Goal: Task Accomplishment & Management: Manage account settings

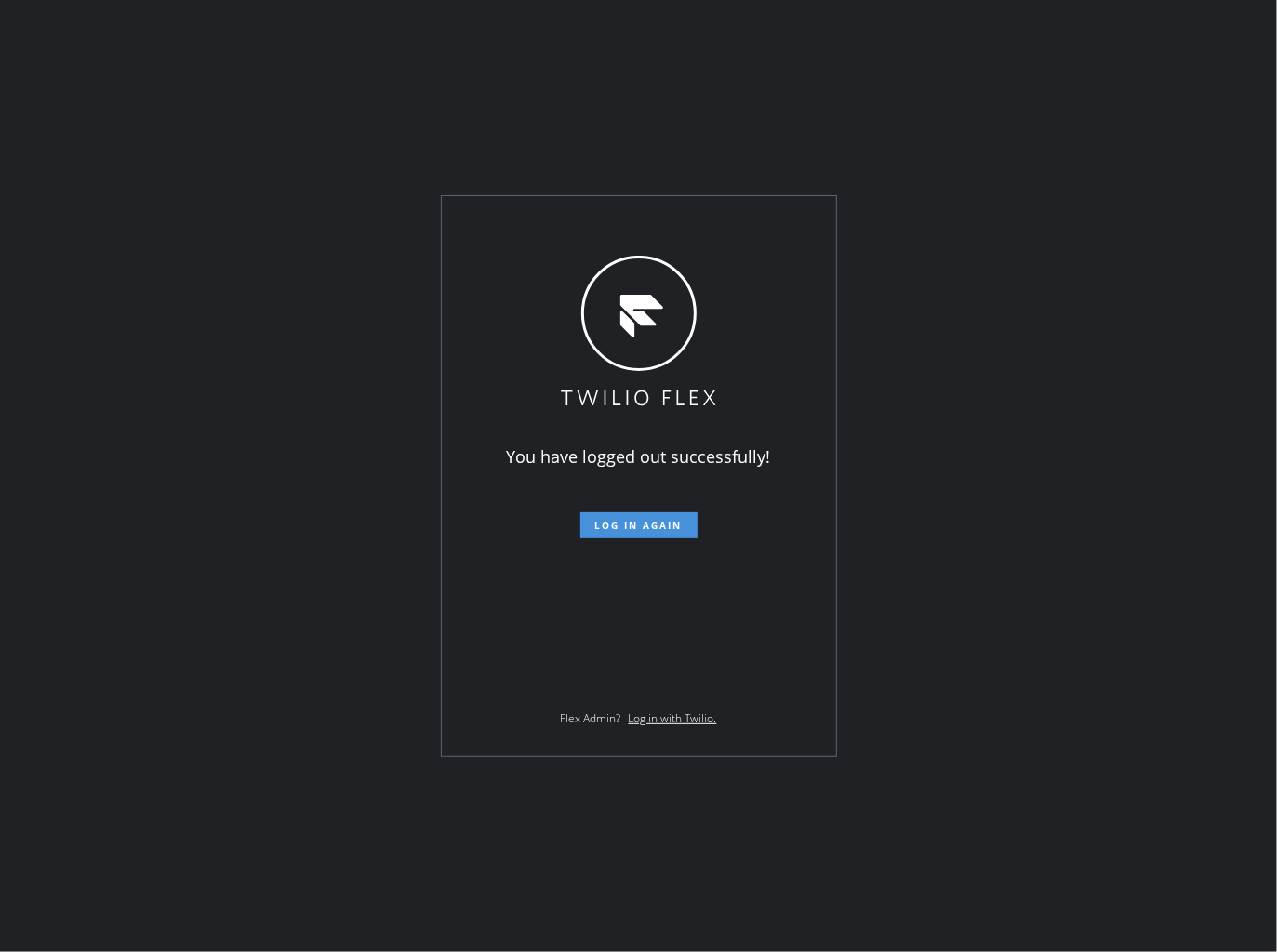
click at [685, 530] on button "Log in again" at bounding box center [638, 526] width 117 height 26
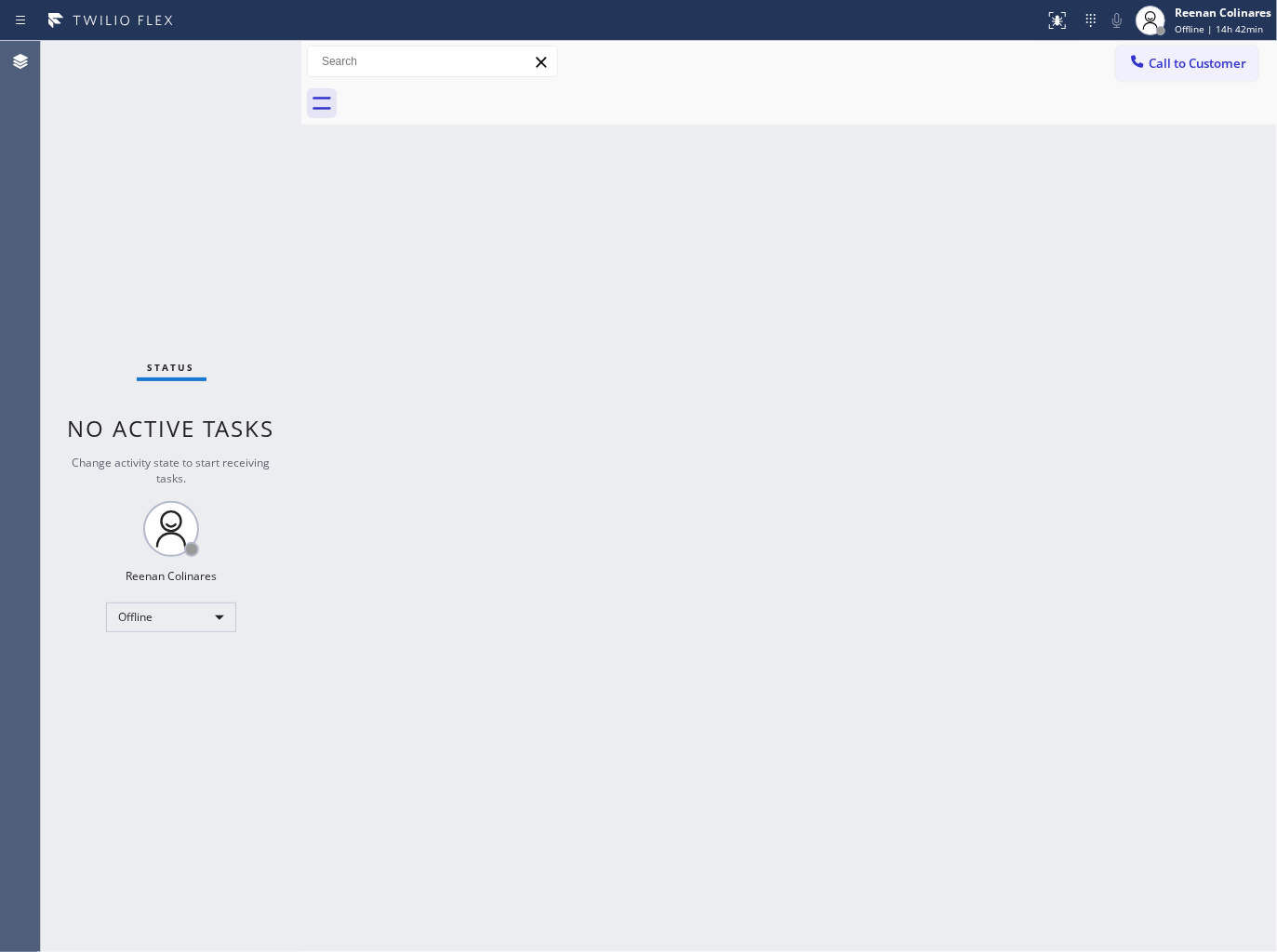
click at [823, 239] on div "Back to Dashboard Change Sender ID Customers Technicians Select a contact Outbo…" at bounding box center [789, 497] width 976 height 911
click at [184, 610] on div "Offline" at bounding box center [171, 618] width 131 height 30
click at [144, 660] on li "Available" at bounding box center [170, 666] width 127 height 23
click at [669, 423] on div "Back to Dashboard Change Sender ID Customers Technicians Select a contact Outbo…" at bounding box center [789, 497] width 976 height 911
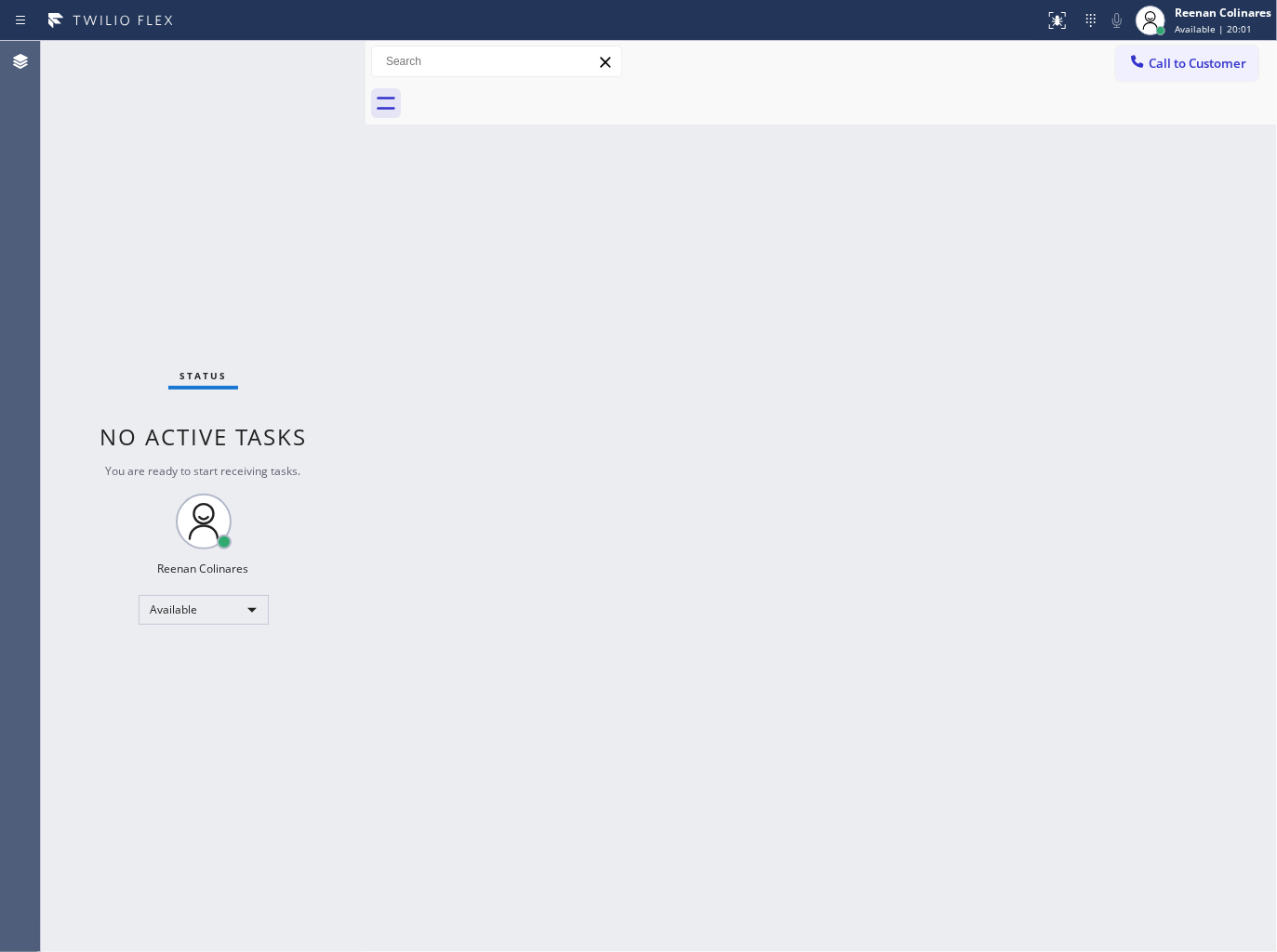
drag, startPoint x: 299, startPoint y: 58, endPoint x: 382, endPoint y: 60, distance: 83.0
click at [365, 60] on div at bounding box center [365, 497] width 0 height 911
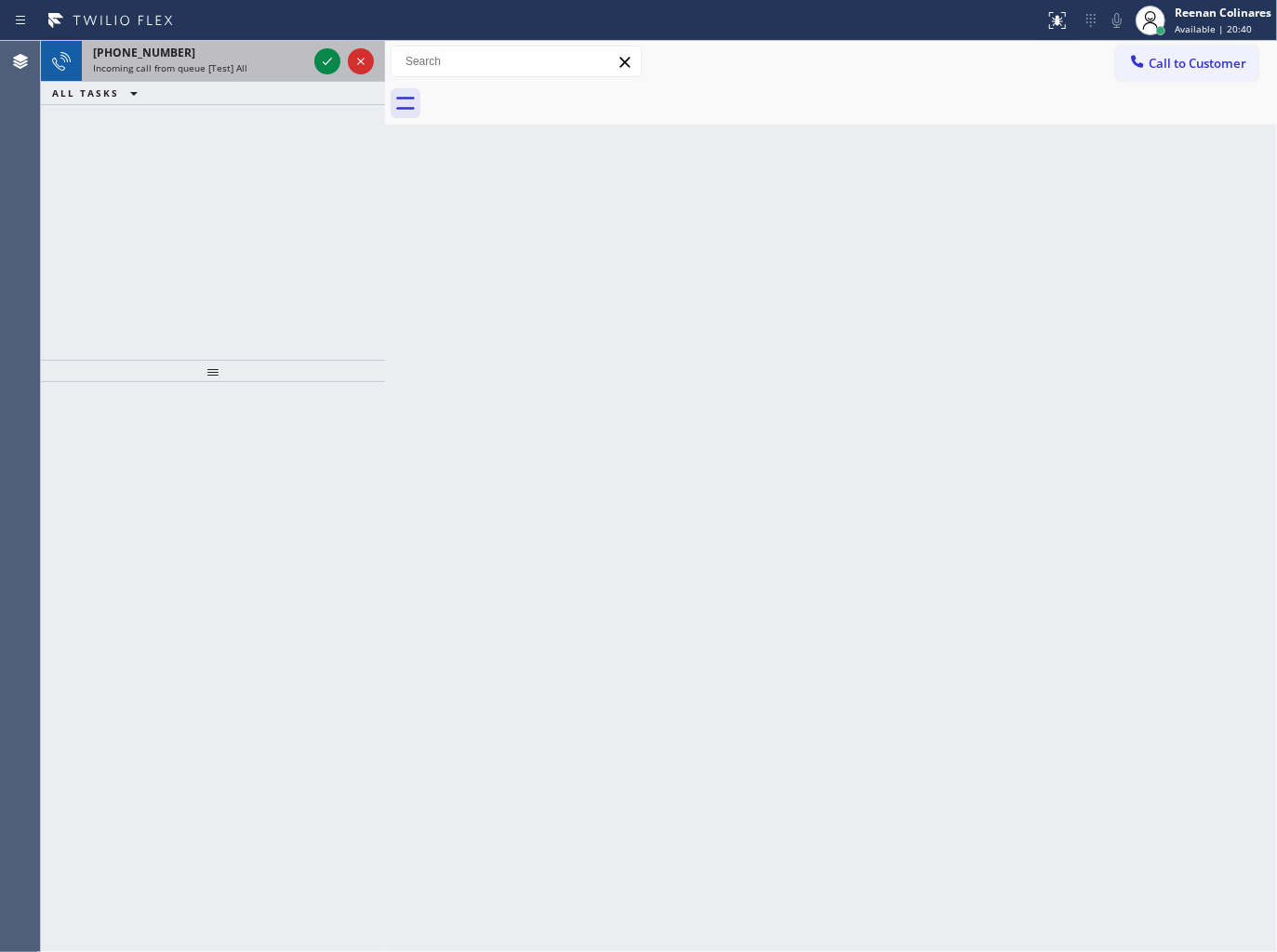
click at [205, 76] on div "[PHONE_NUMBER] Incoming call from queue [Test] All" at bounding box center [196, 62] width 229 height 41
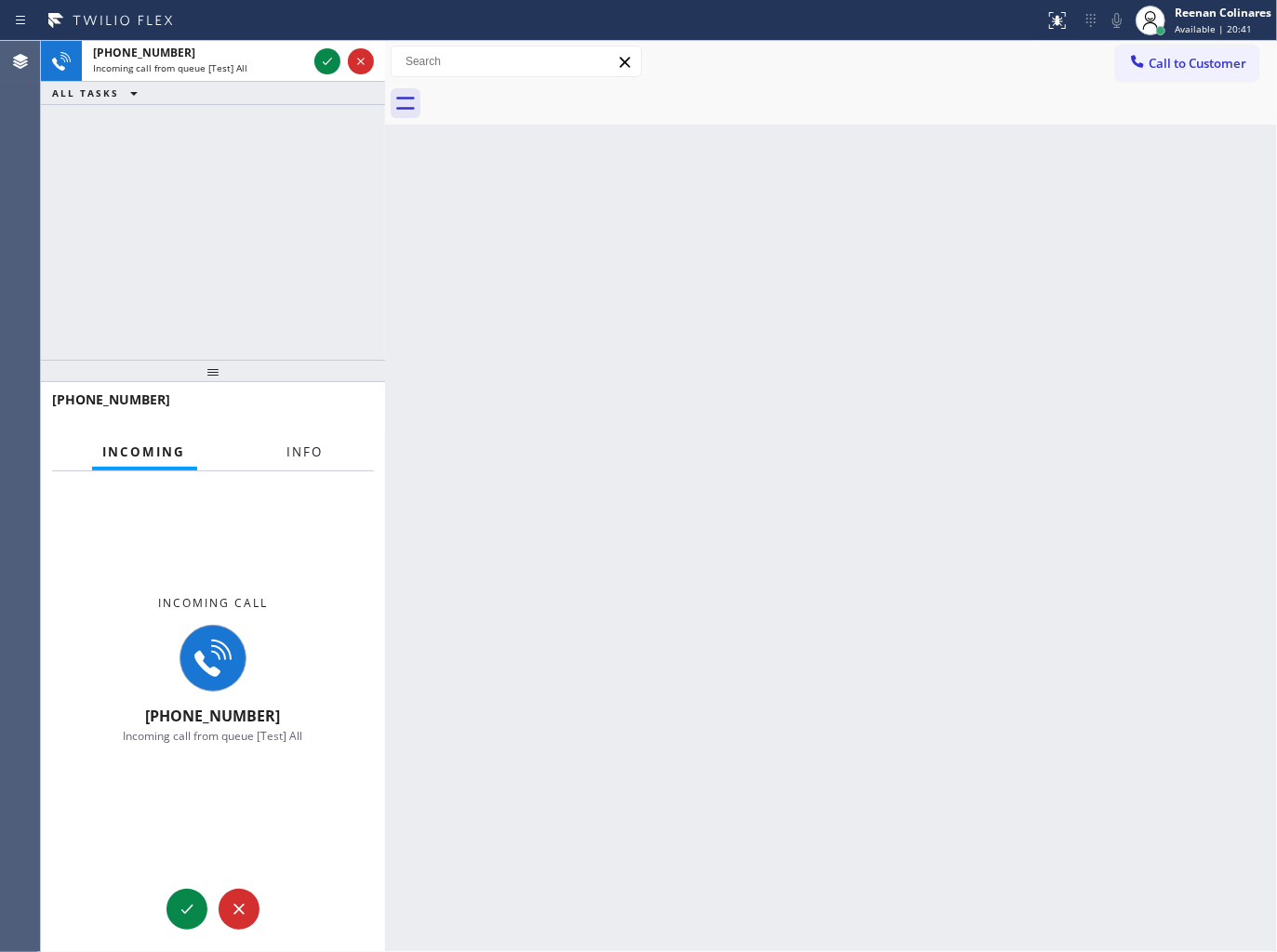
drag, startPoint x: 284, startPoint y: 451, endPoint x: 298, endPoint y: 453, distance: 14.1
click at [285, 453] on button "Info" at bounding box center [305, 452] width 58 height 37
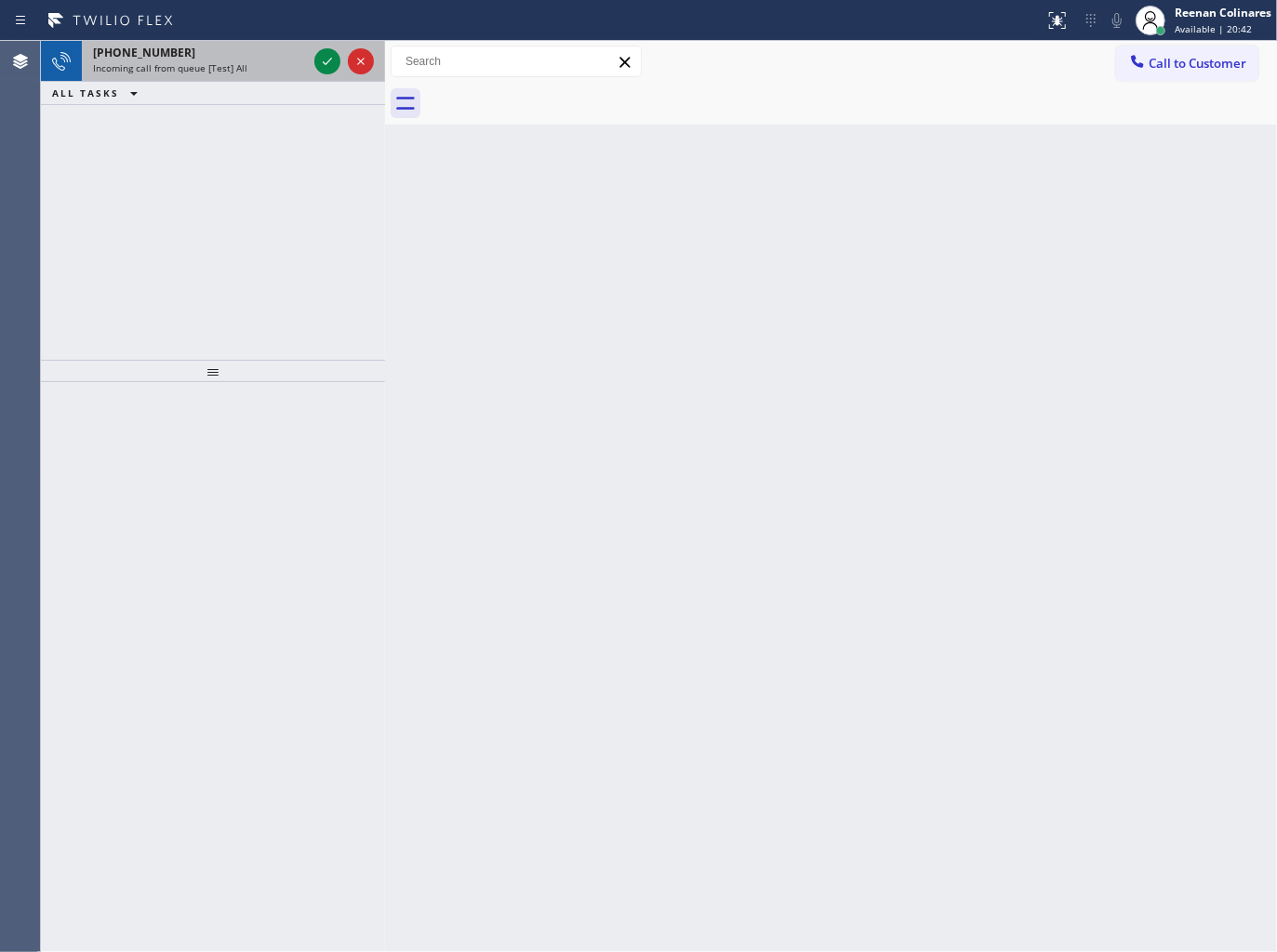
click at [238, 79] on div "[PHONE_NUMBER] Incoming call from queue [Test] All" at bounding box center [196, 62] width 229 height 41
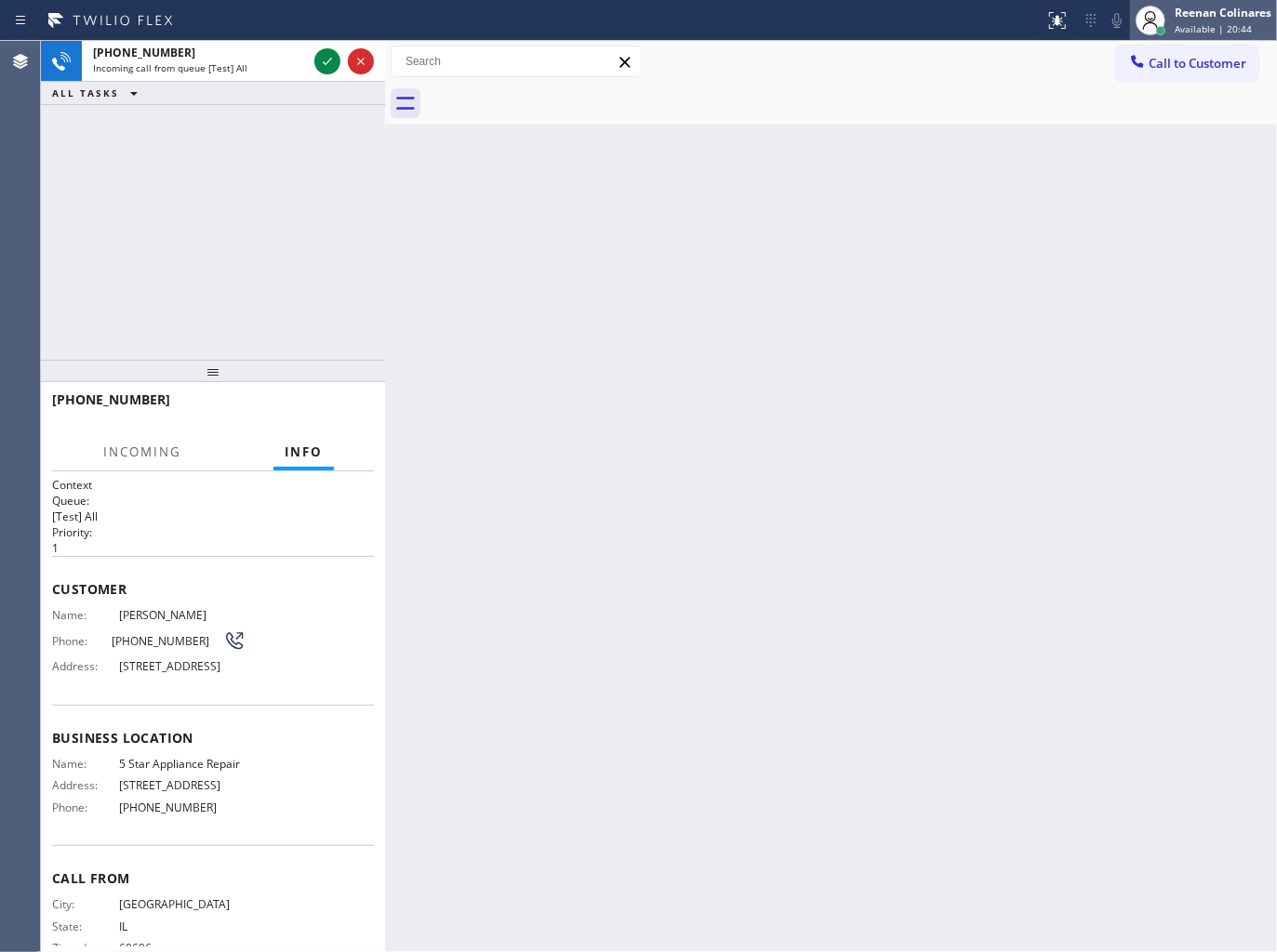
click at [1199, 23] on span "Available | 20:44" at bounding box center [1213, 29] width 77 height 13
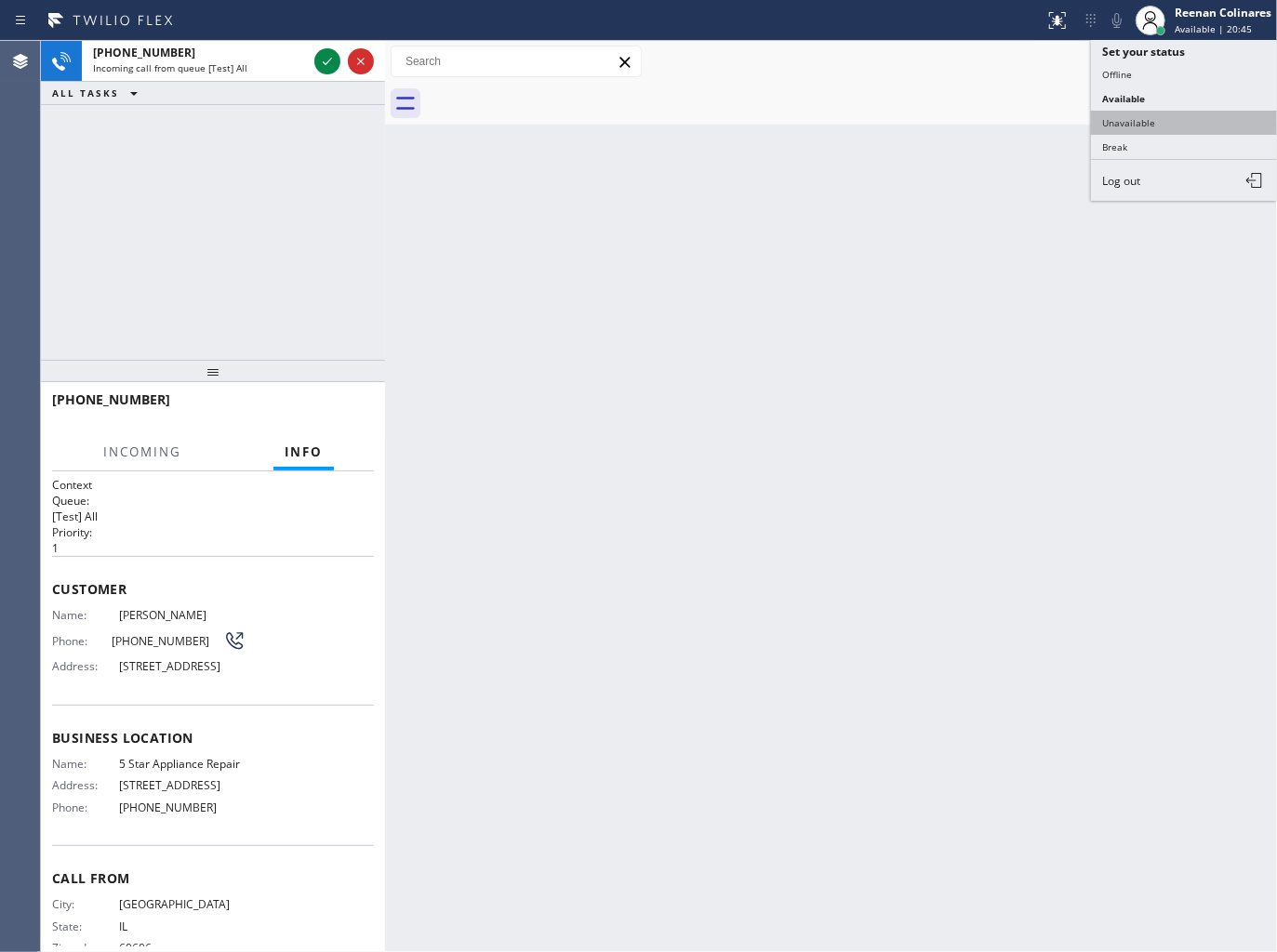
click at [1121, 123] on button "Unavailable" at bounding box center [1184, 123] width 186 height 24
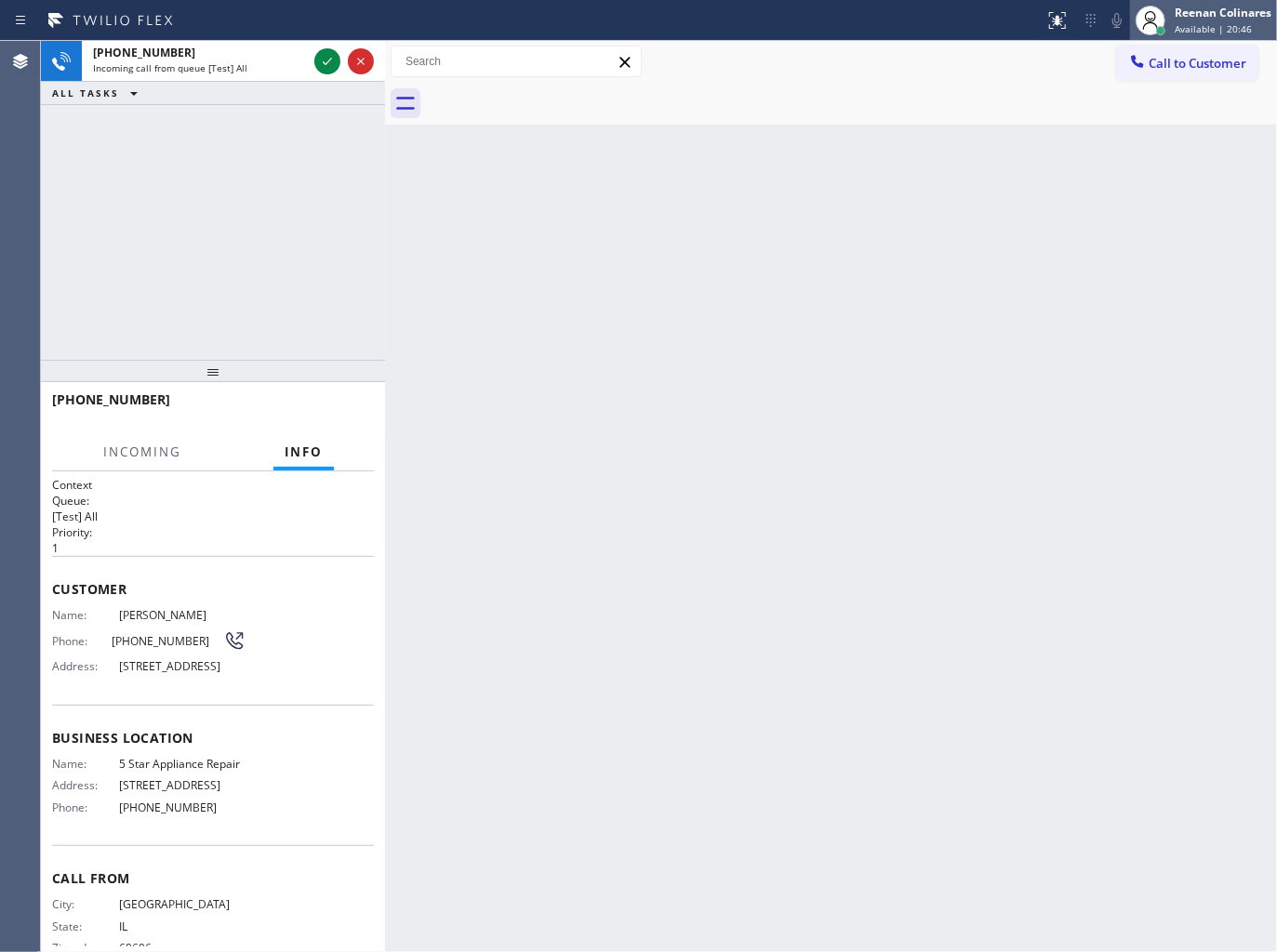
click at [1178, 19] on div "Reenan Colinares" at bounding box center [1223, 12] width 97 height 16
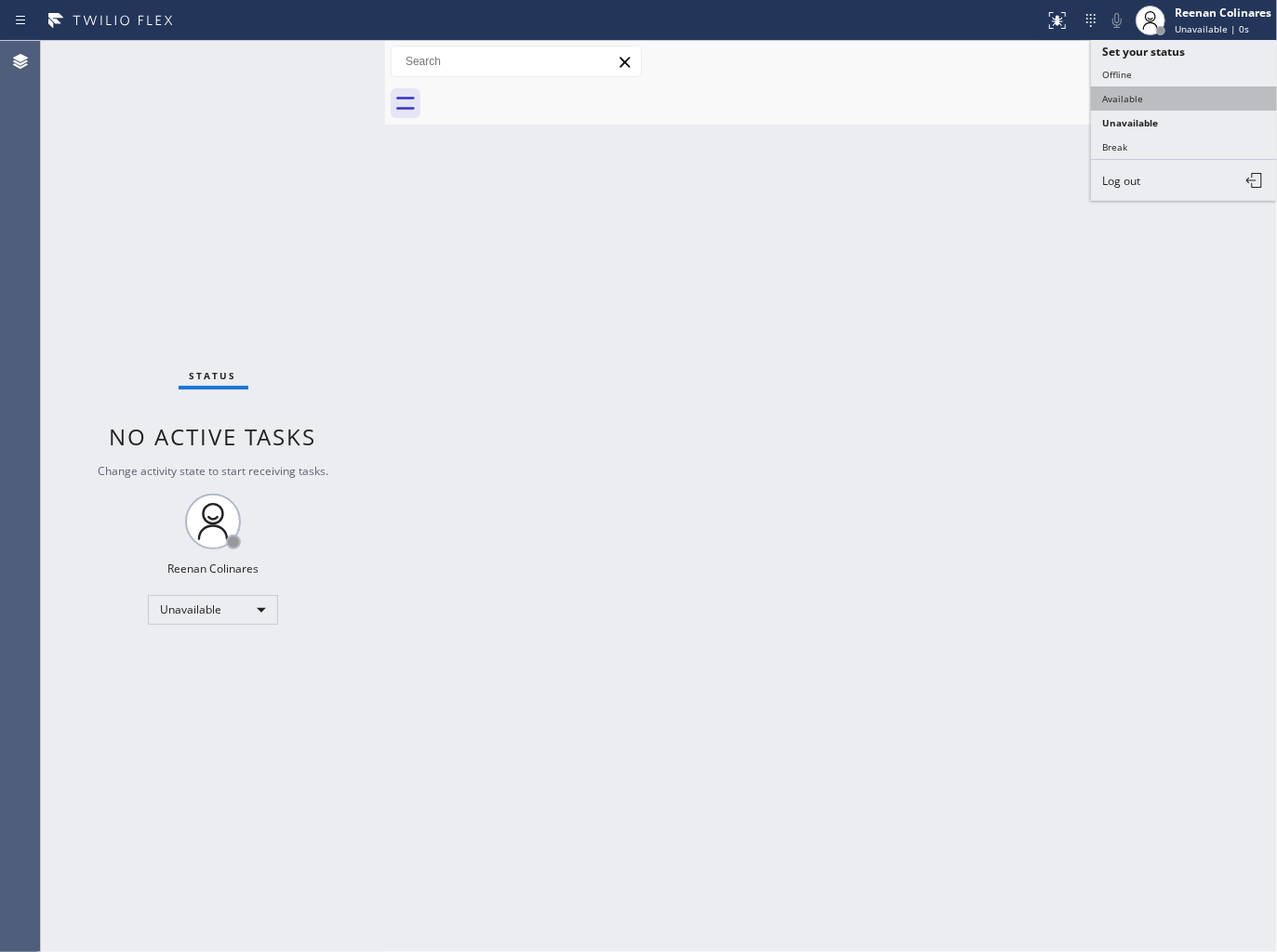
click at [1145, 99] on button "Available" at bounding box center [1184, 99] width 186 height 24
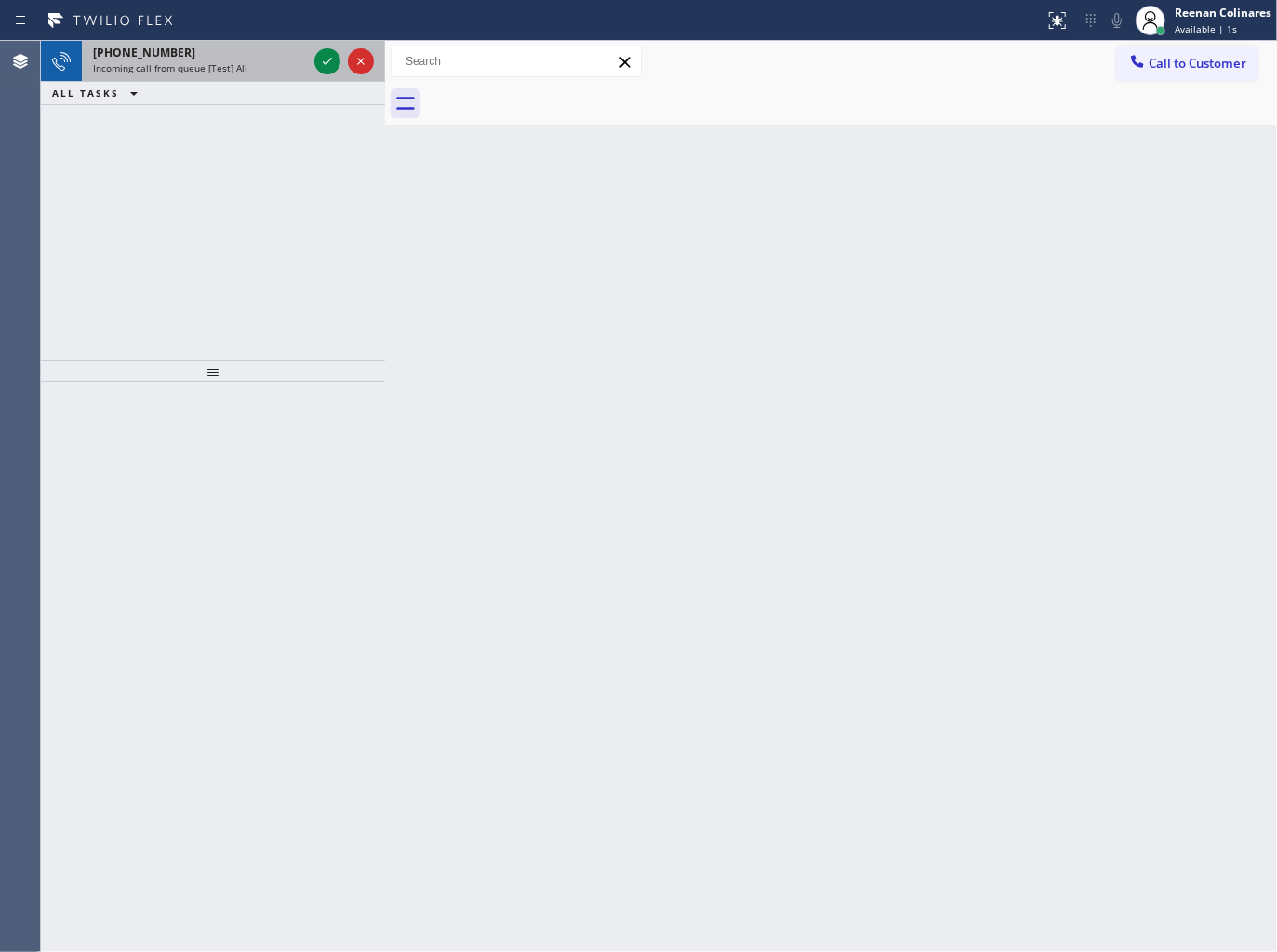
click at [244, 61] on div "Incoming call from queue [Test] All" at bounding box center [200, 68] width 214 height 13
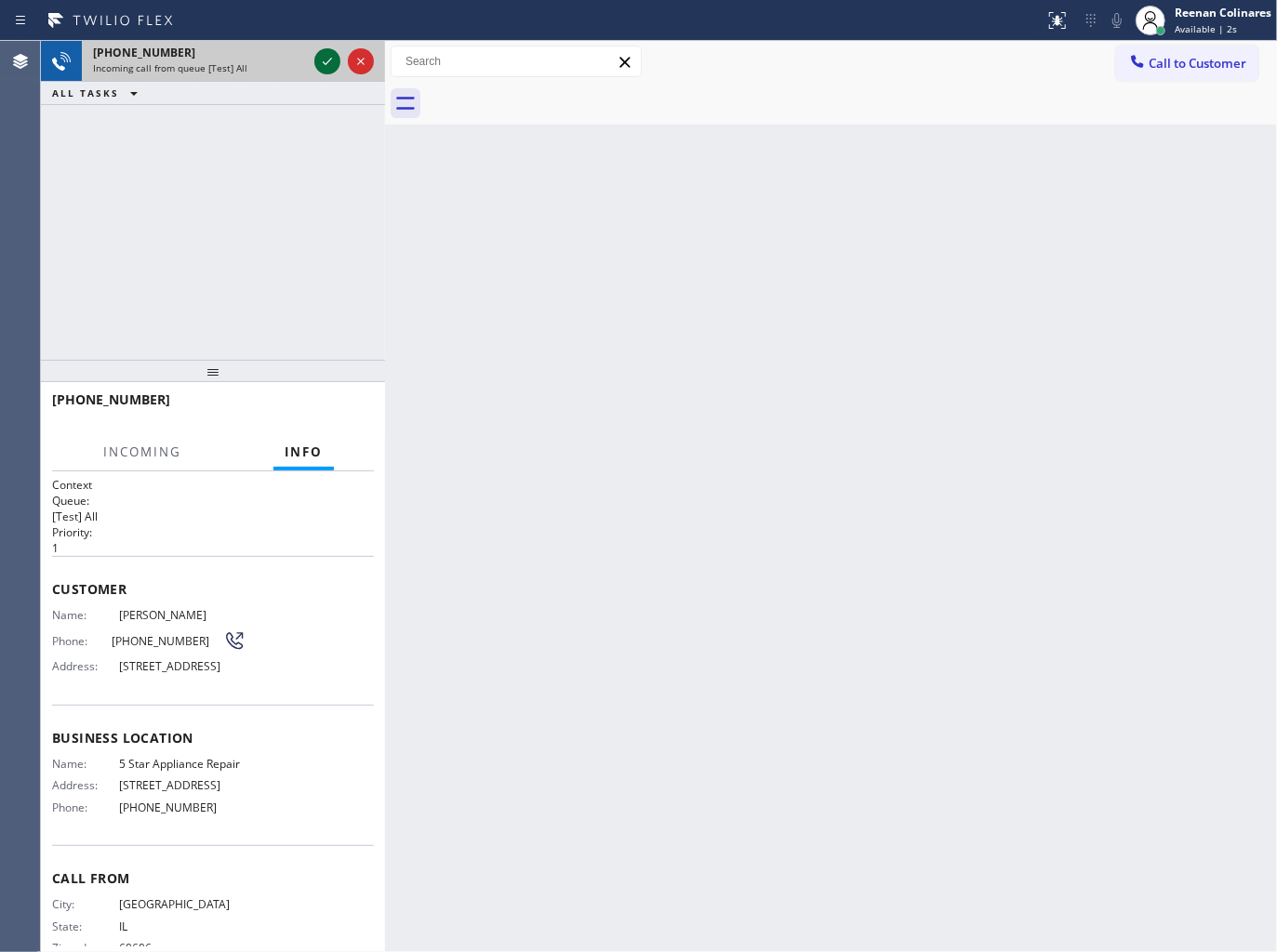
click at [328, 59] on icon at bounding box center [328, 61] width 23 height 23
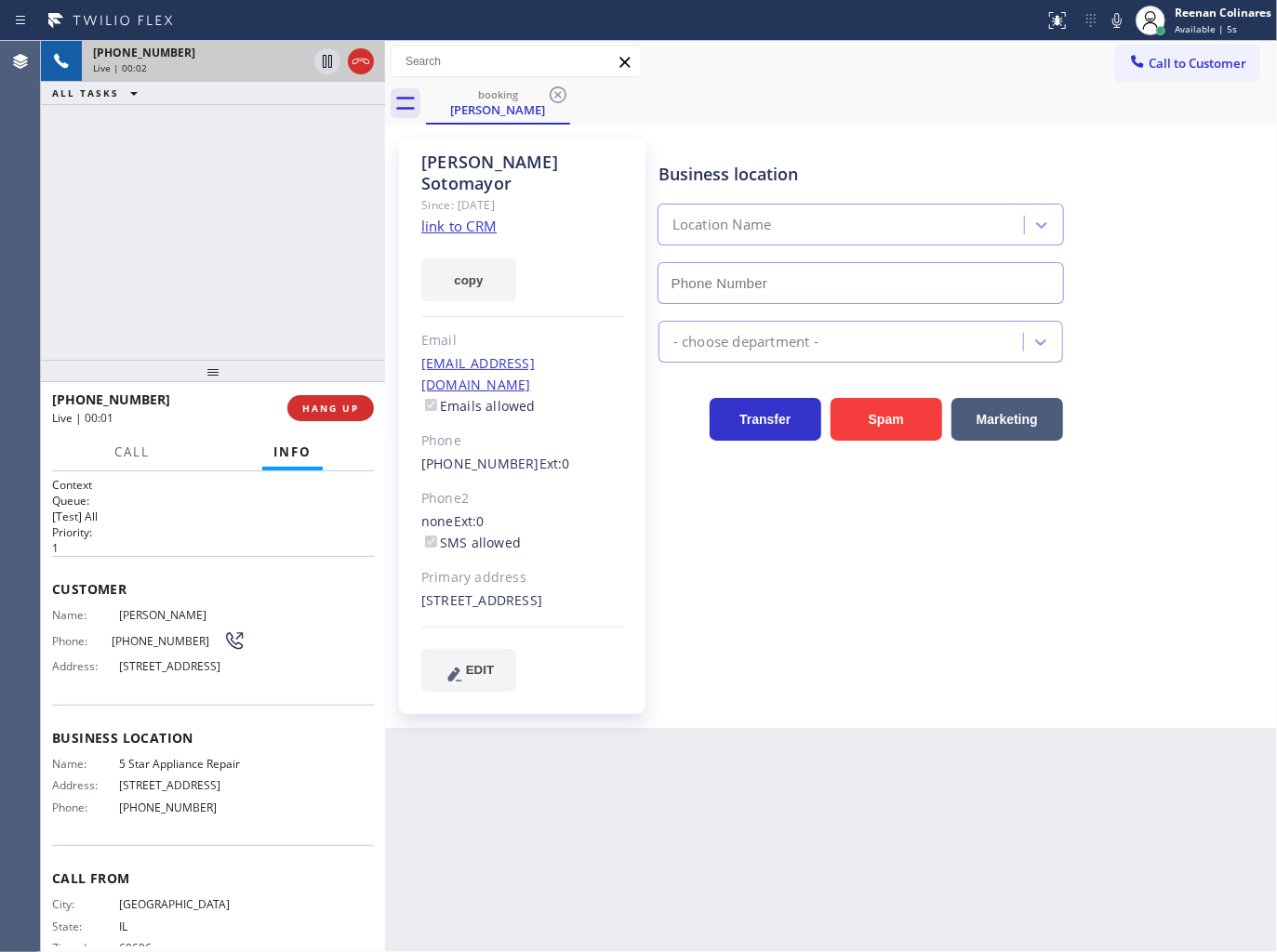
type input "[PHONE_NUMBER]"
drag, startPoint x: 468, startPoint y: 253, endPoint x: 737, endPoint y: 332, distance: 280.4
click at [468, 258] on button "copy" at bounding box center [469, 280] width 95 height 43
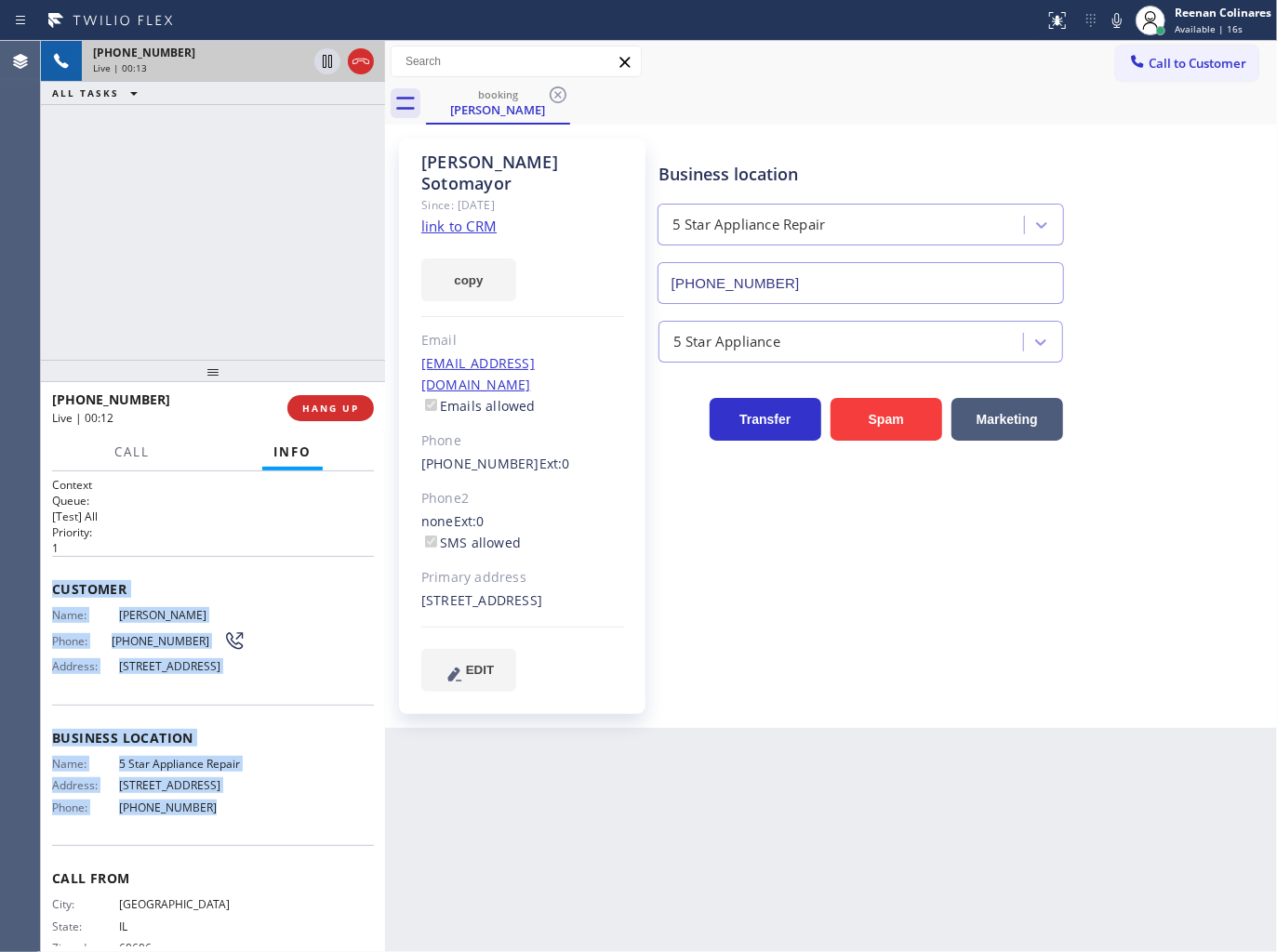
drag, startPoint x: 56, startPoint y: 593, endPoint x: 481, endPoint y: 852, distance: 497.7
click at [291, 841] on div "Context Queue: [Test] All Priority: 1 Customer Name: [PERSON_NAME] Phone: [PHON…" at bounding box center [213, 712] width 344 height 482
click at [1115, 31] on icon at bounding box center [1116, 21] width 23 height 23
click at [115, 453] on span "Call" at bounding box center [132, 452] width 36 height 17
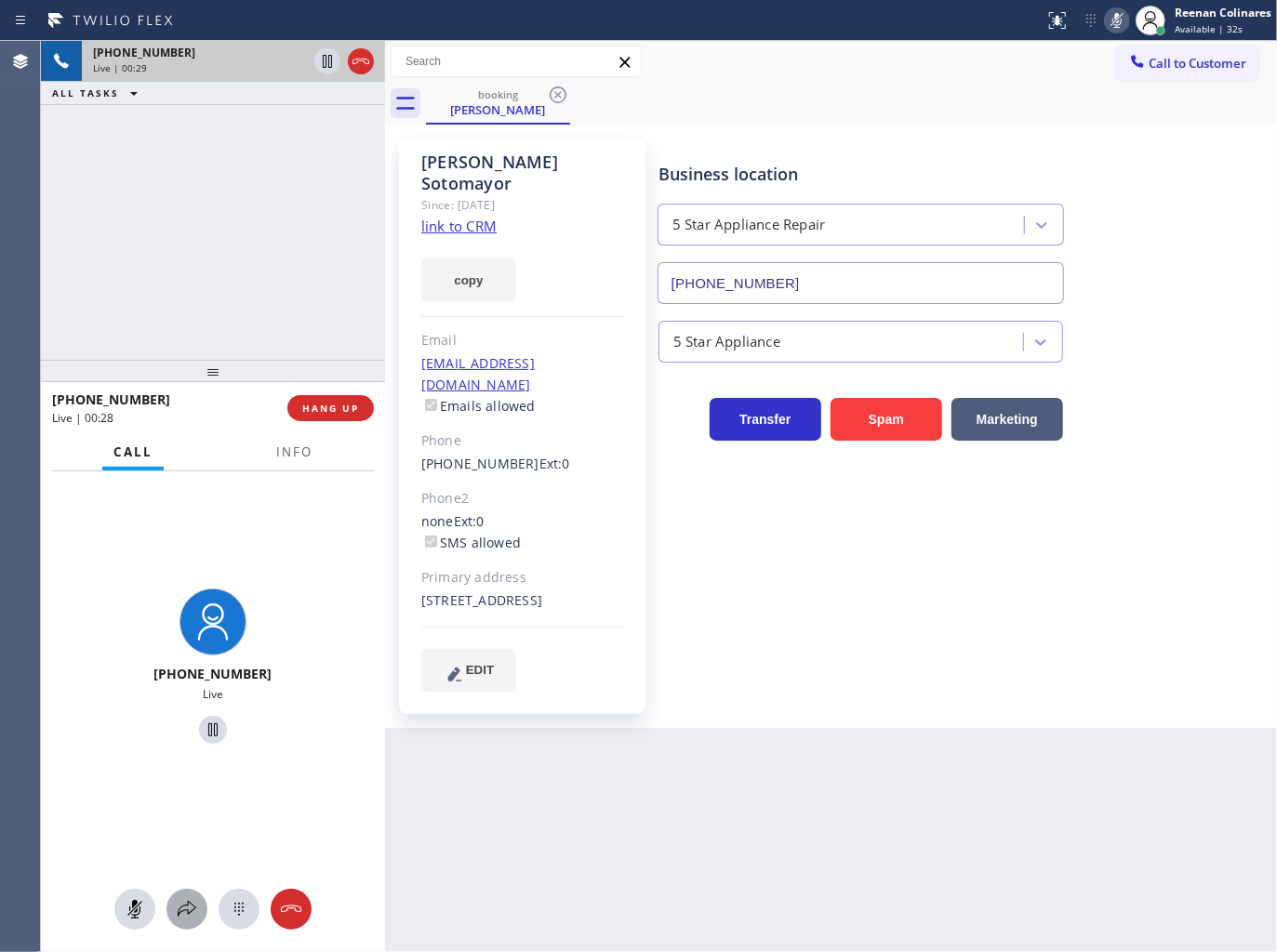
click at [180, 898] on icon at bounding box center [187, 910] width 23 height 23
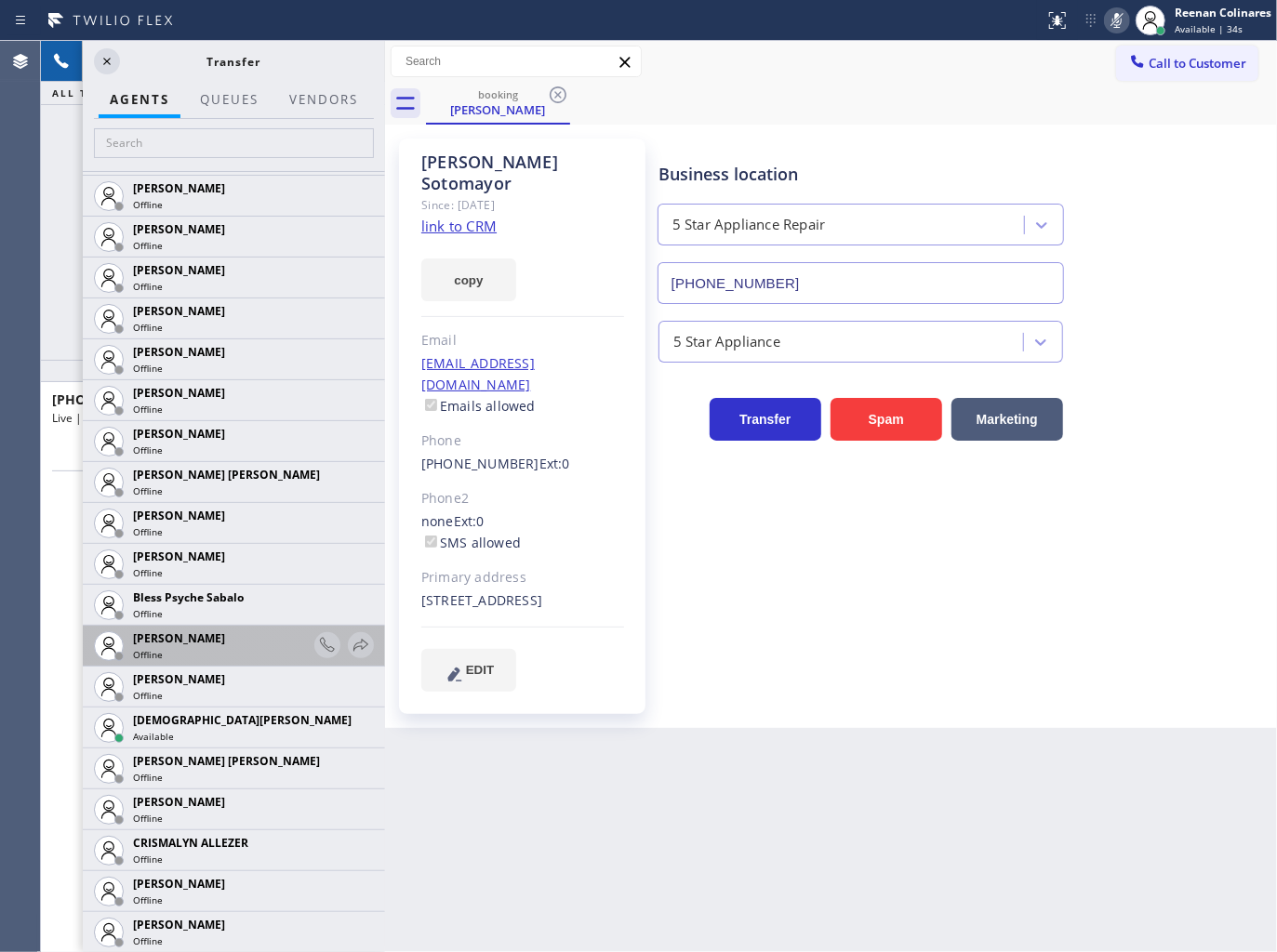
scroll to position [413, 0]
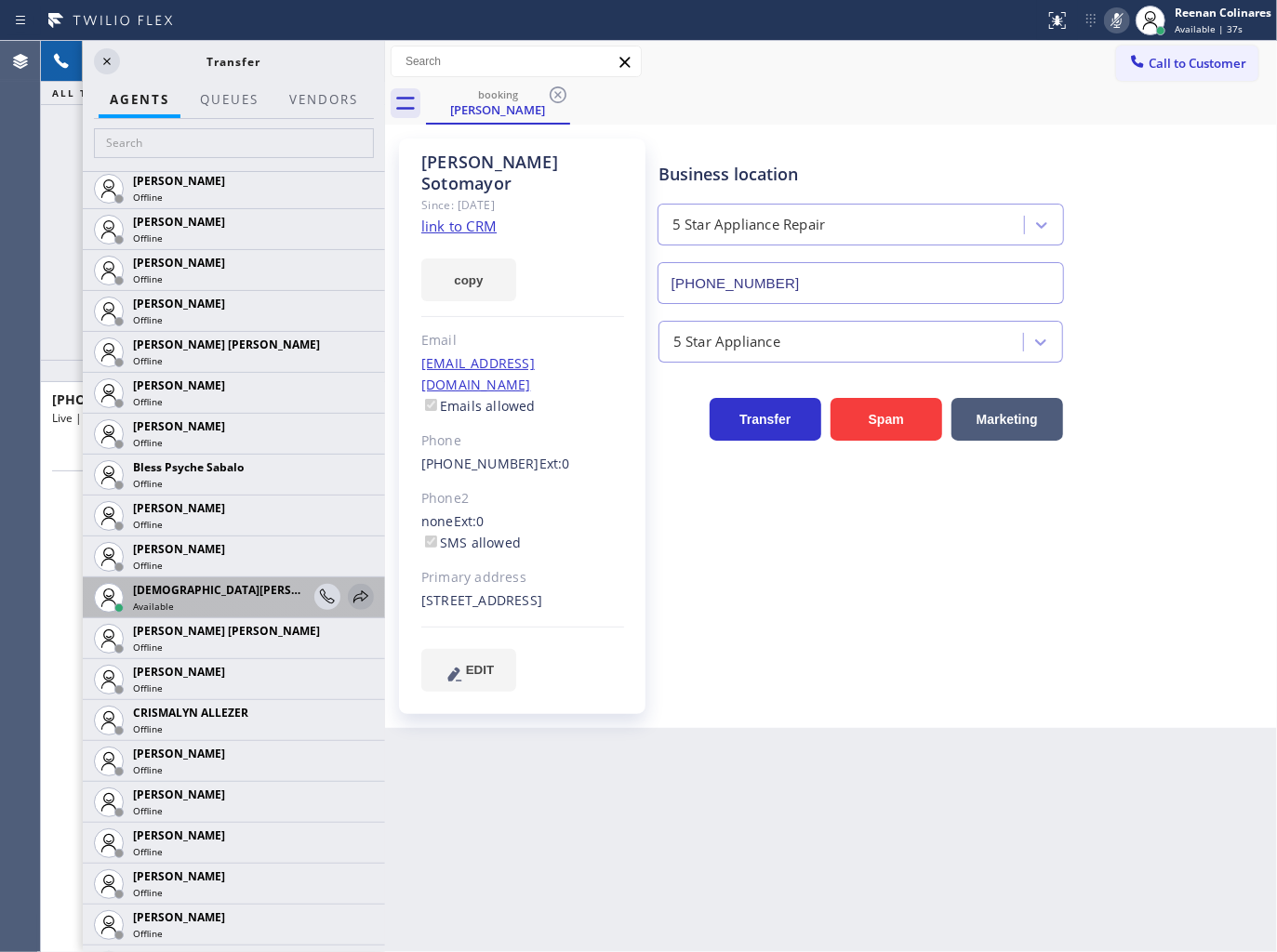
click at [349, 596] on icon at bounding box center [361, 597] width 23 height 23
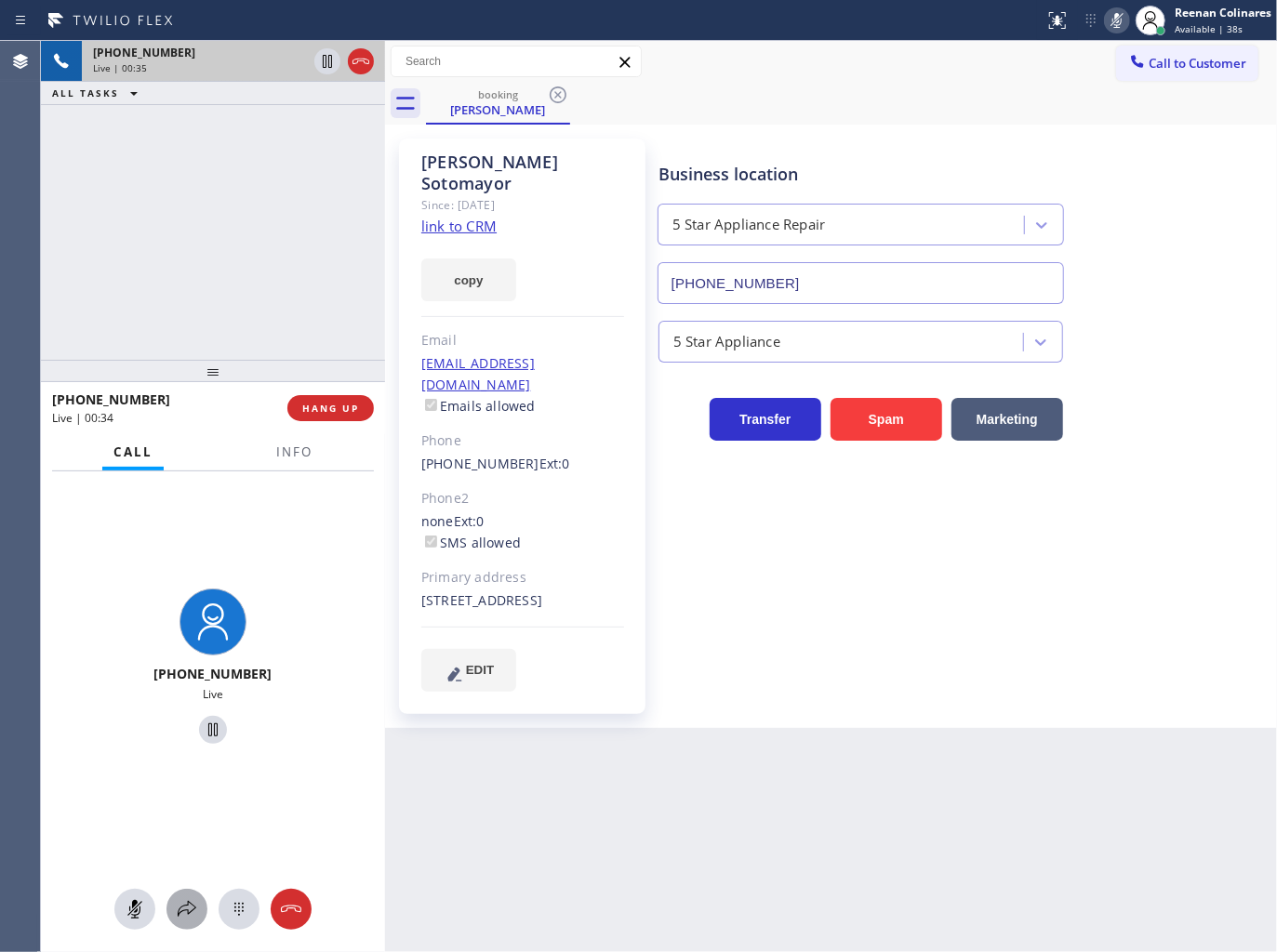
click at [186, 909] on icon at bounding box center [187, 910] width 23 height 23
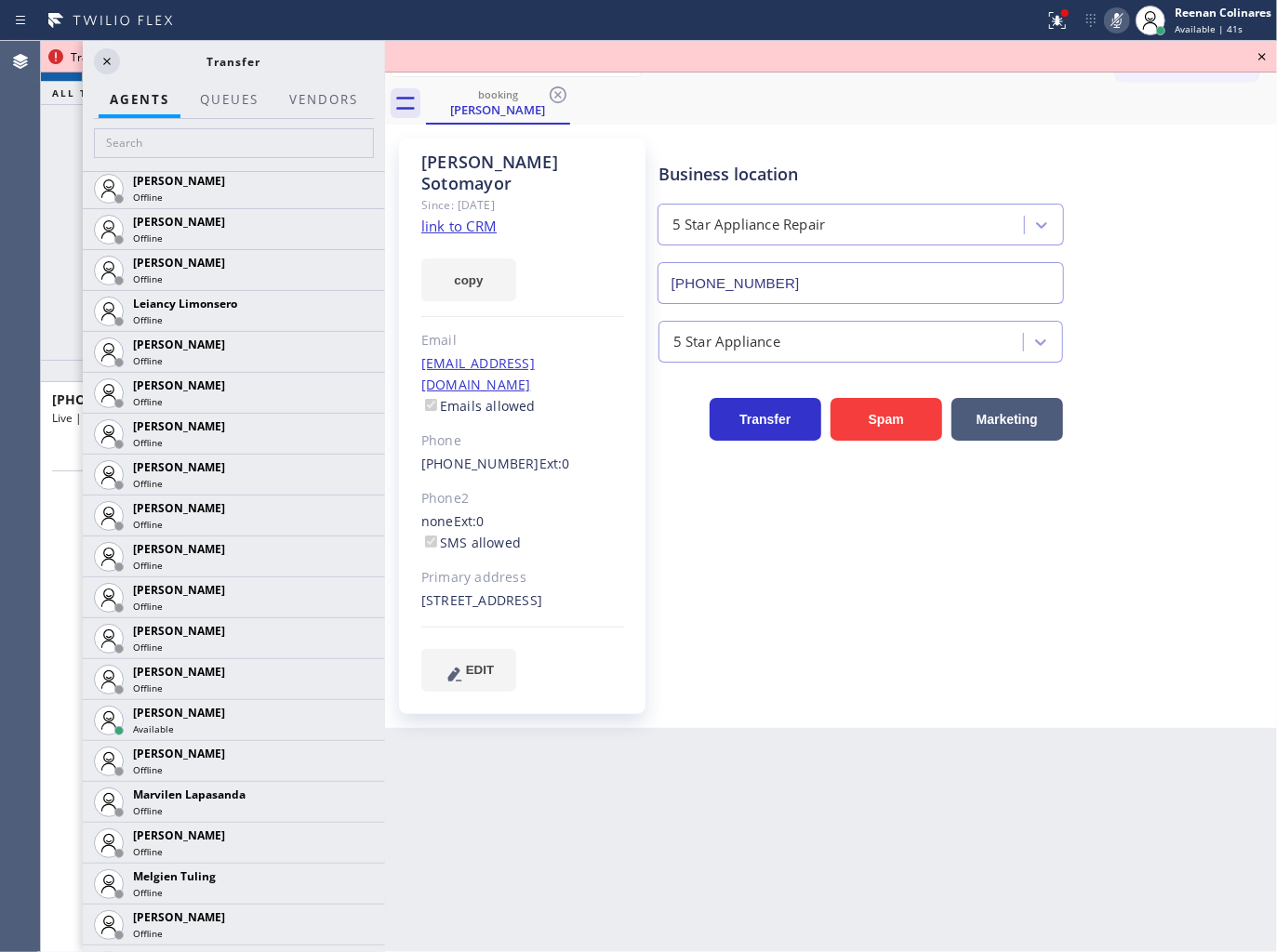
scroll to position [2659, 0]
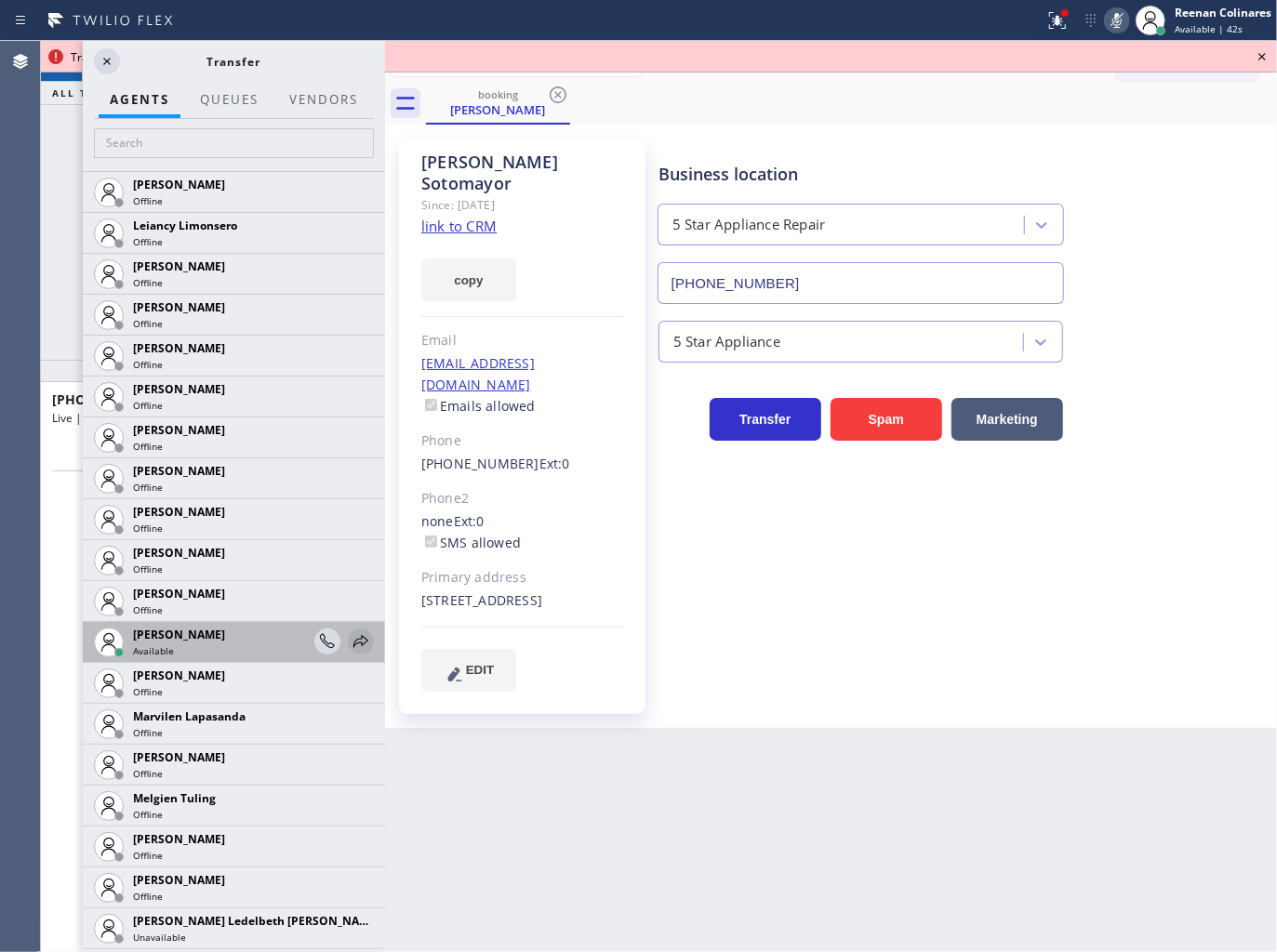
click at [349, 636] on icon at bounding box center [361, 641] width 23 height 23
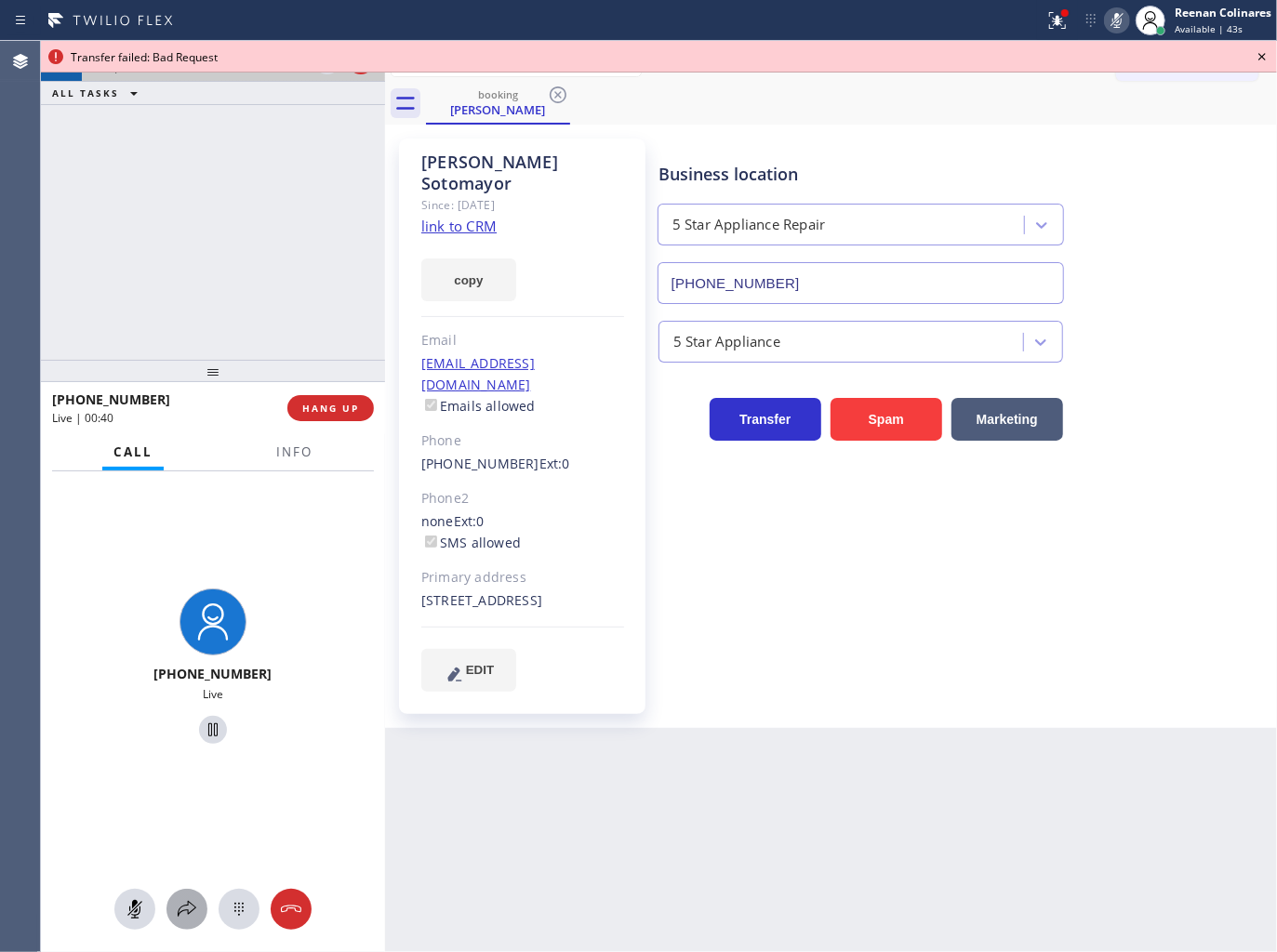
click at [188, 911] on icon at bounding box center [187, 909] width 19 height 16
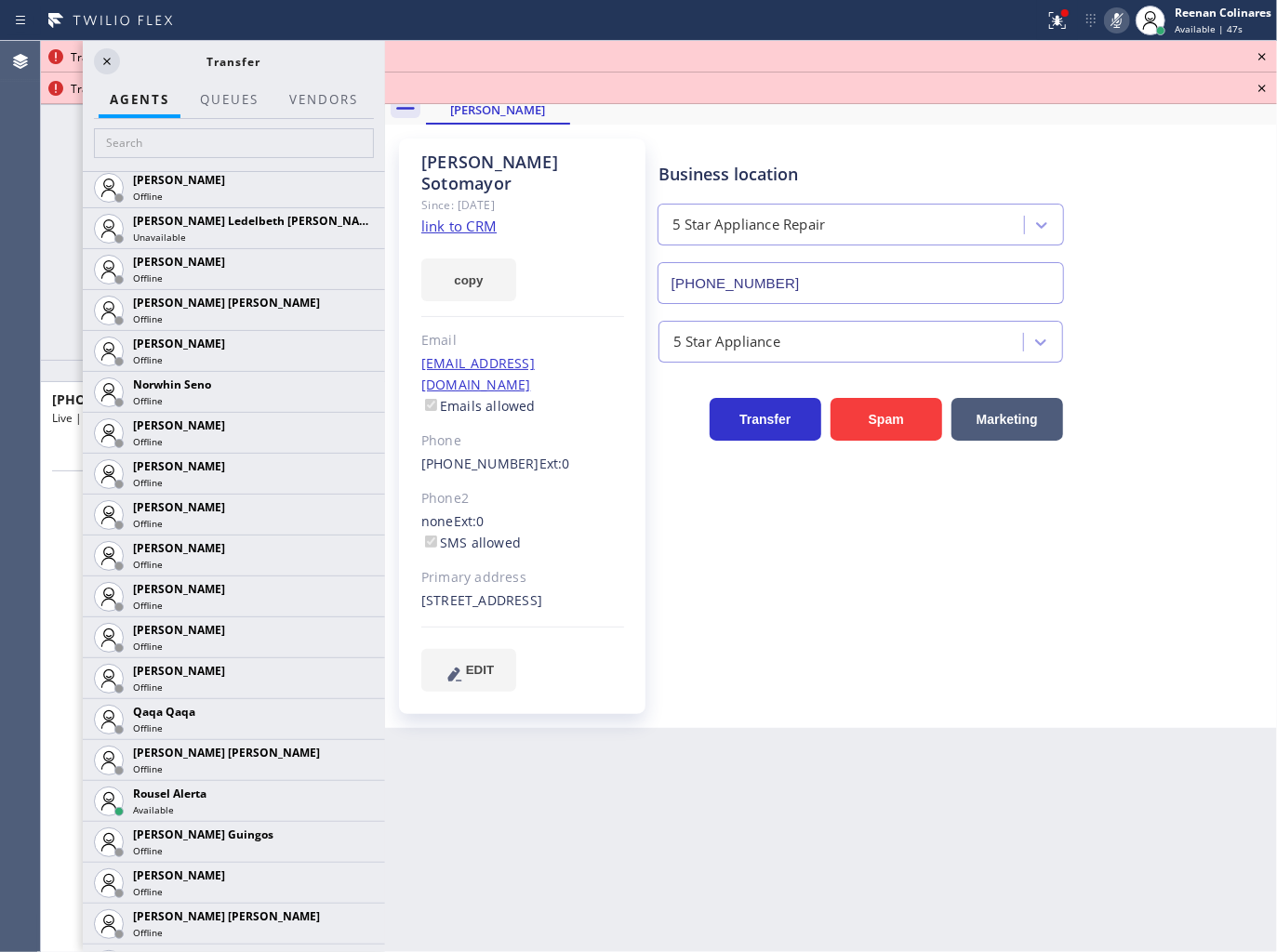
scroll to position [3371, 0]
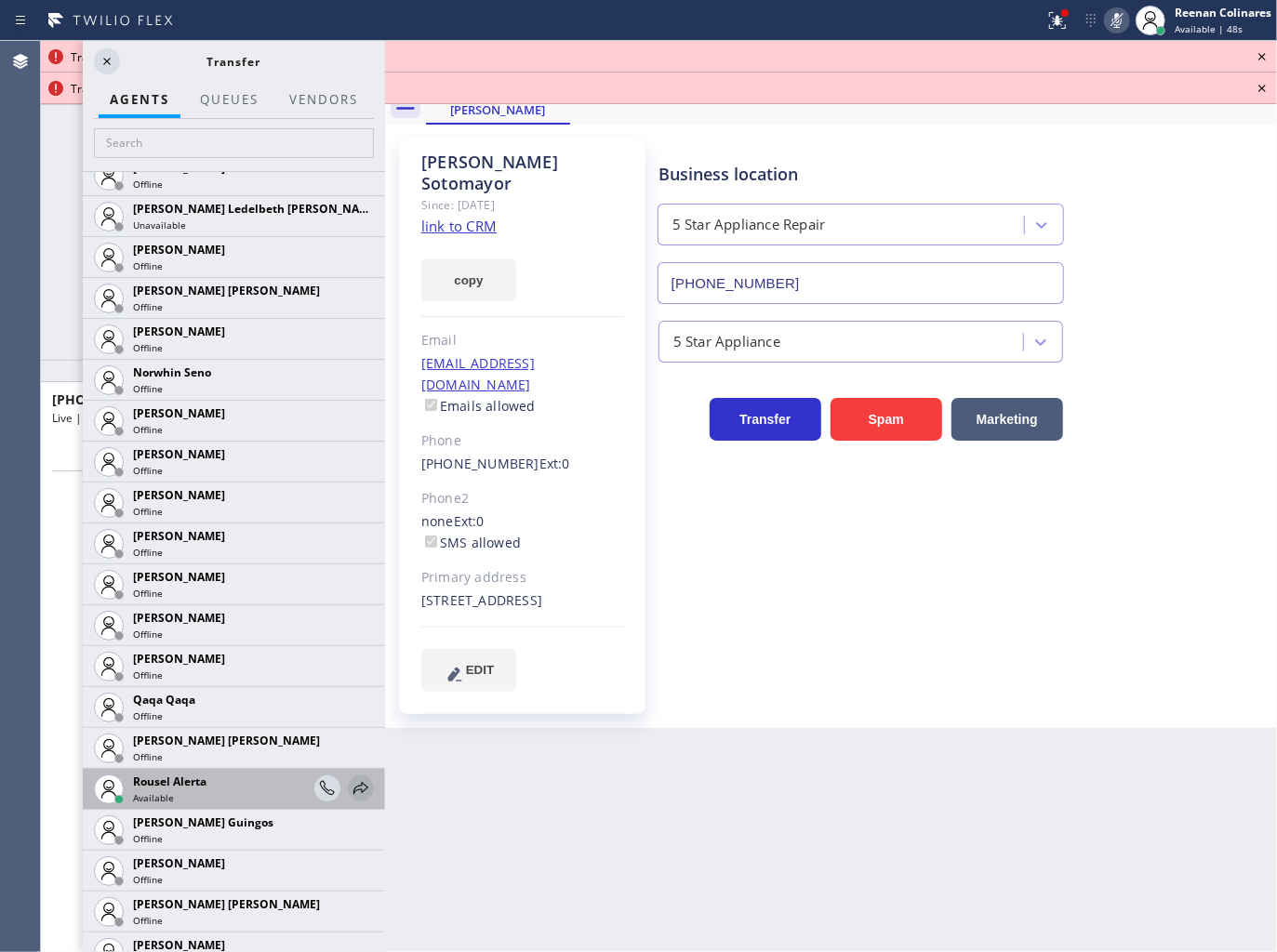
click at [349, 785] on icon at bounding box center [361, 789] width 23 height 23
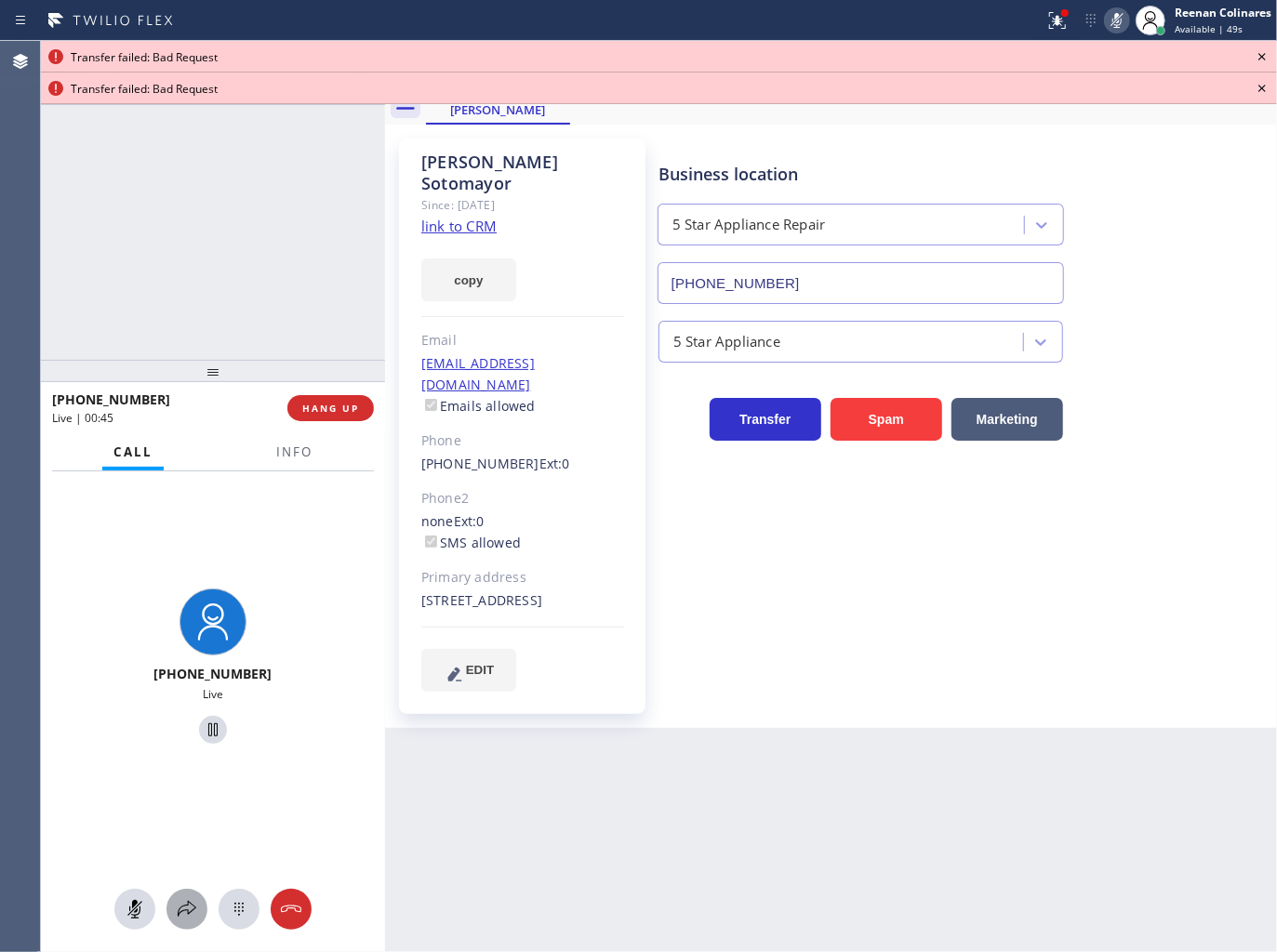
click at [177, 899] on icon at bounding box center [187, 910] width 23 height 23
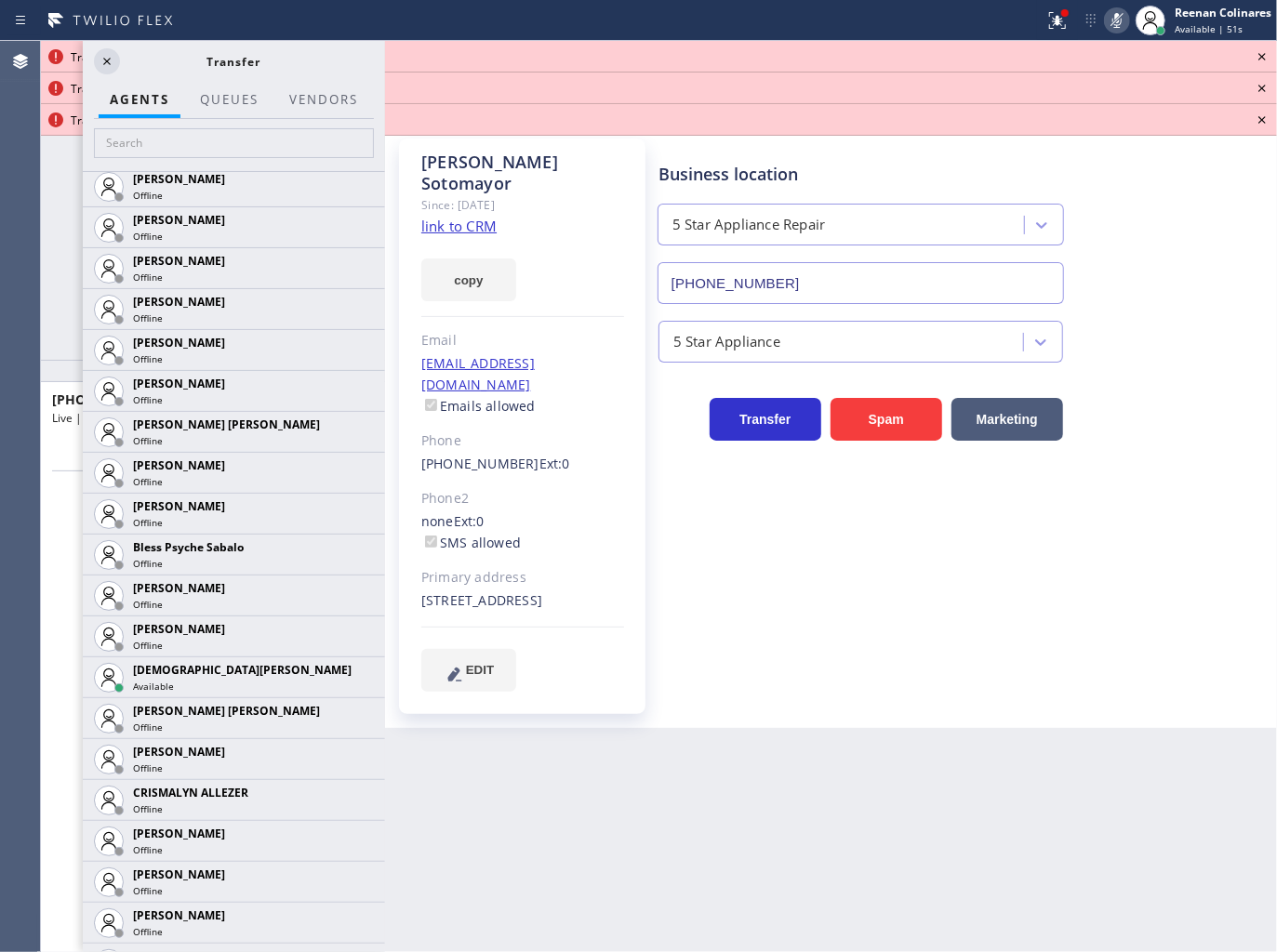
scroll to position [340, 0]
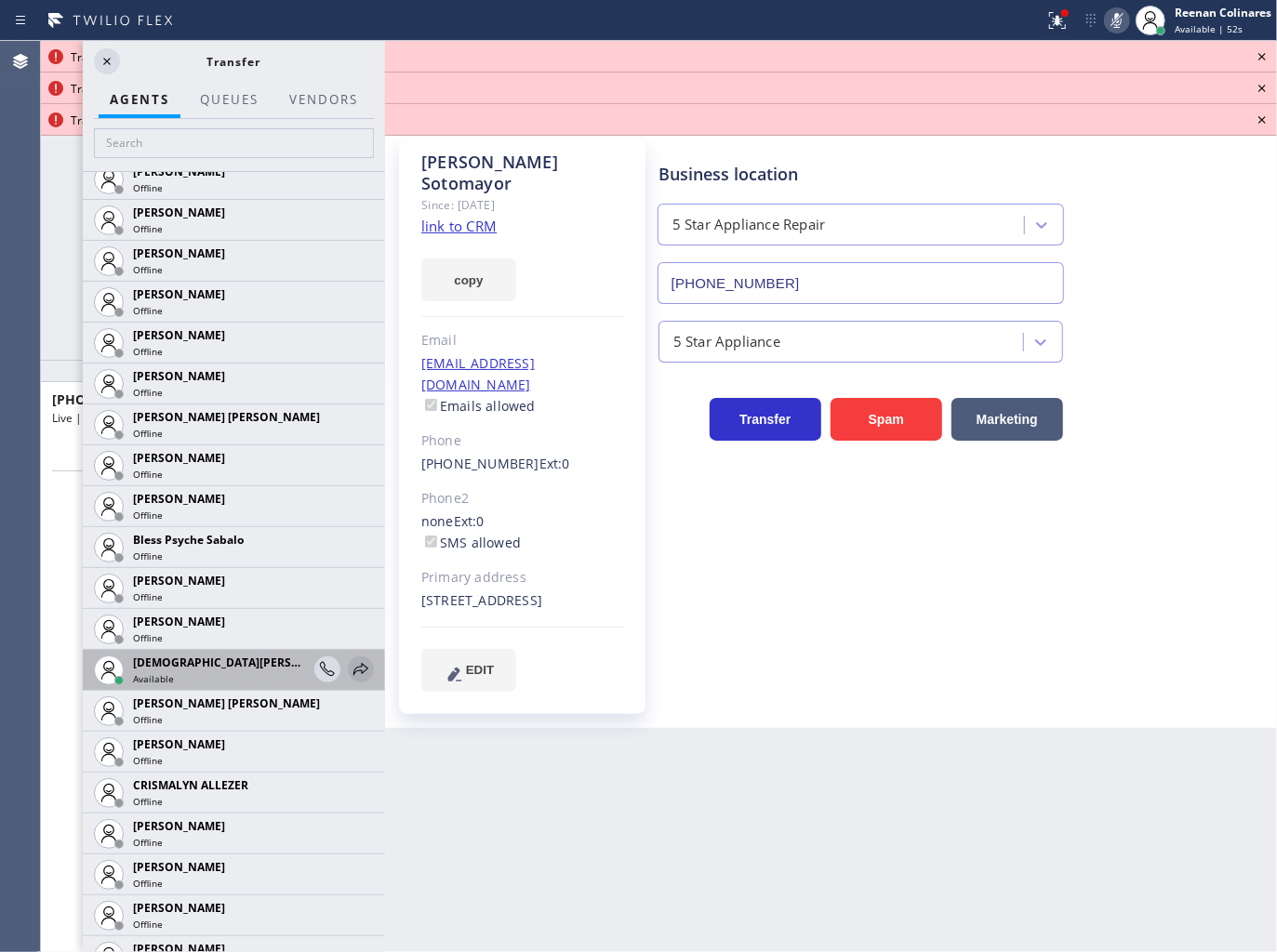
click at [353, 665] on icon at bounding box center [361, 668] width 15 height 12
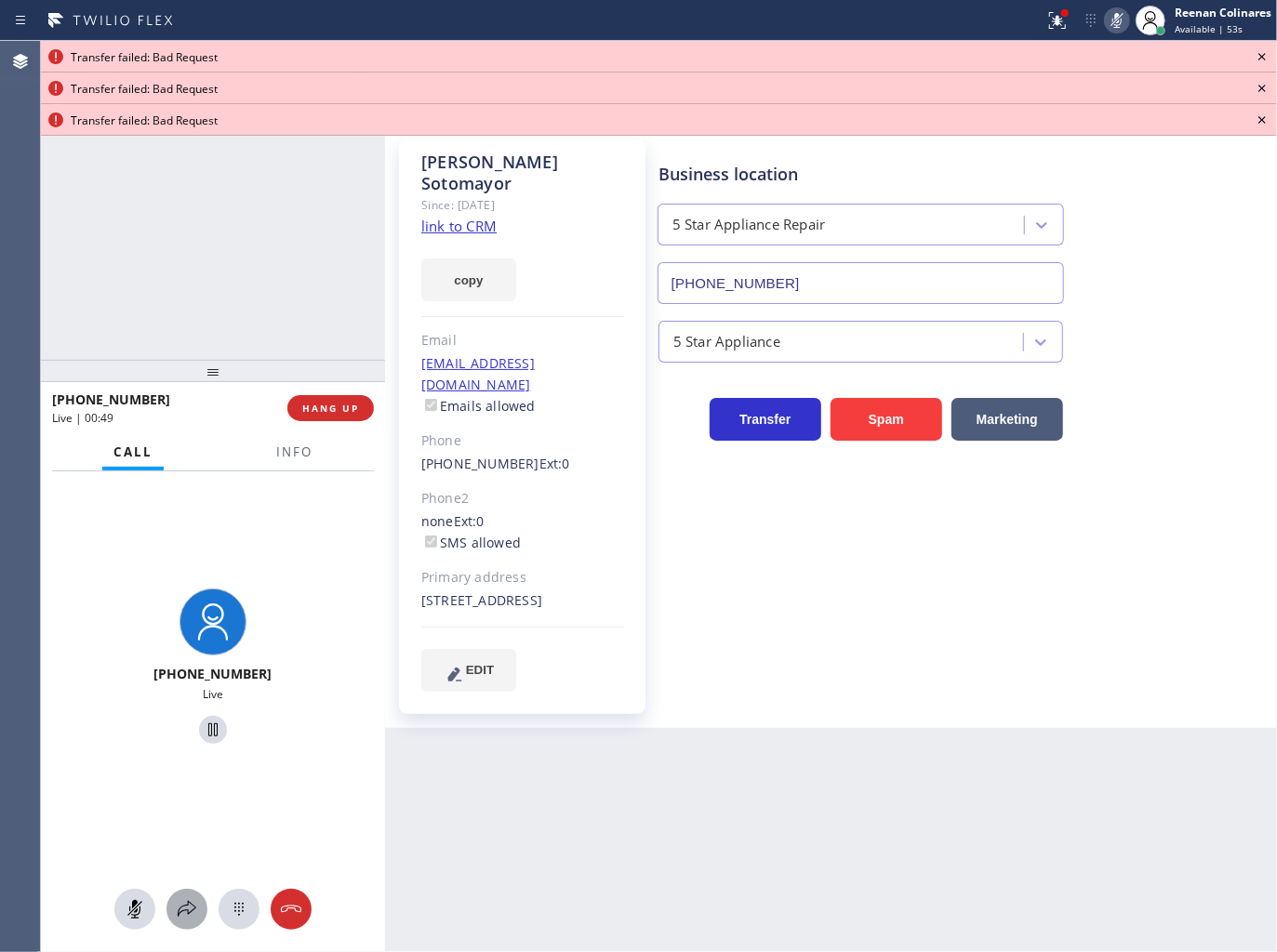
click at [192, 918] on icon at bounding box center [187, 910] width 23 height 23
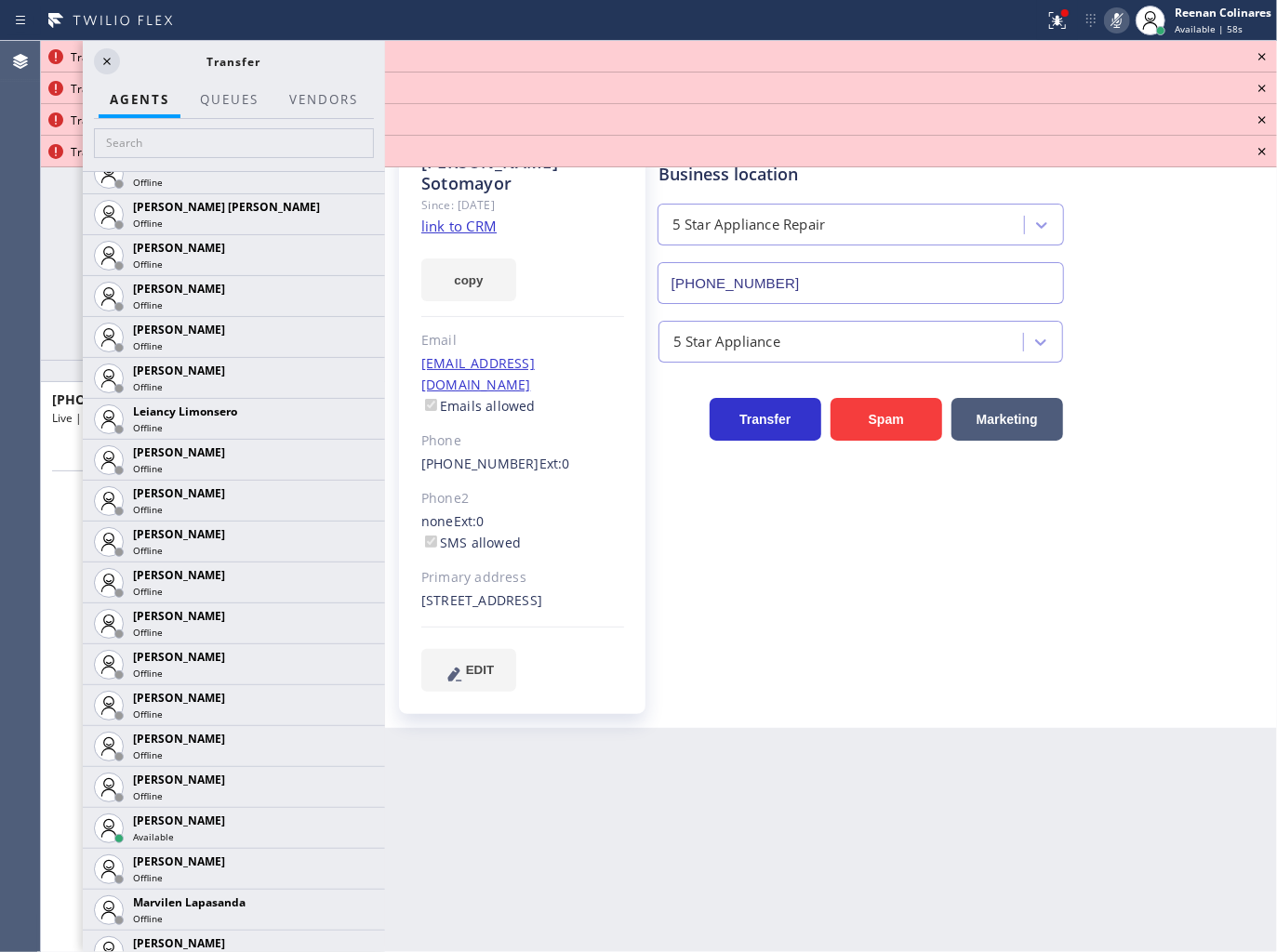
scroll to position [2479, 0]
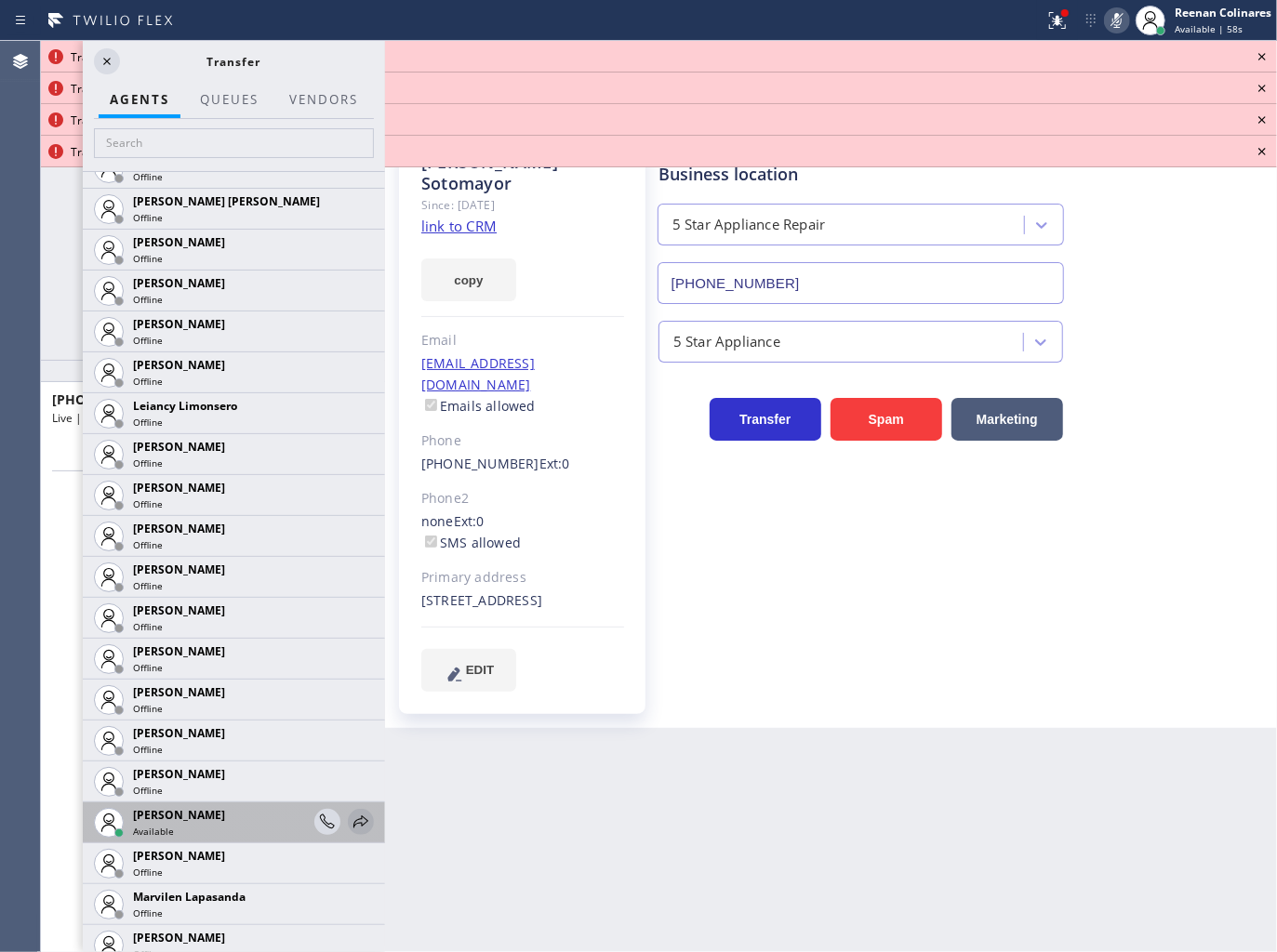
click at [349, 818] on icon at bounding box center [361, 822] width 23 height 23
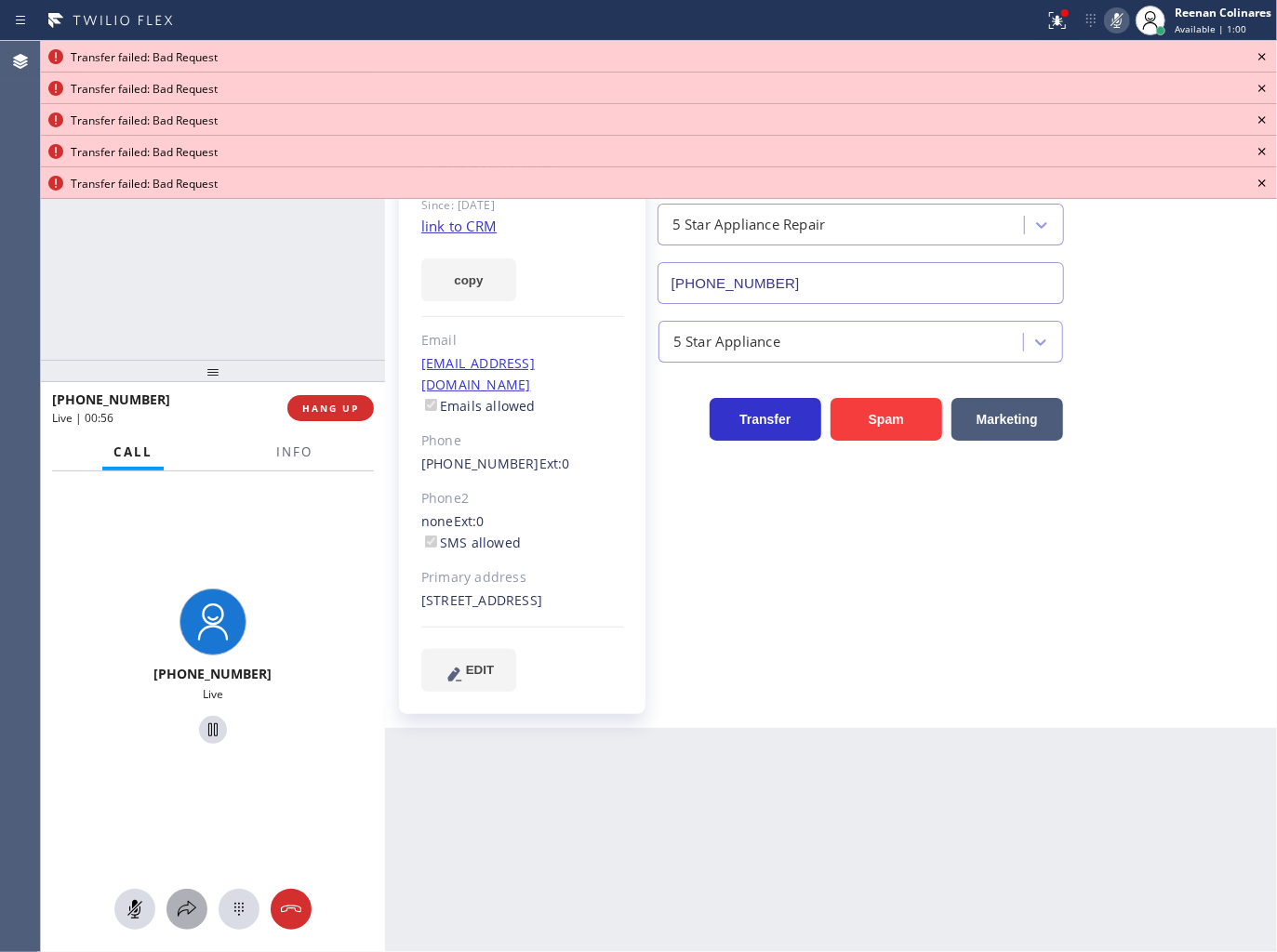
click at [176, 905] on icon at bounding box center [187, 910] width 23 height 23
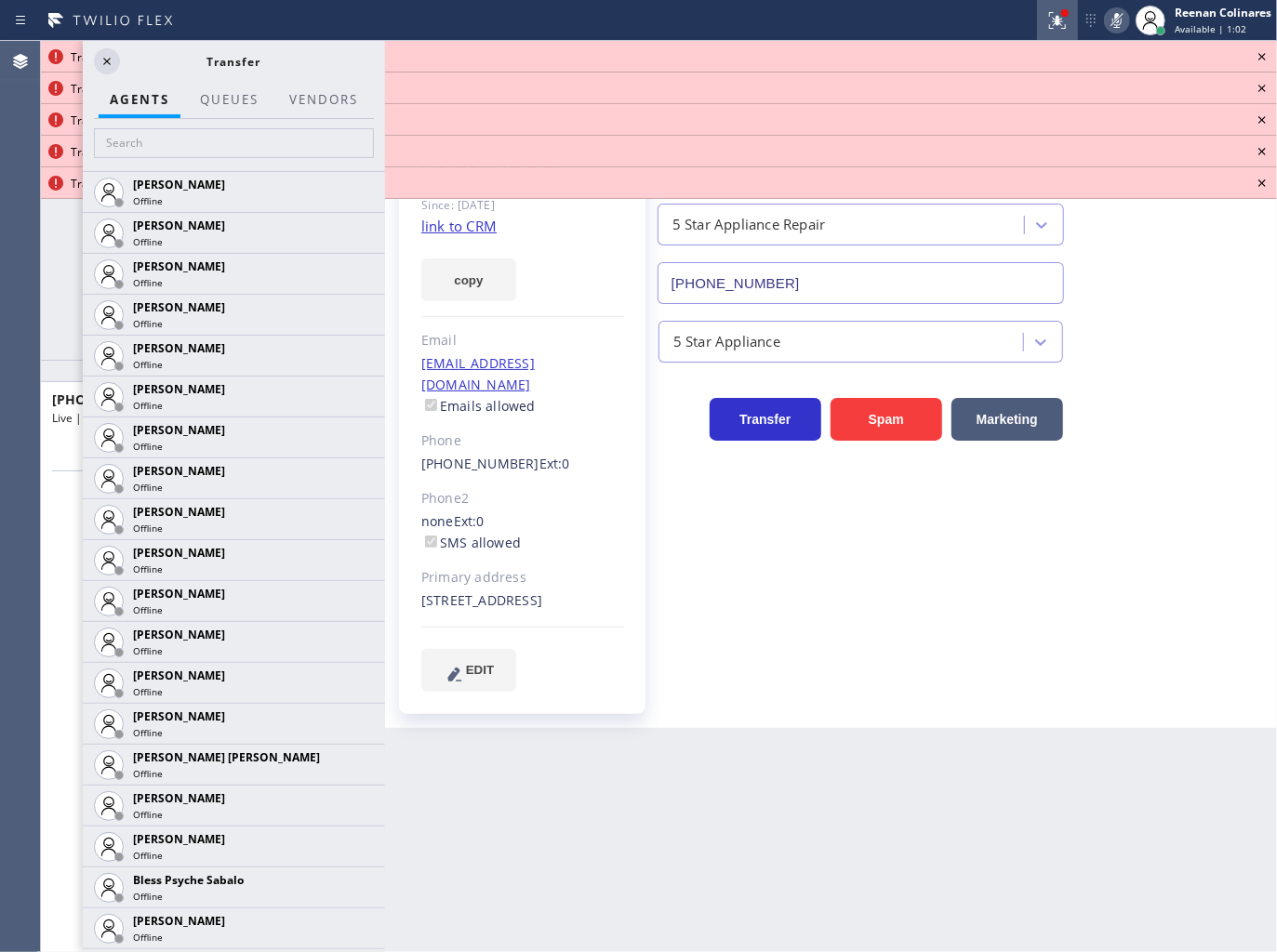
click at [1047, 23] on icon at bounding box center [1057, 21] width 23 height 23
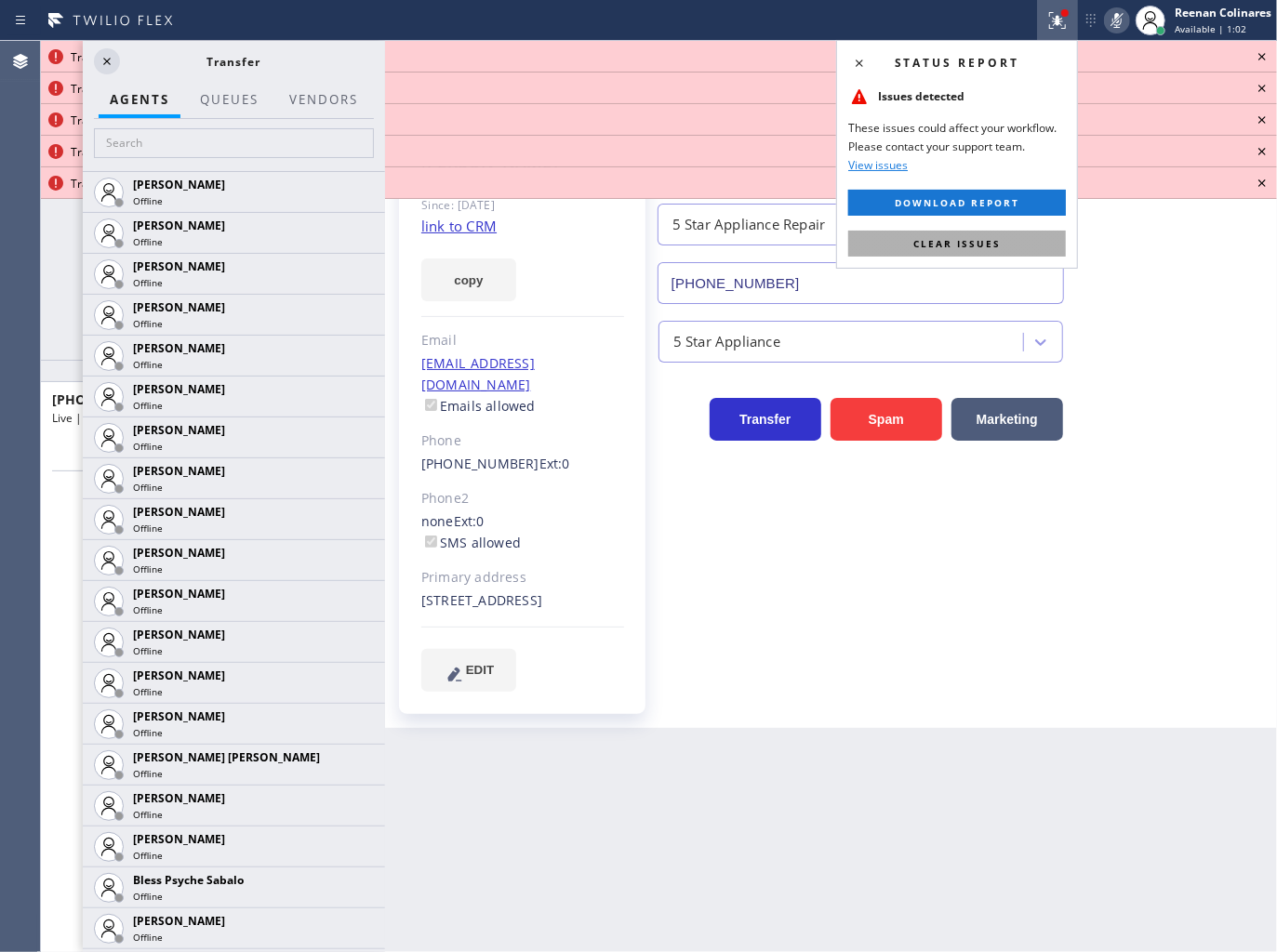
click at [992, 239] on span "Clear issues" at bounding box center [956, 244] width 87 height 13
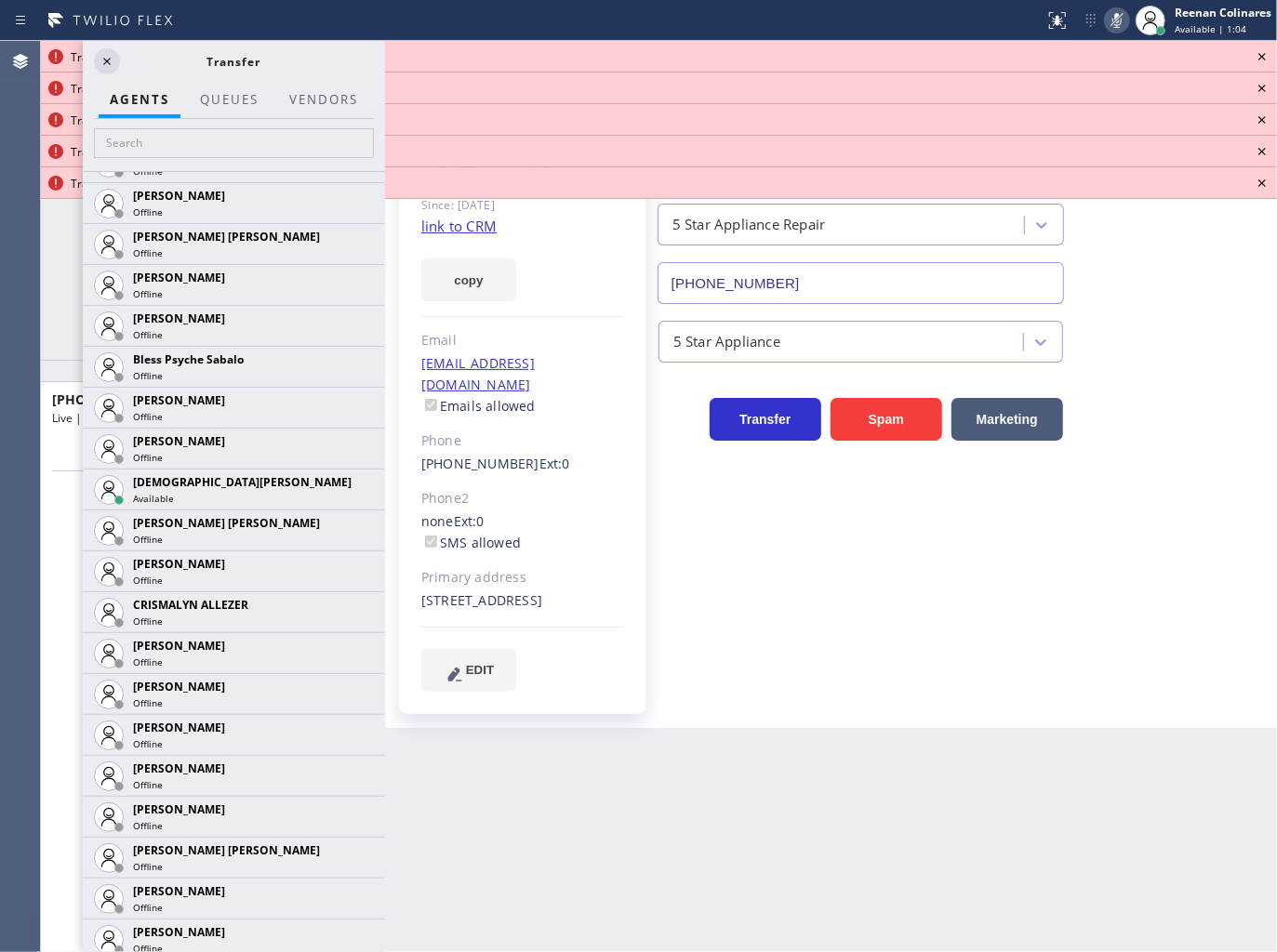
scroll to position [539, 0]
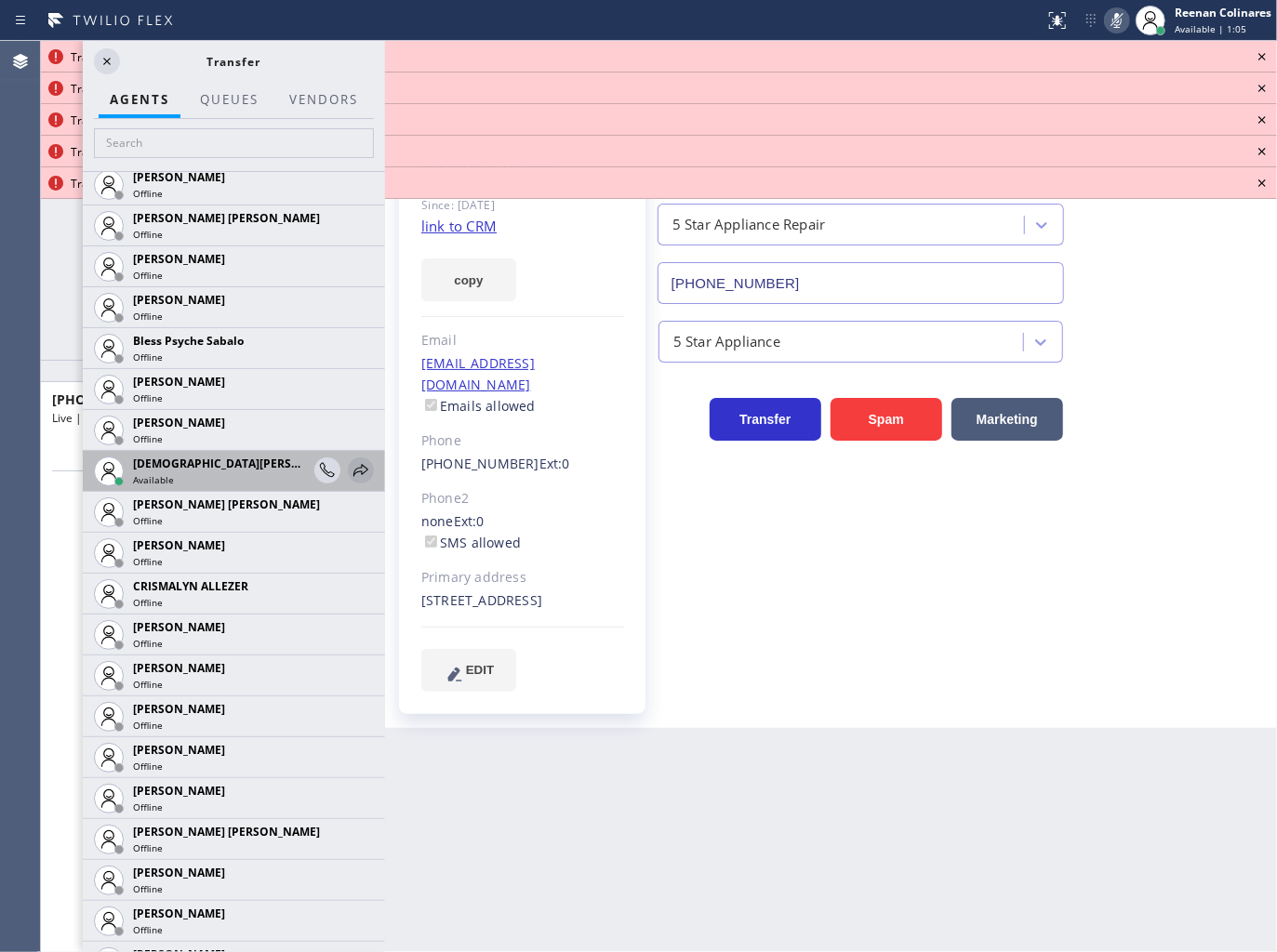
click at [349, 471] on icon at bounding box center [361, 470] width 23 height 23
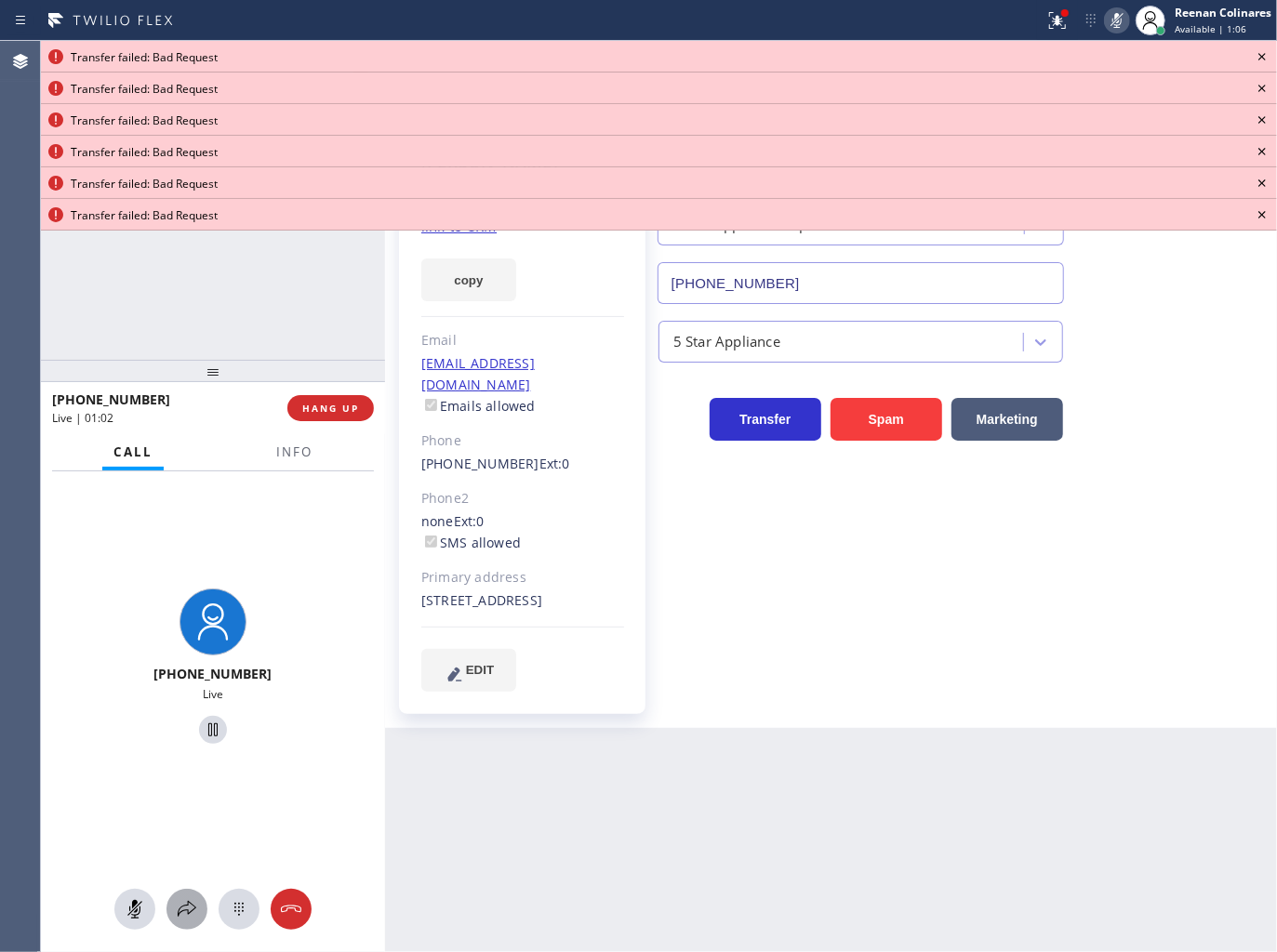
drag, startPoint x: 173, startPoint y: 907, endPoint x: 388, endPoint y: 426, distance: 526.9
click at [173, 908] on div at bounding box center [187, 910] width 41 height 23
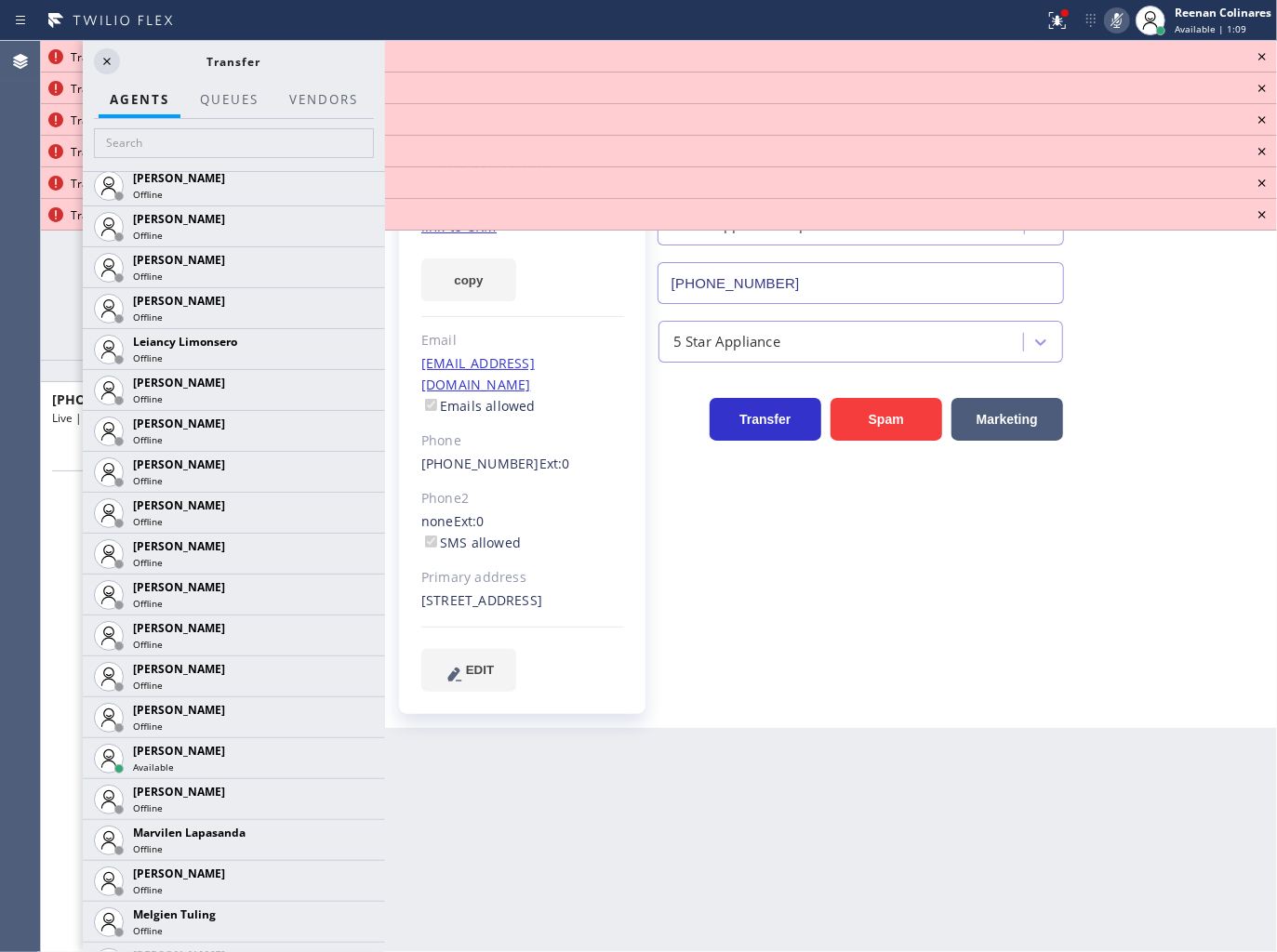
scroll to position [2557, 0]
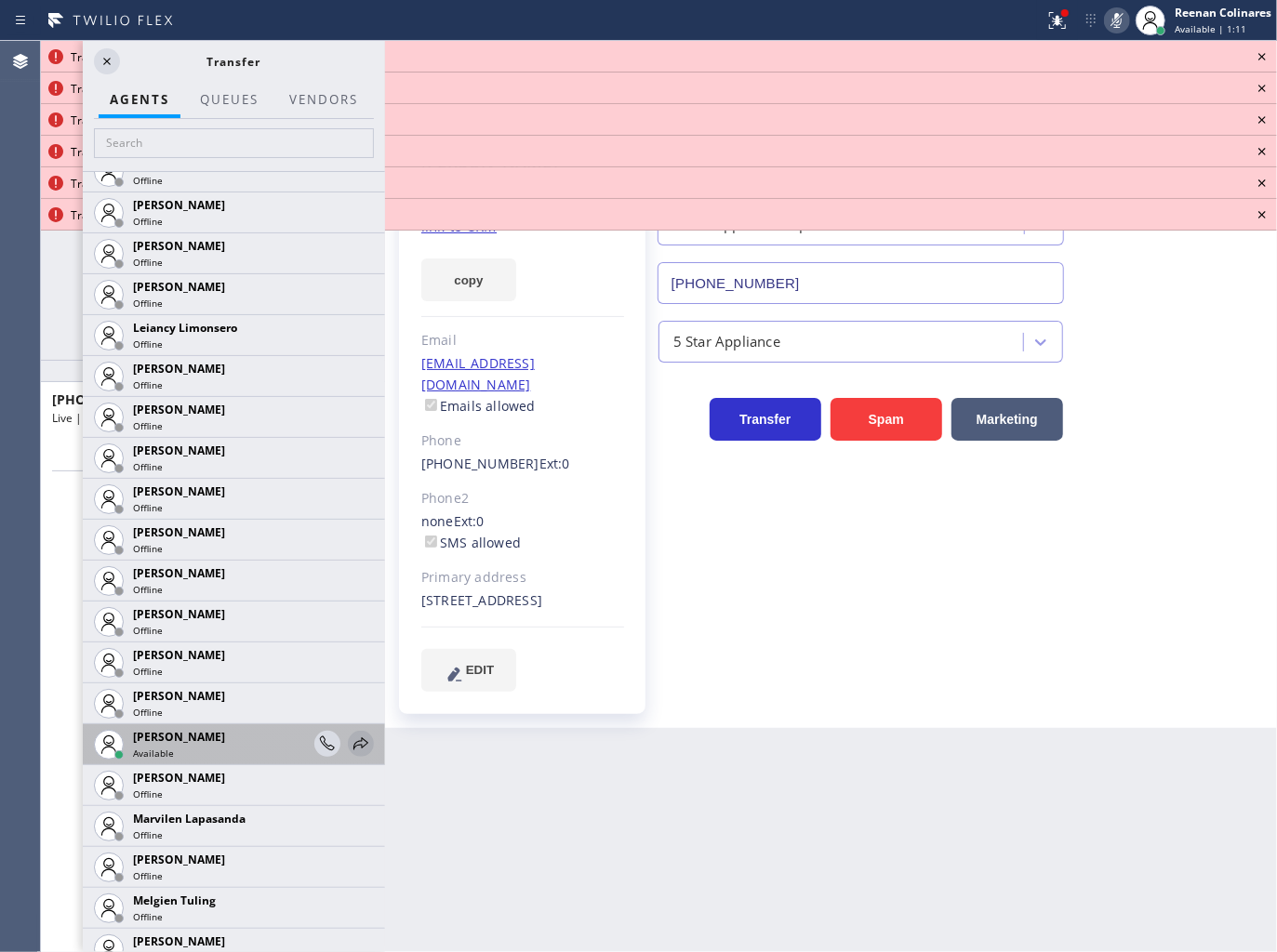
click at [349, 737] on icon at bounding box center [361, 744] width 23 height 23
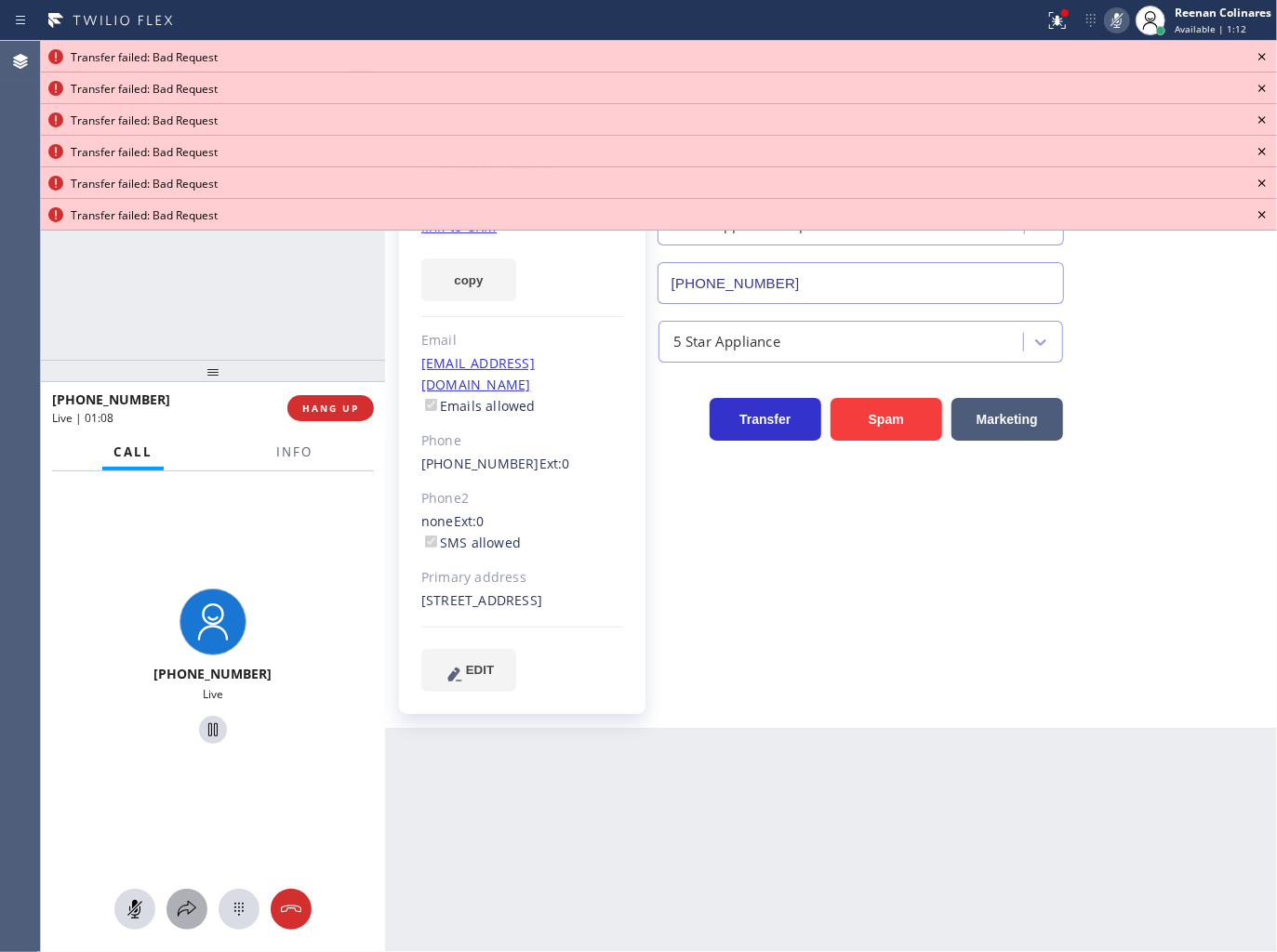
click at [180, 912] on icon at bounding box center [187, 909] width 19 height 16
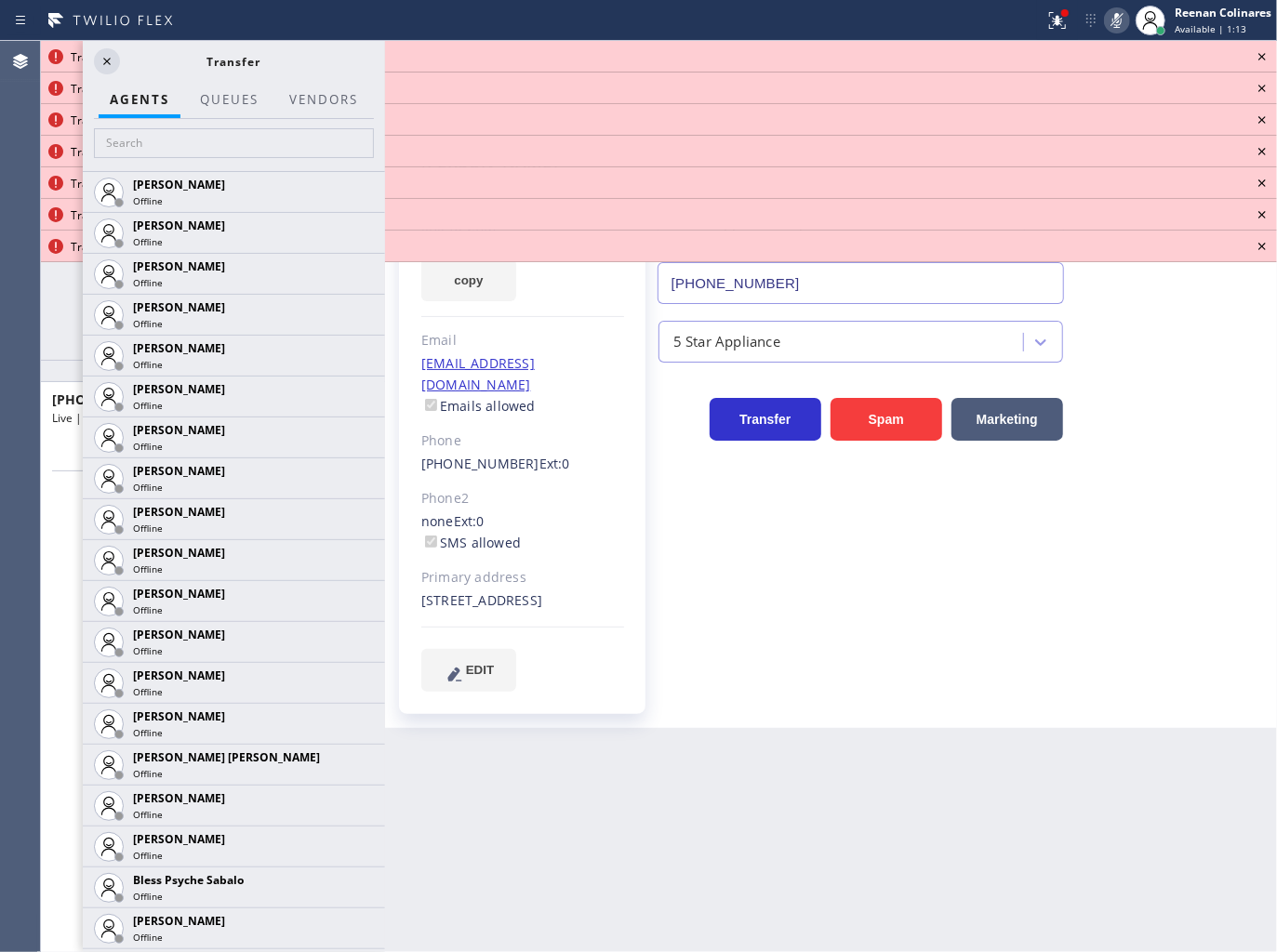
click at [1269, 57] on icon at bounding box center [1262, 57] width 23 height 23
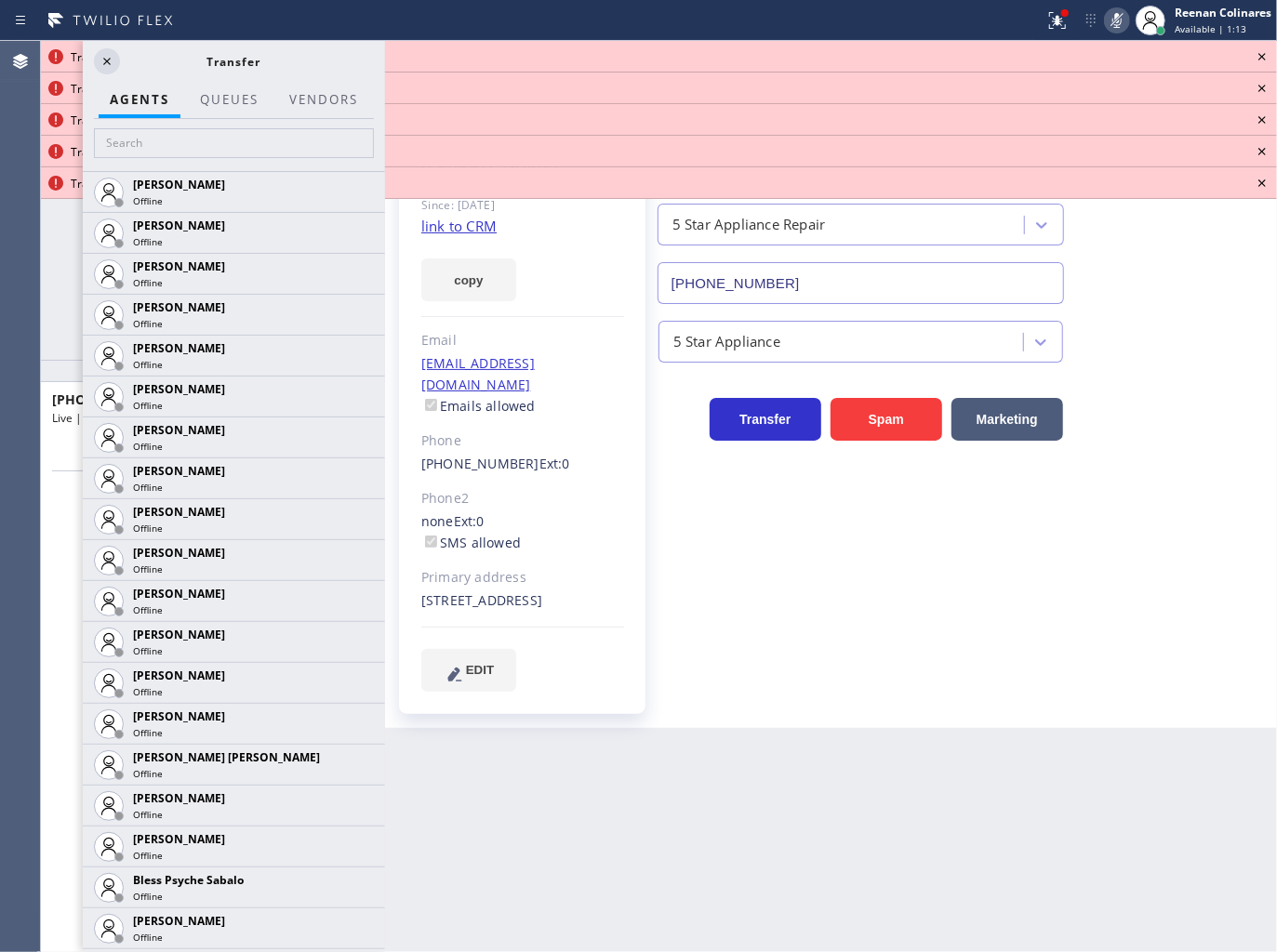
click at [1269, 57] on icon at bounding box center [1262, 57] width 23 height 23
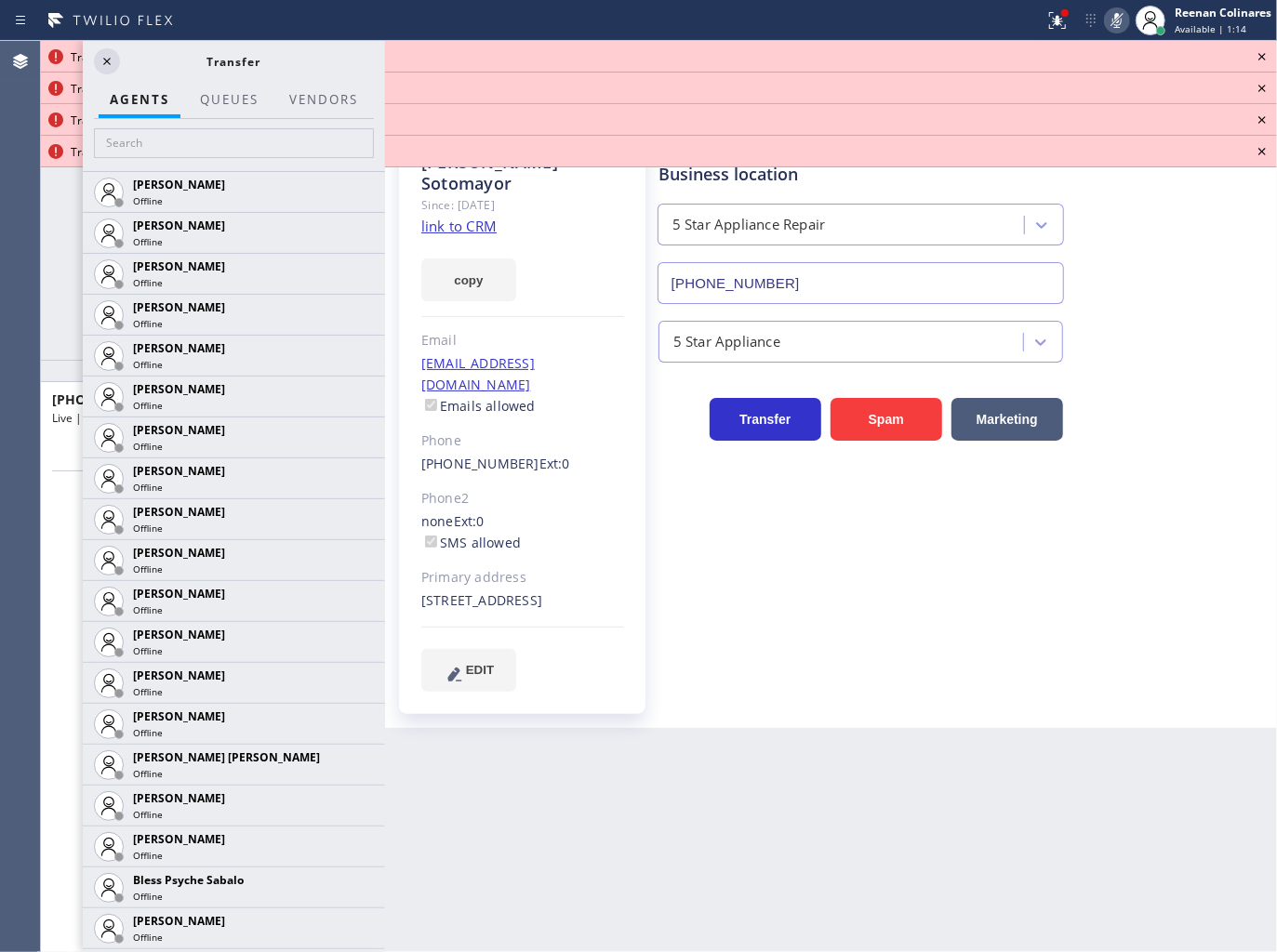
click at [1269, 57] on icon at bounding box center [1262, 57] width 23 height 23
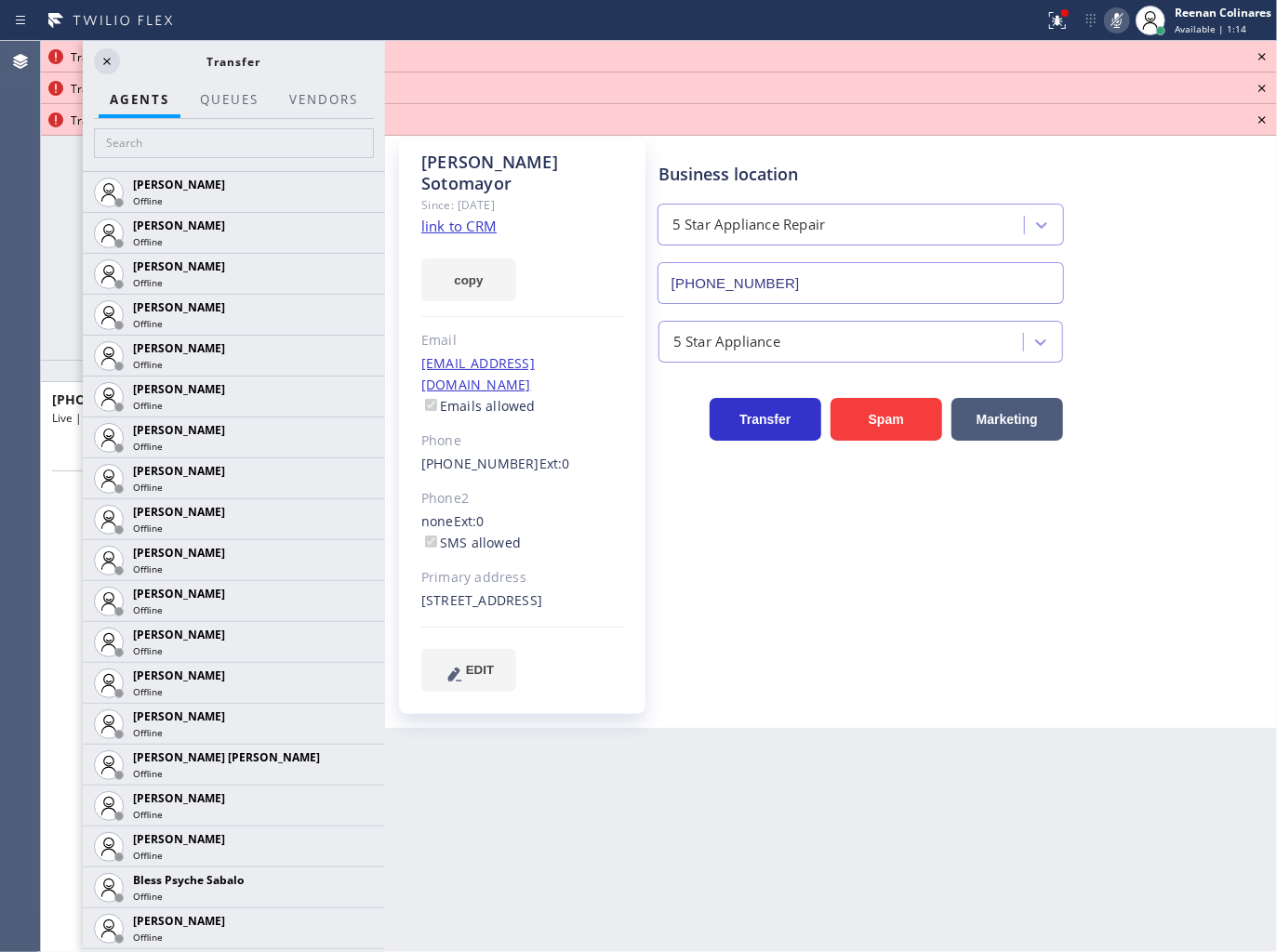
click at [1269, 57] on icon at bounding box center [1262, 57] width 23 height 23
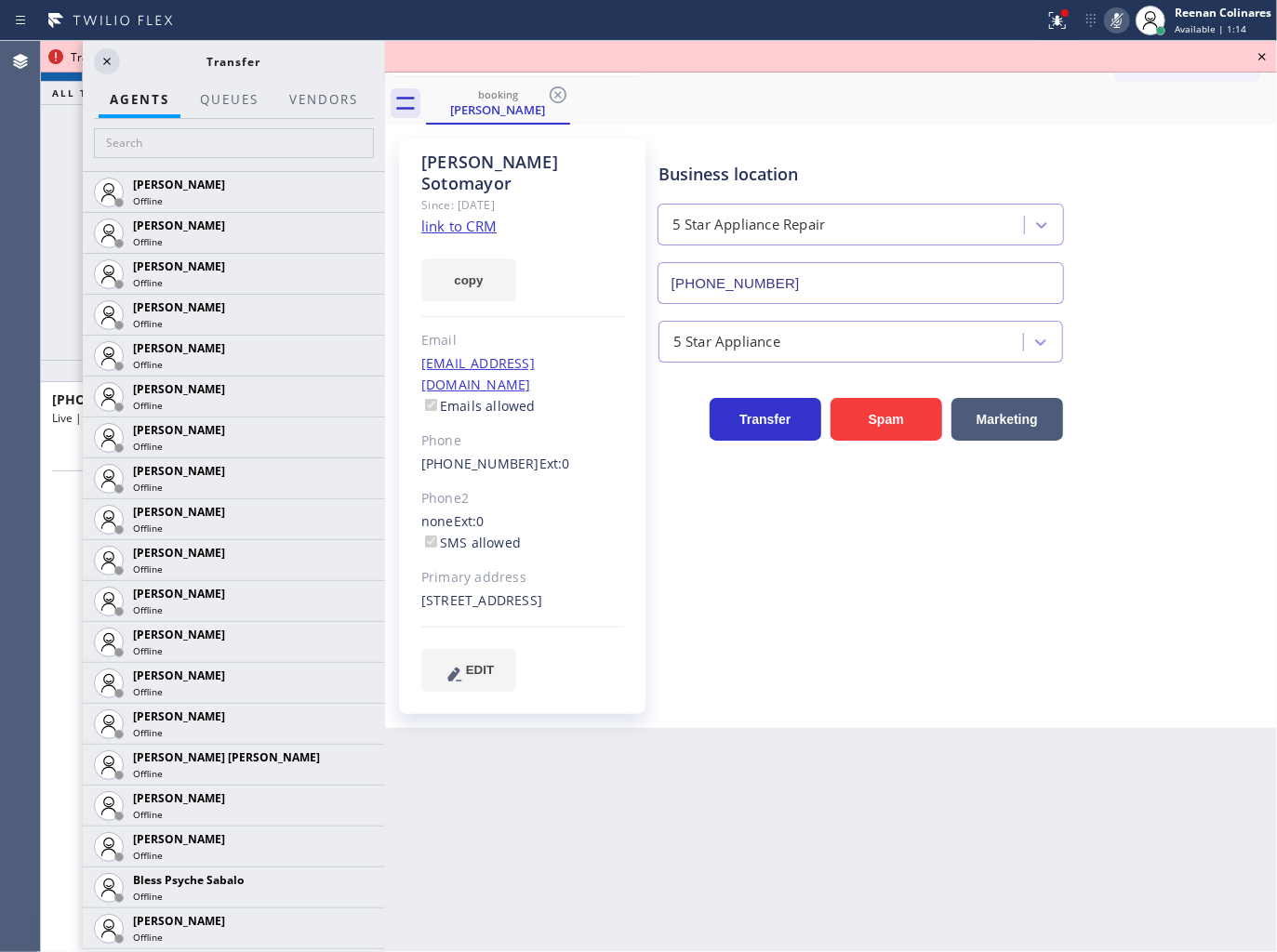
click at [1269, 57] on icon at bounding box center [1262, 57] width 23 height 23
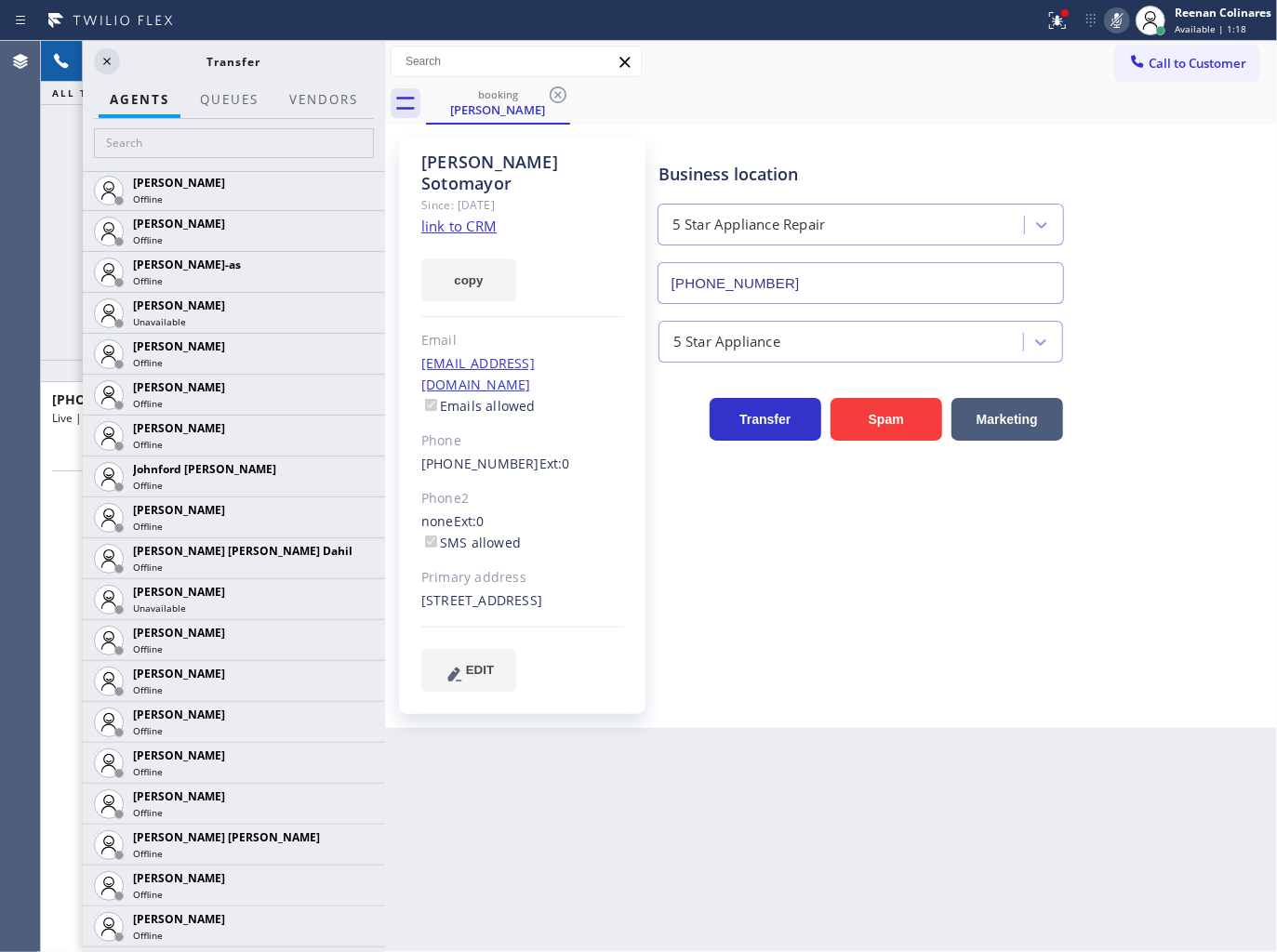
scroll to position [1818, 0]
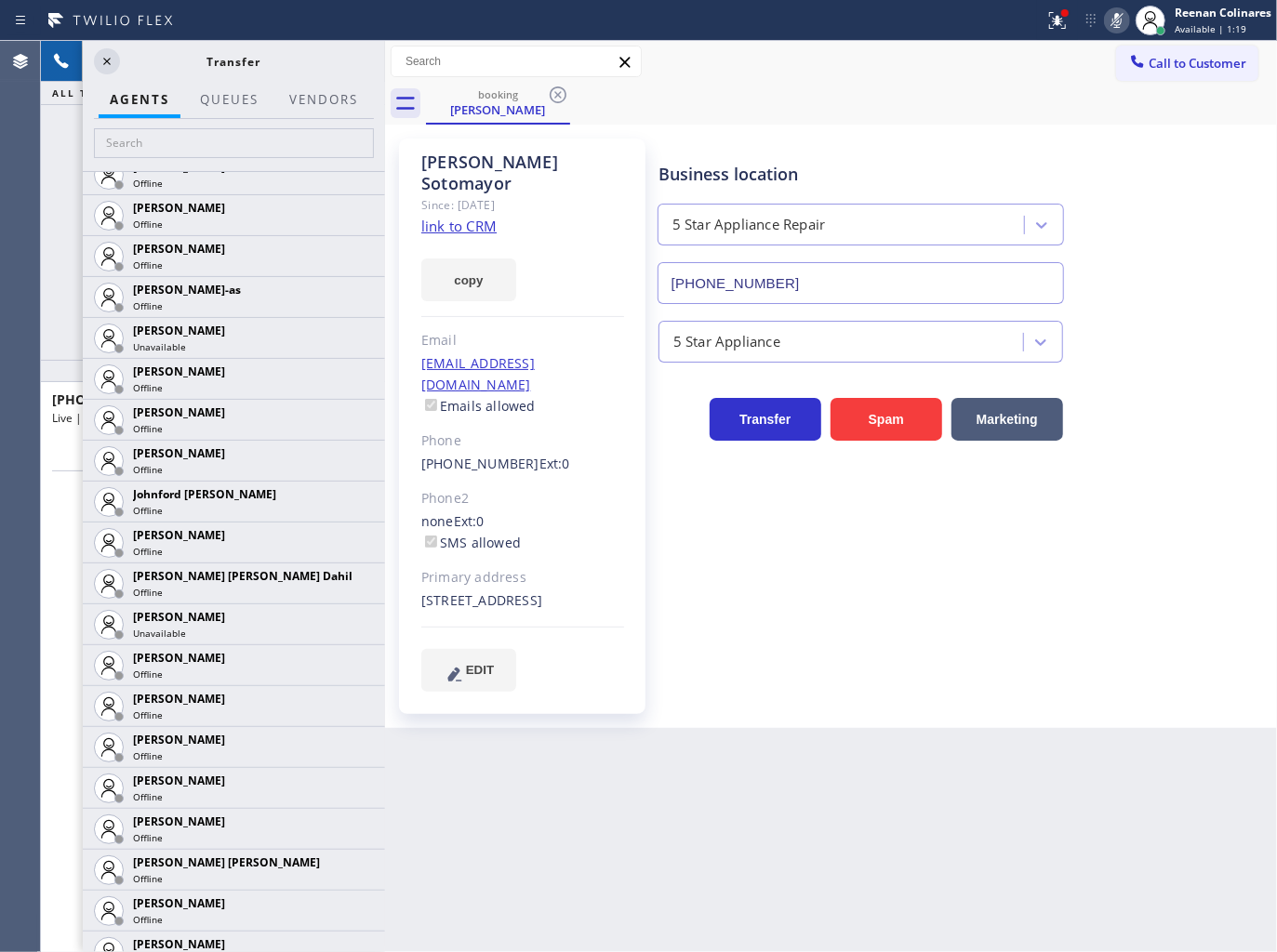
click at [482, 217] on link "link to CRM" at bounding box center [459, 226] width 75 height 19
click at [1065, 13] on div at bounding box center [1065, 13] width 8 height 8
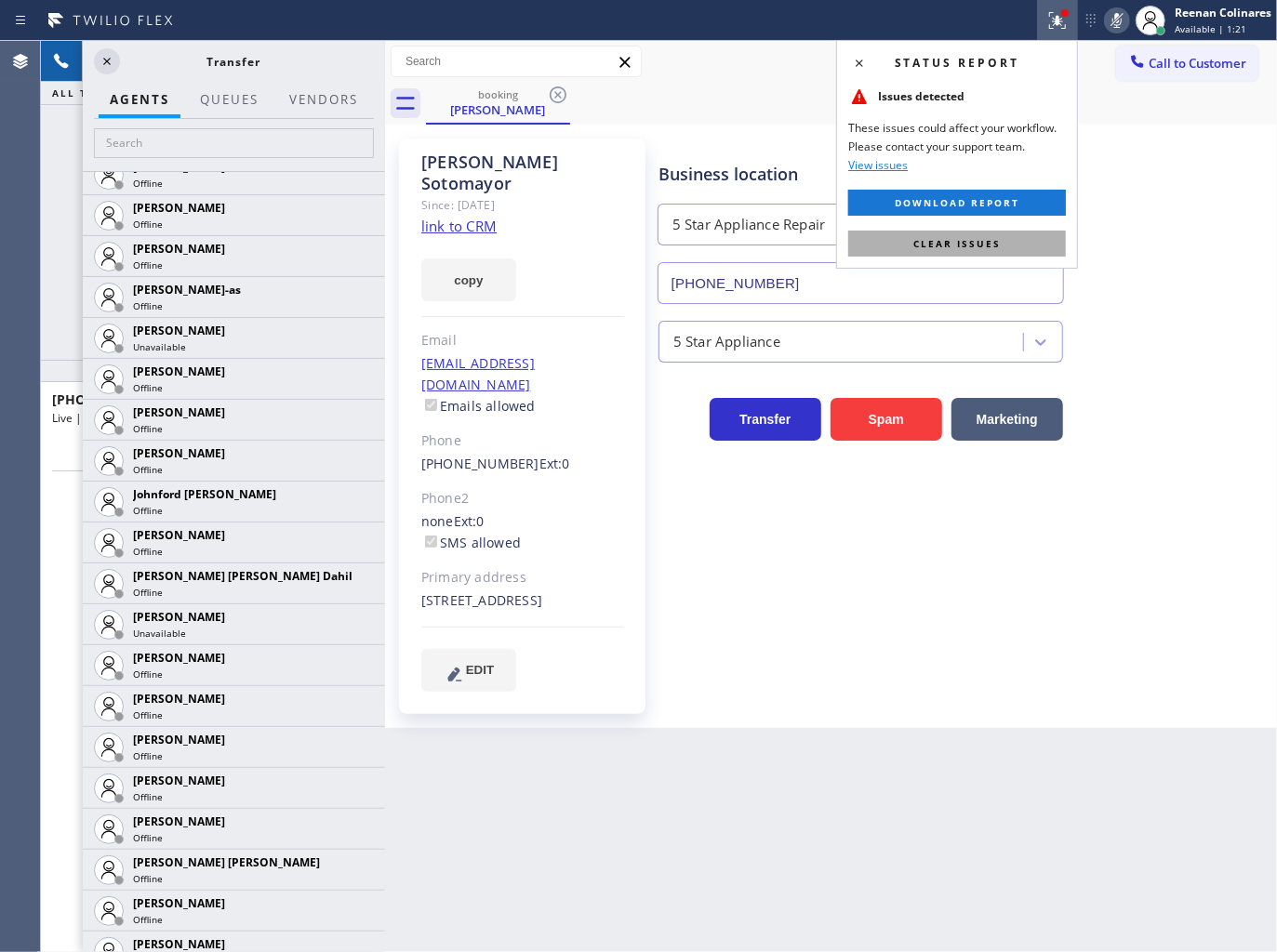
drag, startPoint x: 971, startPoint y: 244, endPoint x: 979, endPoint y: 122, distance: 122.3
click at [971, 243] on span "Clear issues" at bounding box center [956, 244] width 87 height 13
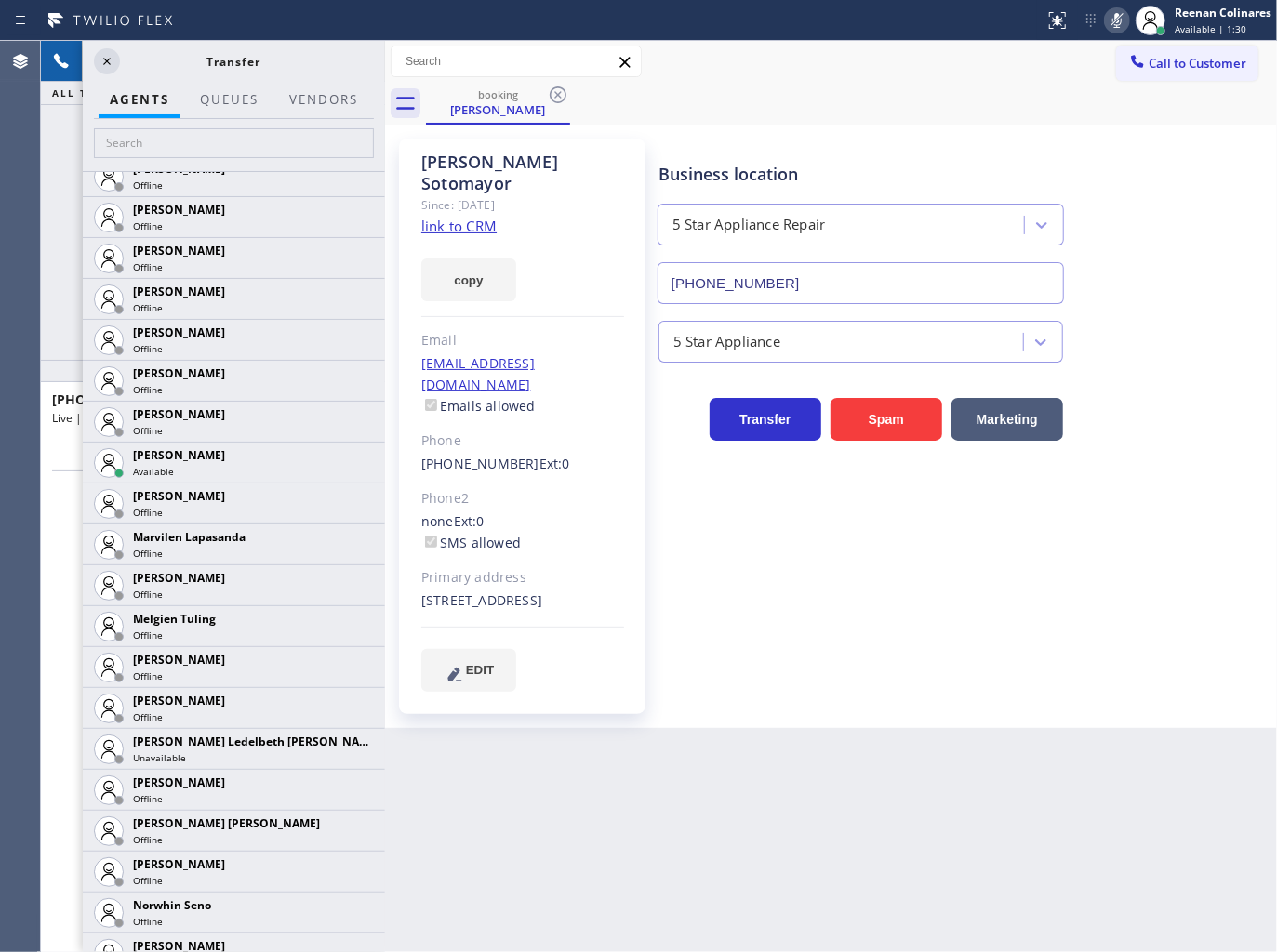
scroll to position [2896, 0]
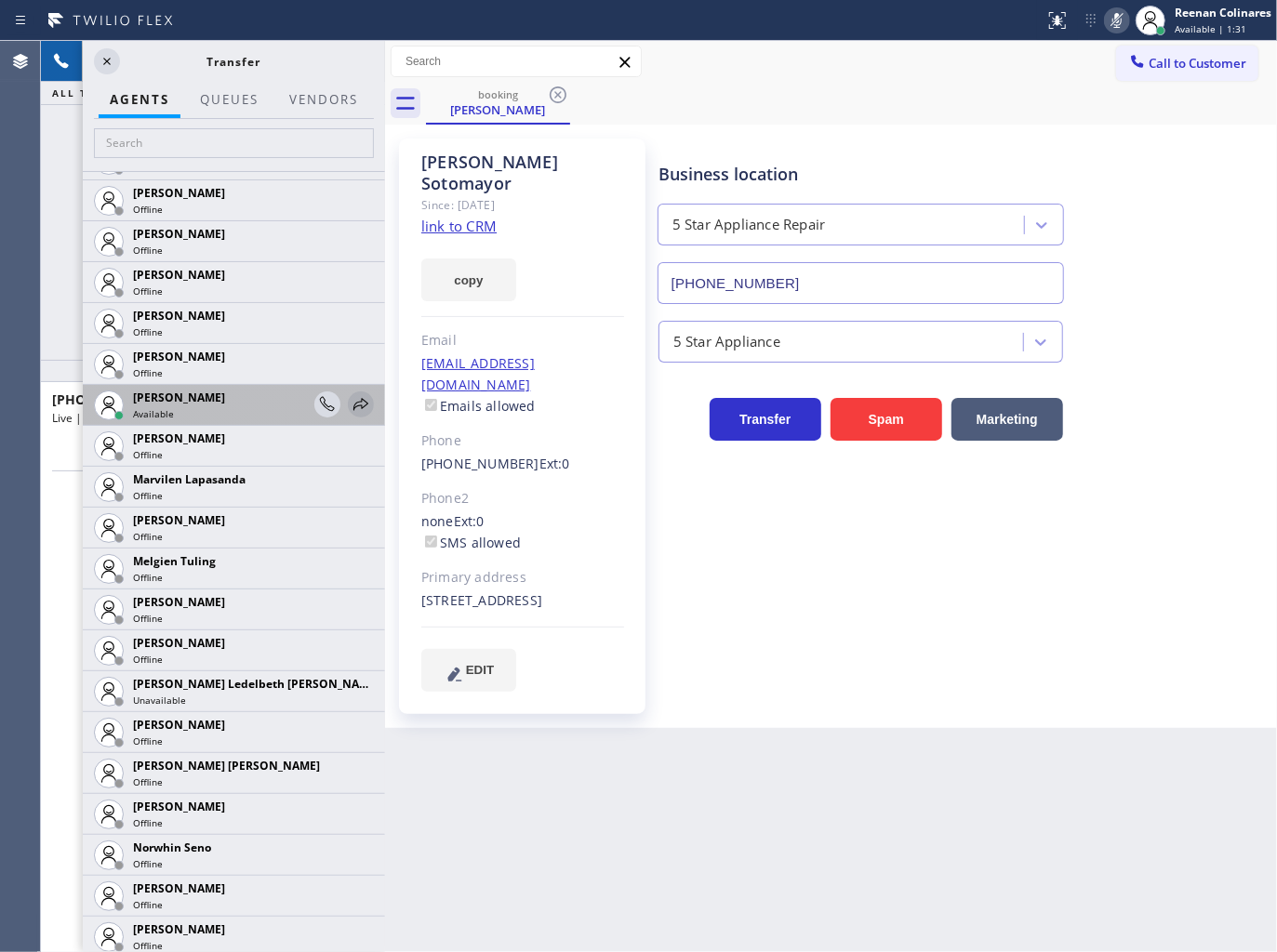
click at [349, 401] on icon at bounding box center [361, 405] width 23 height 23
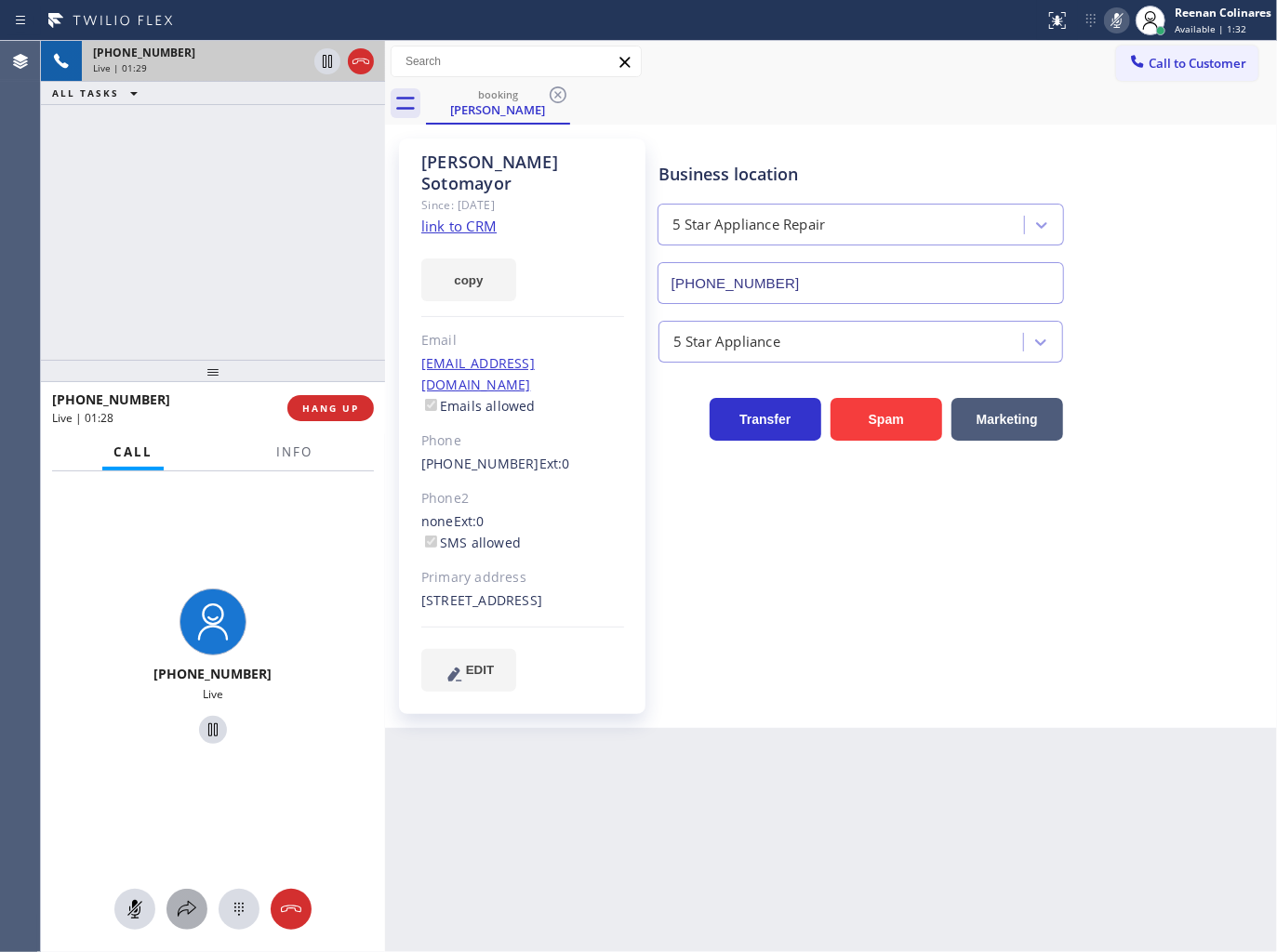
click at [181, 909] on icon at bounding box center [187, 910] width 23 height 23
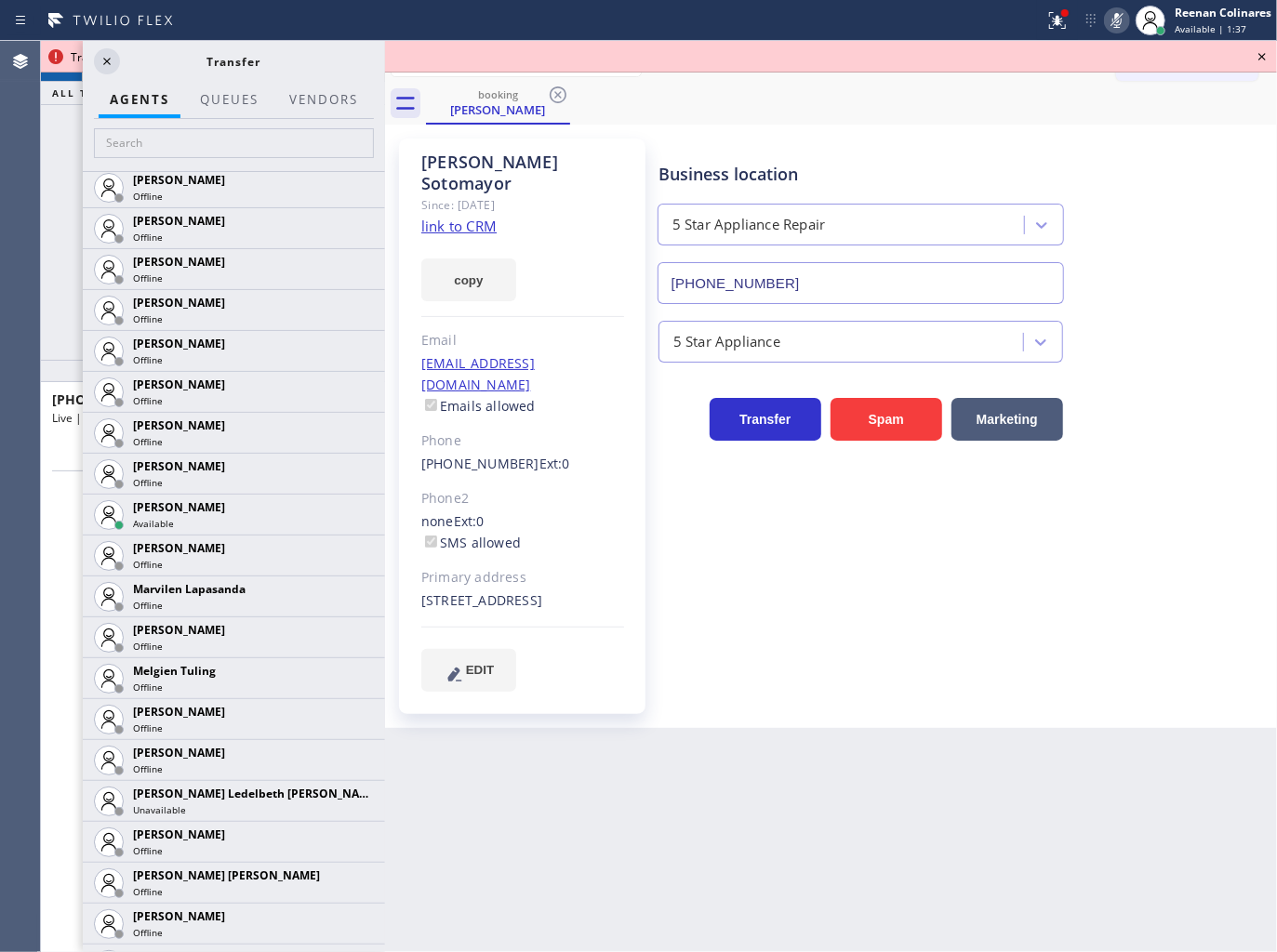
scroll to position [2794, 0]
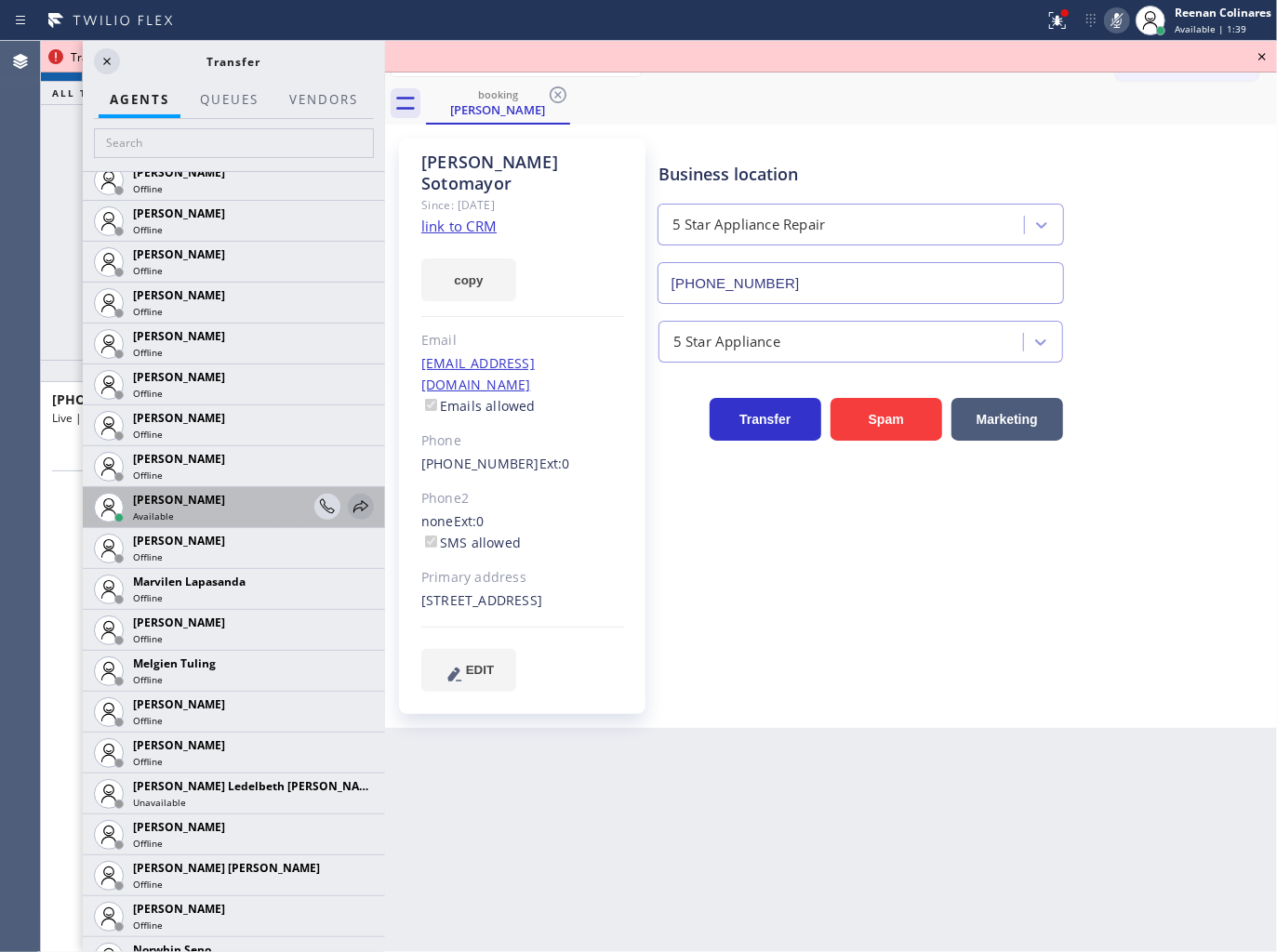
click at [353, 507] on icon at bounding box center [361, 506] width 15 height 12
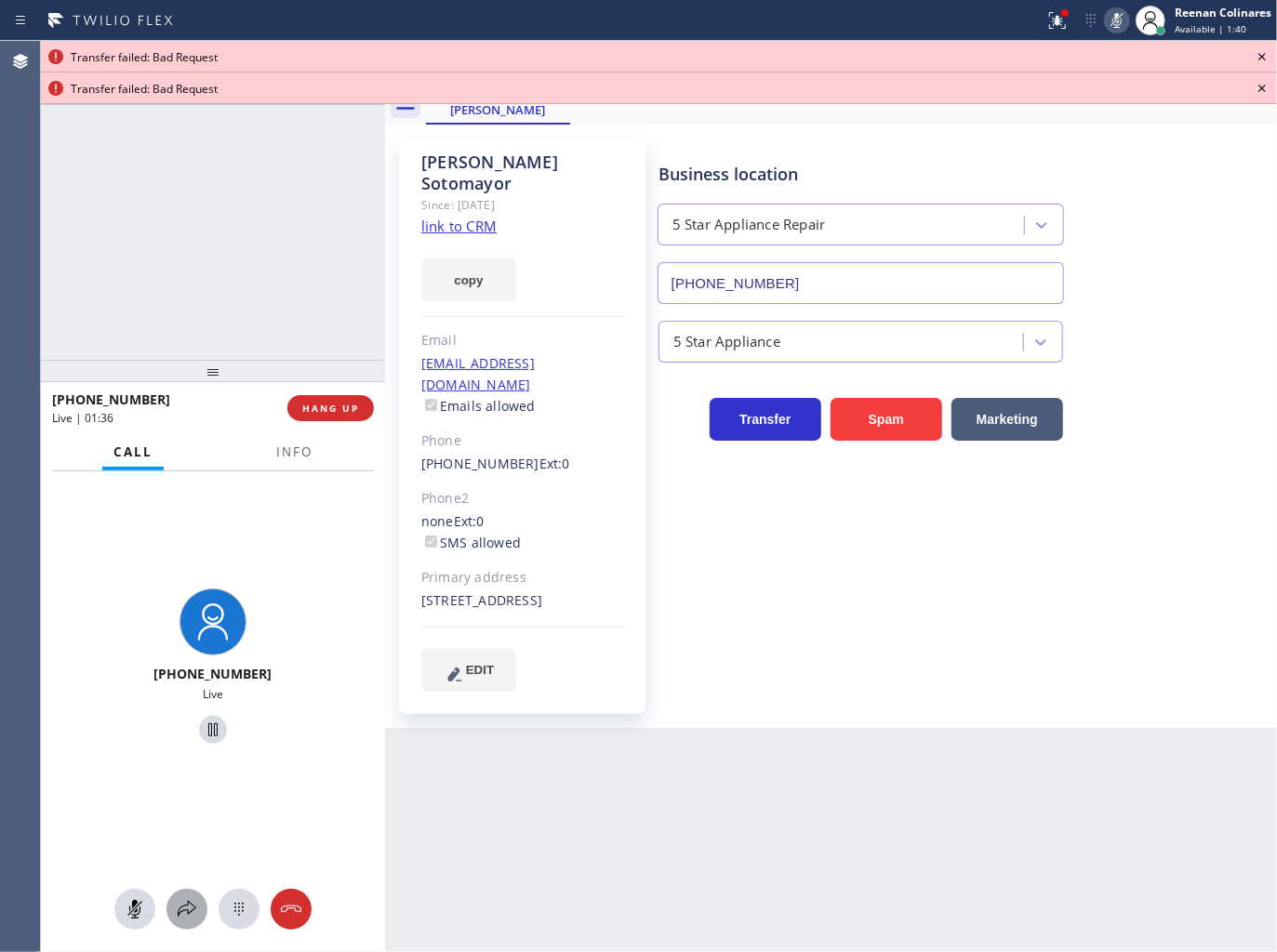
click at [188, 907] on icon at bounding box center [187, 910] width 23 height 23
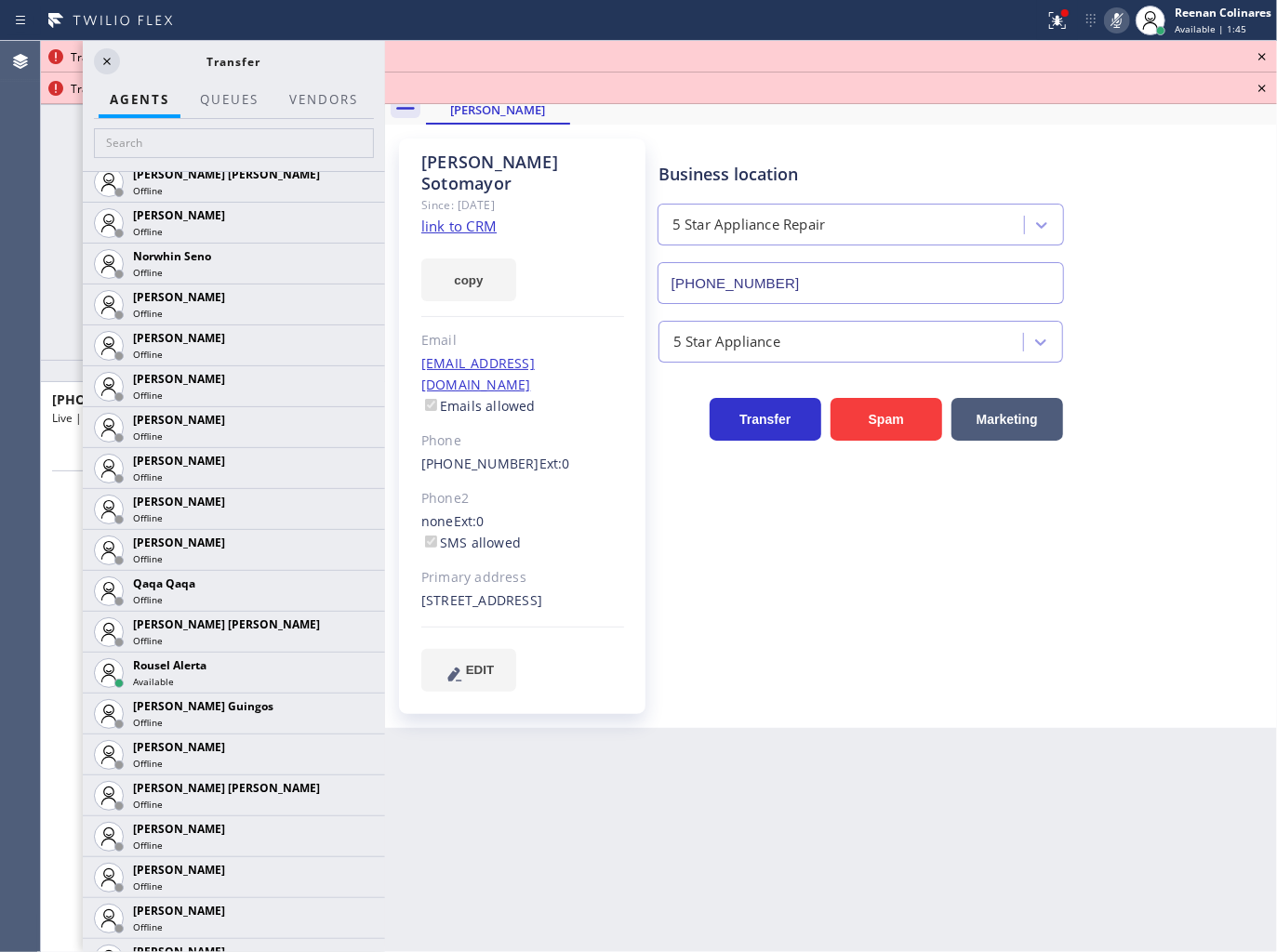
scroll to position [3629, 0]
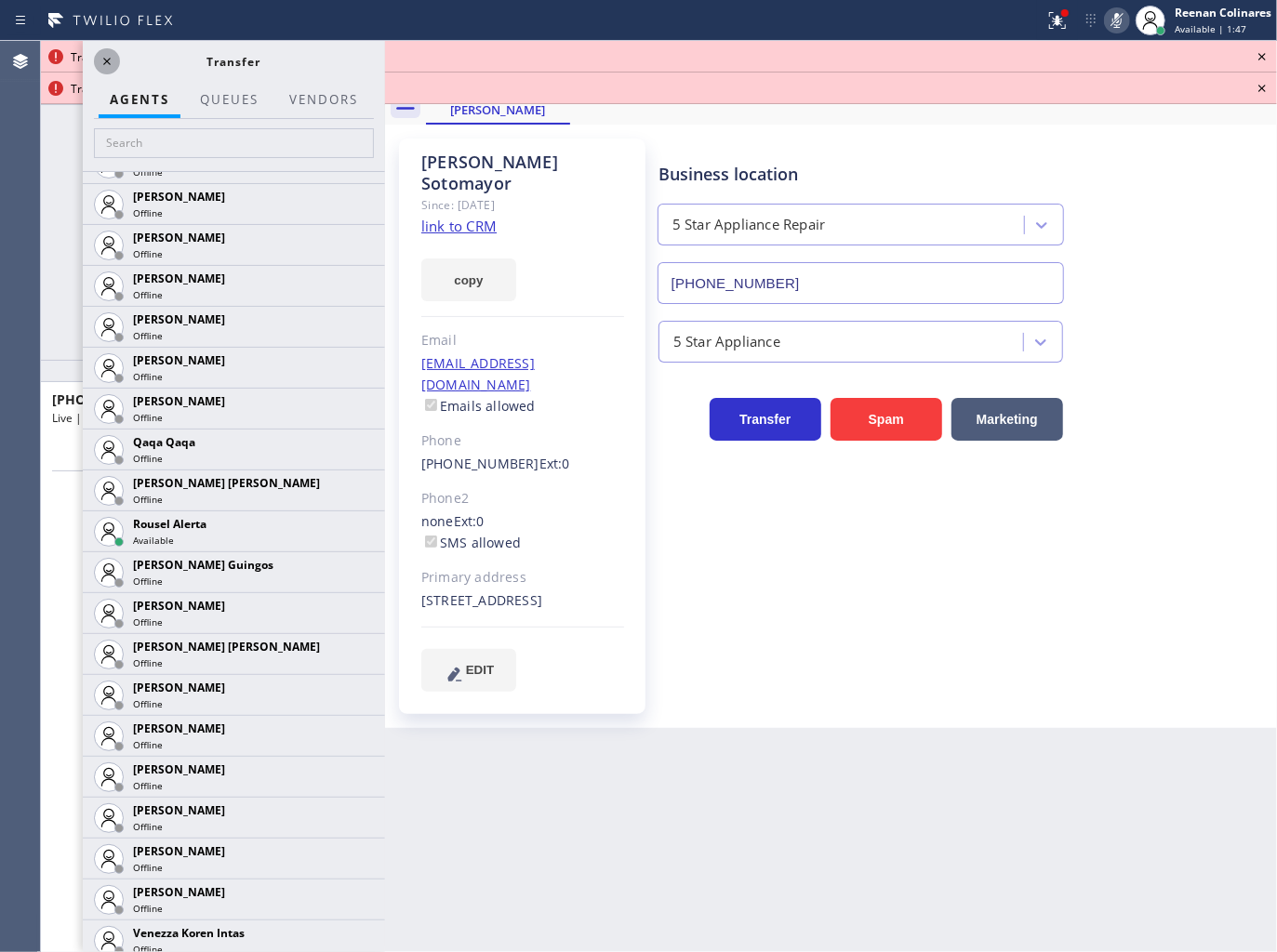
click at [104, 59] on icon at bounding box center [107, 61] width 23 height 23
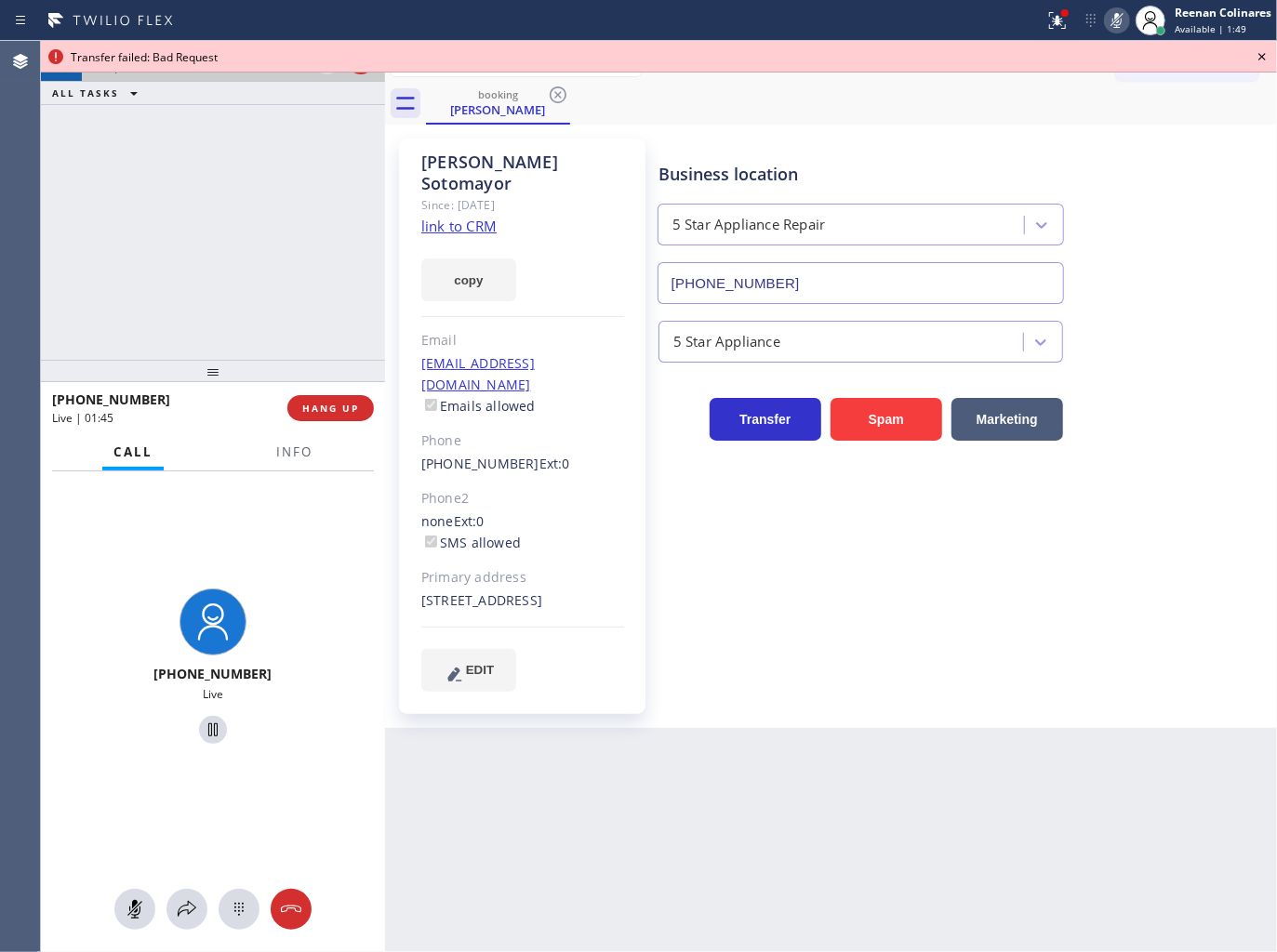
click at [1263, 50] on icon at bounding box center [1262, 57] width 23 height 23
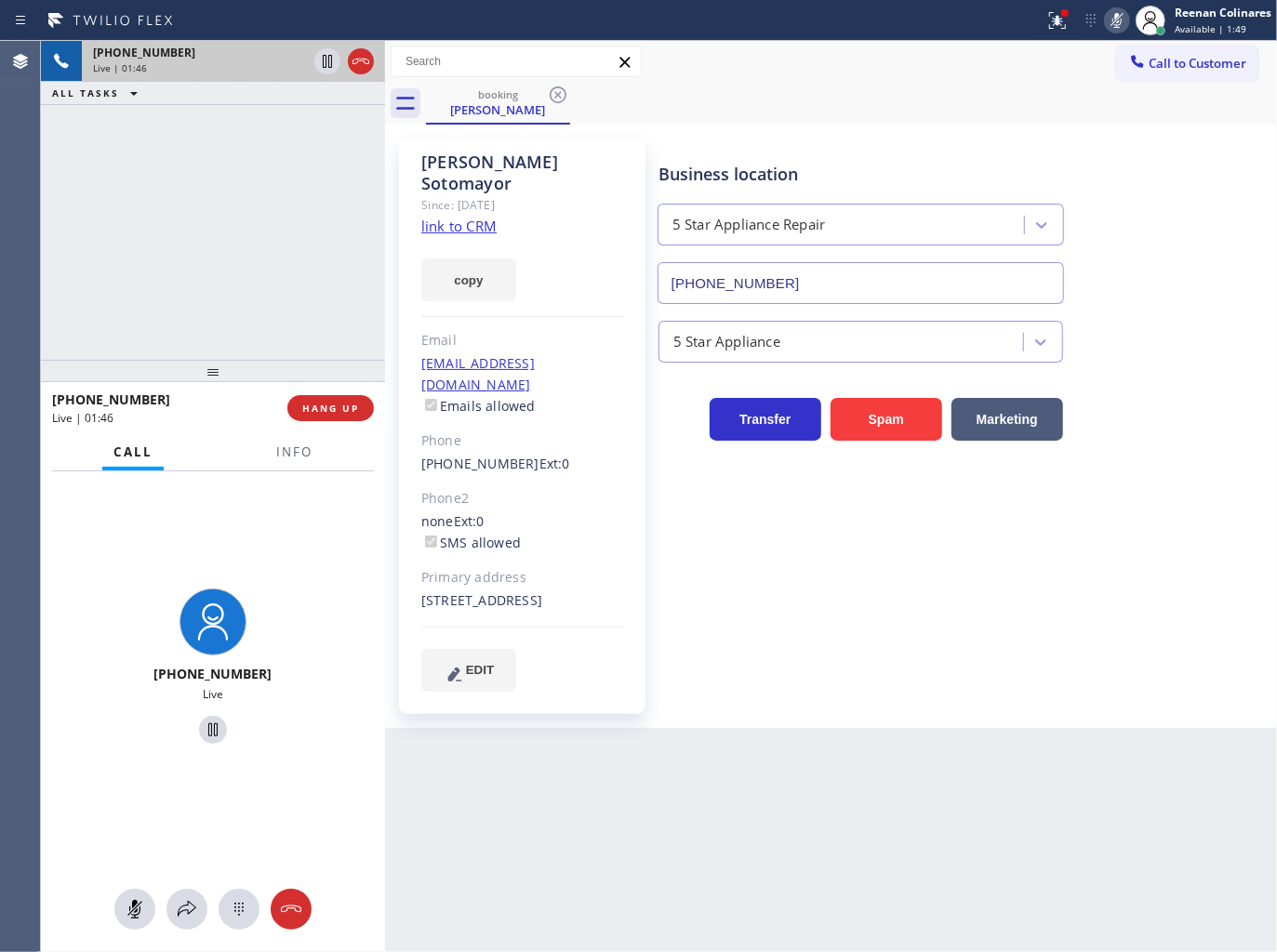
click at [268, 467] on div at bounding box center [294, 468] width 58 height 4
click at [277, 457] on span "Info" at bounding box center [294, 452] width 37 height 17
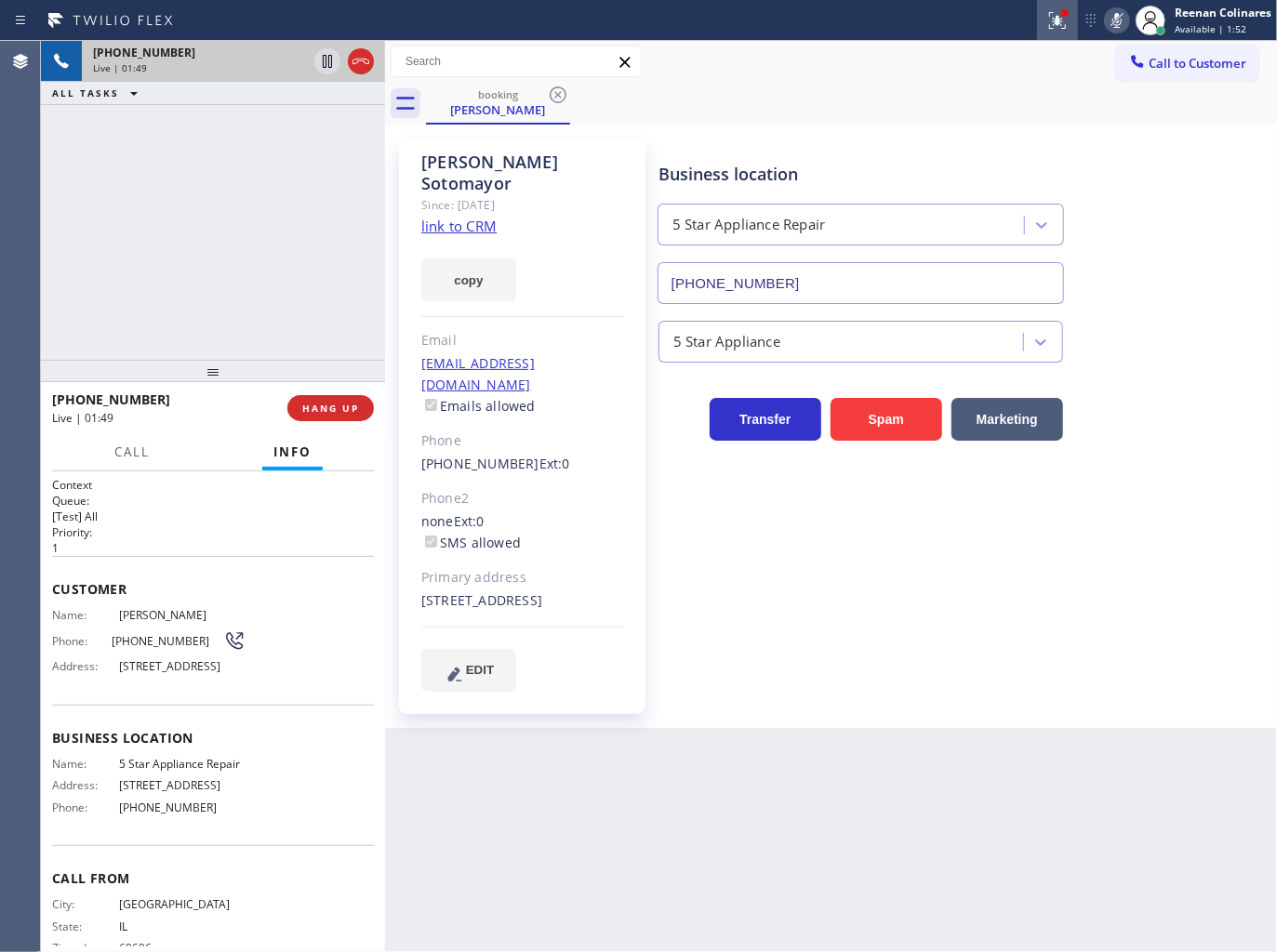
click at [1047, 13] on icon at bounding box center [1057, 21] width 23 height 23
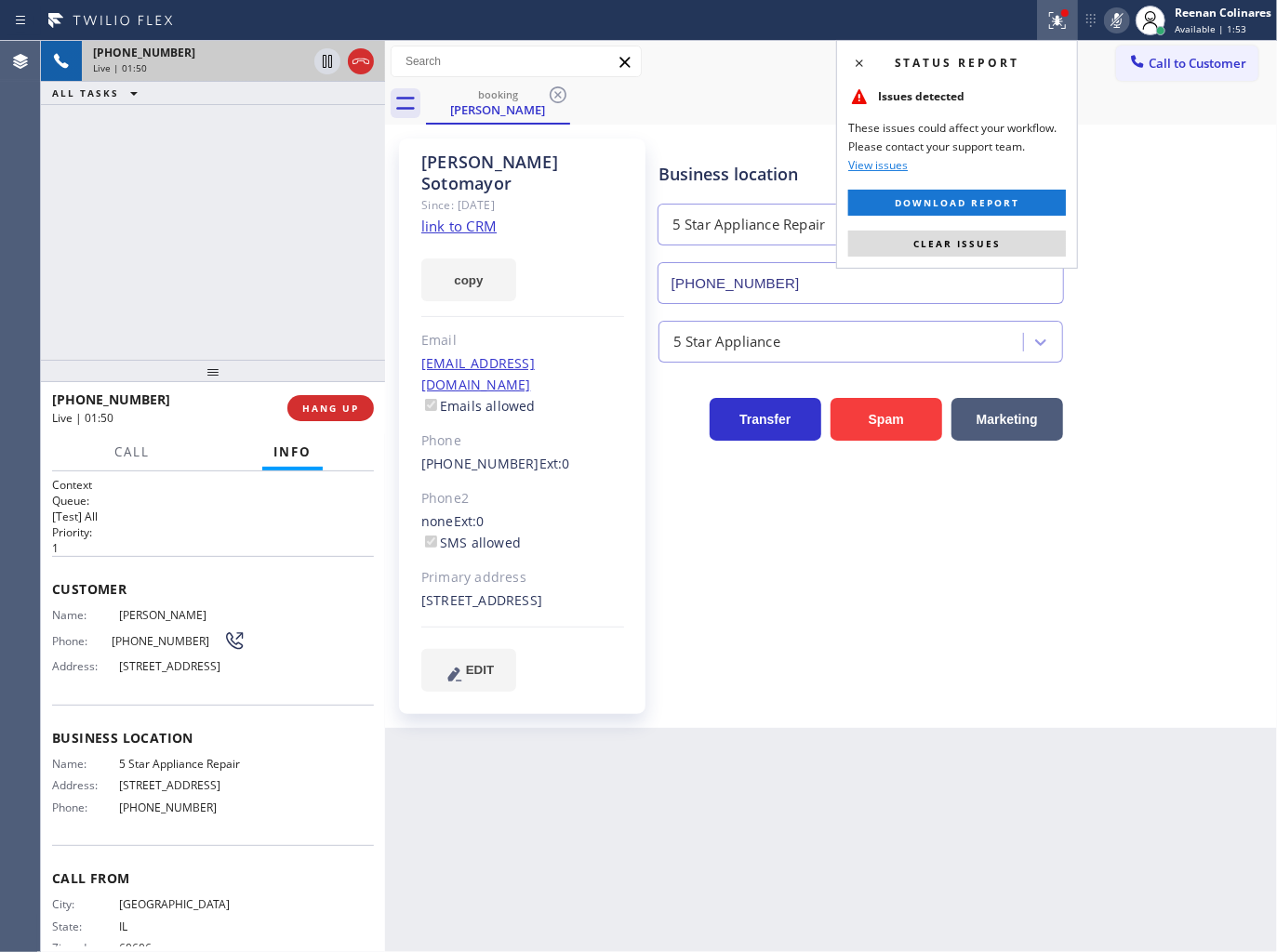
drag, startPoint x: 948, startPoint y: 242, endPoint x: 963, endPoint y: 23, distance: 219.5
click at [953, 238] on span "Clear issues" at bounding box center [956, 244] width 87 height 13
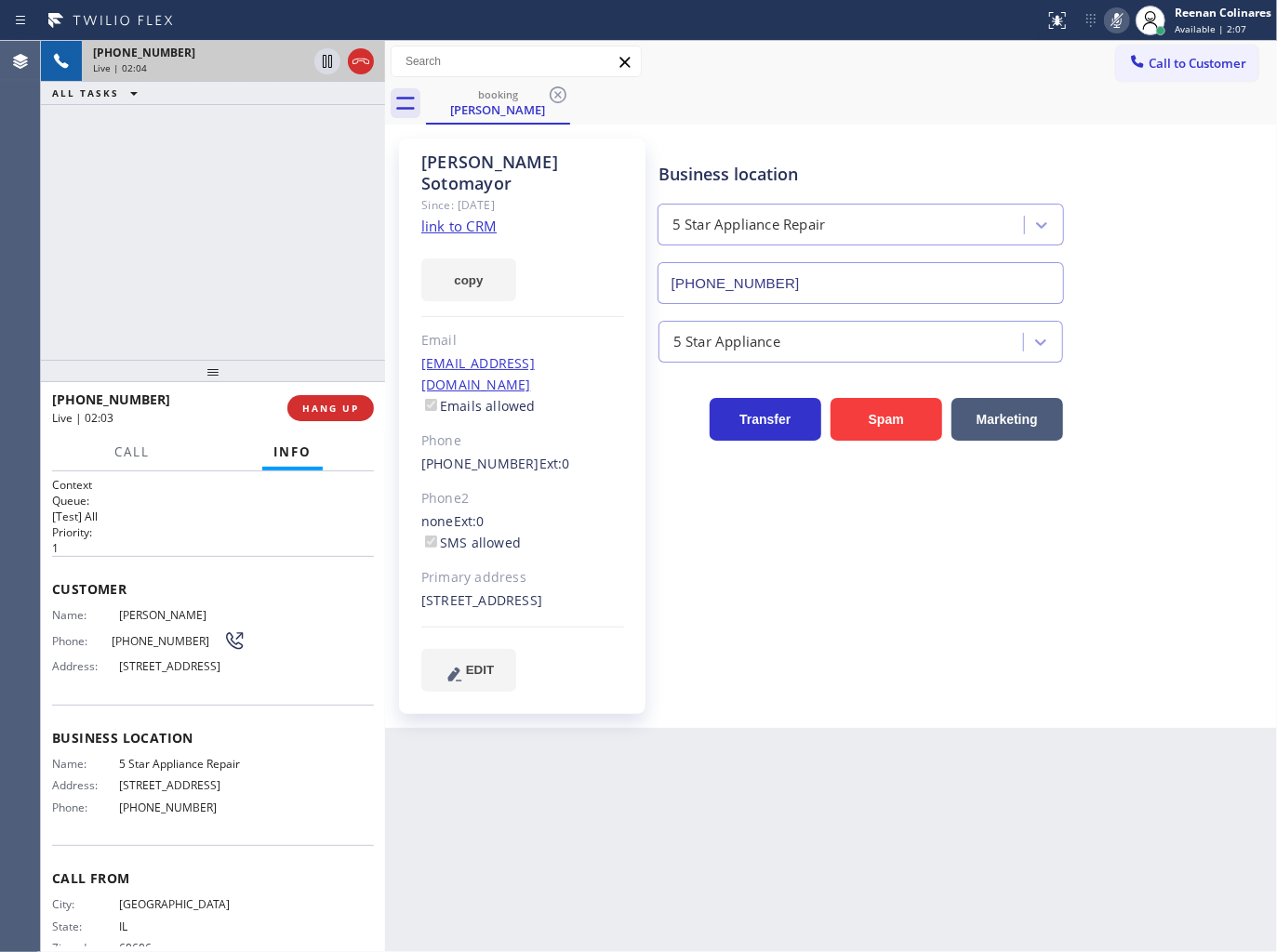
click at [1115, 23] on icon at bounding box center [1116, 21] width 23 height 23
click at [1118, 20] on icon at bounding box center [1116, 21] width 9 height 15
click at [1116, 19] on rect at bounding box center [1116, 19] width 13 height 13
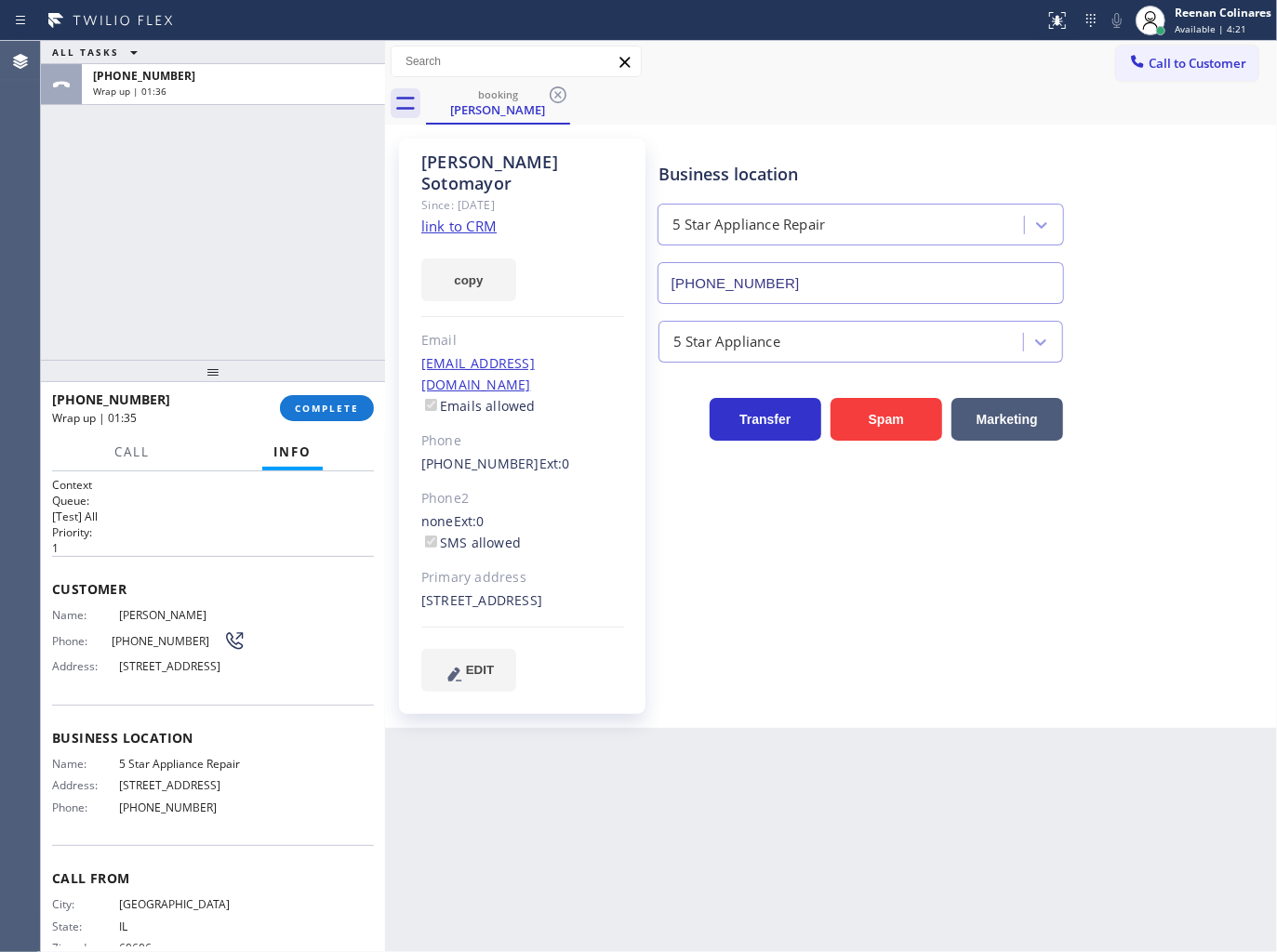
click at [469, 217] on link "link to CRM" at bounding box center [459, 226] width 75 height 19
click at [822, 97] on div "booking [PERSON_NAME]" at bounding box center [852, 103] width 851 height 42
click at [323, 402] on span "COMPLETE" at bounding box center [327, 408] width 64 height 13
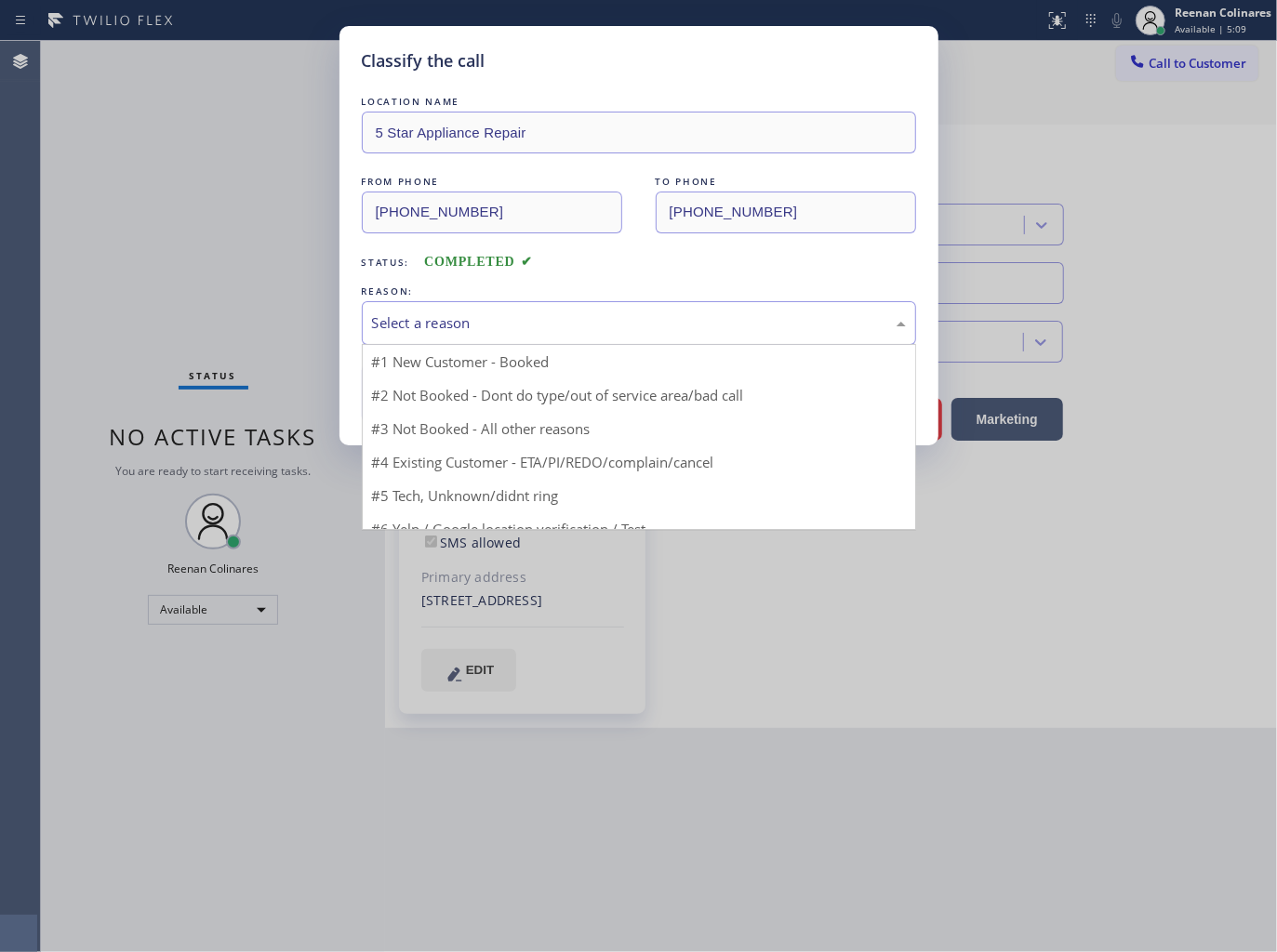
click at [465, 321] on div "Select a reason" at bounding box center [638, 323] width 533 height 22
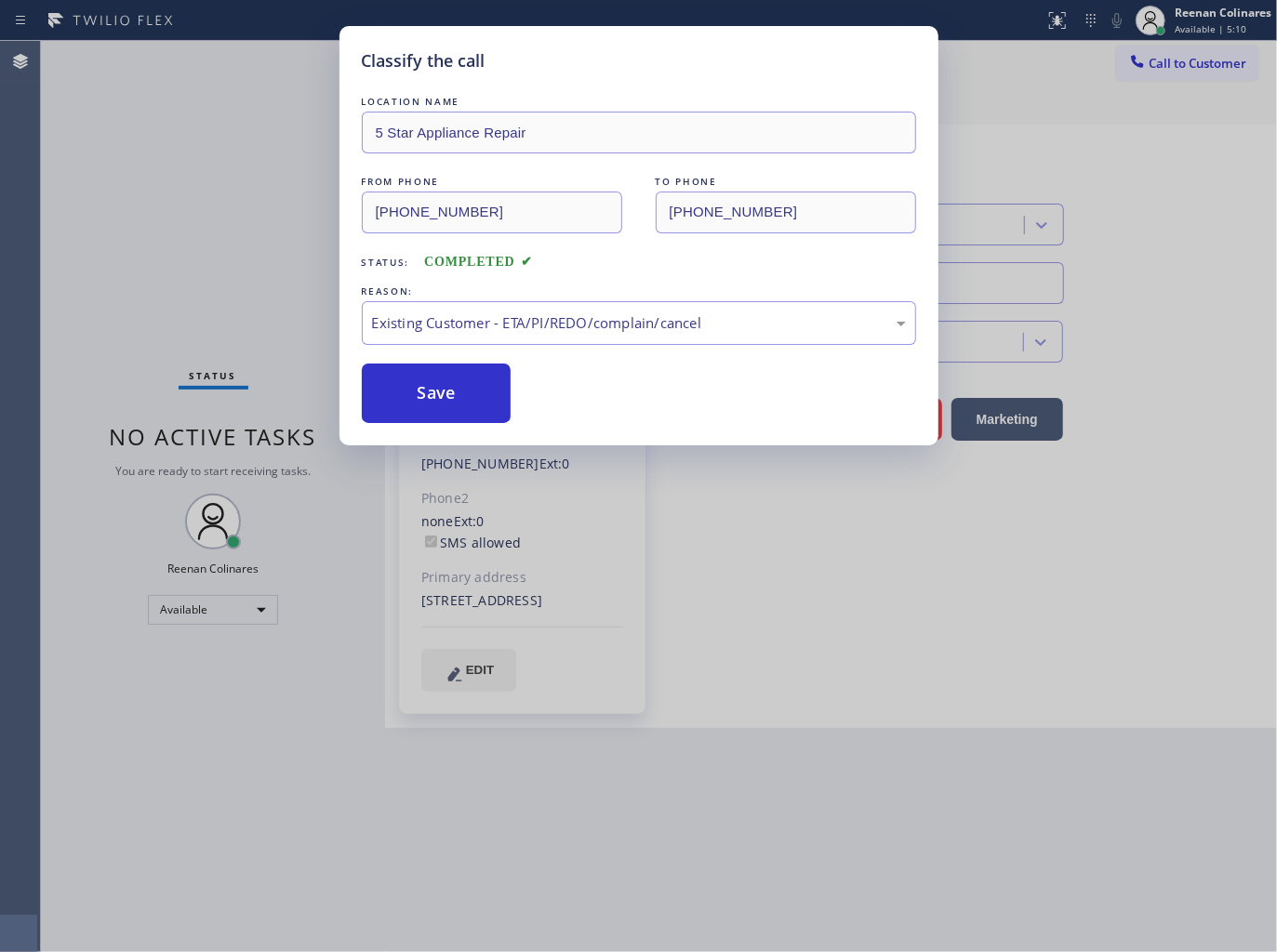
drag, startPoint x: 416, startPoint y: 384, endPoint x: 349, endPoint y: 369, distance: 68.7
click at [416, 385] on button "Save" at bounding box center [436, 392] width 149 height 59
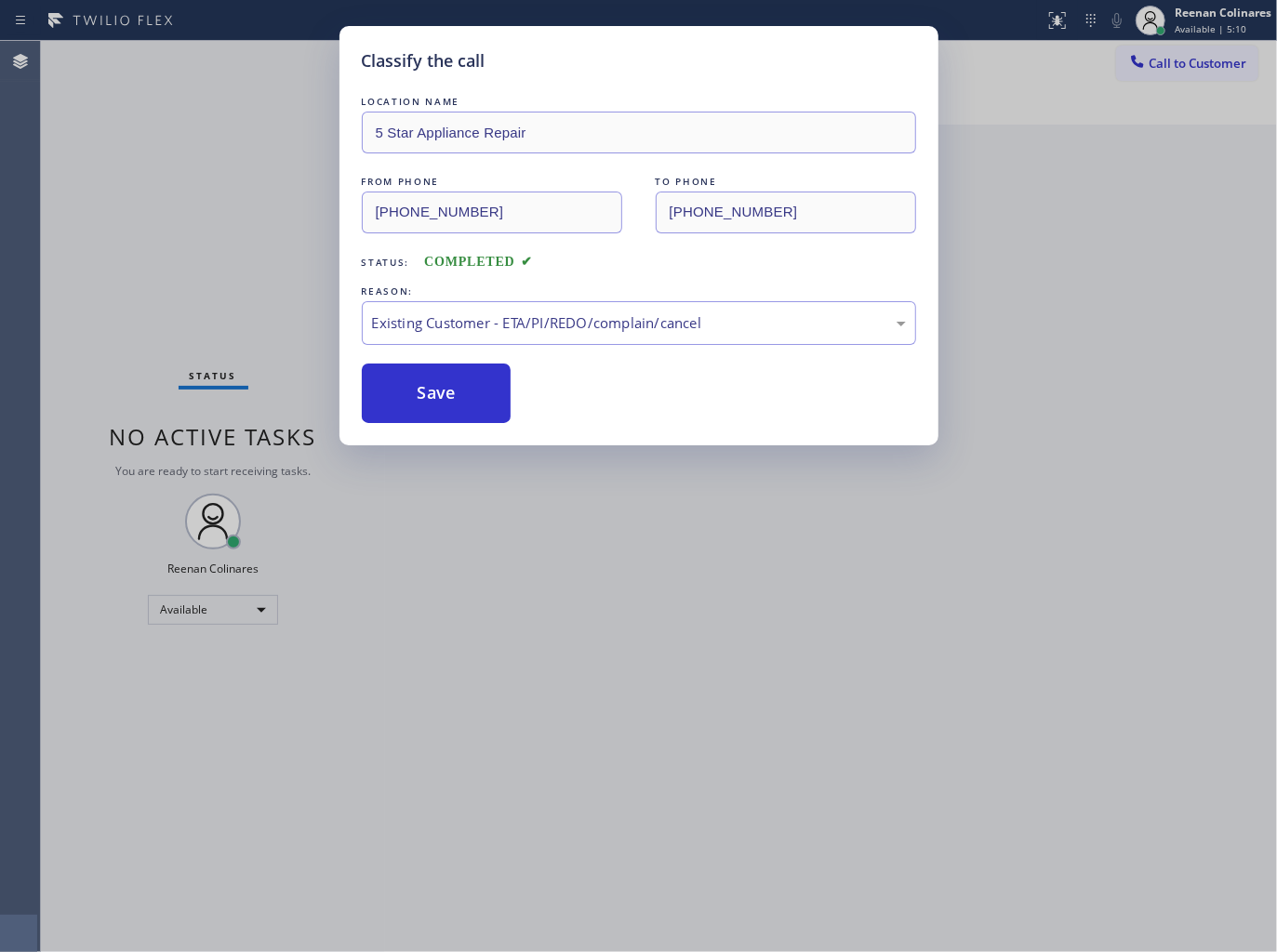
click at [247, 295] on div "Classify the call LOCATION NAME 5 Star Appliance Repair FROM PHONE [PHONE_NUMBE…" at bounding box center [638, 476] width 1277 height 952
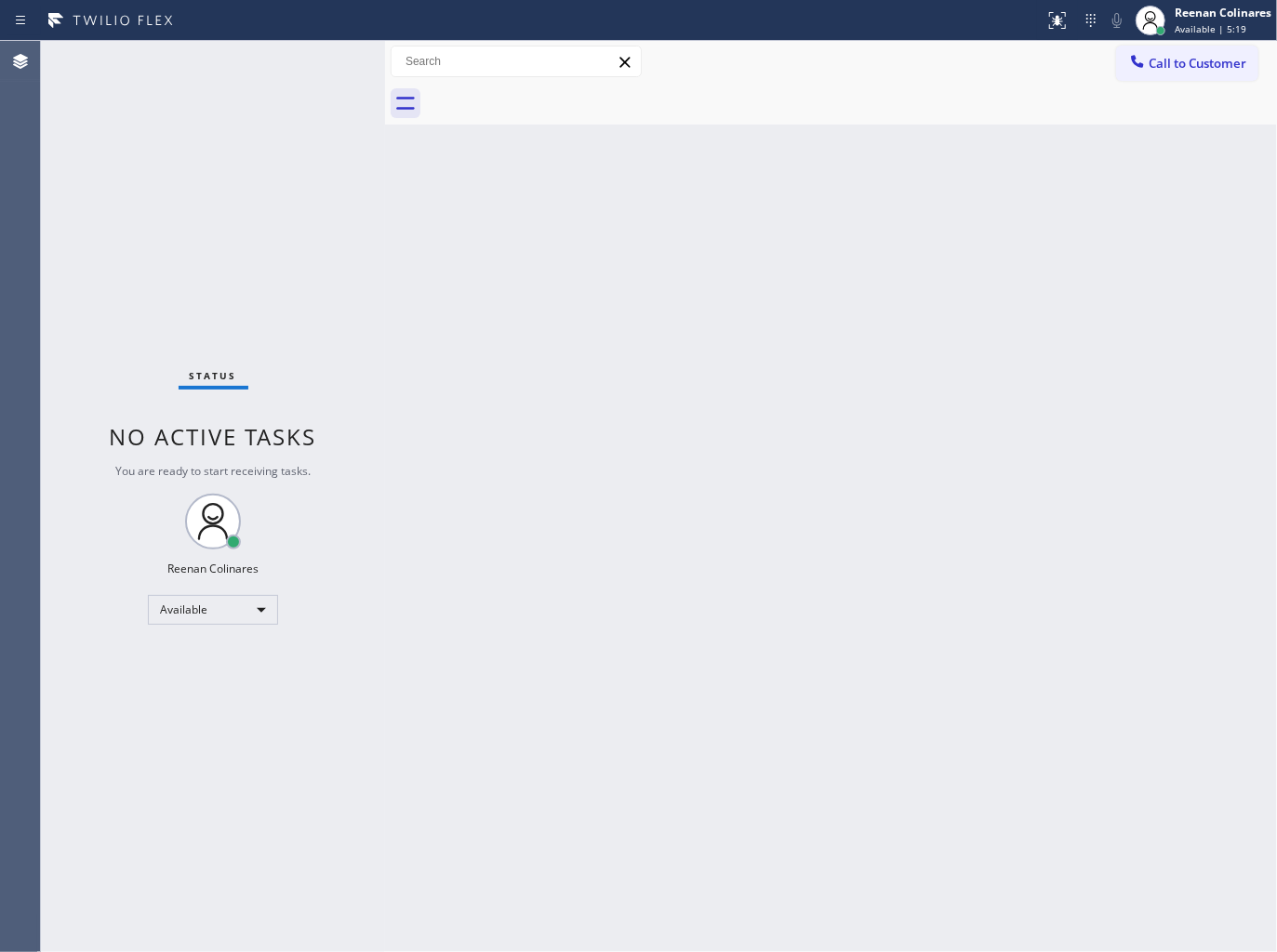
click at [783, 258] on div "Back to Dashboard Change Sender ID Customers Technicians Select a contact Outbo…" at bounding box center [831, 497] width 892 height 911
click at [975, 233] on div "Back to Dashboard Change Sender ID Customers Technicians Select a contact Outbo…" at bounding box center [831, 497] width 892 height 911
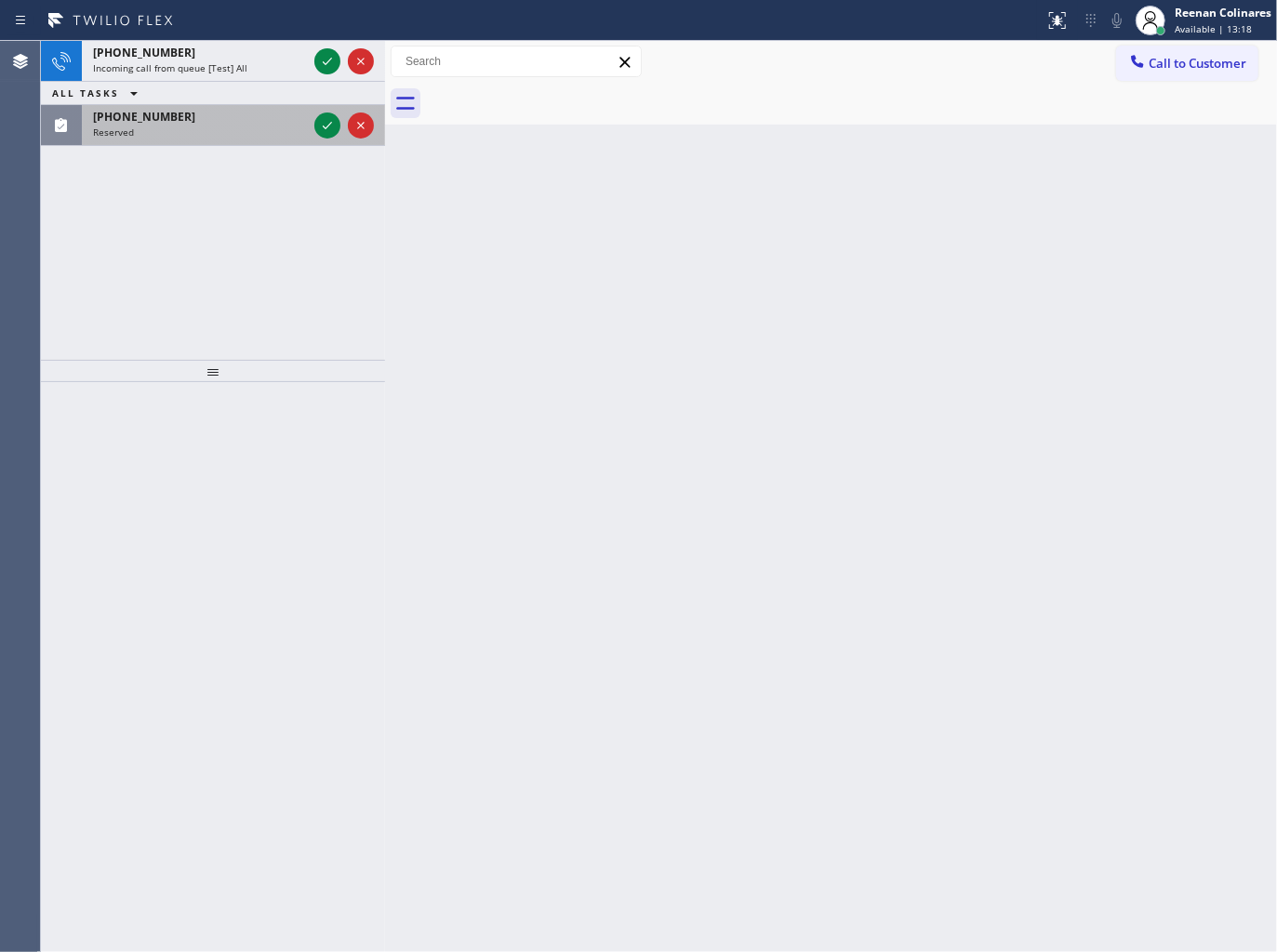
click at [256, 115] on div "[PHONE_NUMBER]" at bounding box center [200, 116] width 214 height 16
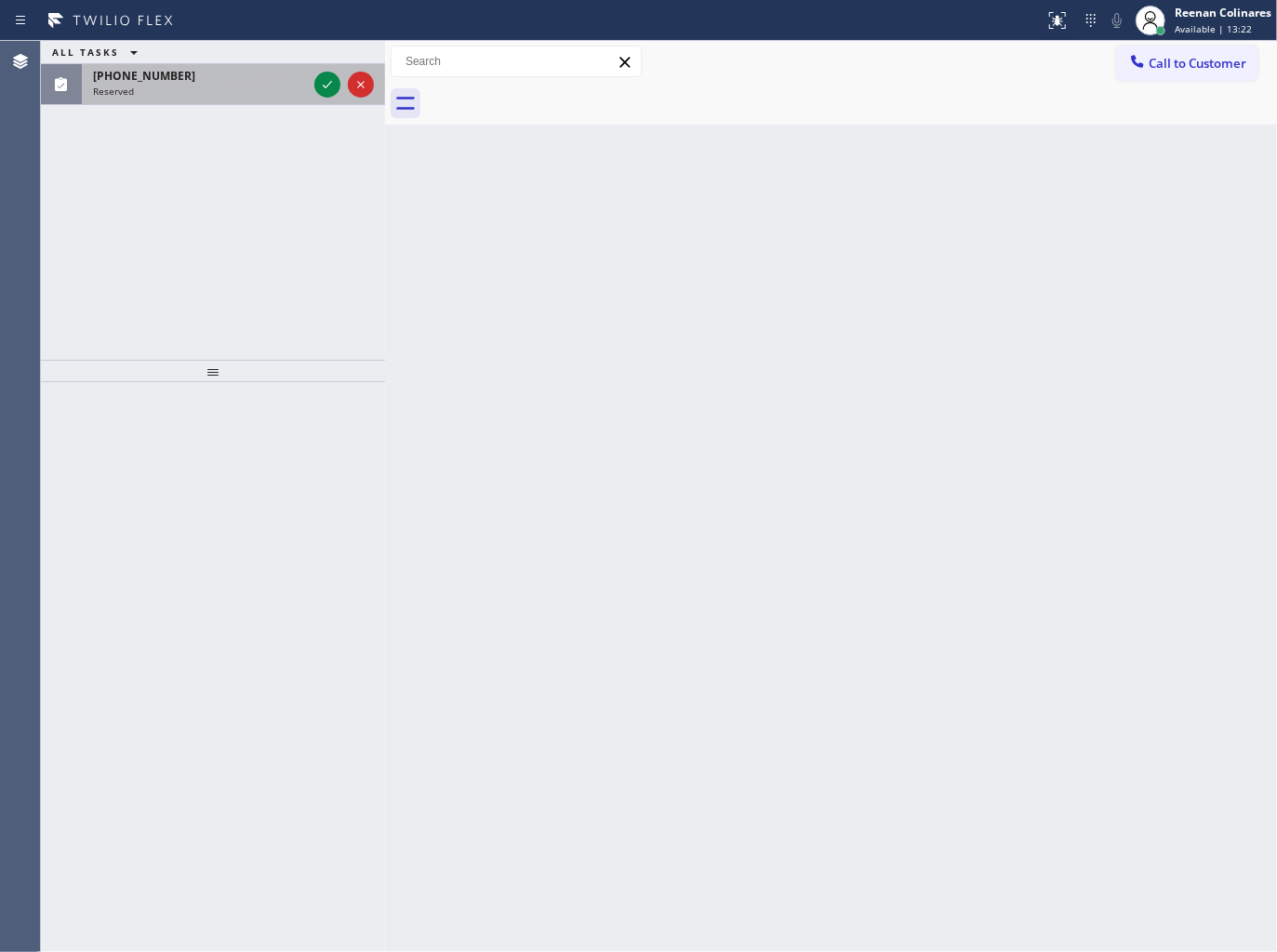
click at [239, 82] on div "[PHONE_NUMBER]" at bounding box center [200, 75] width 214 height 16
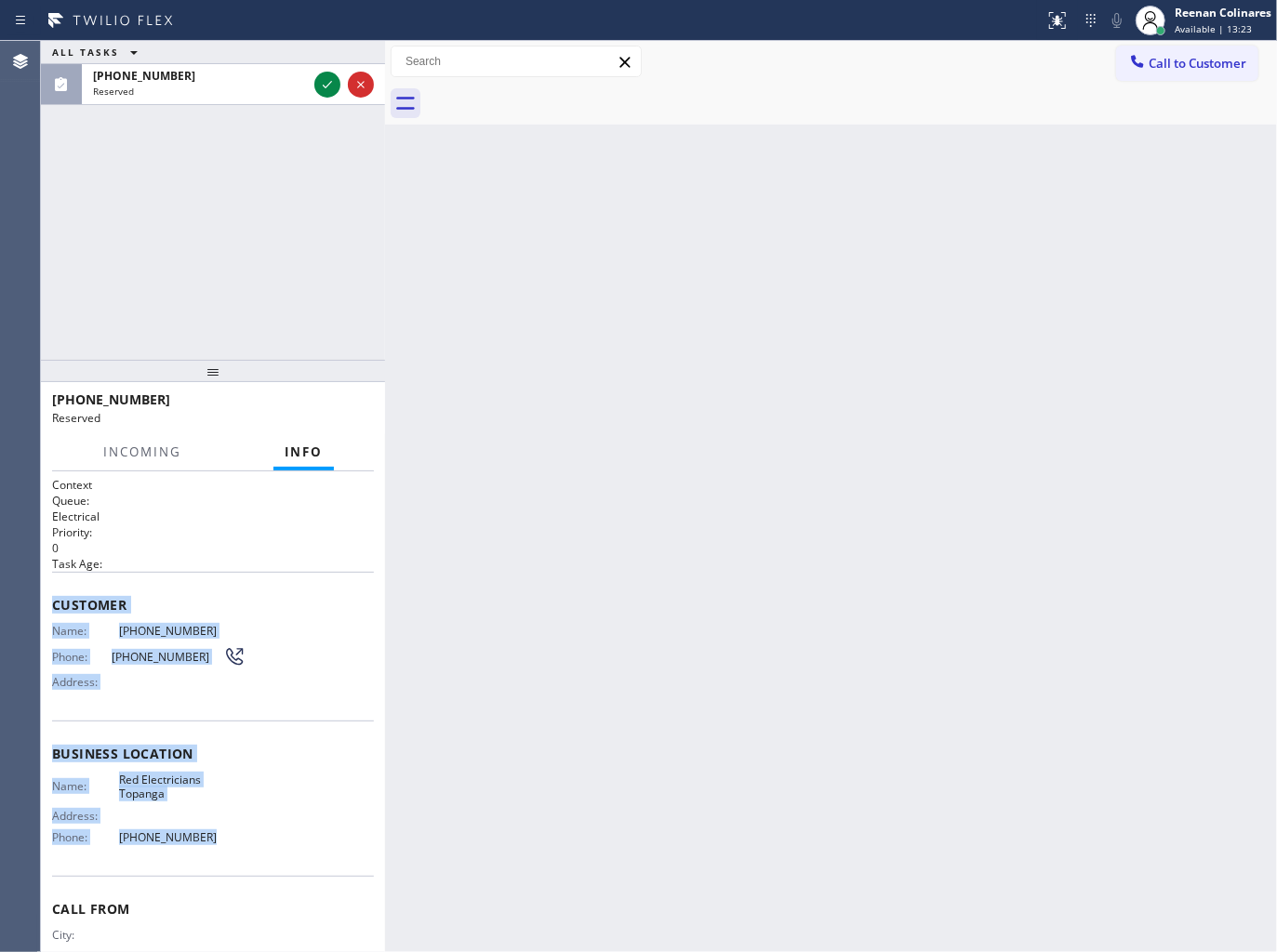
drag, startPoint x: 48, startPoint y: 616, endPoint x: 439, endPoint y: 899, distance: 482.7
click at [307, 870] on div "Context Queue: Electrical Priority: 0 Task Age: Customer Name: [PHONE_NUMBER] P…" at bounding box center [213, 712] width 344 height 482
copy div "Customer Name: [PHONE_NUMBER] Phone: [PHONE_NUMBER] Address: Business location …"
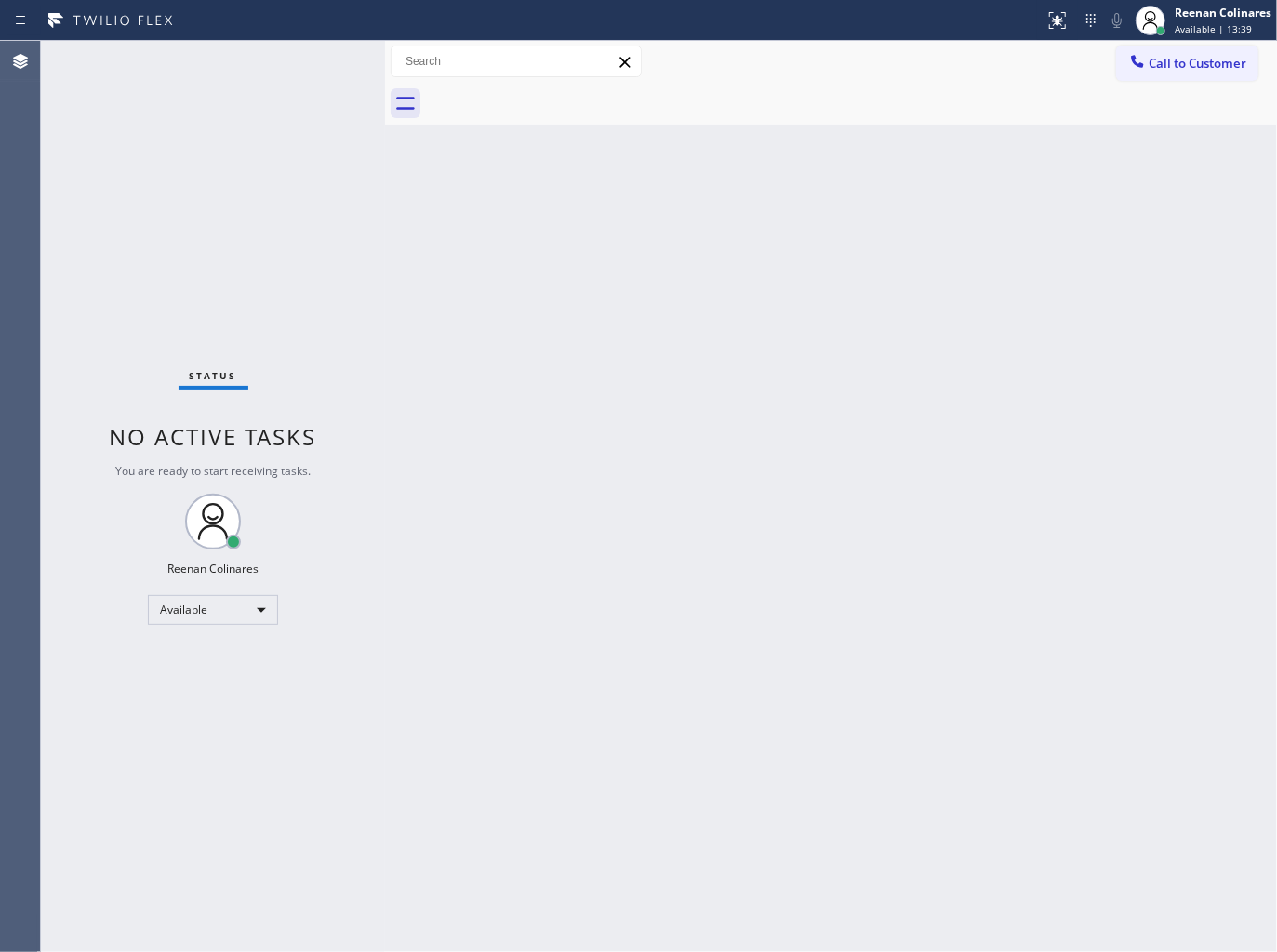
click at [885, 235] on div "Back to Dashboard Change Sender ID Customers Technicians Select a contact Outbo…" at bounding box center [831, 497] width 892 height 911
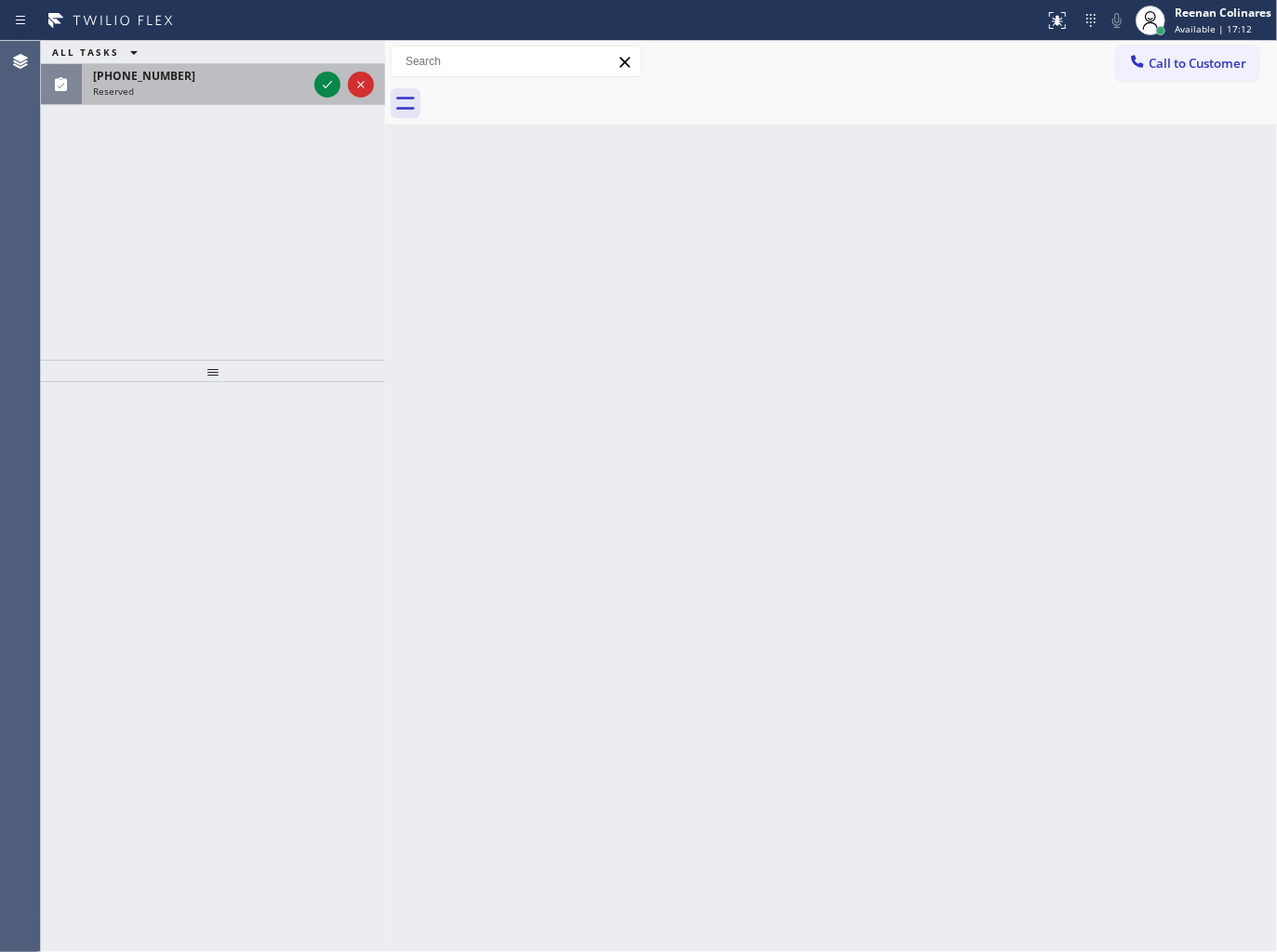
click at [254, 95] on div "Reserved" at bounding box center [200, 91] width 214 height 13
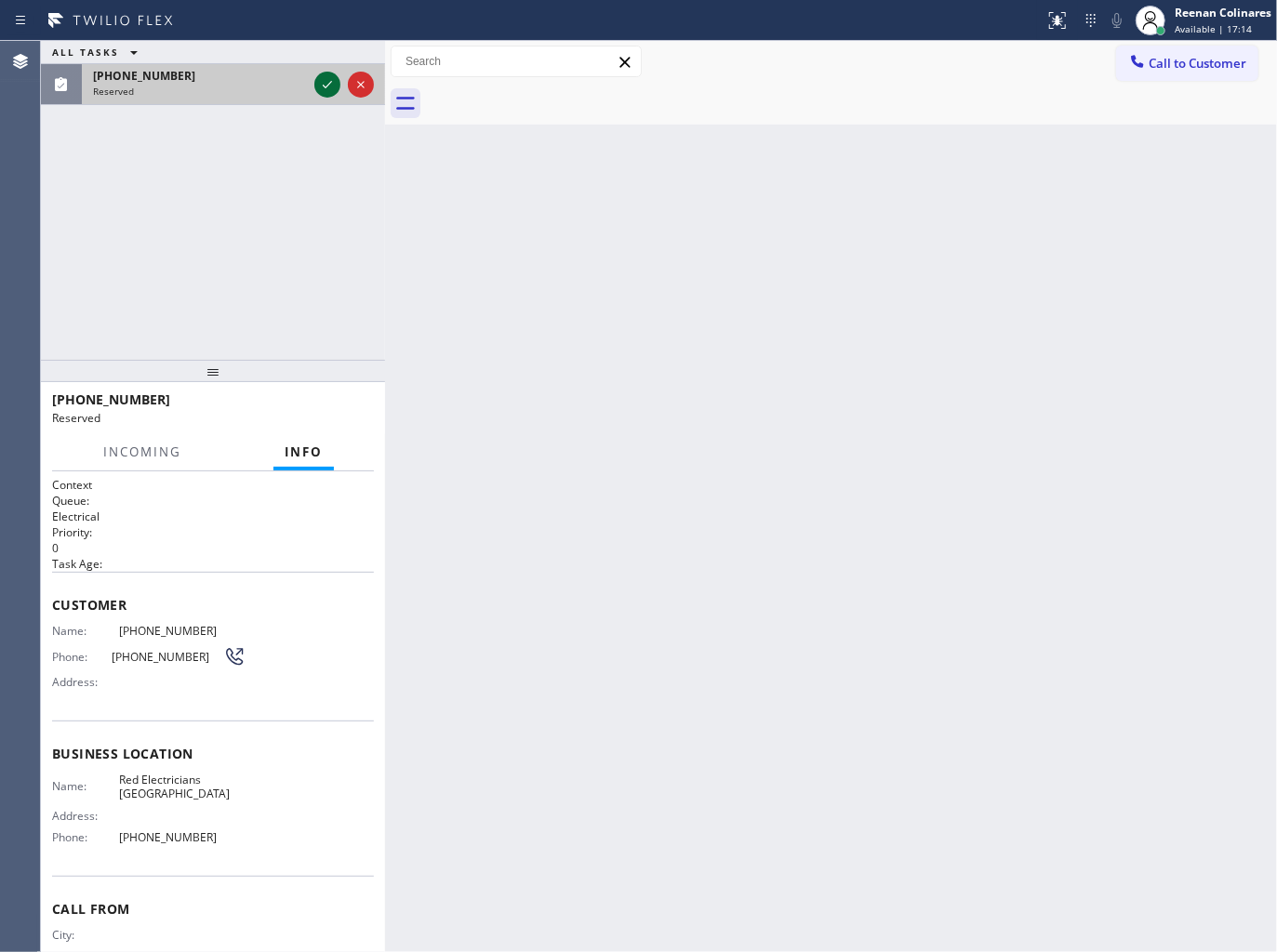
click at [326, 77] on icon at bounding box center [328, 84] width 23 height 23
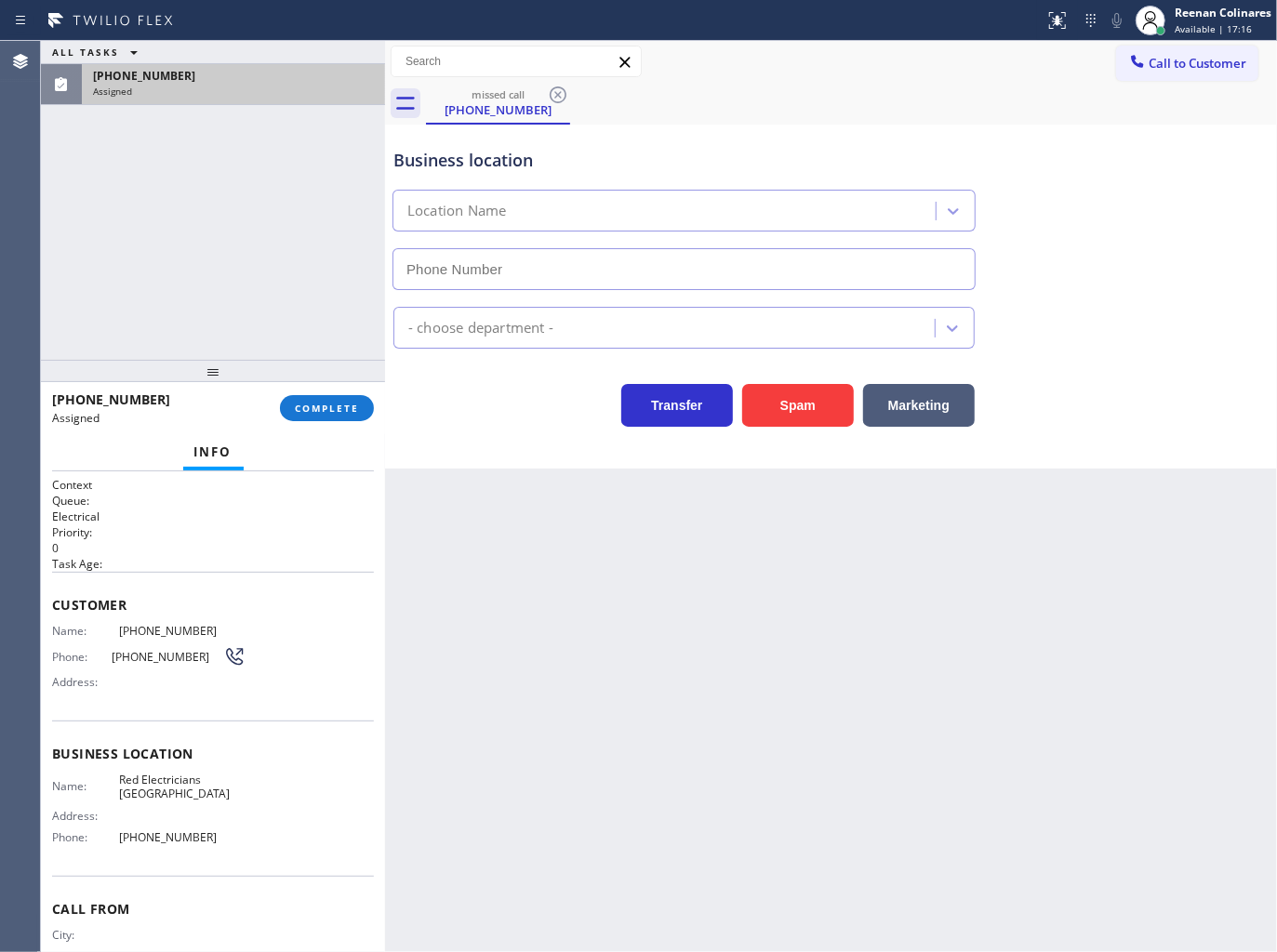
type input "[PHONE_NUMBER]"
click at [356, 402] on span "COMPLETE" at bounding box center [327, 408] width 64 height 13
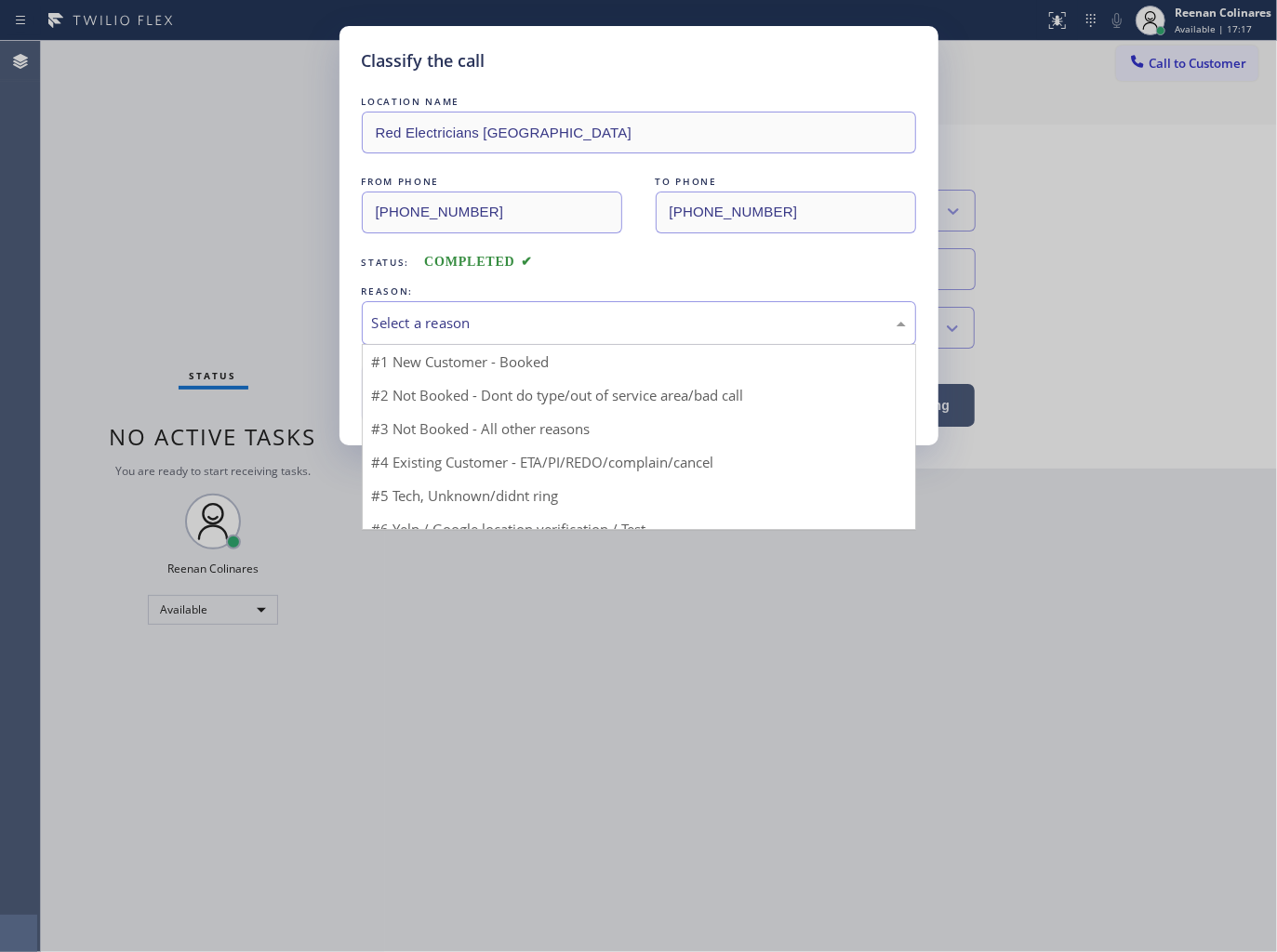
click at [425, 322] on div "Select a reason" at bounding box center [638, 323] width 533 height 22
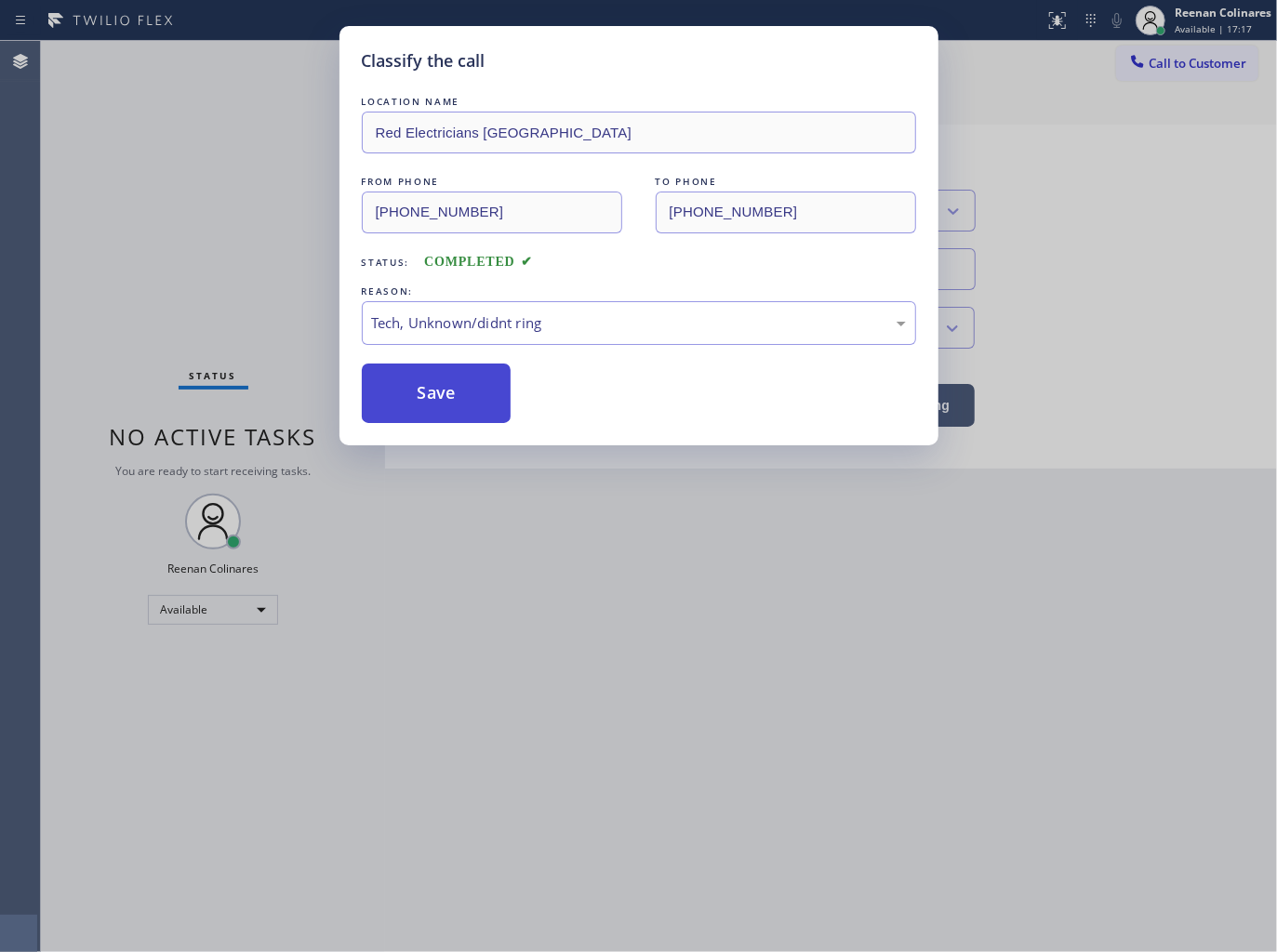
click at [392, 411] on button "Save" at bounding box center [436, 392] width 149 height 59
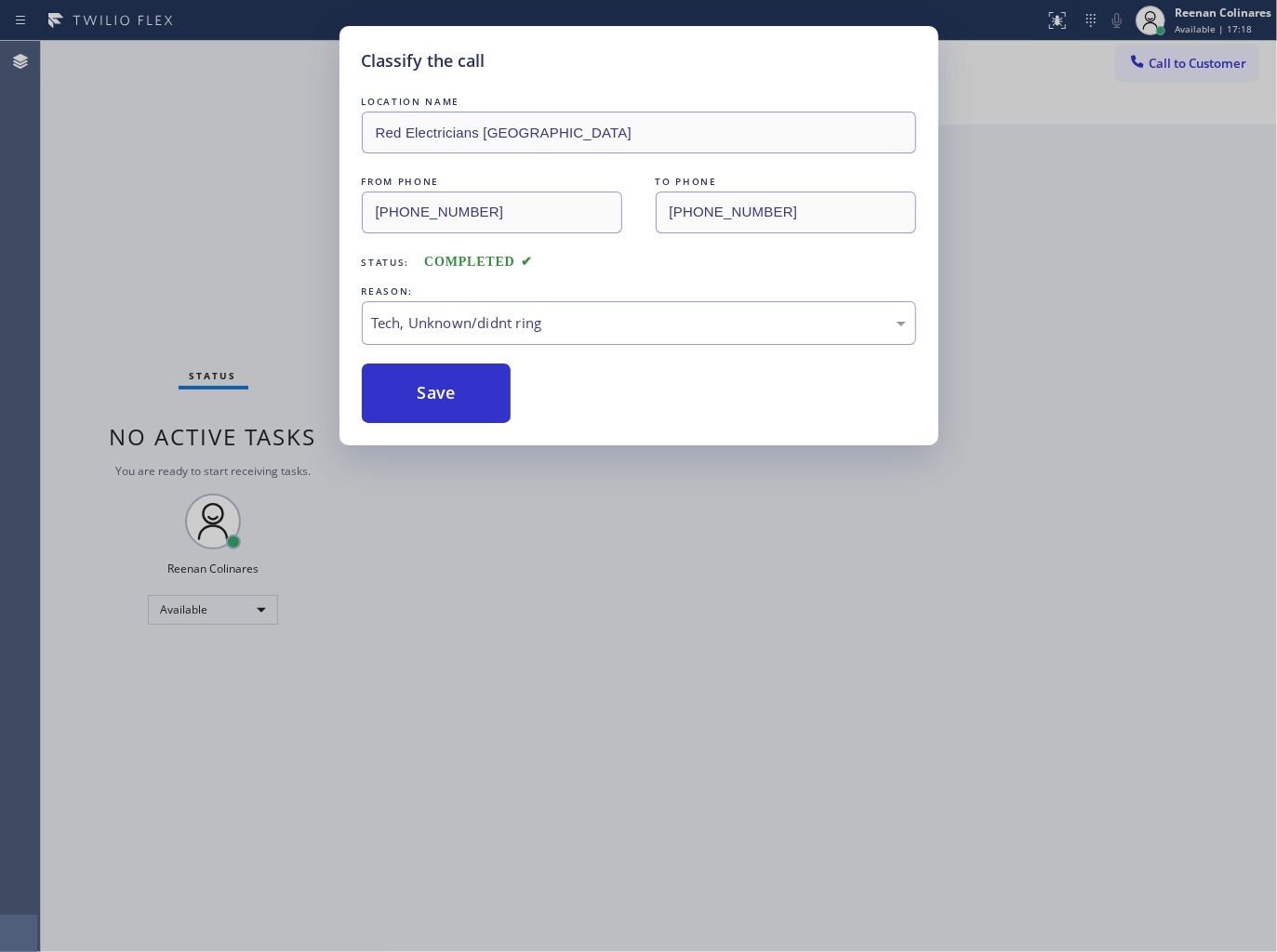
click at [156, 327] on div "Classify the call LOCATION NAME Red Electricians Pasadena FROM PHONE [PHONE_NUM…" at bounding box center [638, 476] width 1277 height 952
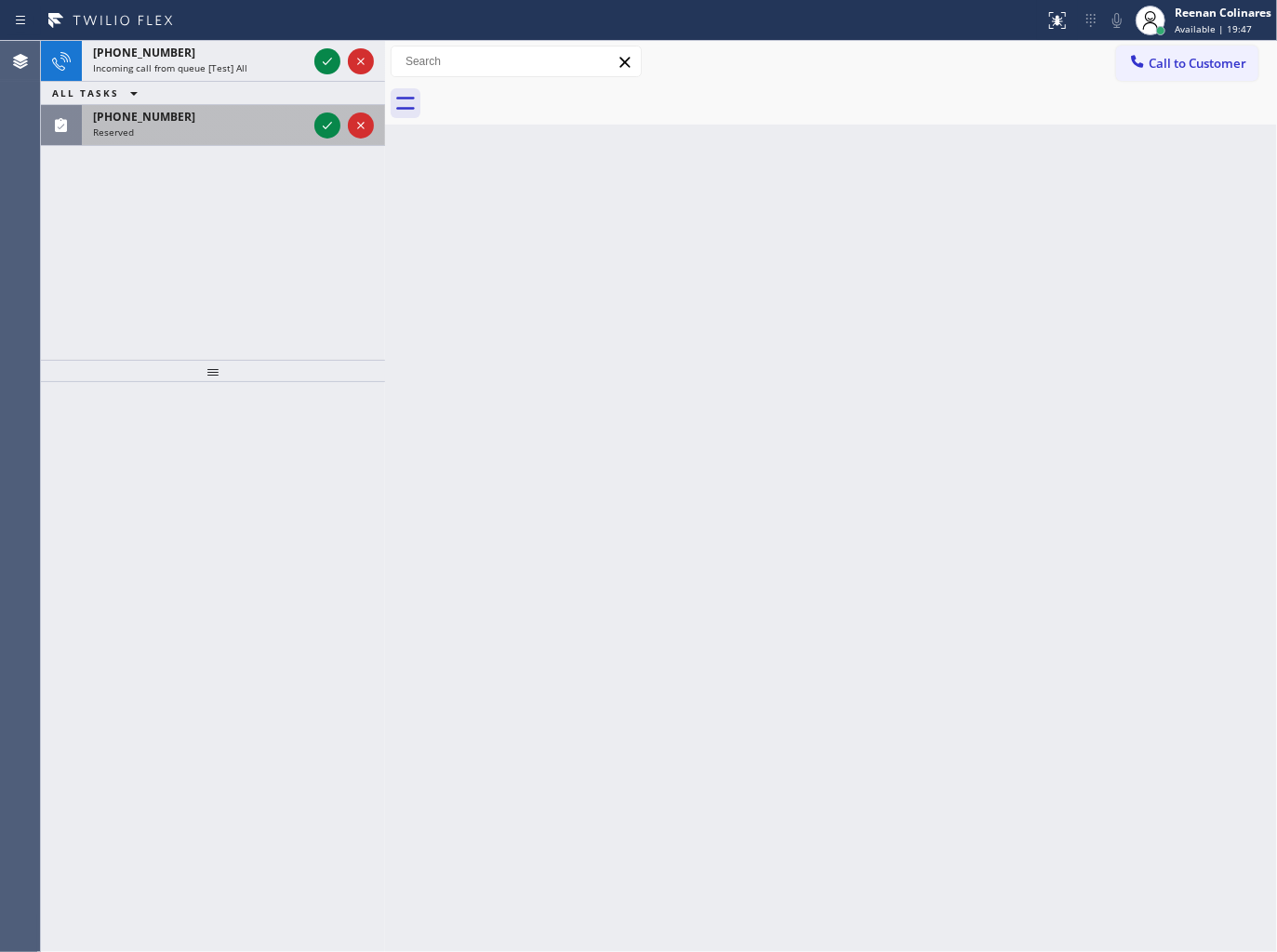
click at [165, 137] on div "Reserved" at bounding box center [200, 132] width 214 height 13
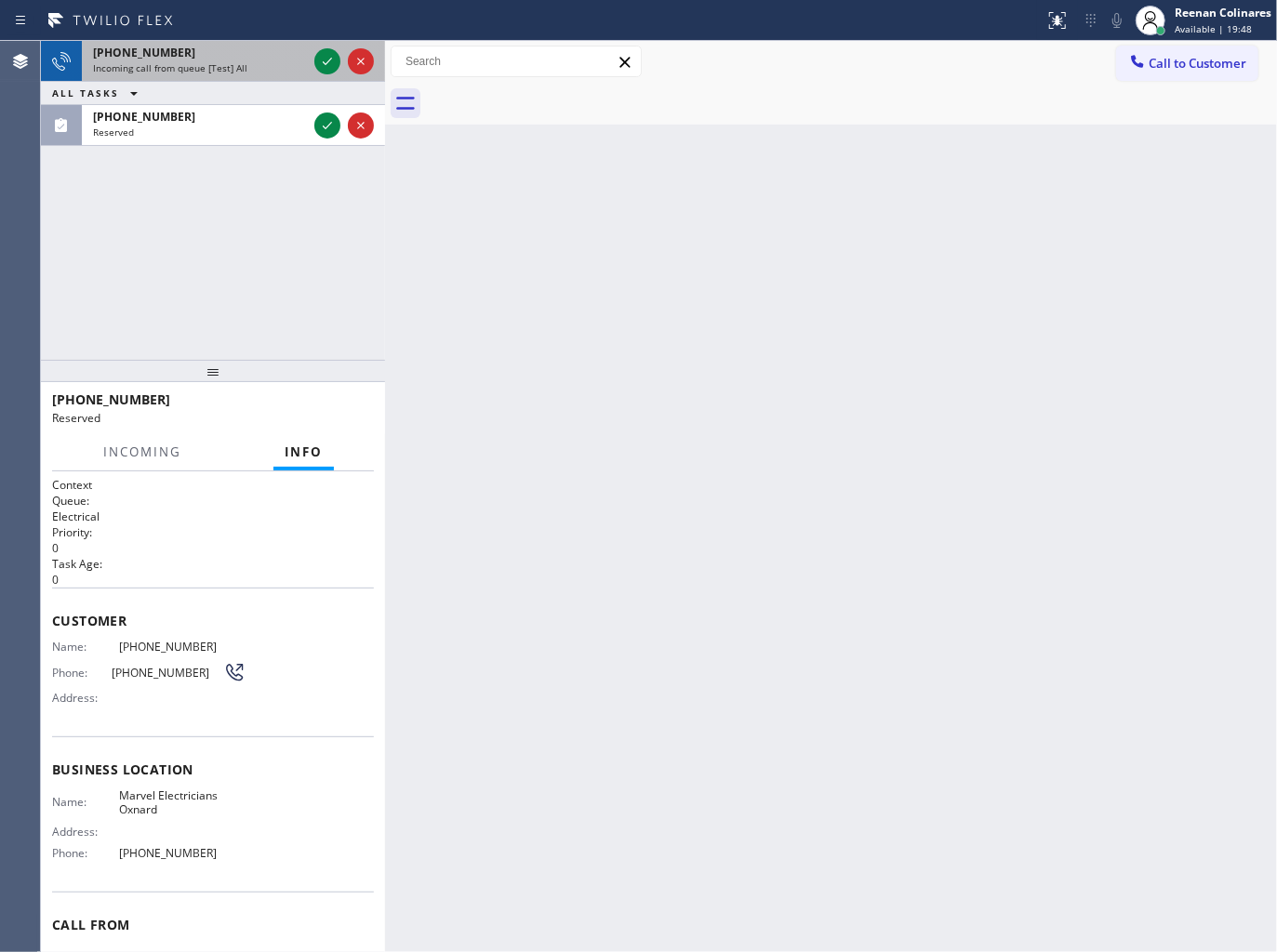
click at [270, 76] on div "[PHONE_NUMBER] Incoming call from queue [Test] All" at bounding box center [196, 62] width 229 height 41
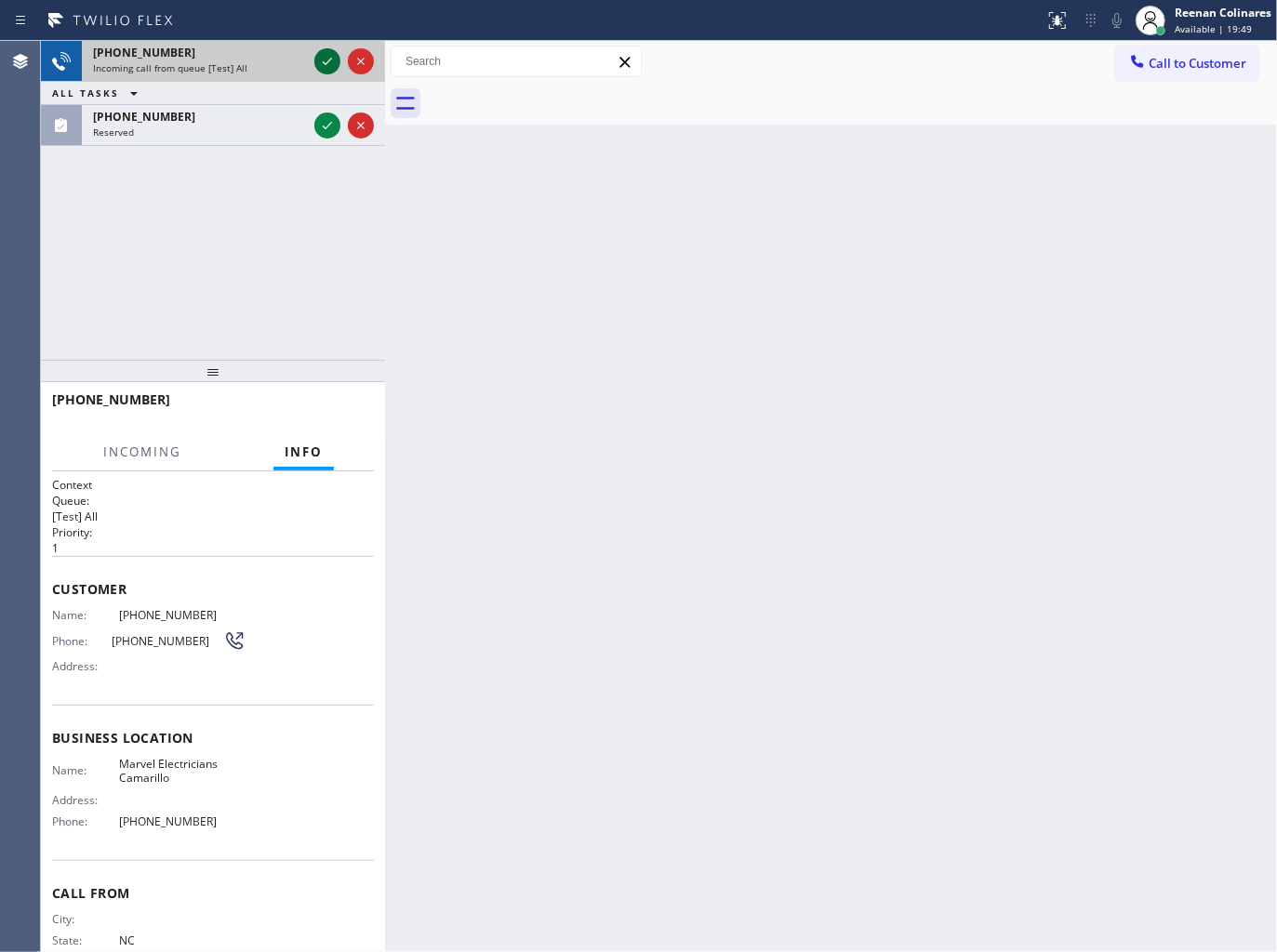
click at [320, 61] on icon at bounding box center [328, 61] width 23 height 23
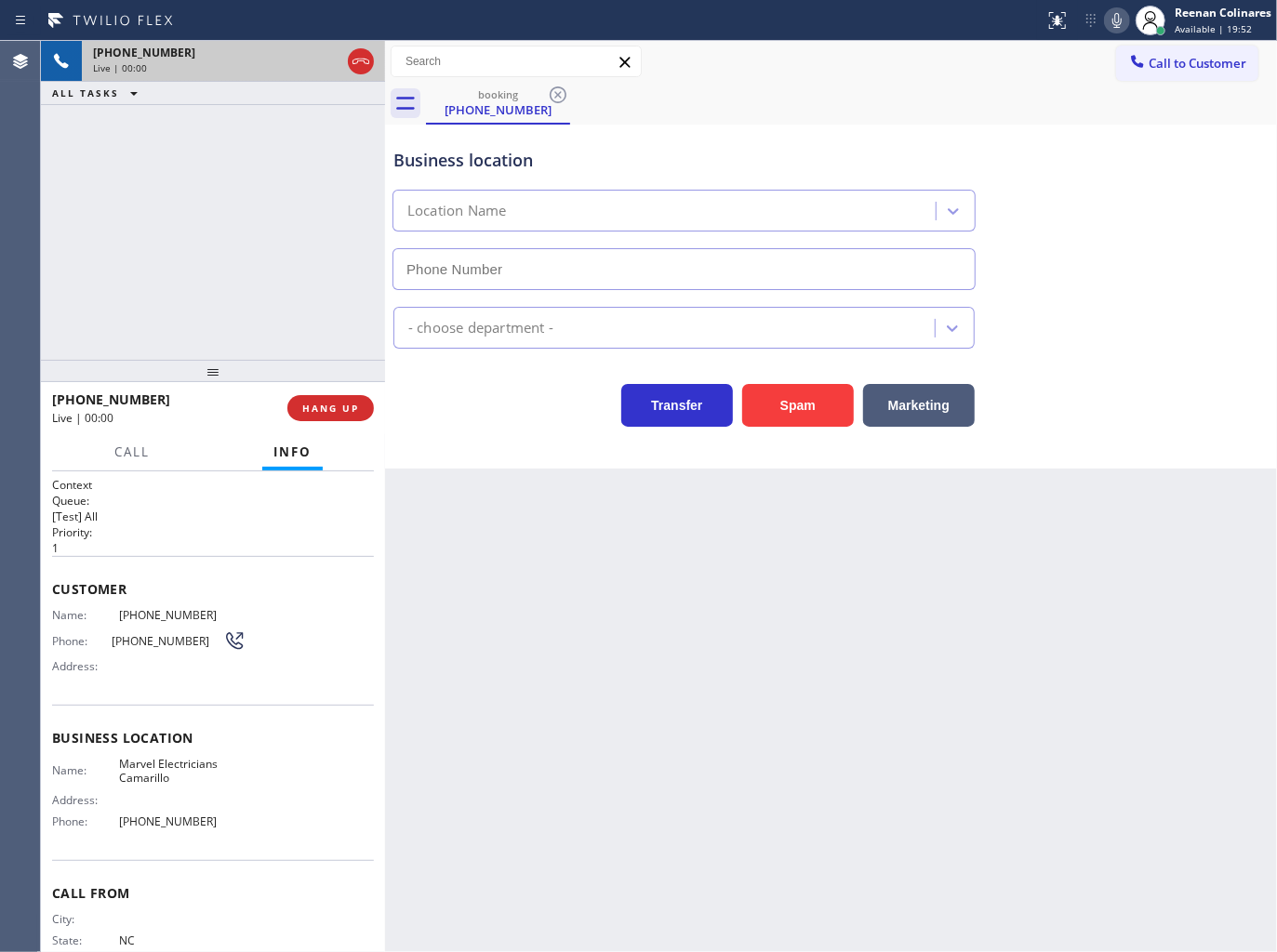
type input "[PHONE_NUMBER]"
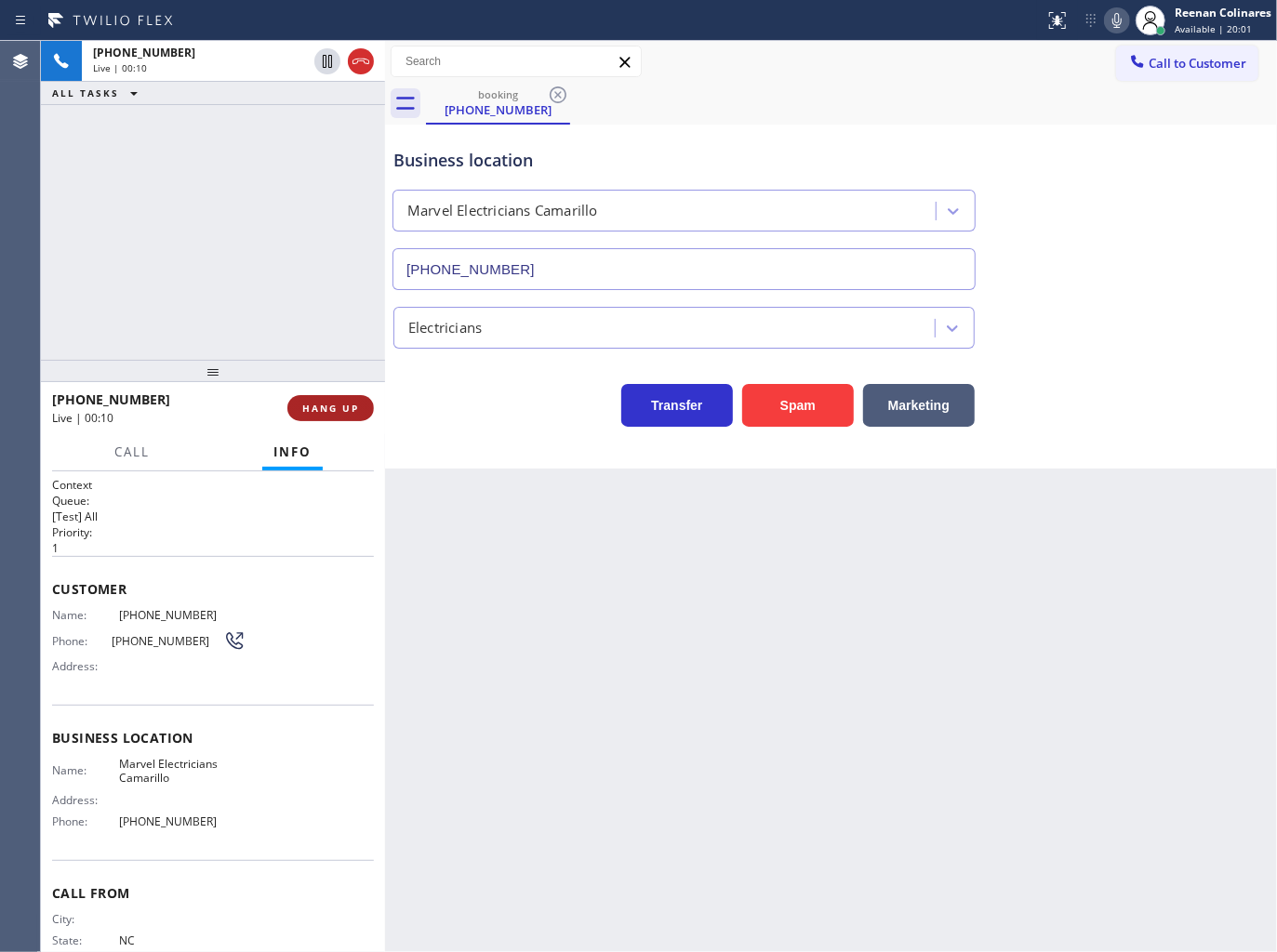
click at [362, 404] on button "HANG UP" at bounding box center [331, 408] width 86 height 26
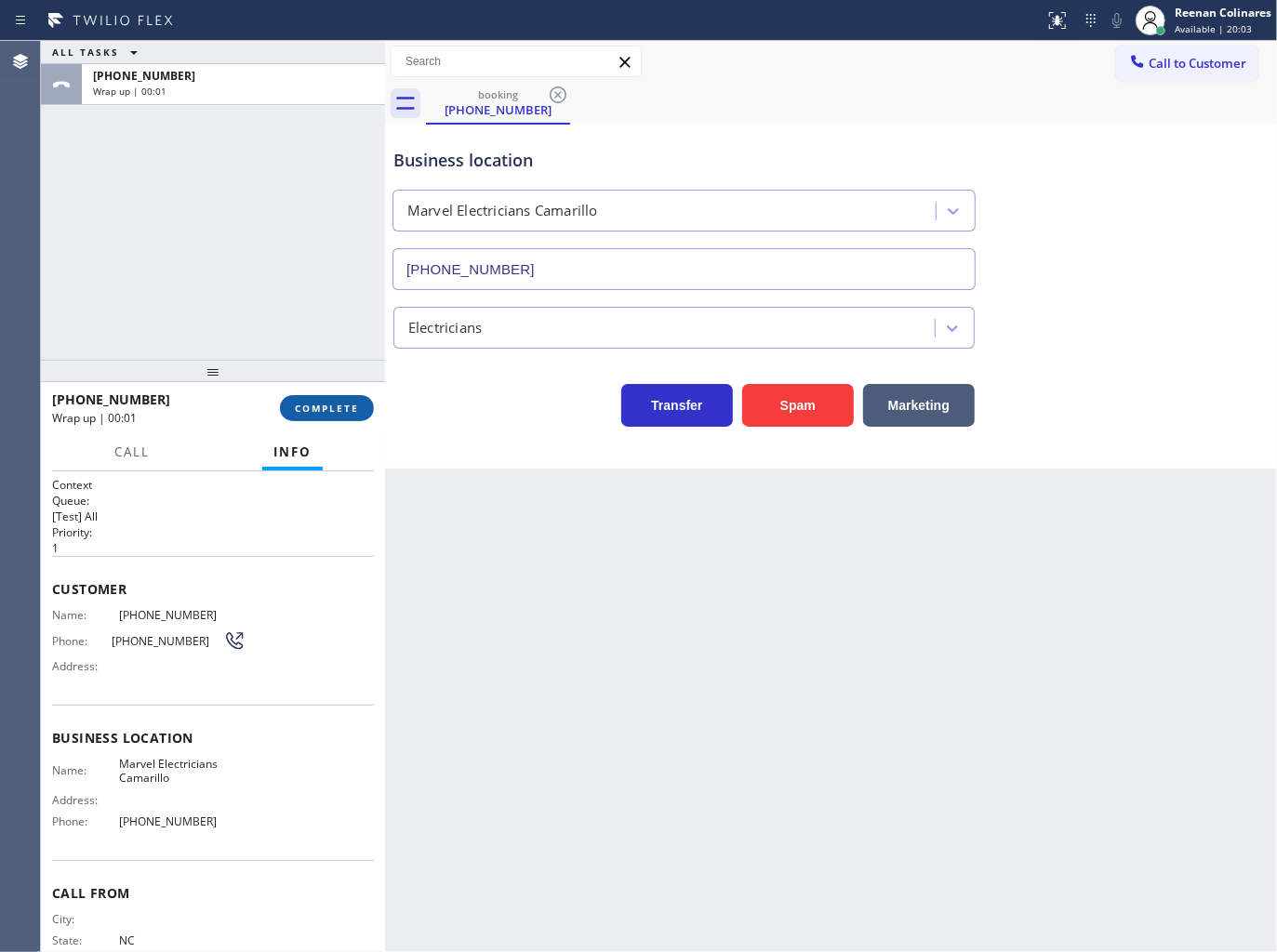
click at [362, 404] on button "COMPLETE" at bounding box center [327, 408] width 94 height 26
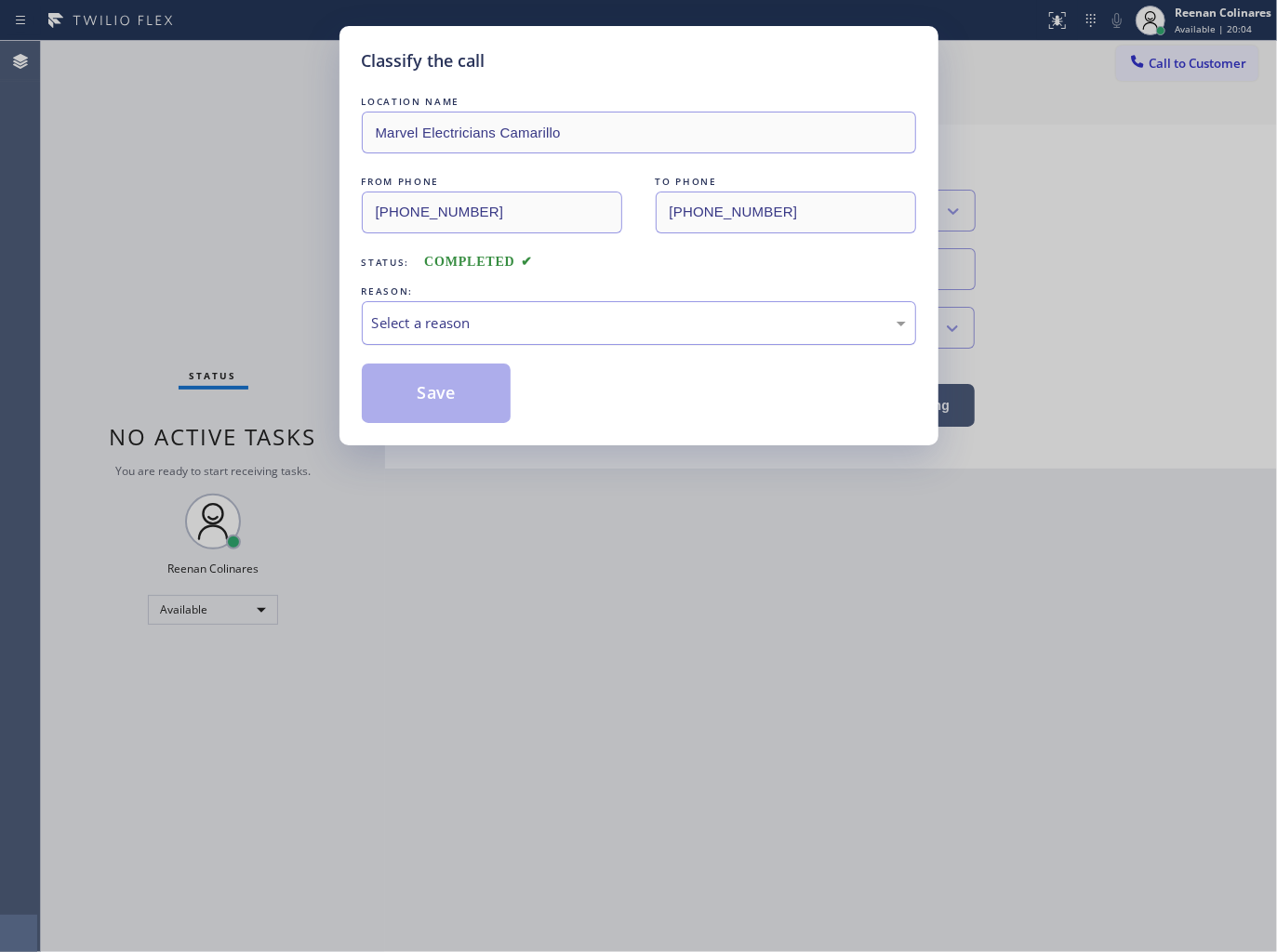
click at [423, 326] on div "Select a reason" at bounding box center [638, 323] width 533 height 22
click at [412, 404] on button "Save" at bounding box center [436, 392] width 149 height 59
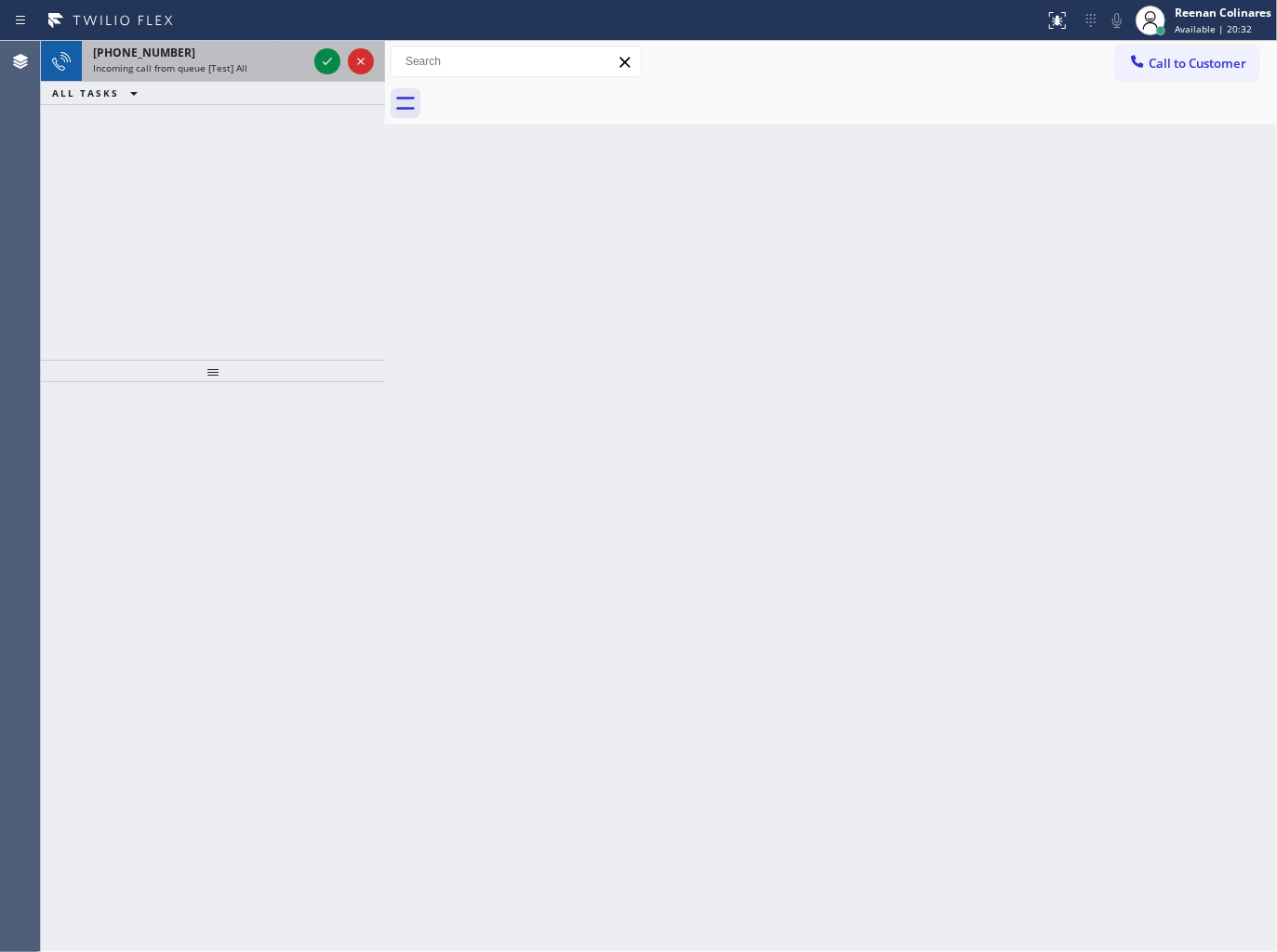
click at [288, 65] on div "Incoming call from queue [Test] All" at bounding box center [200, 68] width 214 height 13
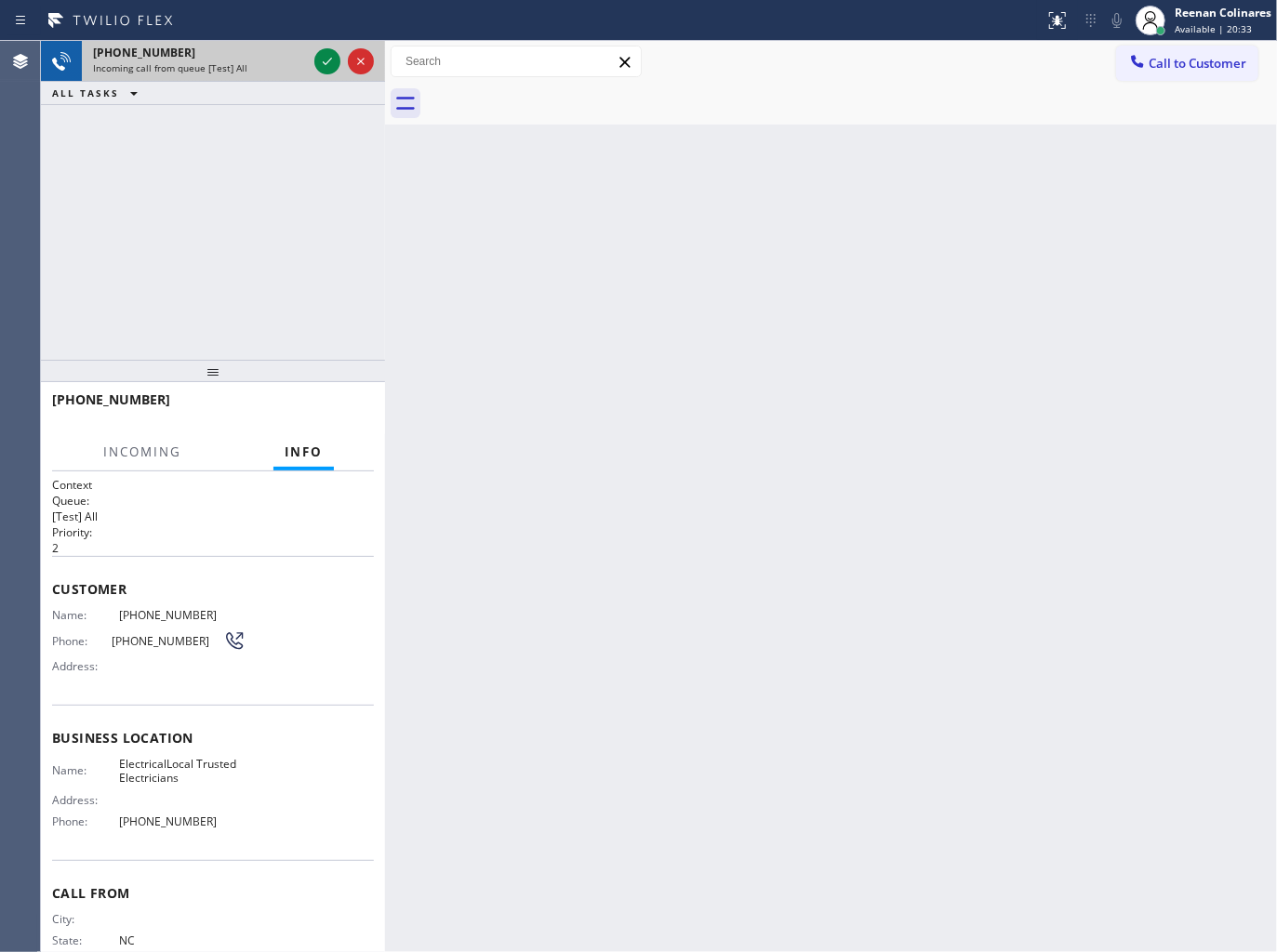
click at [313, 59] on div at bounding box center [344, 62] width 67 height 41
click at [323, 63] on icon at bounding box center [328, 61] width 23 height 23
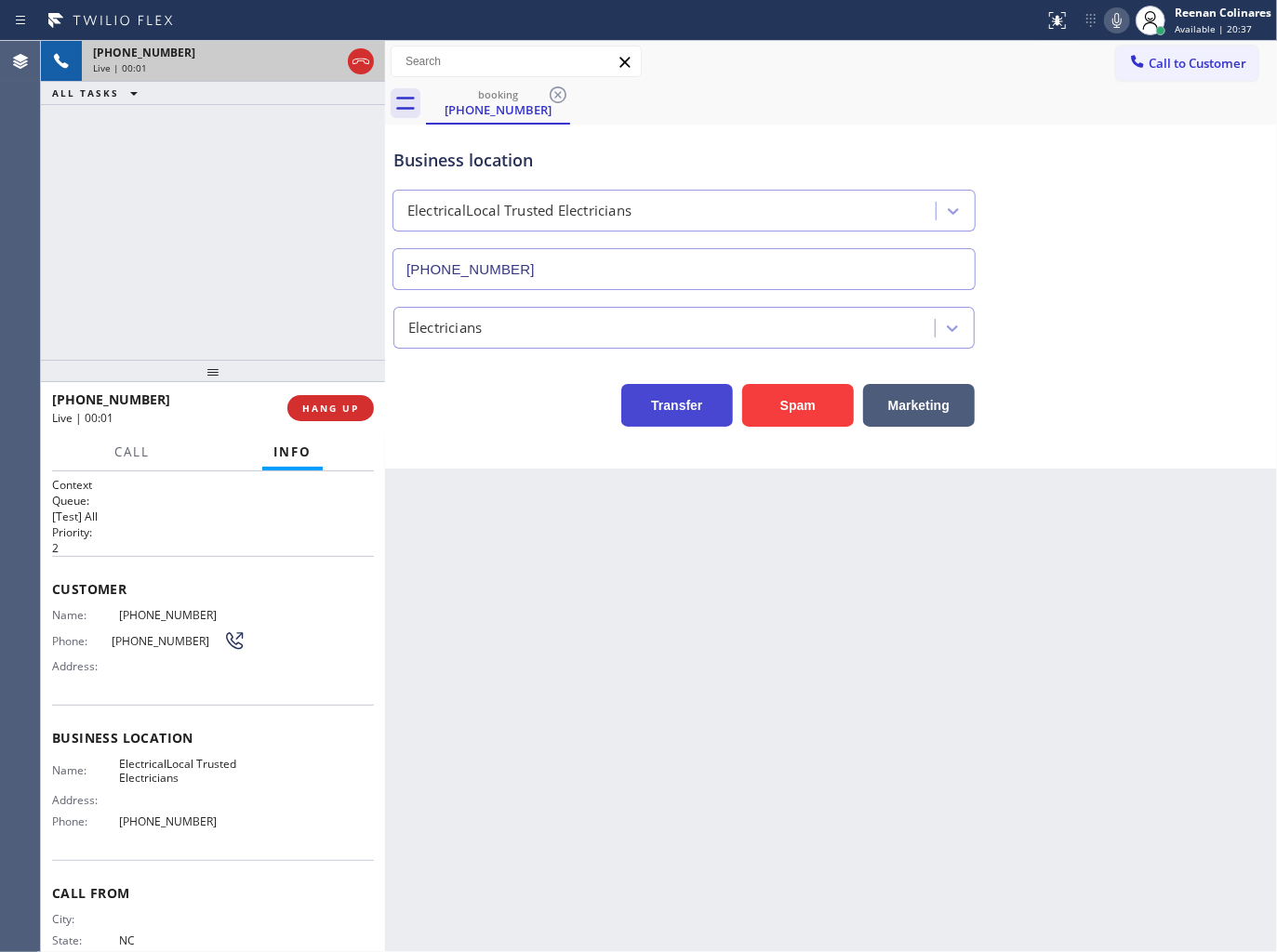
type input "[PHONE_NUMBER]"
click at [1121, 22] on icon at bounding box center [1116, 21] width 23 height 23
drag, startPoint x: 1118, startPoint y: 22, endPoint x: 1069, endPoint y: 38, distance: 51.5
click at [1118, 22] on icon at bounding box center [1116, 21] width 9 height 15
click at [346, 404] on span "HANG UP" at bounding box center [331, 408] width 56 height 13
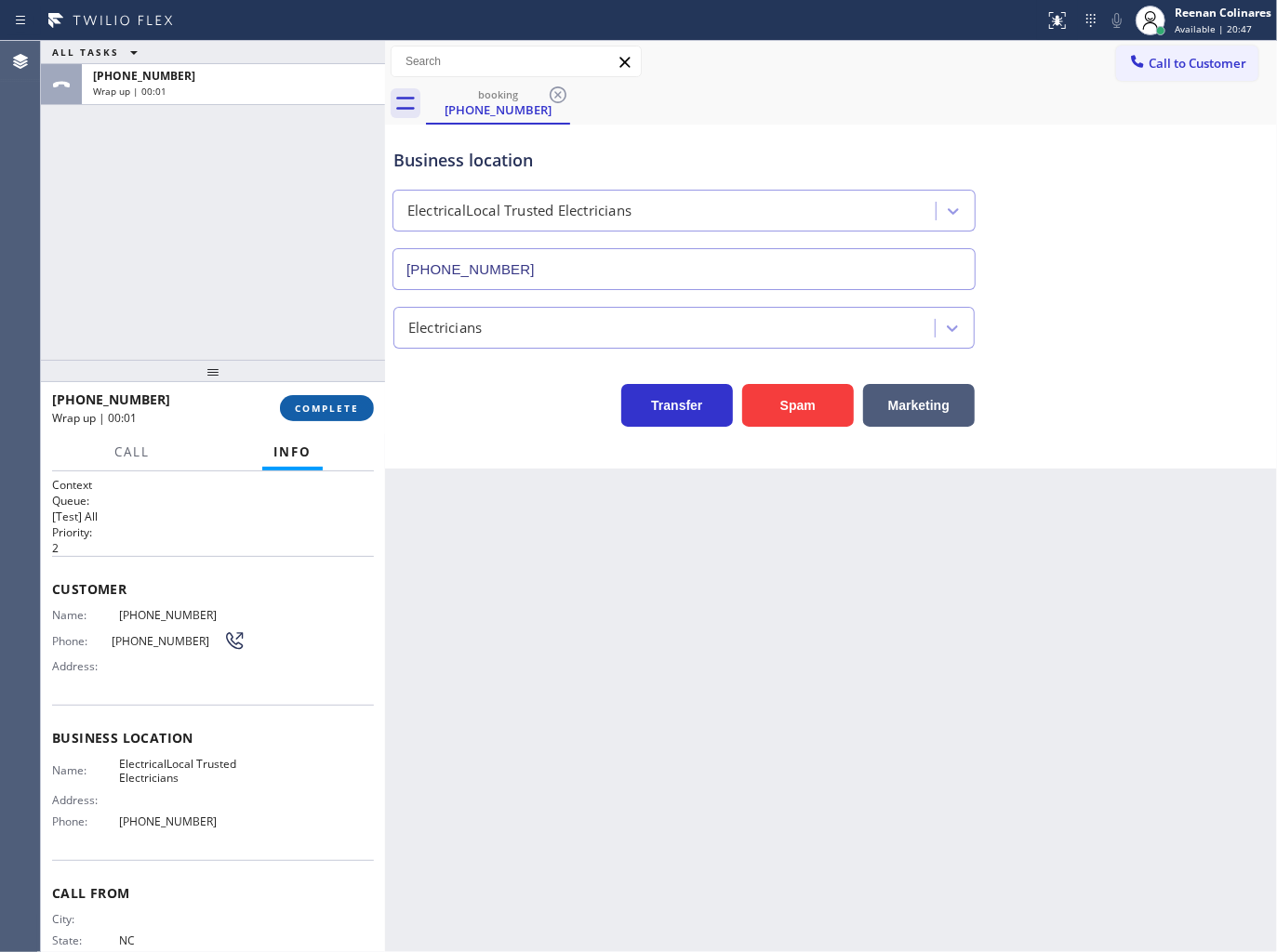
click at [346, 404] on span "COMPLETE" at bounding box center [327, 408] width 64 height 13
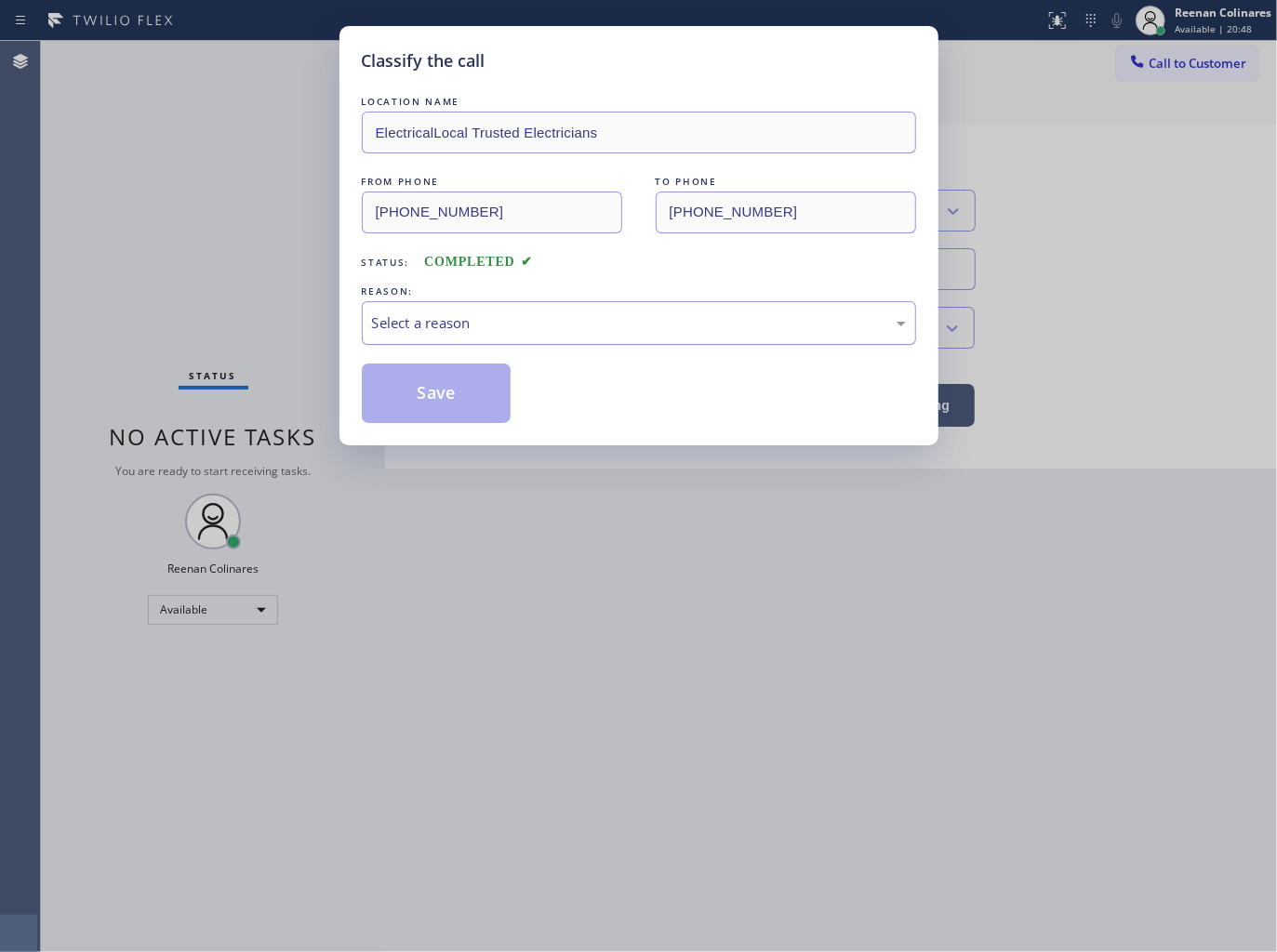
click at [453, 319] on div "Select a reason" at bounding box center [638, 323] width 533 height 22
click at [435, 402] on button "Save" at bounding box center [436, 392] width 149 height 59
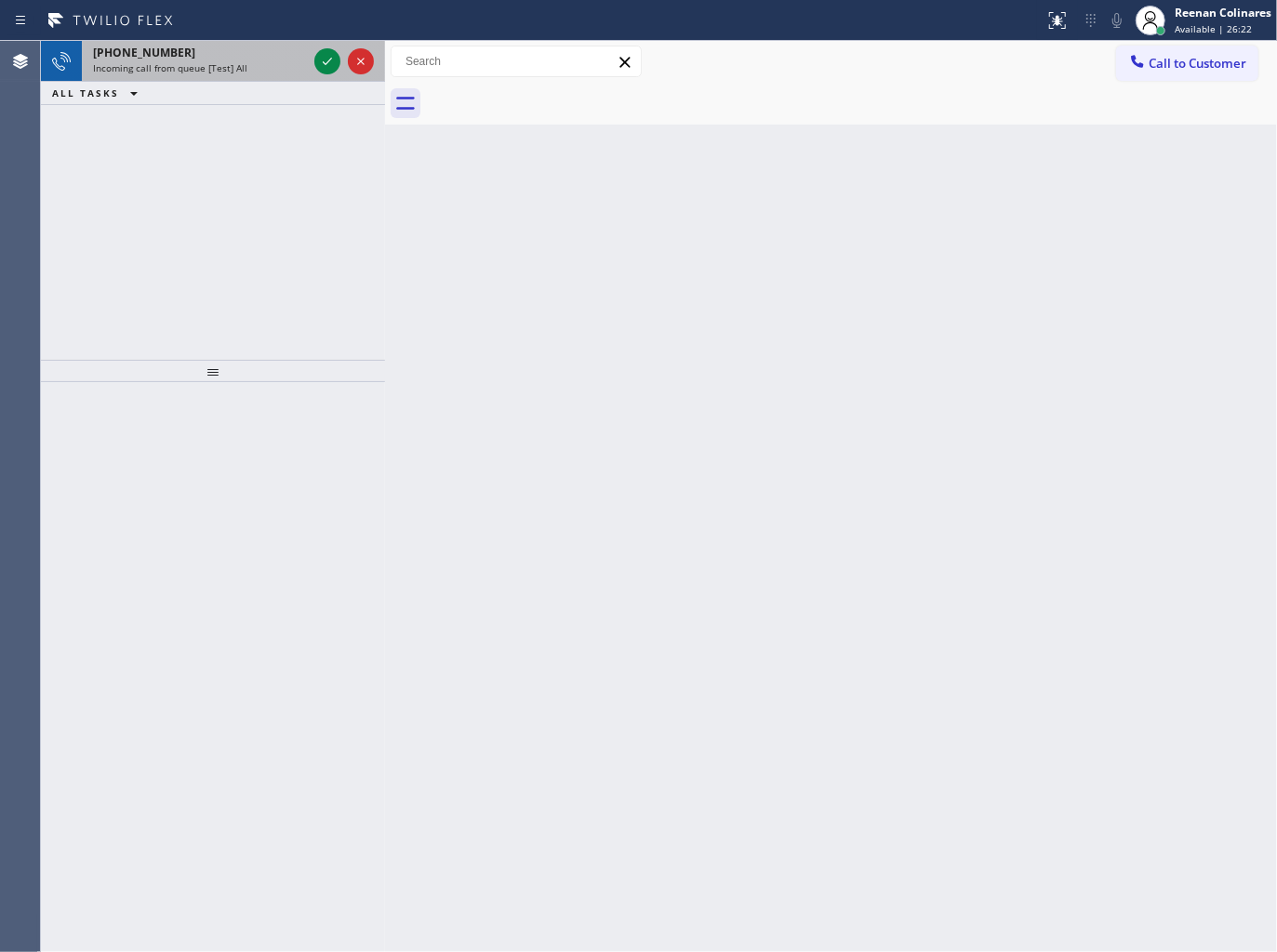
click at [203, 71] on span "Incoming call from queue [Test] All" at bounding box center [170, 68] width 154 height 13
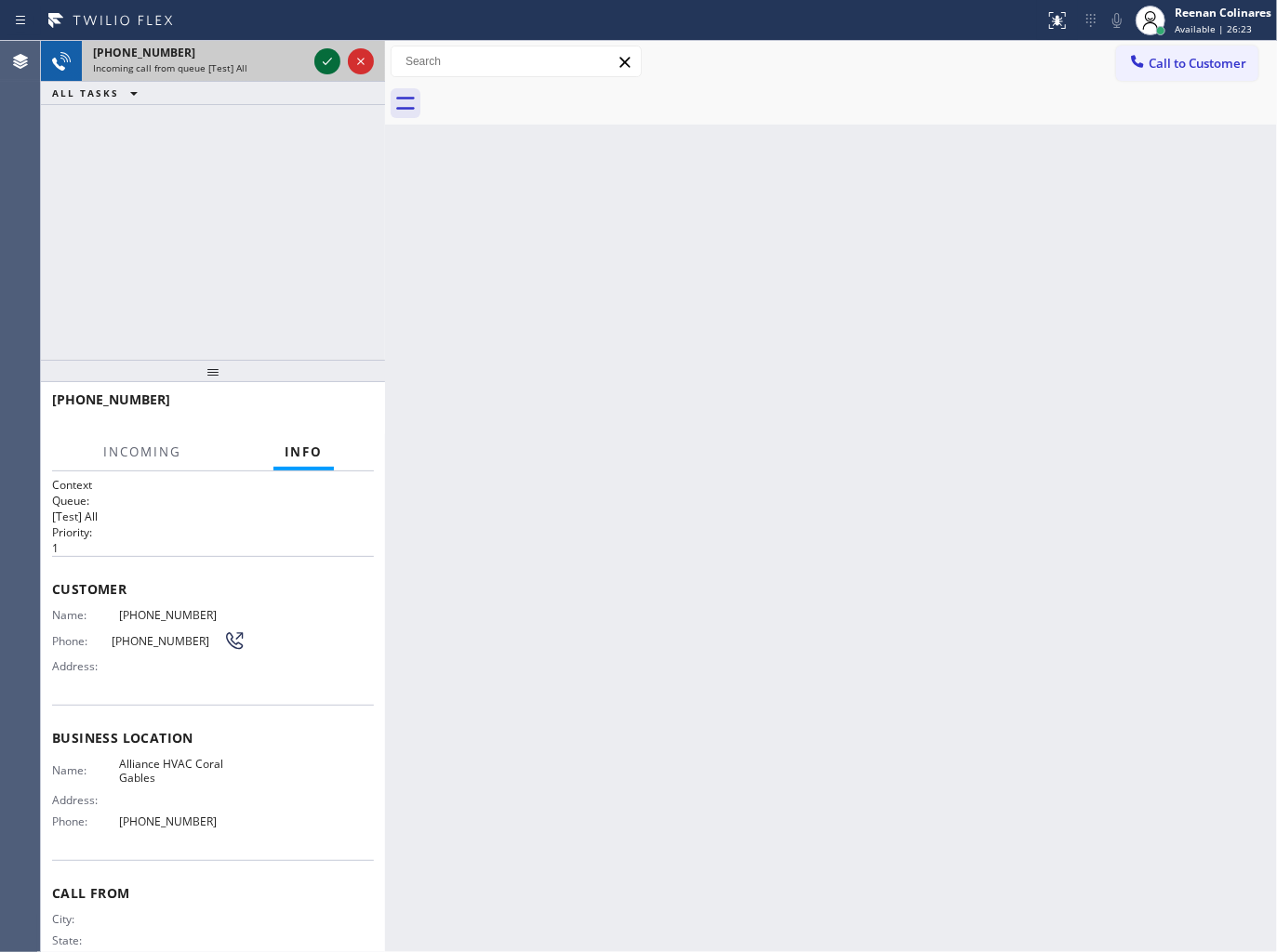
click at [320, 67] on icon at bounding box center [328, 61] width 23 height 23
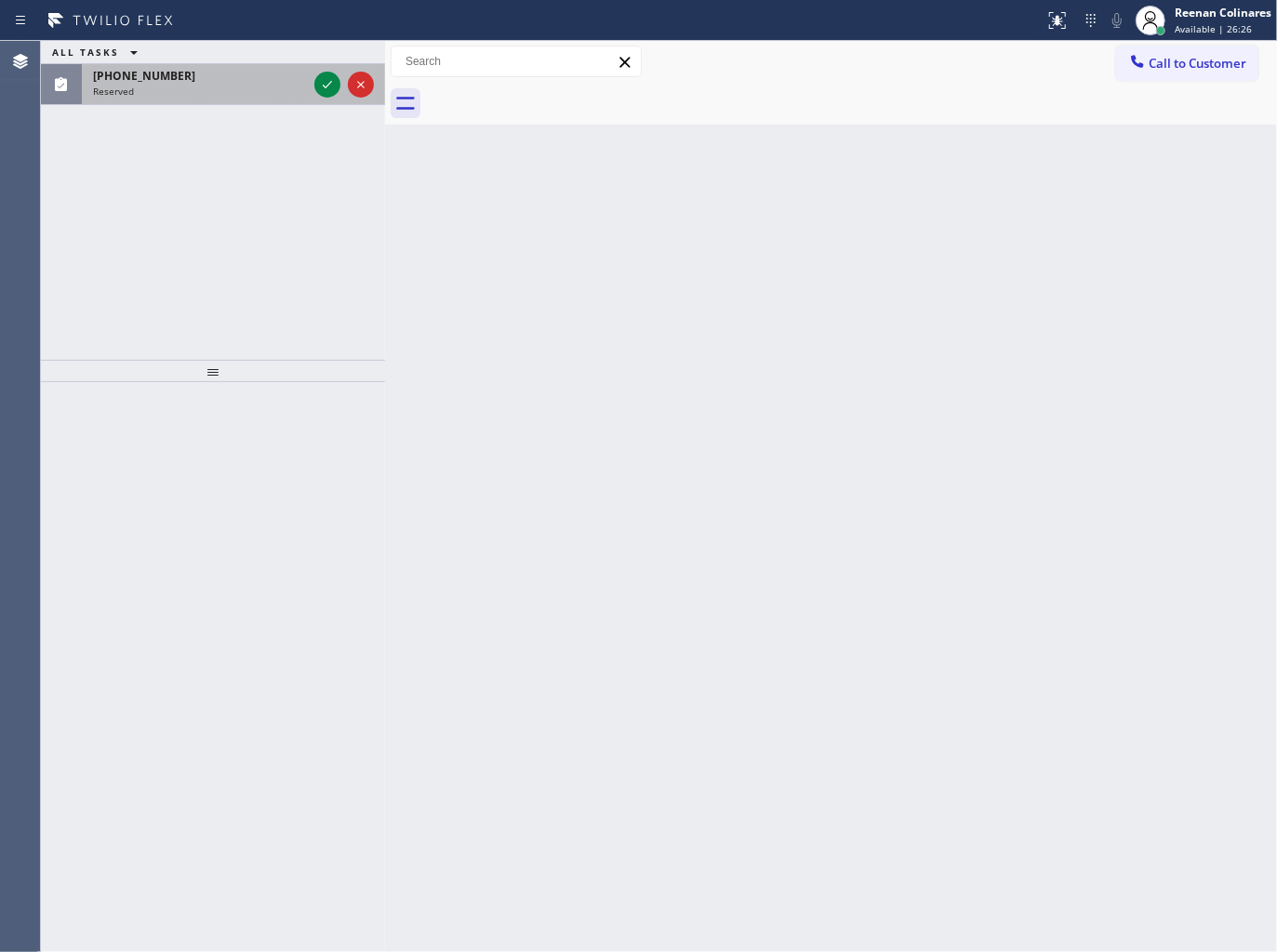
click at [262, 97] on div "[PHONE_NUMBER] Reserved" at bounding box center [196, 84] width 229 height 41
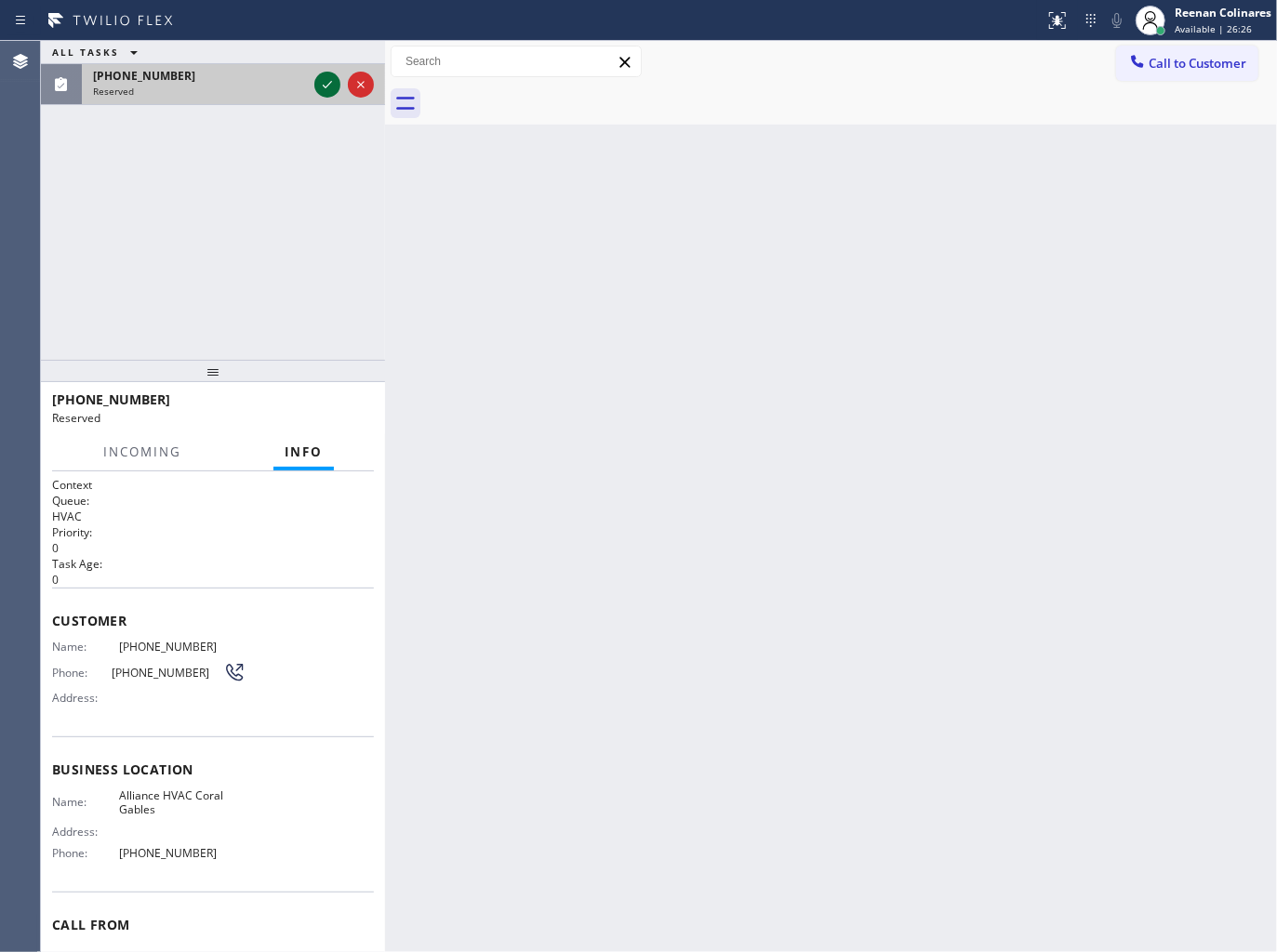
click at [319, 82] on icon at bounding box center [328, 84] width 23 height 23
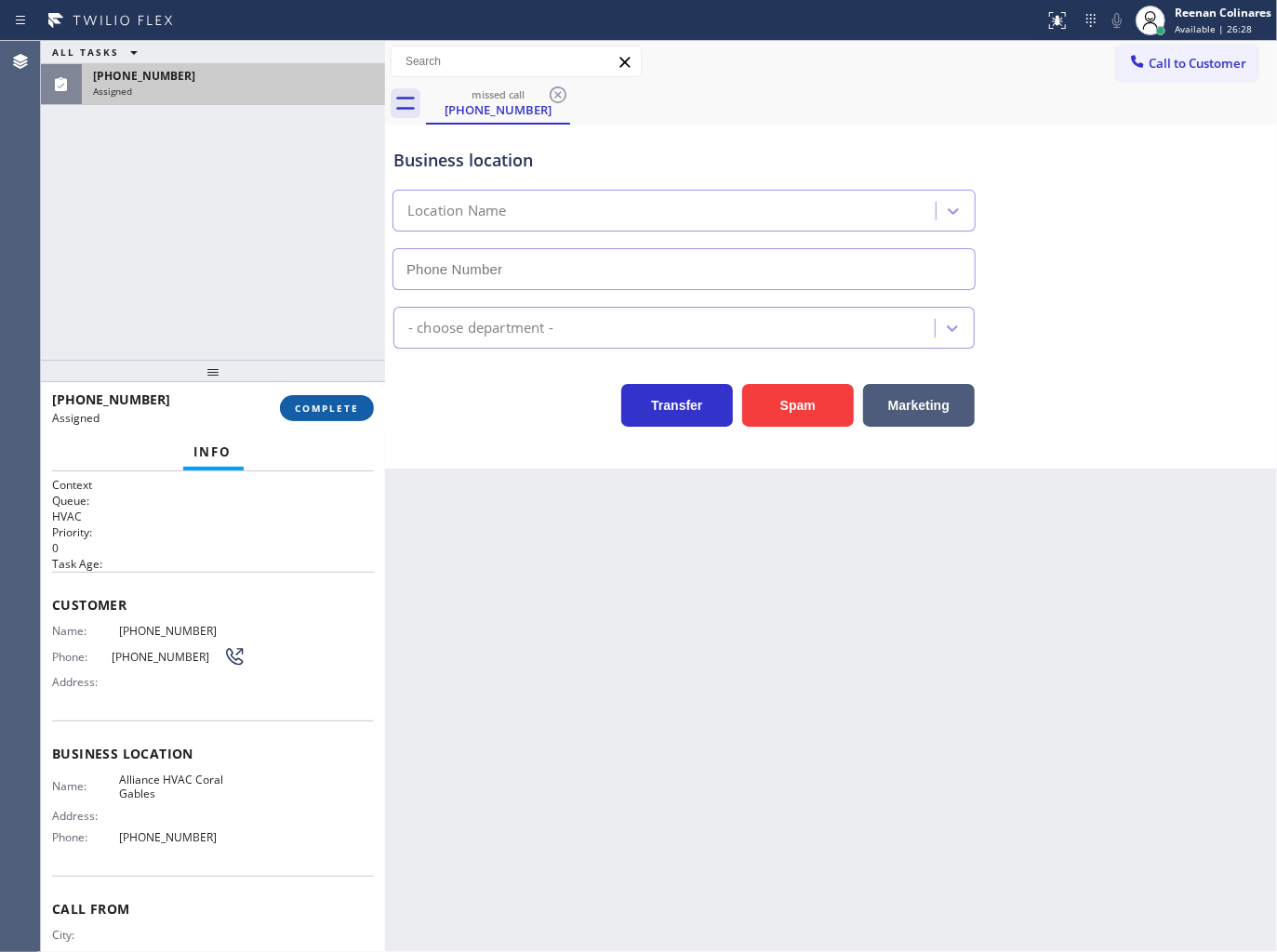
type input "[PHONE_NUMBER]"
click at [333, 410] on span "COMPLETE" at bounding box center [327, 408] width 64 height 13
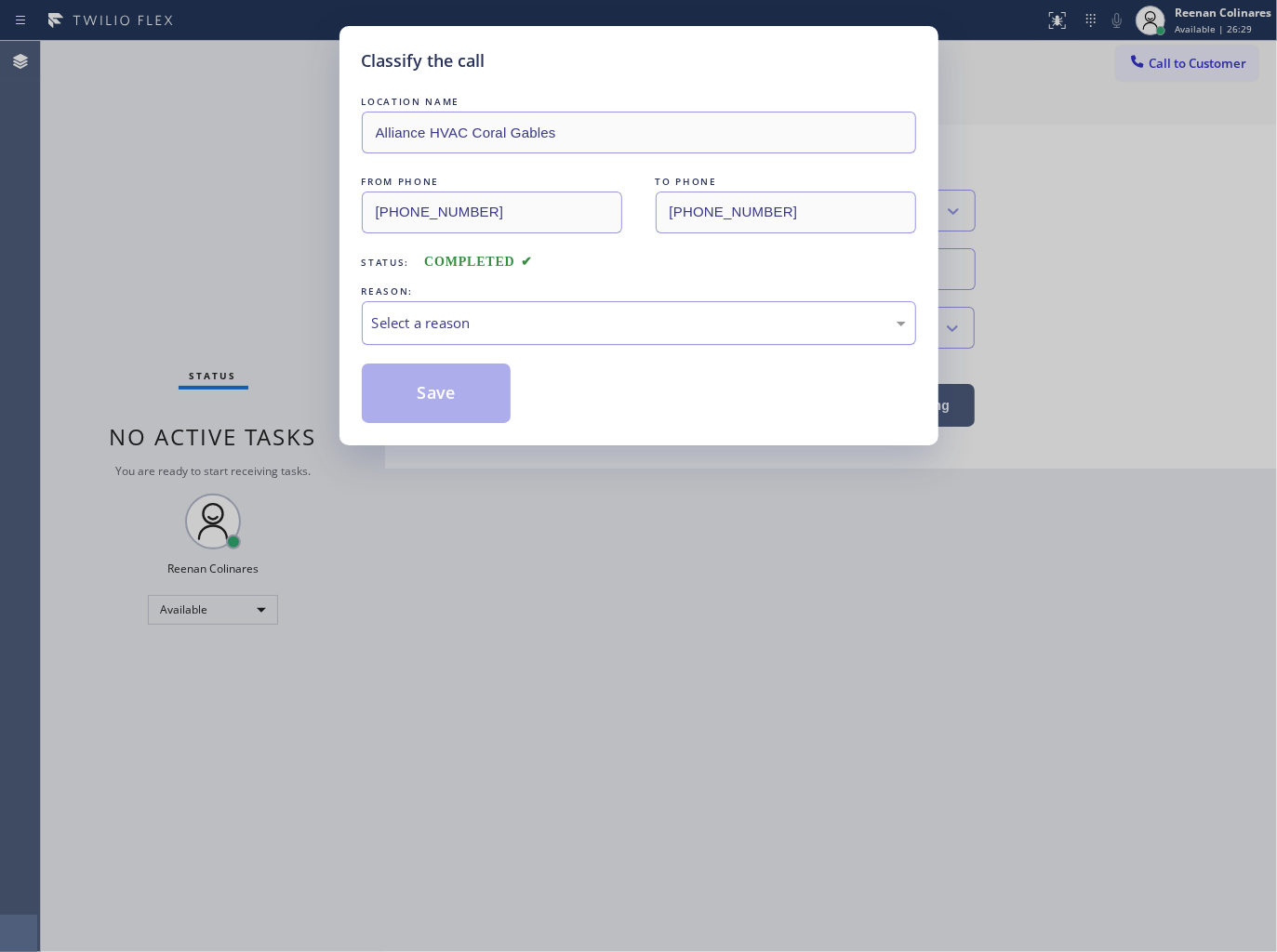
click at [435, 327] on div "Select a reason" at bounding box center [638, 323] width 533 height 22
click at [405, 404] on button "Save" at bounding box center [436, 392] width 149 height 59
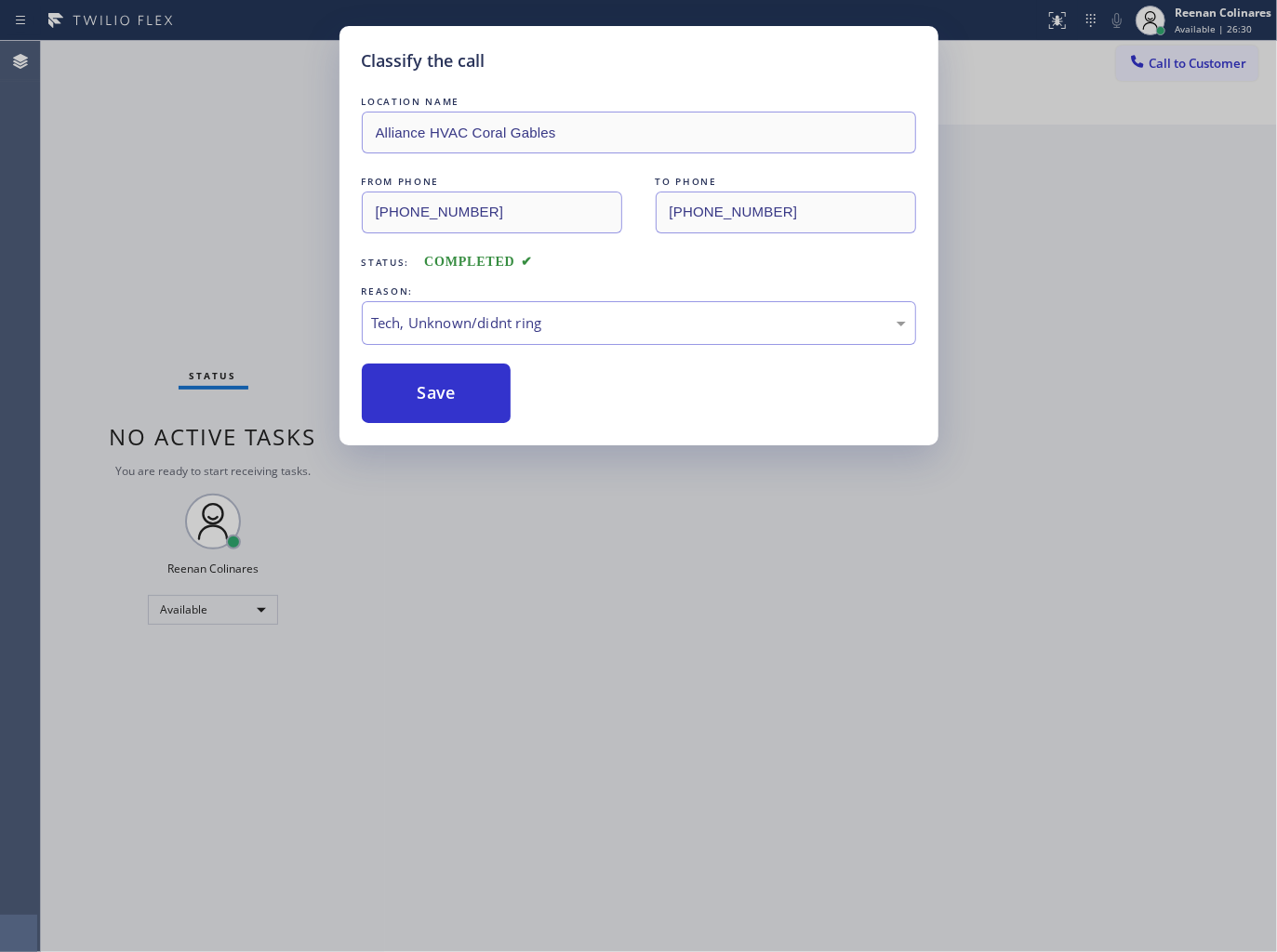
click at [275, 344] on div "Classify the call LOCATION NAME Alliance HVAC Coral Gables FROM PHONE [PHONE_NU…" at bounding box center [638, 476] width 1277 height 952
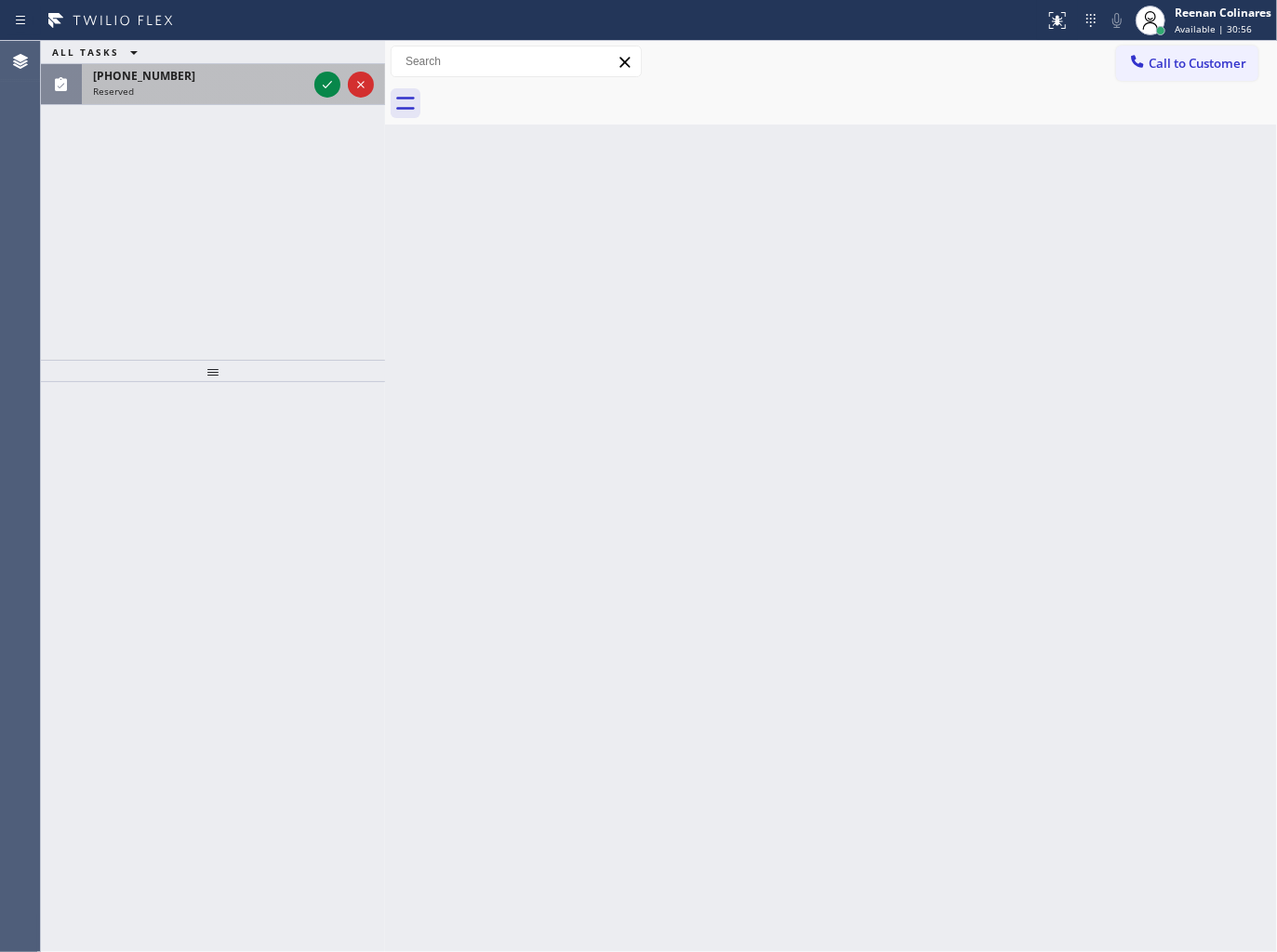
click at [214, 98] on div "[PHONE_NUMBER] Reserved" at bounding box center [196, 84] width 229 height 41
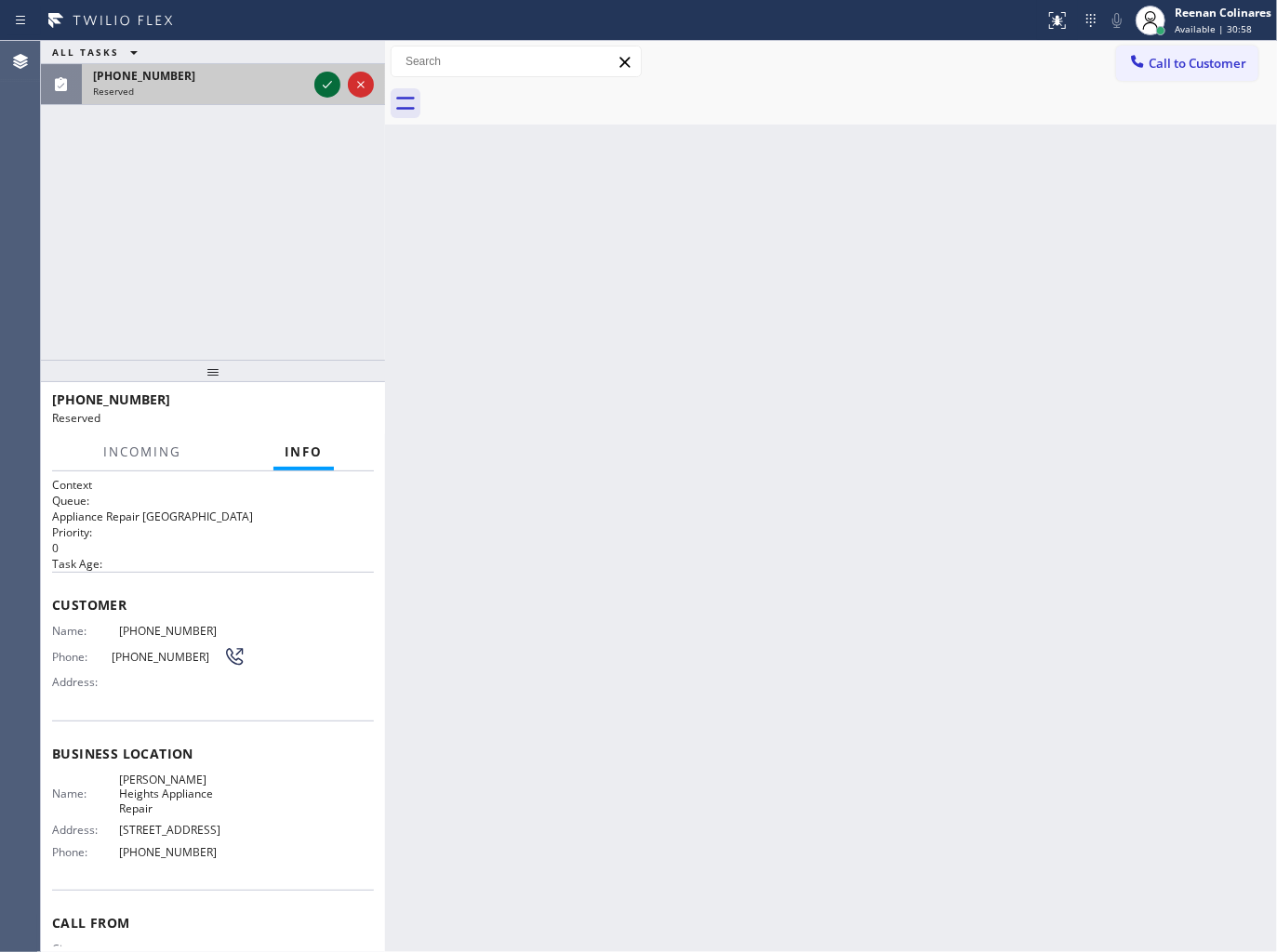
click at [319, 84] on icon at bounding box center [328, 84] width 23 height 23
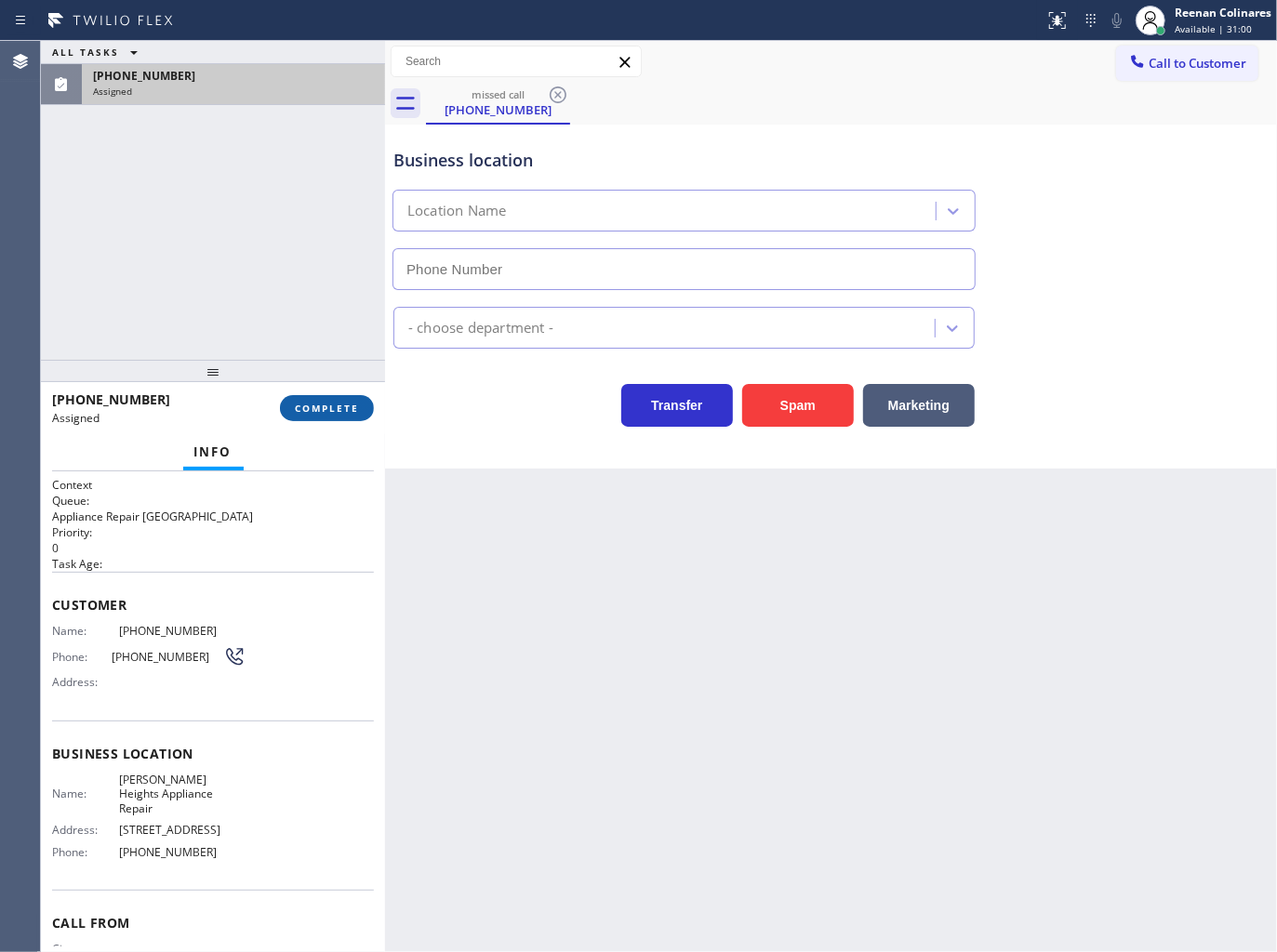
type input "[PHONE_NUMBER]"
click at [338, 407] on span "COMPLETE" at bounding box center [327, 408] width 64 height 13
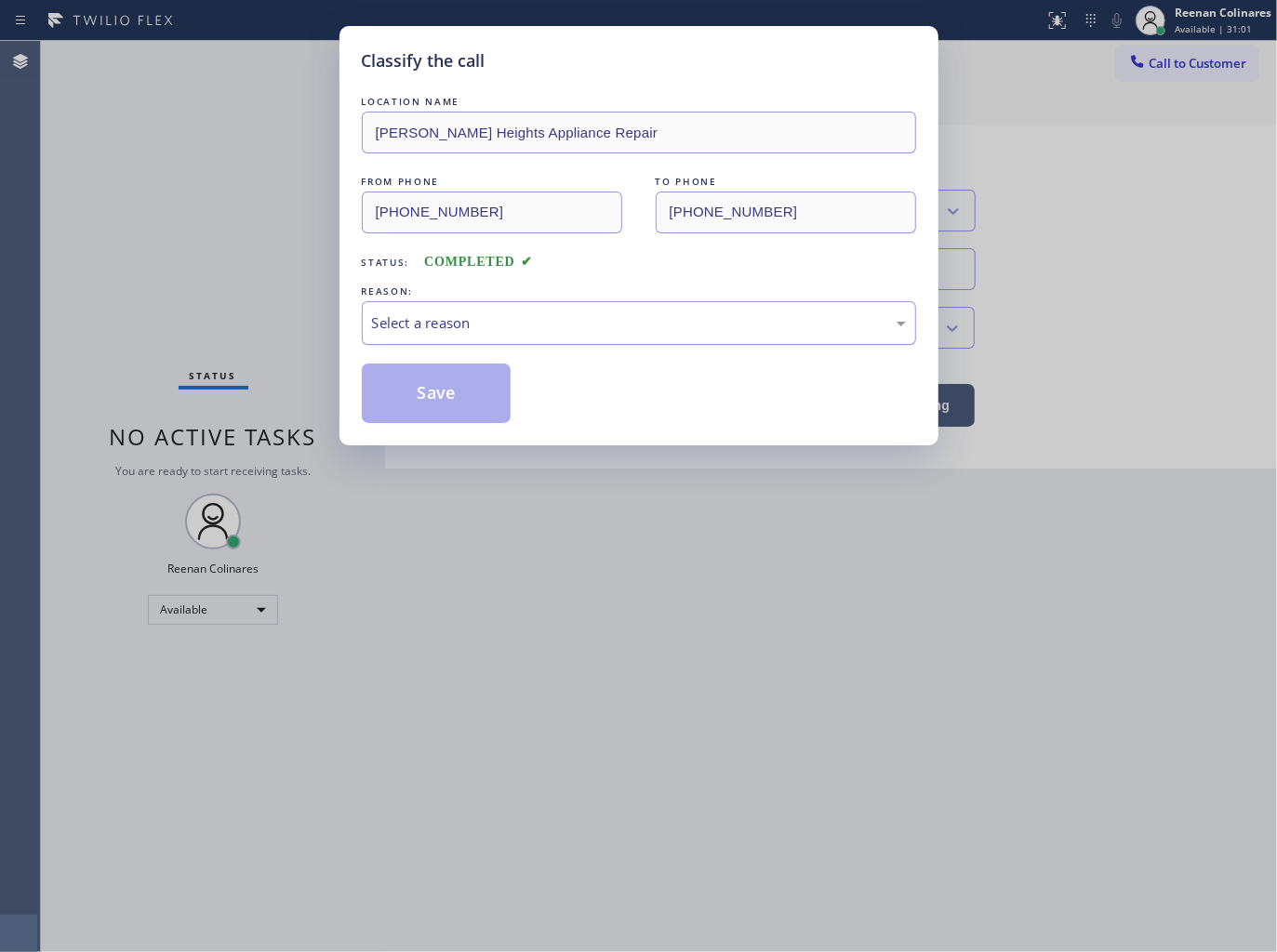
click at [431, 329] on div "Select a reason" at bounding box center [638, 323] width 533 height 22
click at [412, 398] on button "Save" at bounding box center [436, 392] width 149 height 59
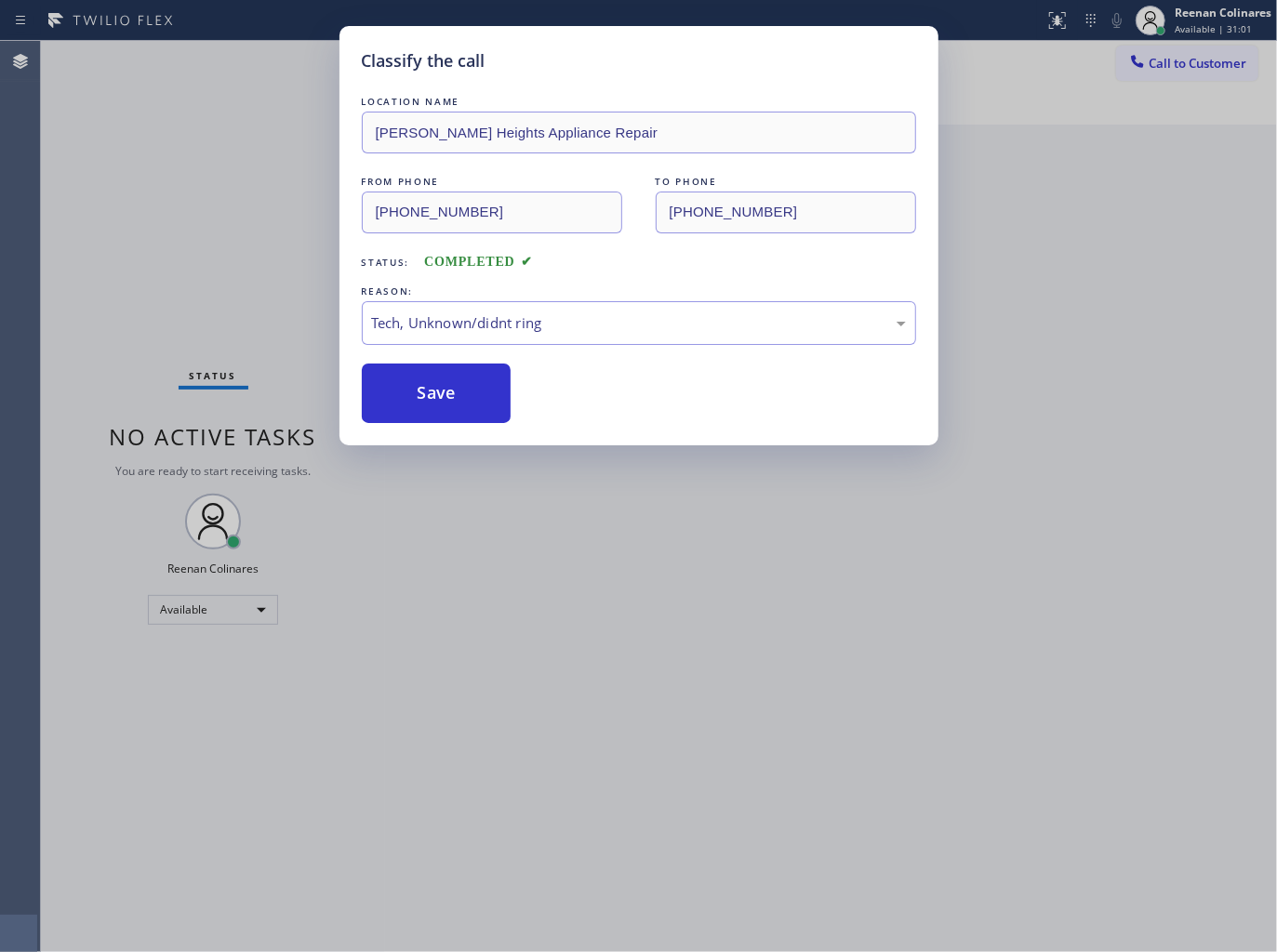
drag, startPoint x: 100, startPoint y: 260, endPoint x: 85, endPoint y: 239, distance: 25.8
click at [94, 252] on div "Classify the call LOCATION NAME [PERSON_NAME][GEOGRAPHIC_DATA] Appliance Repair…" at bounding box center [638, 476] width 1277 height 952
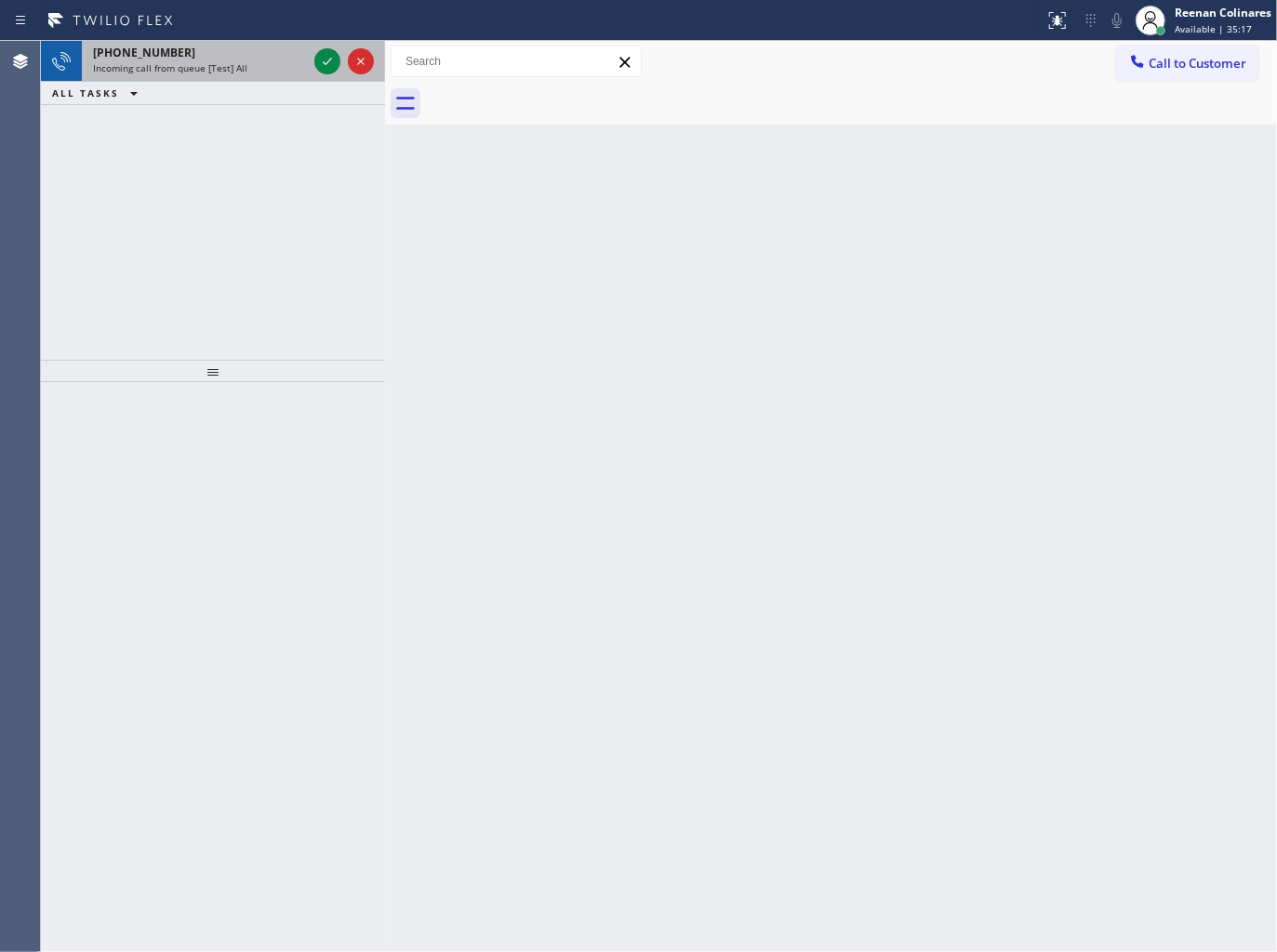
click at [223, 76] on div "[PHONE_NUMBER] Incoming call from queue [Test] All" at bounding box center [196, 62] width 229 height 41
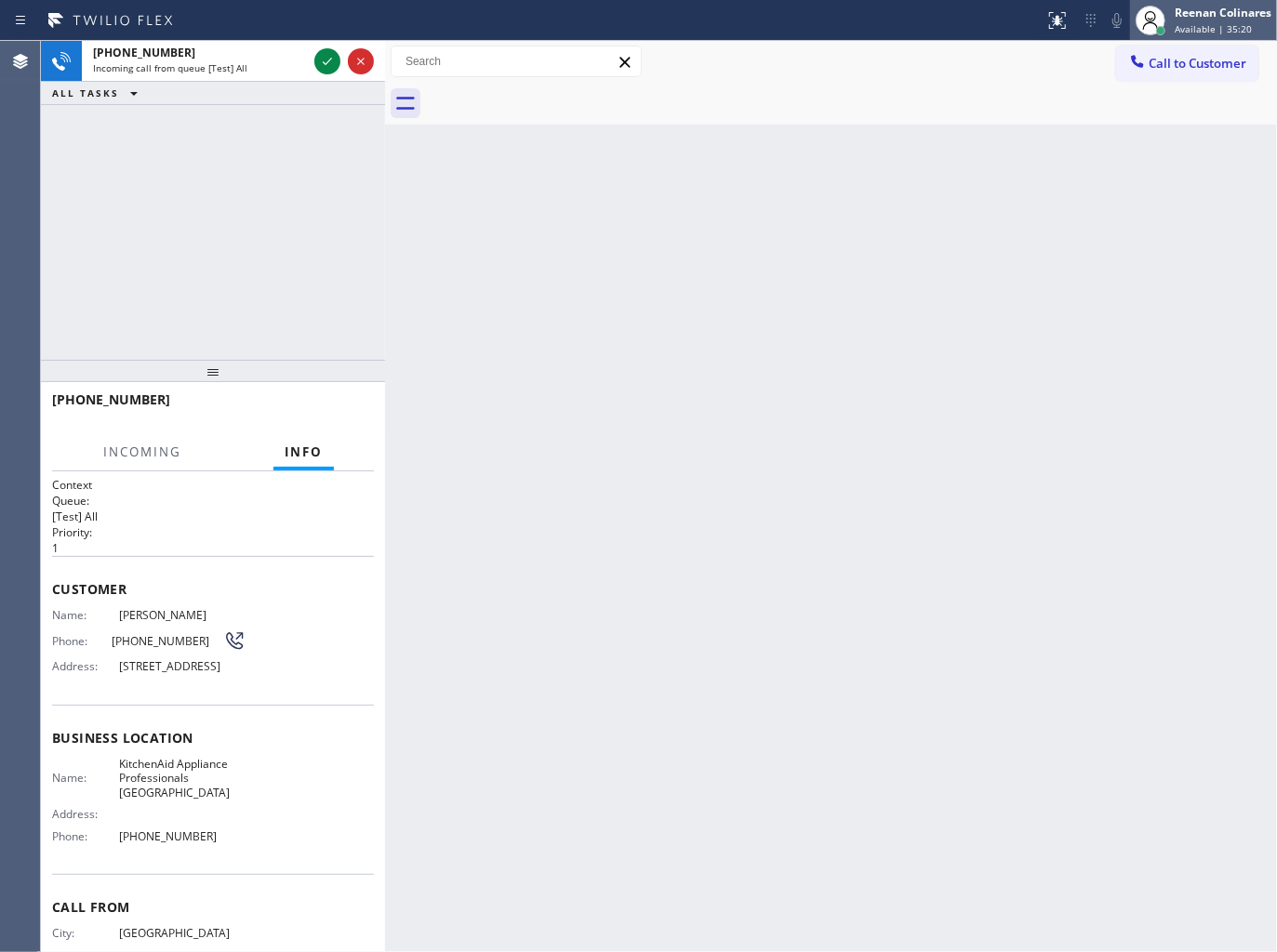
click at [1248, 23] on div "Available | 35:20" at bounding box center [1223, 29] width 97 height 13
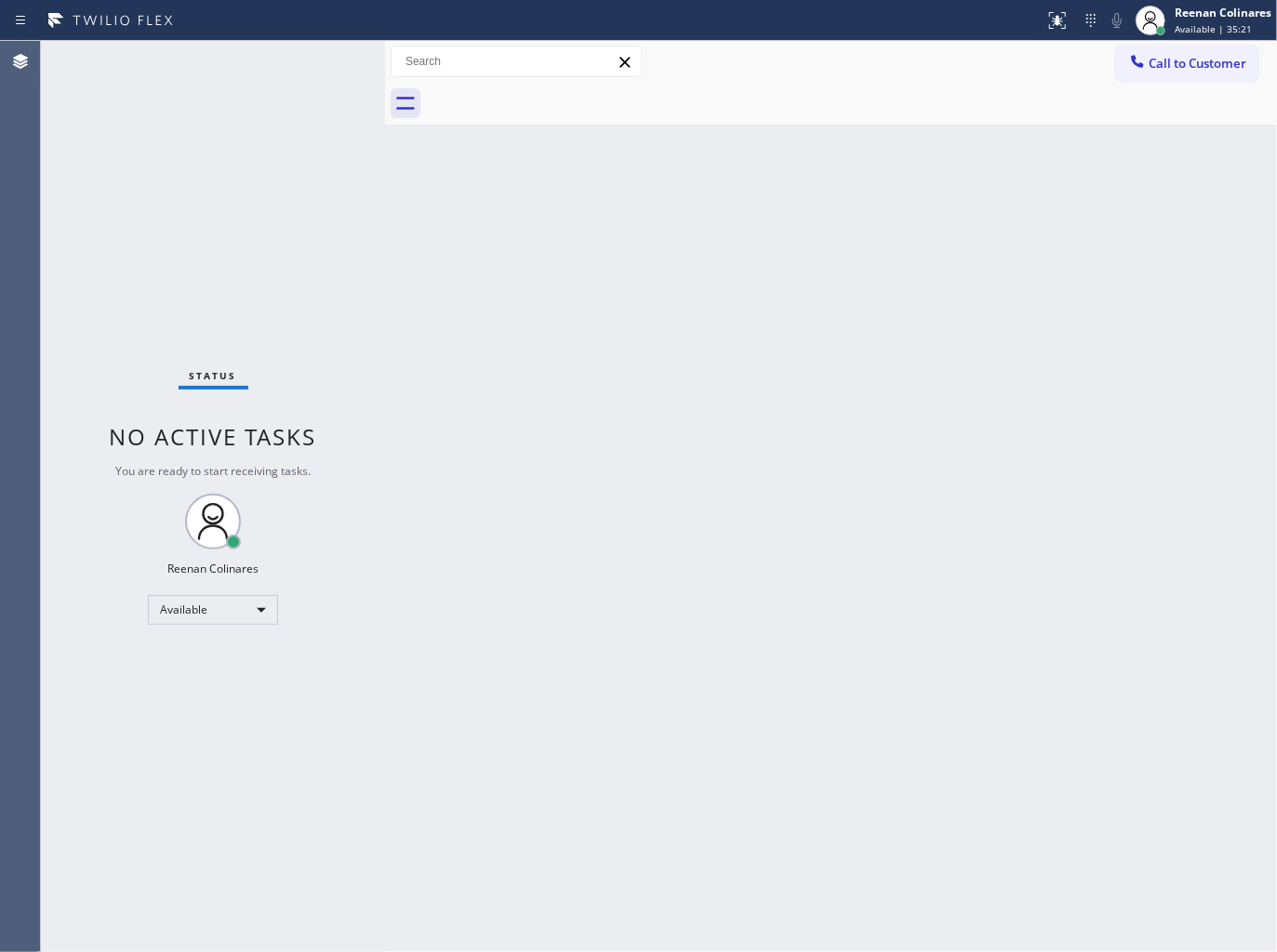
click at [821, 150] on div "Back to Dashboard Change Sender ID Customers Technicians Select a contact Outbo…" at bounding box center [831, 497] width 892 height 911
click at [789, 254] on div "Back to Dashboard Change Sender ID Customers Technicians Select a contact Outbo…" at bounding box center [831, 497] width 892 height 911
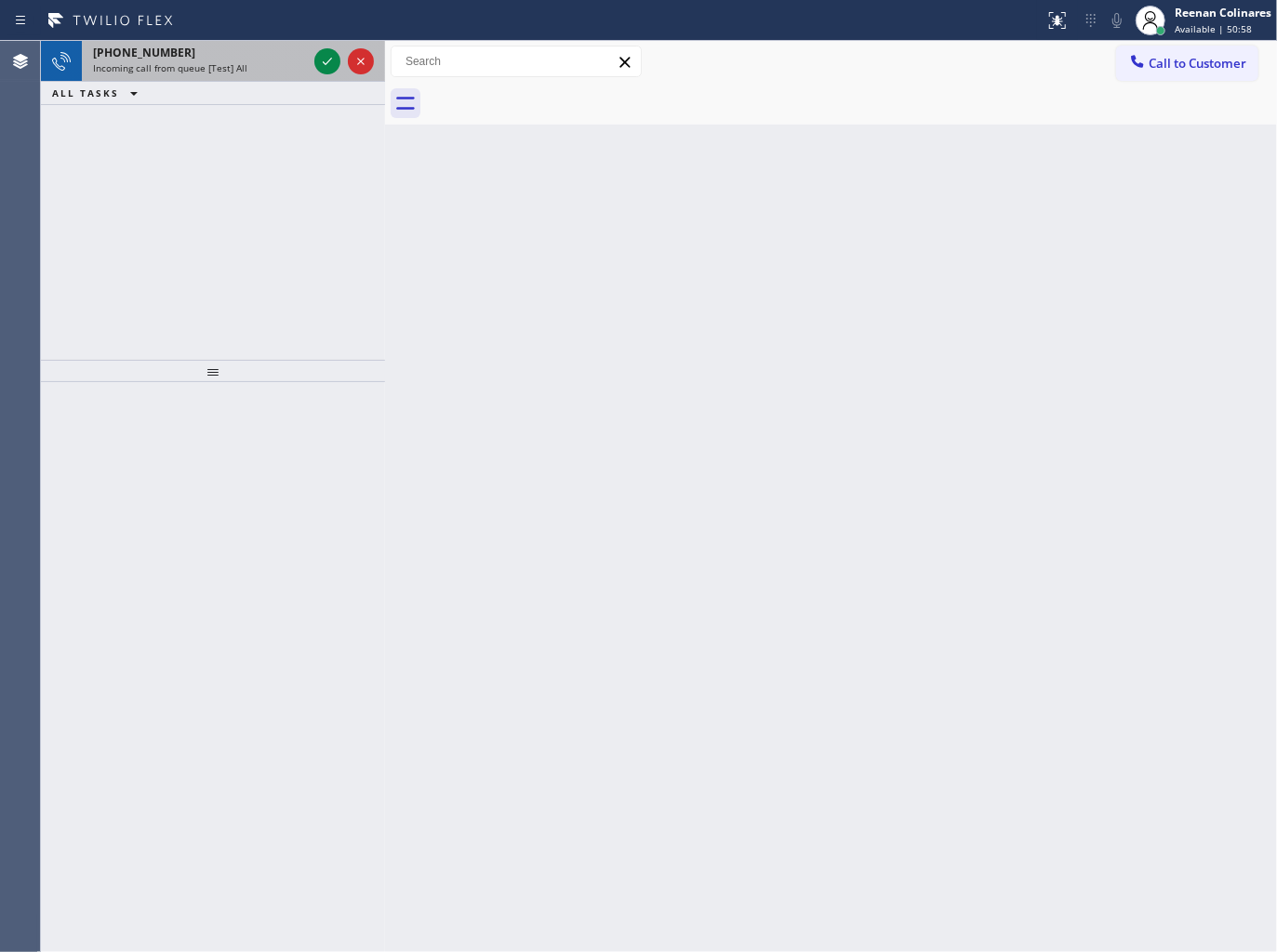
click at [247, 57] on div "[PHONE_NUMBER]" at bounding box center [200, 53] width 214 height 16
click at [247, 61] on div "Incoming call from queue [Test] All" at bounding box center [200, 68] width 214 height 13
click at [264, 80] on div "[PHONE_NUMBER] Incoming call from queue [Test] All" at bounding box center [196, 62] width 229 height 41
click at [260, 55] on div "[PHONE_NUMBER]" at bounding box center [200, 53] width 214 height 16
click at [269, 56] on div "[PHONE_NUMBER]" at bounding box center [200, 53] width 214 height 16
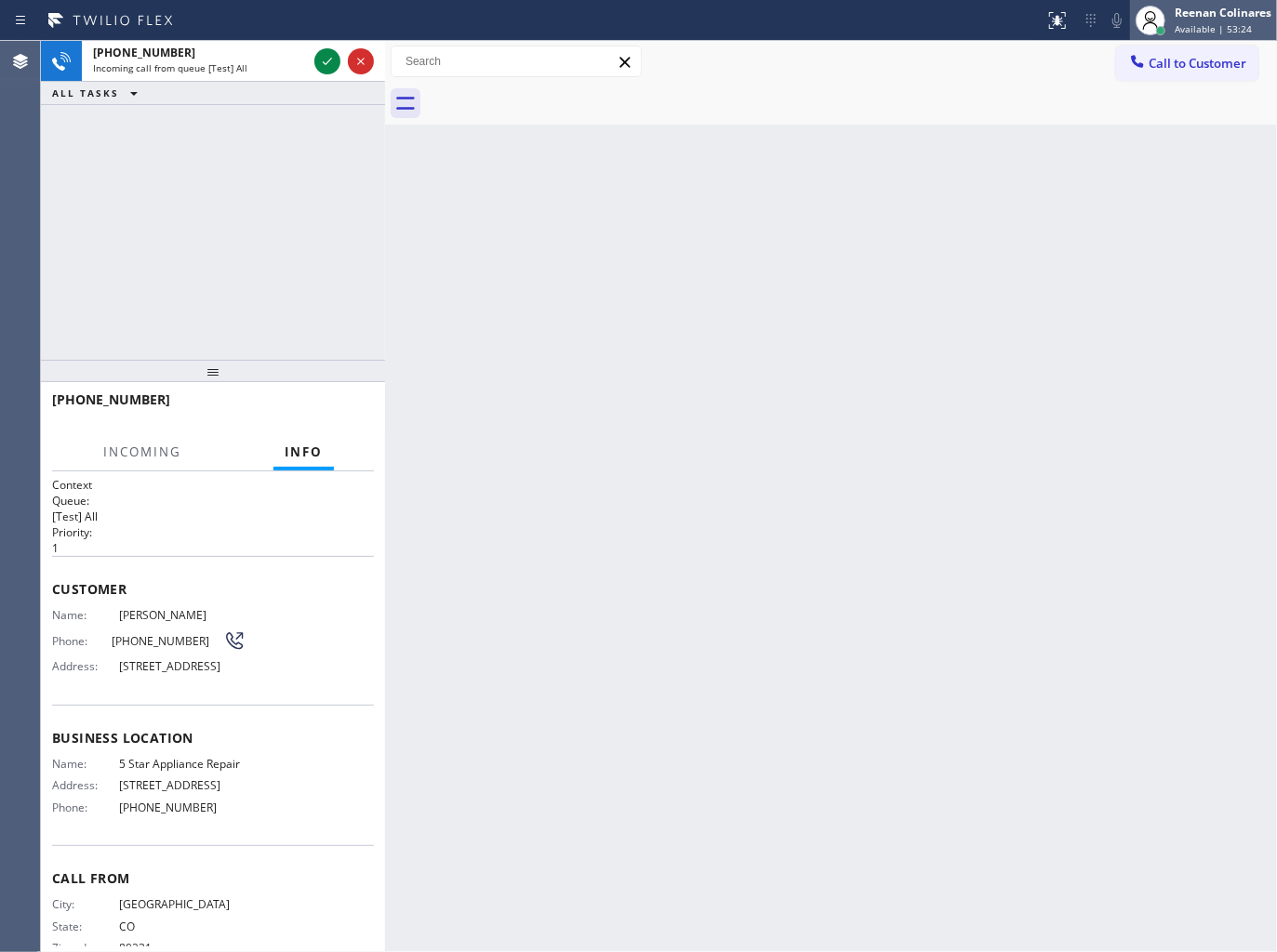
click at [1199, 23] on span "Available | 53:24" at bounding box center [1213, 29] width 77 height 13
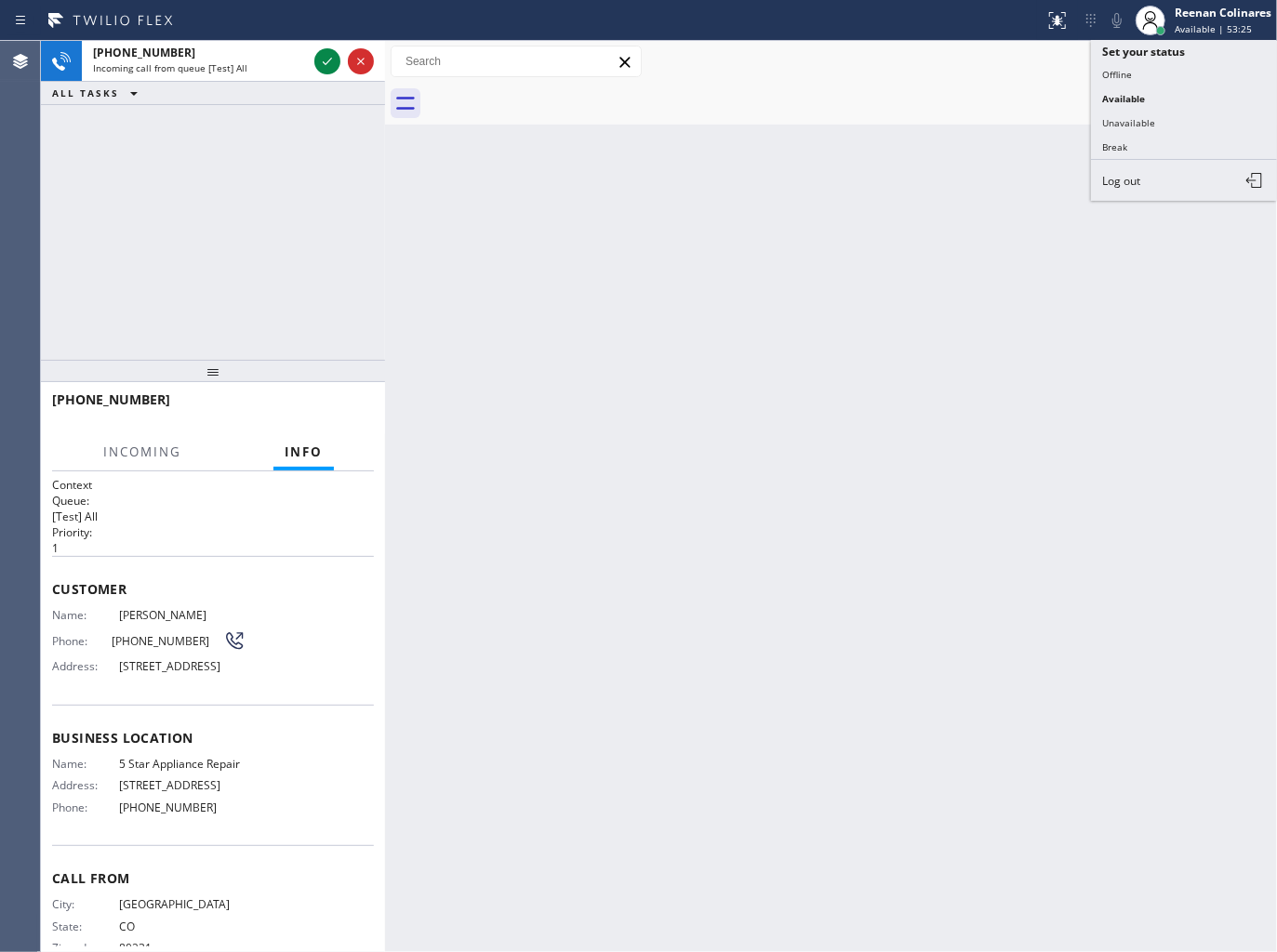
click at [1122, 124] on button "Unavailable" at bounding box center [1184, 123] width 186 height 24
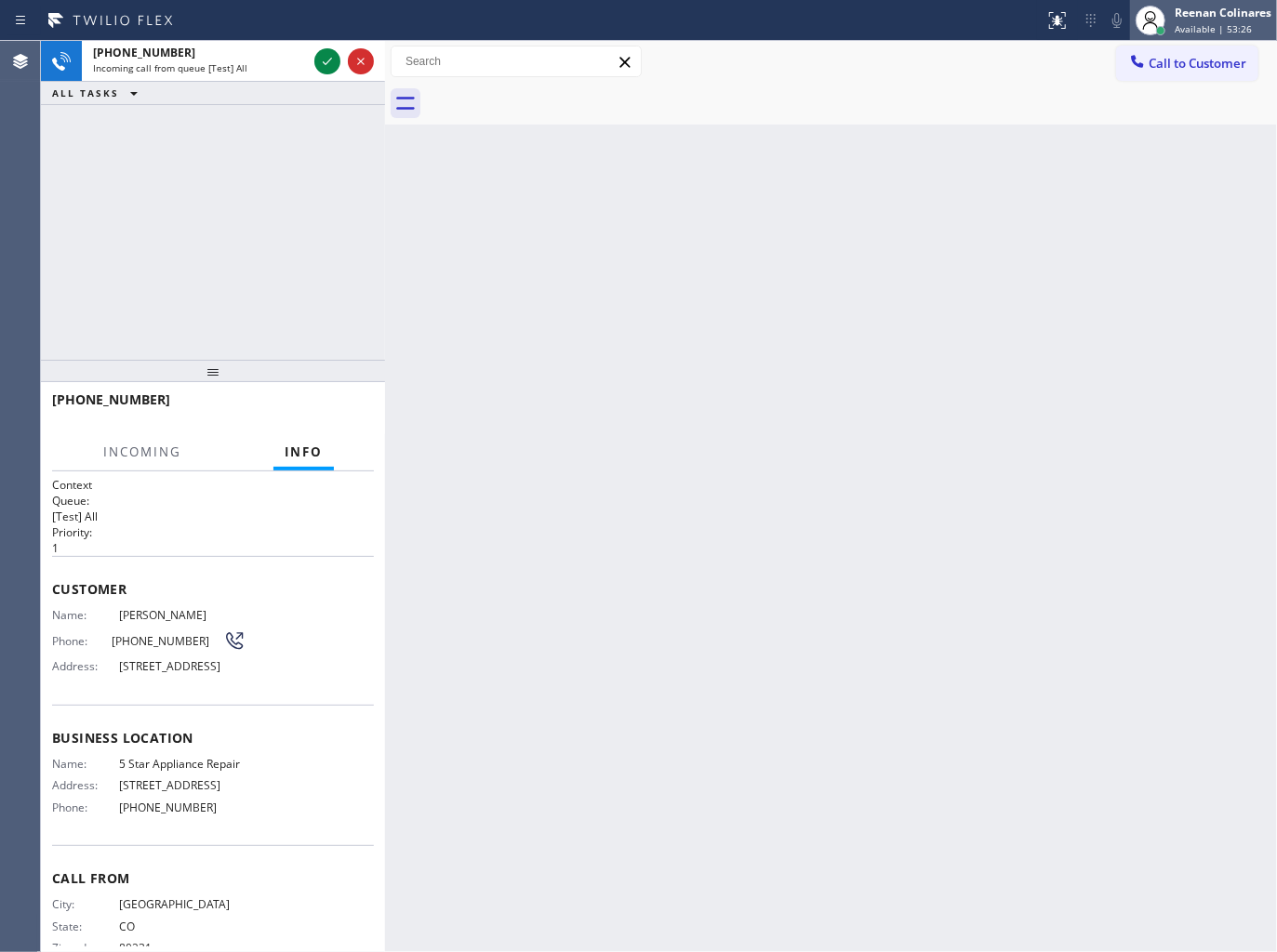
click at [1201, 21] on div "[PERSON_NAME] Available | 53:26" at bounding box center [1223, 20] width 106 height 33
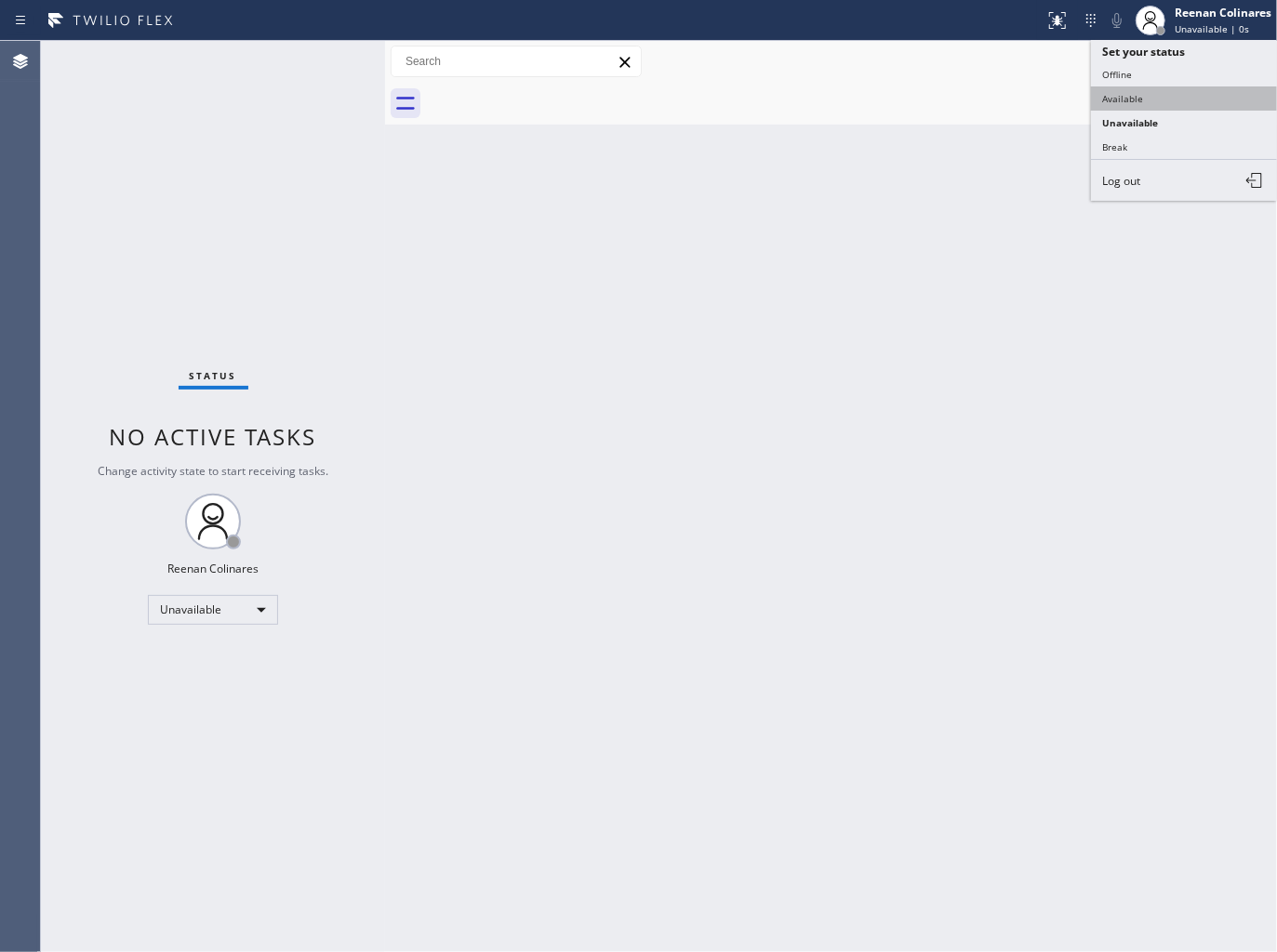
click at [1128, 93] on button "Available" at bounding box center [1184, 99] width 186 height 24
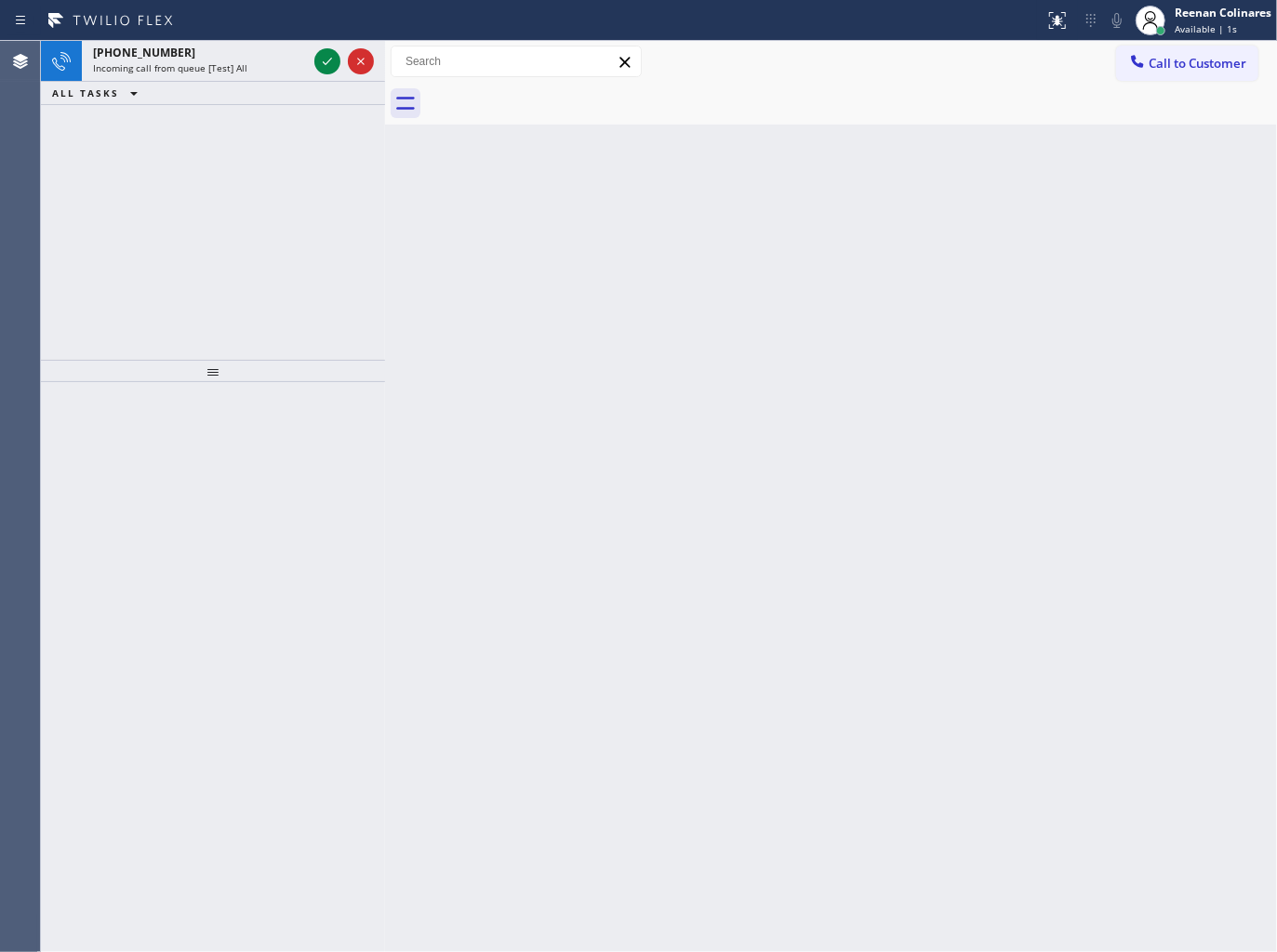
drag, startPoint x: 197, startPoint y: 76, endPoint x: 265, endPoint y: 123, distance: 82.7
click at [263, 123] on div "[PHONE_NUMBER] Incoming call from queue [Test] All ALL TASKS ALL TASKS ACTIVE T…" at bounding box center [213, 201] width 344 height 319
click at [258, 74] on div "Incoming call from queue [Test] All" at bounding box center [200, 68] width 214 height 13
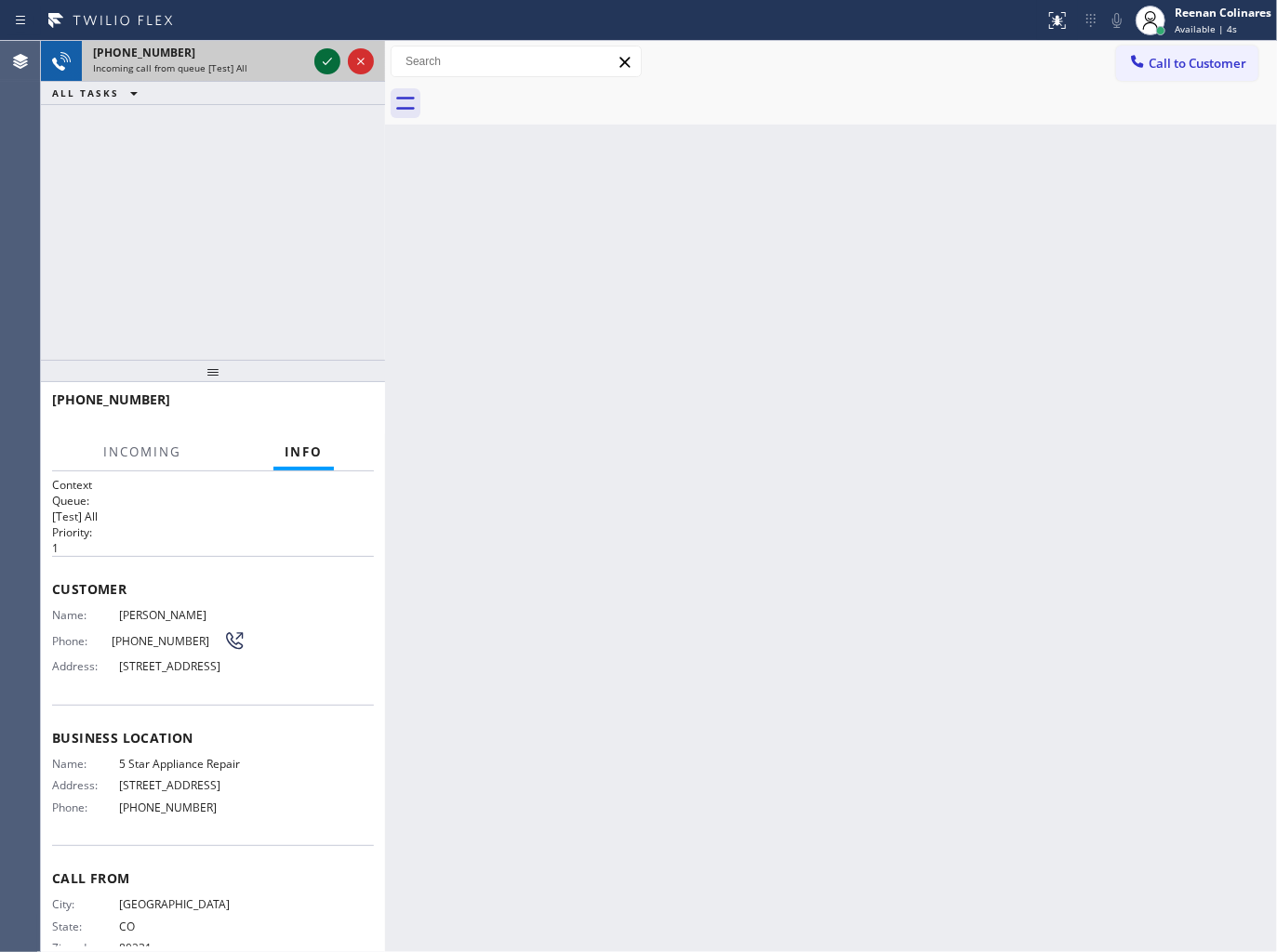
click at [324, 55] on icon at bounding box center [328, 61] width 23 height 23
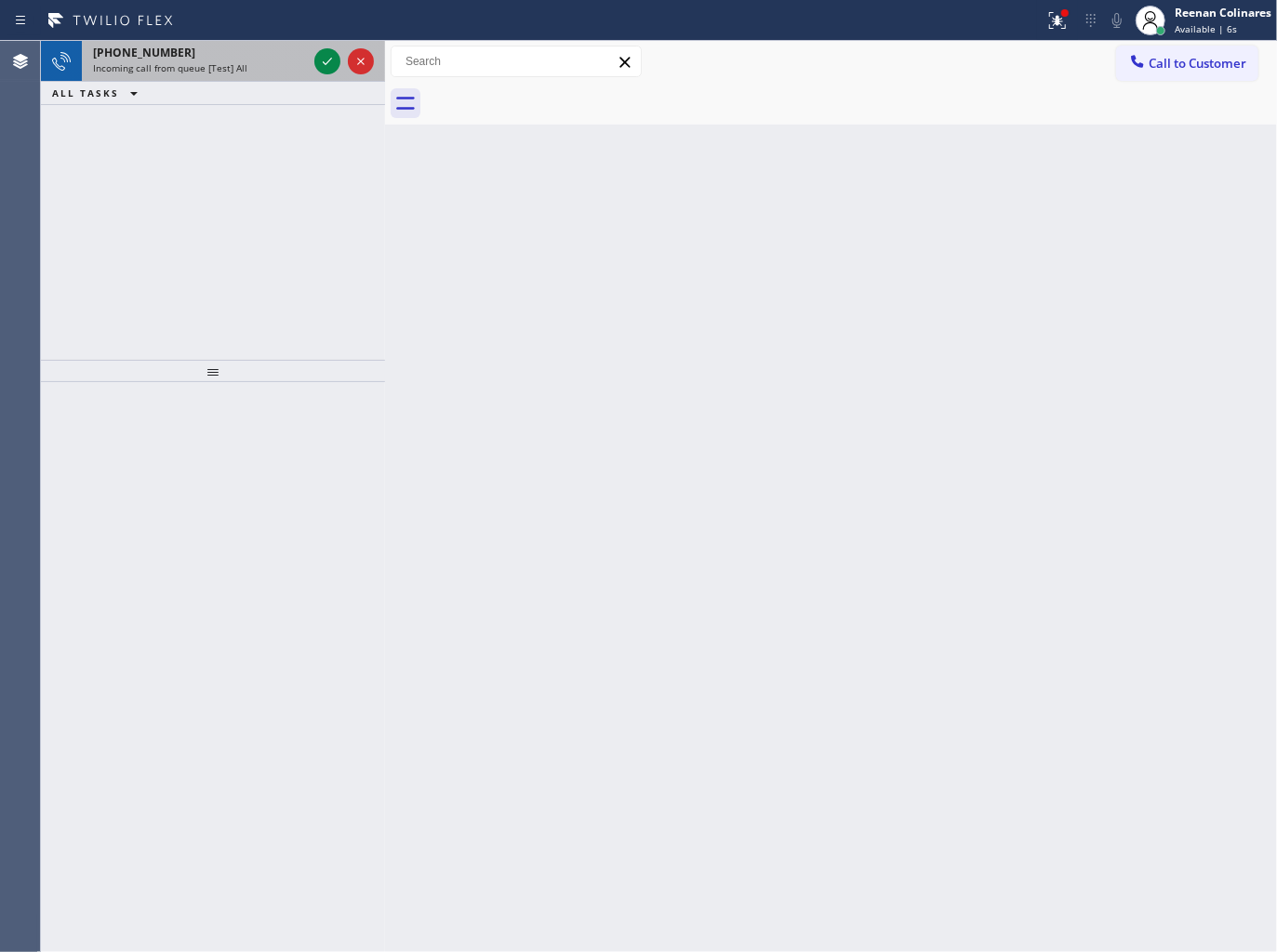
drag, startPoint x: 263, startPoint y: 69, endPoint x: 326, endPoint y: 58, distance: 64.0
click at [265, 68] on div "Incoming call from queue [Test] All" at bounding box center [200, 68] width 214 height 13
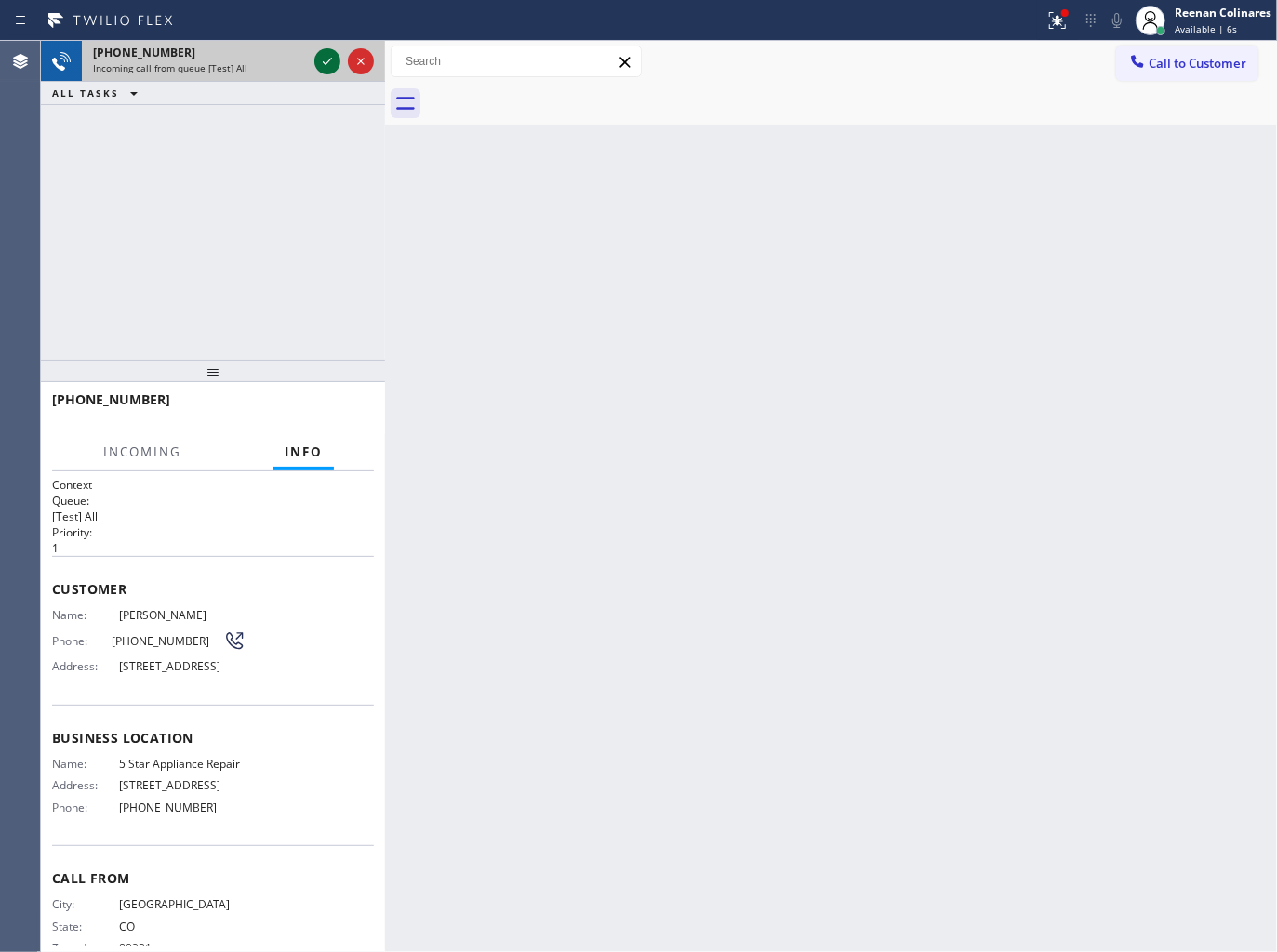
click at [328, 57] on icon at bounding box center [328, 61] width 23 height 23
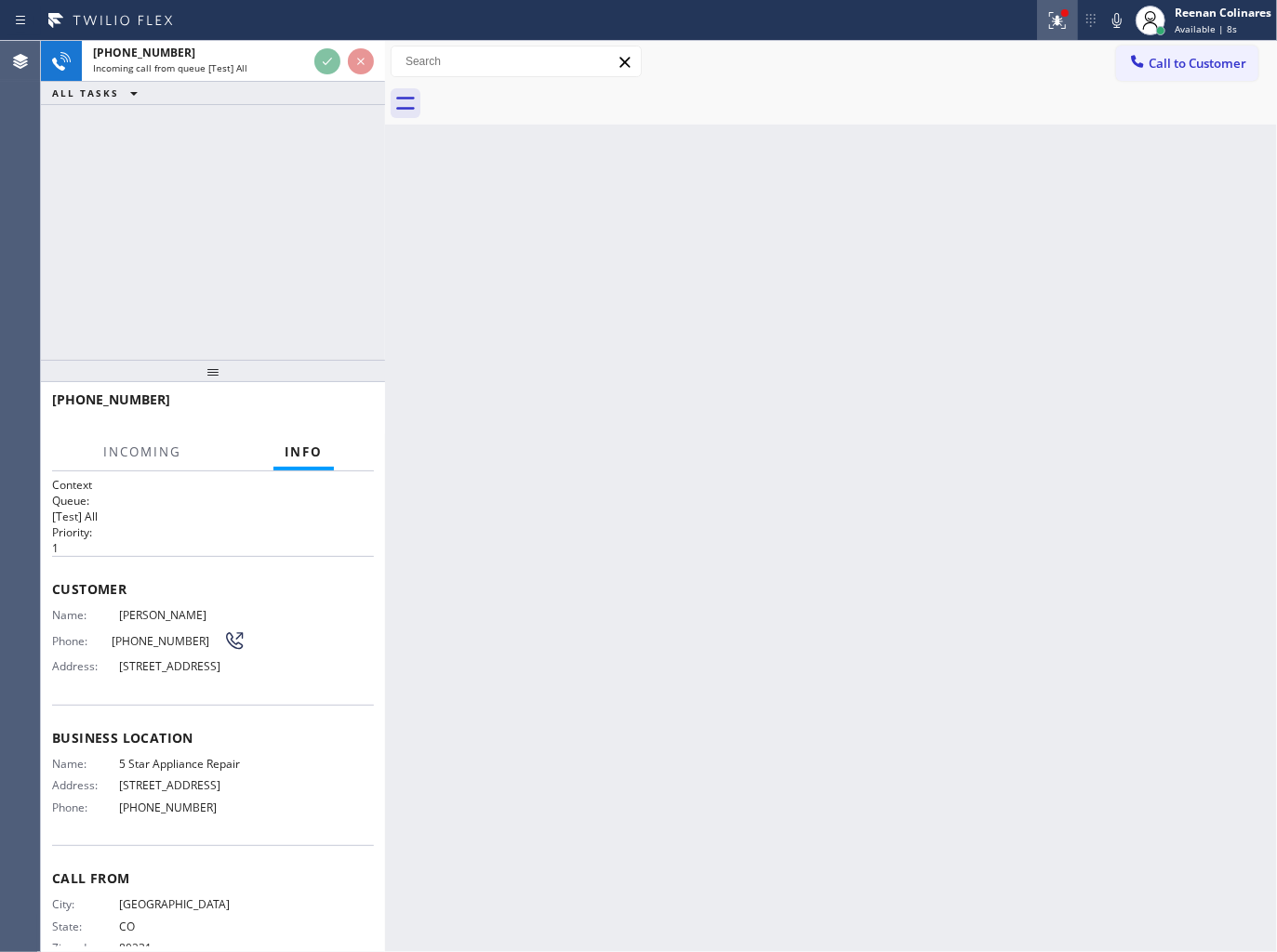
click at [1068, 24] on icon at bounding box center [1057, 21] width 23 height 23
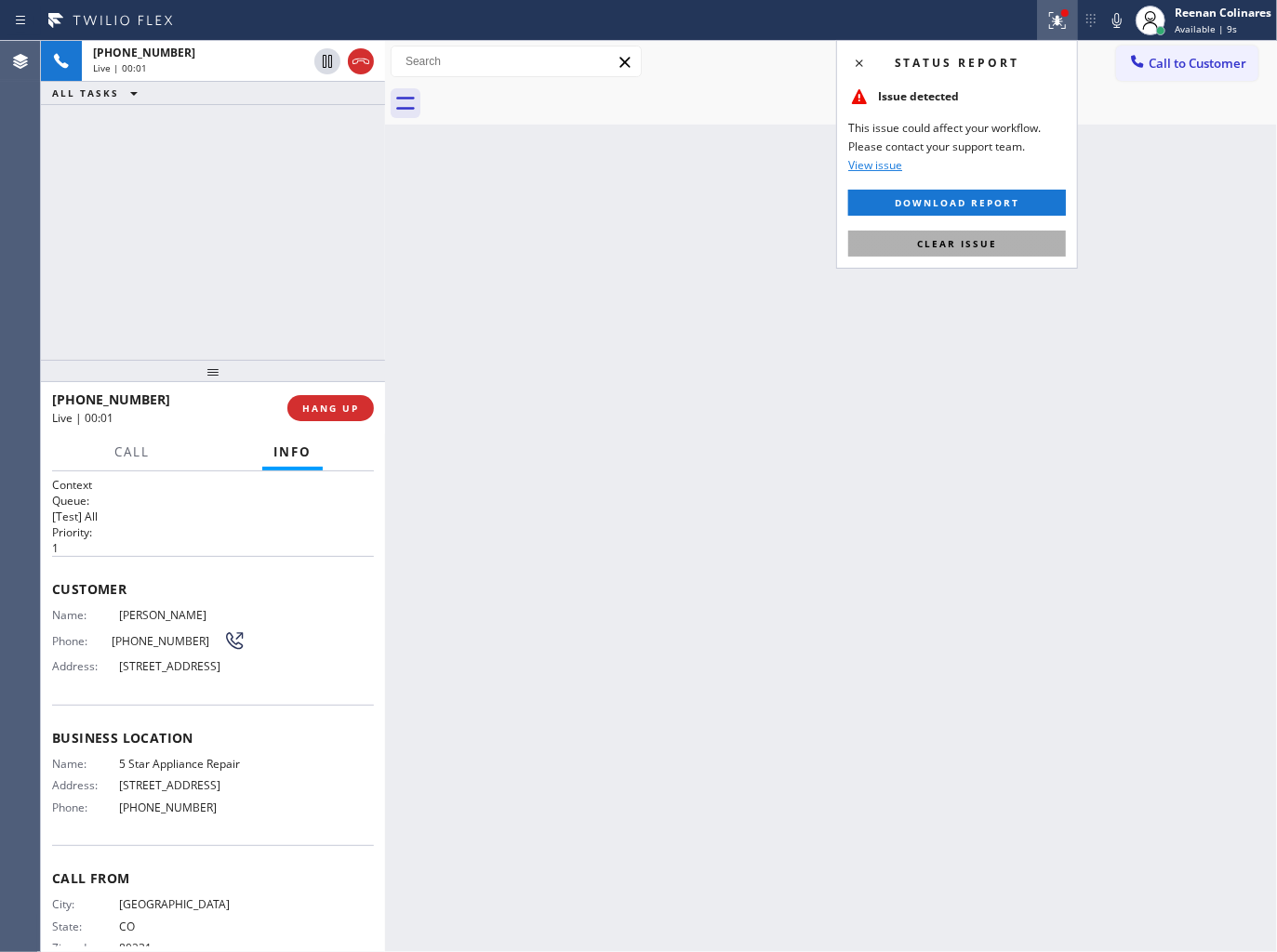
click at [964, 243] on span "Clear issue" at bounding box center [956, 244] width 80 height 13
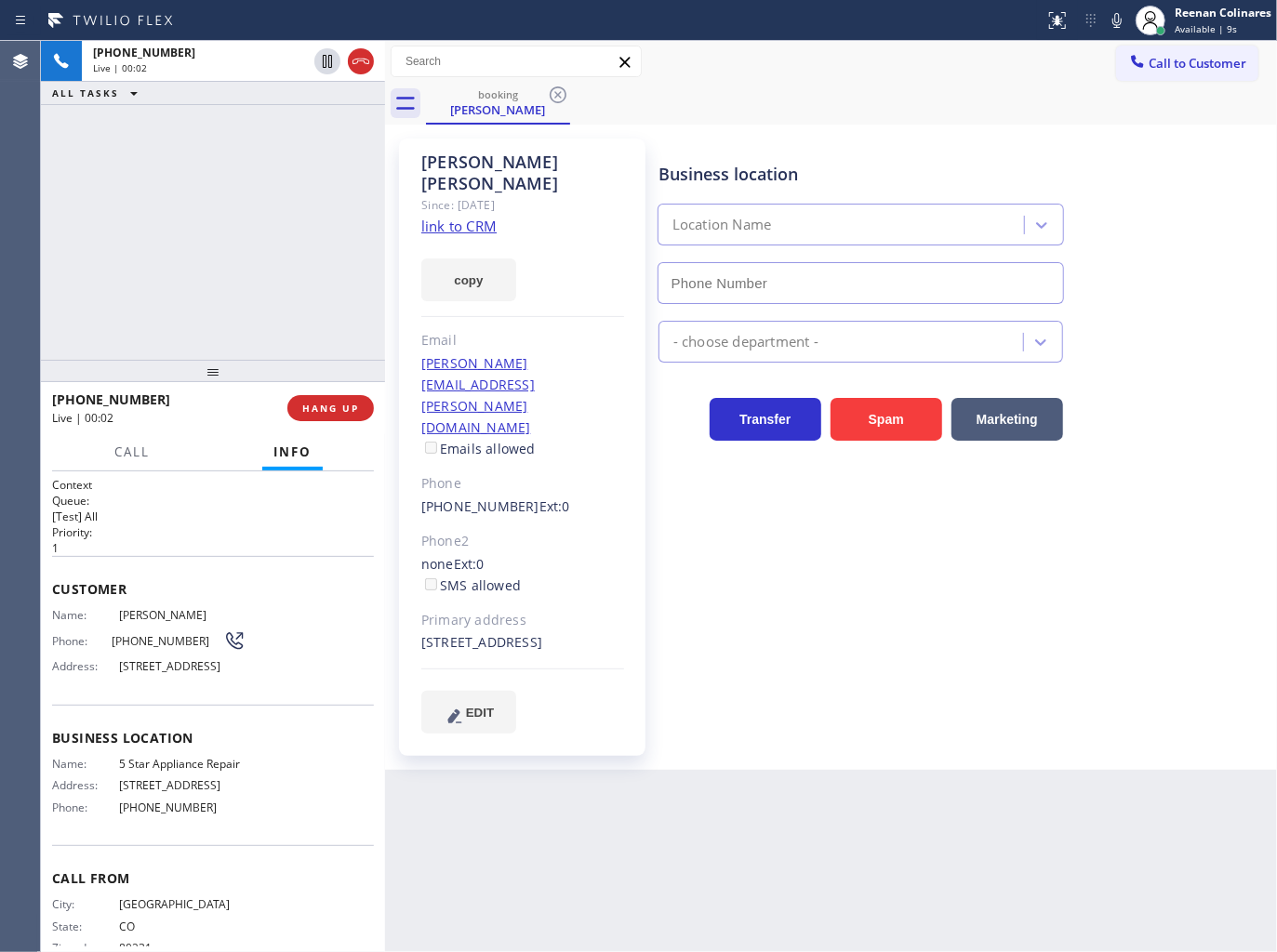
type input "[PHONE_NUMBER]"
click at [500, 258] on button "copy" at bounding box center [469, 280] width 95 height 43
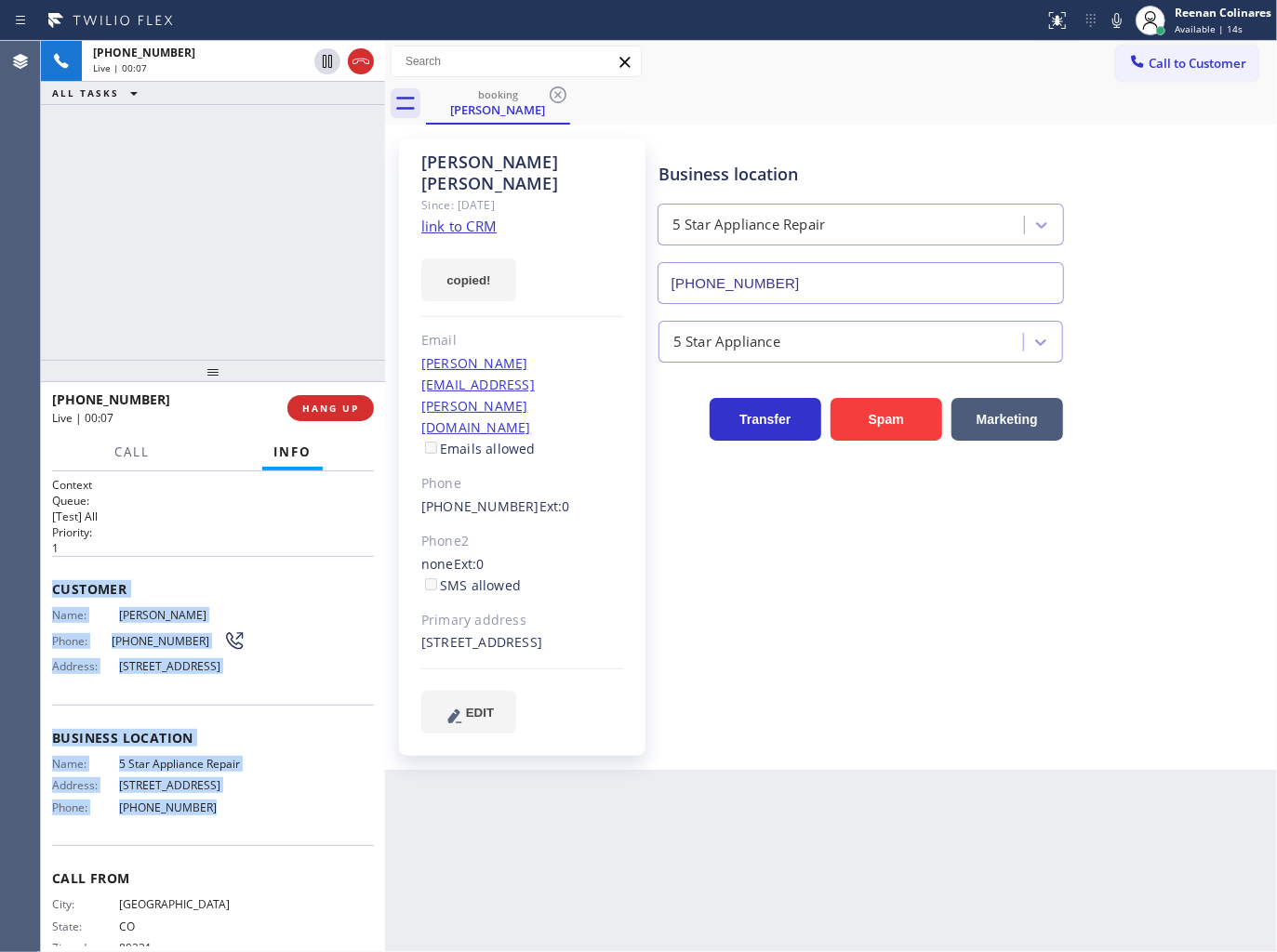
drag, startPoint x: 49, startPoint y: 581, endPoint x: 674, endPoint y: 853, distance: 681.6
click at [247, 853] on div "Context Queue: [Test] All Priority: 1 Customer Name: [PERSON_NAME] Phone: [PHON…" at bounding box center [213, 712] width 344 height 482
copy div "Customer Name: [PERSON_NAME] Phone: [PHONE_NUMBER] Address: [STREET_ADDRESS] Bu…"
click at [1114, 22] on icon at bounding box center [1116, 21] width 23 height 23
click at [142, 457] on span "Call" at bounding box center [132, 452] width 36 height 17
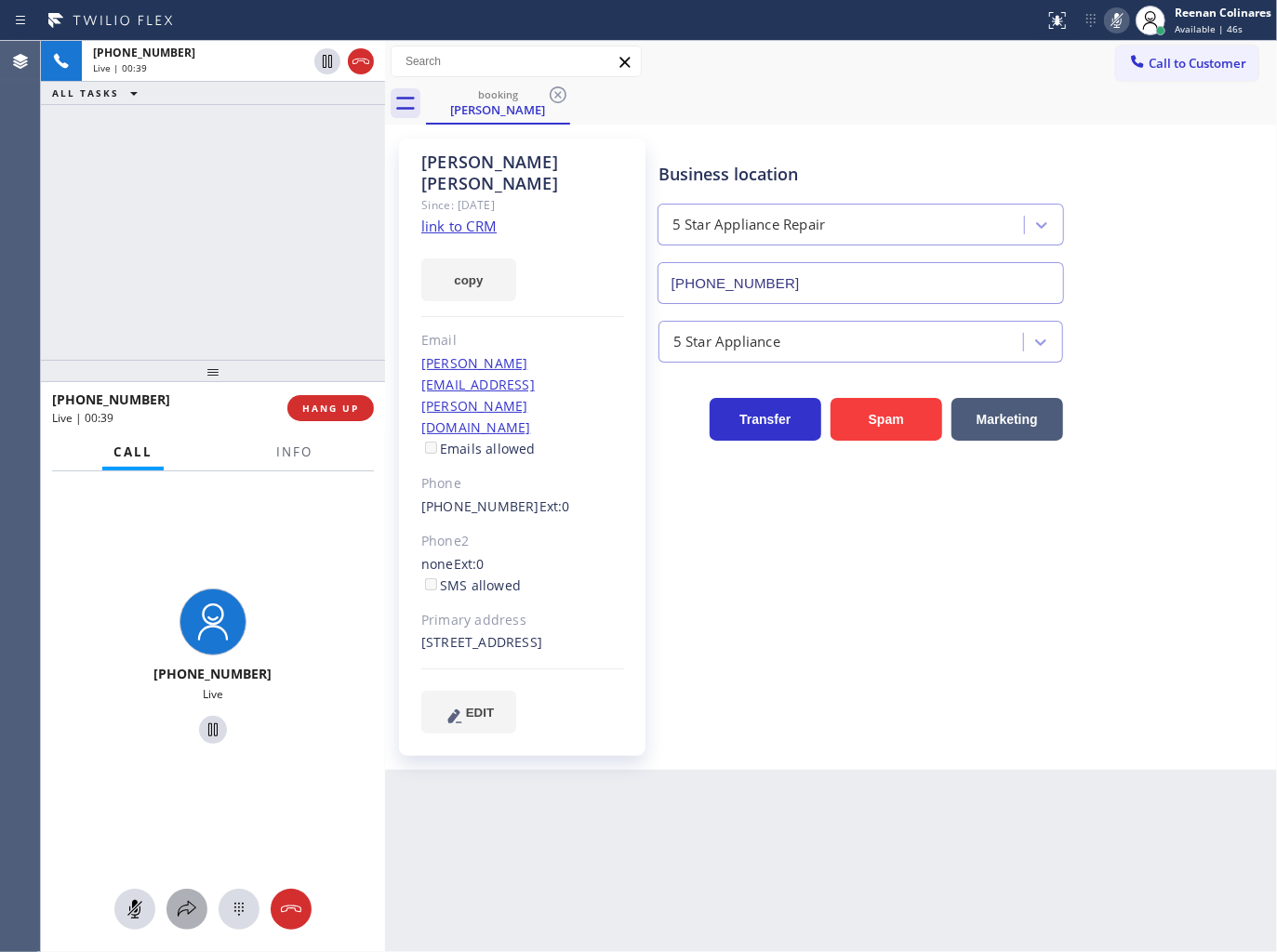
click at [183, 905] on icon at bounding box center [187, 910] width 23 height 23
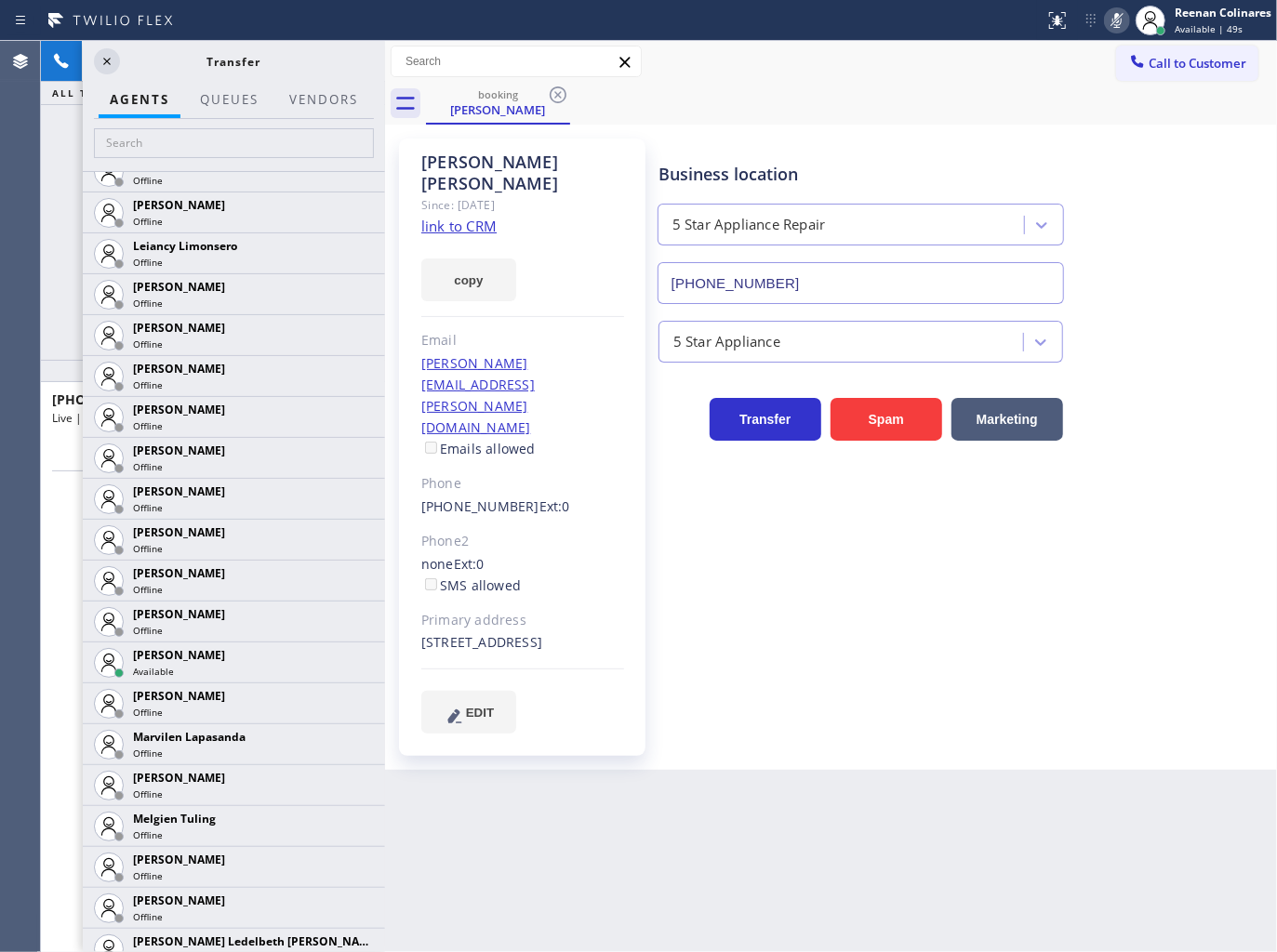
scroll to position [2755, 0]
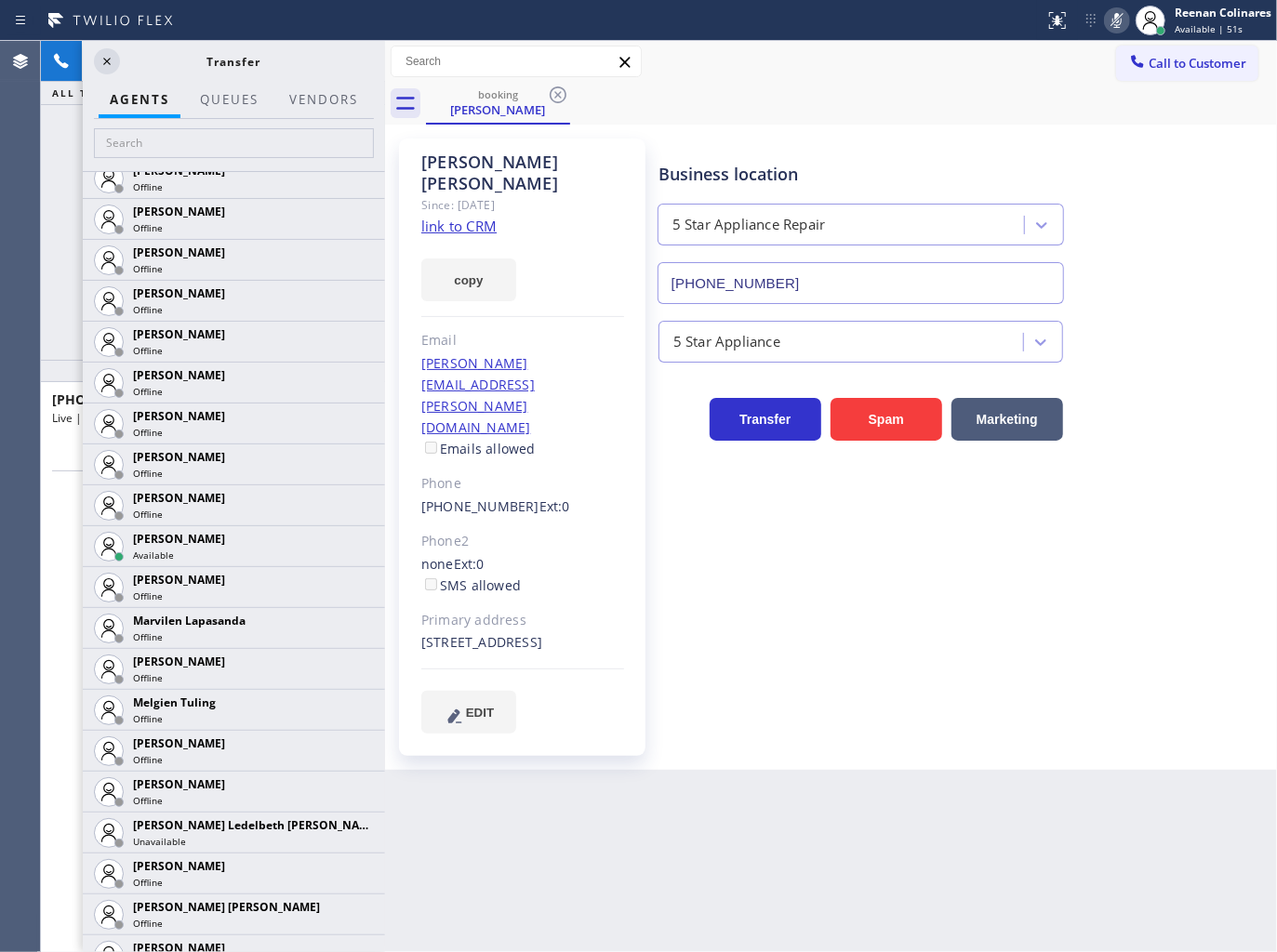
click at [0, 0] on icon at bounding box center [0, 0] width 0 height 0
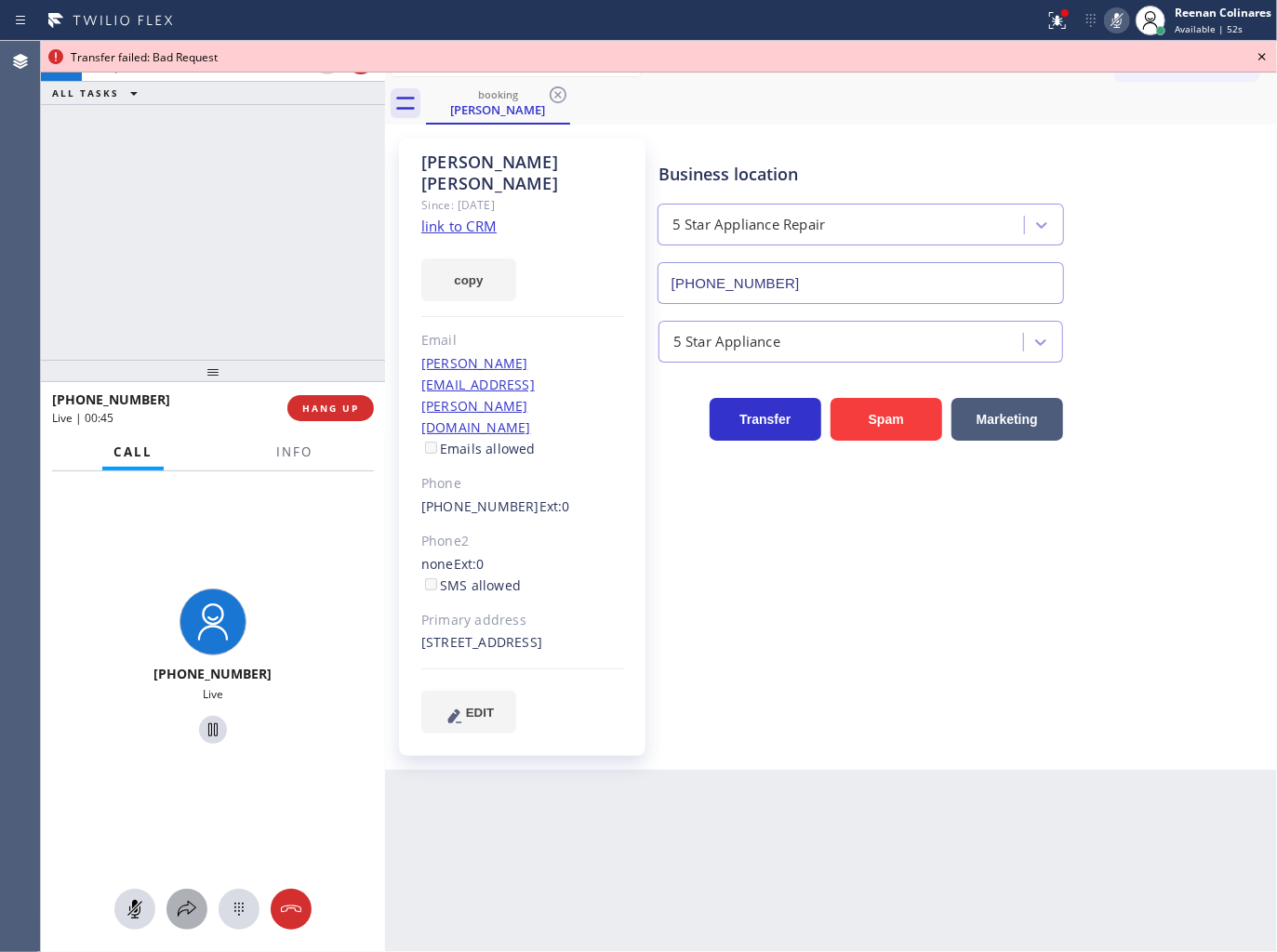
click at [181, 903] on icon at bounding box center [187, 910] width 23 height 23
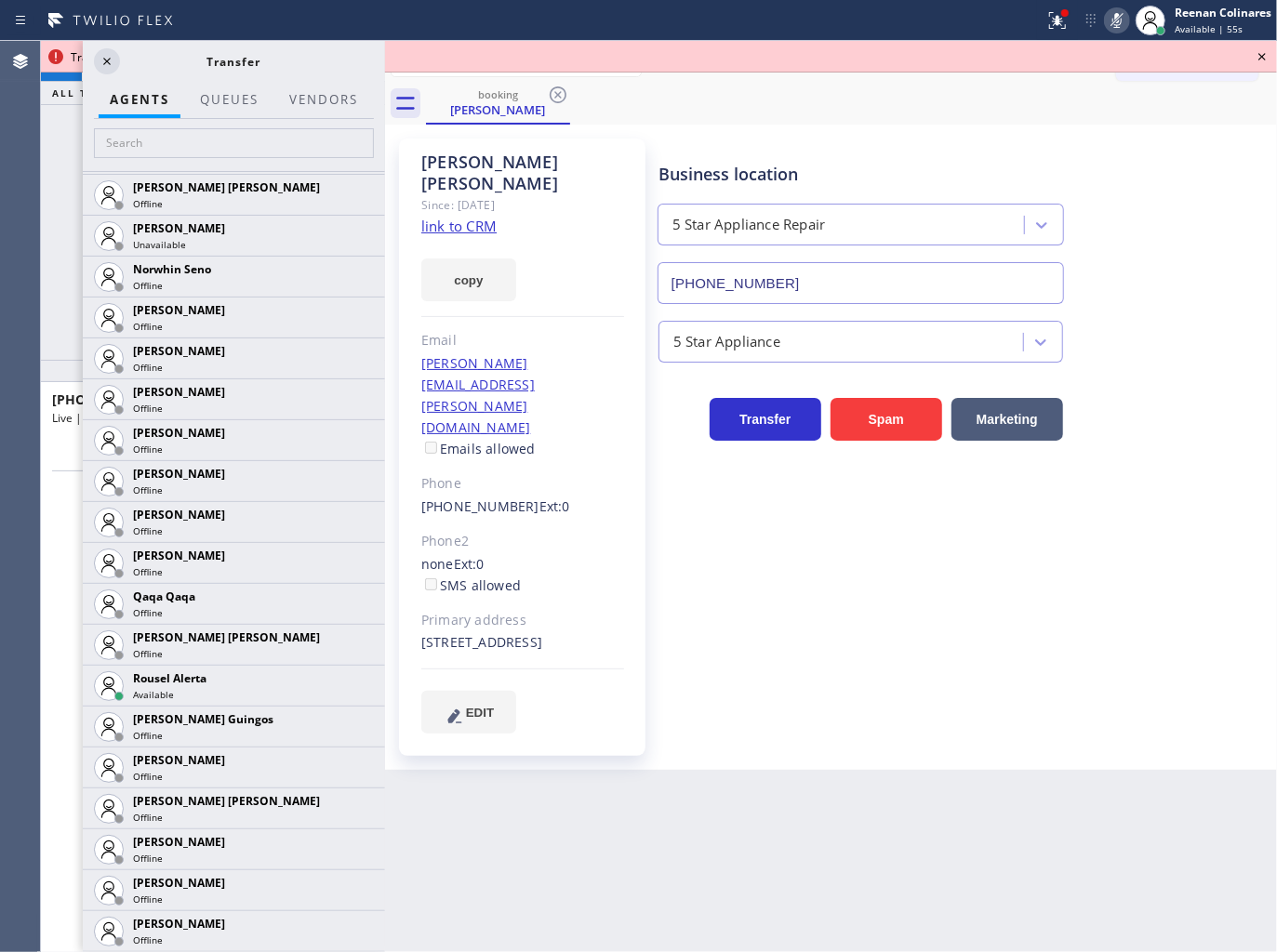
scroll to position [3488, 0]
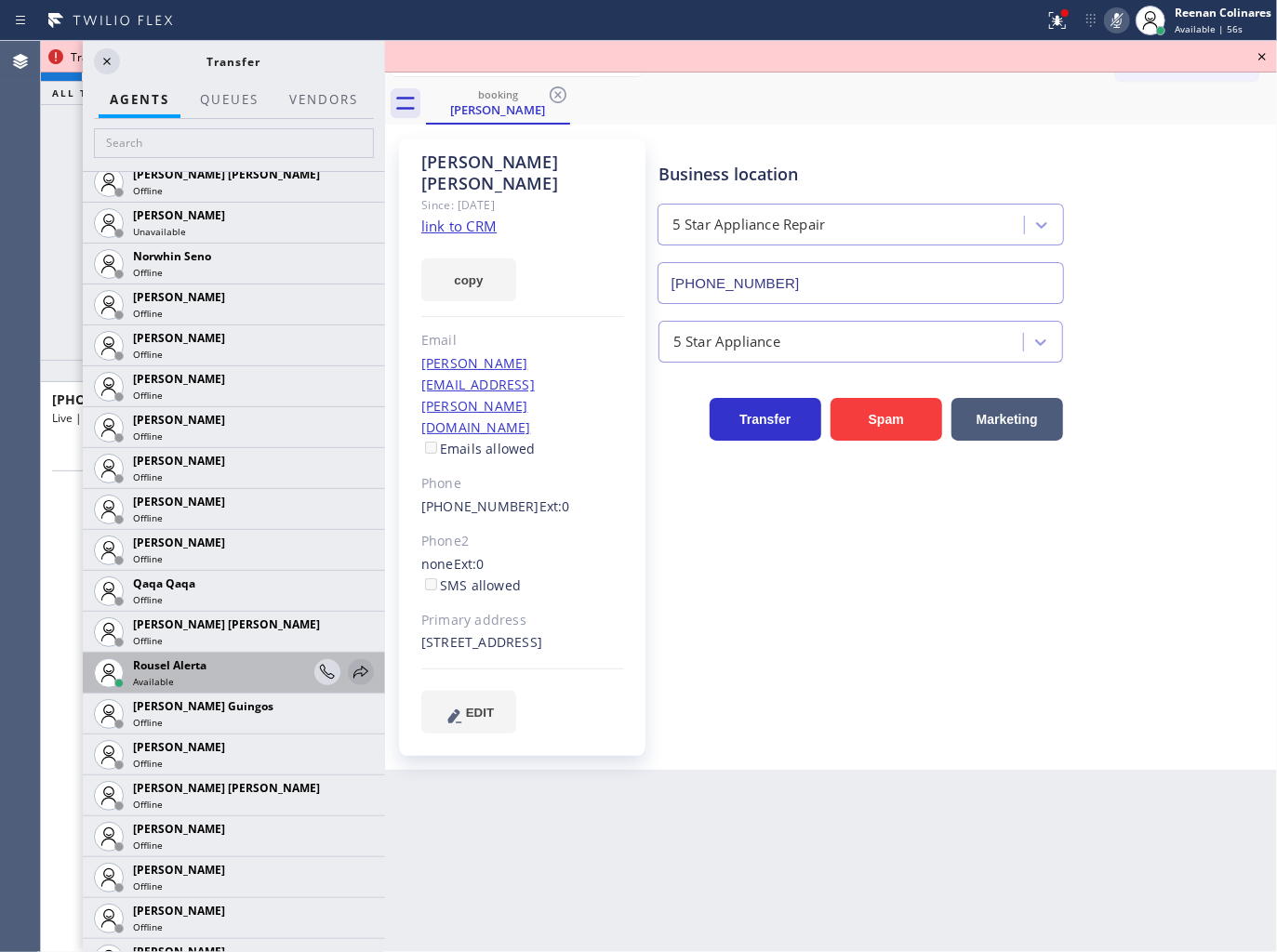
click at [349, 670] on icon at bounding box center [361, 672] width 23 height 23
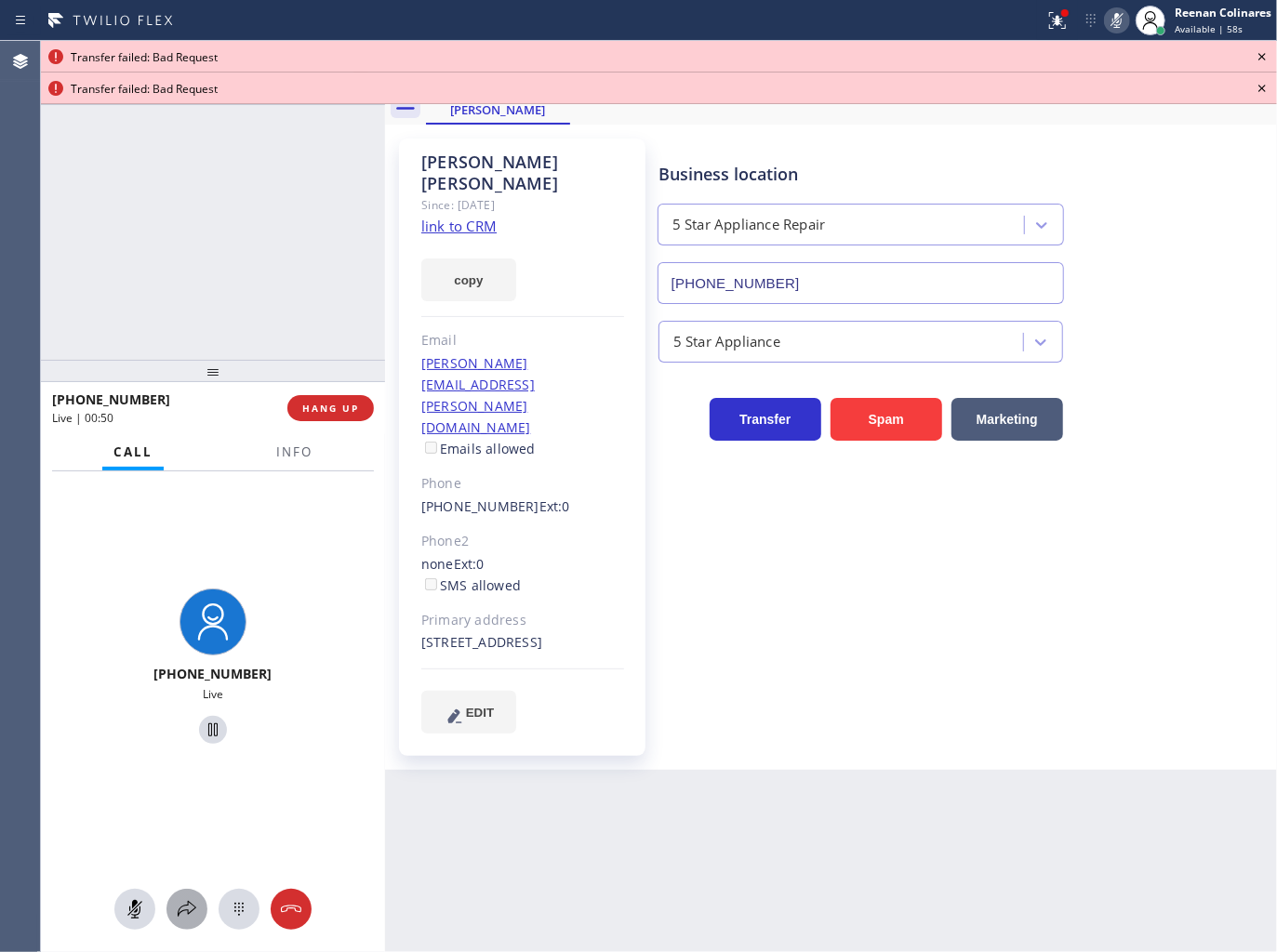
click at [177, 900] on icon at bounding box center [187, 910] width 23 height 23
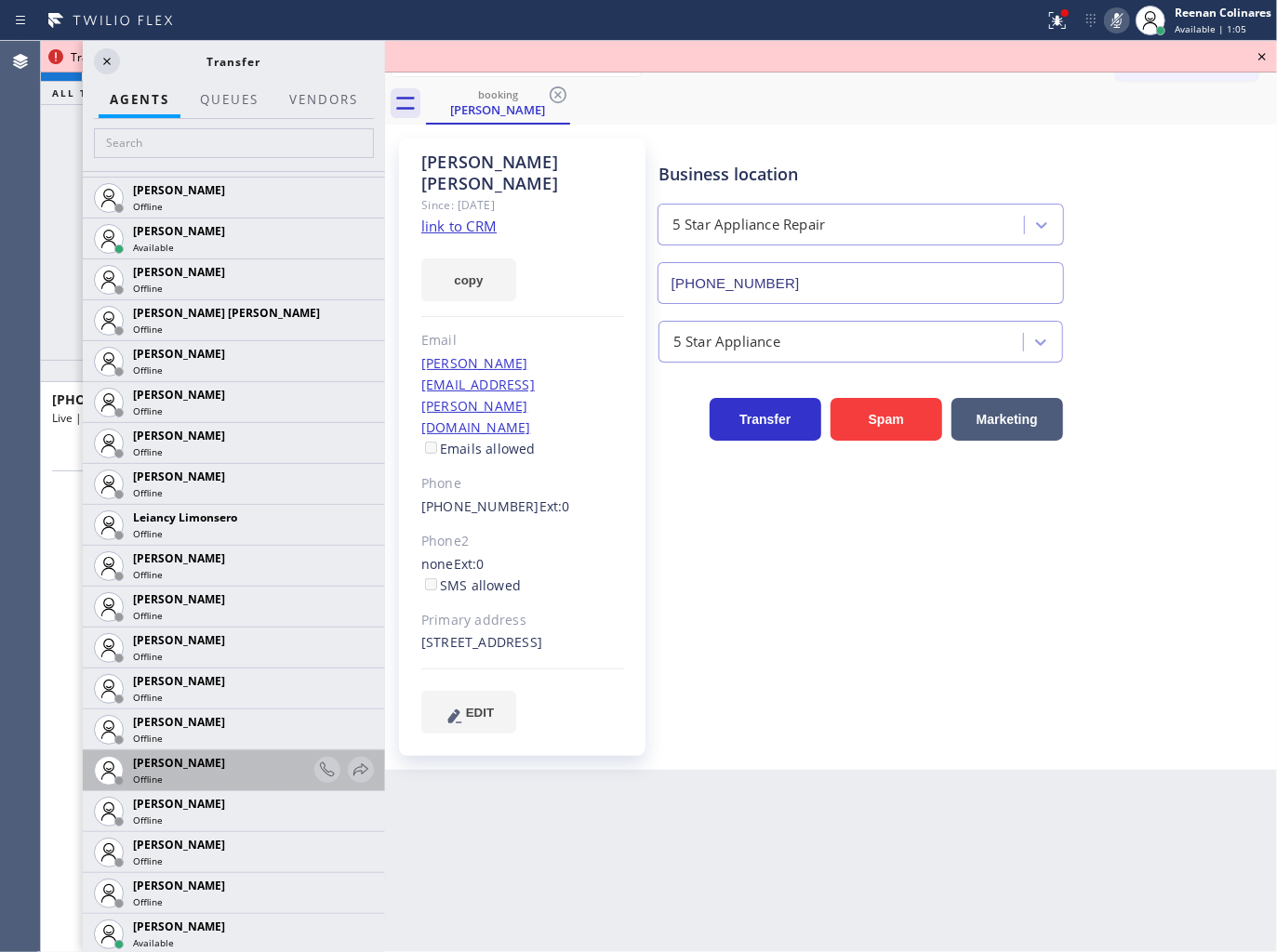
scroll to position [2597, 0]
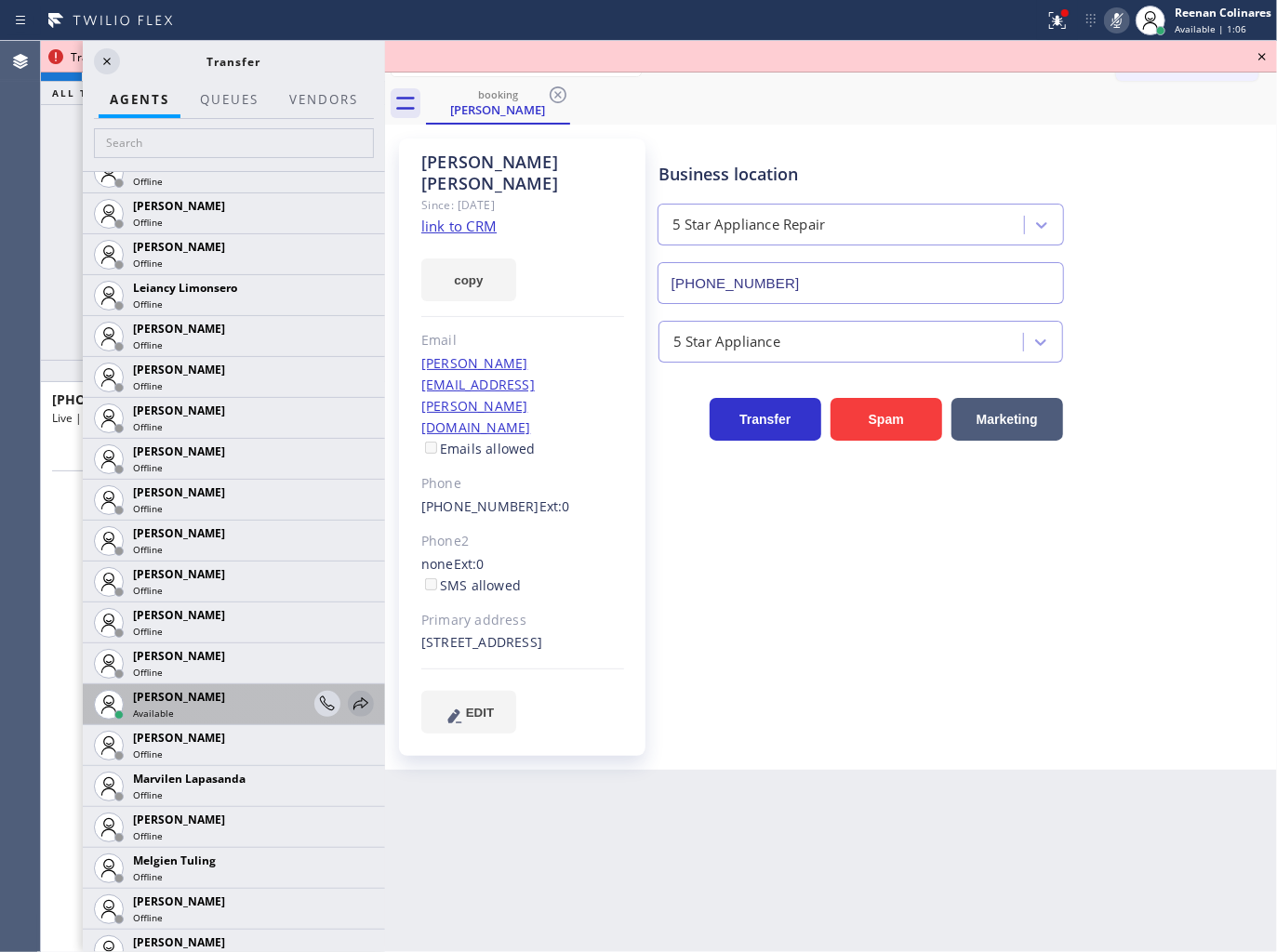
click at [349, 702] on icon at bounding box center [361, 704] width 23 height 23
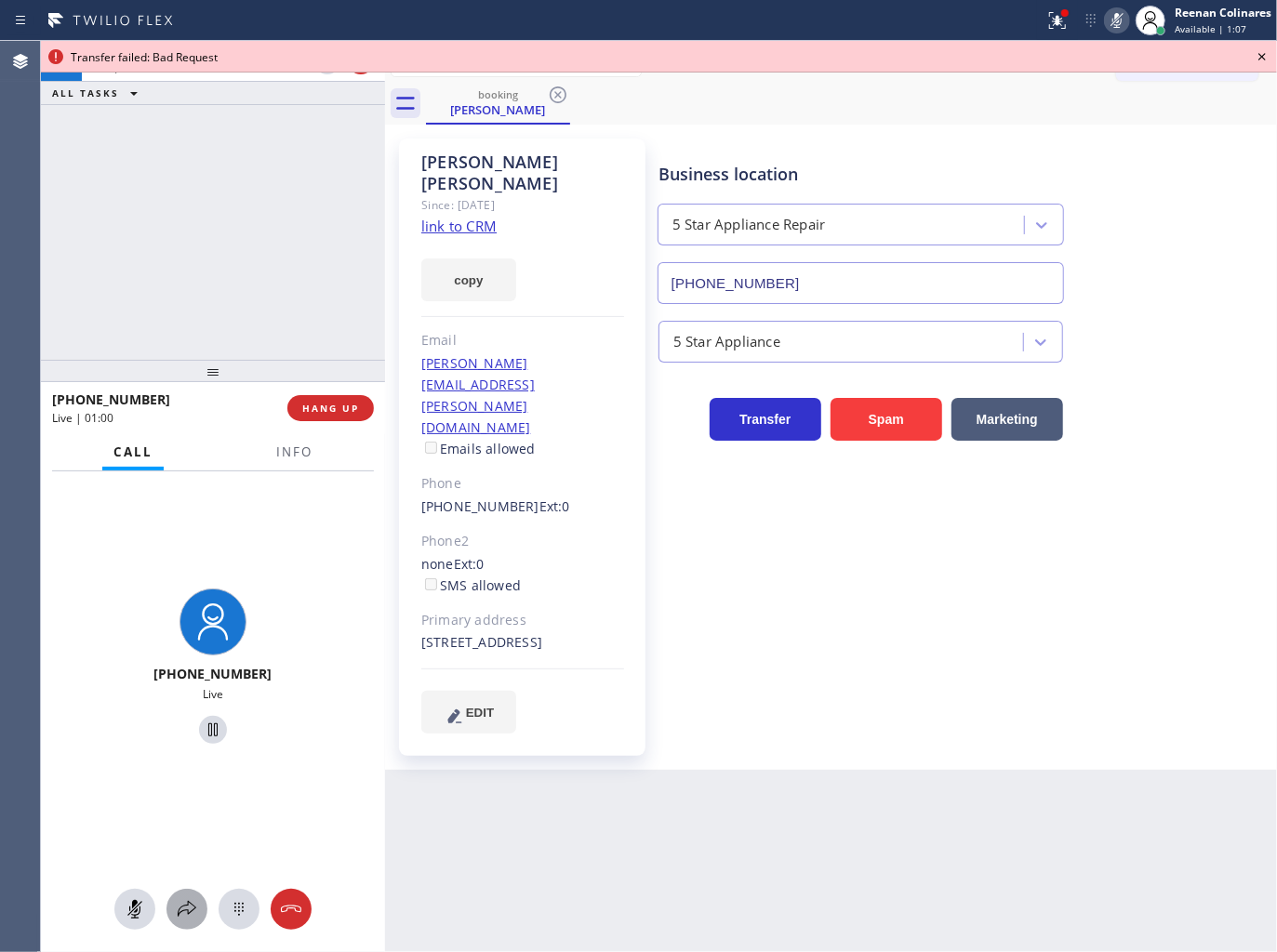
click at [179, 911] on icon at bounding box center [187, 910] width 23 height 23
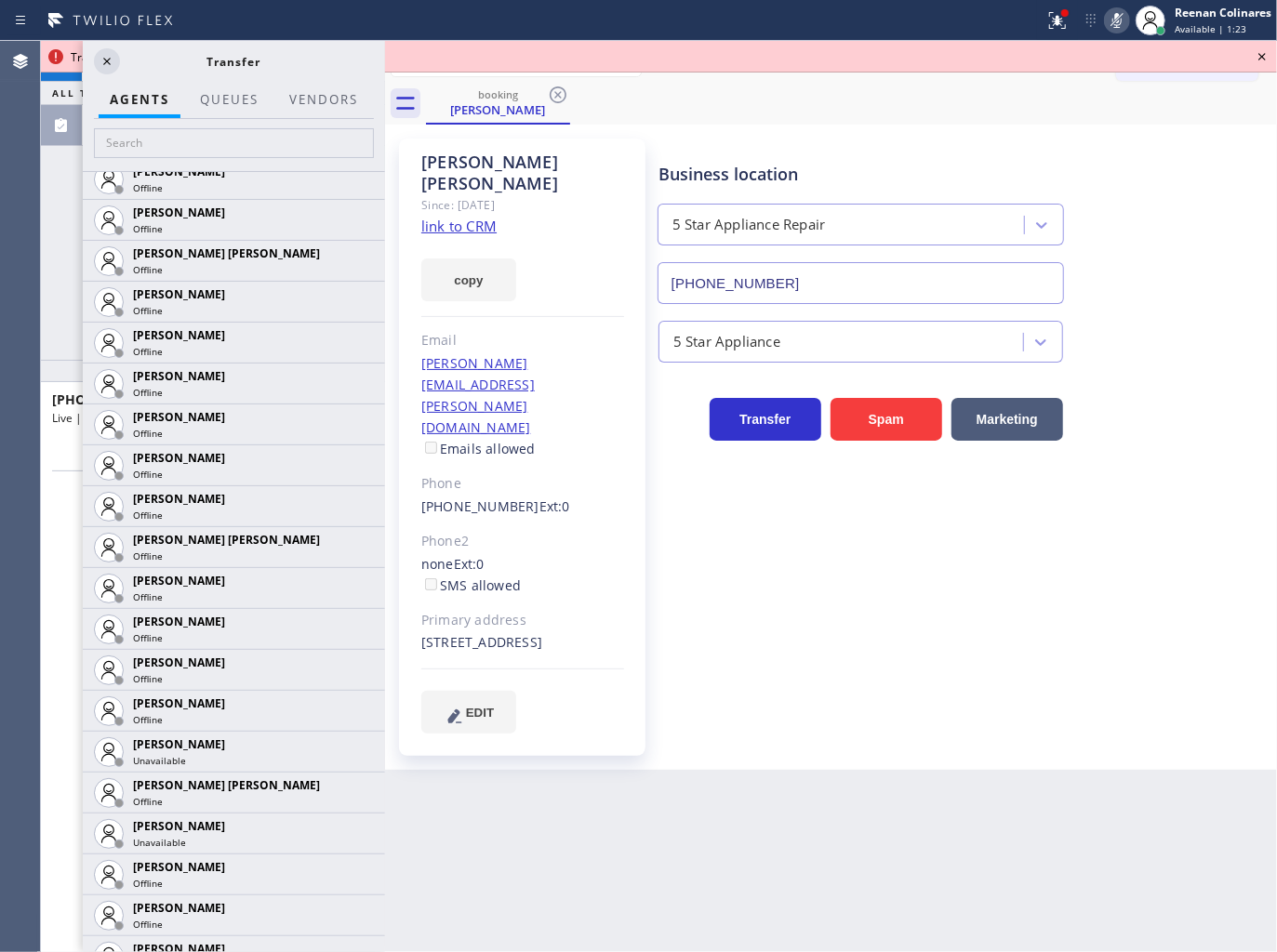
scroll to position [1034, 0]
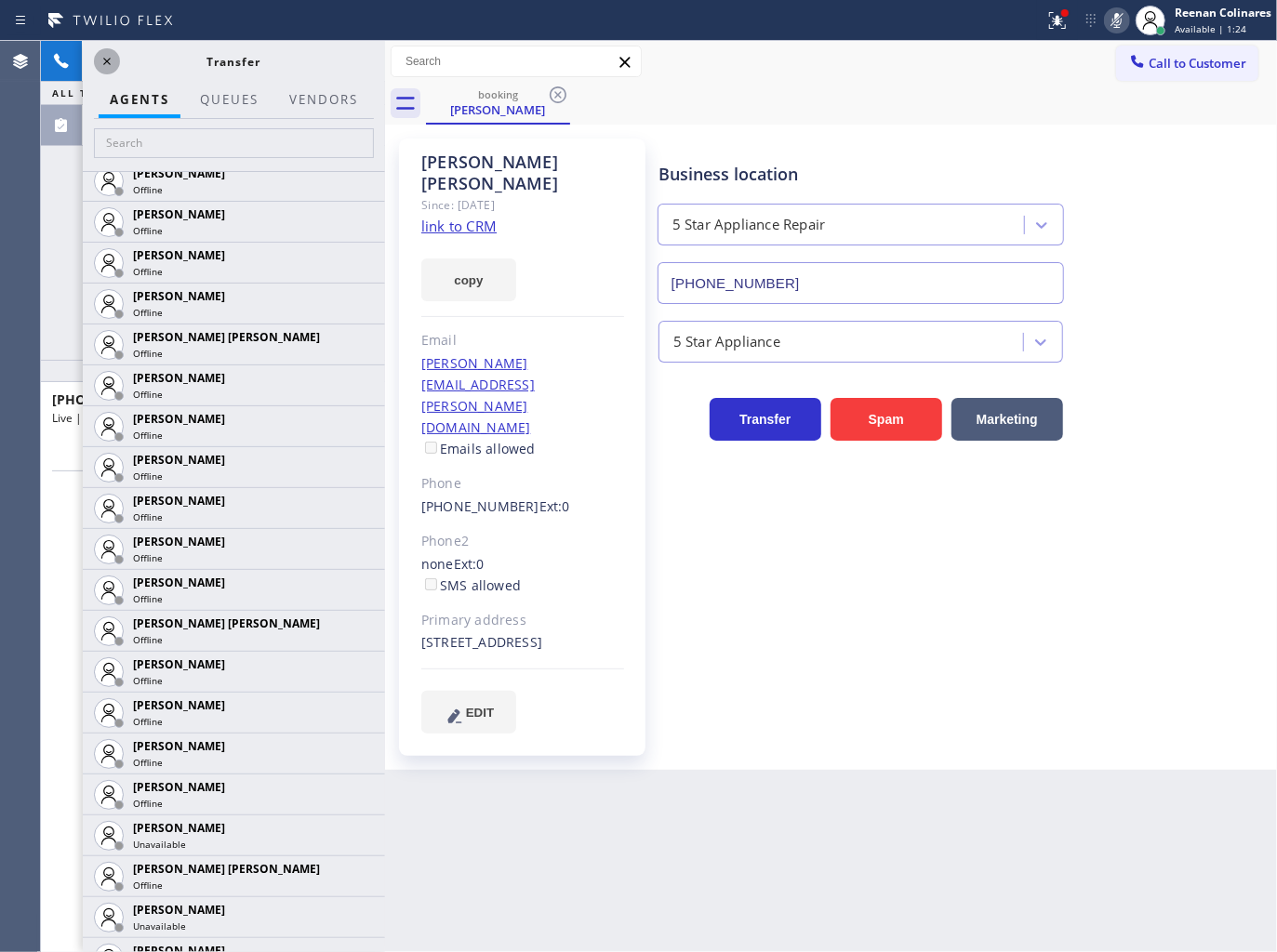
click at [105, 56] on icon at bounding box center [107, 61] width 23 height 23
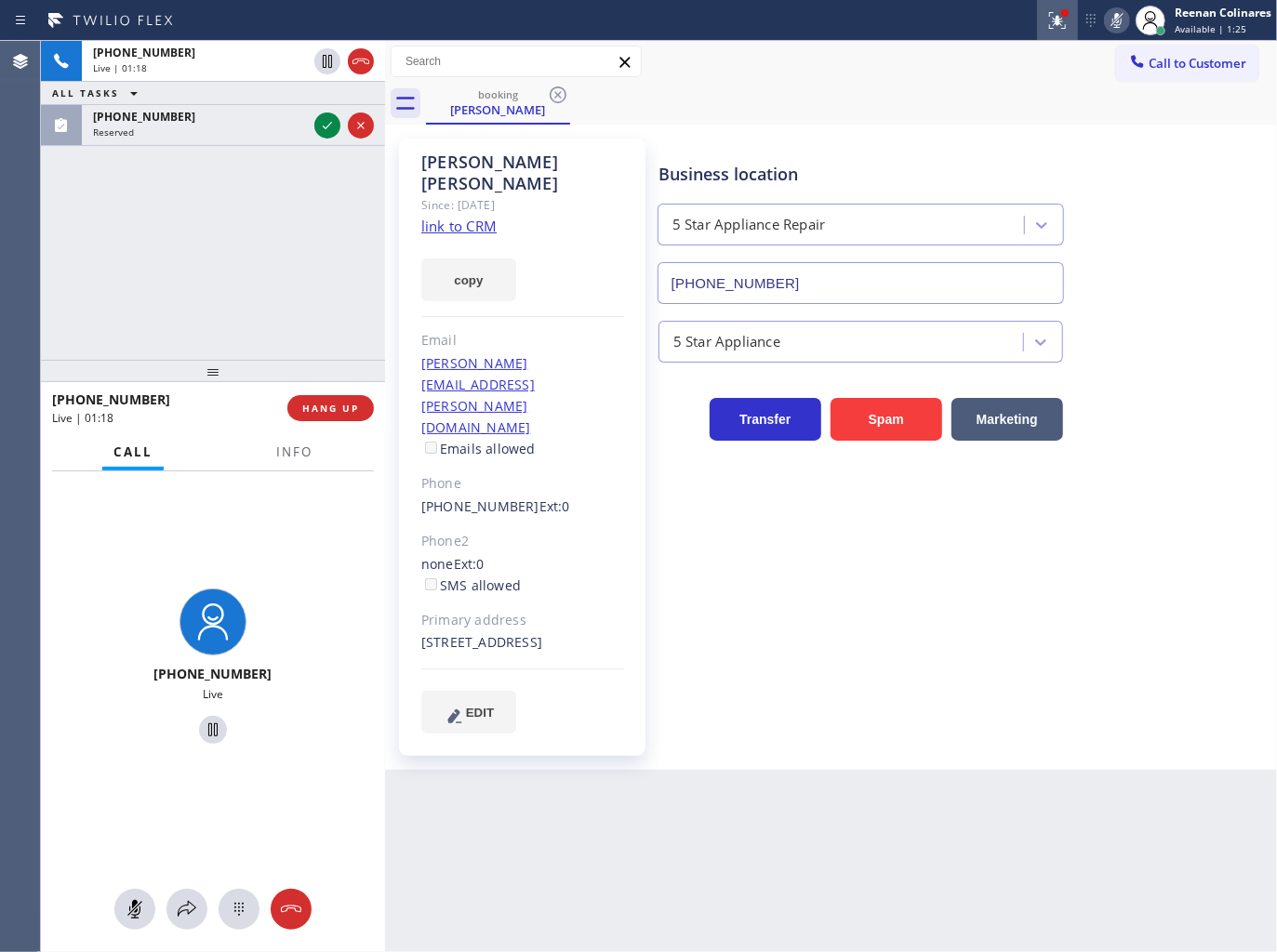
click at [1055, 9] on icon at bounding box center [1057, 21] width 23 height 23
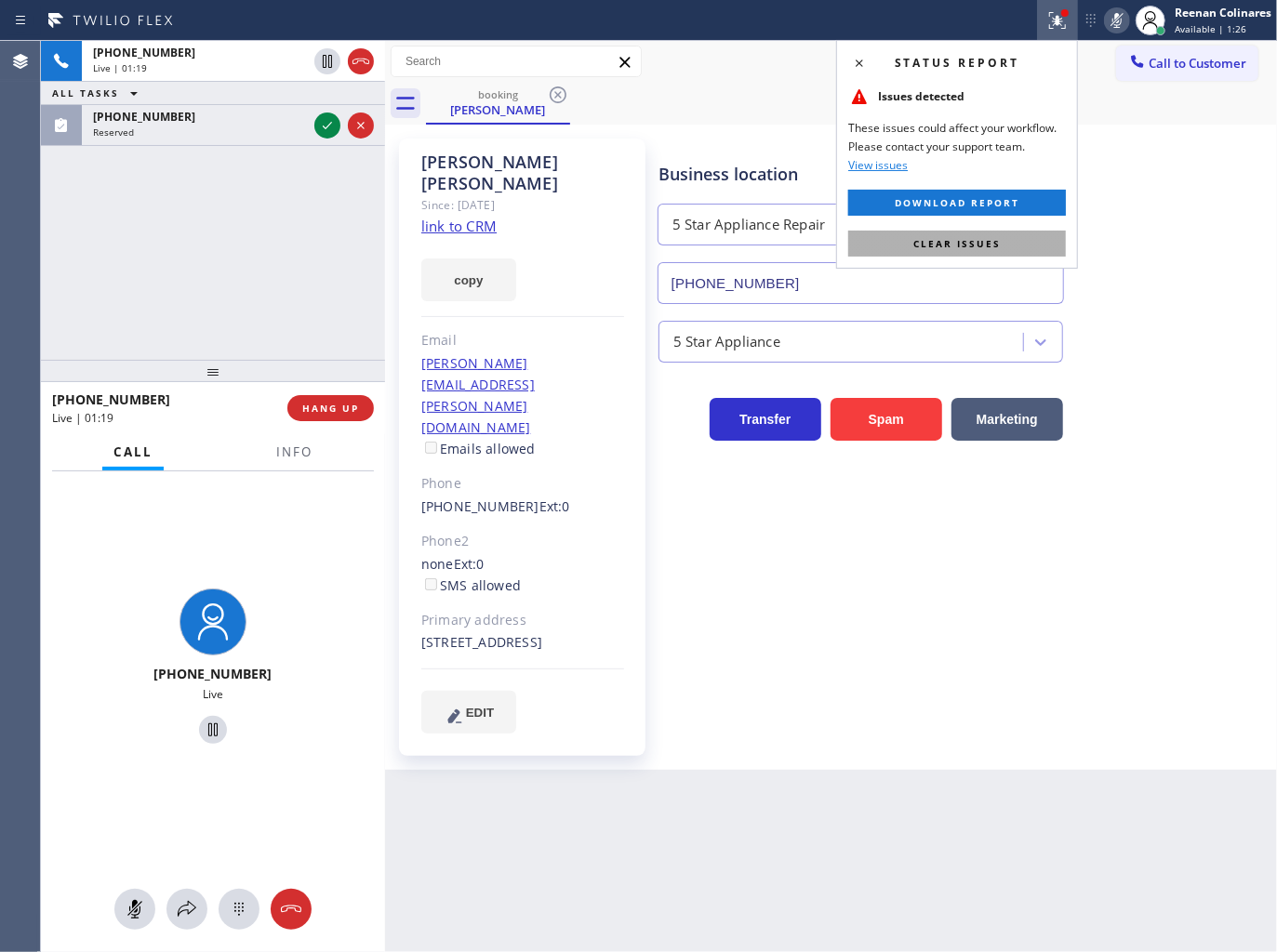
click at [961, 238] on span "Clear issues" at bounding box center [956, 244] width 87 height 13
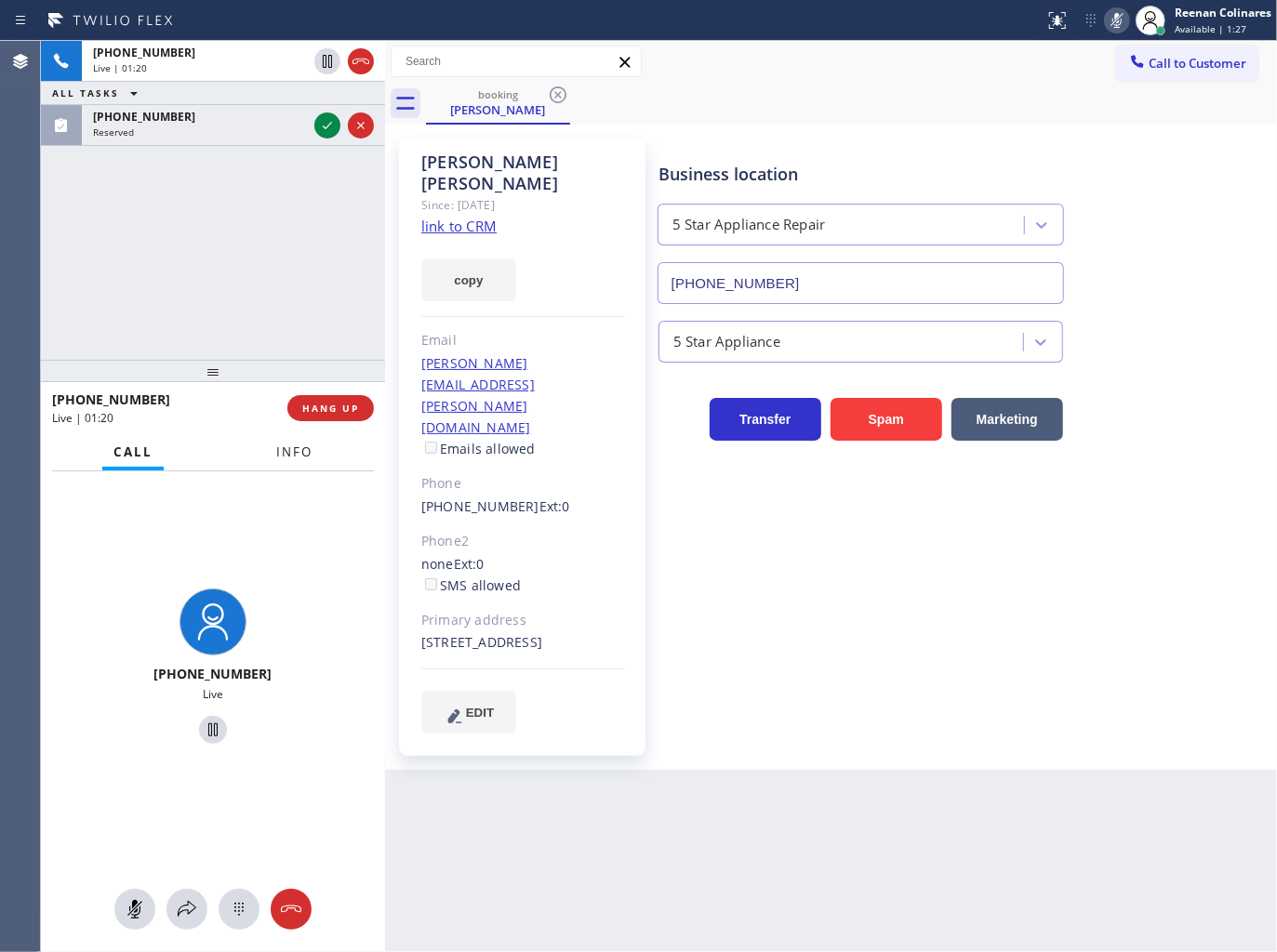
click at [295, 448] on span "Info" at bounding box center [294, 452] width 37 height 17
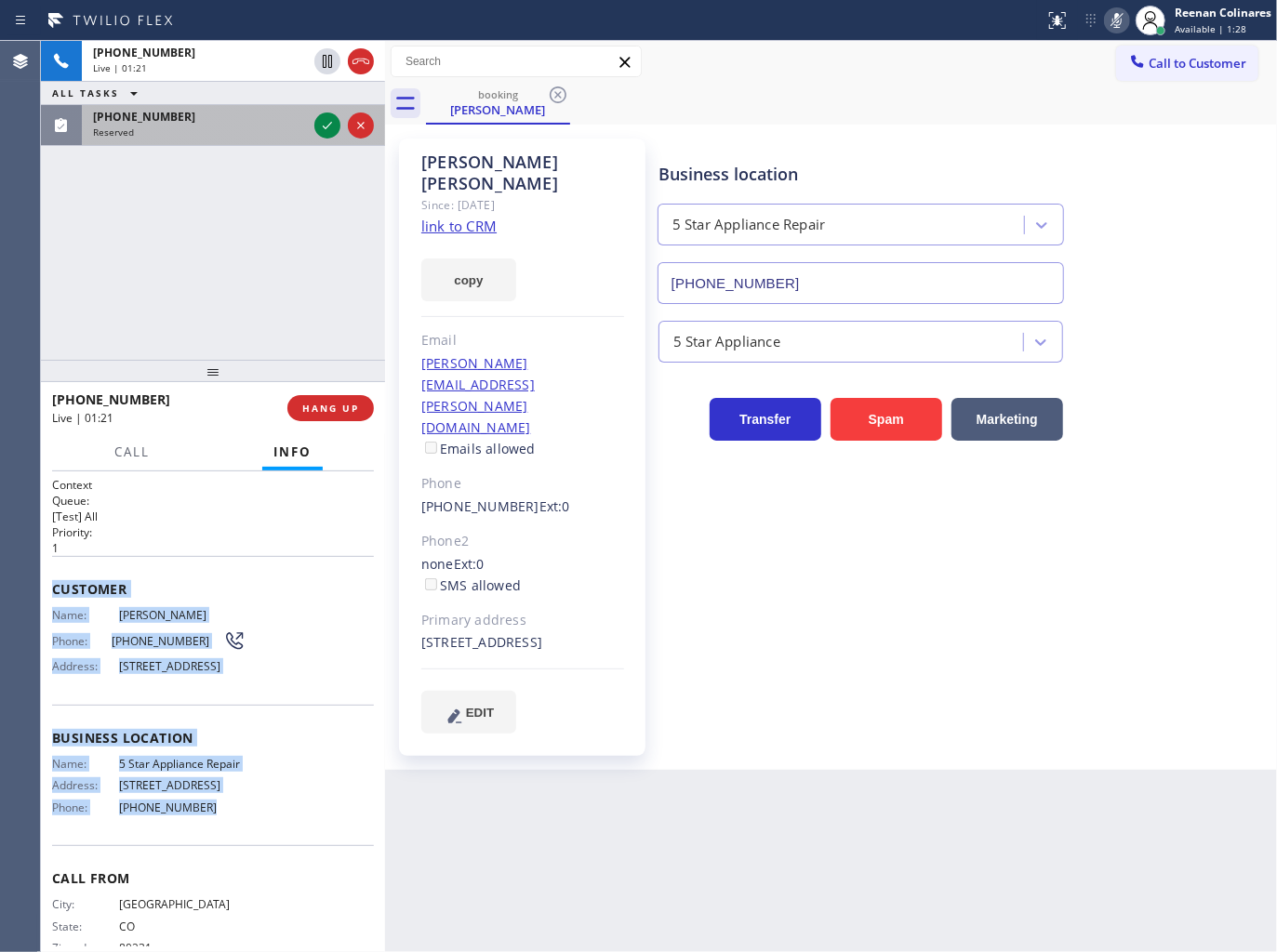
click at [236, 131] on div "Reserved" at bounding box center [200, 132] width 214 height 13
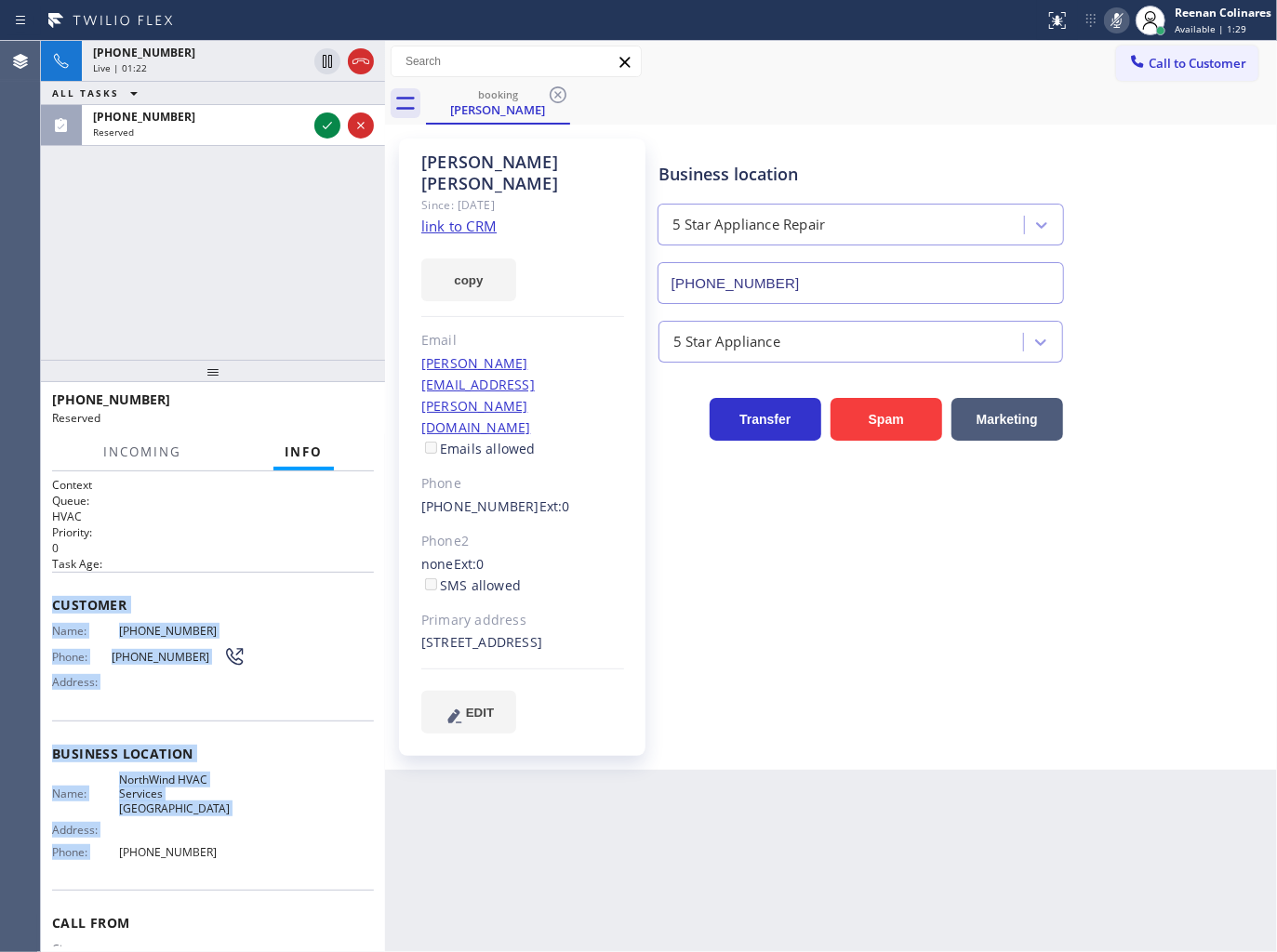
click at [209, 642] on div "Name: [PHONE_NUMBER] Phone: [PHONE_NUMBER] Address:" at bounding box center [148, 660] width 193 height 73
drag, startPoint x: 54, startPoint y: 600, endPoint x: 518, endPoint y: 912, distance: 559.1
click at [270, 848] on div "Context Queue: HVAC Priority: 0 Task Age: Customer Name: [PHONE_NUMBER] Phone: …" at bounding box center [213, 712] width 344 height 482
click at [330, 127] on icon at bounding box center [328, 126] width 23 height 23
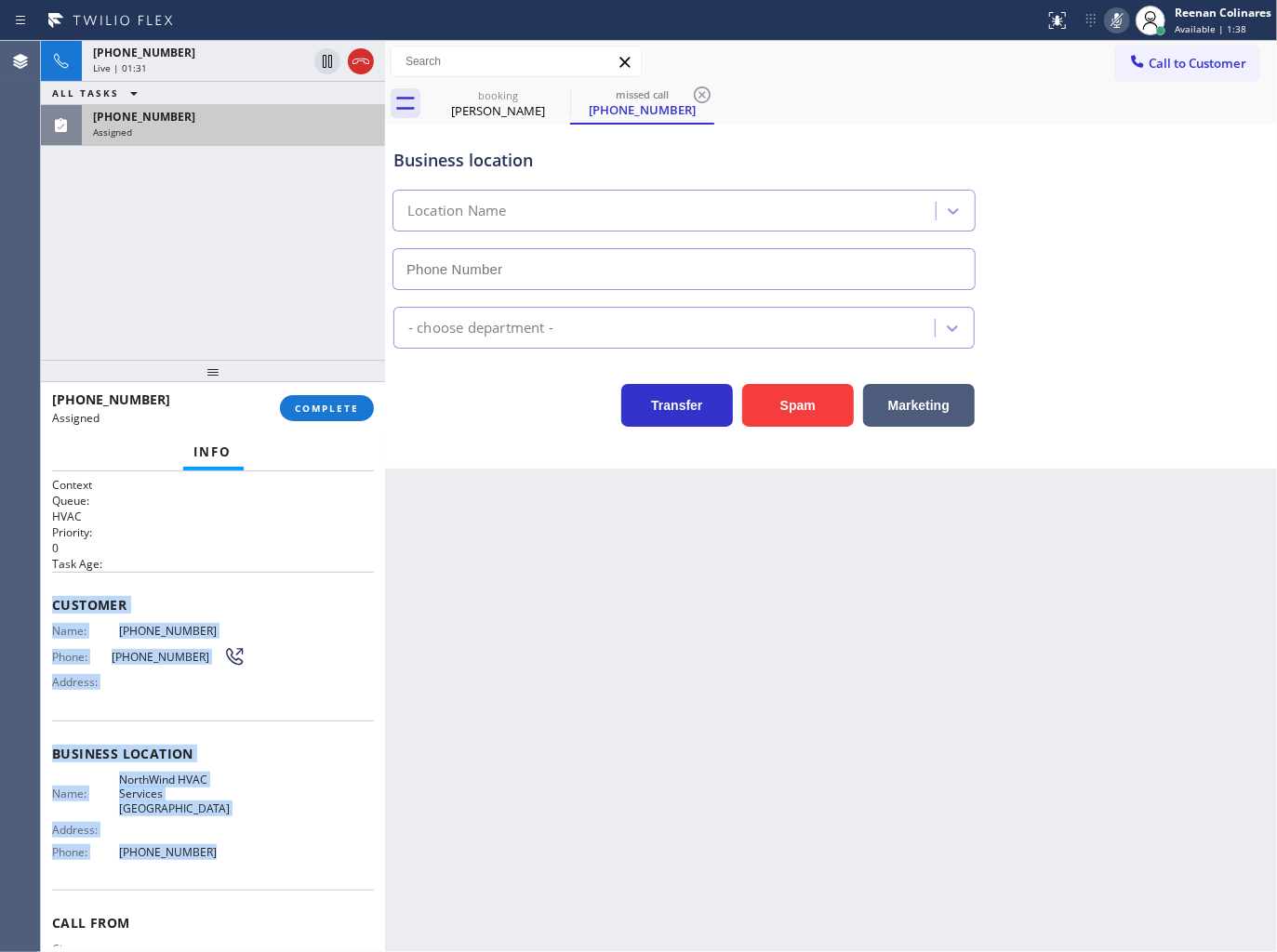
type input "[PHONE_NUMBER]"
click at [353, 407] on span "COMPLETE" at bounding box center [327, 408] width 64 height 13
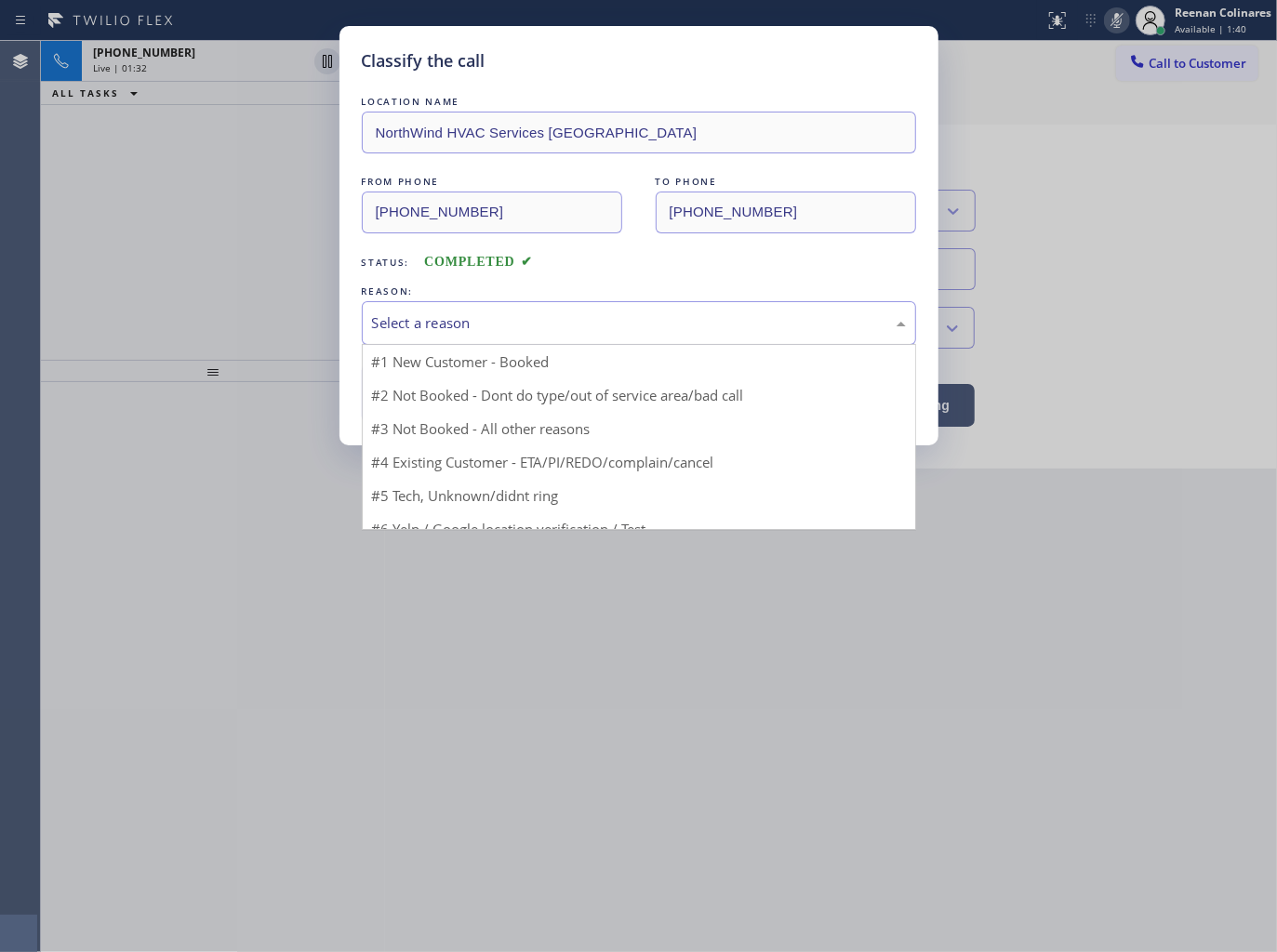
click at [443, 311] on div "Select a reason" at bounding box center [638, 323] width 554 height 44
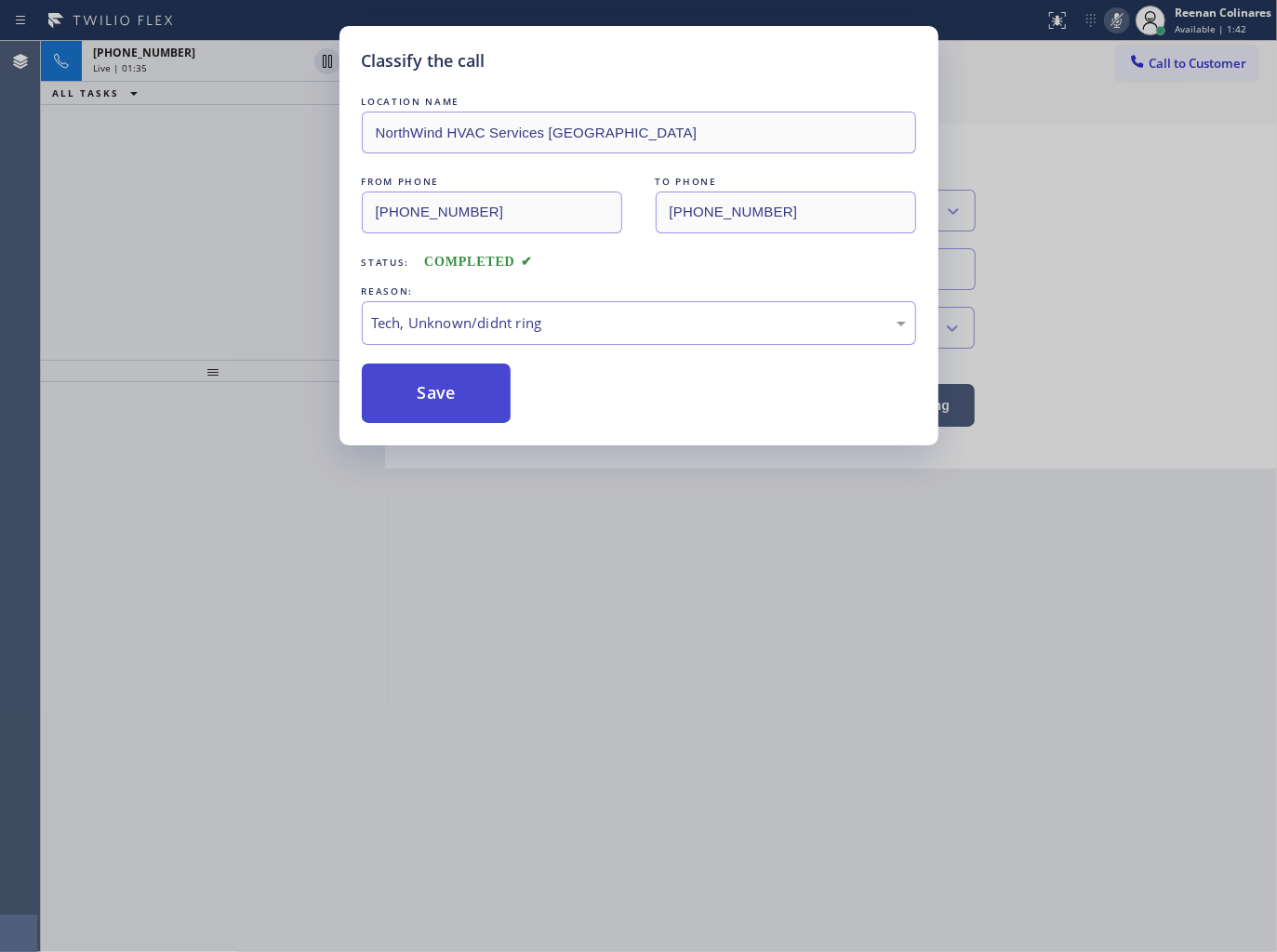
click at [424, 400] on button "Save" at bounding box center [436, 392] width 149 height 59
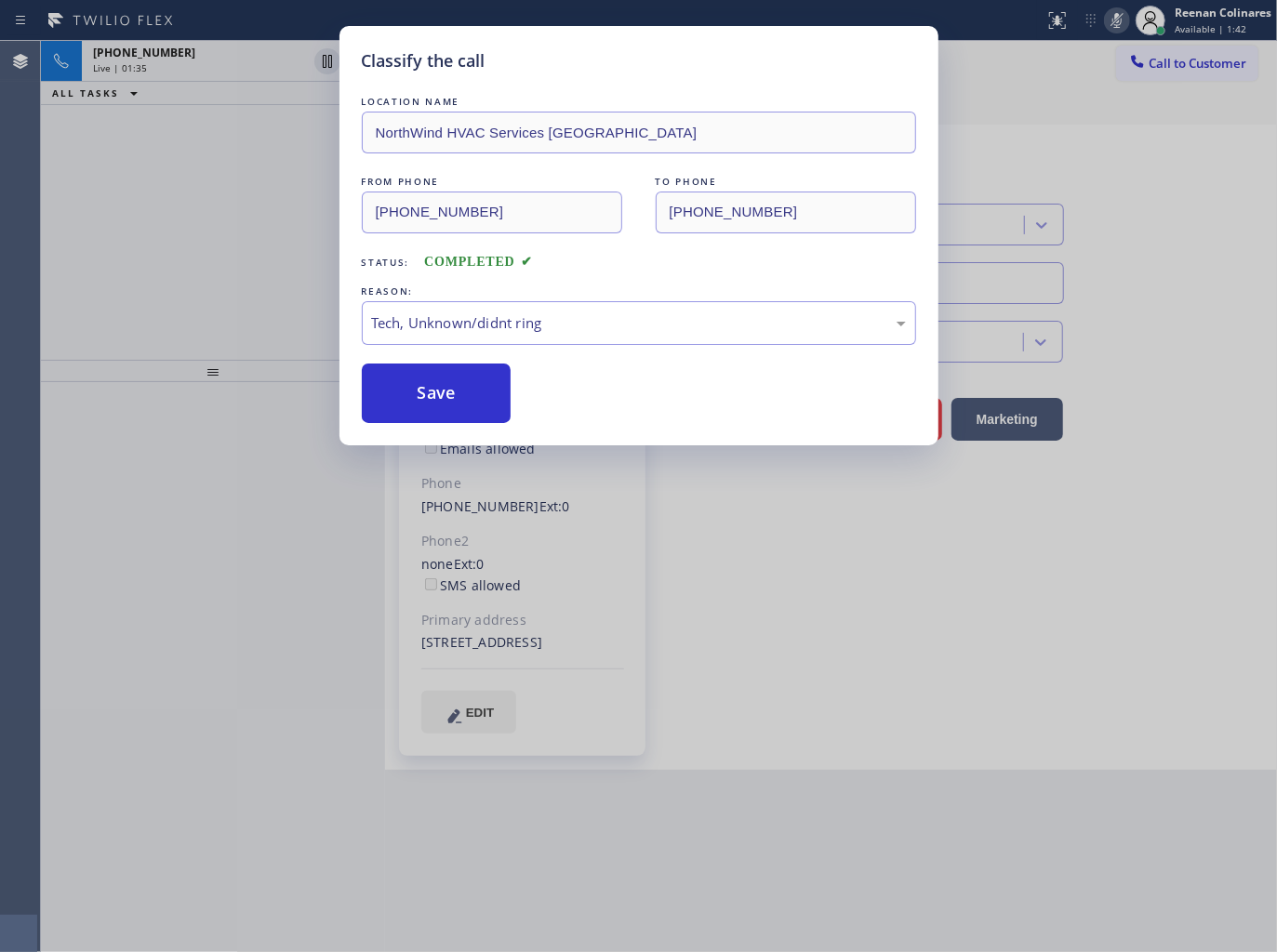
click at [223, 238] on div "Classify the call LOCATION NAME NorthWind HVAC Services Palatine FROM PHONE [PH…" at bounding box center [638, 476] width 1277 height 952
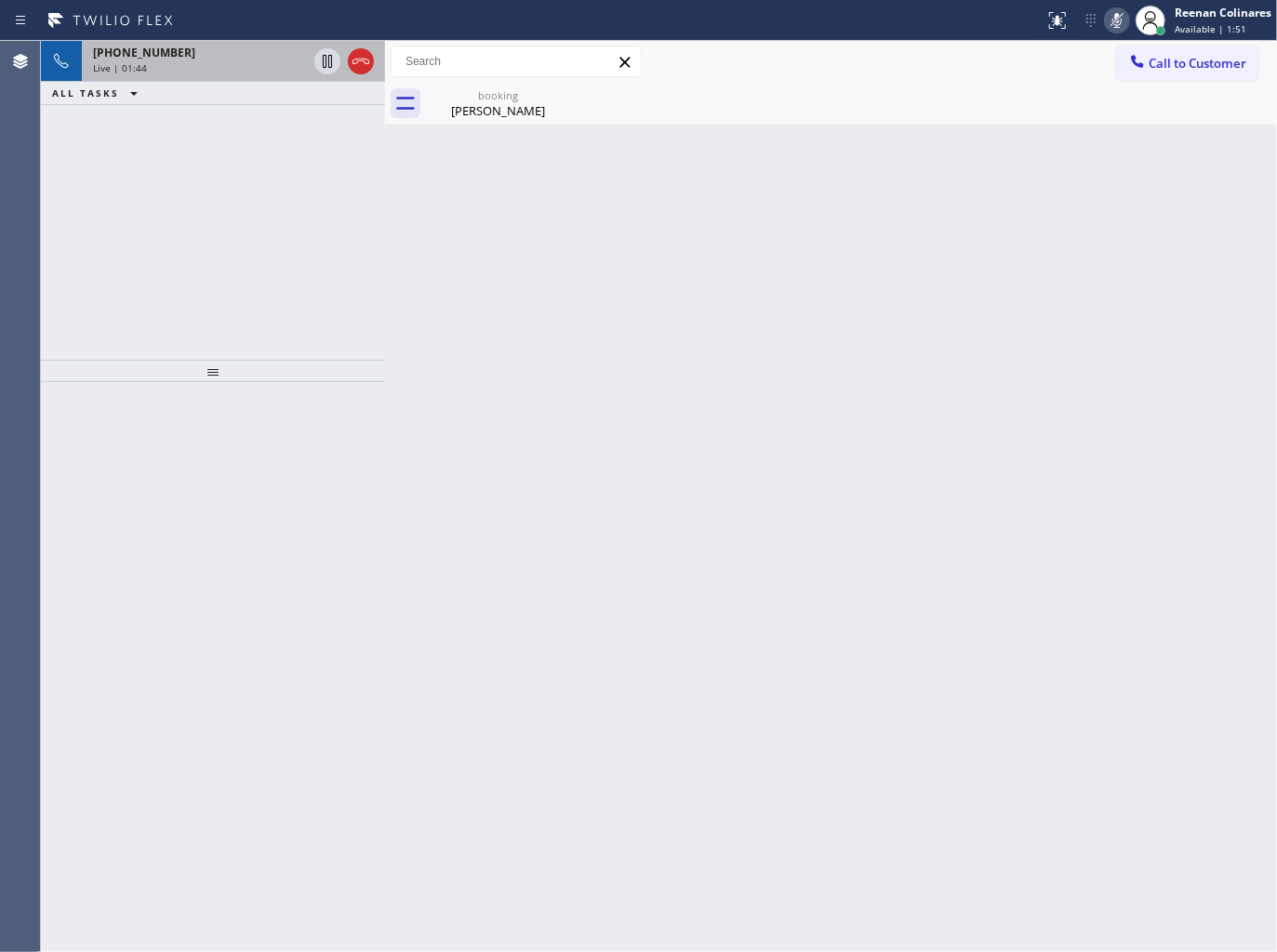
click at [239, 68] on div "Live | 01:44" at bounding box center [200, 68] width 214 height 13
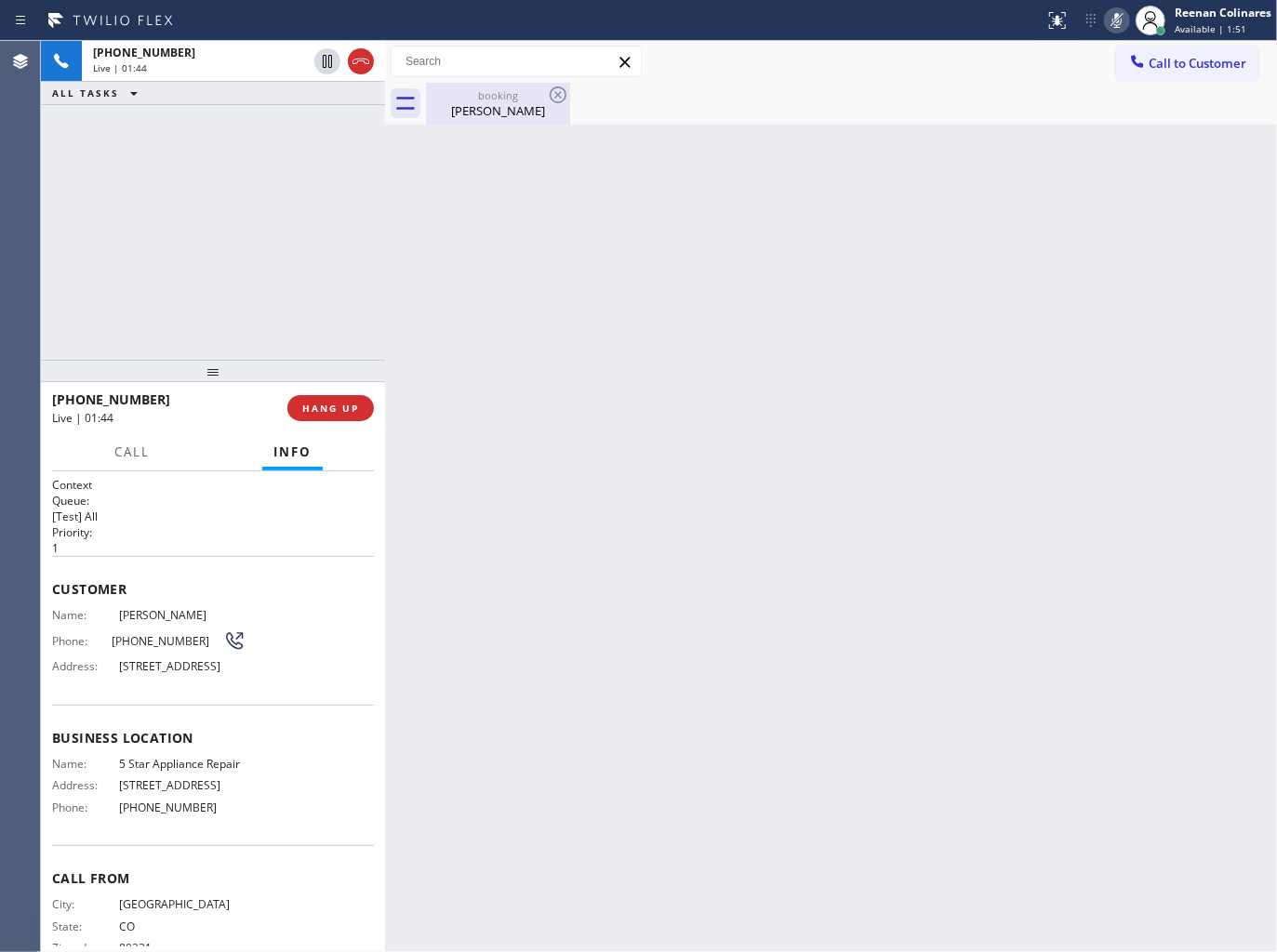
click at [452, 106] on div "[PERSON_NAME]" at bounding box center [499, 111] width 141 height 17
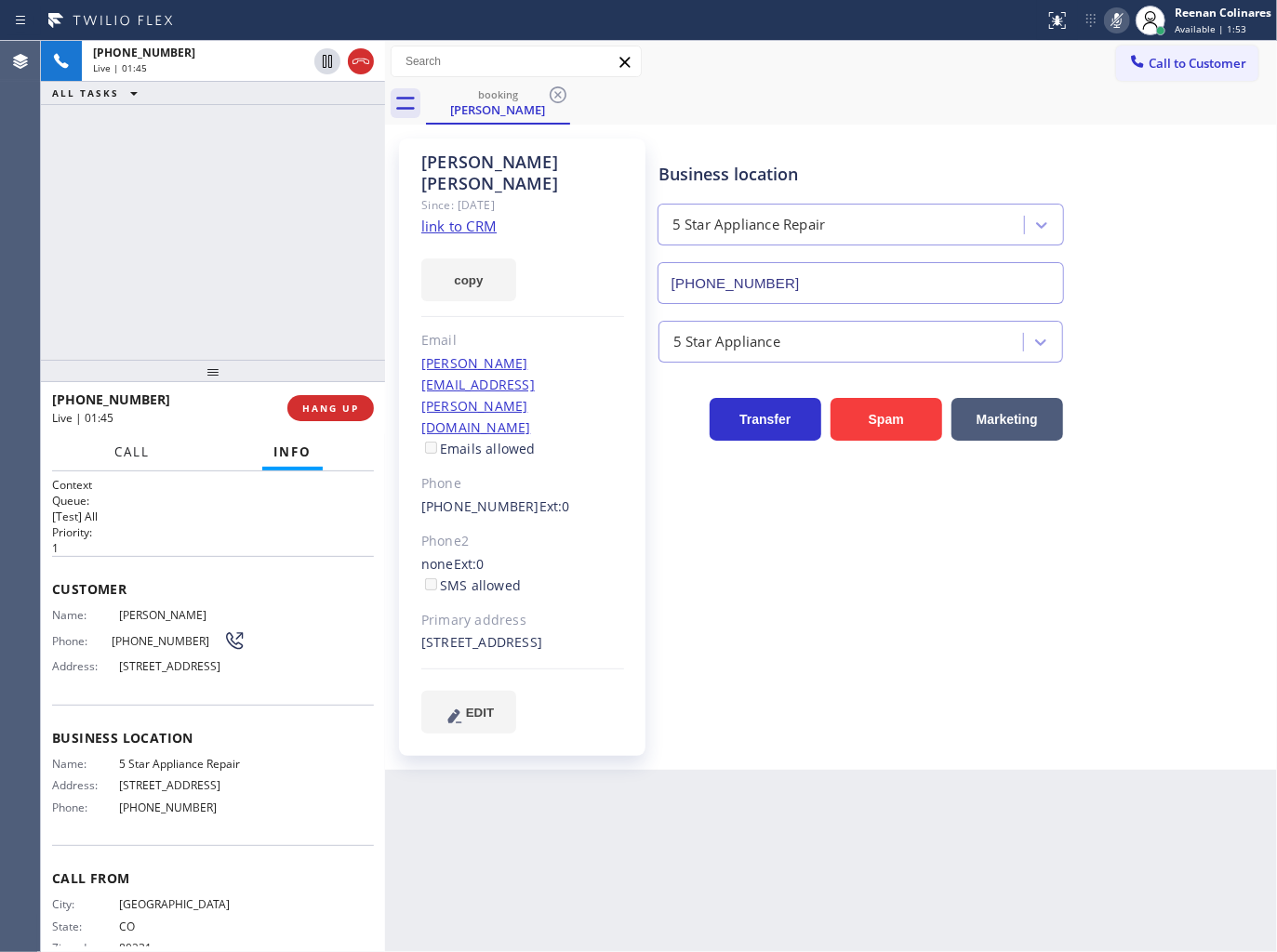
click at [155, 451] on button "Call" at bounding box center [131, 452] width 57 height 37
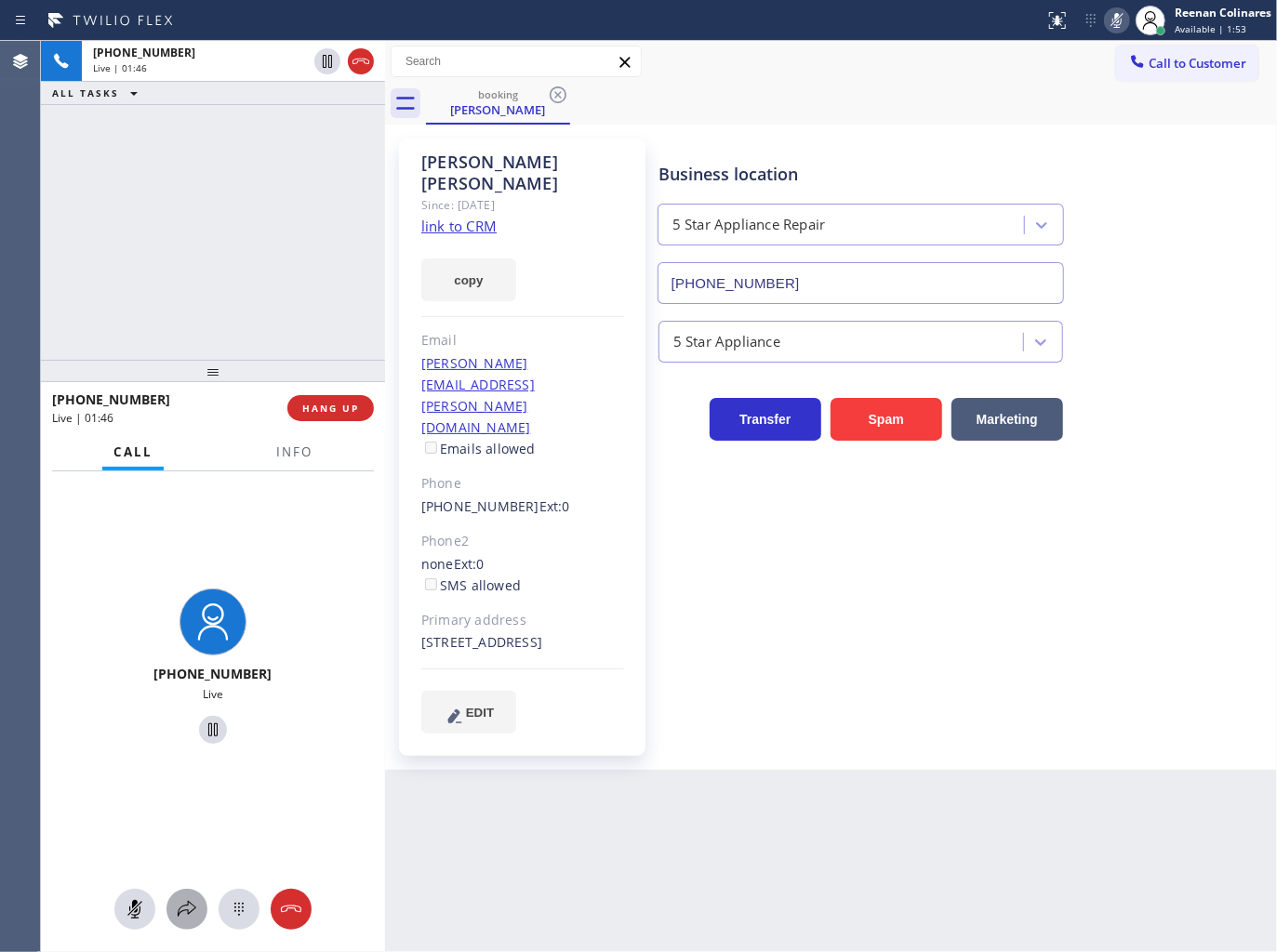
click at [179, 927] on button at bounding box center [187, 910] width 41 height 41
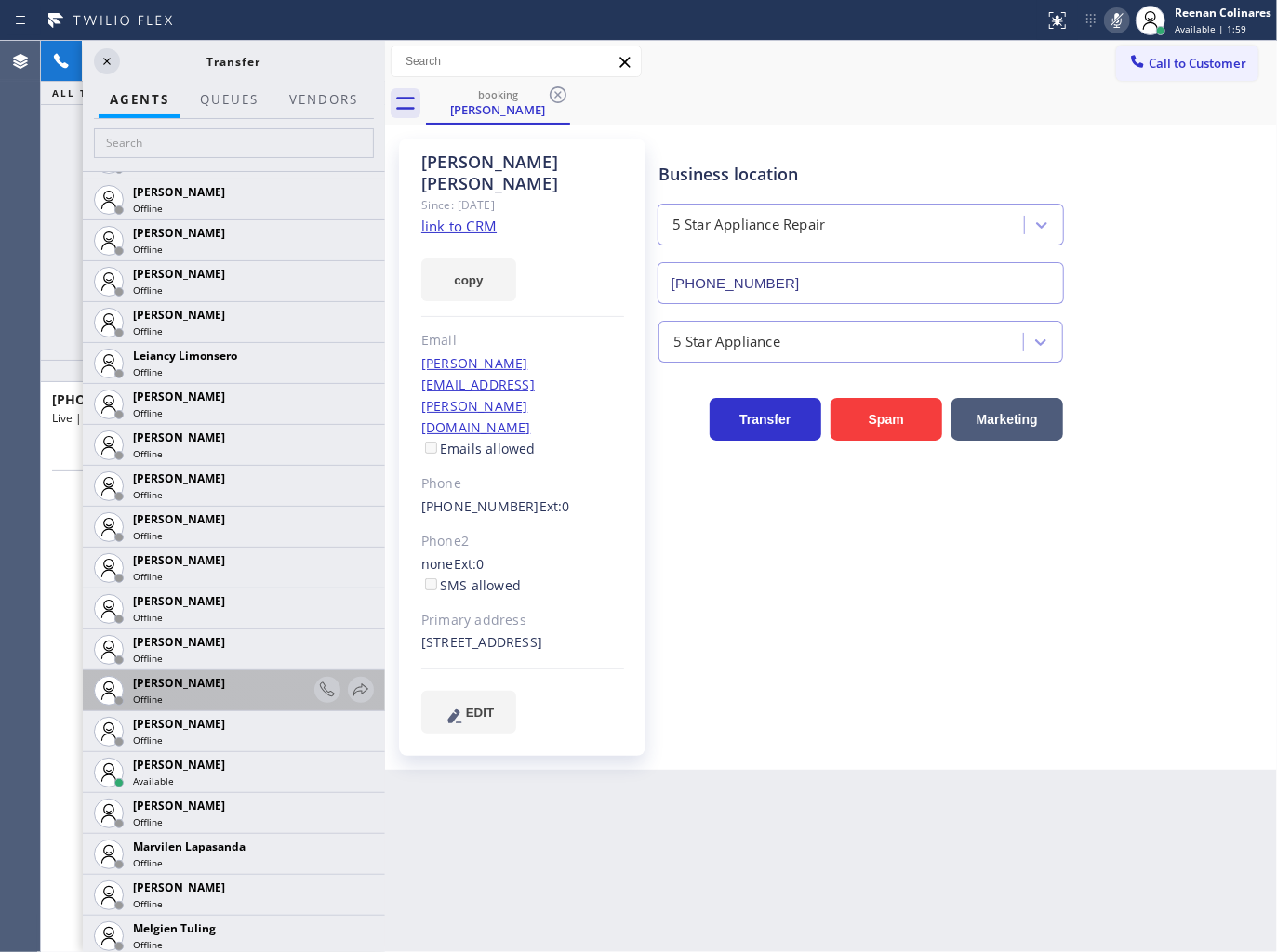
scroll to position [2578, 0]
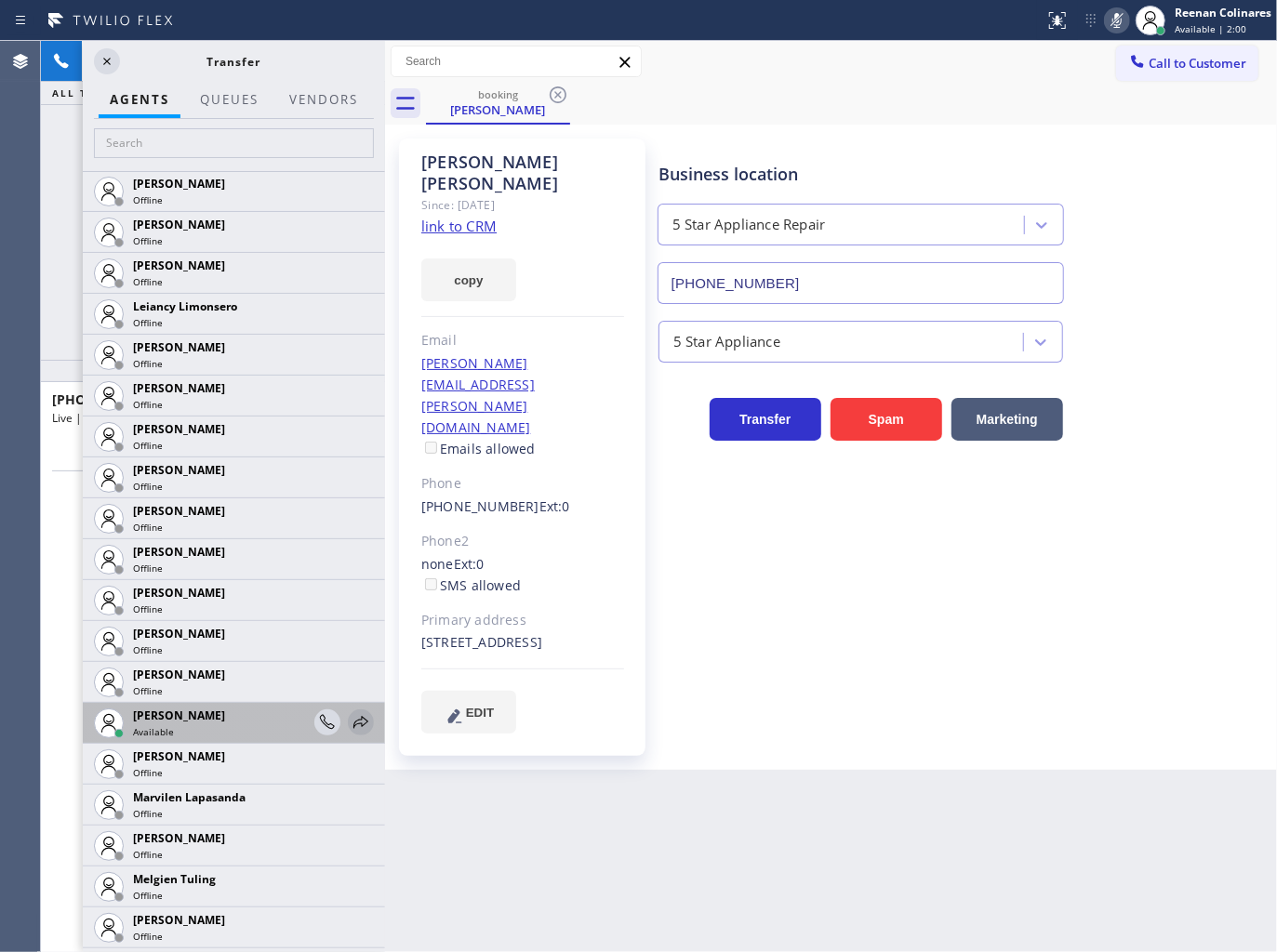
click at [349, 727] on icon at bounding box center [361, 723] width 23 height 23
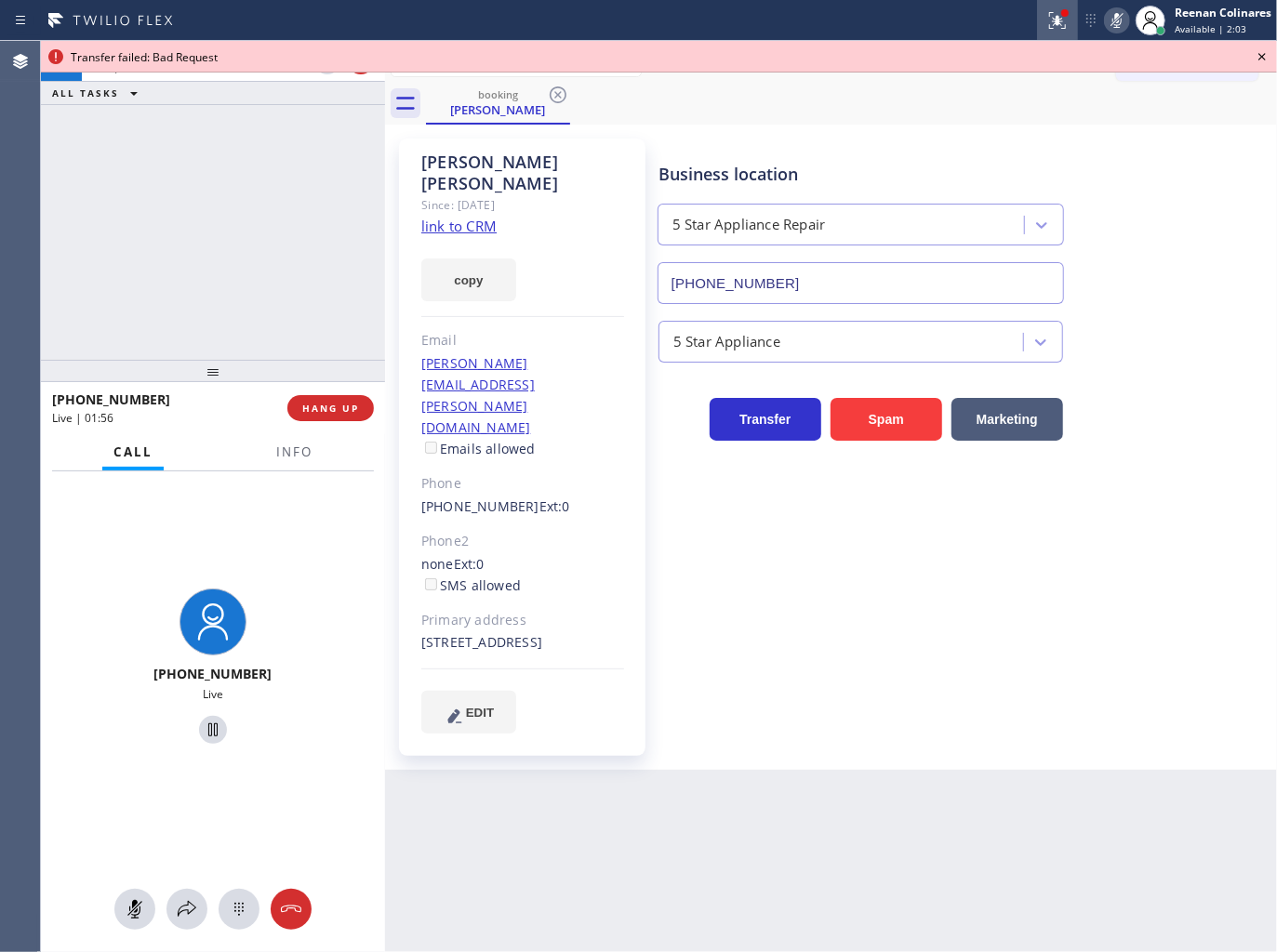
click at [1039, 32] on button at bounding box center [1057, 21] width 41 height 41
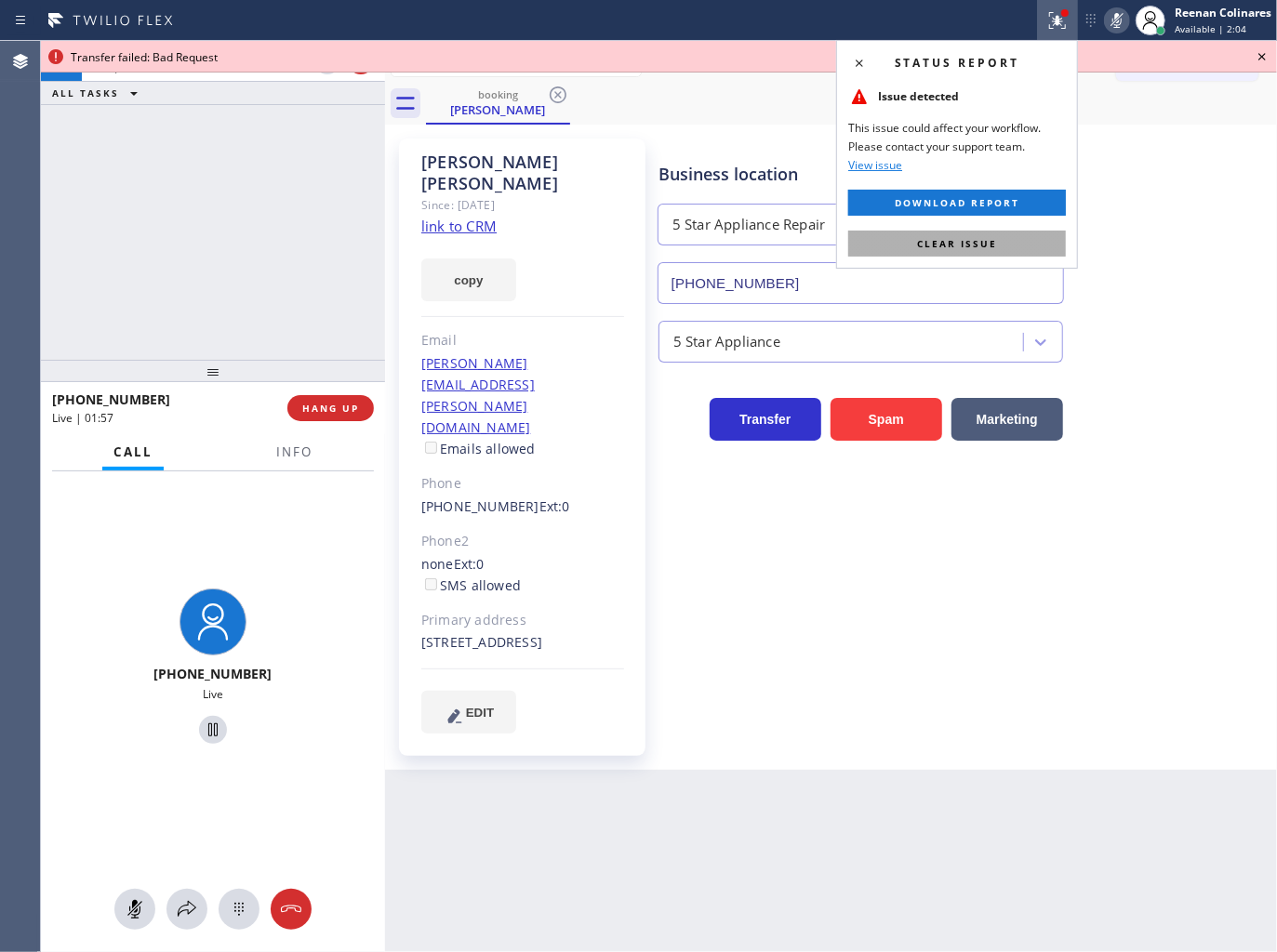
click at [1002, 244] on button "Clear issue" at bounding box center [957, 244] width 218 height 26
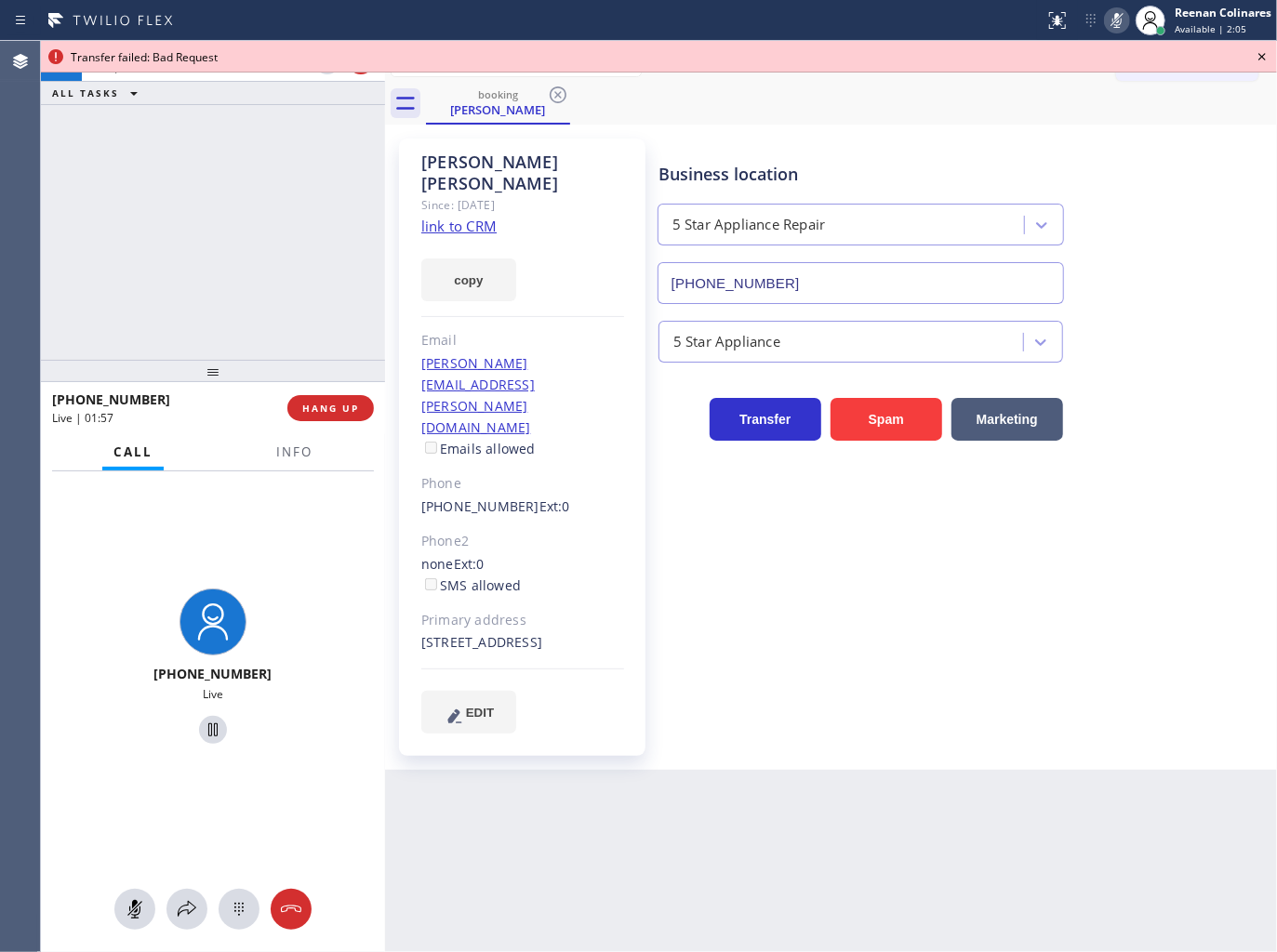
click at [1119, 23] on icon at bounding box center [1116, 21] width 9 height 15
click at [279, 449] on span "Info" at bounding box center [294, 452] width 37 height 17
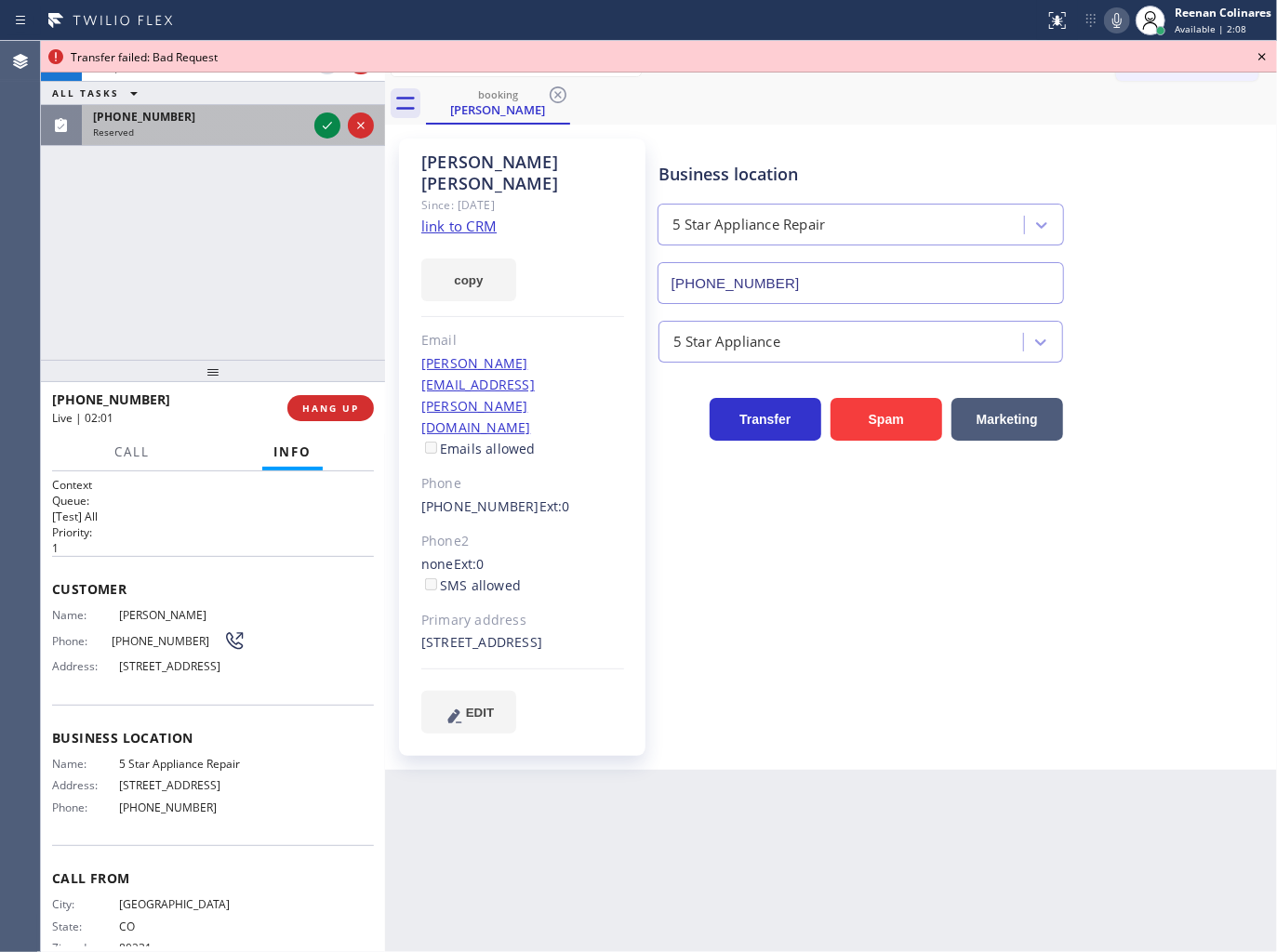
click at [266, 136] on div "Reserved" at bounding box center [200, 132] width 214 height 13
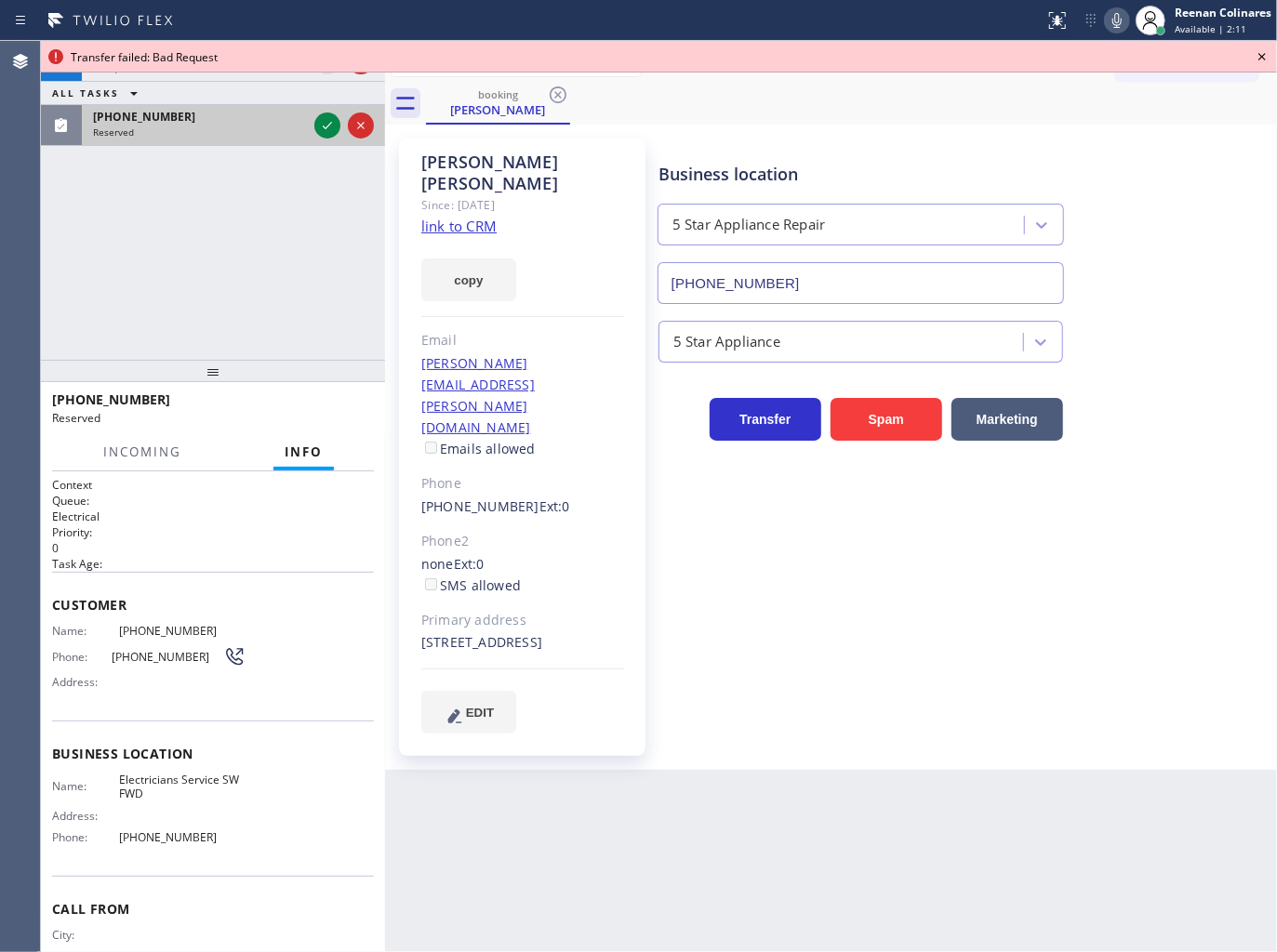
click at [226, 134] on div "Reserved" at bounding box center [200, 132] width 214 height 13
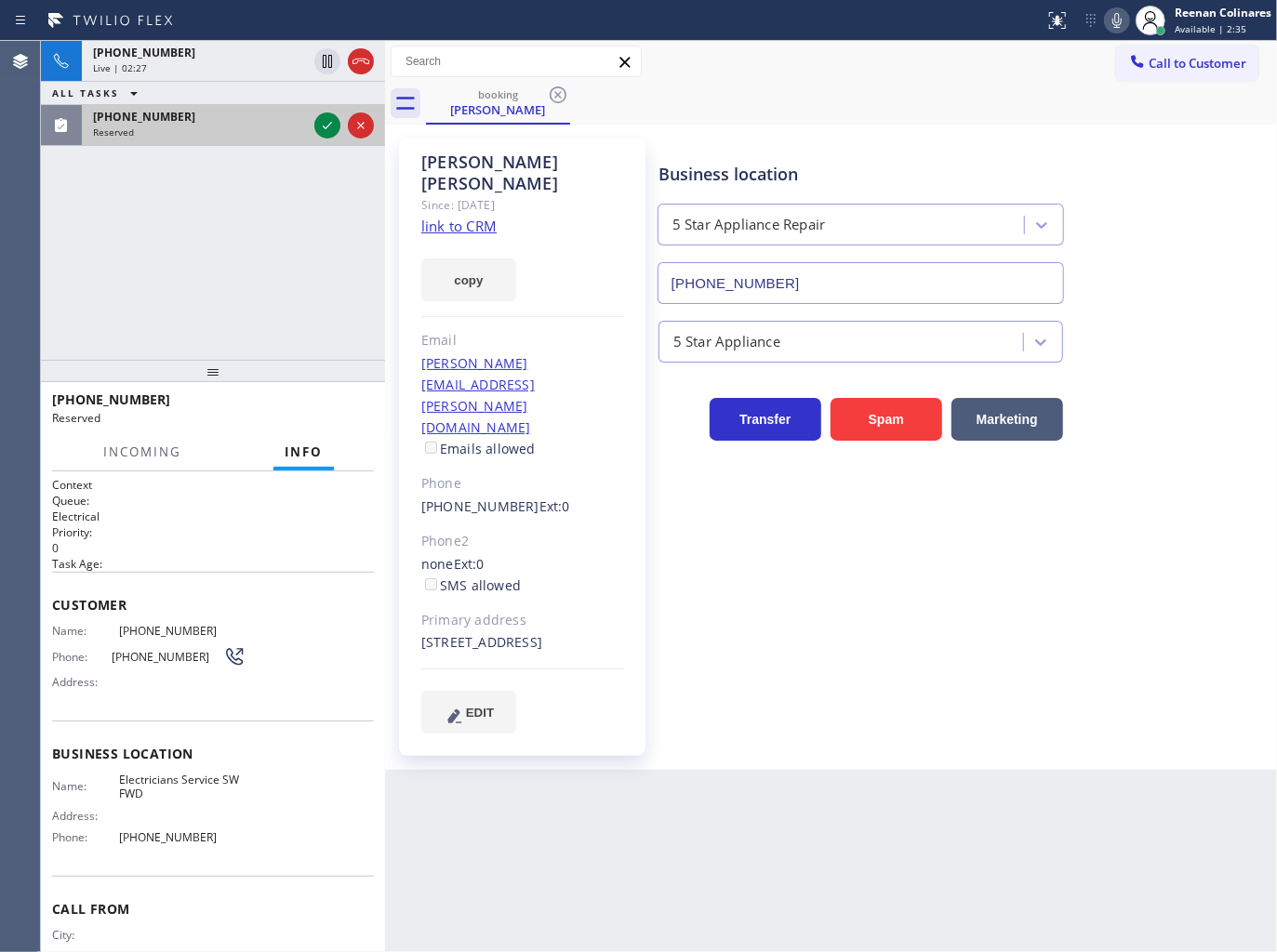
click at [148, 113] on span "[PHONE_NUMBER]" at bounding box center [144, 116] width 102 height 16
click at [327, 113] on button at bounding box center [328, 126] width 26 height 26
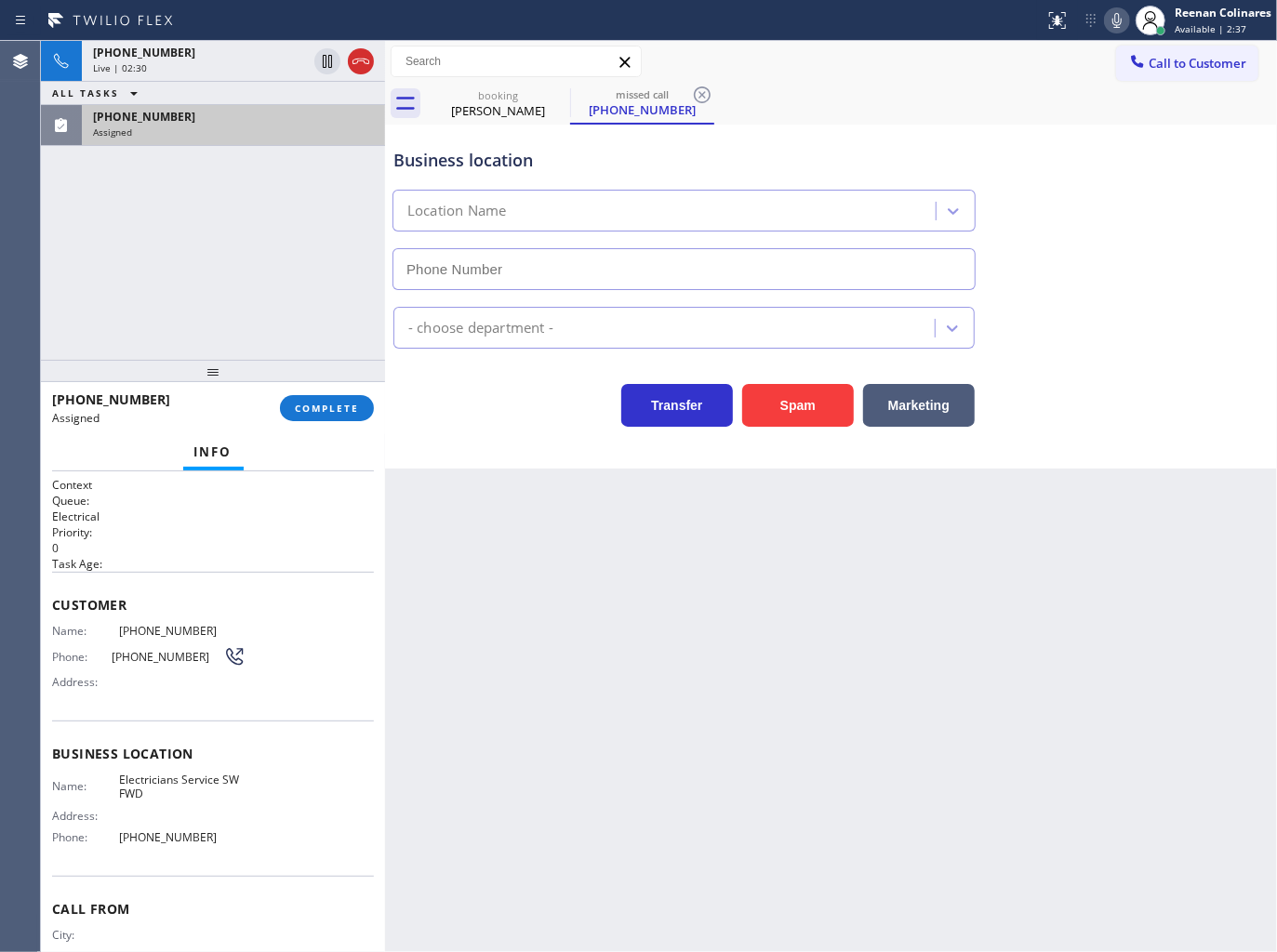
type input "[PHONE_NUMBER]"
click at [346, 405] on span "COMPLETE" at bounding box center [327, 408] width 64 height 13
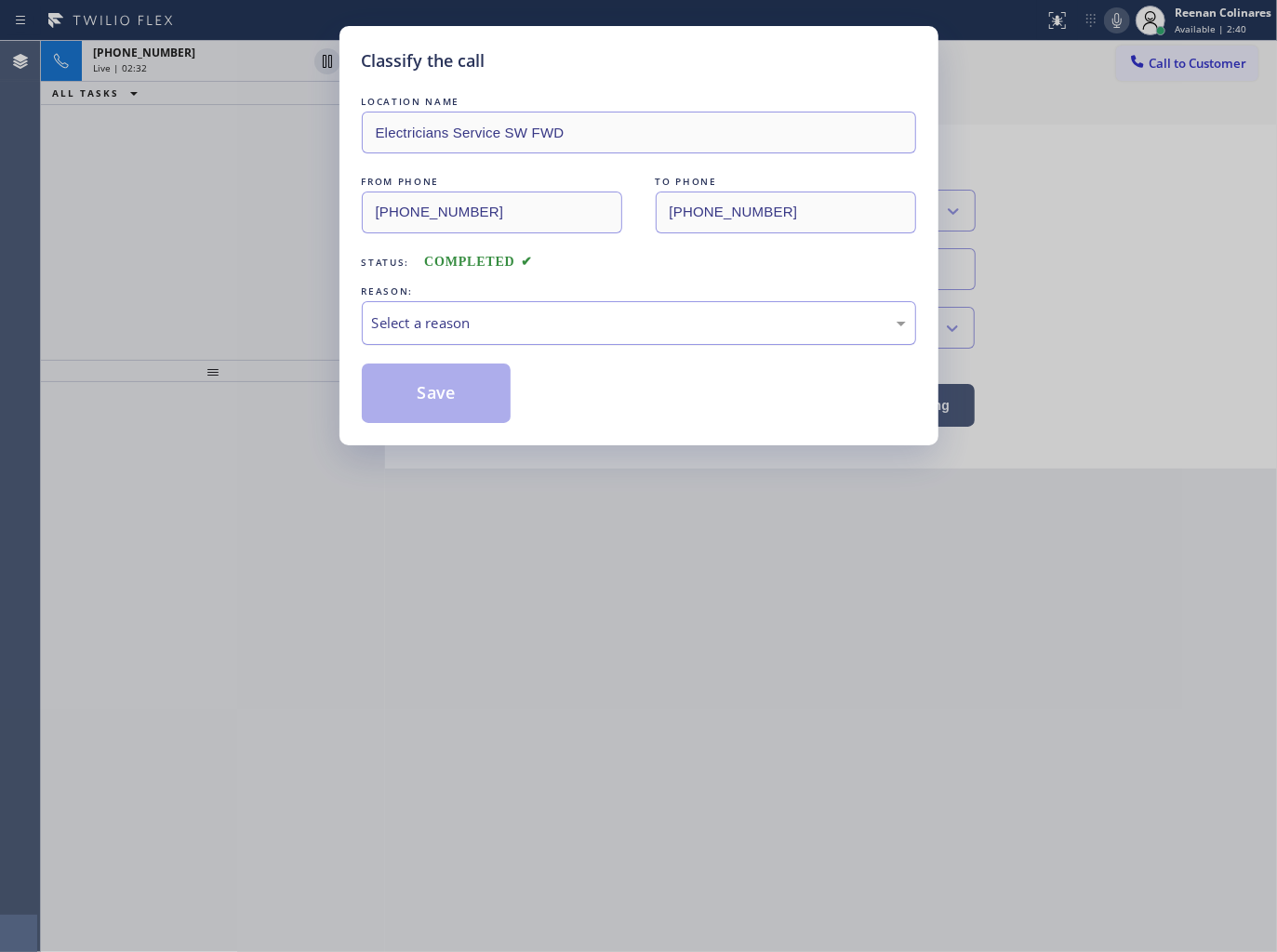
click at [423, 323] on div "Select a reason" at bounding box center [638, 323] width 533 height 22
drag, startPoint x: 421, startPoint y: 403, endPoint x: 403, endPoint y: 377, distance: 31.6
click at [421, 402] on button "Save" at bounding box center [436, 392] width 149 height 59
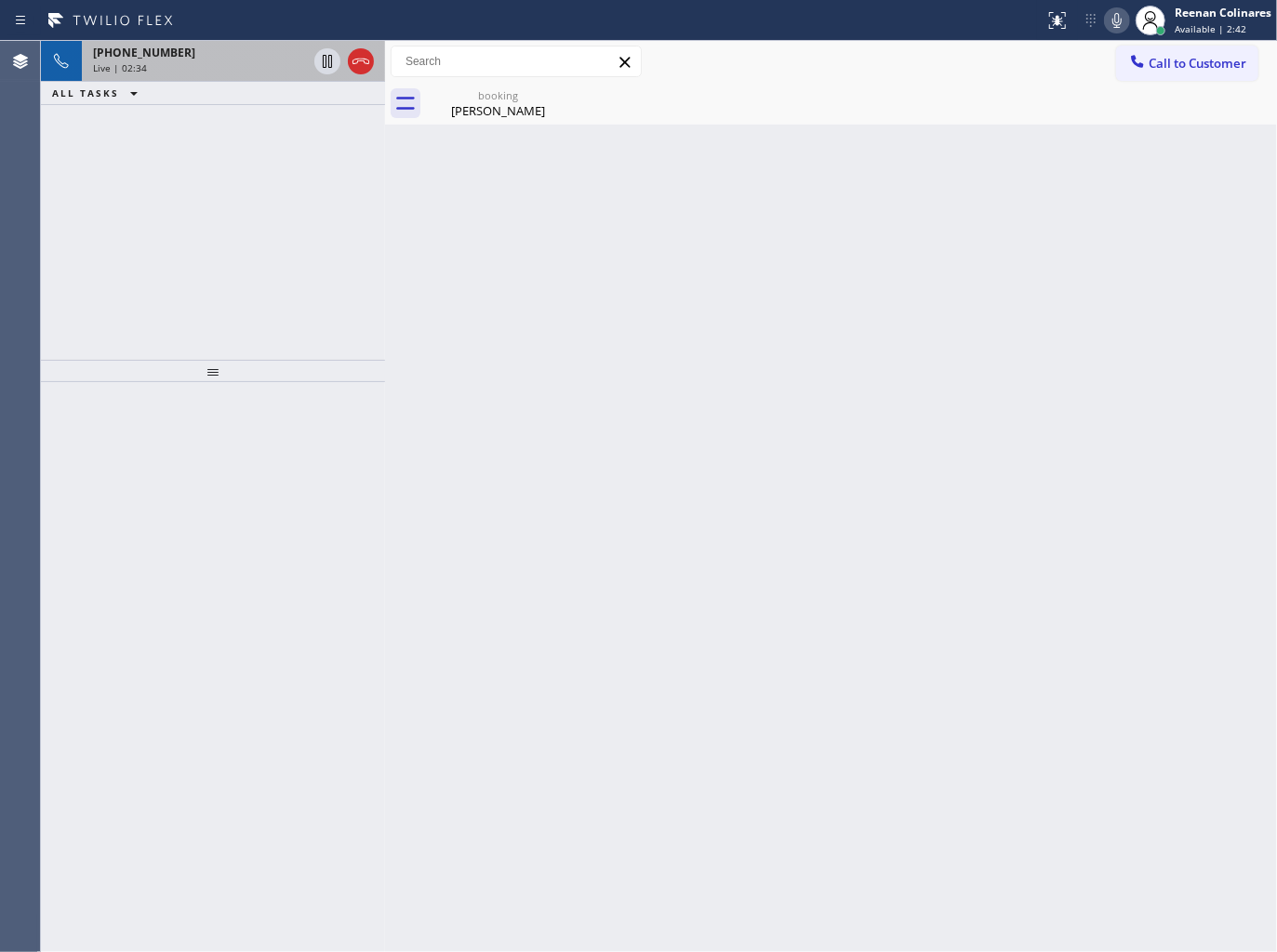
click at [216, 62] on div "Live | 02:34" at bounding box center [200, 68] width 214 height 13
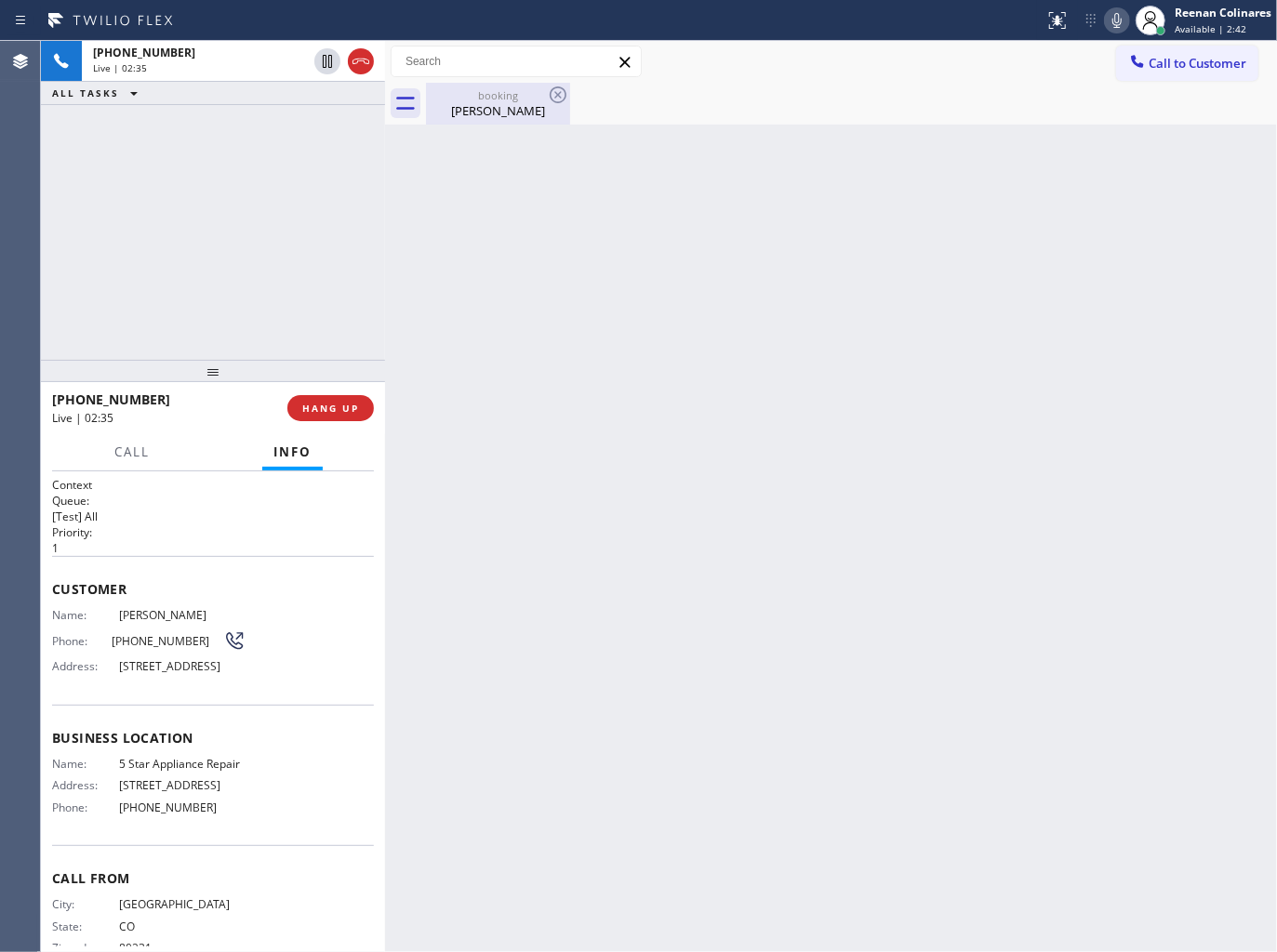
click at [476, 98] on div "booking" at bounding box center [499, 95] width 141 height 14
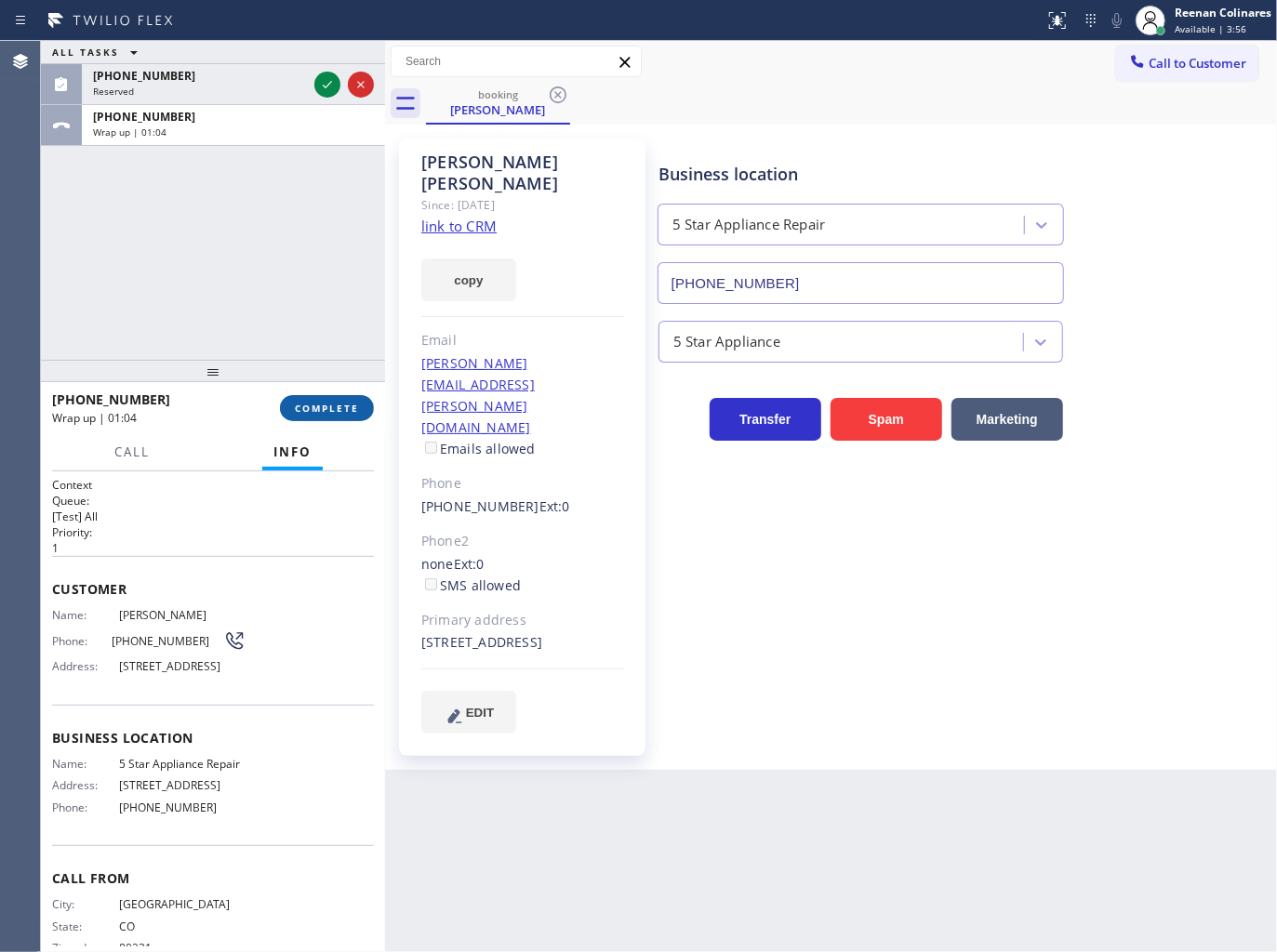
click at [340, 406] on span "COMPLETE" at bounding box center [327, 408] width 64 height 13
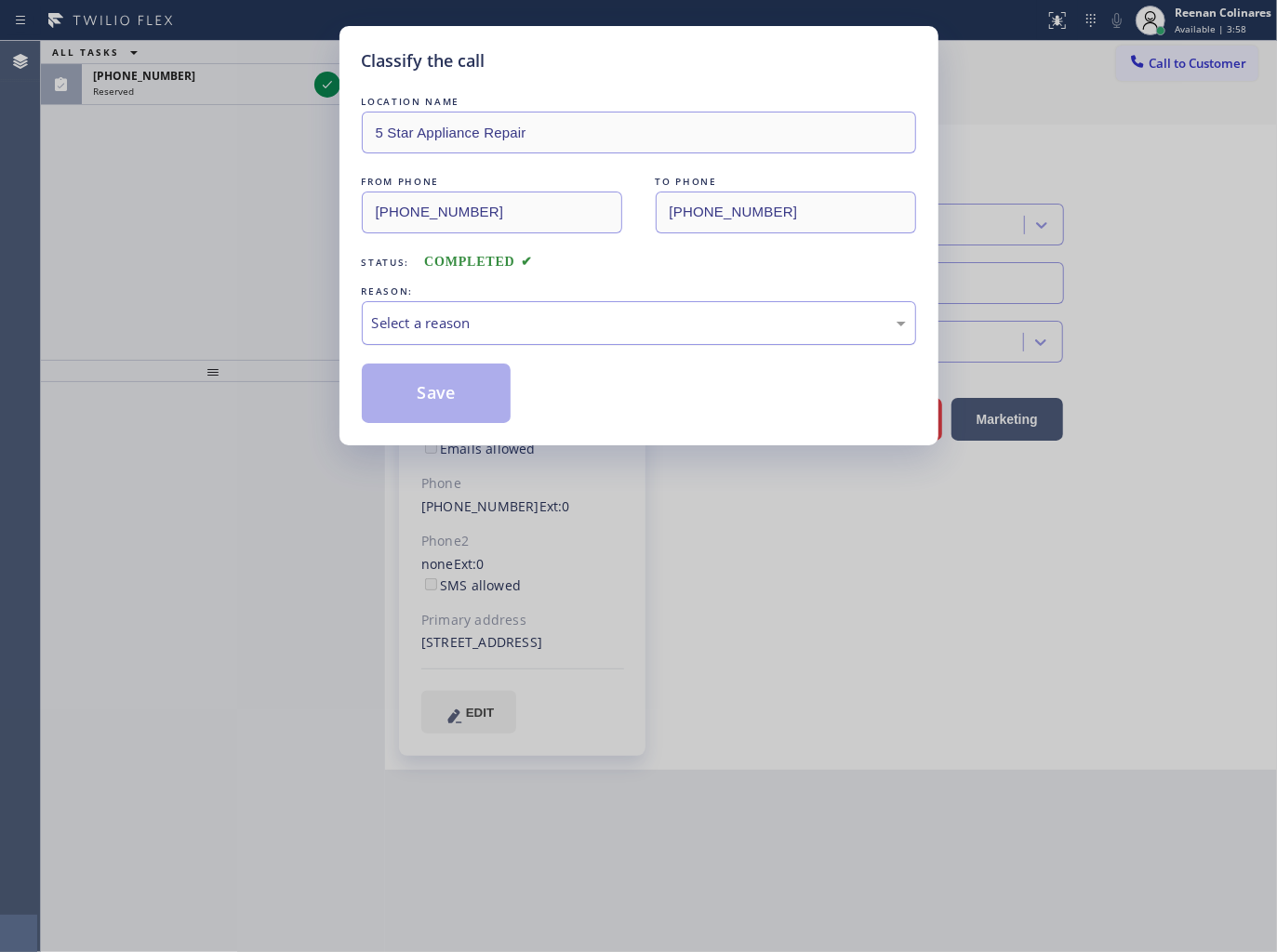
click at [459, 319] on div "Select a reason" at bounding box center [638, 323] width 533 height 22
click at [425, 379] on button "Save" at bounding box center [436, 392] width 149 height 59
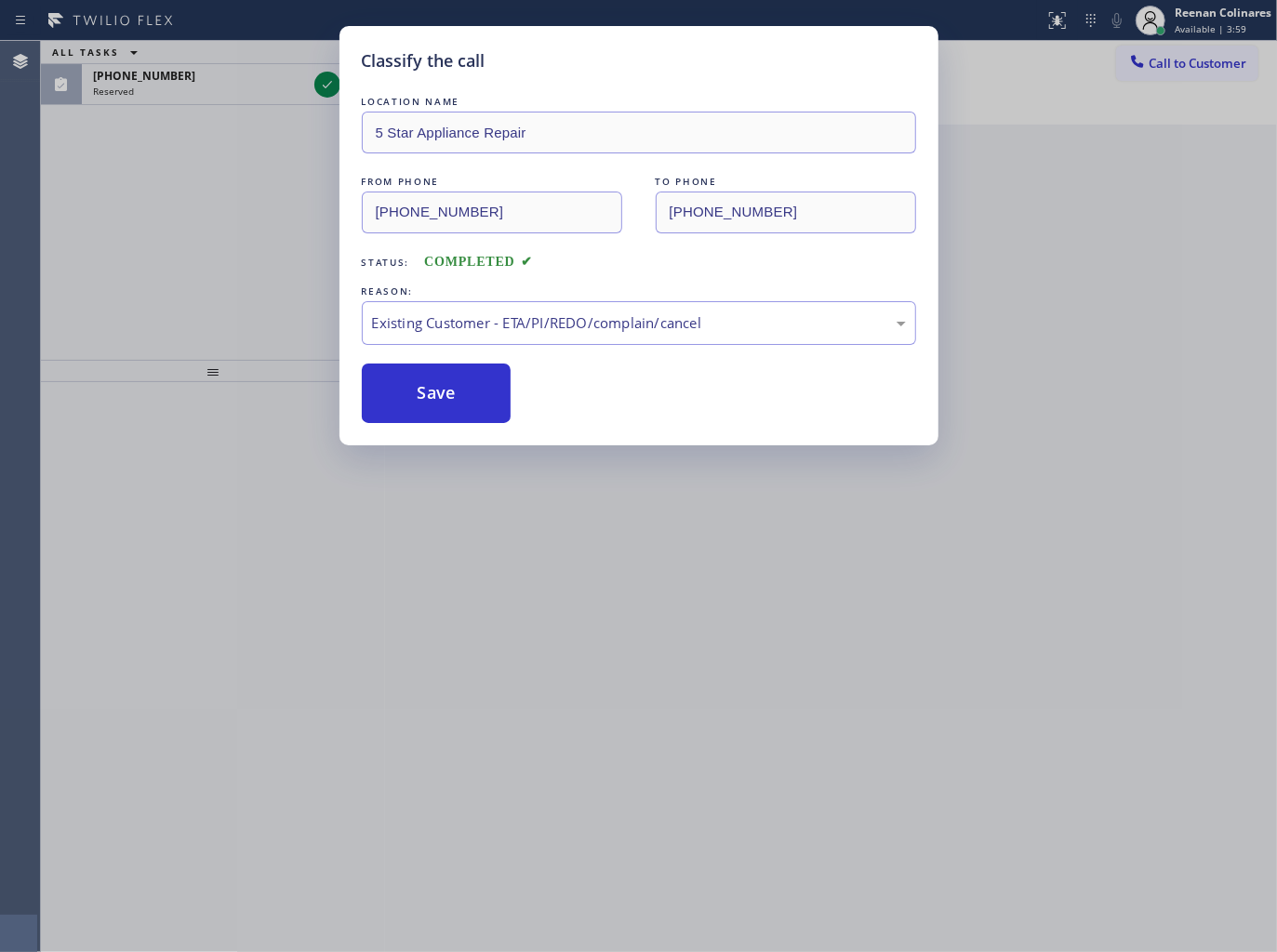
click at [217, 77] on div "Classify the call LOCATION NAME 5 Star Appliance Repair FROM PHONE [PHONE_NUMBE…" at bounding box center [638, 476] width 1277 height 952
click at [217, 77] on div "Classify the call LOCATION NAME 5 Star Appliance Repair FROM PHONE [PHONE_NUMBE…" at bounding box center [659, 497] width 1236 height 911
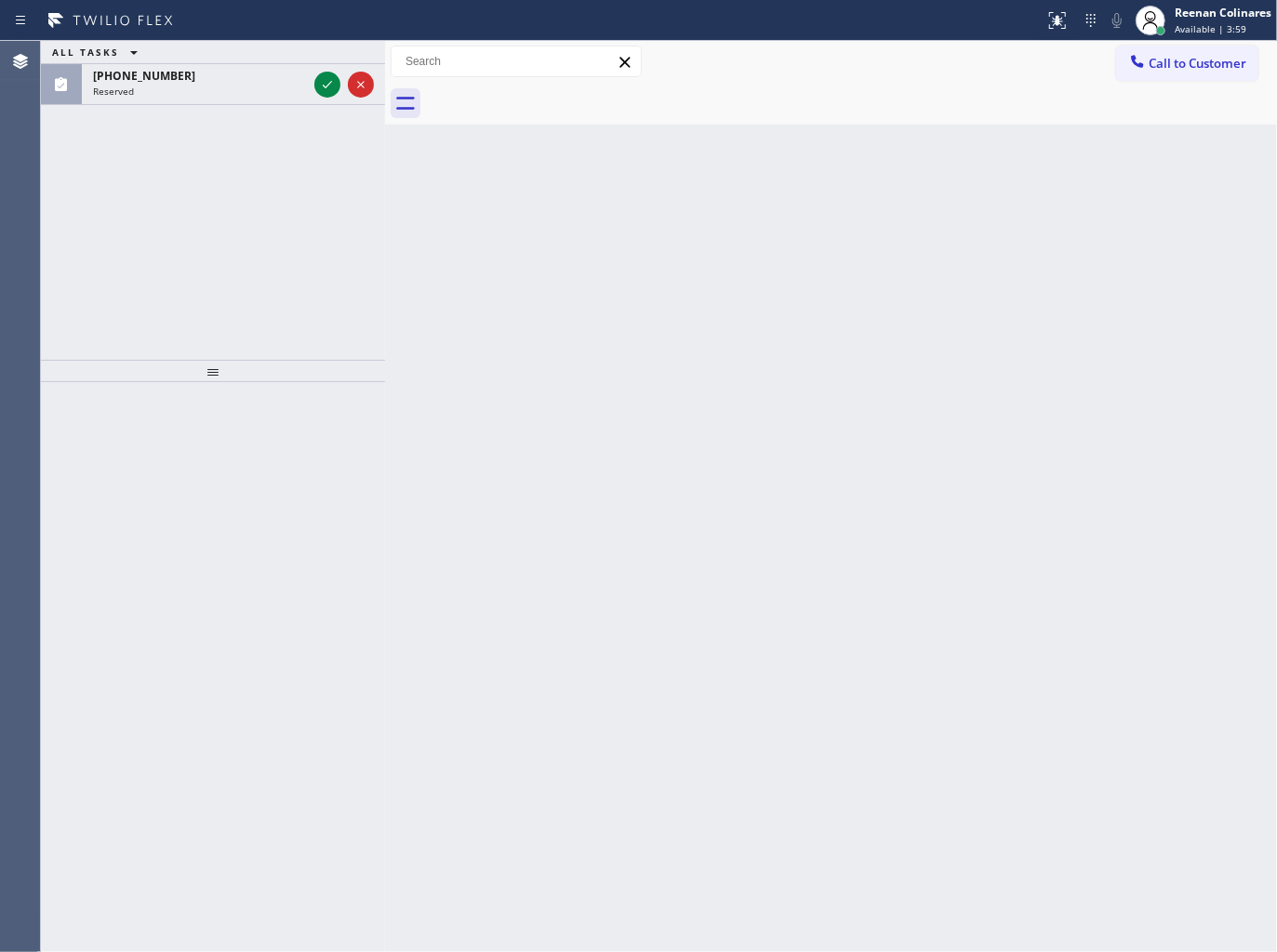
click at [217, 77] on div "[PHONE_NUMBER]" at bounding box center [200, 75] width 214 height 16
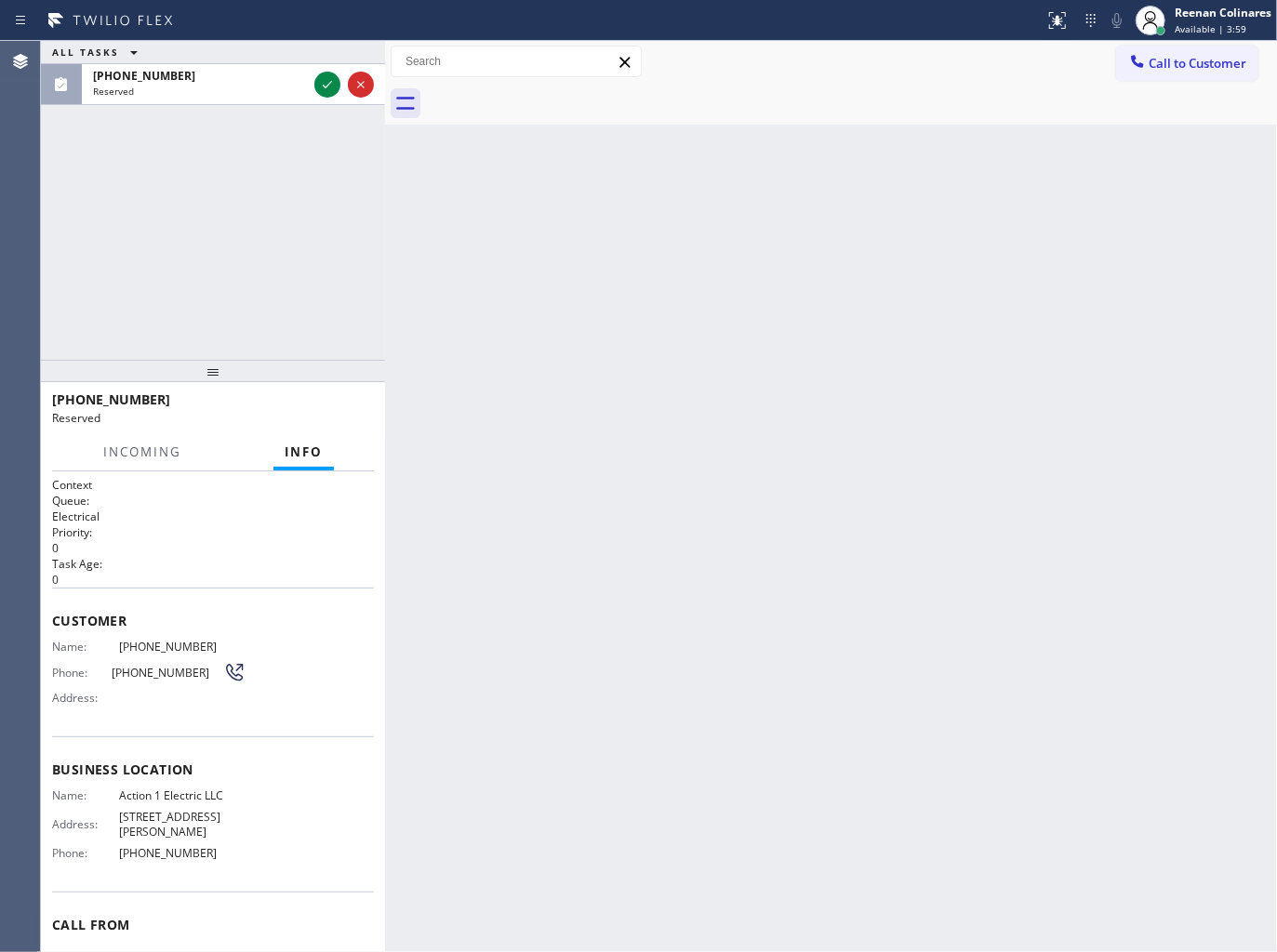
click at [217, 77] on div "[PHONE_NUMBER]" at bounding box center [200, 75] width 214 height 16
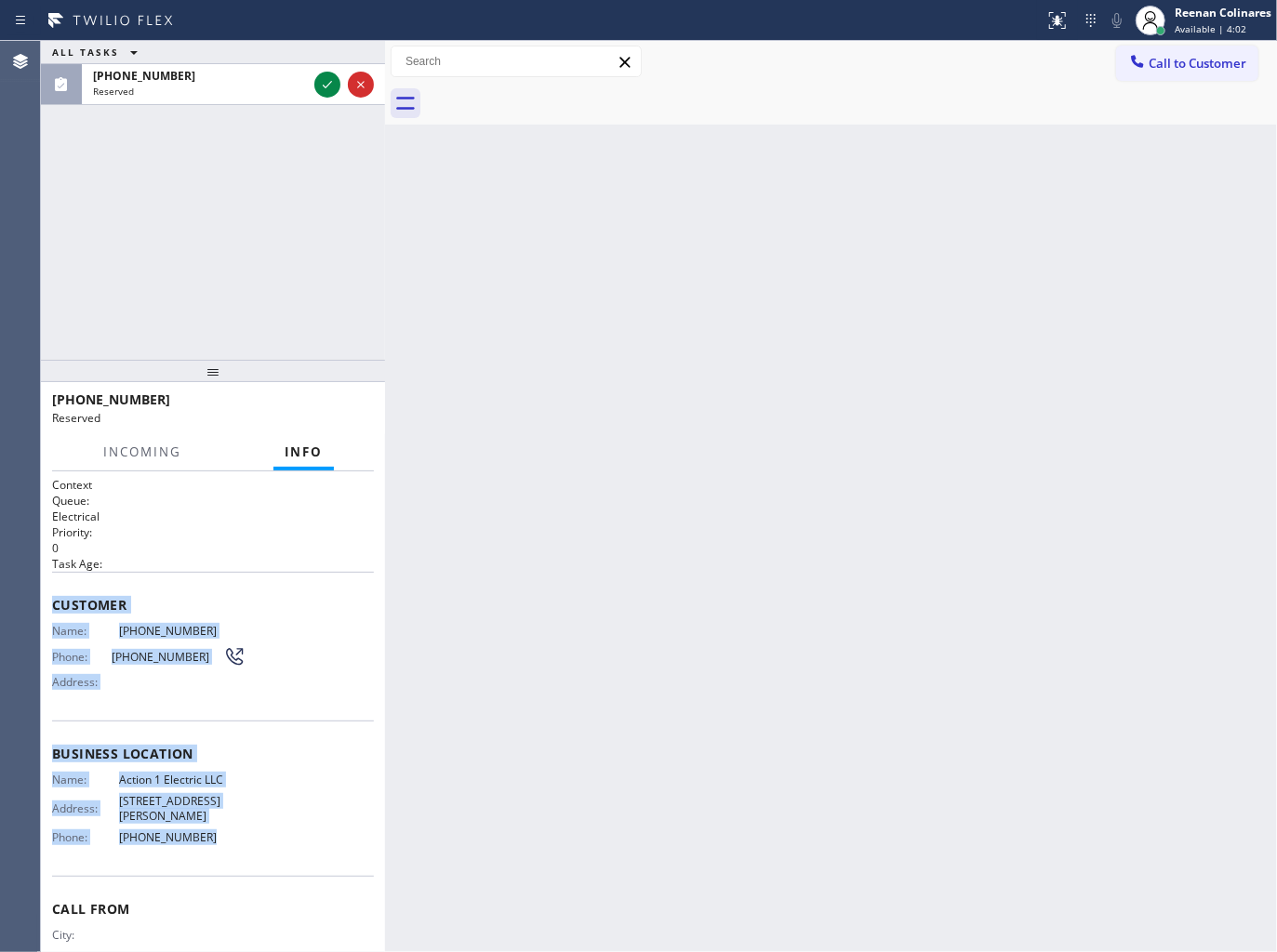
drag, startPoint x: 48, startPoint y: 608, endPoint x: 409, endPoint y: 872, distance: 447.2
click at [335, 852] on div "Context Queue: Electrical Priority: 0 Task Age: Customer Name: [PHONE_NUMBER] P…" at bounding box center [213, 712] width 344 height 482
copy div "Customer Name: [PHONE_NUMBER] Phone: [PHONE_NUMBER] Address: Business location …"
click at [279, 78] on div "[PHONE_NUMBER]" at bounding box center [200, 75] width 214 height 16
drag, startPoint x: 318, startPoint y: 82, endPoint x: 319, endPoint y: 91, distance: 9.1
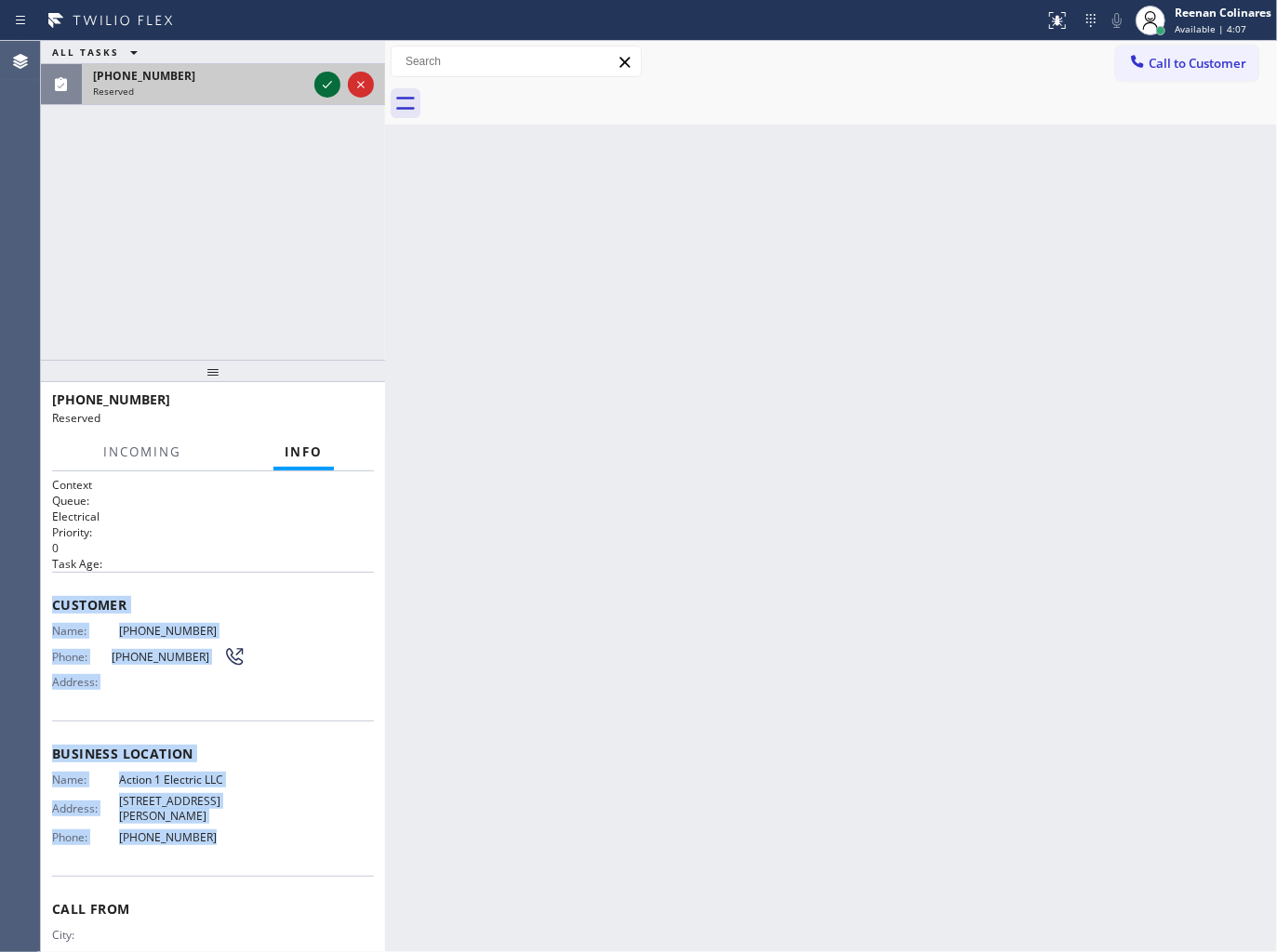
click at [320, 84] on icon at bounding box center [328, 84] width 23 height 23
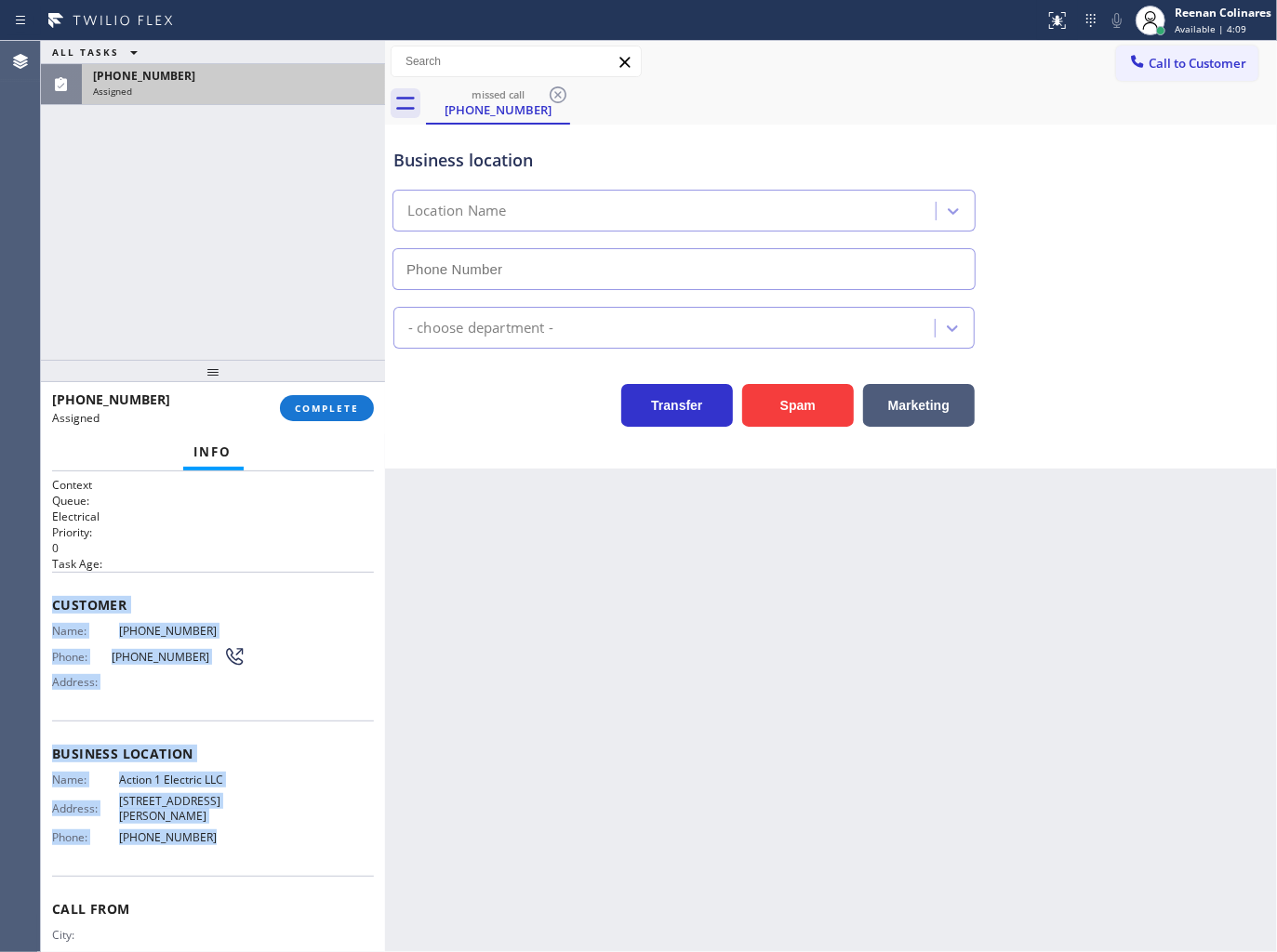
type input "[PHONE_NUMBER]"
drag, startPoint x: 335, startPoint y: 398, endPoint x: 342, endPoint y: 406, distance: 10.6
click at [339, 401] on button "COMPLETE" at bounding box center [327, 408] width 94 height 26
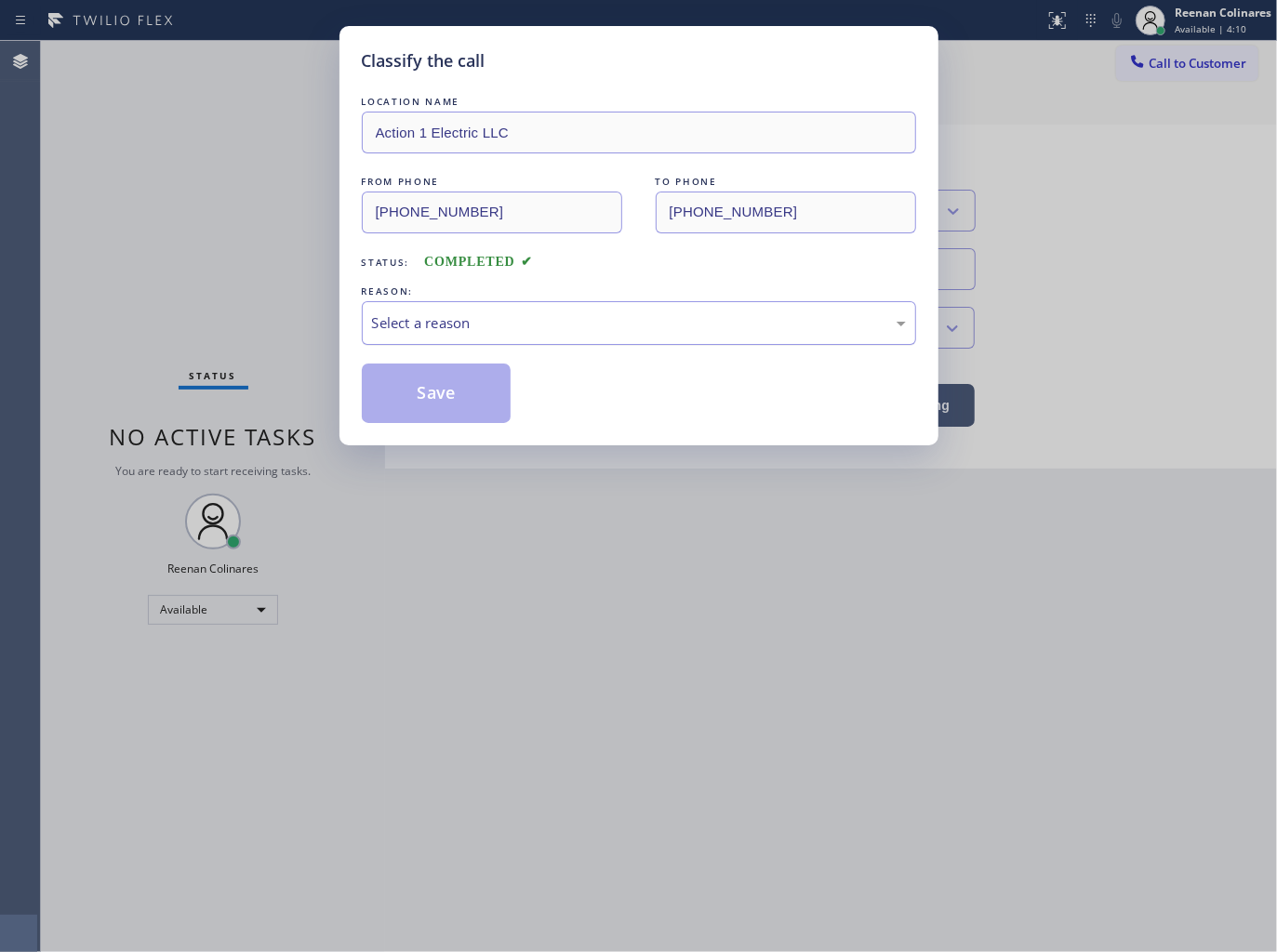
click at [442, 317] on div "Select a reason" at bounding box center [638, 323] width 533 height 22
click at [391, 397] on button "Save" at bounding box center [436, 392] width 149 height 59
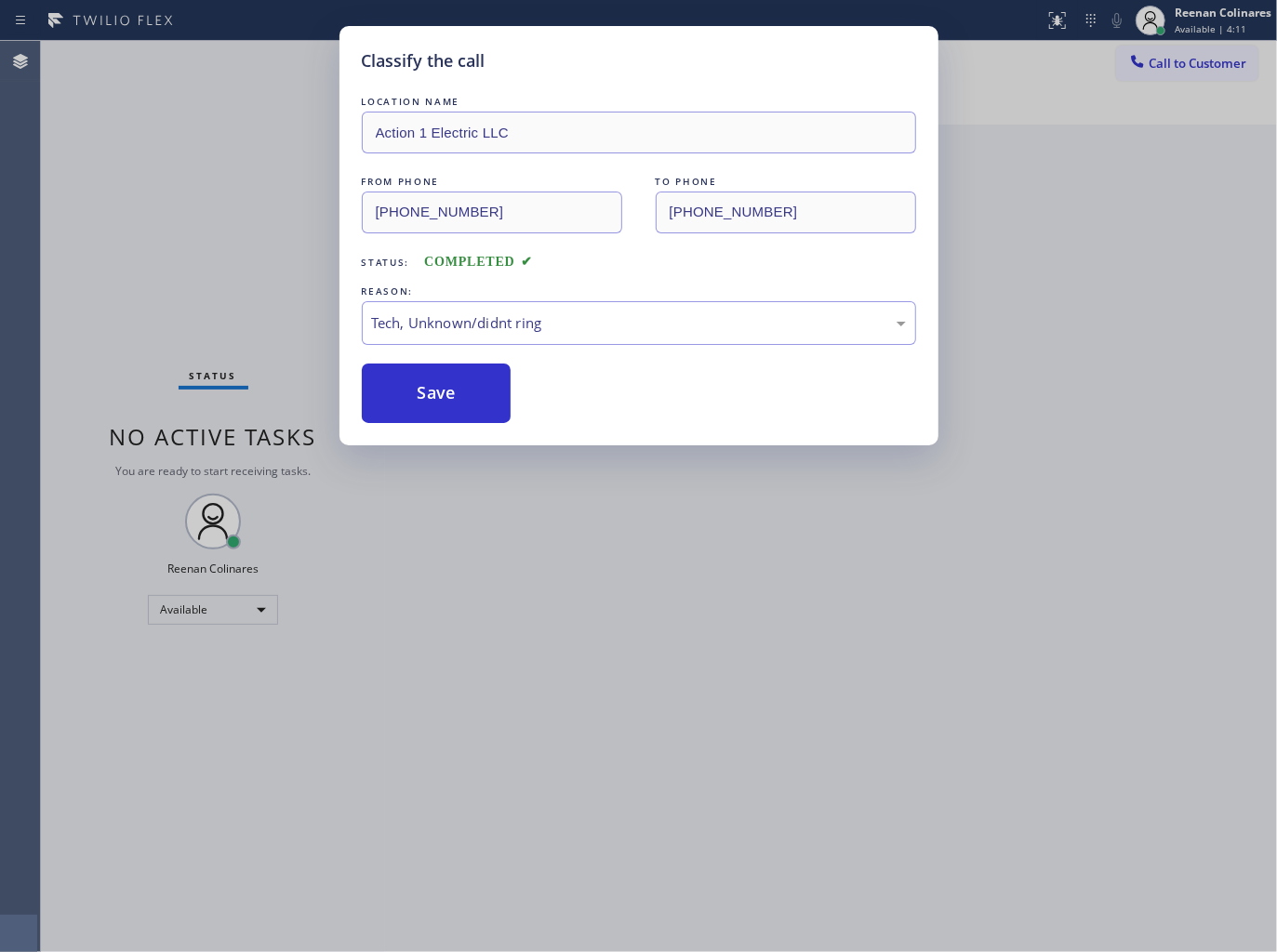
click at [172, 318] on div "Classify the call LOCATION NAME Action 1 Electric LLC FROM PHONE [PHONE_NUMBER]…" at bounding box center [638, 476] width 1277 height 952
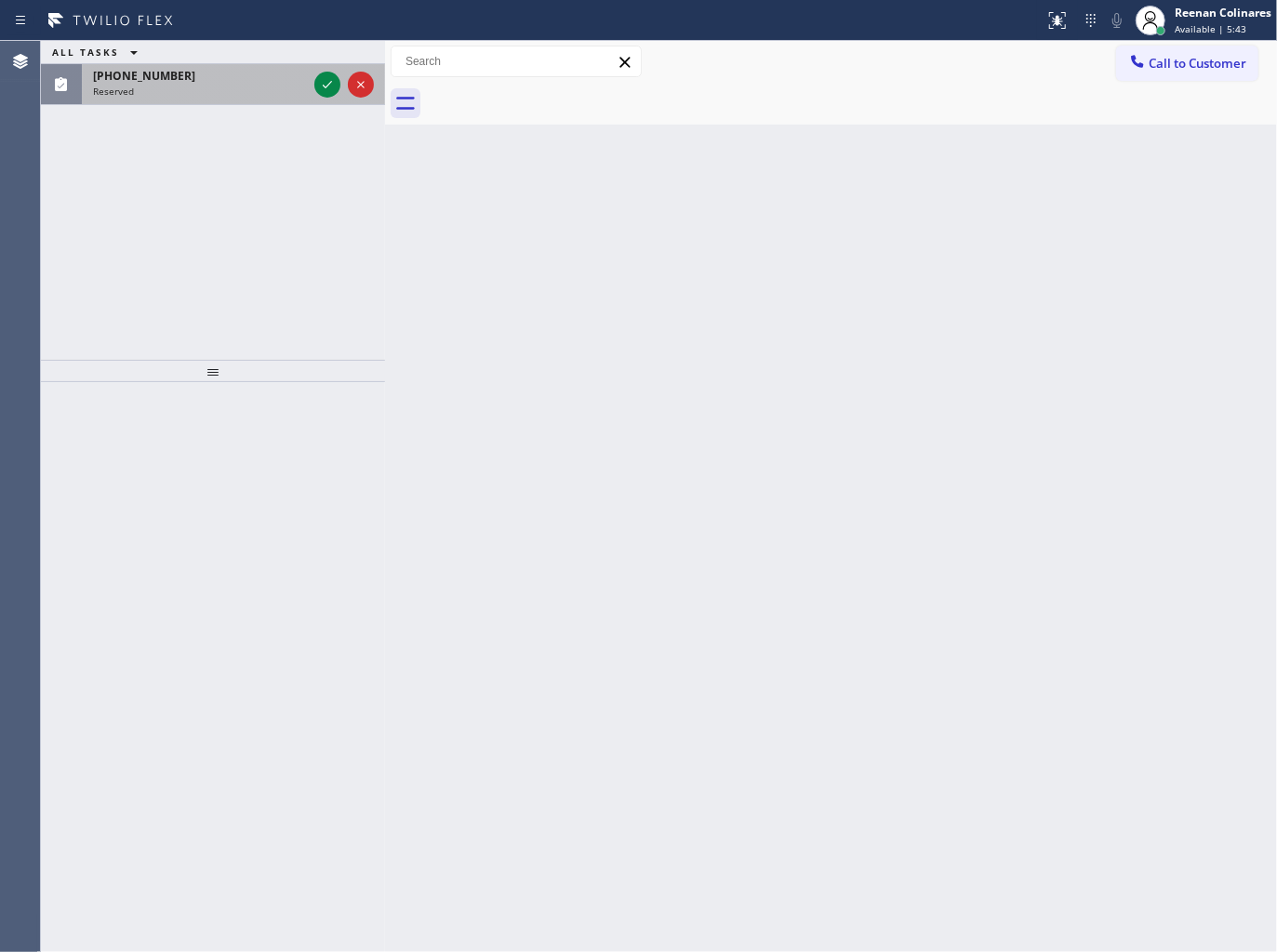
click at [256, 97] on div "Reserved" at bounding box center [200, 91] width 214 height 13
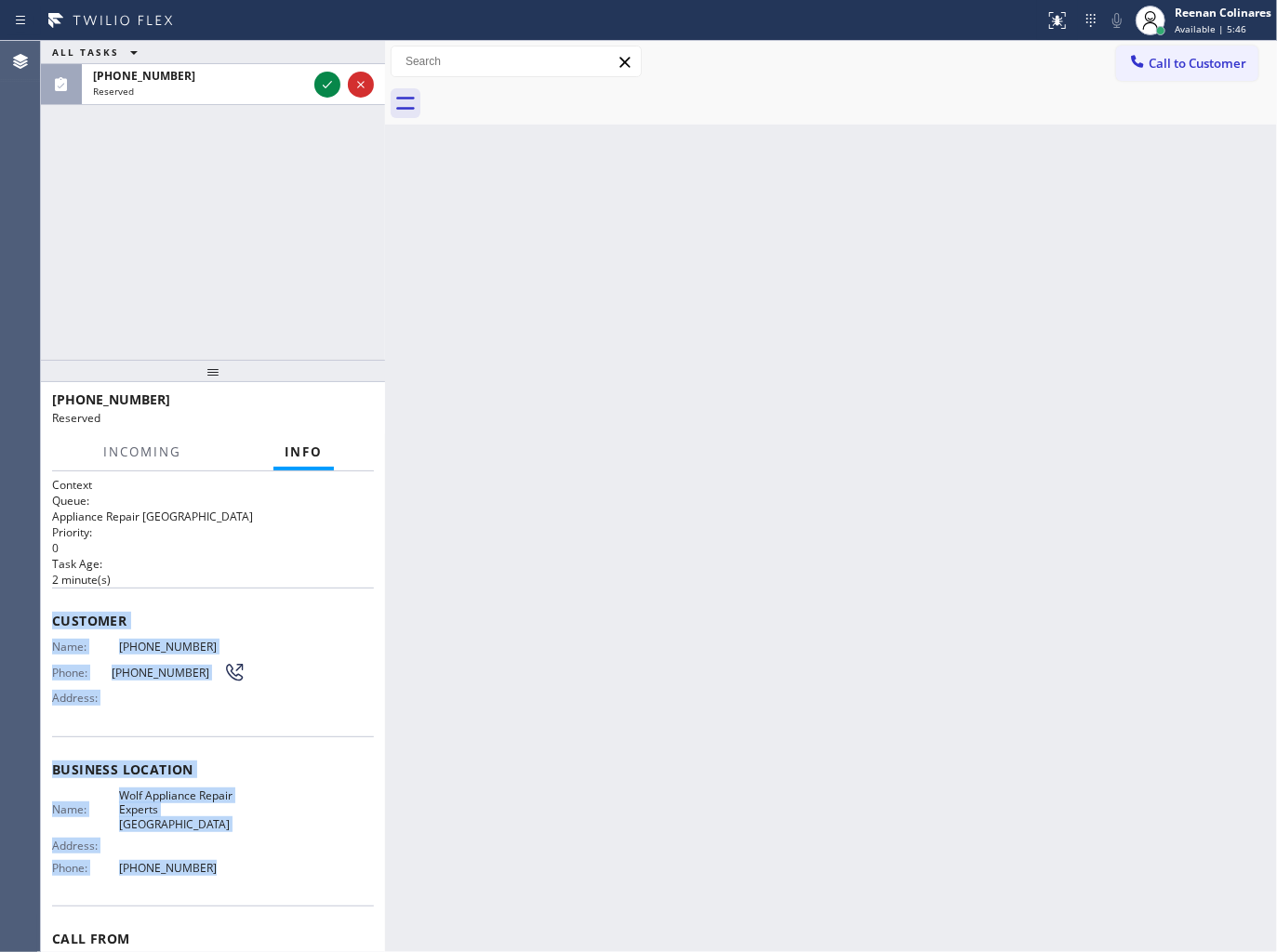
copy div "Customer Name: [PHONE_NUMBER] Phone: [PHONE_NUMBER] Address: Business location …"
drag, startPoint x: 53, startPoint y: 607, endPoint x: 367, endPoint y: 874, distance: 412.2
click at [282, 863] on div "Context Queue: Appliance Repair High End Priority: 0 Task Age: [DEMOGRAPHIC_DAT…" at bounding box center [212, 761] width 322 height 570
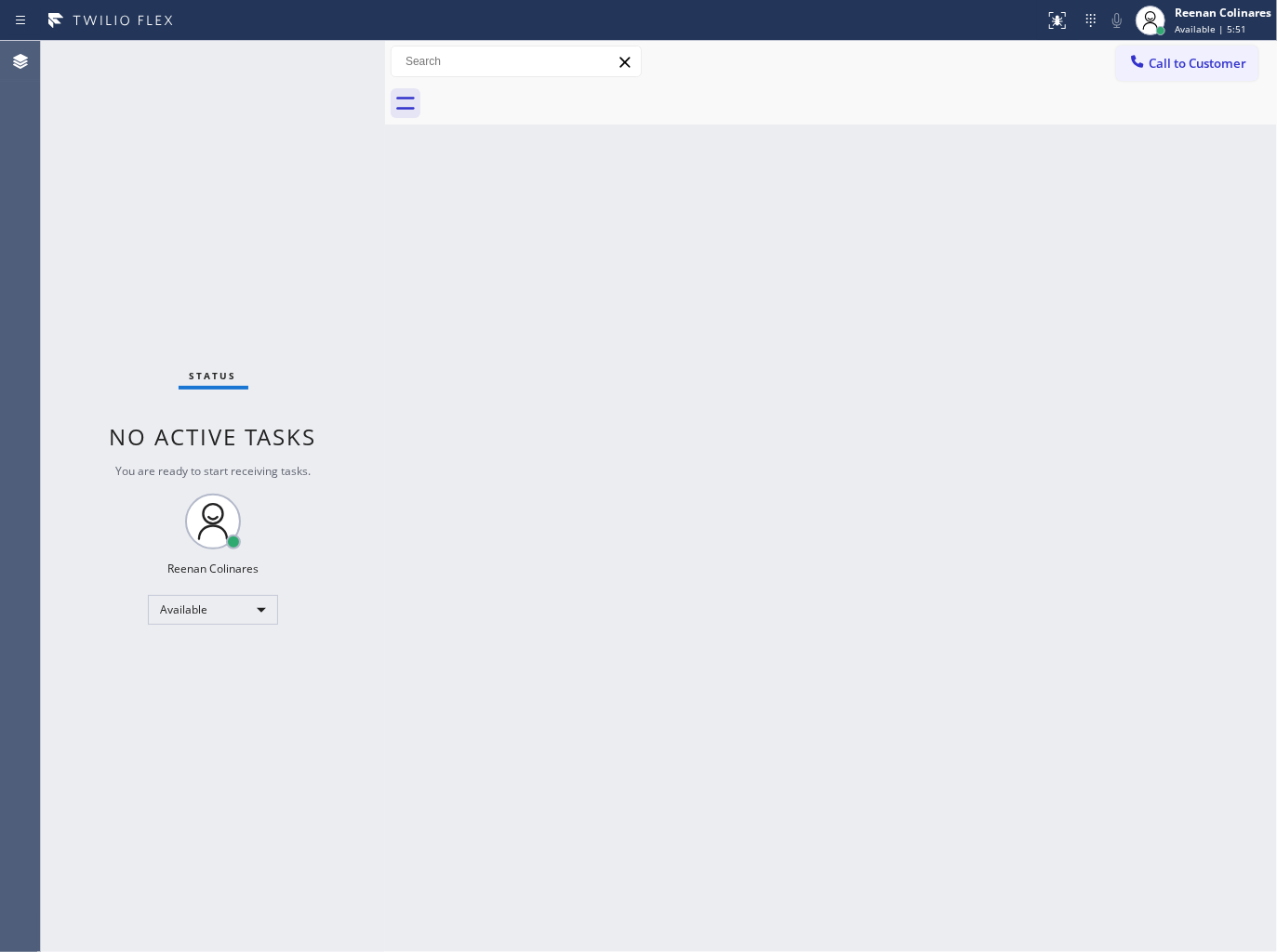
click at [331, 84] on div "Status No active tasks You are ready to start receiving tasks. Reenan Colinares…" at bounding box center [213, 497] width 344 height 911
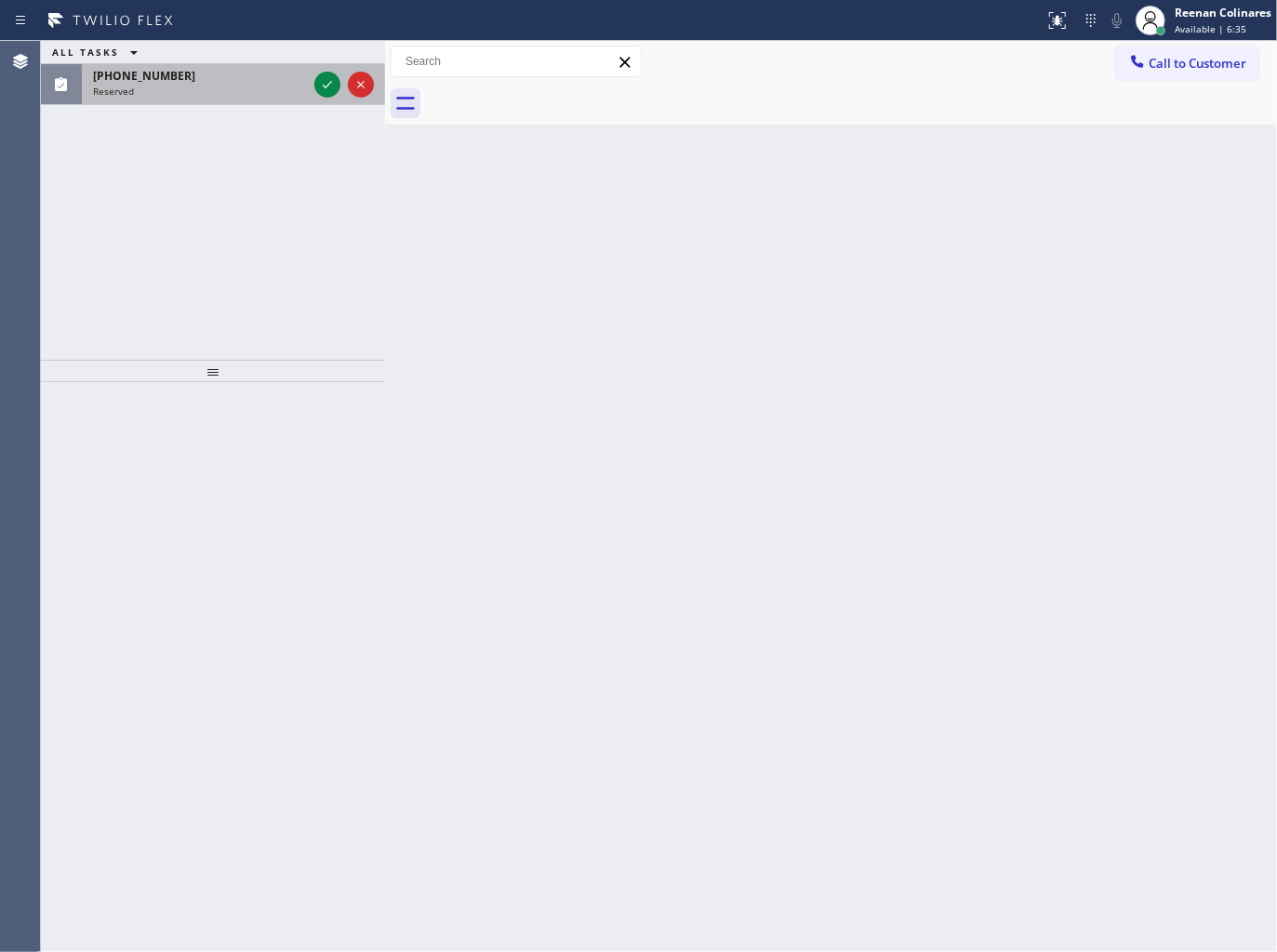
click at [179, 94] on div "Reserved" at bounding box center [200, 91] width 214 height 13
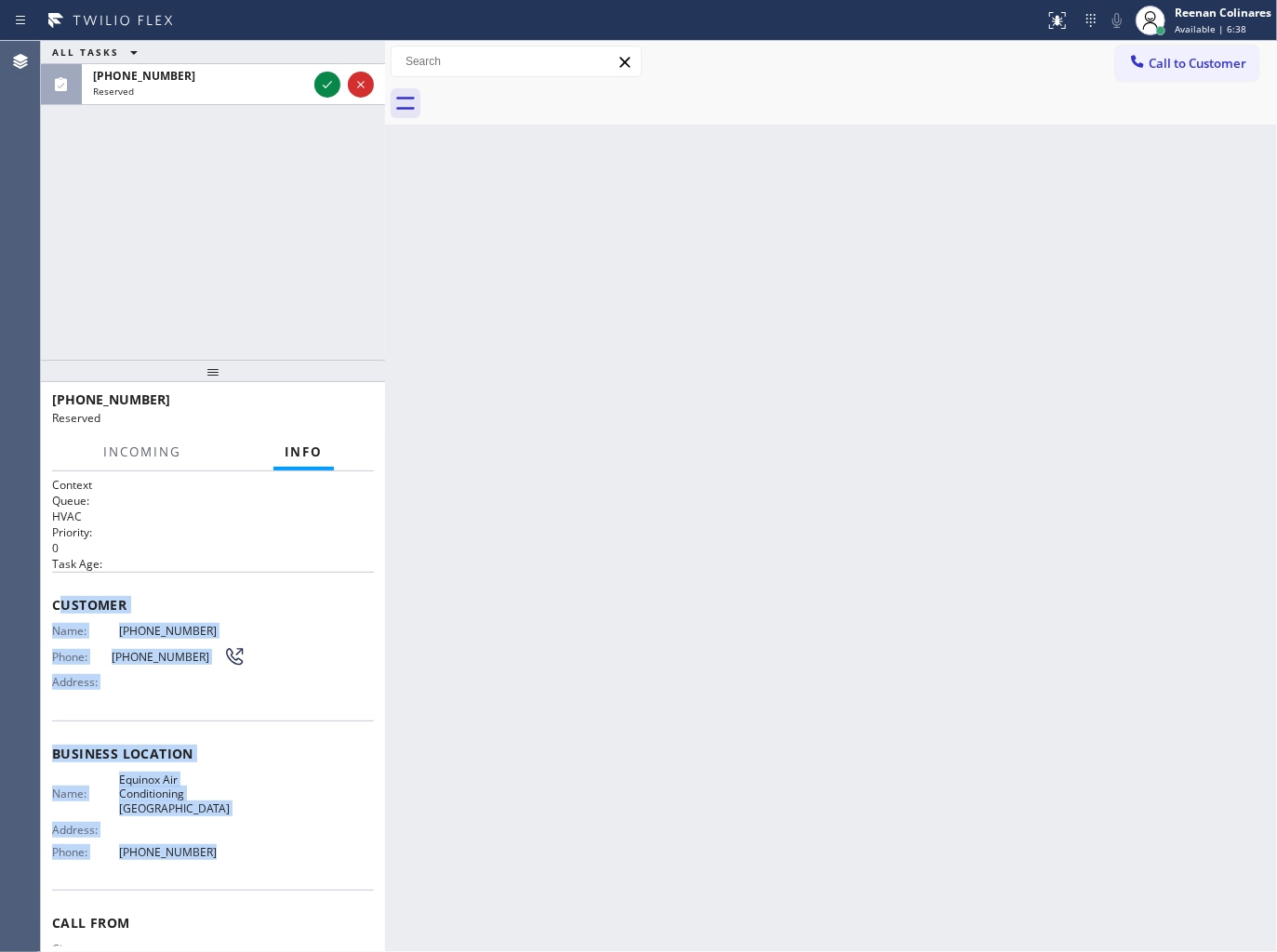
copy div "ustomer Name: [PHONE_NUMBER] Phone: [PHONE_NUMBER] Address: Business location N…"
drag, startPoint x: 57, startPoint y: 591, endPoint x: 470, endPoint y: 902, distance: 517.0
click at [327, 840] on div "Context Queue: HVAC Priority: 0 Task Age: Customer Name: [PHONE_NUMBER] Phone: …" at bounding box center [212, 754] width 322 height 554
click at [330, 79] on icon at bounding box center [328, 84] width 23 height 23
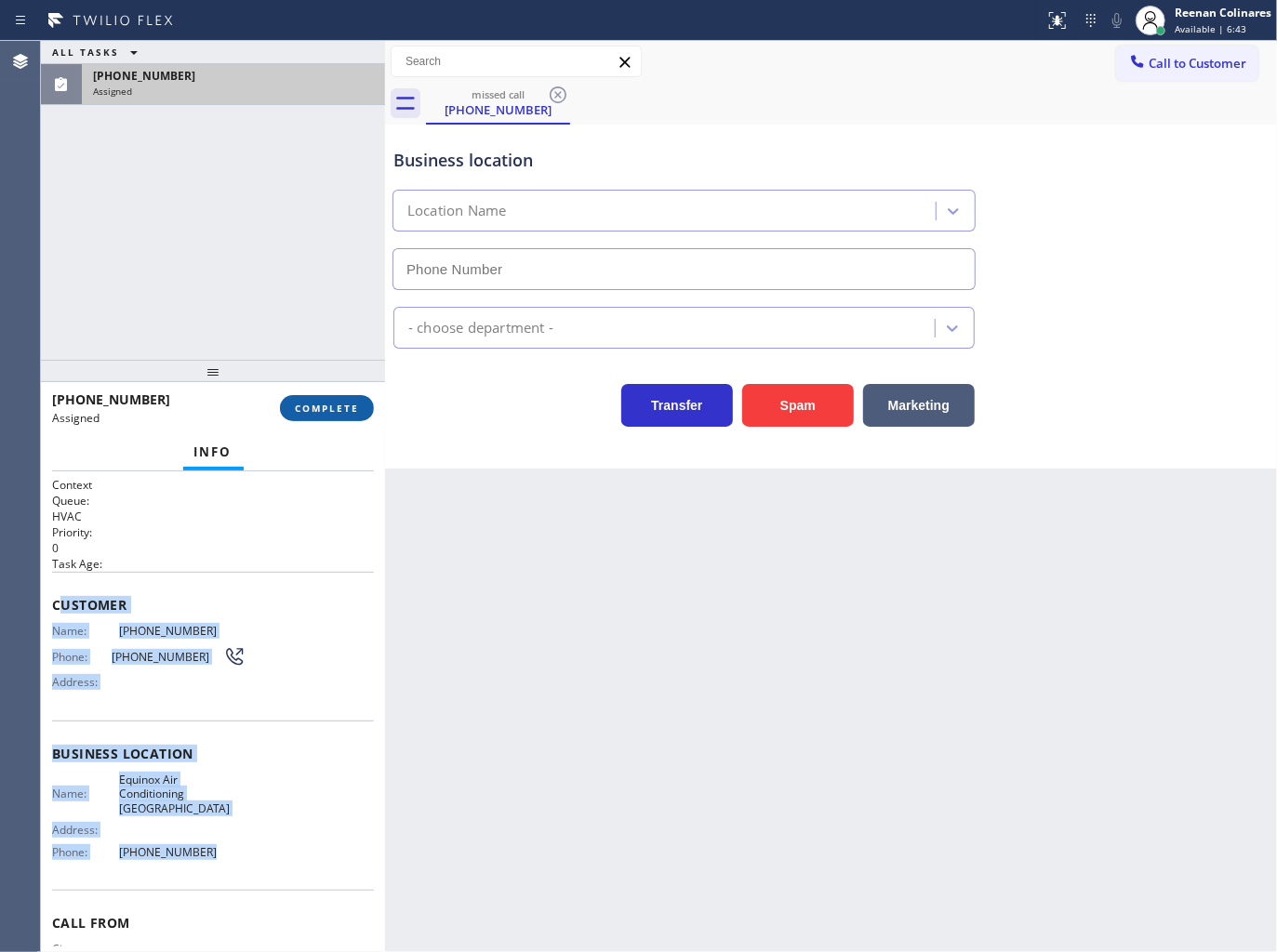
click at [372, 403] on button "COMPLETE" at bounding box center [327, 408] width 94 height 26
type input "[PHONE_NUMBER]"
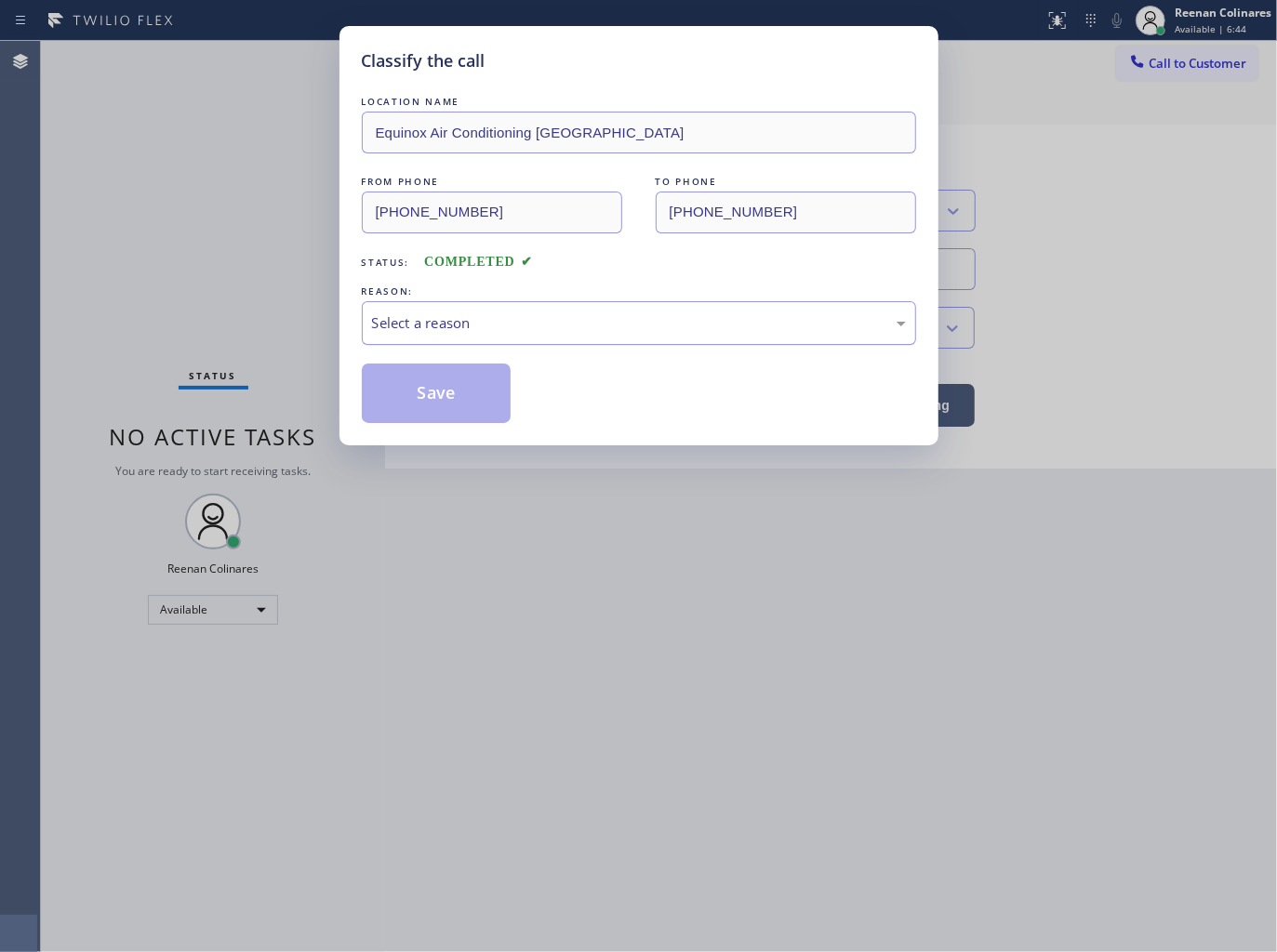
click at [444, 338] on div "Select a reason" at bounding box center [638, 323] width 554 height 44
click at [411, 411] on button "Save" at bounding box center [436, 392] width 149 height 59
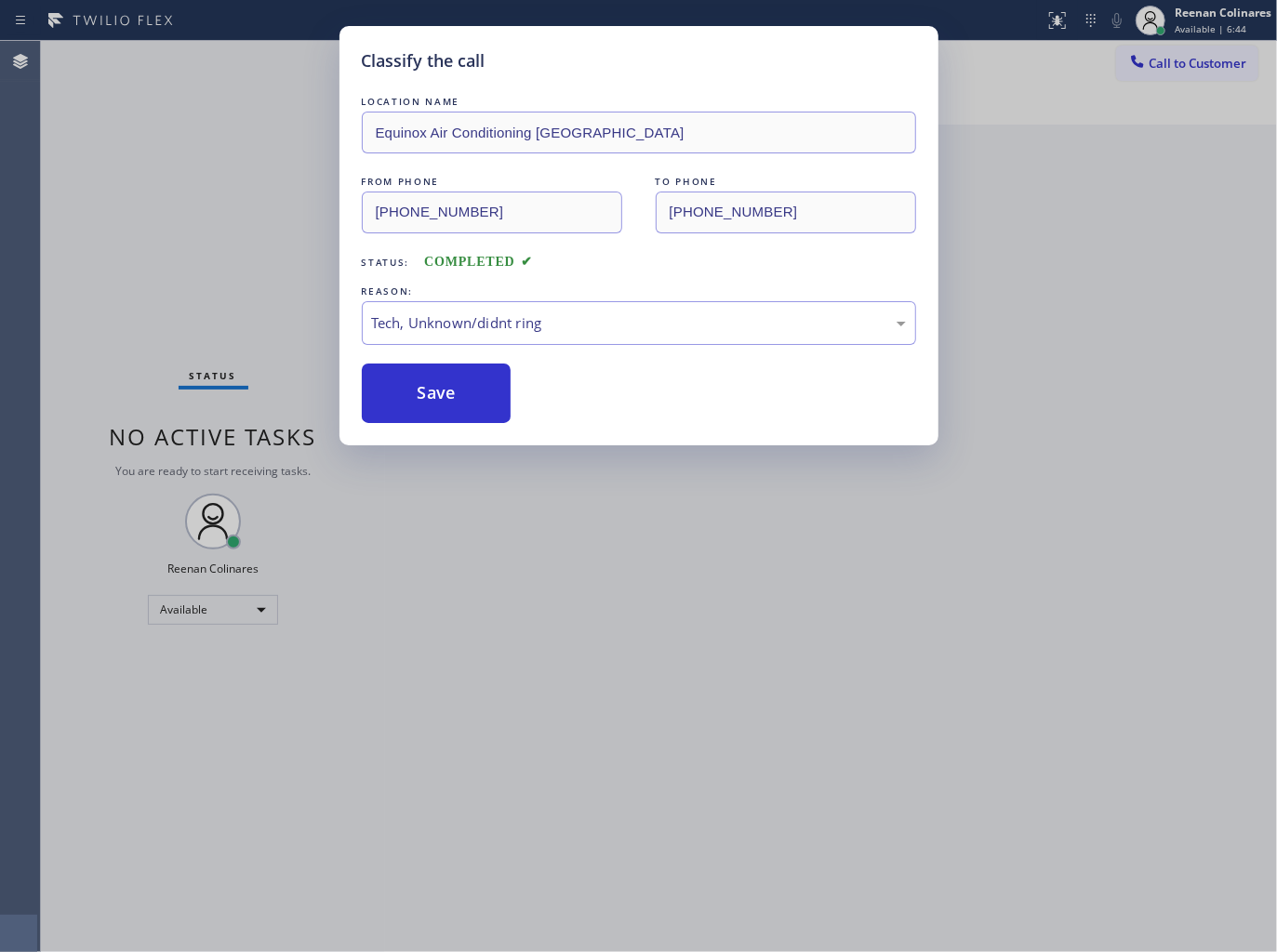
drag, startPoint x: 299, startPoint y: 376, endPoint x: 266, endPoint y: 357, distance: 38.1
click at [281, 372] on div "Classify the call LOCATION NAME Equinox Air Conditioning Miami FROM PHONE [PHON…" at bounding box center [638, 476] width 1277 height 952
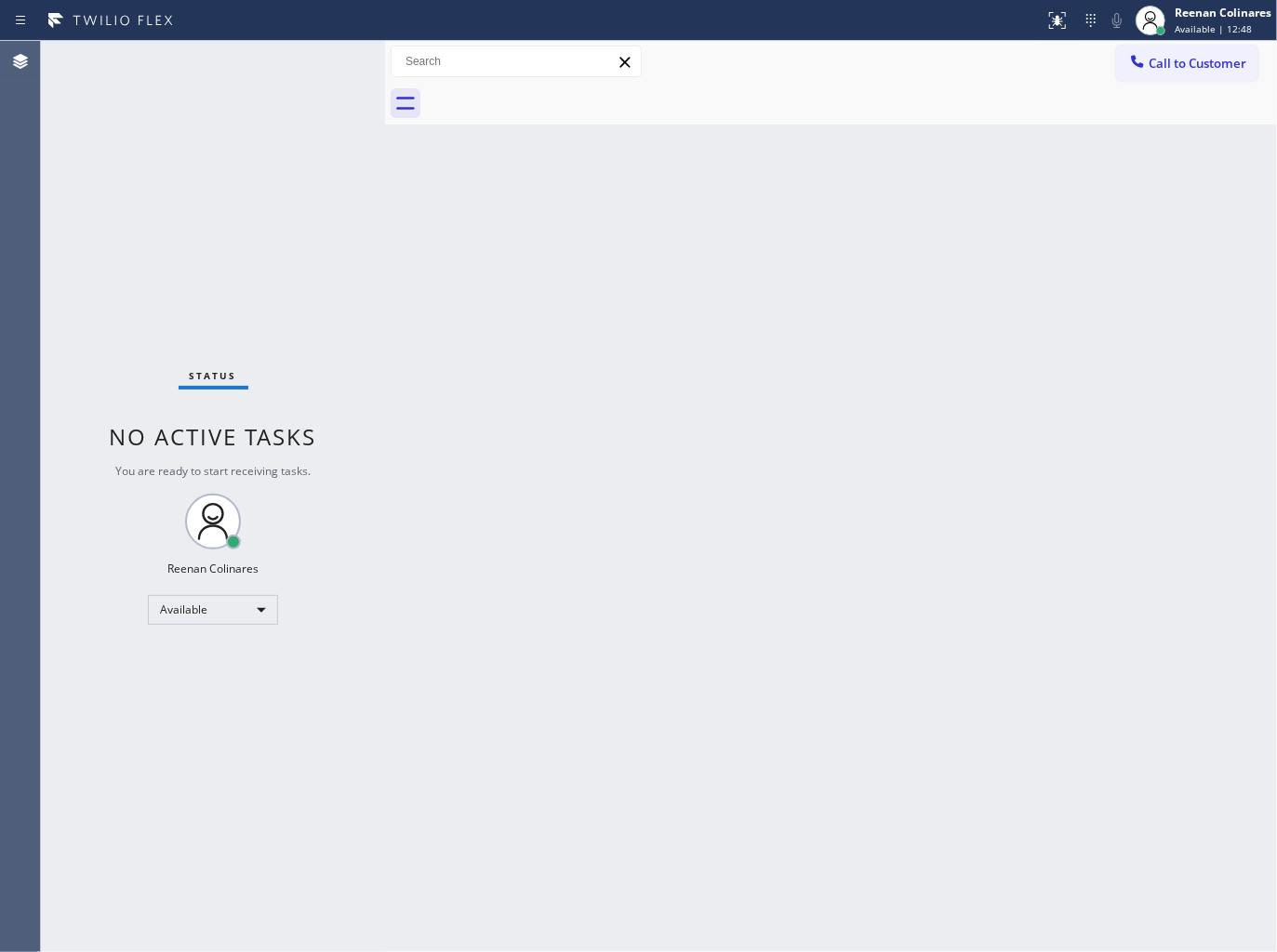
click at [828, 239] on div "Back to Dashboard Change Sender ID Customers Technicians Select a contact Outbo…" at bounding box center [831, 497] width 892 height 911
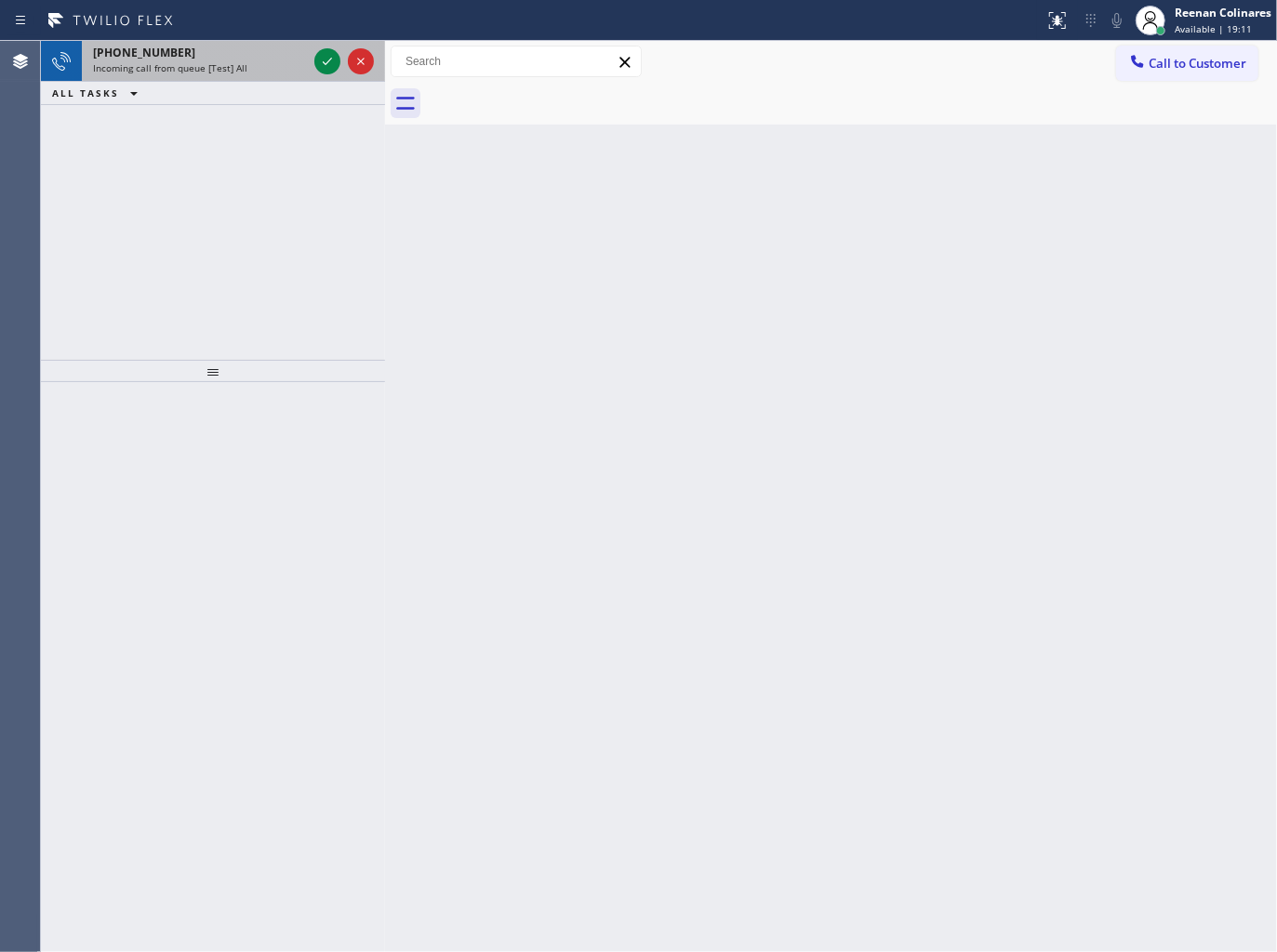
drag, startPoint x: 241, startPoint y: 69, endPoint x: 252, endPoint y: 77, distance: 13.6
click at [241, 69] on span "Incoming call from queue [Test] All" at bounding box center [170, 68] width 154 height 13
click at [267, 62] on div "Incoming call from queue [Test] All" at bounding box center [200, 68] width 214 height 13
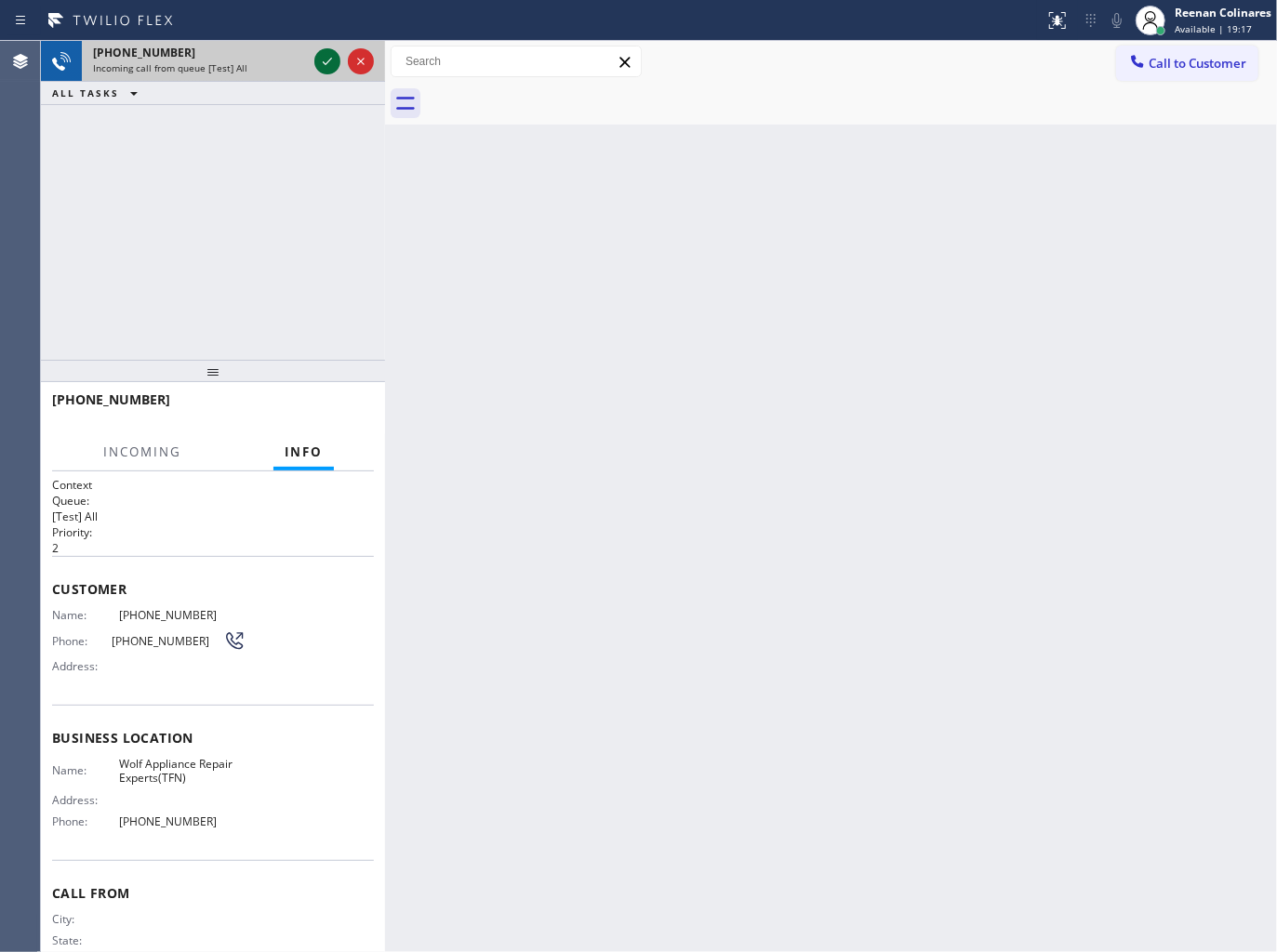
click at [322, 57] on icon at bounding box center [328, 61] width 23 height 23
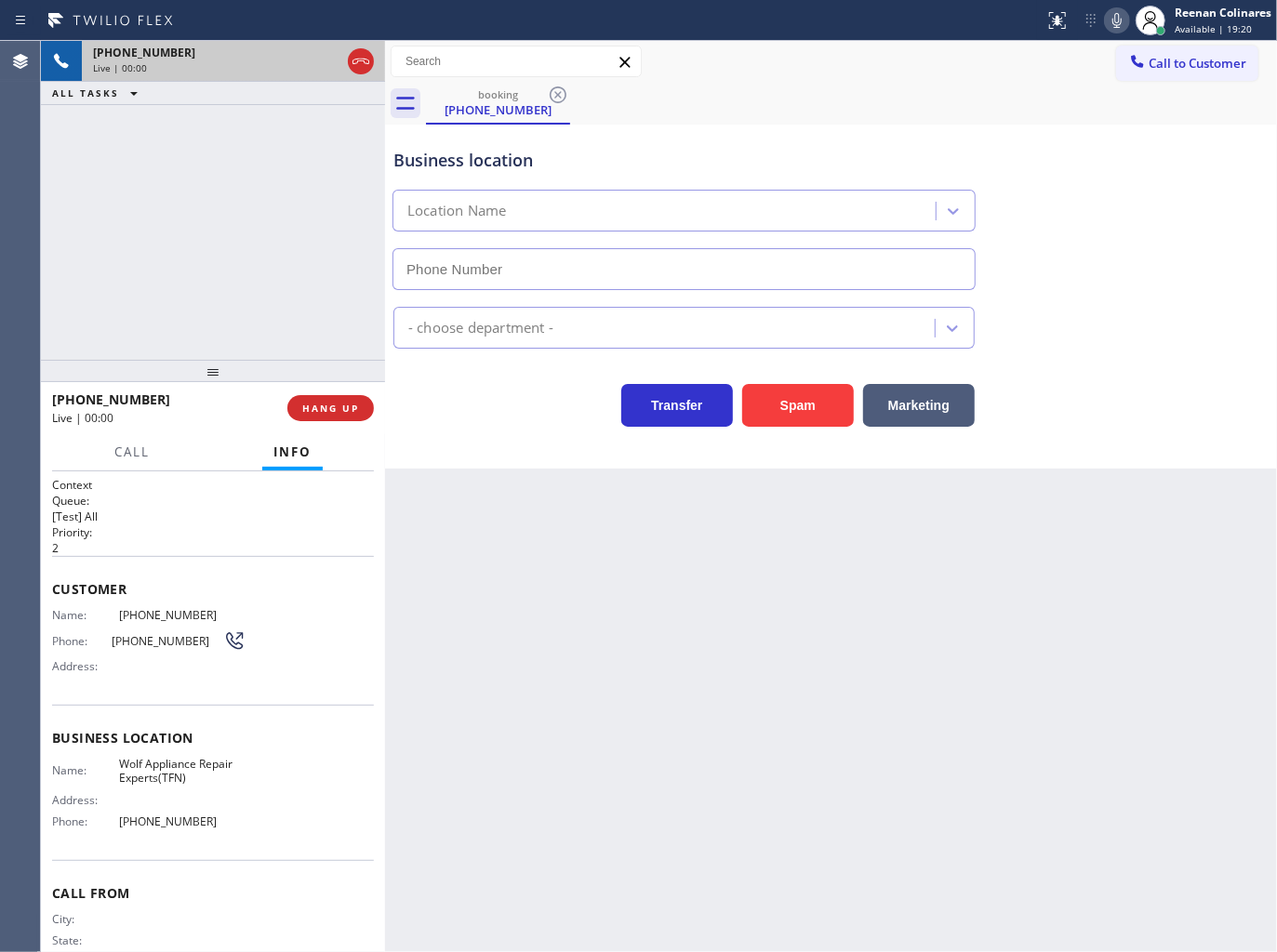
type input "[PHONE_NUMBER]"
click at [814, 400] on button "Spam" at bounding box center [797, 406] width 112 height 43
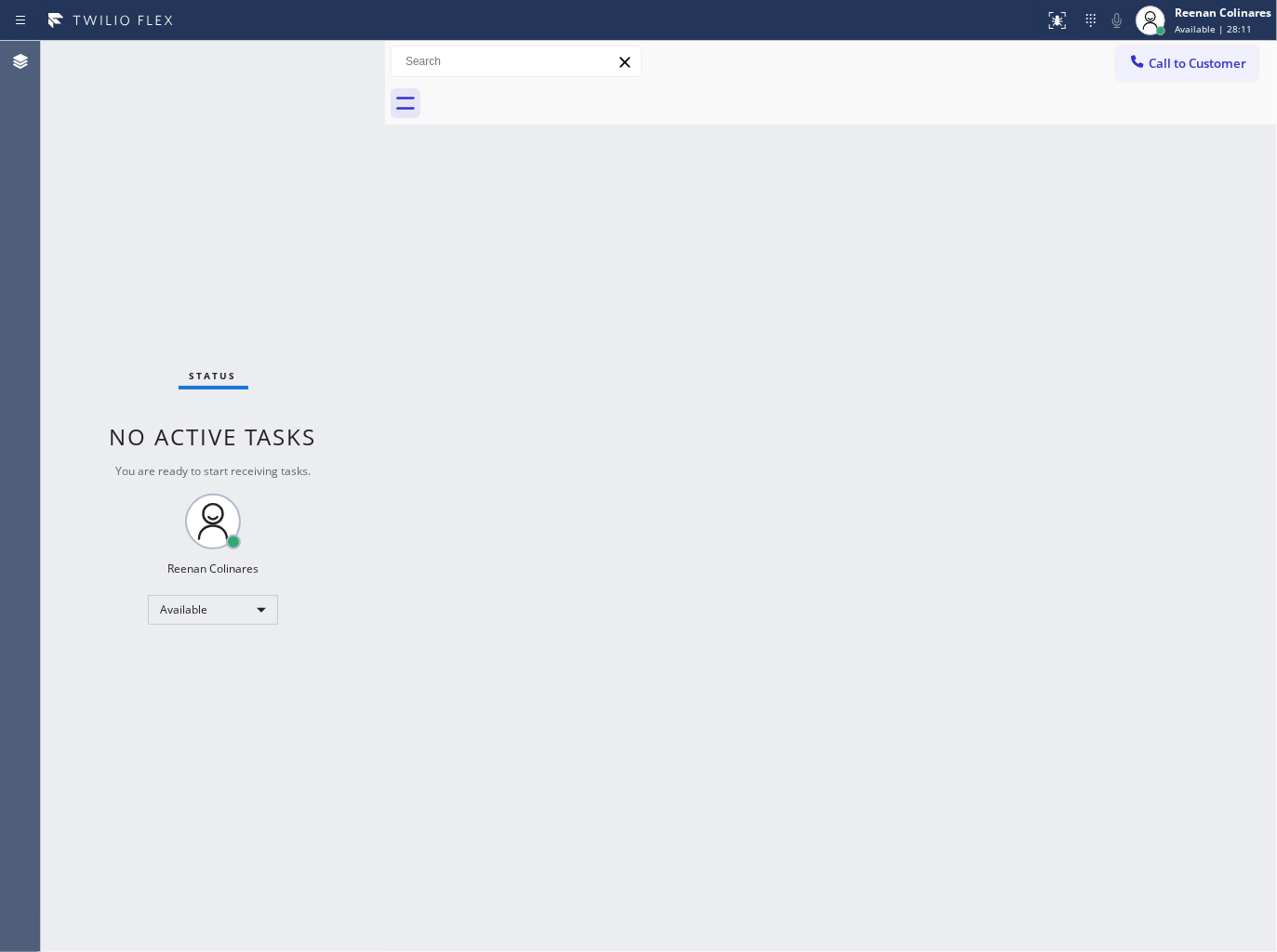
click at [963, 203] on div "Back to Dashboard Change Sender ID Customers Technicians Select a contact Outbo…" at bounding box center [831, 497] width 892 height 911
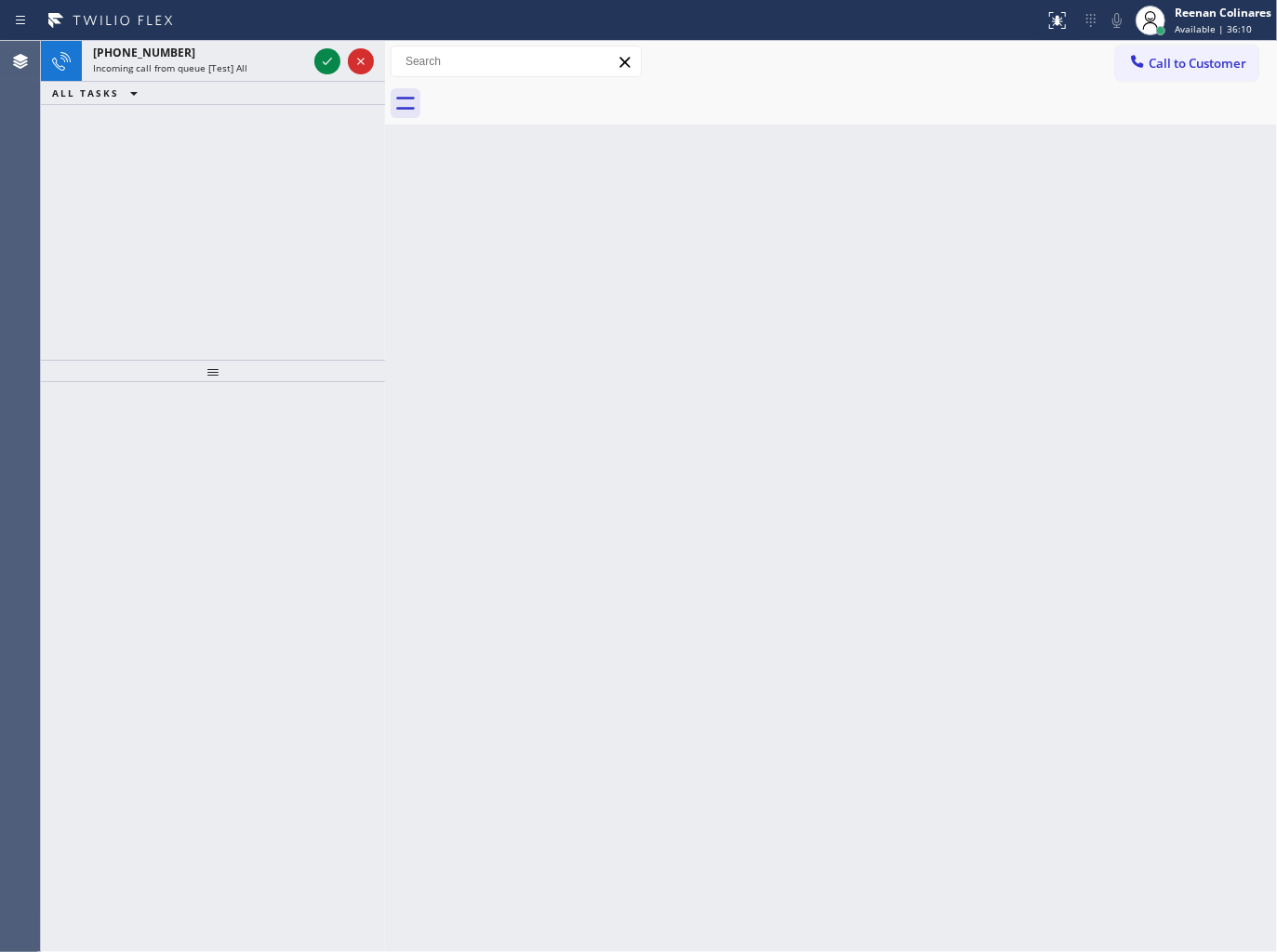
click at [229, 88] on div "ALL TASKS ALL TASKS ACTIVE TASKS TASKS IN WRAP UP" at bounding box center [213, 93] width 344 height 23
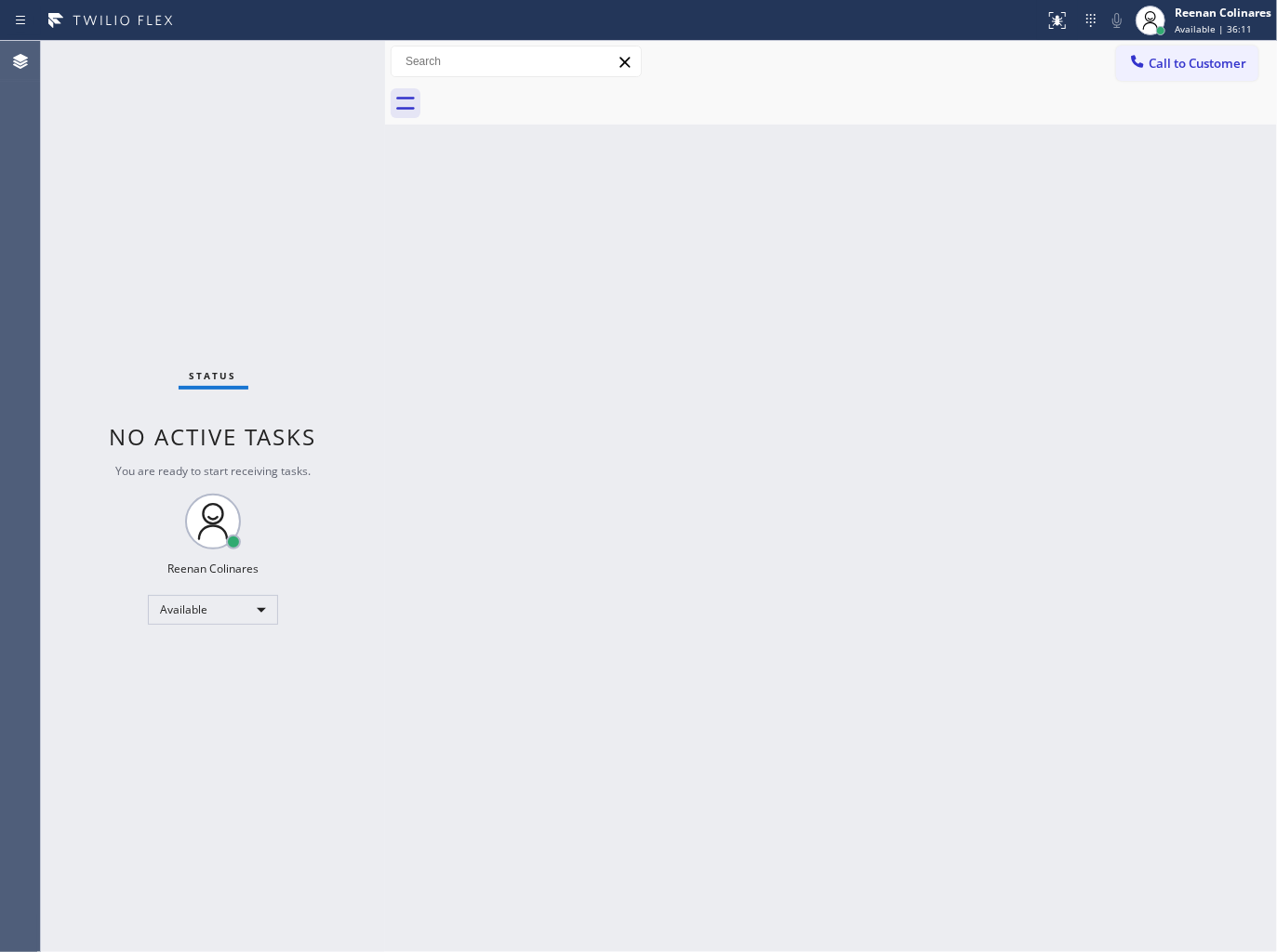
click at [255, 49] on div "Status No active tasks You are ready to start receiving tasks. Reenan Colinares…" at bounding box center [213, 497] width 344 height 911
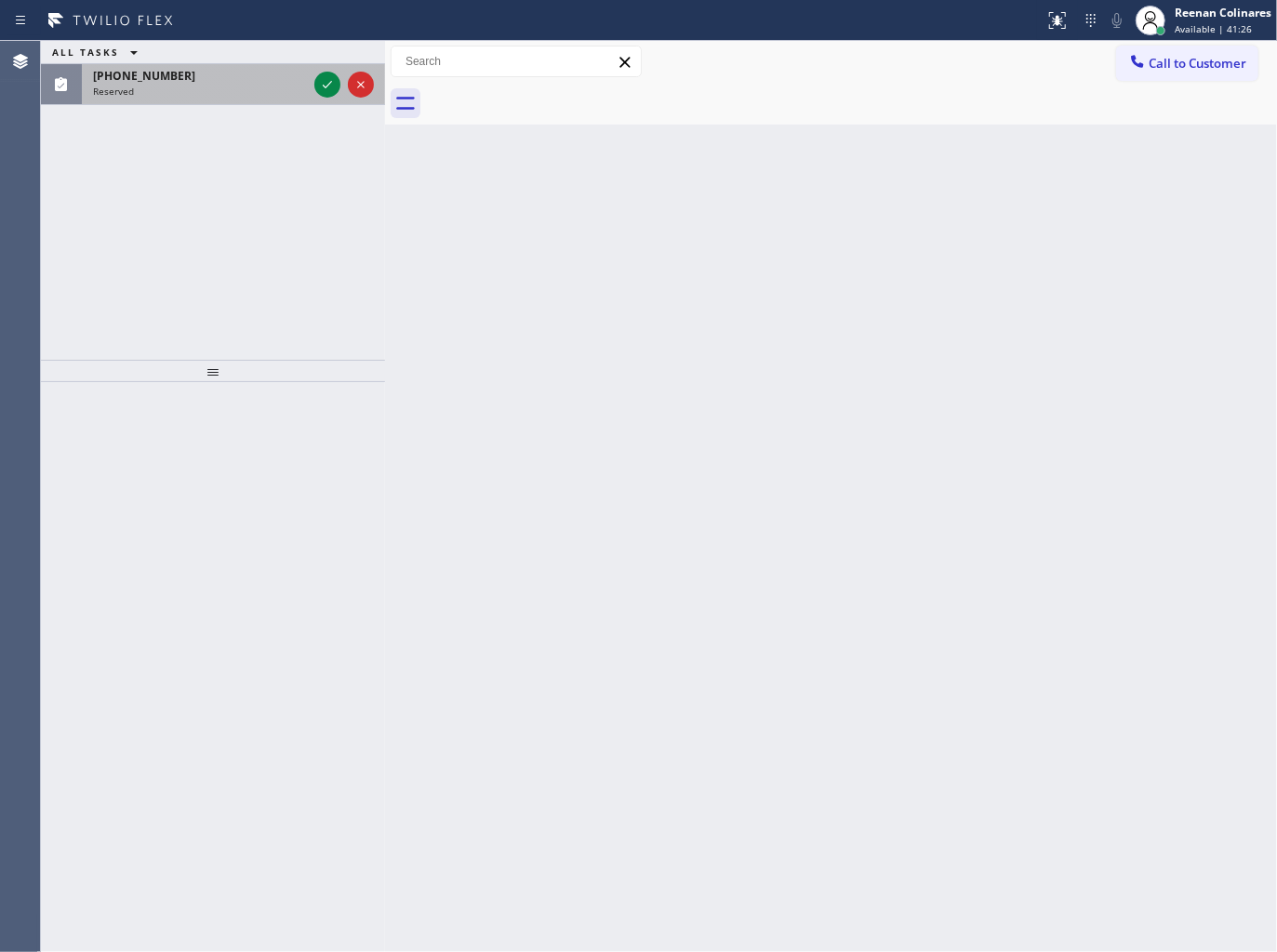
drag, startPoint x: 191, startPoint y: 74, endPoint x: 171, endPoint y: 72, distance: 20.1
click at [191, 74] on div "[PHONE_NUMBER]" at bounding box center [200, 75] width 214 height 16
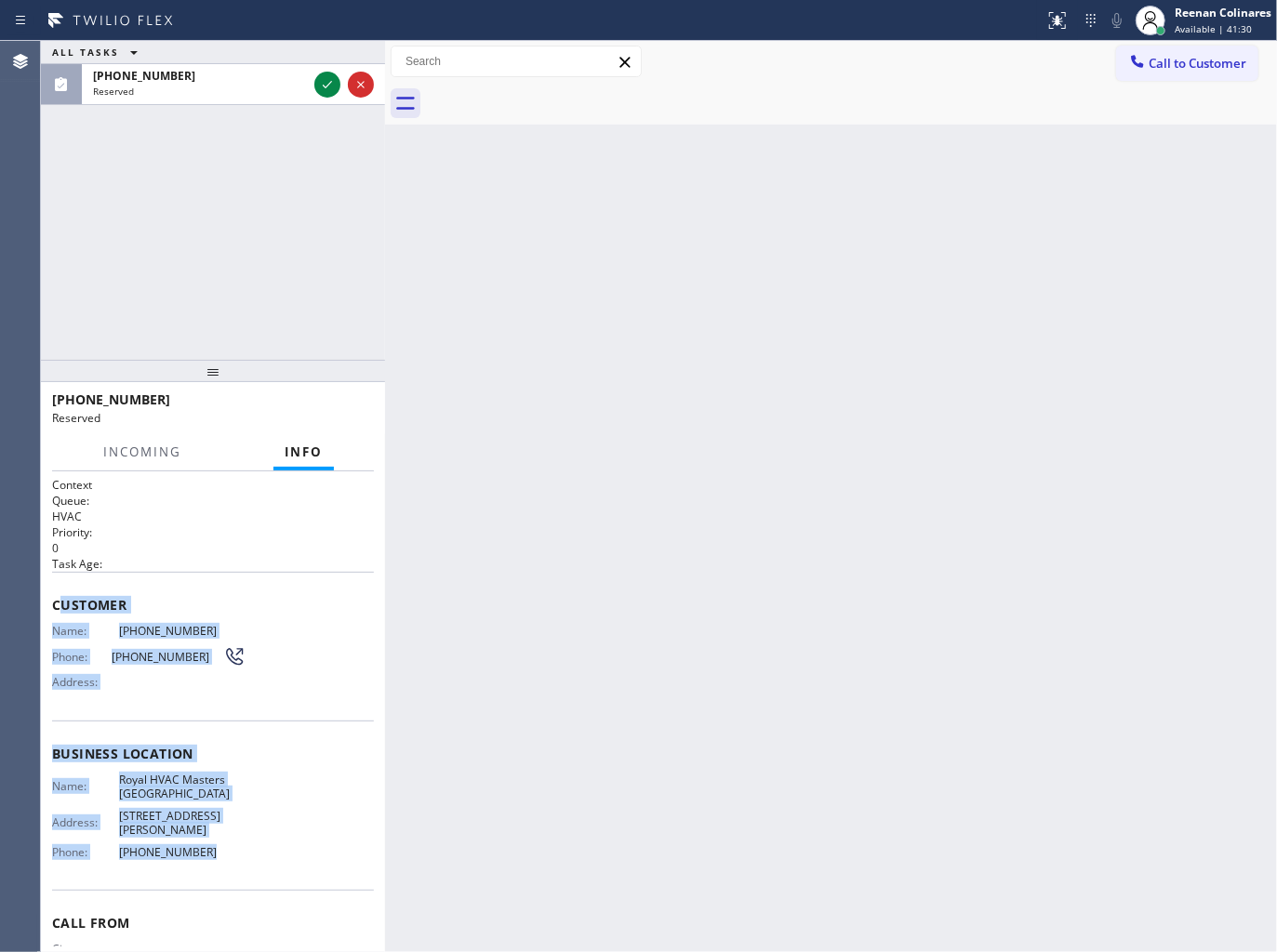
copy div "ustomer Name: [PHONE_NUMBER] Phone: [PHONE_NUMBER] Address: Business location N…"
drag, startPoint x: 69, startPoint y: 606, endPoint x: 275, endPoint y: 849, distance: 318.6
click at [275, 849] on div "Context Queue: HVAC Priority: 0 Task Age: Customer Name: [PHONE_NUMBER] Phone: …" at bounding box center [212, 754] width 322 height 554
click at [329, 86] on icon at bounding box center [328, 84] width 23 height 23
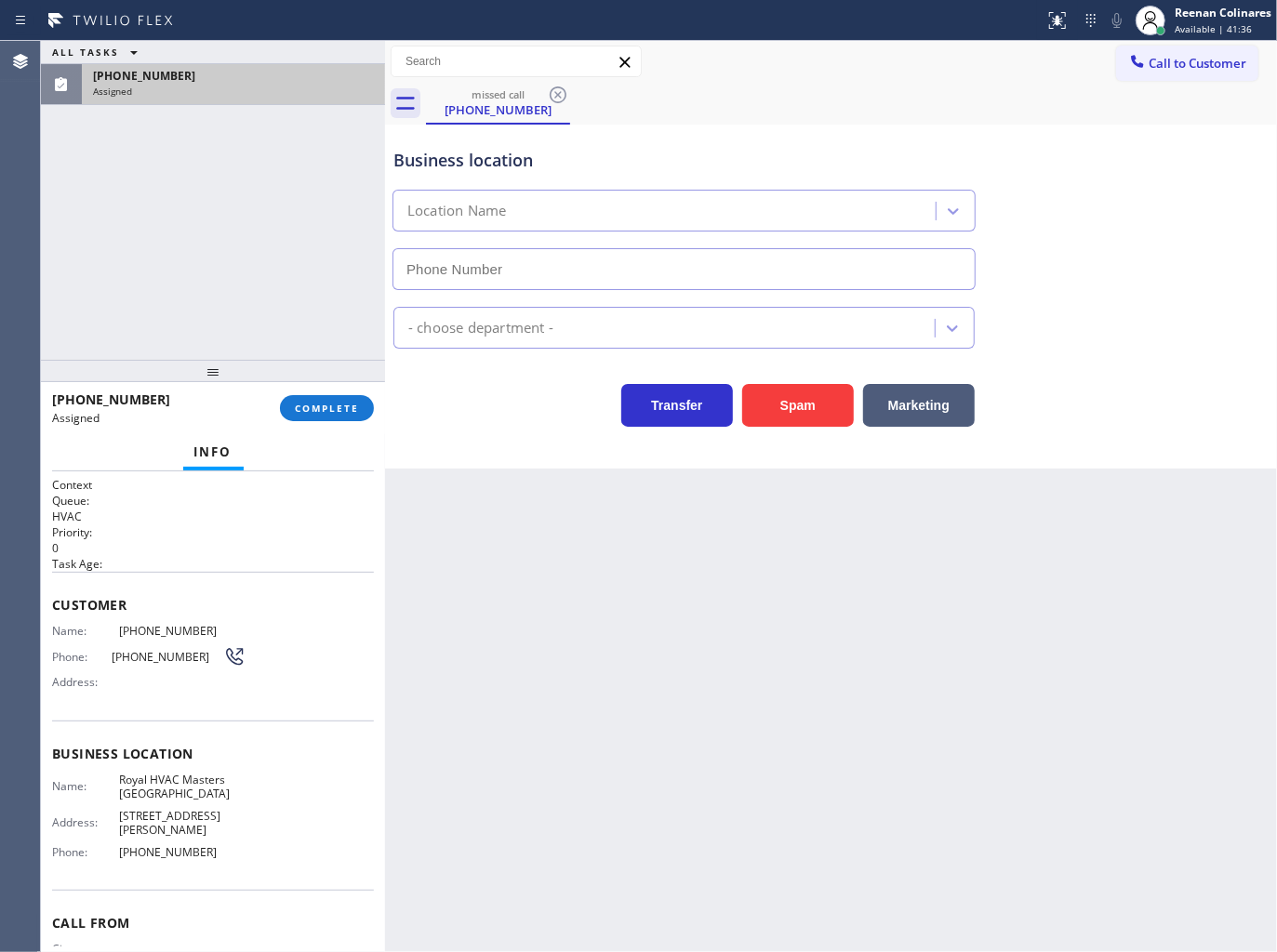
type input "[PHONE_NUMBER]"
click at [359, 422] on div "[PHONE_NUMBER] Assigned COMPLETE" at bounding box center [212, 407] width 322 height 48
click at [360, 415] on button "COMPLETE" at bounding box center [327, 408] width 94 height 26
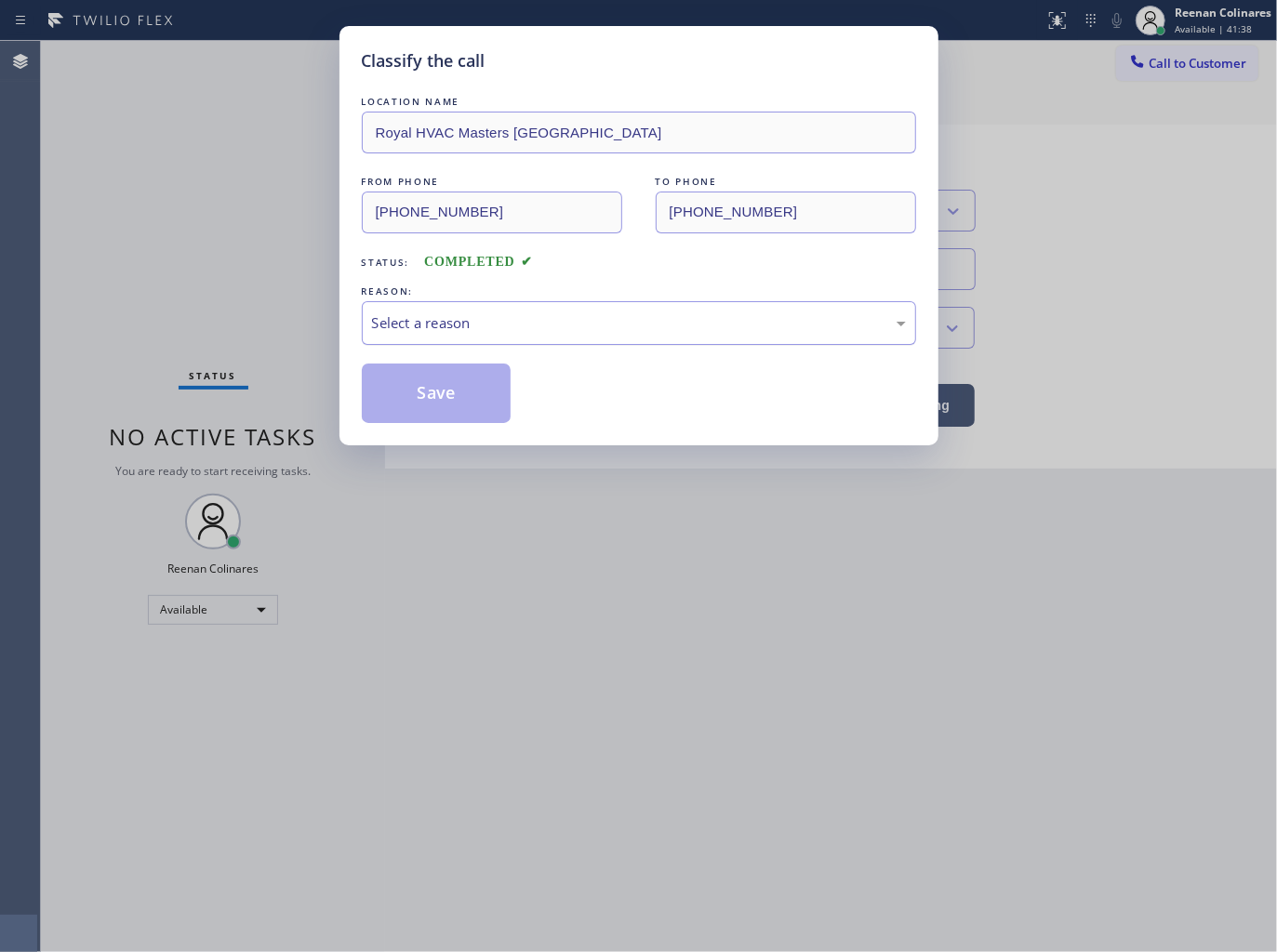
click at [398, 309] on div "Select a reason" at bounding box center [638, 323] width 554 height 44
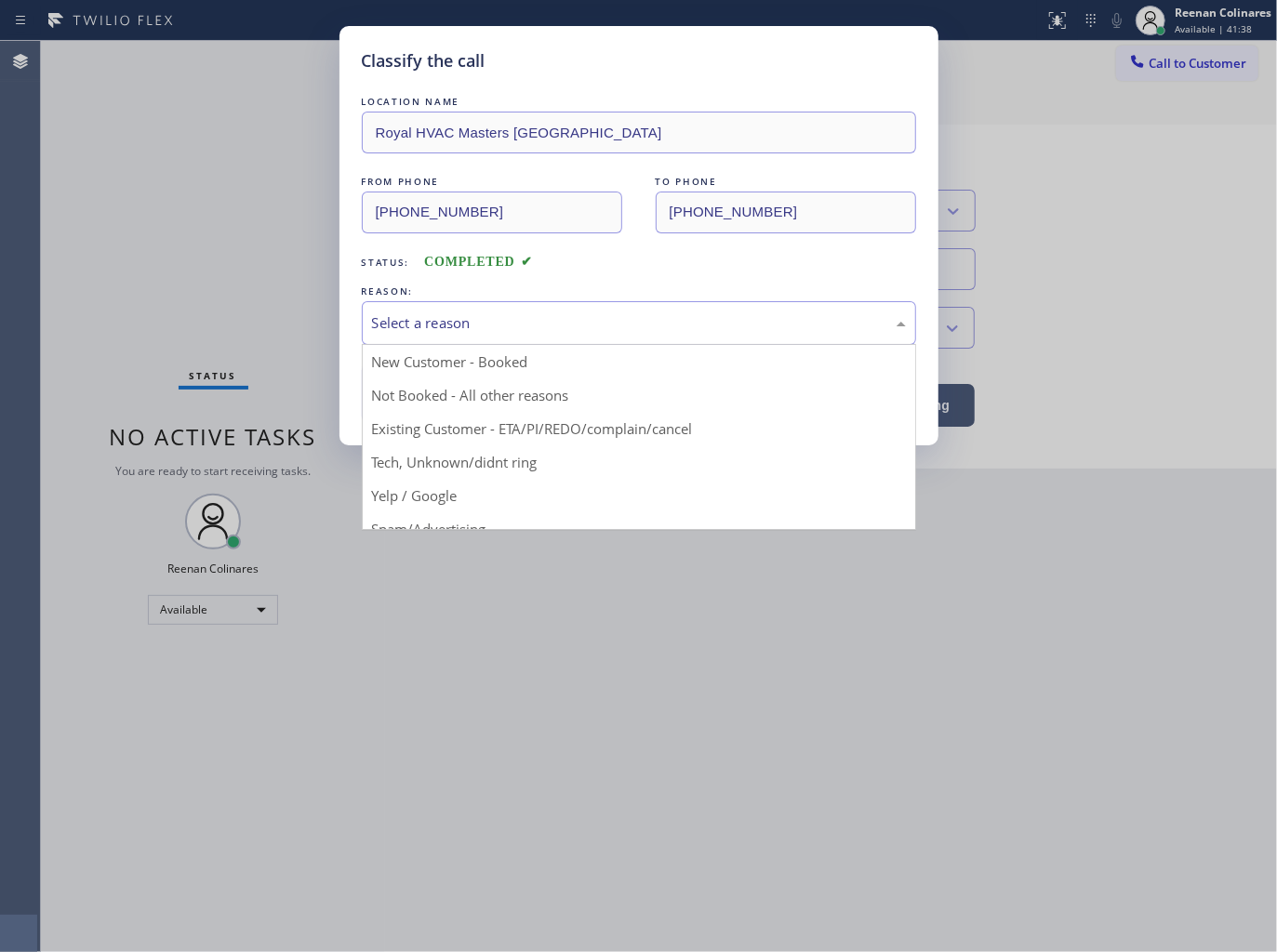
drag, startPoint x: 415, startPoint y: 461, endPoint x: 414, endPoint y: 435, distance: 26.0
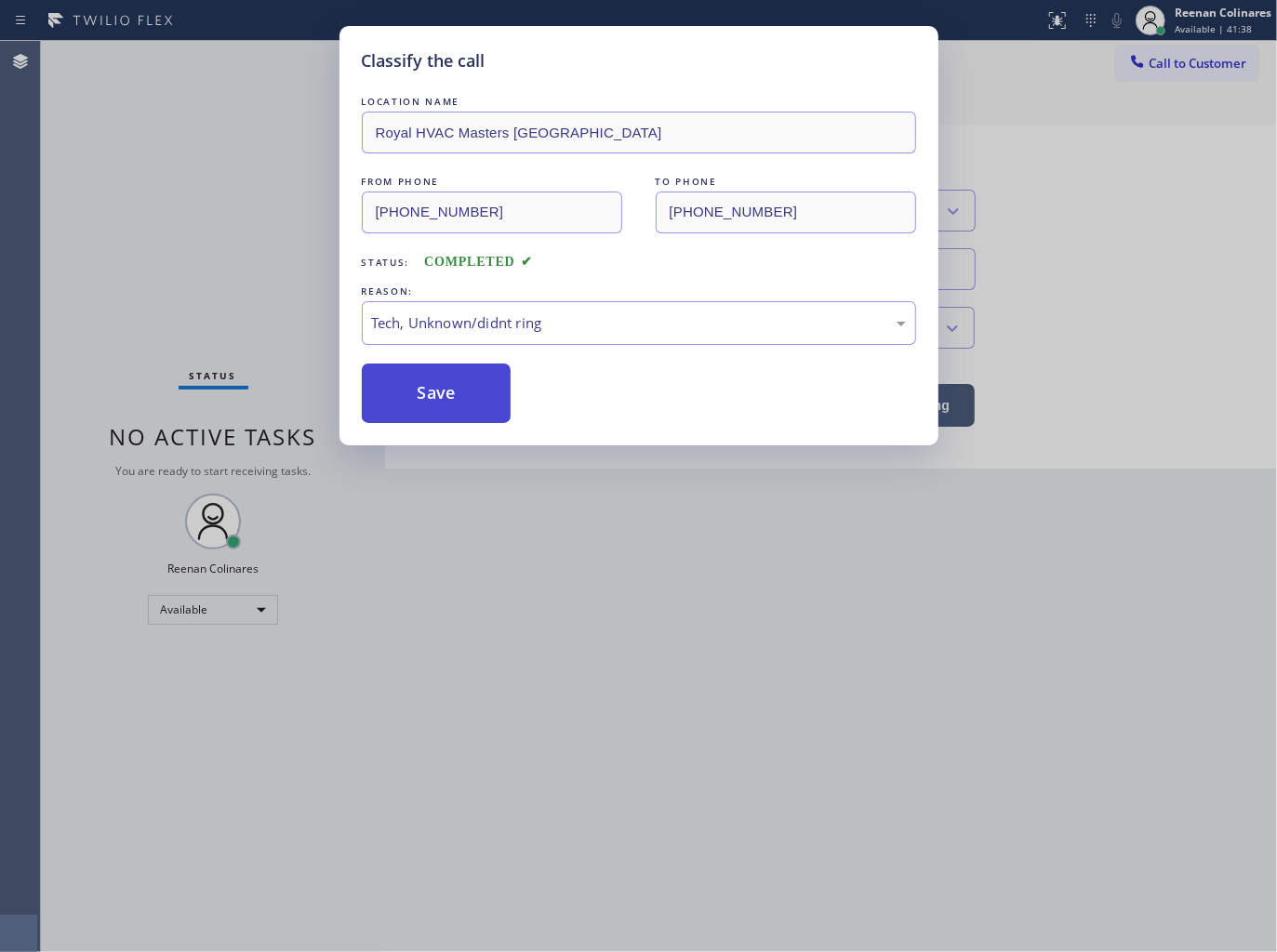
click at [413, 385] on button "Save" at bounding box center [436, 392] width 149 height 59
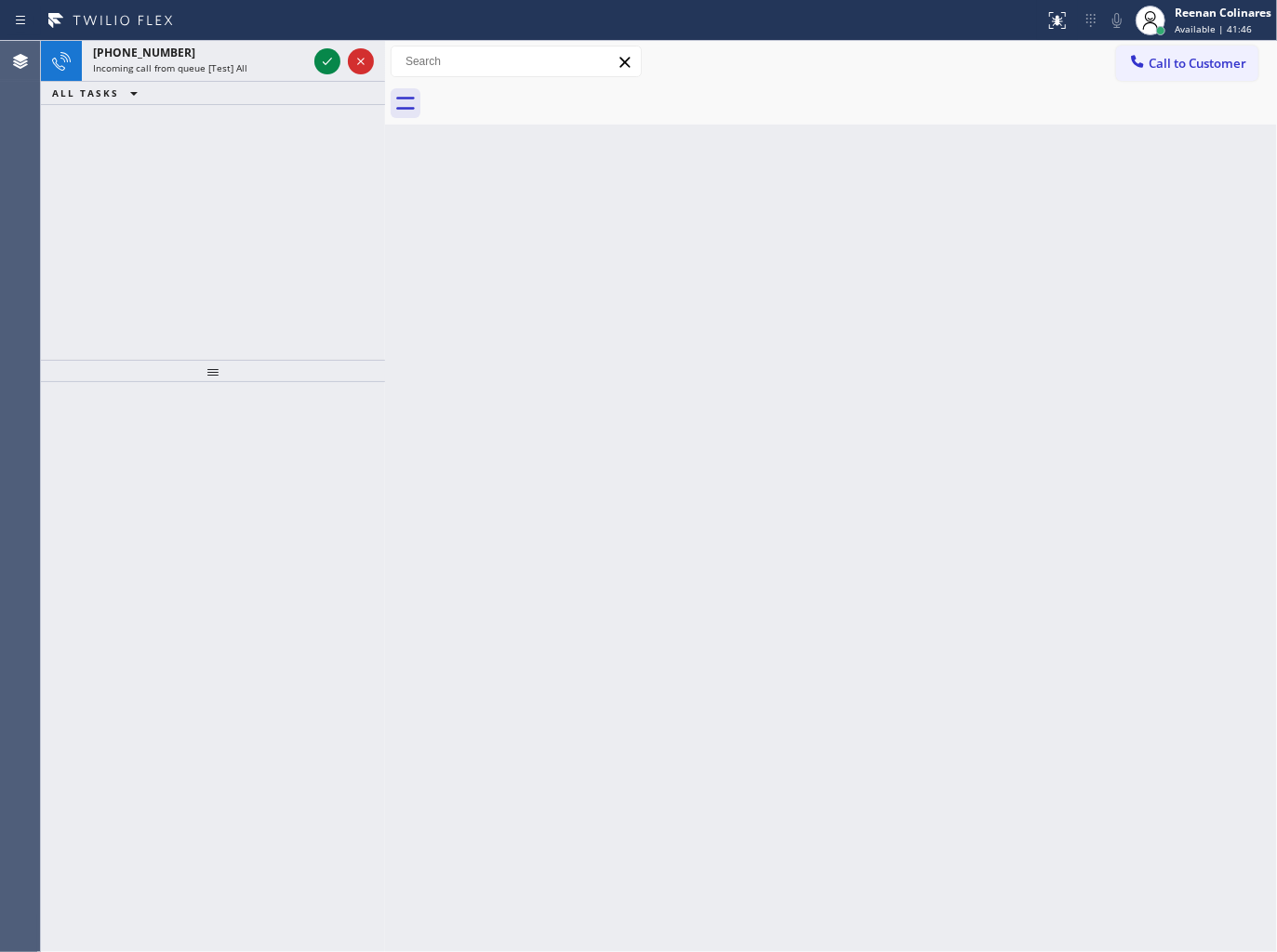
click at [256, 132] on div "[PHONE_NUMBER] Incoming call from queue [Test] All ALL TASKS ALL TASKS ACTIVE T…" at bounding box center [213, 201] width 344 height 319
click at [237, 67] on span "Incoming call from queue [Test] All" at bounding box center [170, 68] width 154 height 13
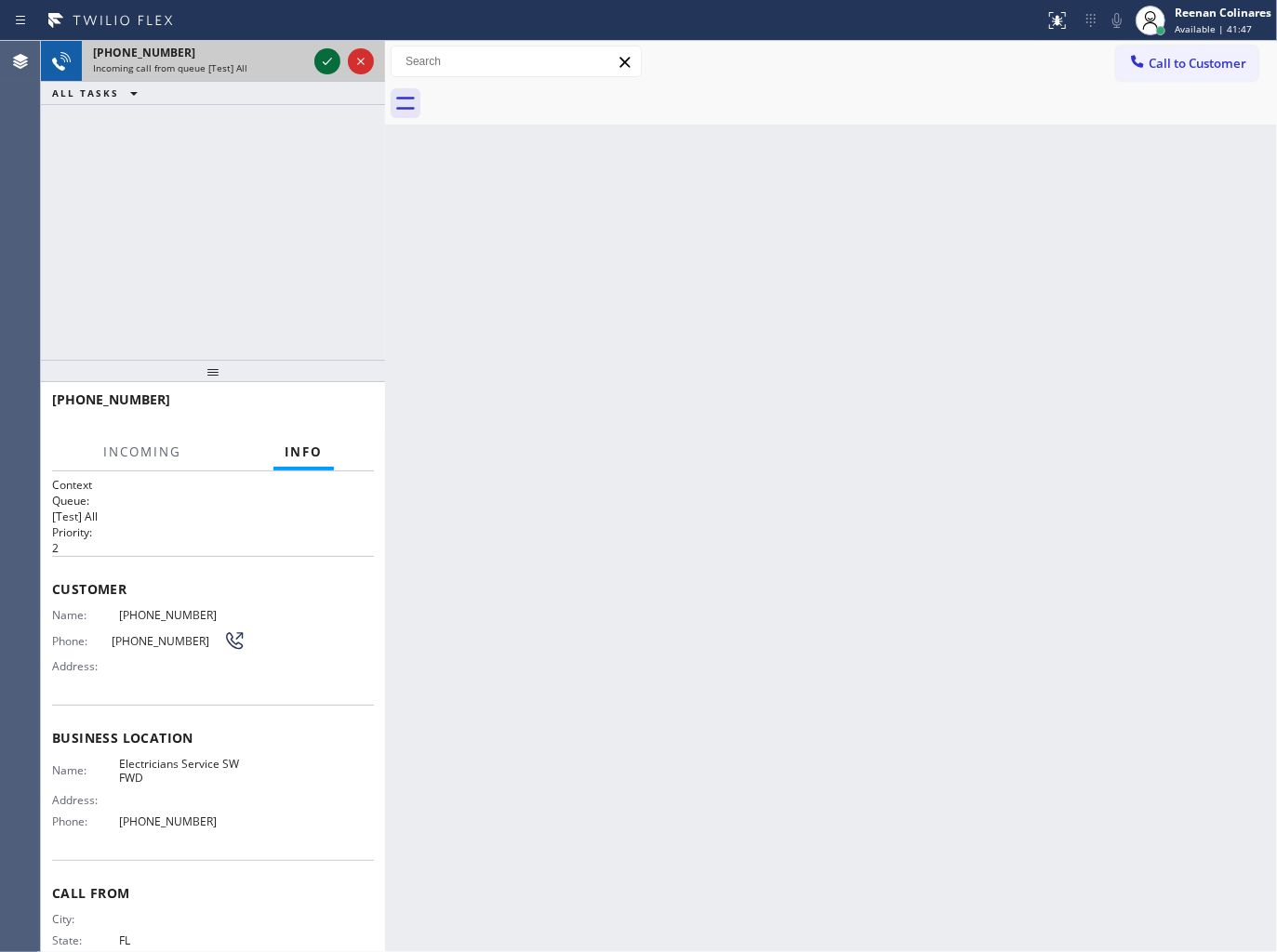
click at [328, 60] on icon at bounding box center [328, 61] width 23 height 23
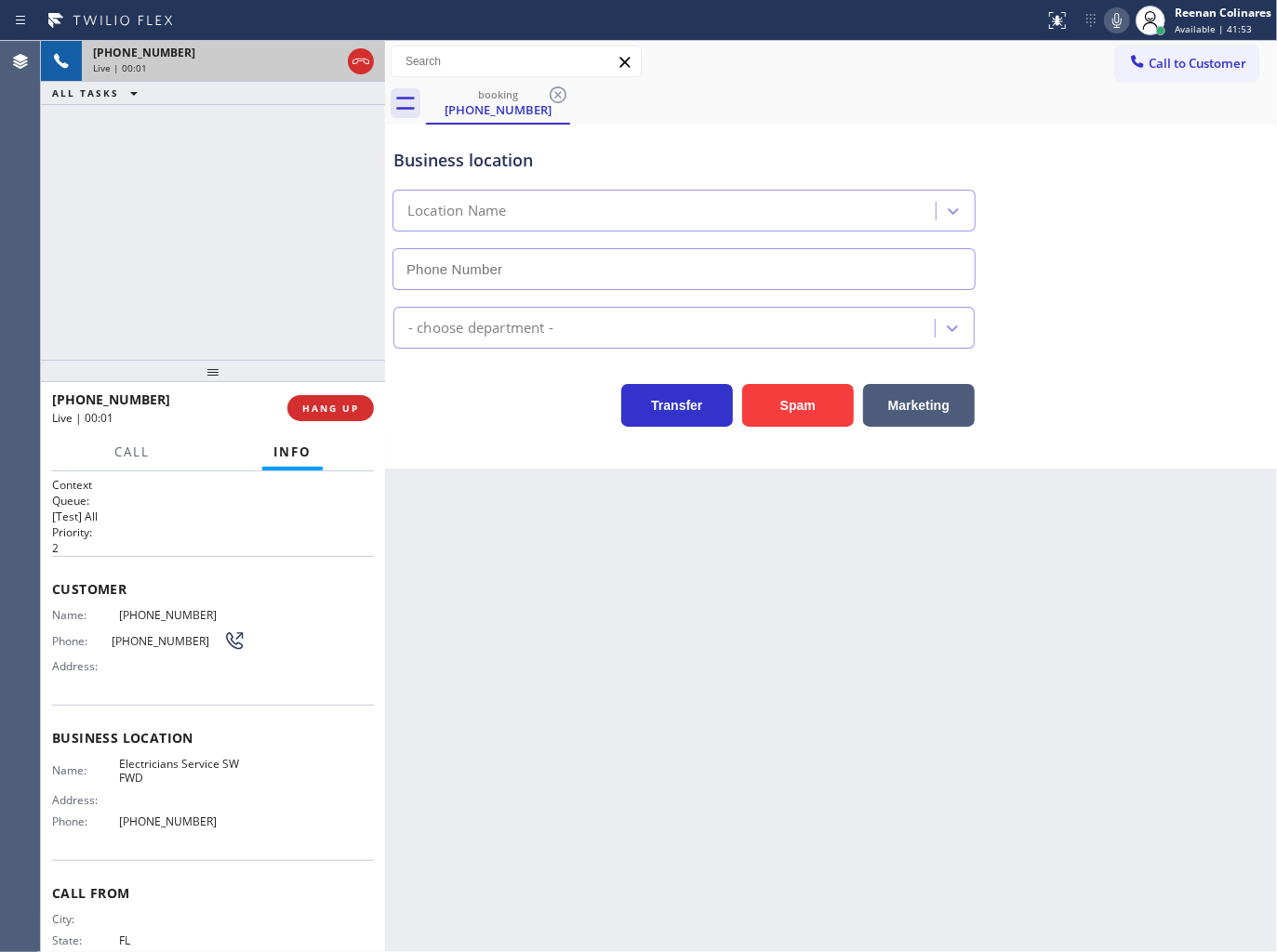
type input "[PHONE_NUMBER]"
click at [788, 411] on button "Spam" at bounding box center [797, 406] width 112 height 43
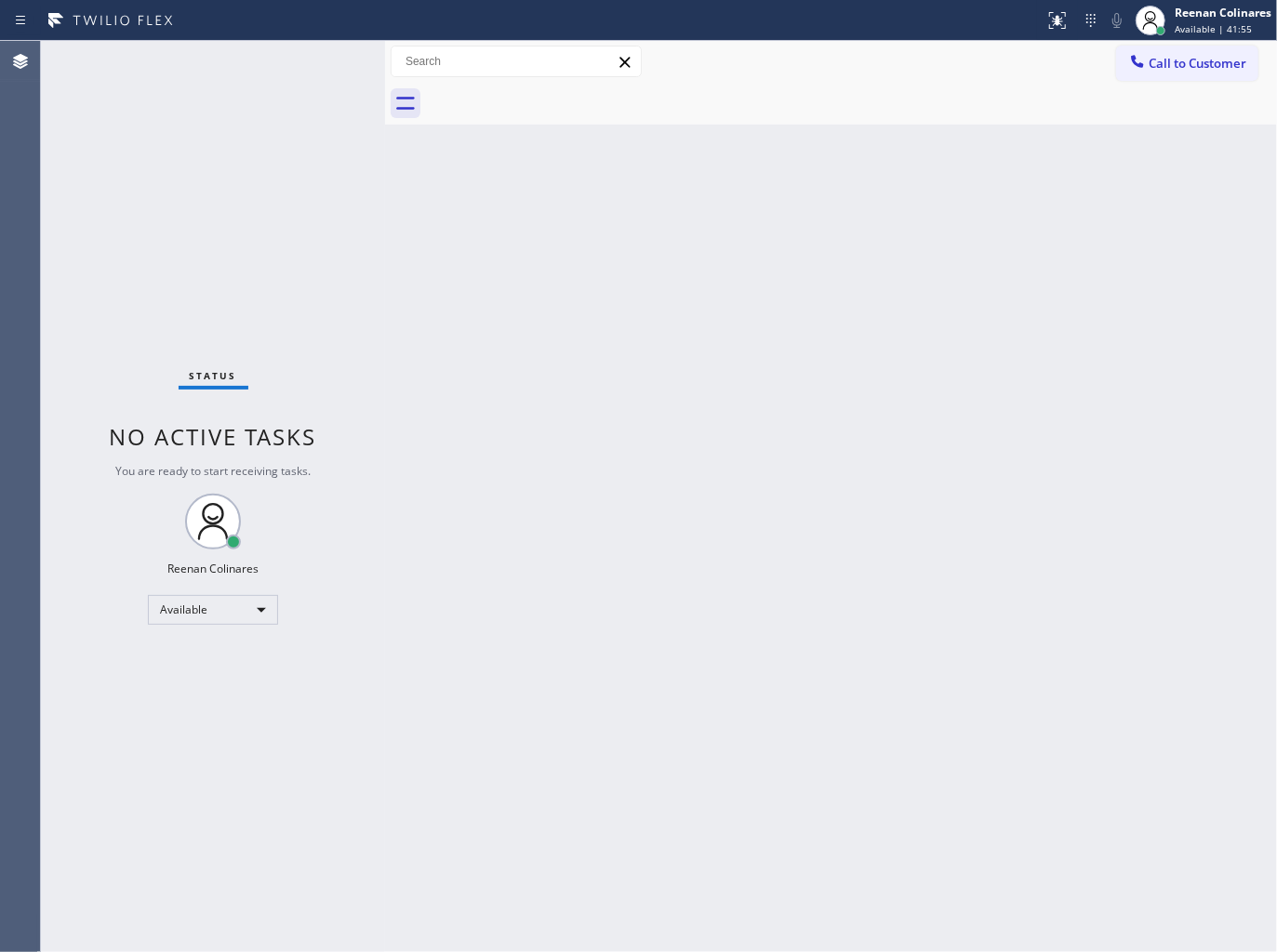
click at [965, 461] on div "Back to Dashboard Change Sender ID Customers Technicians Select a contact Outbo…" at bounding box center [831, 497] width 892 height 911
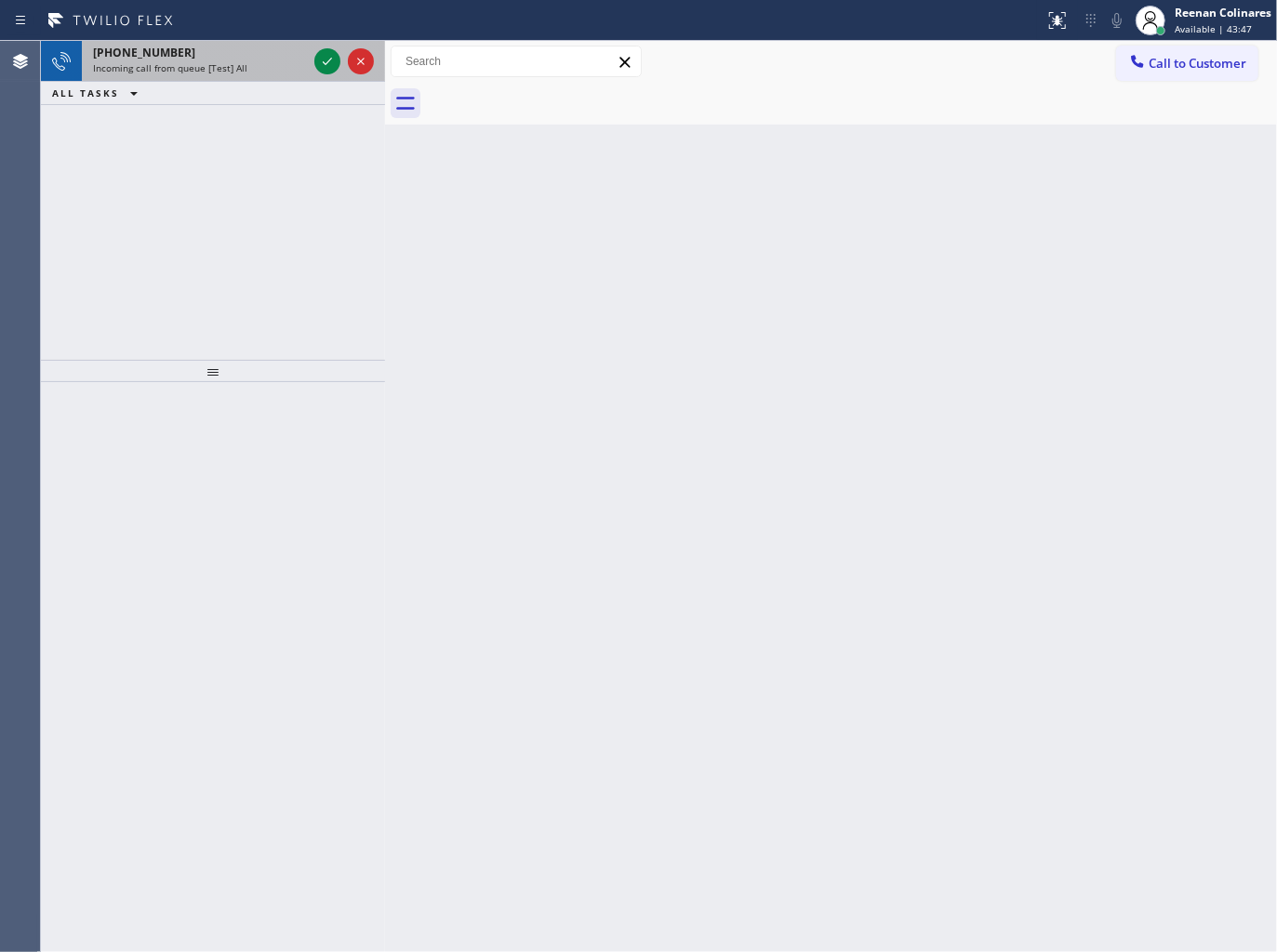
click at [154, 69] on span "Incoming call from queue [Test] All" at bounding box center [170, 68] width 154 height 13
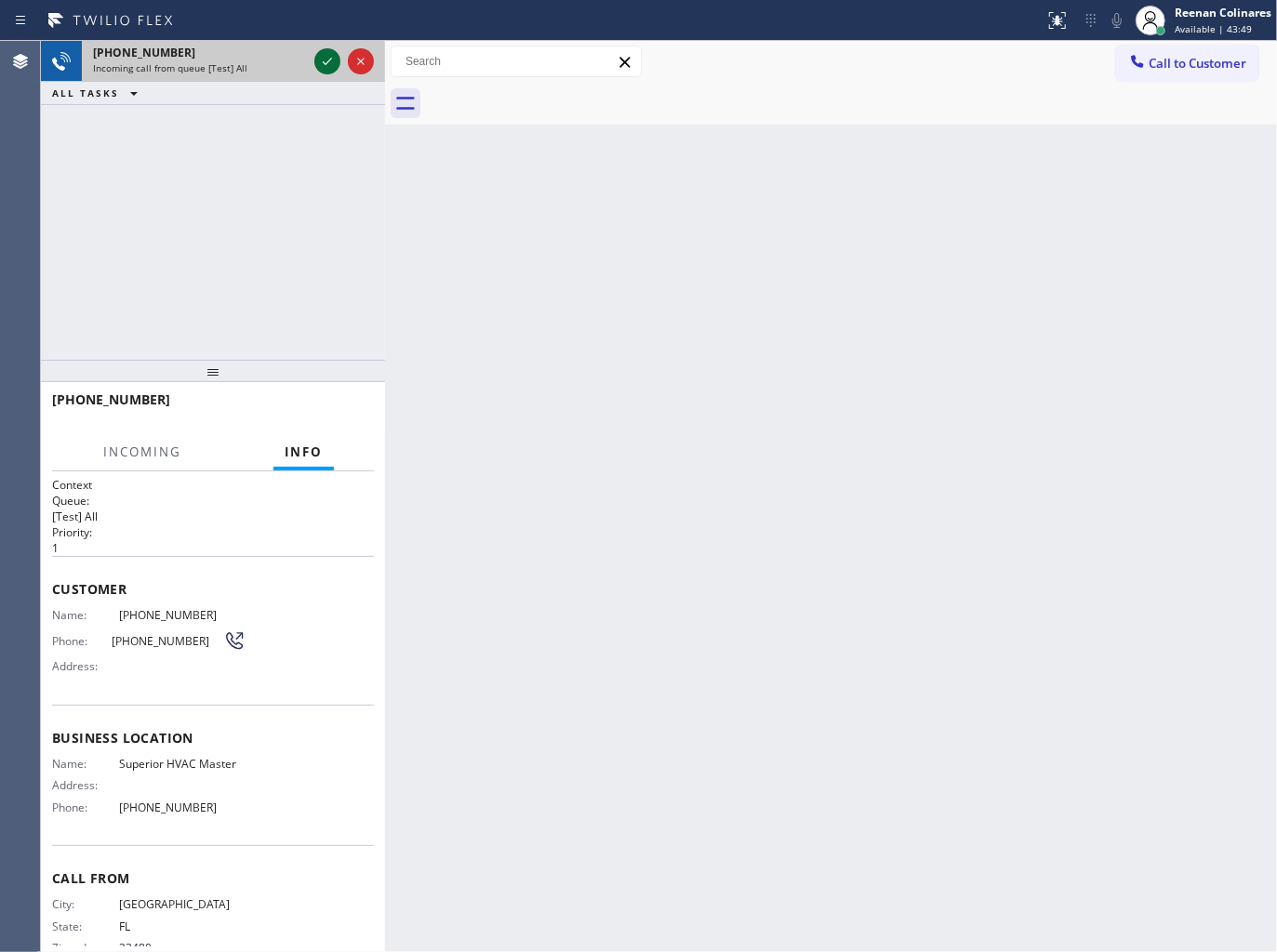
click at [320, 60] on icon at bounding box center [328, 61] width 23 height 23
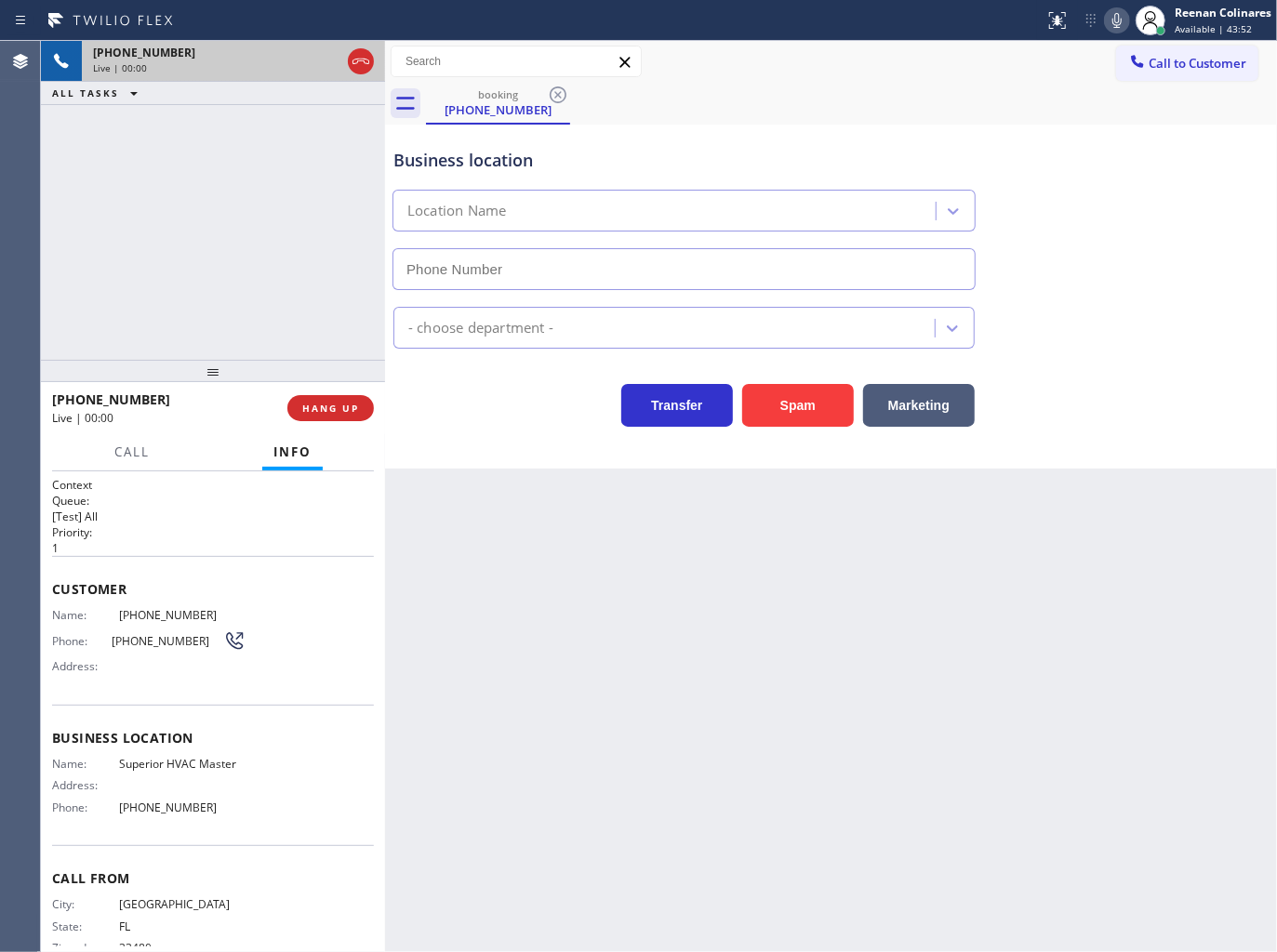
type input "[PHONE_NUMBER]"
click at [819, 414] on button "Spam" at bounding box center [797, 406] width 112 height 43
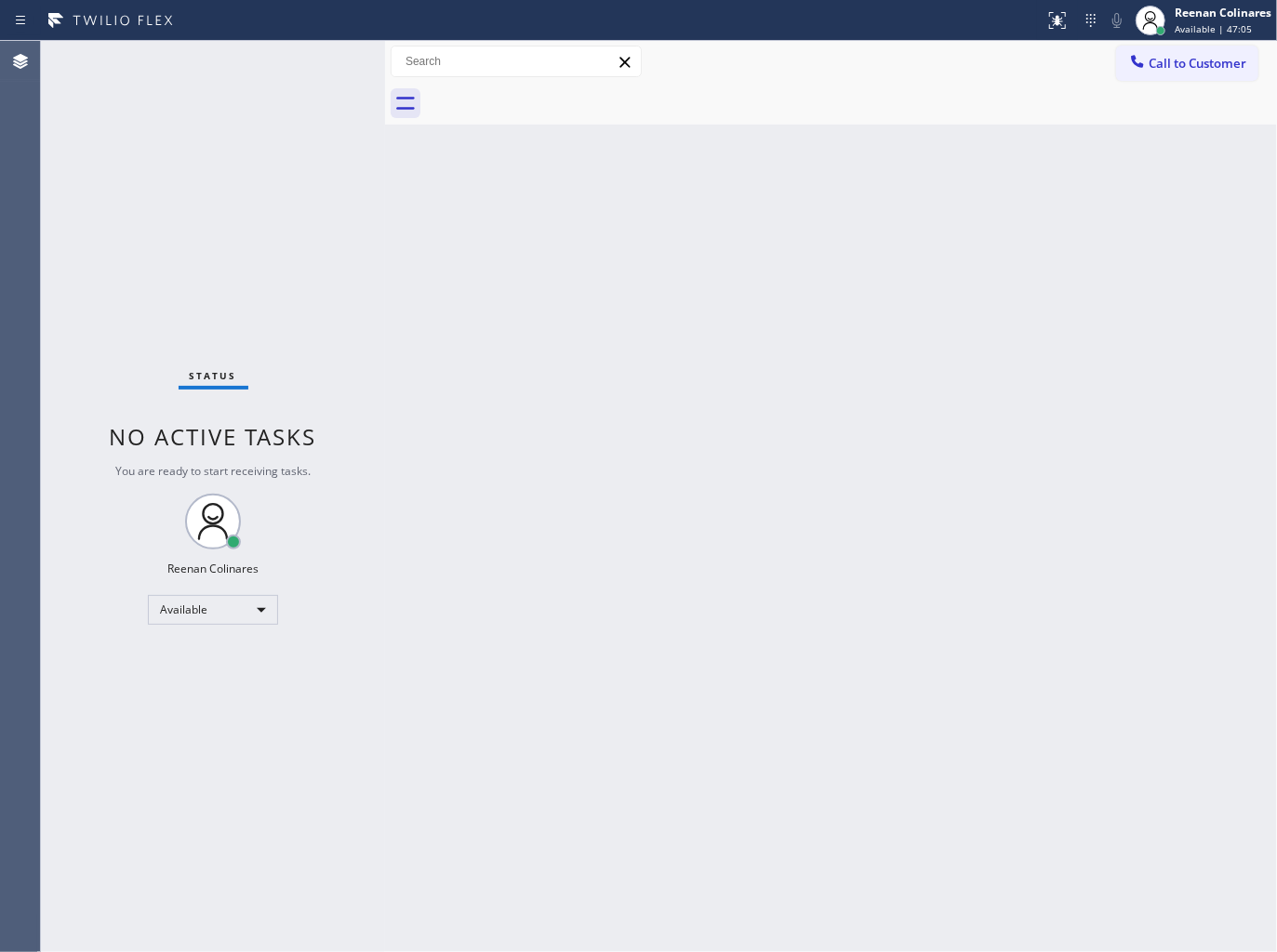
click at [749, 433] on div "Back to Dashboard Change Sender ID Customers Technicians Select a contact Outbo…" at bounding box center [831, 497] width 892 height 911
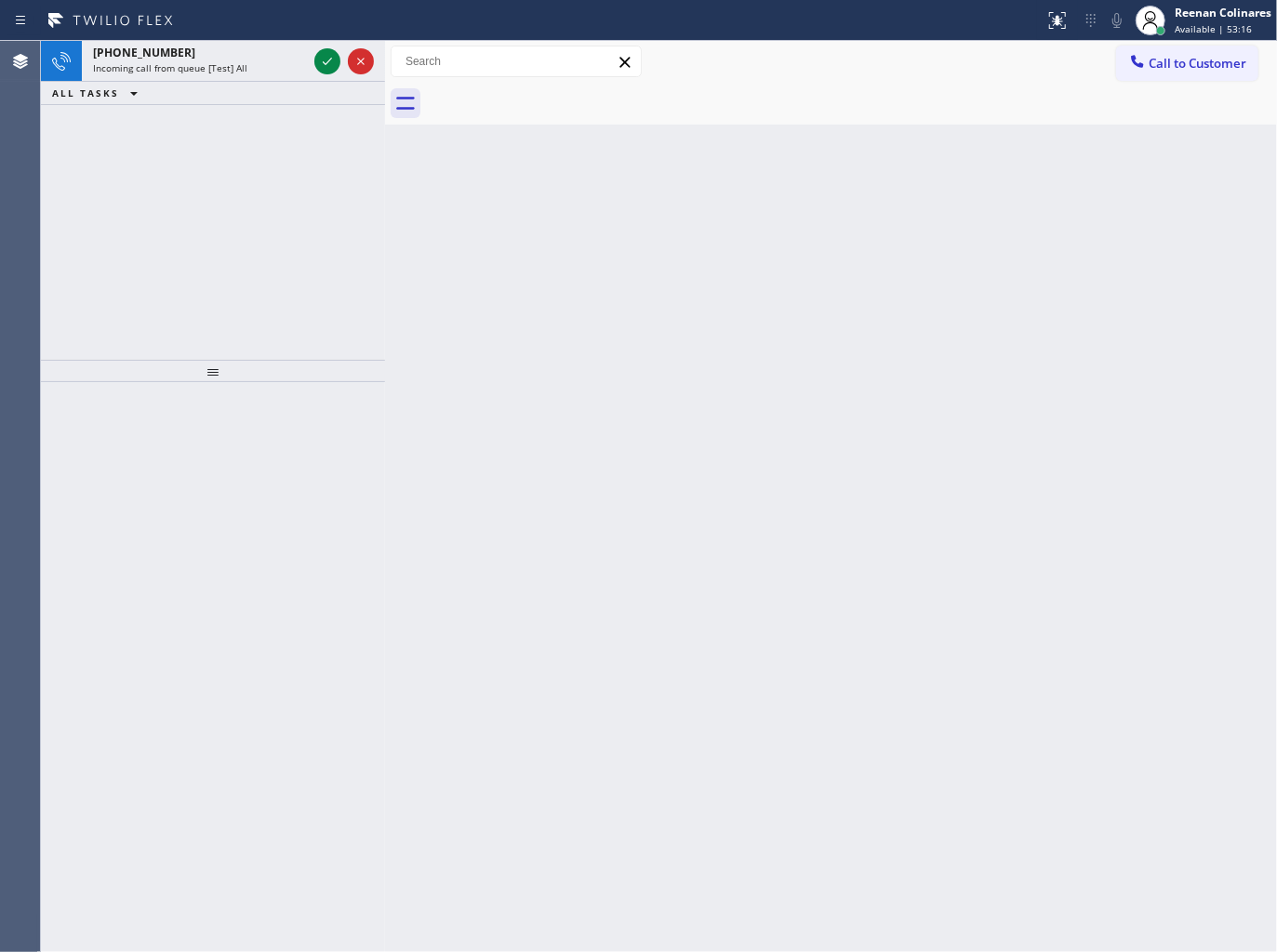
click at [246, 76] on div "[PHONE_NUMBER] Incoming call from queue [Test] All" at bounding box center [196, 62] width 229 height 41
click at [210, 66] on span "Incoming call from queue [Test] All" at bounding box center [170, 68] width 154 height 13
click at [230, 74] on span "Incoming call from queue [Test] All" at bounding box center [170, 68] width 154 height 13
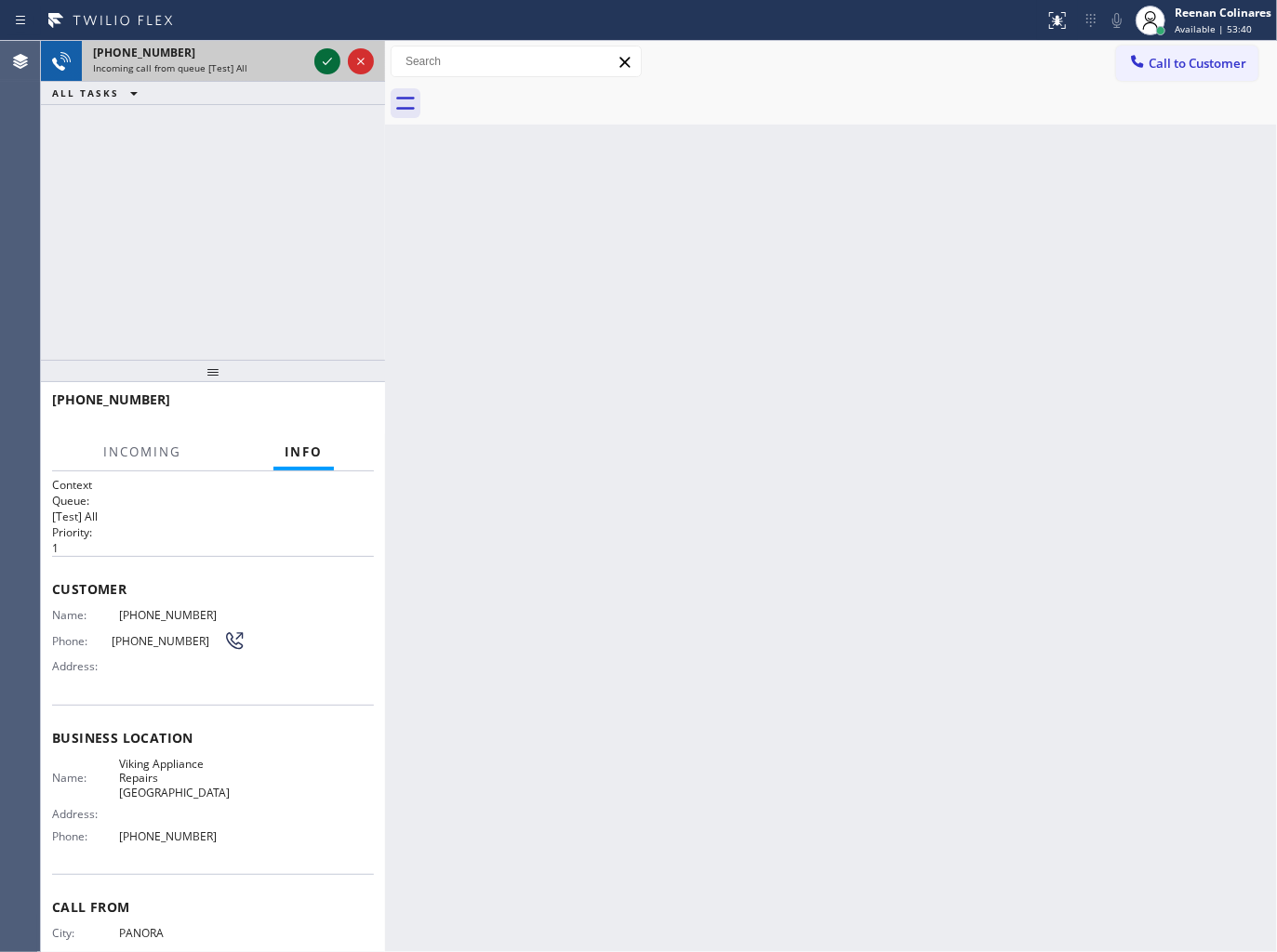
click at [326, 57] on icon at bounding box center [328, 61] width 23 height 23
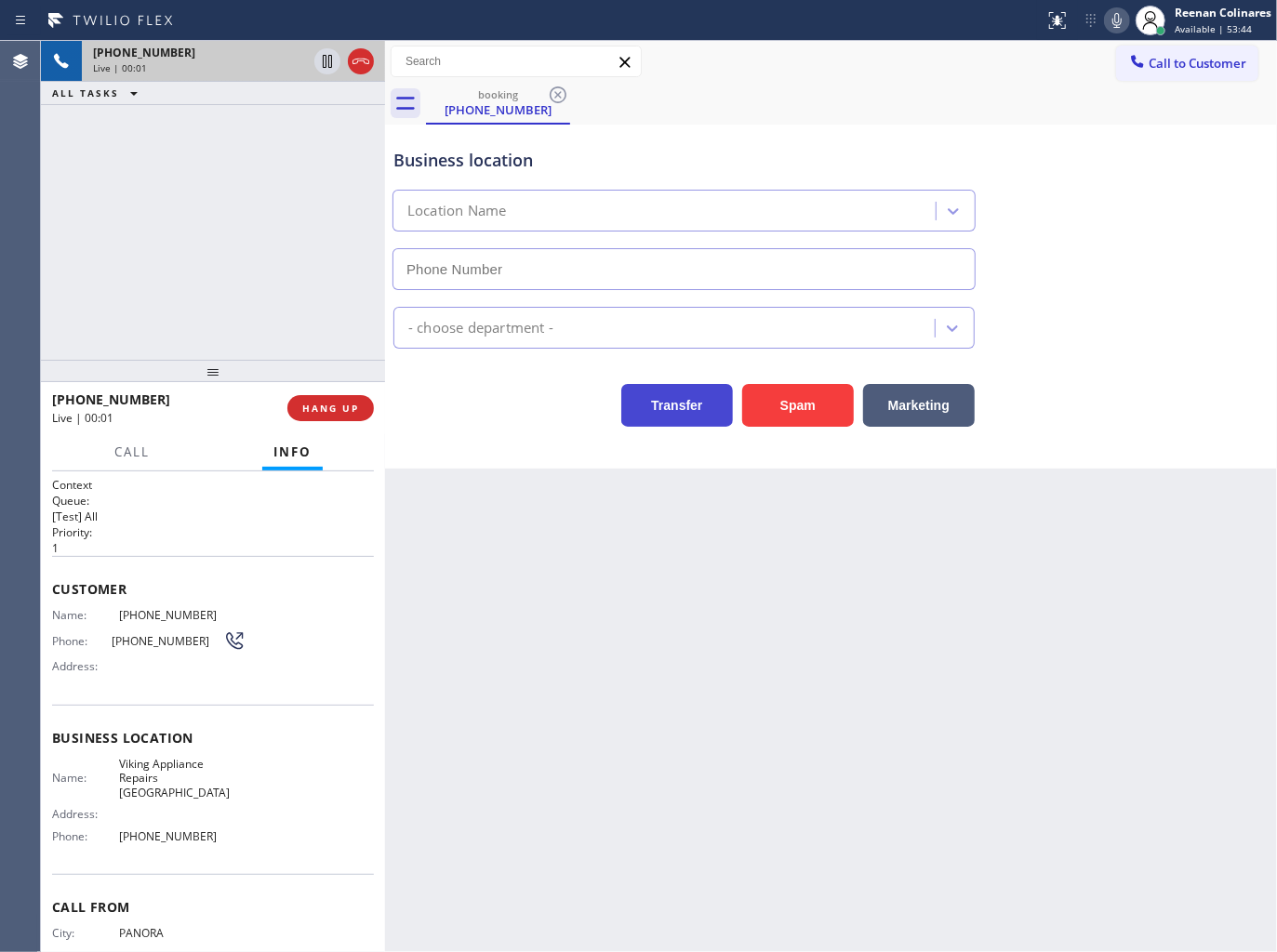
type input "[PHONE_NUMBER]"
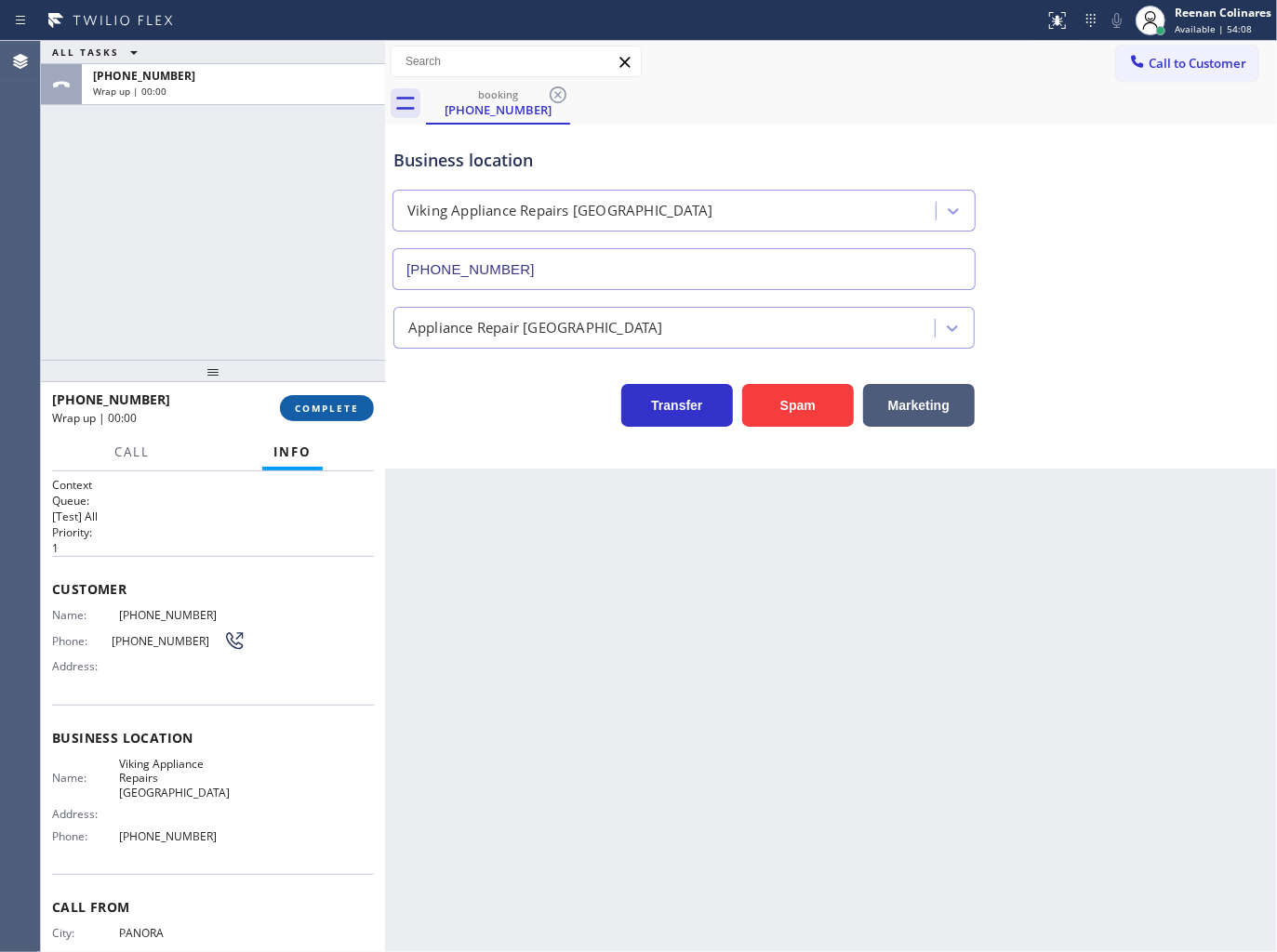
click at [360, 412] on button "COMPLETE" at bounding box center [327, 408] width 94 height 26
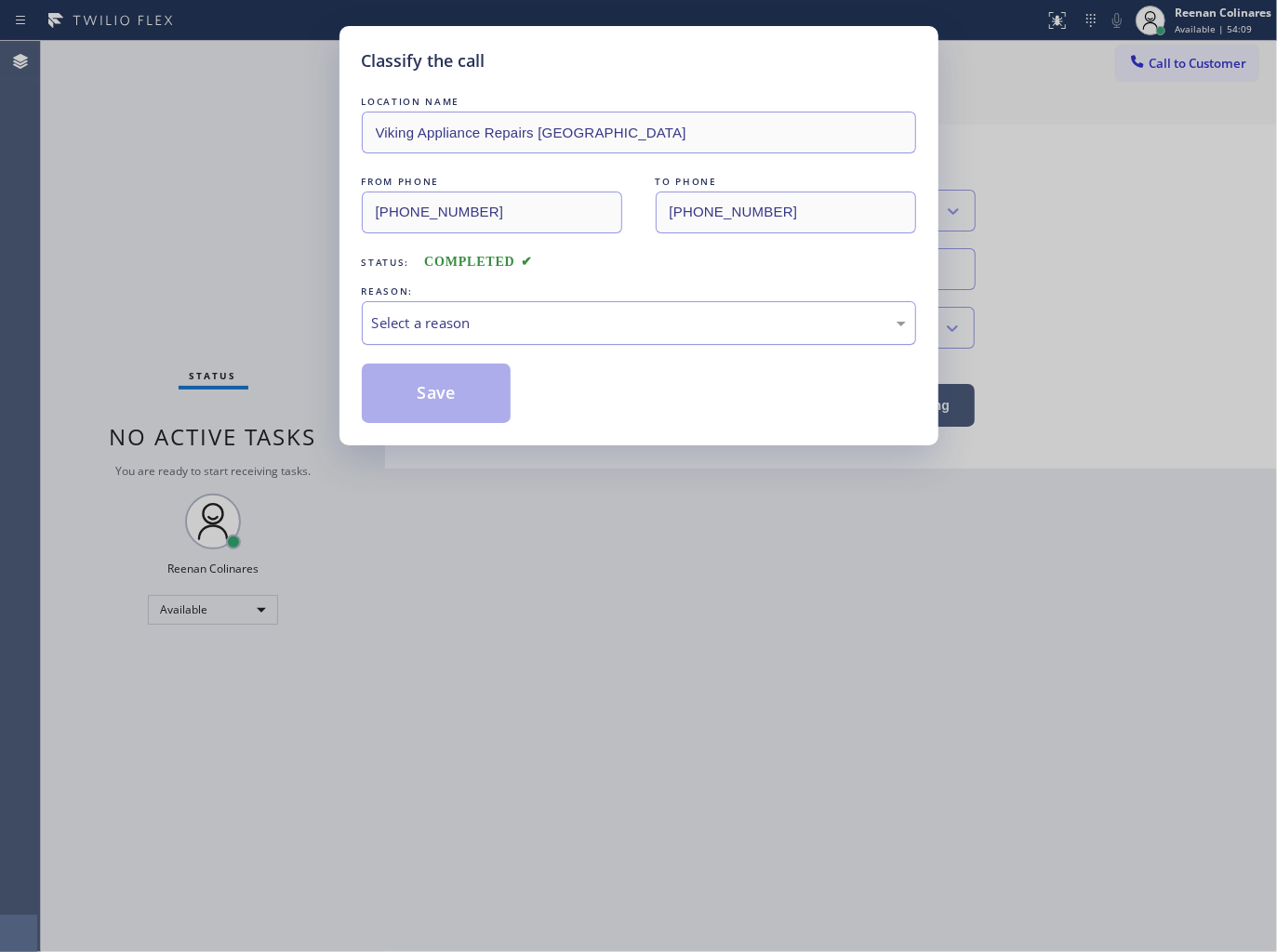
click at [481, 309] on div "Select a reason" at bounding box center [638, 323] width 554 height 44
click at [433, 407] on button "Save" at bounding box center [436, 392] width 149 height 59
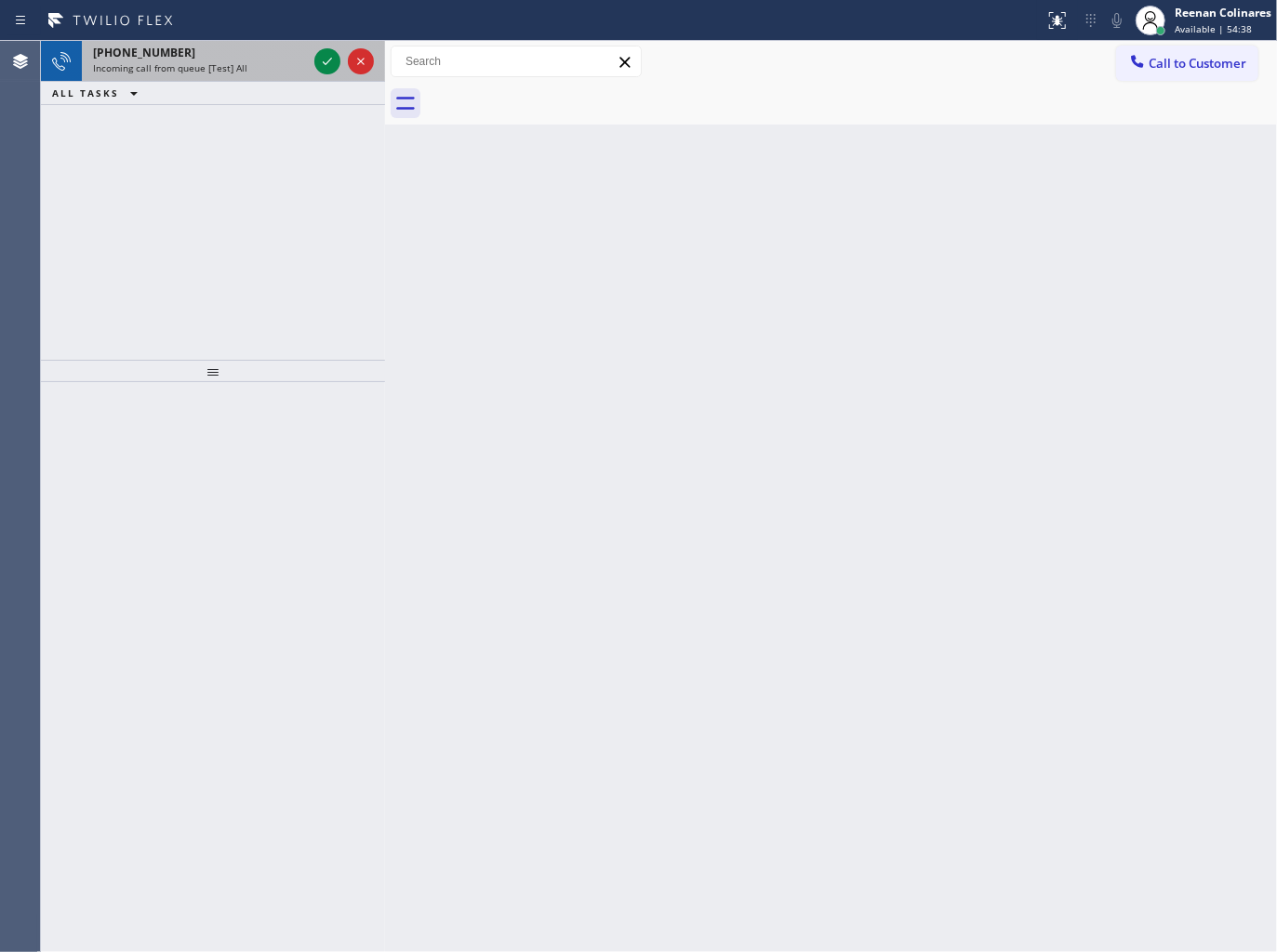
click at [239, 48] on div "[PHONE_NUMBER]" at bounding box center [200, 53] width 214 height 16
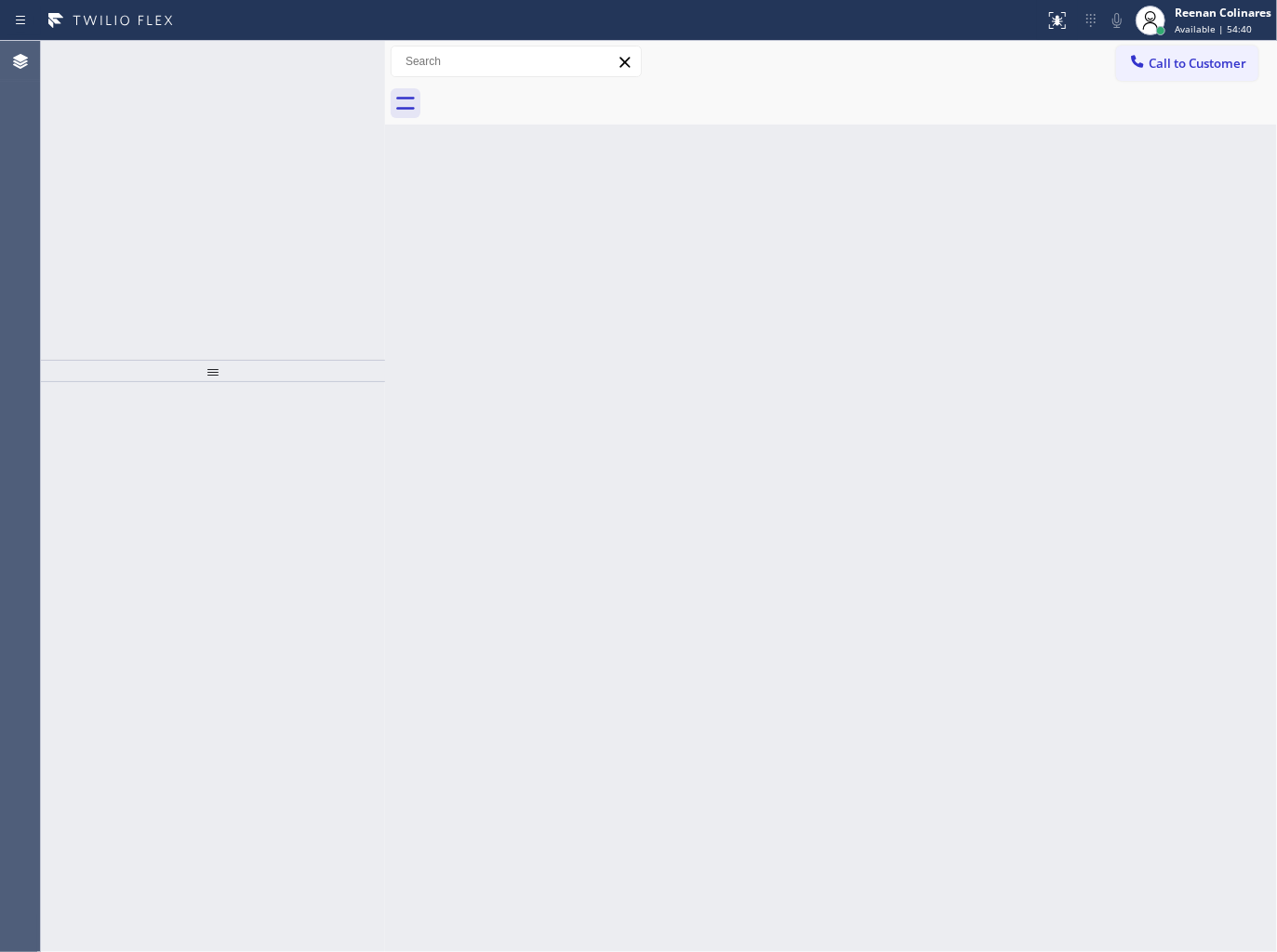
click at [300, 65] on div "Incoming call from queue [Test] All" at bounding box center [200, 68] width 214 height 13
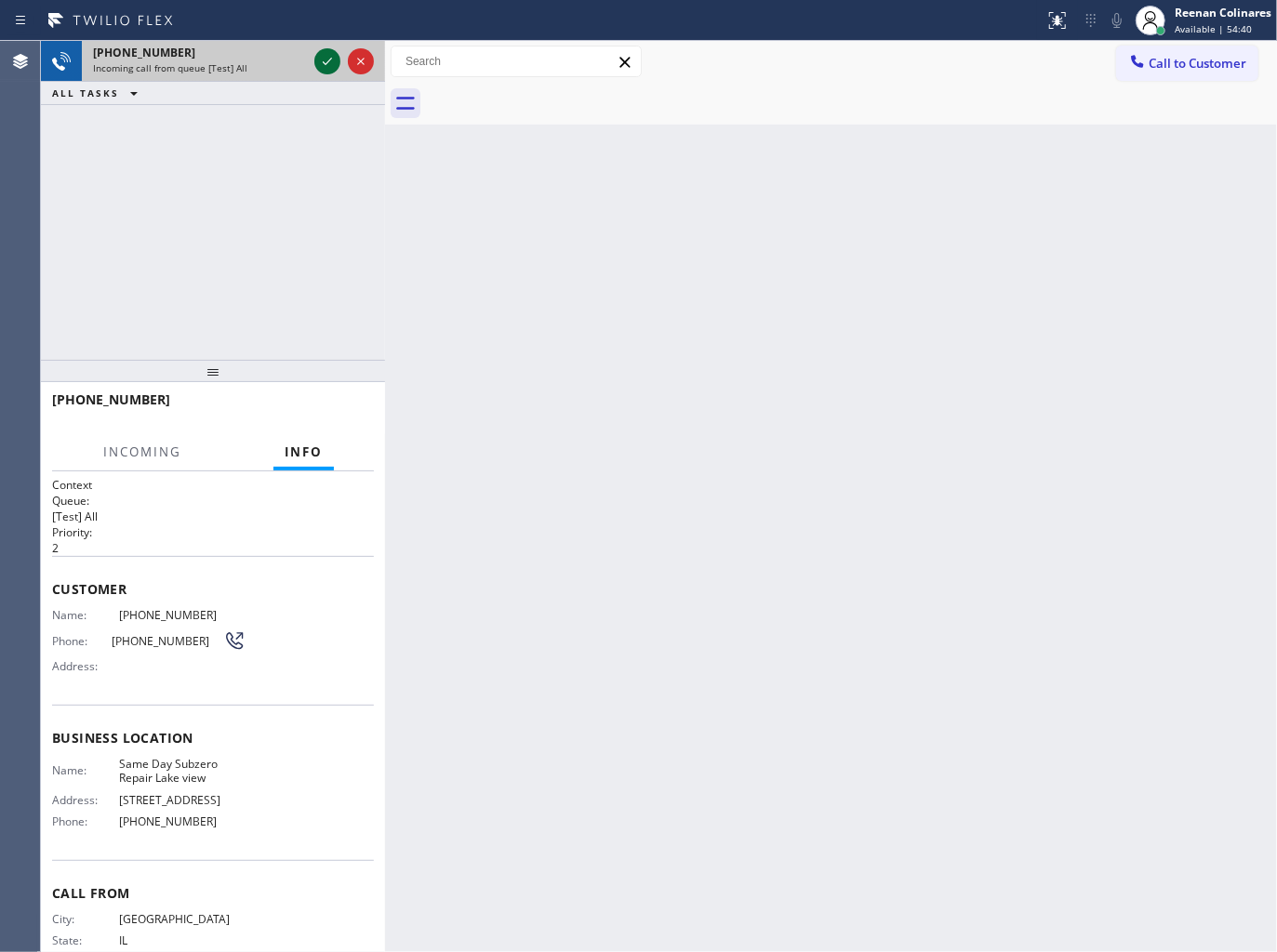
click at [321, 61] on icon at bounding box center [328, 61] width 23 height 23
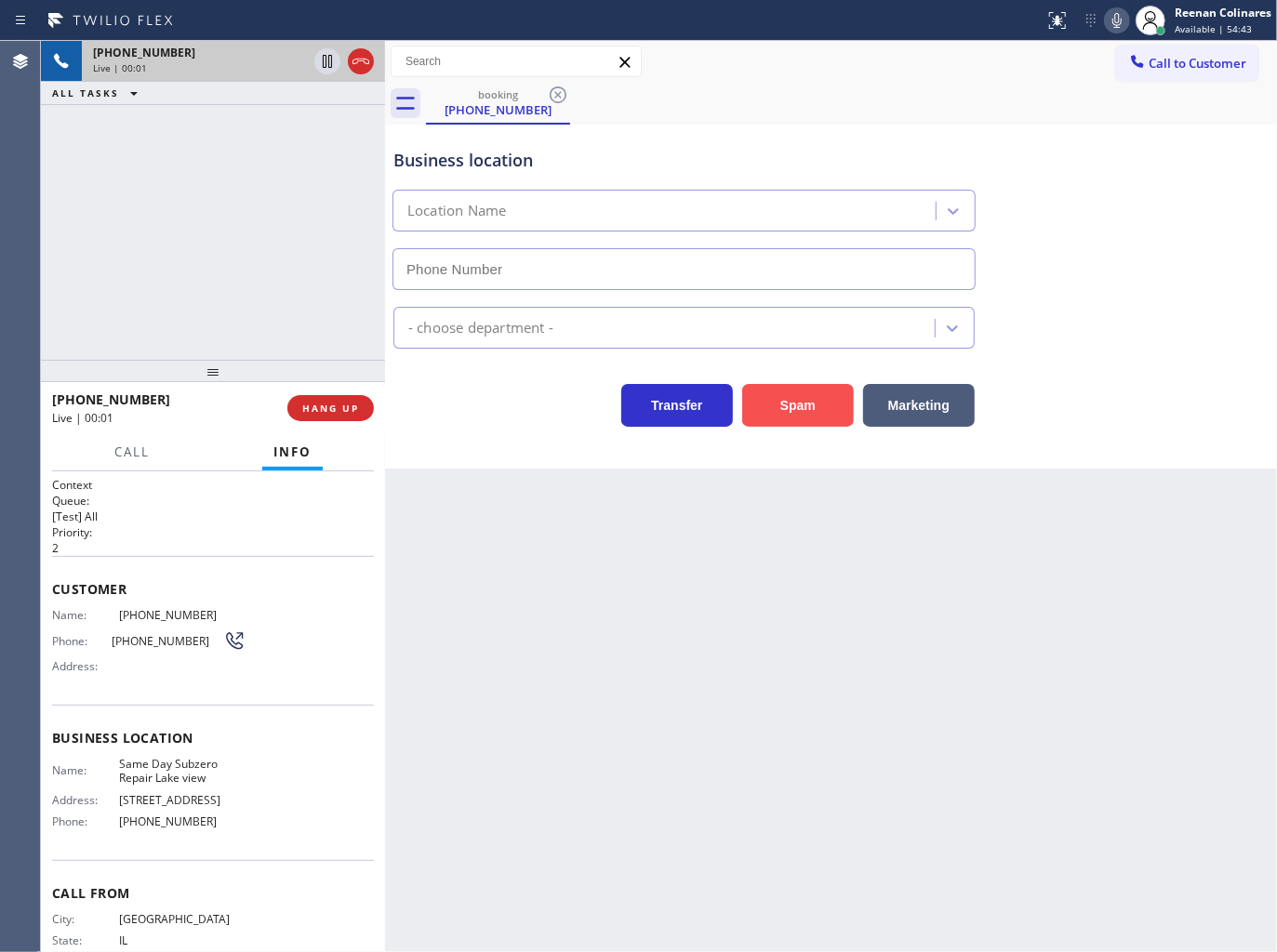
drag, startPoint x: 823, startPoint y: 412, endPoint x: 866, endPoint y: 340, distance: 83.9
click at [823, 411] on button "Spam" at bounding box center [797, 406] width 112 height 43
type input "[PHONE_NUMBER]"
click at [804, 386] on button "Spam" at bounding box center [797, 406] width 112 height 43
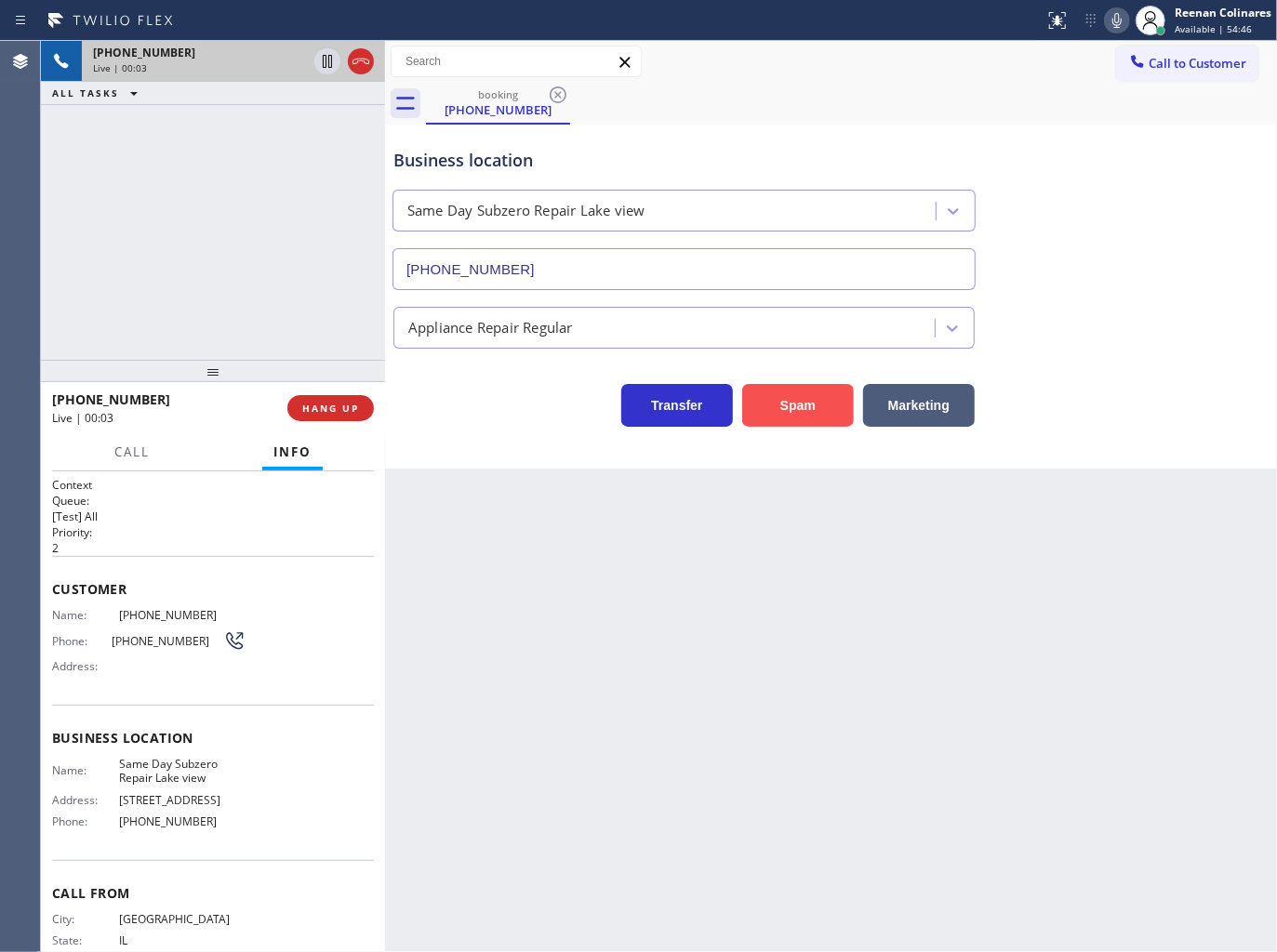
click at [814, 392] on button "Spam" at bounding box center [797, 406] width 112 height 43
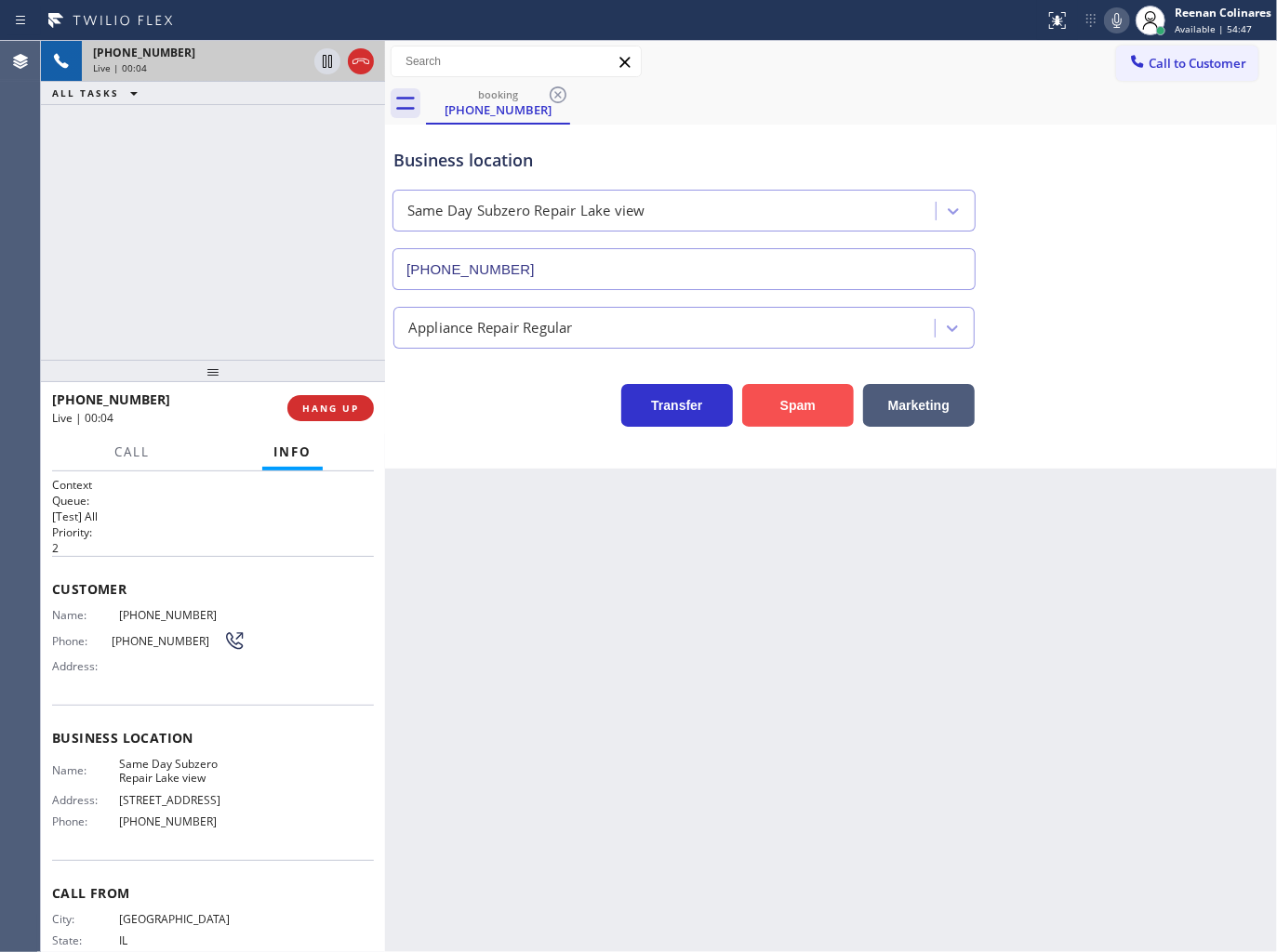
click at [815, 391] on button "Spam" at bounding box center [797, 406] width 112 height 43
click at [815, 387] on button "Spam" at bounding box center [797, 406] width 112 height 43
click at [818, 392] on button "Spam" at bounding box center [797, 406] width 112 height 43
click at [819, 392] on button "Spam" at bounding box center [797, 406] width 112 height 43
click at [818, 396] on button "Spam" at bounding box center [797, 406] width 112 height 43
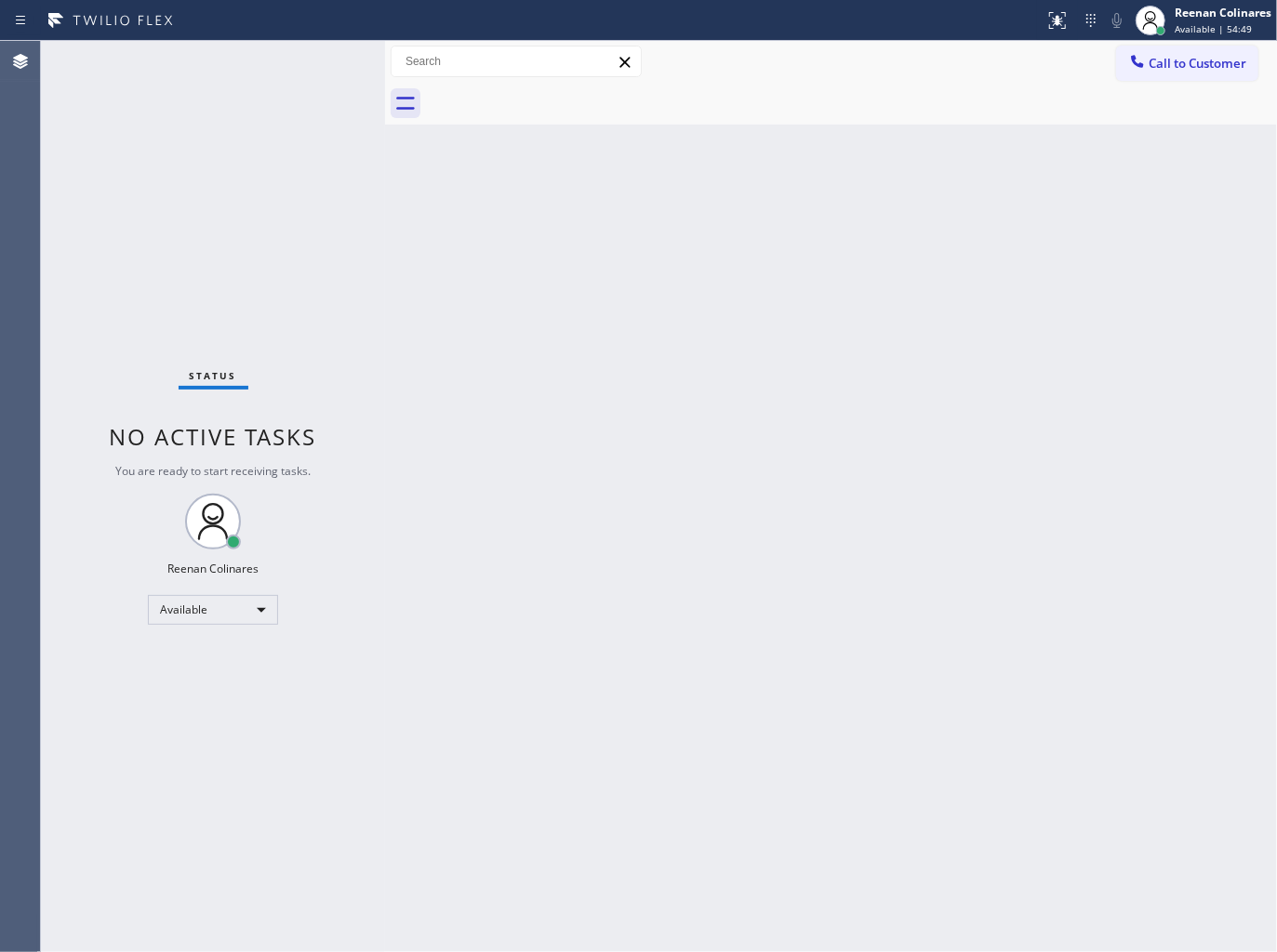
click at [639, 402] on div "Back to Dashboard Change Sender ID Customers Technicians Select a contact Outbo…" at bounding box center [831, 497] width 892 height 911
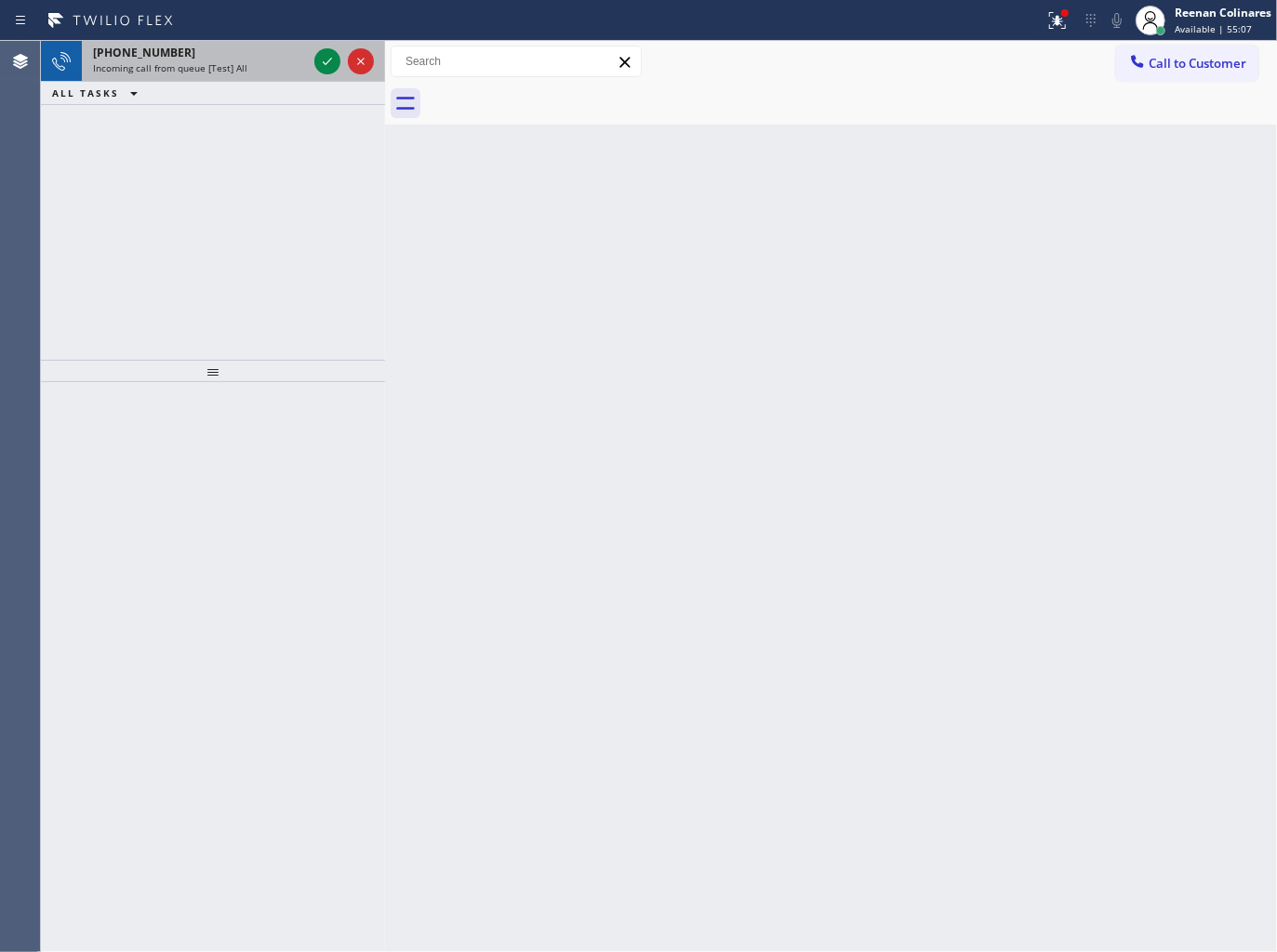
click at [238, 59] on div "[PHONE_NUMBER]" at bounding box center [200, 53] width 214 height 16
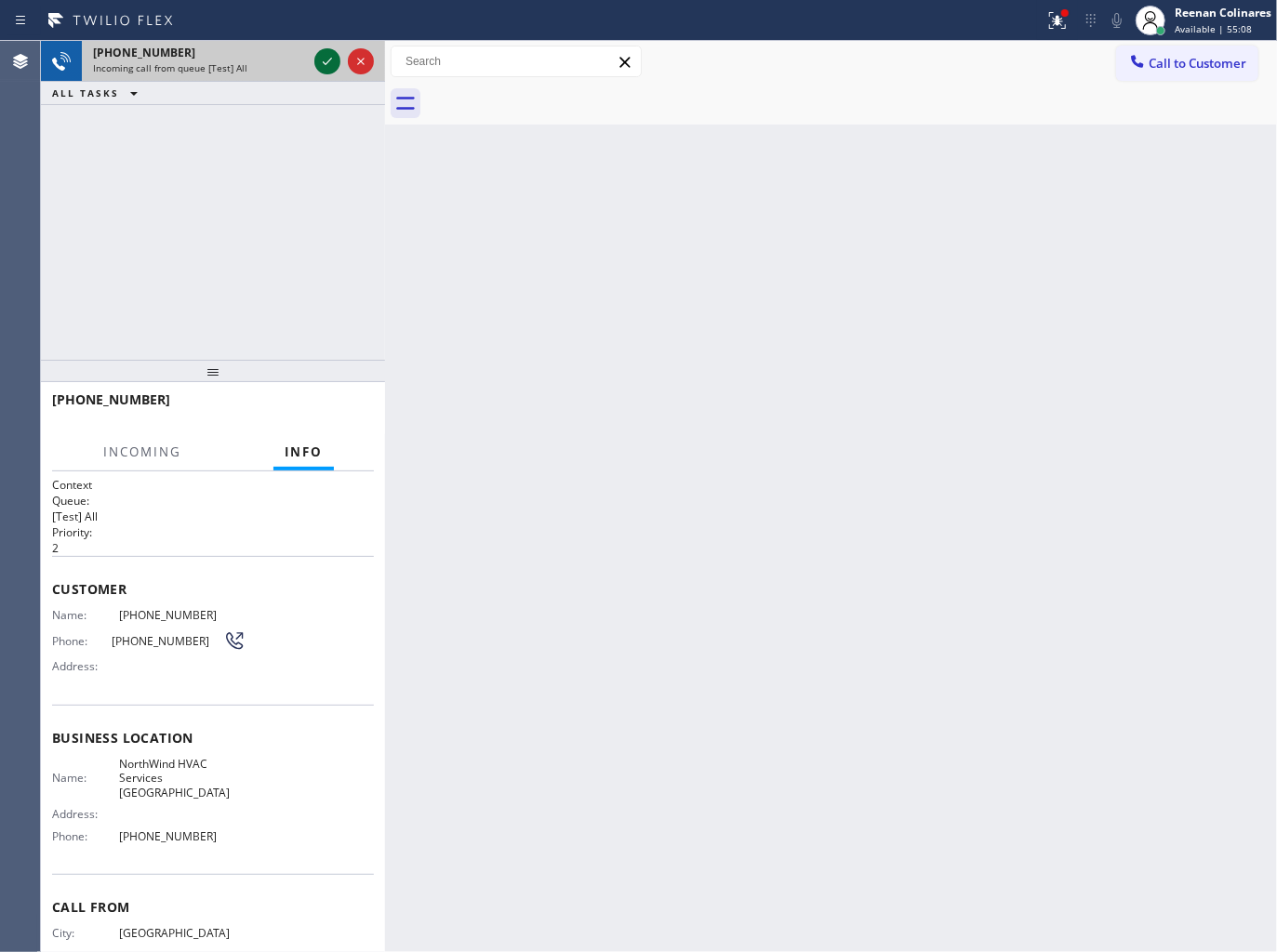
click at [329, 62] on icon at bounding box center [328, 61] width 23 height 23
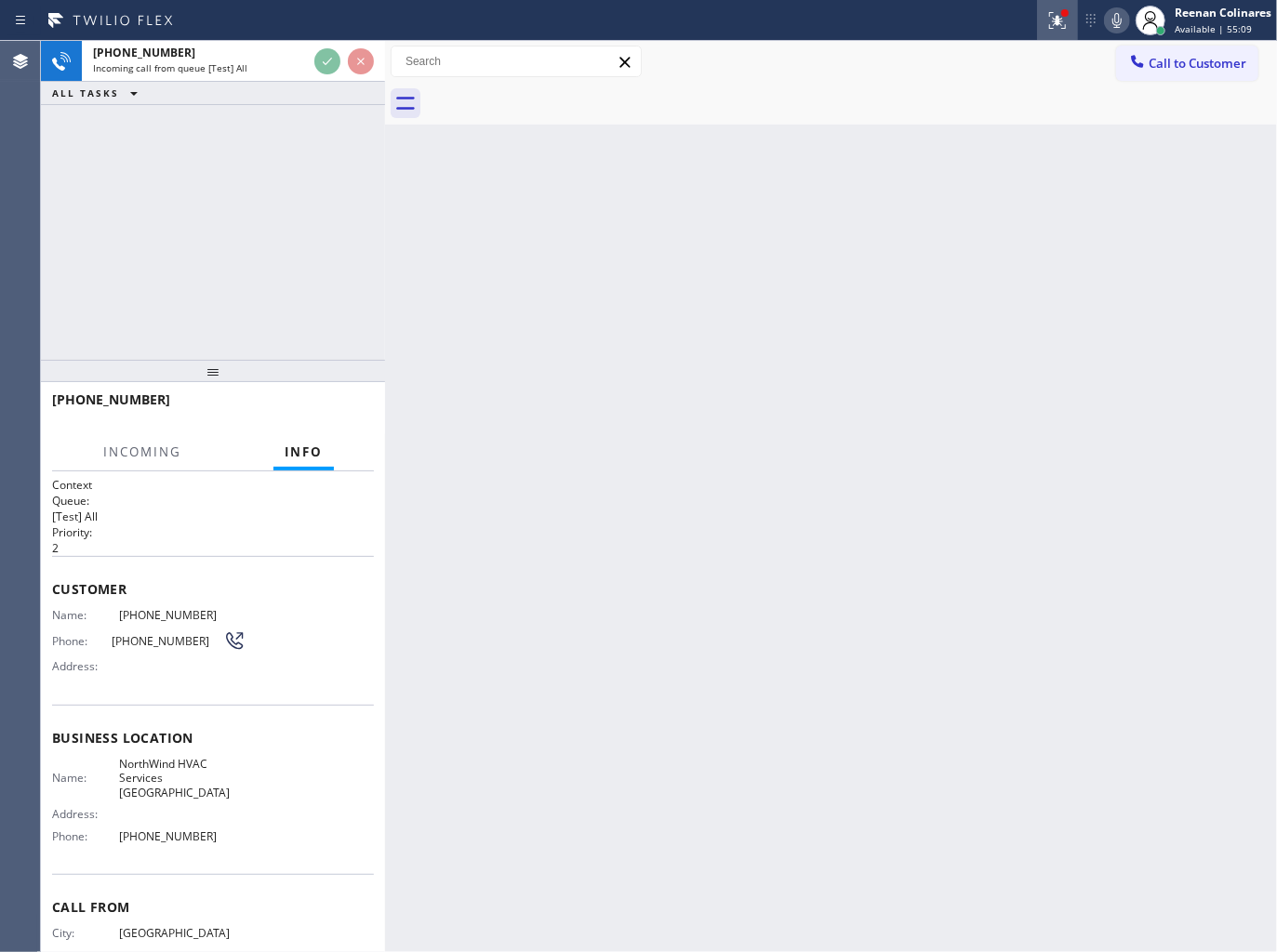
click at [1067, 21] on icon at bounding box center [1057, 21] width 23 height 23
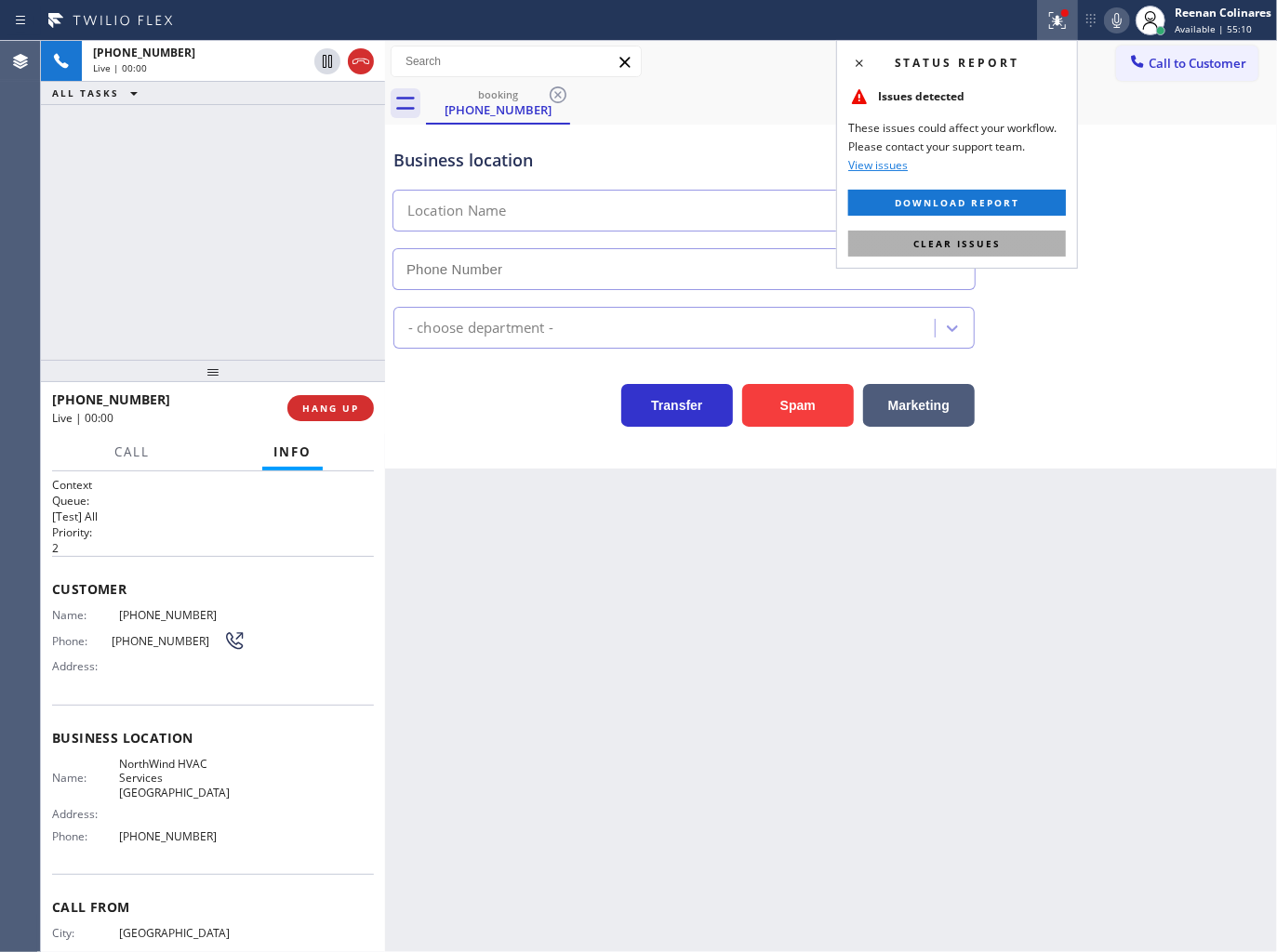
click at [933, 246] on span "Clear issues" at bounding box center [956, 244] width 87 height 13
type input "[PHONE_NUMBER]"
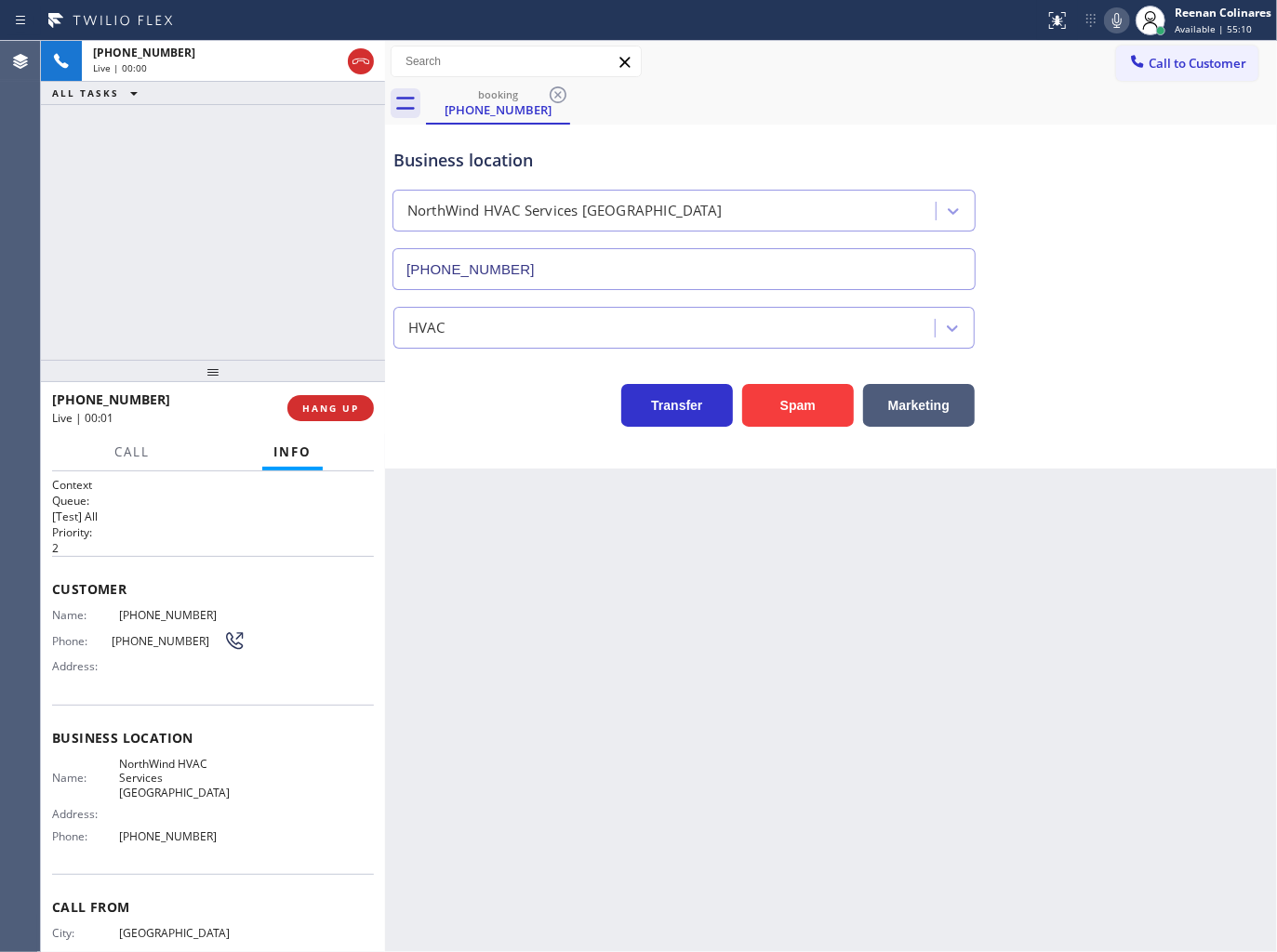
drag, startPoint x: 816, startPoint y: 400, endPoint x: 1146, endPoint y: 180, distance: 396.6
click at [818, 400] on button "Spam" at bounding box center [797, 406] width 112 height 43
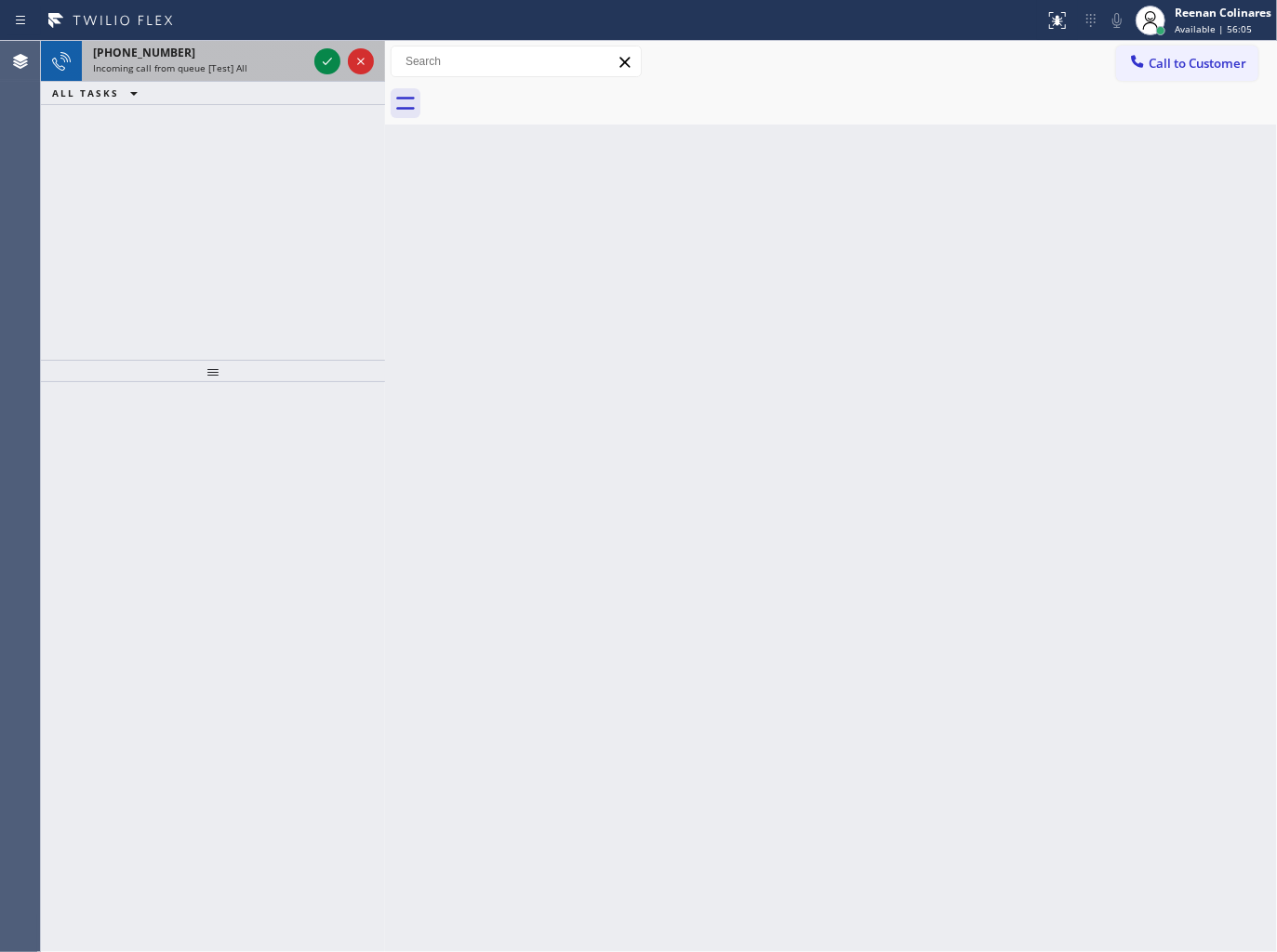
click at [261, 51] on div "[PHONE_NUMBER]" at bounding box center [200, 53] width 214 height 16
click at [254, 67] on div "Incoming call from queue [Test] All" at bounding box center [200, 68] width 214 height 13
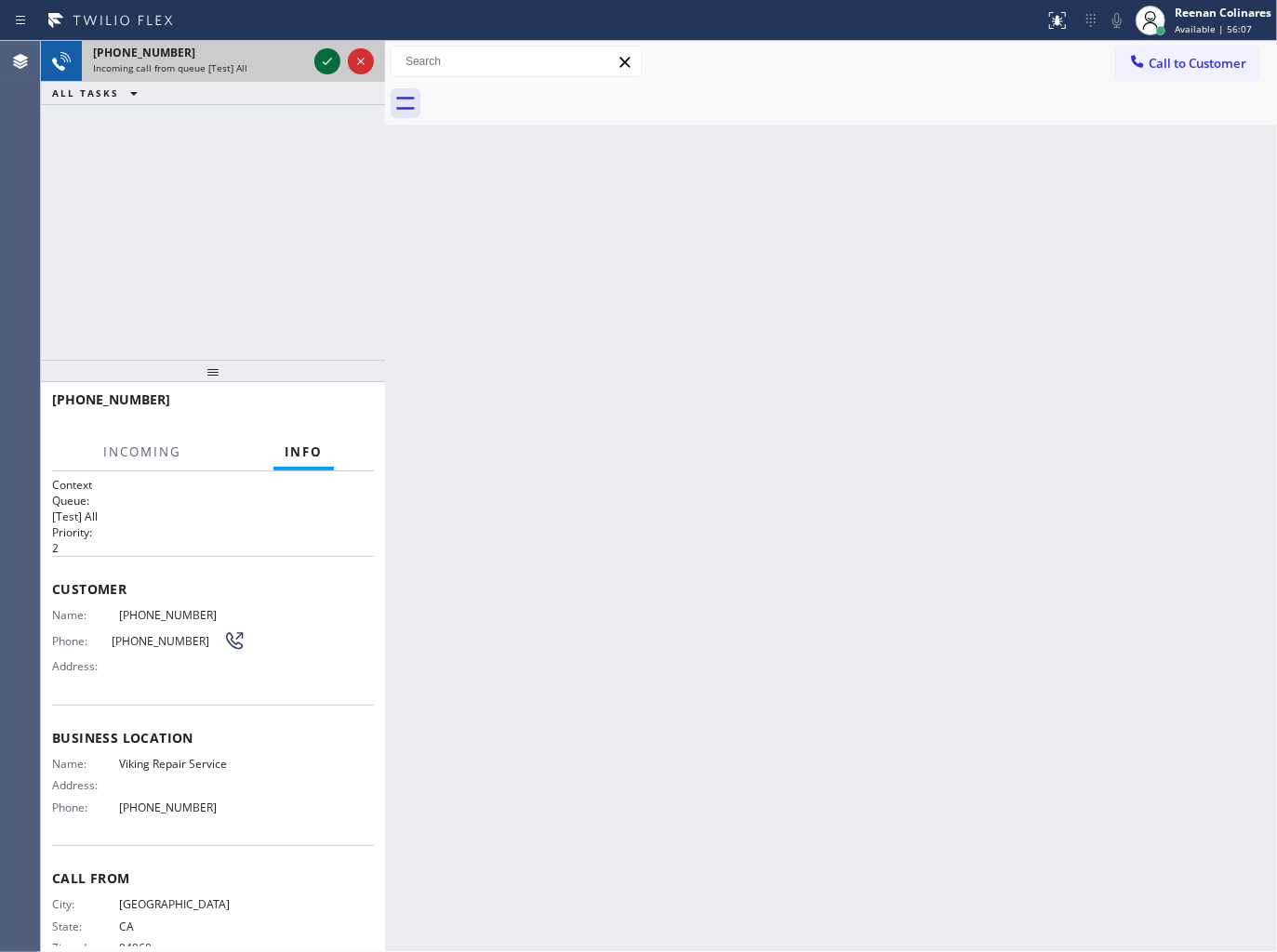
click at [315, 62] on div at bounding box center [328, 61] width 26 height 23
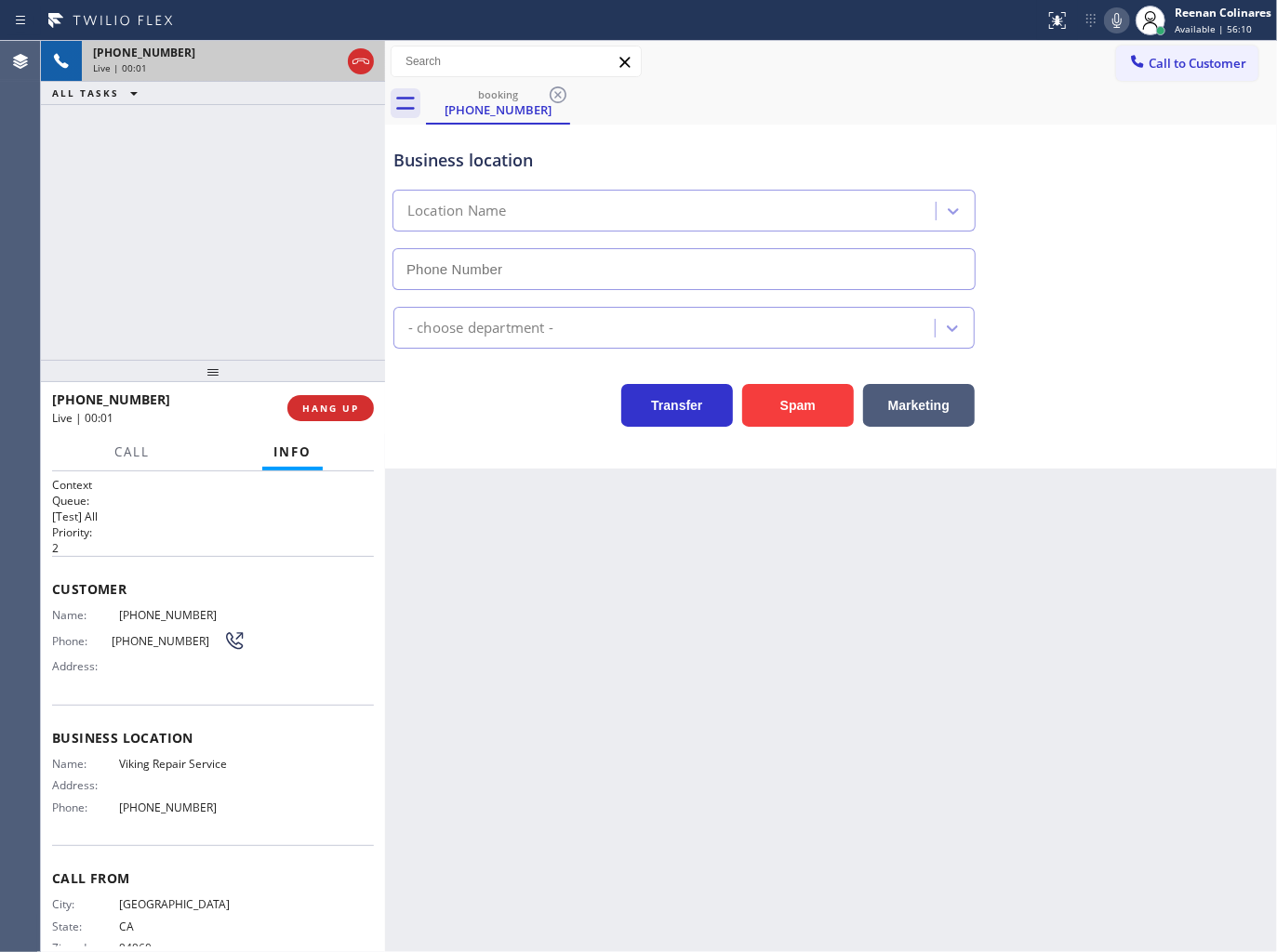
type input "[PHONE_NUMBER]"
click at [1111, 19] on icon at bounding box center [1116, 21] width 23 height 23
click at [1109, 17] on icon at bounding box center [1116, 21] width 23 height 23
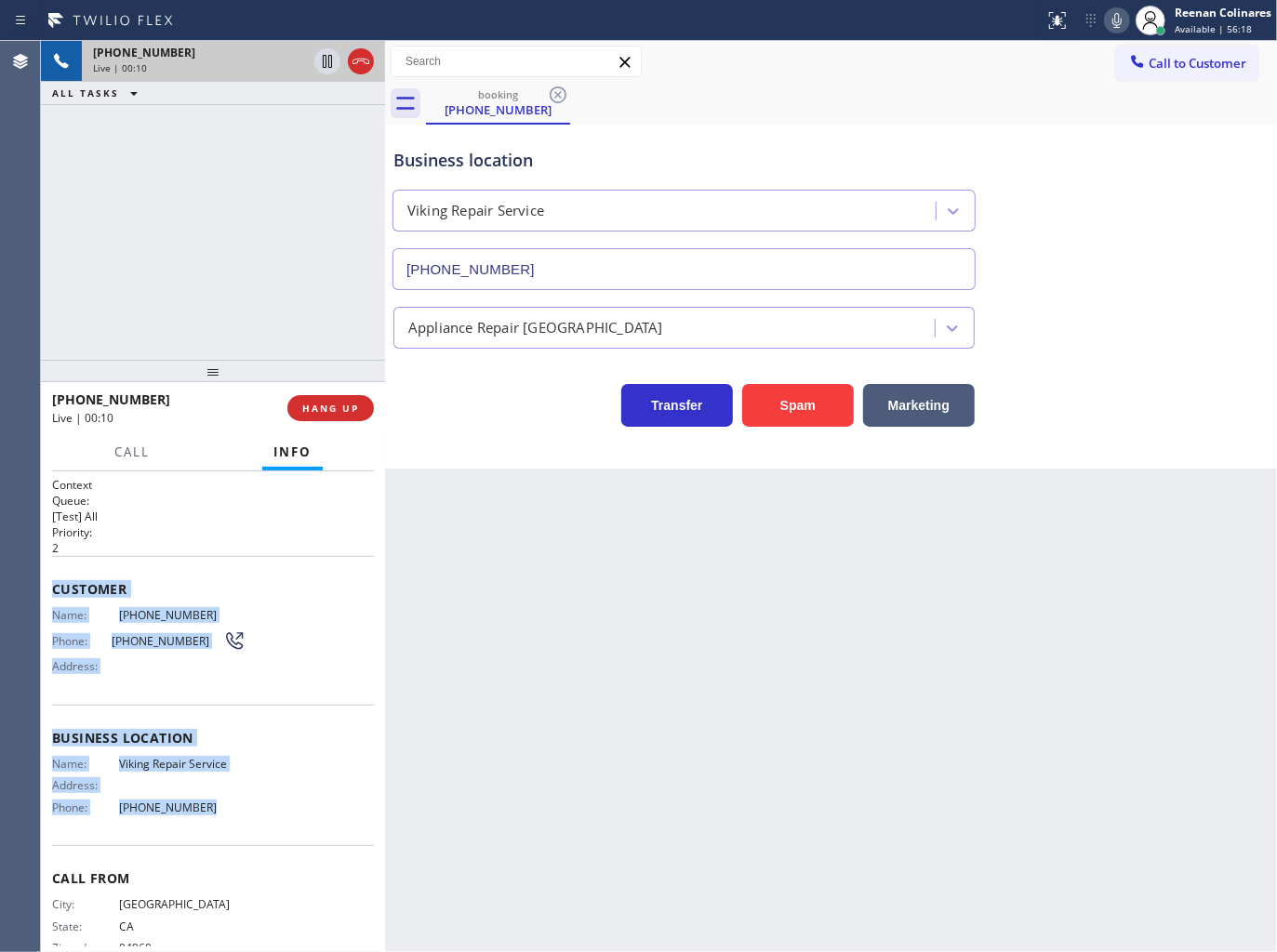
drag, startPoint x: 54, startPoint y: 580, endPoint x: 245, endPoint y: 810, distance: 299.0
click at [245, 810] on div "Context Queue: [Test] All Priority: 2 Customer Name: [PHONE_NUMBER] Phone: [PHO…" at bounding box center [212, 731] width 322 height 510
copy div "Customer Name: [PHONE_NUMBER] Phone: [PHONE_NUMBER] Address: Business location …"
click at [1119, 26] on icon at bounding box center [1116, 21] width 9 height 15
click at [1110, 15] on icon at bounding box center [1116, 21] width 23 height 23
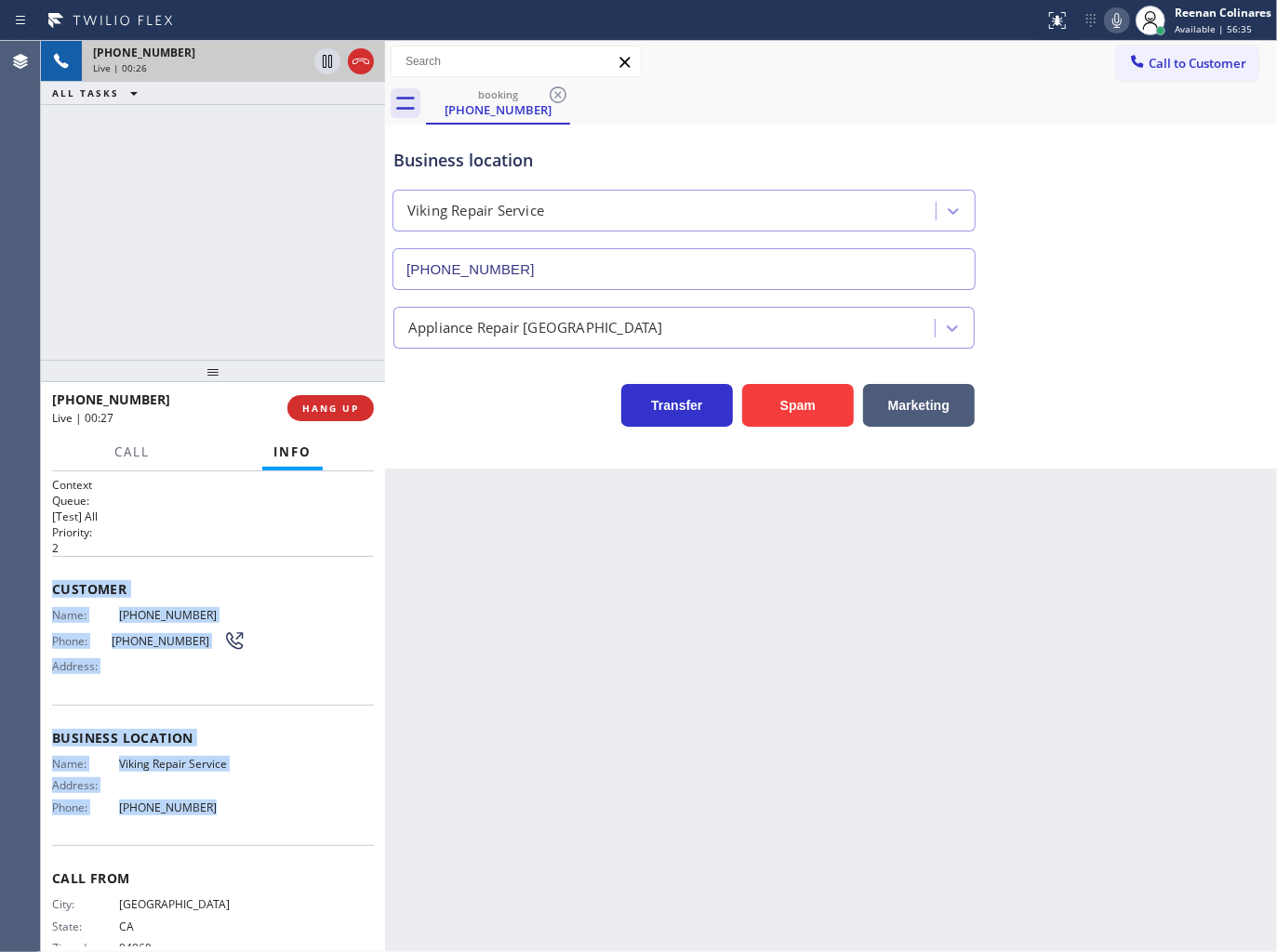
click at [1121, 19] on icon at bounding box center [1116, 21] width 23 height 23
click at [117, 452] on span "Call" at bounding box center [132, 452] width 36 height 17
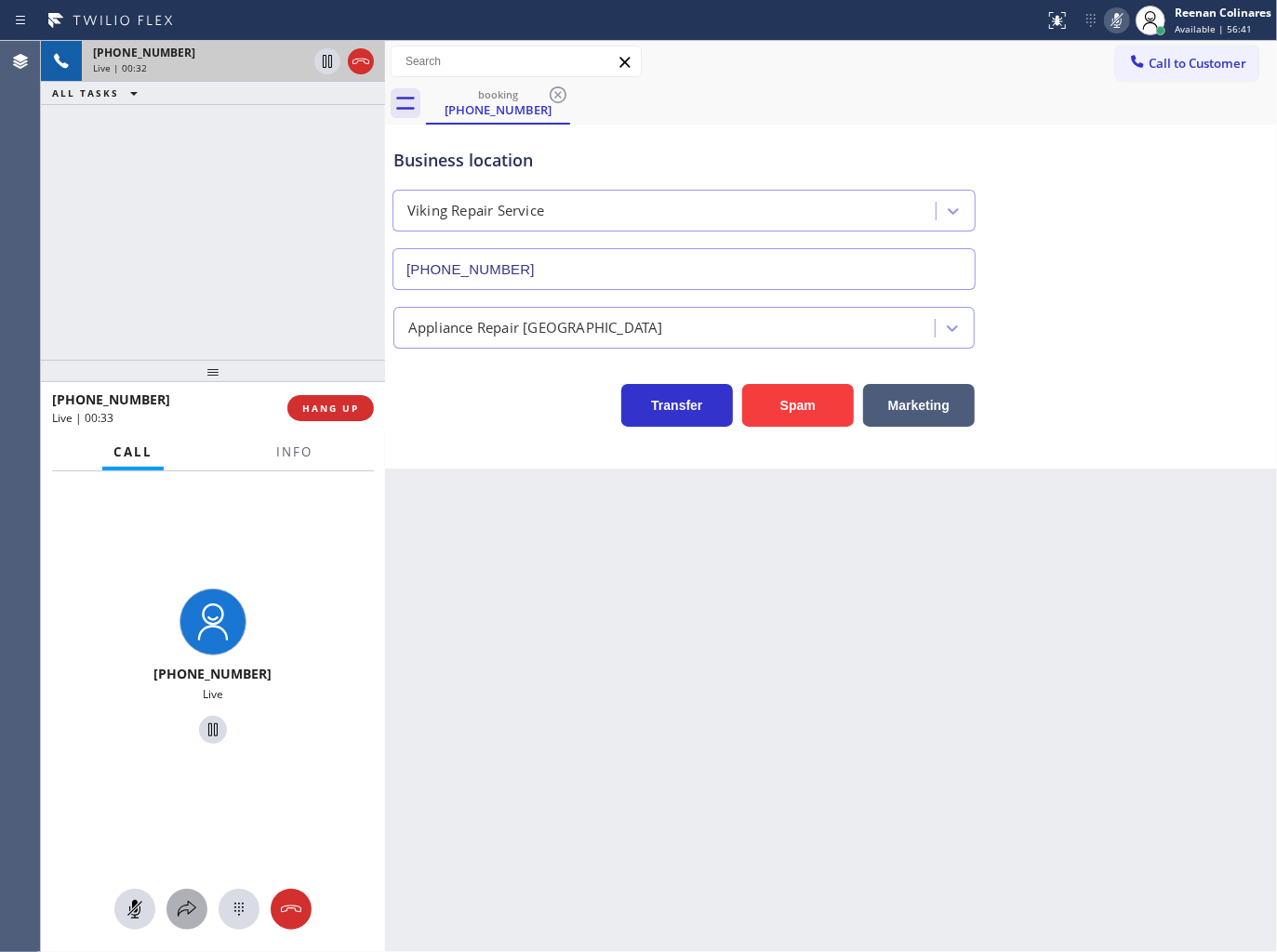
click at [184, 905] on icon at bounding box center [187, 910] width 23 height 23
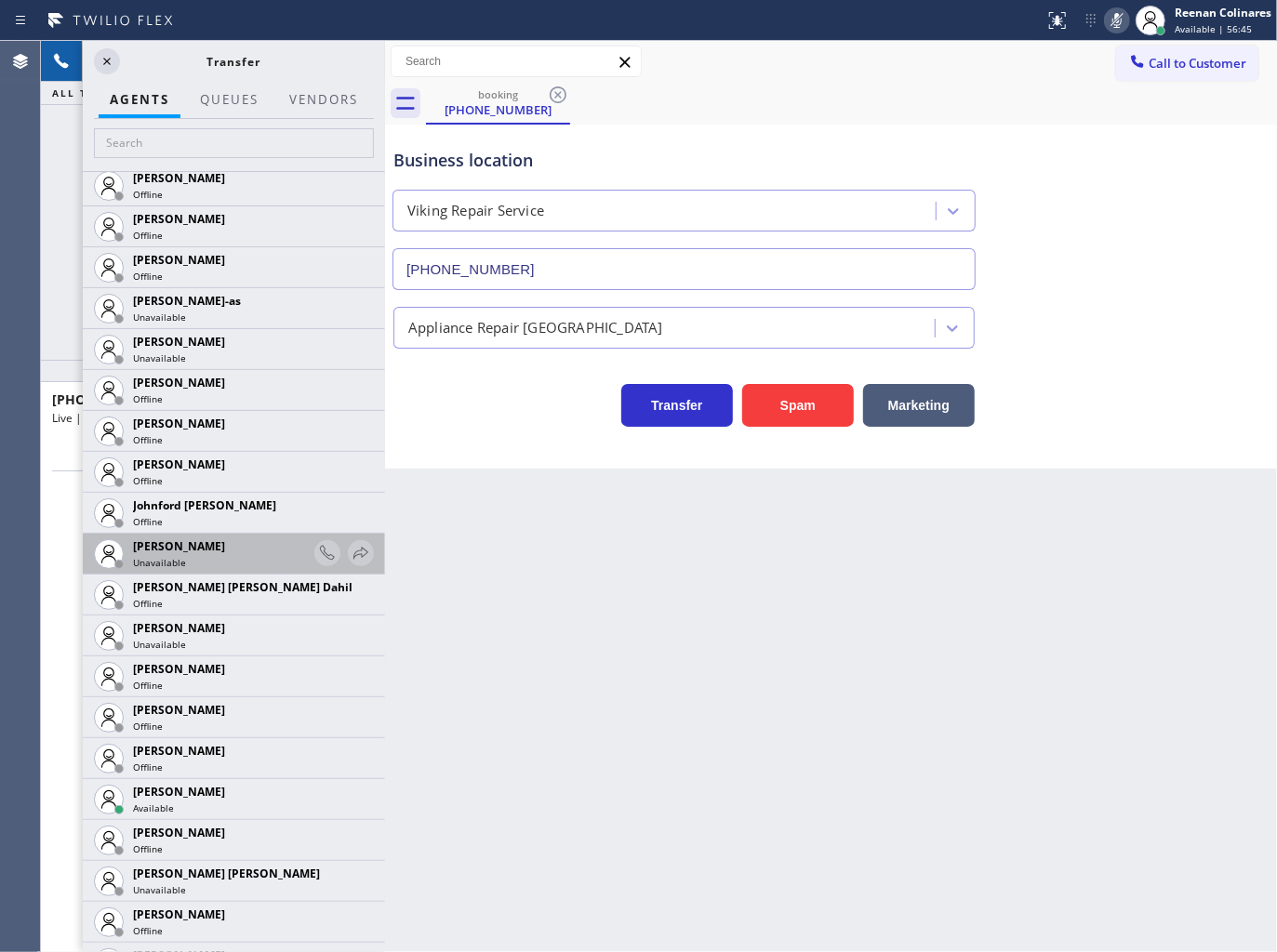
scroll to position [2065, 0]
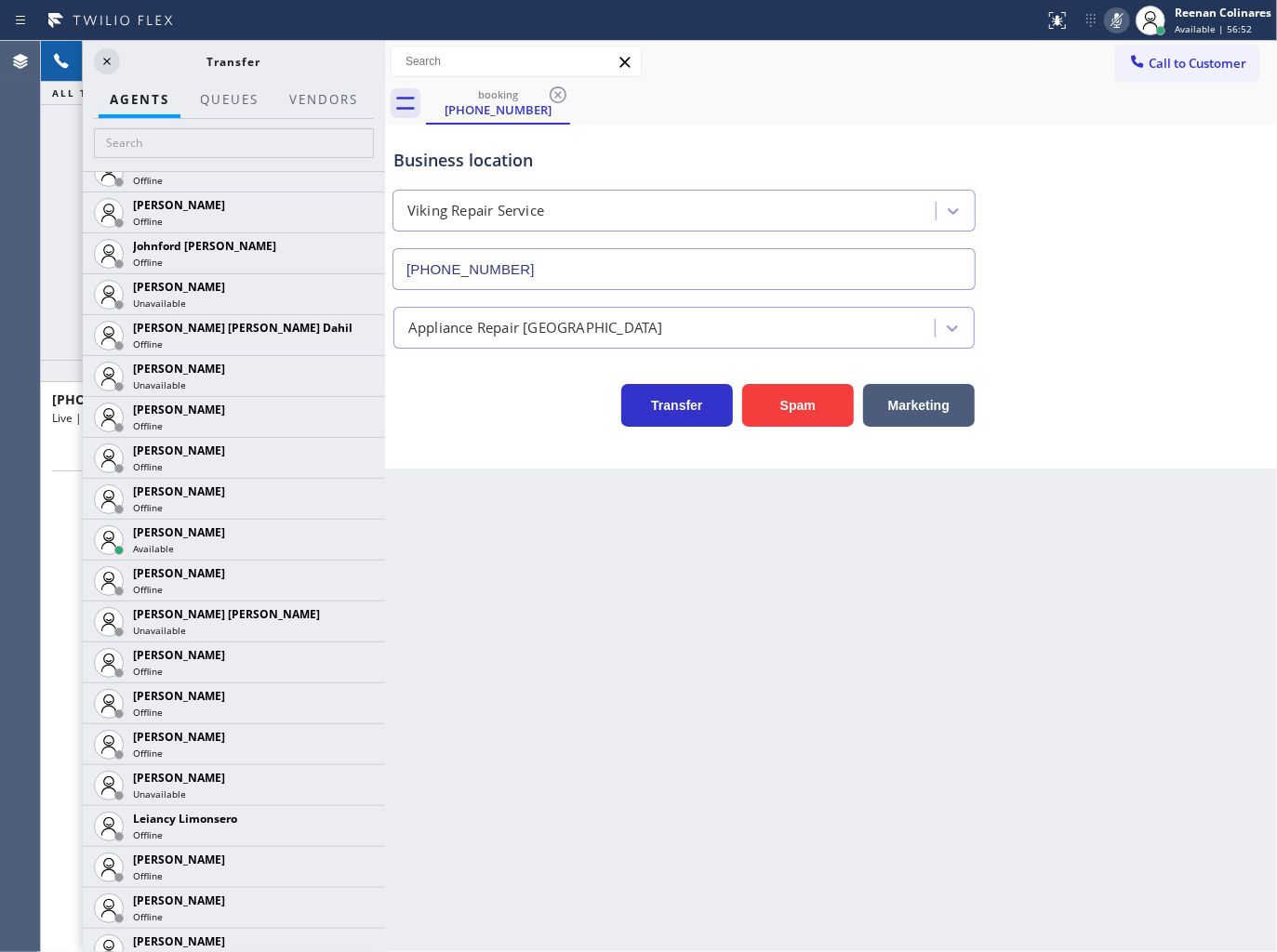
drag, startPoint x: 843, startPoint y: 91, endPoint x: 717, endPoint y: 127, distance: 131.0
click at [843, 91] on div "booking [PHONE_NUMBER]" at bounding box center [852, 103] width 851 height 42
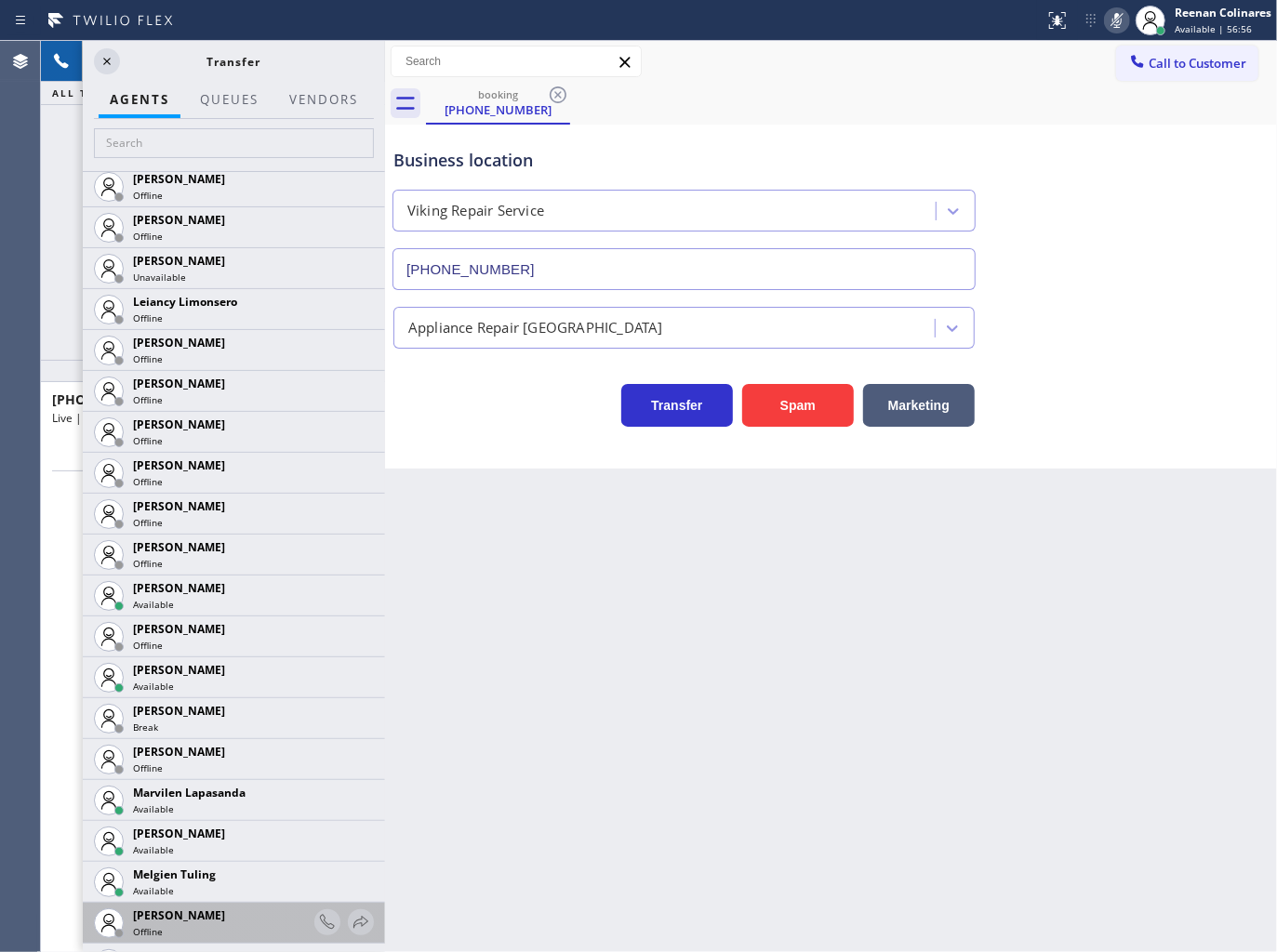
scroll to position [2685, 0]
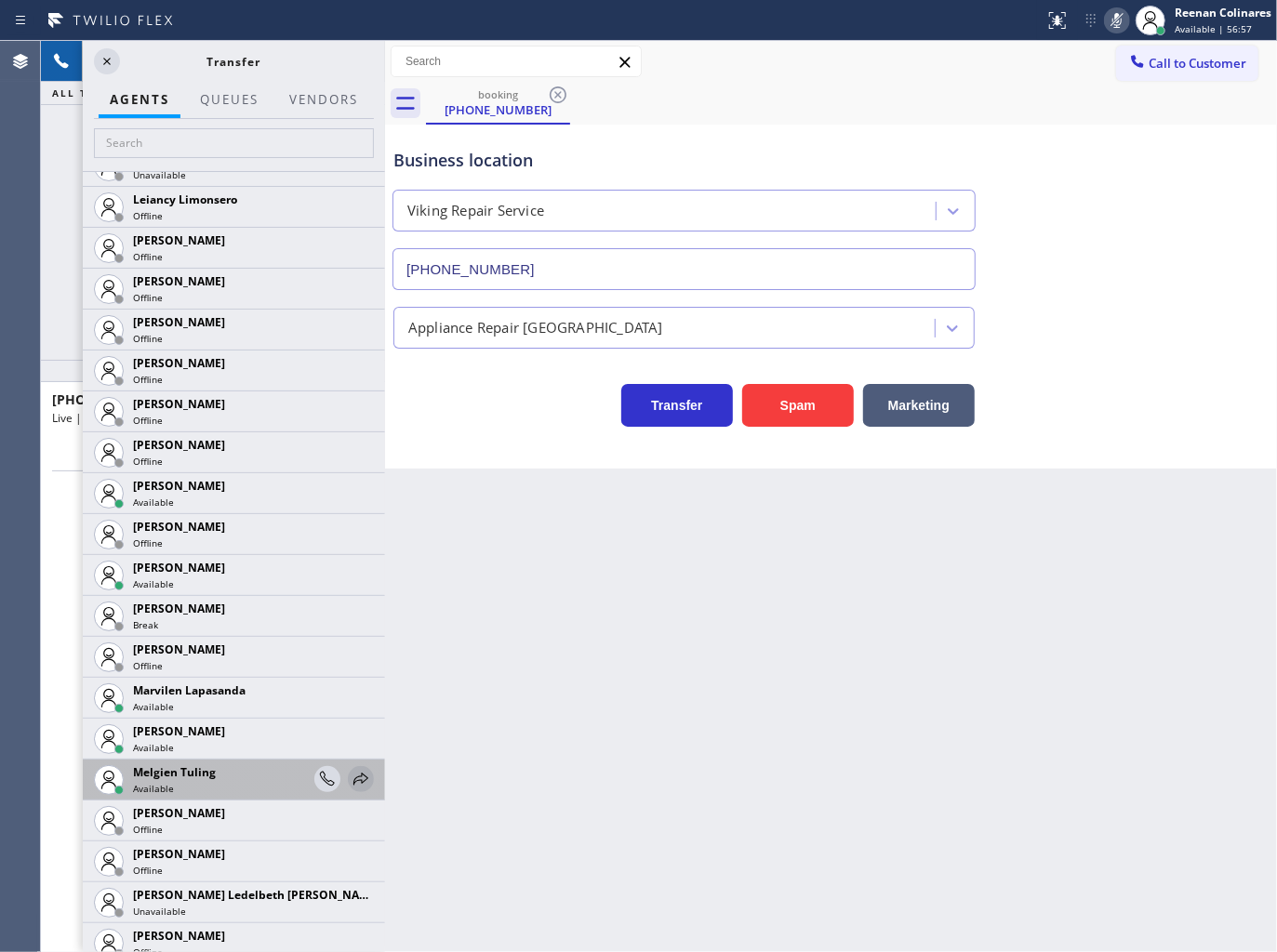
click at [353, 775] on icon at bounding box center [361, 778] width 15 height 12
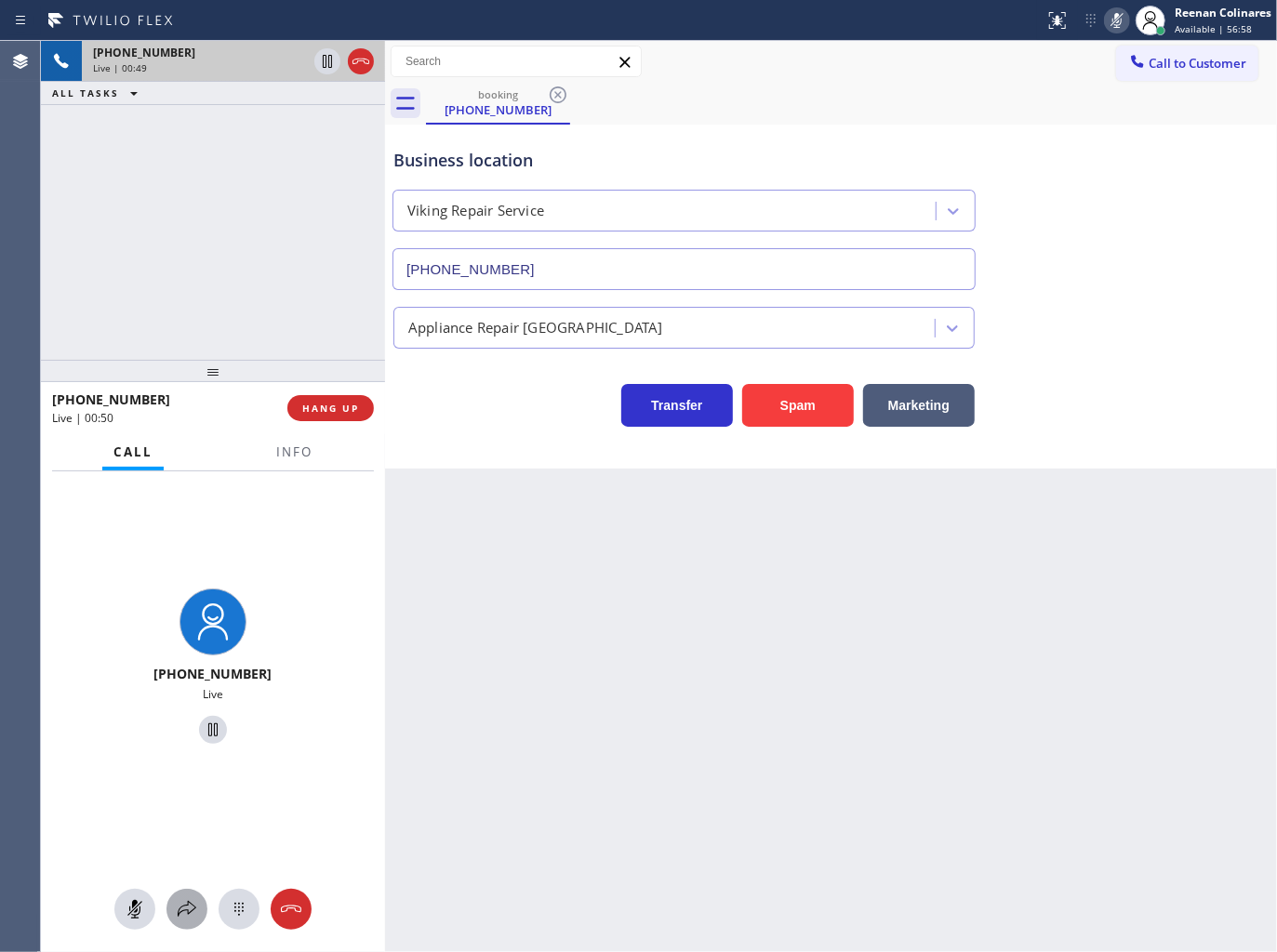
click at [192, 906] on icon at bounding box center [187, 909] width 19 height 16
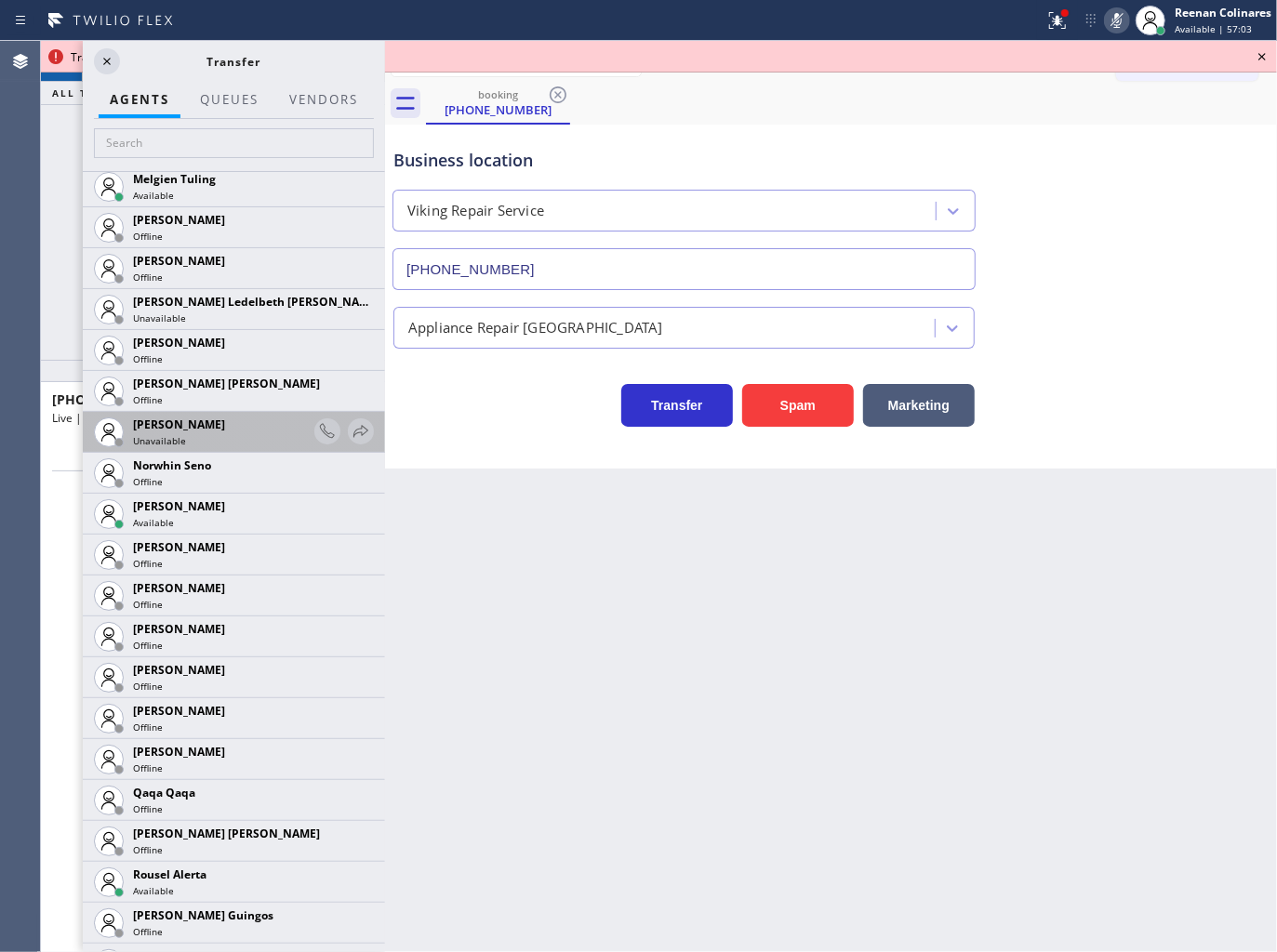
scroll to position [2762, 0]
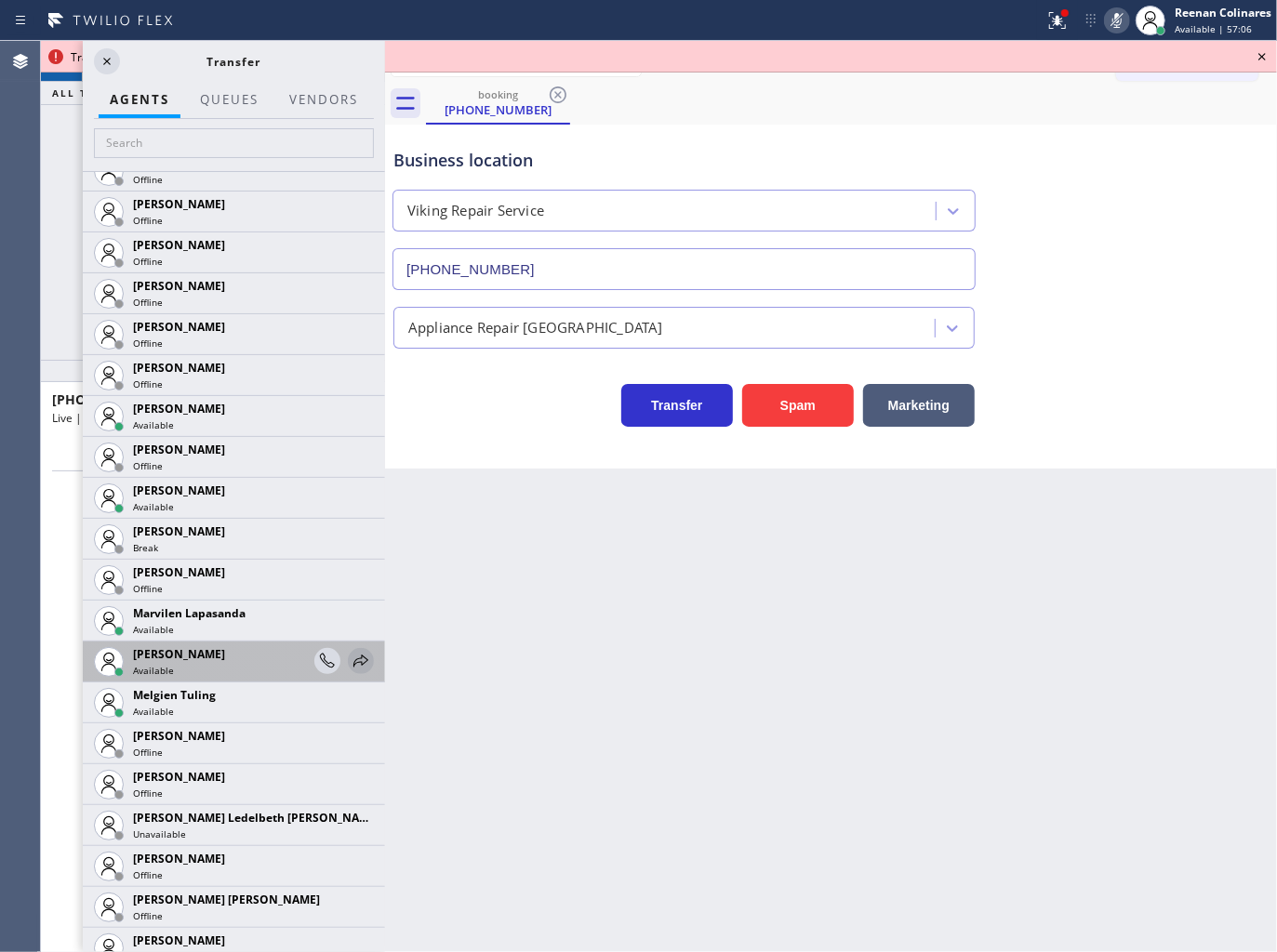
click at [349, 661] on icon at bounding box center [361, 661] width 23 height 23
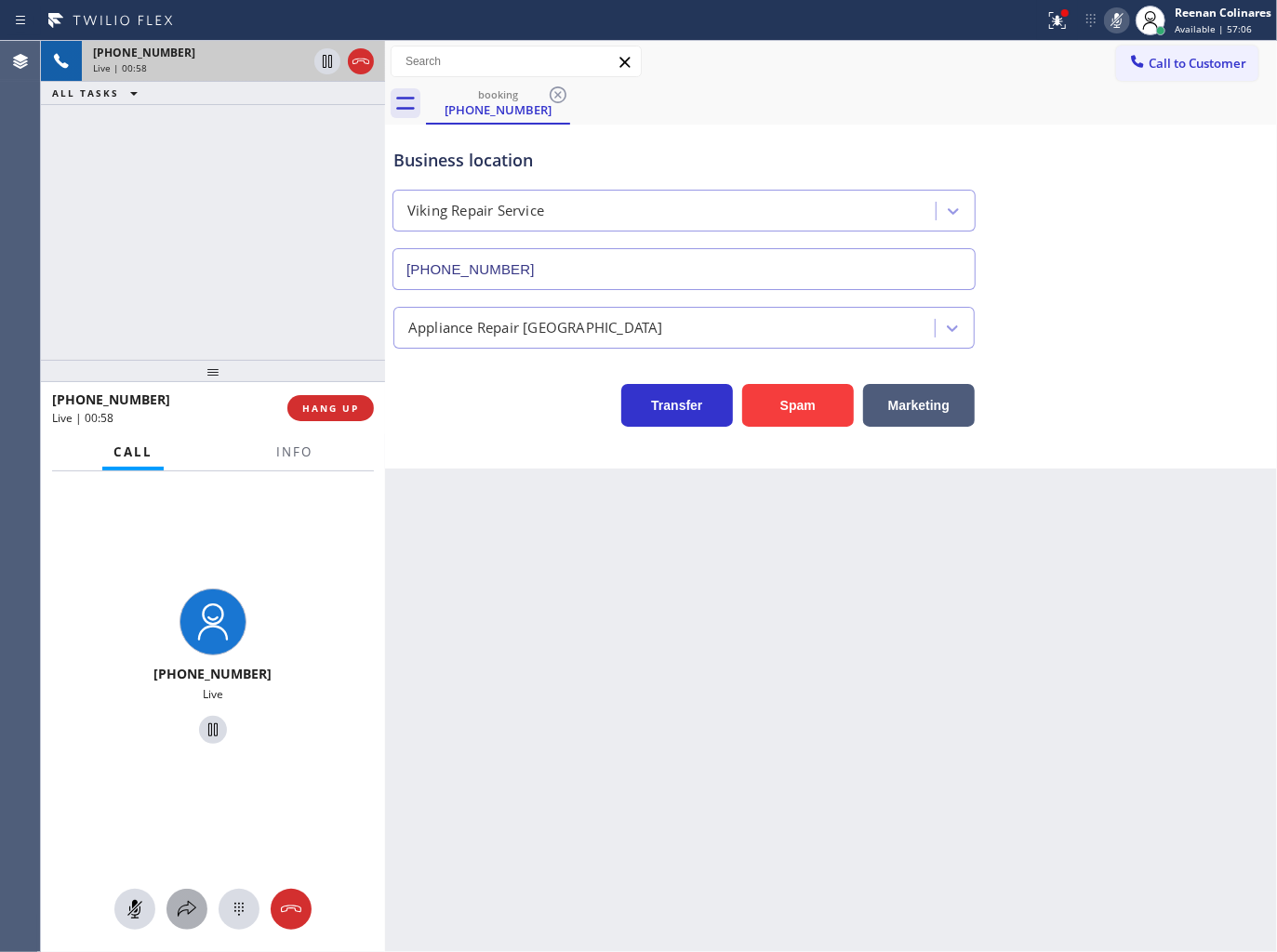
click at [183, 907] on icon at bounding box center [187, 910] width 23 height 23
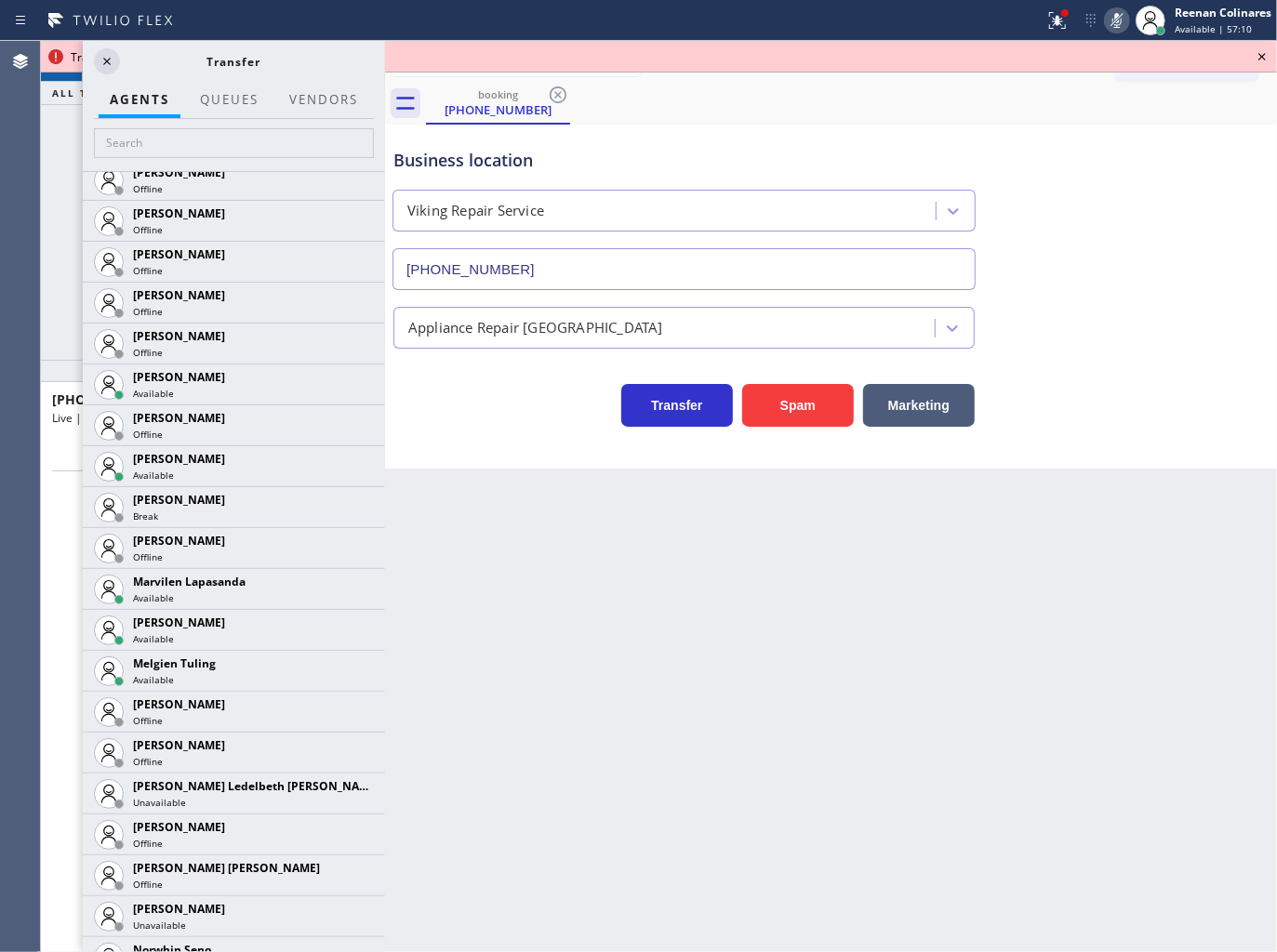
scroll to position [2801, 0]
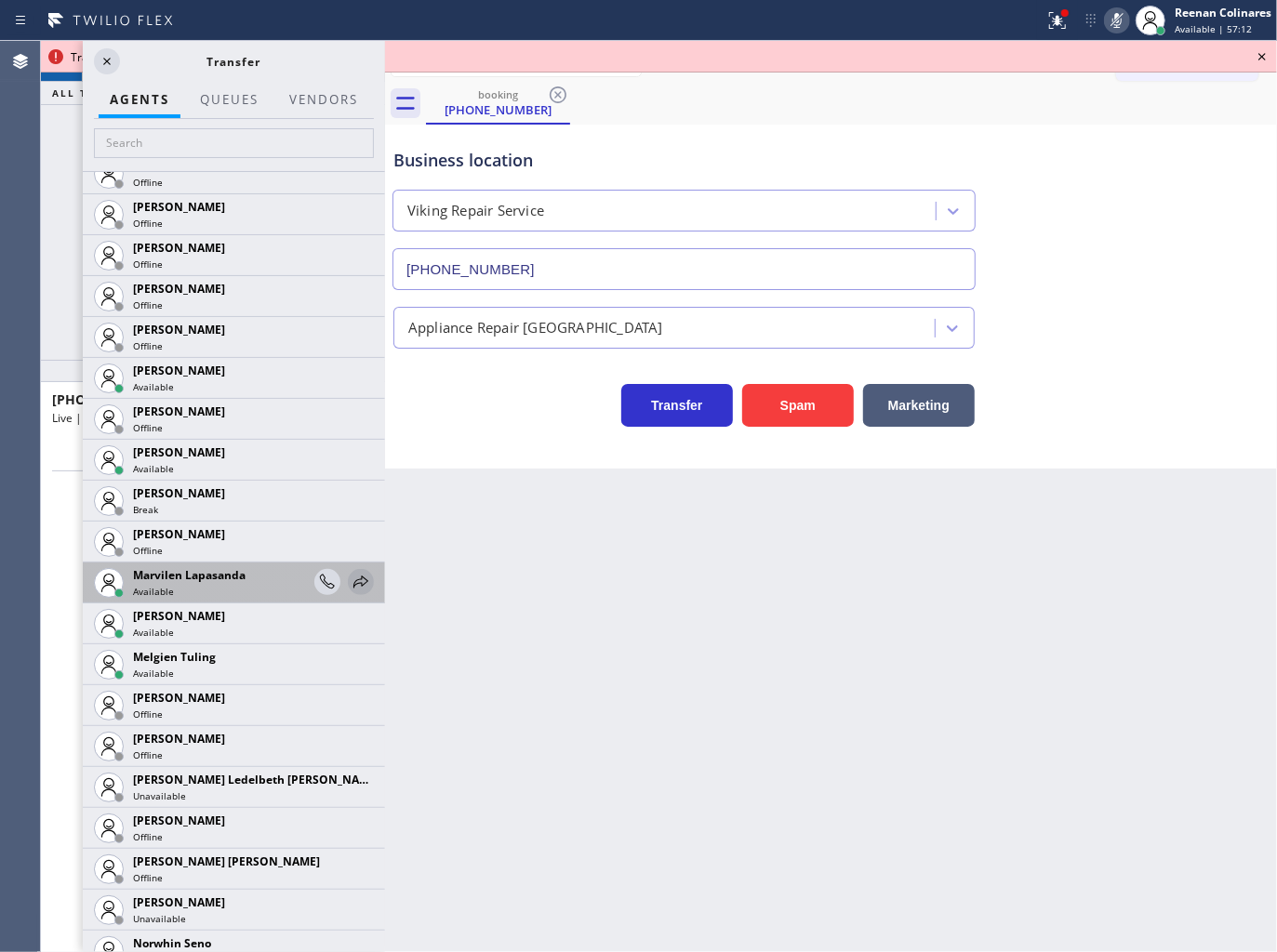
click at [354, 583] on icon at bounding box center [361, 582] width 23 height 23
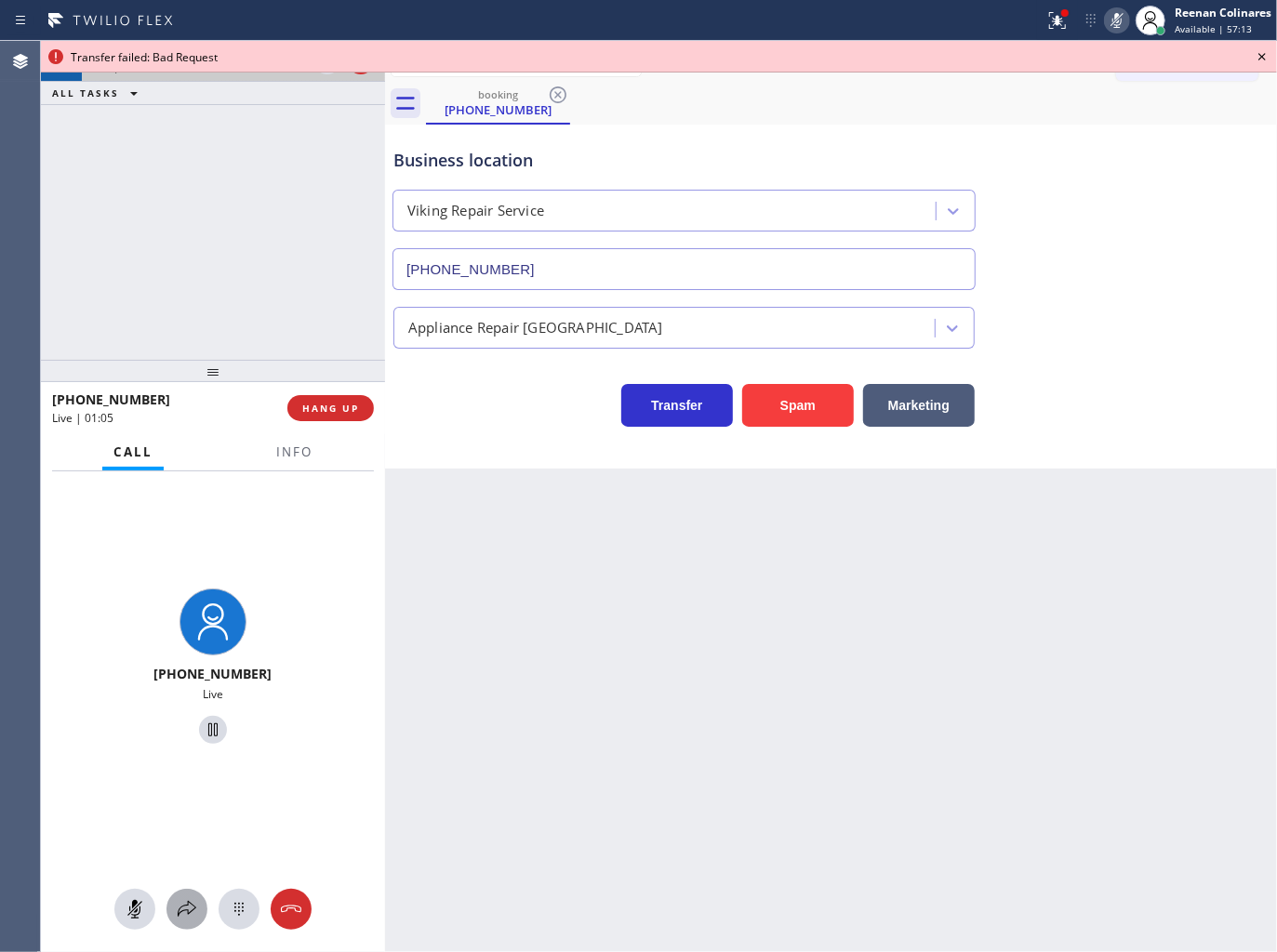
click at [193, 899] on icon at bounding box center [187, 910] width 23 height 23
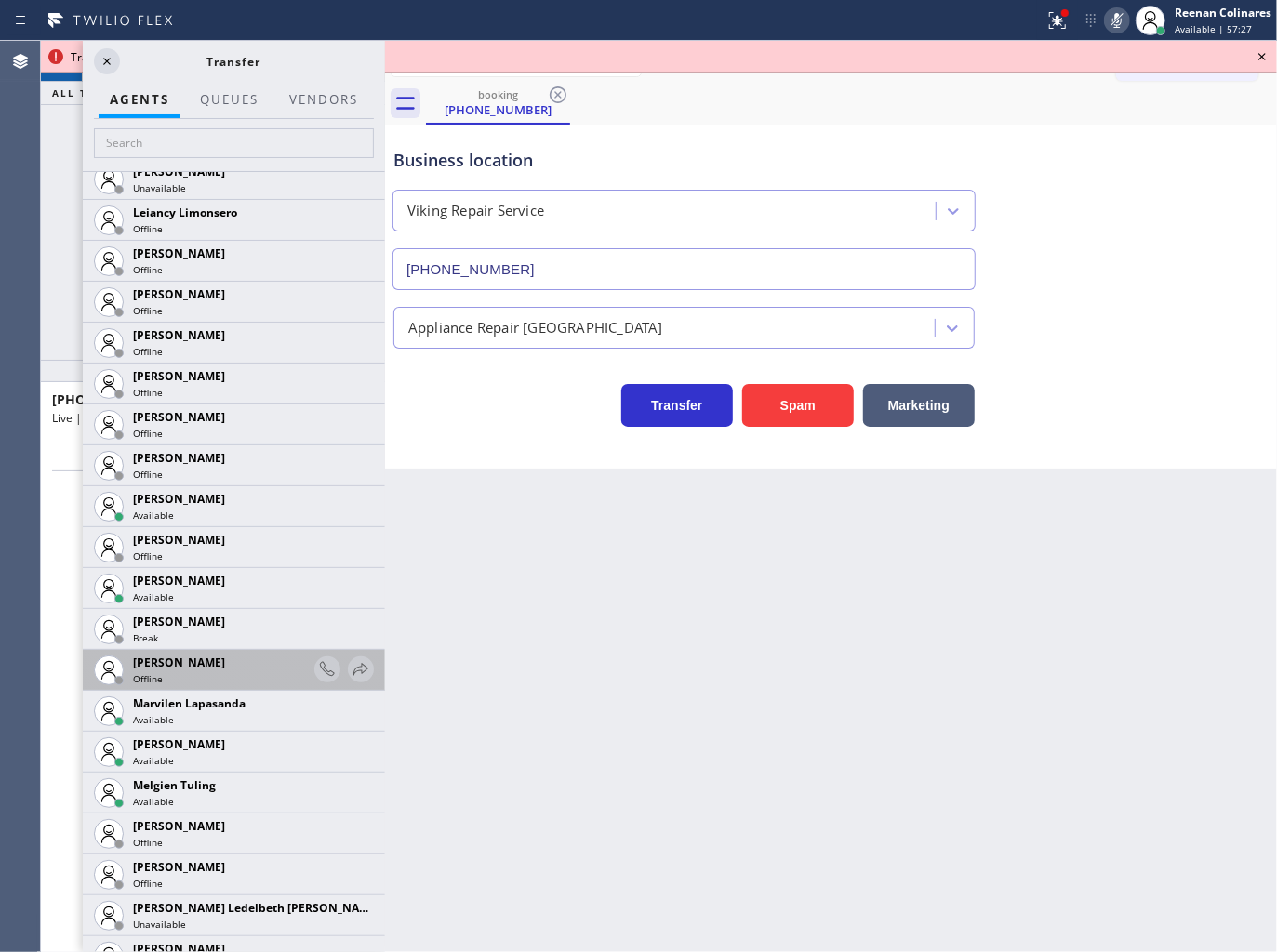
scroll to position [2685, 0]
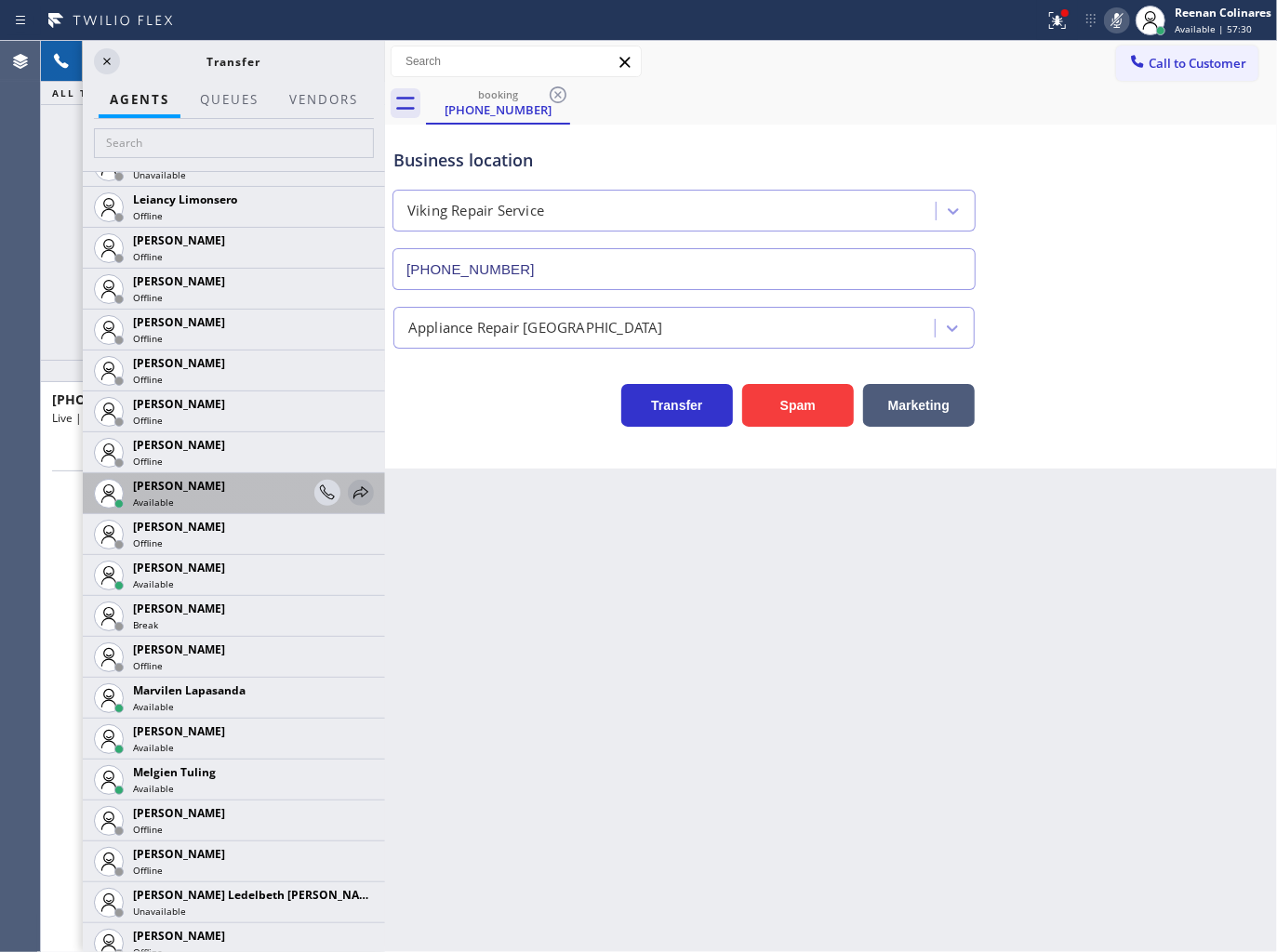
click at [353, 491] on icon at bounding box center [361, 493] width 23 height 23
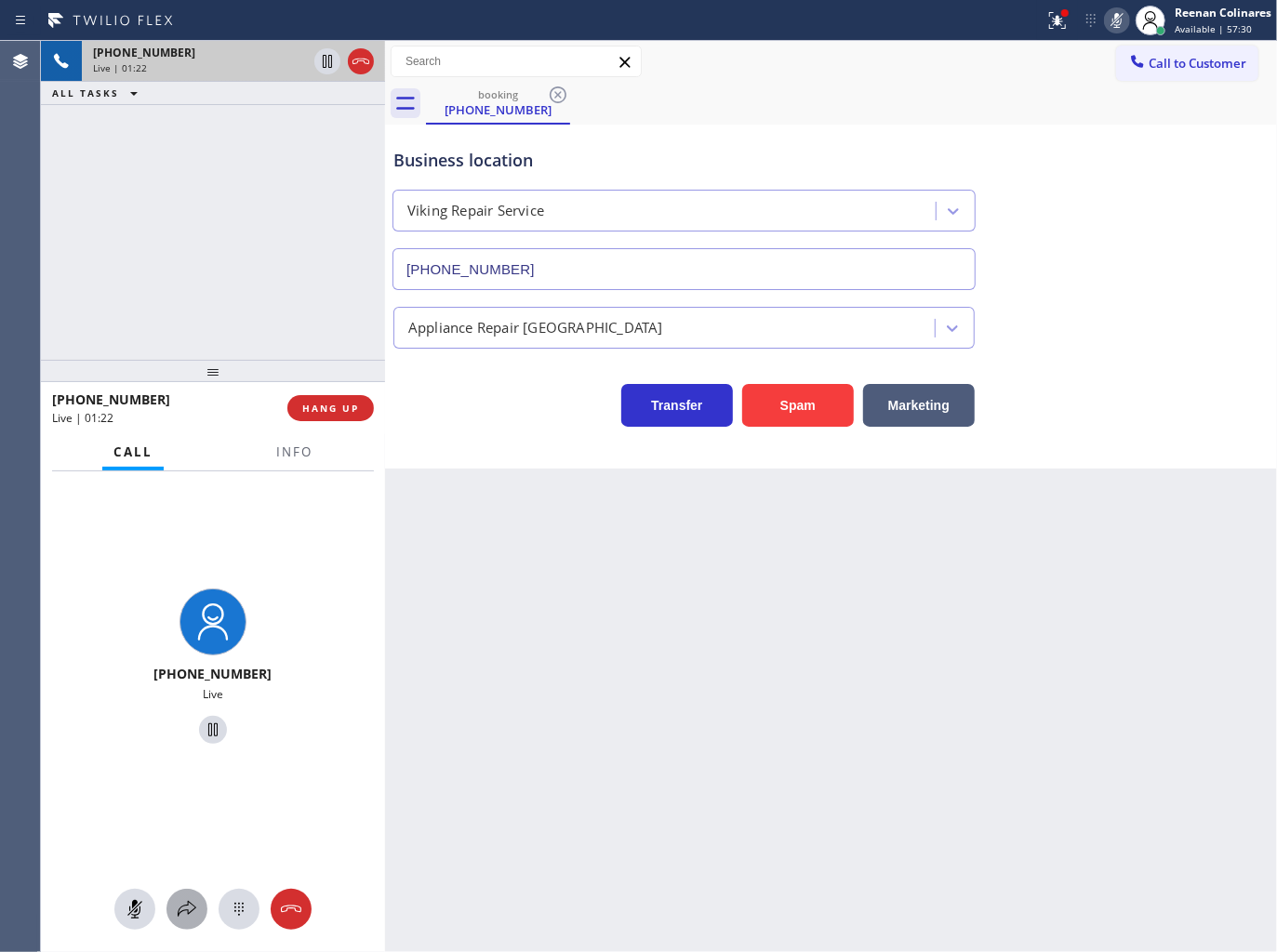
click at [190, 898] on icon at bounding box center [187, 910] width 23 height 23
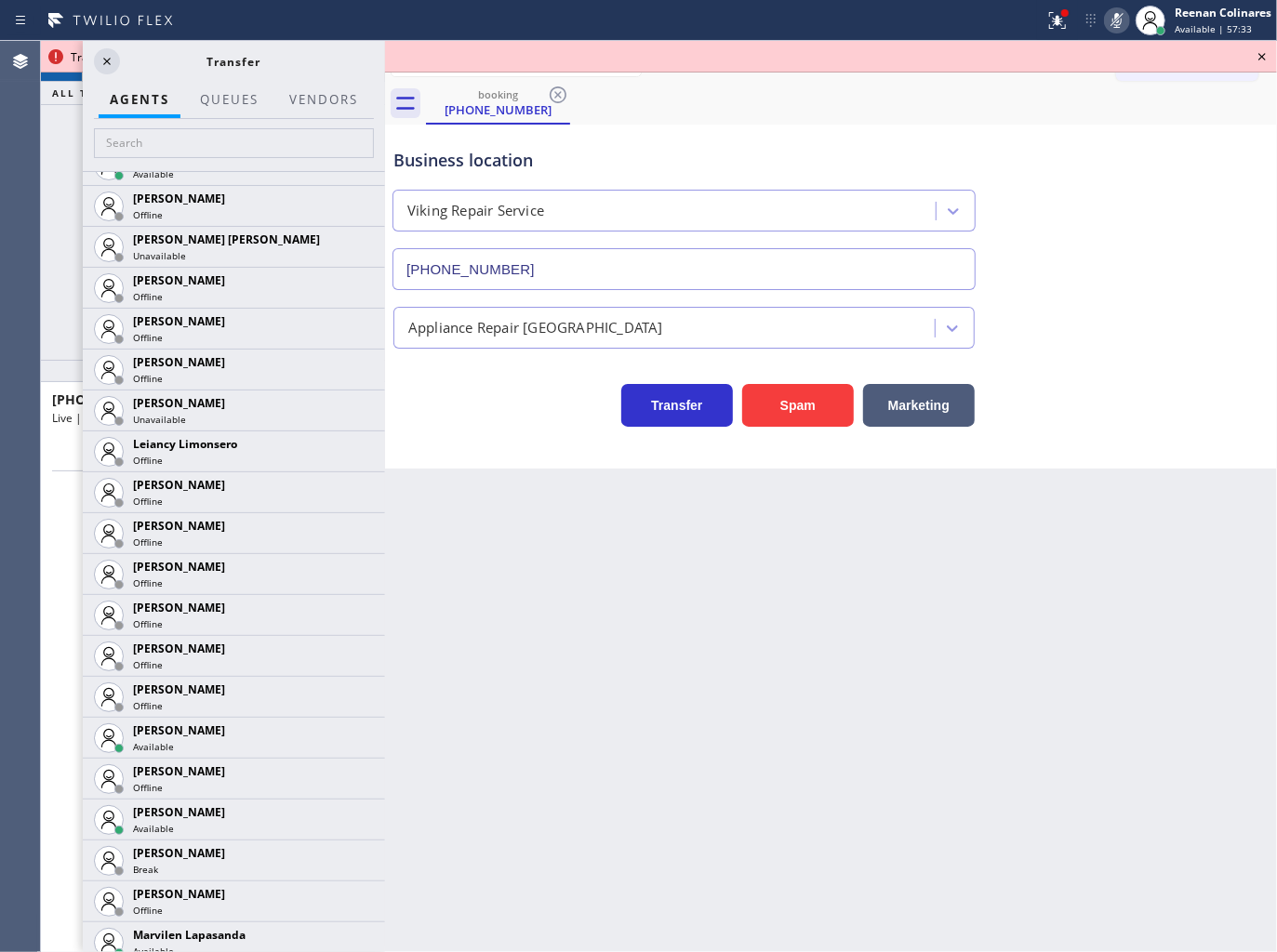
scroll to position [2748, 0]
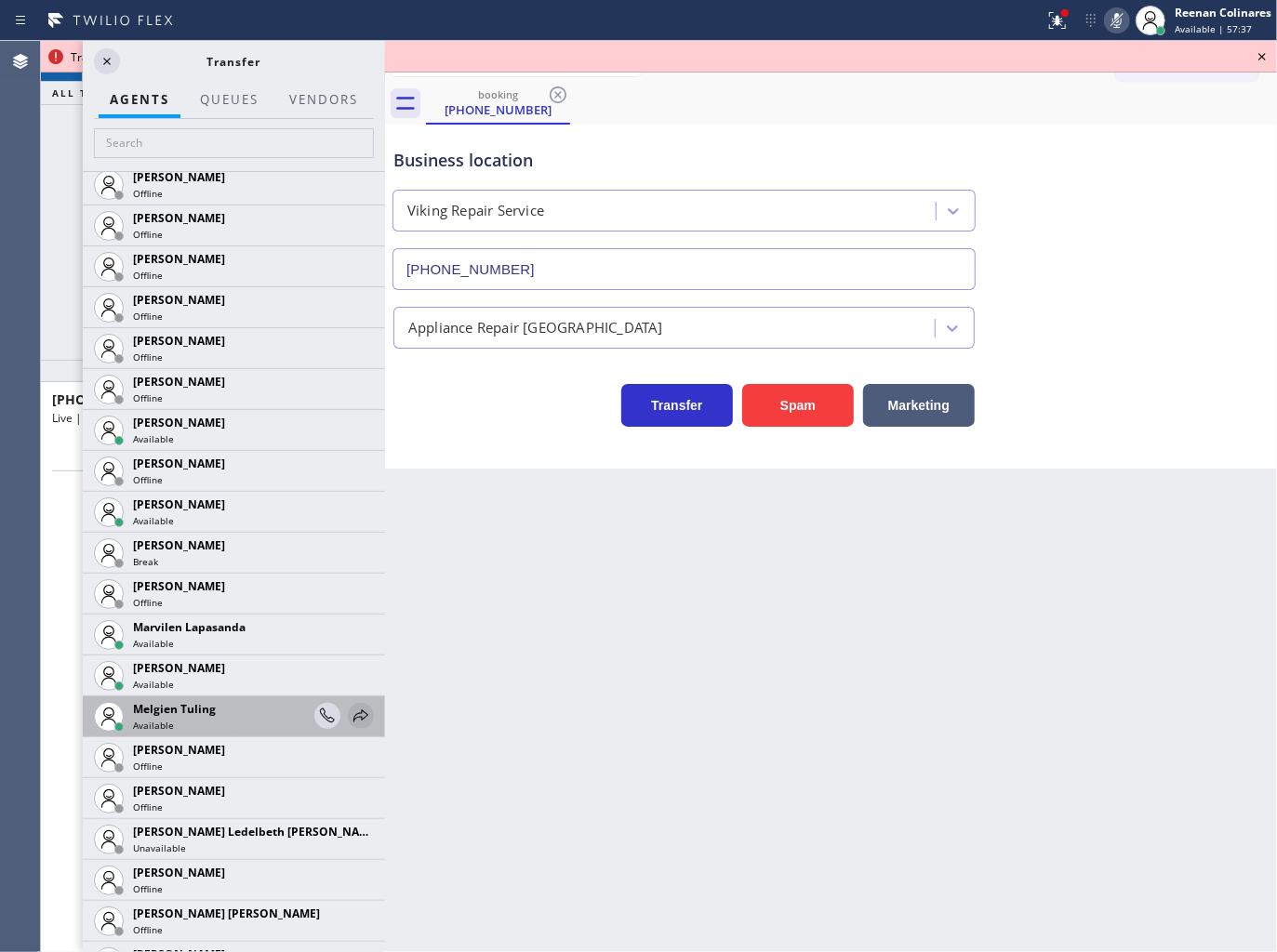
click at [349, 718] on icon at bounding box center [361, 716] width 23 height 23
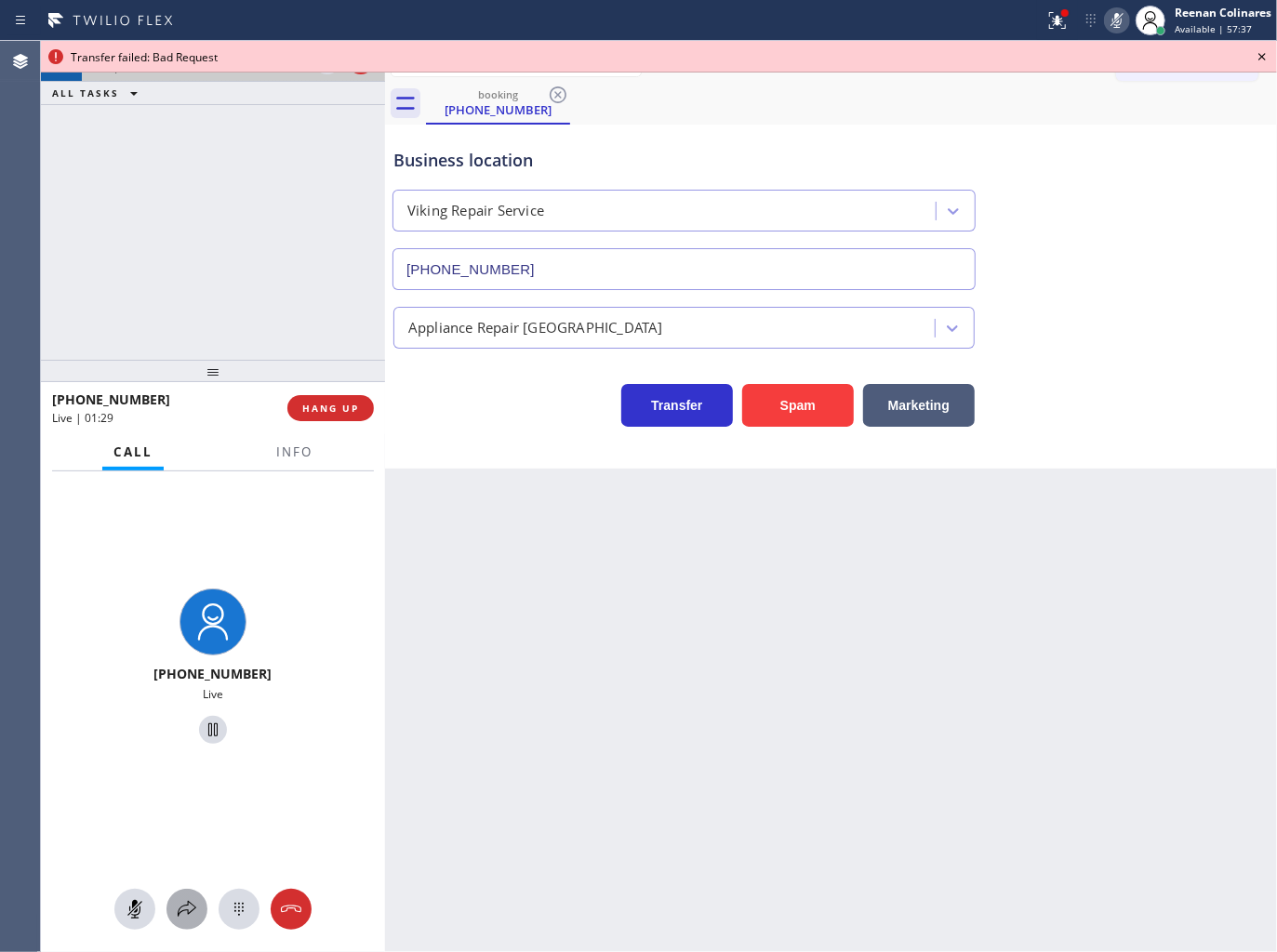
click at [186, 904] on icon at bounding box center [187, 910] width 23 height 23
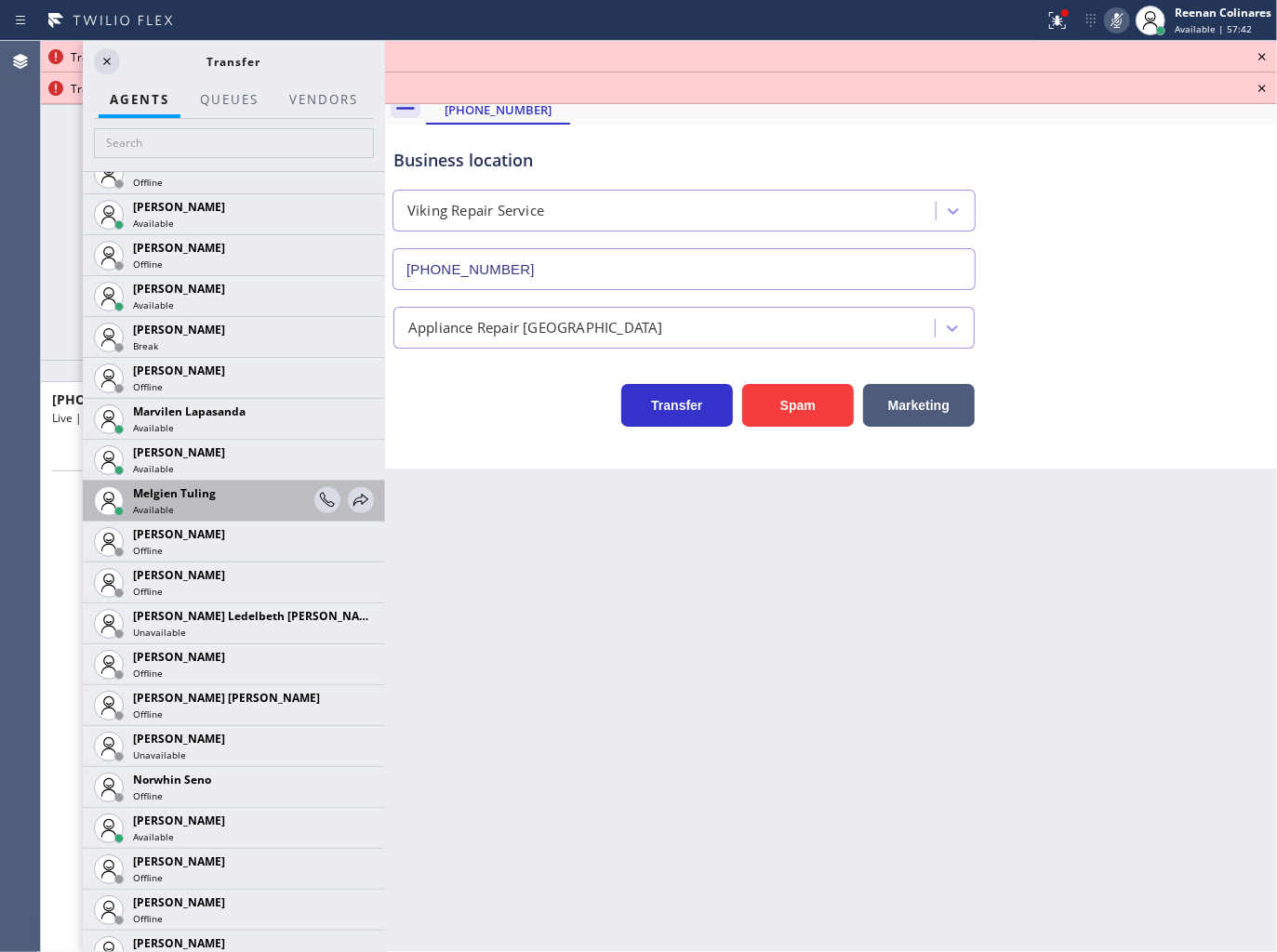
scroll to position [2956, 0]
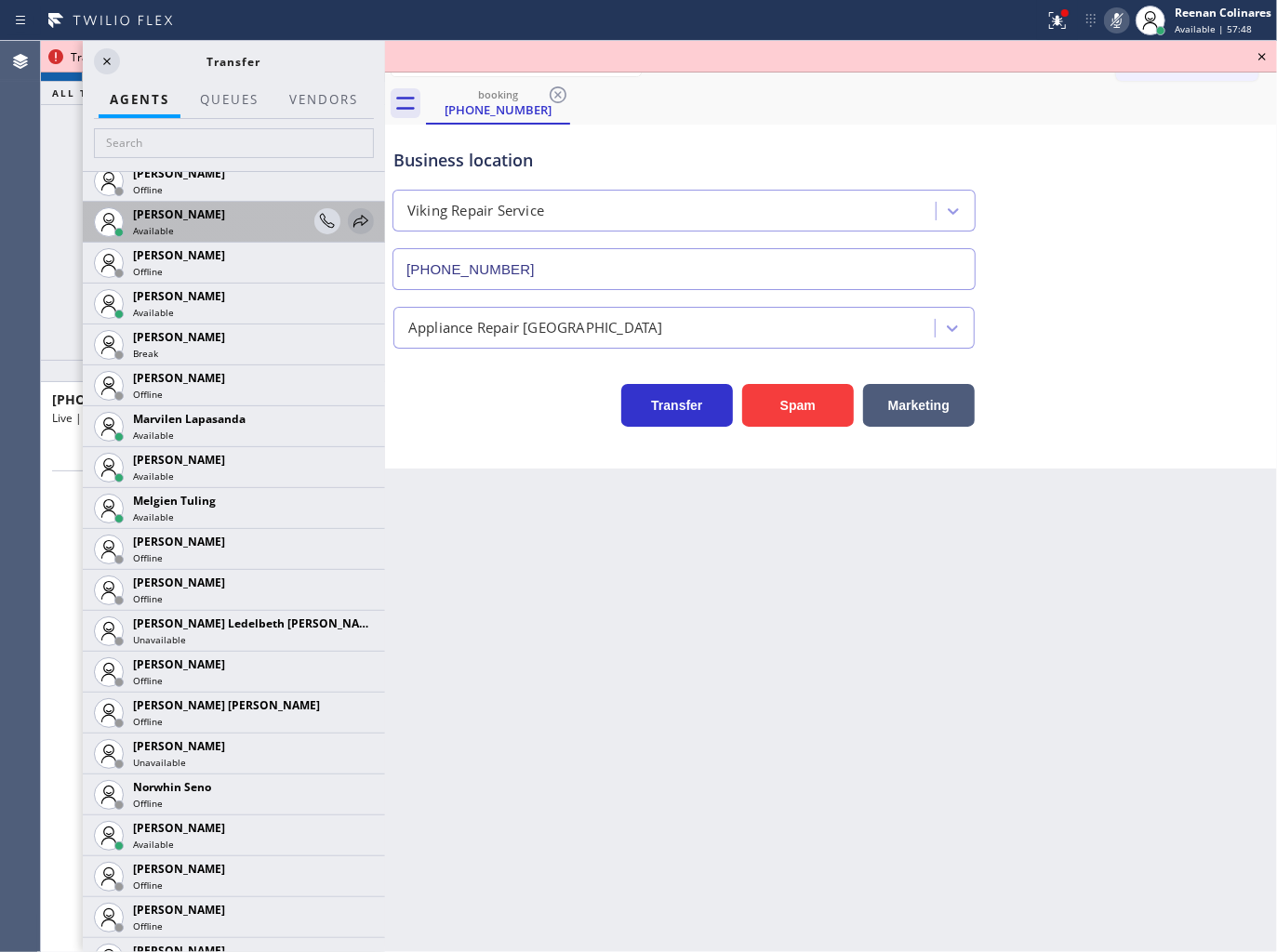
click at [353, 220] on icon at bounding box center [361, 221] width 15 height 12
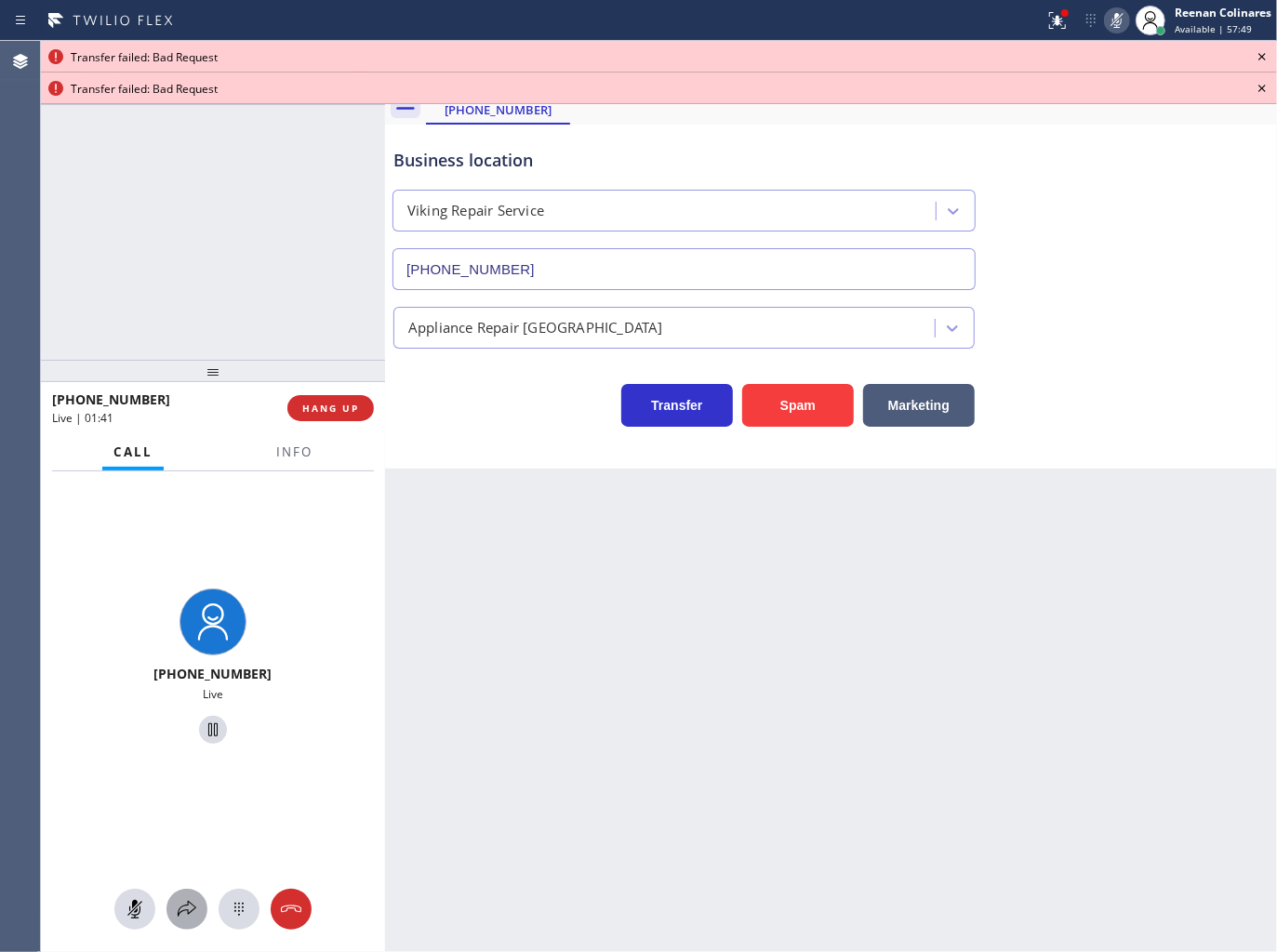
click at [191, 905] on icon at bounding box center [187, 910] width 23 height 23
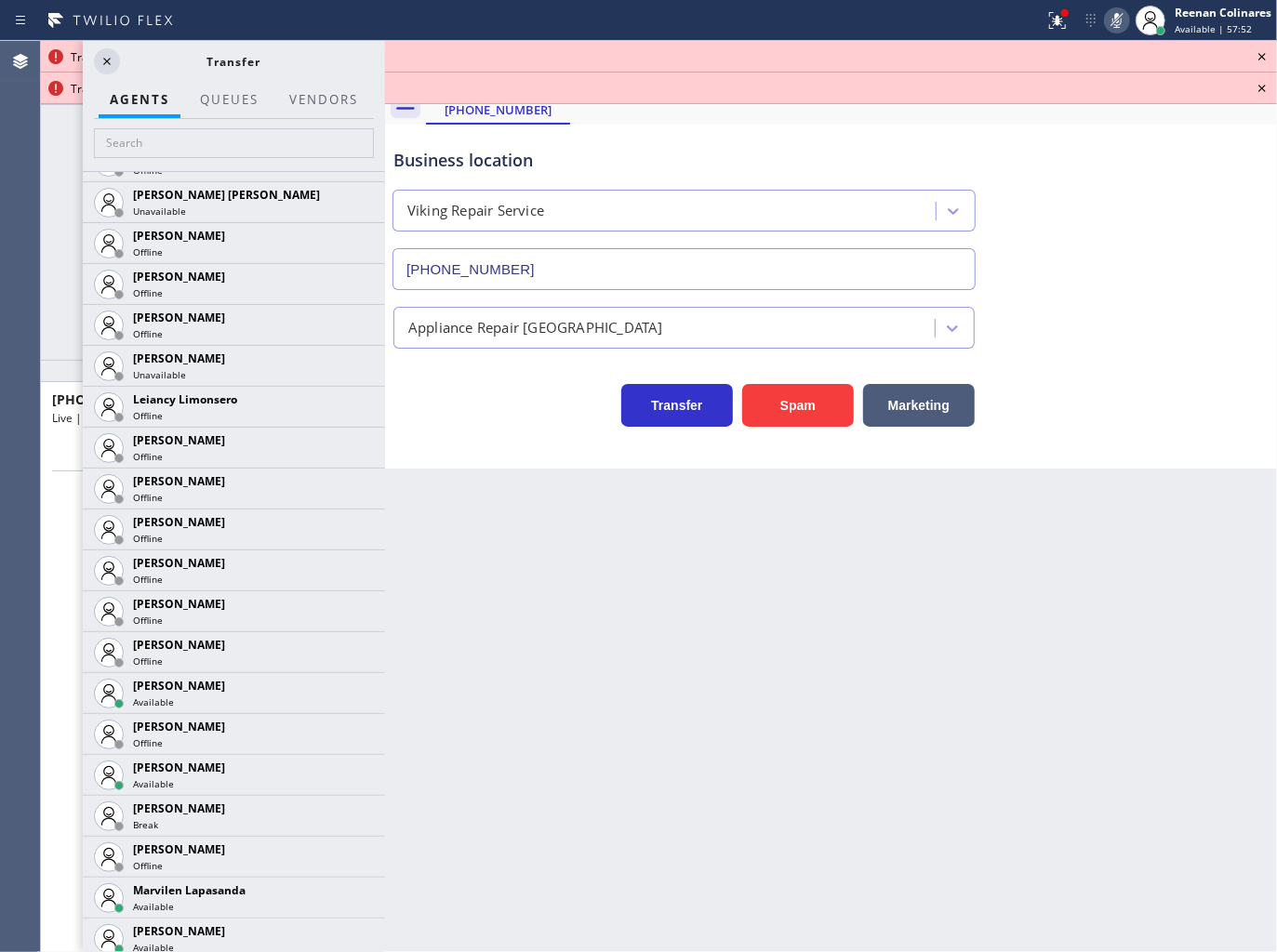
scroll to position [2492, 0]
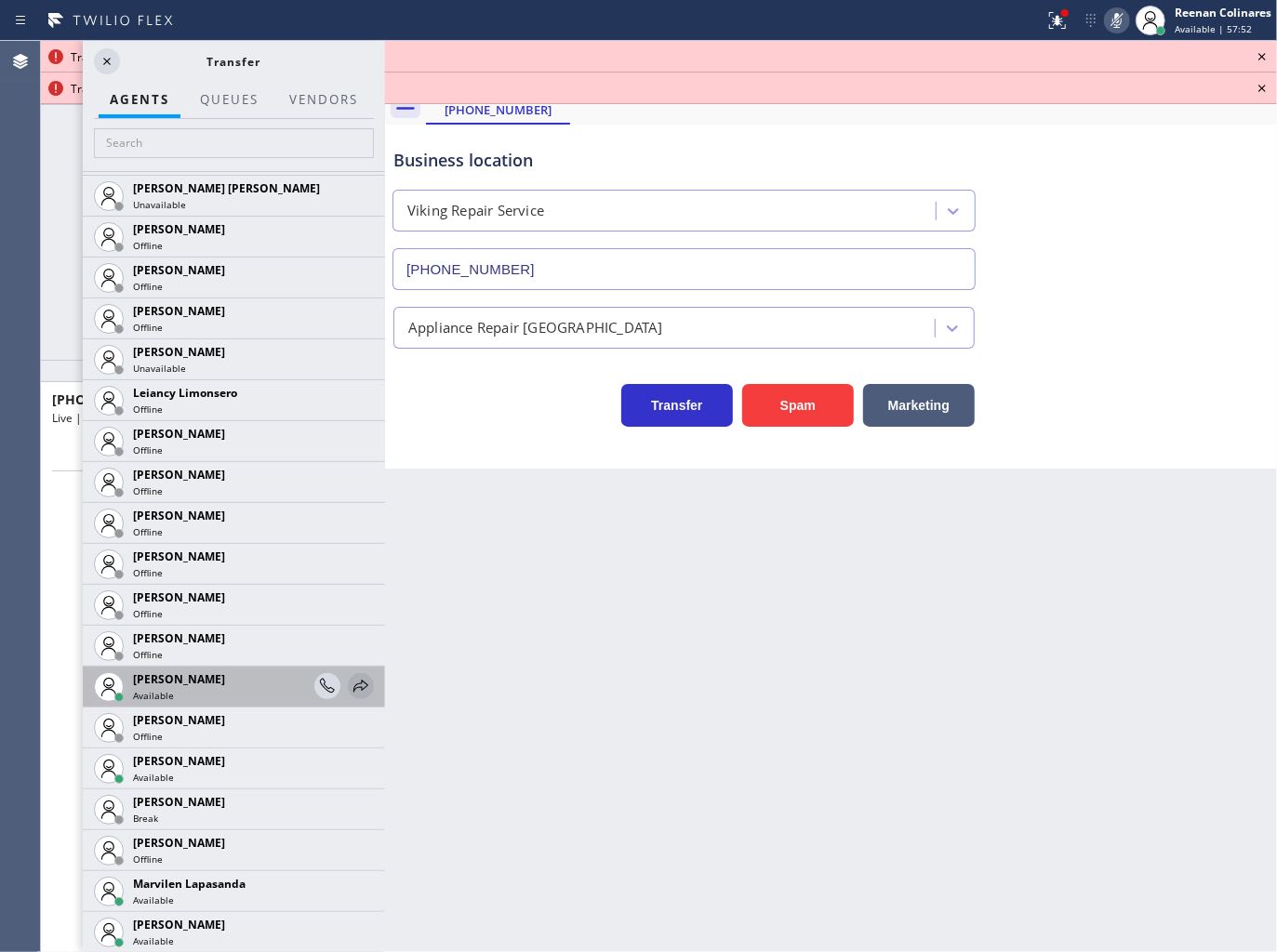
click at [353, 681] on icon at bounding box center [361, 685] width 15 height 12
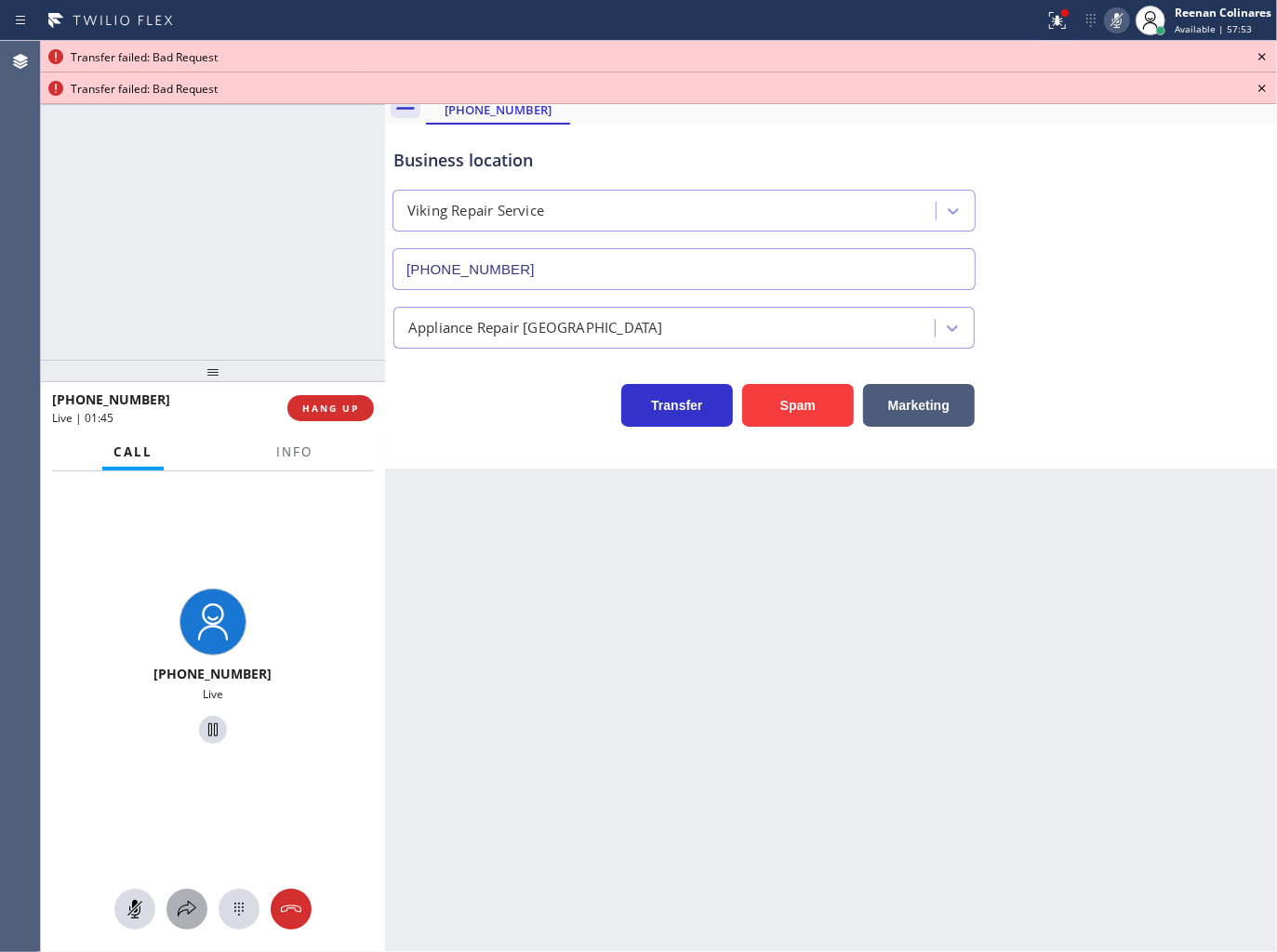
click at [189, 908] on icon at bounding box center [187, 910] width 23 height 23
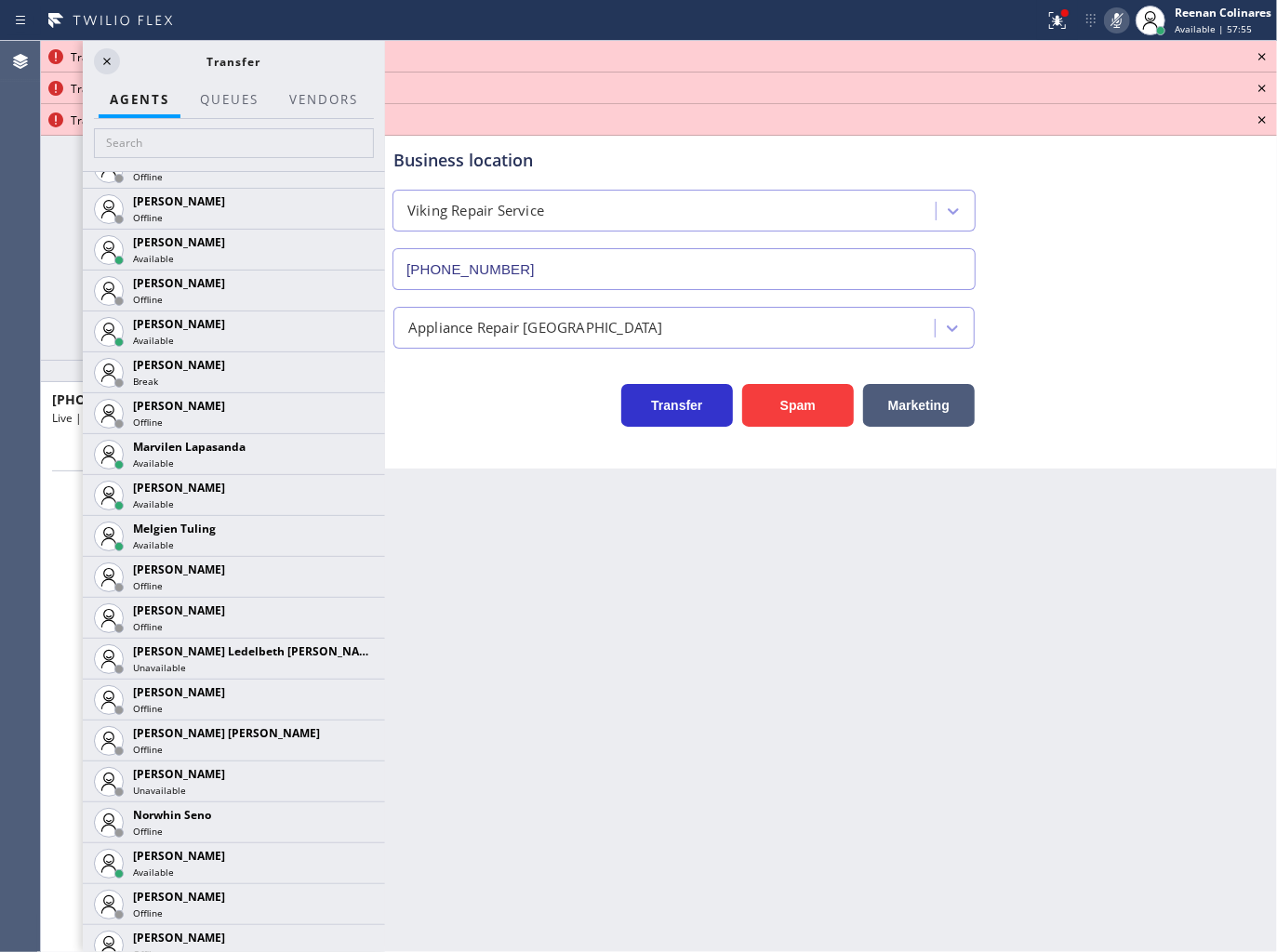
scroll to position [3102, 0]
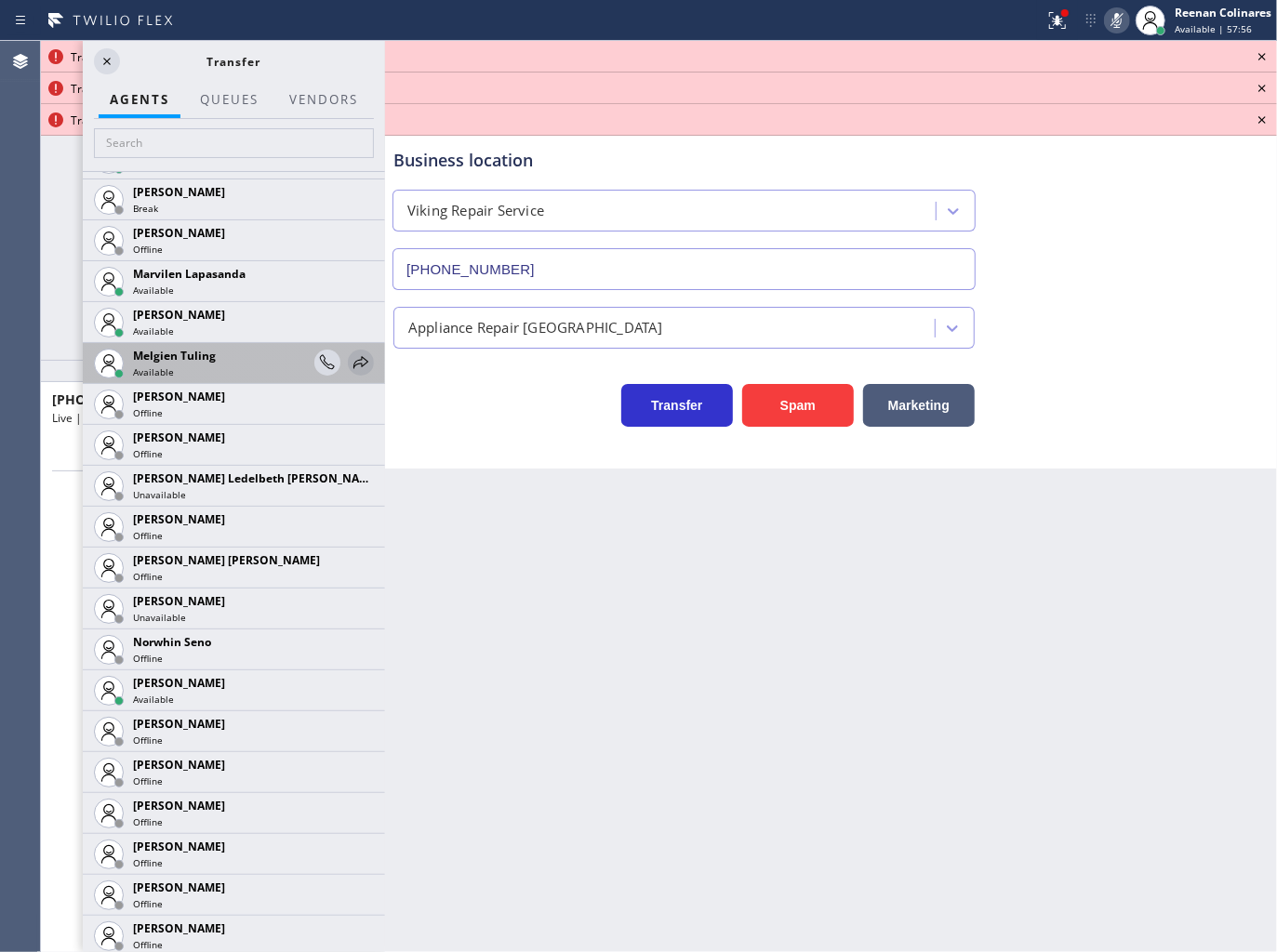
click at [349, 361] on icon at bounding box center [361, 362] width 23 height 23
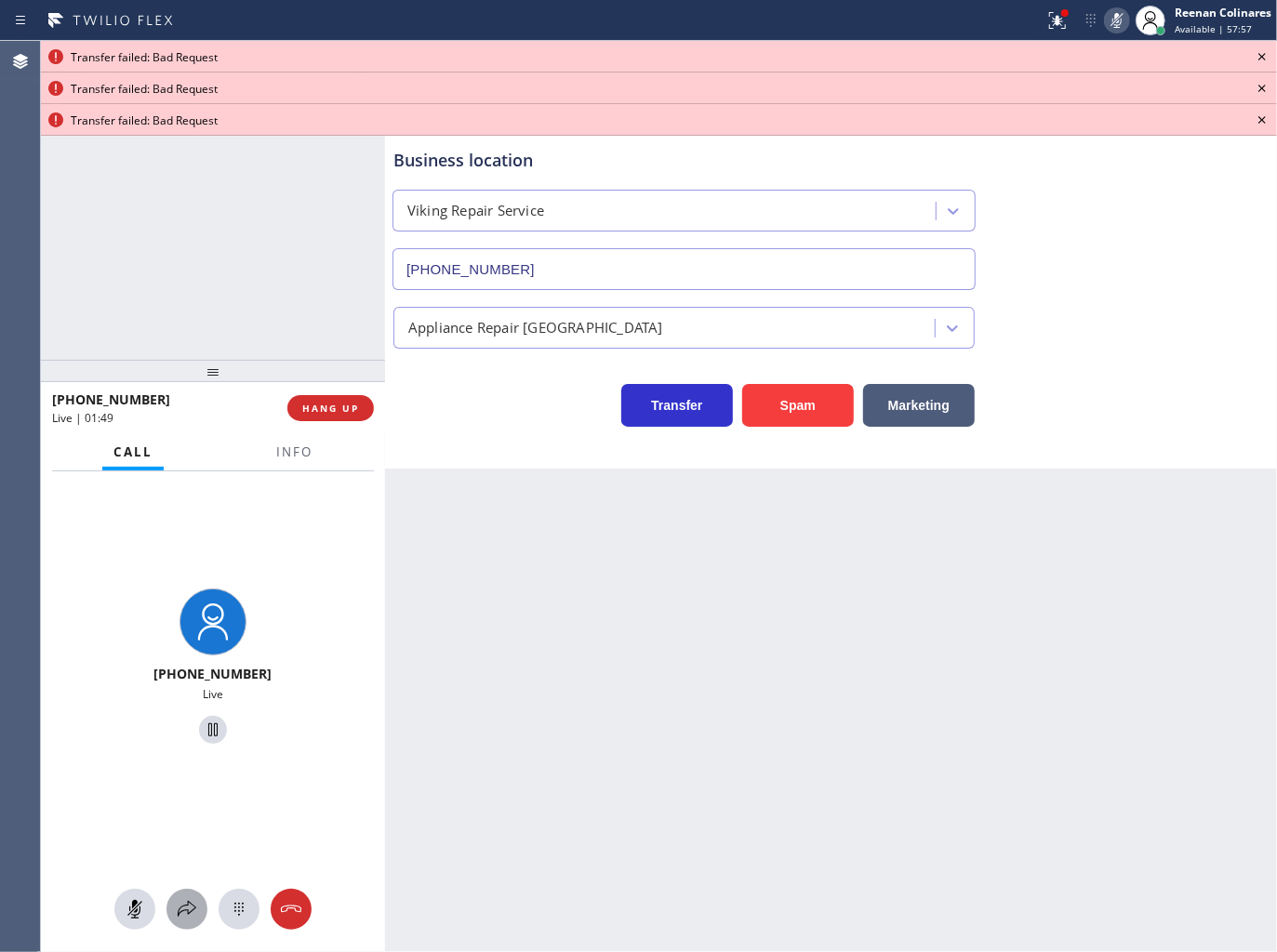
click at [190, 909] on icon at bounding box center [187, 910] width 23 height 23
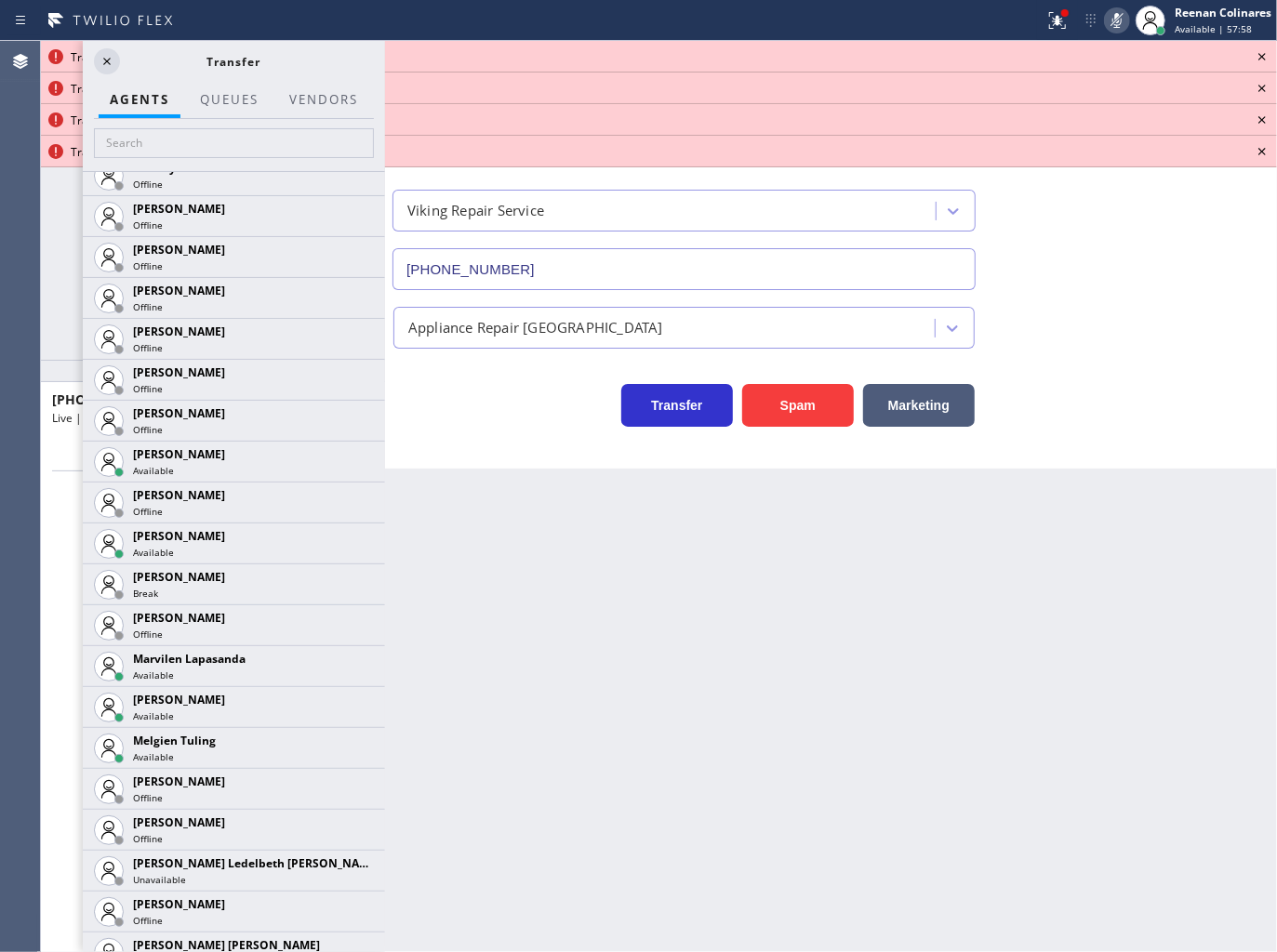
scroll to position [2761, 0]
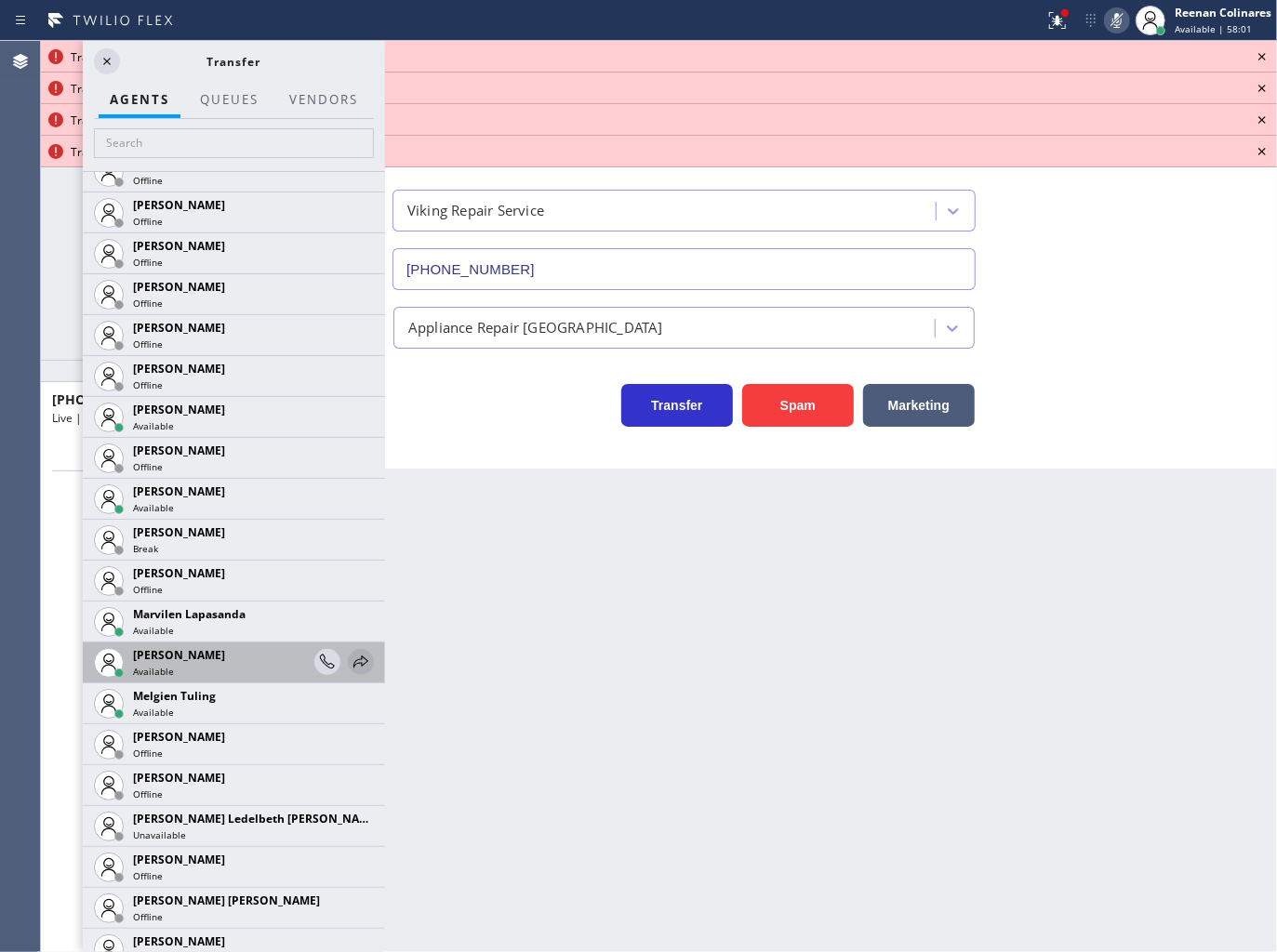
click at [353, 662] on icon at bounding box center [361, 661] width 15 height 12
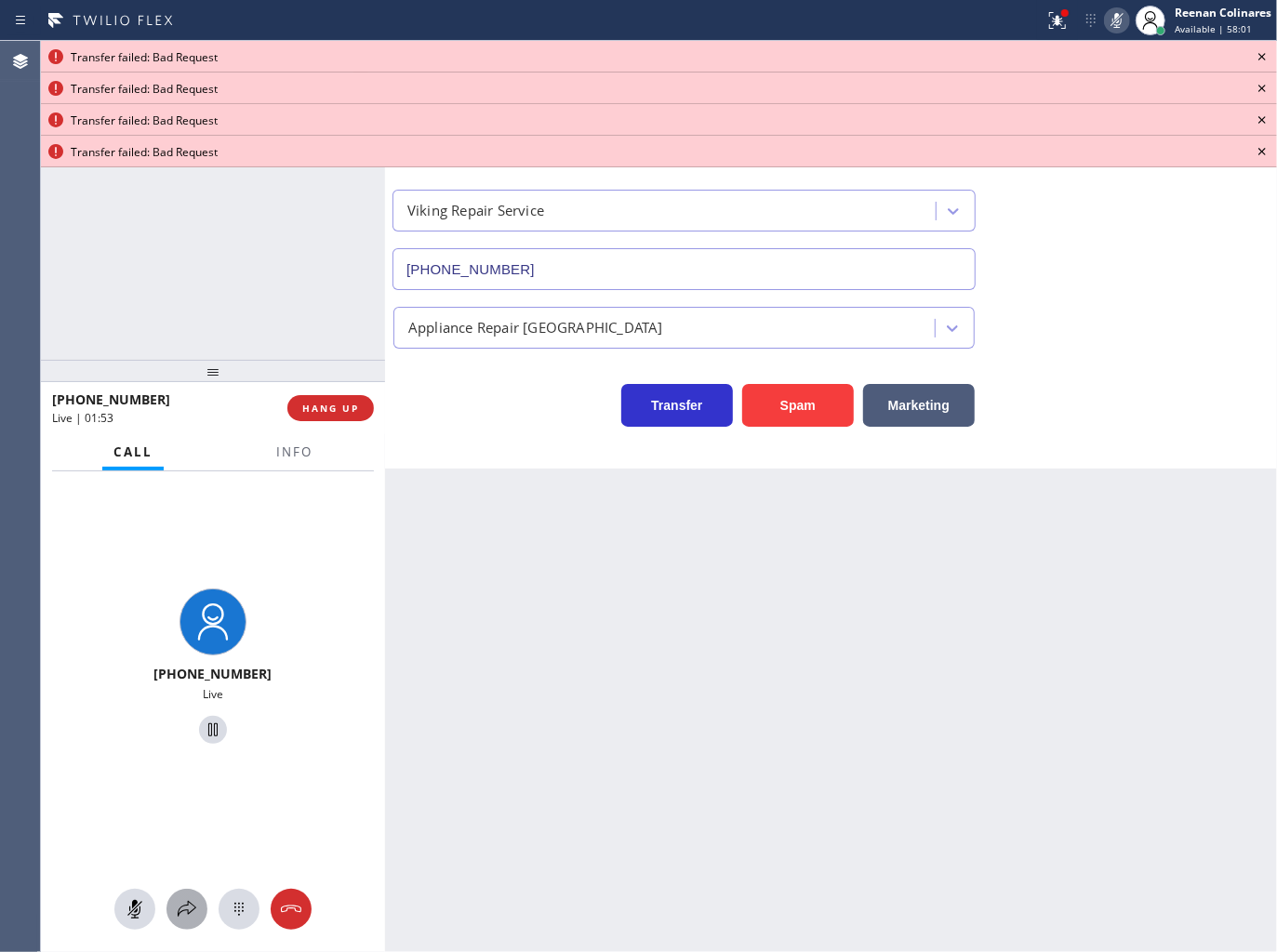
click at [182, 914] on icon at bounding box center [187, 910] width 23 height 23
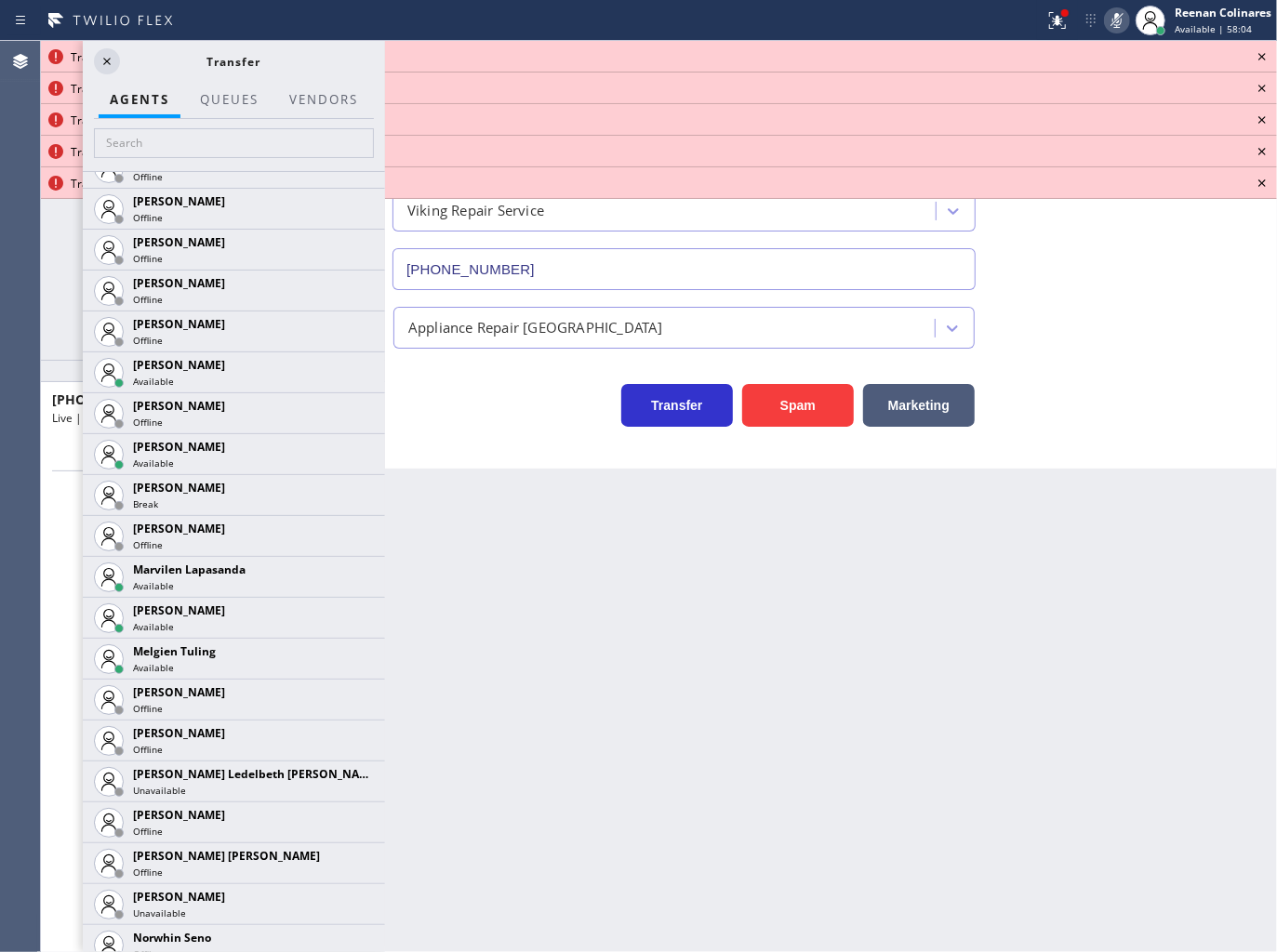
scroll to position [2697, 0]
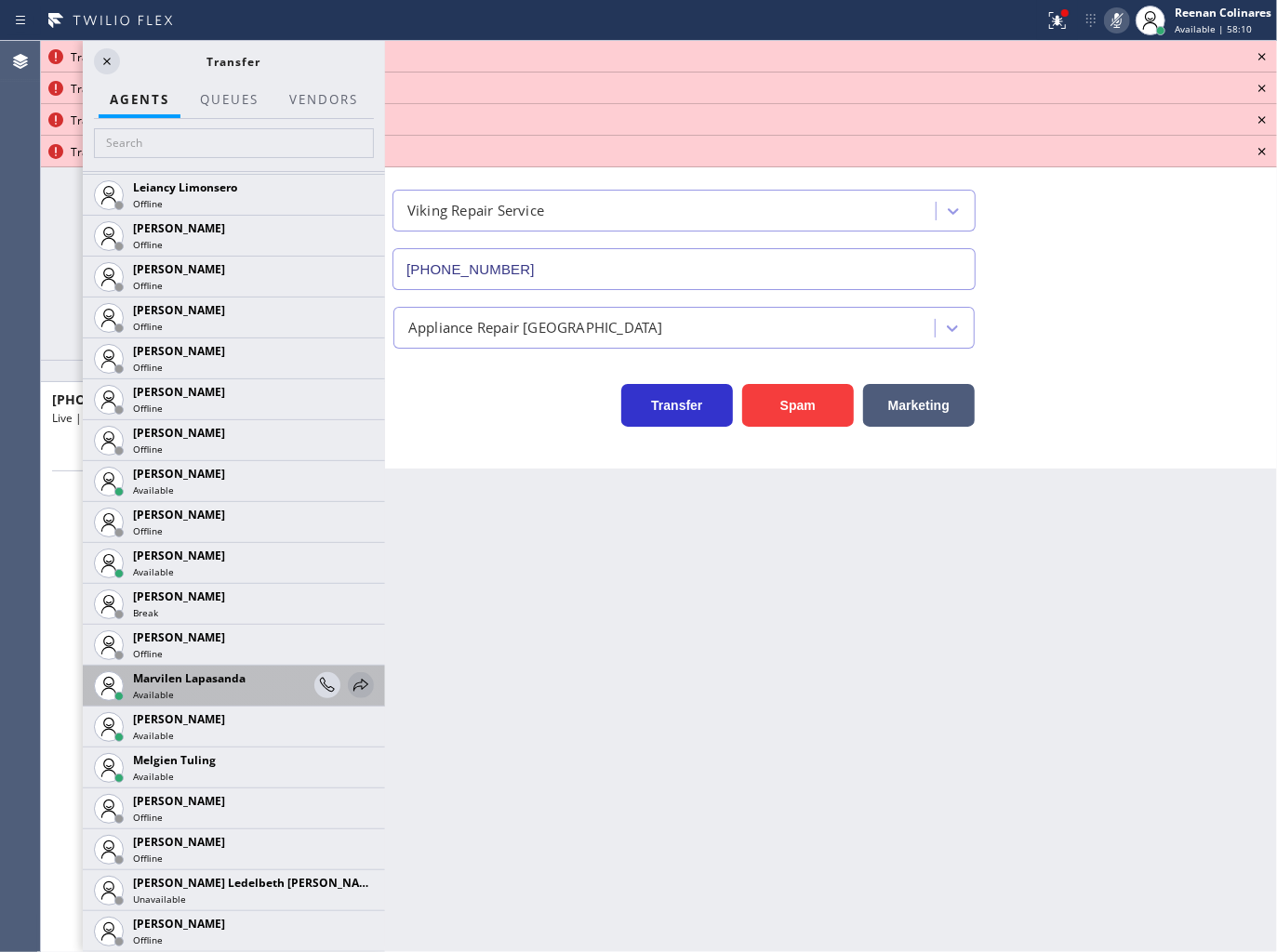
click at [353, 685] on icon at bounding box center [361, 684] width 15 height 12
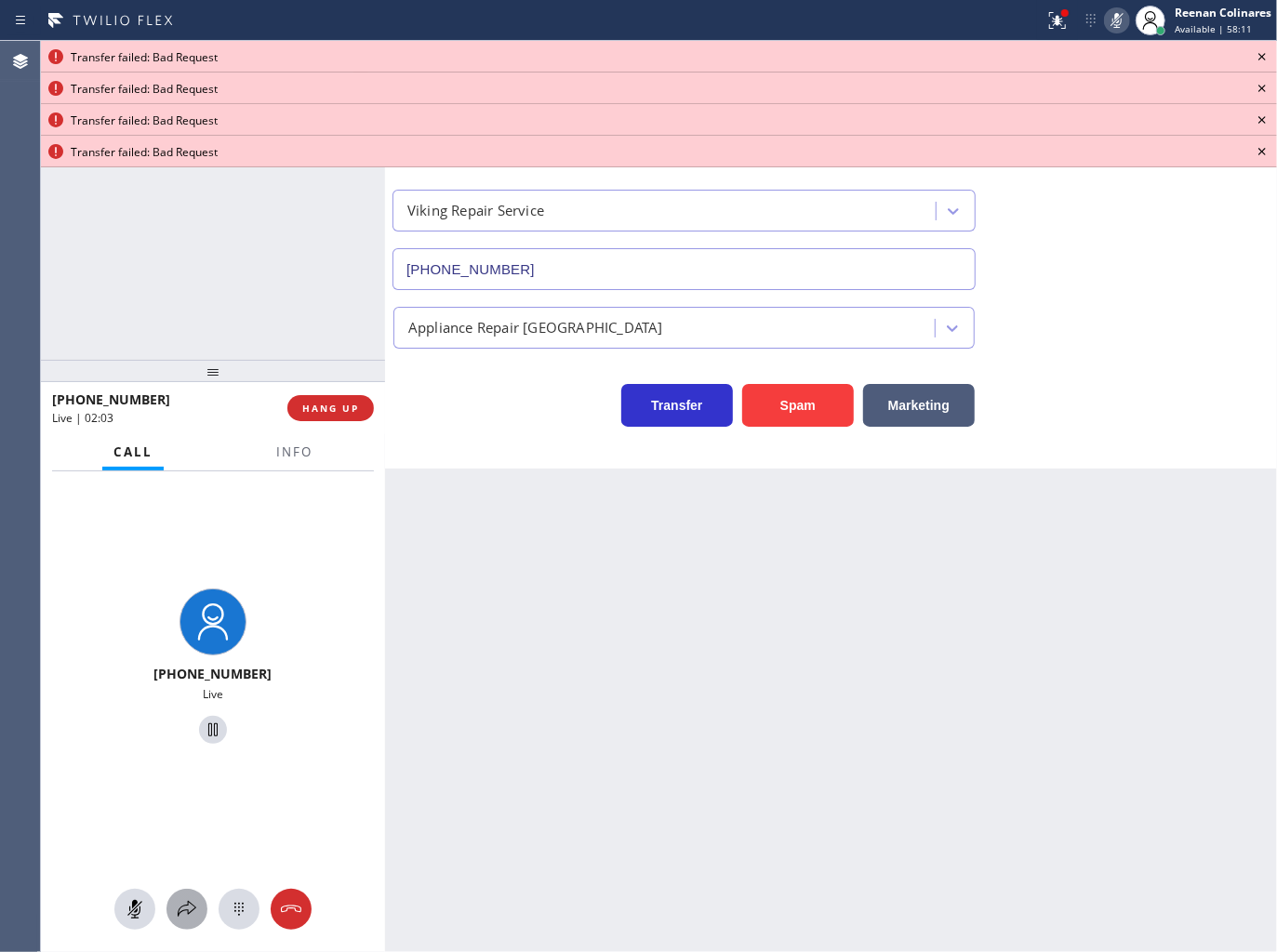
click at [181, 921] on button at bounding box center [187, 910] width 41 height 41
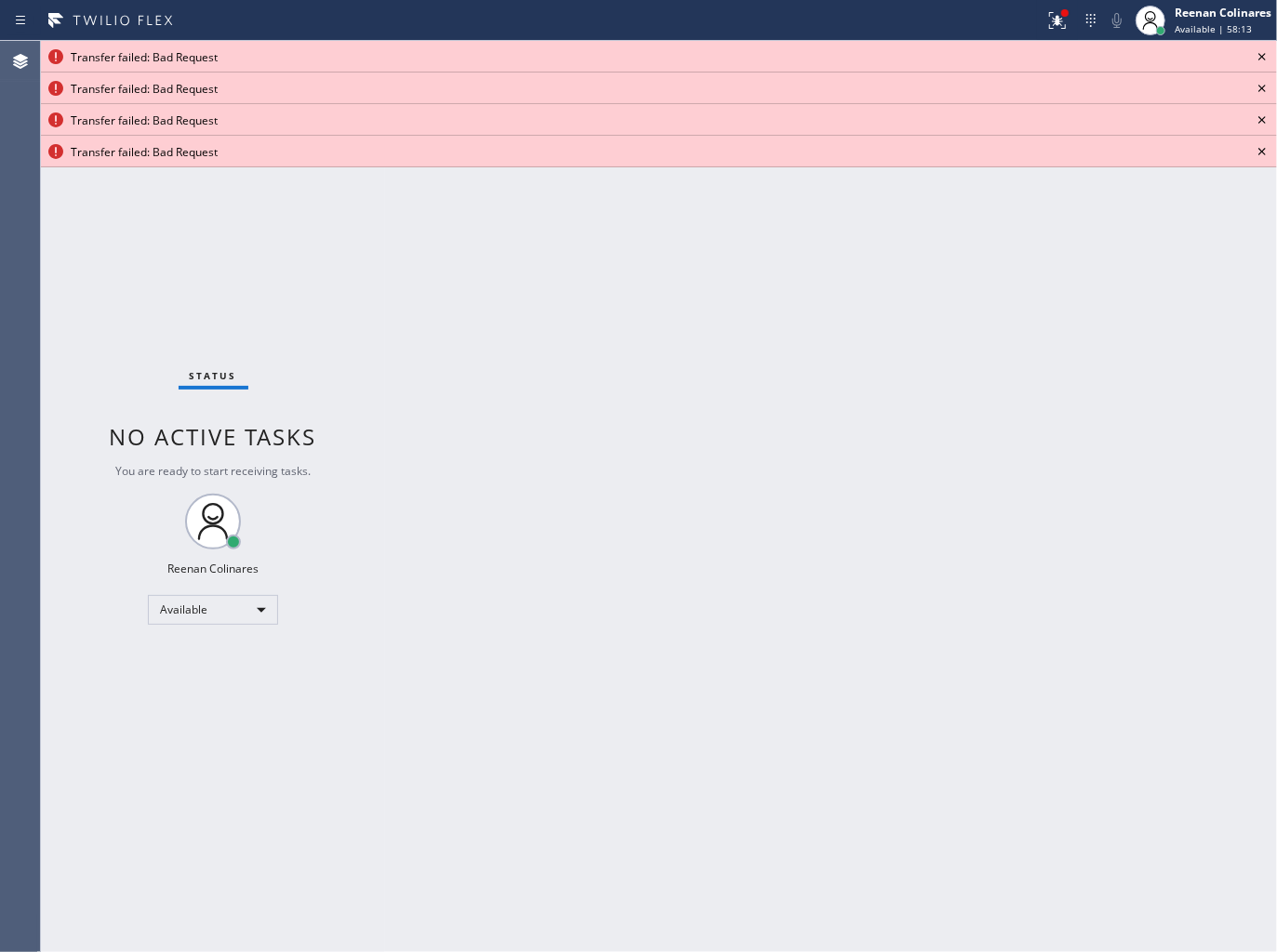
click at [1257, 51] on icon at bounding box center [1262, 57] width 23 height 23
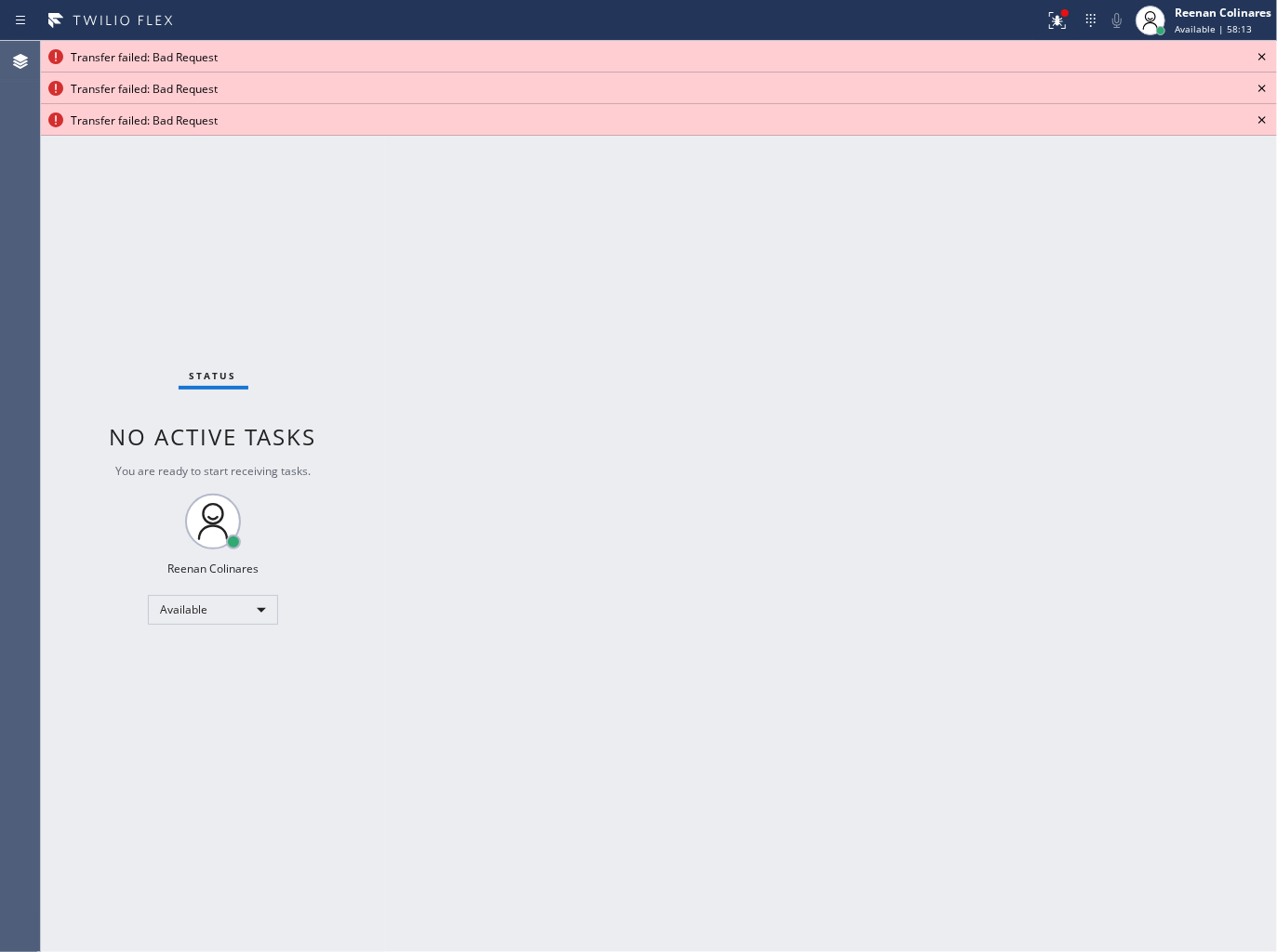
click at [1257, 51] on icon at bounding box center [1262, 57] width 23 height 23
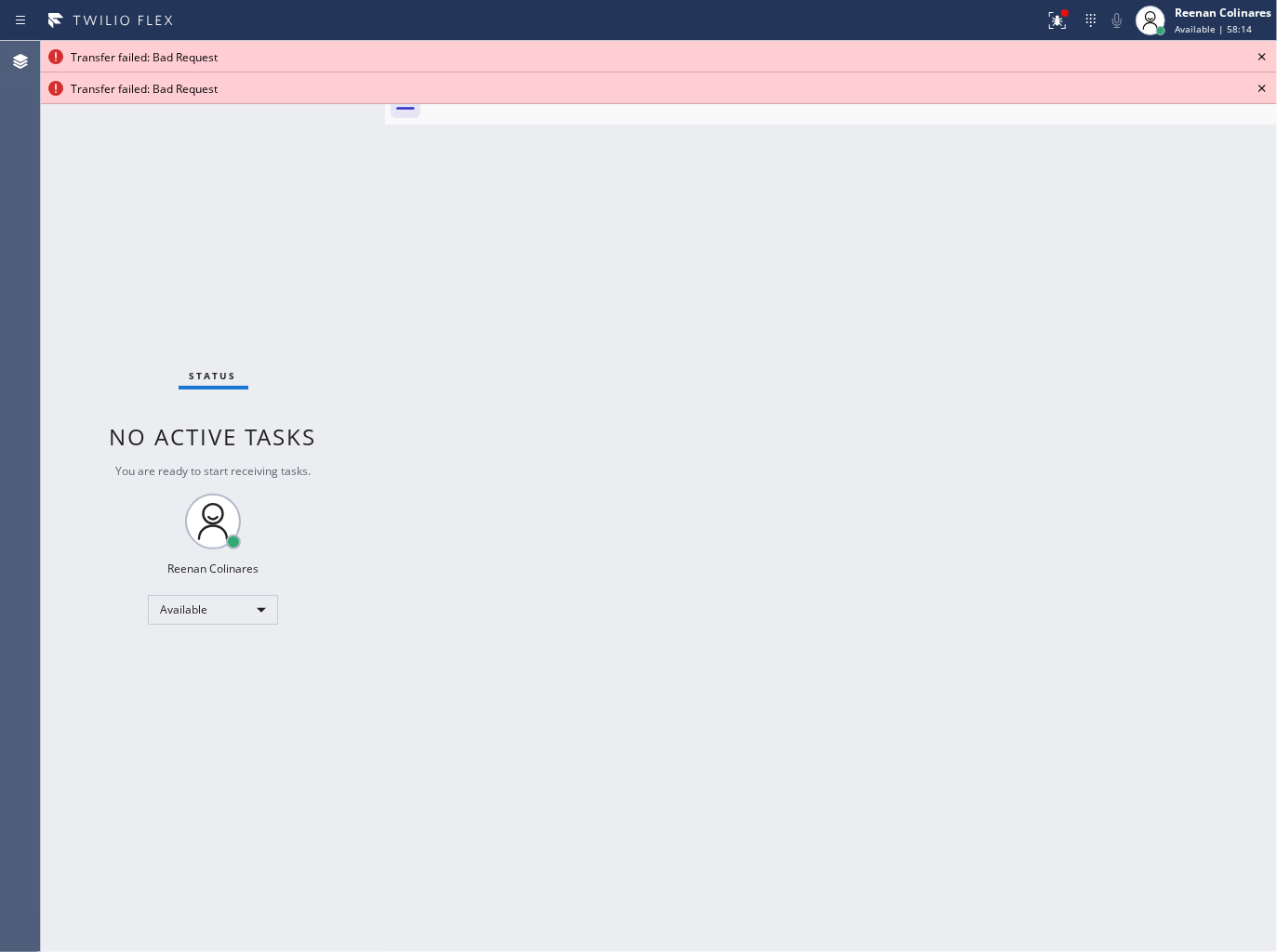
click at [1257, 51] on icon at bounding box center [1262, 57] width 23 height 23
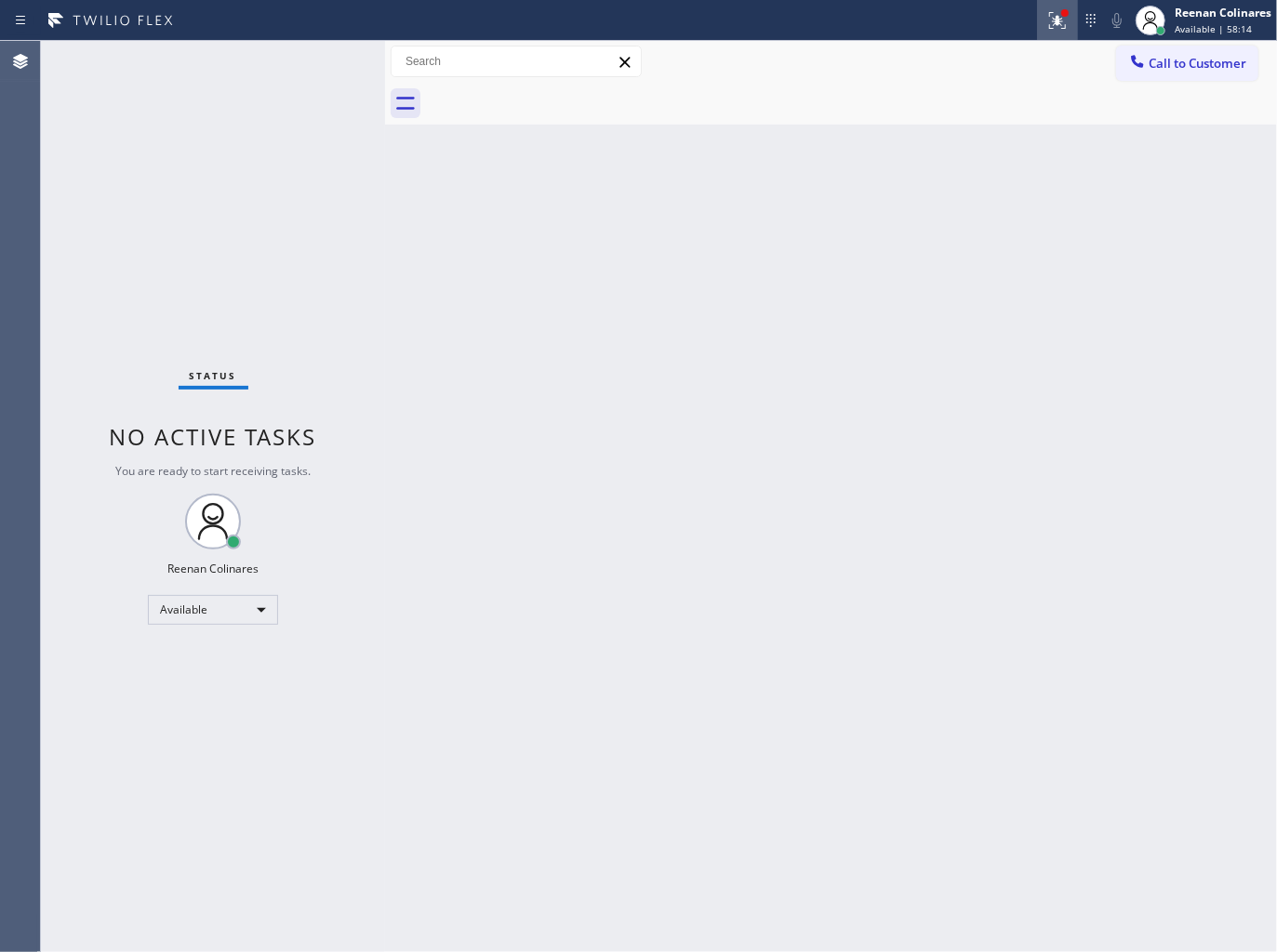
click at [1057, 16] on icon at bounding box center [1057, 18] width 11 height 7
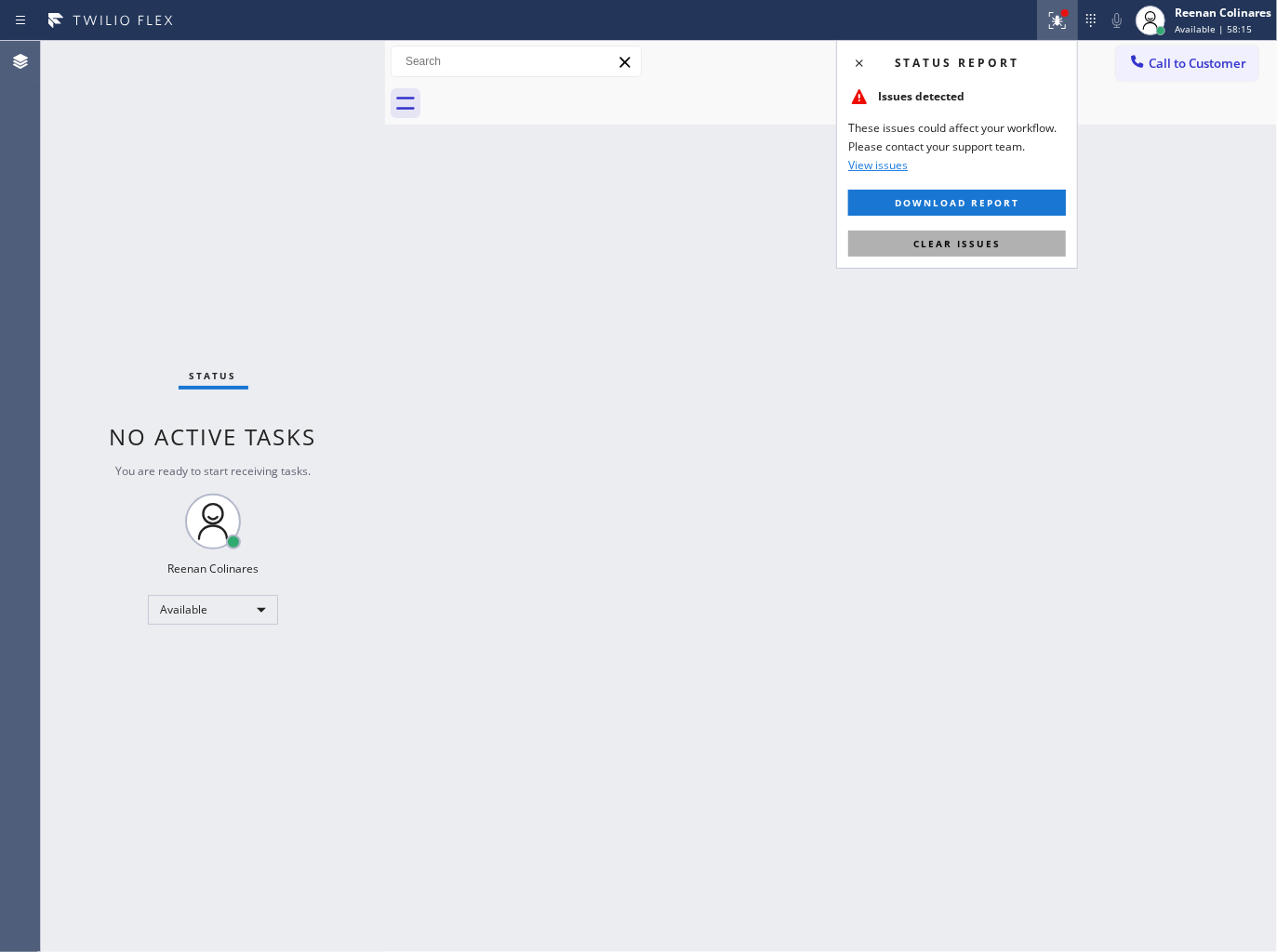
click at [977, 254] on button "Clear issues" at bounding box center [957, 244] width 218 height 26
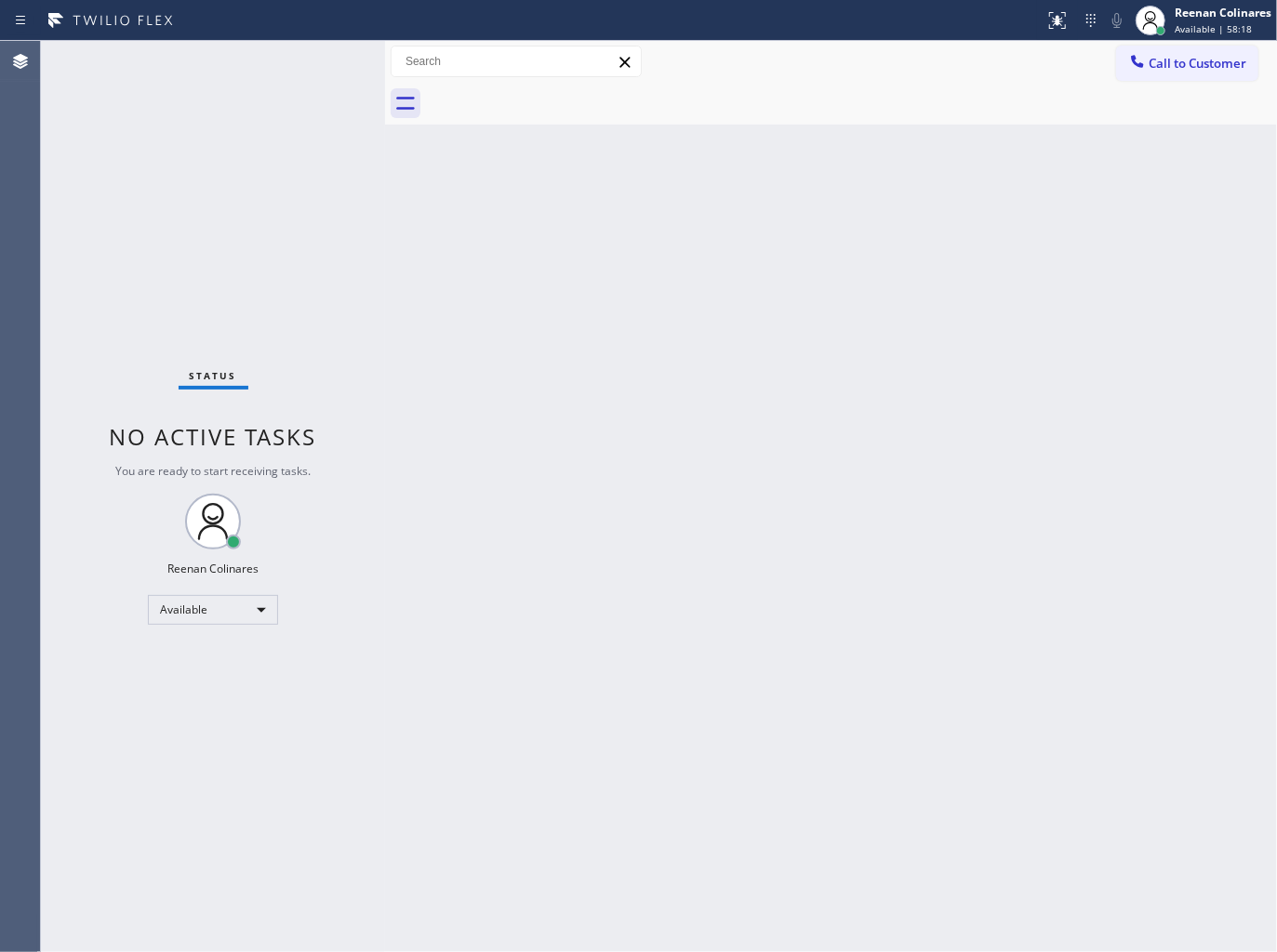
drag, startPoint x: 958, startPoint y: 562, endPoint x: 937, endPoint y: 572, distance: 23.3
click at [958, 562] on div "Back to Dashboard Change Sender ID Customers Technicians Select a contact Outbo…" at bounding box center [831, 497] width 892 height 911
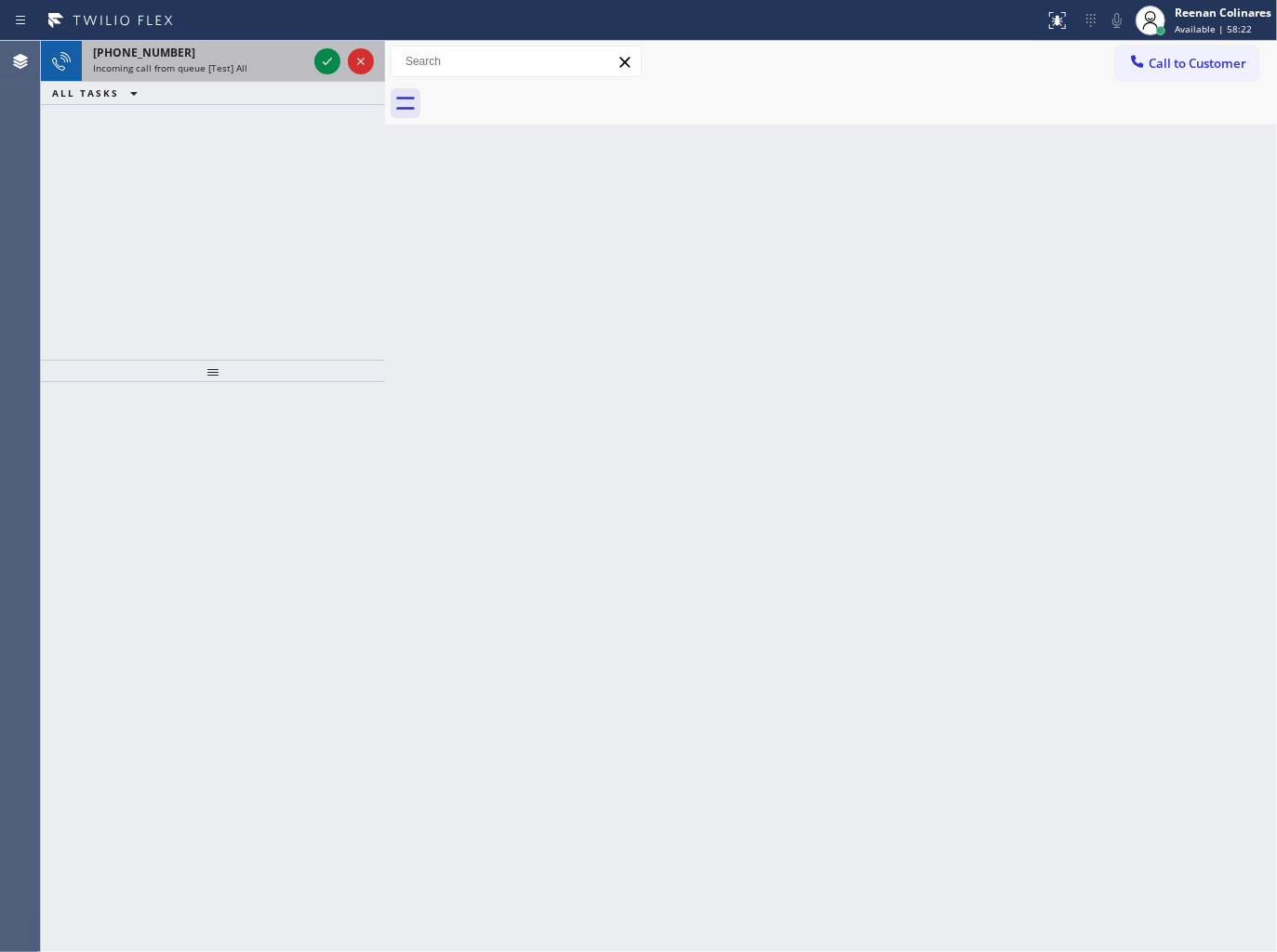
click at [285, 74] on div "Incoming call from queue [Test] All" at bounding box center [200, 68] width 214 height 13
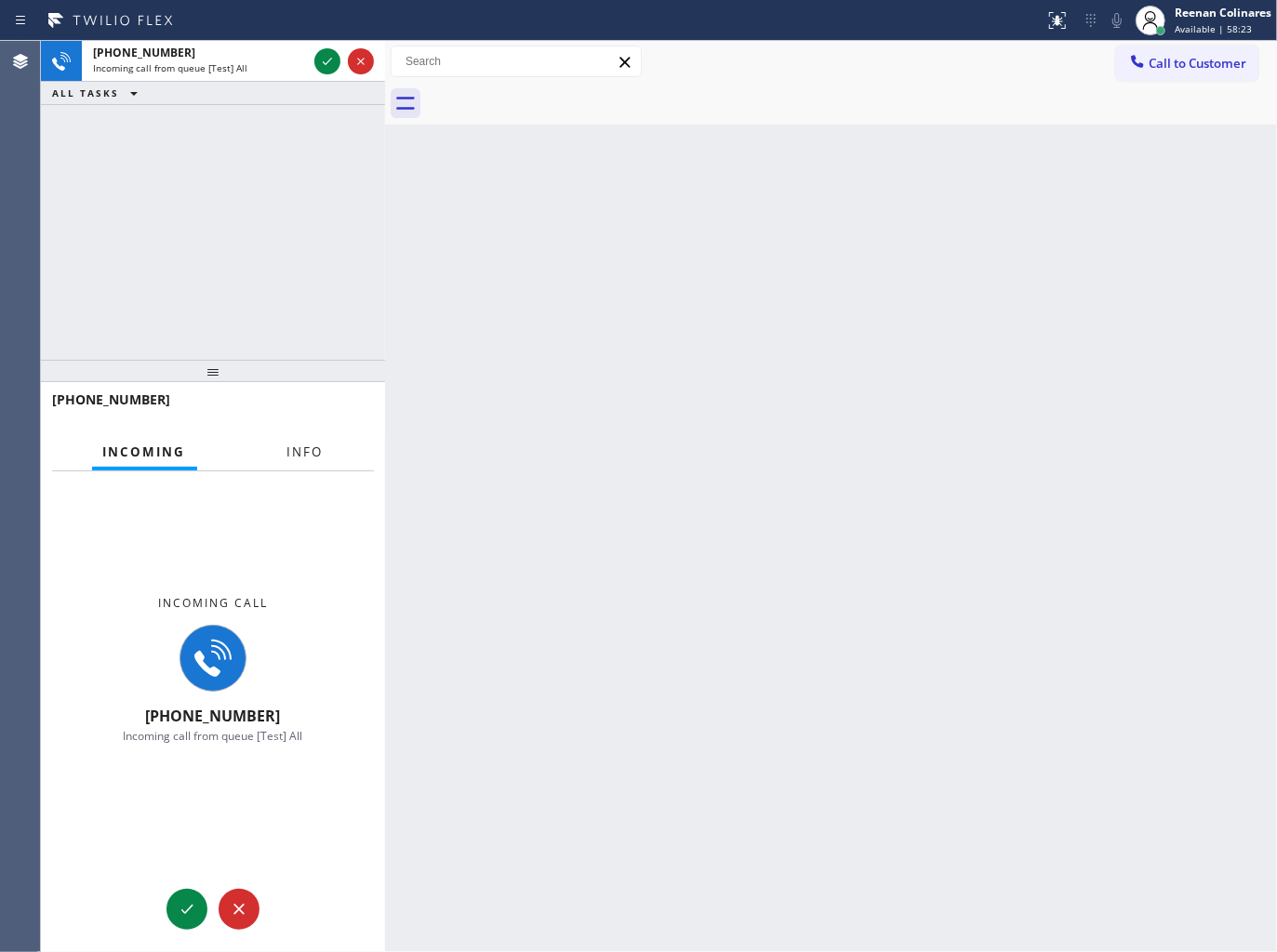
click at [294, 444] on span "Info" at bounding box center [305, 452] width 37 height 17
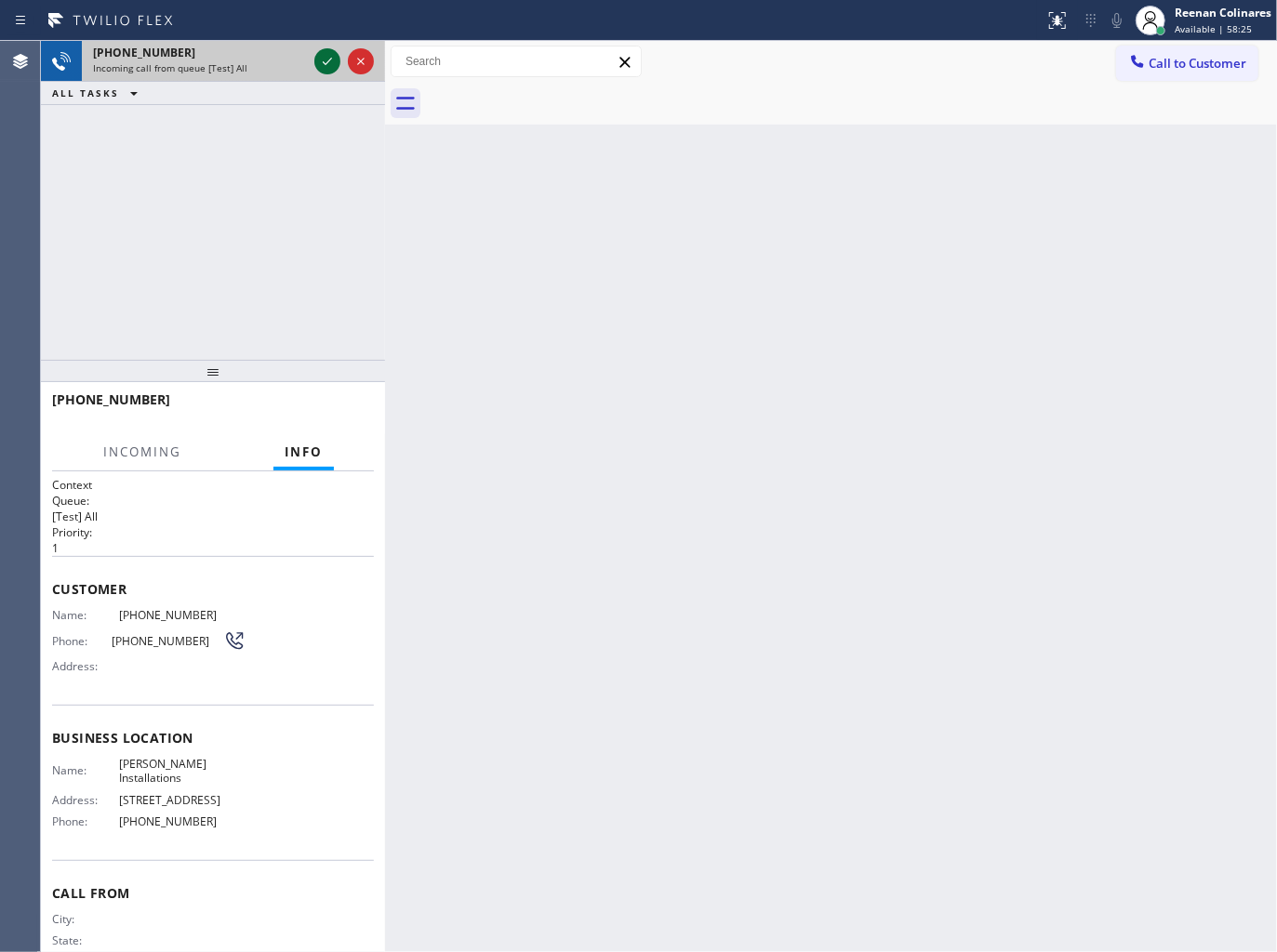
click at [316, 58] on icon at bounding box center [328, 61] width 23 height 23
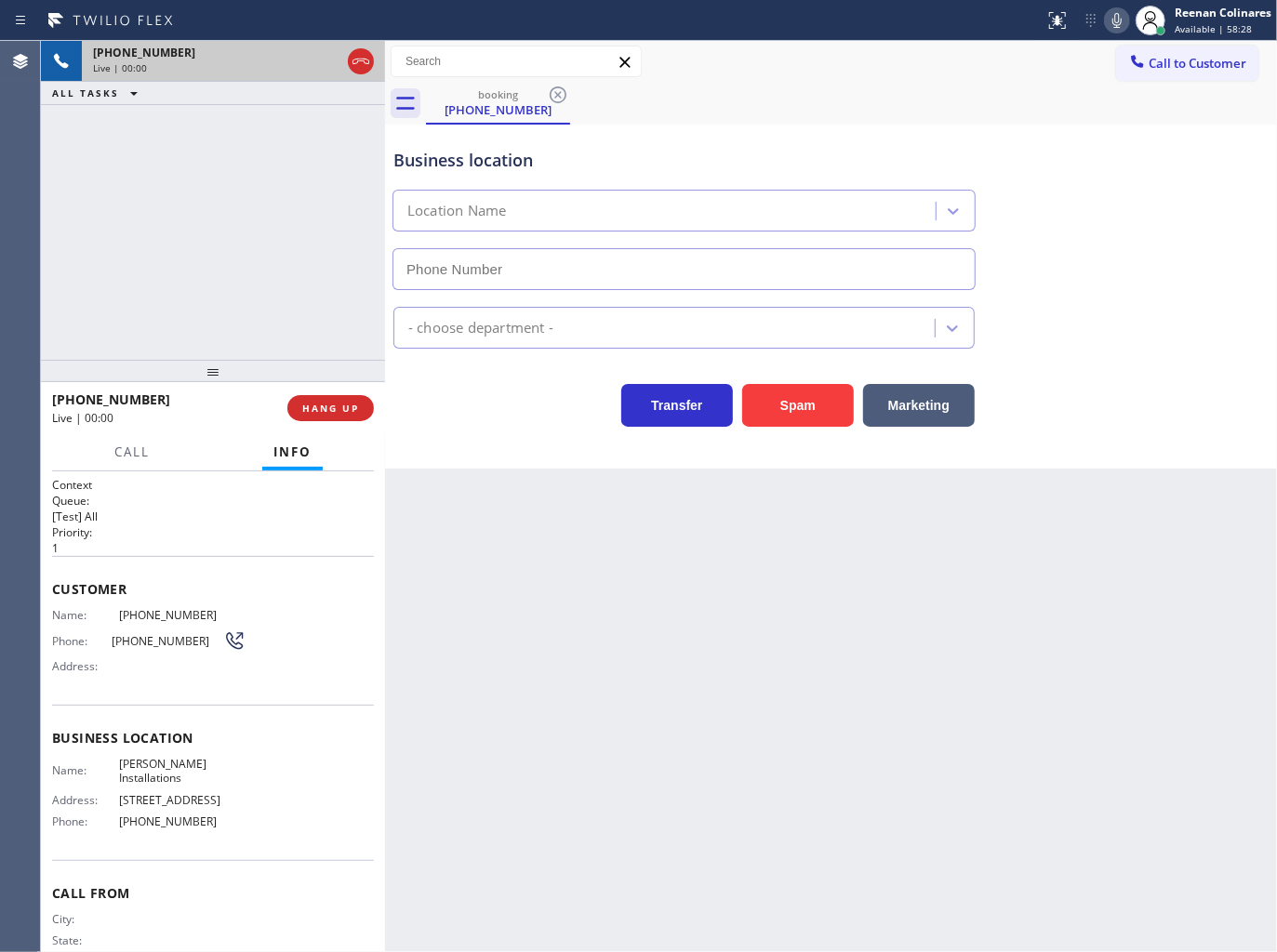
type input "[PHONE_NUMBER]"
click at [801, 410] on button "Spam" at bounding box center [797, 406] width 112 height 43
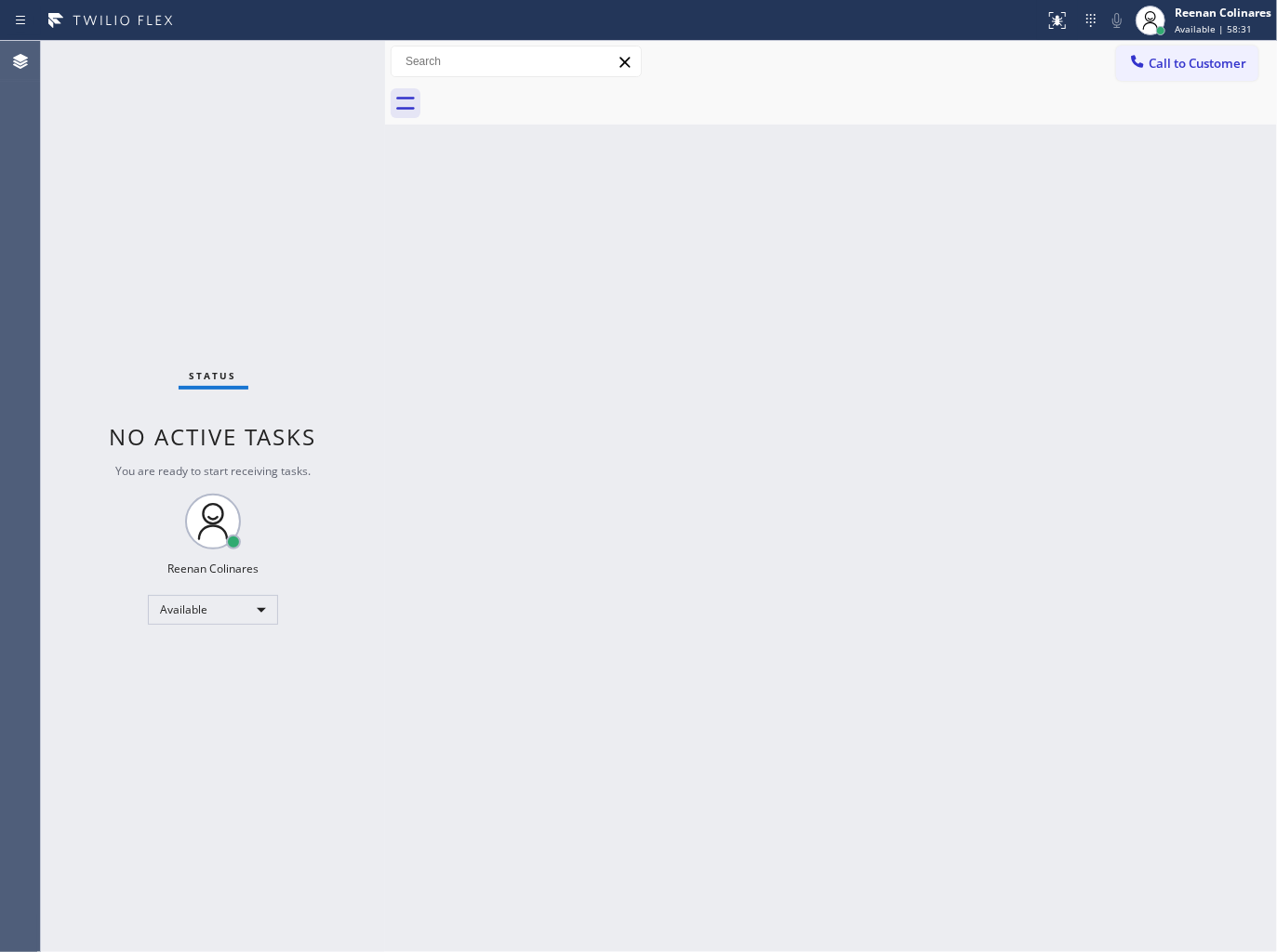
click at [782, 337] on div "Back to Dashboard Change Sender ID Customers Technicians Select a contact Outbo…" at bounding box center [831, 497] width 892 height 911
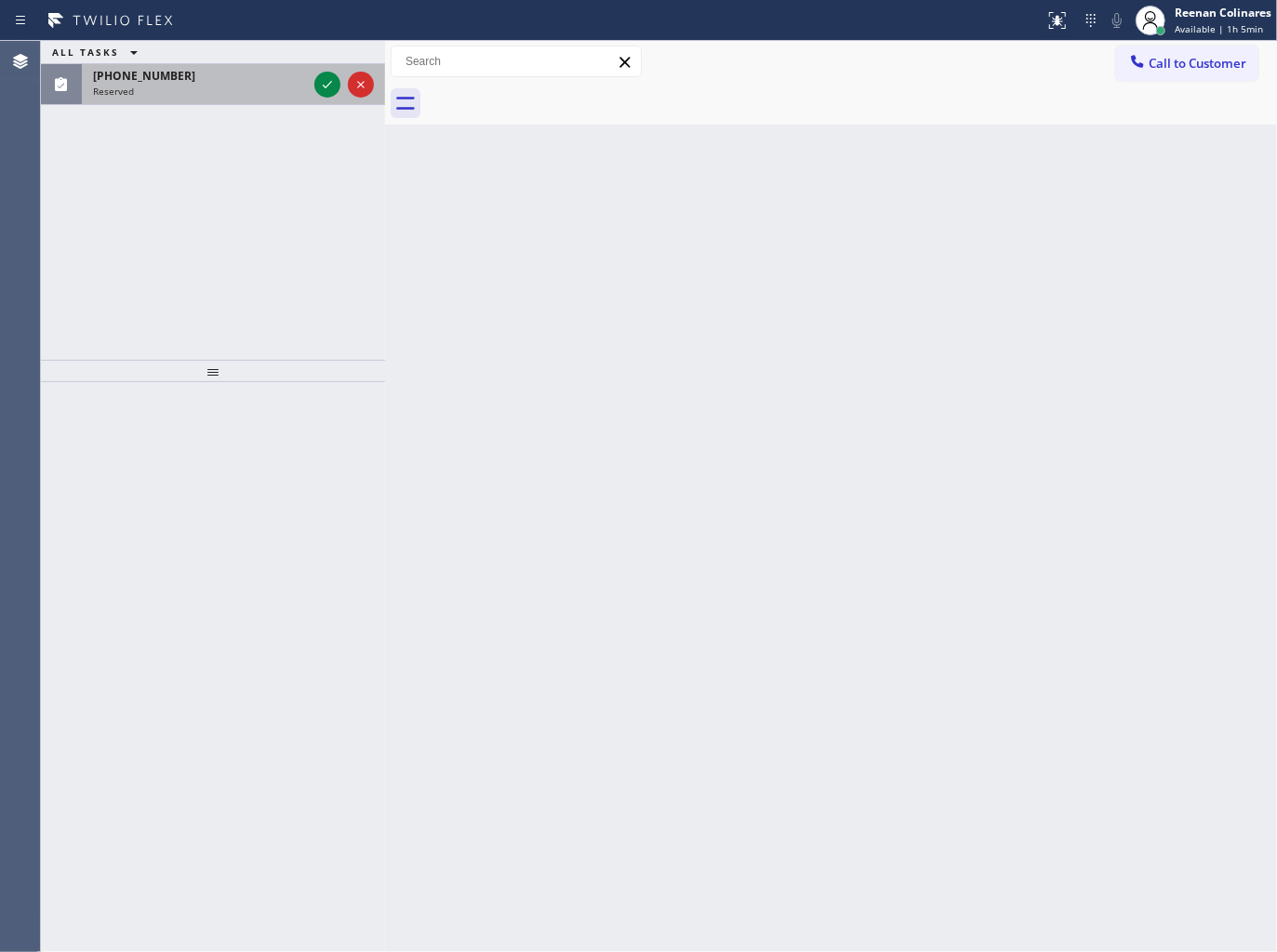
click at [206, 74] on div "[PHONE_NUMBER]" at bounding box center [200, 75] width 214 height 16
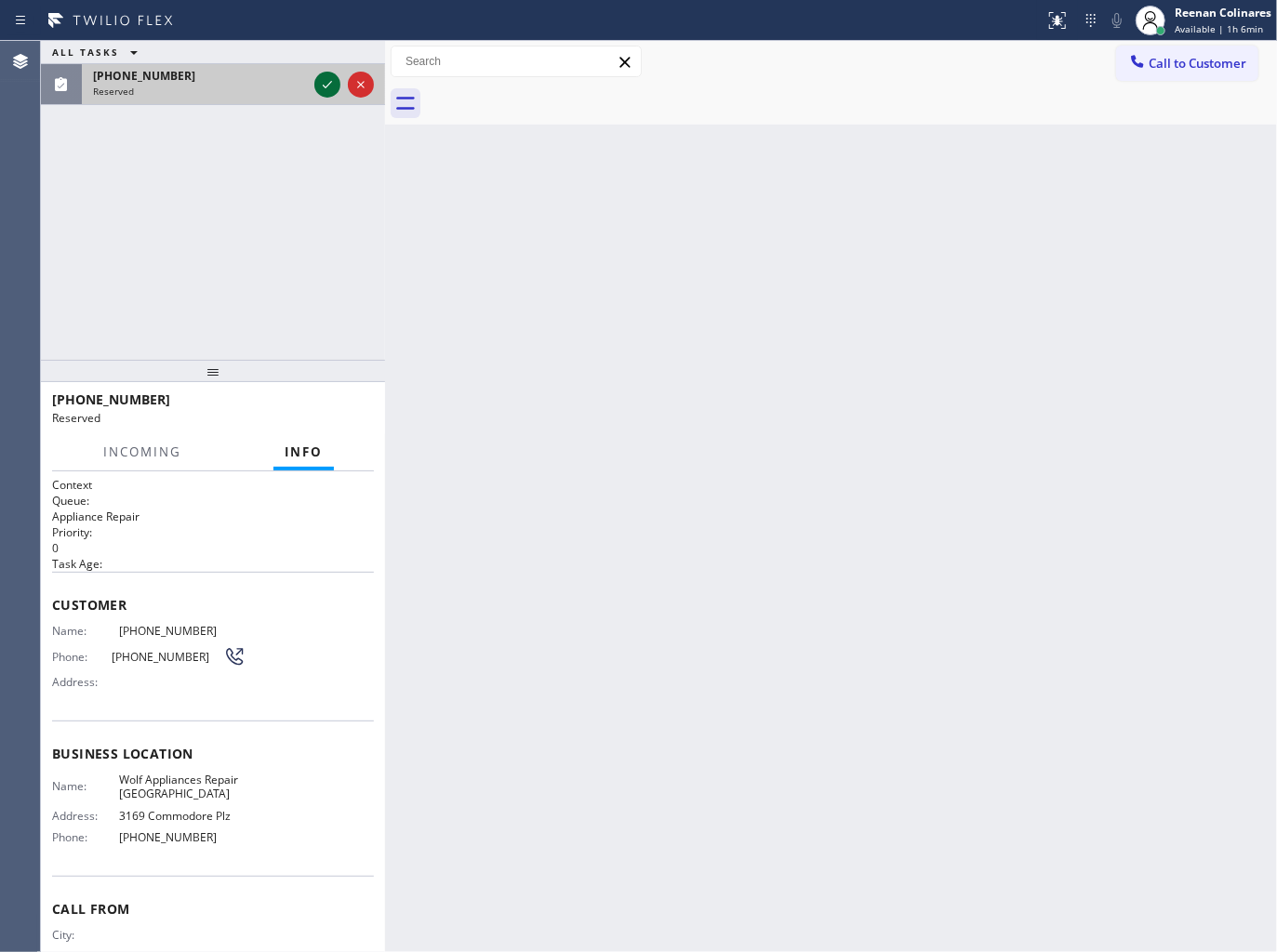
click at [320, 87] on icon at bounding box center [328, 84] width 23 height 23
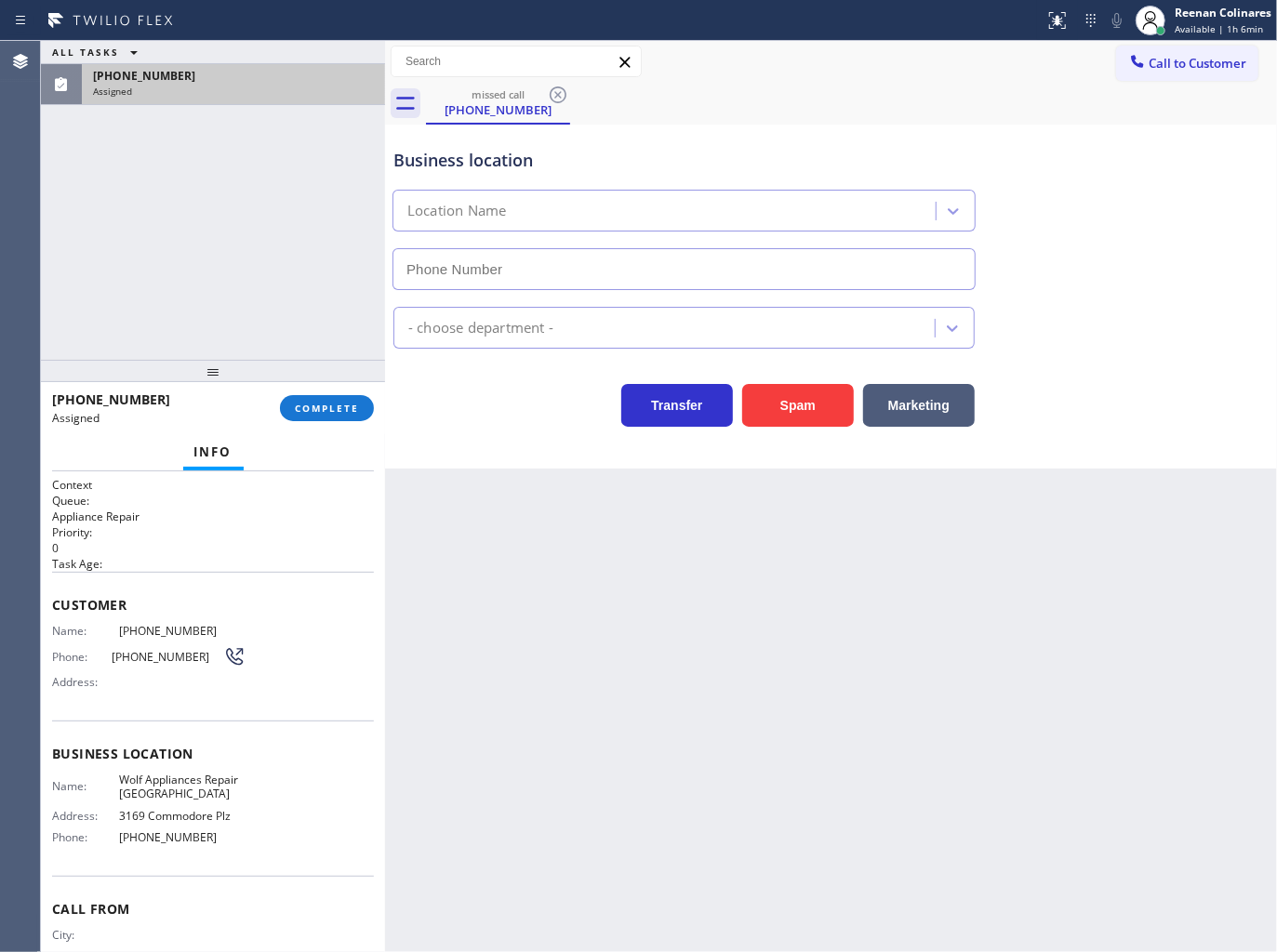
type input "[PHONE_NUMBER]"
click at [336, 410] on span "COMPLETE" at bounding box center [327, 408] width 64 height 13
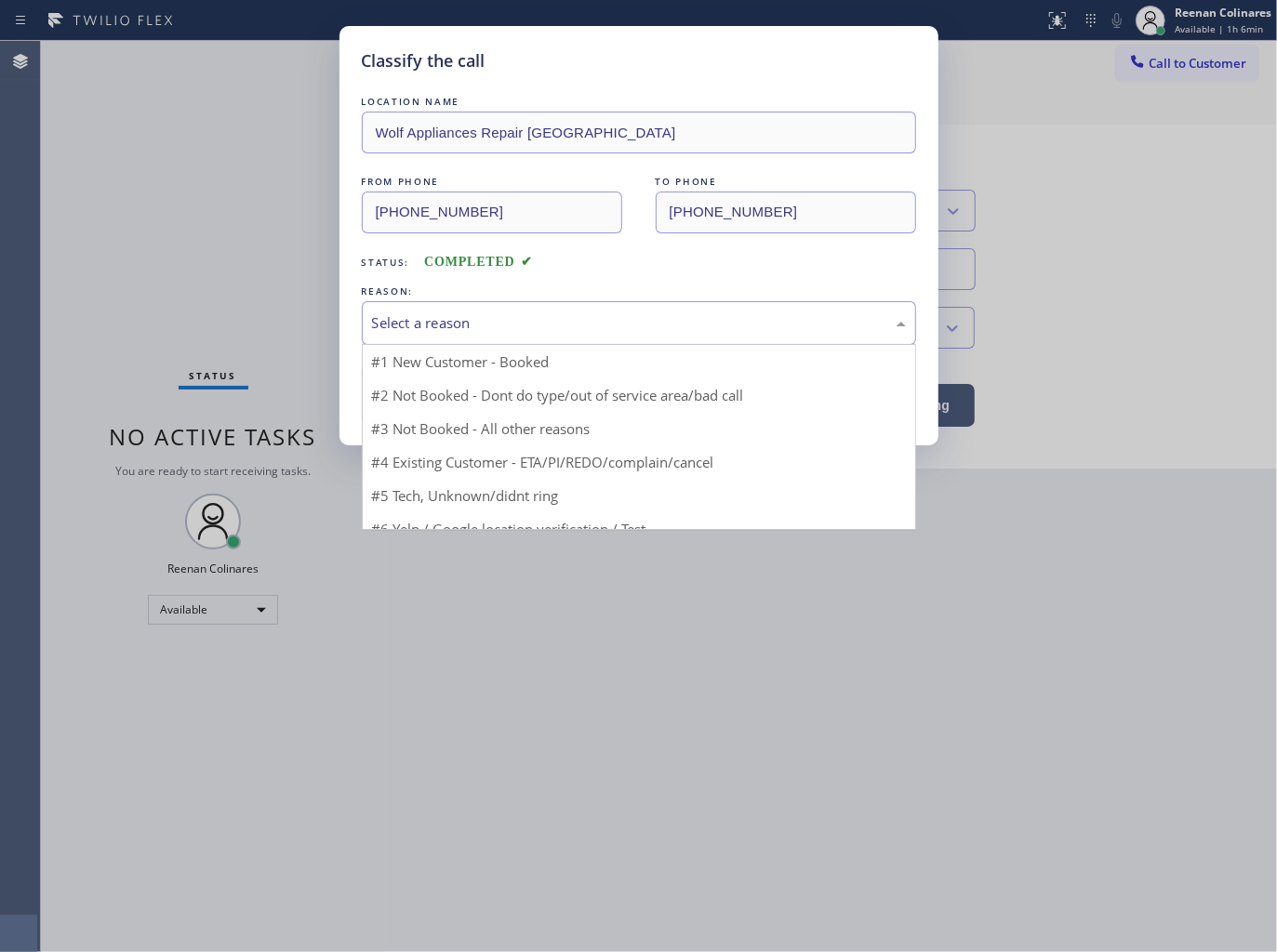
click at [430, 333] on div "Select a reason" at bounding box center [638, 323] width 533 height 22
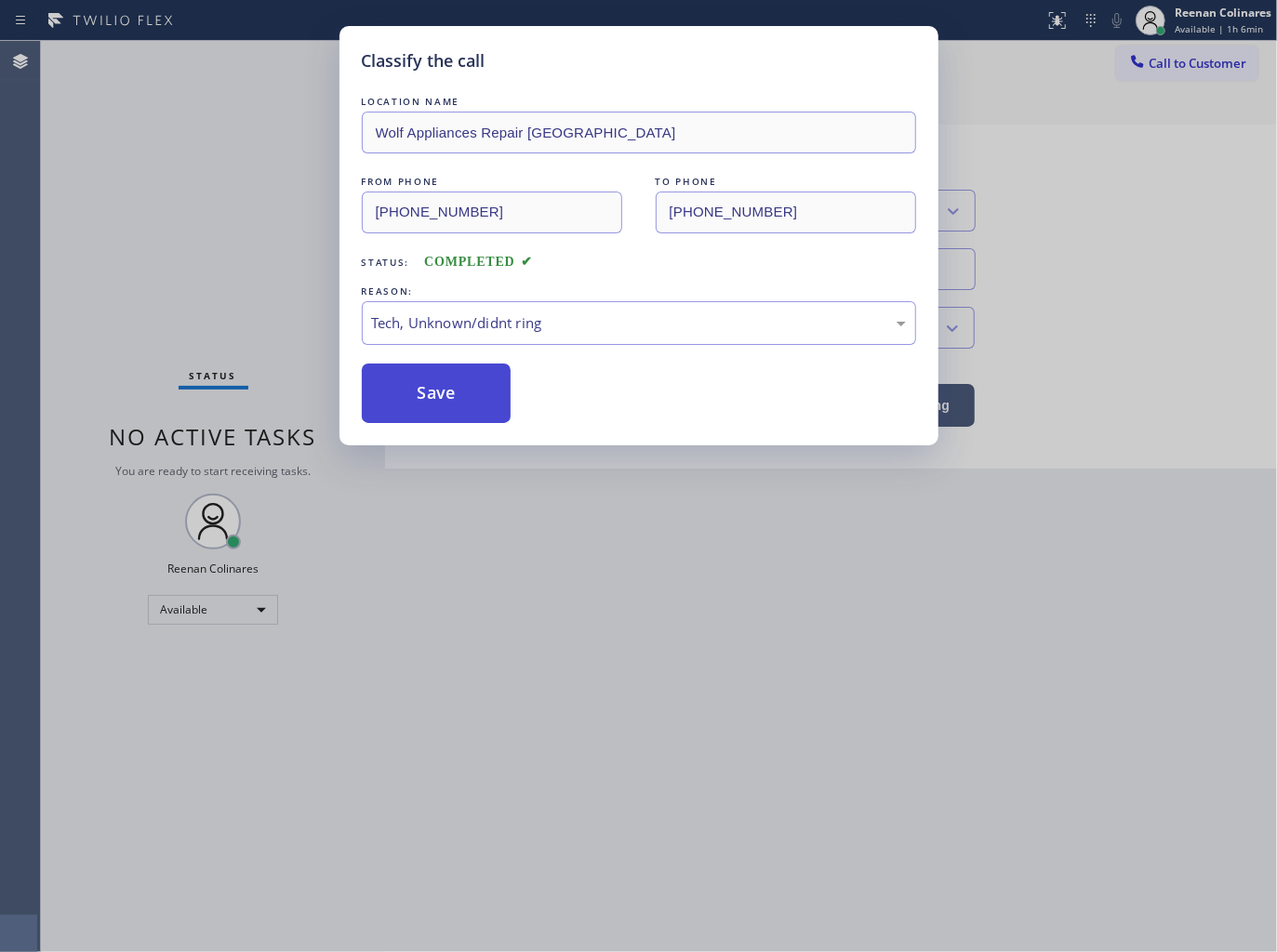
click at [420, 410] on button "Save" at bounding box center [436, 392] width 149 height 59
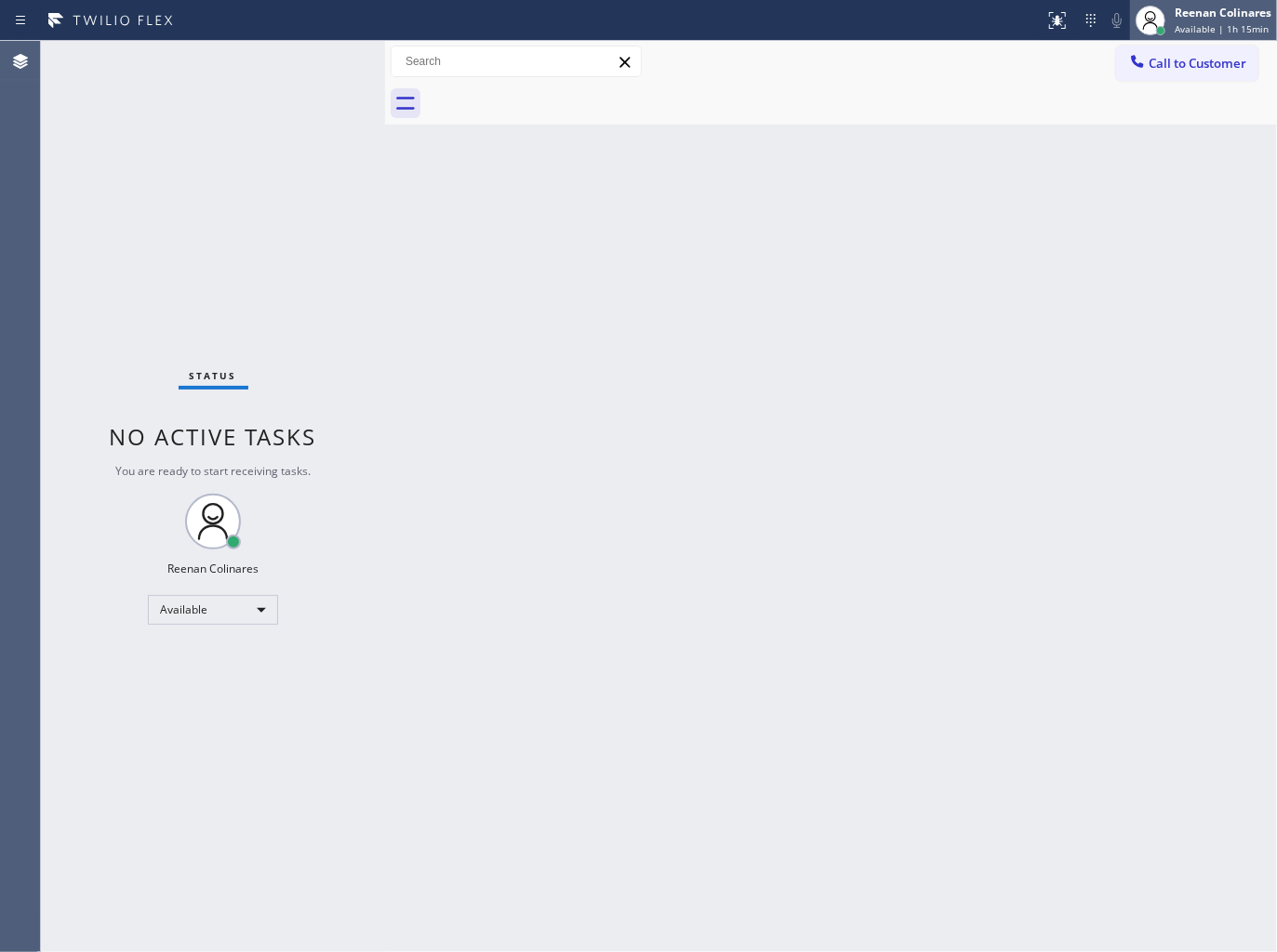
click at [1195, 24] on span "Available | 1h 15min" at bounding box center [1222, 29] width 94 height 13
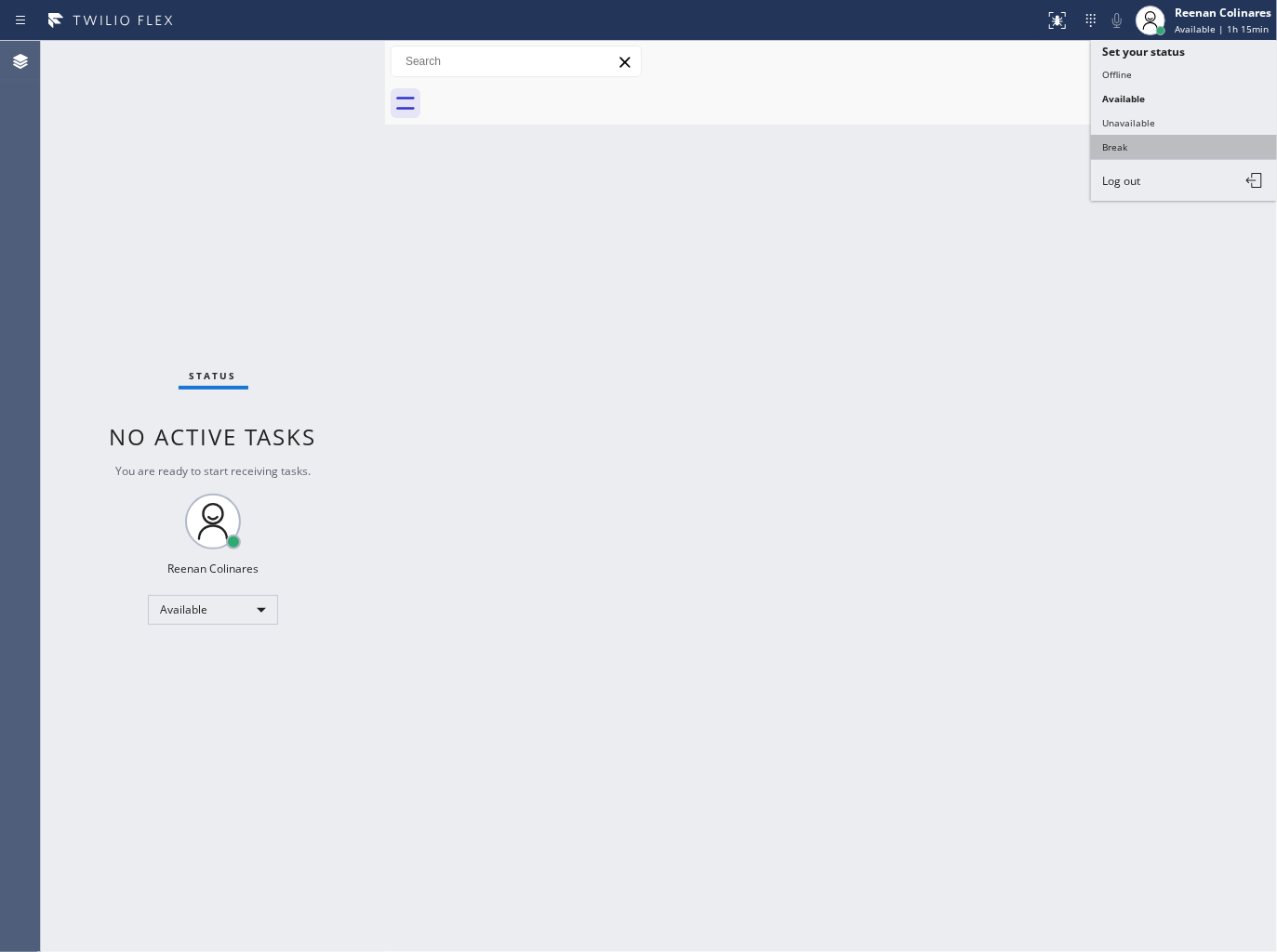
click at [1142, 152] on button "Break" at bounding box center [1184, 147] width 186 height 24
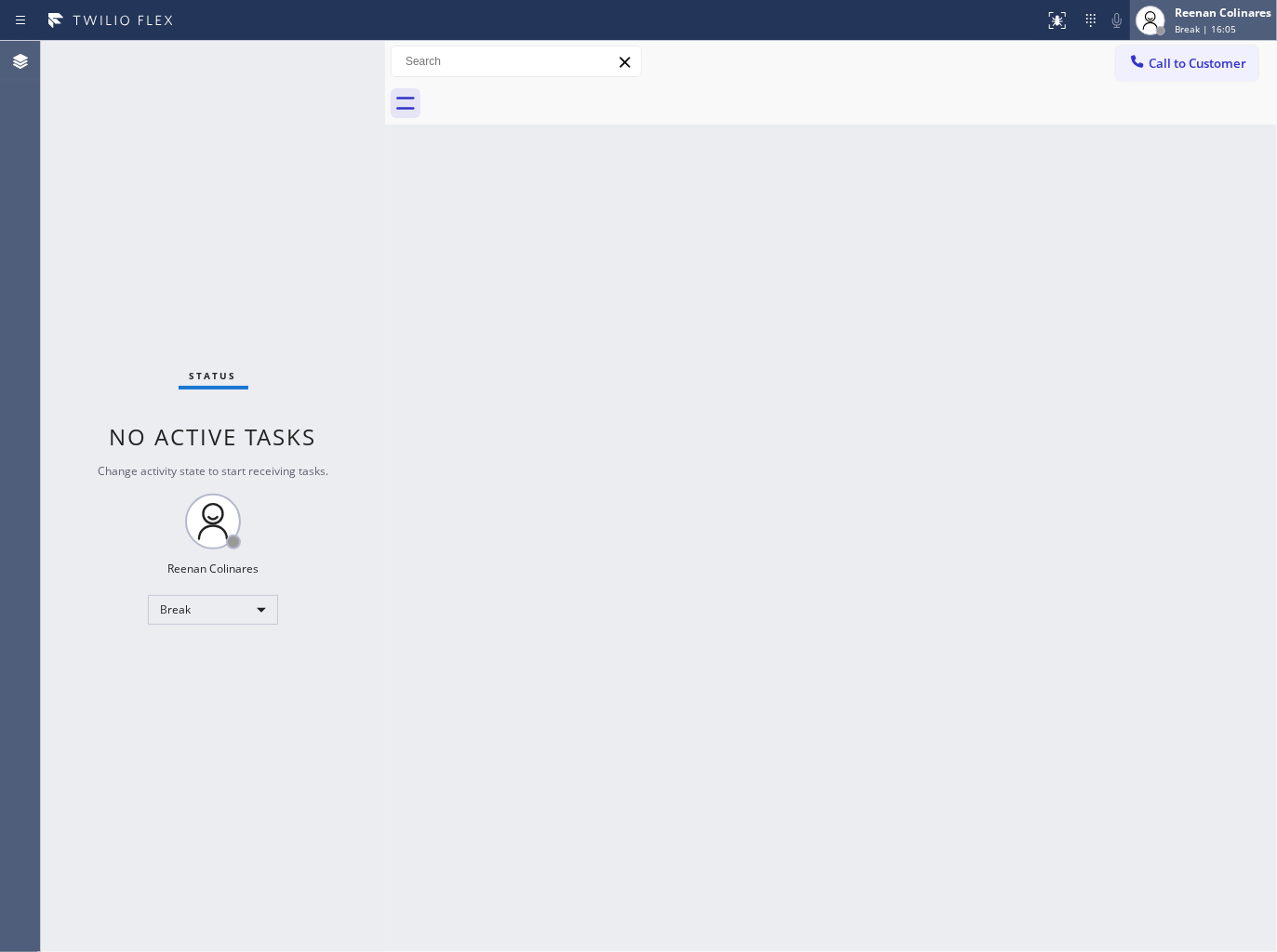
click at [1202, 17] on div "Reenan Colinares" at bounding box center [1223, 12] width 97 height 16
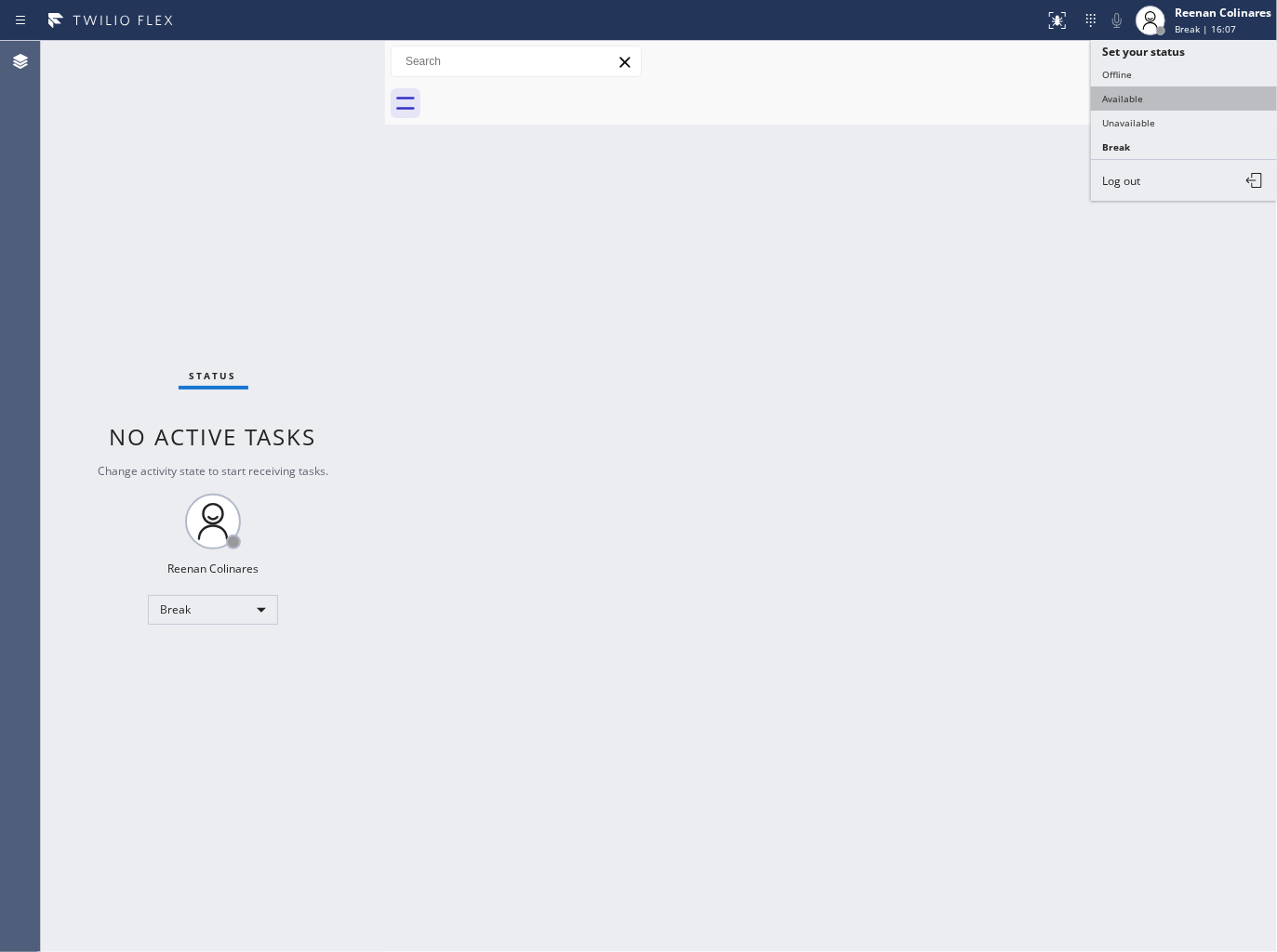
click at [1131, 100] on button "Available" at bounding box center [1184, 99] width 186 height 24
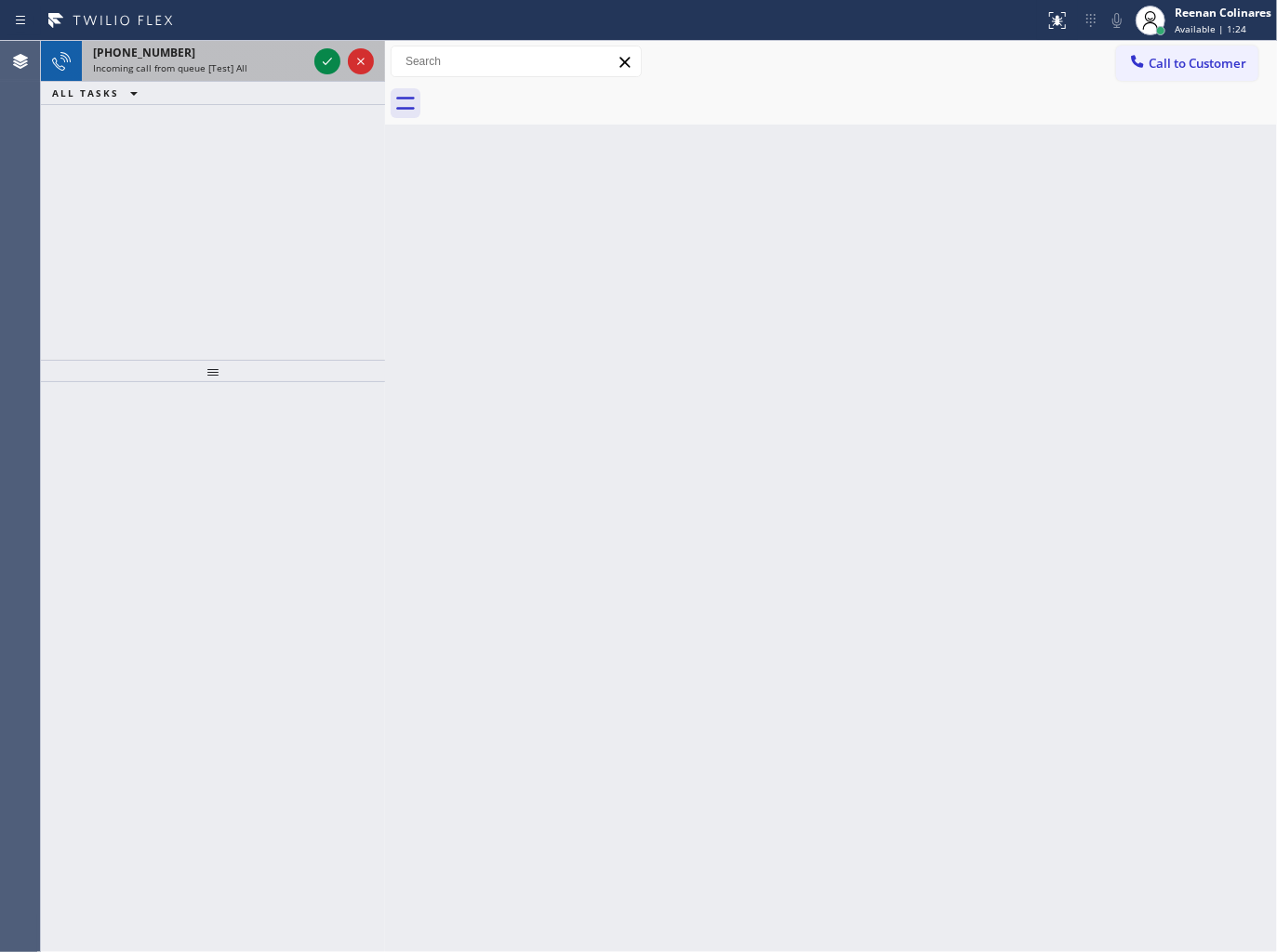
click at [193, 68] on span "Incoming call from queue [Test] All" at bounding box center [170, 68] width 154 height 13
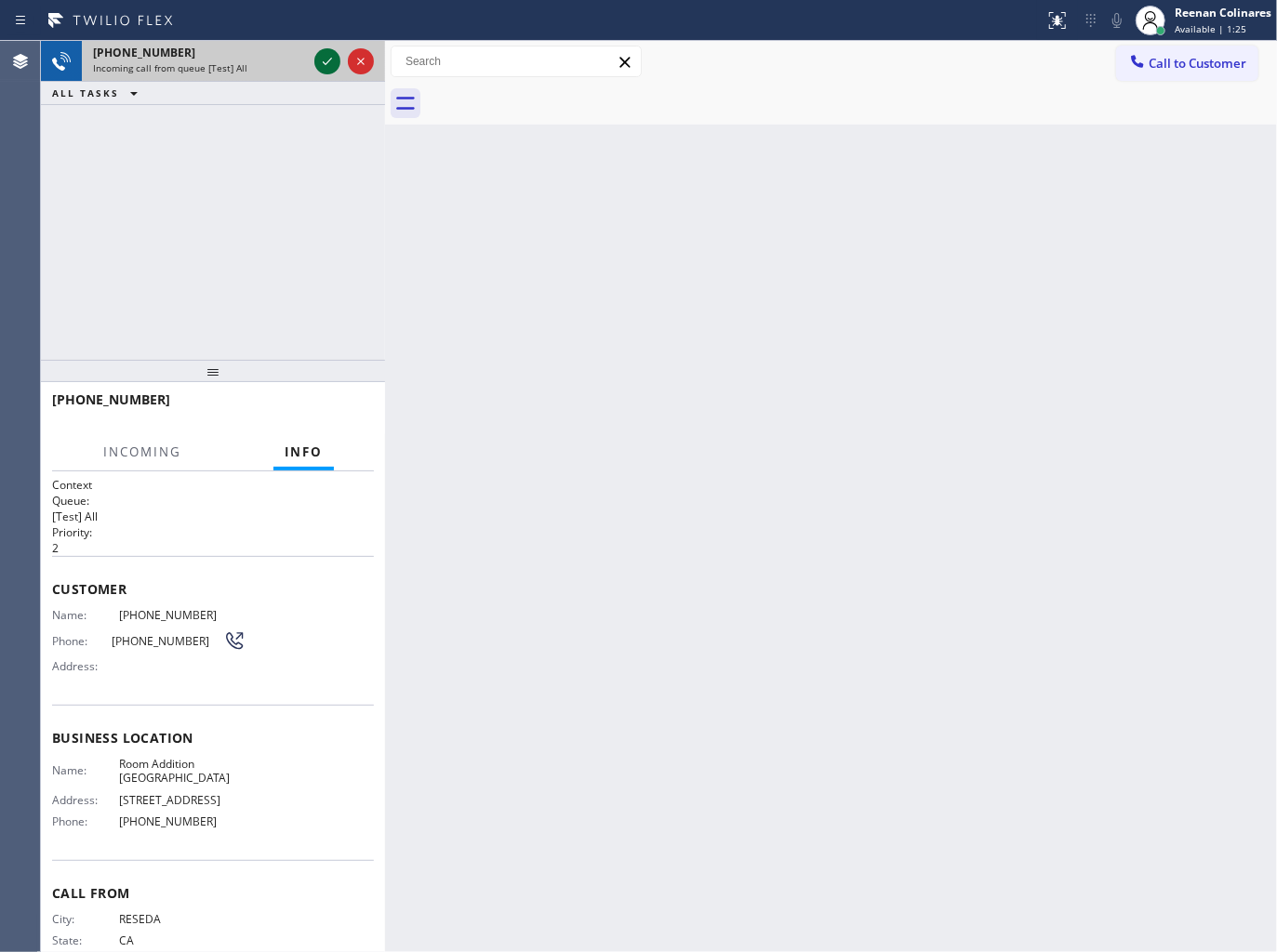
click at [322, 59] on icon at bounding box center [328, 61] width 23 height 23
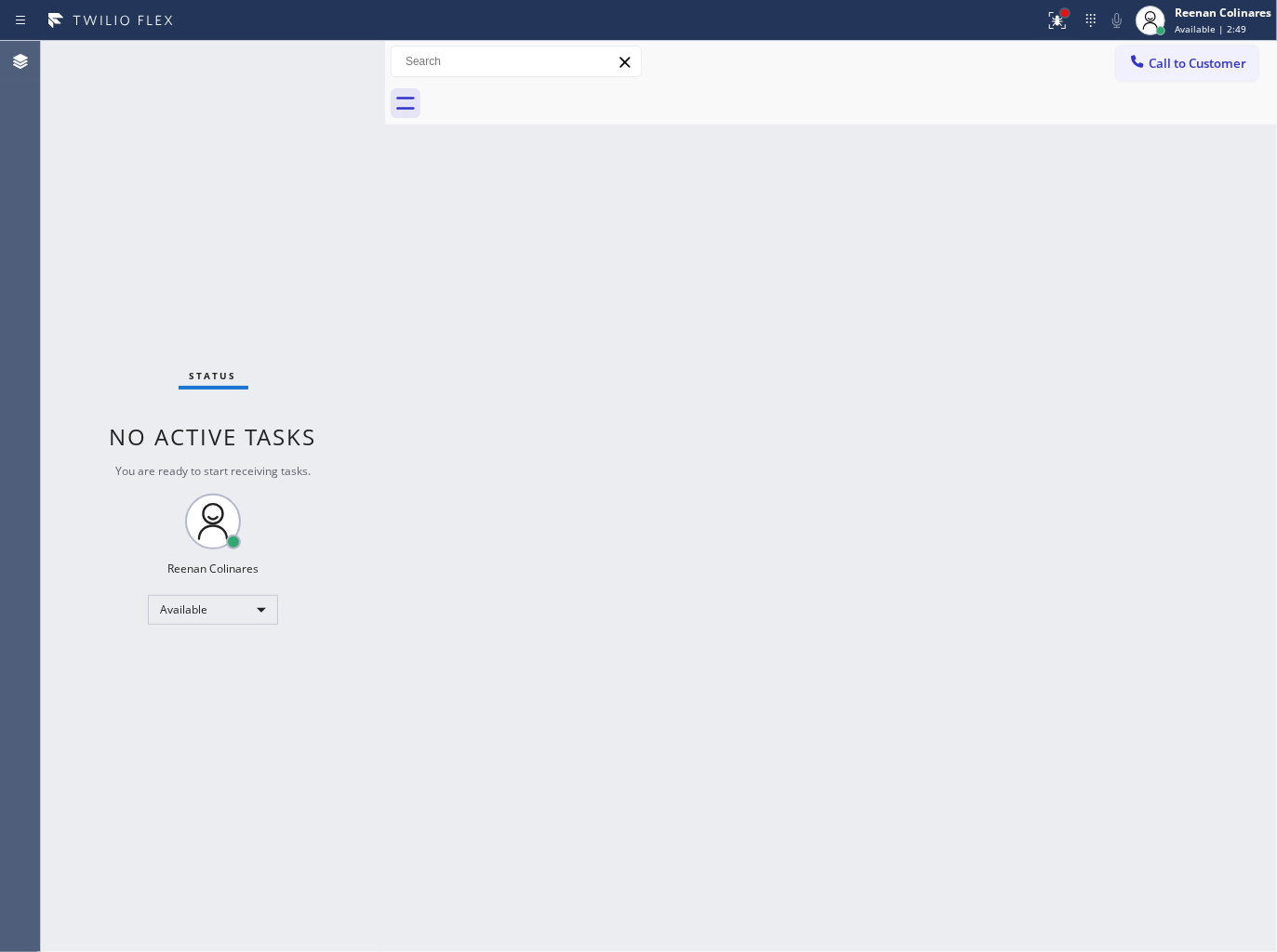
click at [1066, 14] on div at bounding box center [1065, 13] width 8 height 8
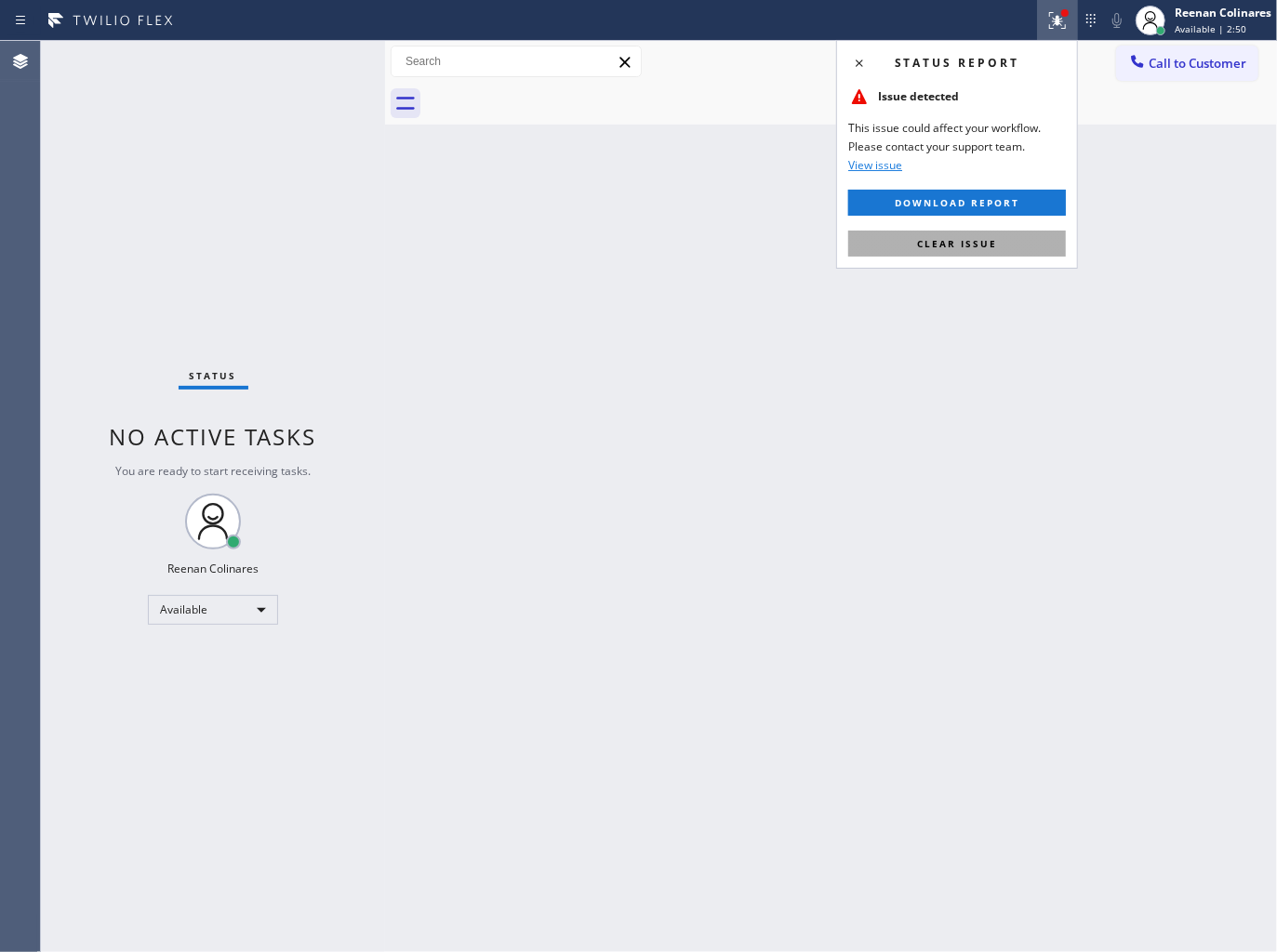
click at [898, 253] on button "Clear issue" at bounding box center [957, 244] width 218 height 26
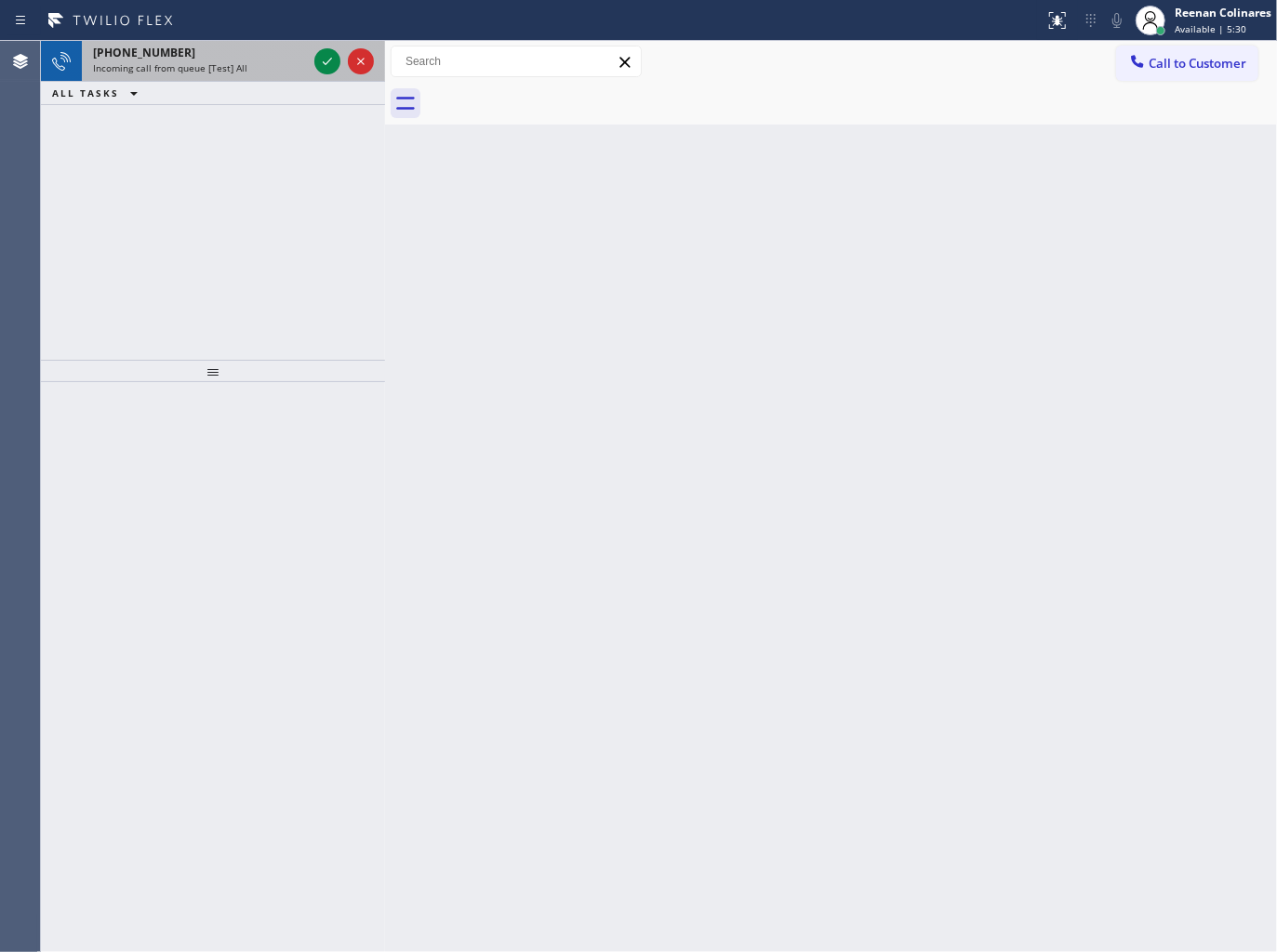
click at [234, 69] on span "Incoming call from queue [Test] All" at bounding box center [170, 68] width 154 height 13
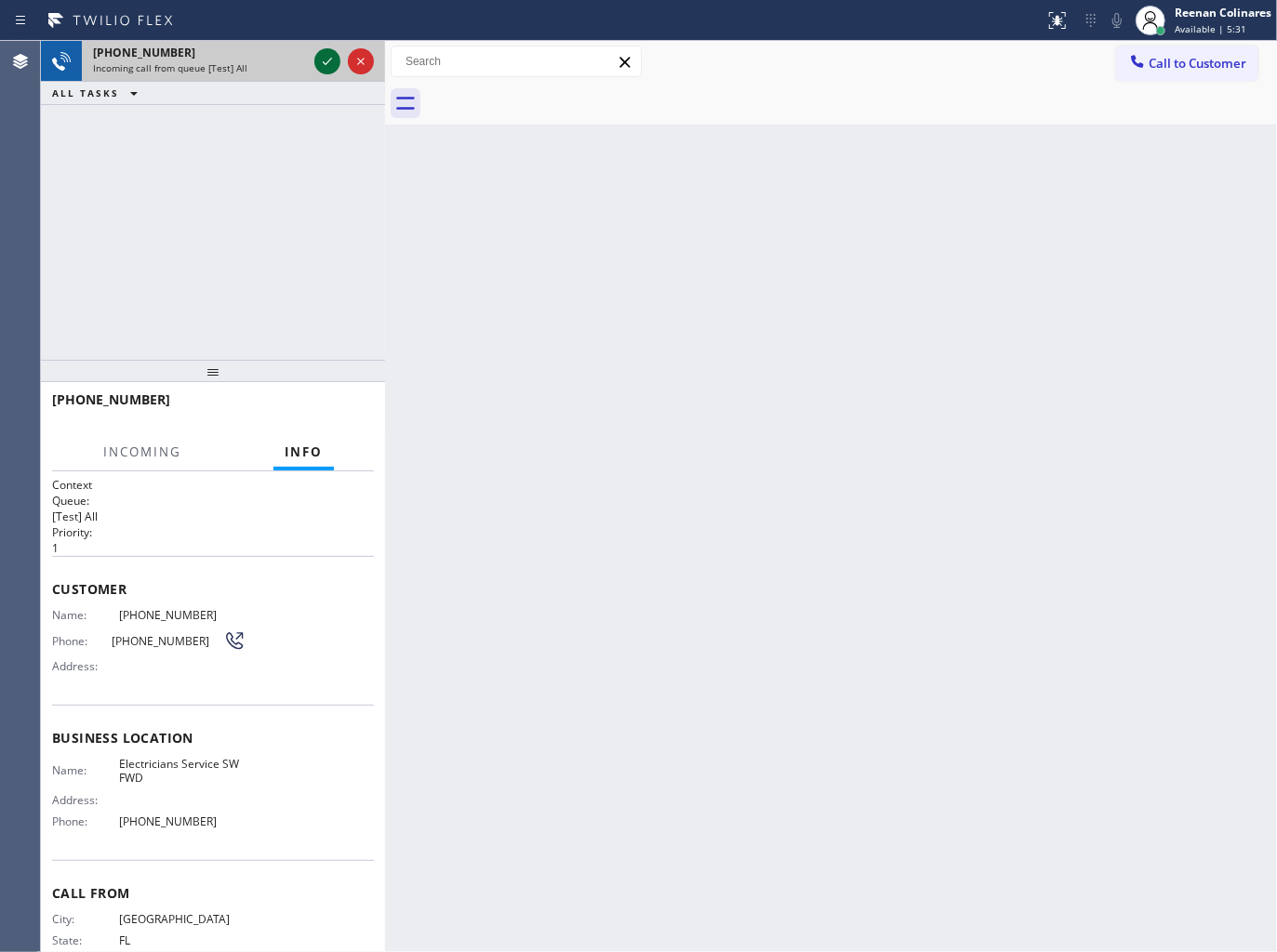
click at [323, 60] on icon at bounding box center [328, 61] width 23 height 23
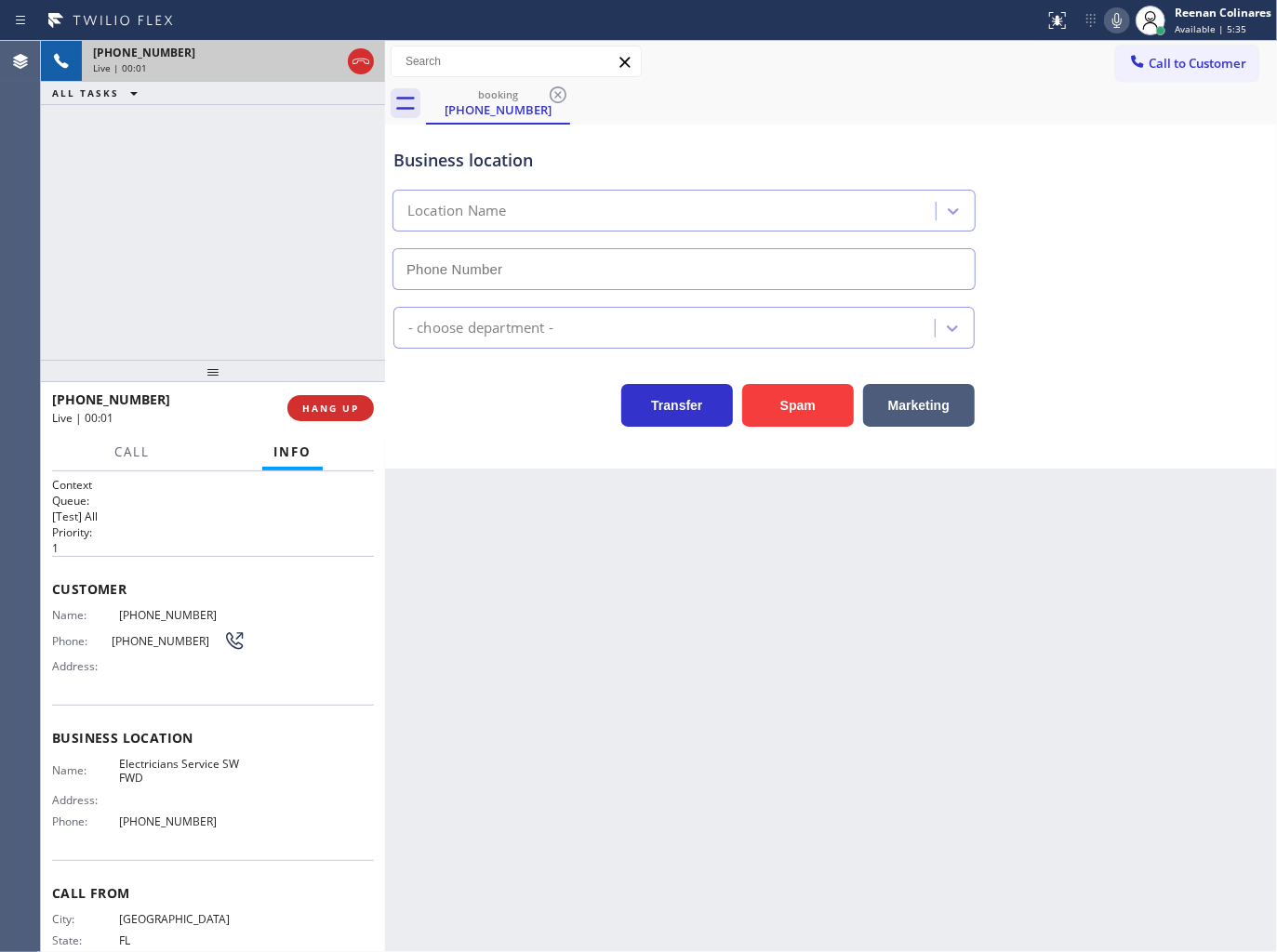
type input "[PHONE_NUMBER]"
click at [800, 400] on button "Spam" at bounding box center [797, 406] width 112 height 43
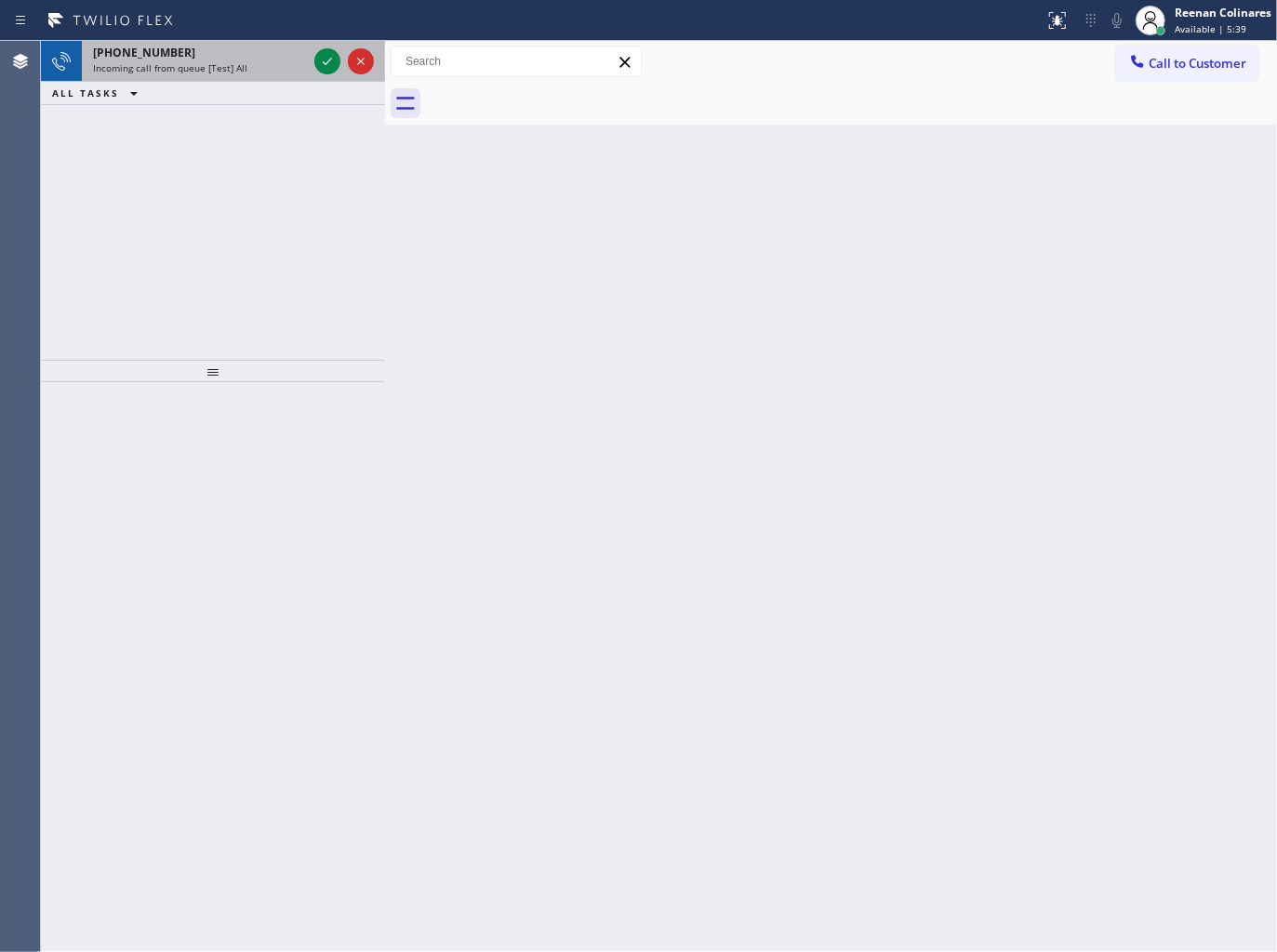
click at [258, 72] on div "Incoming call from queue [Test] All" at bounding box center [200, 68] width 214 height 13
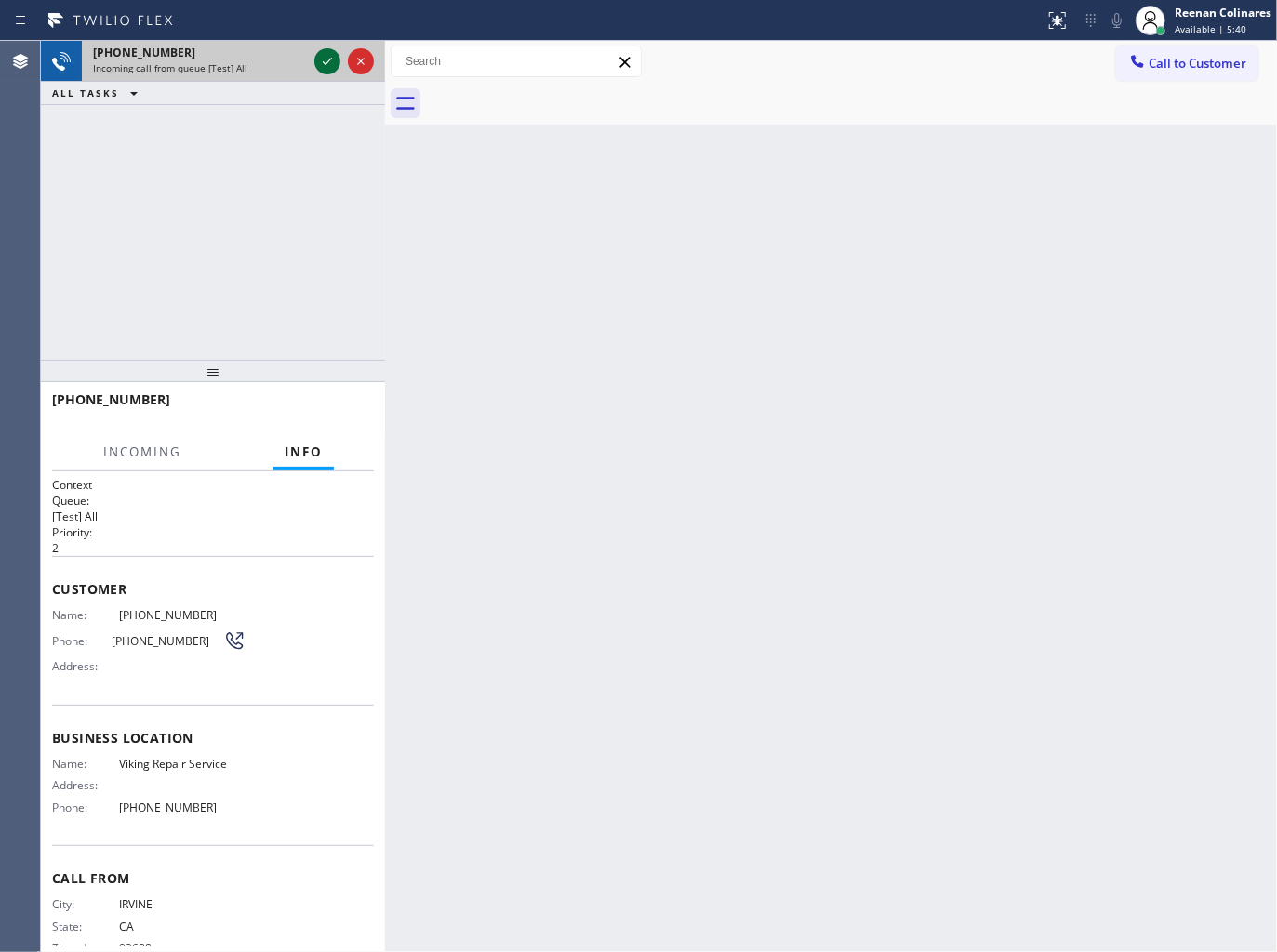
click at [321, 61] on icon at bounding box center [328, 61] width 23 height 23
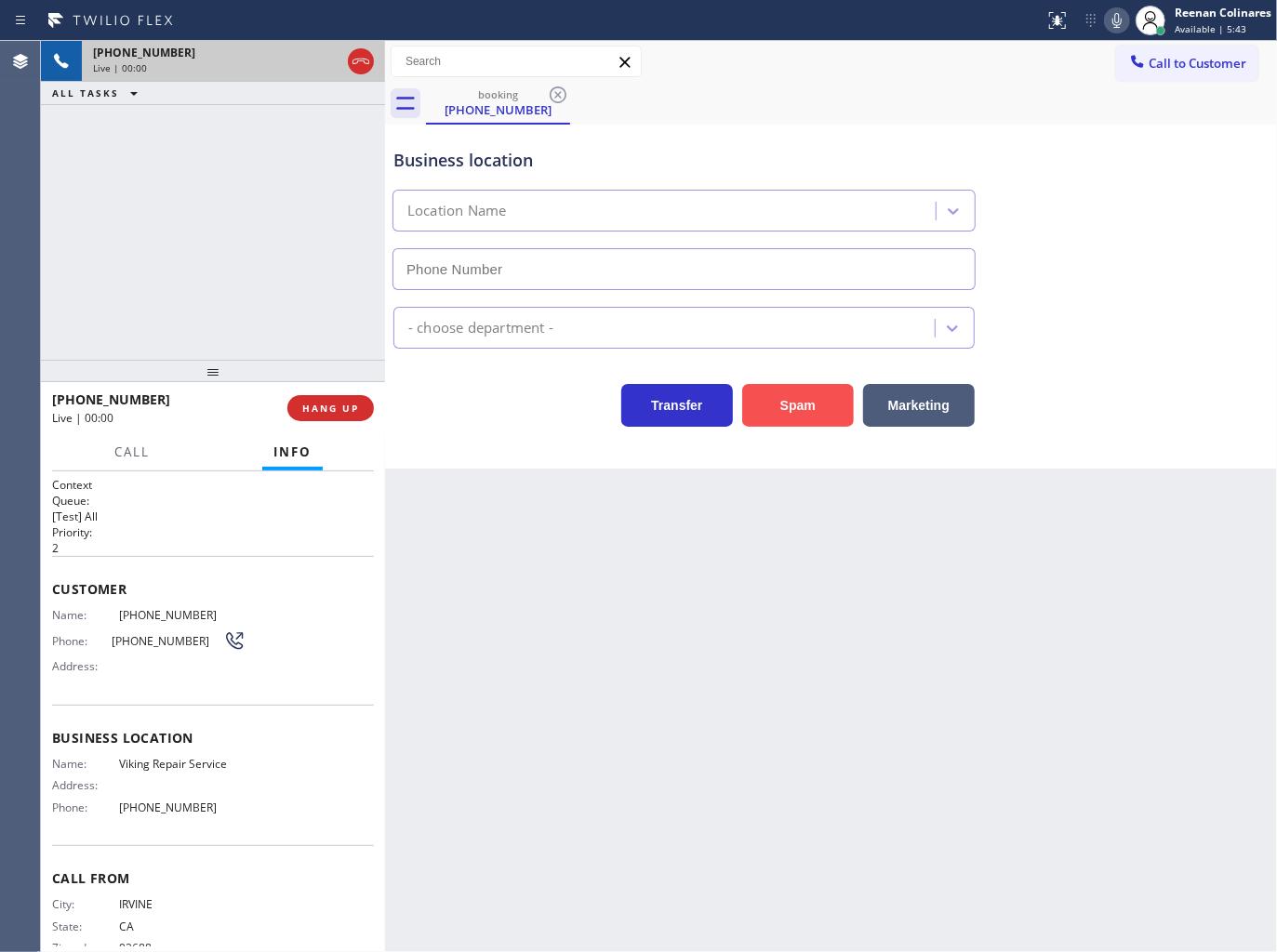
type input "[PHONE_NUMBER]"
click at [1112, 23] on icon at bounding box center [1116, 21] width 9 height 15
drag, startPoint x: 1111, startPoint y: 23, endPoint x: 1197, endPoint y: 91, distance: 109.6
click at [1111, 23] on icon at bounding box center [1116, 21] width 23 height 23
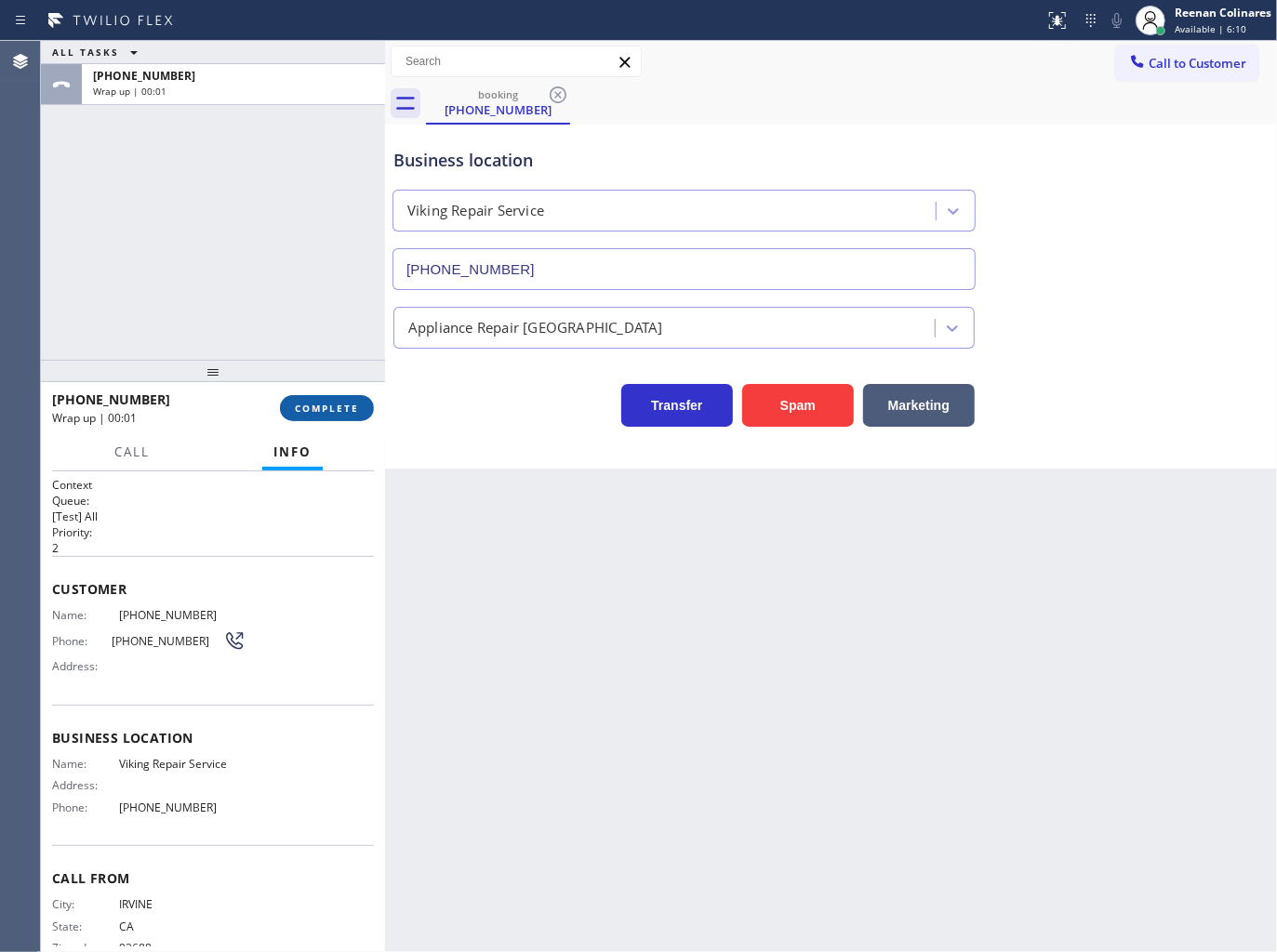
click at [336, 400] on button "COMPLETE" at bounding box center [327, 408] width 94 height 26
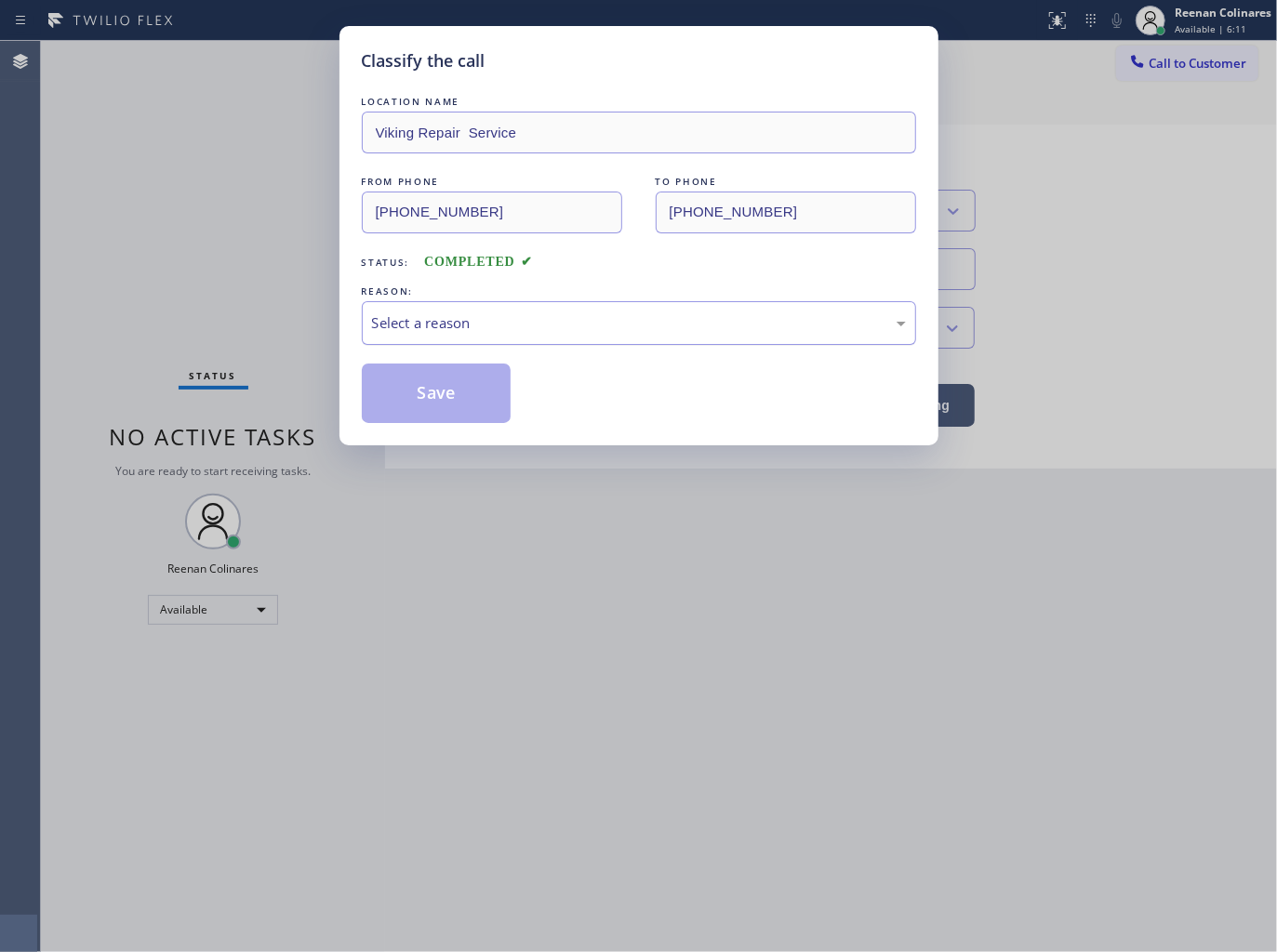
click at [432, 318] on div "Select a reason" at bounding box center [638, 323] width 533 height 22
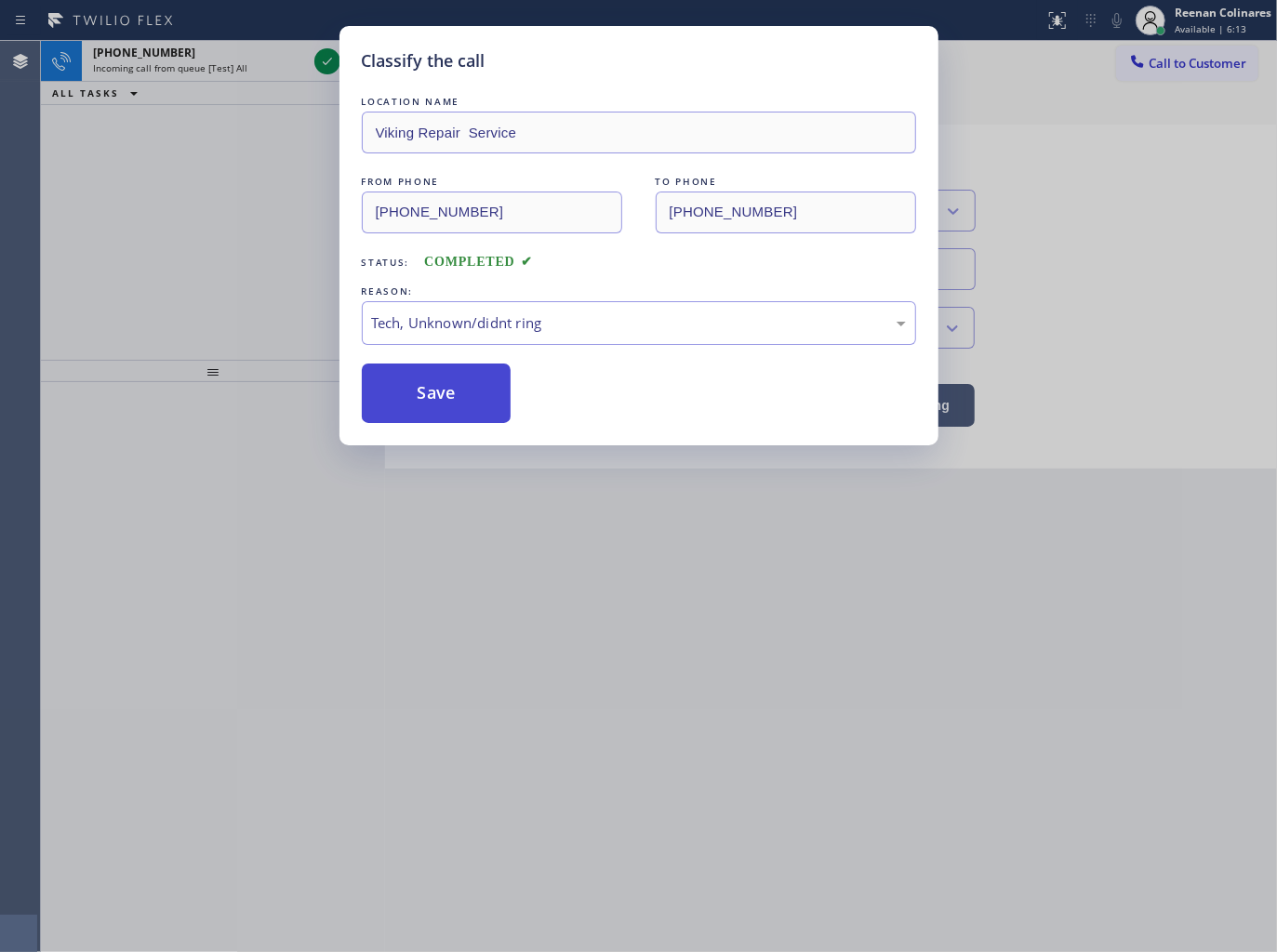
click at [429, 401] on button "Save" at bounding box center [436, 392] width 149 height 59
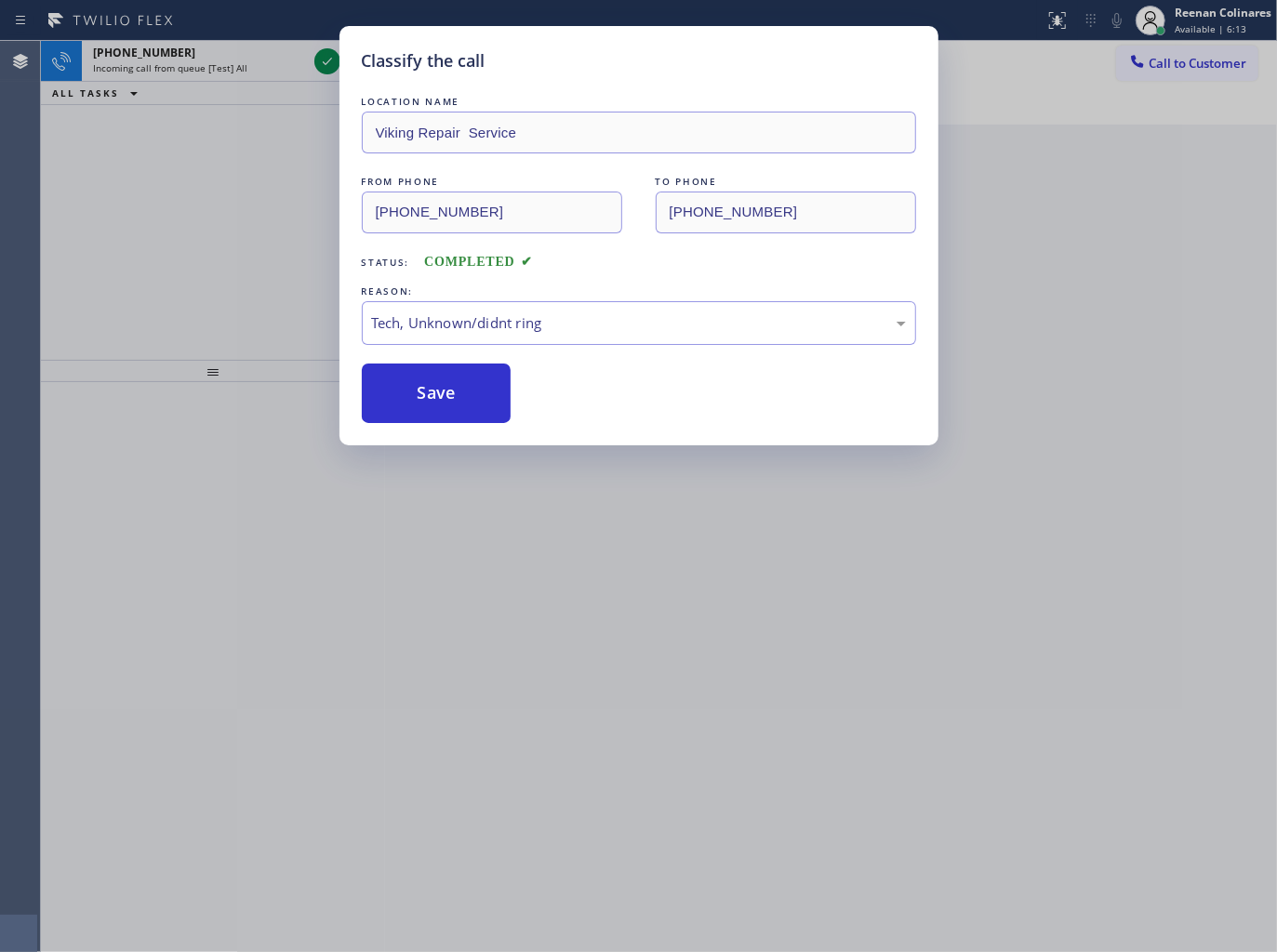
click at [223, 207] on div "Classify the call LOCATION NAME Viking Repair Service FROM PHONE [PHONE_NUMBER]…" at bounding box center [638, 476] width 1277 height 952
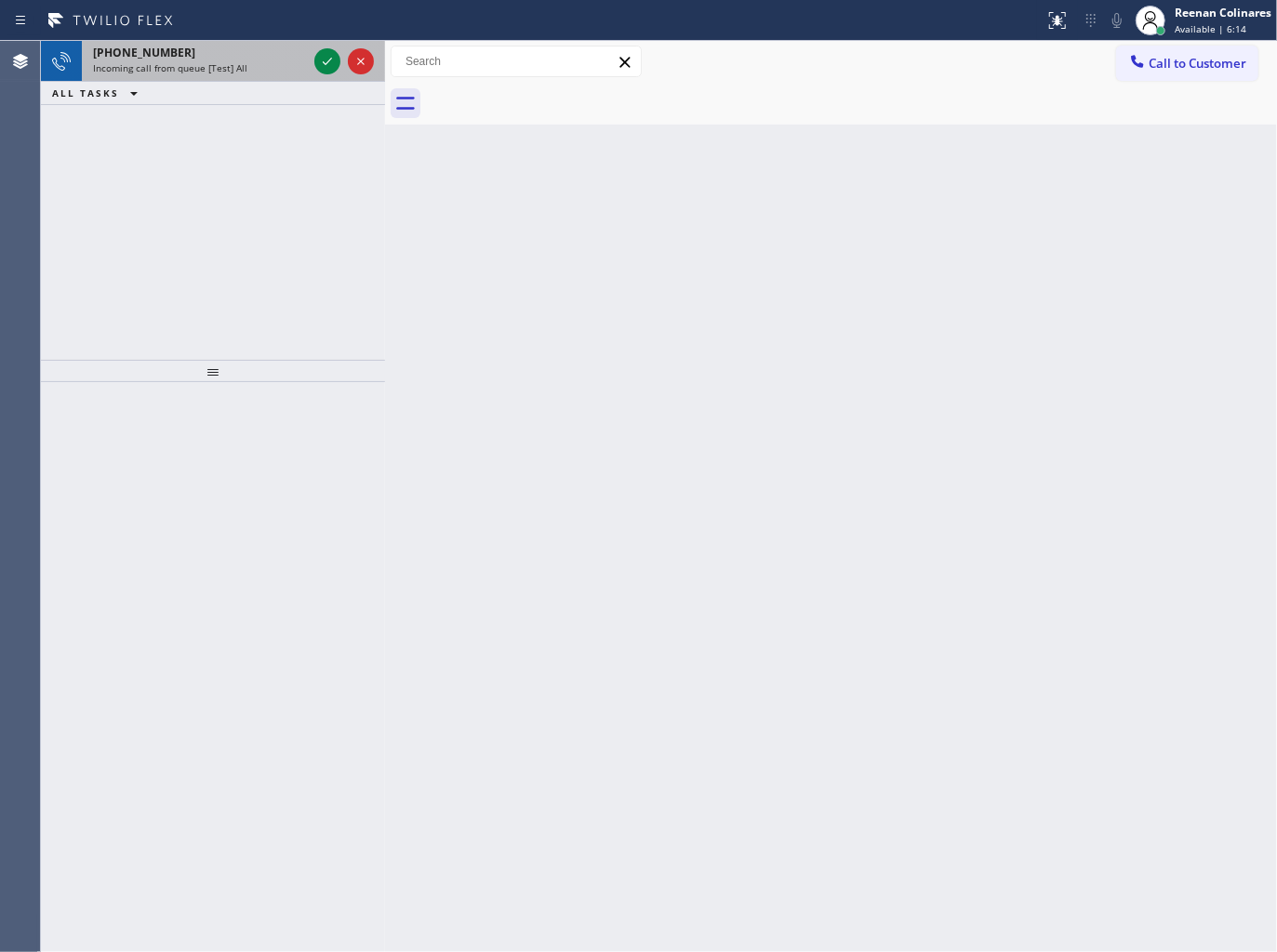
click at [231, 67] on span "Incoming call from queue [Test] All" at bounding box center [170, 68] width 154 height 13
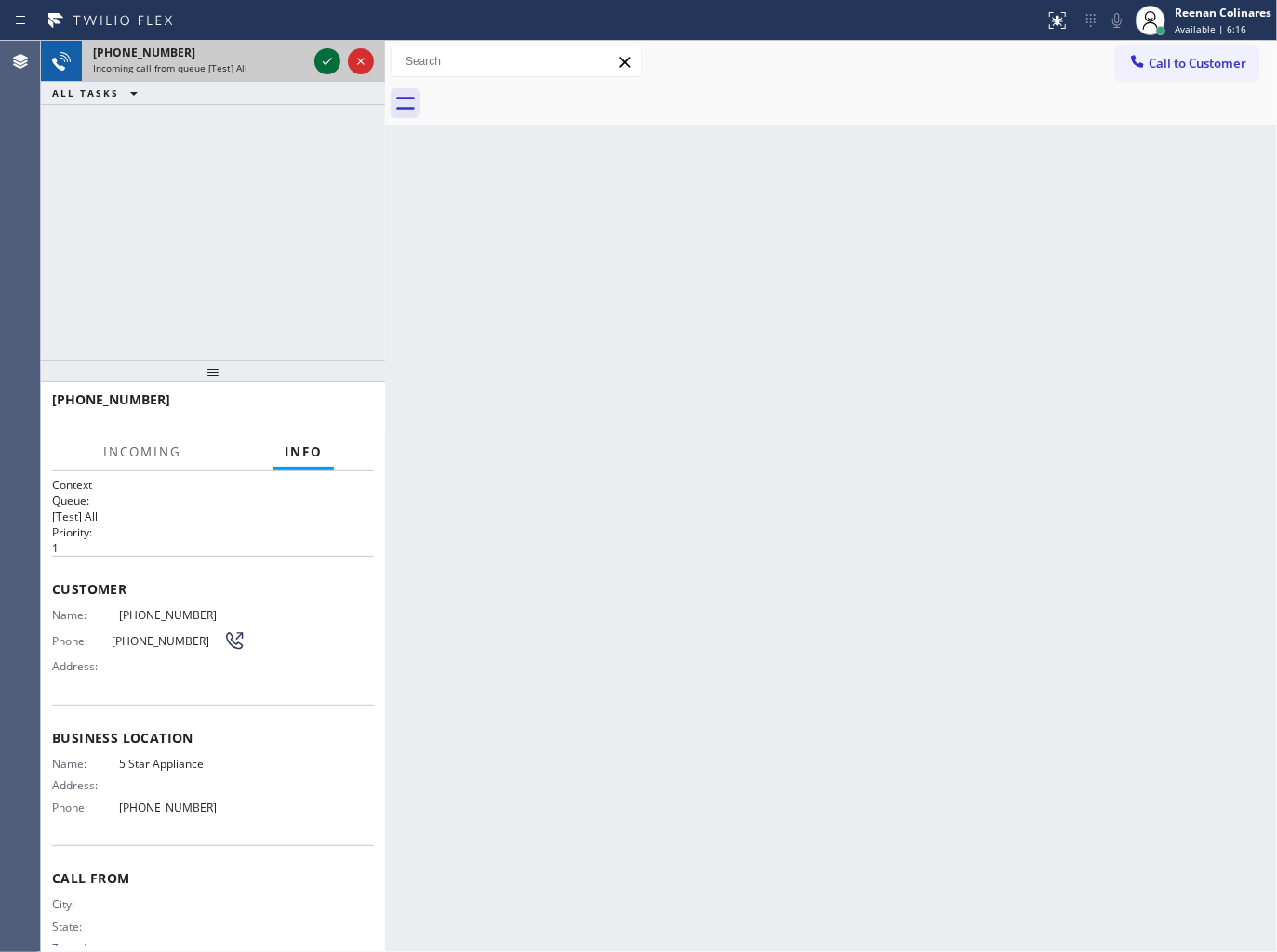
click at [320, 61] on icon at bounding box center [328, 61] width 23 height 23
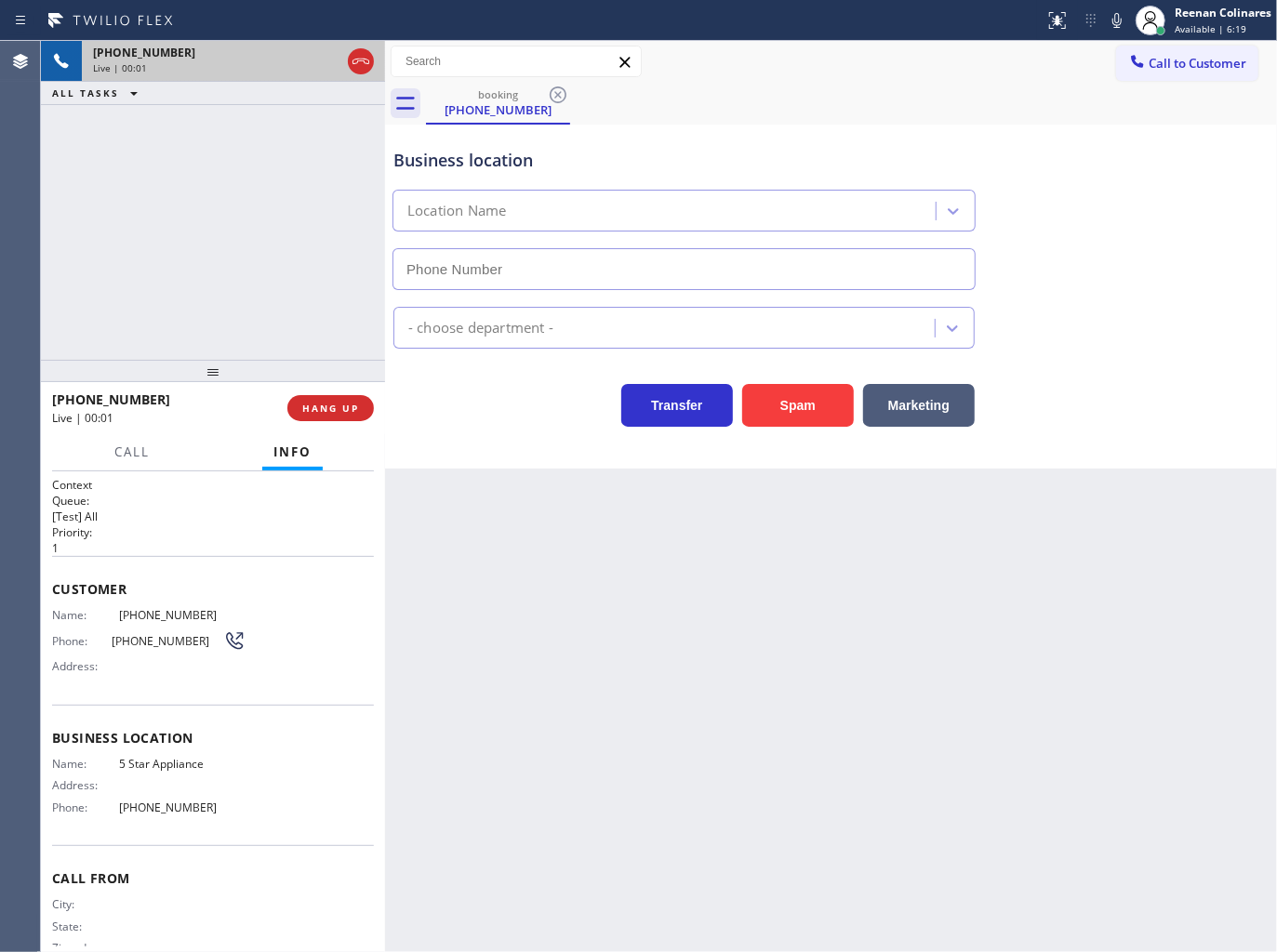
type input "[PHONE_NUMBER]"
click at [354, 402] on span "HANG UP" at bounding box center [331, 408] width 56 height 13
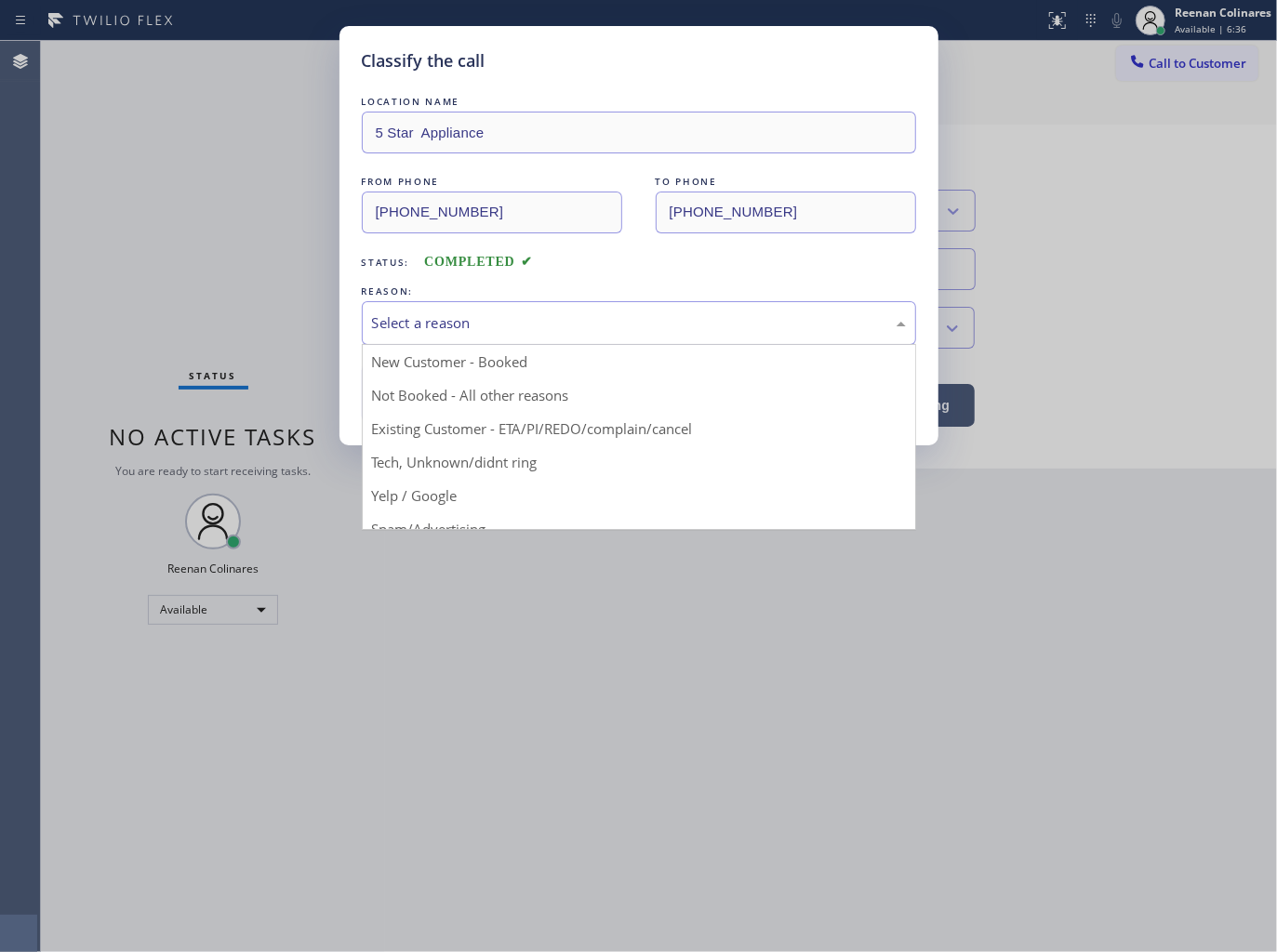
click at [438, 333] on div "Select a reason" at bounding box center [638, 323] width 554 height 44
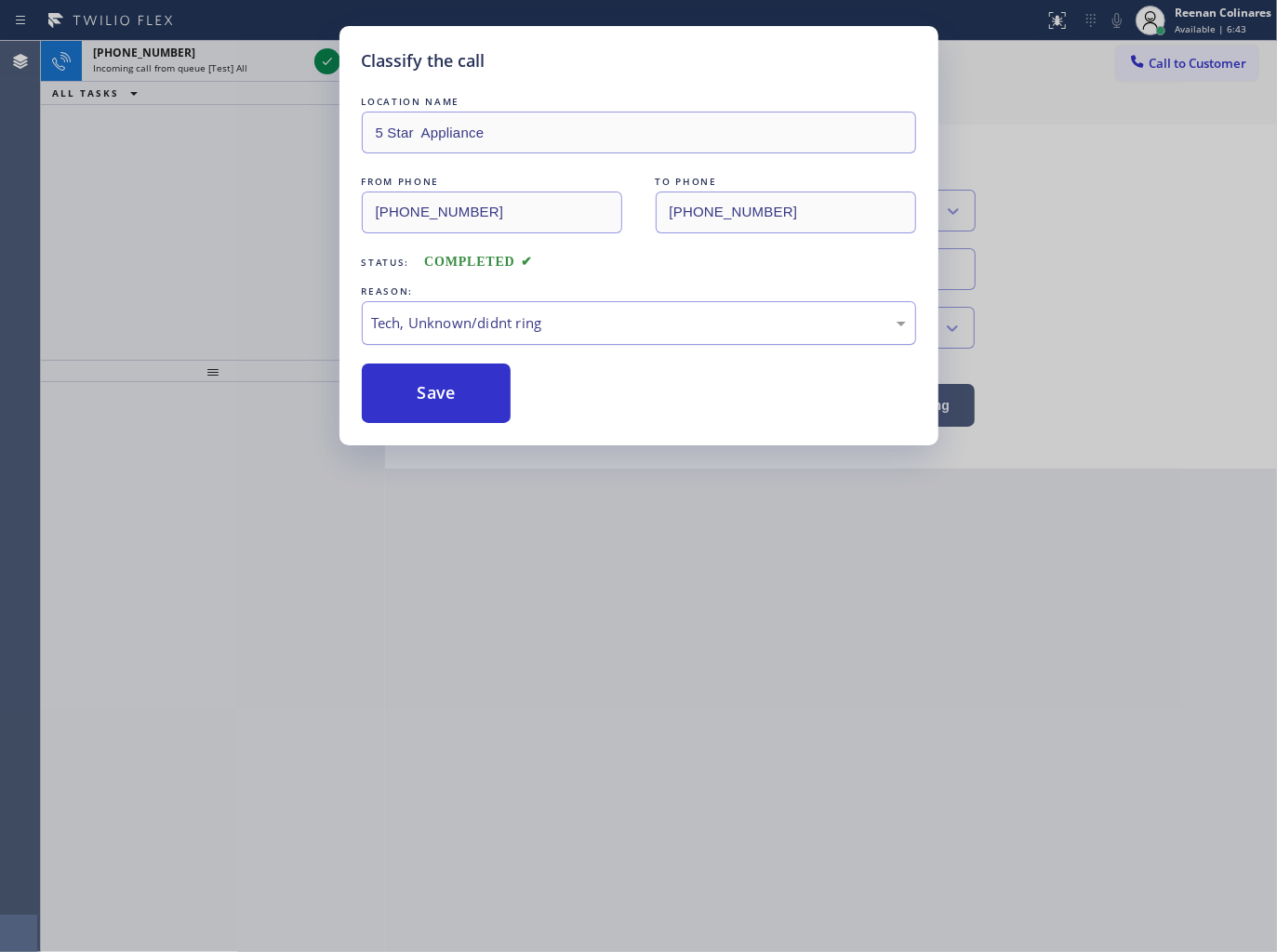
click at [452, 335] on div "Tech, Unknown/didnt ring" at bounding box center [638, 323] width 554 height 44
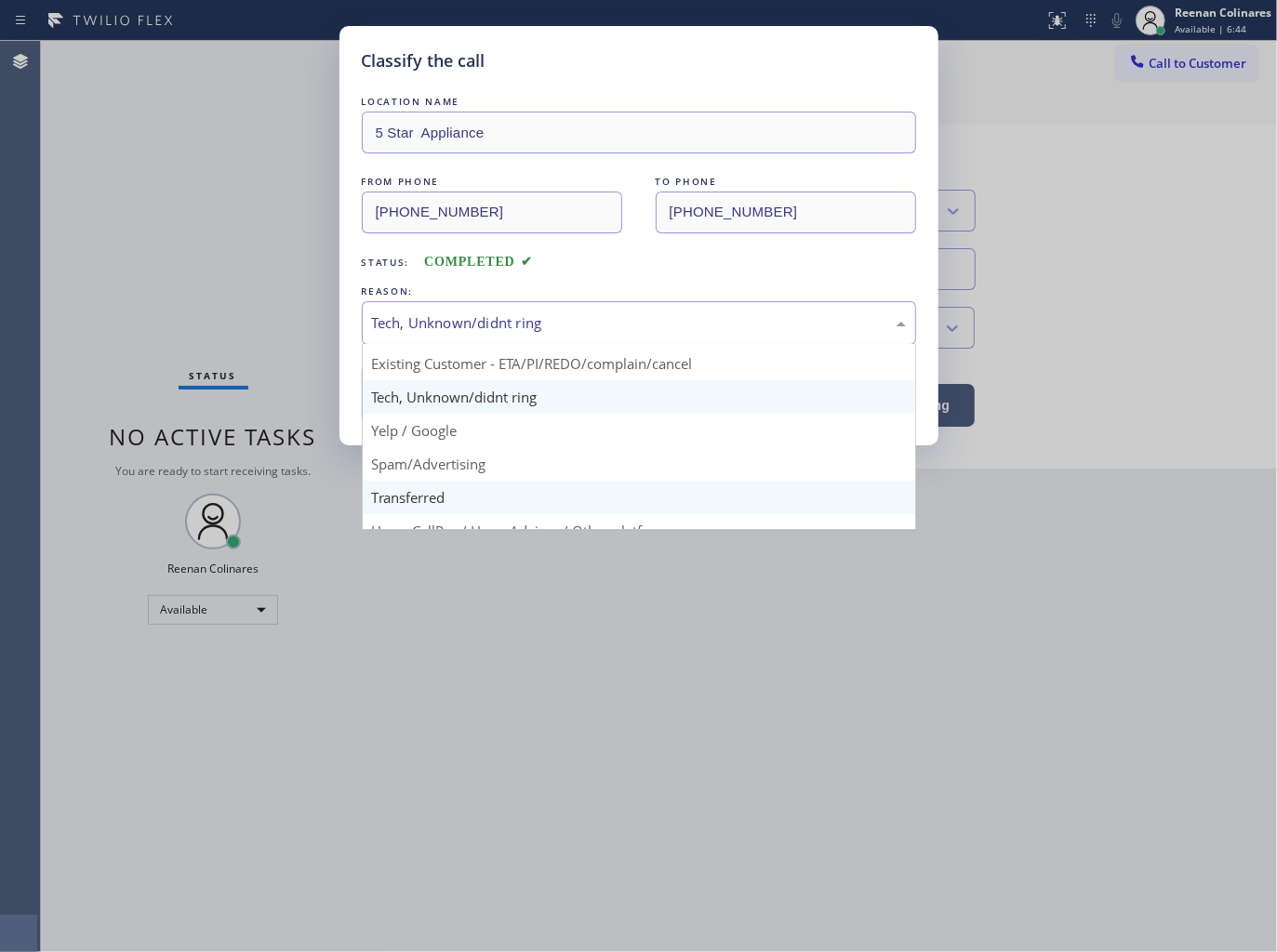
scroll to position [116, 0]
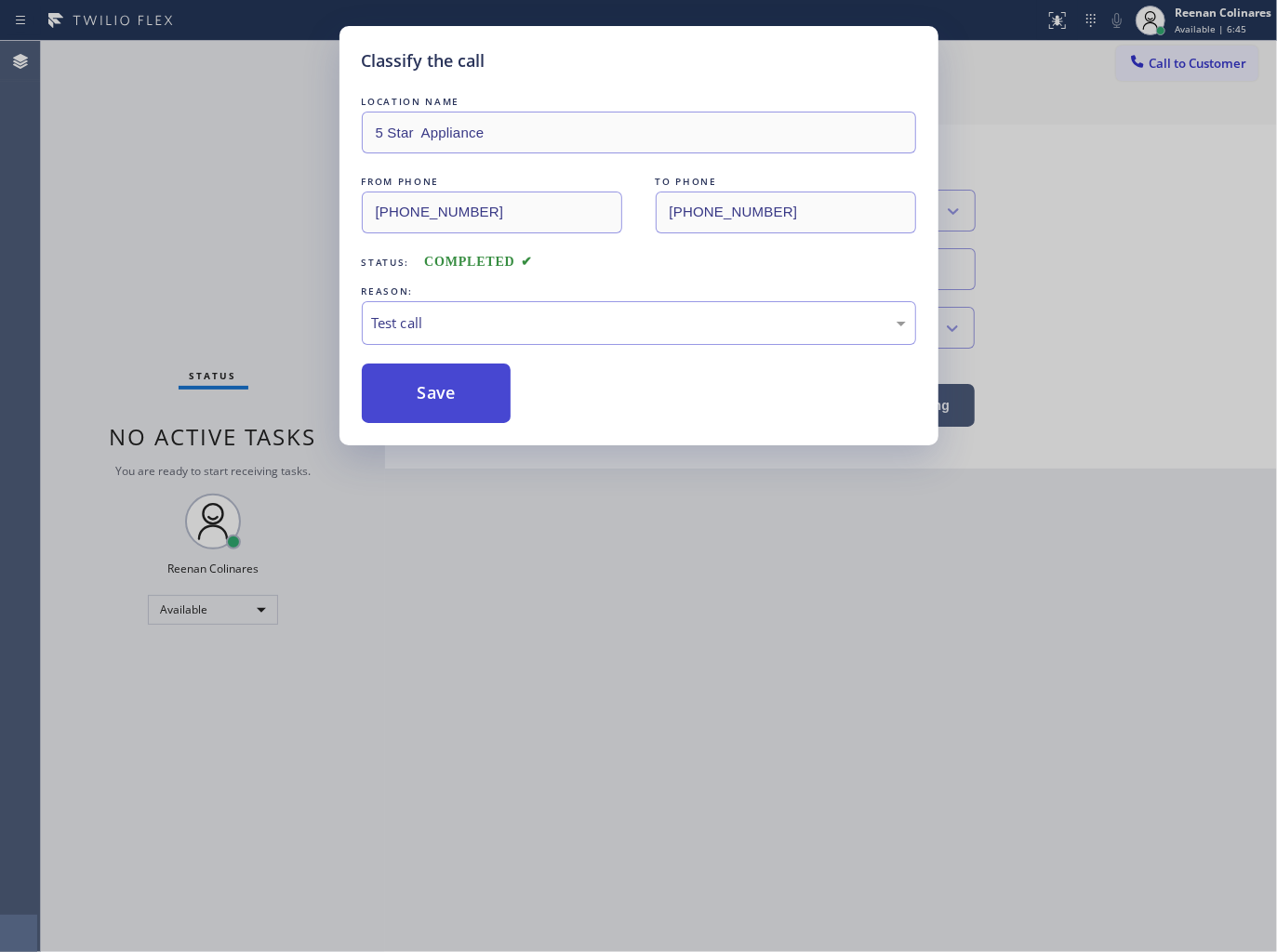
click at [415, 395] on button "Save" at bounding box center [436, 392] width 149 height 59
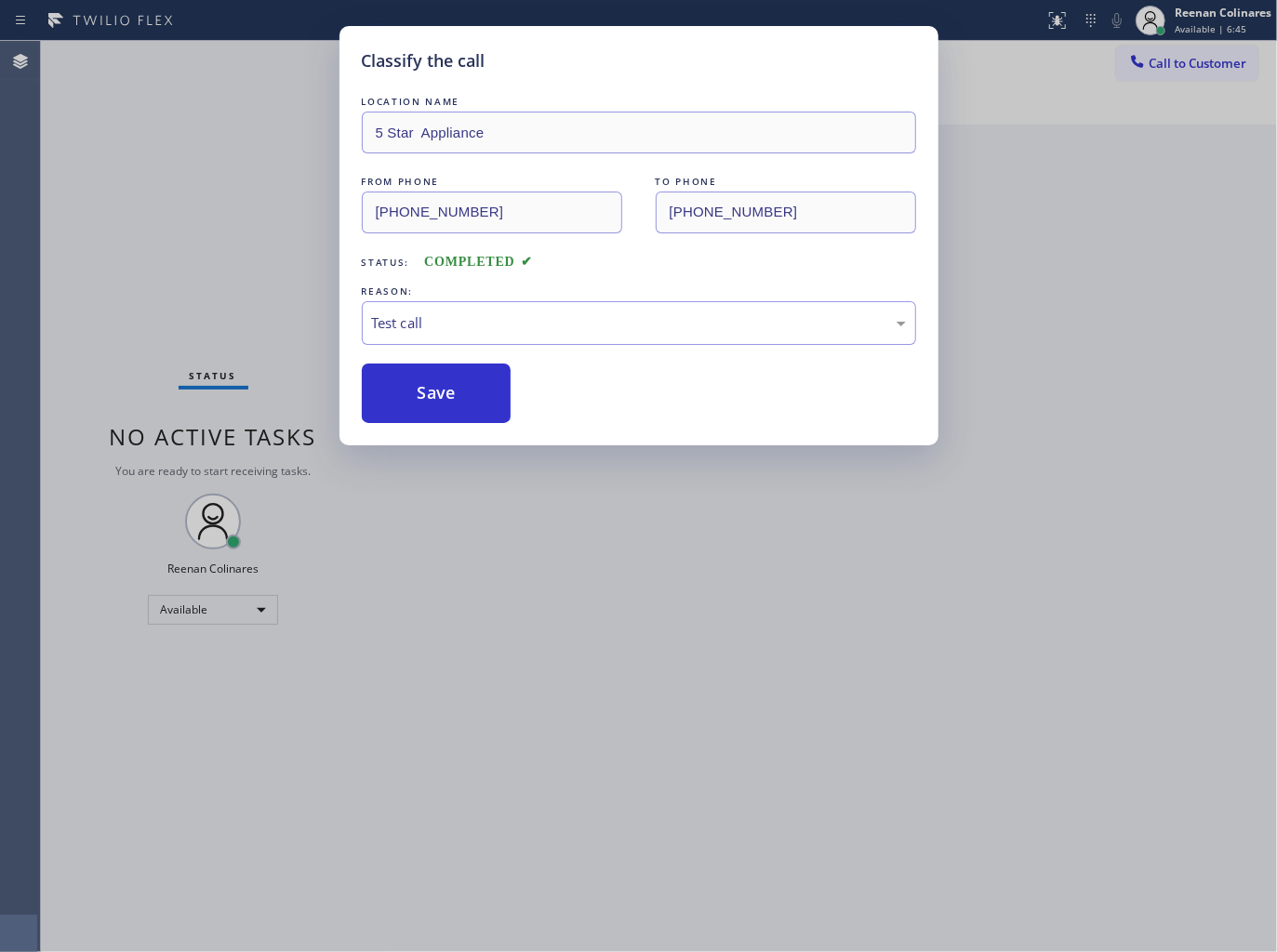
click at [229, 290] on div "Classify the call LOCATION NAME 5 Star Appliance FROM PHONE [PHONE_NUMBER] TO P…" at bounding box center [638, 476] width 1277 height 952
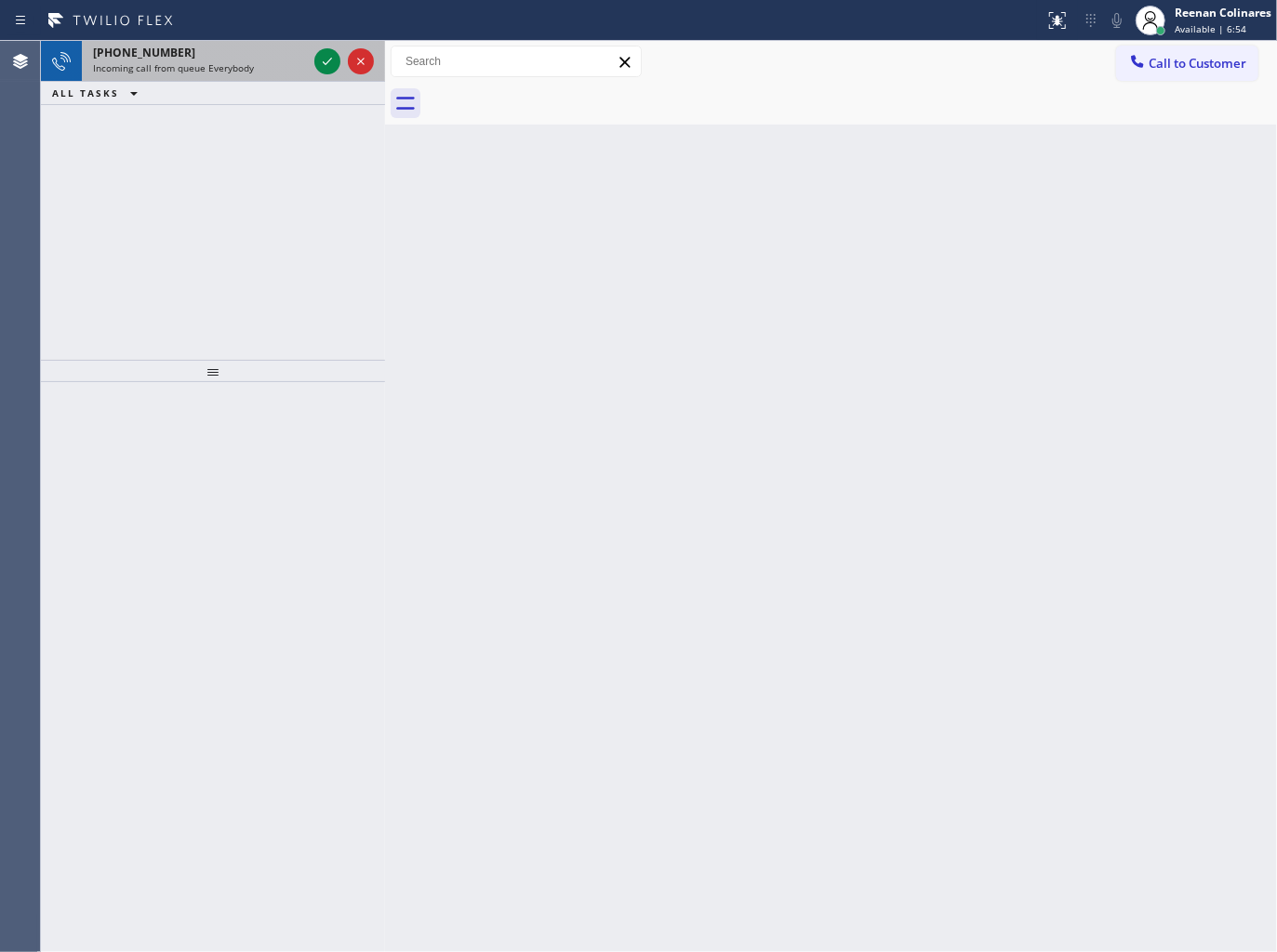
click at [217, 45] on div "[PHONE_NUMBER]" at bounding box center [200, 53] width 214 height 16
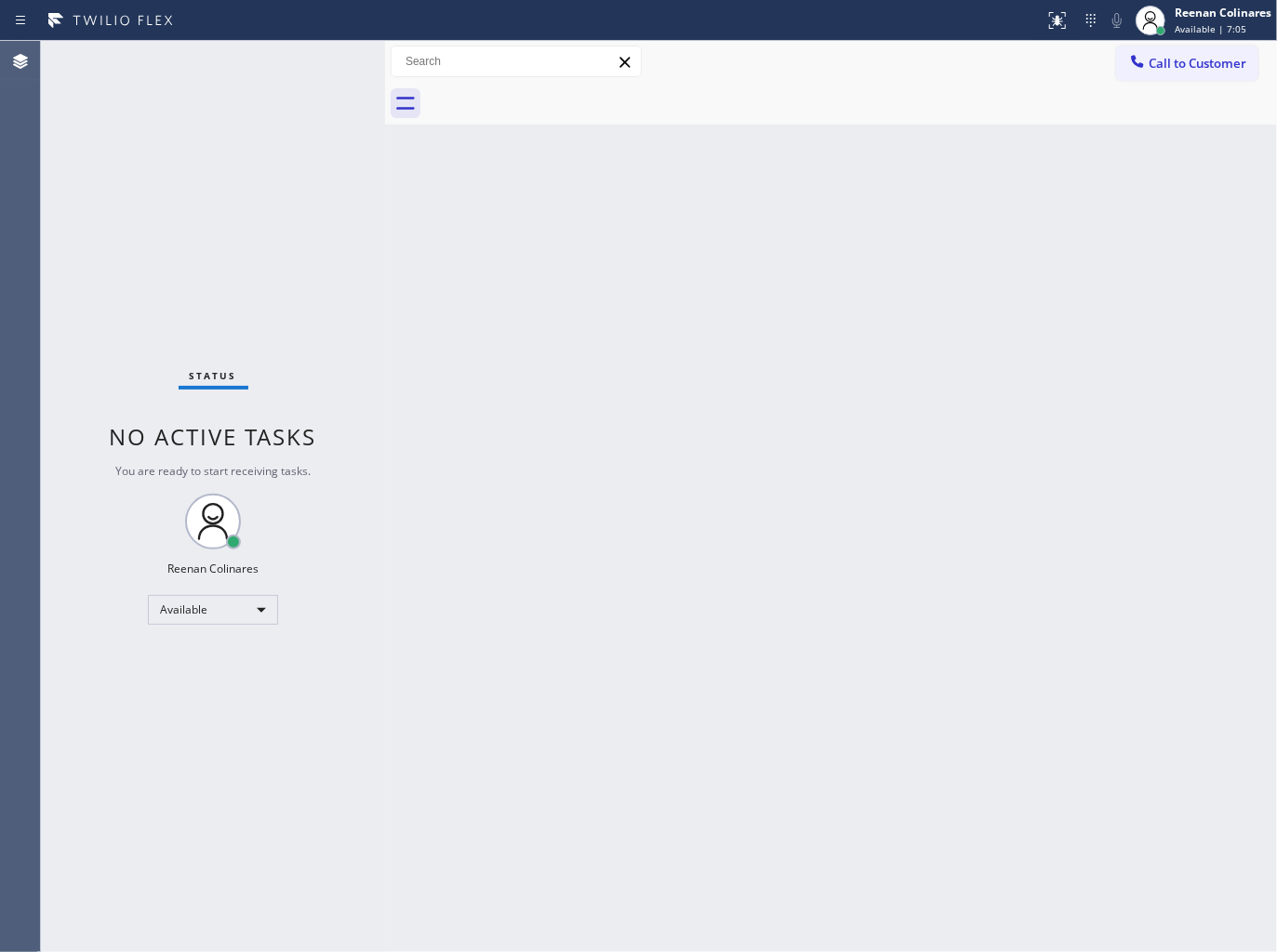
drag, startPoint x: 820, startPoint y: 219, endPoint x: 809, endPoint y: 207, distance: 16.3
click at [819, 218] on div "Back to Dashboard Change Sender ID Customers Technicians Select a contact Outbo…" at bounding box center [831, 497] width 892 height 911
click at [705, 233] on div "Back to Dashboard Change Sender ID Customers Technicians Select a contact Outbo…" at bounding box center [831, 497] width 892 height 911
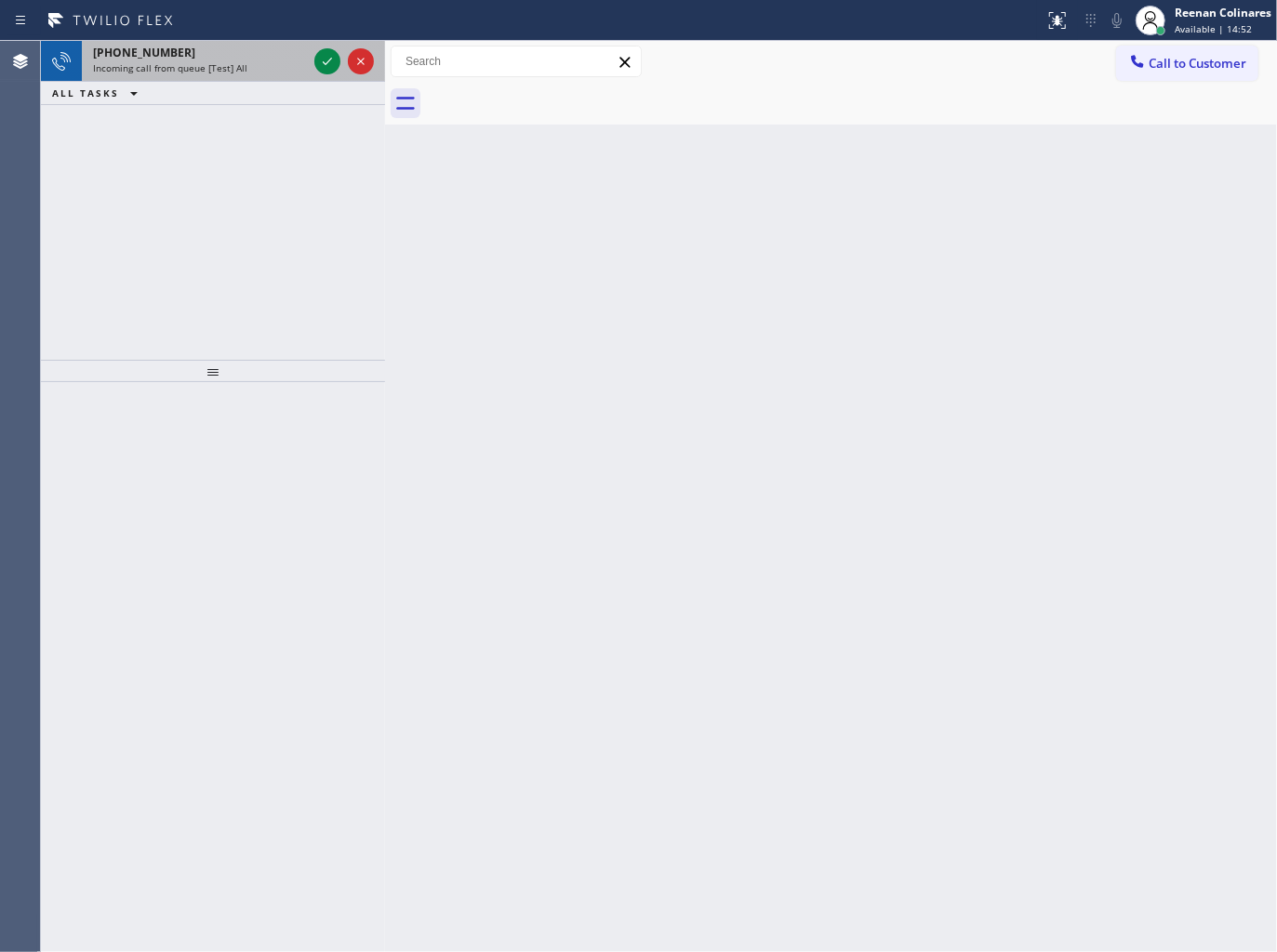
click at [257, 63] on div "Incoming call from queue [Test] All" at bounding box center [200, 68] width 214 height 13
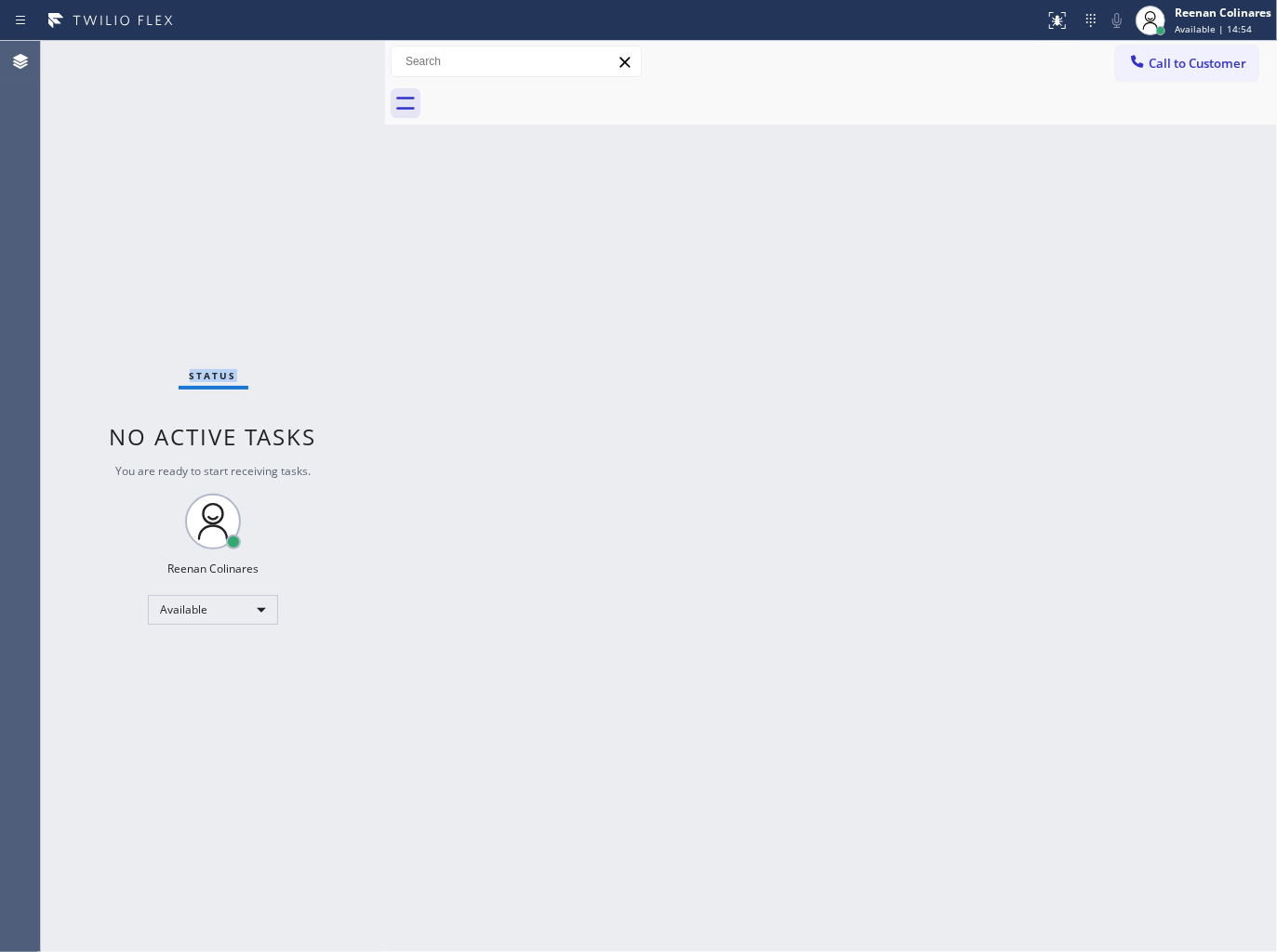
click at [257, 63] on div "Status No active tasks You are ready to start receiving tasks. Reenan Colinares…" at bounding box center [213, 497] width 344 height 911
click at [256, 65] on div "Status No active tasks You are ready to start receiving tasks. Reenan Colinares…" at bounding box center [213, 497] width 344 height 911
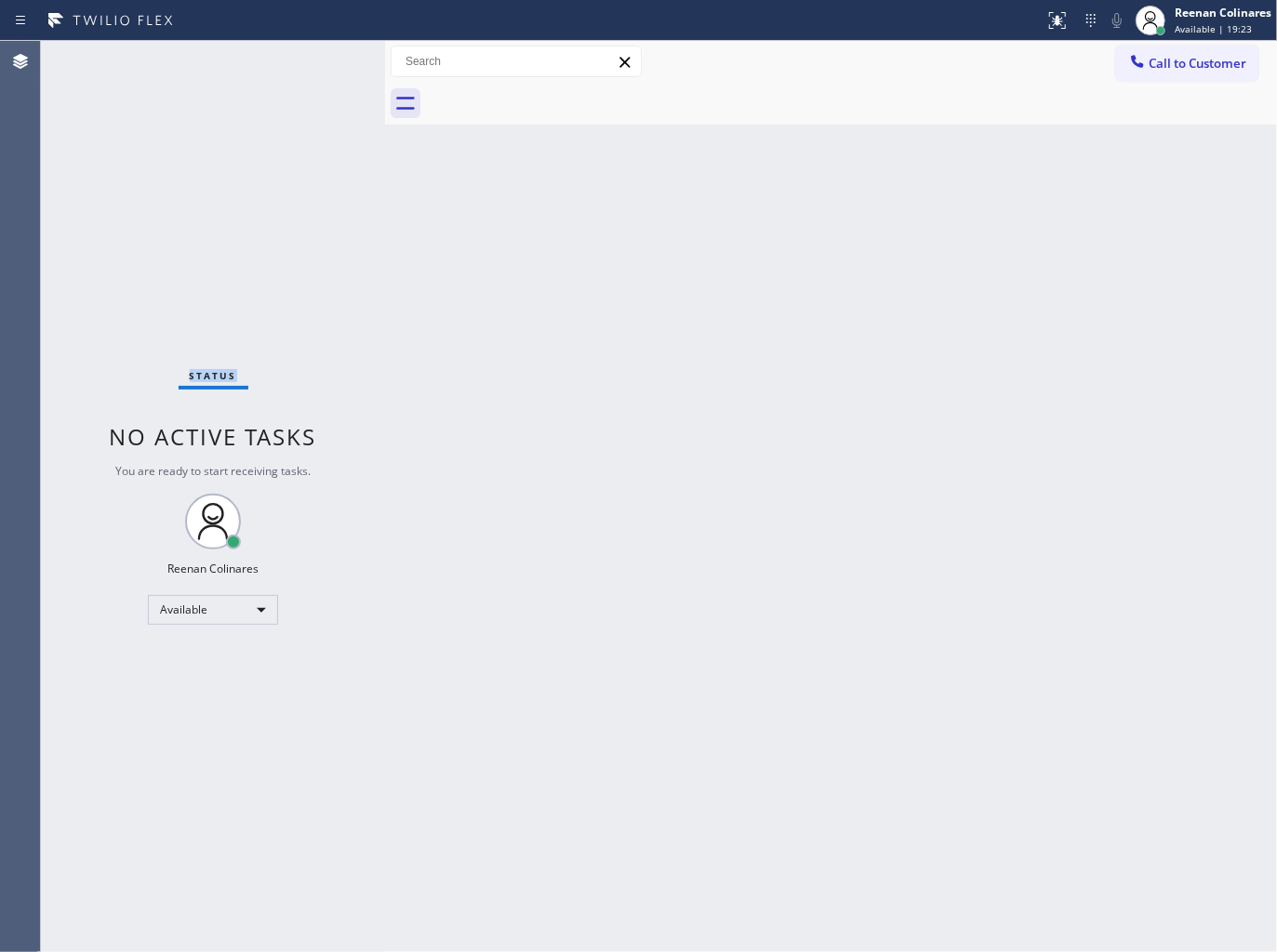
click at [256, 65] on div "Status No active tasks You are ready to start receiving tasks. Reenan Colinares…" at bounding box center [213, 497] width 344 height 911
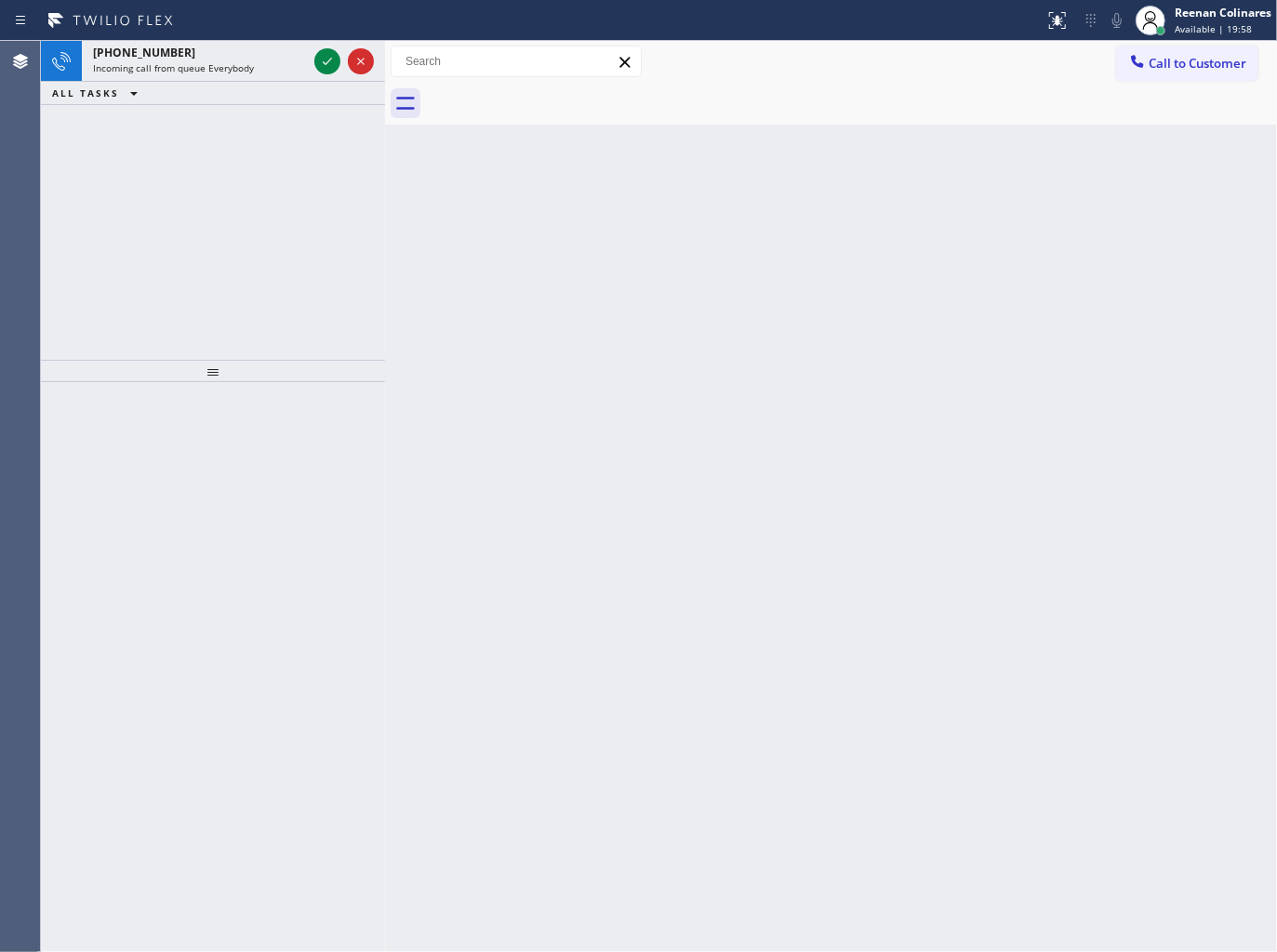
click at [256, 65] on div "Incoming call from queue Everybody" at bounding box center [200, 68] width 214 height 13
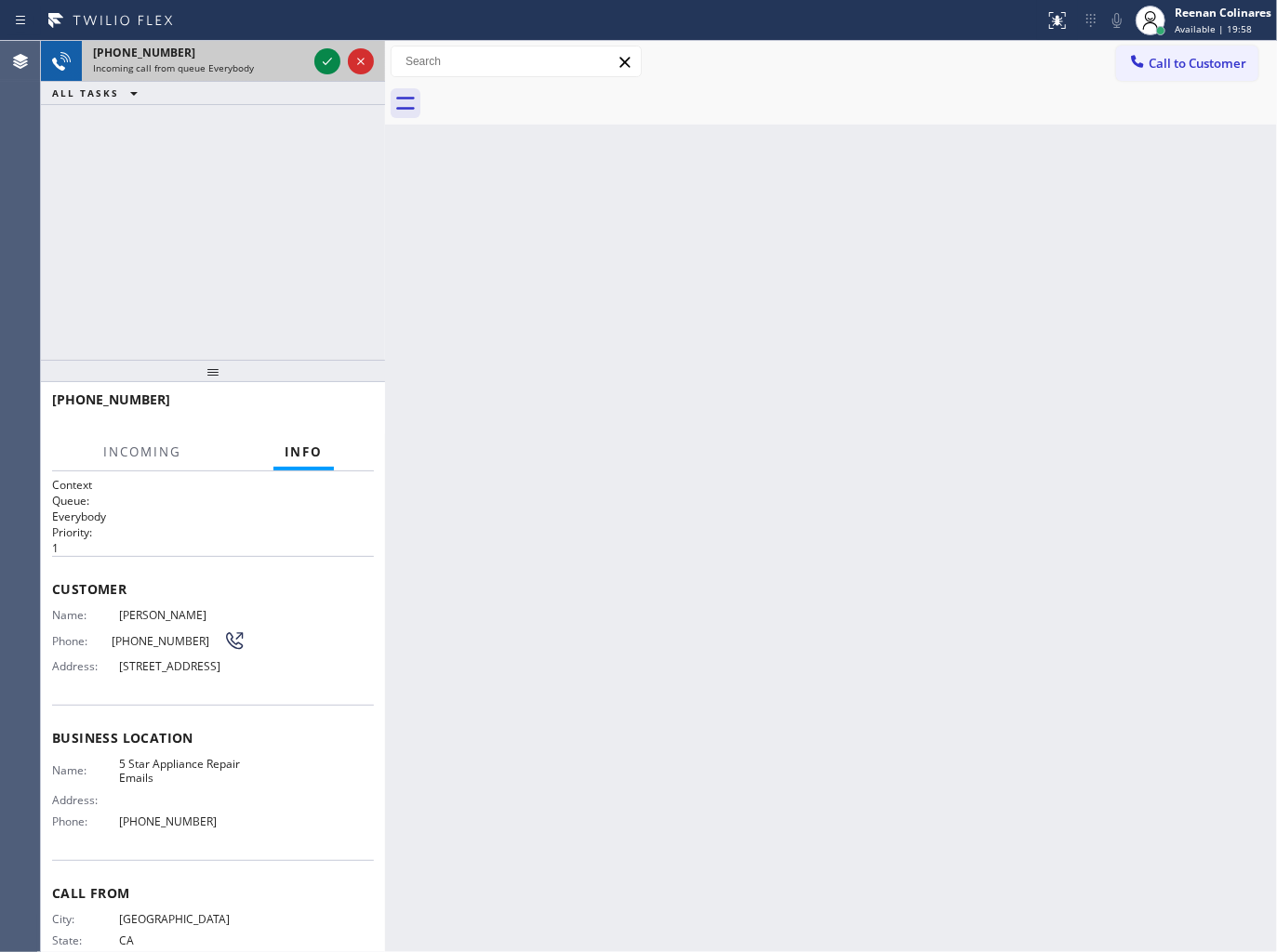
click at [256, 66] on div "Incoming call from queue Everybody" at bounding box center [200, 68] width 214 height 13
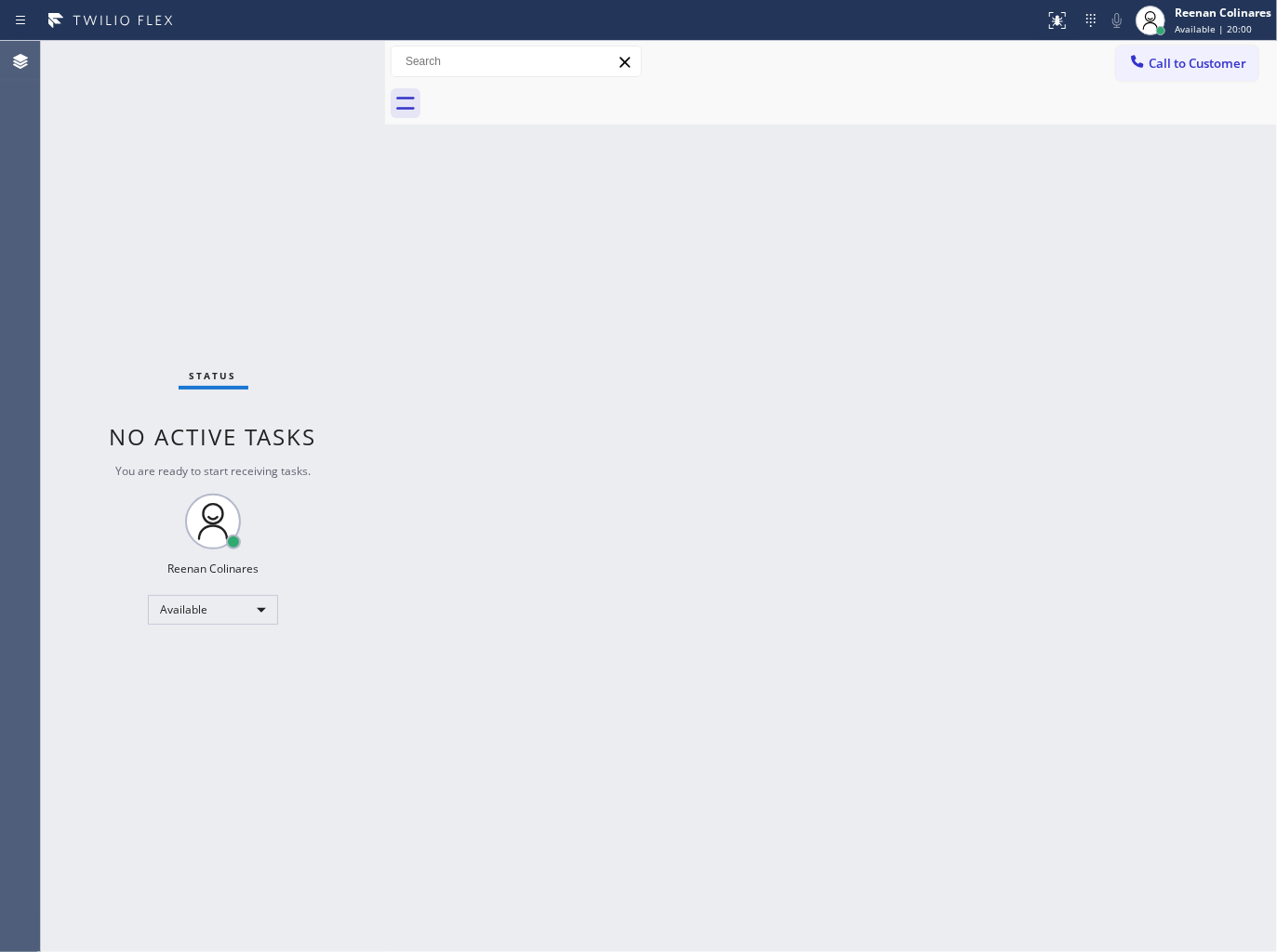
click at [256, 66] on div "Status No active tasks You are ready to start receiving tasks. Reenan Colinares…" at bounding box center [213, 497] width 344 height 911
click at [257, 74] on div "Status No active tasks You are ready to start receiving tasks. Reenan Colinares…" at bounding box center [213, 497] width 344 height 911
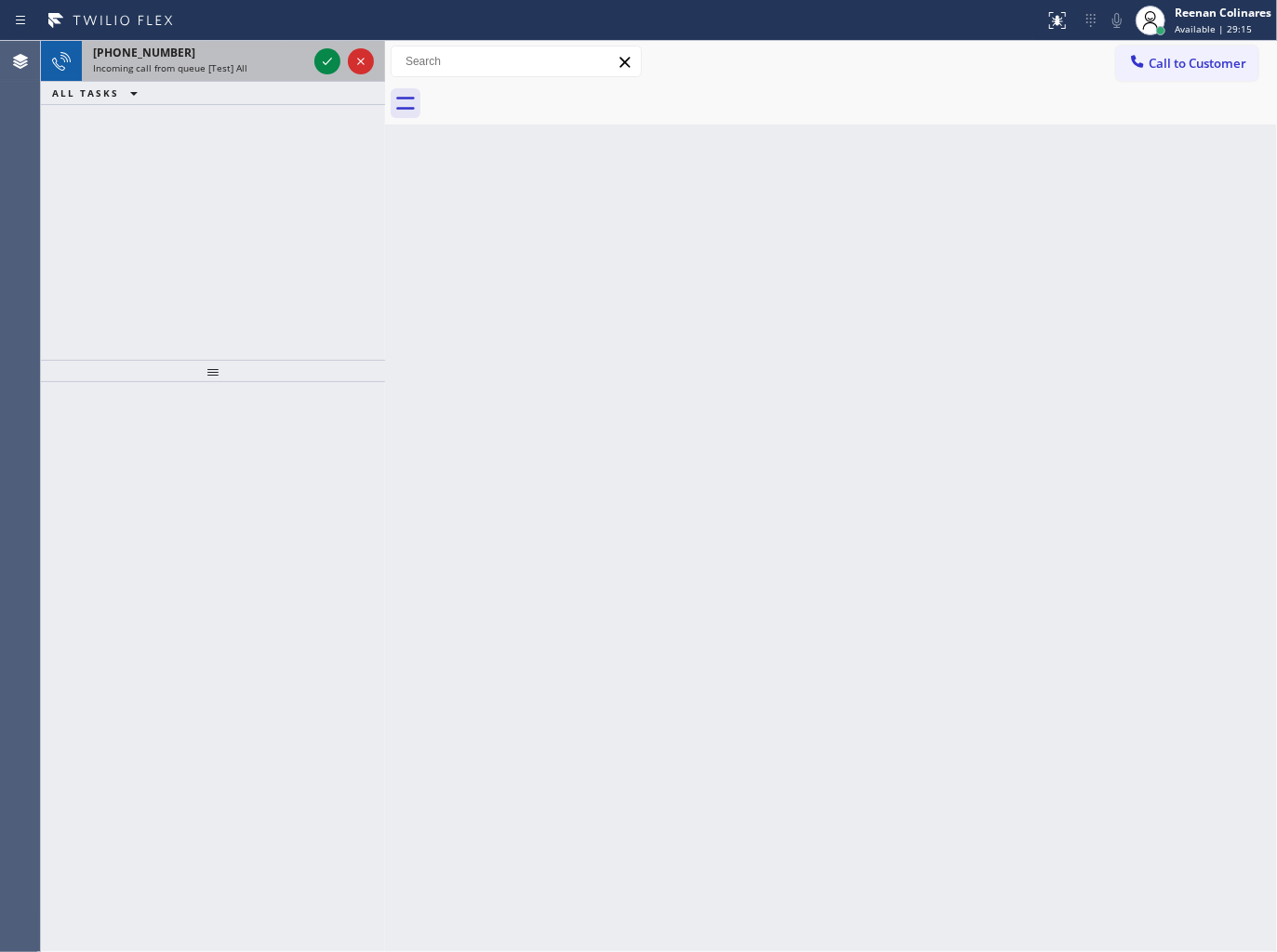
click at [249, 63] on div "Incoming call from queue [Test] All" at bounding box center [200, 68] width 214 height 13
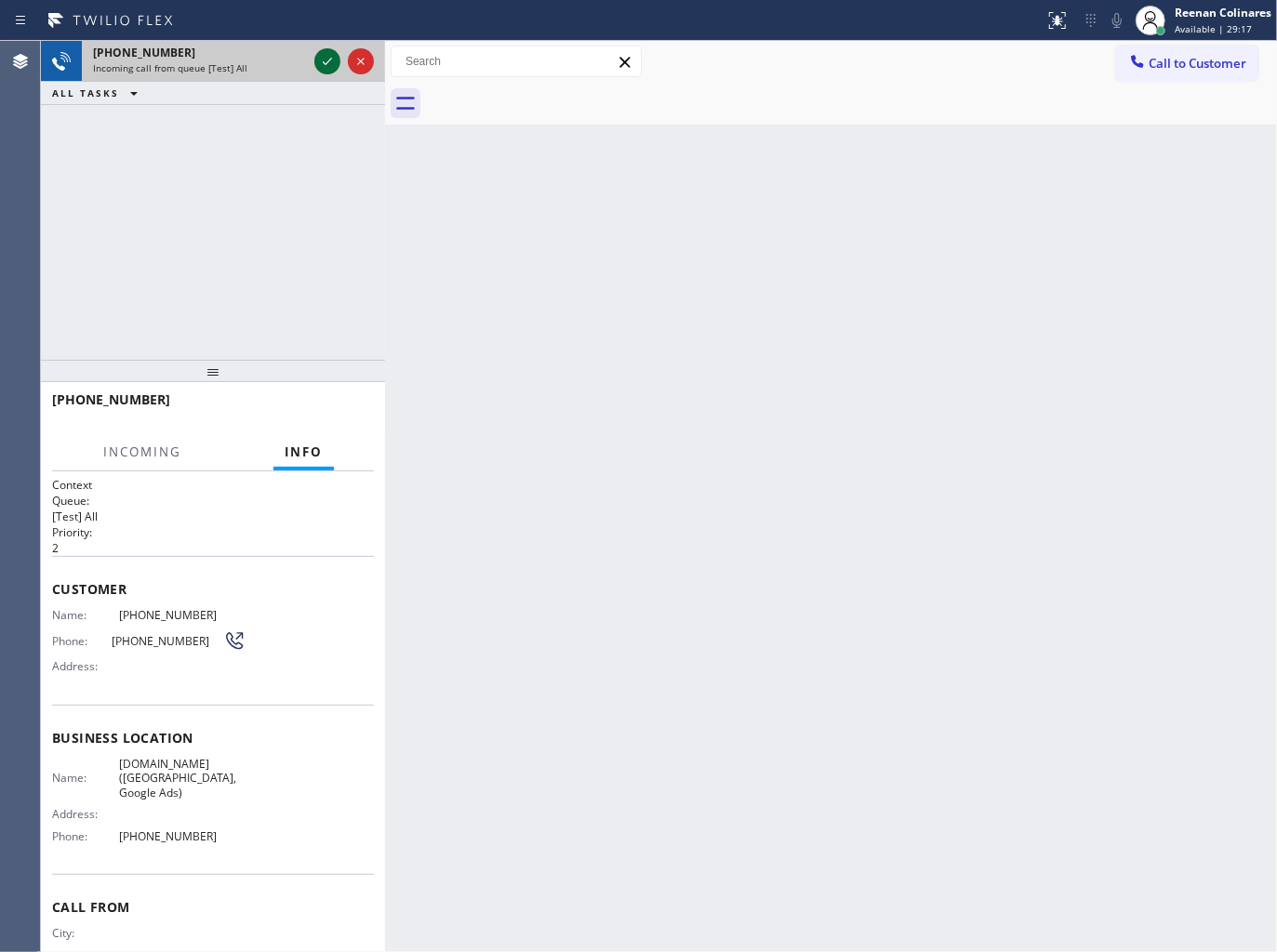
click at [322, 57] on icon at bounding box center [328, 61] width 23 height 23
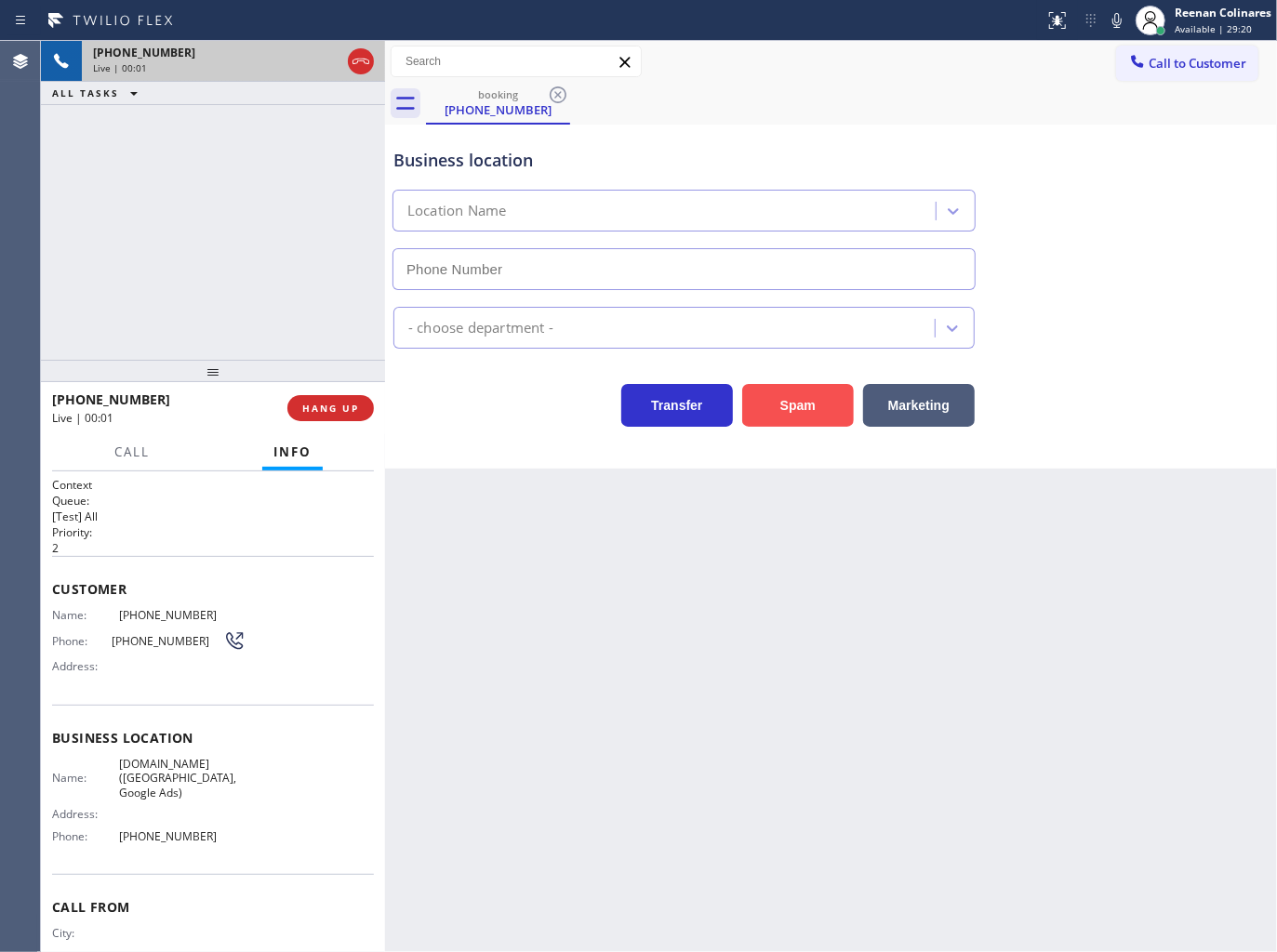
type input "[PHONE_NUMBER]"
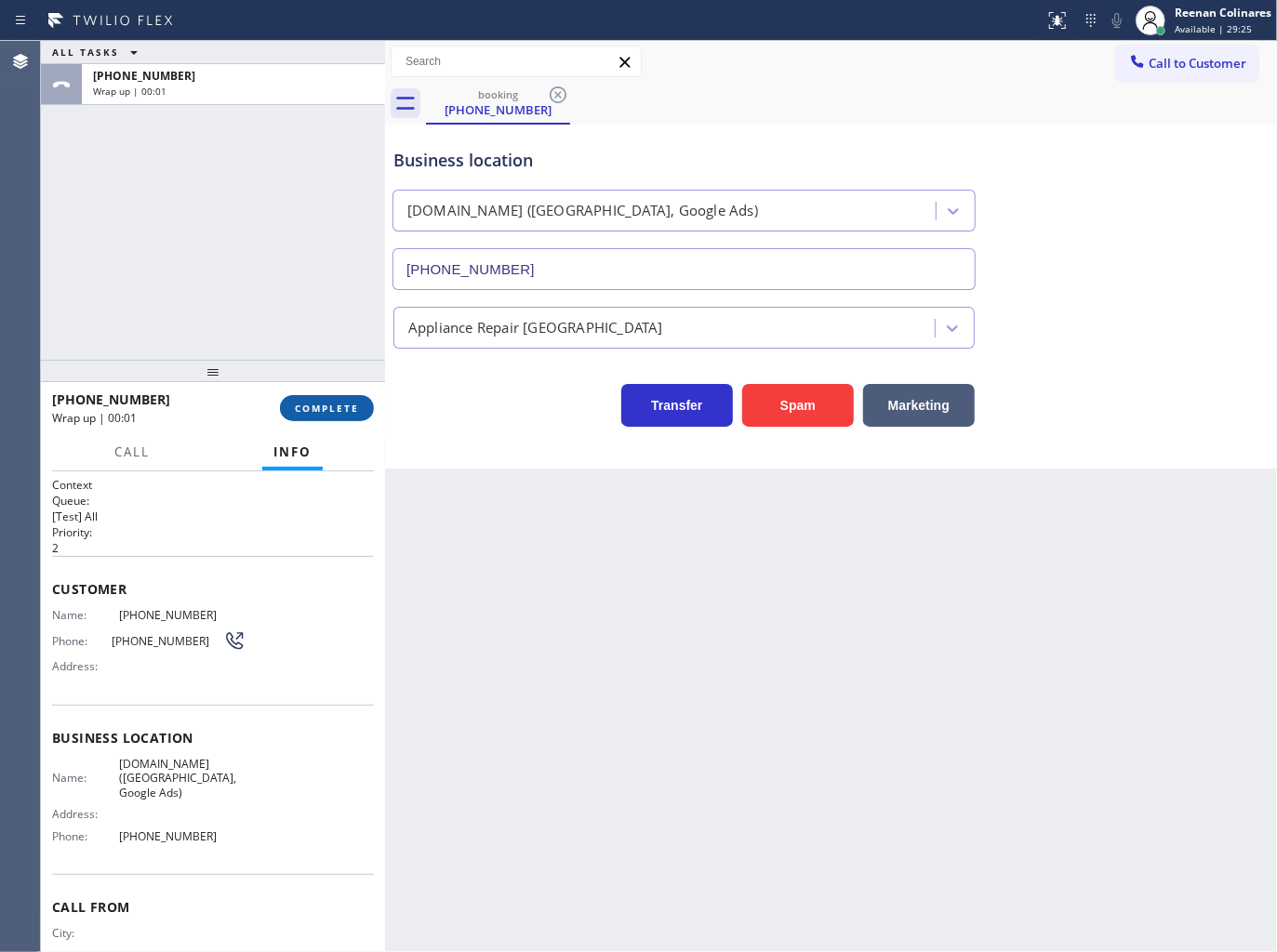
click at [339, 411] on span "COMPLETE" at bounding box center [327, 408] width 64 height 13
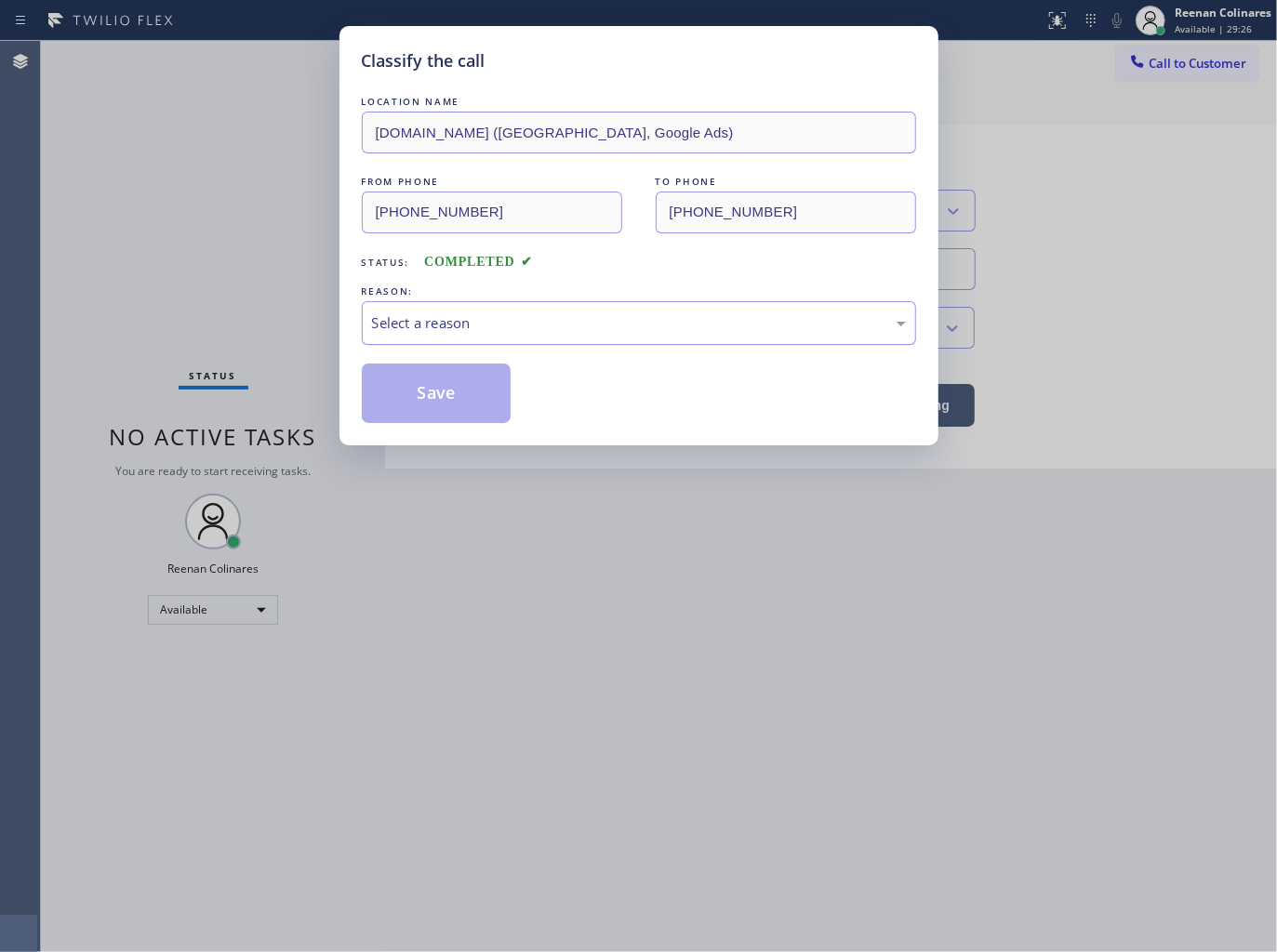
click at [460, 333] on div "Select a reason" at bounding box center [638, 323] width 533 height 22
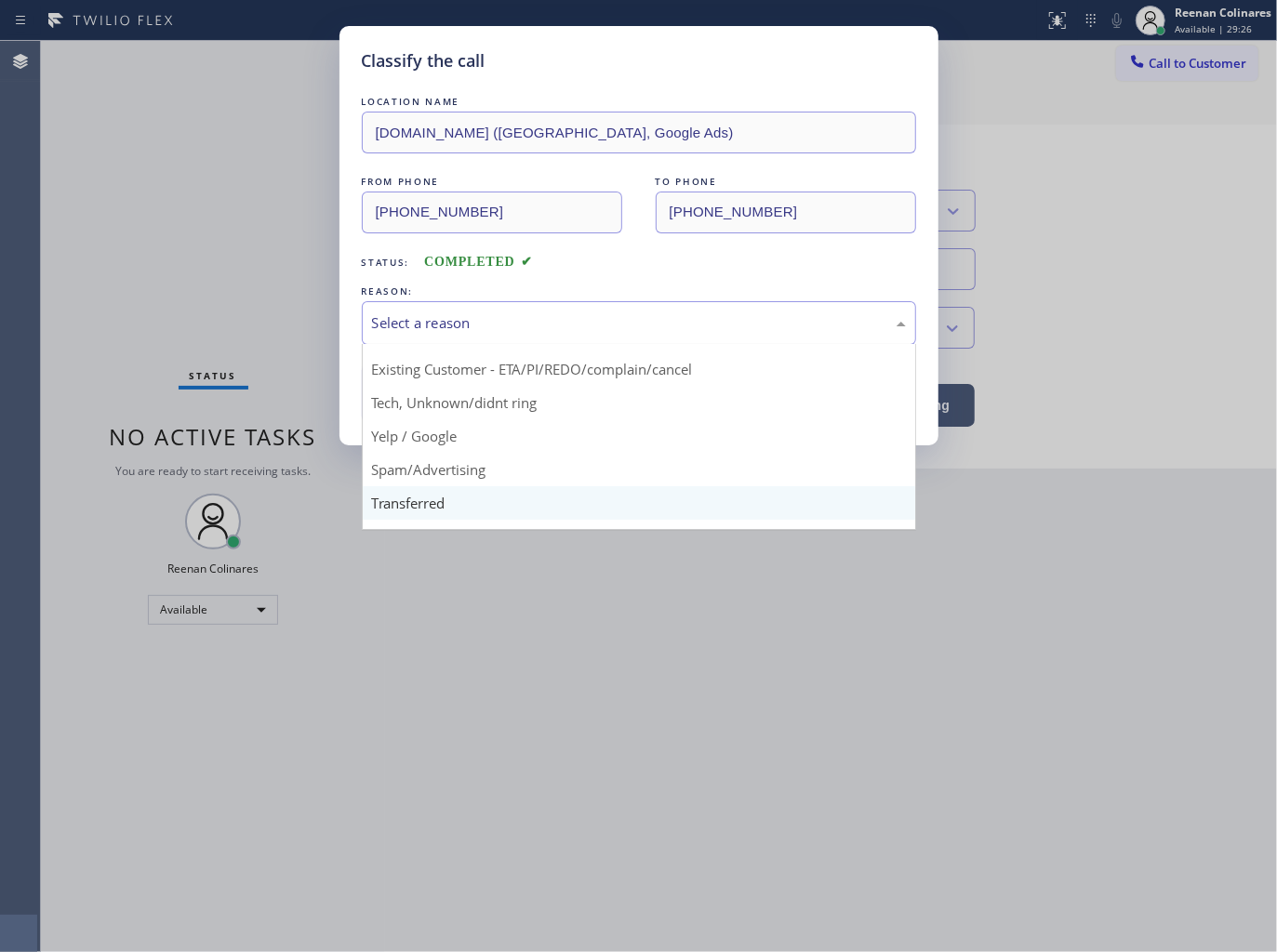
scroll to position [116, 0]
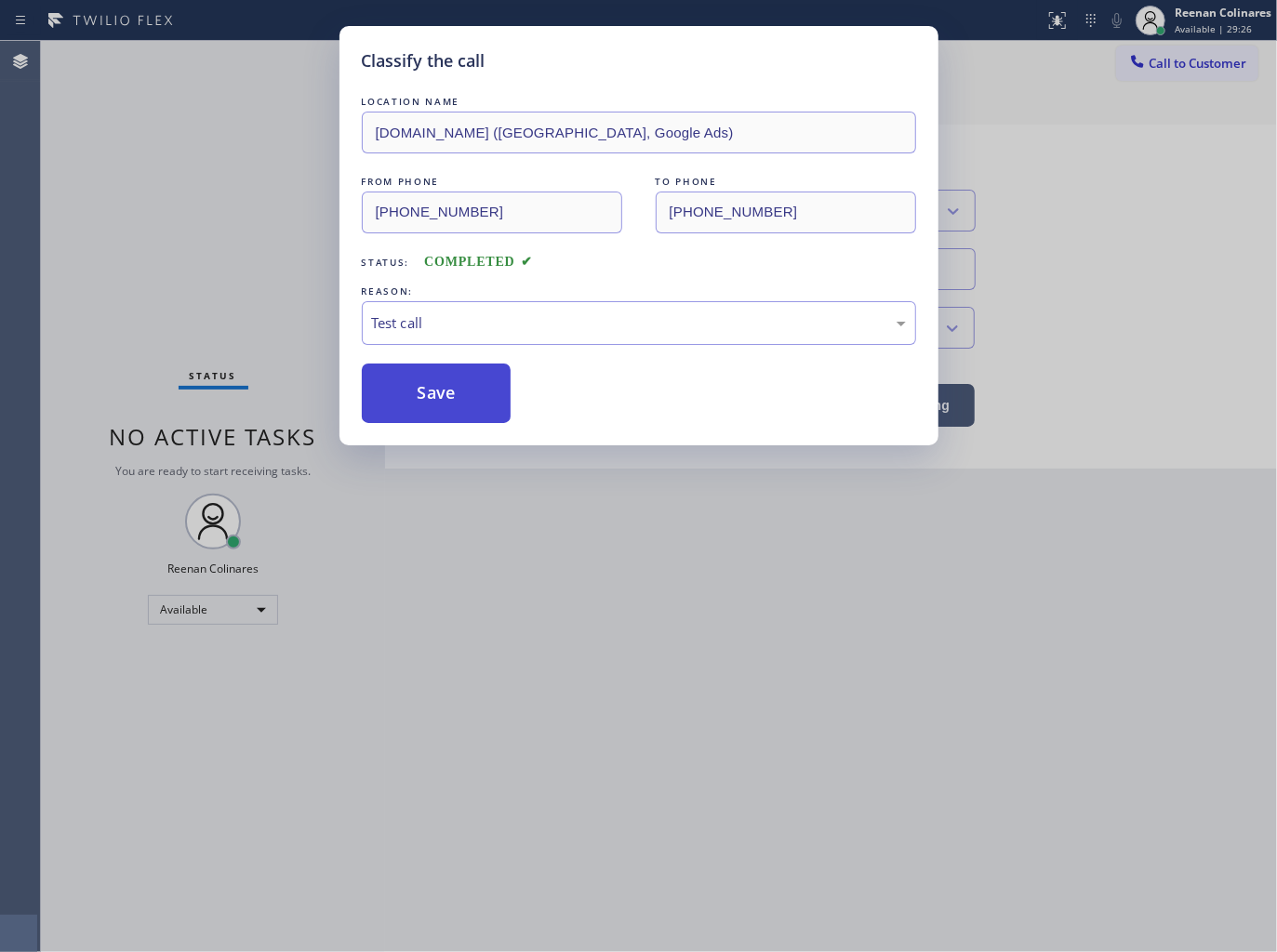
drag, startPoint x: 392, startPoint y: 512, endPoint x: 405, endPoint y: 415, distance: 97.9
click at [407, 409] on button "Save" at bounding box center [436, 392] width 149 height 59
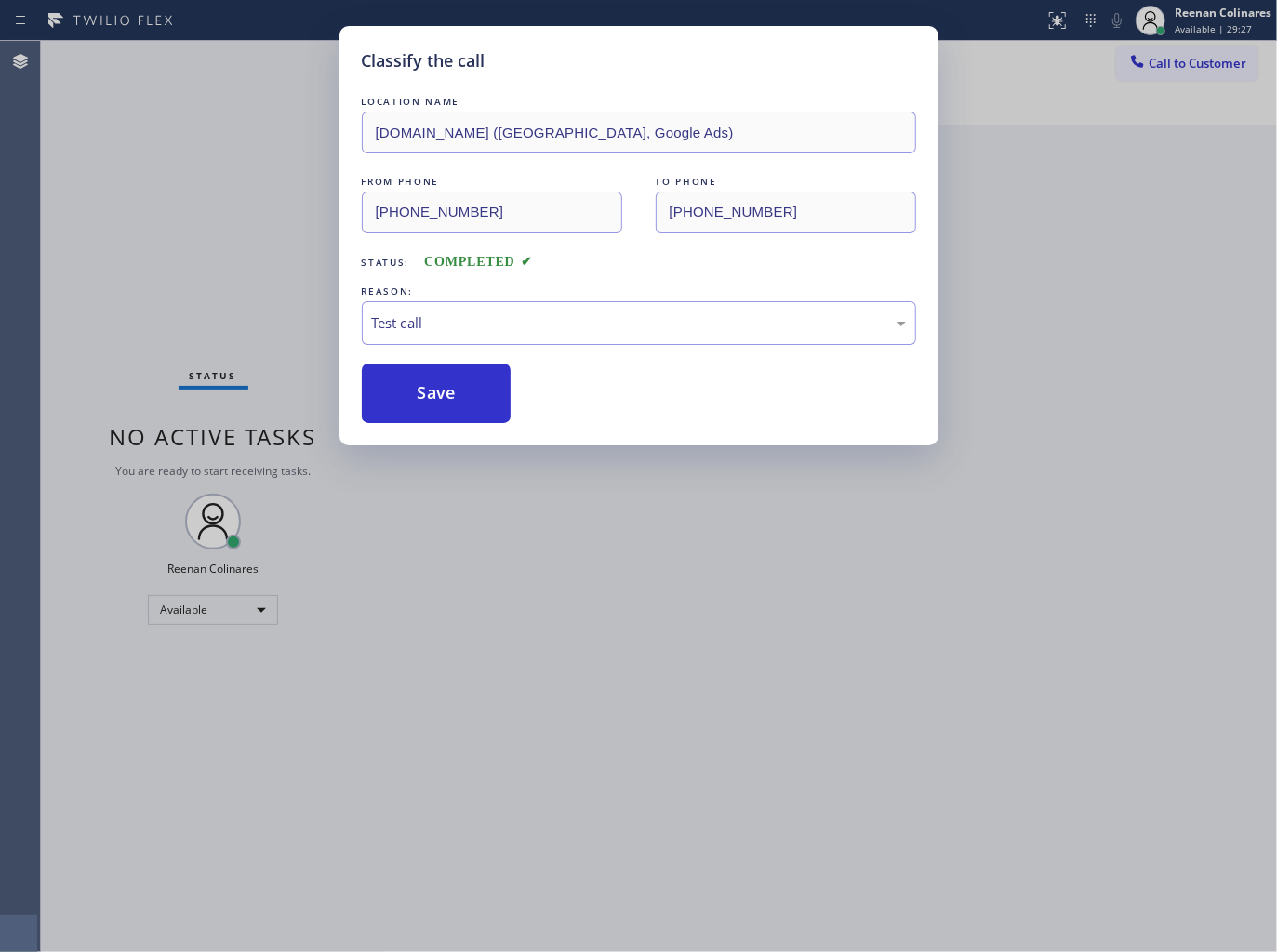
click at [276, 317] on div "Classify the call LOCATION NAME [DOMAIN_NAME] ([GEOGRAPHIC_DATA], Google Ads) F…" at bounding box center [638, 476] width 1277 height 952
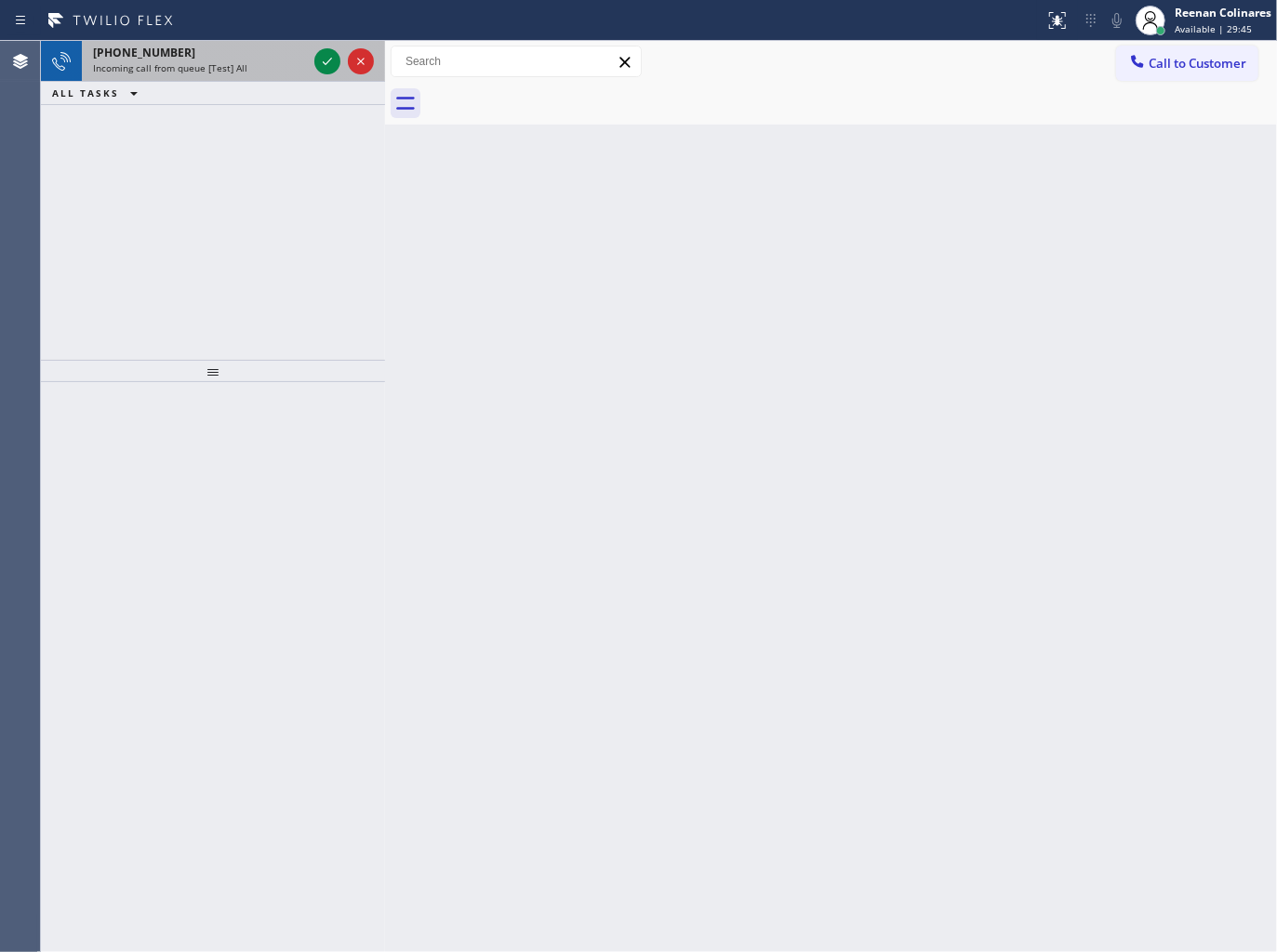
click at [190, 69] on span "Incoming call from queue [Test] All" at bounding box center [170, 68] width 154 height 13
click at [298, 58] on div "[PHONE_NUMBER]" at bounding box center [200, 53] width 214 height 16
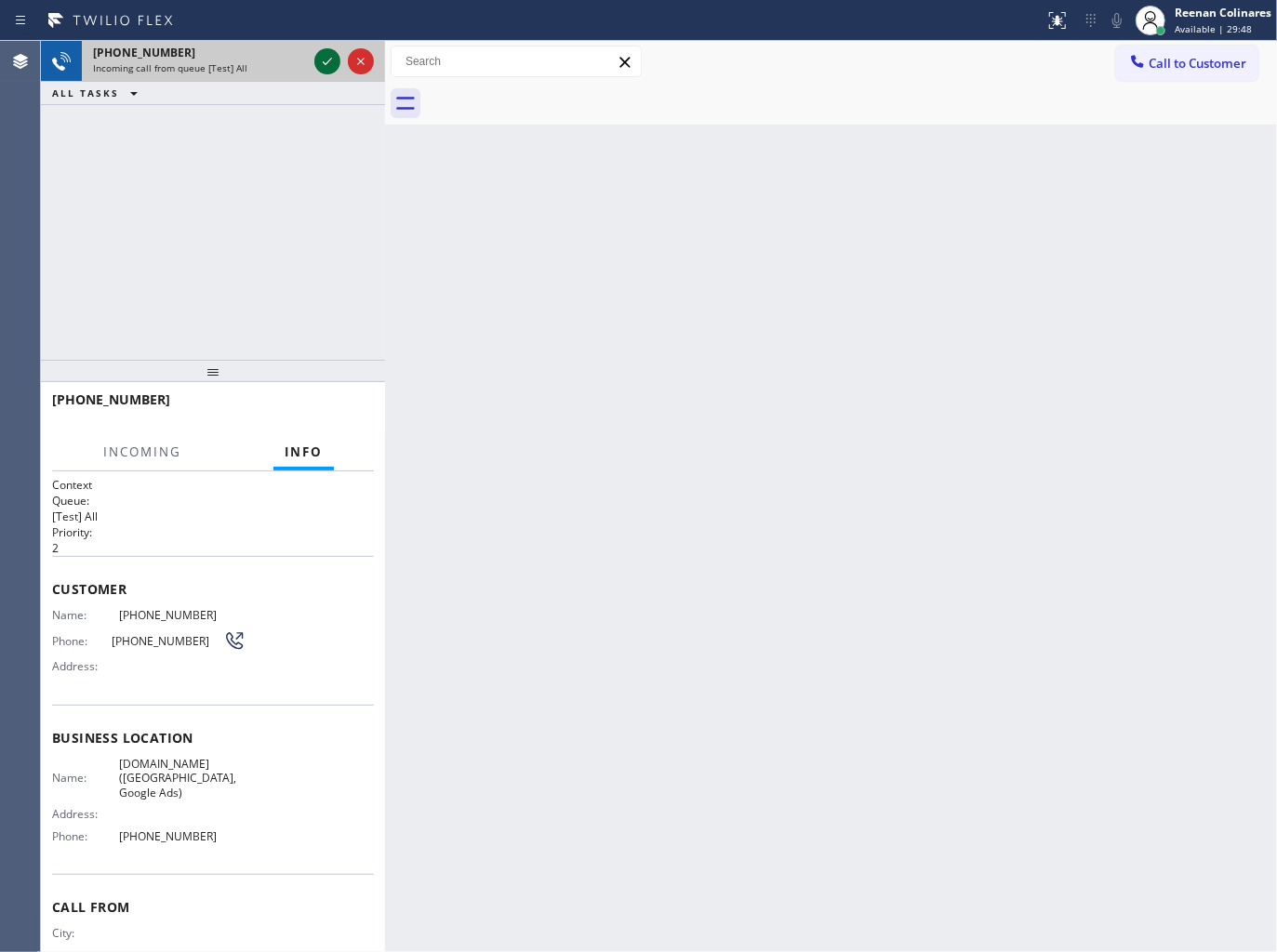
click at [320, 57] on icon at bounding box center [328, 61] width 23 height 23
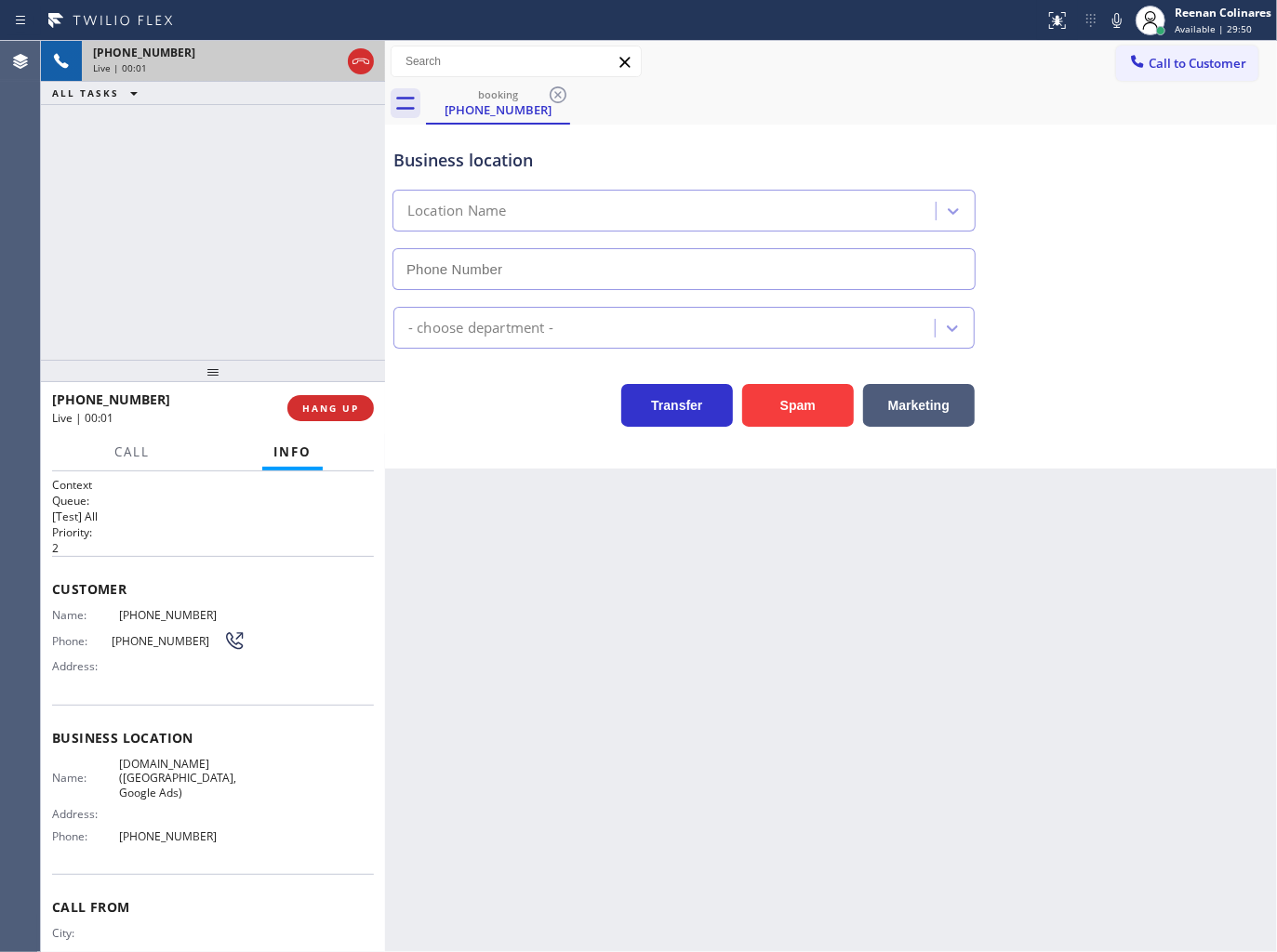
type input "[PHONE_NUMBER]"
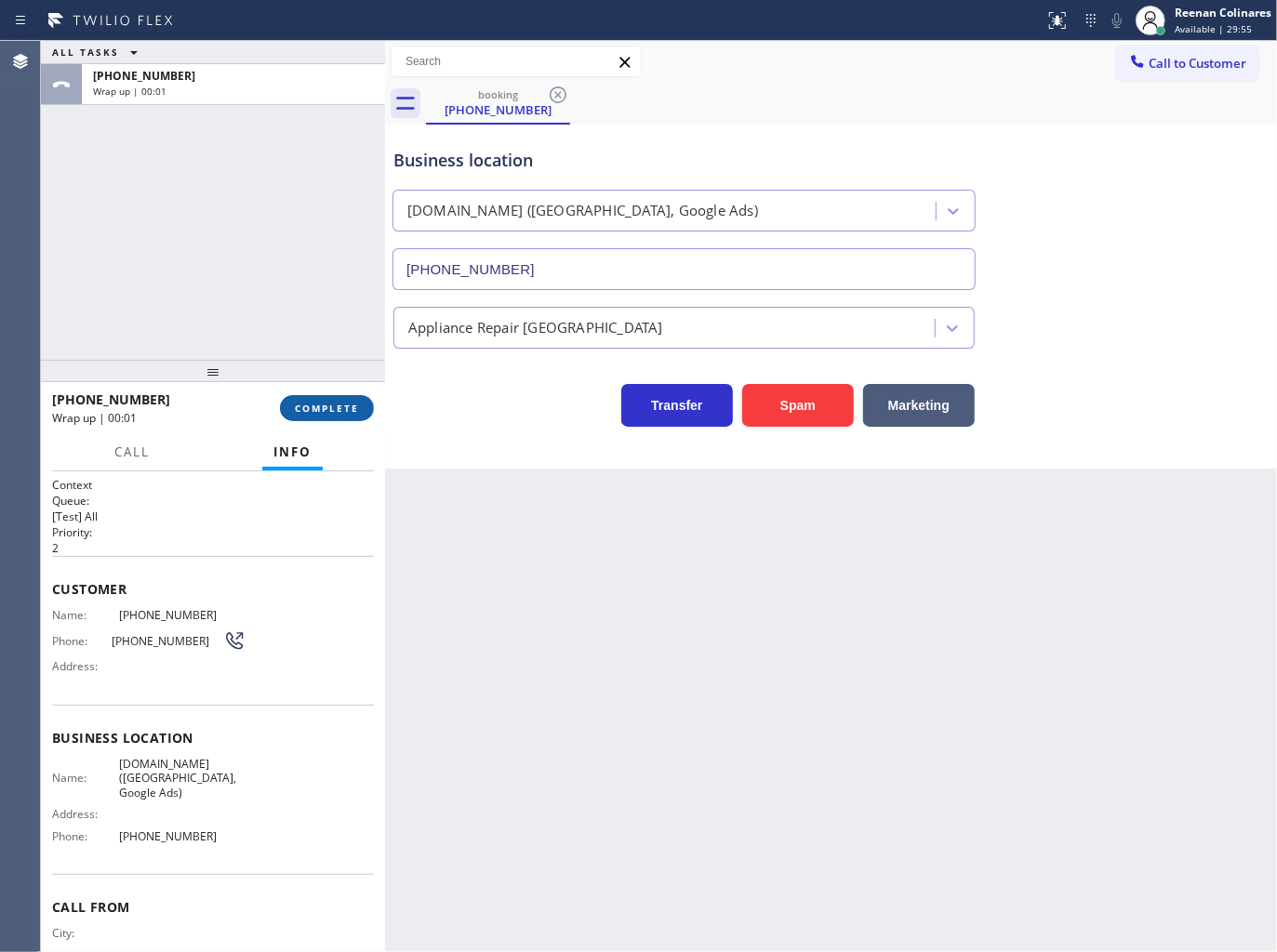
click at [357, 404] on span "COMPLETE" at bounding box center [327, 408] width 64 height 13
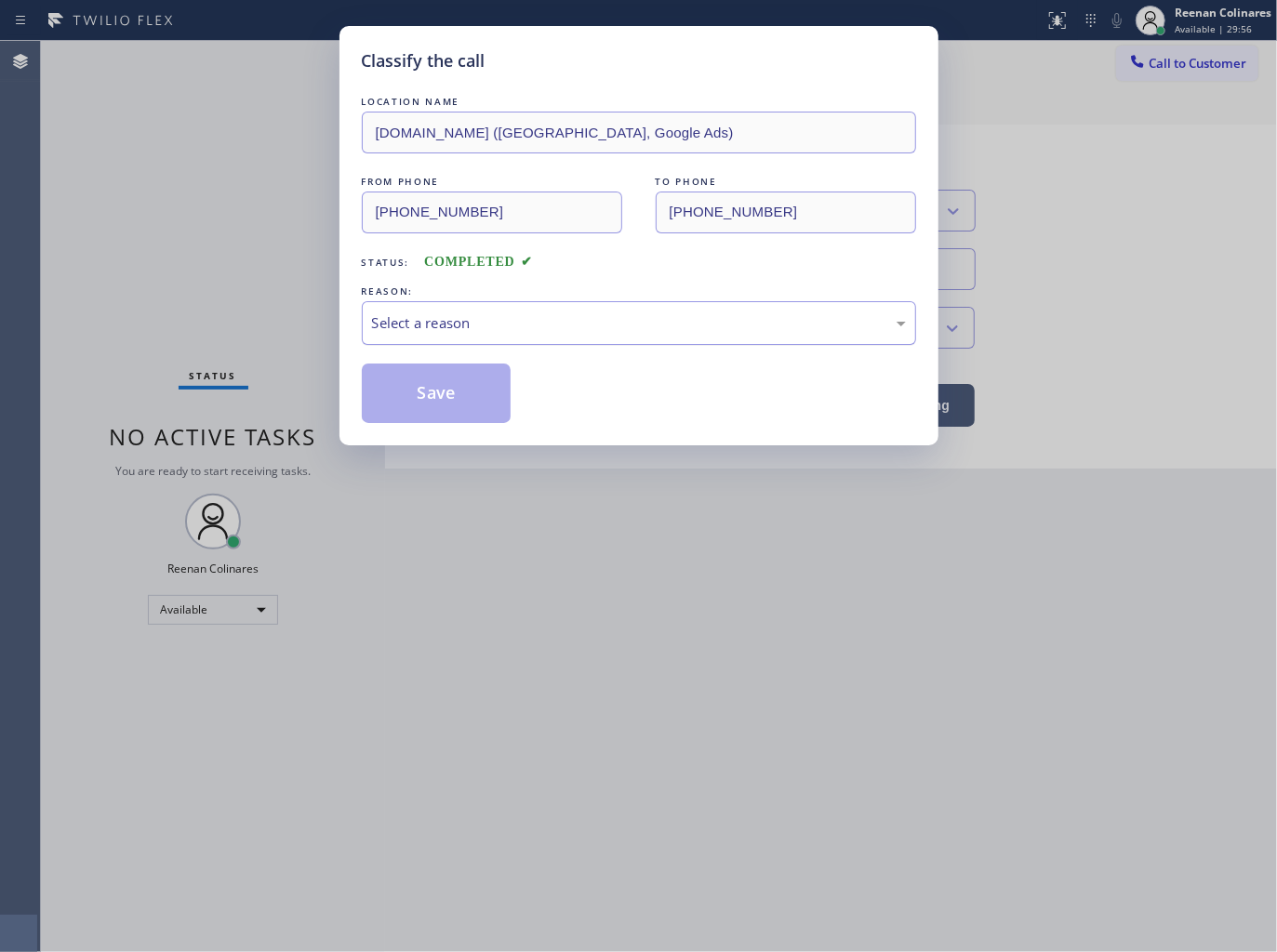
click at [446, 328] on div "Select a reason" at bounding box center [638, 323] width 533 height 22
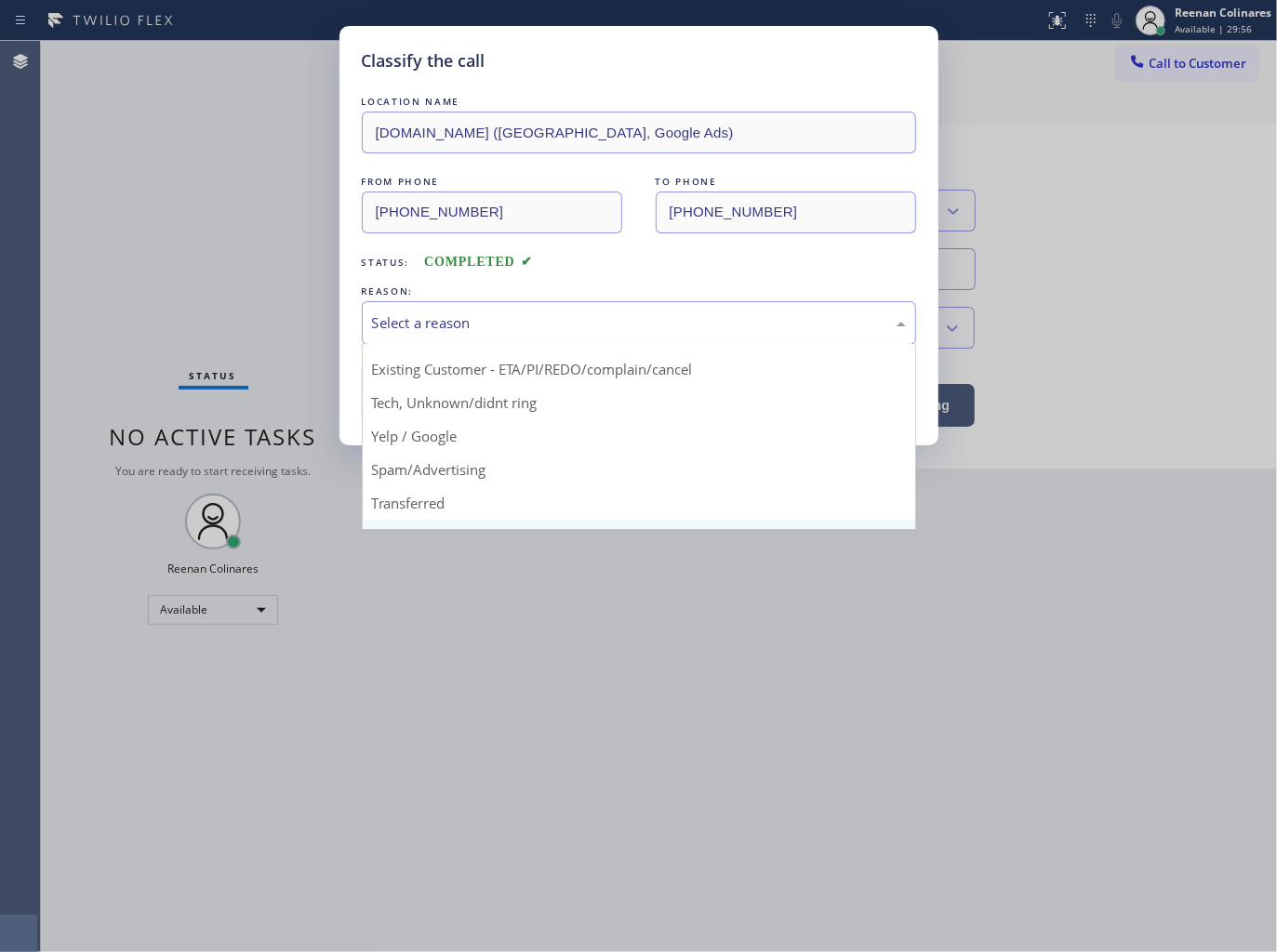
scroll to position [116, 0]
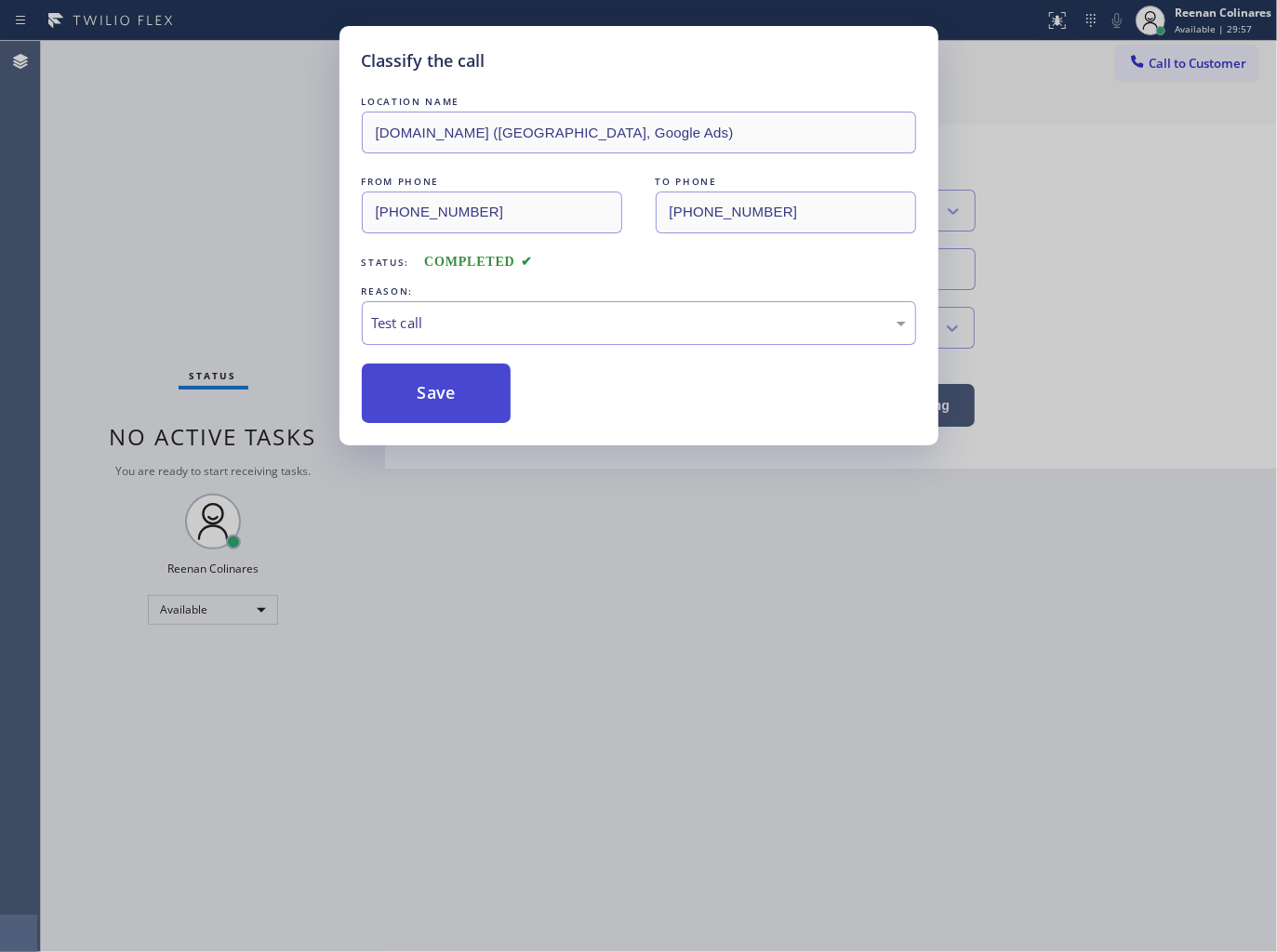
click at [414, 379] on button "Save" at bounding box center [436, 392] width 149 height 59
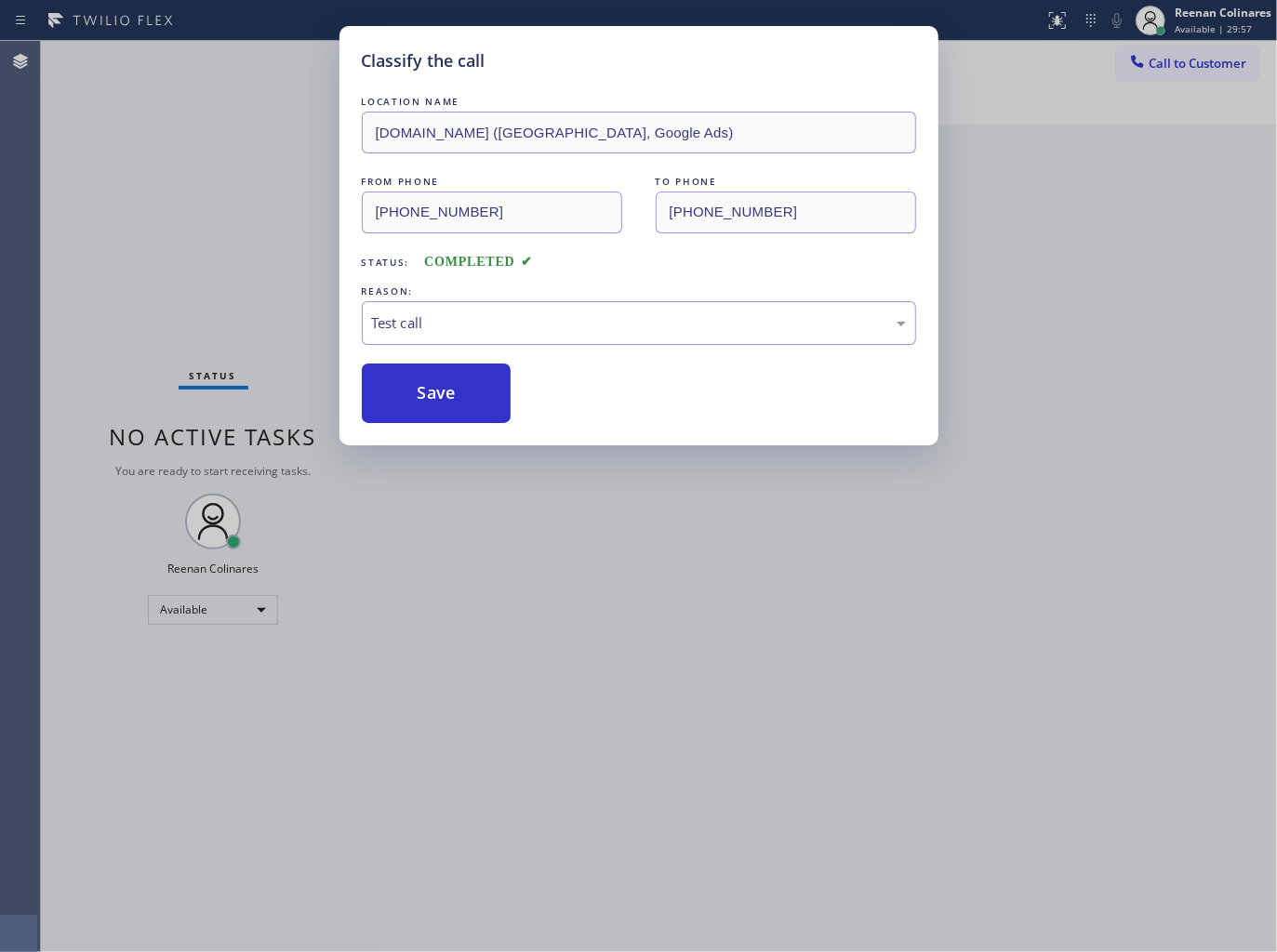
click at [107, 216] on div "Classify the call LOCATION NAME [DOMAIN_NAME] ([GEOGRAPHIC_DATA], Google Ads) F…" at bounding box center [638, 476] width 1277 height 952
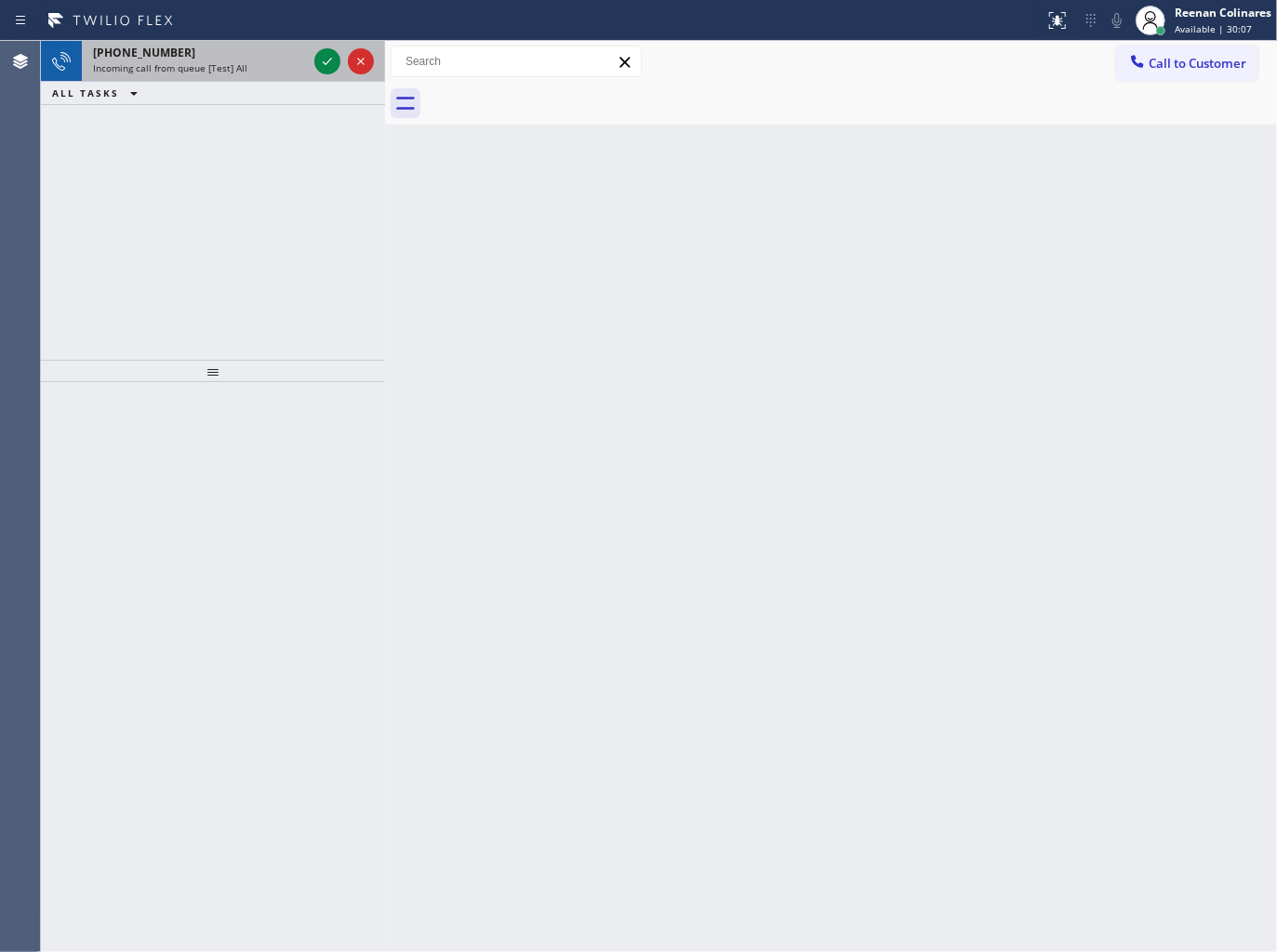
click at [200, 77] on div "[PHONE_NUMBER] Incoming call from queue [Test] All" at bounding box center [196, 62] width 229 height 41
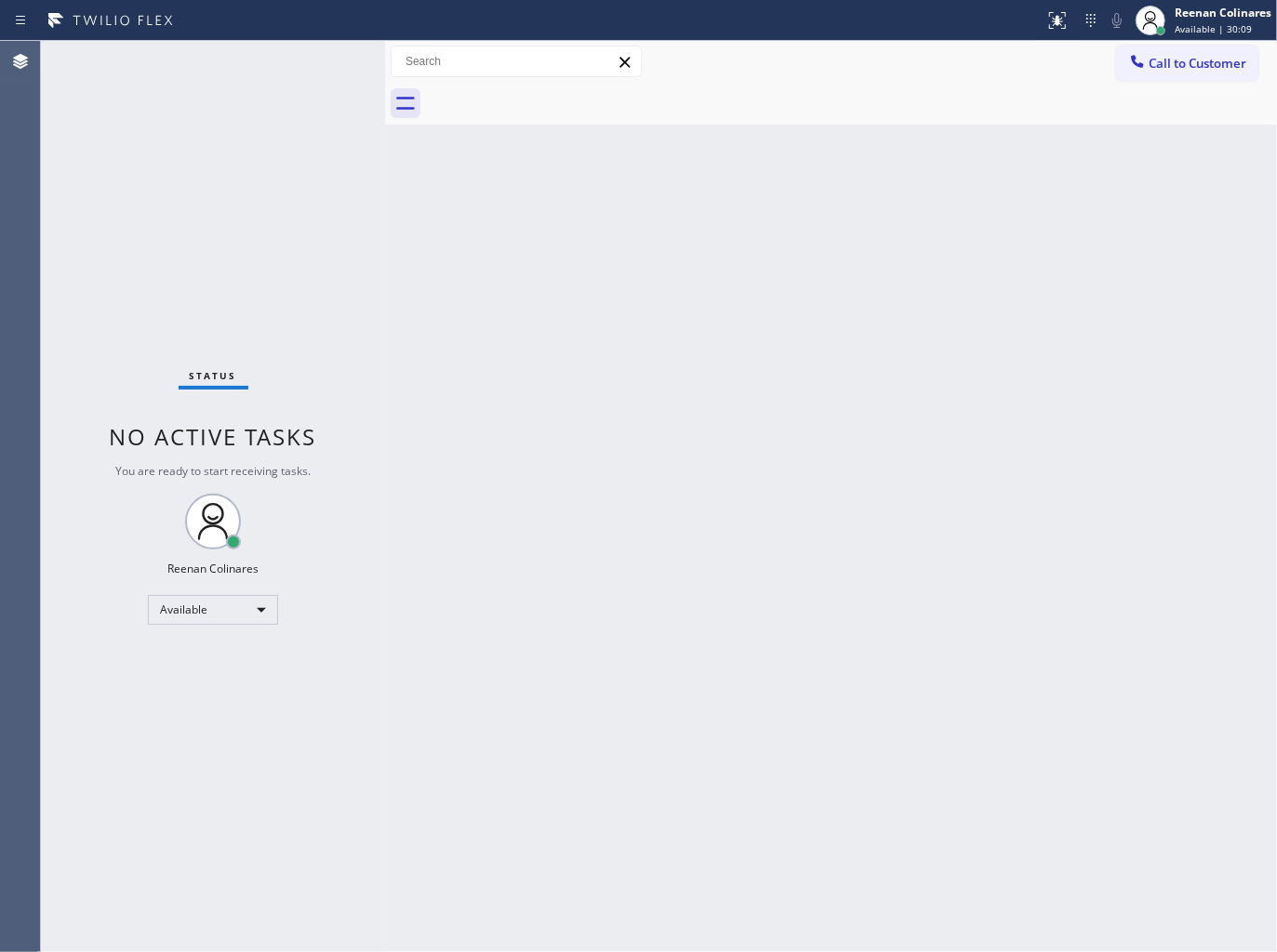
click at [328, 58] on div "Status No active tasks You are ready to start receiving tasks. Reenan Colinares…" at bounding box center [213, 497] width 344 height 911
click at [263, 62] on div "Status No active tasks You are ready to start receiving tasks. Reenan Colinares…" at bounding box center [213, 497] width 344 height 911
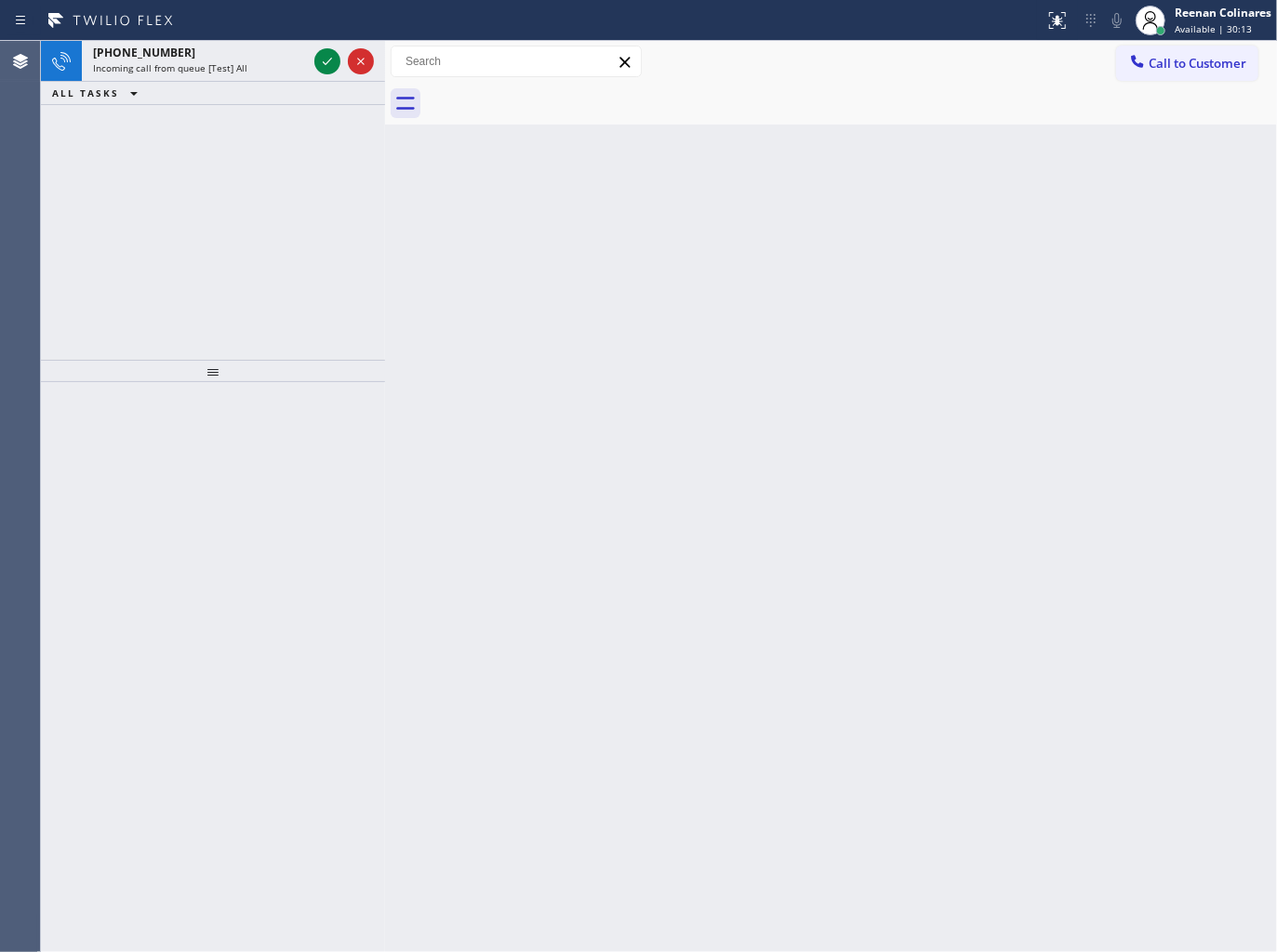
click at [263, 62] on div "Incoming call from queue [Test] All" at bounding box center [200, 68] width 214 height 13
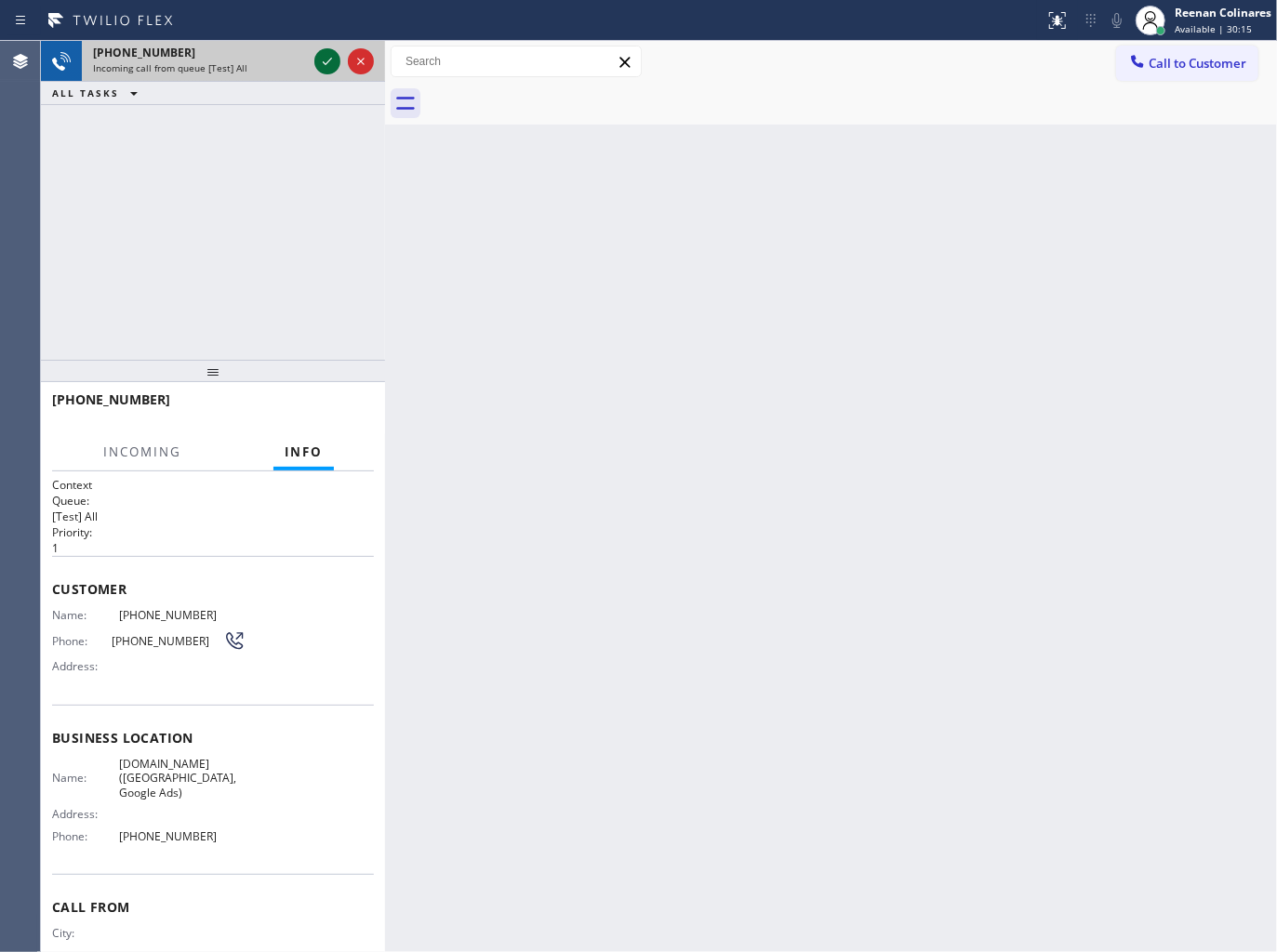
click at [322, 63] on icon at bounding box center [328, 61] width 23 height 23
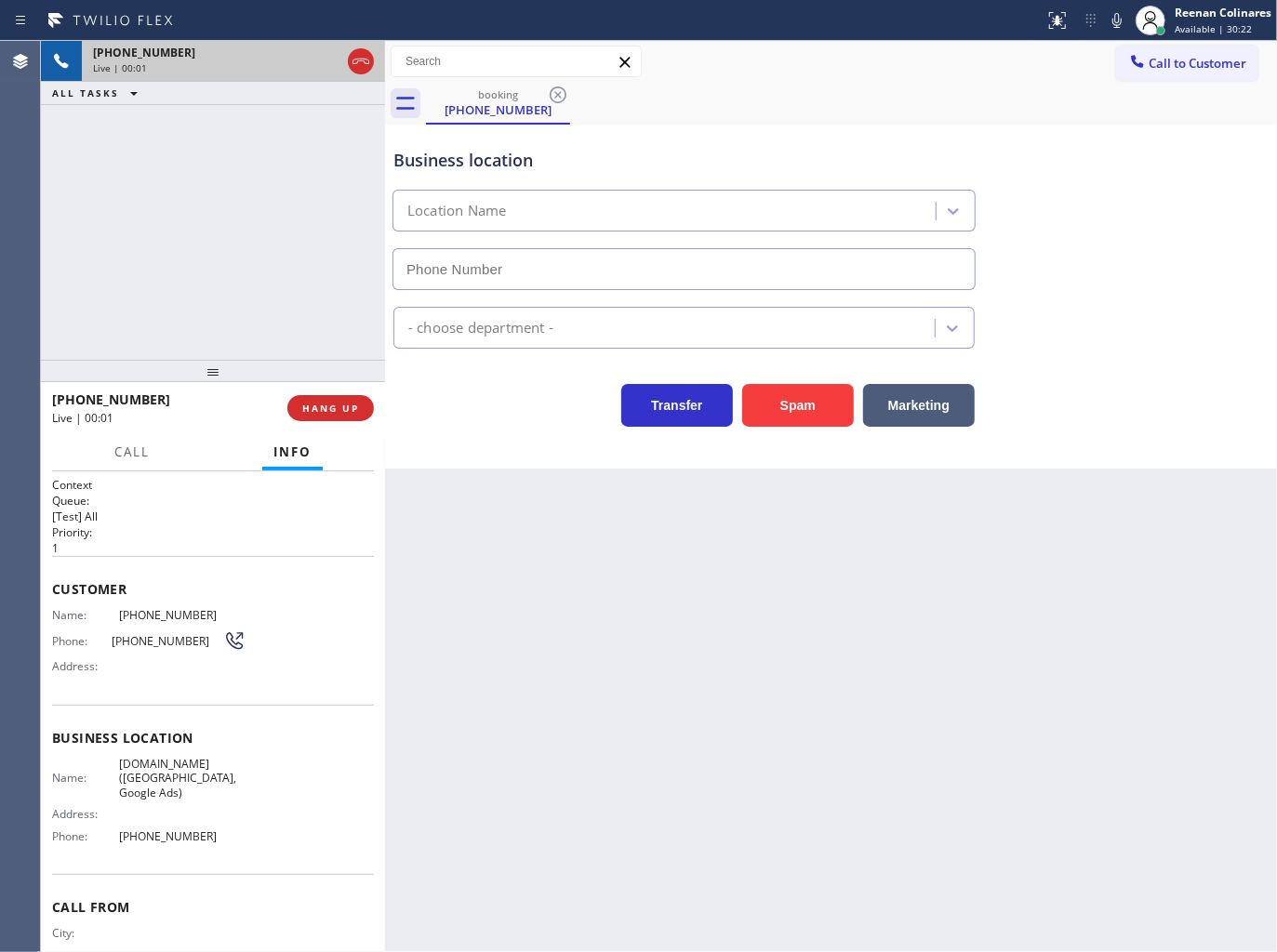
type input "[PHONE_NUMBER]"
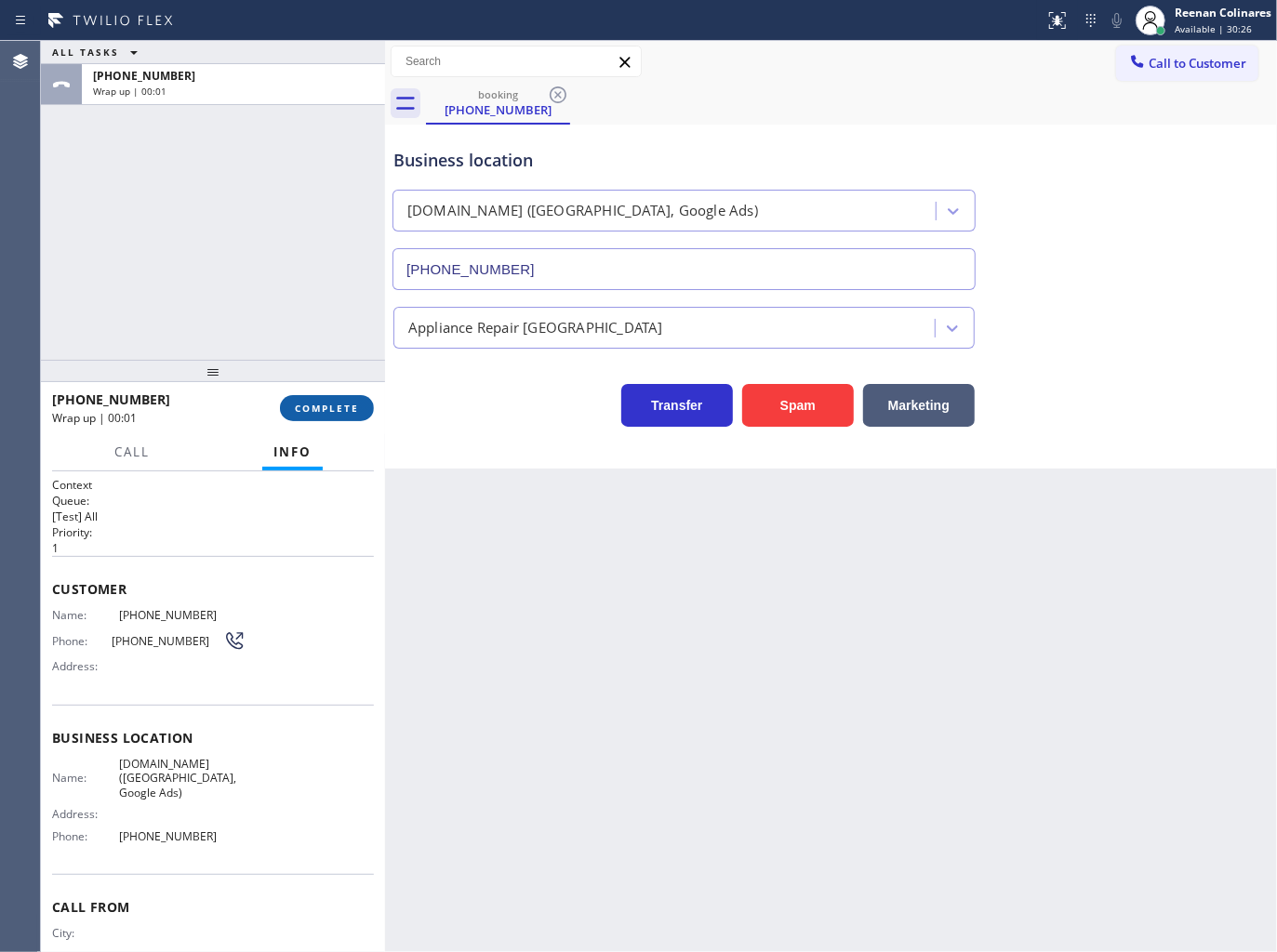
click at [341, 402] on span "COMPLETE" at bounding box center [327, 408] width 64 height 13
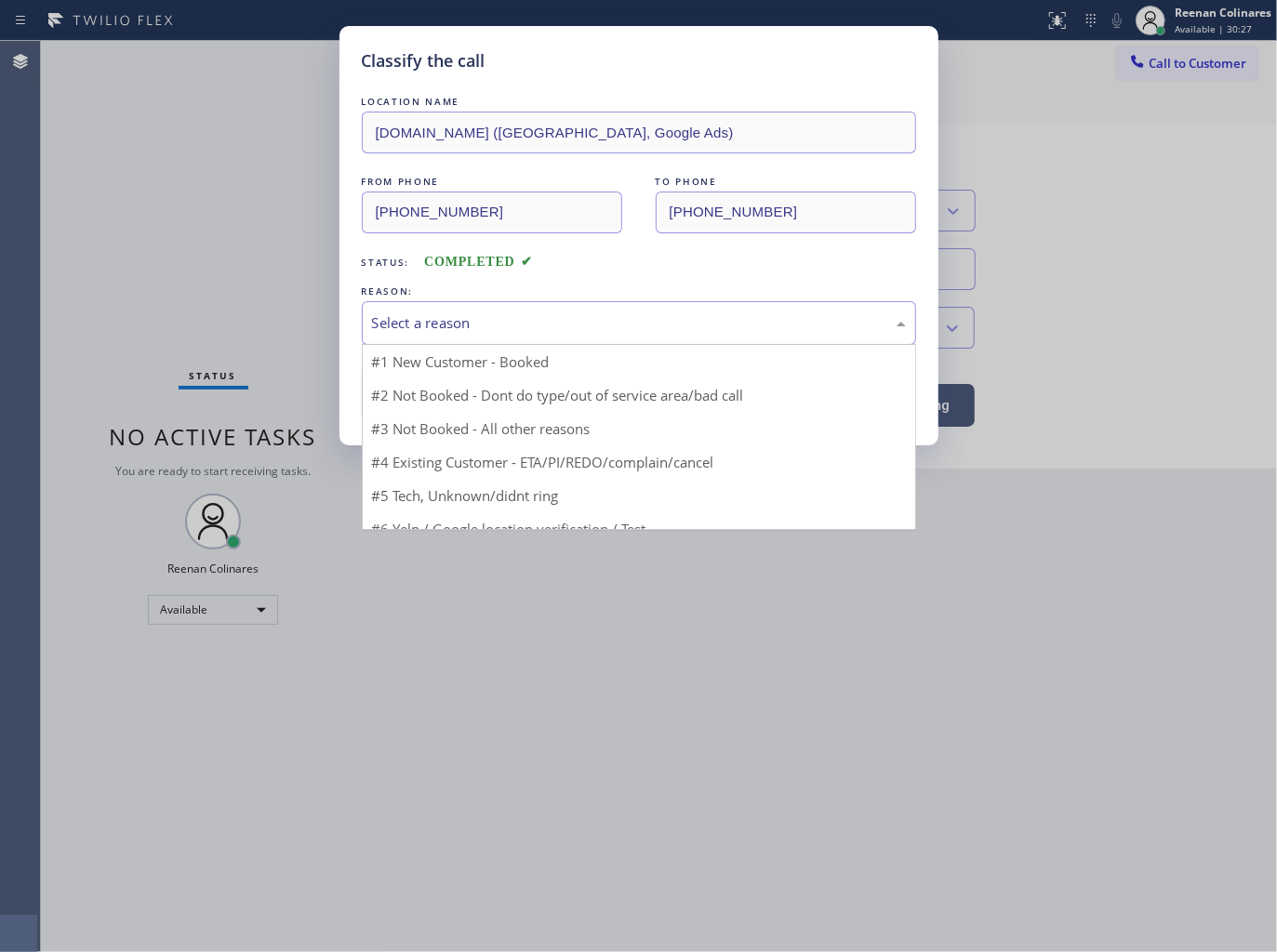
click at [447, 317] on div "Select a reason" at bounding box center [638, 323] width 533 height 22
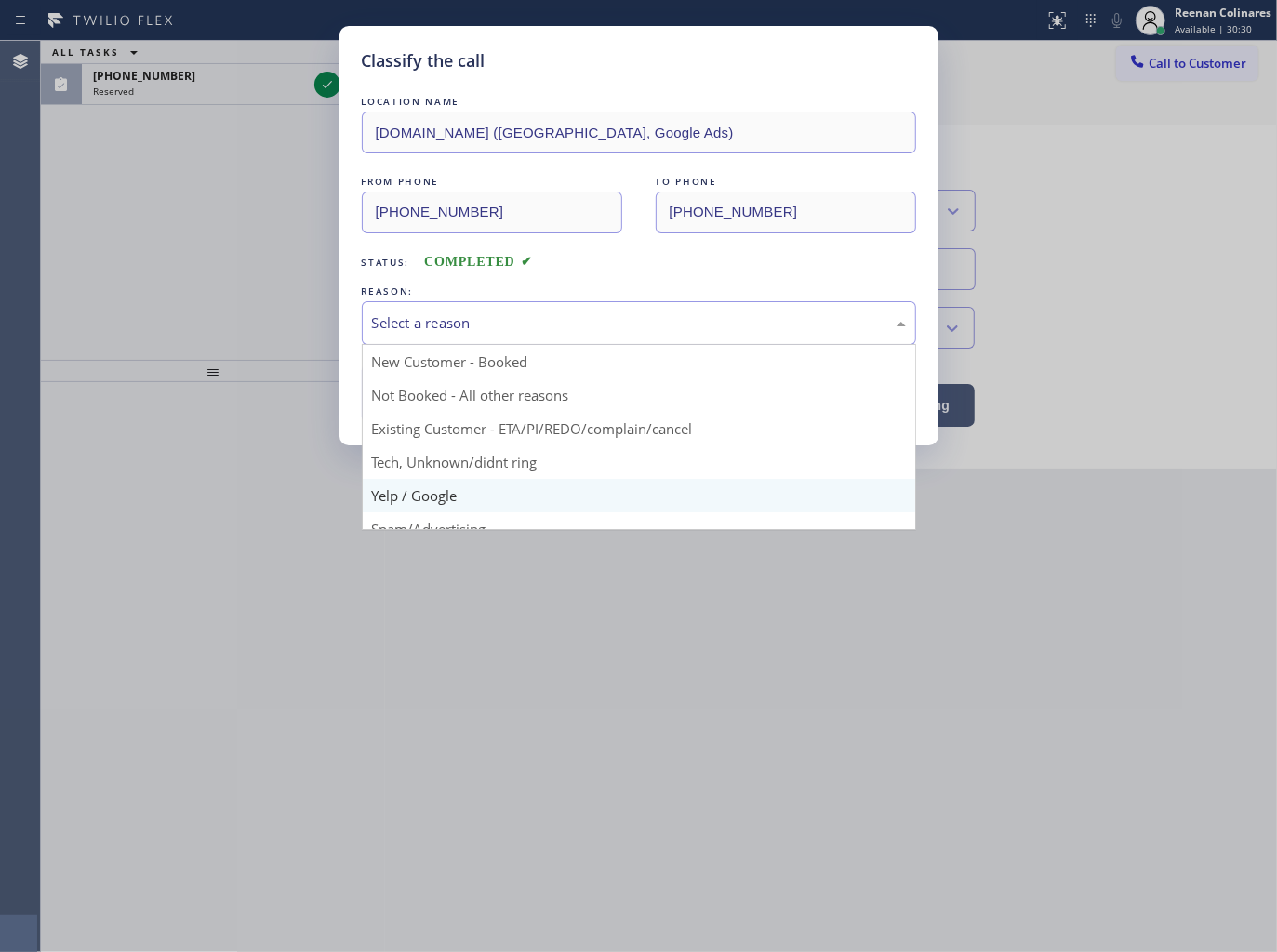
scroll to position [116, 0]
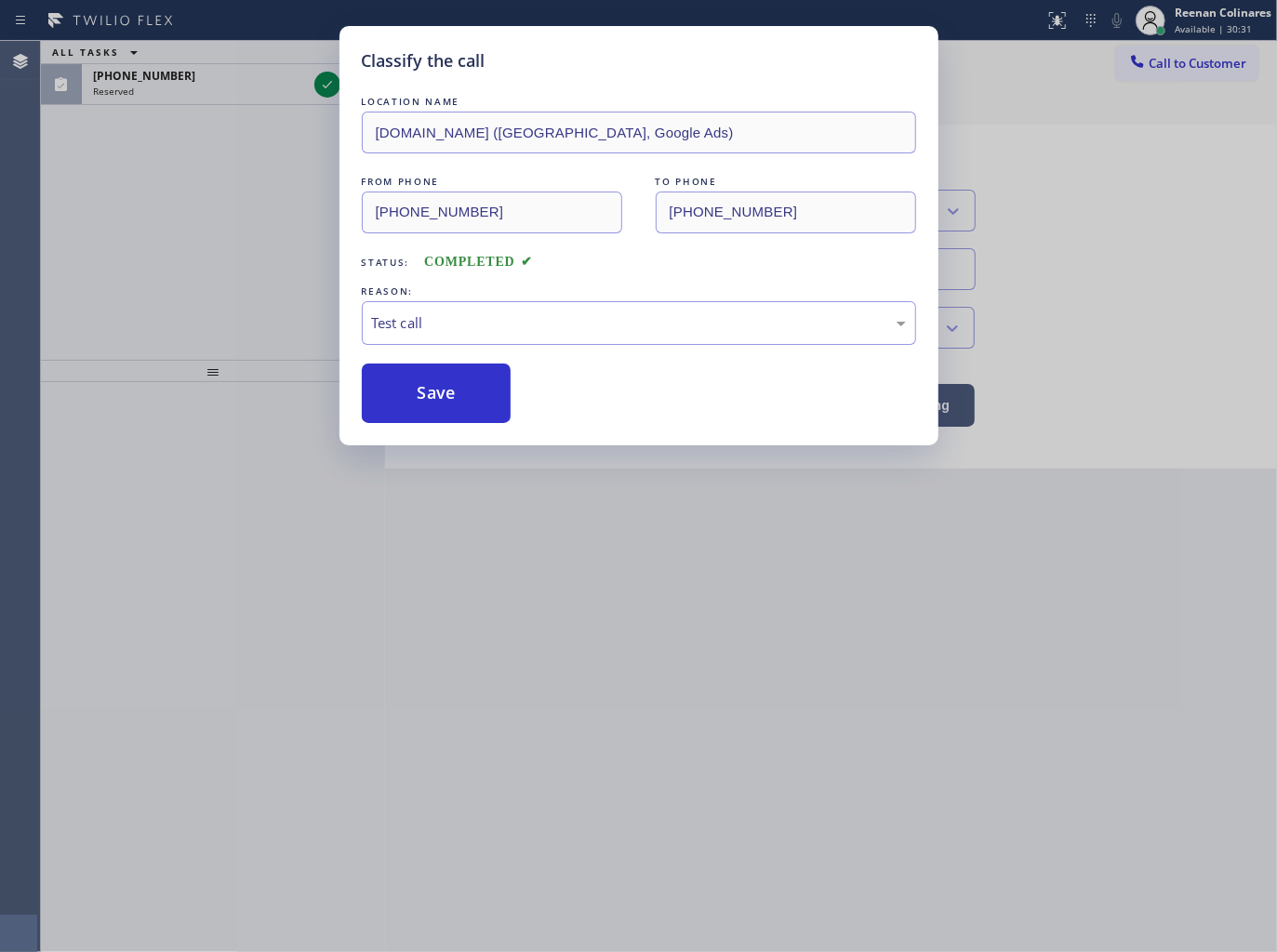
click at [411, 432] on div "Classify the call LOCATION NAME [DOMAIN_NAME] ([GEOGRAPHIC_DATA], Google Ads) F…" at bounding box center [638, 236] width 599 height 420
click at [412, 420] on button "Save" at bounding box center [436, 392] width 149 height 59
click at [414, 406] on button "Save" at bounding box center [436, 392] width 149 height 59
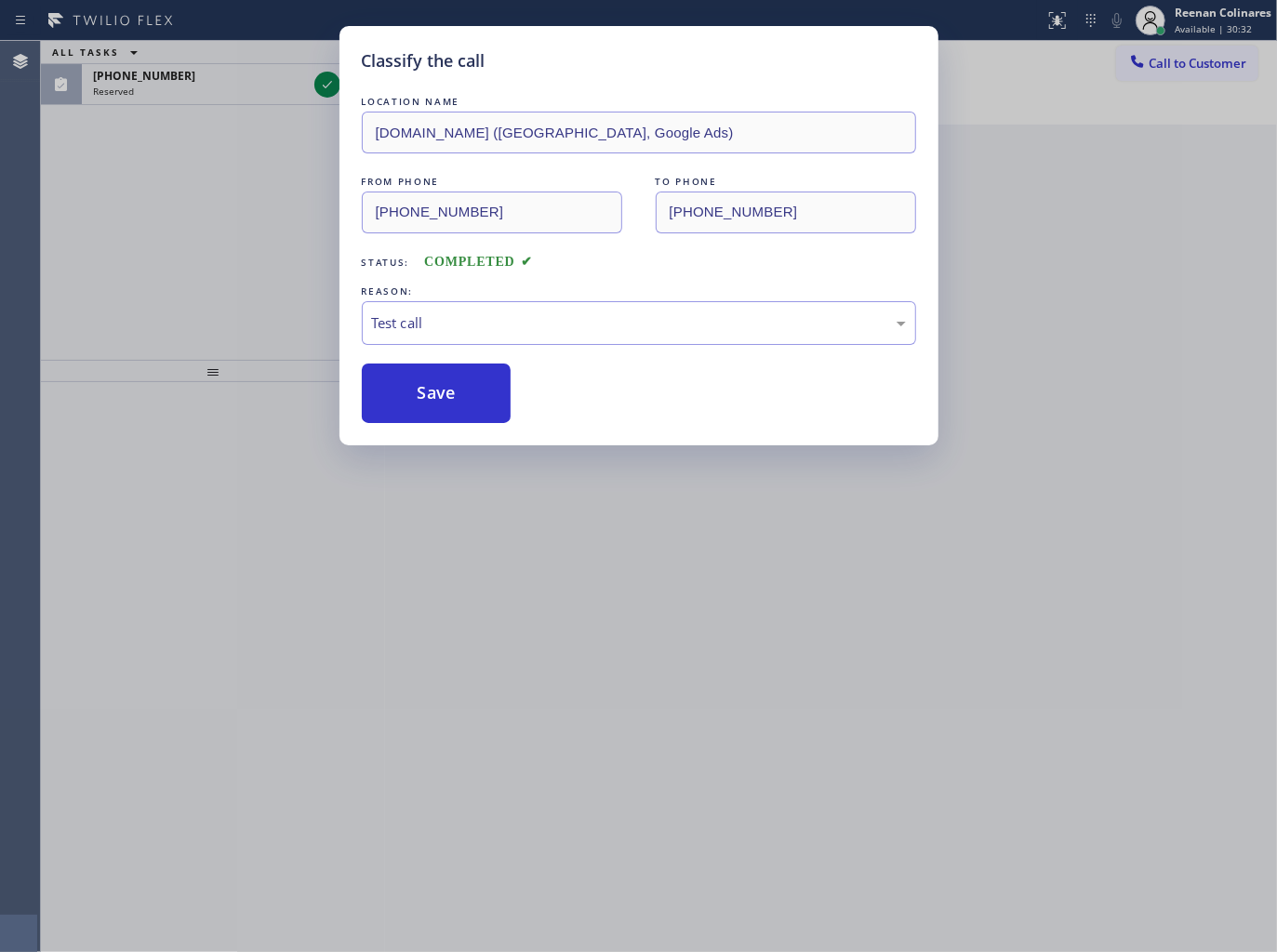
drag, startPoint x: 276, startPoint y: 160, endPoint x: 273, endPoint y: 150, distance: 10.4
click at [274, 153] on div "Classify the call LOCATION NAME [DOMAIN_NAME] ([GEOGRAPHIC_DATA], Google Ads) F…" at bounding box center [638, 476] width 1277 height 952
click at [249, 82] on div "[PHONE_NUMBER]" at bounding box center [200, 75] width 214 height 16
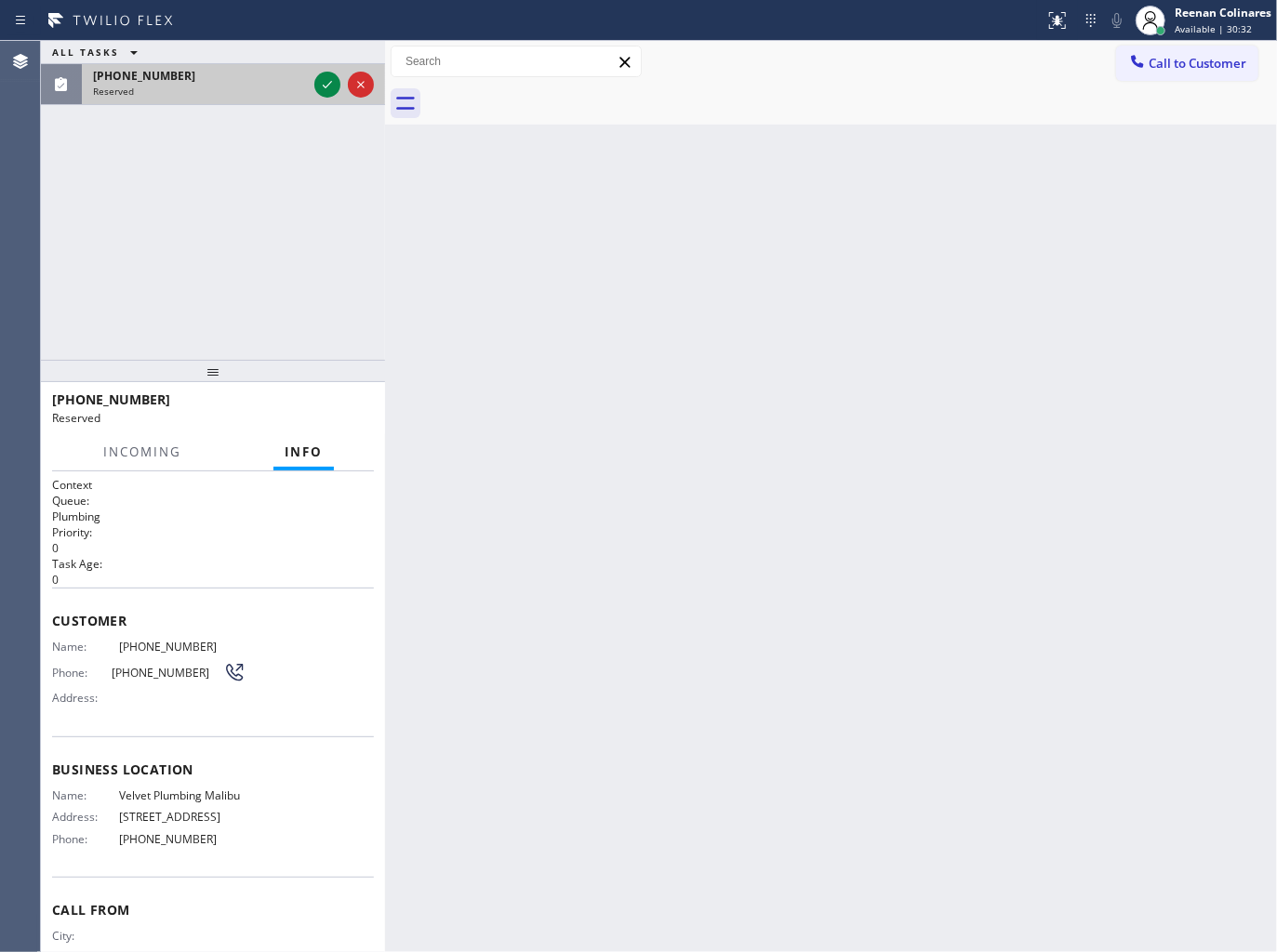
click at [249, 82] on div "[PHONE_NUMBER]" at bounding box center [200, 75] width 214 height 16
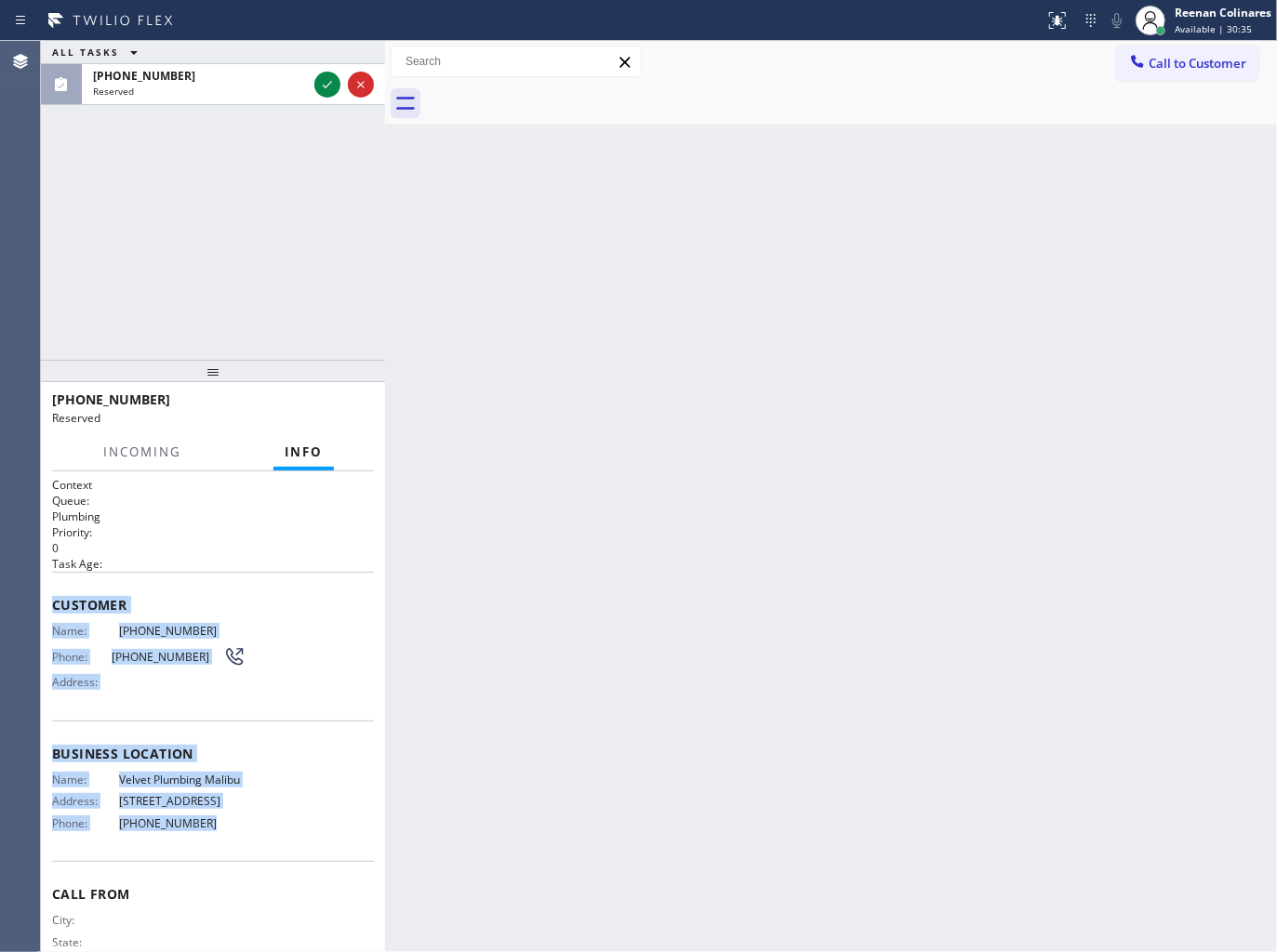
drag, startPoint x: 61, startPoint y: 595, endPoint x: 422, endPoint y: 881, distance: 460.6
click at [303, 860] on div "Context Queue: Plumbing Priority: 0 Task Age: Customer Name: [PHONE_NUMBER] Pho…" at bounding box center [213, 712] width 344 height 482
click at [324, 84] on icon at bounding box center [328, 84] width 23 height 23
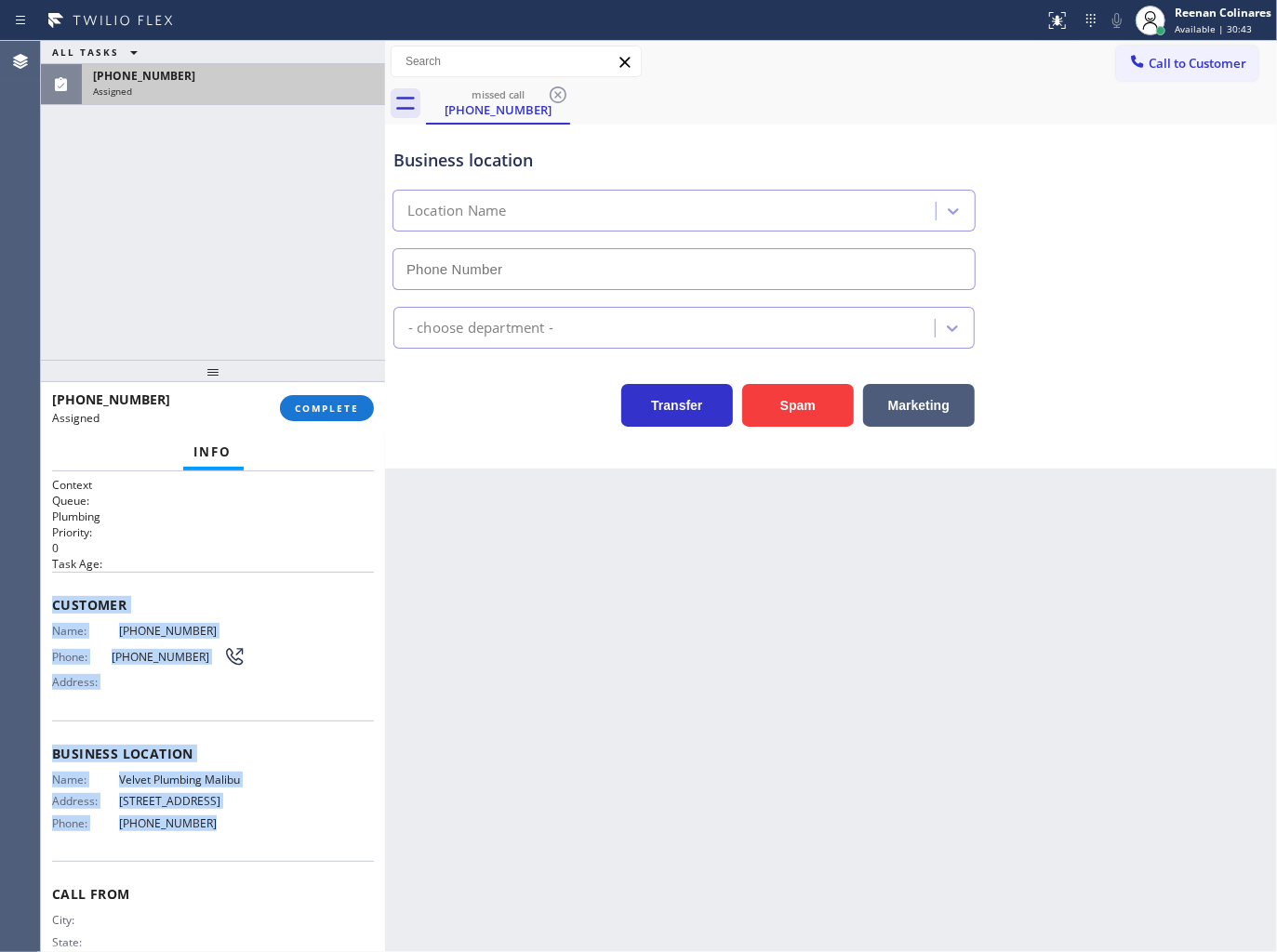
type input "[PHONE_NUMBER]"
click at [347, 415] on button "COMPLETE" at bounding box center [327, 408] width 94 height 26
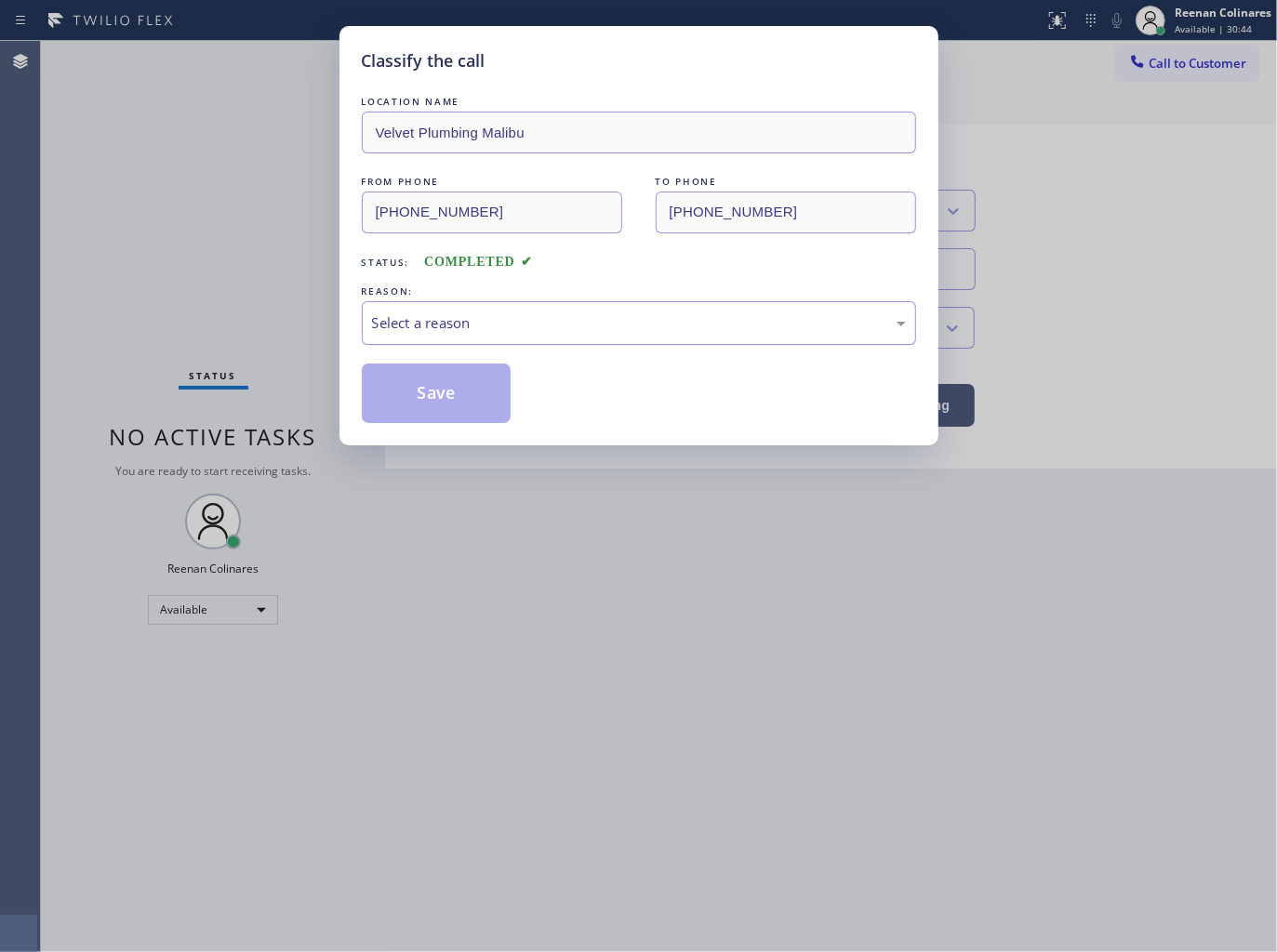
click at [447, 323] on div "Select a reason" at bounding box center [638, 323] width 533 height 22
click at [413, 392] on button "Save" at bounding box center [436, 392] width 149 height 59
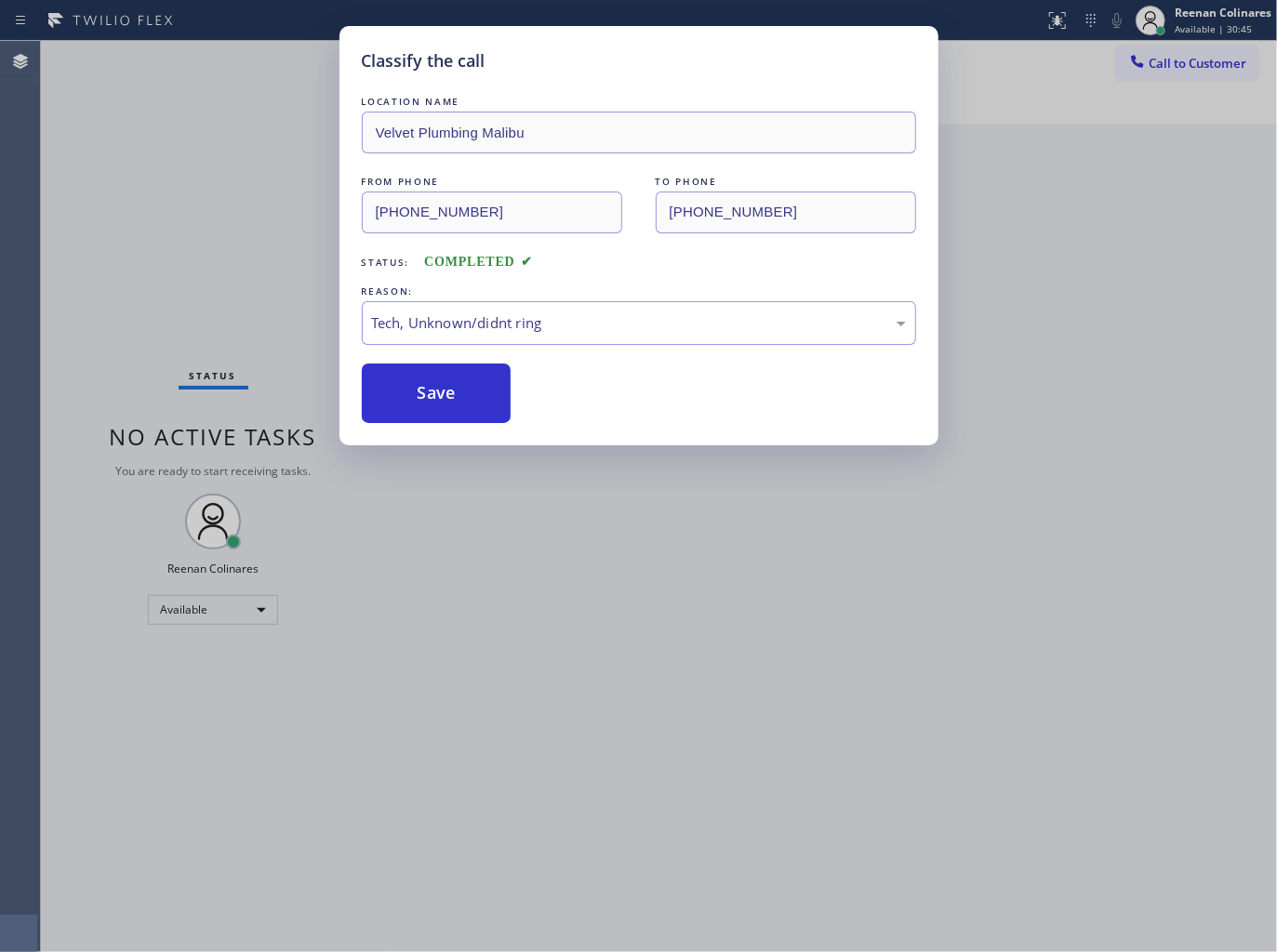
click at [209, 315] on div "Classify the call LOCATION NAME Velvet Plumbing Malibu FROM PHONE [PHONE_NUMBER…" at bounding box center [638, 476] width 1277 height 952
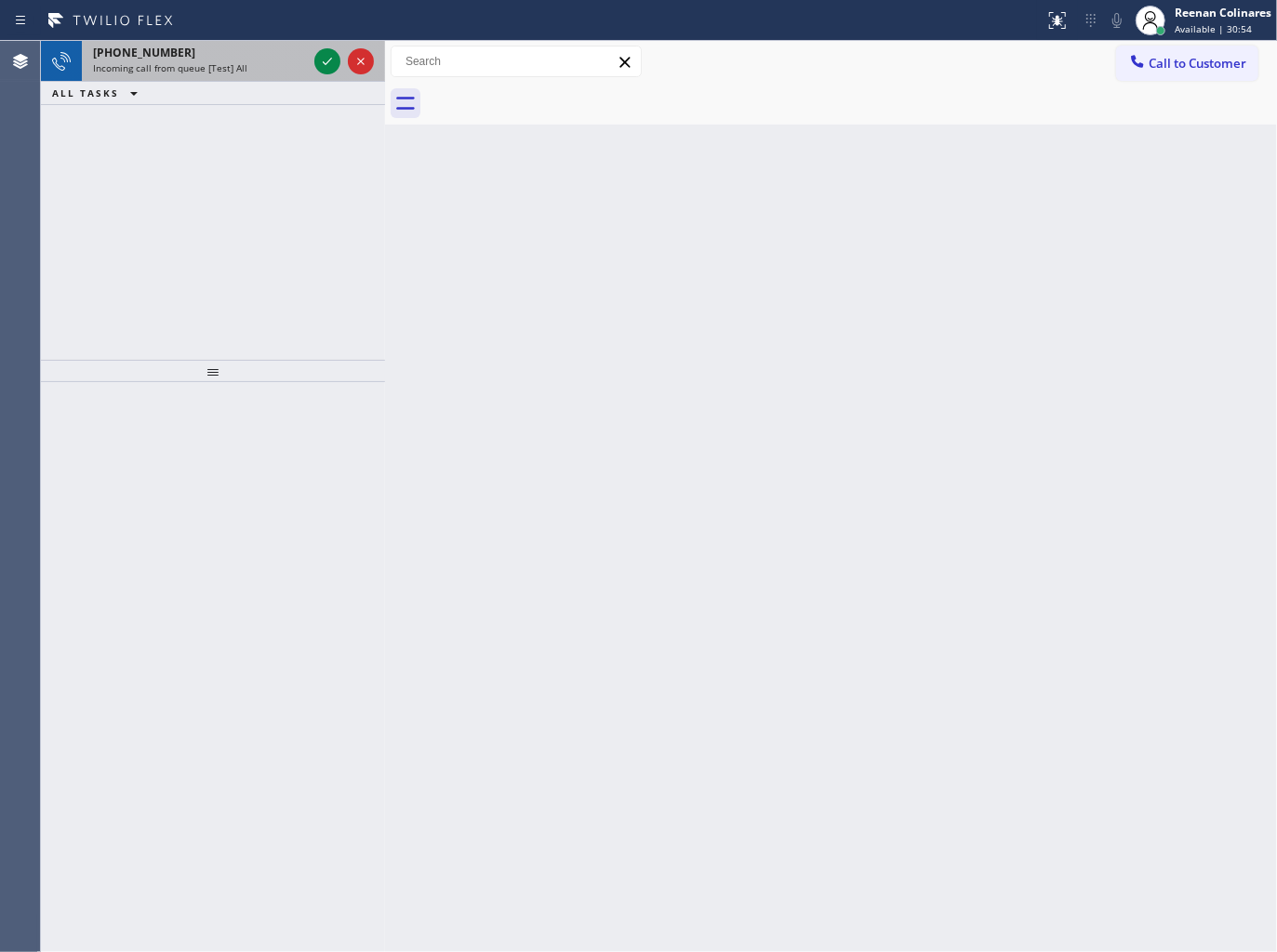
click at [230, 48] on div "[PHONE_NUMBER]" at bounding box center [200, 53] width 214 height 16
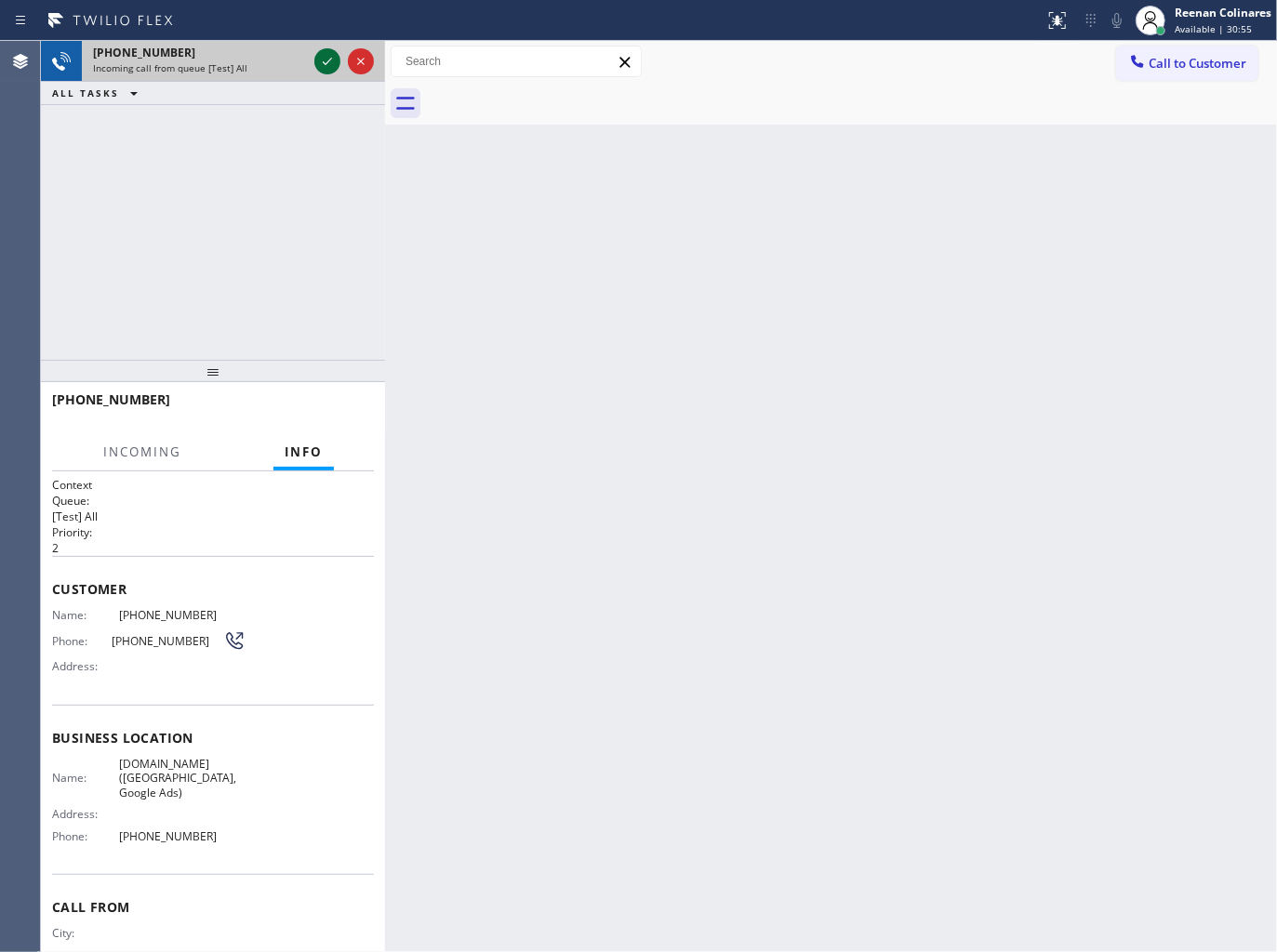
click at [321, 65] on icon at bounding box center [328, 61] width 23 height 23
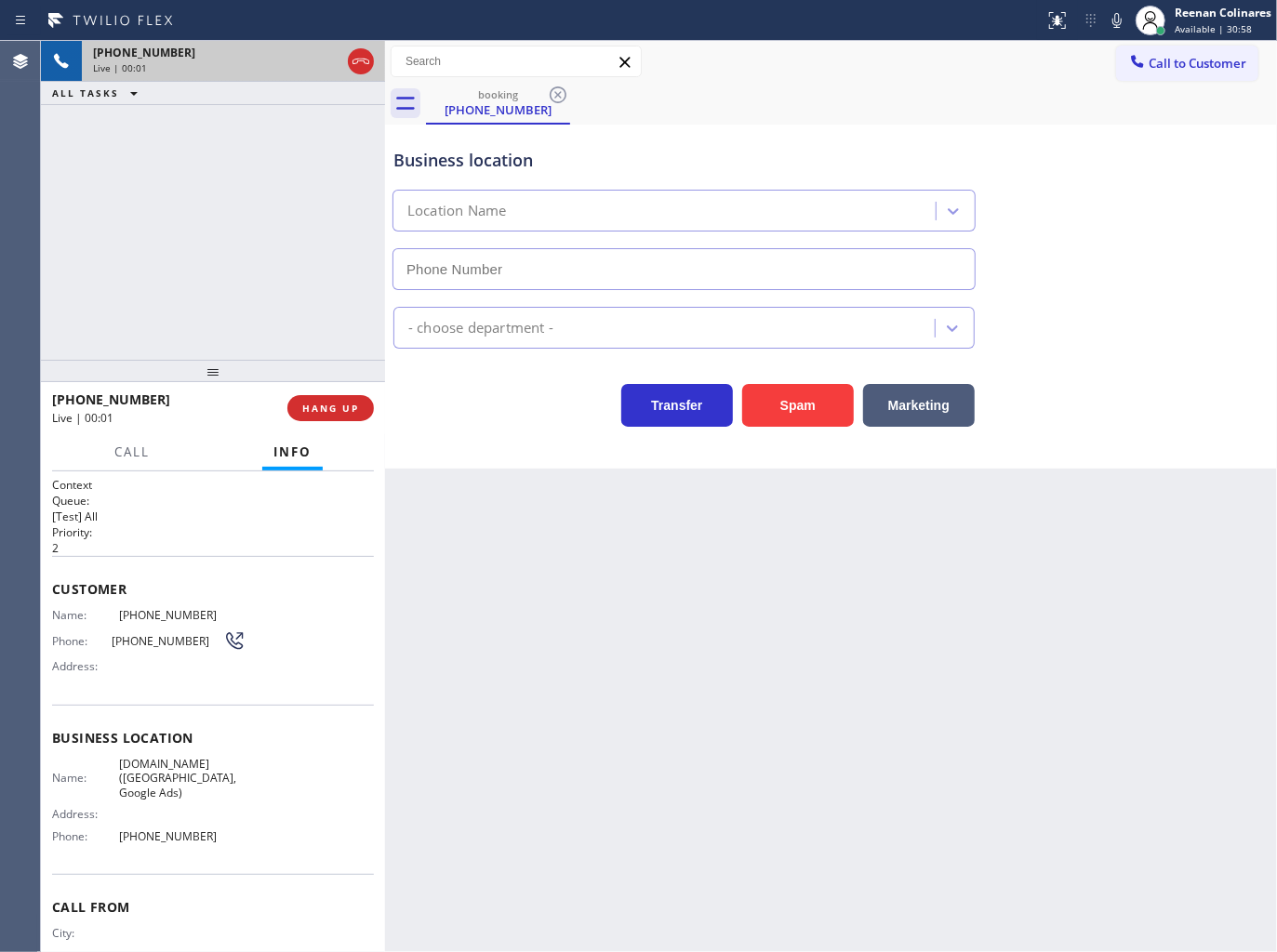
type input "[PHONE_NUMBER]"
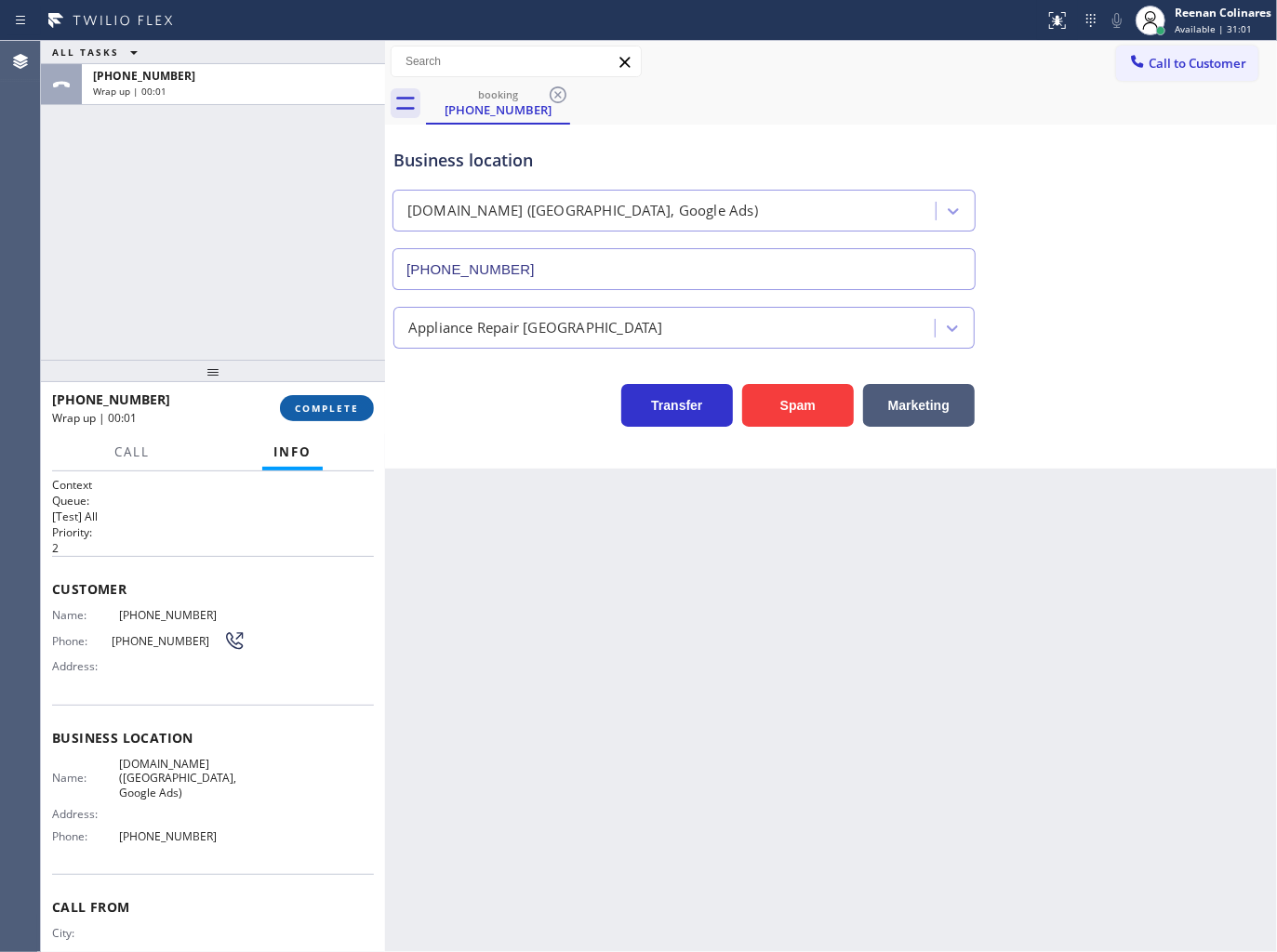
click at [359, 413] on button "COMPLETE" at bounding box center [327, 408] width 94 height 26
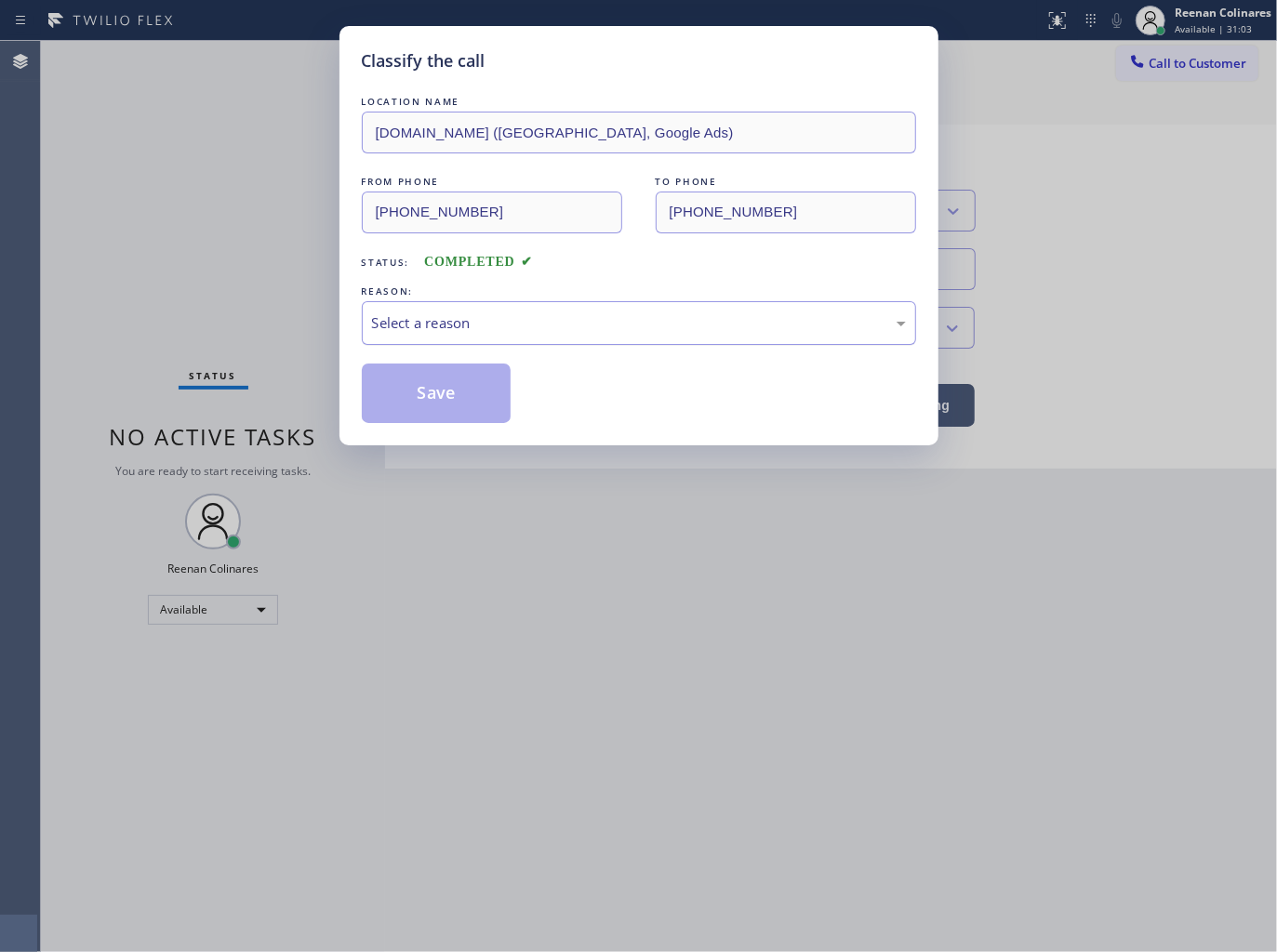
click at [440, 333] on div "Select a reason" at bounding box center [638, 323] width 554 height 44
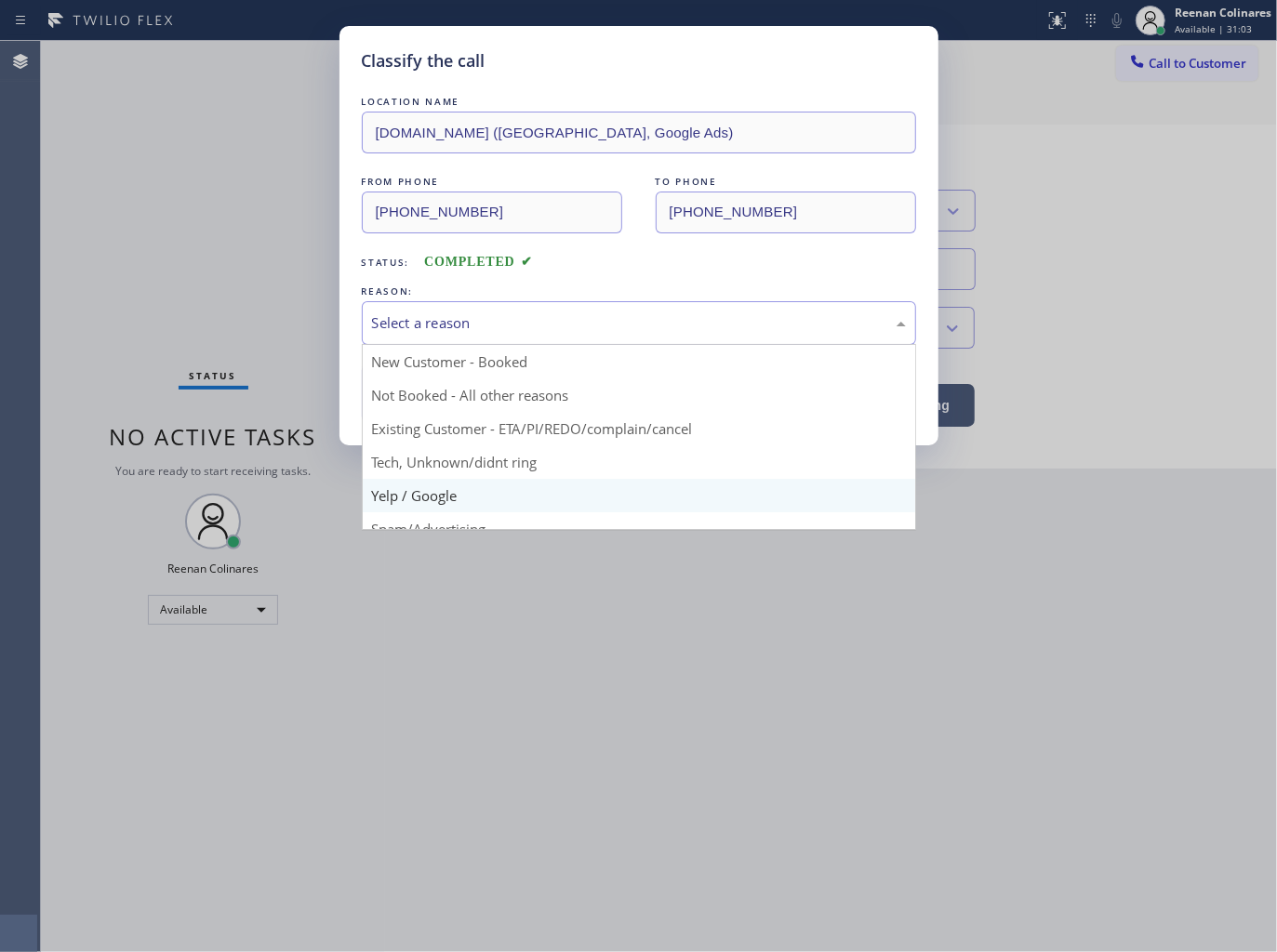
scroll to position [116, 0]
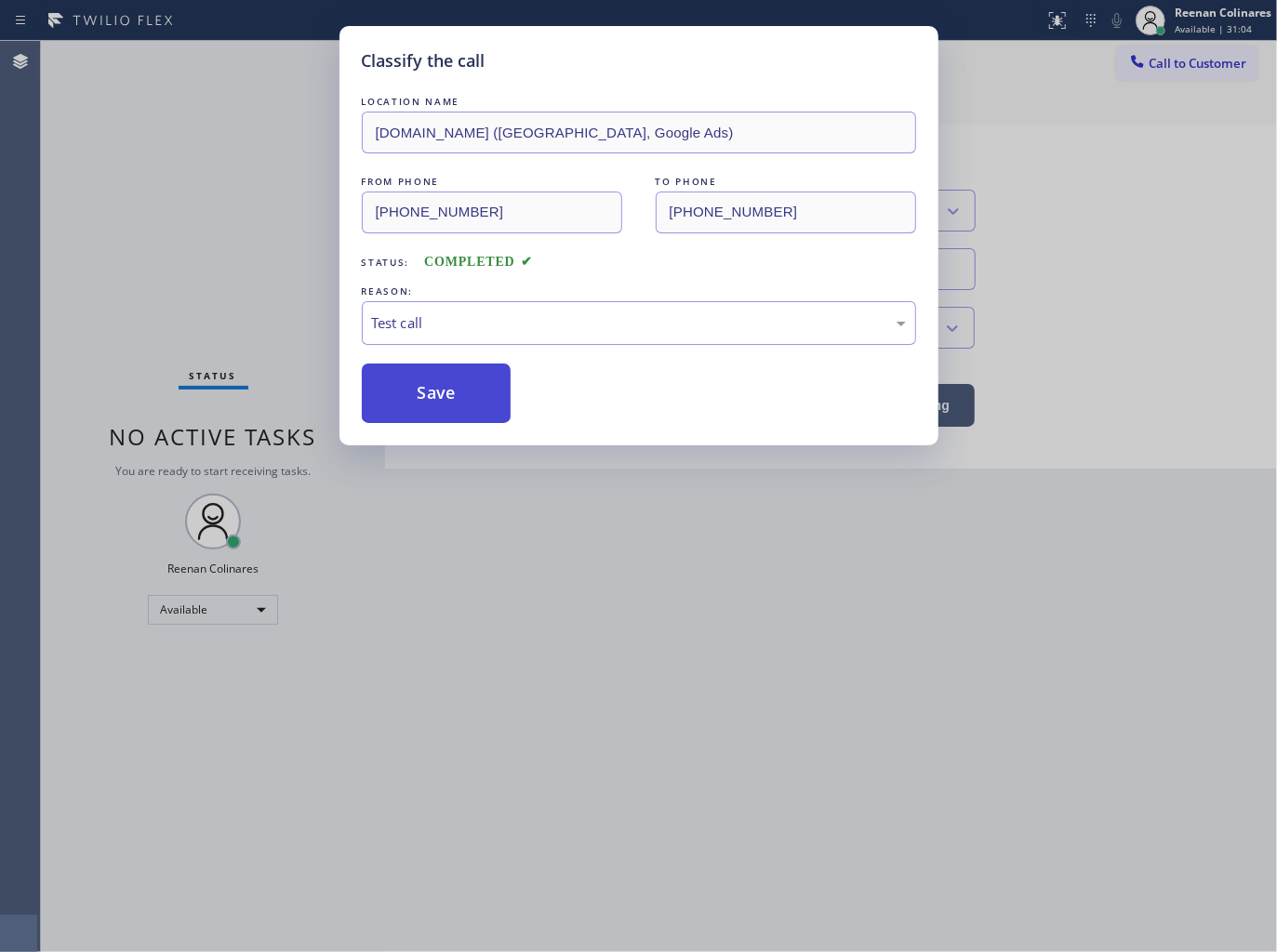
click at [411, 379] on button "Save" at bounding box center [436, 392] width 149 height 59
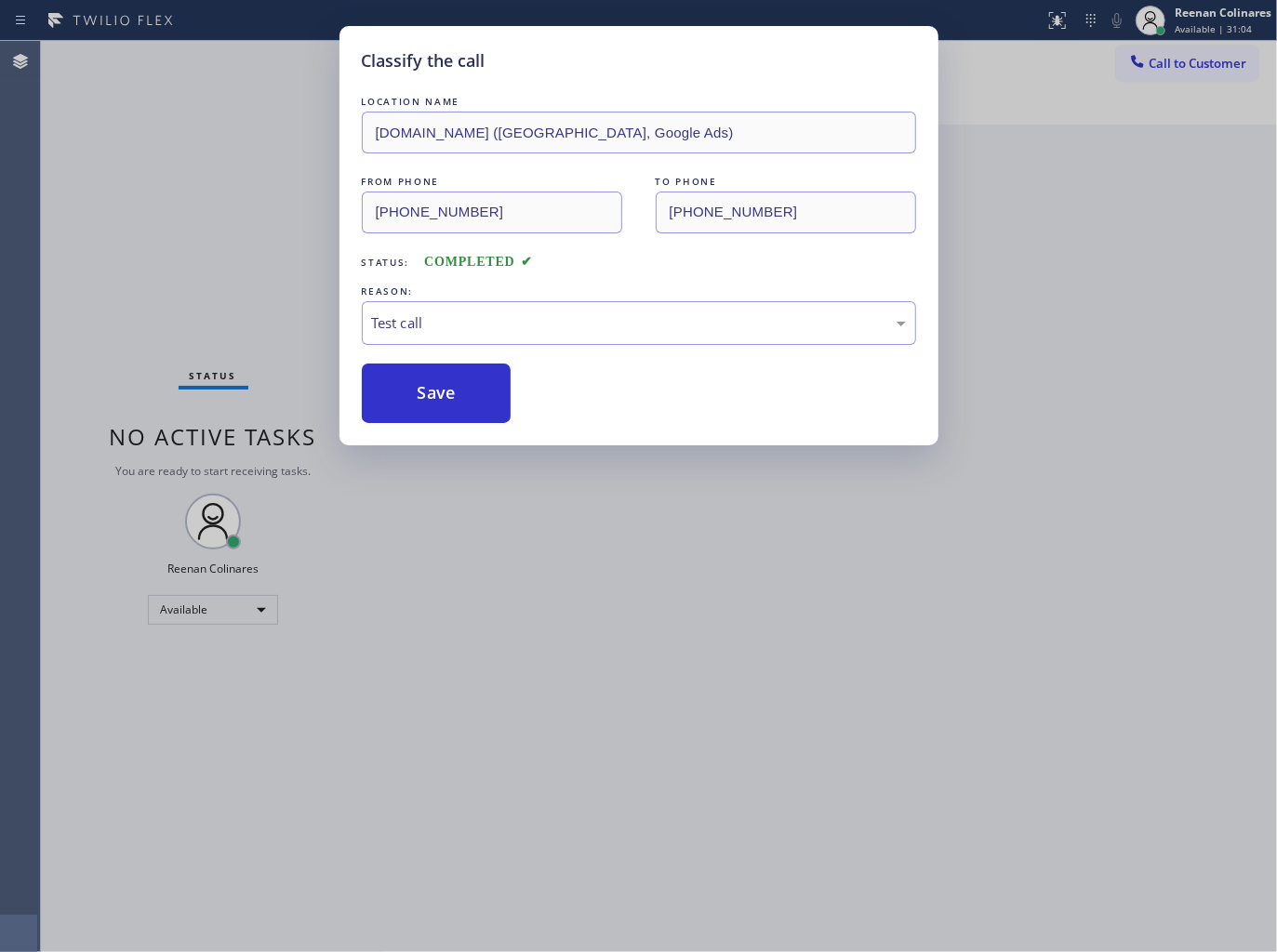
click at [234, 319] on div "Classify the call LOCATION NAME [DOMAIN_NAME] ([GEOGRAPHIC_DATA], Google Ads) F…" at bounding box center [638, 476] width 1277 height 952
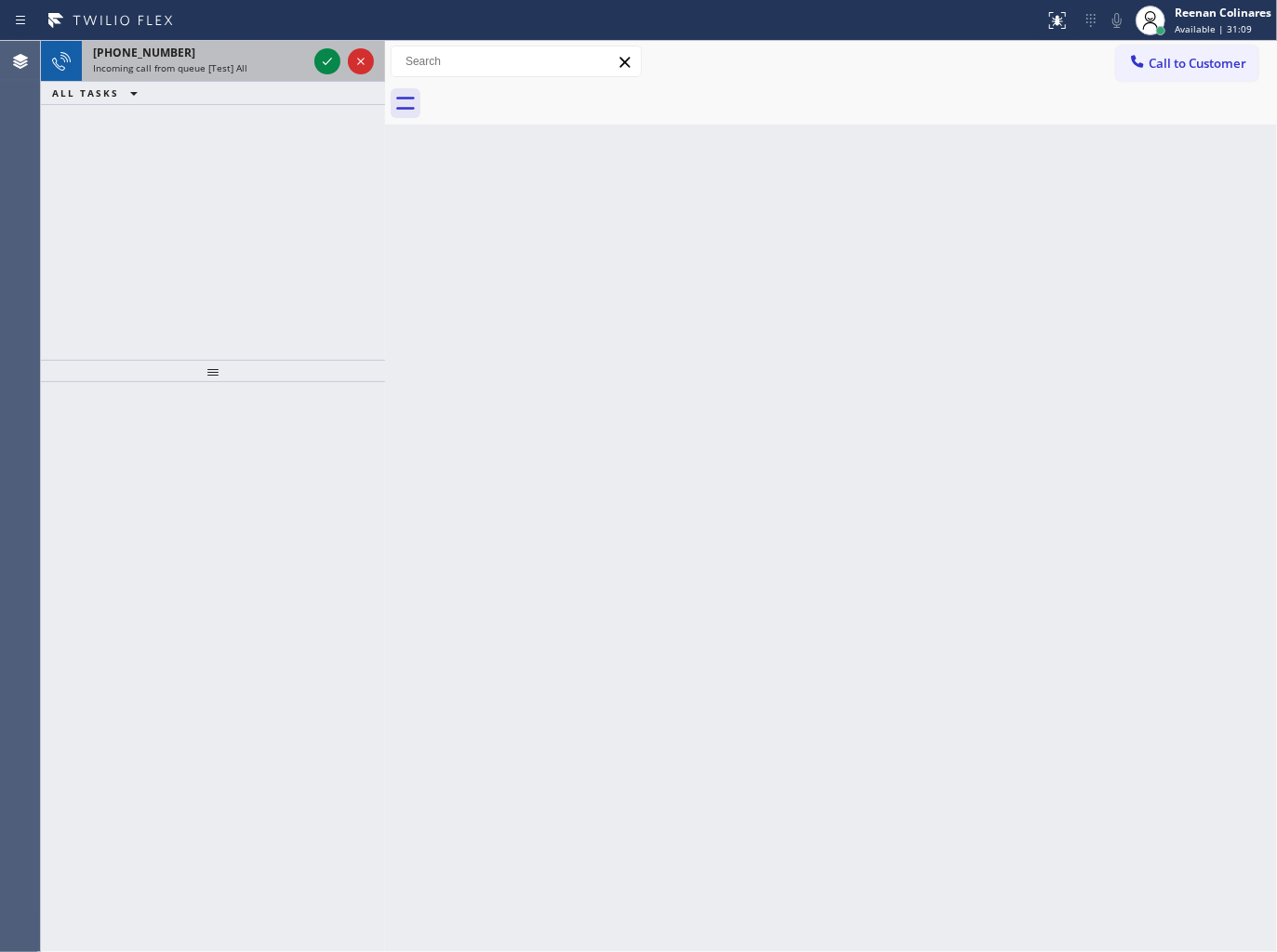
click at [229, 80] on div "[PHONE_NUMBER] Incoming call from queue [Test] All" at bounding box center [196, 62] width 229 height 41
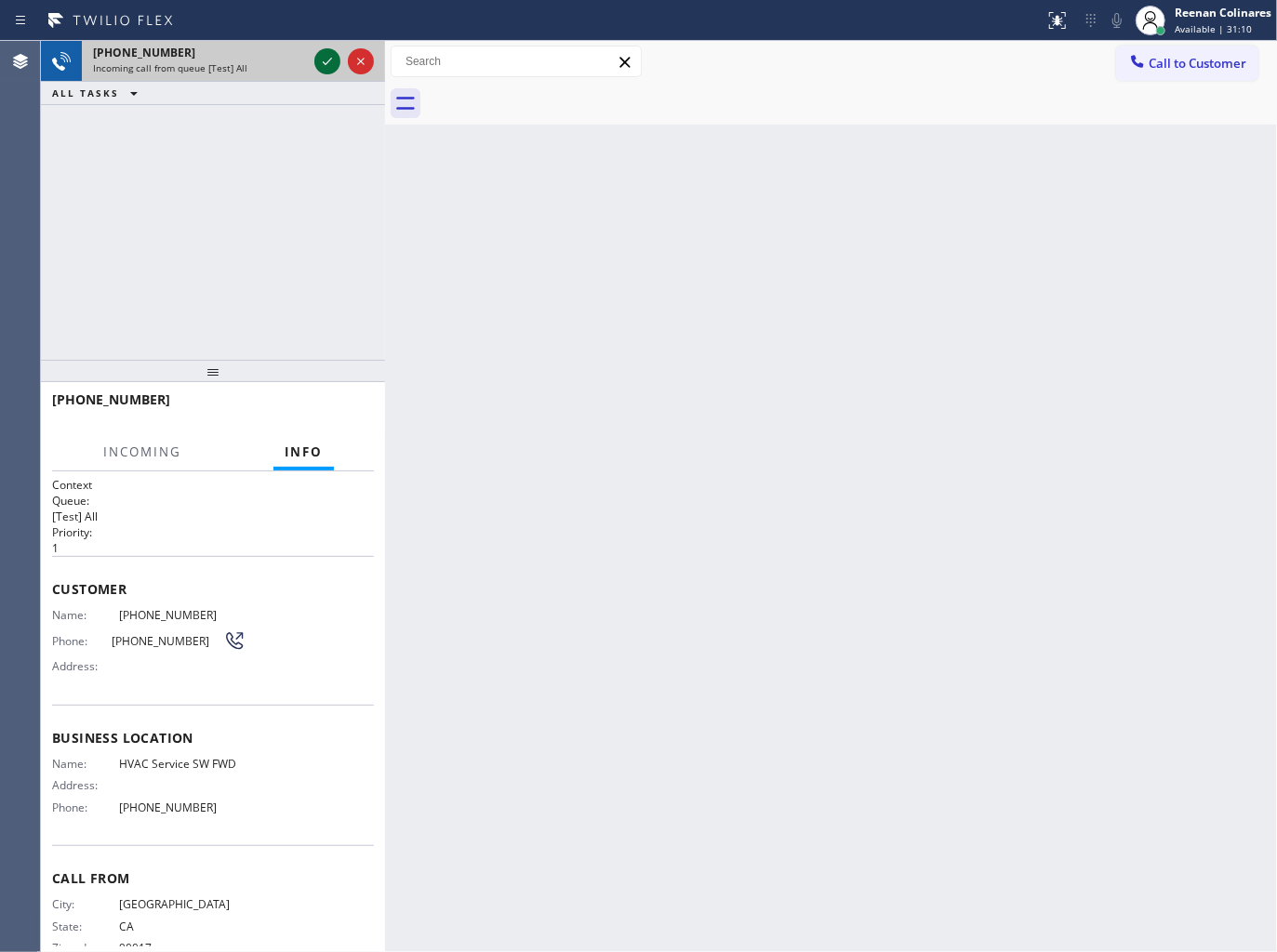
click at [327, 59] on icon at bounding box center [328, 61] width 23 height 23
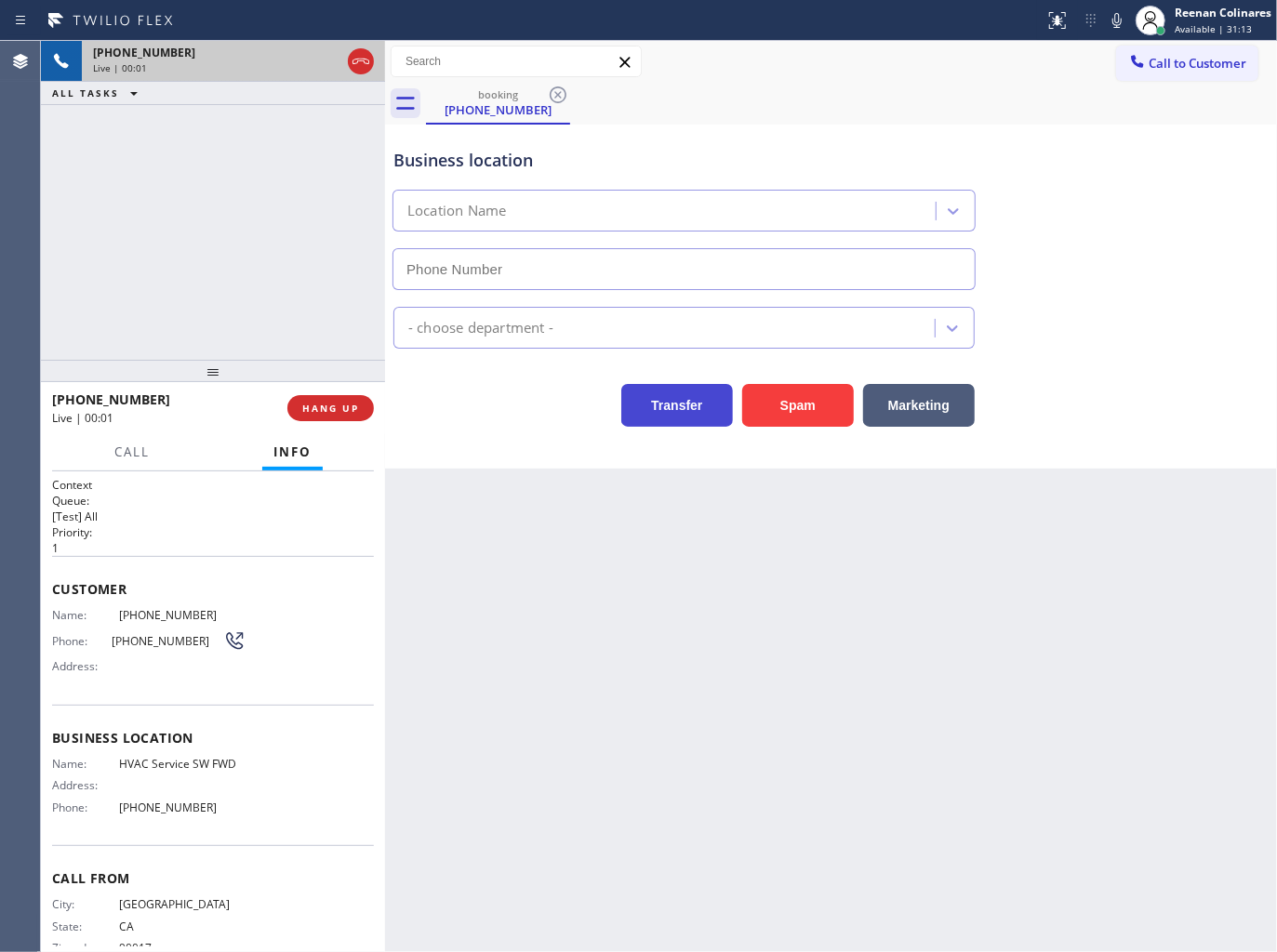
type input "[PHONE_NUMBER]"
click at [792, 400] on button "Spam" at bounding box center [797, 406] width 112 height 43
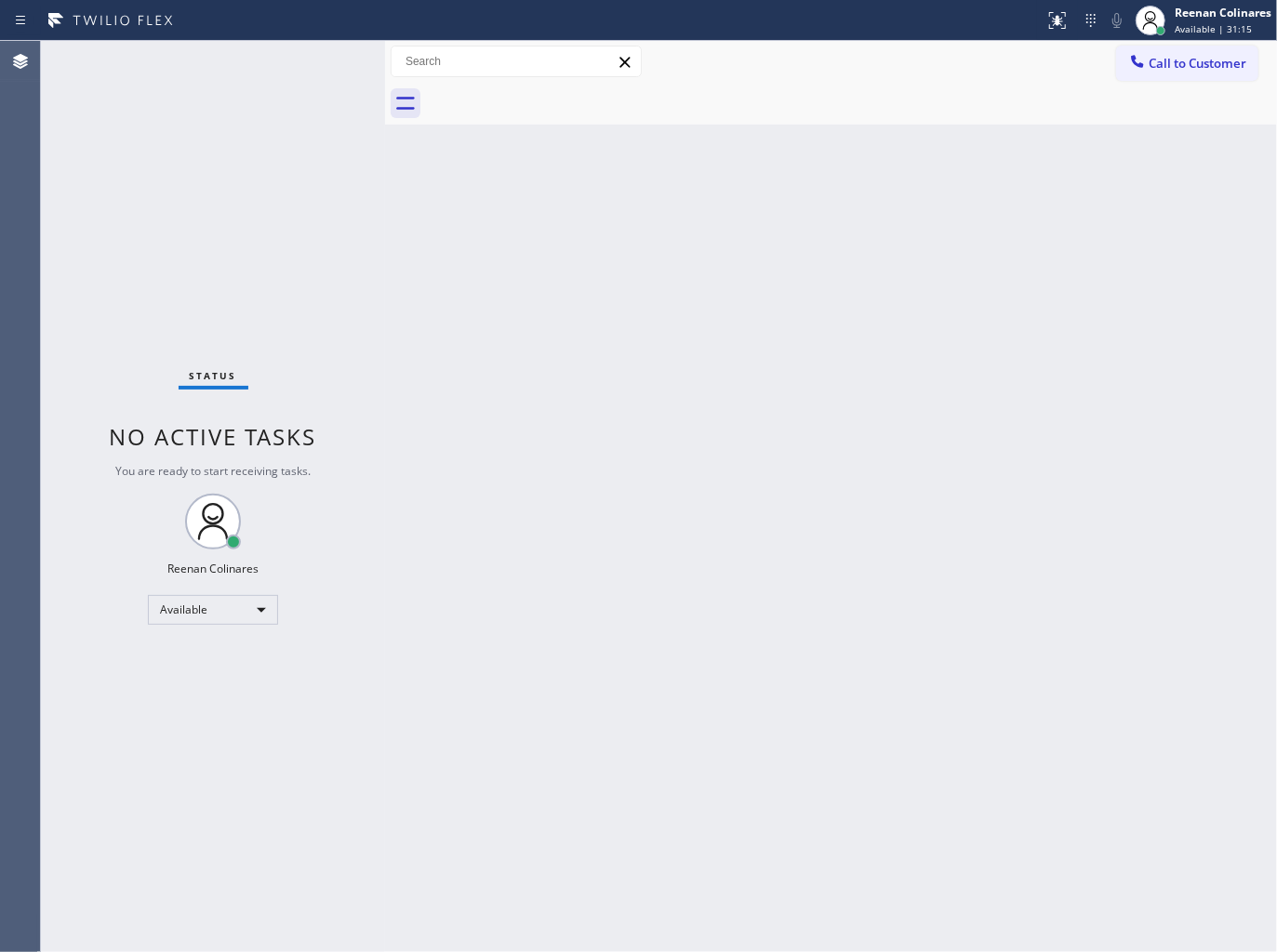
click at [812, 375] on div "Back to Dashboard Change Sender ID Customers Technicians Select a contact Outbo…" at bounding box center [831, 497] width 892 height 911
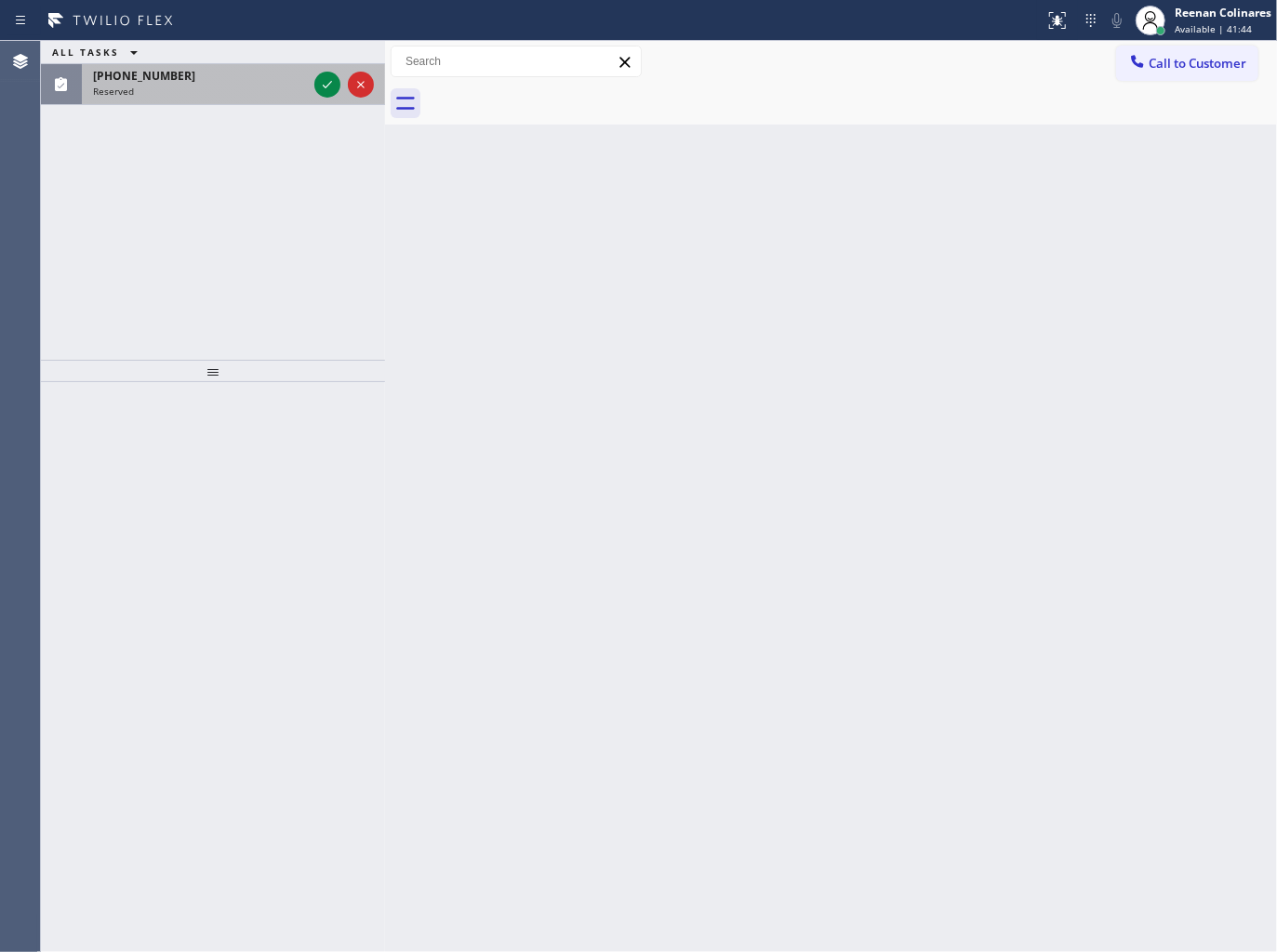
click at [243, 96] on div "Reserved" at bounding box center [200, 91] width 214 height 13
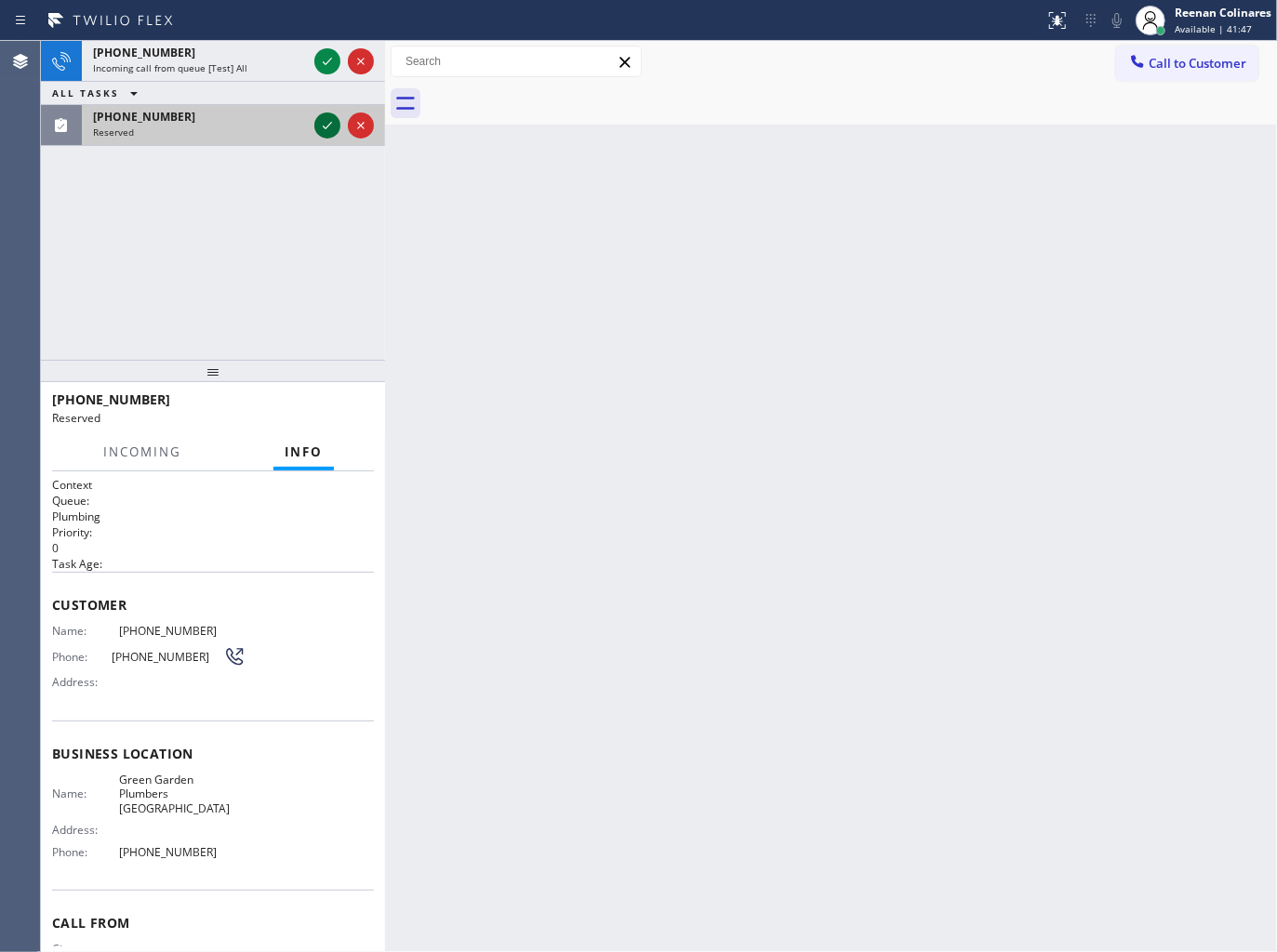
click at [329, 129] on icon at bounding box center [328, 126] width 23 height 23
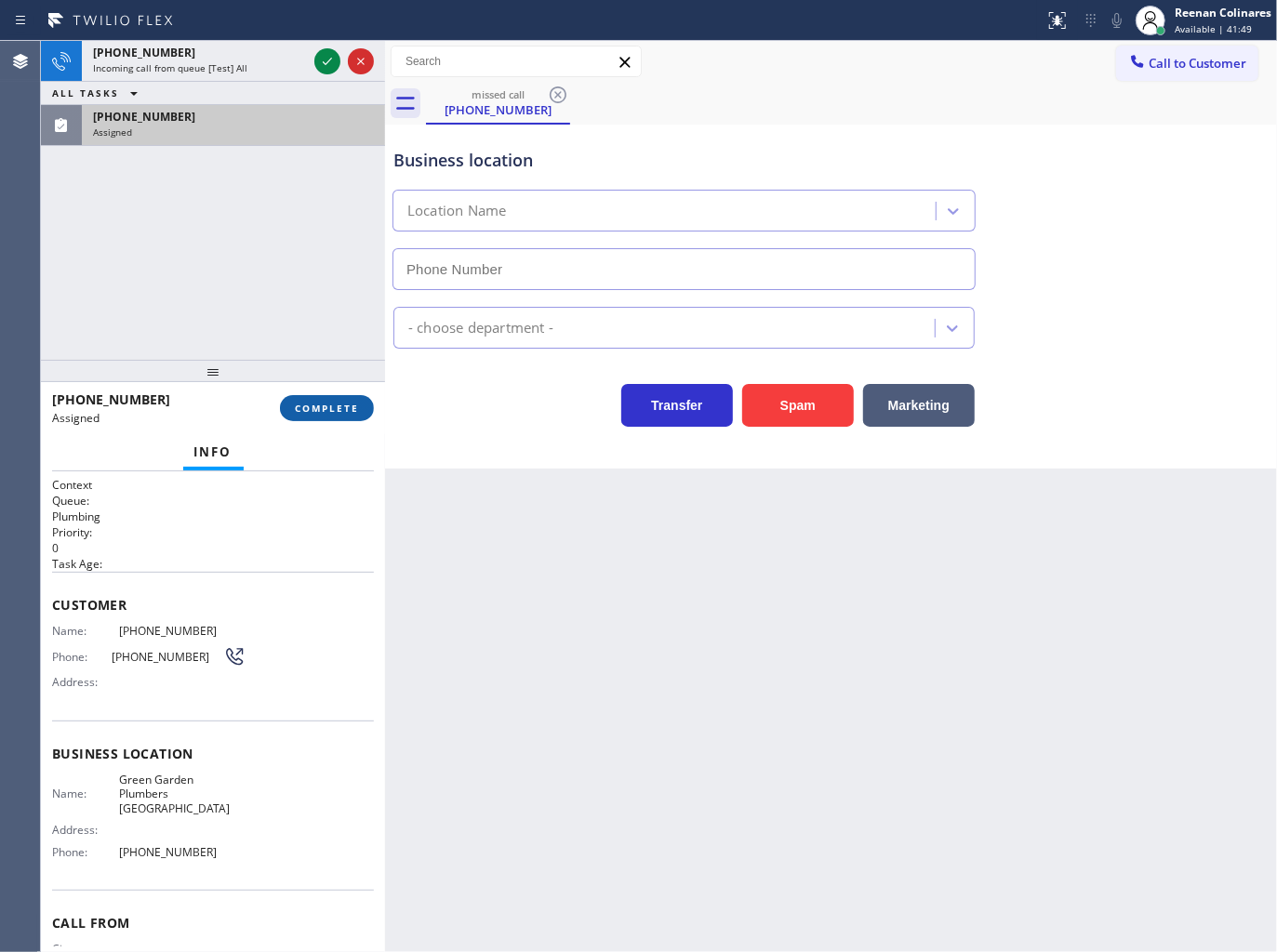
type input "[PHONE_NUMBER]"
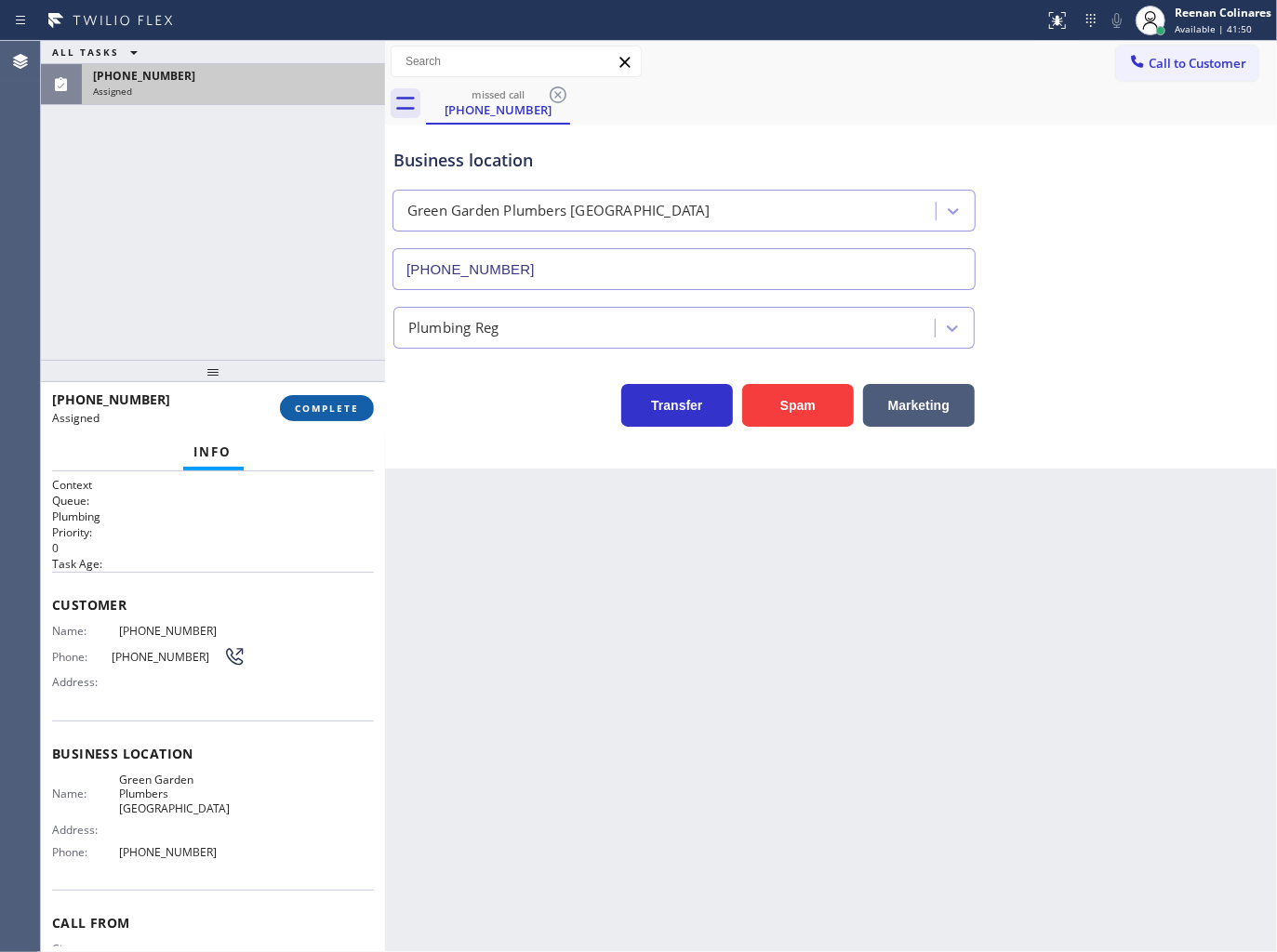
click at [342, 404] on span "COMPLETE" at bounding box center [327, 408] width 64 height 13
drag, startPoint x: 254, startPoint y: 407, endPoint x: 318, endPoint y: 405, distance: 64.0
click at [254, 409] on div "[PHONE_NUMBER] Assigned" at bounding box center [165, 407] width 228 height 48
click at [239, 317] on div "ALL TASKS ALL TASKS ACTIVE TASKS TASKS IN WRAP UP [PHONE_NUMBER] Assigned" at bounding box center [213, 201] width 344 height 319
drag, startPoint x: 235, startPoint y: 253, endPoint x: 182, endPoint y: 192, distance: 80.8
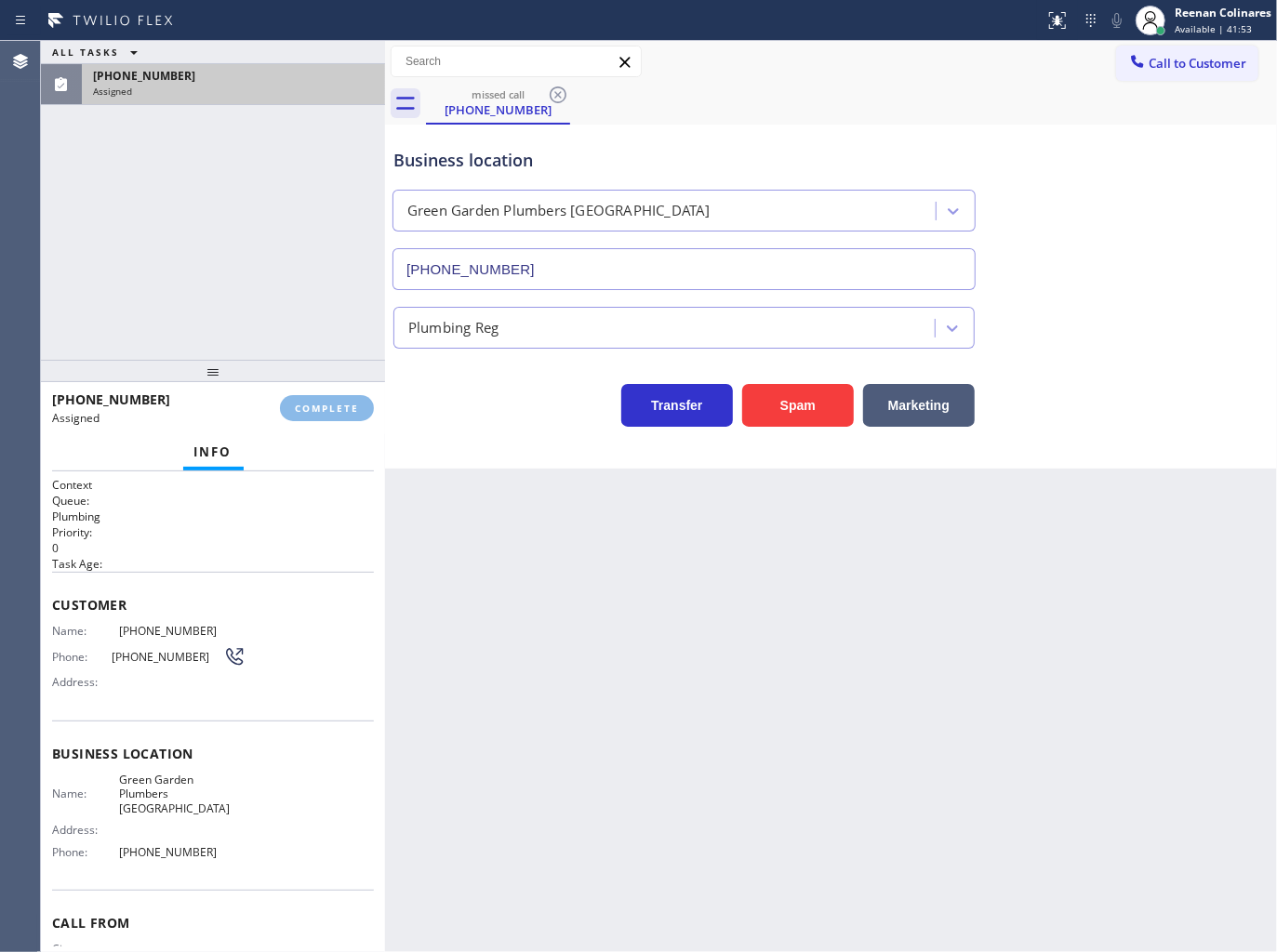
click at [228, 251] on div "ALL TASKS ALL TASKS ACTIVE TASKS TASKS IN WRAP UP [PHONE_NUMBER] Assigned" at bounding box center [213, 201] width 344 height 319
click at [109, 87] on span "Assigned" at bounding box center [113, 91] width 39 height 13
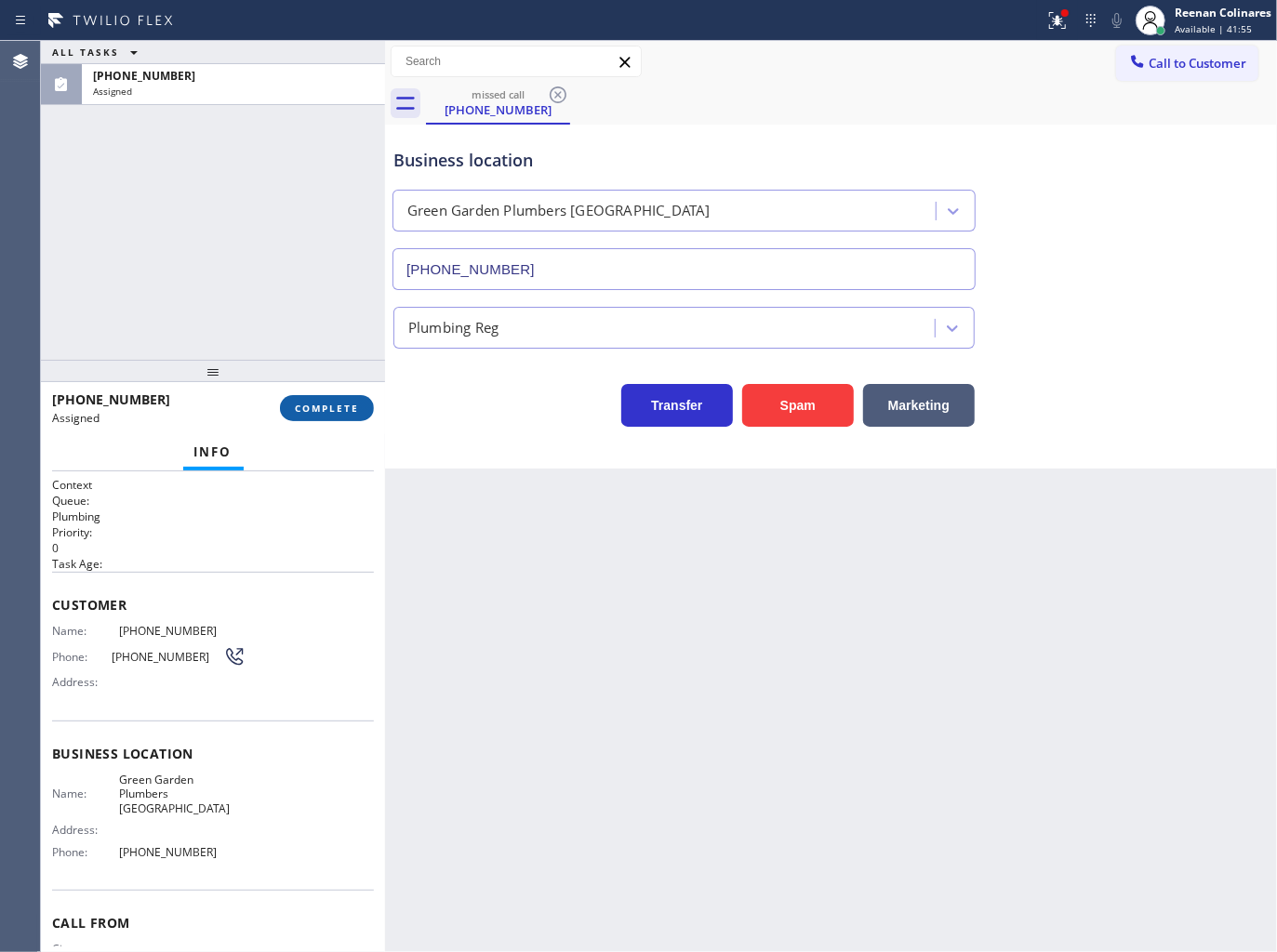
click at [364, 410] on button "COMPLETE" at bounding box center [327, 408] width 94 height 26
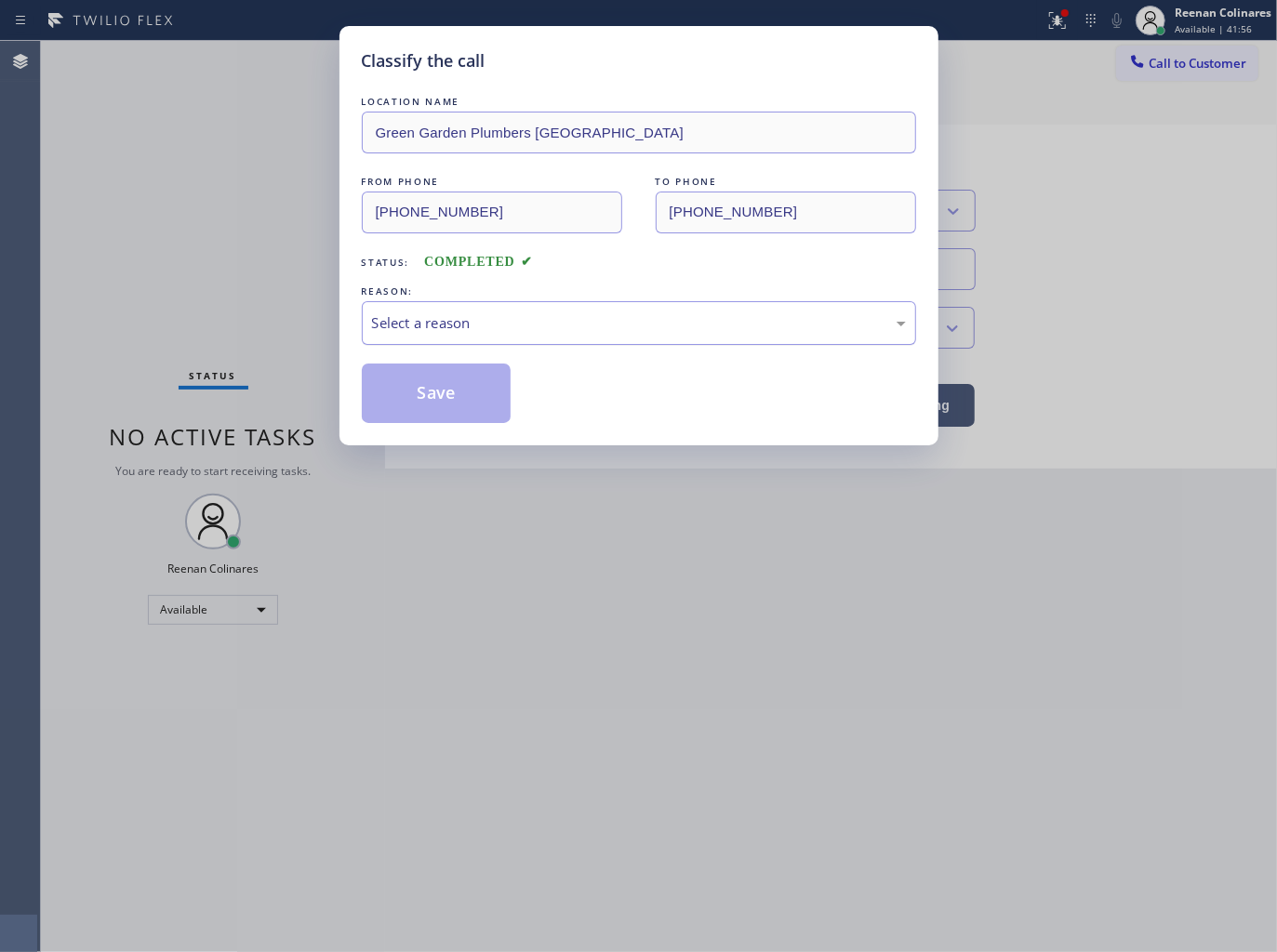
click at [450, 310] on div "Select a reason" at bounding box center [638, 323] width 554 height 44
drag, startPoint x: 409, startPoint y: 398, endPoint x: 248, endPoint y: 346, distance: 169.2
click at [408, 398] on button "Save" at bounding box center [436, 392] width 149 height 59
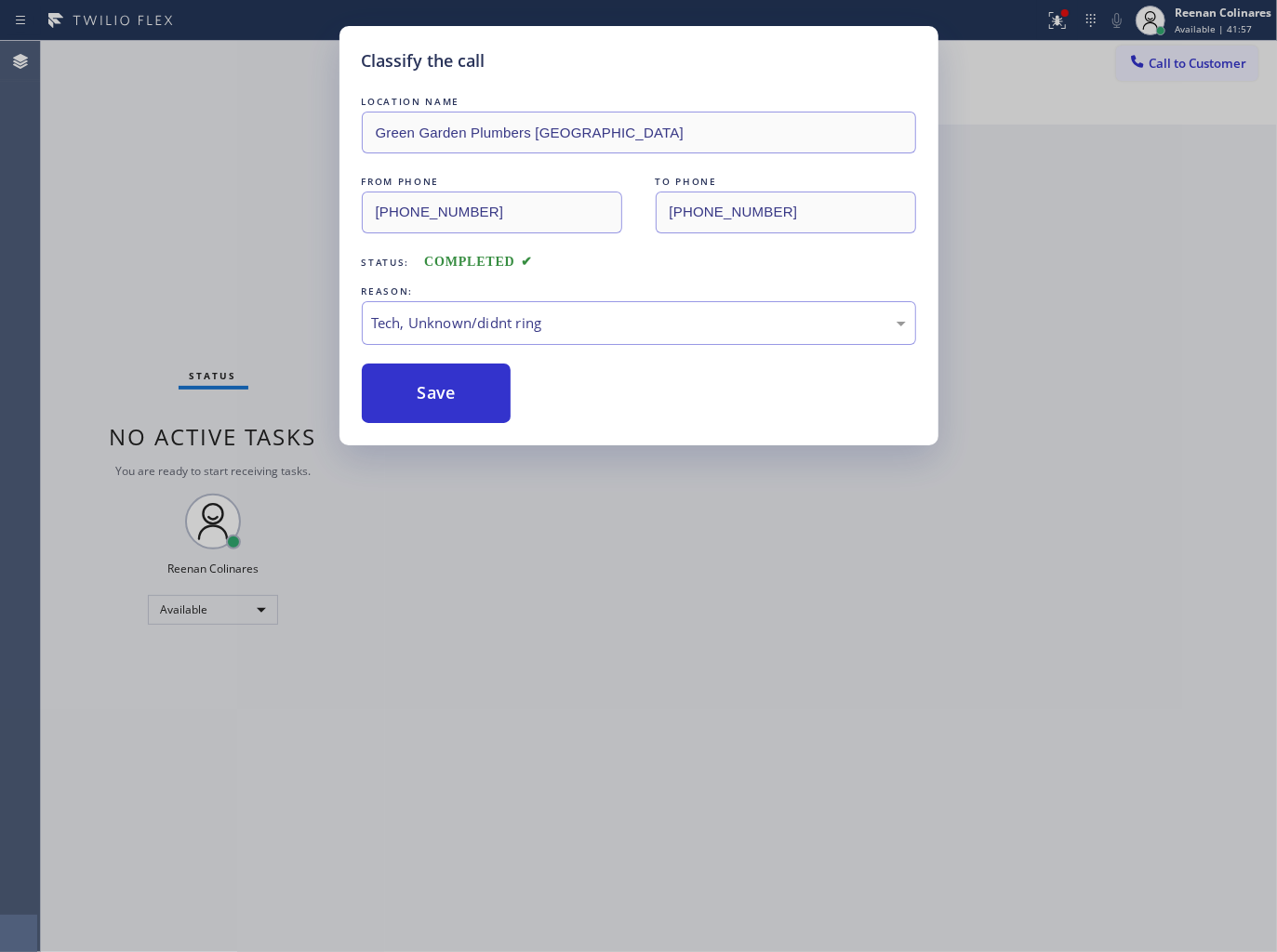
click at [230, 340] on div "Classify the call LOCATION NAME [GEOGRAPHIC_DATA] Plumbers [GEOGRAPHIC_DATA] FR…" at bounding box center [638, 476] width 1277 height 952
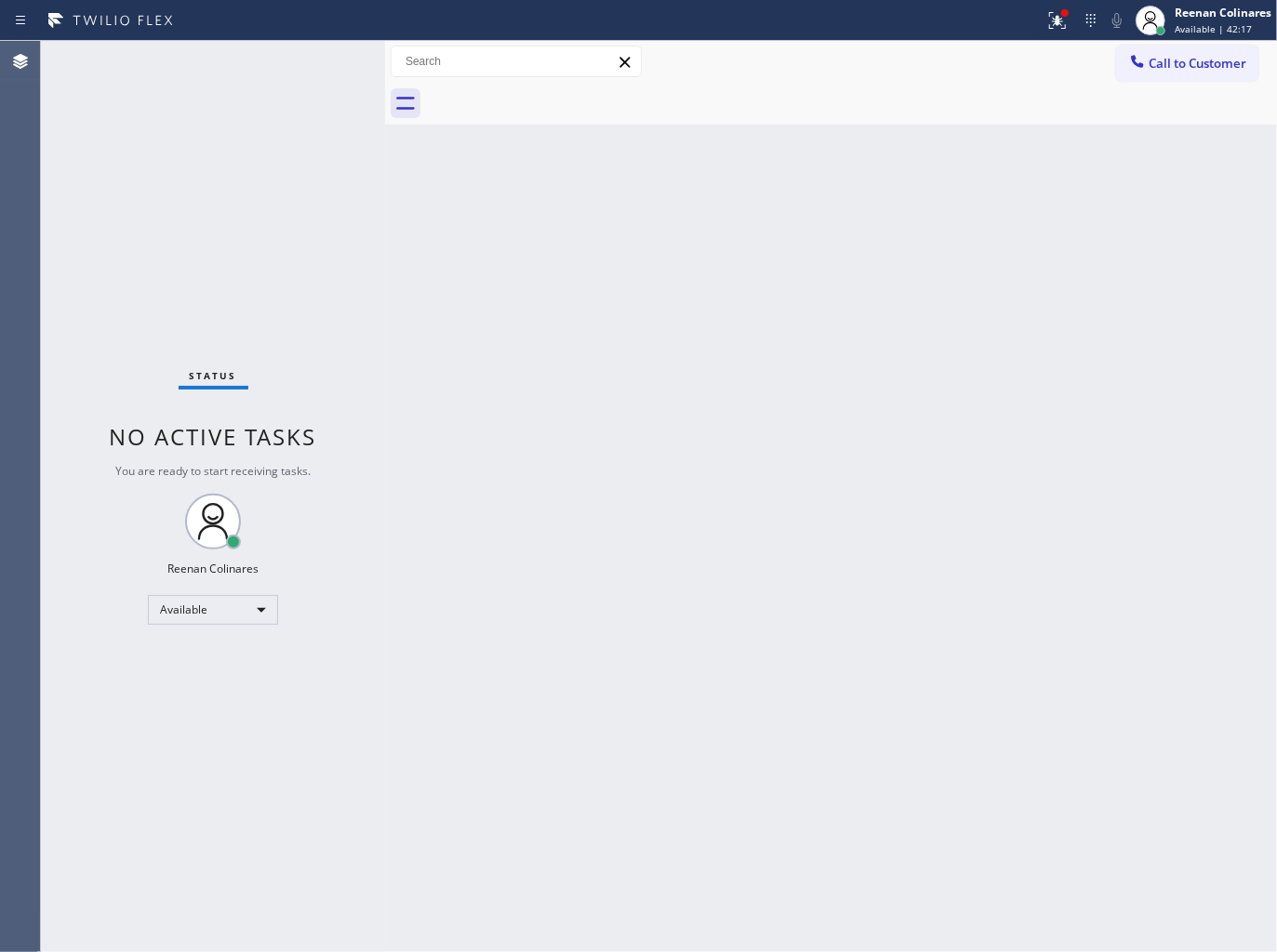
click at [211, 67] on div "Status No active tasks You are ready to start receiving tasks. Reenan Colinares…" at bounding box center [213, 497] width 344 height 911
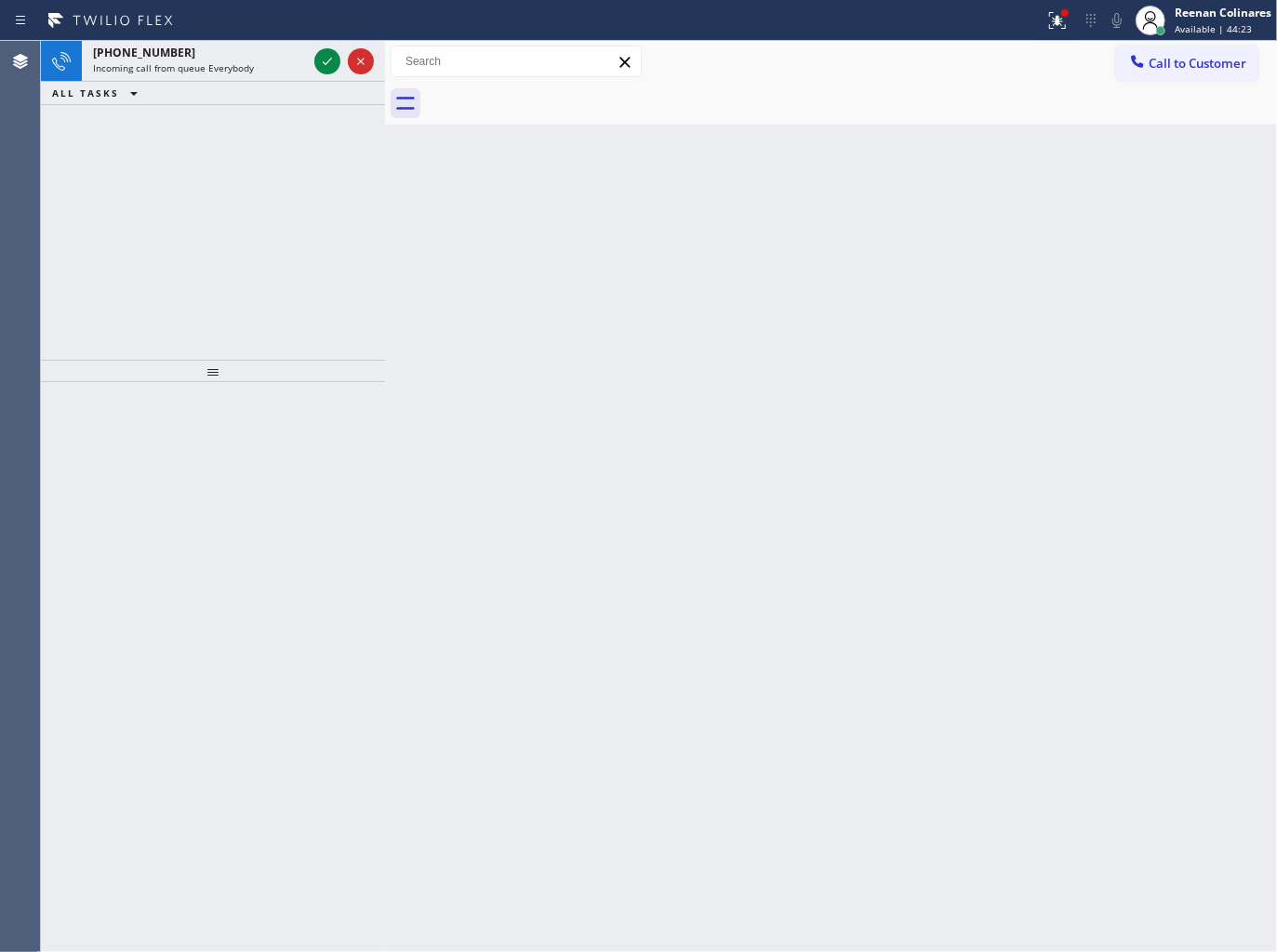
click at [211, 67] on span "Incoming call from queue Everybody" at bounding box center [173, 68] width 161 height 13
click at [283, 71] on div "Incoming call from queue [Test] All" at bounding box center [200, 68] width 214 height 13
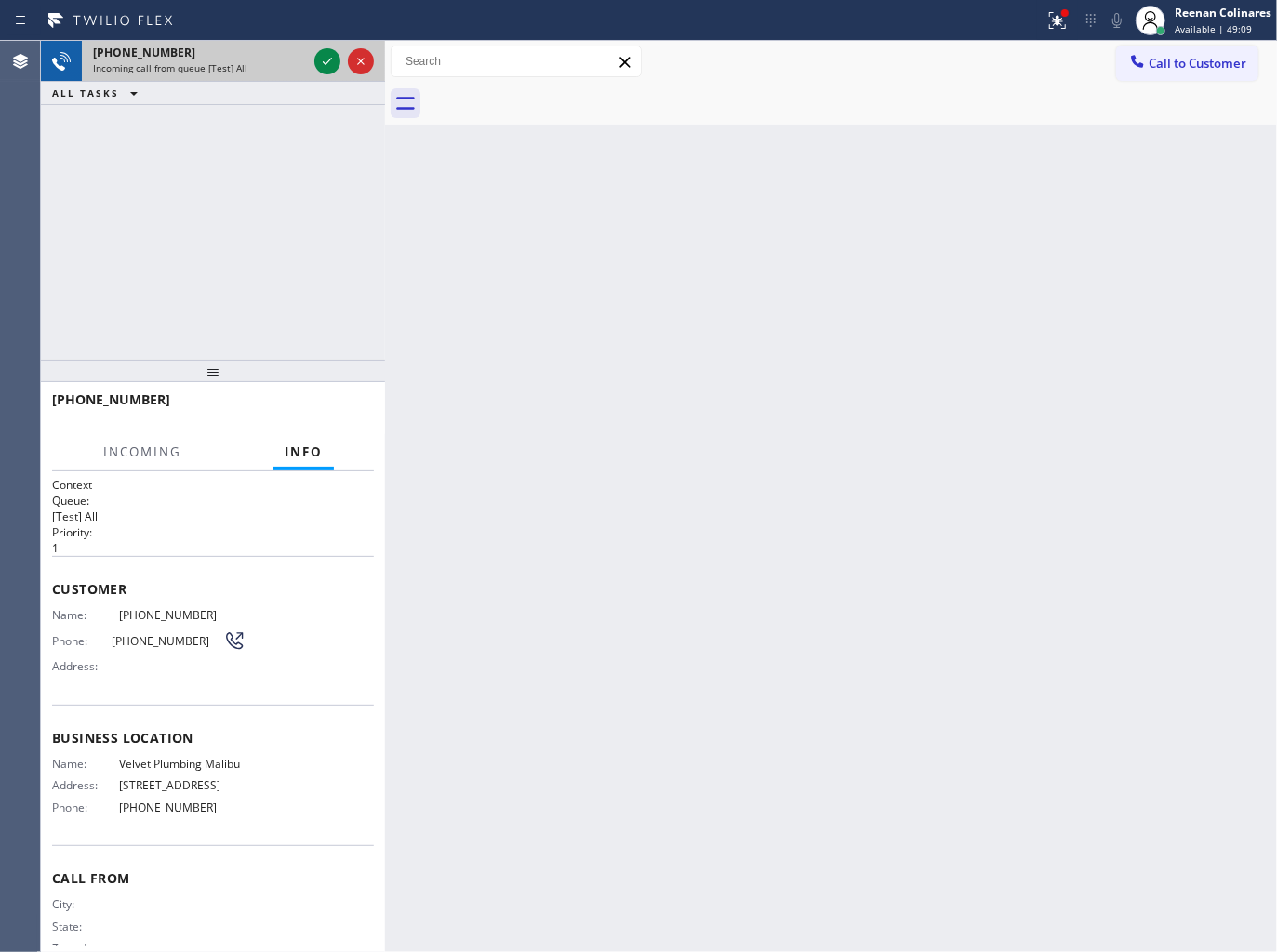
click at [283, 71] on div "Incoming call from queue [Test] All" at bounding box center [200, 68] width 214 height 13
click at [322, 63] on icon at bounding box center [328, 61] width 23 height 23
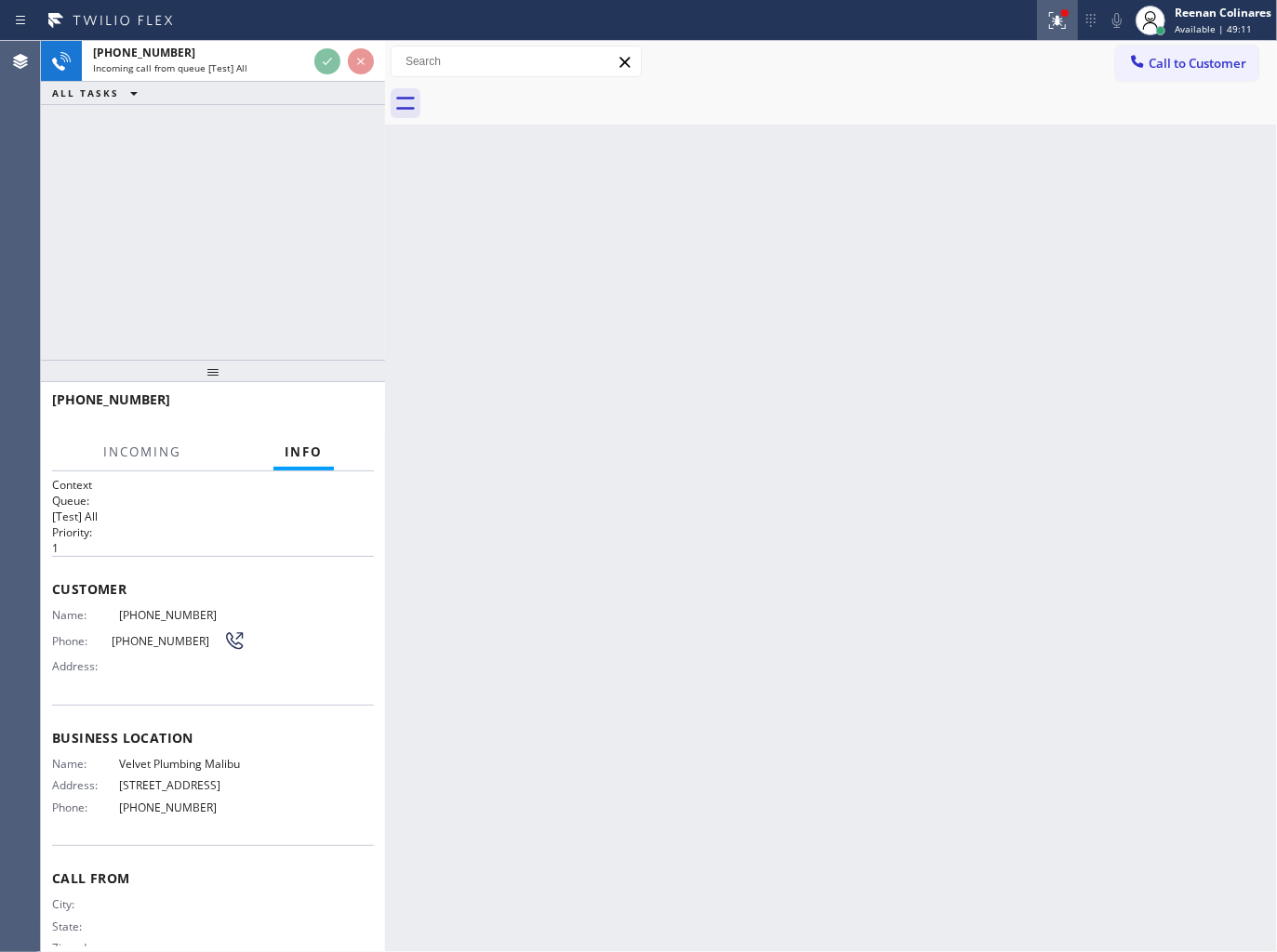
click at [1041, 17] on div at bounding box center [1057, 21] width 41 height 23
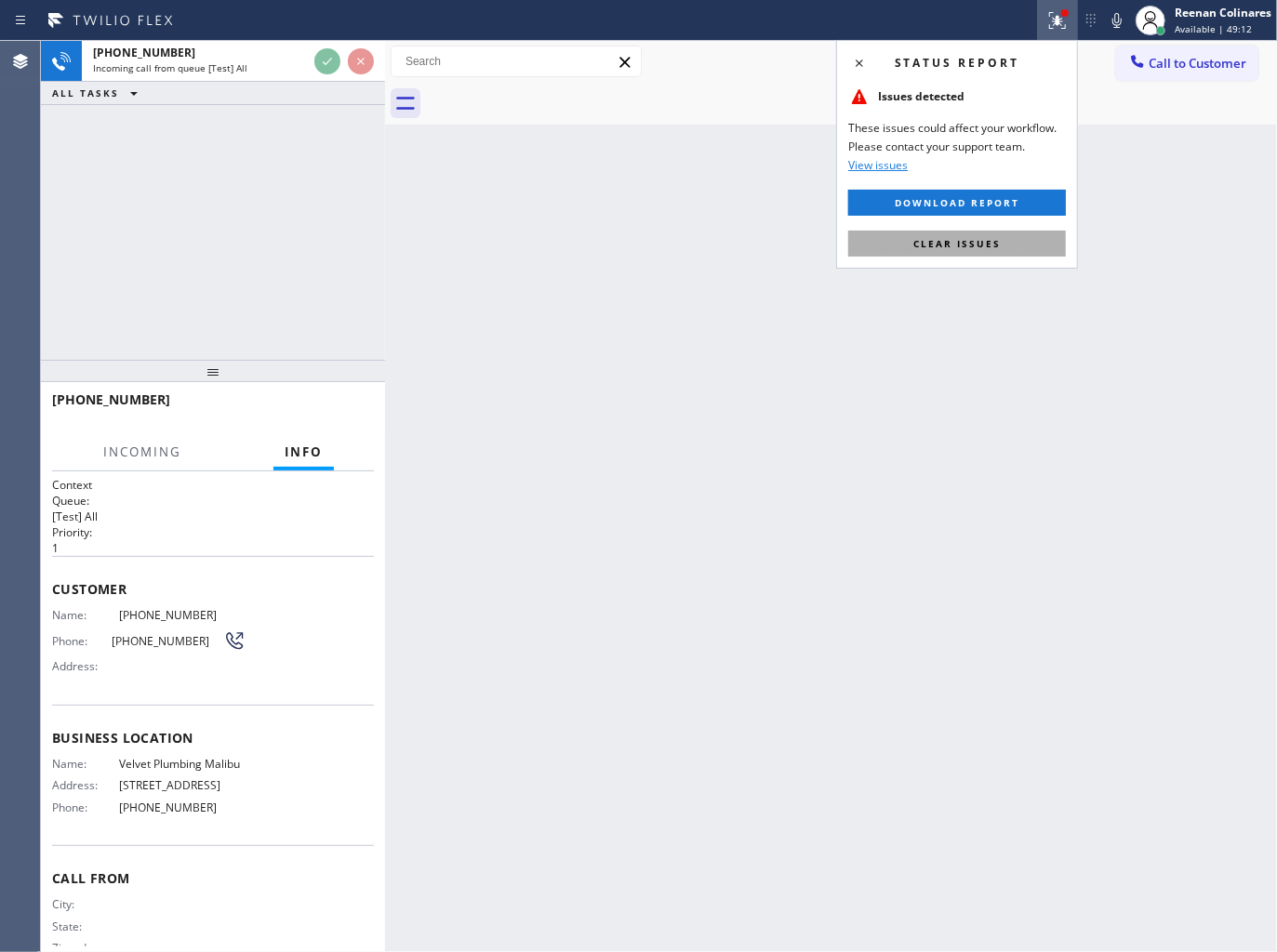
click at [979, 239] on span "Clear issues" at bounding box center [956, 244] width 87 height 13
click at [979, 239] on div "Back to Dashboard Change Sender ID Customers Technicians Select a contact Outbo…" at bounding box center [831, 497] width 892 height 911
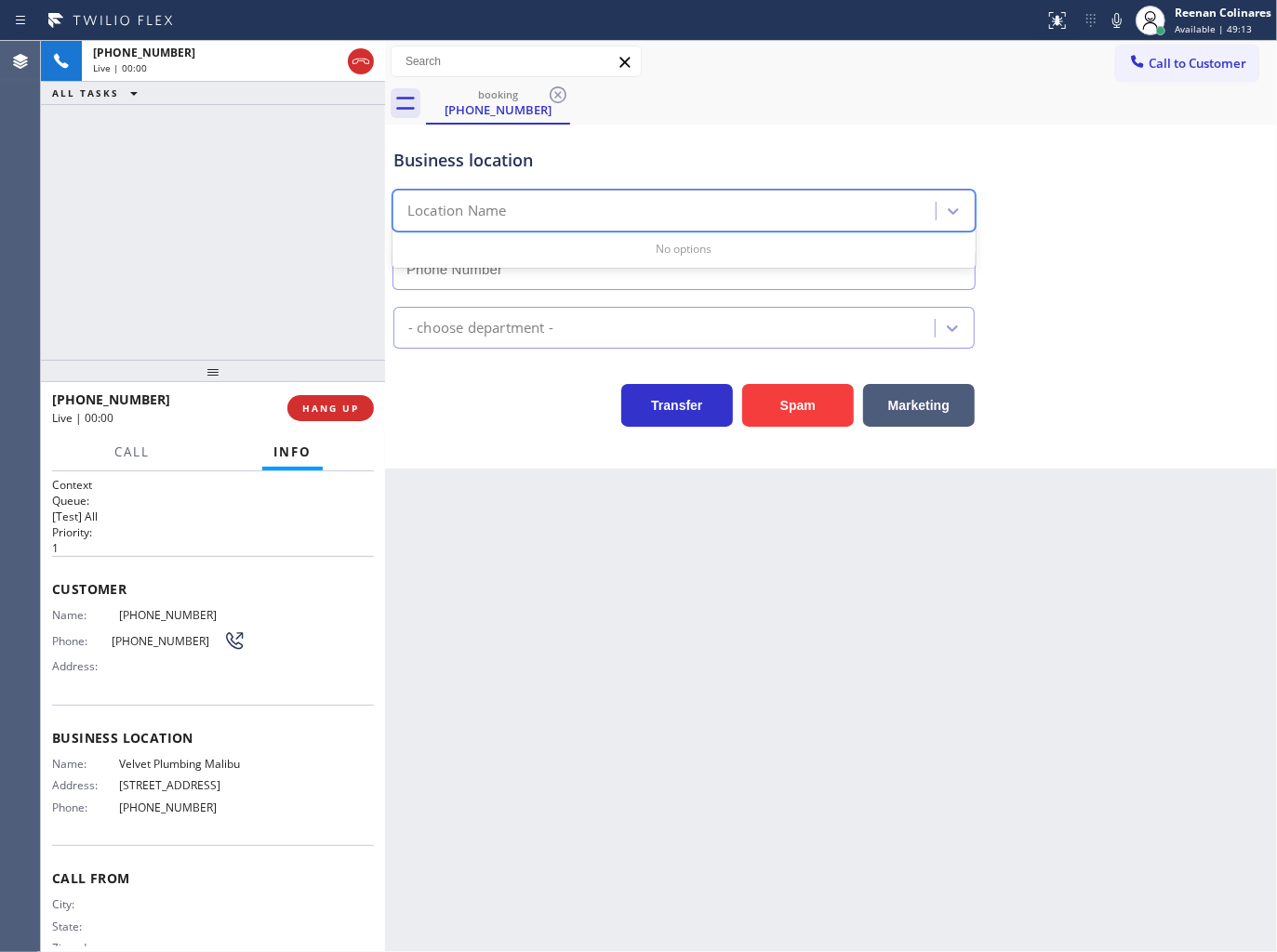
click at [570, 209] on div "Location Name" at bounding box center [667, 211] width 537 height 33
type input "[PHONE_NUMBER]"
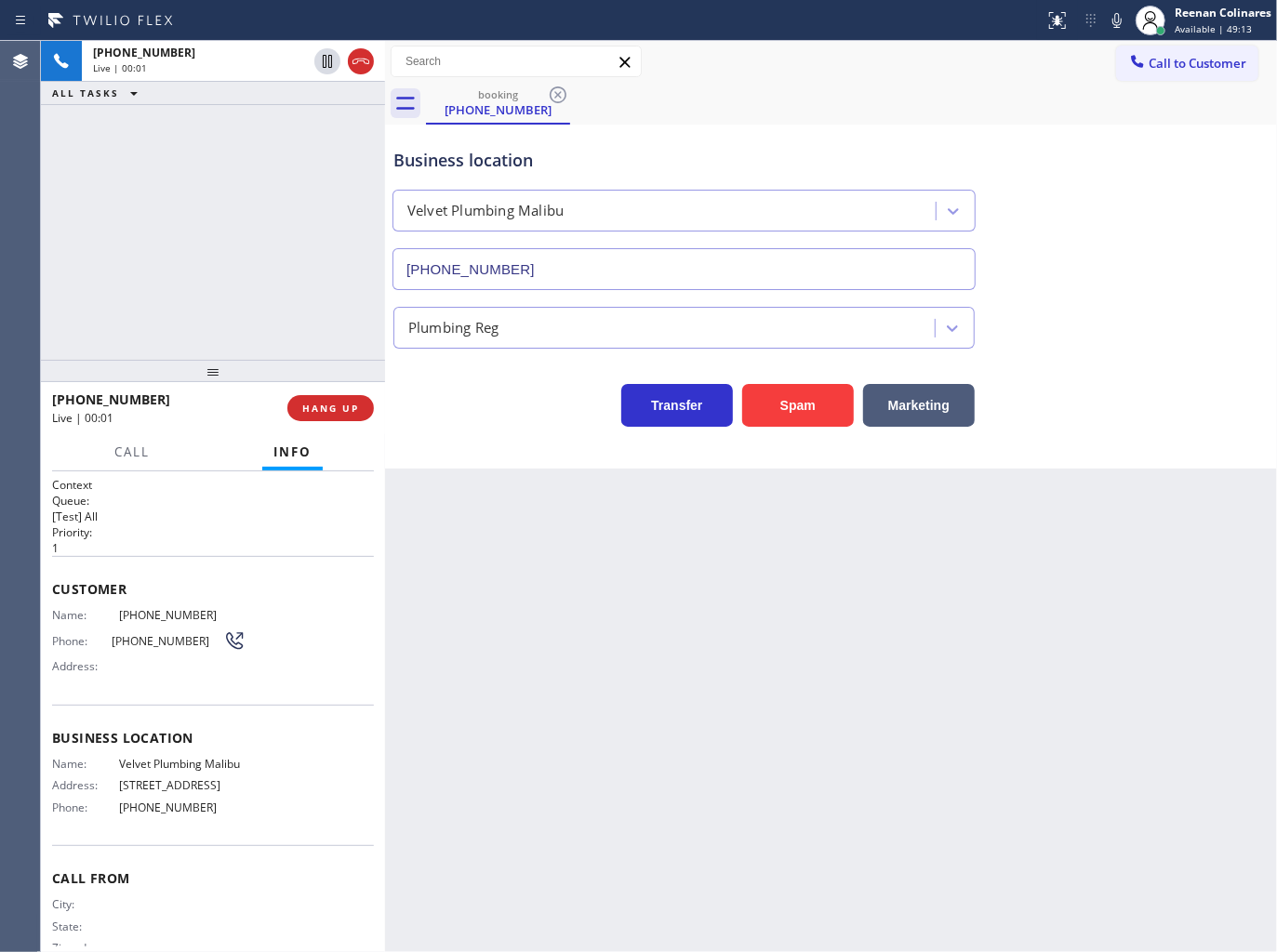
click at [714, 145] on div "Business location Velvet Plumbing [GEOGRAPHIC_DATA] [PHONE_NUMBER]" at bounding box center [684, 209] width 589 height 161
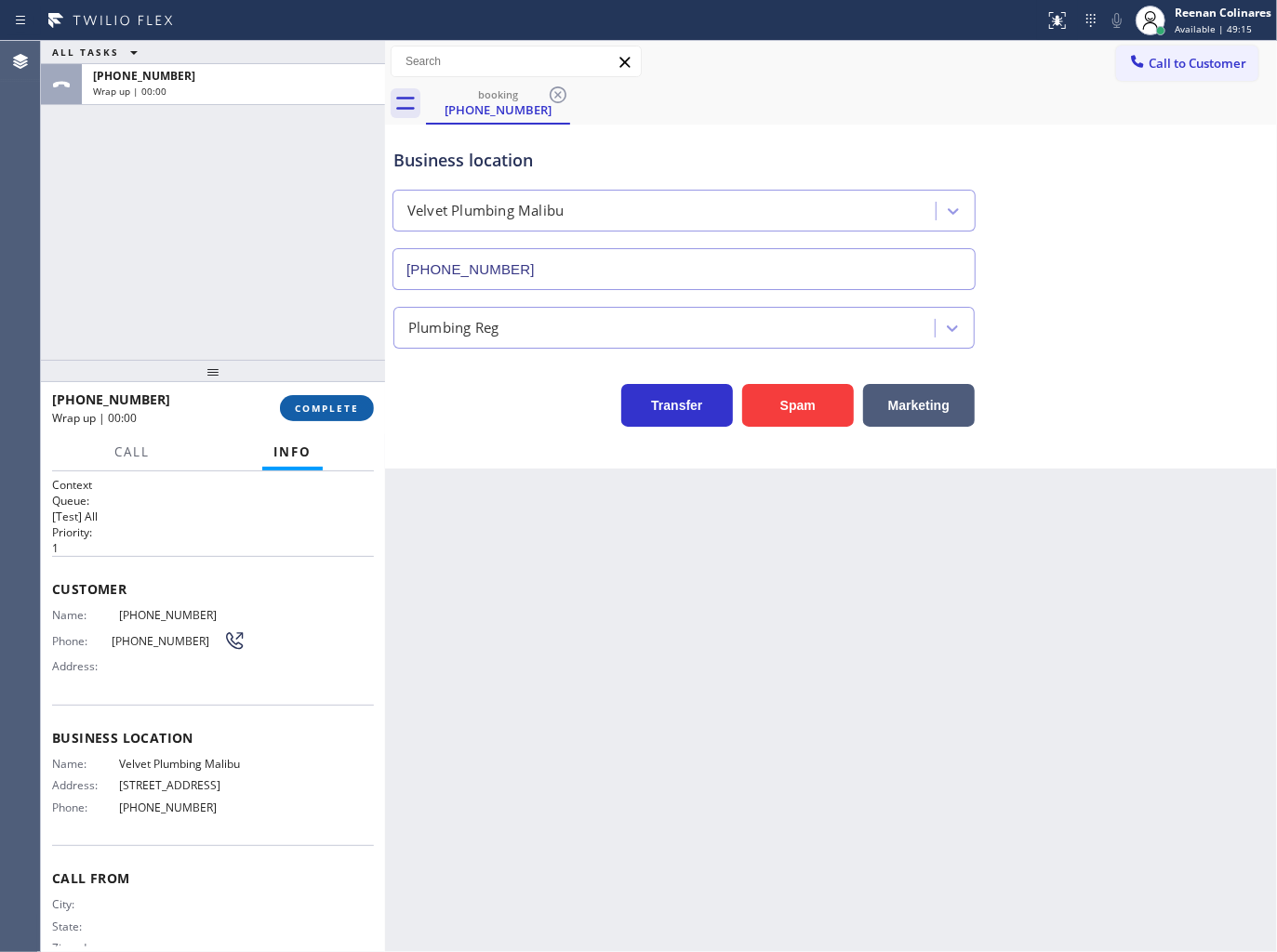
click at [349, 406] on span "COMPLETE" at bounding box center [327, 408] width 64 height 13
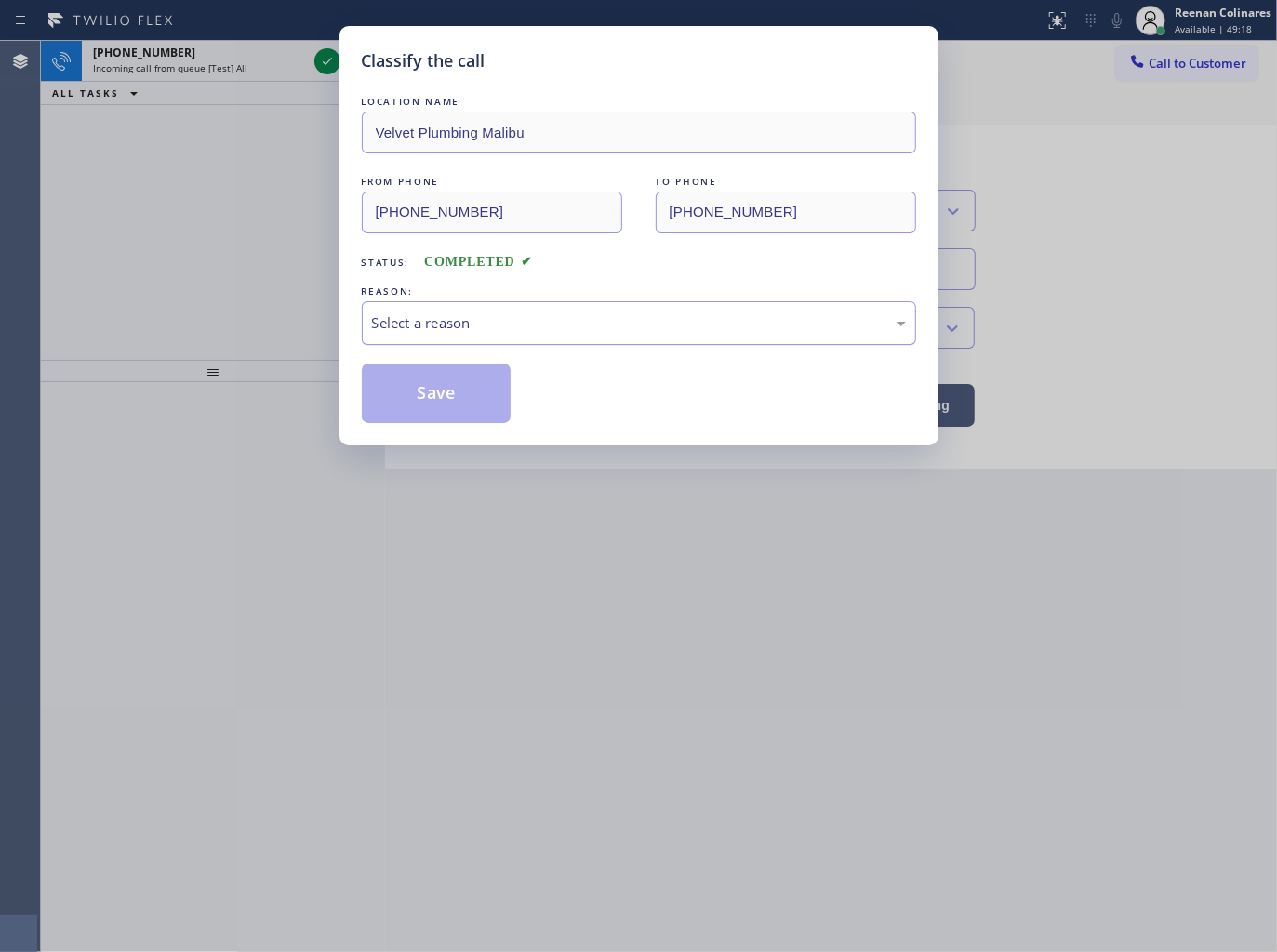
click at [455, 331] on div "Select a reason" at bounding box center [638, 323] width 533 height 22
click at [420, 397] on button "Save" at bounding box center [436, 392] width 149 height 59
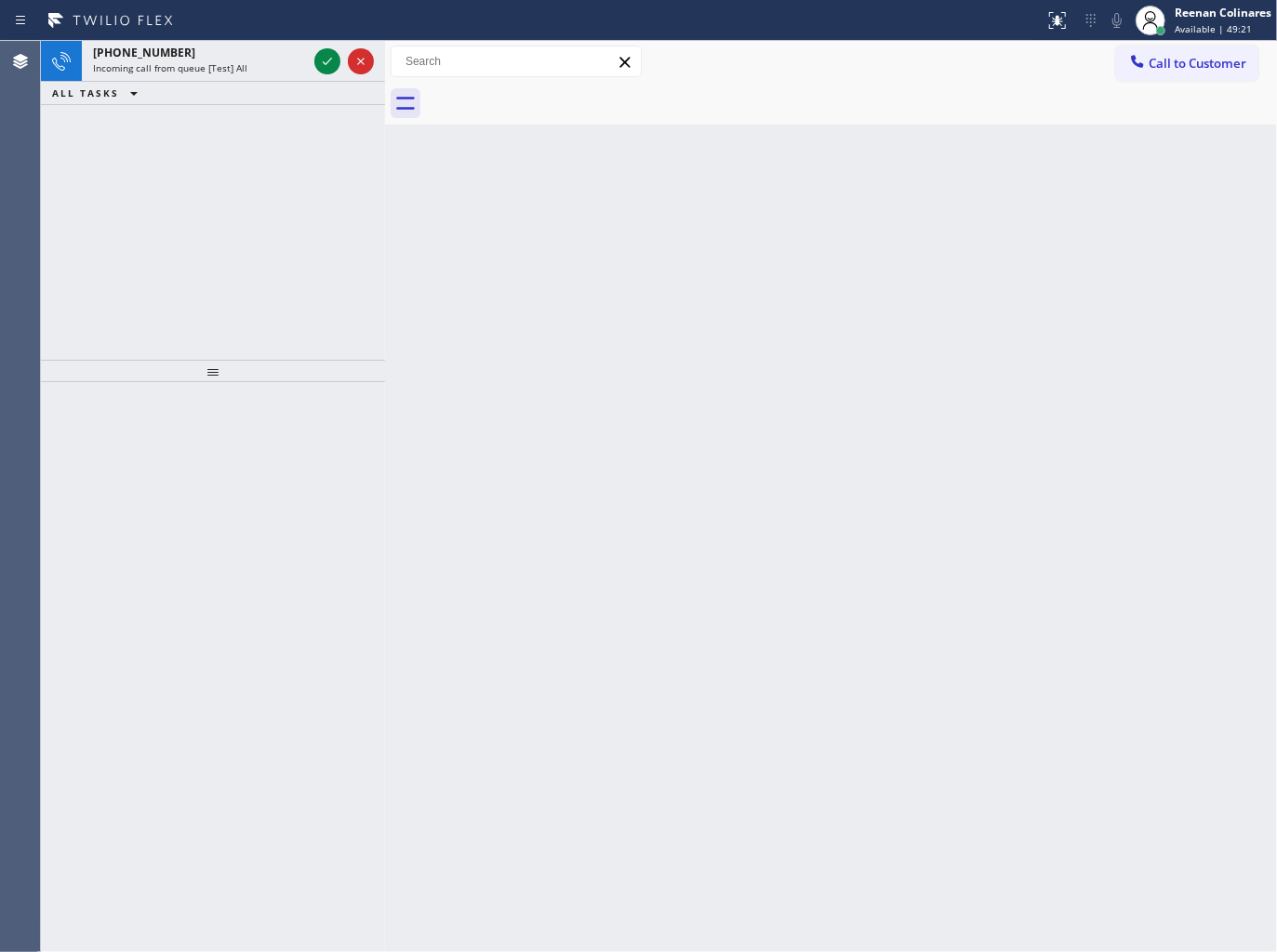
drag, startPoint x: 717, startPoint y: 284, endPoint x: 430, endPoint y: 129, distance: 326.2
click at [700, 267] on div "Back to Dashboard Change Sender ID Customers Technicians Select a contact Outbo…" at bounding box center [831, 497] width 892 height 911
drag, startPoint x: 272, startPoint y: 84, endPoint x: 271, endPoint y: 67, distance: 17.0
click at [272, 84] on div "ALL TASKS ALL TASKS ACTIVE TASKS TASKS IN WRAP UP" at bounding box center [213, 93] width 344 height 23
click at [271, 66] on div "Incoming call from queue [Test] All" at bounding box center [200, 68] width 214 height 13
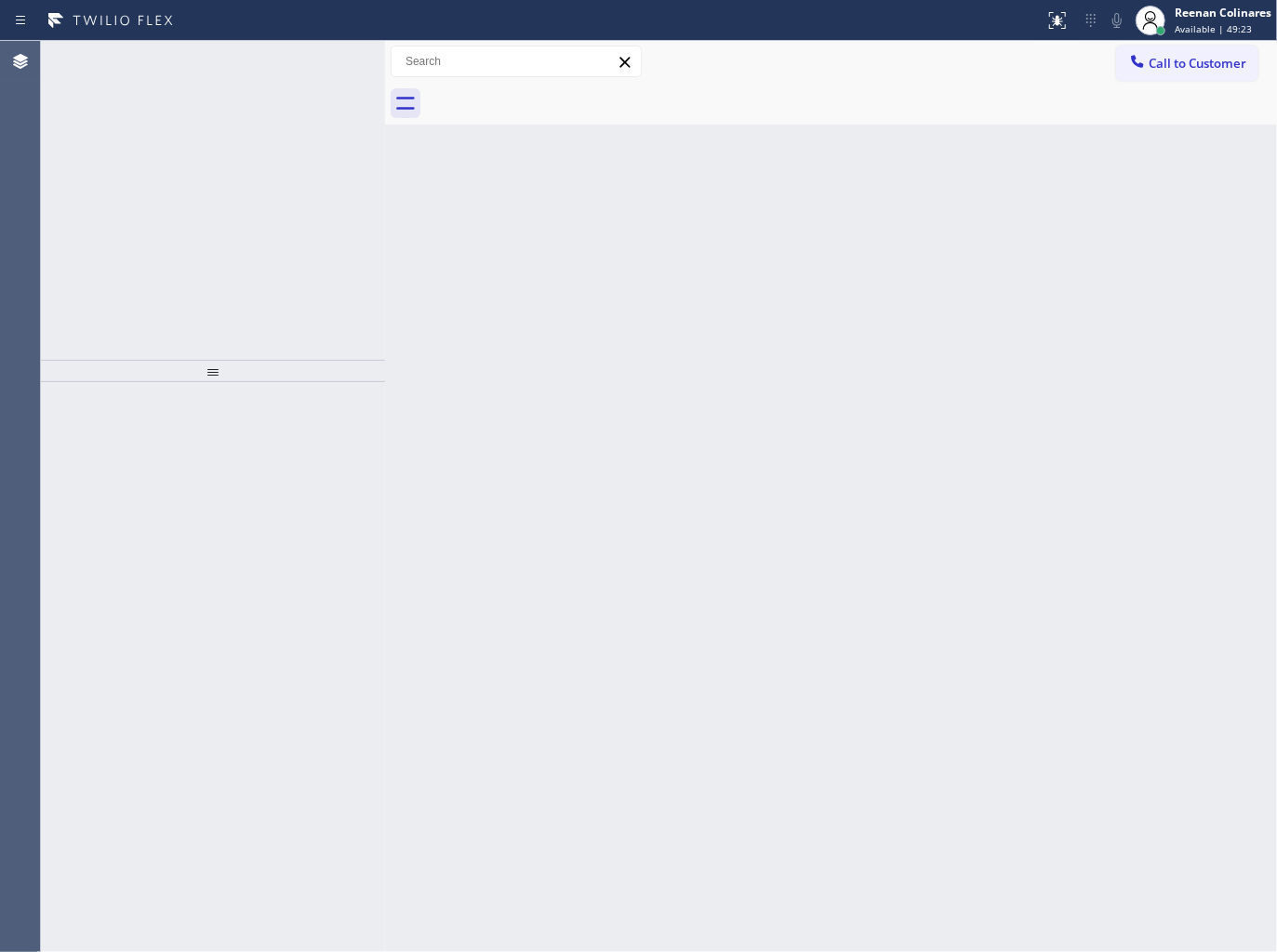
click at [272, 65] on div "Incoming call from queue [Test] All" at bounding box center [200, 68] width 214 height 13
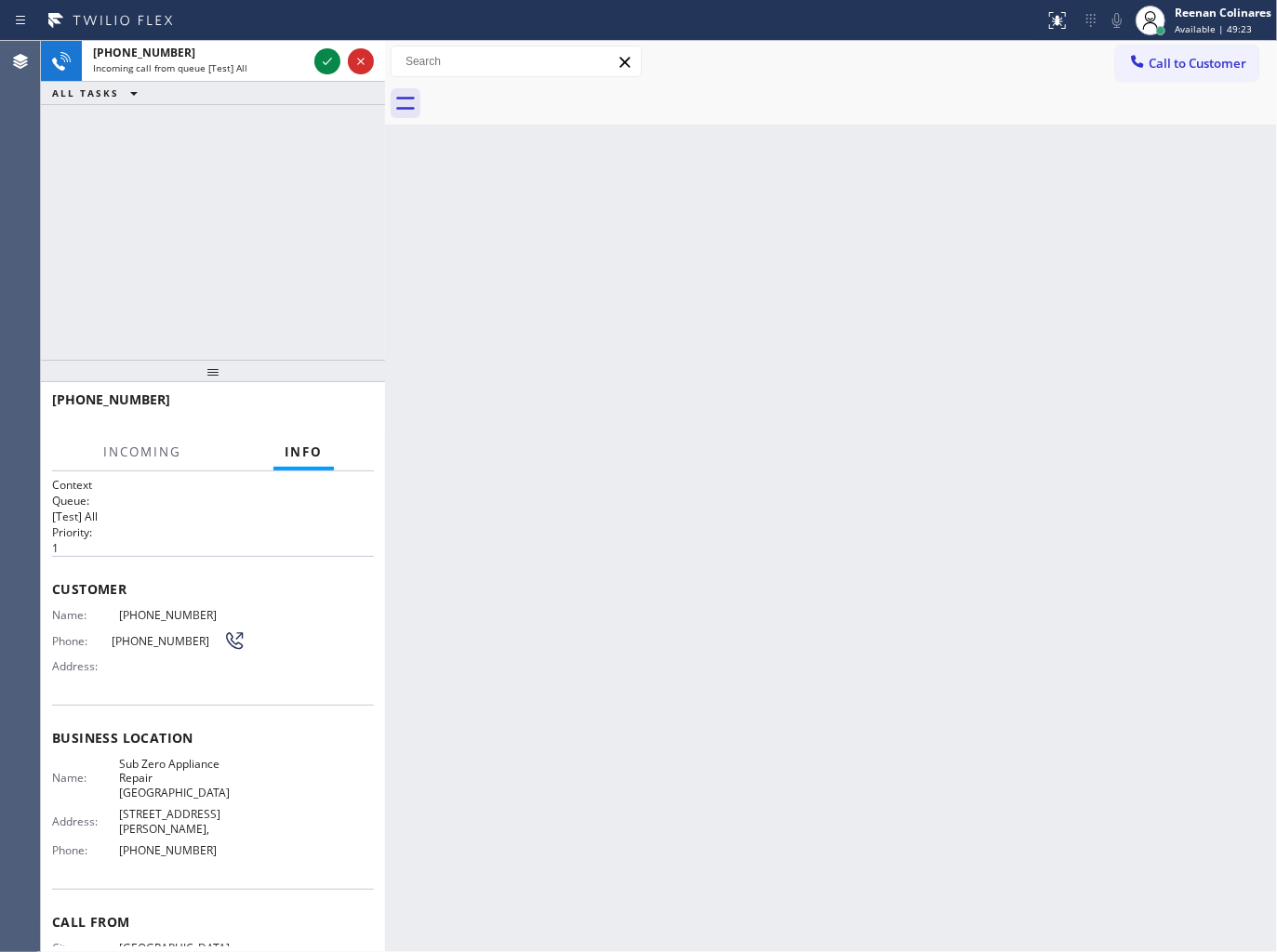
click at [272, 65] on div "Incoming call from queue [Test] All" at bounding box center [200, 68] width 214 height 13
click at [320, 63] on icon at bounding box center [328, 61] width 23 height 23
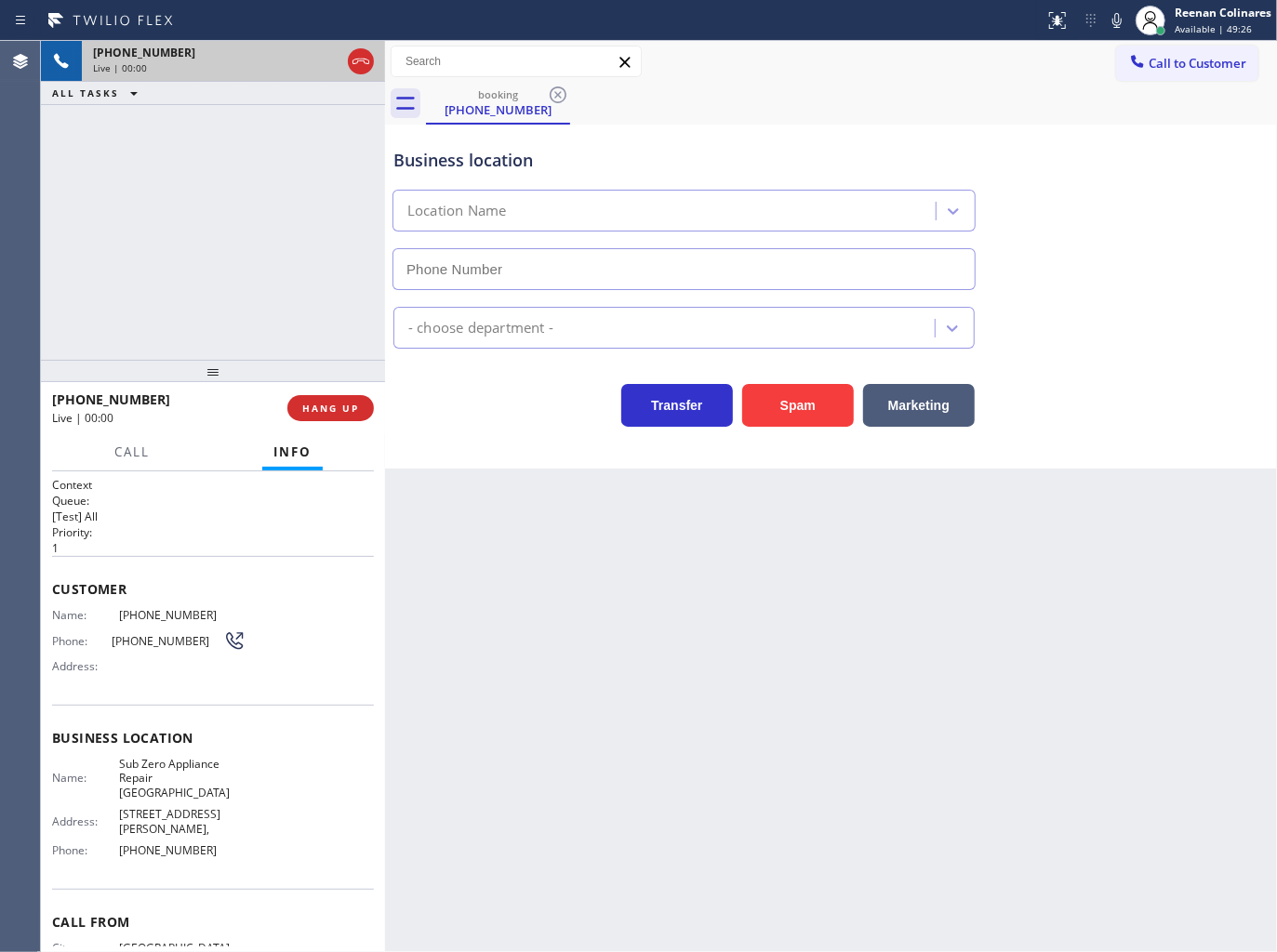
type input "[PHONE_NUMBER]"
click at [1115, 21] on icon at bounding box center [1116, 21] width 23 height 23
click at [1115, 21] on rect at bounding box center [1116, 19] width 13 height 13
click at [1116, 24] on icon at bounding box center [1116, 21] width 9 height 15
click at [127, 451] on span "Call" at bounding box center [132, 452] width 36 height 17
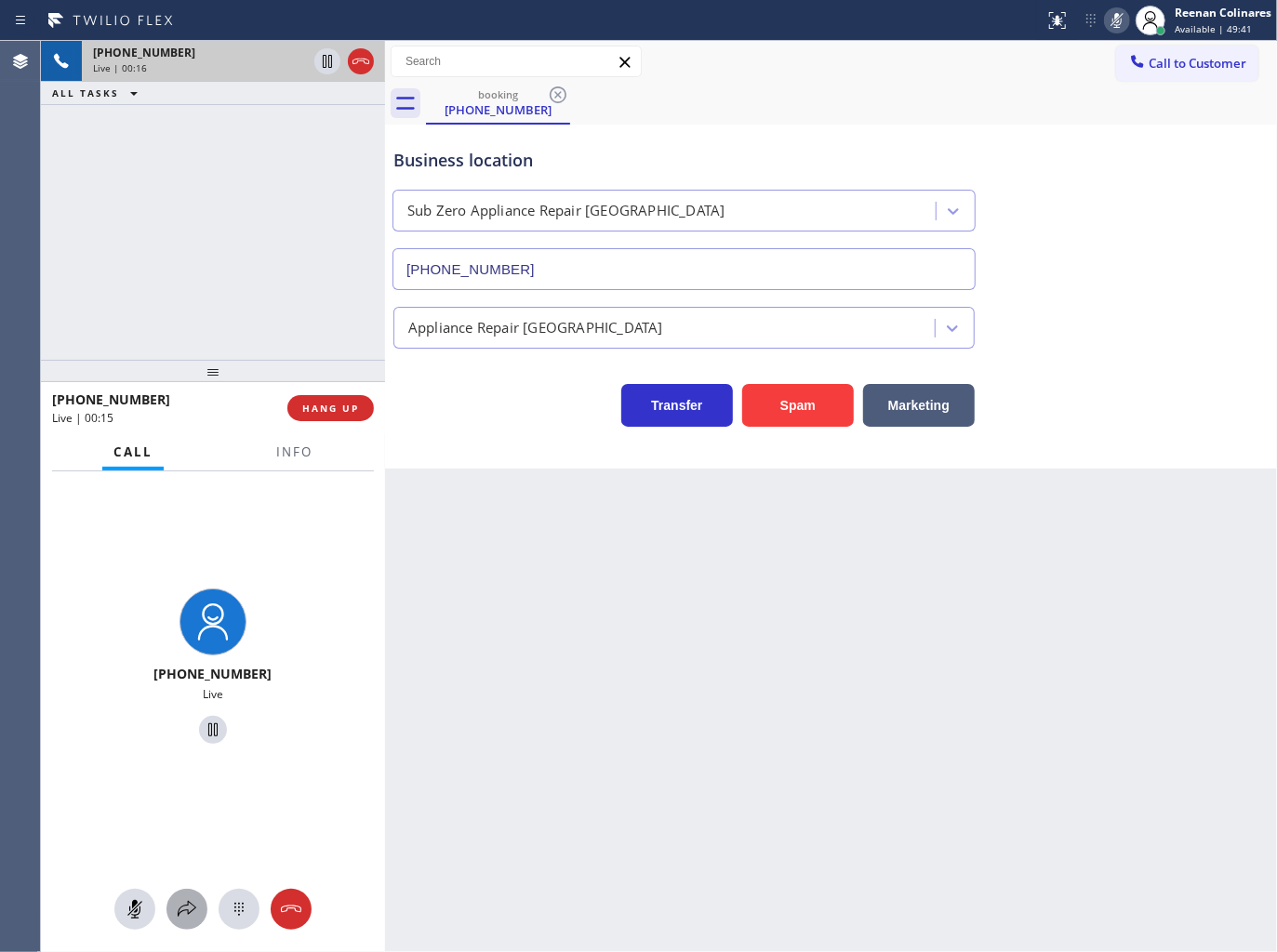
click at [191, 906] on icon at bounding box center [187, 910] width 23 height 23
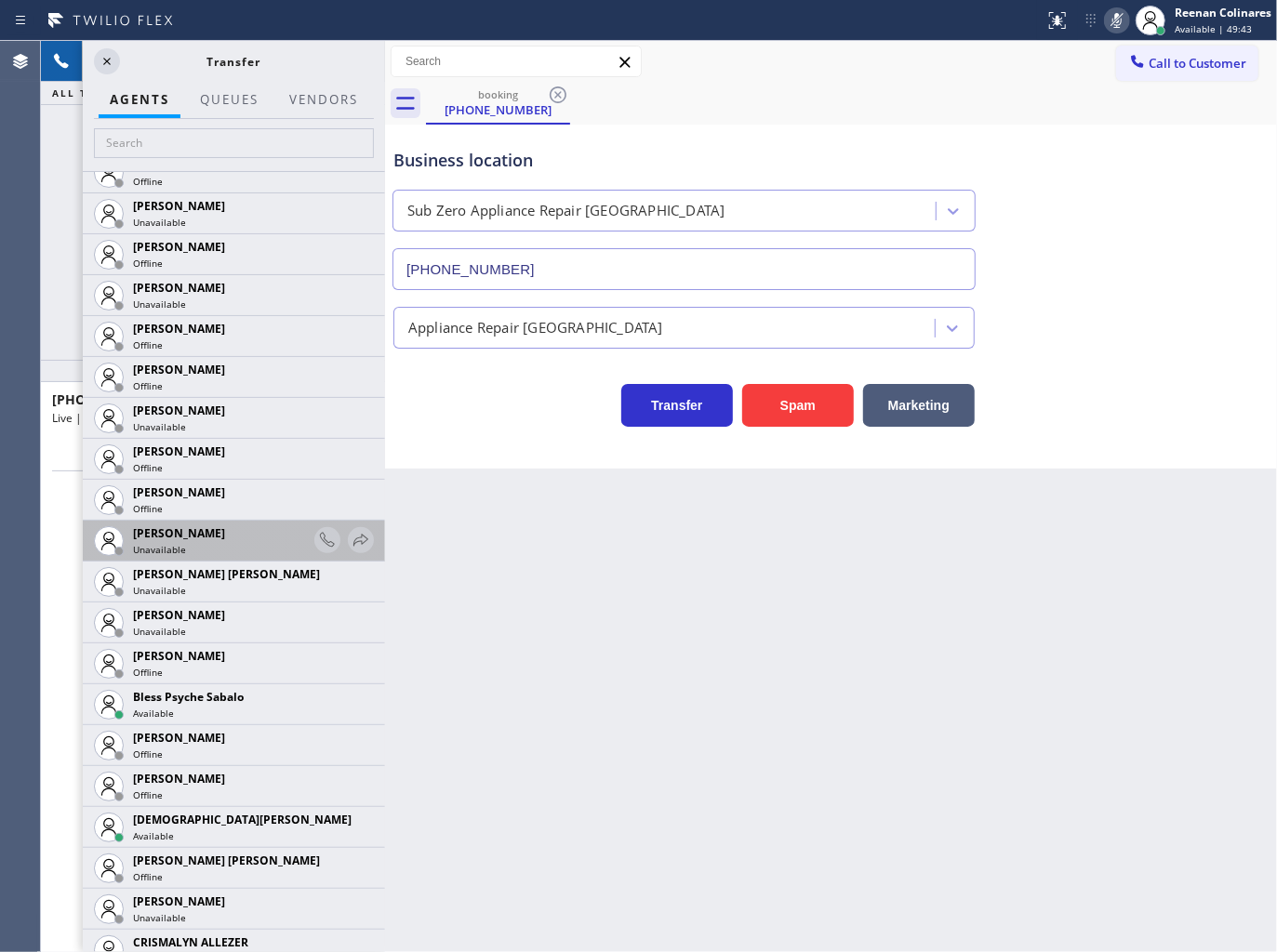
scroll to position [310, 0]
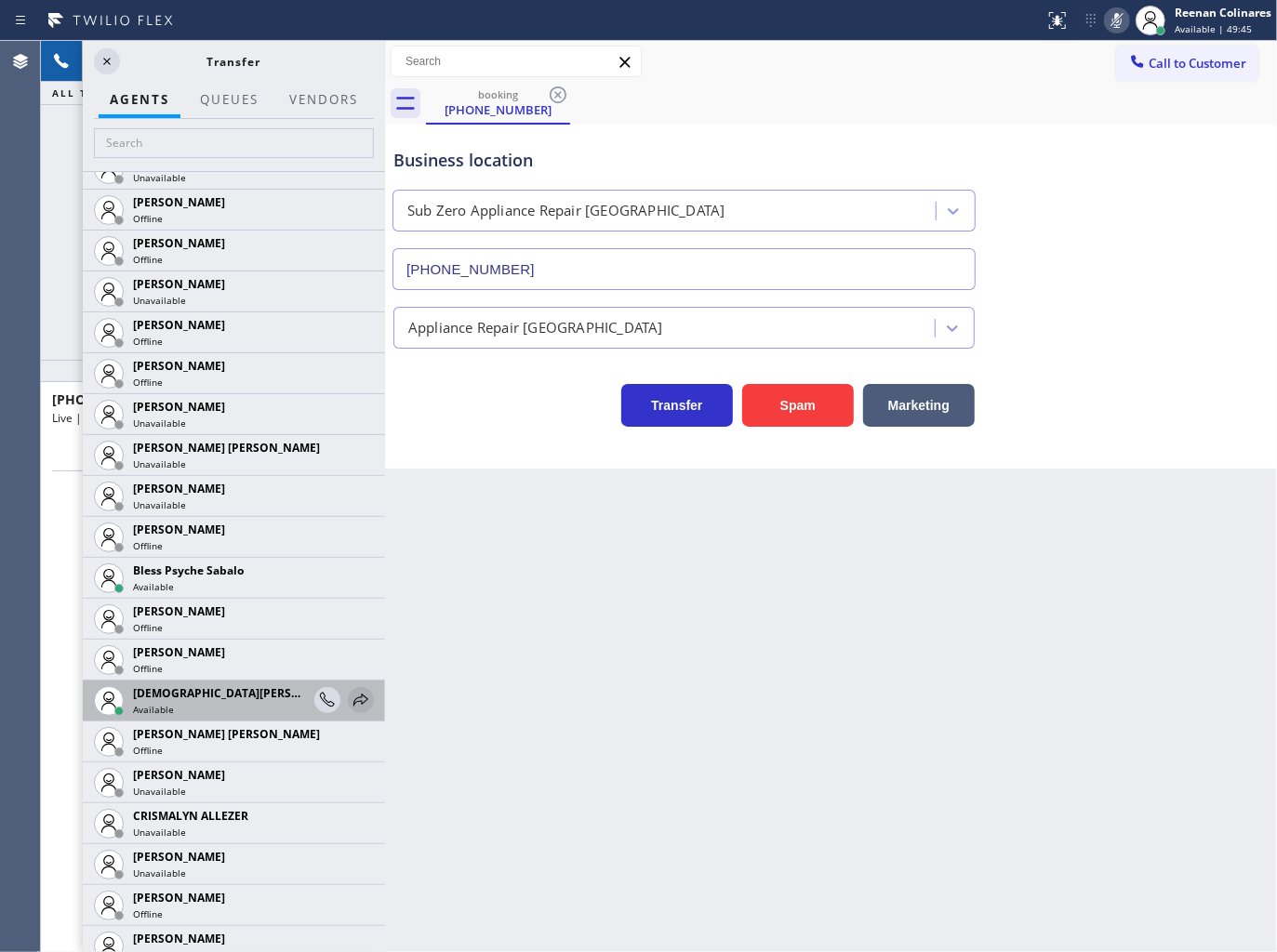
click at [349, 700] on icon at bounding box center [361, 700] width 23 height 23
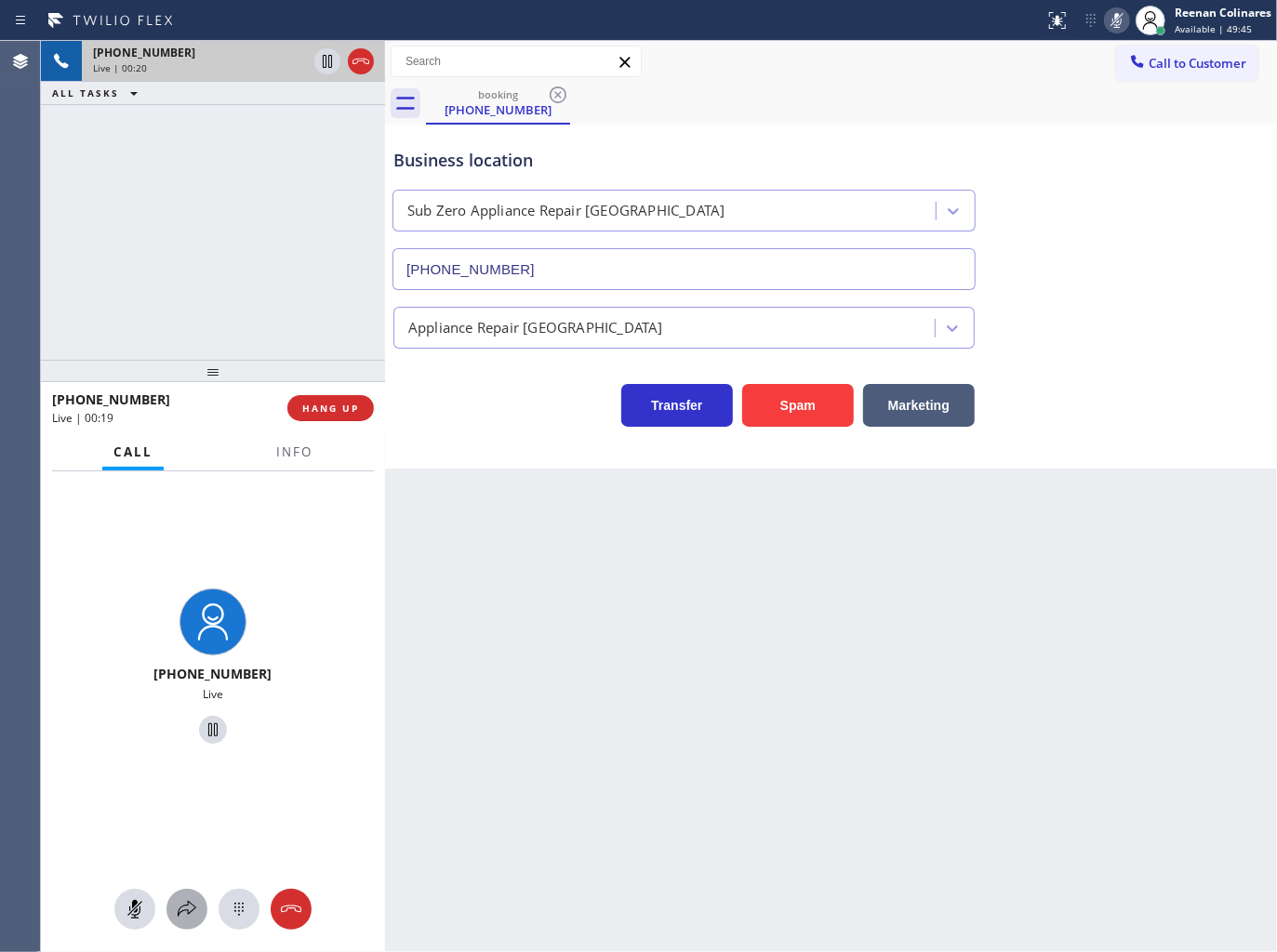
click at [186, 913] on icon at bounding box center [187, 910] width 23 height 23
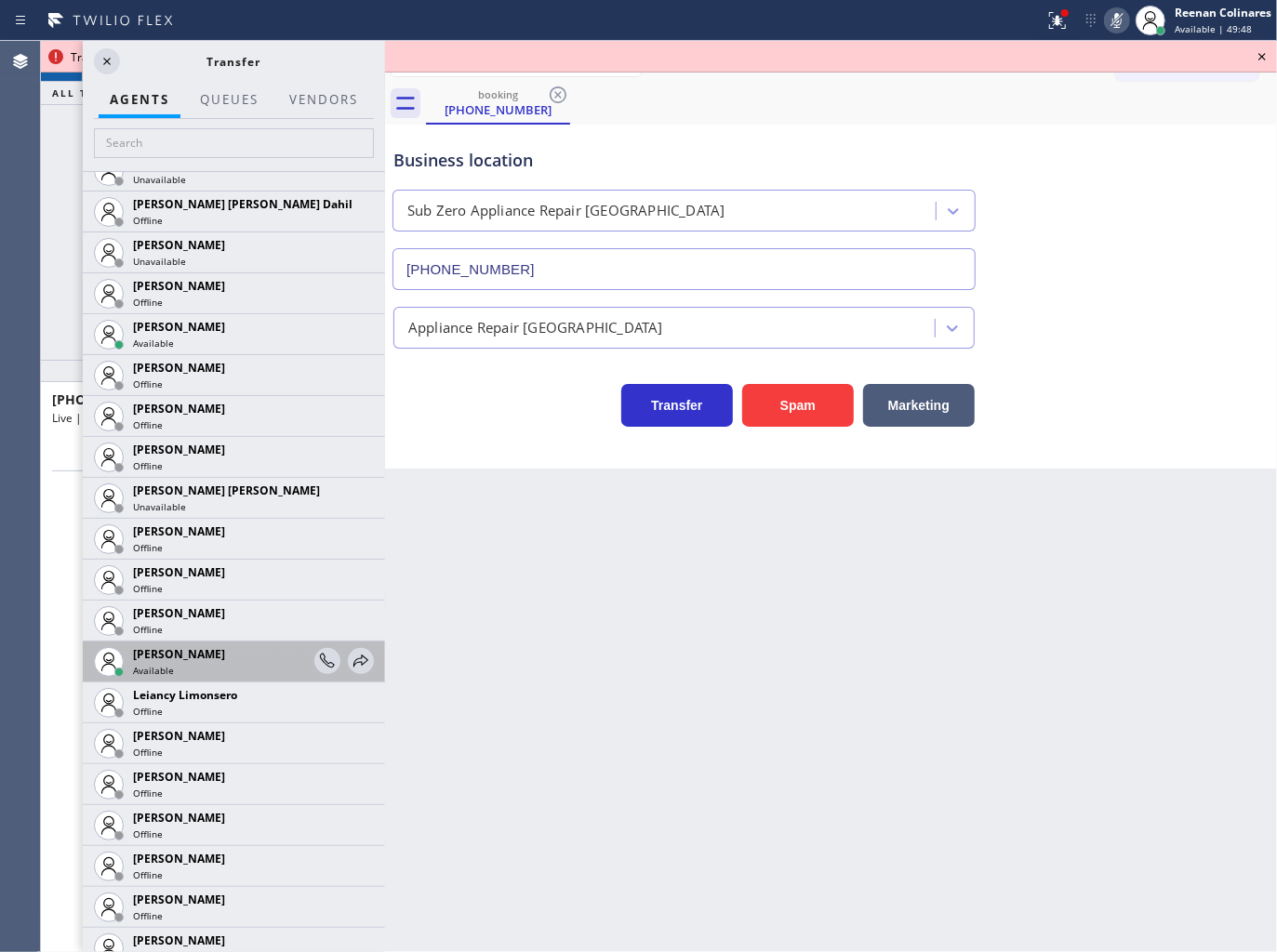
scroll to position [2196, 0]
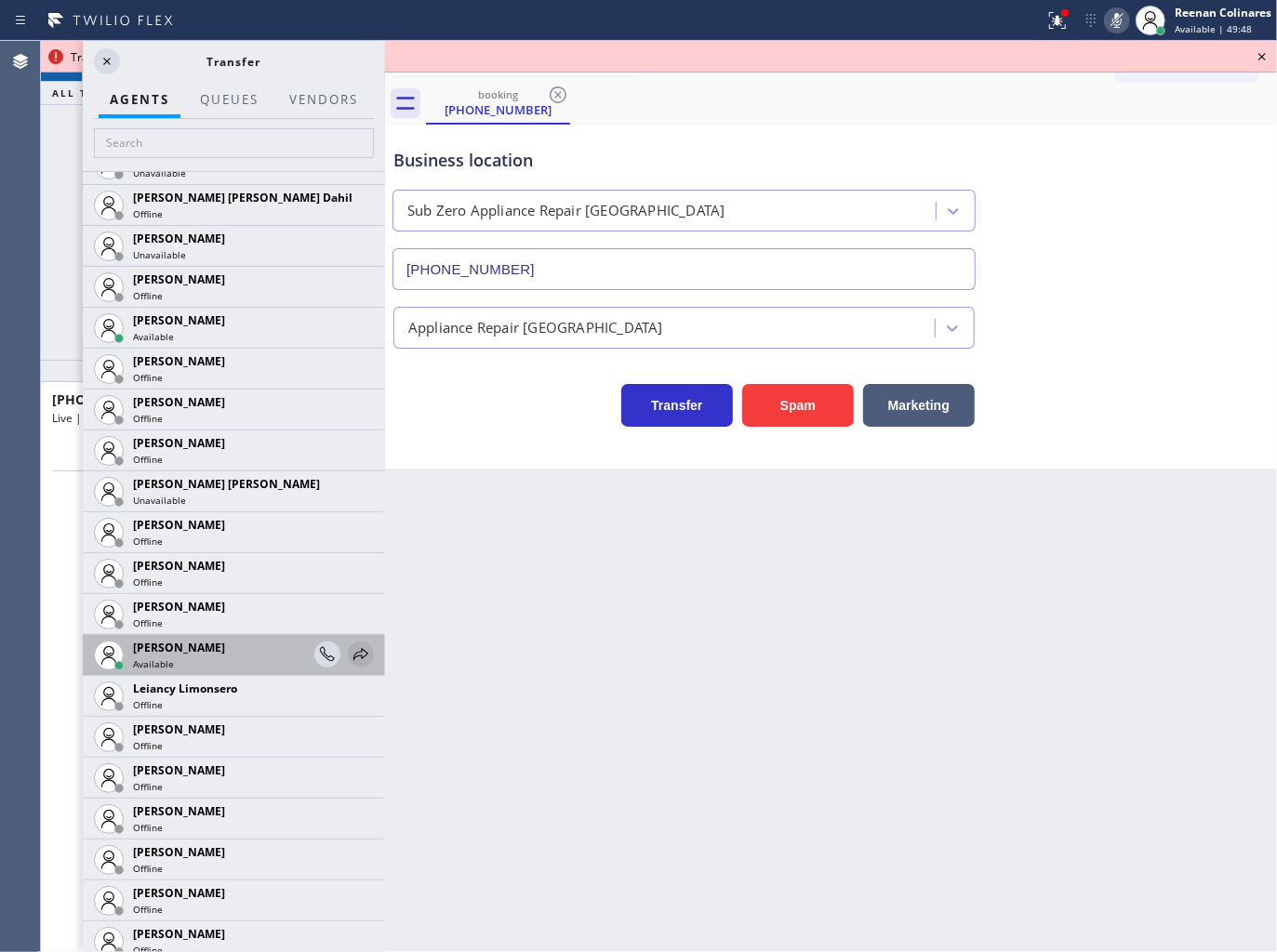
click at [349, 653] on icon at bounding box center [361, 654] width 23 height 23
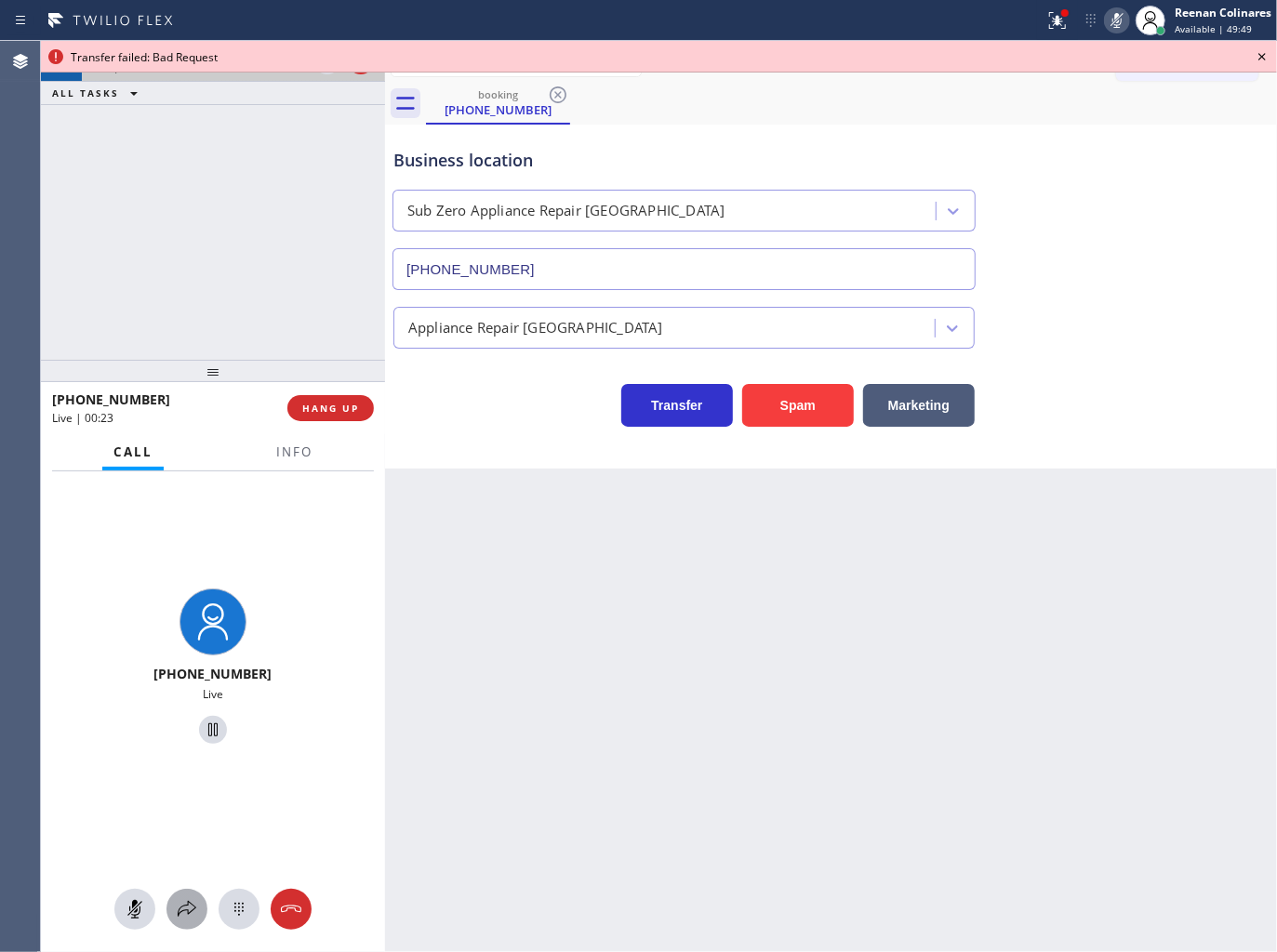
click at [188, 925] on button at bounding box center [187, 910] width 41 height 41
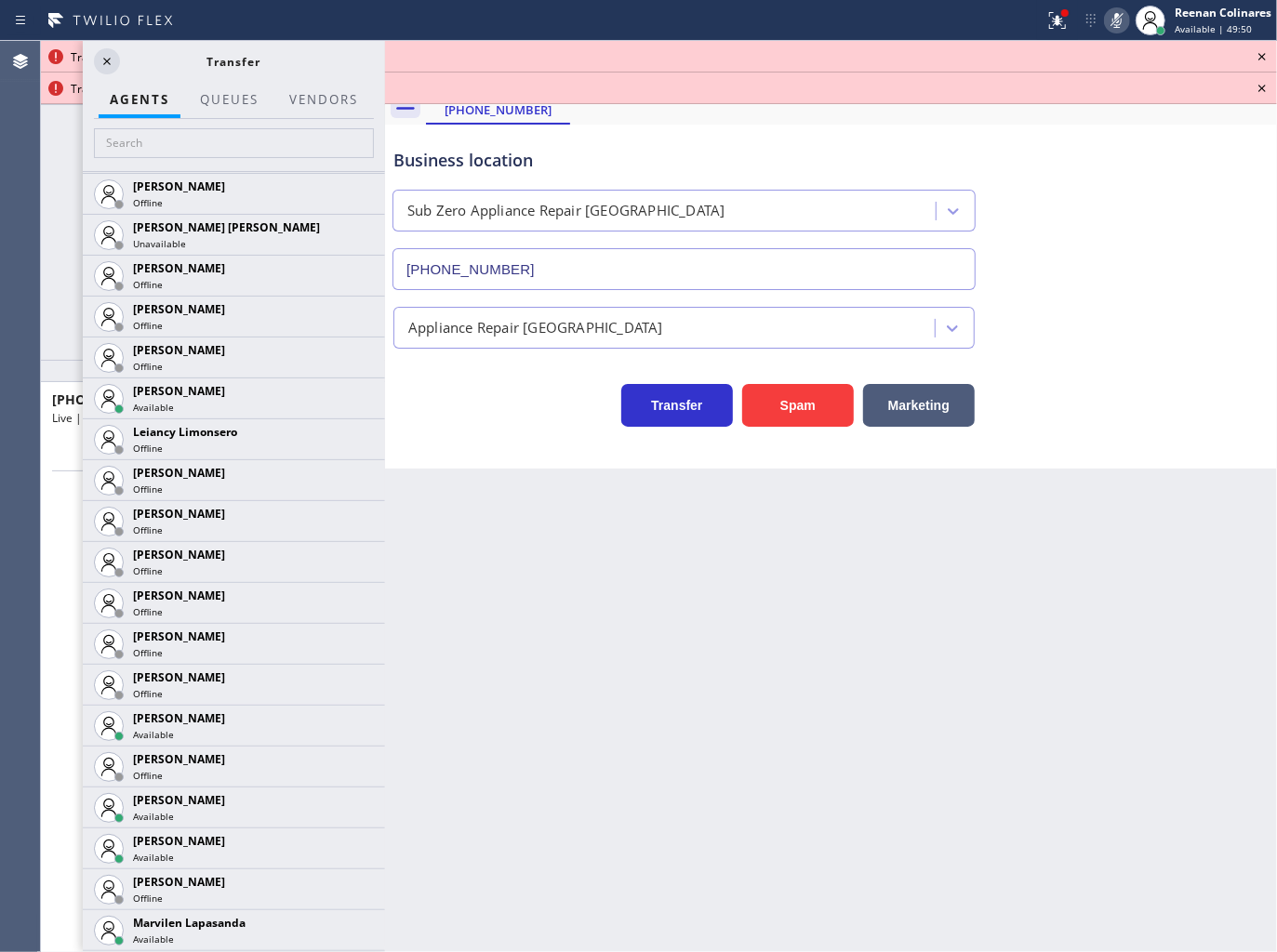
scroll to position [2465, 0]
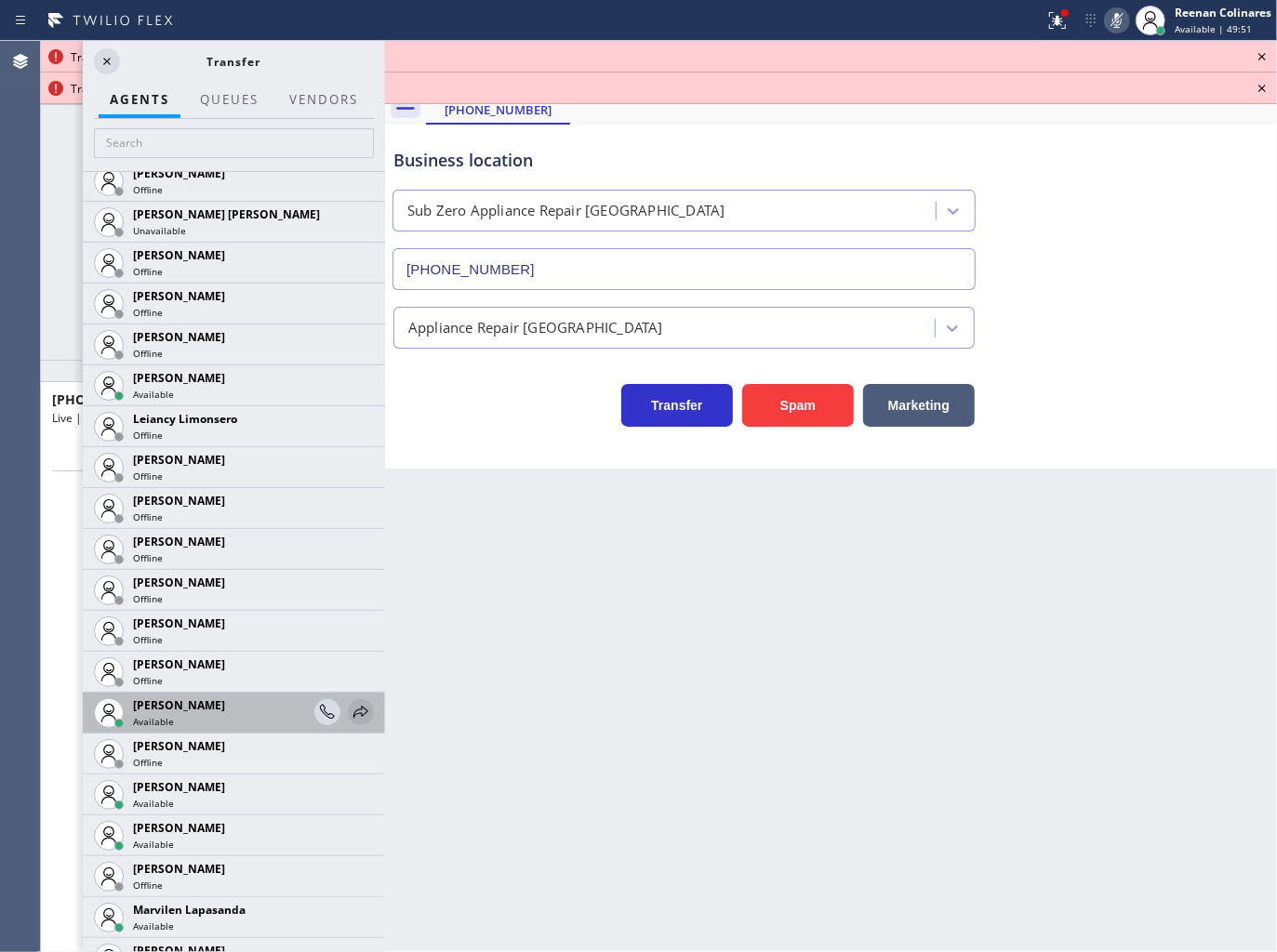
click at [349, 709] on icon at bounding box center [361, 713] width 23 height 23
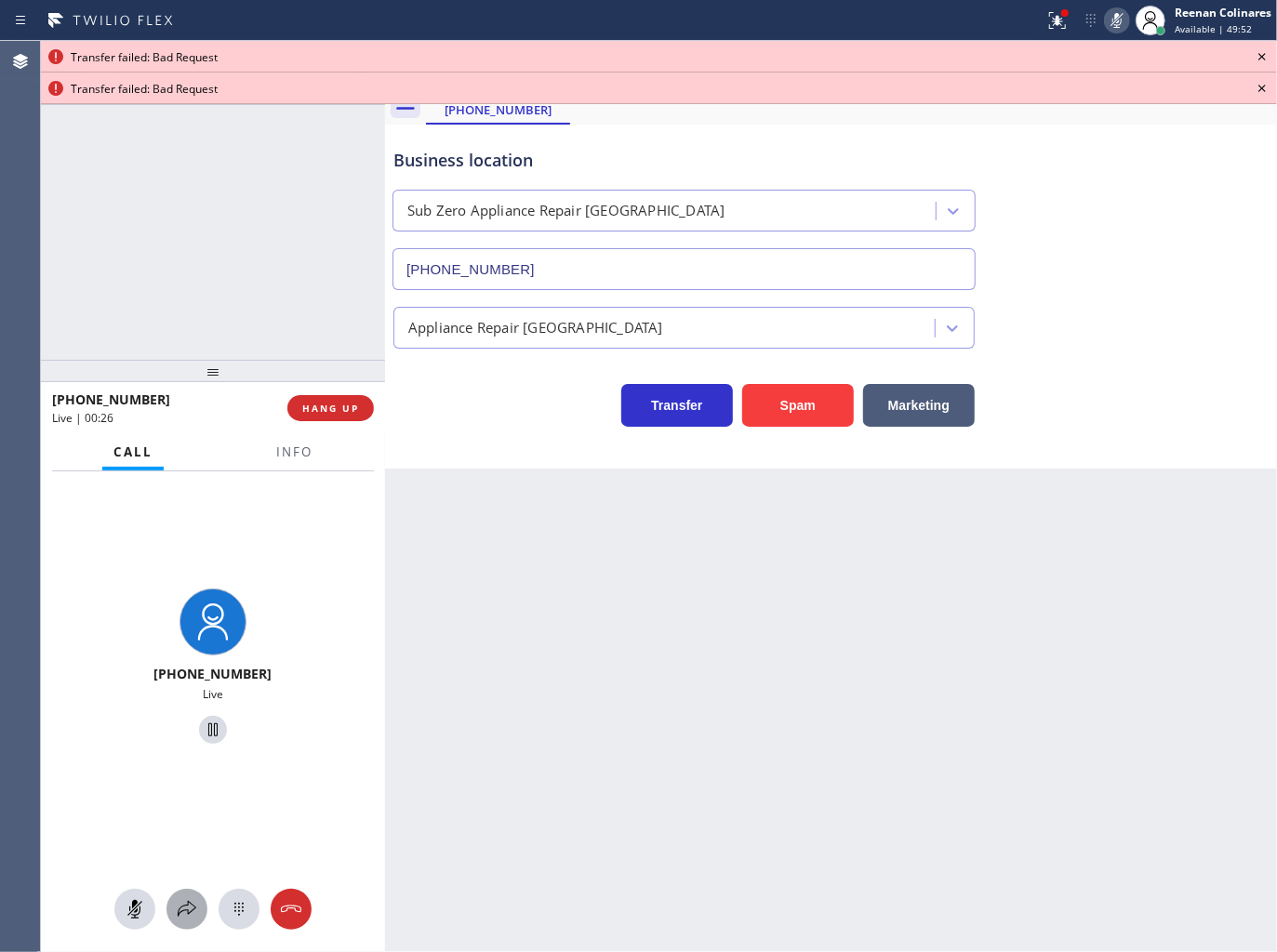
click at [186, 911] on icon at bounding box center [187, 909] width 19 height 16
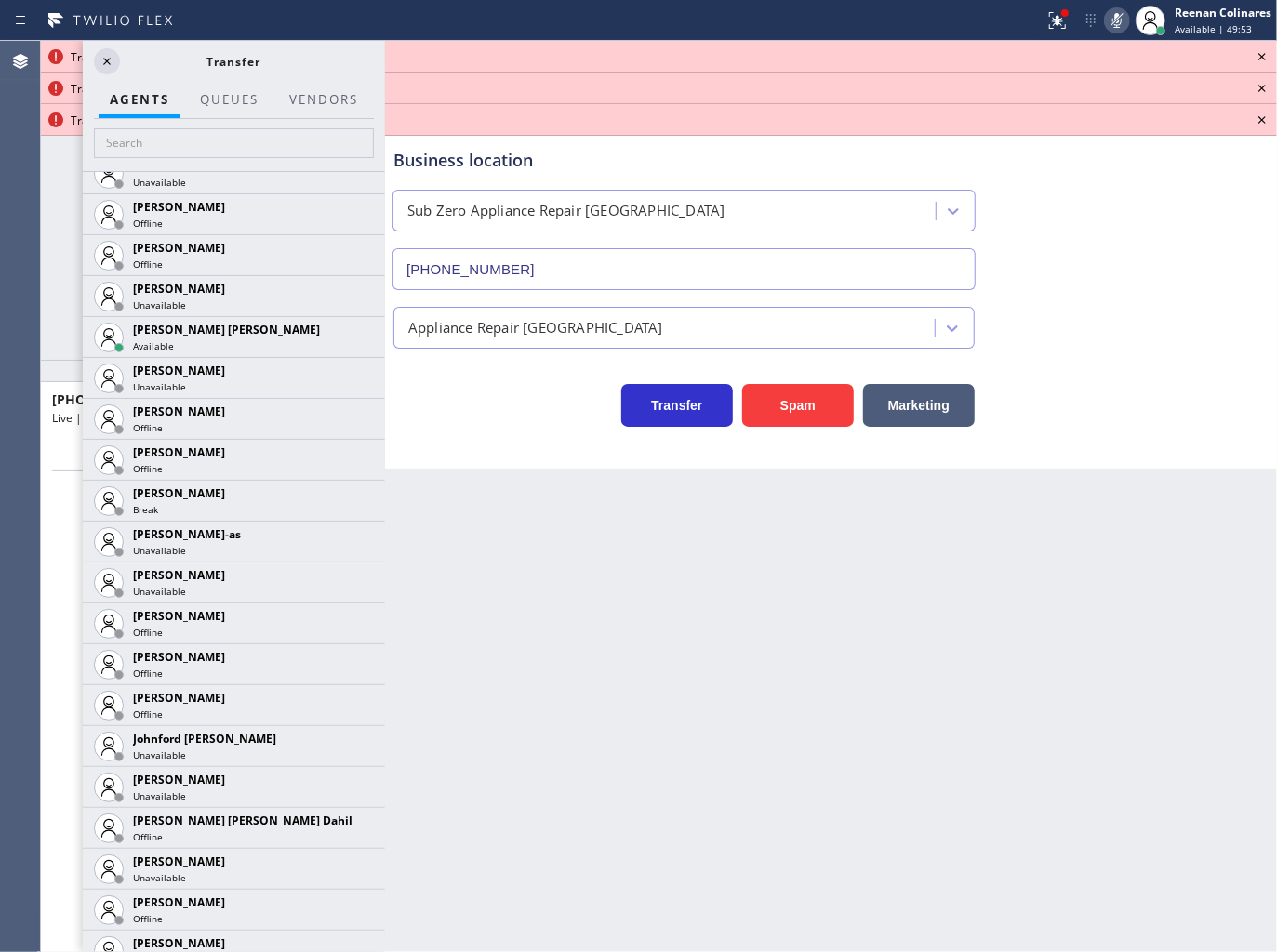
scroll to position [2524, 0]
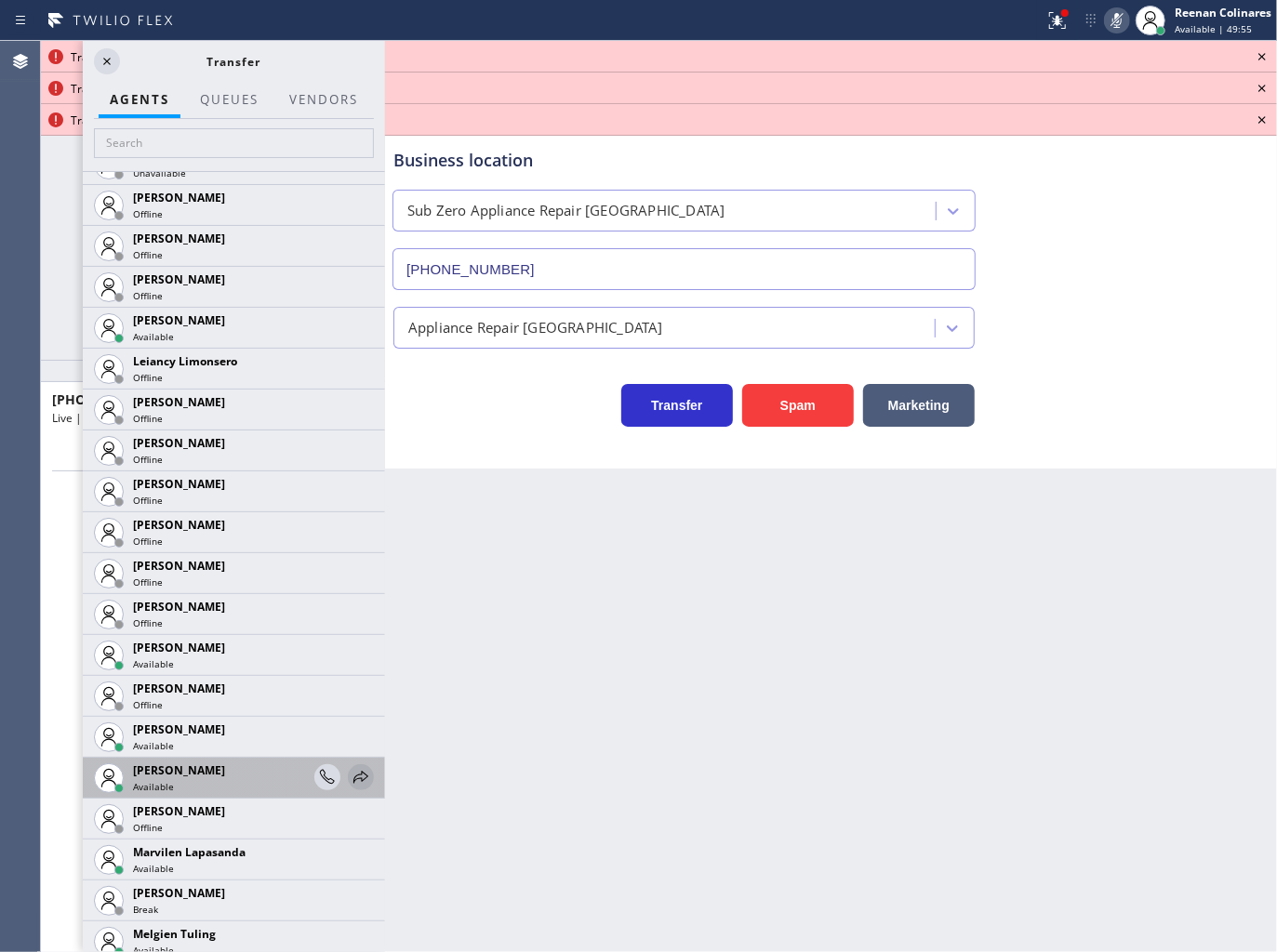
click at [349, 775] on icon at bounding box center [361, 777] width 23 height 23
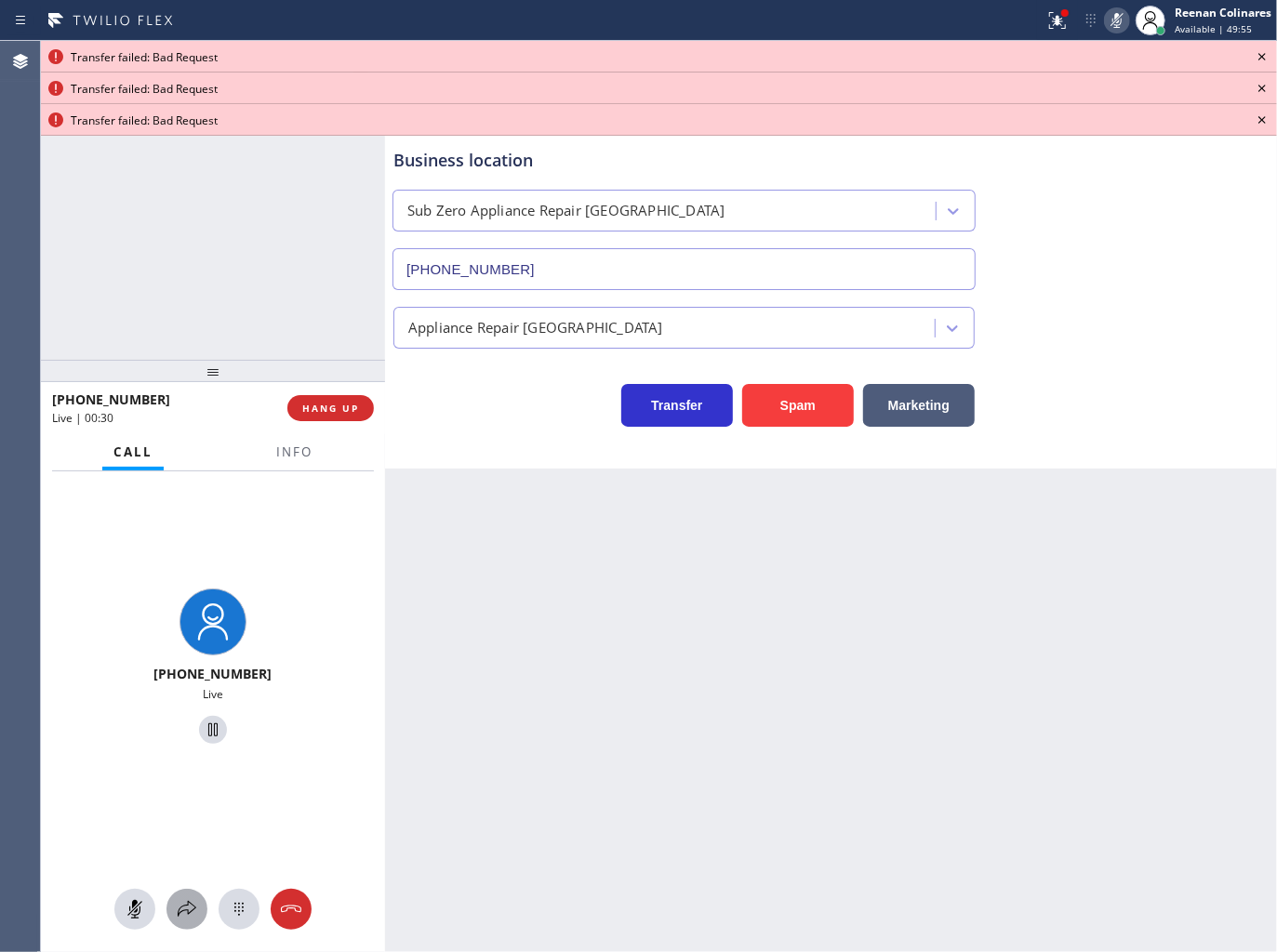
click at [183, 912] on icon at bounding box center [187, 910] width 23 height 23
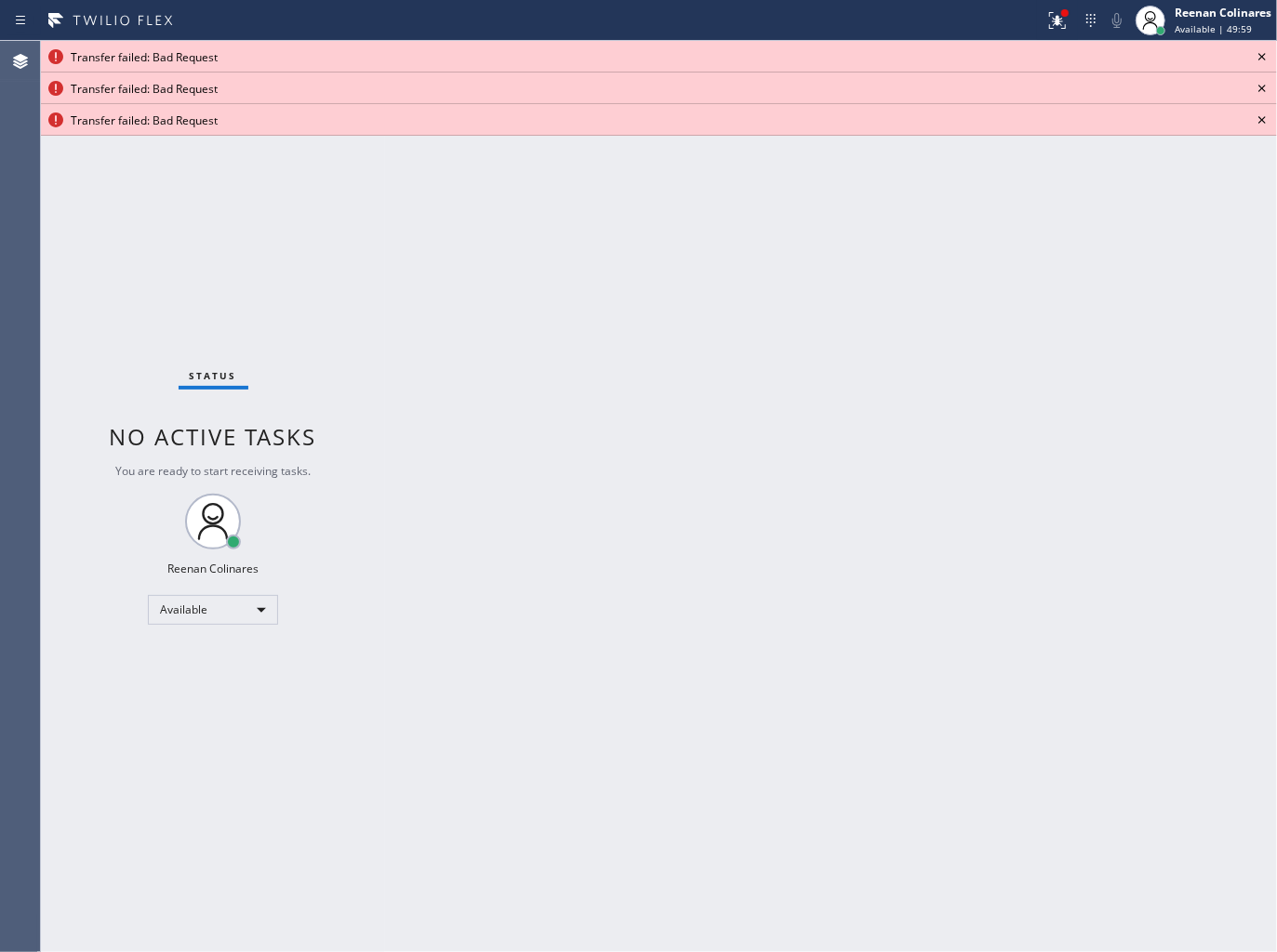
drag, startPoint x: 1045, startPoint y: 15, endPoint x: 1048, endPoint y: 50, distance: 35.1
click at [1046, 15] on icon at bounding box center [1057, 21] width 23 height 23
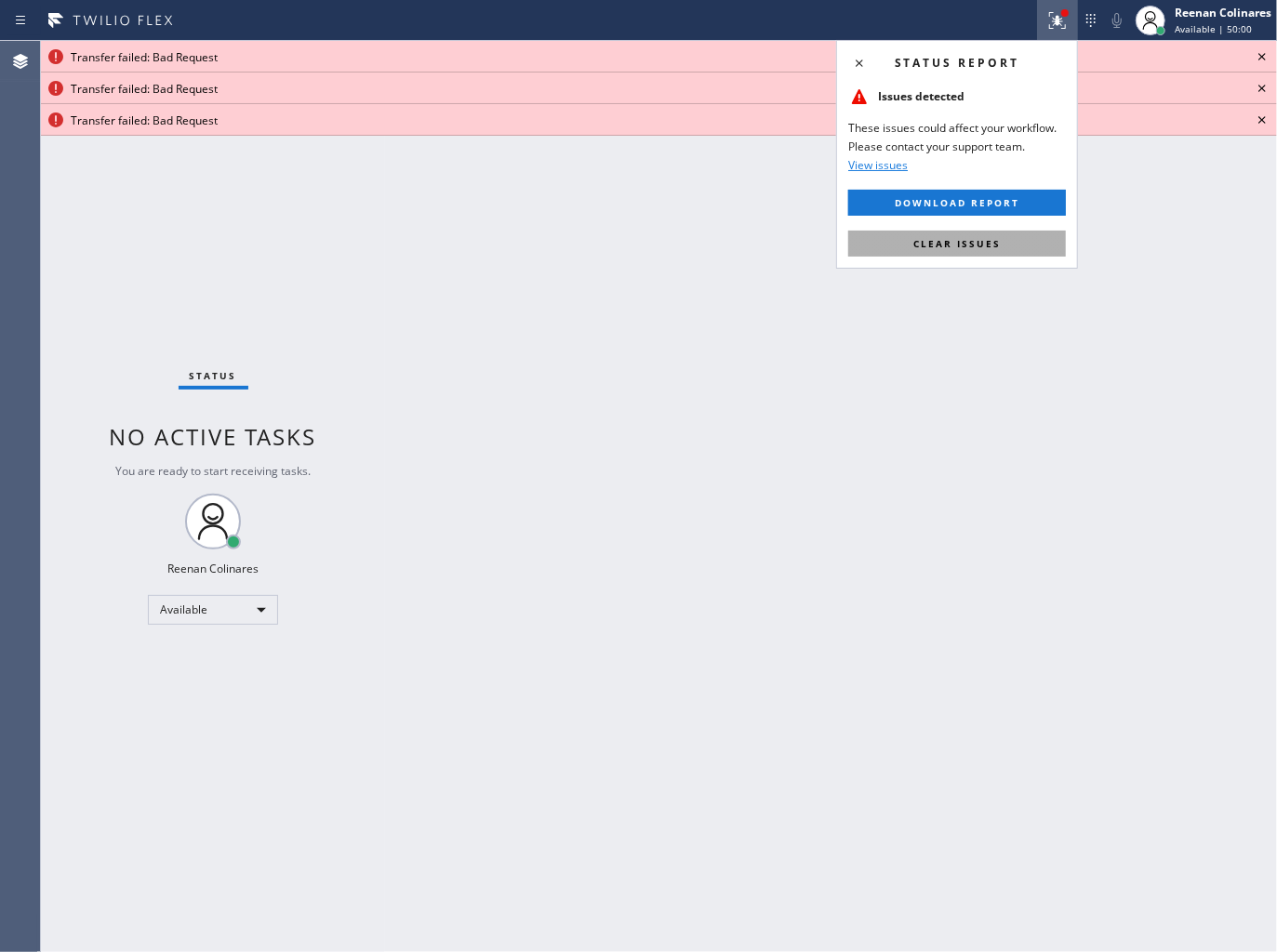
click at [1000, 252] on button "Clear issues" at bounding box center [957, 244] width 218 height 26
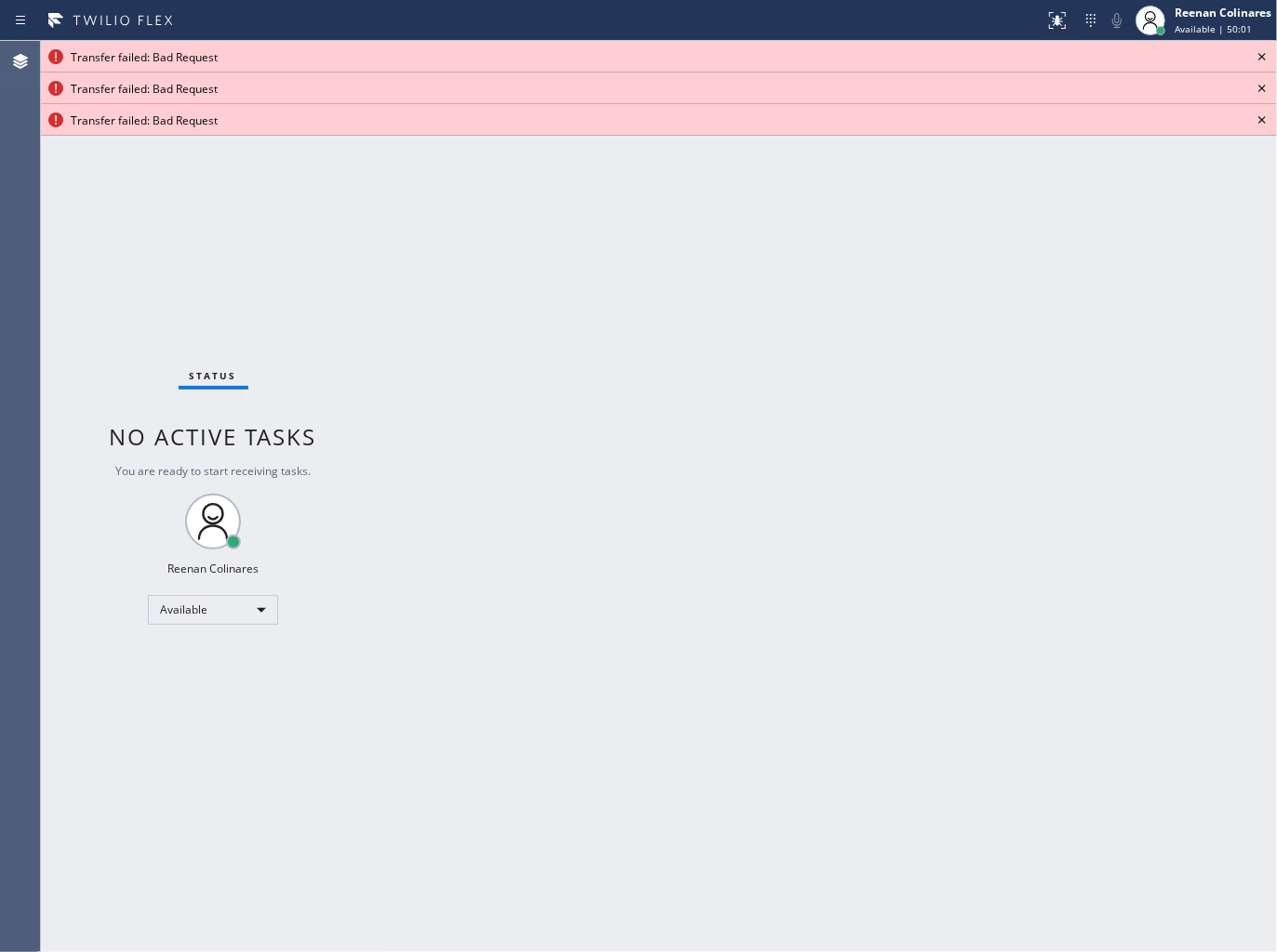
click at [1261, 55] on icon at bounding box center [1262, 56] width 8 height 8
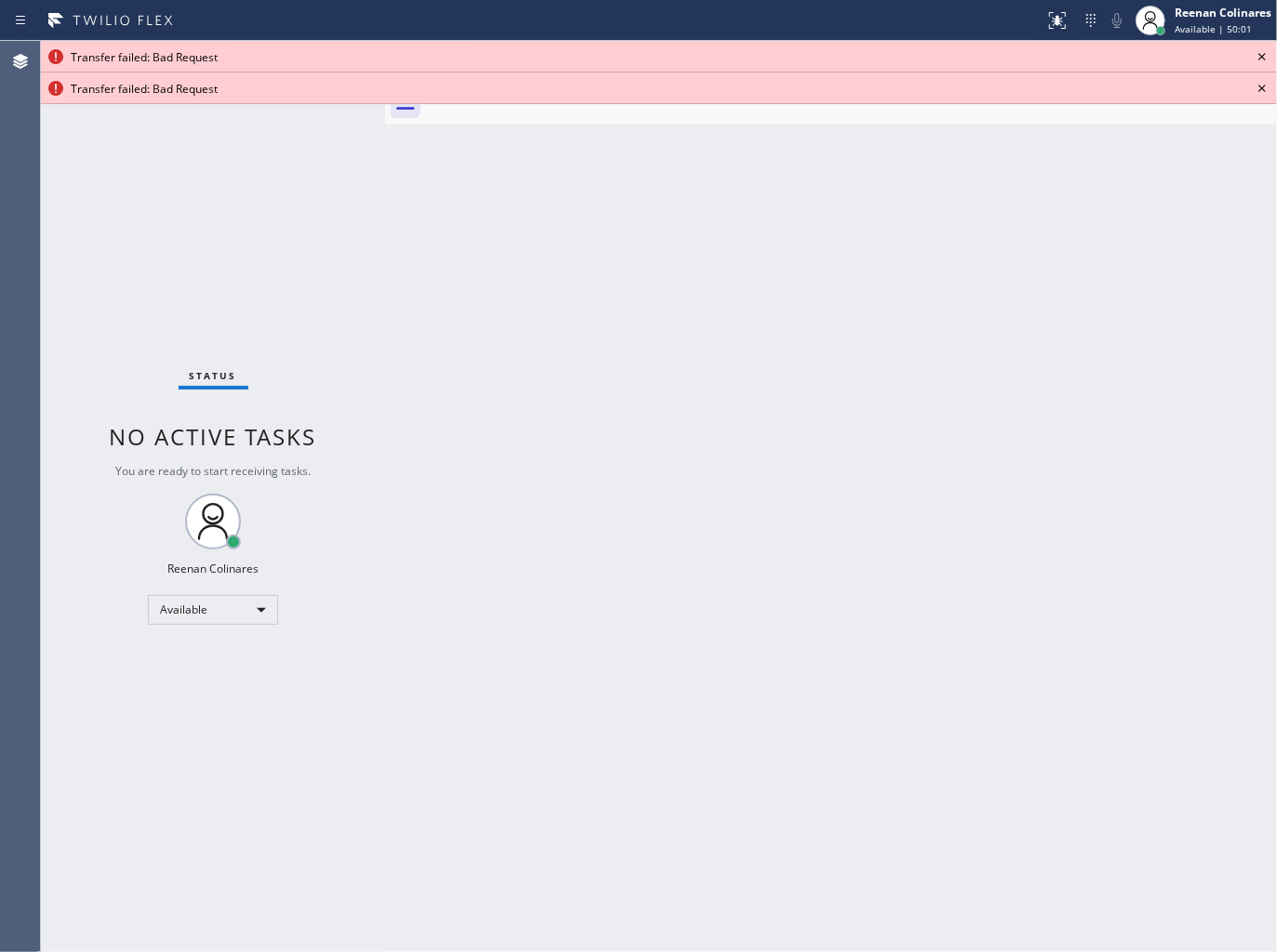
click at [1261, 55] on icon at bounding box center [1262, 56] width 8 height 8
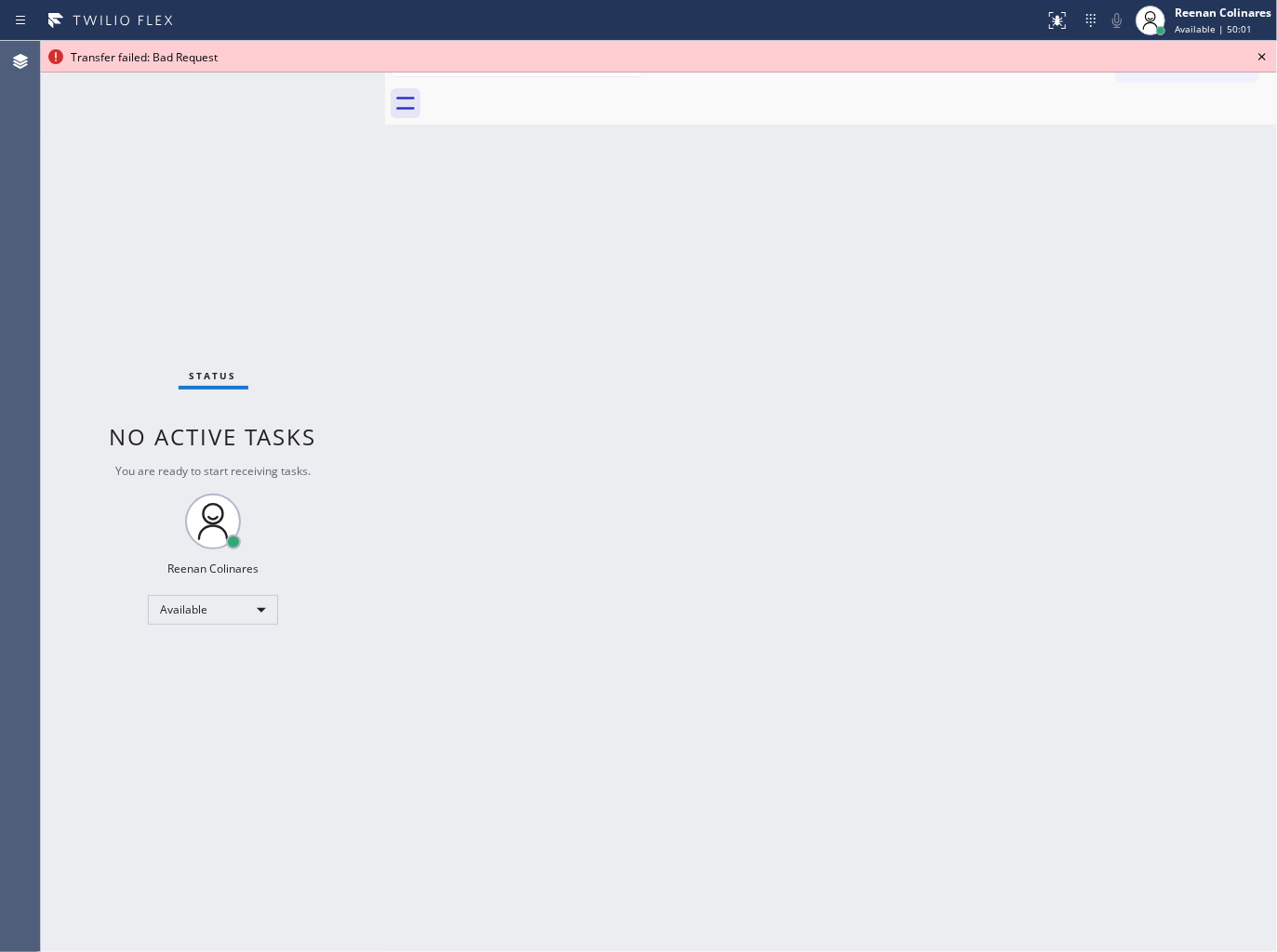
click at [1261, 55] on icon at bounding box center [1262, 56] width 8 height 8
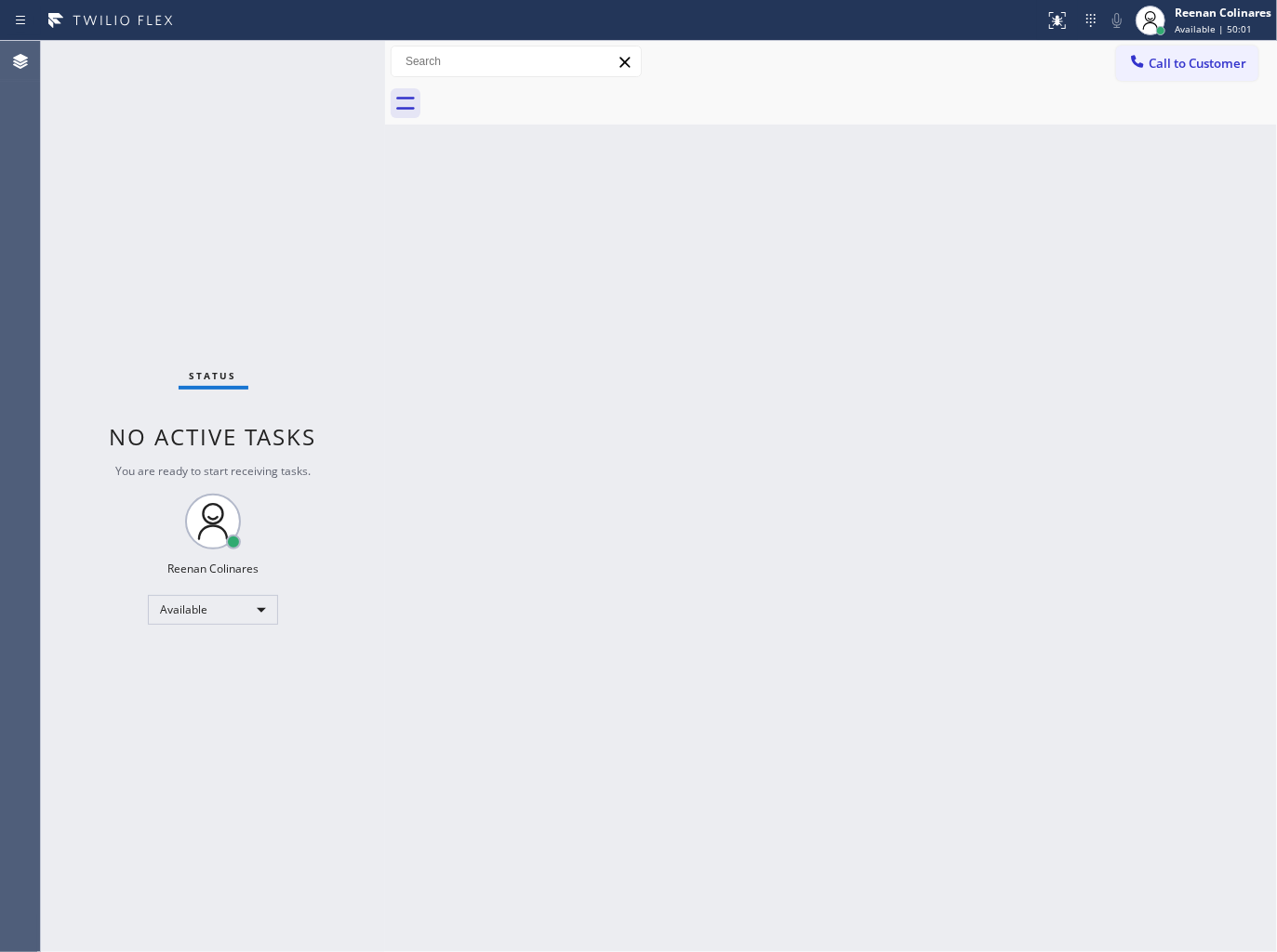
click at [745, 560] on div "Back to Dashboard Change Sender ID Customers Technicians Select a contact Outbo…" at bounding box center [831, 497] width 892 height 911
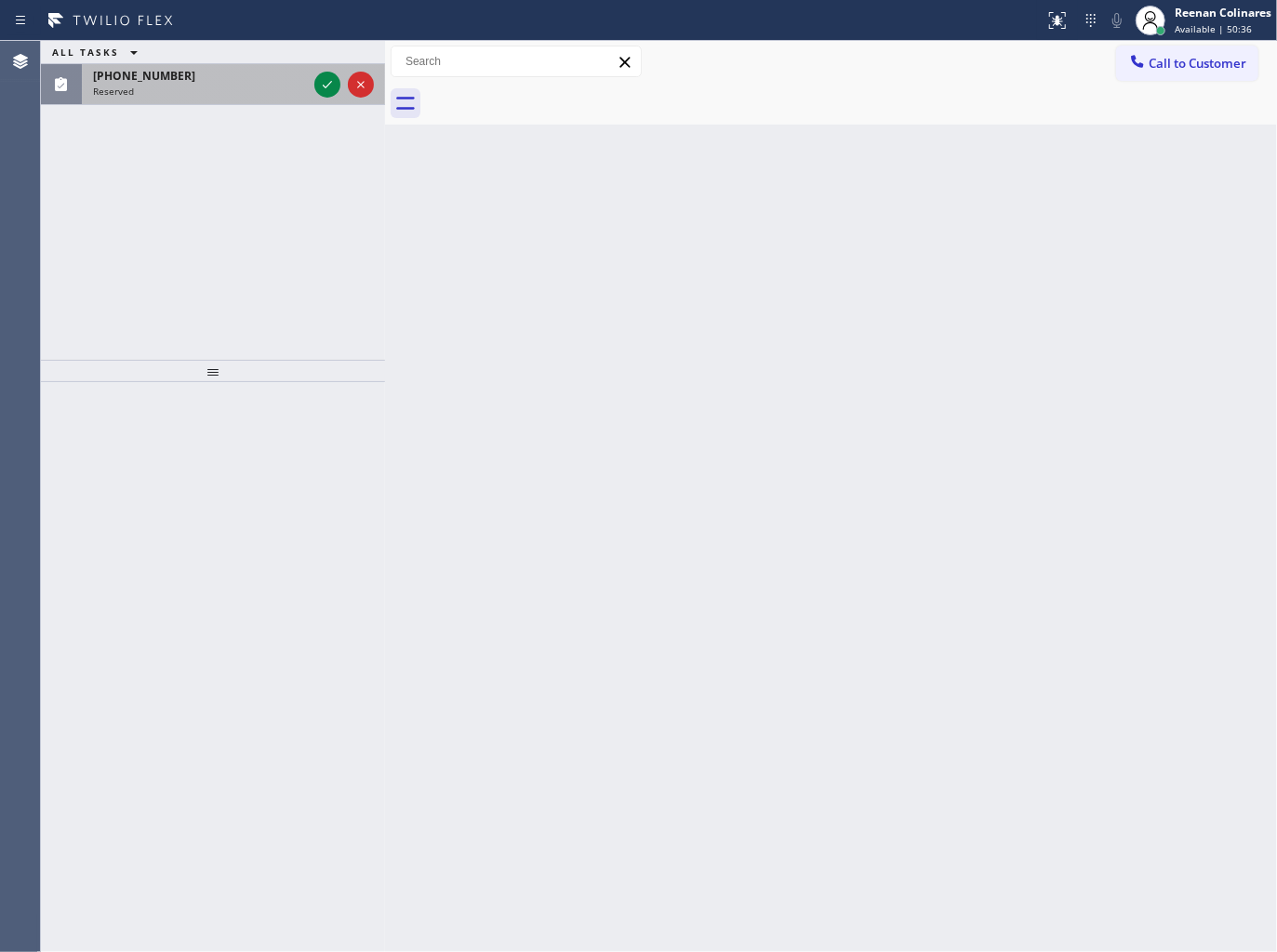
click at [211, 90] on div "Reserved" at bounding box center [200, 91] width 214 height 13
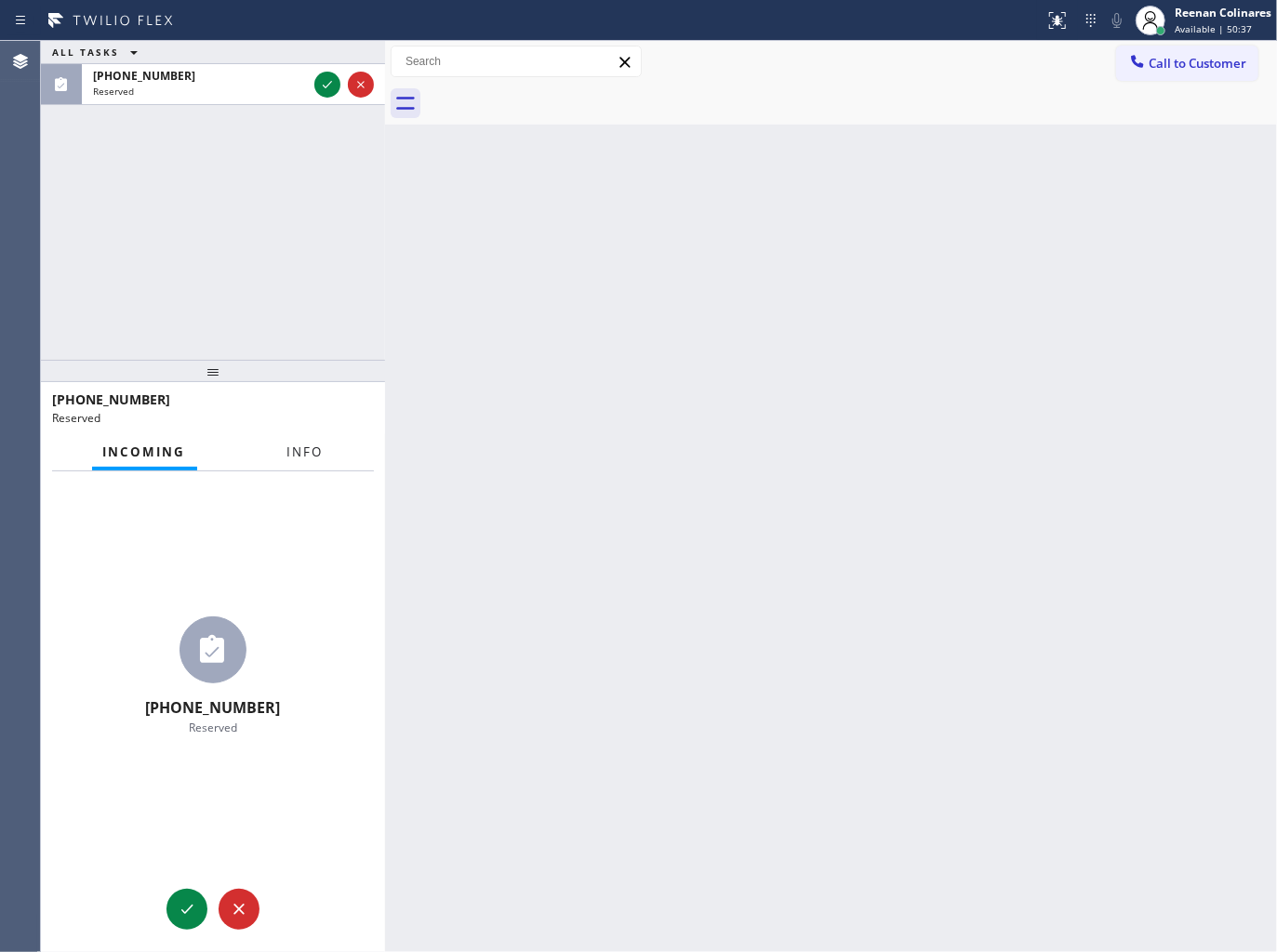
click at [288, 465] on button "Info" at bounding box center [305, 452] width 58 height 37
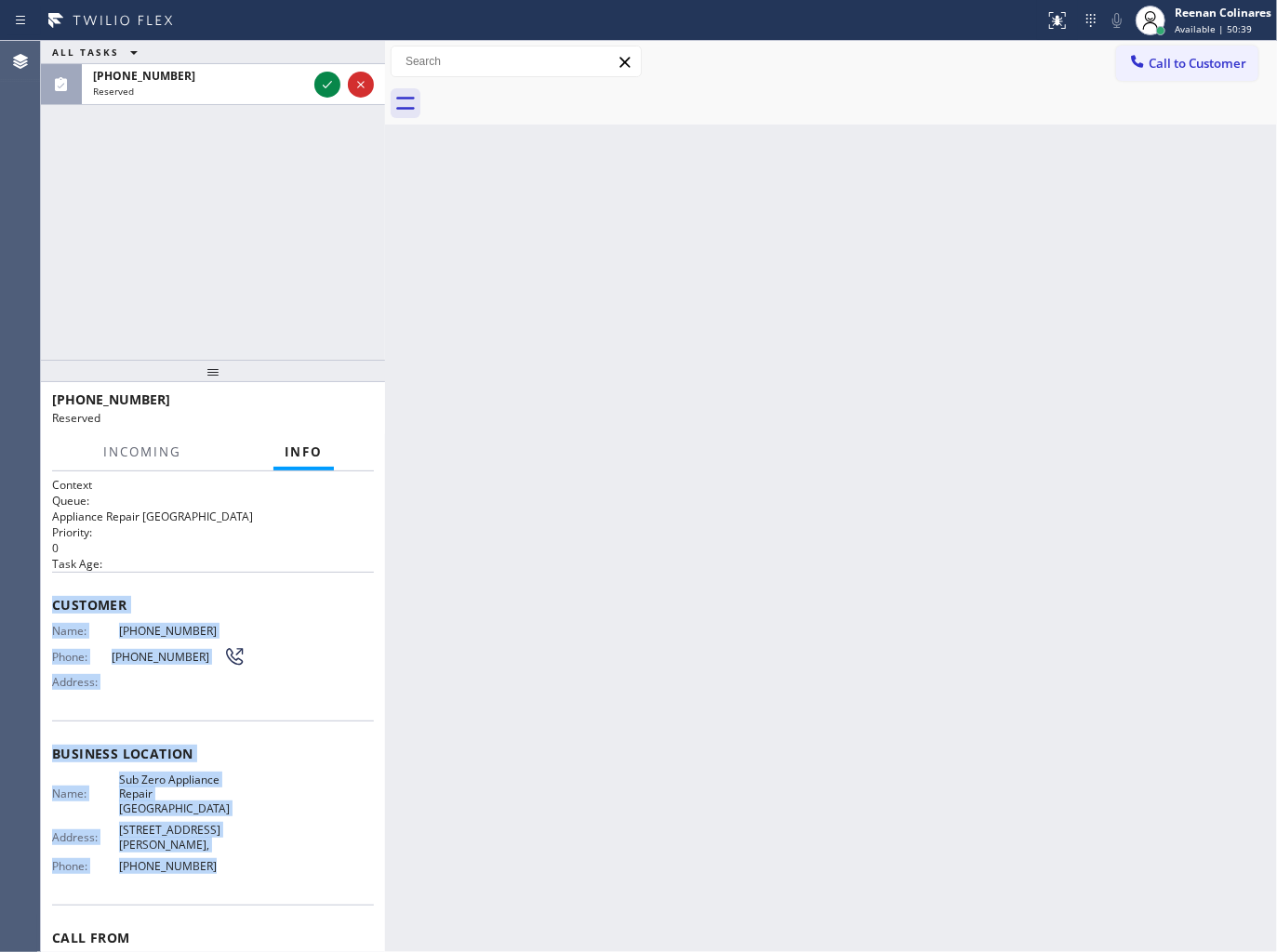
drag, startPoint x: 52, startPoint y: 583, endPoint x: 430, endPoint y: 882, distance: 482.0
click at [298, 844] on div "Context Queue: Appliance Repair High End Priority: 0 Task Age: Customer Name: […" at bounding box center [212, 760] width 322 height 568
click at [326, 81] on icon at bounding box center [328, 84] width 23 height 23
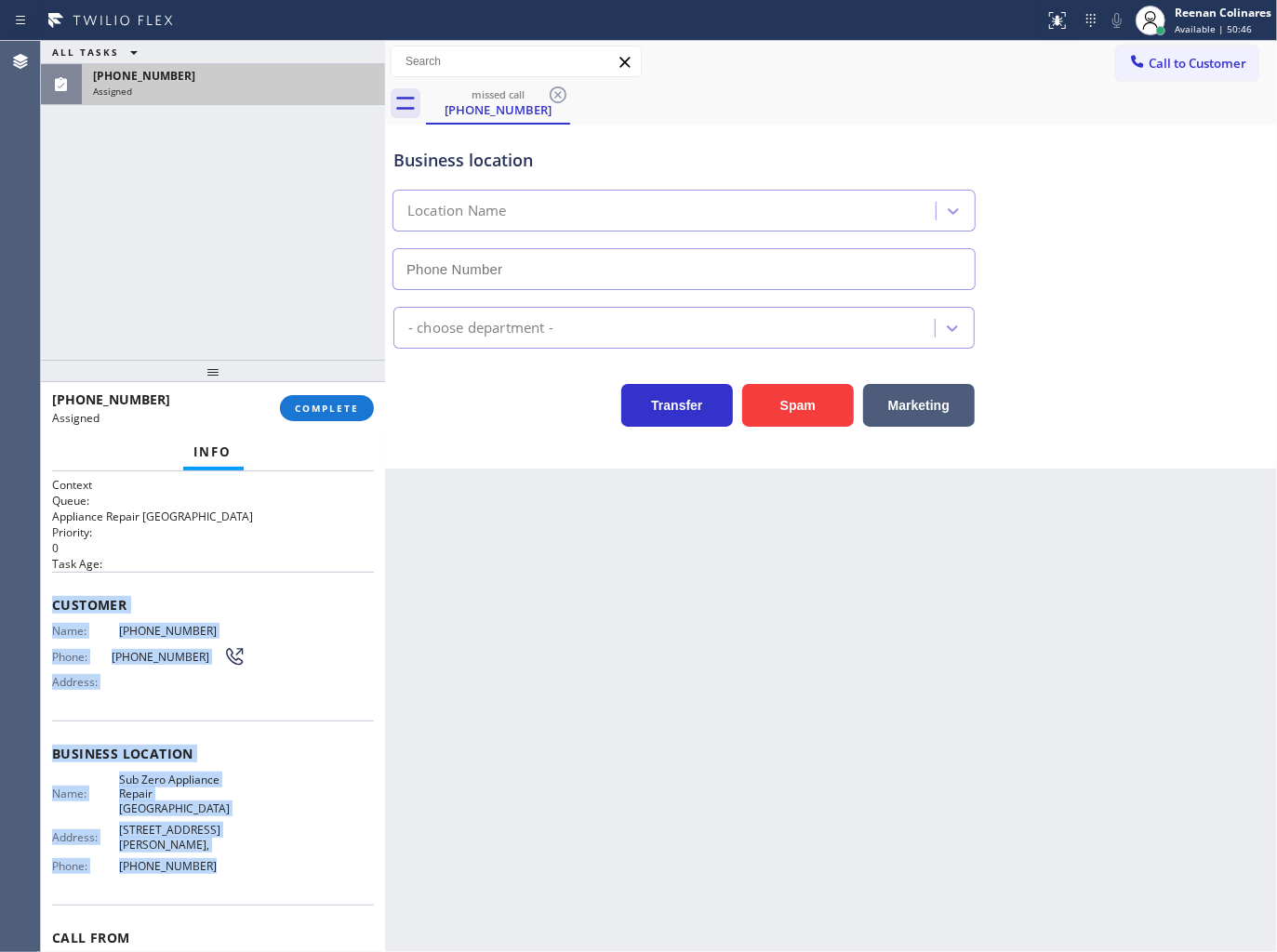
type input "[PHONE_NUMBER]"
click at [339, 405] on button "COMPLETE" at bounding box center [327, 408] width 94 height 26
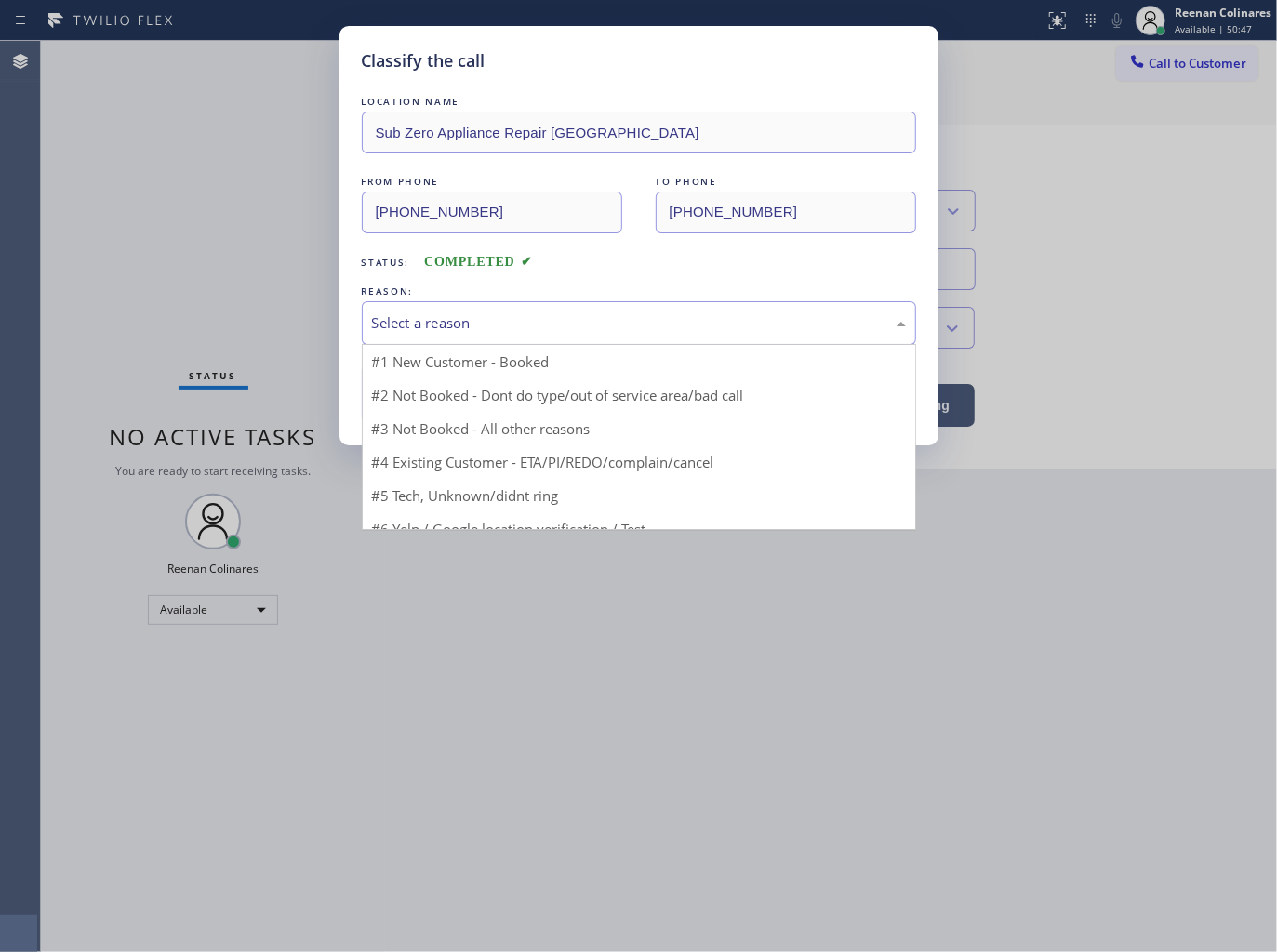
click at [467, 319] on div "Select a reason" at bounding box center [638, 323] width 533 height 22
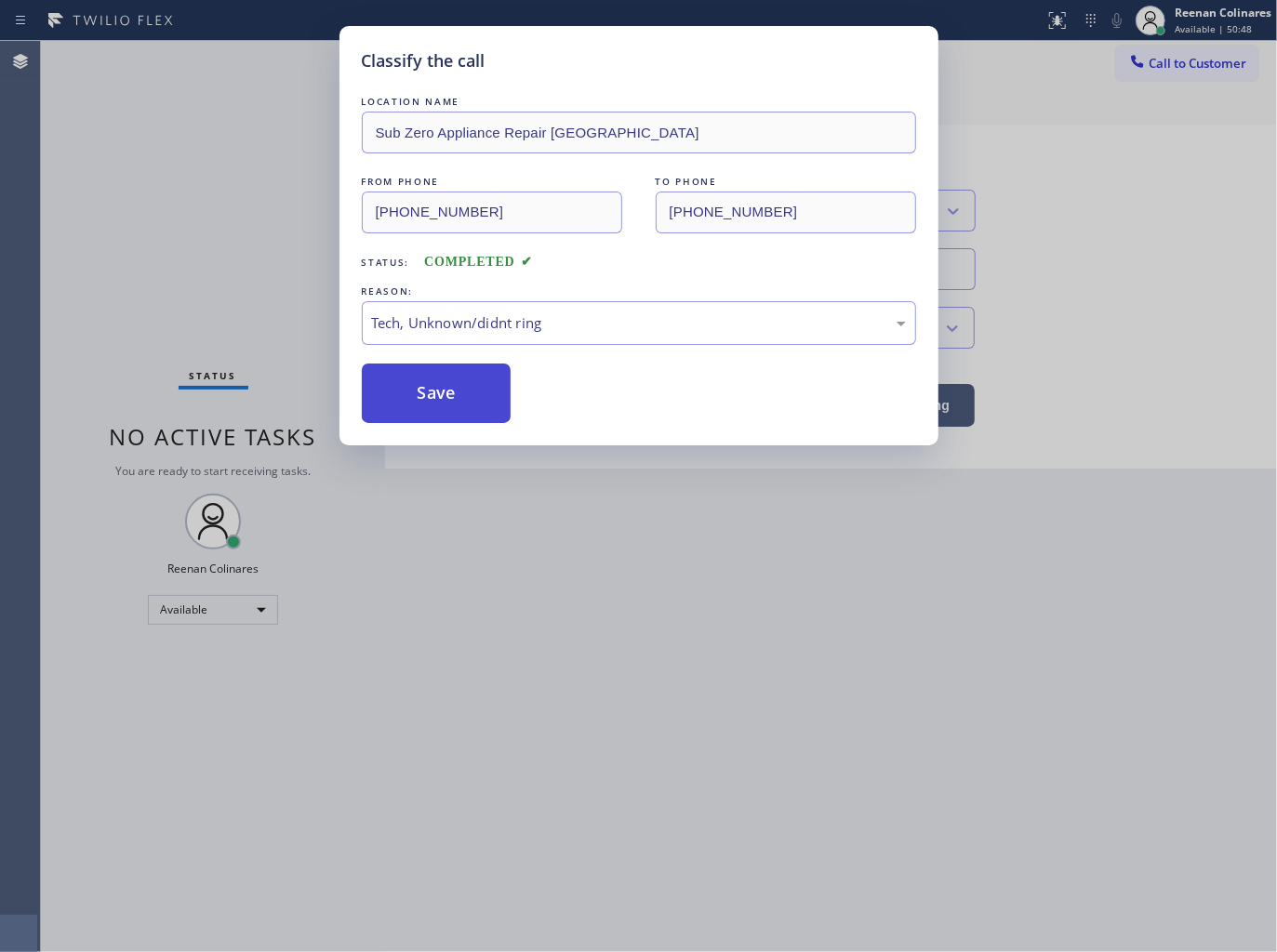
click at [413, 407] on button "Save" at bounding box center [436, 392] width 149 height 59
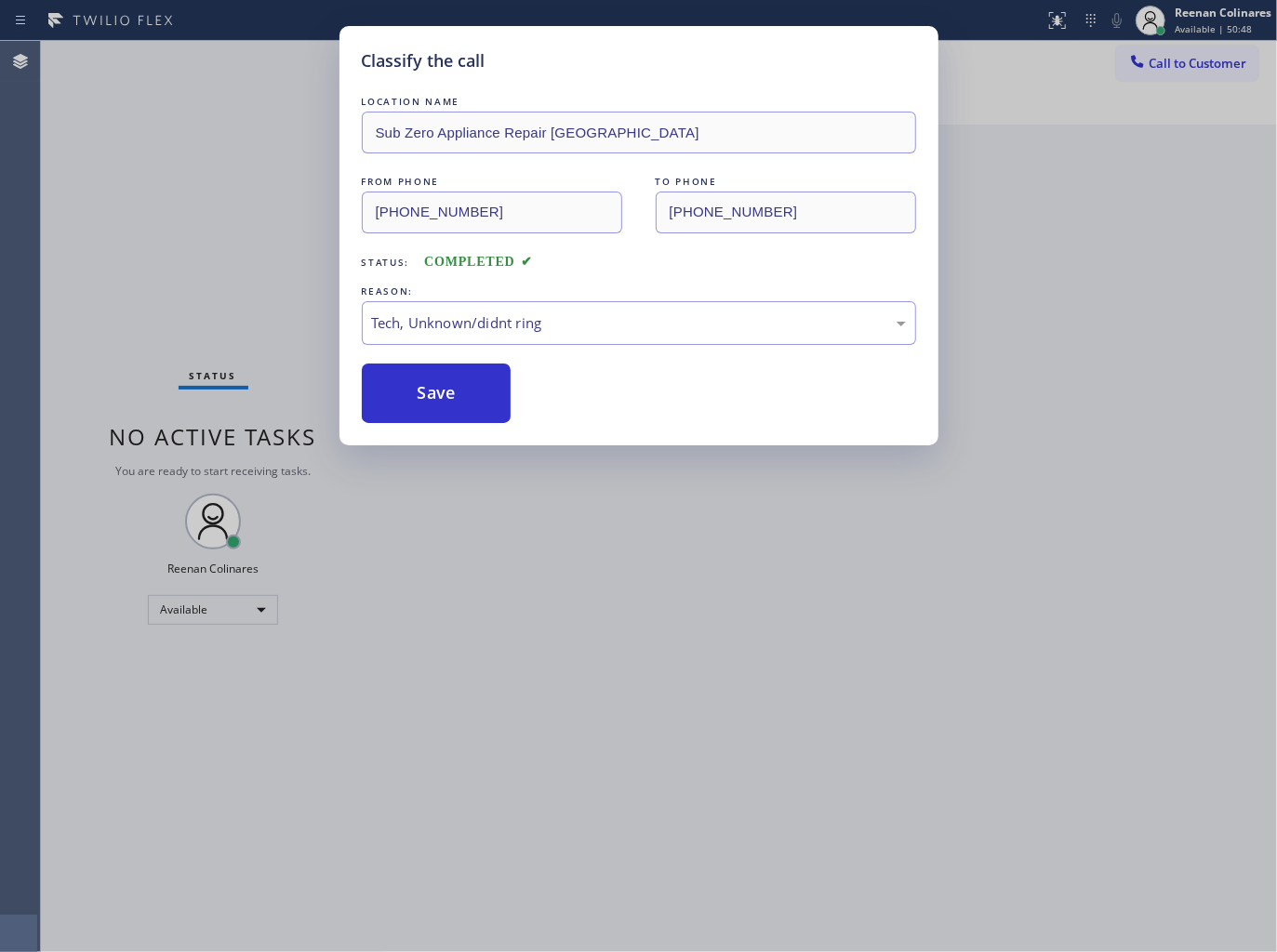
click at [257, 319] on div "Classify the call LOCATION NAME Sub Zero Appliance Repair [GEOGRAPHIC_DATA] FRO…" at bounding box center [638, 476] width 1277 height 952
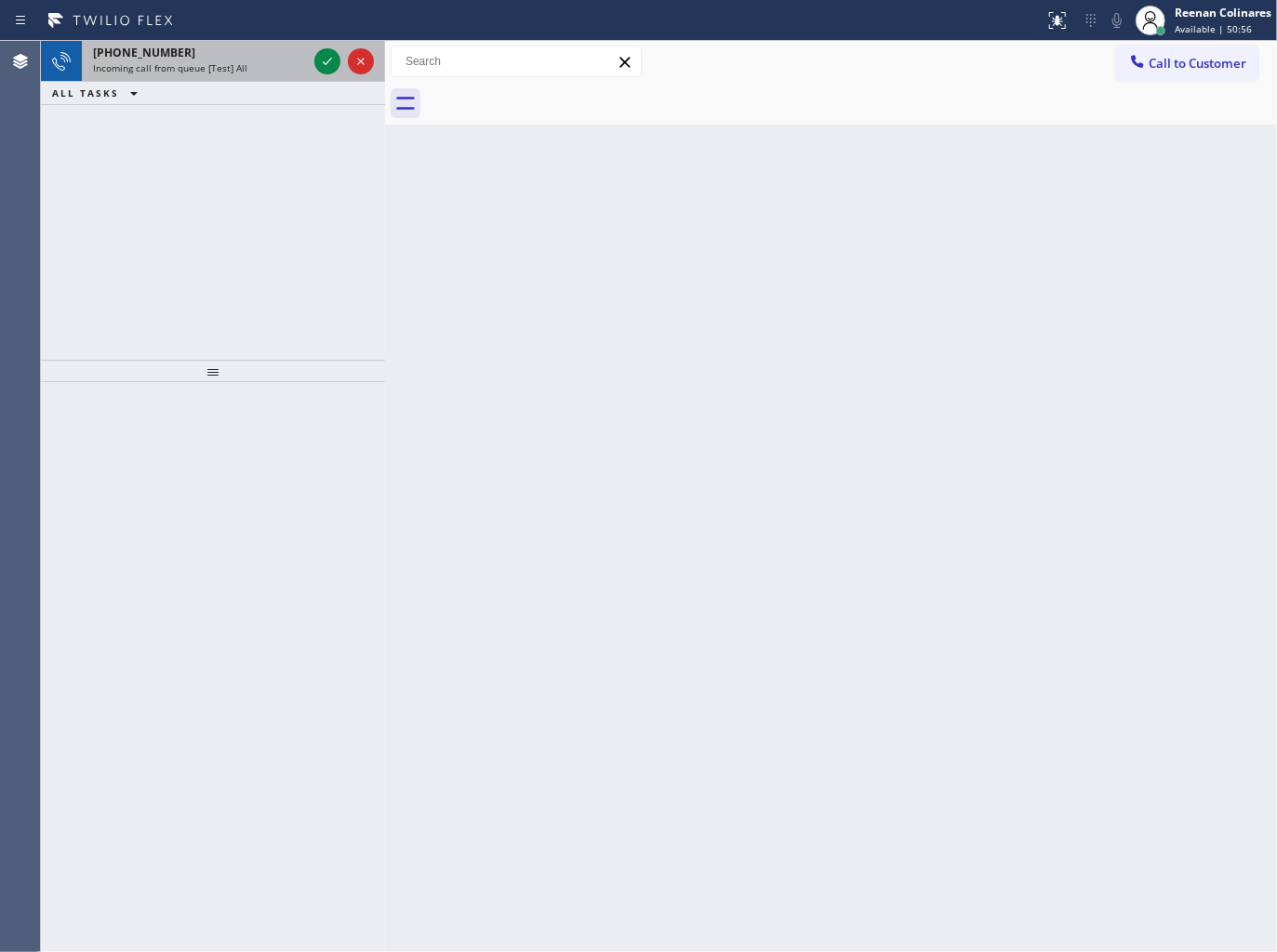
click at [257, 65] on div "Incoming call from queue [Test] All" at bounding box center [200, 68] width 214 height 13
click at [241, 56] on div "[PHONE_NUMBER]" at bounding box center [200, 53] width 214 height 16
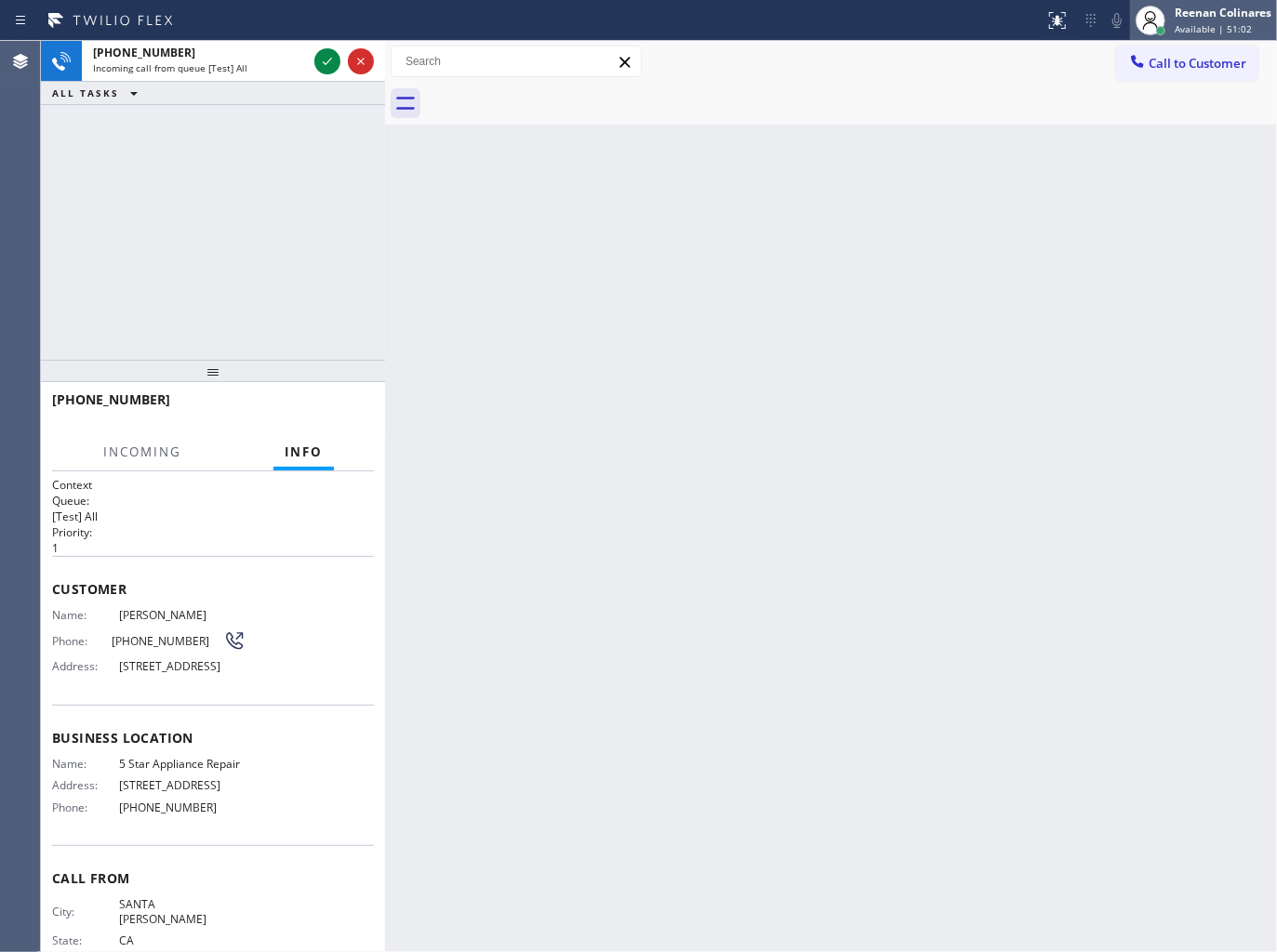
click at [1243, 23] on span "Available | 51:02" at bounding box center [1213, 29] width 77 height 13
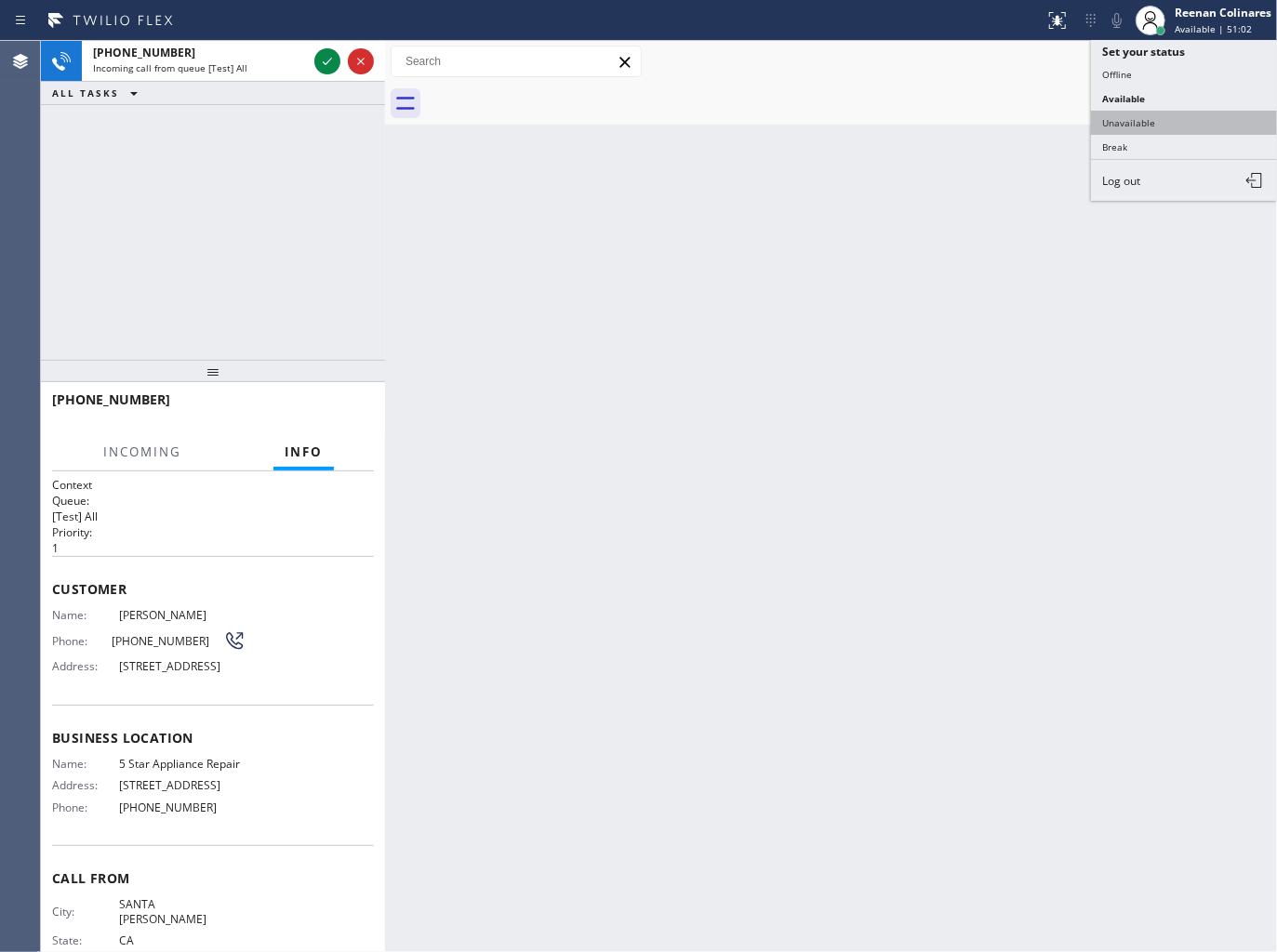
click at [1136, 128] on button "Unavailable" at bounding box center [1184, 123] width 186 height 24
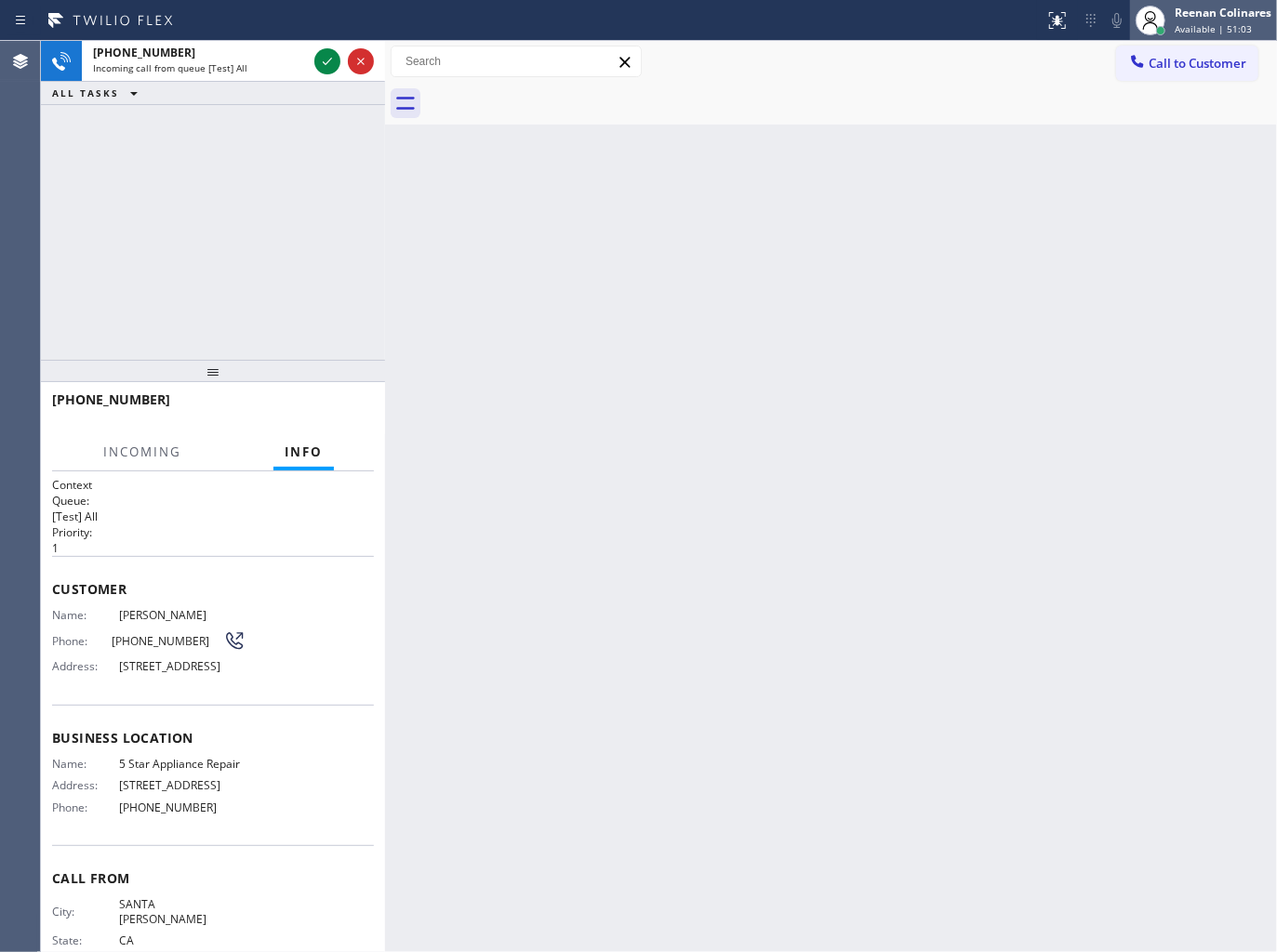
click at [1225, 10] on div "Reenan Colinares" at bounding box center [1223, 12] width 97 height 16
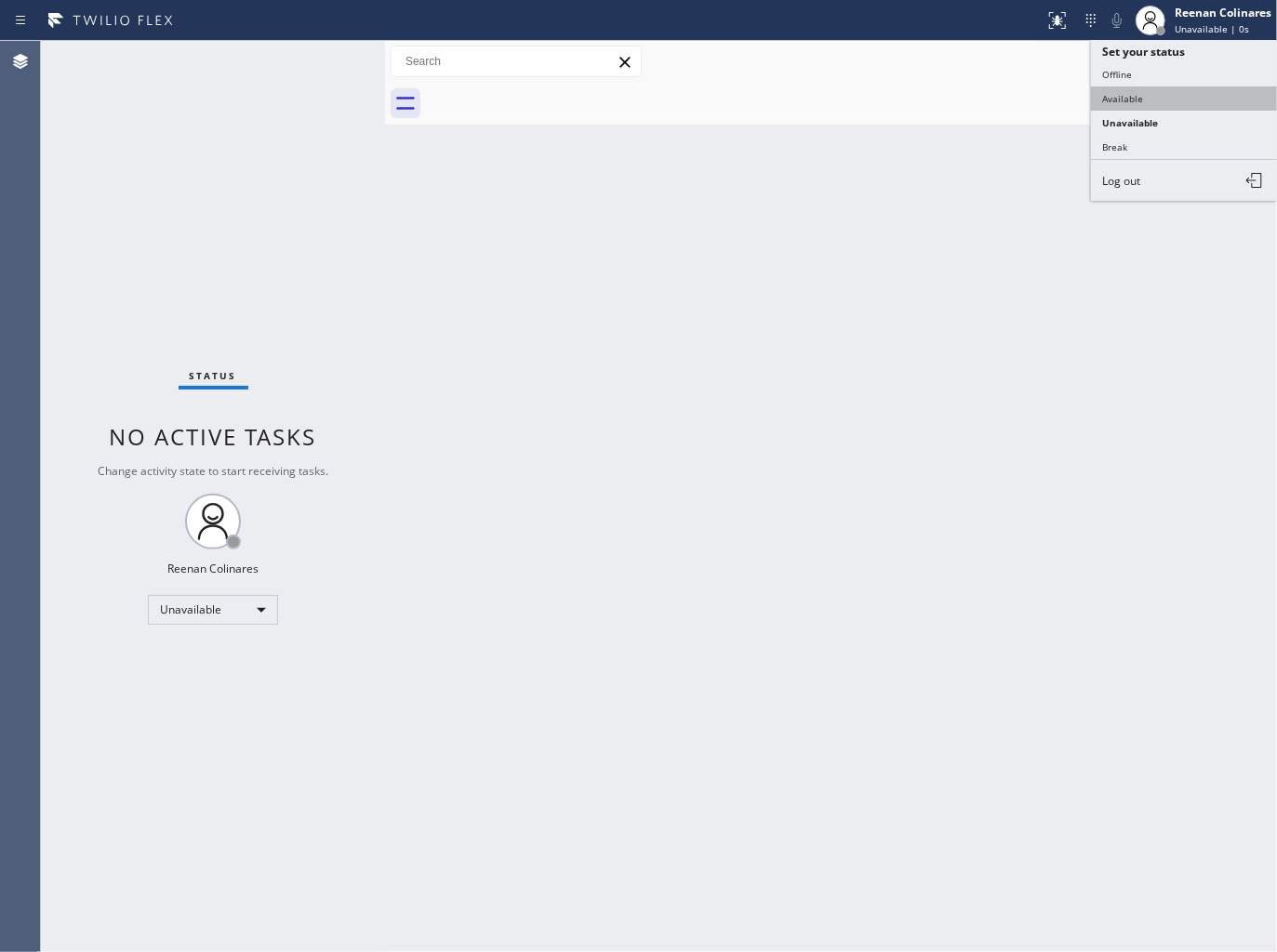
click at [1137, 99] on button "Available" at bounding box center [1184, 99] width 186 height 24
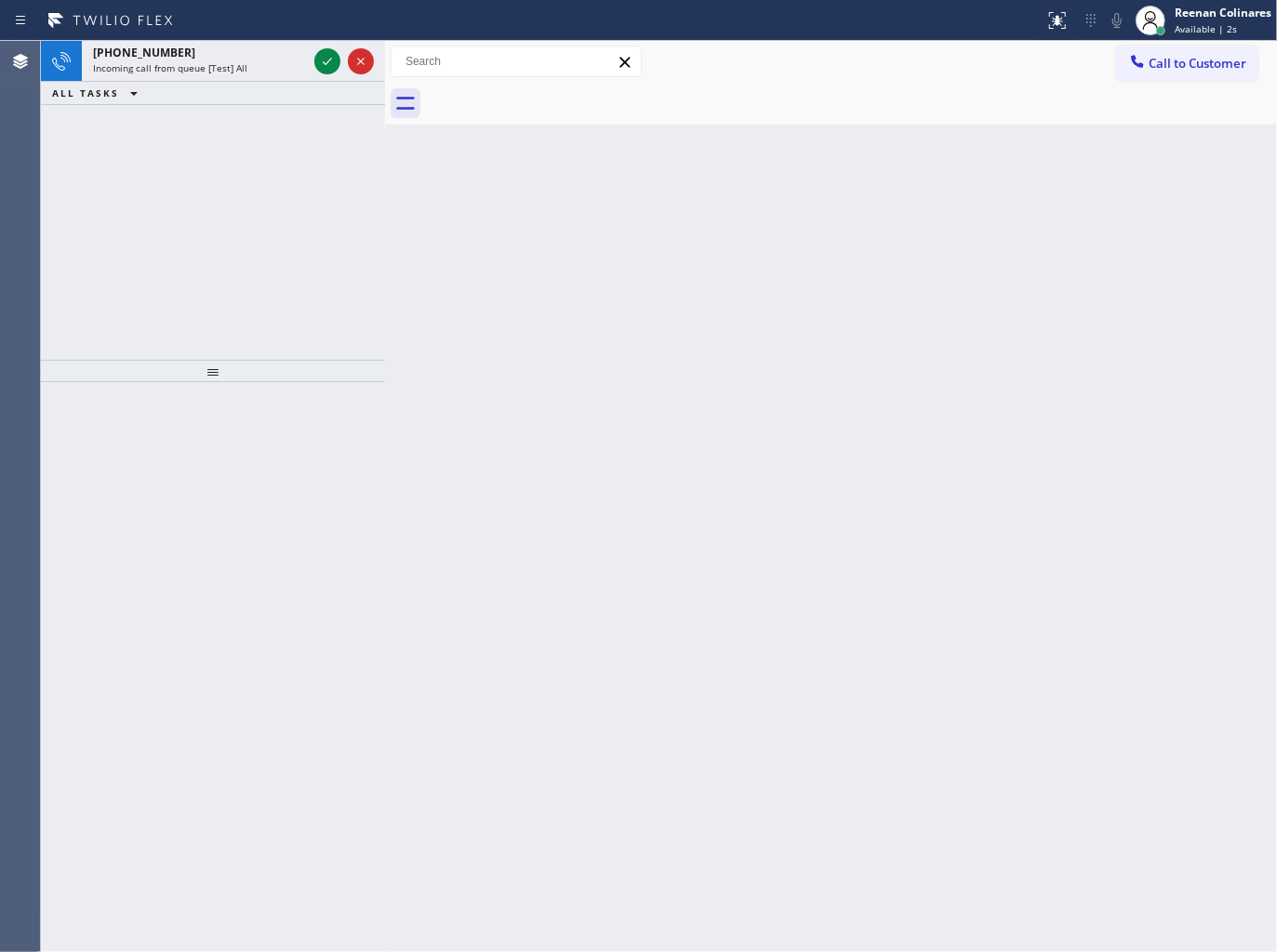
click at [484, 292] on div "Back to Dashboard Change Sender ID Customers Technicians Select a contact Outbo…" at bounding box center [831, 497] width 892 height 911
click at [244, 61] on div "Incoming call from queue [Test] All" at bounding box center [200, 68] width 214 height 13
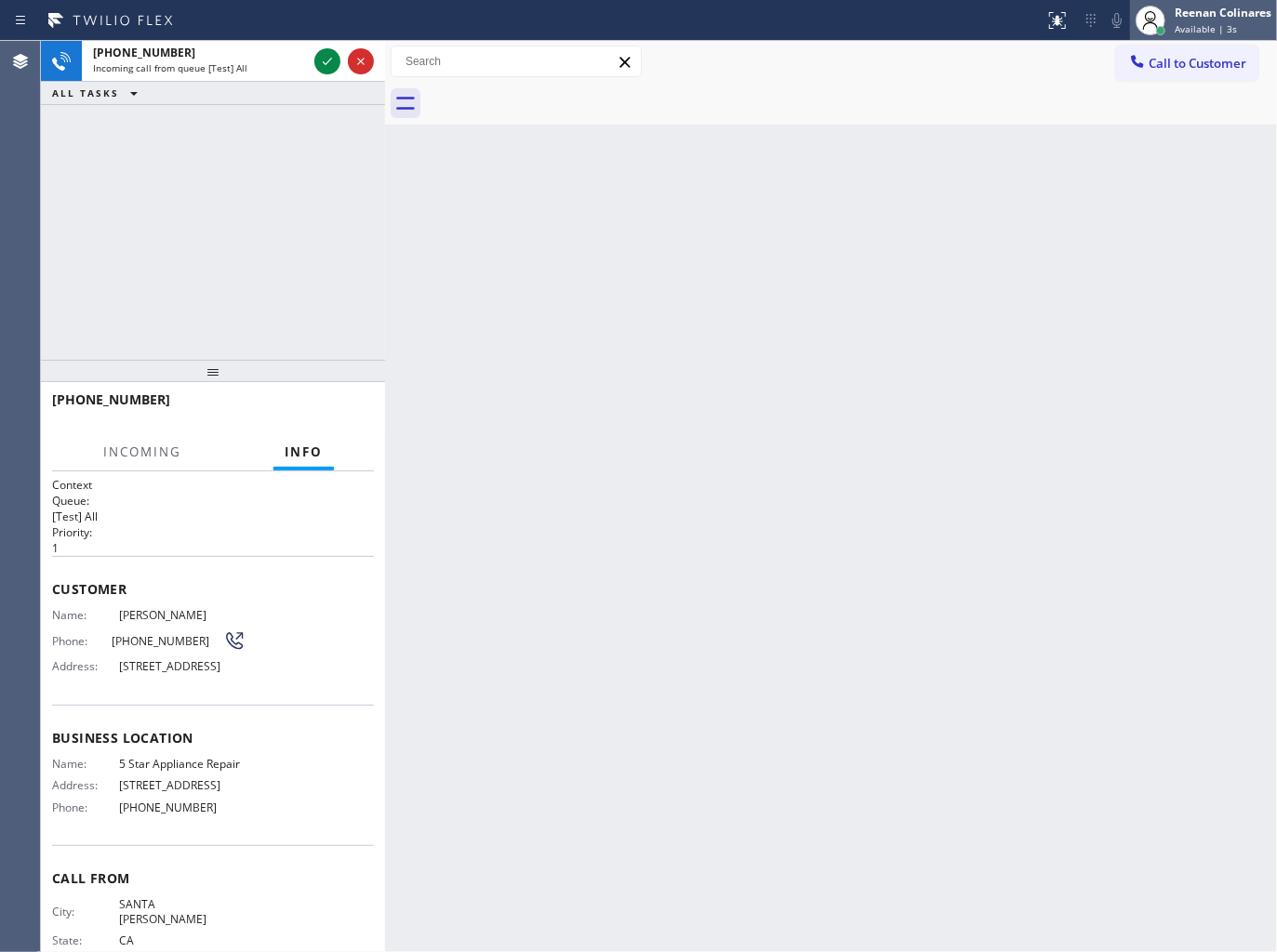
click at [1239, 14] on div "Reenan Colinares" at bounding box center [1223, 12] width 97 height 16
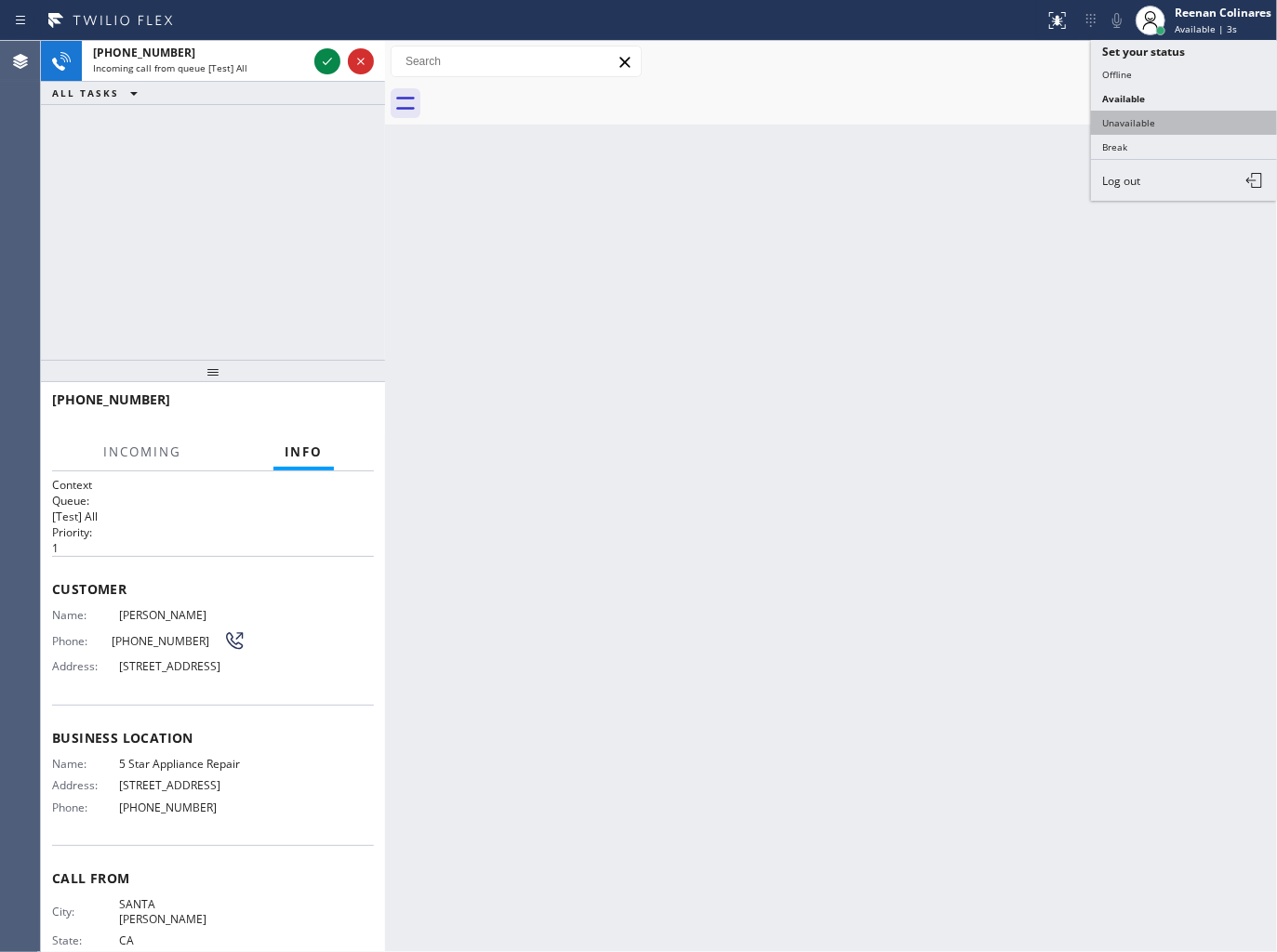
click at [1148, 131] on button "Unavailable" at bounding box center [1184, 123] width 186 height 24
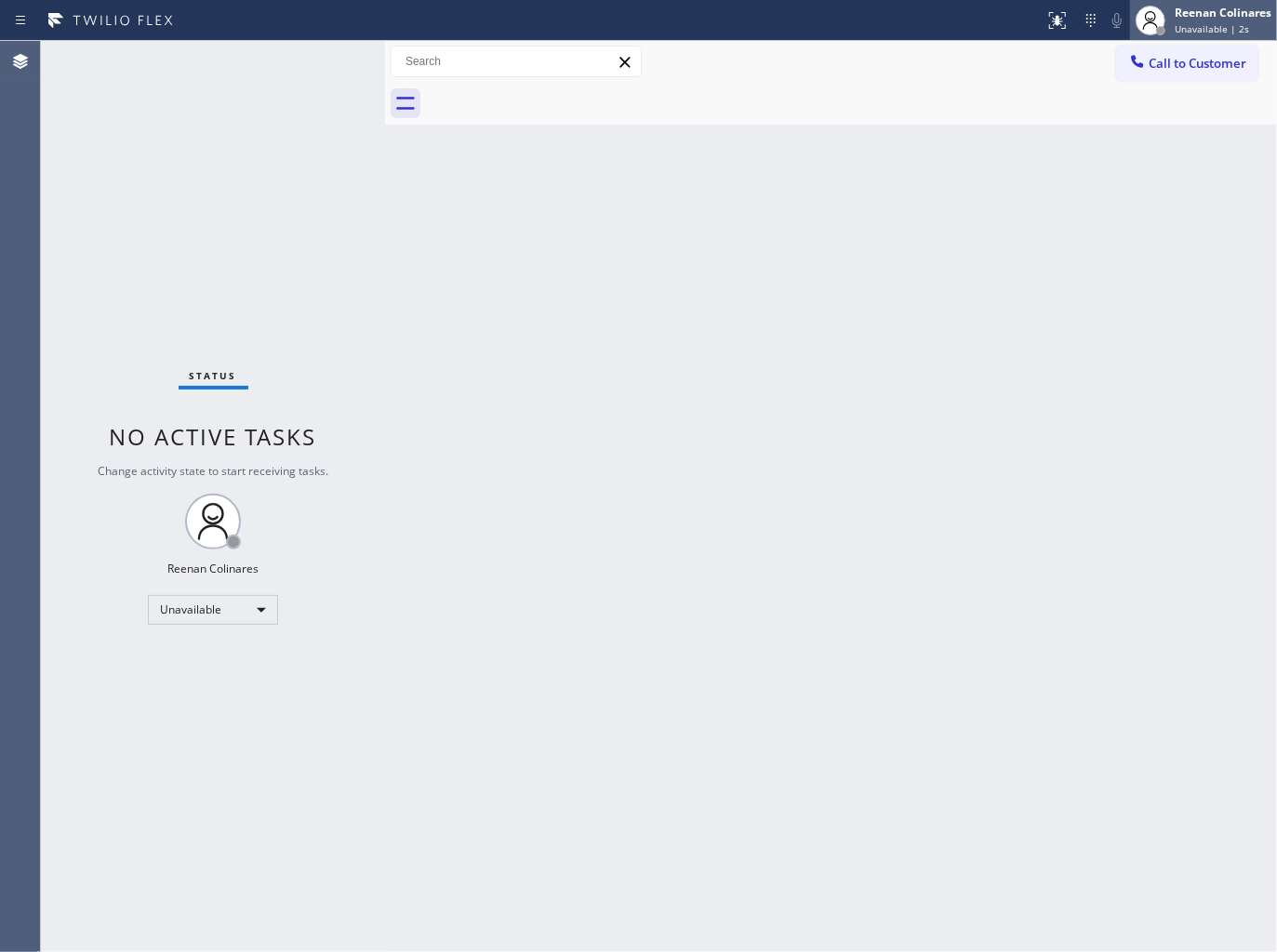
click at [1172, 20] on div "Reenan Colinares Unavailable | 2s" at bounding box center [1223, 20] width 106 height 33
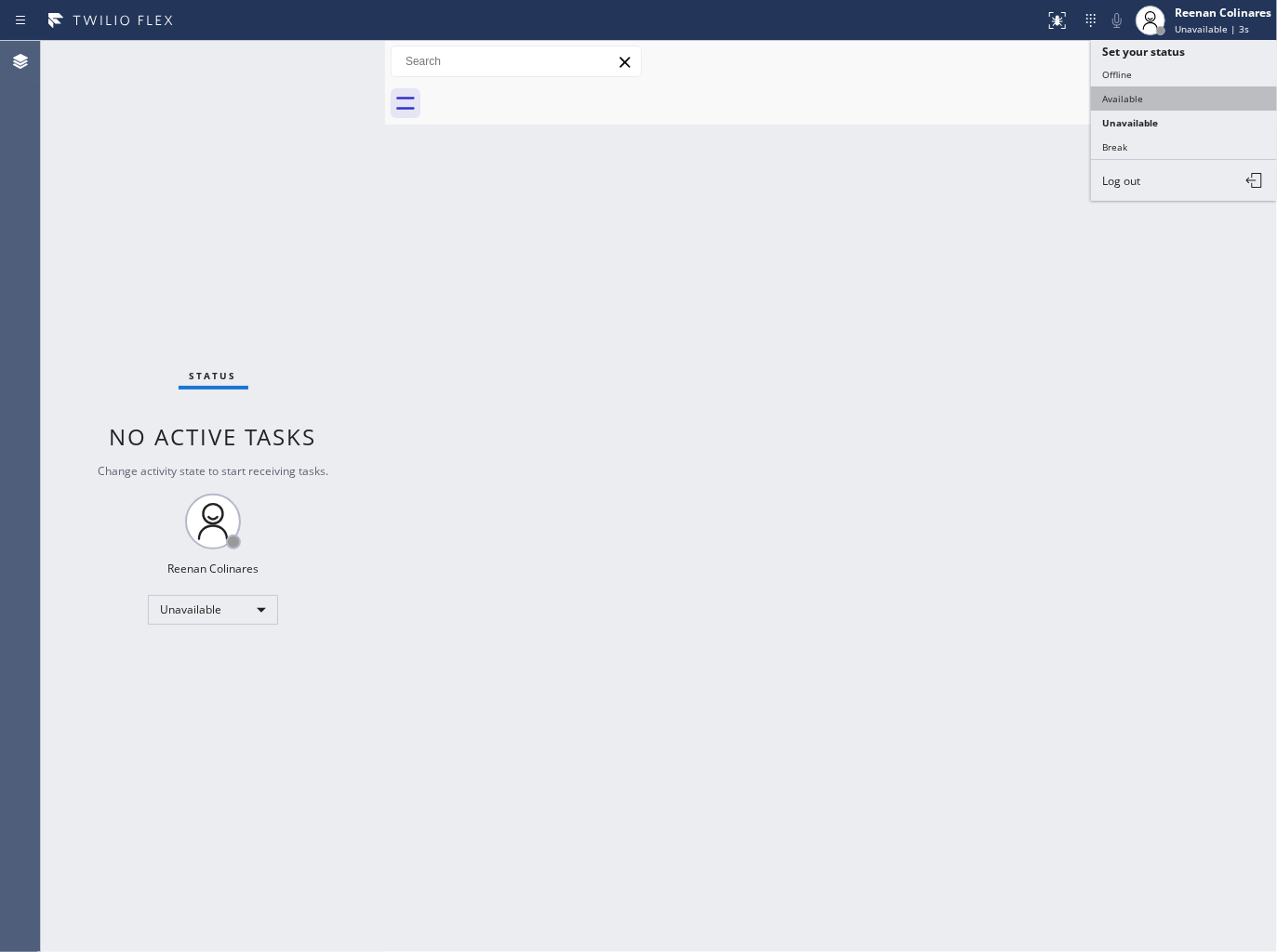
click at [1113, 99] on button "Available" at bounding box center [1184, 99] width 186 height 24
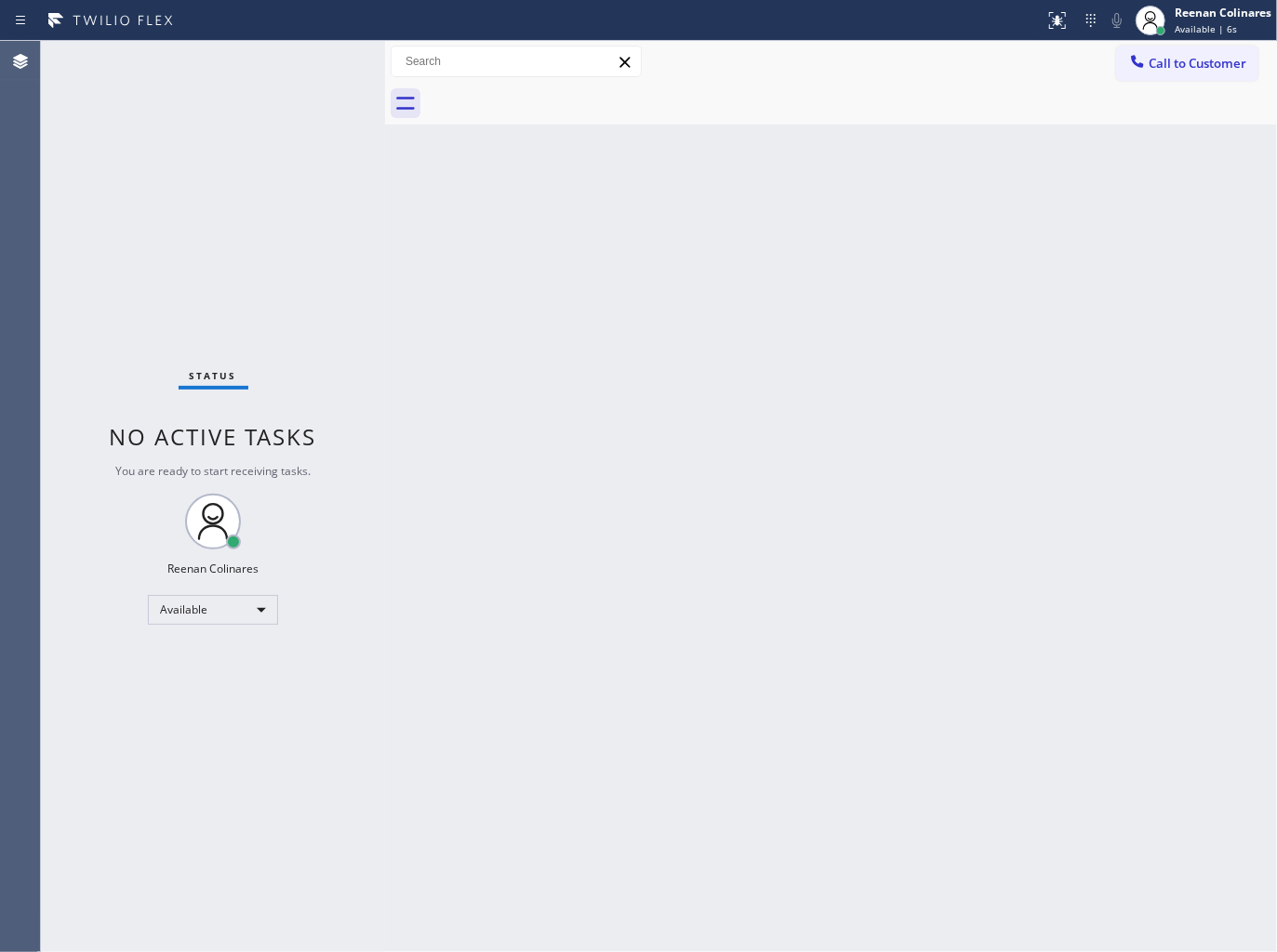
click at [663, 254] on div "Back to Dashboard Change Sender ID Customers Technicians Select a contact Outbo…" at bounding box center [831, 497] width 892 height 911
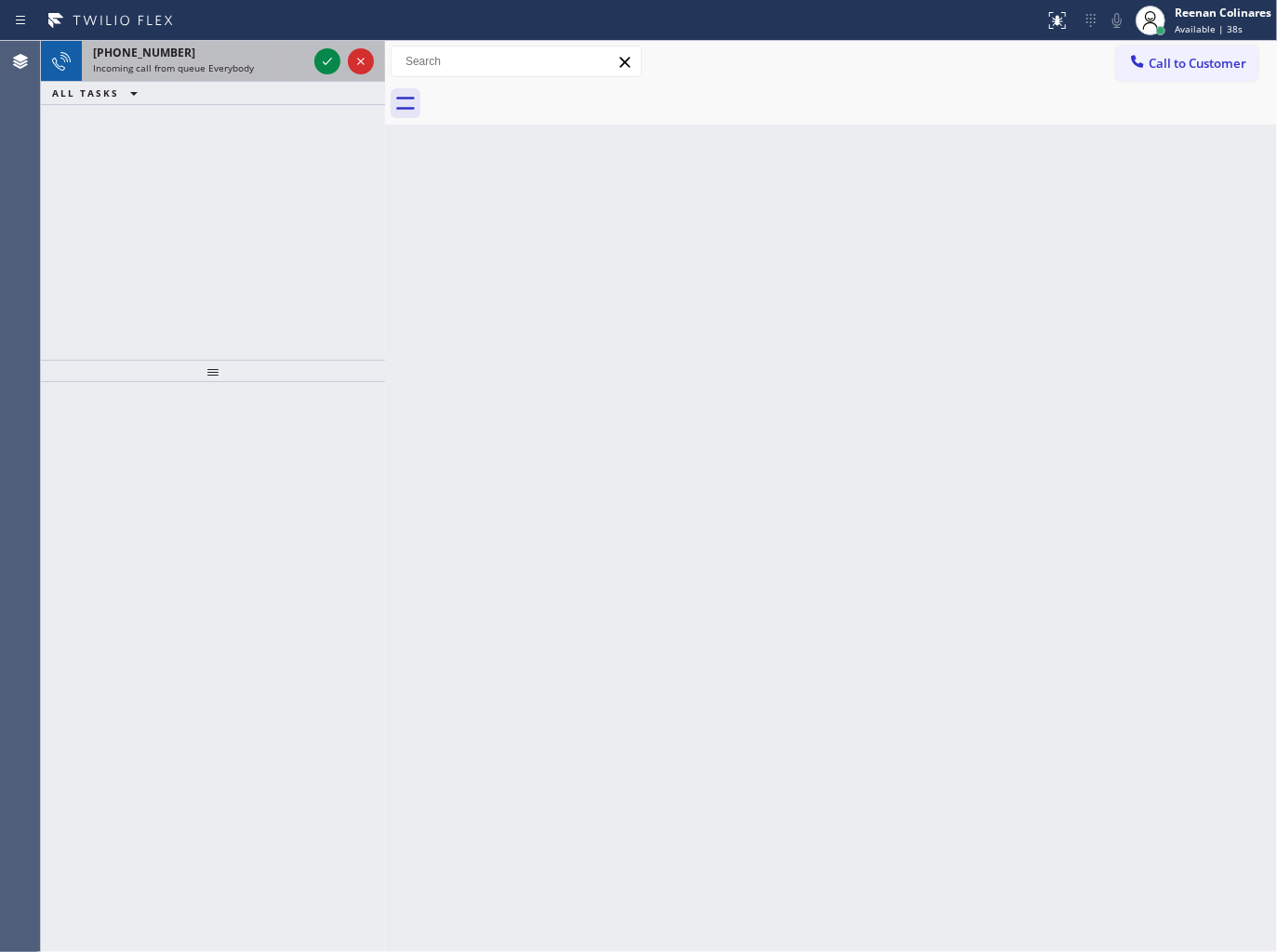
click at [214, 56] on div "[PHONE_NUMBER]" at bounding box center [200, 53] width 214 height 16
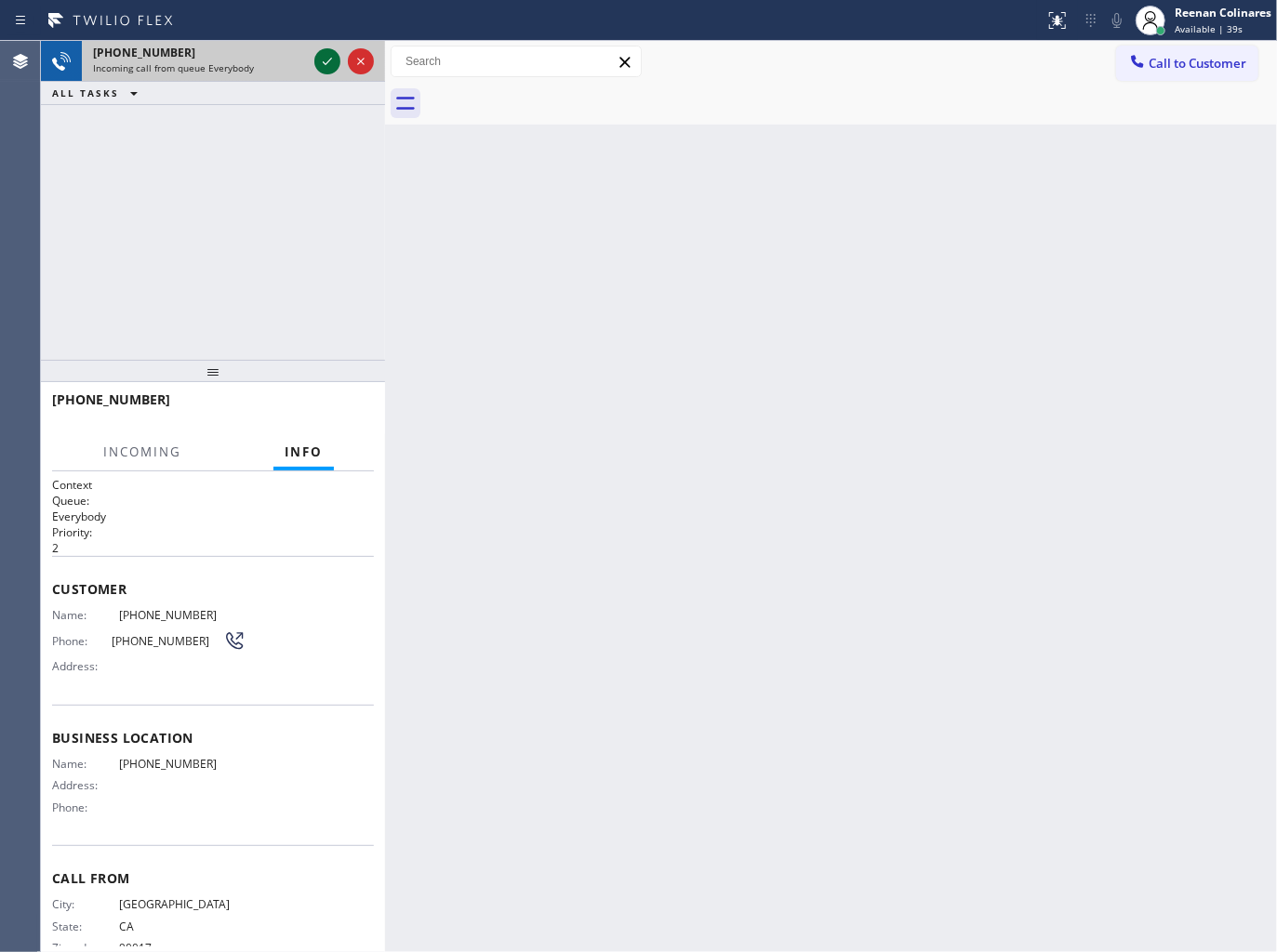
click at [319, 58] on icon at bounding box center [328, 61] width 23 height 23
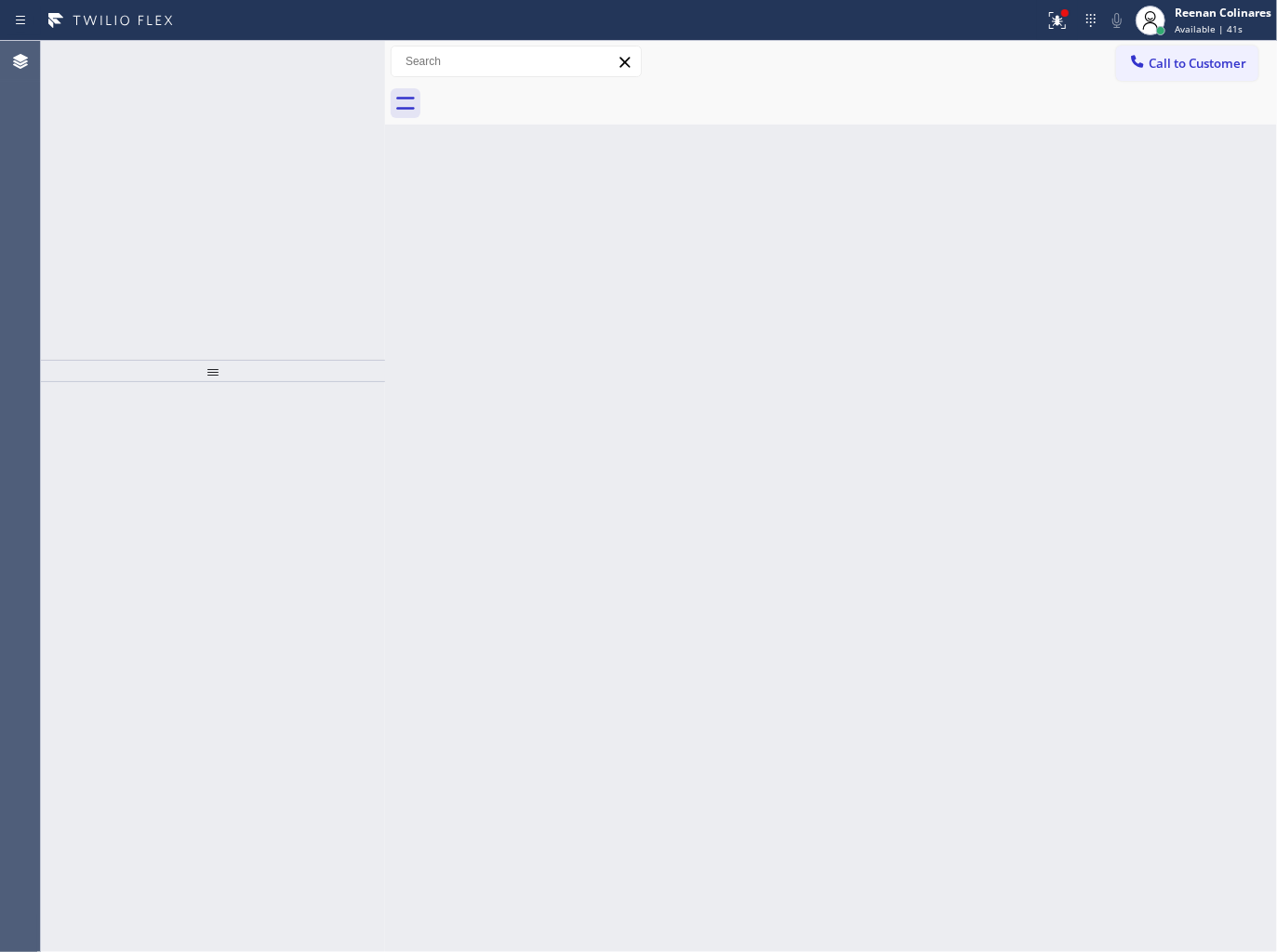
click at [282, 72] on div "[PHONE_NUMBER]" at bounding box center [200, 75] width 214 height 16
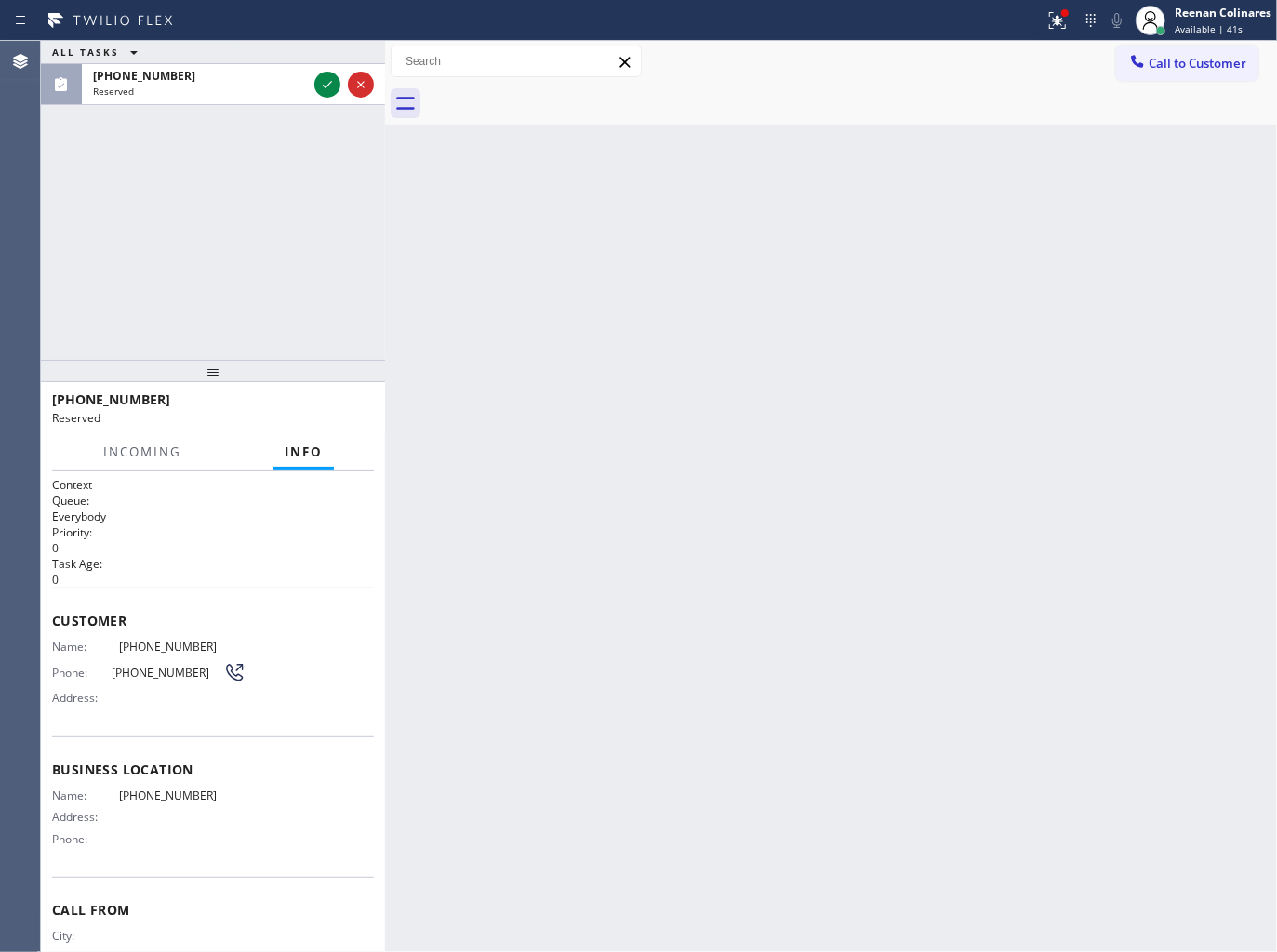
drag, startPoint x: 282, startPoint y: 74, endPoint x: 1037, endPoint y: 23, distance: 756.7
click at [289, 74] on div "[PHONE_NUMBER]" at bounding box center [200, 75] width 214 height 16
click at [1065, 14] on div at bounding box center [1065, 13] width 8 height 8
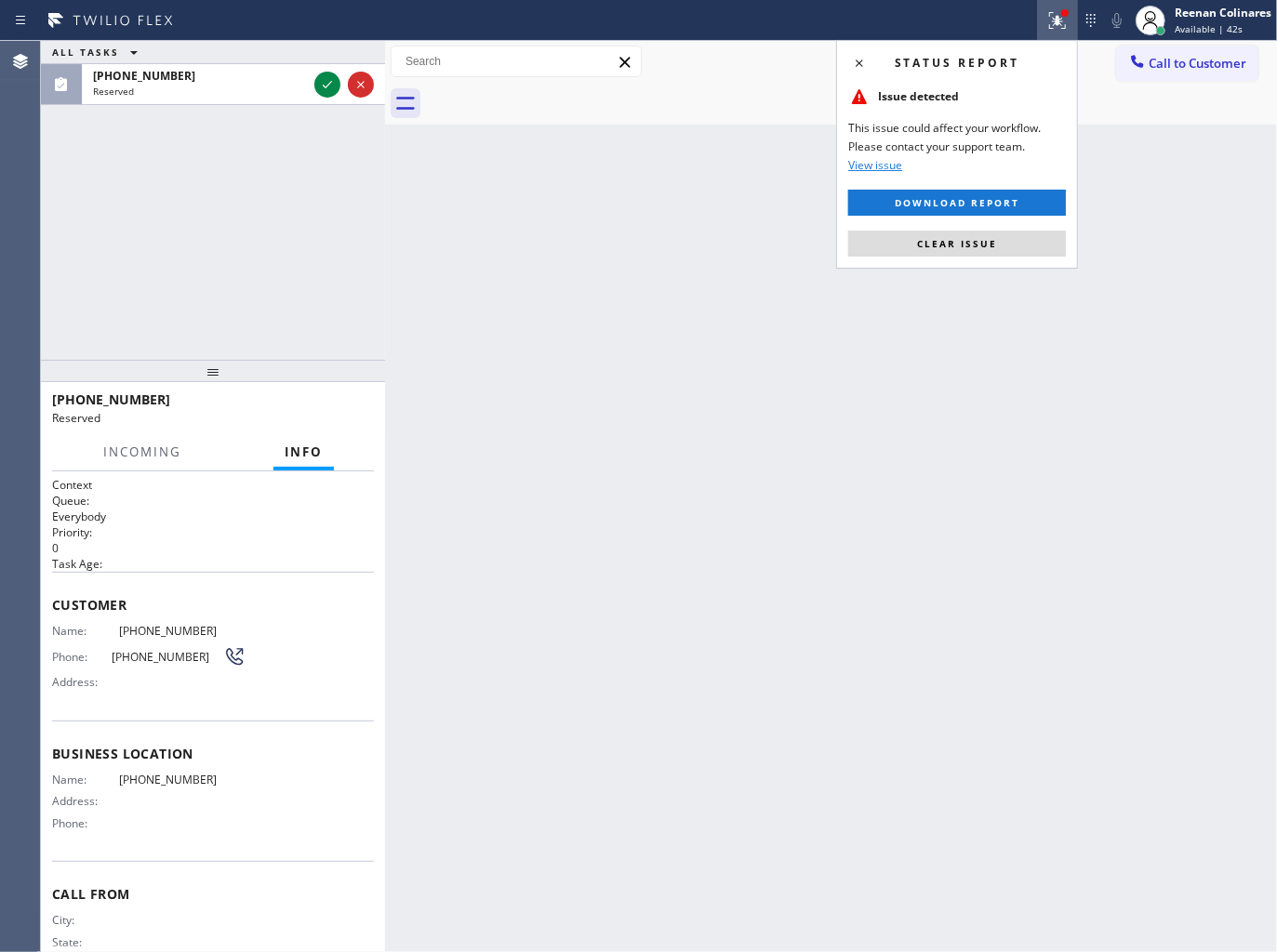
click at [931, 242] on span "Clear issue" at bounding box center [956, 244] width 80 height 13
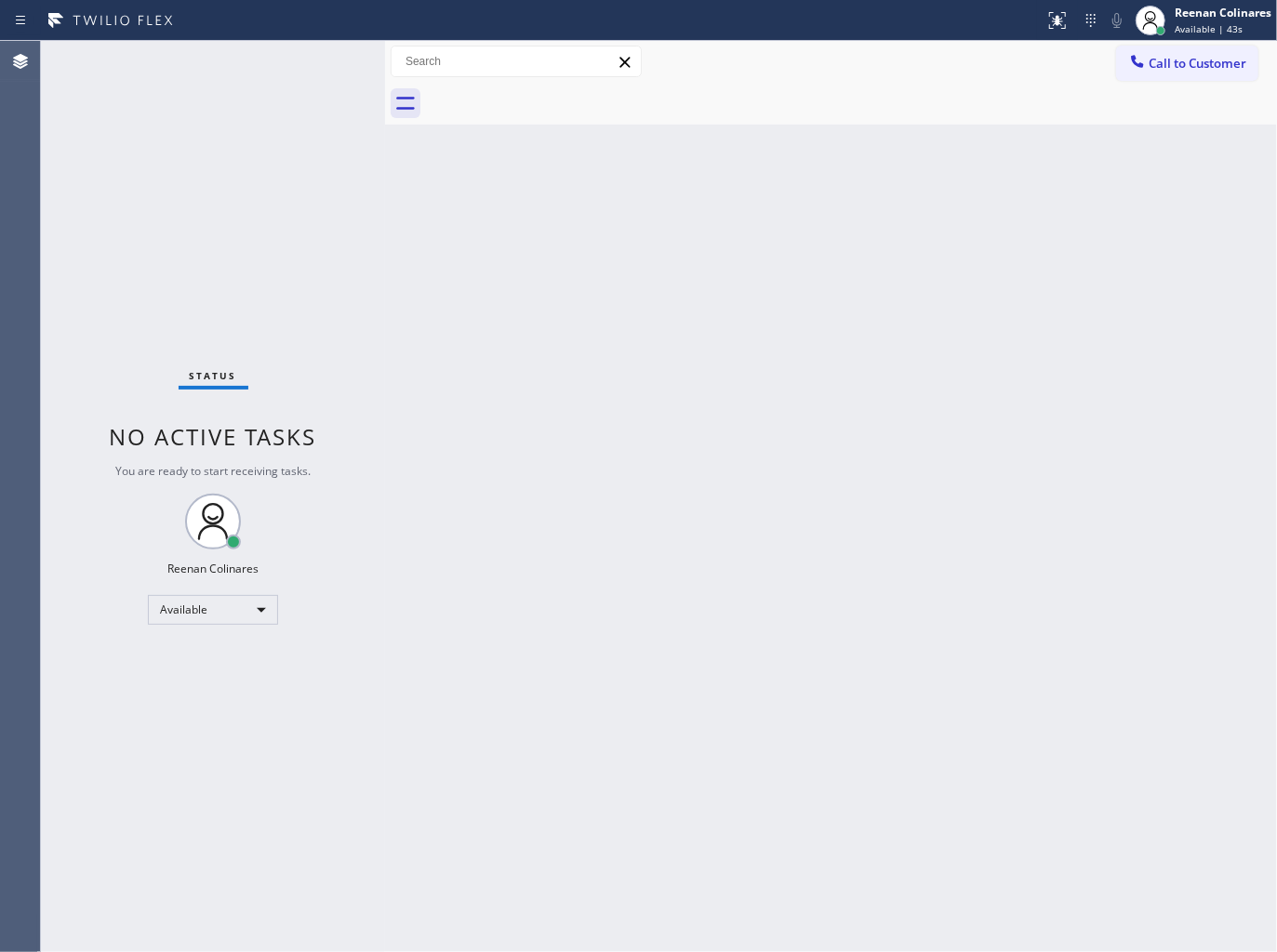
click at [235, 80] on div "Status No active tasks You are ready to start receiving tasks. Reenan Colinares…" at bounding box center [213, 497] width 344 height 911
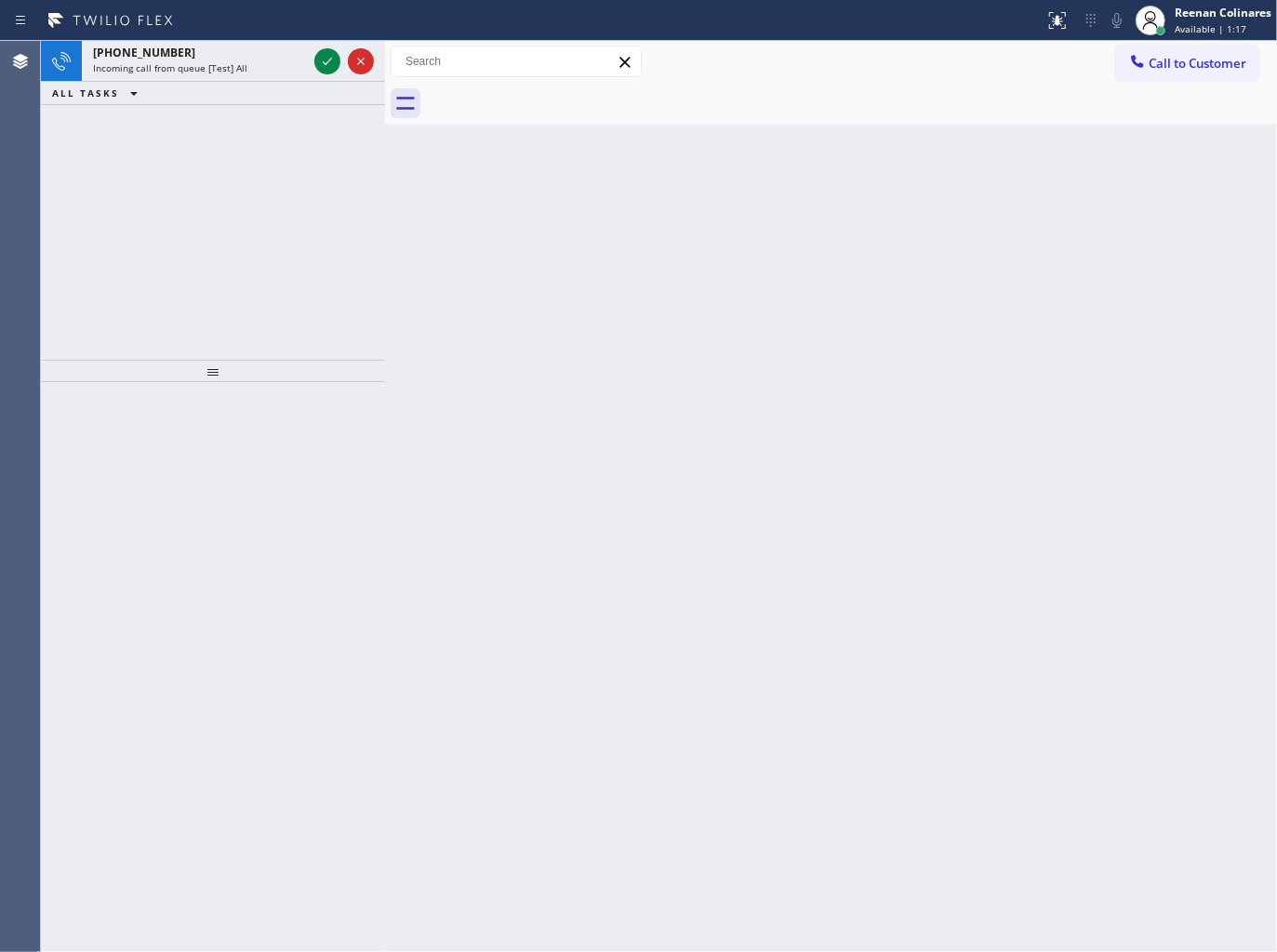
click at [235, 80] on div "[PHONE_NUMBER] Incoming call from queue [Test] All" at bounding box center [196, 62] width 229 height 41
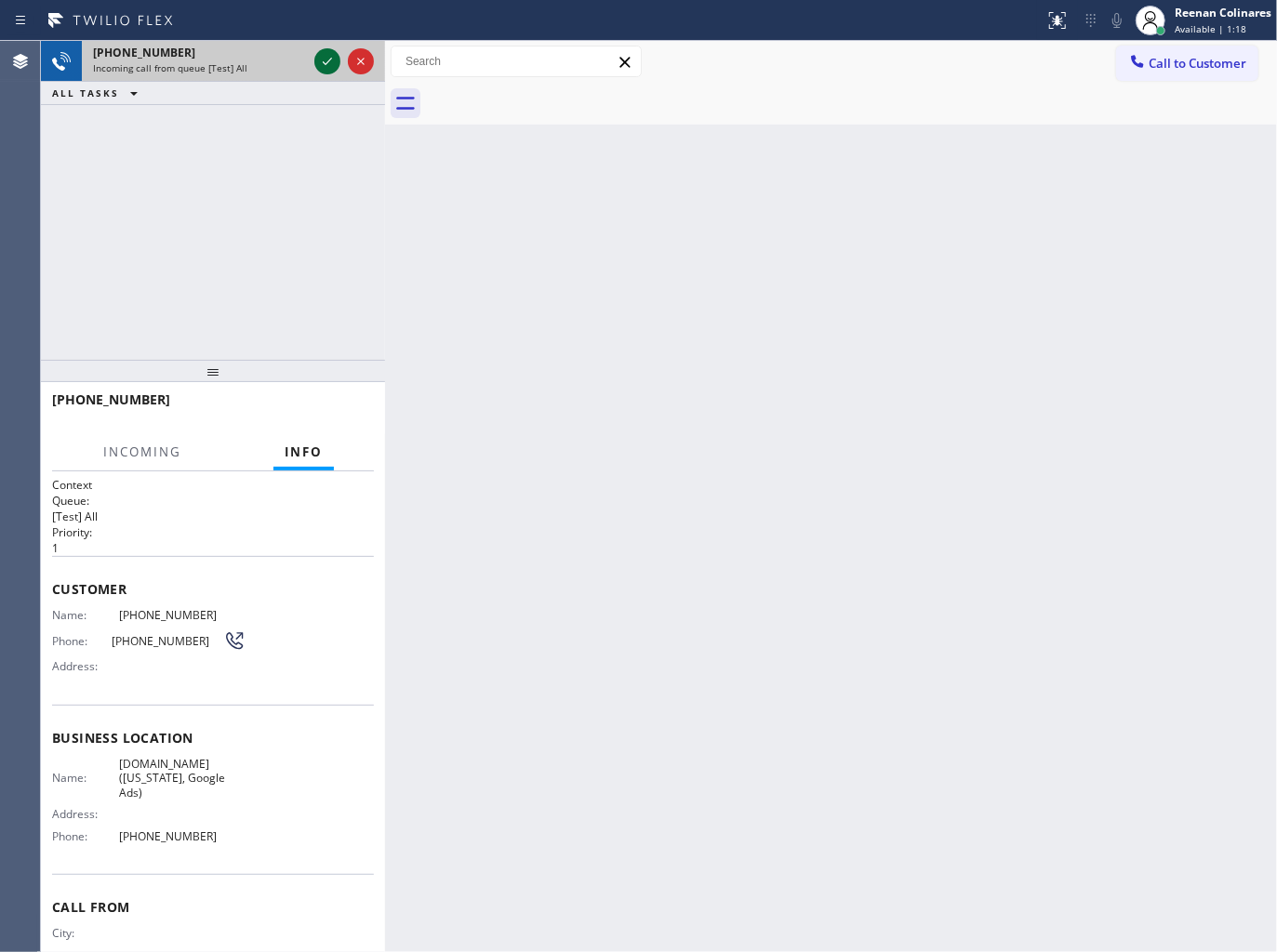
click at [324, 61] on icon at bounding box center [328, 61] width 23 height 23
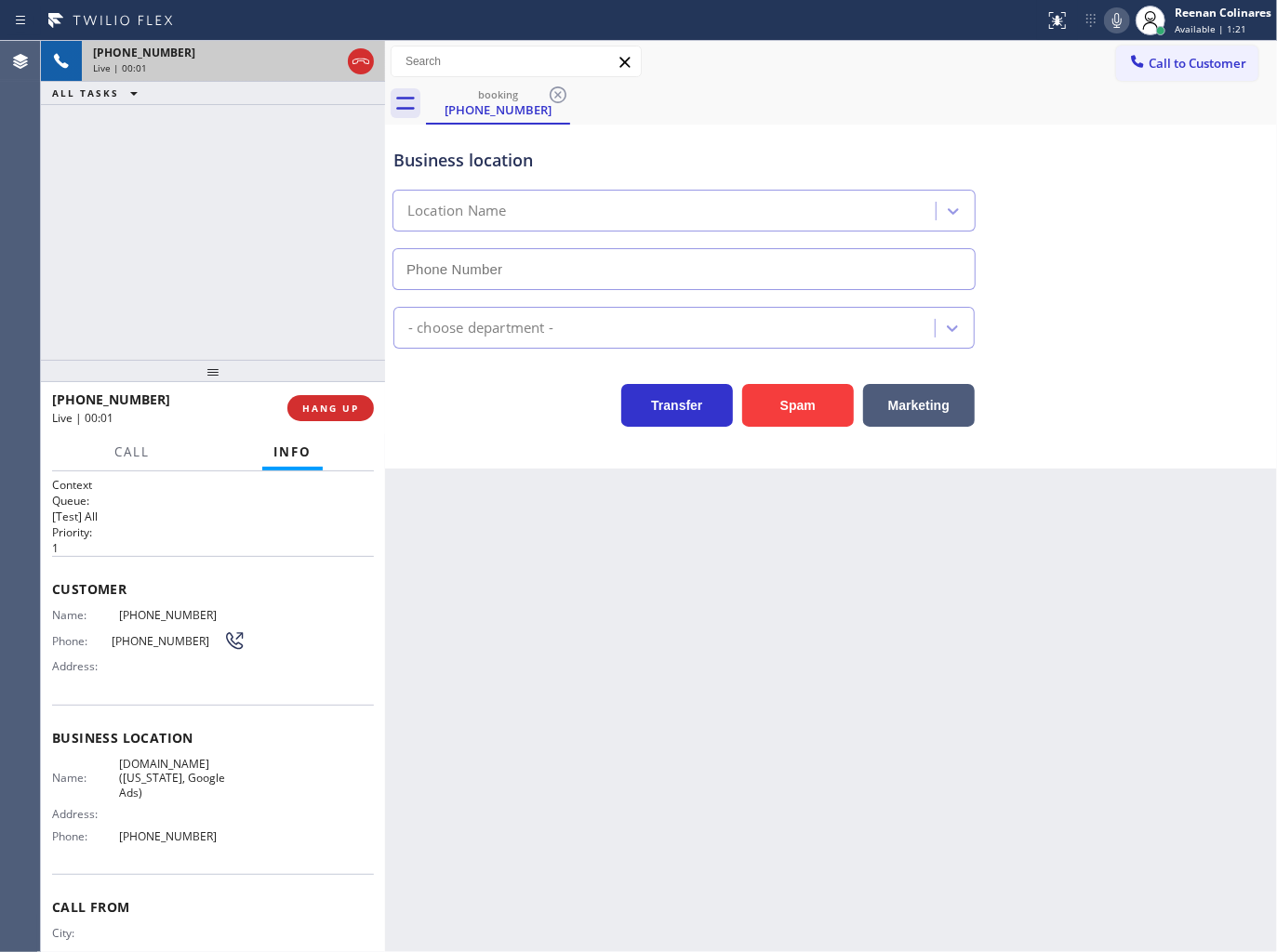
type input "[PHONE_NUMBER]"
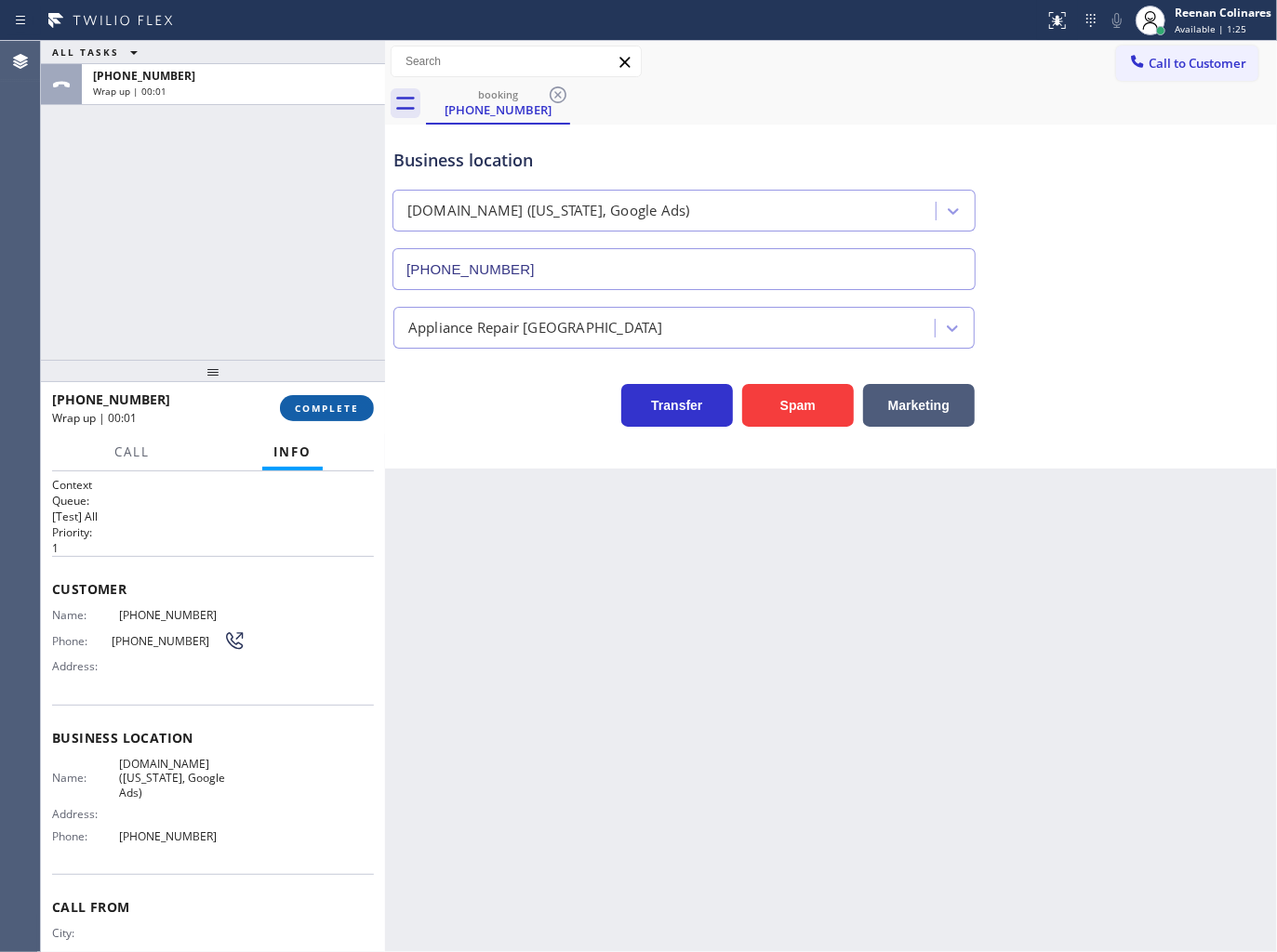
click at [363, 415] on button "COMPLETE" at bounding box center [327, 408] width 94 height 26
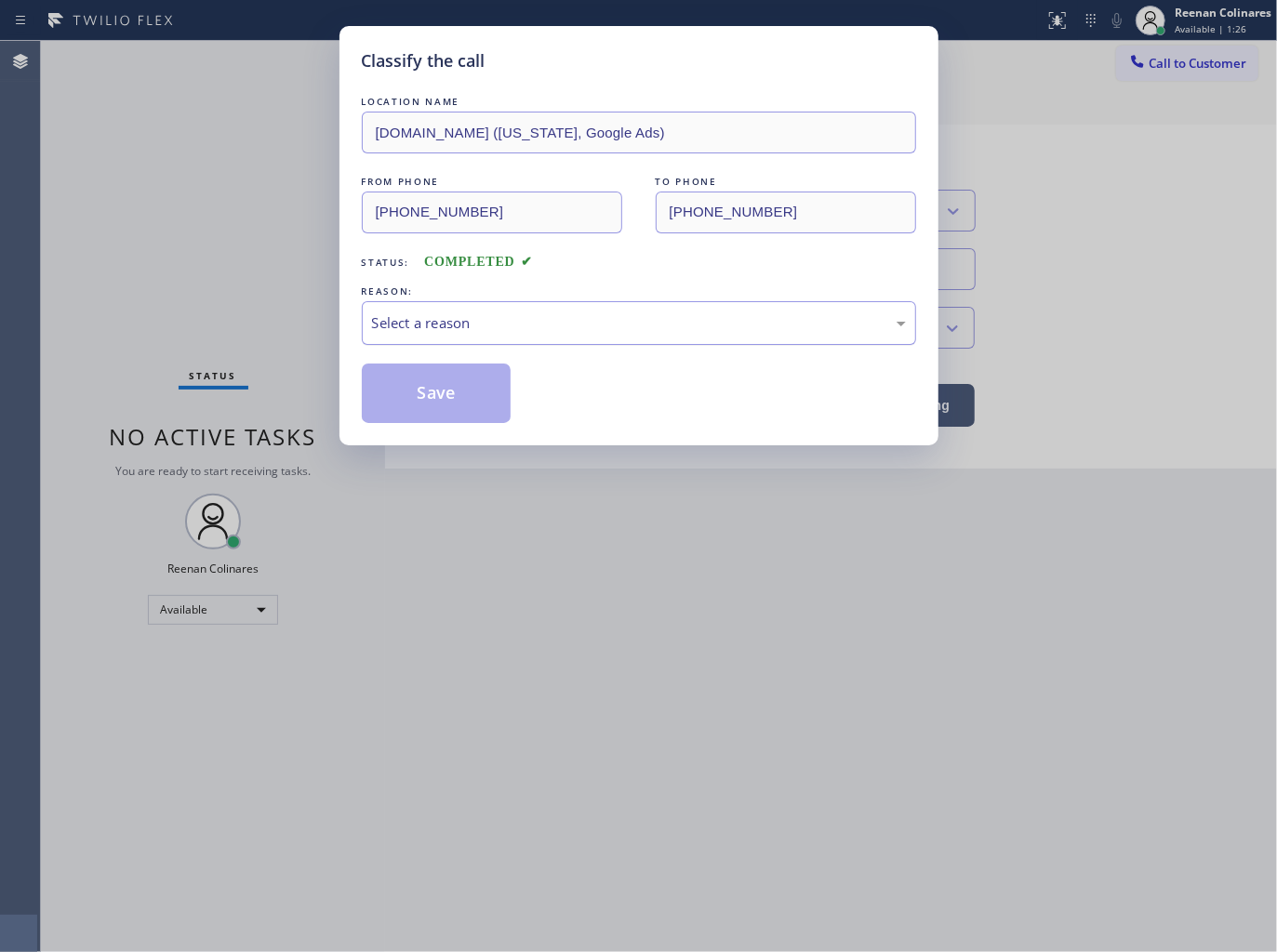
click at [465, 331] on div "Select a reason" at bounding box center [638, 323] width 533 height 22
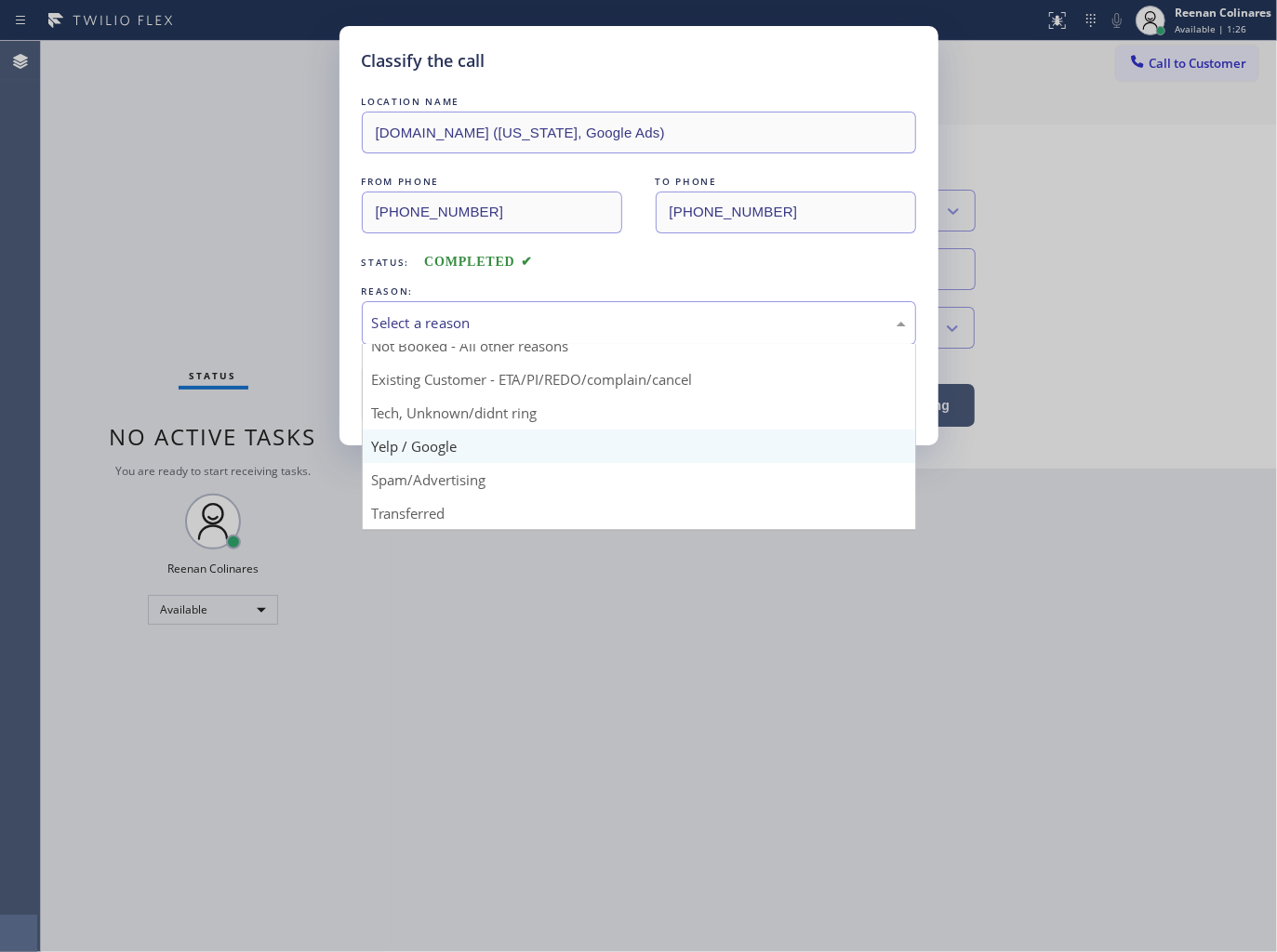
scroll to position [116, 0]
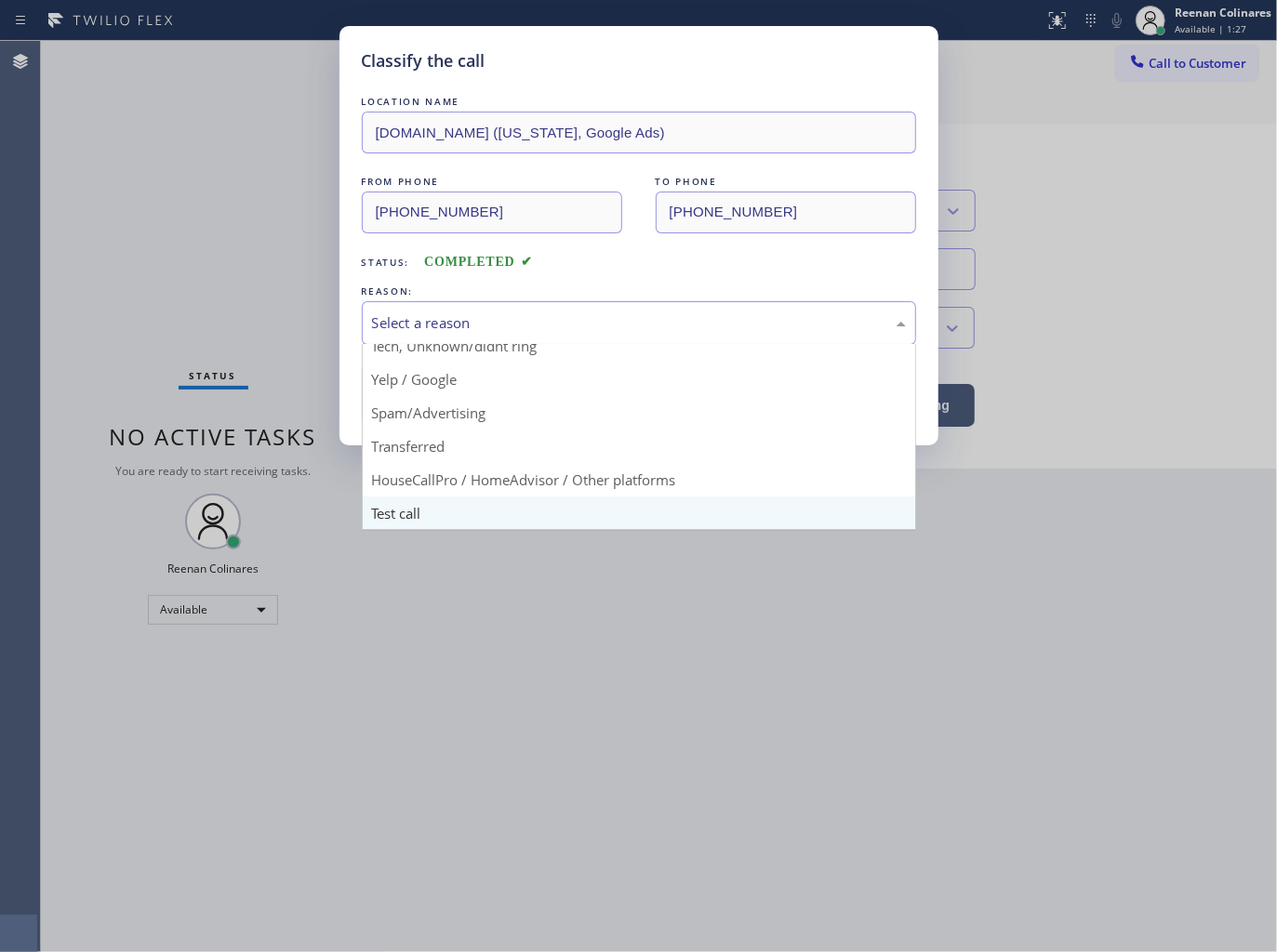
drag, startPoint x: 412, startPoint y: 512, endPoint x: 400, endPoint y: 411, distance: 101.7
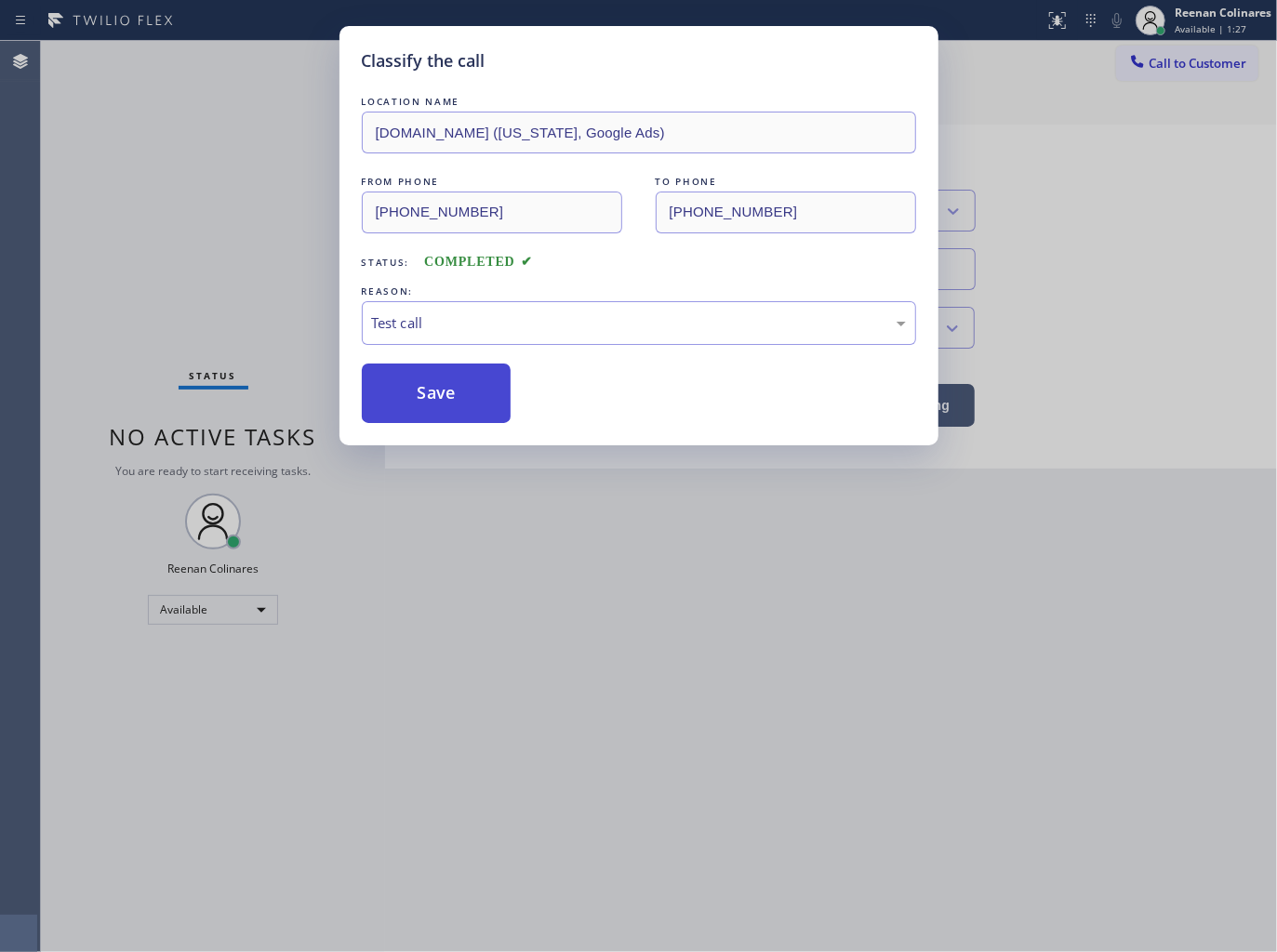
click at [400, 407] on button "Save" at bounding box center [436, 392] width 149 height 59
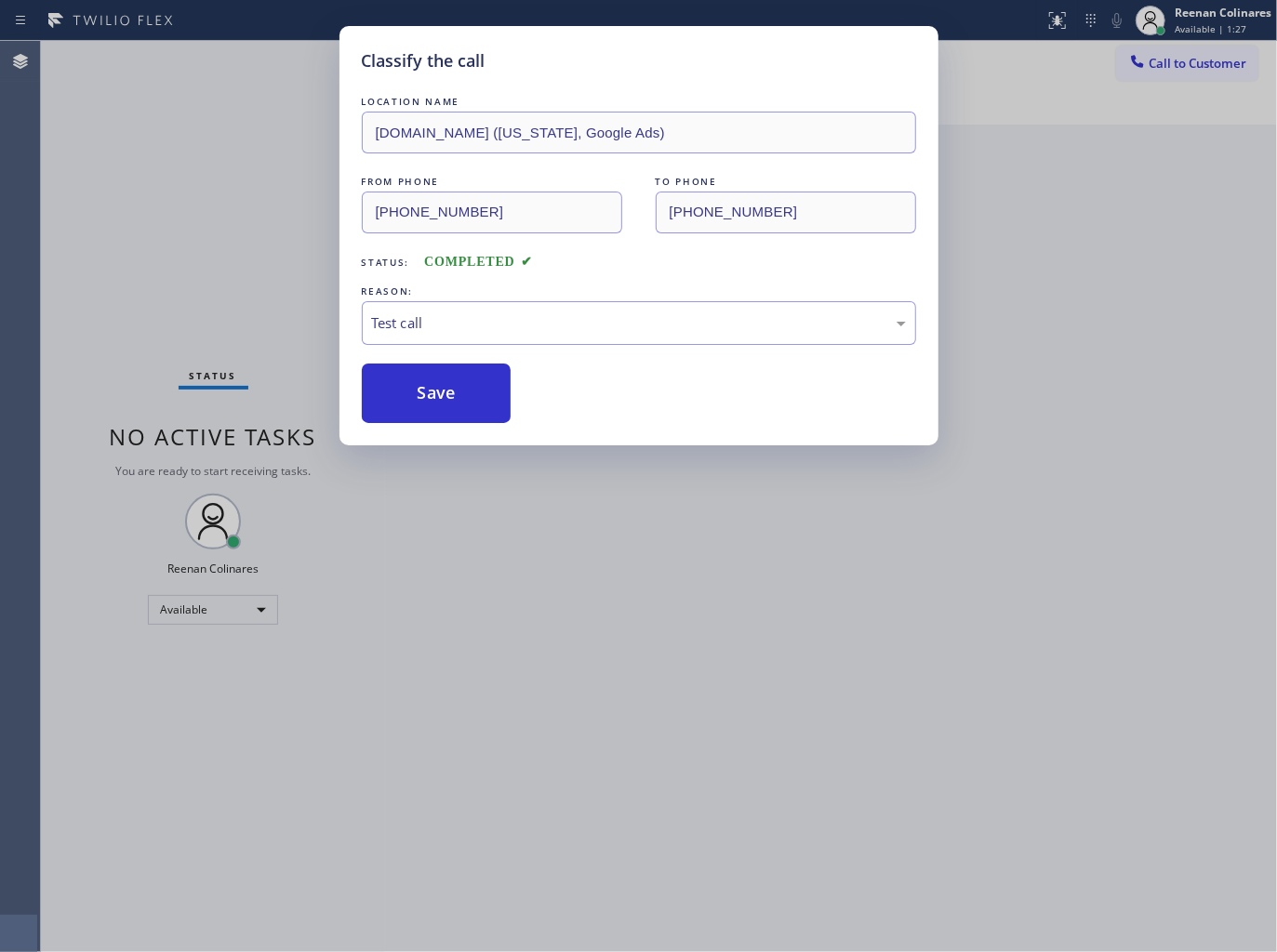
click at [115, 348] on div "Classify the call LOCATION NAME [DOMAIN_NAME] ([US_STATE], Google Ads) FROM PHO…" at bounding box center [638, 476] width 1277 height 952
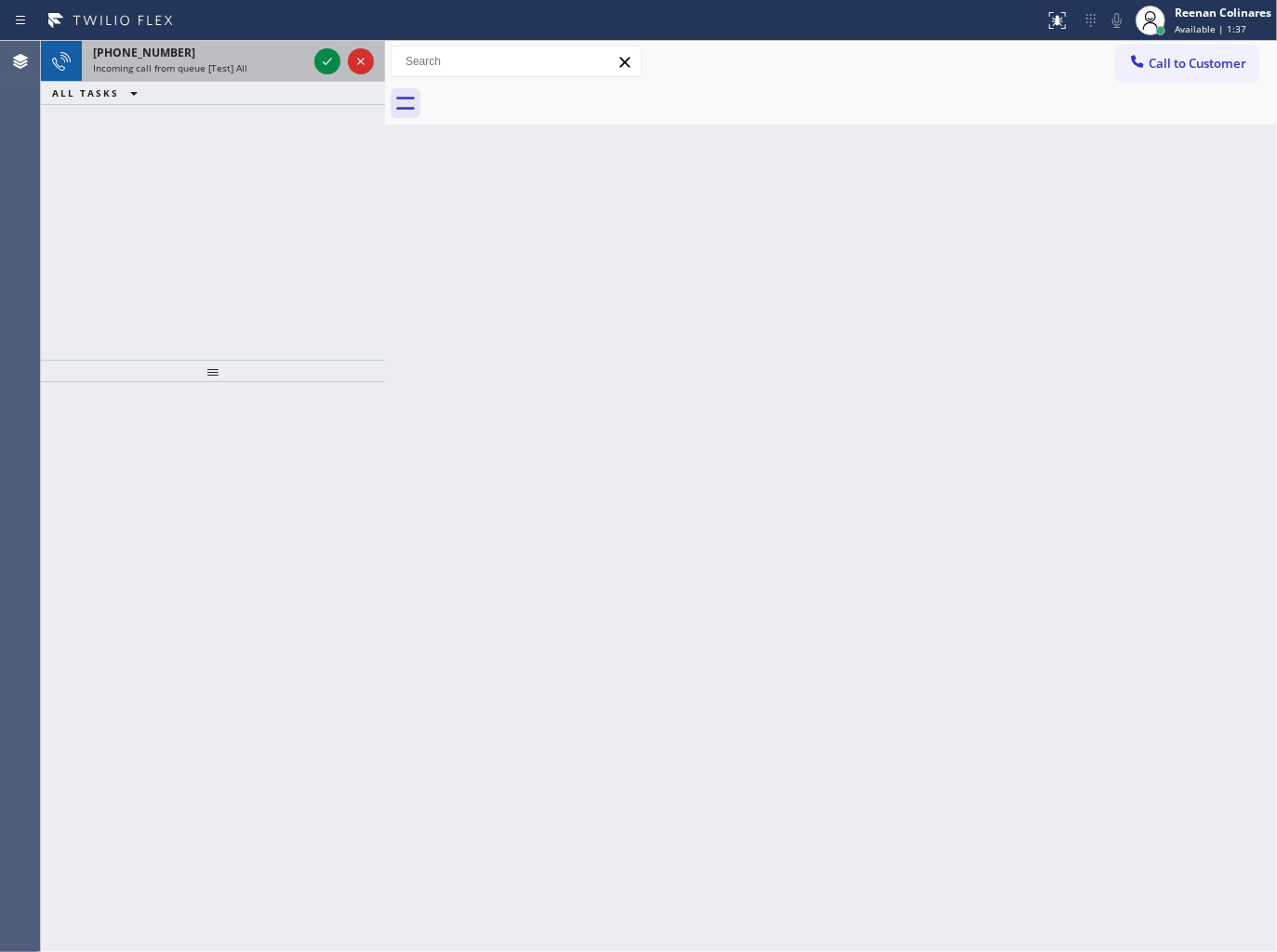
click at [251, 61] on div "Incoming call from queue [Test] All" at bounding box center [200, 68] width 214 height 13
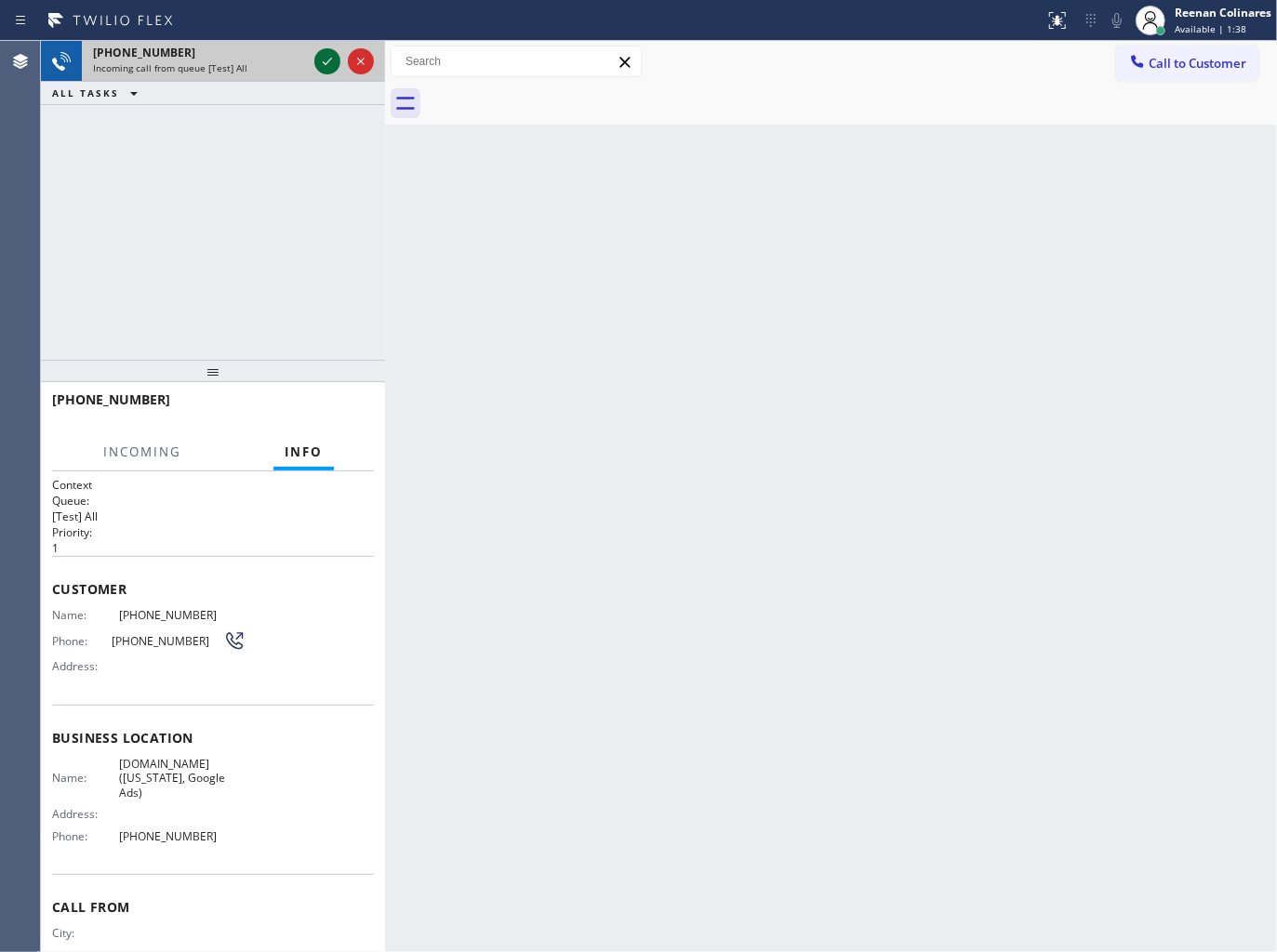
click at [324, 53] on icon at bounding box center [328, 61] width 23 height 23
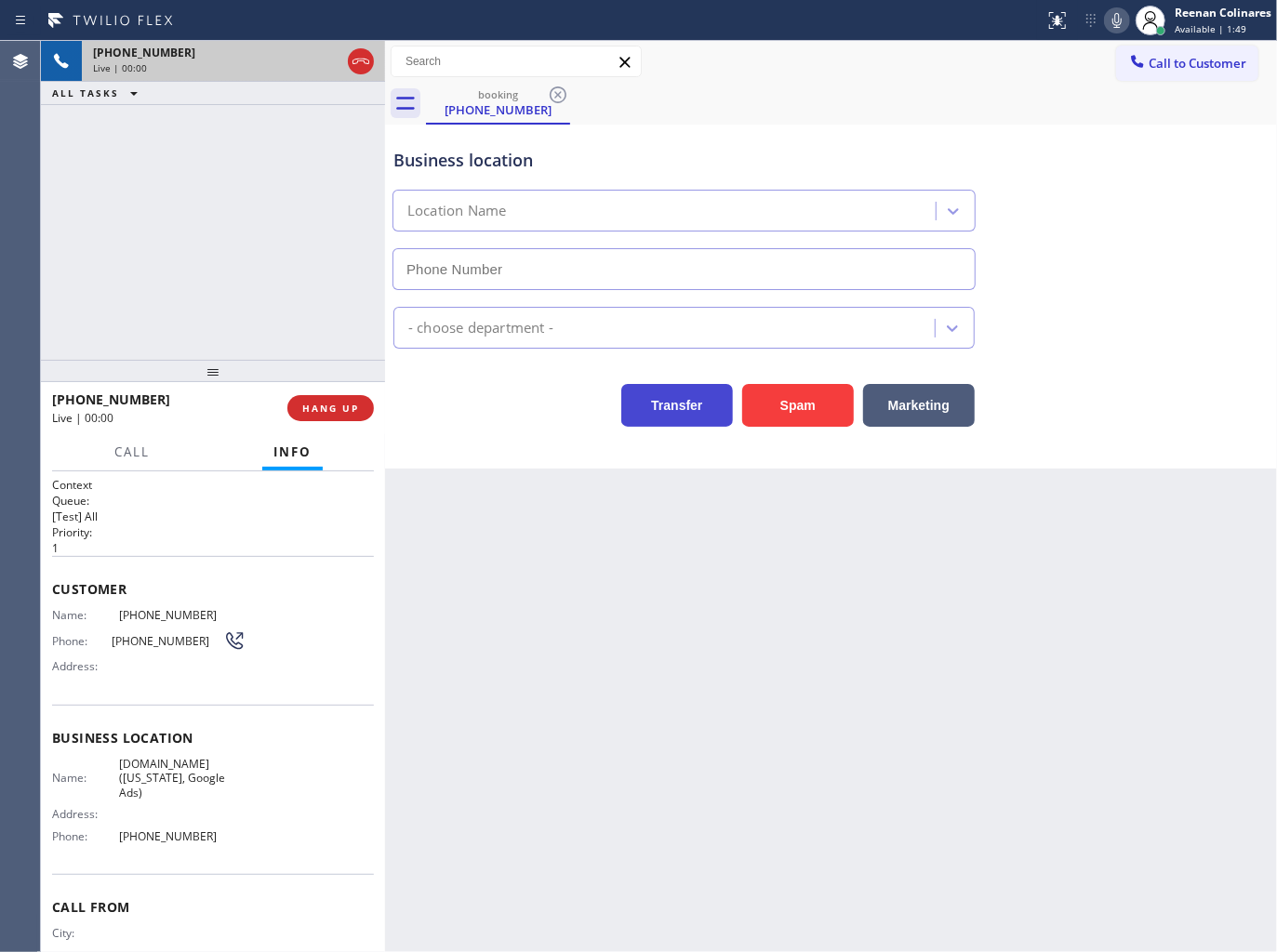
type input "[PHONE_NUMBER]"
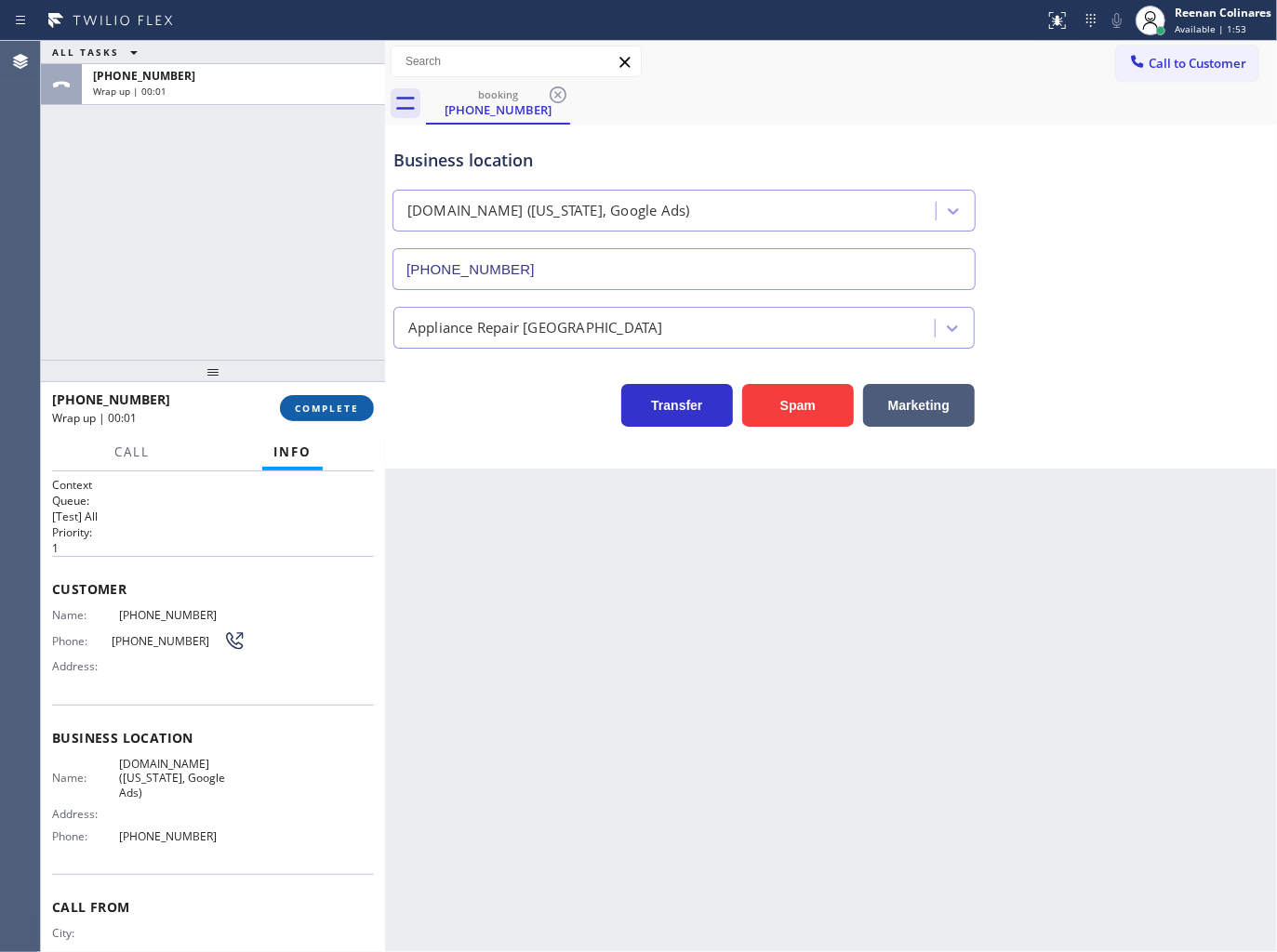
click at [316, 407] on span "COMPLETE" at bounding box center [327, 408] width 64 height 13
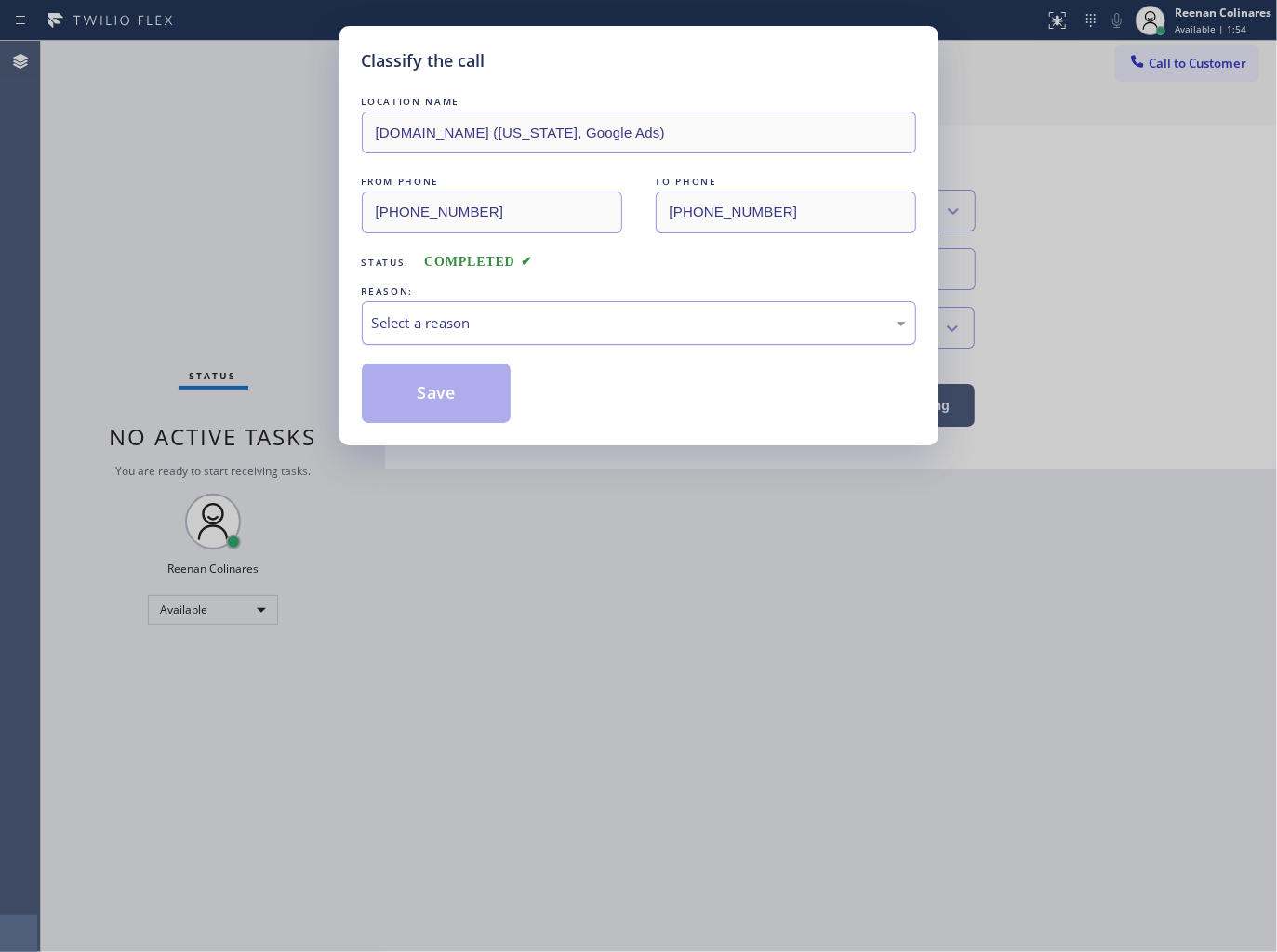
click at [422, 328] on div "Select a reason" at bounding box center [638, 323] width 533 height 22
click at [407, 405] on button "Save" at bounding box center [436, 392] width 149 height 59
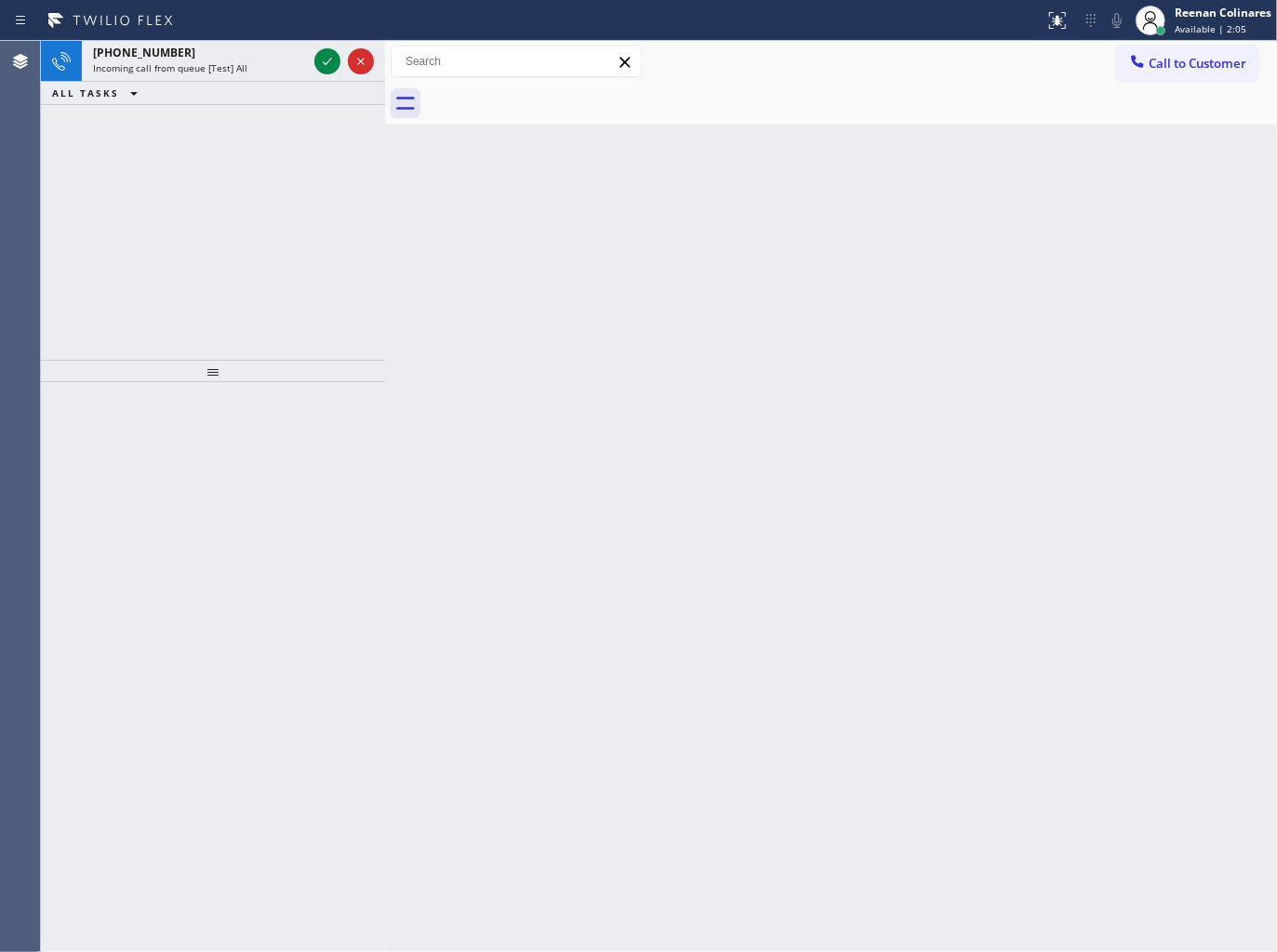
click at [220, 82] on div "ALL TASKS ALL TASKS ACTIVE TASKS TASKS IN WRAP UP" at bounding box center [213, 93] width 344 height 23
click at [237, 62] on span "Incoming call from queue [Test] All" at bounding box center [170, 68] width 154 height 13
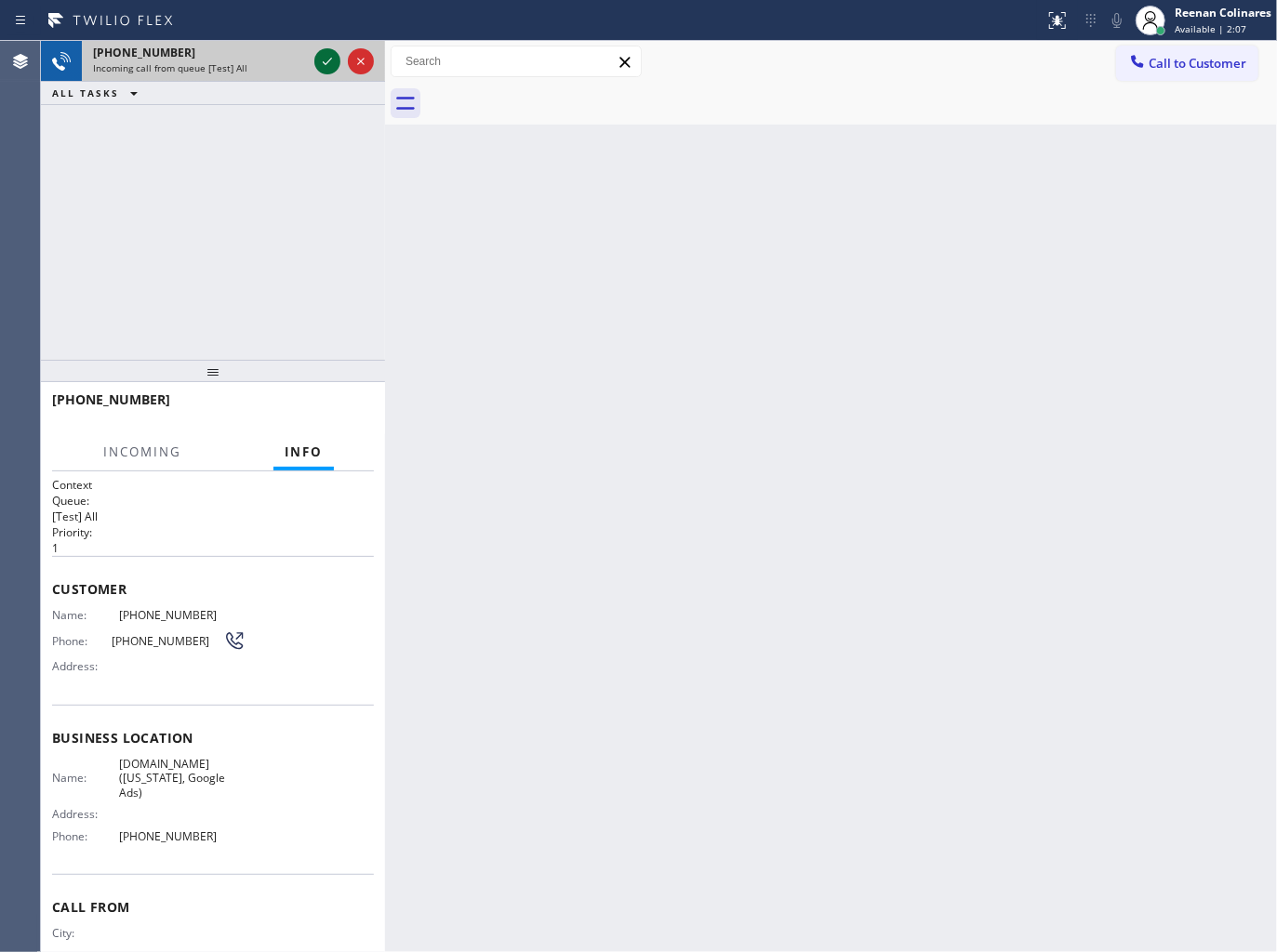
click at [323, 59] on icon at bounding box center [328, 61] width 23 height 23
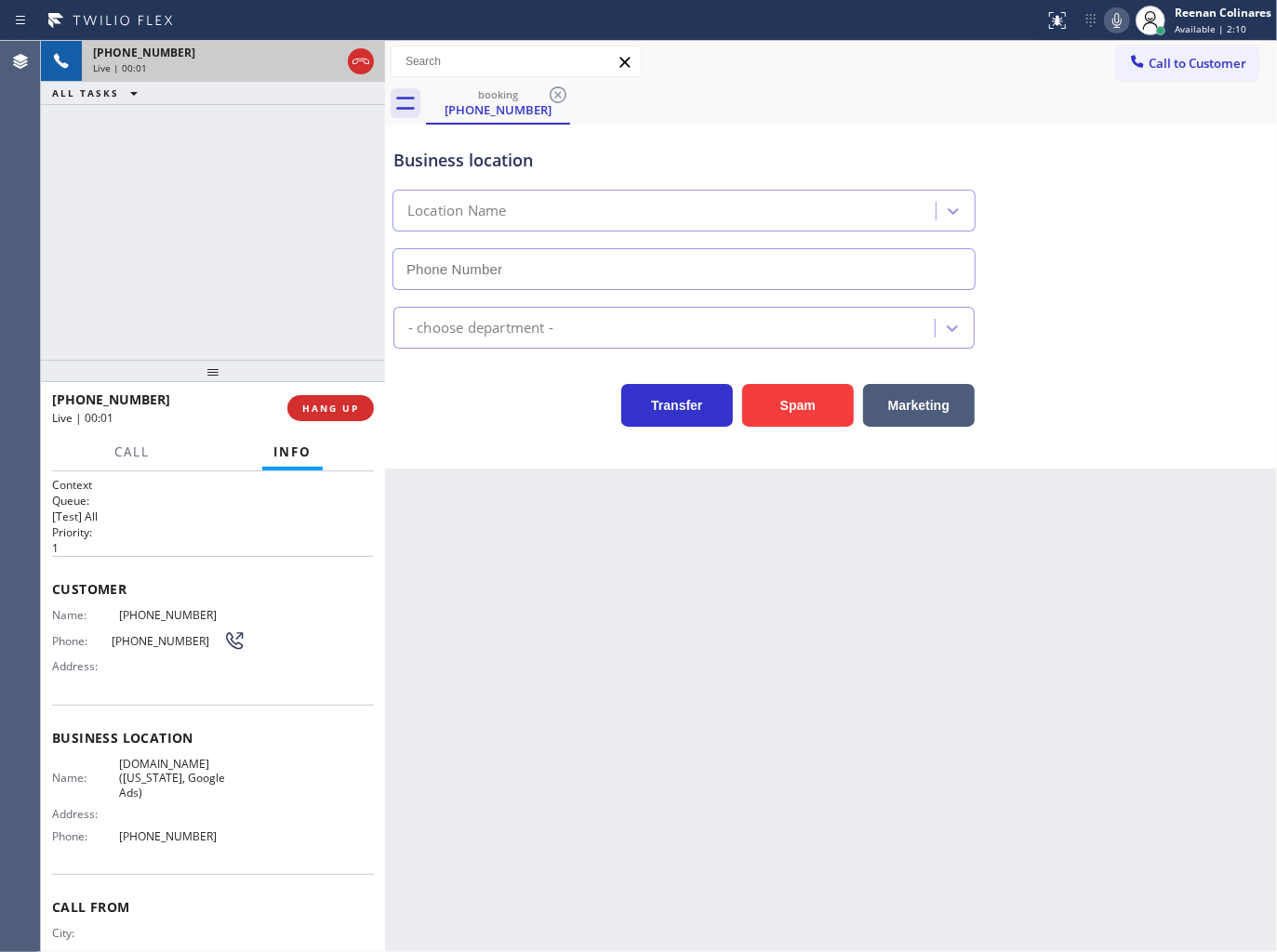
type input "[PHONE_NUMBER]"
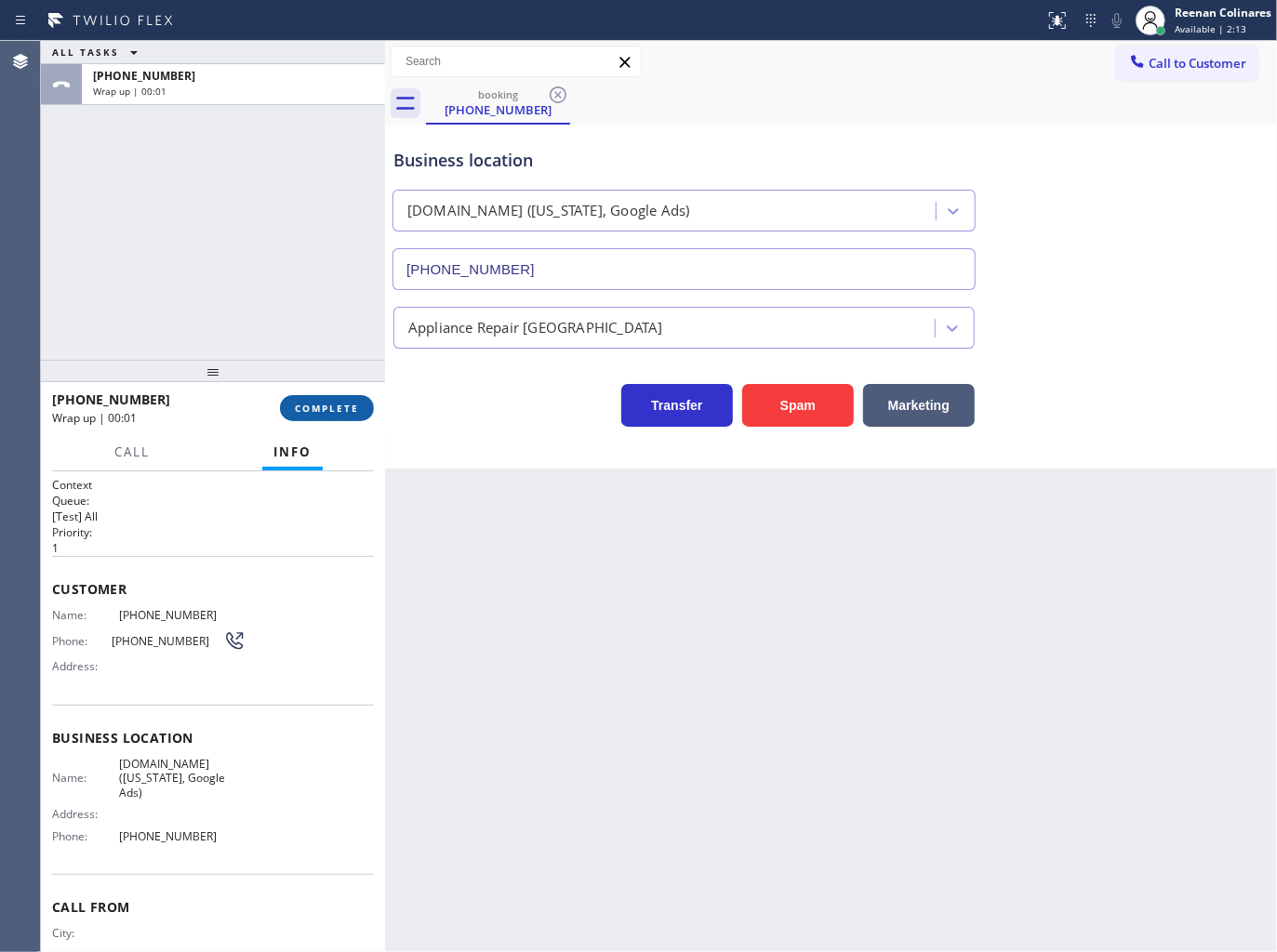
click at [359, 404] on button "COMPLETE" at bounding box center [327, 408] width 94 height 26
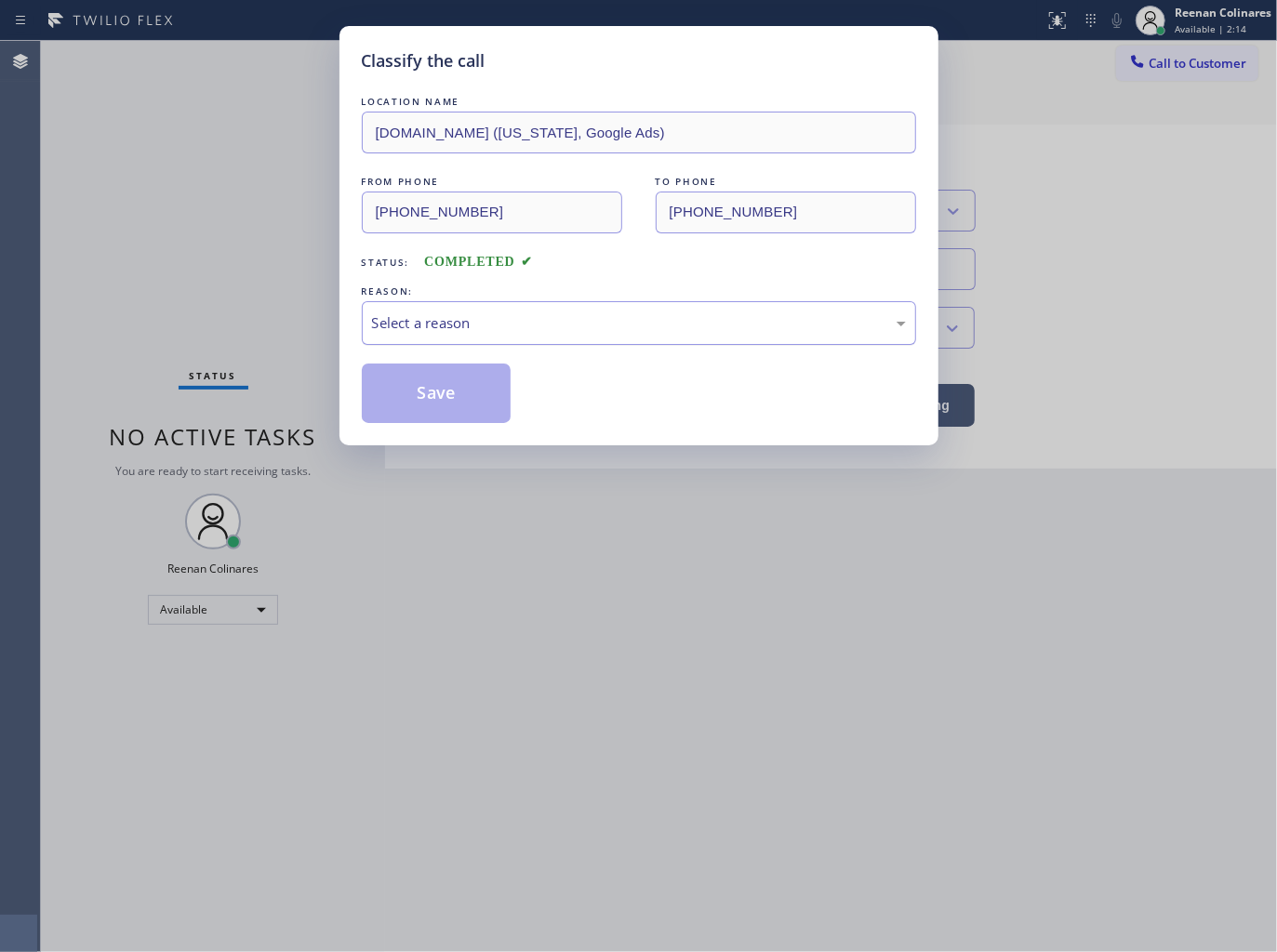
click at [456, 335] on div "Select a reason" at bounding box center [638, 323] width 554 height 44
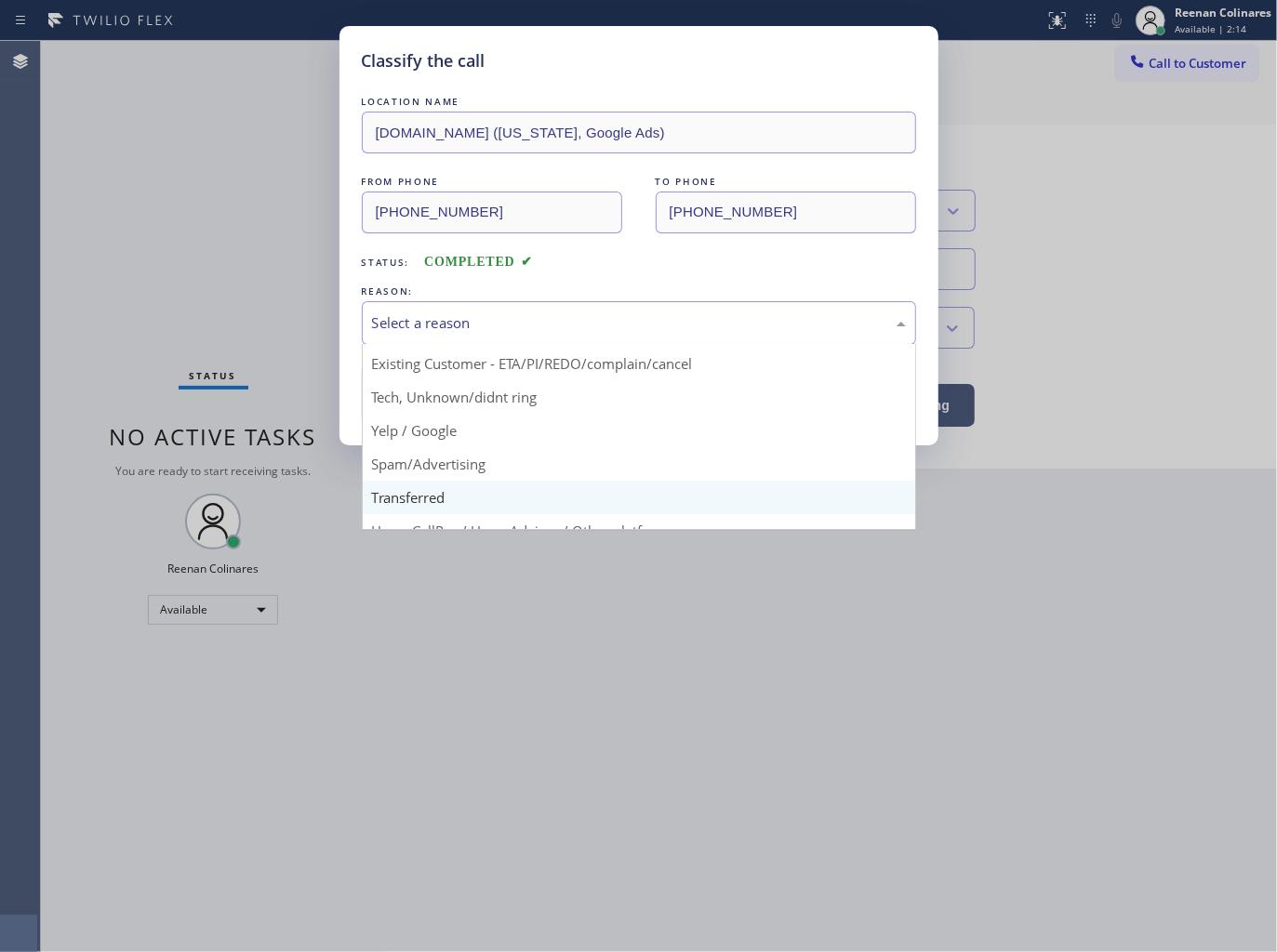
scroll to position [116, 0]
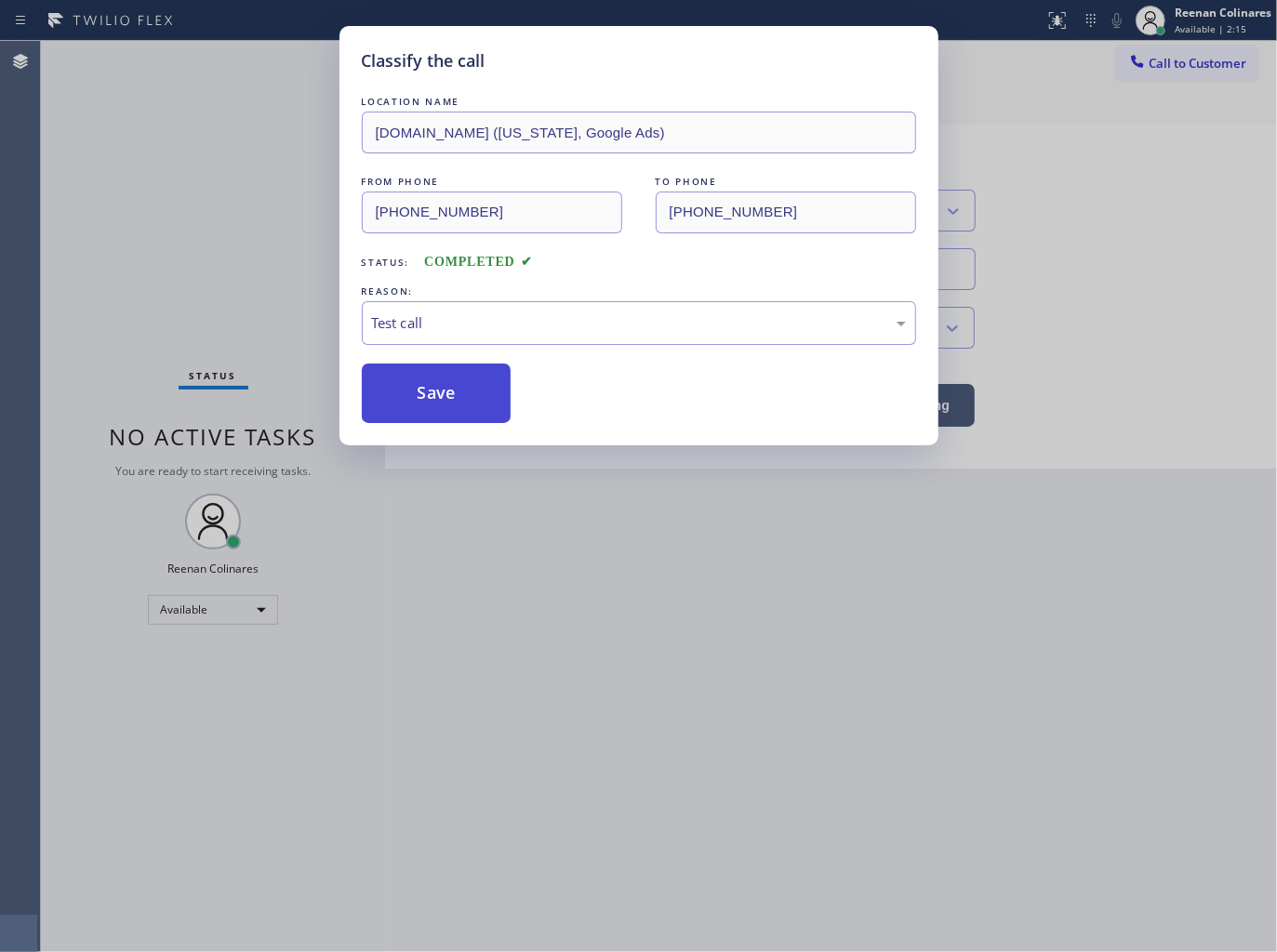
click at [401, 419] on button "Save" at bounding box center [436, 392] width 149 height 59
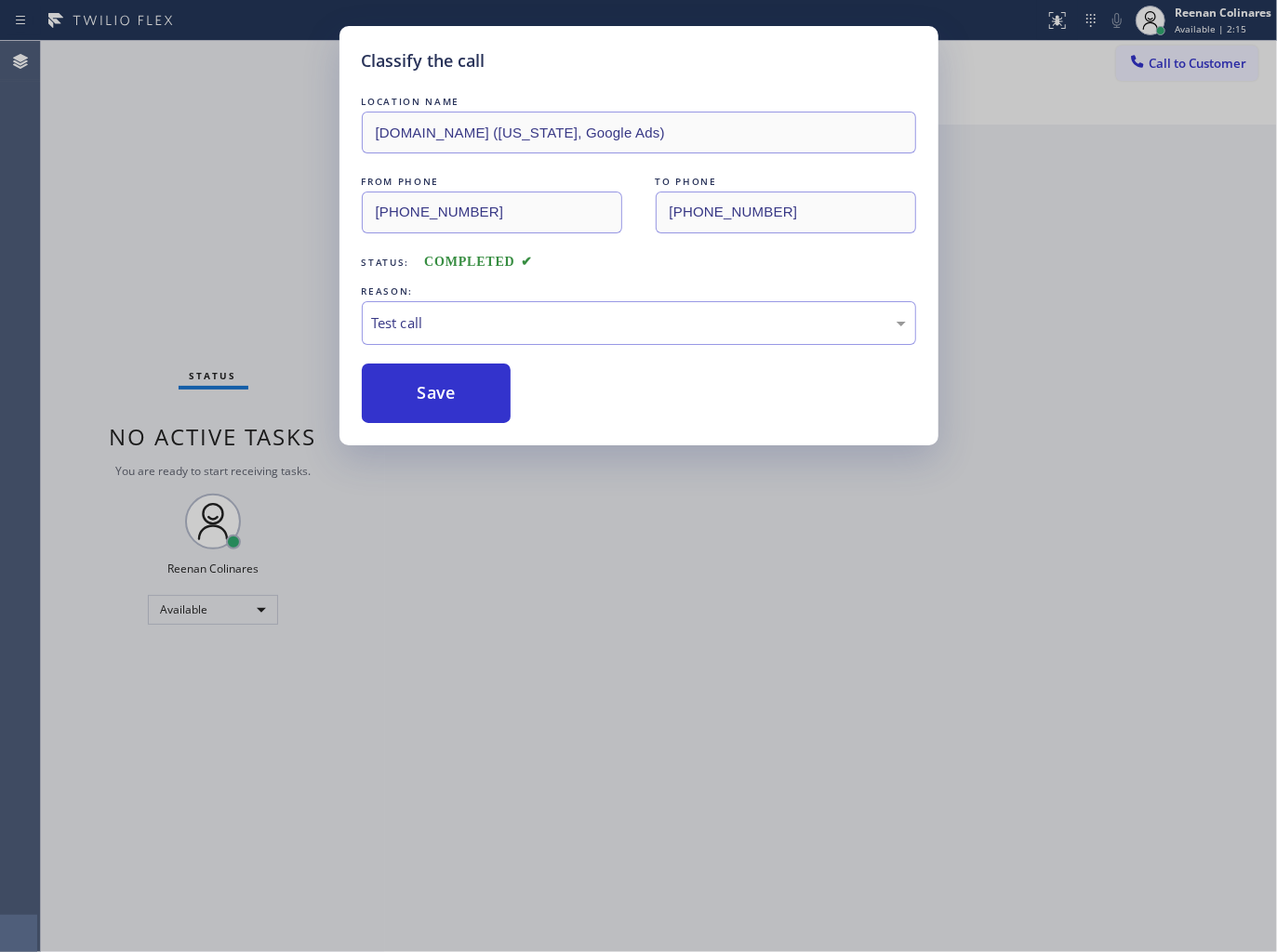
click at [219, 326] on div "Classify the call LOCATION NAME [DOMAIN_NAME] ([US_STATE], Google Ads) FROM PHO…" at bounding box center [638, 476] width 1277 height 952
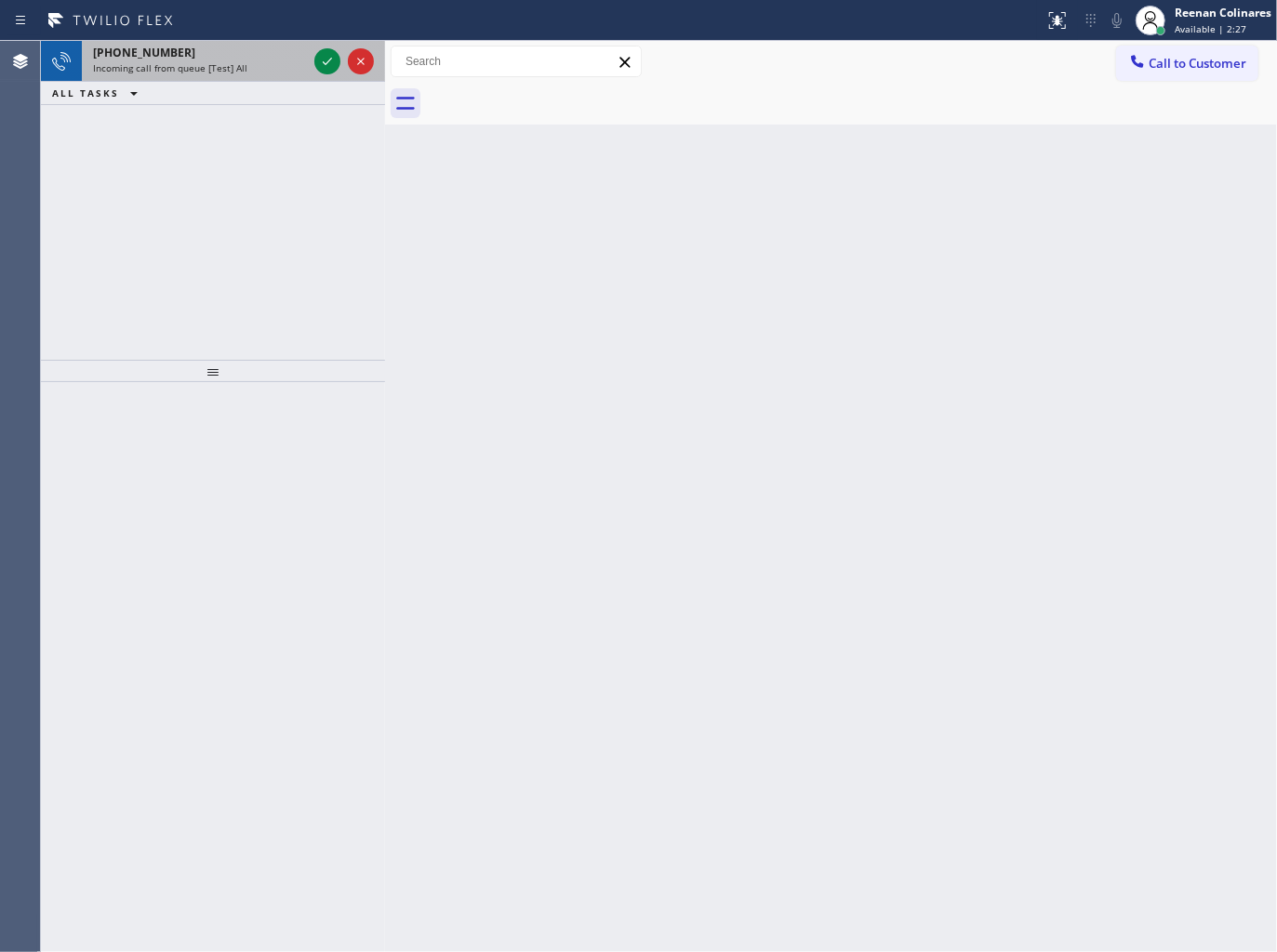
click at [186, 61] on span "Incoming call from queue [Test] All" at bounding box center [170, 68] width 154 height 13
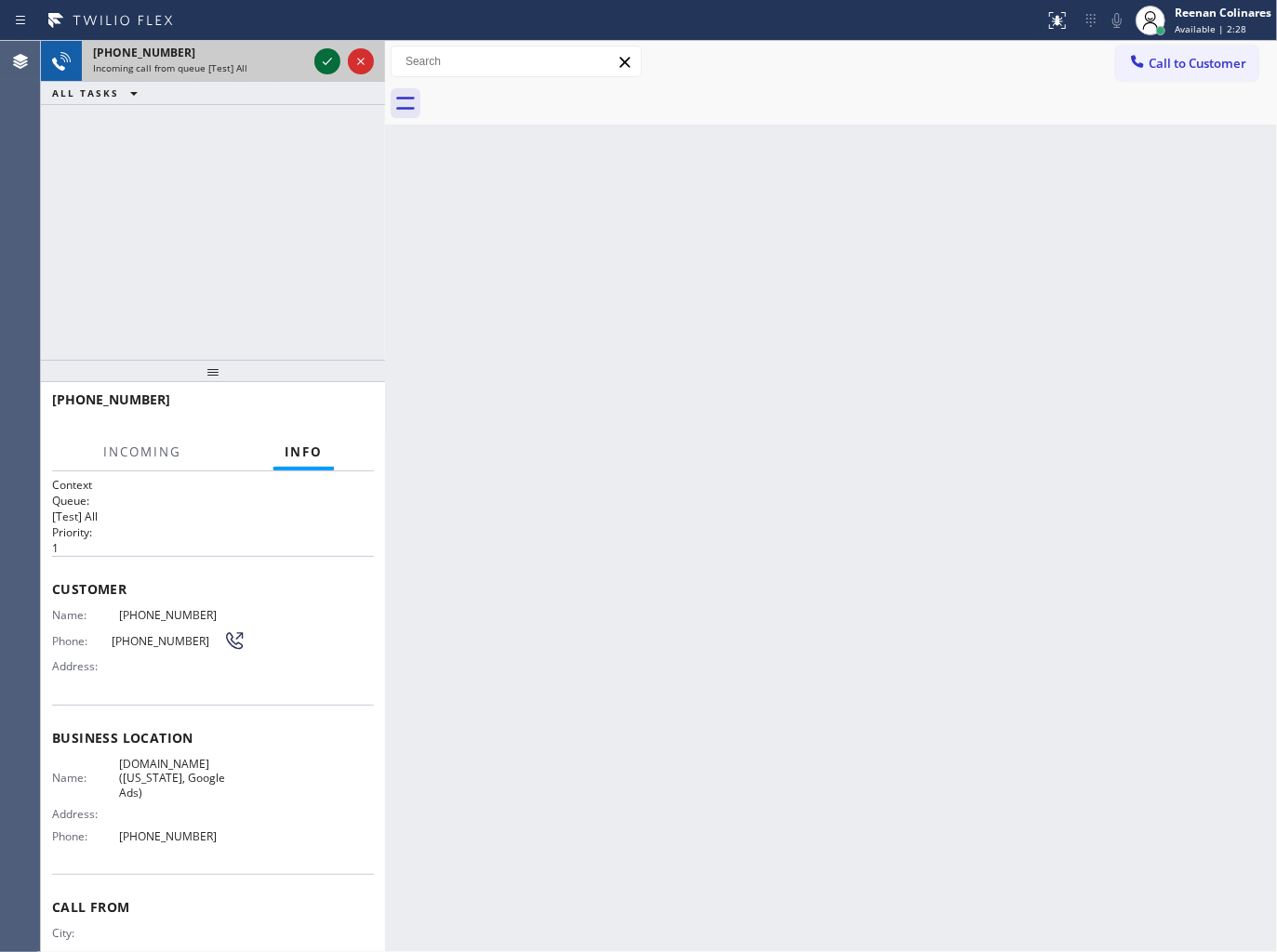
click at [319, 56] on icon at bounding box center [328, 61] width 23 height 23
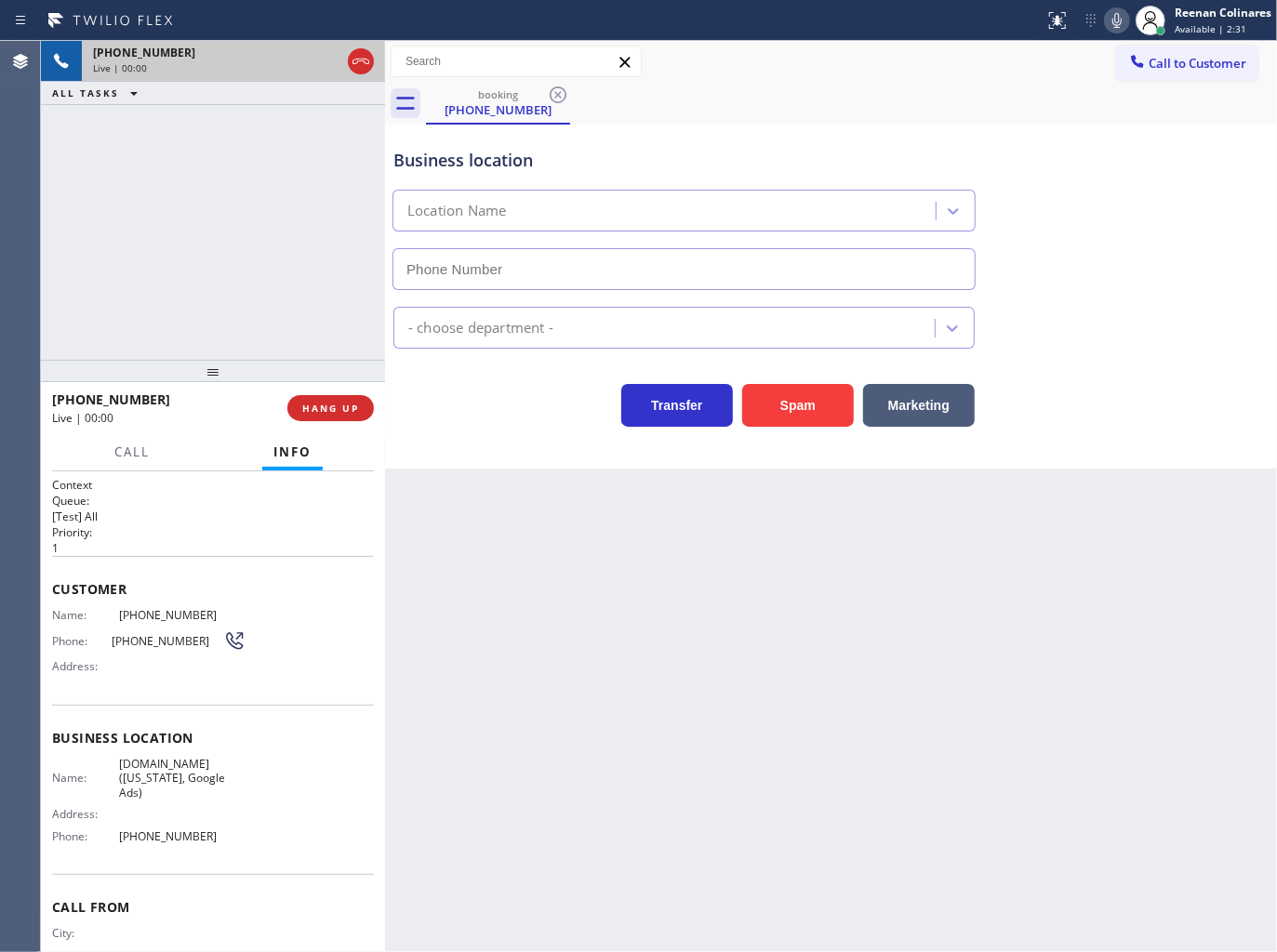
type input "[PHONE_NUMBER]"
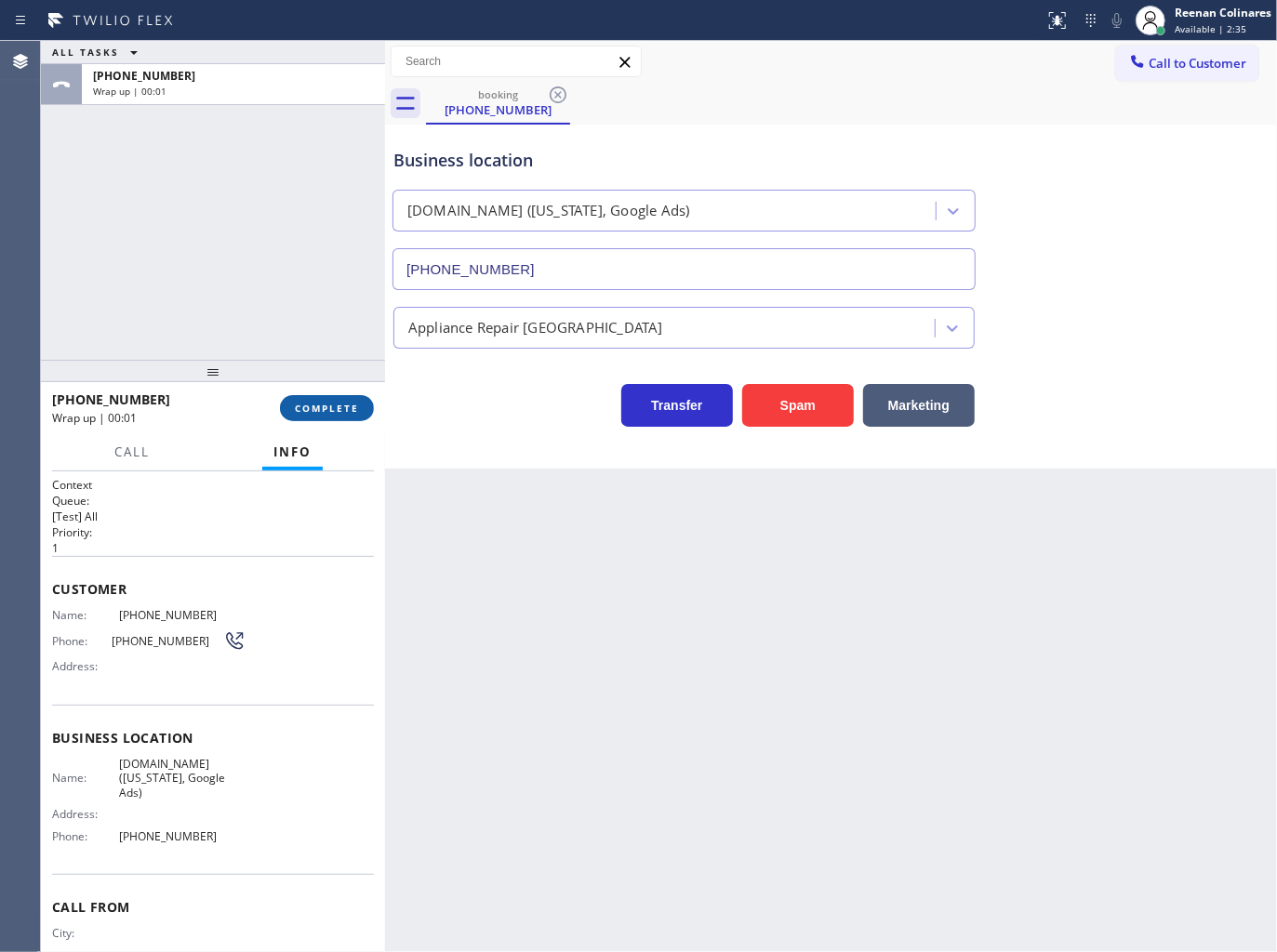
click at [336, 407] on span "COMPLETE" at bounding box center [327, 408] width 64 height 13
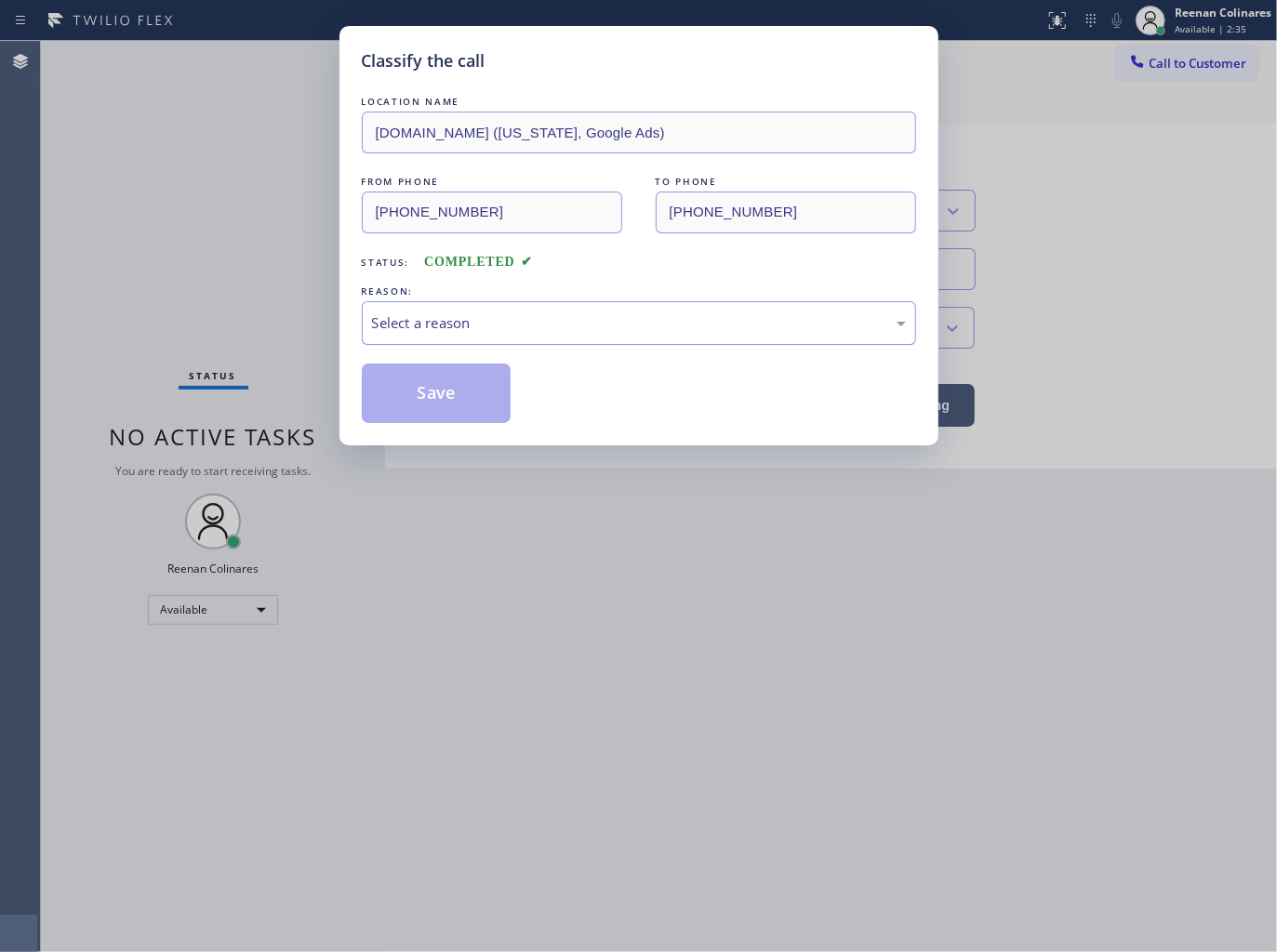
click at [442, 316] on div "Select a reason" at bounding box center [638, 323] width 533 height 22
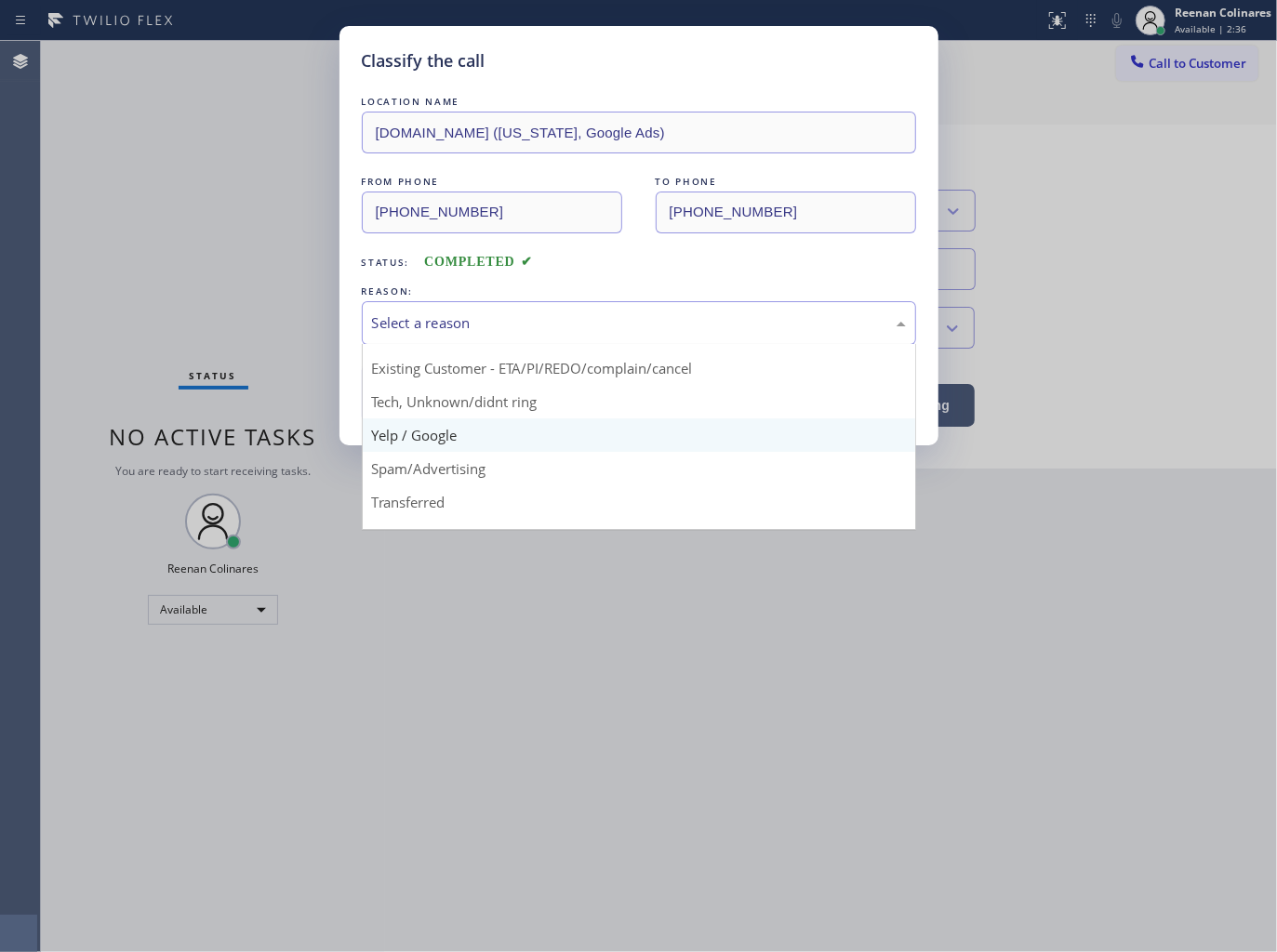
scroll to position [116, 0]
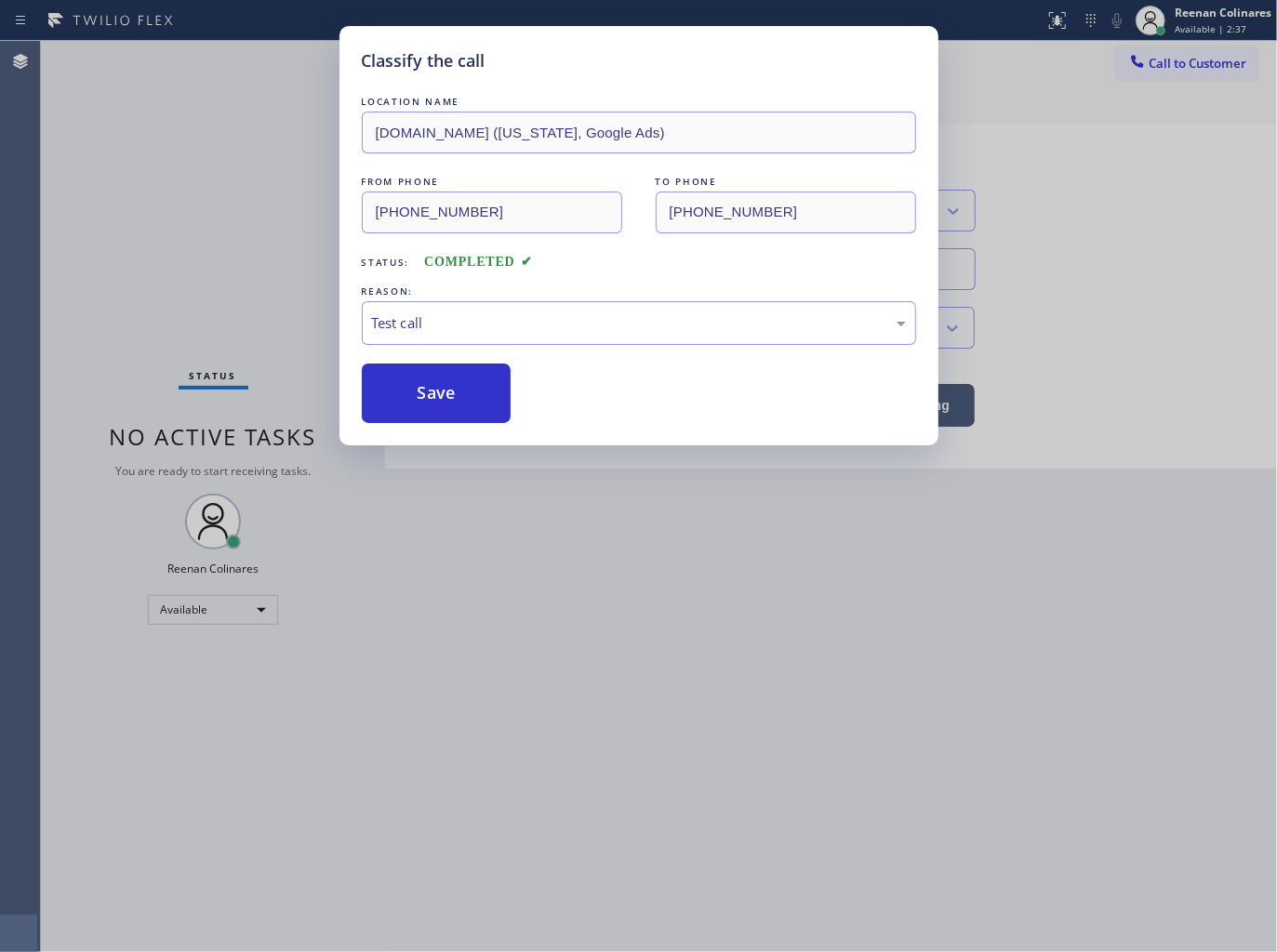
drag, startPoint x: 392, startPoint y: 396, endPoint x: 350, endPoint y: 377, distance: 46.1
click at [392, 395] on button "Save" at bounding box center [436, 392] width 149 height 59
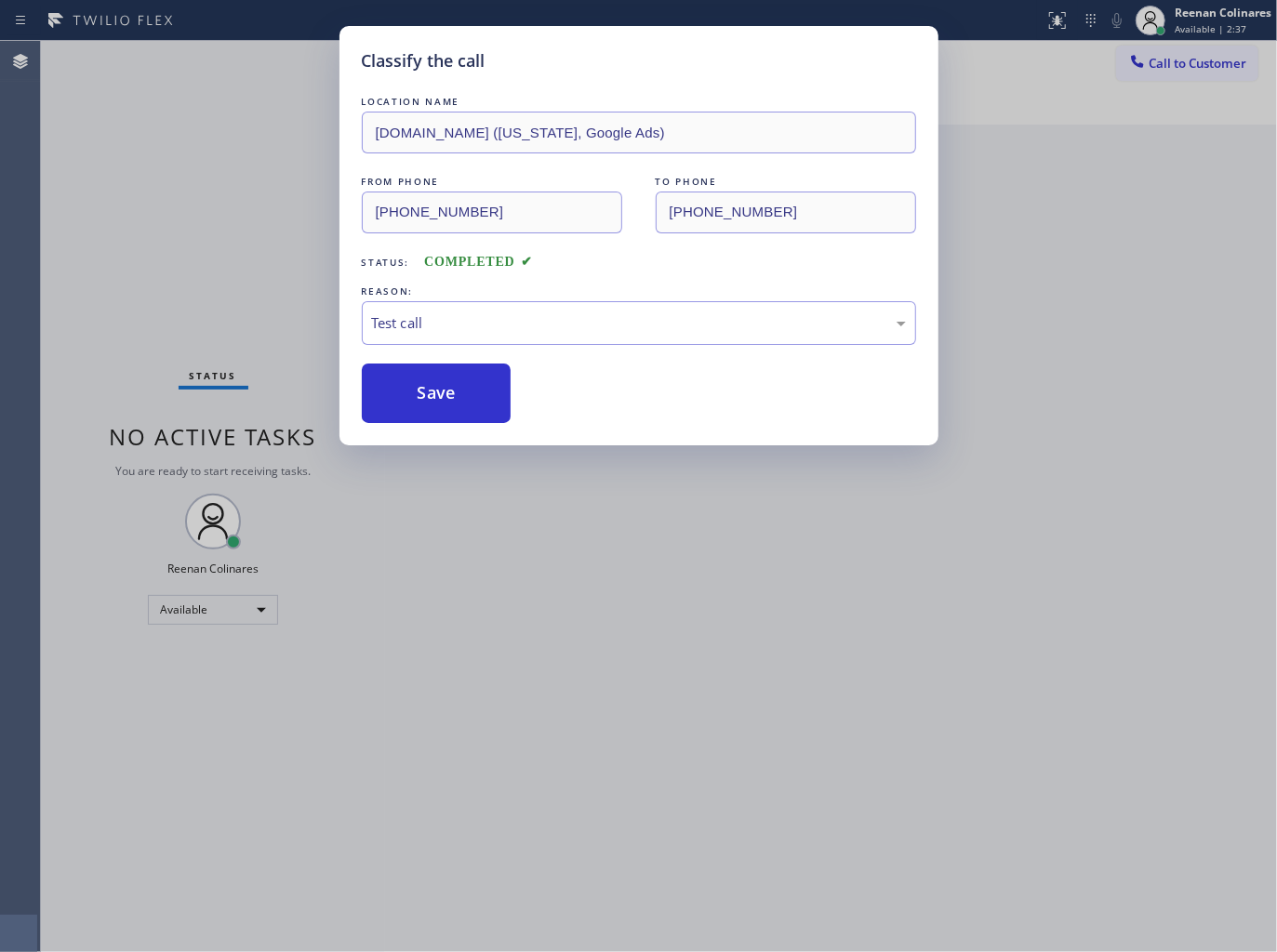
click at [174, 326] on div "Classify the call LOCATION NAME [DOMAIN_NAME] ([US_STATE], Google Ads) FROM PHO…" at bounding box center [638, 476] width 1277 height 952
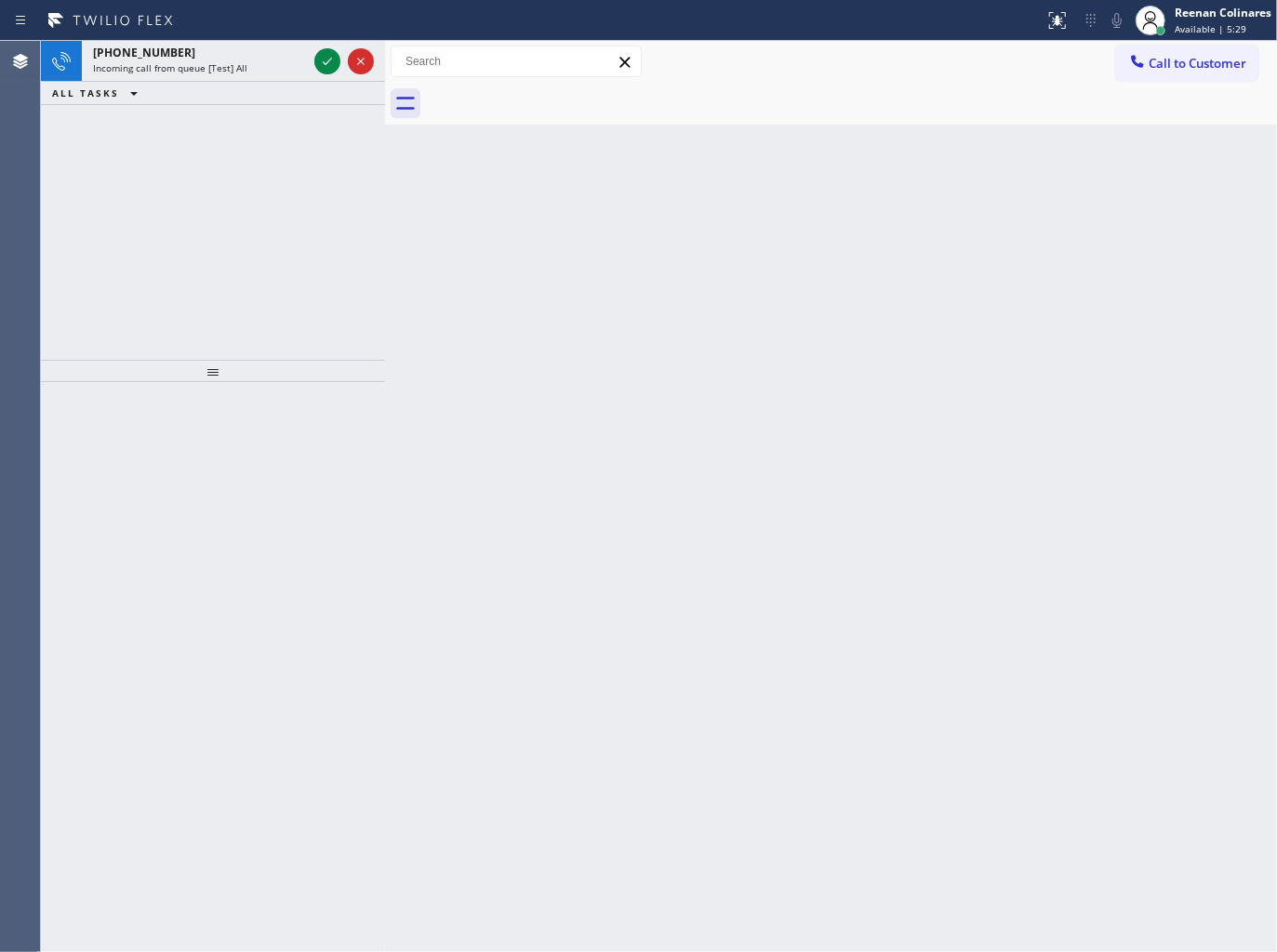
click at [274, 82] on div "ALL TASKS ALL TASKS ACTIVE TASKS TASKS IN WRAP UP" at bounding box center [213, 93] width 344 height 23
click at [260, 59] on div "[PHONE_NUMBER]" at bounding box center [200, 53] width 214 height 16
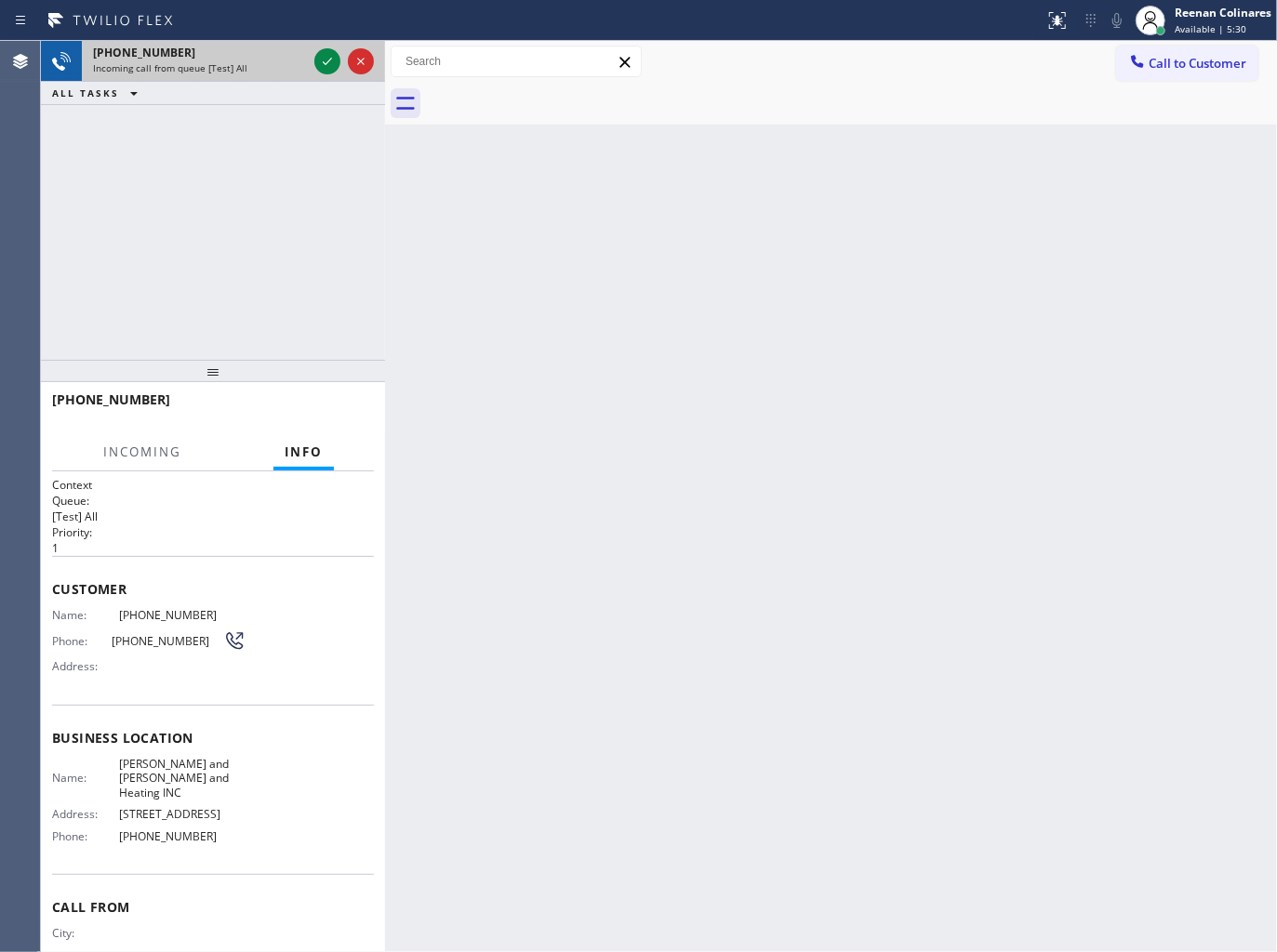
click at [260, 59] on div "[PHONE_NUMBER]" at bounding box center [200, 53] width 214 height 16
drag, startPoint x: 260, startPoint y: 59, endPoint x: 311, endPoint y: 59, distance: 51.0
click at [266, 60] on div "[PHONE_NUMBER] Incoming call from queue [Test] All" at bounding box center [196, 62] width 229 height 41
click at [327, 58] on icon at bounding box center [328, 61] width 23 height 23
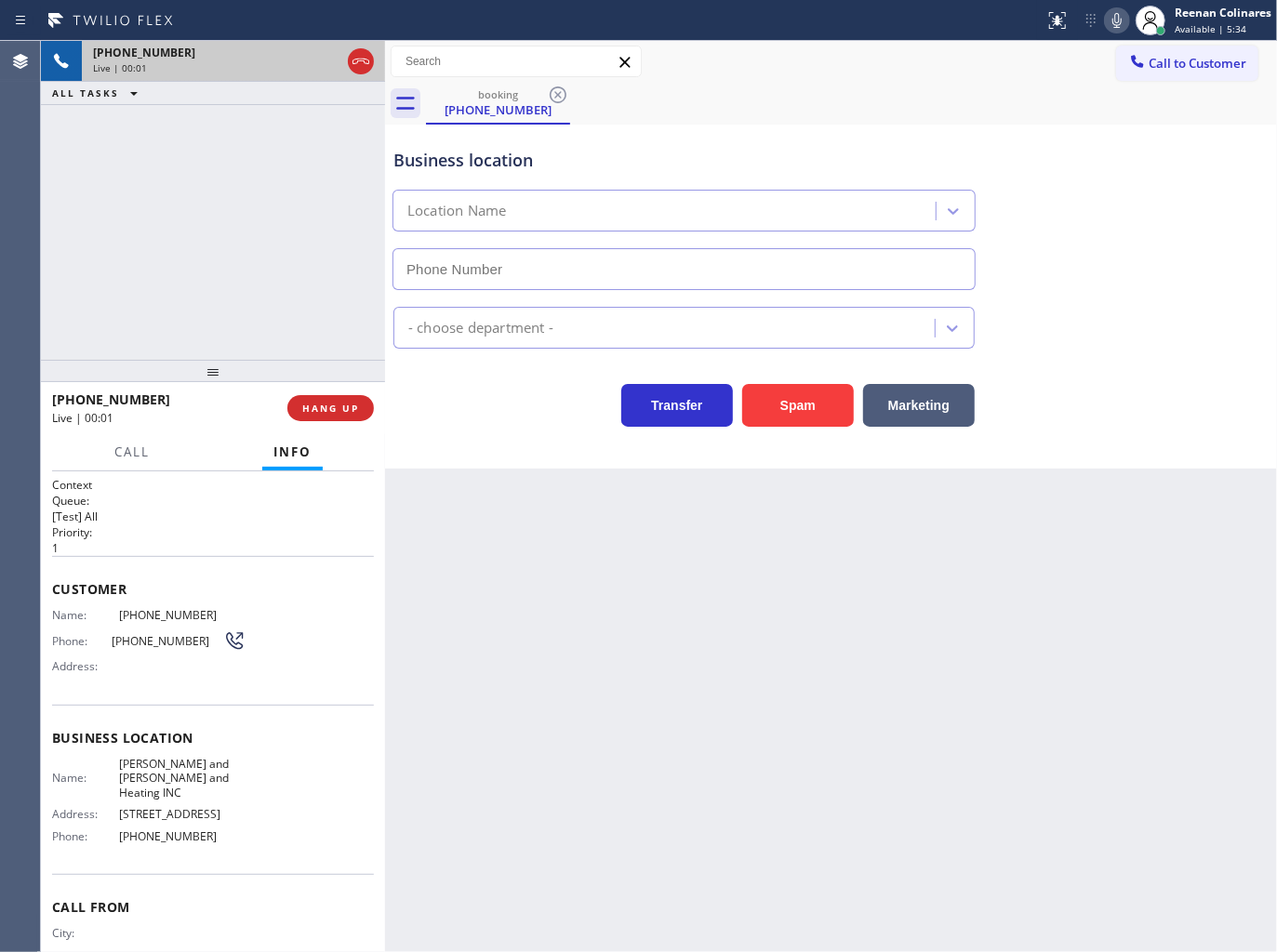
type input "[PHONE_NUMBER]"
click at [1110, 28] on icon at bounding box center [1116, 21] width 23 height 23
click at [1112, 23] on rect at bounding box center [1116, 19] width 13 height 13
click at [1110, 24] on icon at bounding box center [1116, 21] width 23 height 23
click at [937, 420] on button "Marketing" at bounding box center [918, 406] width 112 height 43
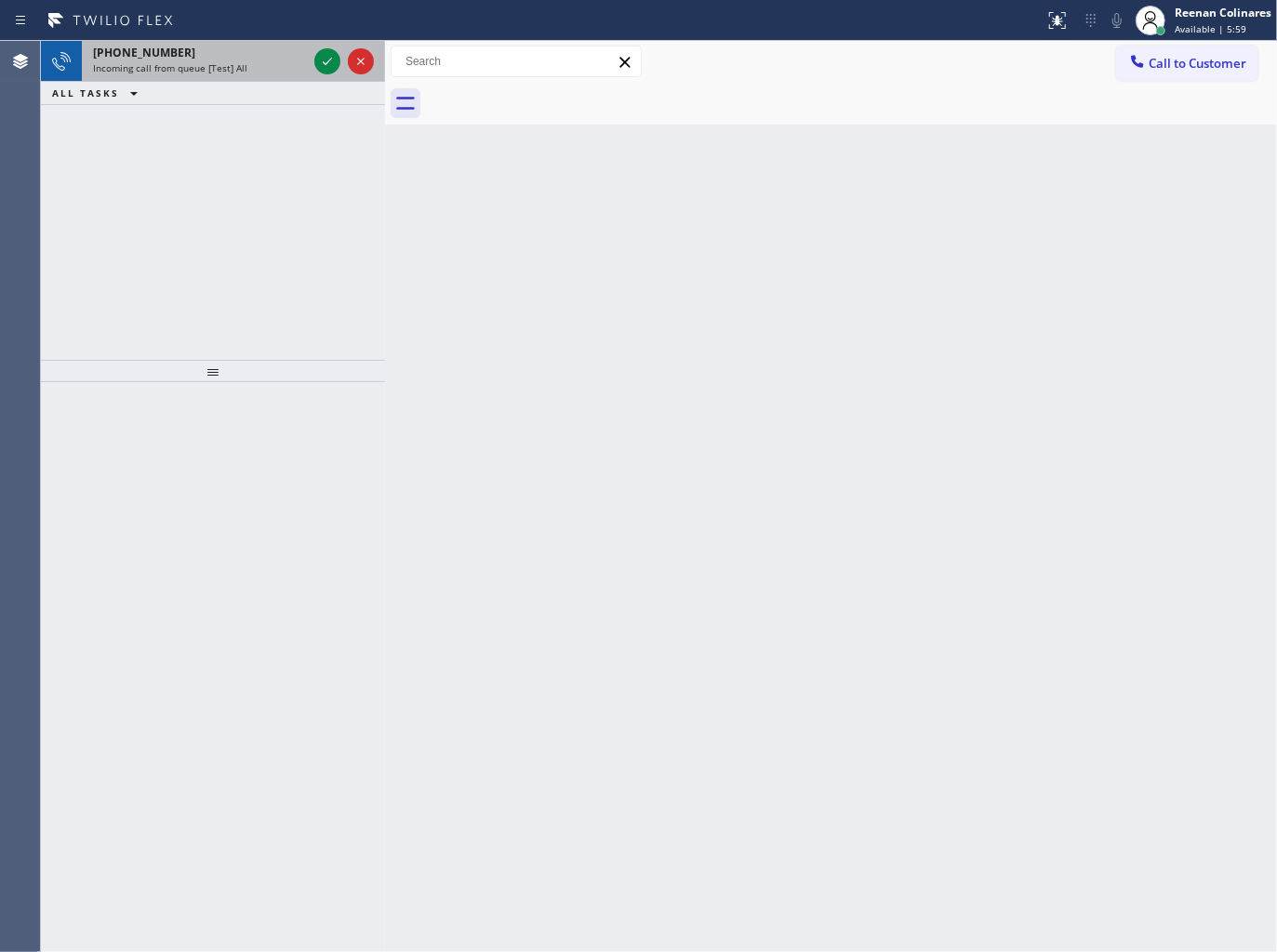
click at [263, 59] on div "[PHONE_NUMBER]" at bounding box center [200, 53] width 214 height 16
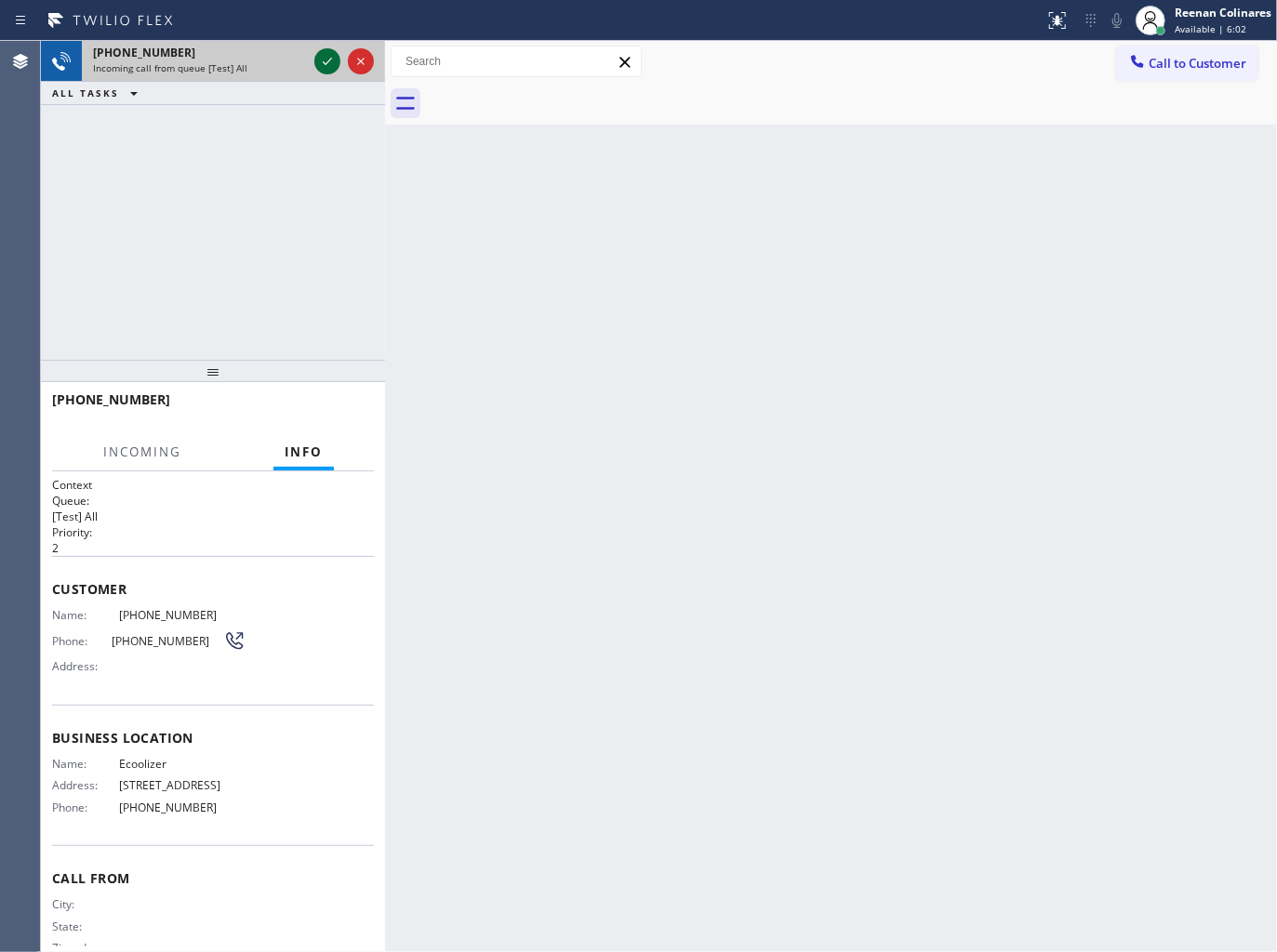
click at [319, 62] on icon at bounding box center [328, 61] width 23 height 23
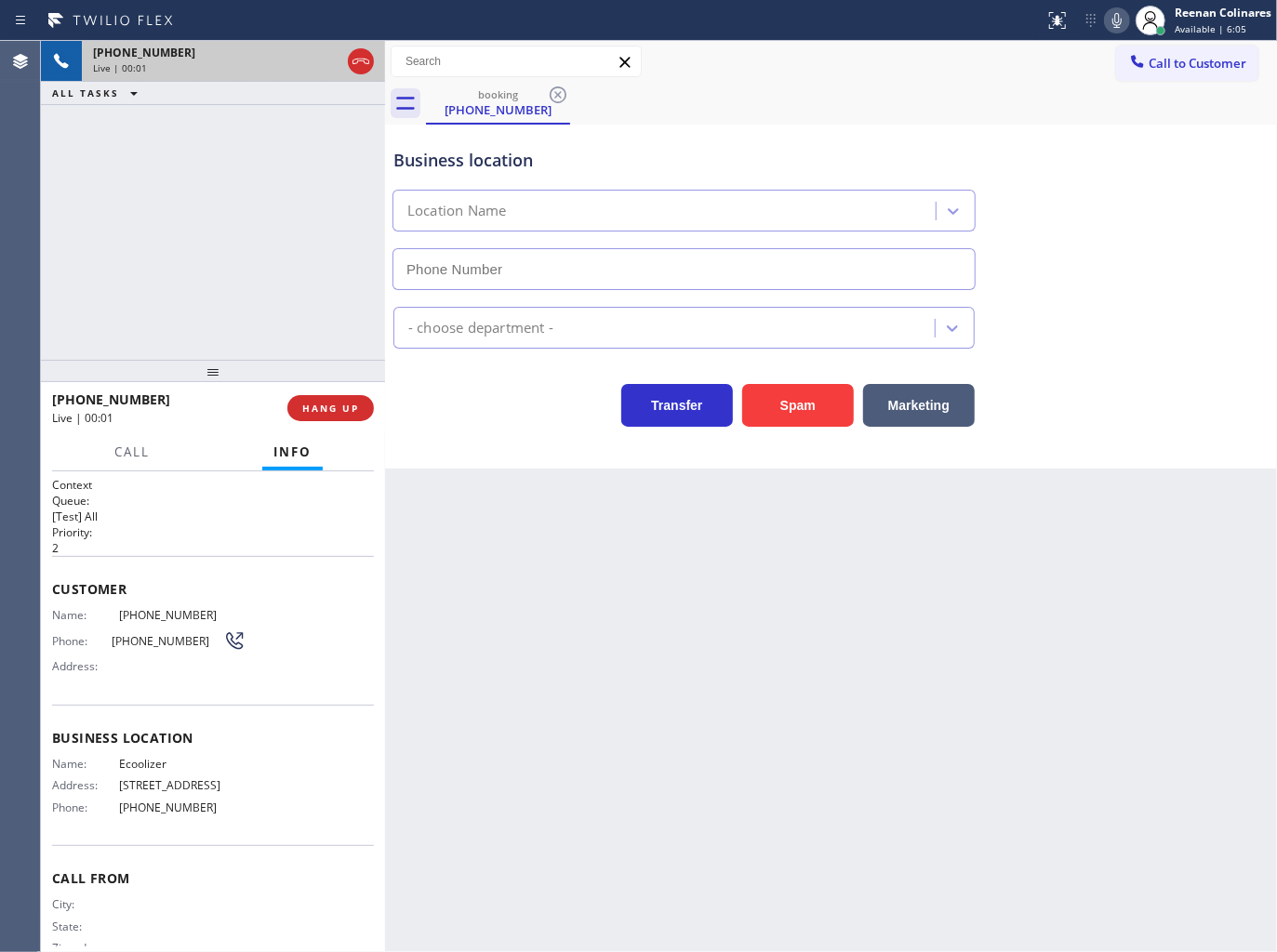
type input "[PHONE_NUMBER]"
click at [798, 412] on button "Spam" at bounding box center [797, 406] width 112 height 43
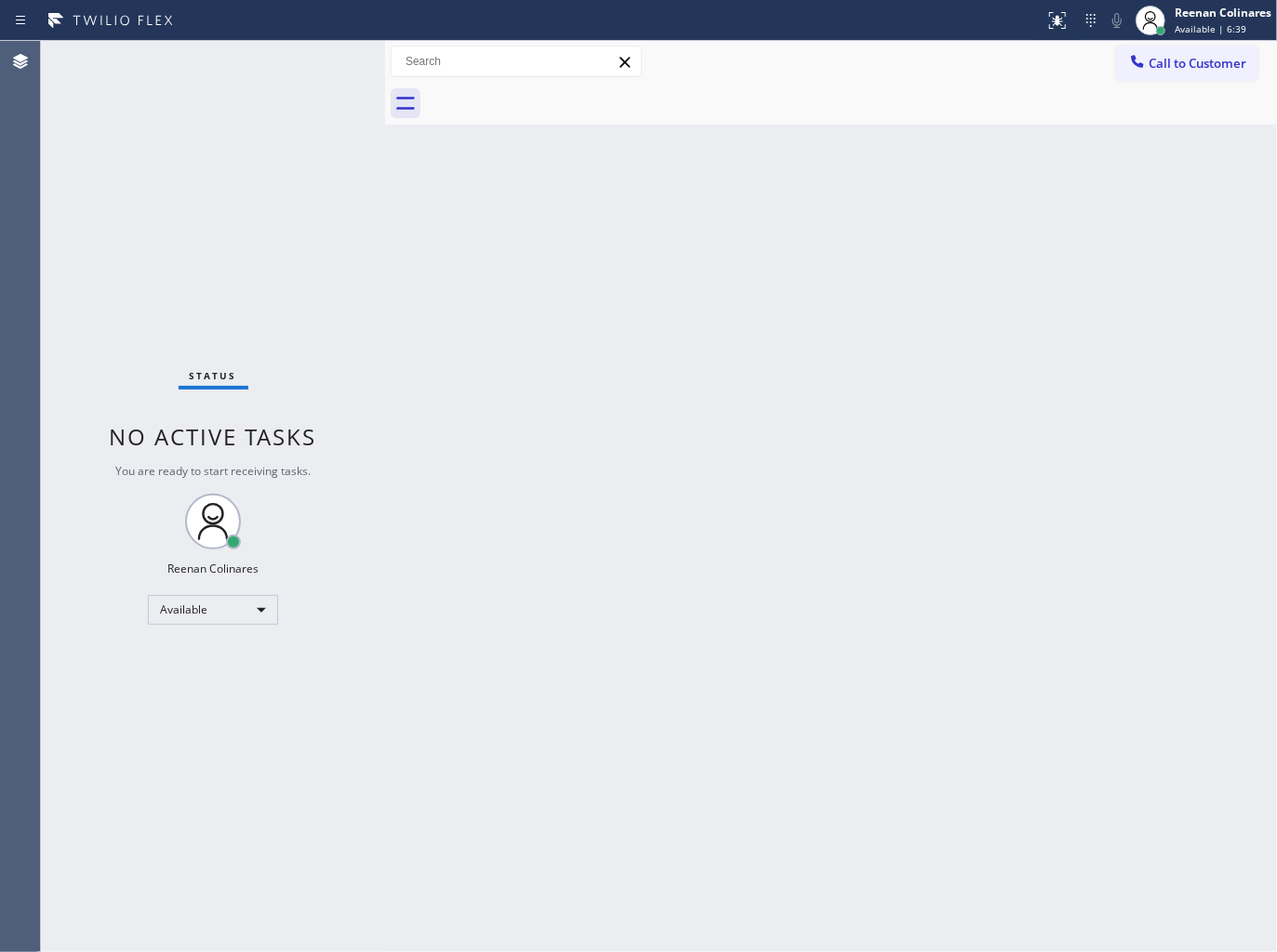
click at [768, 609] on div "Back to Dashboard Change Sender ID Customers Technicians Select a contact Outbo…" at bounding box center [831, 497] width 892 height 911
click at [823, 530] on div "Back to Dashboard Change Sender ID Customers Technicians Select a contact Outbo…" at bounding box center [831, 497] width 892 height 911
click at [702, 744] on div "Back to Dashboard Change Sender ID Customers Technicians Select a contact Outbo…" at bounding box center [831, 497] width 892 height 911
click at [875, 391] on div "Back to Dashboard Change Sender ID Customers Technicians Select a contact Outbo…" at bounding box center [831, 497] width 892 height 911
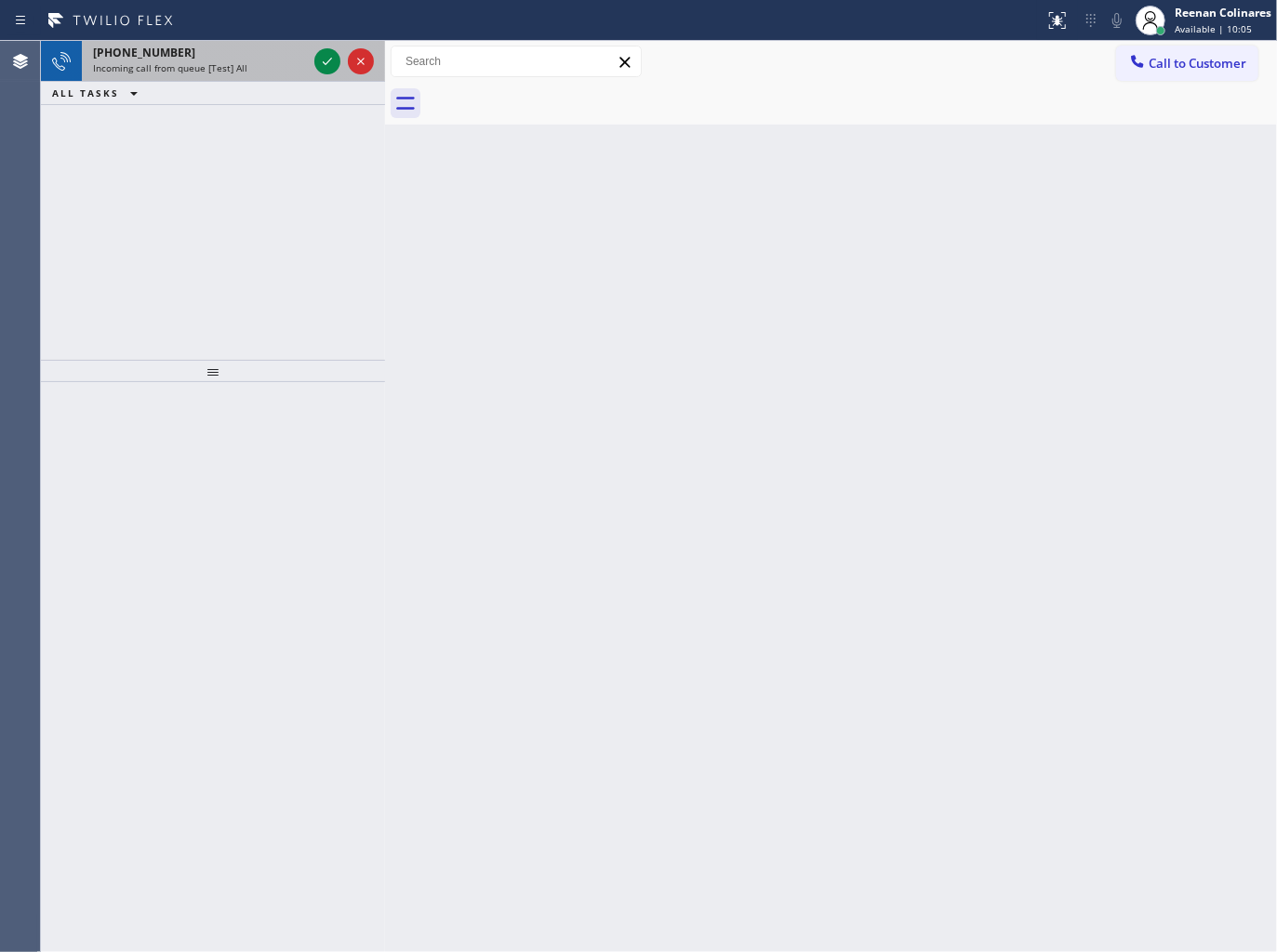
click at [261, 52] on div "[PHONE_NUMBER]" at bounding box center [200, 53] width 214 height 16
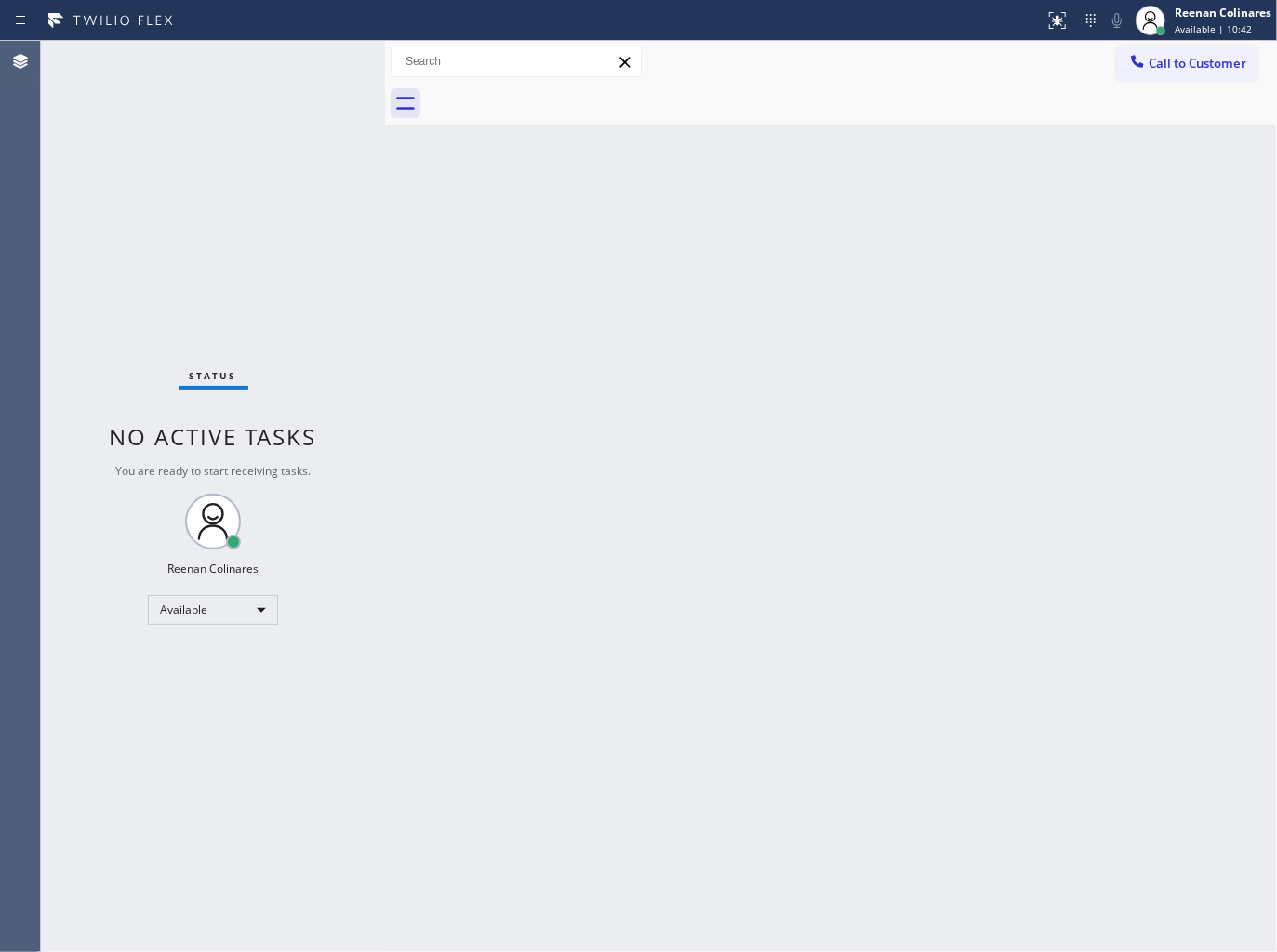
click at [782, 229] on div "Back to Dashboard Change Sender ID Customers Technicians Select a contact Outbo…" at bounding box center [831, 497] width 892 height 911
click at [707, 289] on div "Back to Dashboard Change Sender ID Customers Technicians Select a contact Outbo…" at bounding box center [831, 497] width 892 height 911
click at [759, 276] on div "Back to Dashboard Change Sender ID Customers Technicians Select a contact Outbo…" at bounding box center [831, 497] width 892 height 911
click at [855, 254] on div "Back to Dashboard Change Sender ID Customers Technicians Select a contact Outbo…" at bounding box center [831, 497] width 892 height 911
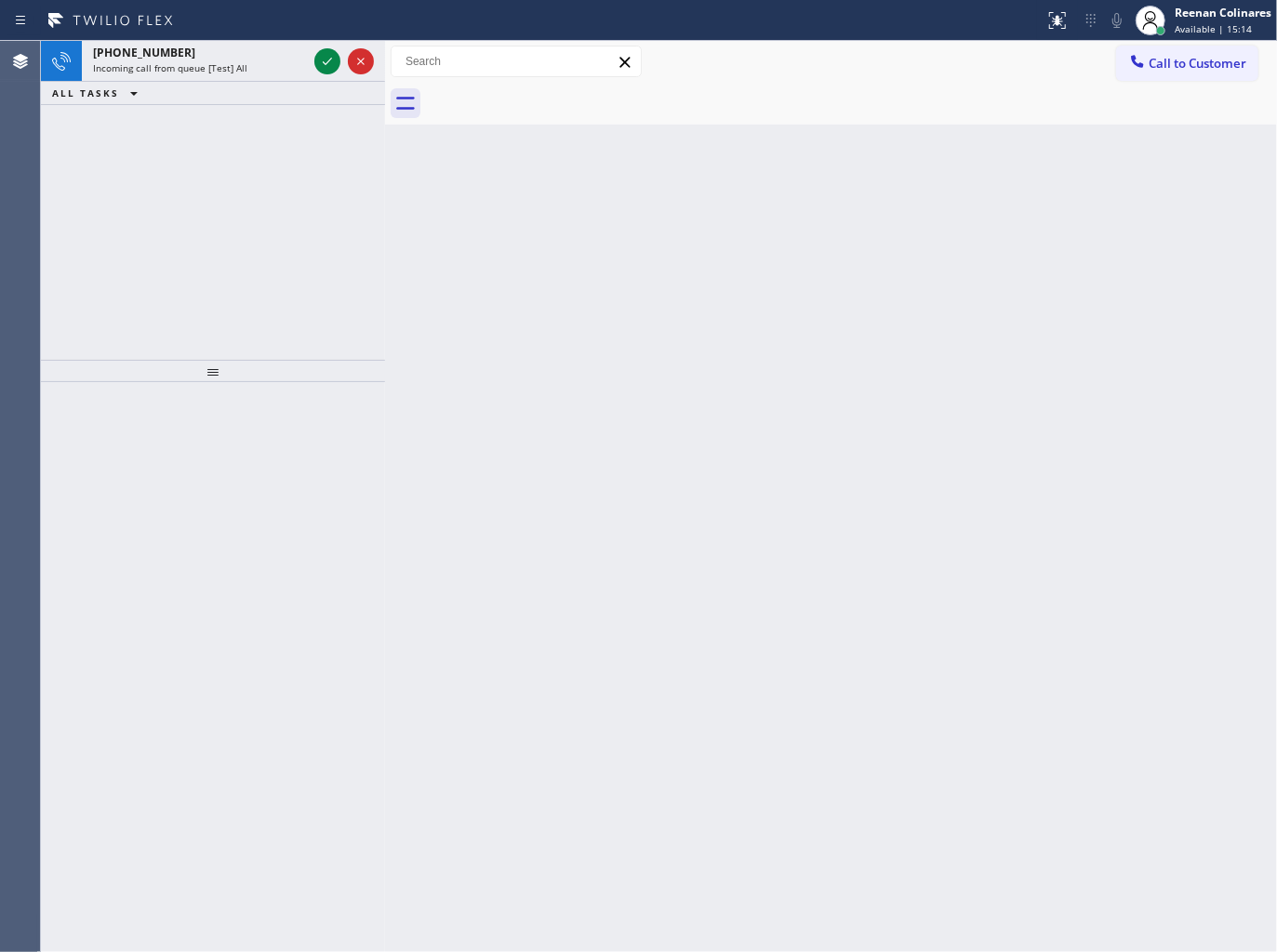
click at [195, 54] on div "[PHONE_NUMBER]" at bounding box center [200, 53] width 214 height 16
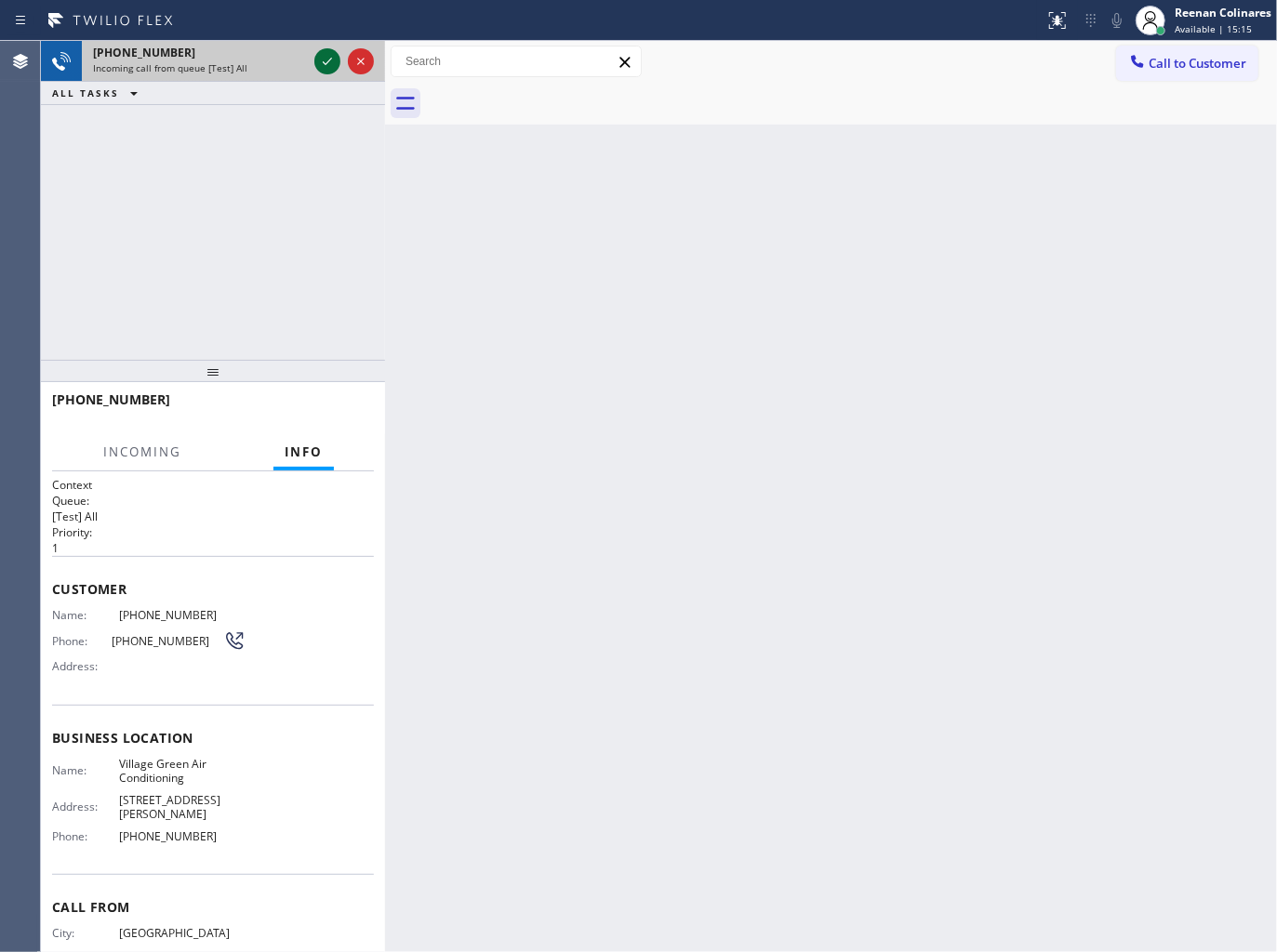
click at [326, 65] on icon at bounding box center [328, 61] width 23 height 23
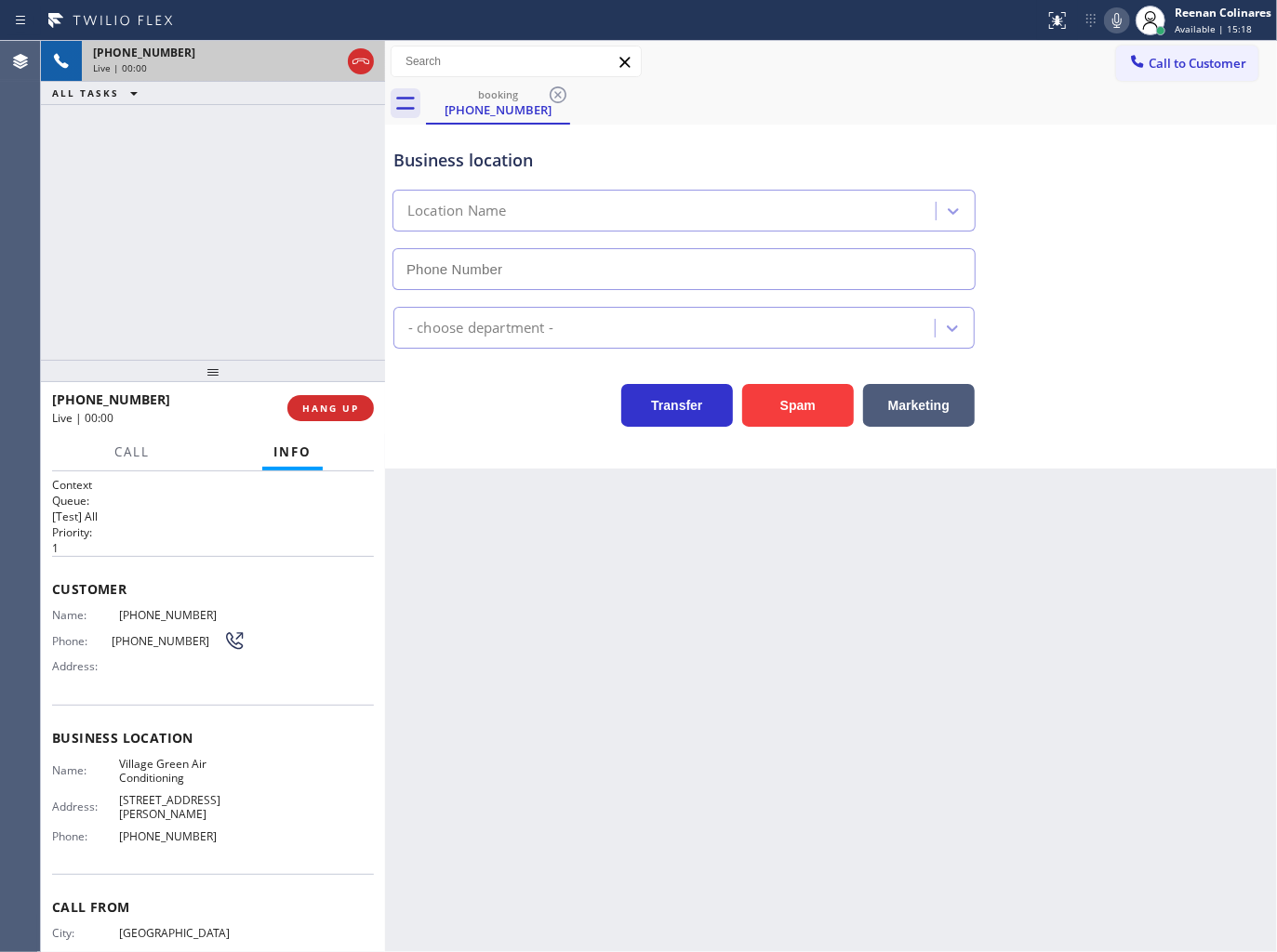
type input "[PHONE_NUMBER]"
click at [1111, 23] on icon at bounding box center [1116, 21] width 23 height 23
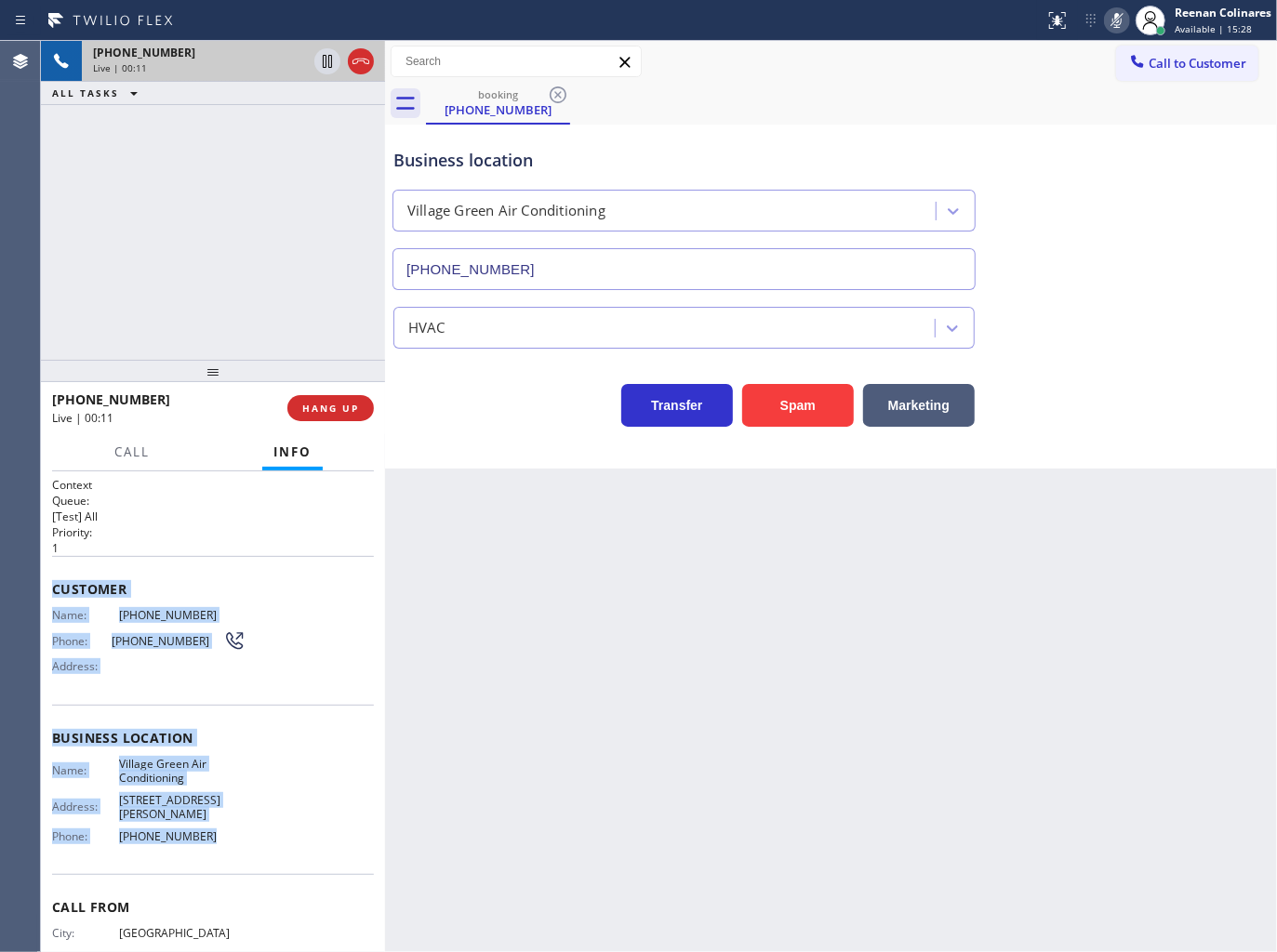
drag, startPoint x: 202, startPoint y: 686, endPoint x: 300, endPoint y: 831, distance: 175.0
click at [300, 831] on div "Context Queue: [Test] All Priority: 1 Customer Name: [PHONE_NUMBER] Phone: [PHO…" at bounding box center [213, 712] width 344 height 482
copy div "Customer Name: [PHONE_NUMBER] Phone: [PHONE_NUMBER] Address: Business location …"
click at [1112, 21] on icon at bounding box center [1116, 21] width 9 height 15
click at [1109, 23] on icon at bounding box center [1116, 21] width 23 height 23
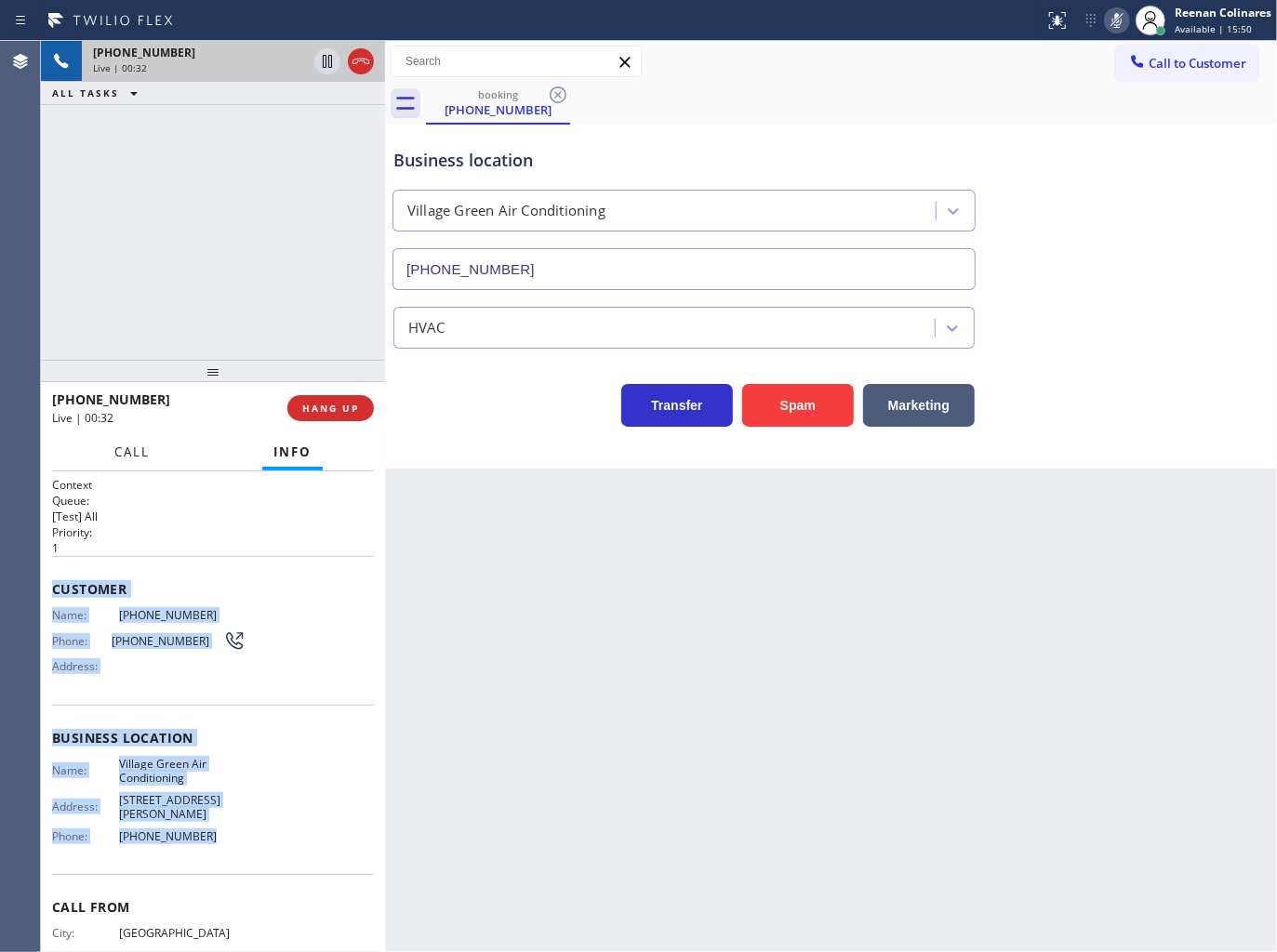
click at [126, 456] on span "Call" at bounding box center [132, 452] width 36 height 17
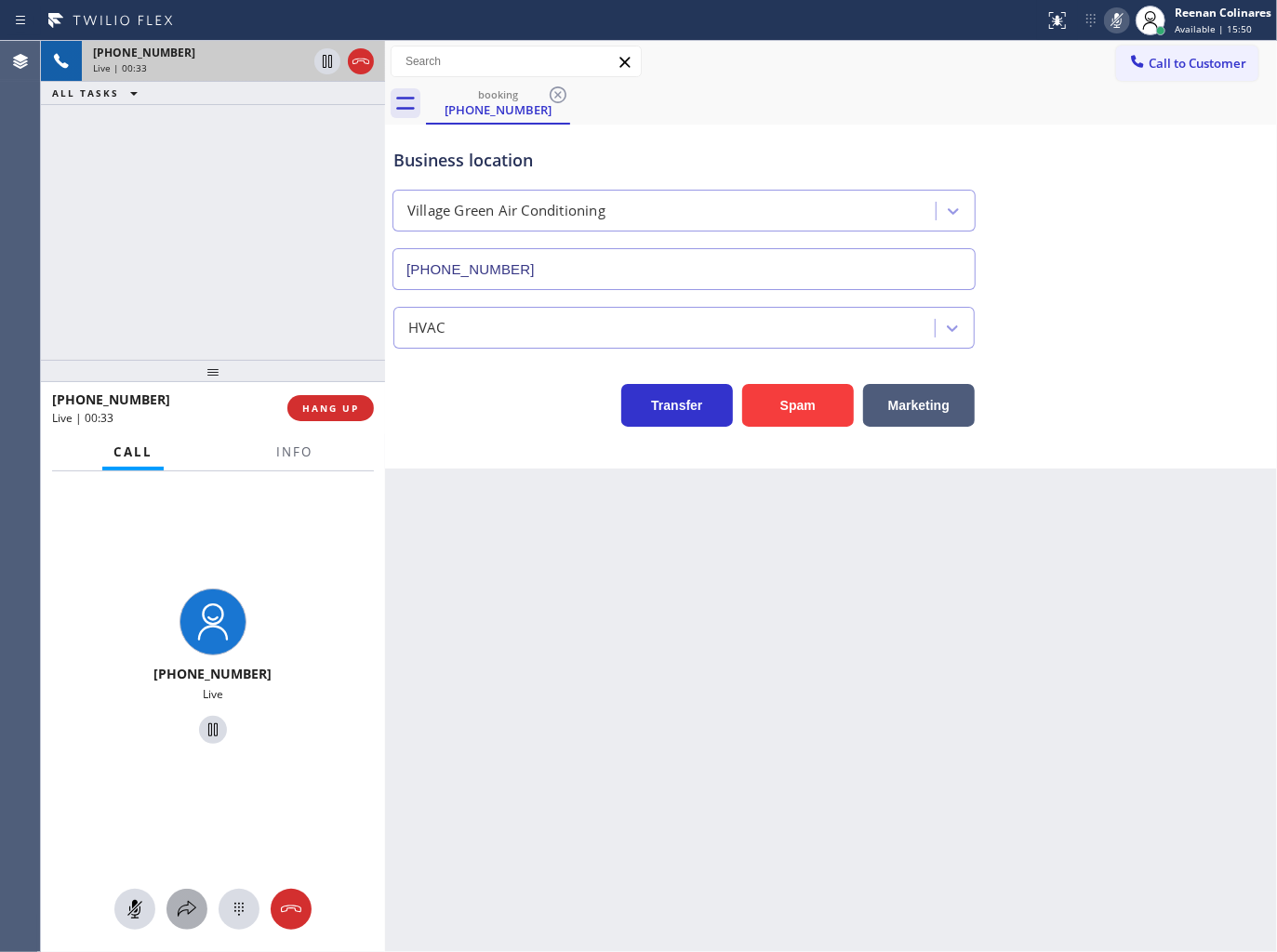
click at [189, 909] on icon at bounding box center [187, 910] width 23 height 23
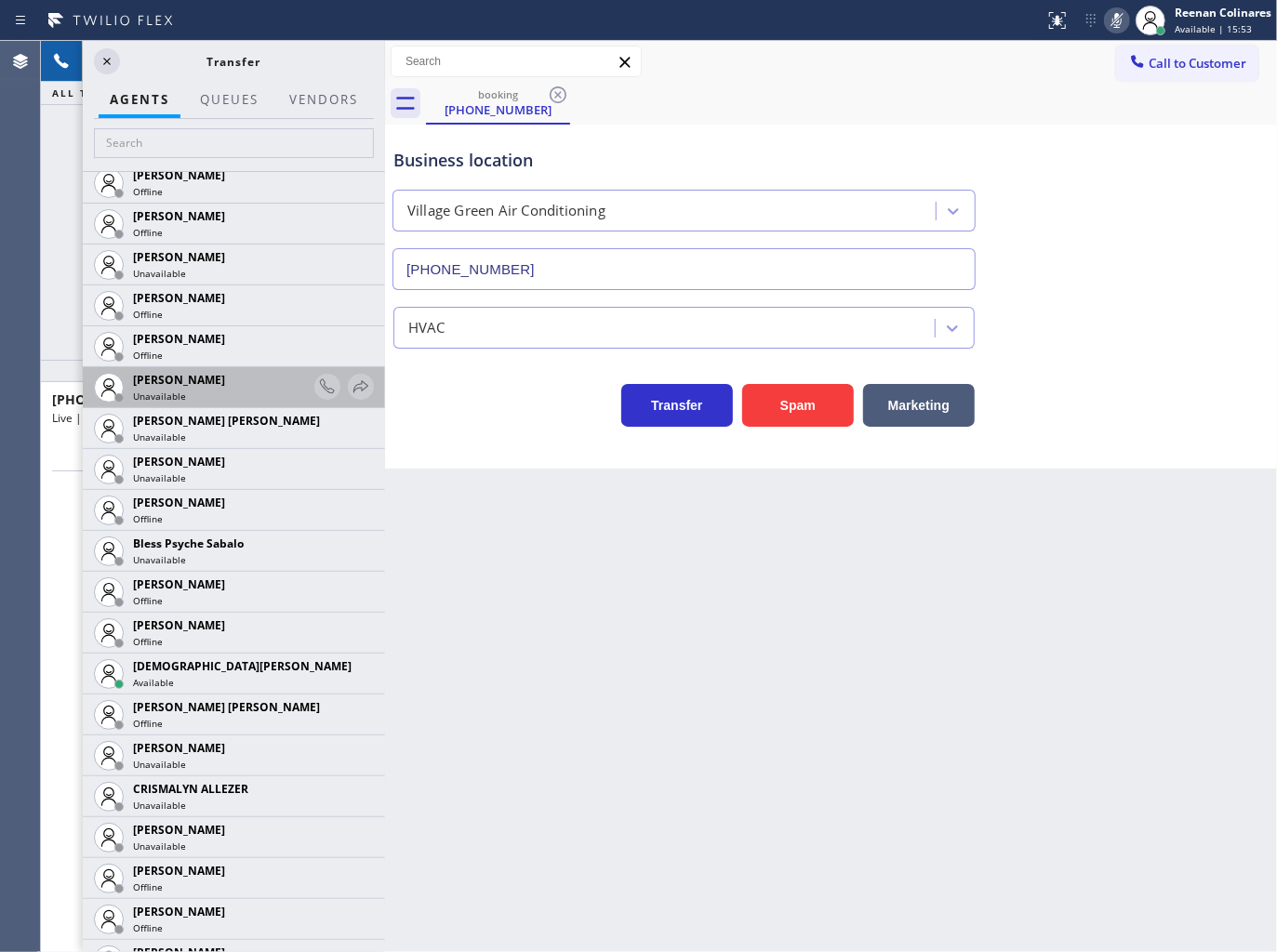
scroll to position [413, 0]
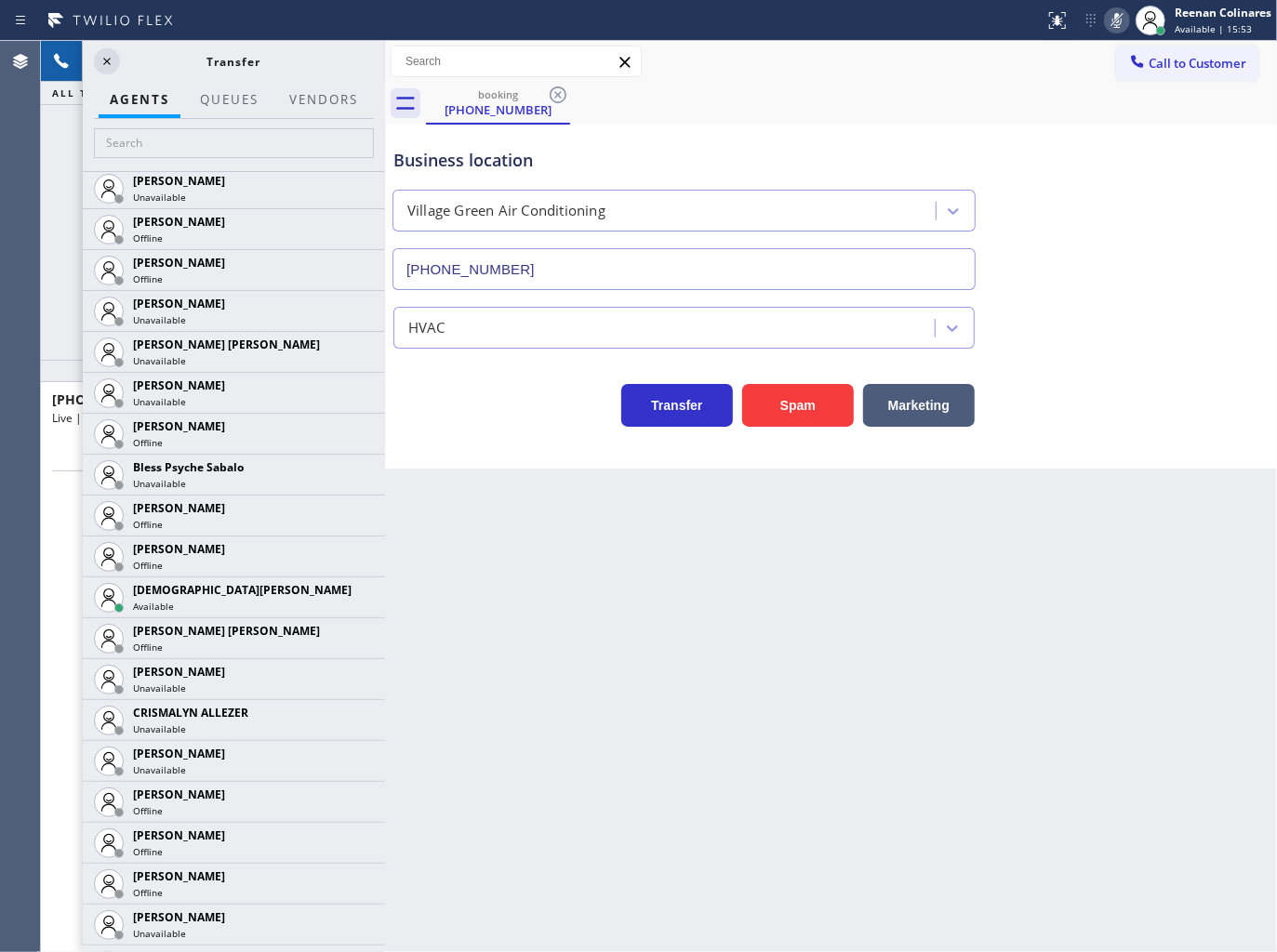
click at [0, 0] on icon at bounding box center [0, 0] width 0 height 0
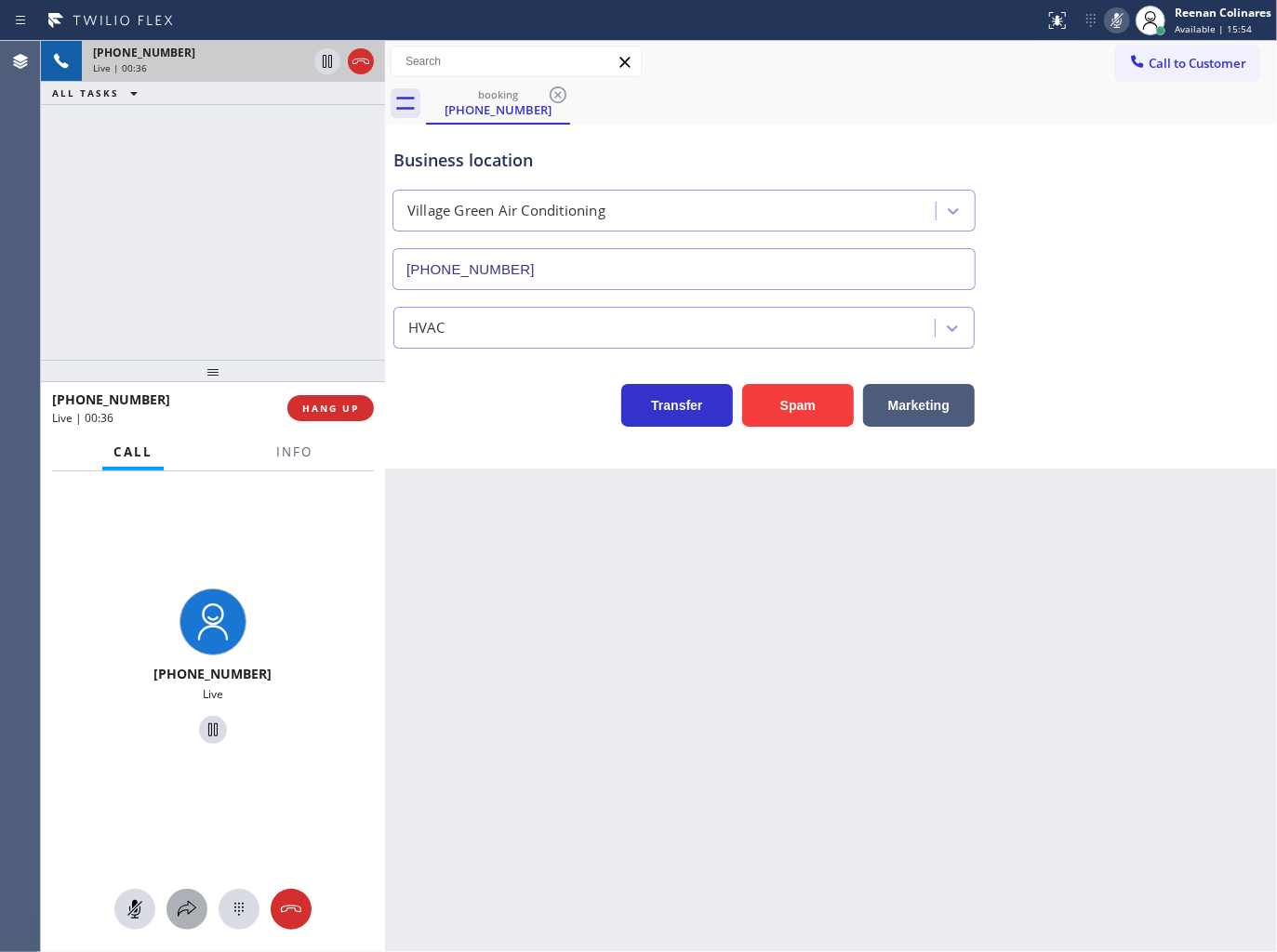
click at [184, 903] on icon at bounding box center [187, 910] width 23 height 23
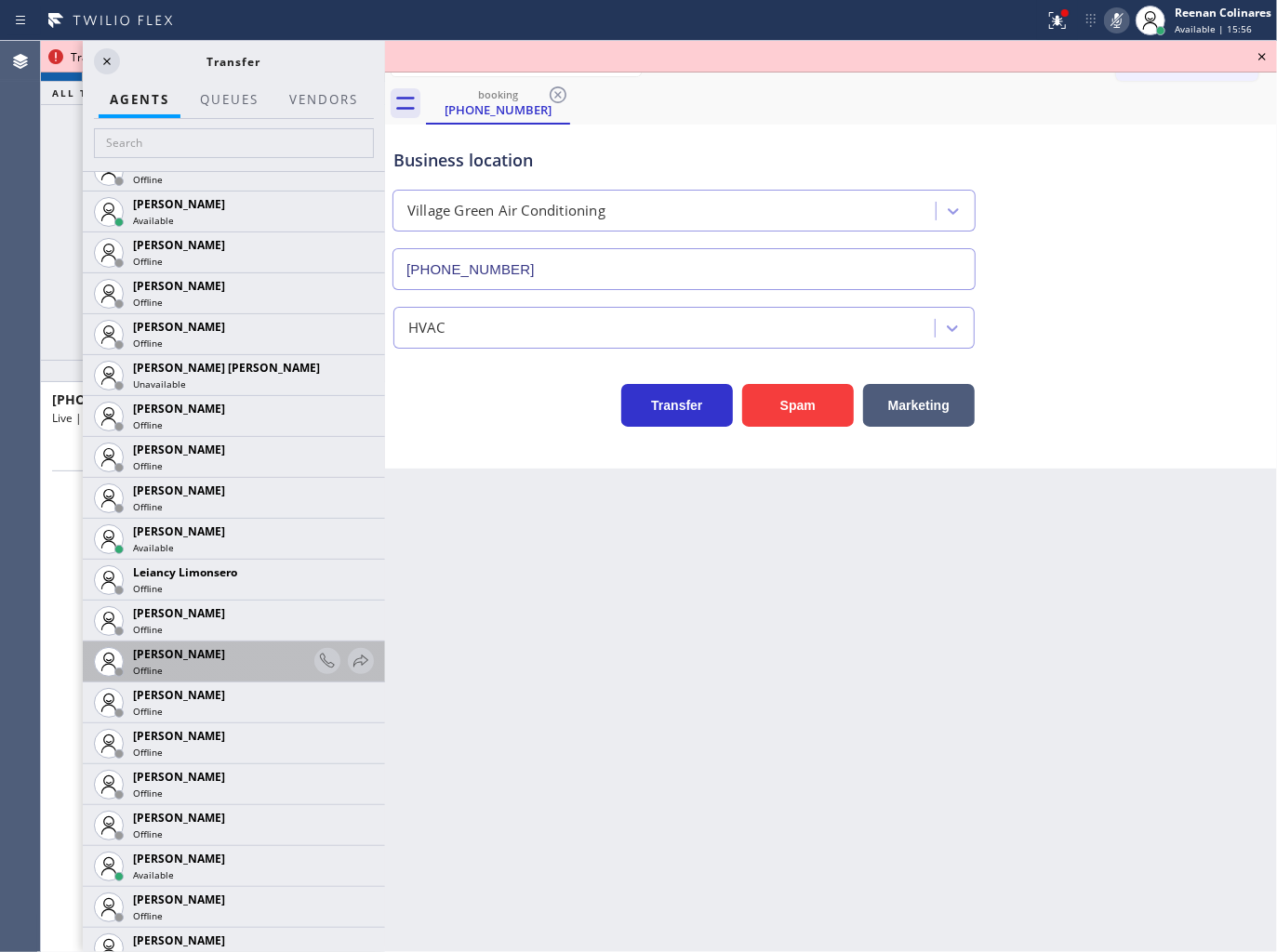
scroll to position [2313, 0]
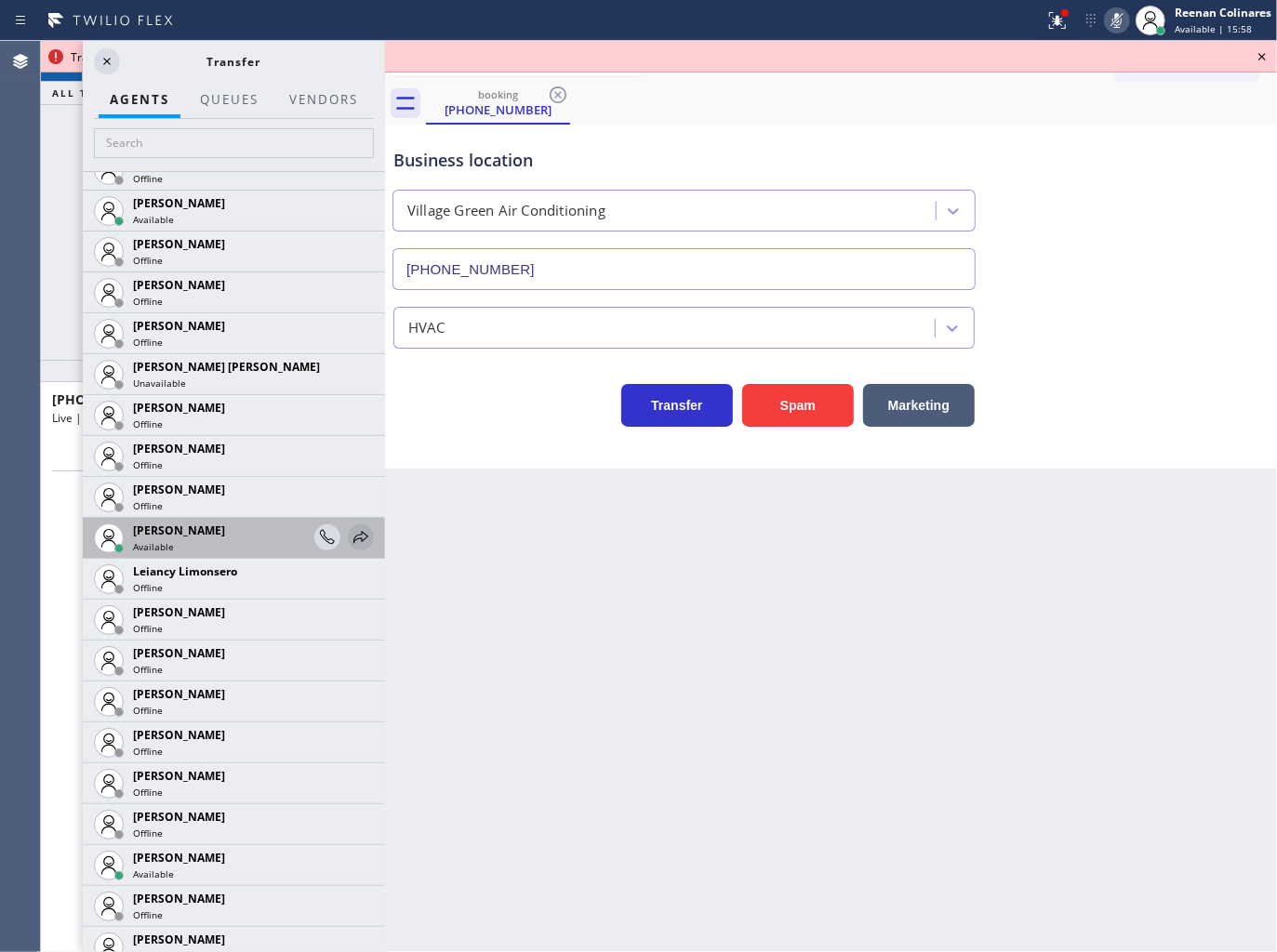
click at [349, 539] on icon at bounding box center [361, 538] width 23 height 23
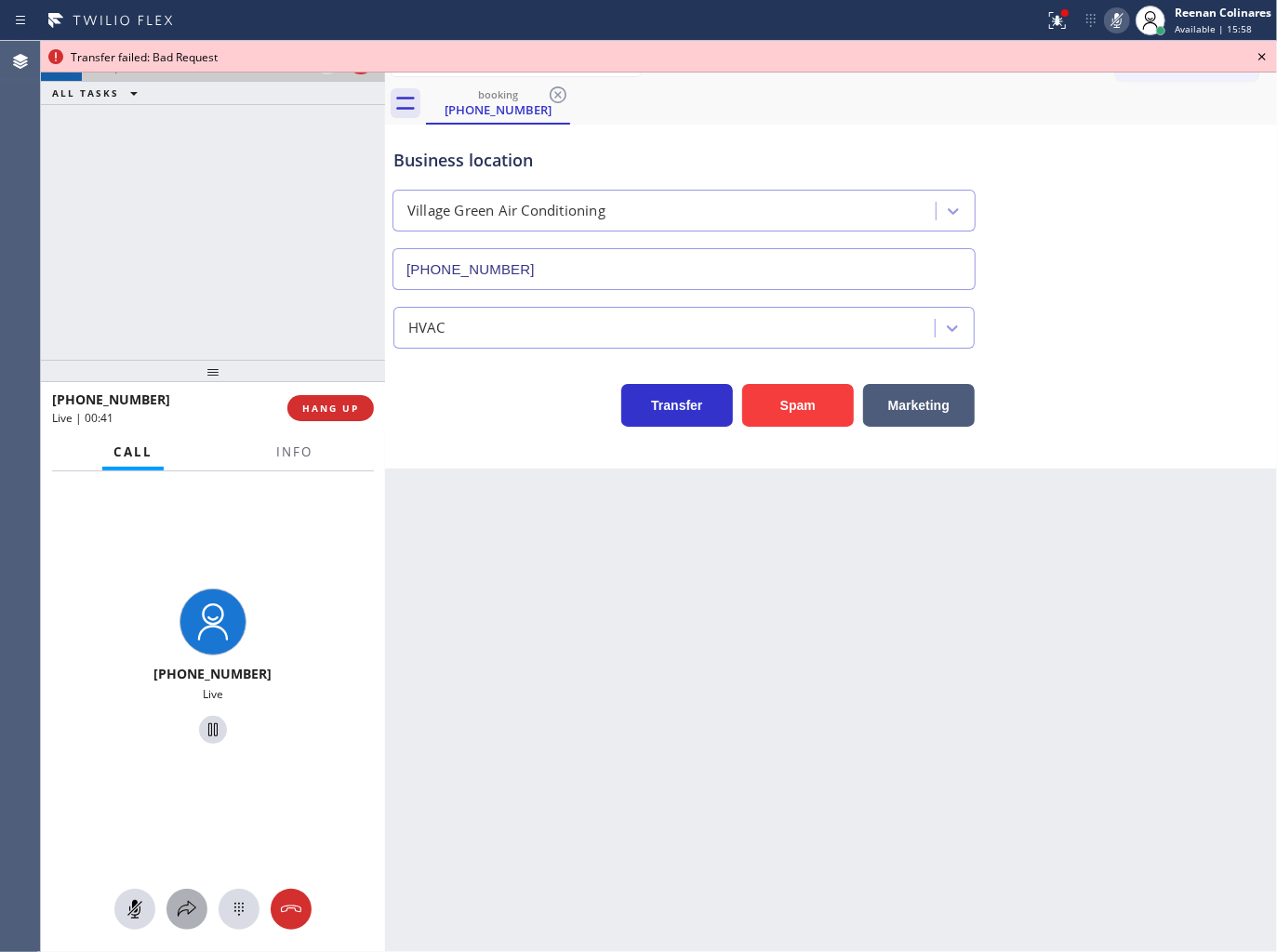
click at [184, 907] on icon at bounding box center [187, 910] width 23 height 23
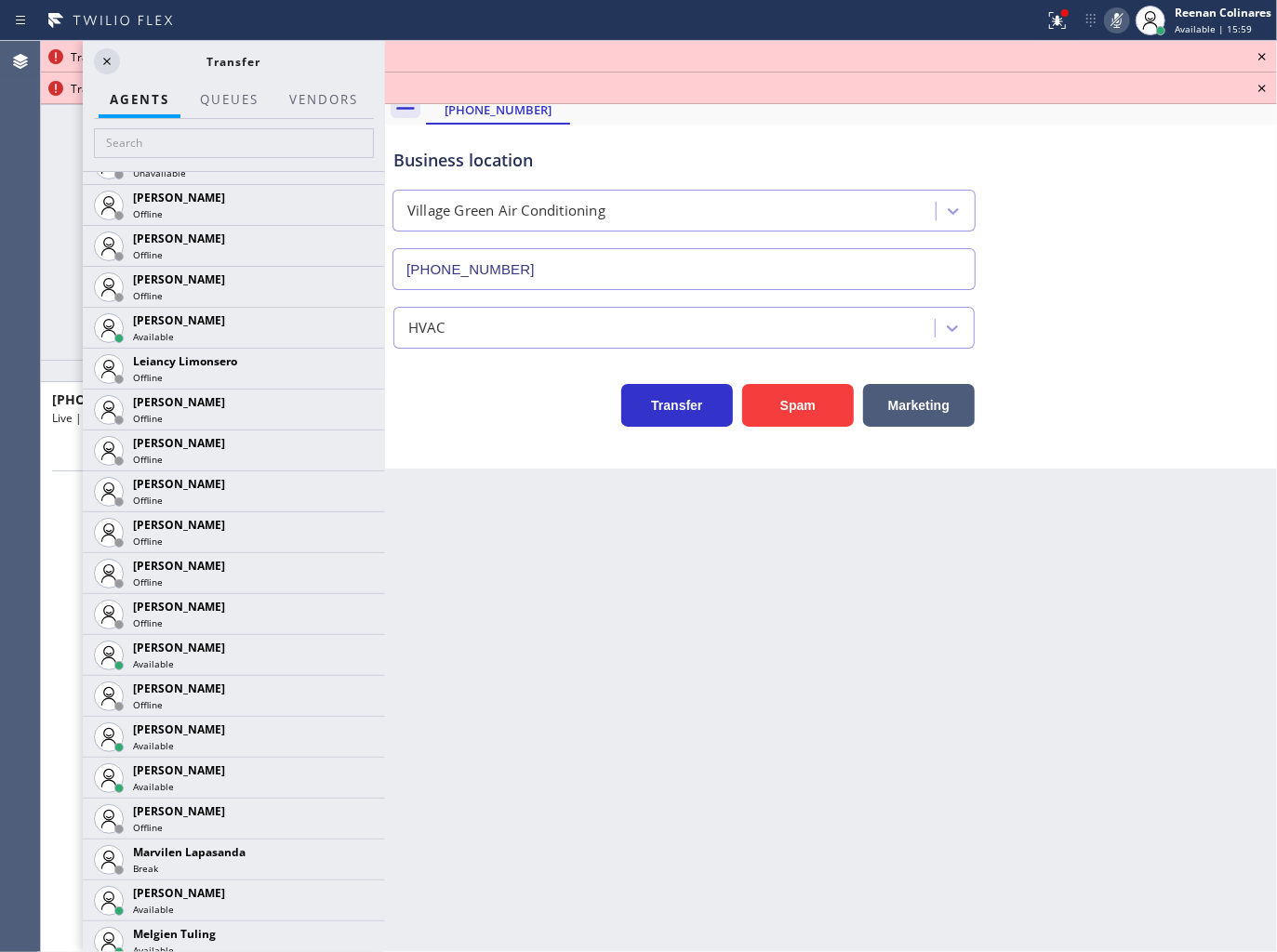
scroll to position [2806, 0]
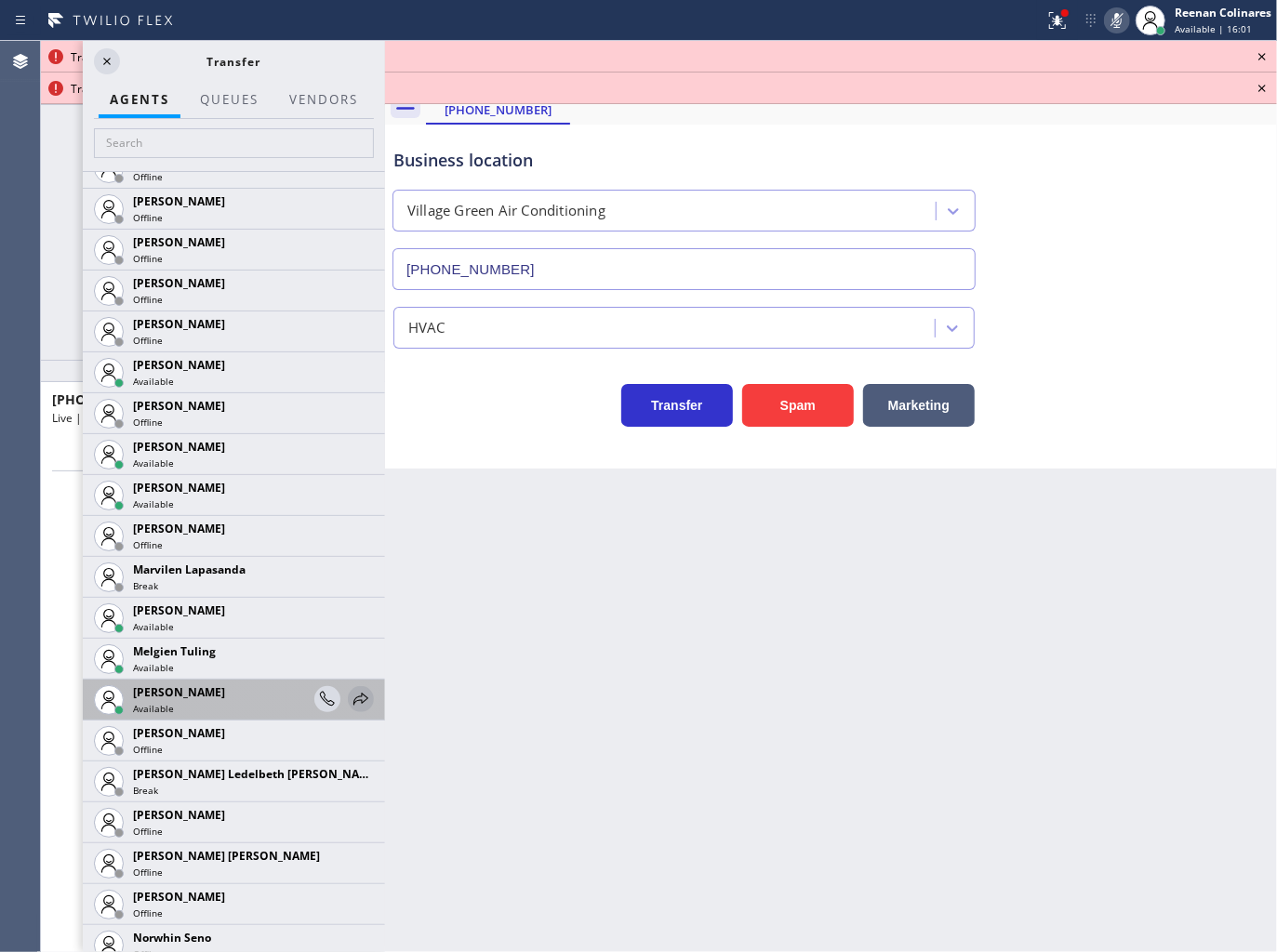
click at [349, 696] on icon at bounding box center [361, 699] width 23 height 23
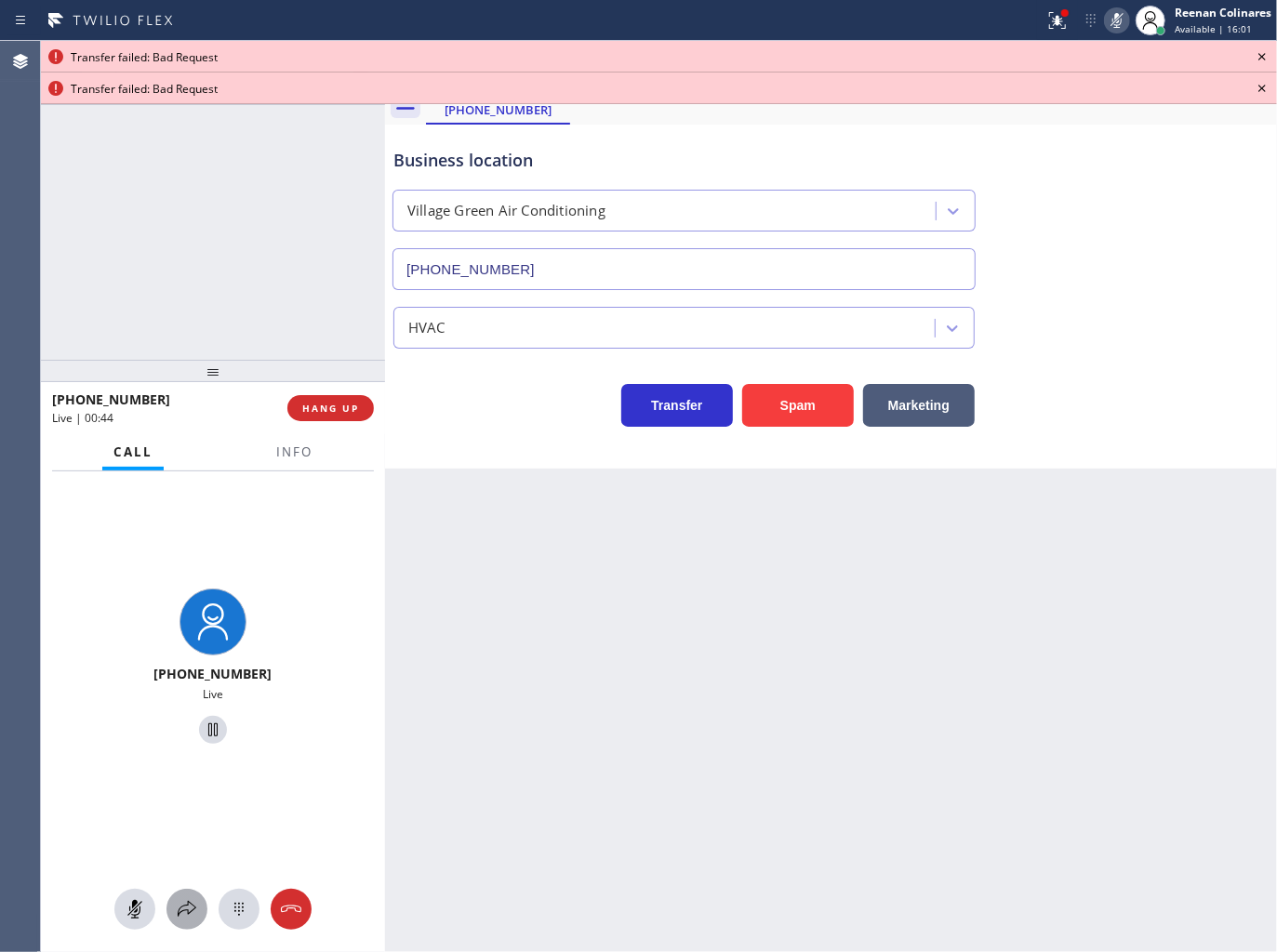
click at [181, 909] on icon at bounding box center [187, 910] width 23 height 23
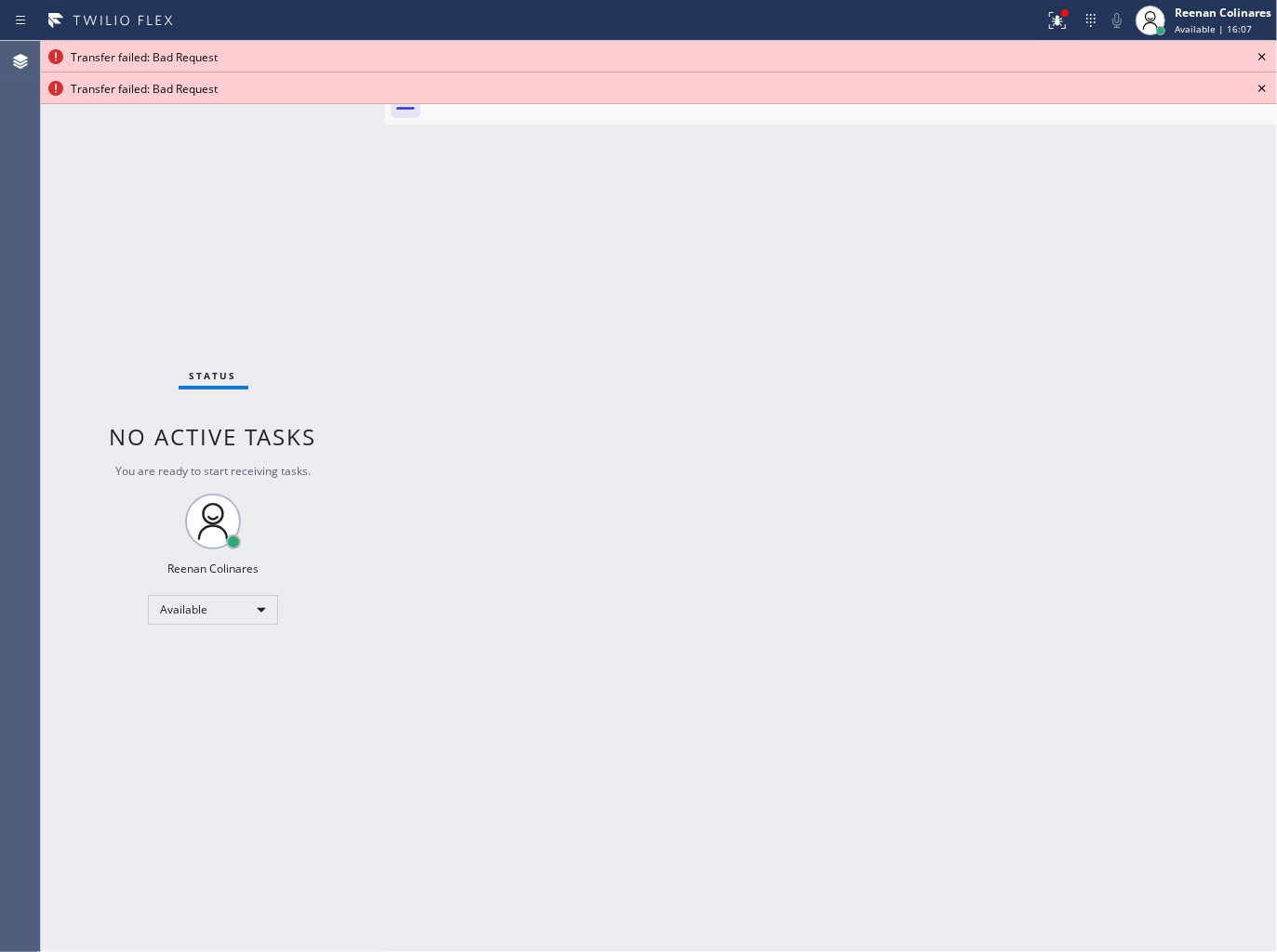
drag, startPoint x: 1175, startPoint y: 709, endPoint x: 1172, endPoint y: 596, distance: 113.0
click at [1173, 666] on div "Back to Dashboard Change Sender ID Customers Technicians Select a contact Outbo…" at bounding box center [831, 497] width 892 height 911
click at [1070, 15] on div at bounding box center [1057, 21] width 41 height 23
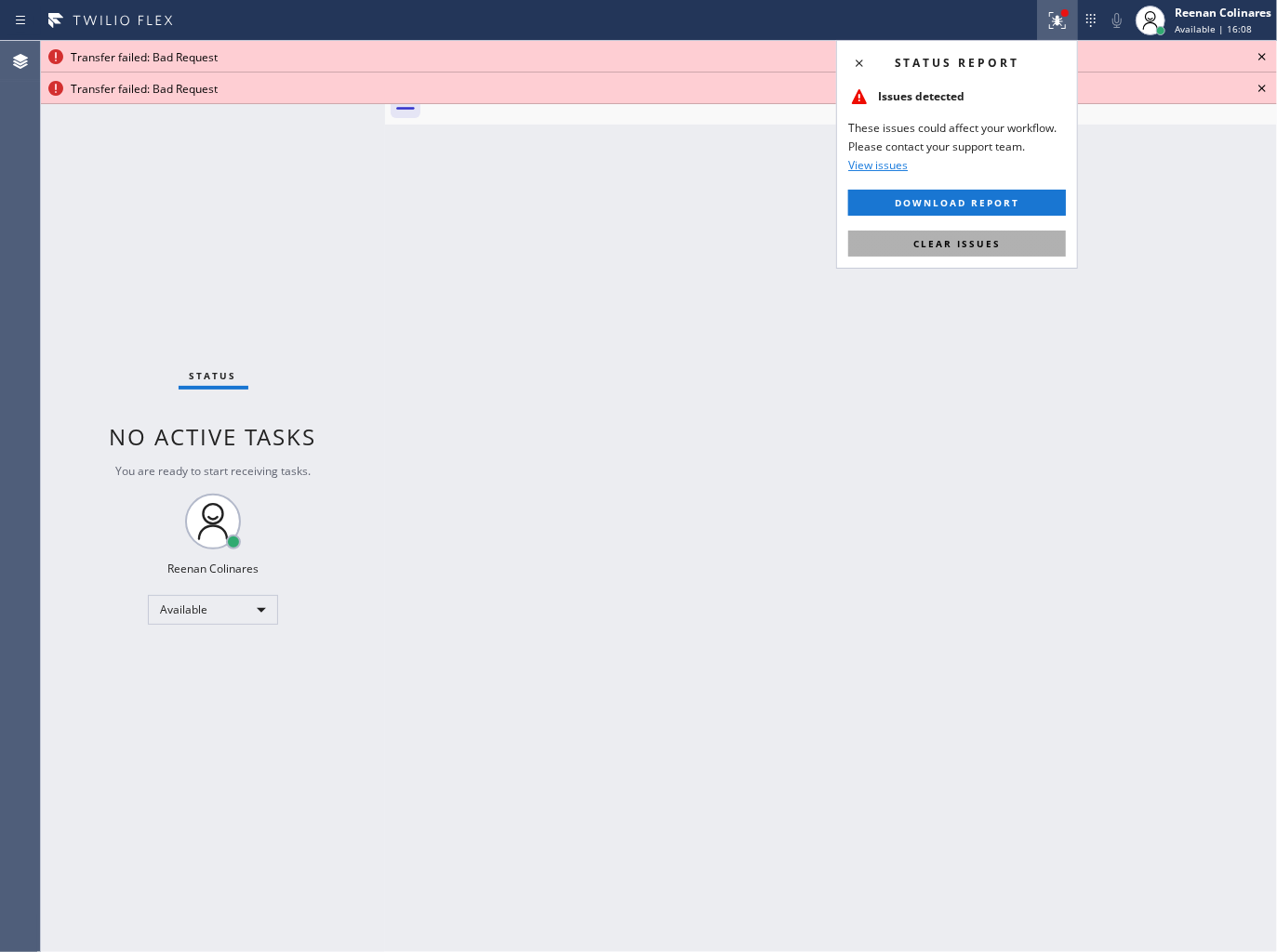
click at [1009, 246] on button "Clear issues" at bounding box center [957, 244] width 218 height 26
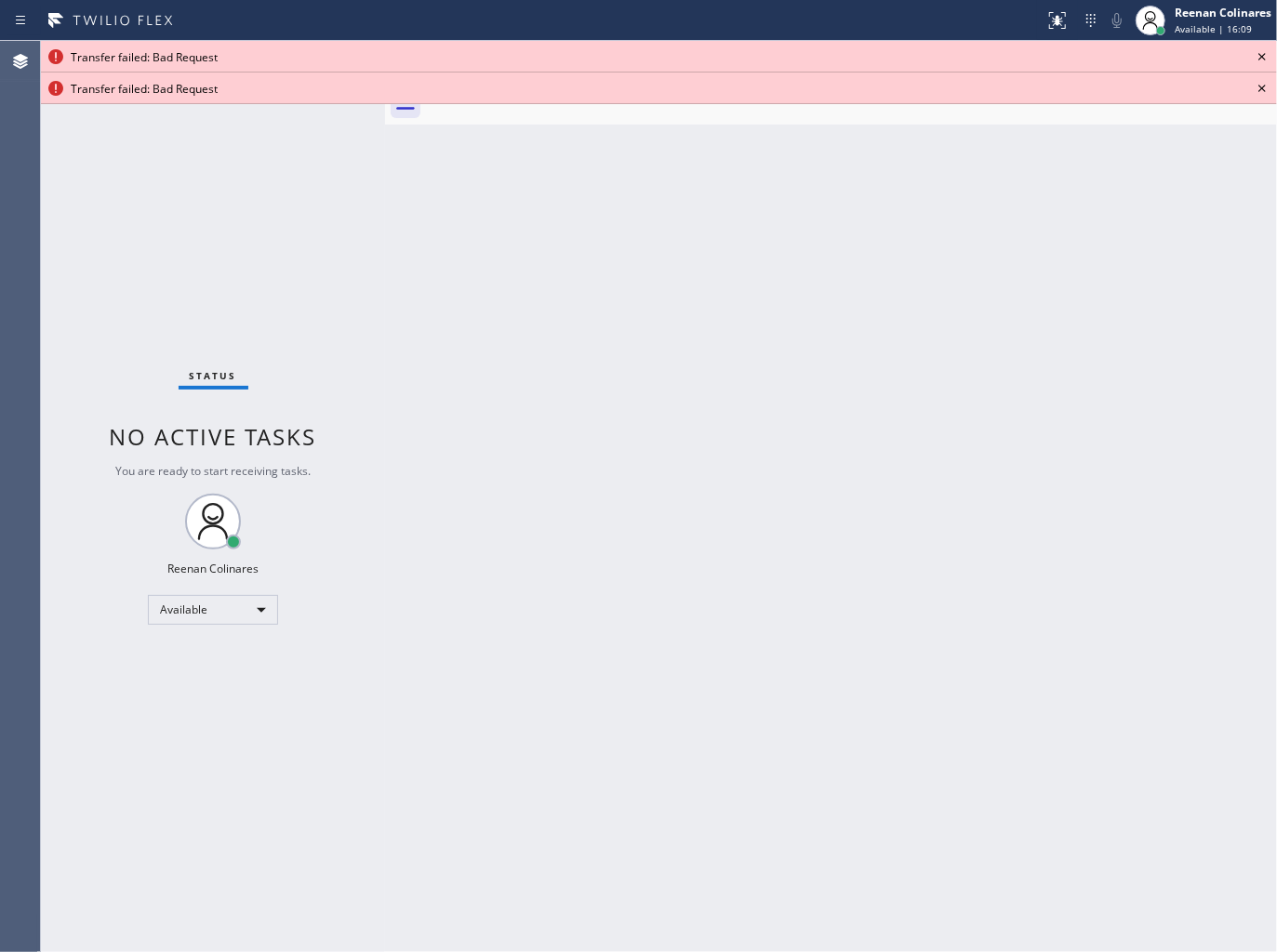
click at [1269, 54] on icon at bounding box center [1262, 57] width 23 height 23
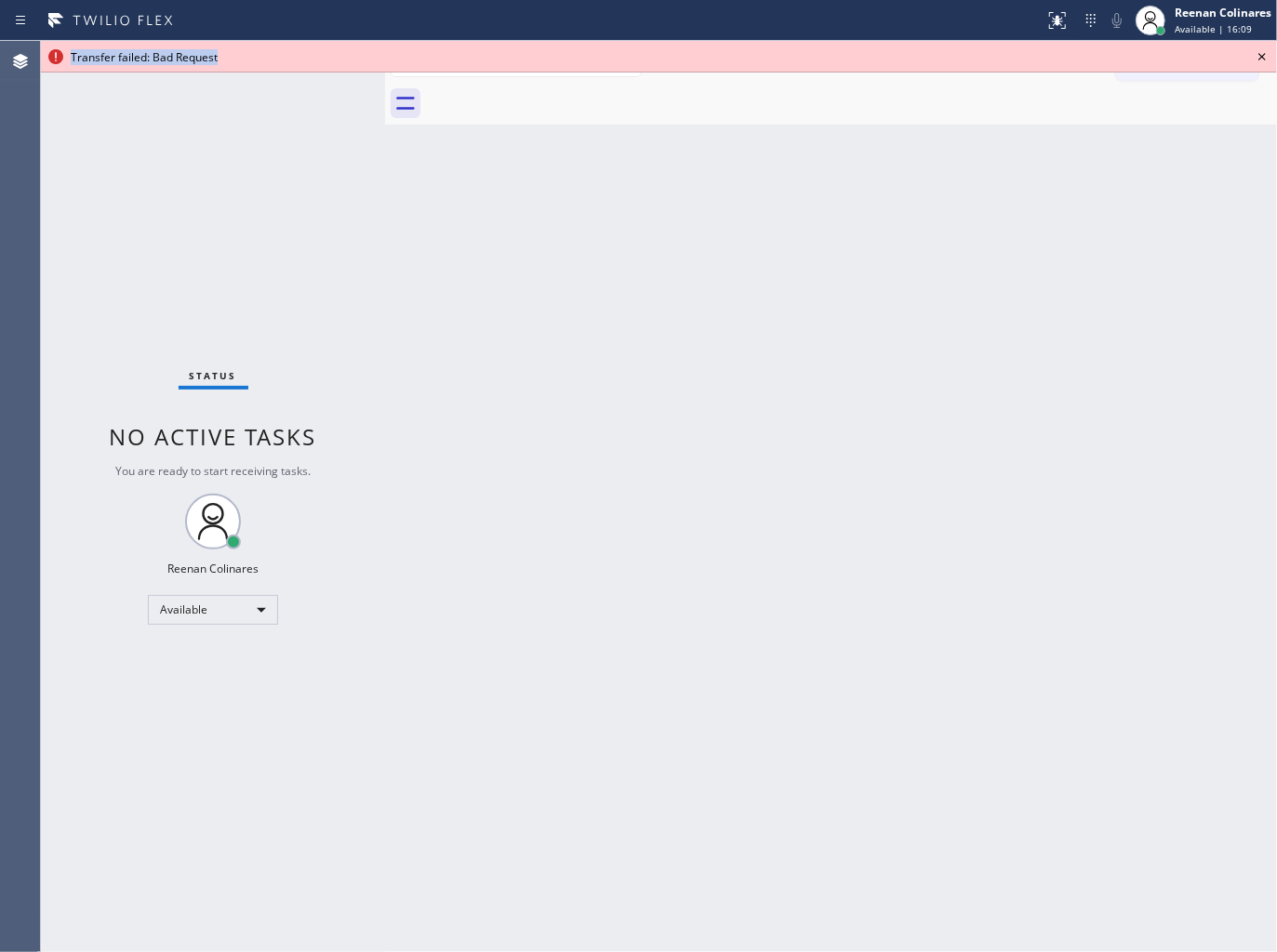
click at [1269, 54] on icon at bounding box center [1262, 57] width 23 height 23
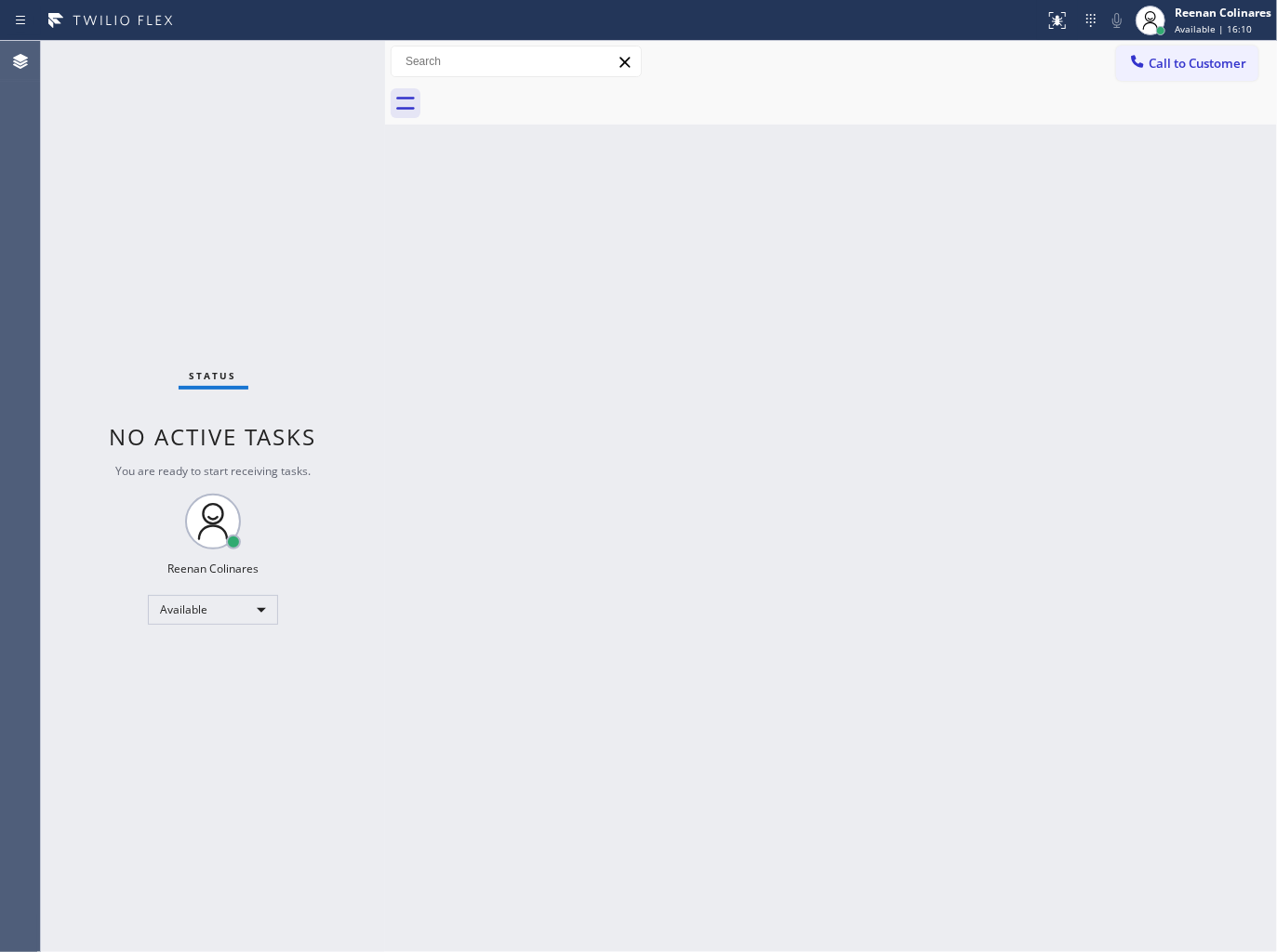
click at [1174, 282] on div "Back to Dashboard Change Sender ID Customers Technicians Select a contact Outbo…" at bounding box center [831, 497] width 892 height 911
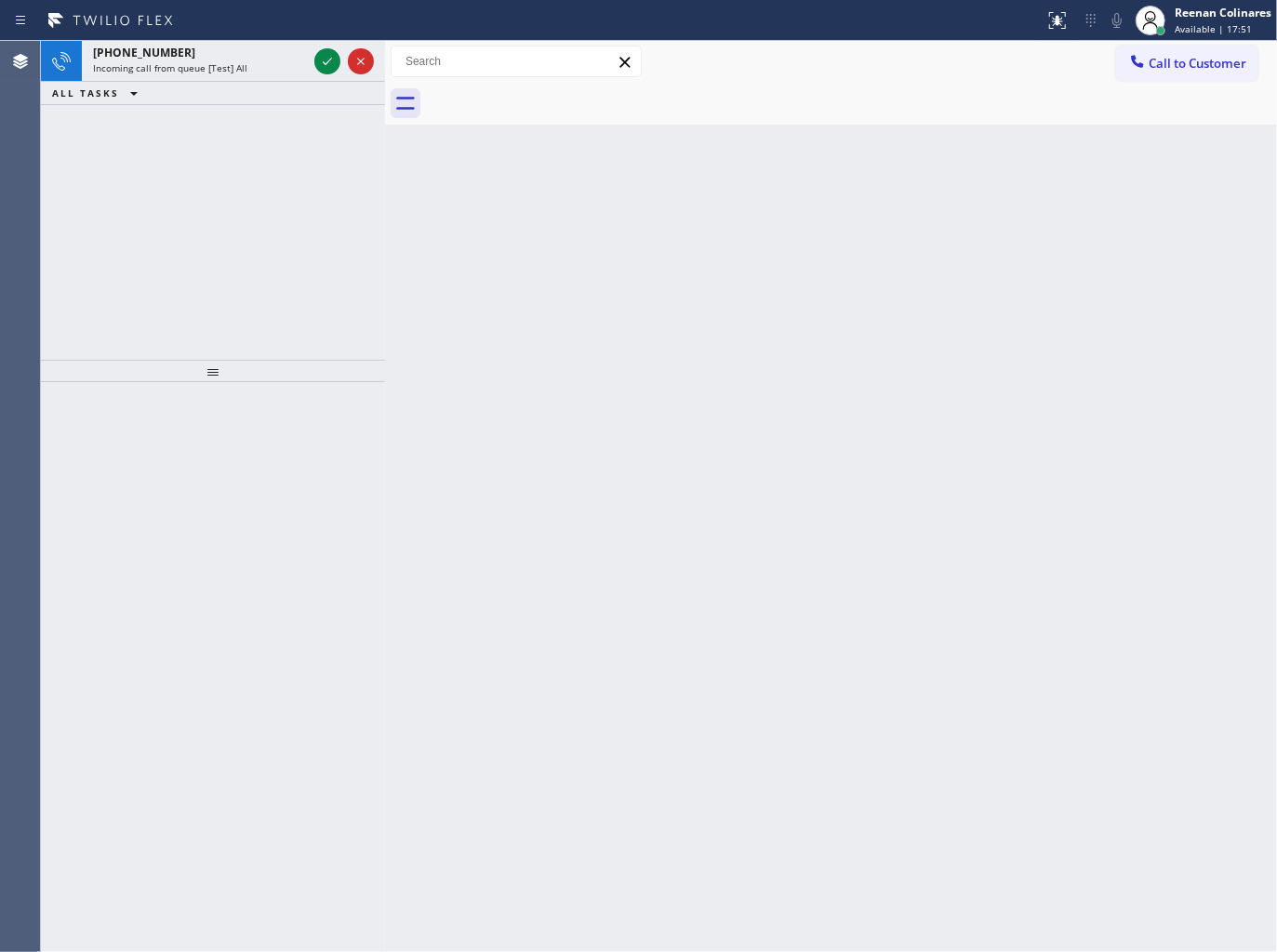
click at [192, 154] on div "[PHONE_NUMBER] Incoming call from queue [Test] All ALL TASKS ALL TASKS ACTIVE T…" at bounding box center [213, 201] width 344 height 319
click at [211, 69] on span "Incoming call from queue [Test] All" at bounding box center [170, 68] width 154 height 13
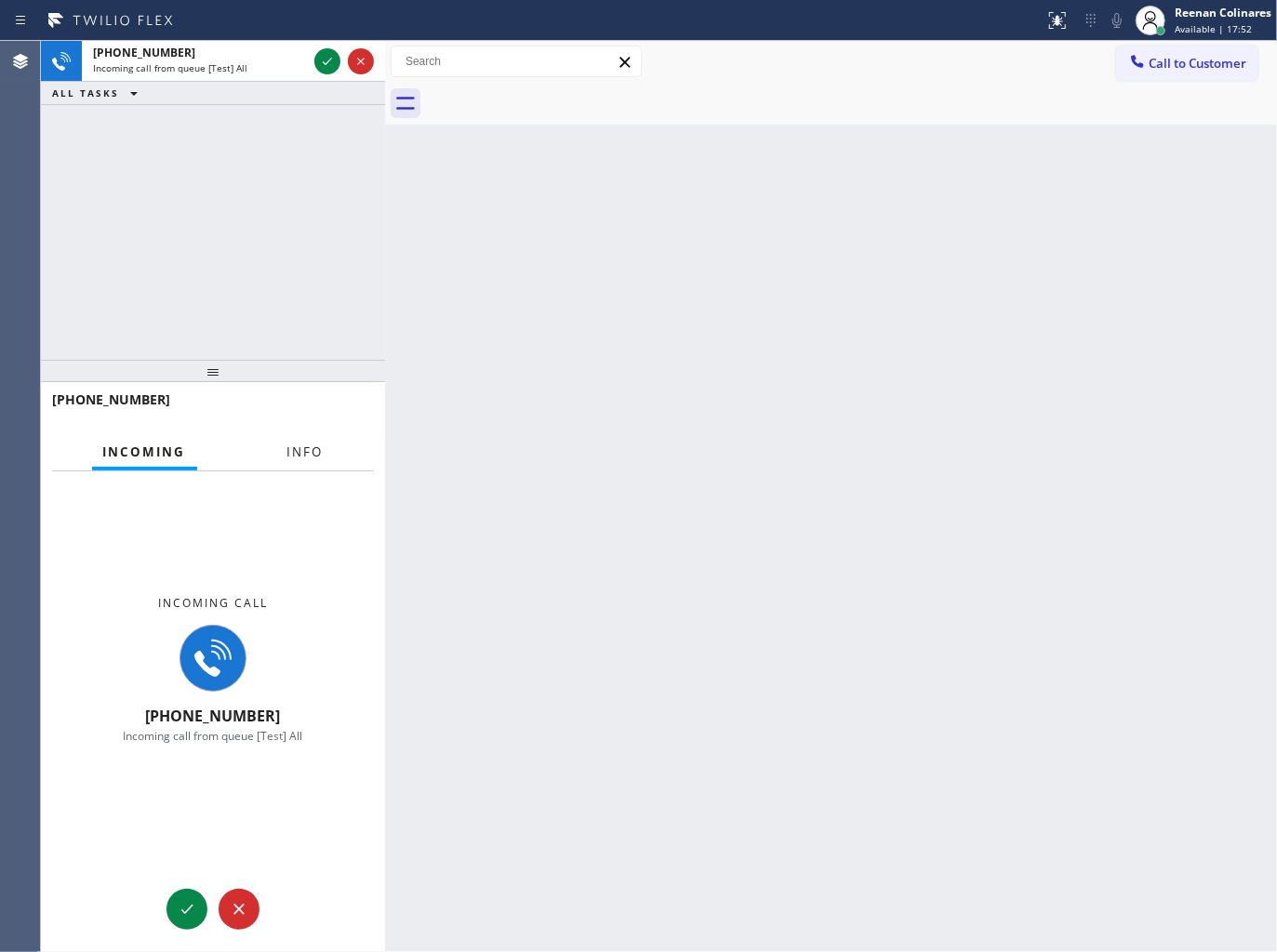
click at [314, 456] on span "Info" at bounding box center [305, 452] width 37 height 17
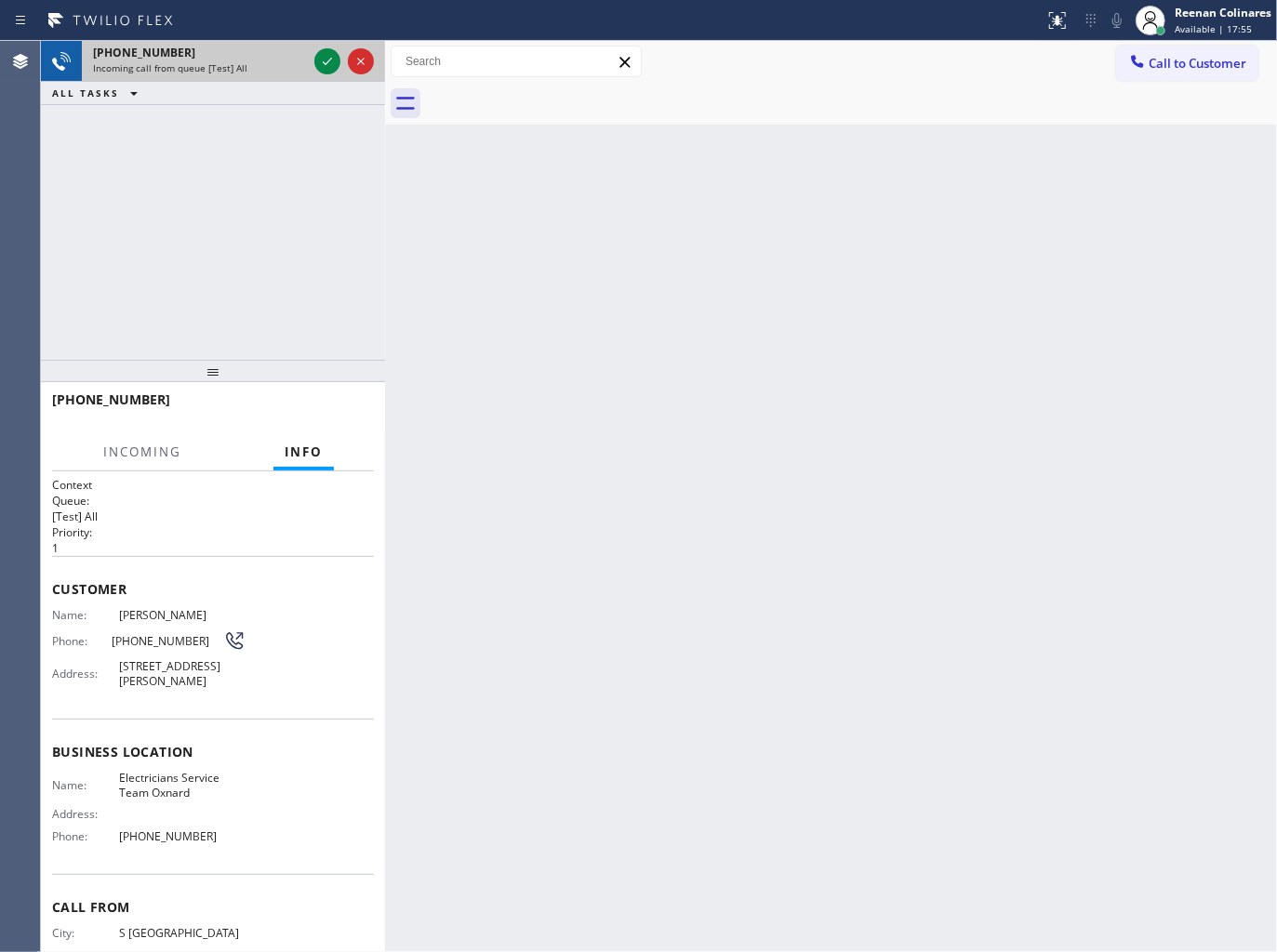
click at [277, 47] on div "[PHONE_NUMBER]" at bounding box center [200, 53] width 214 height 16
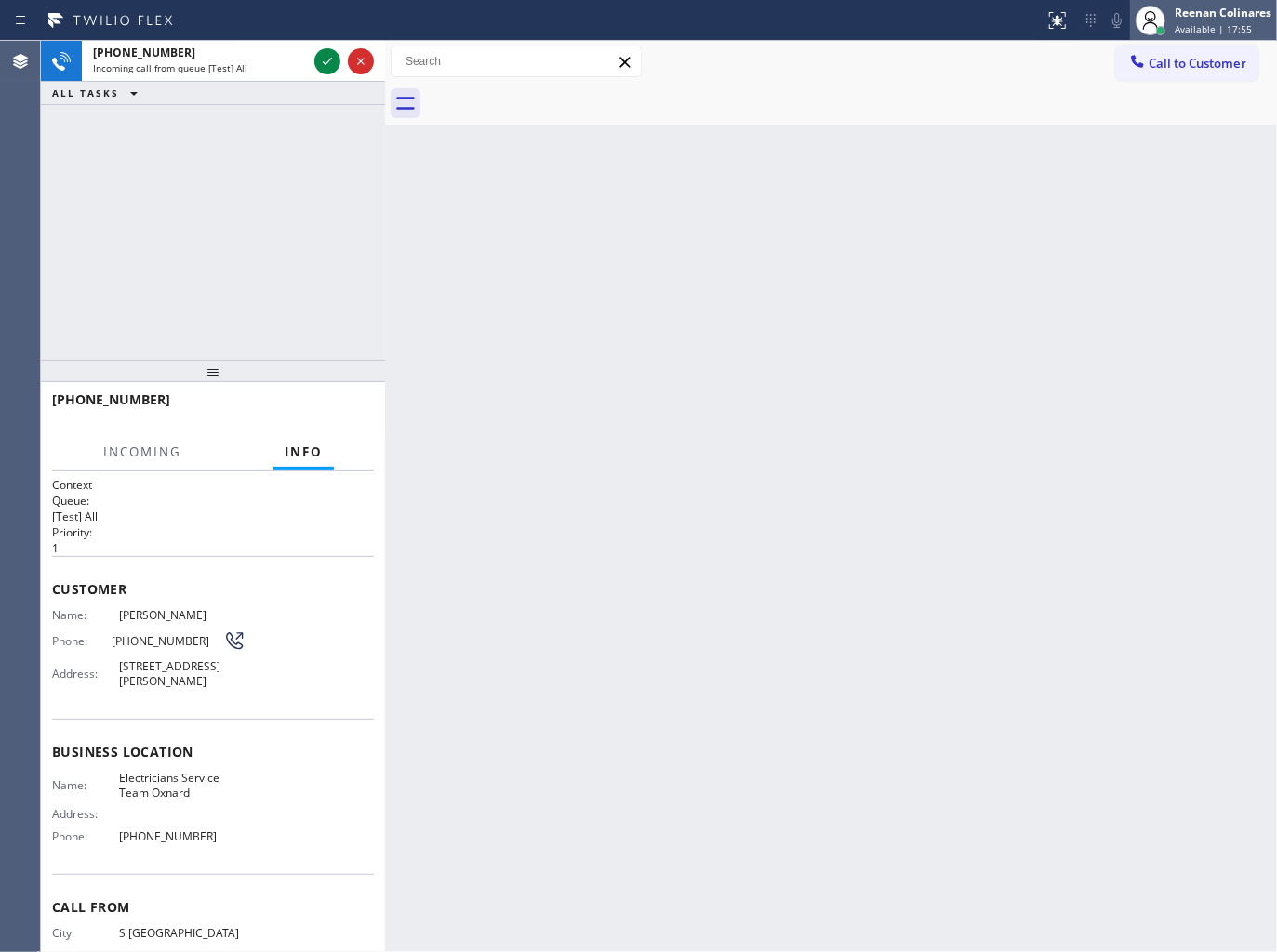
click at [1195, 23] on span "Available | 17:55" at bounding box center [1213, 29] width 77 height 13
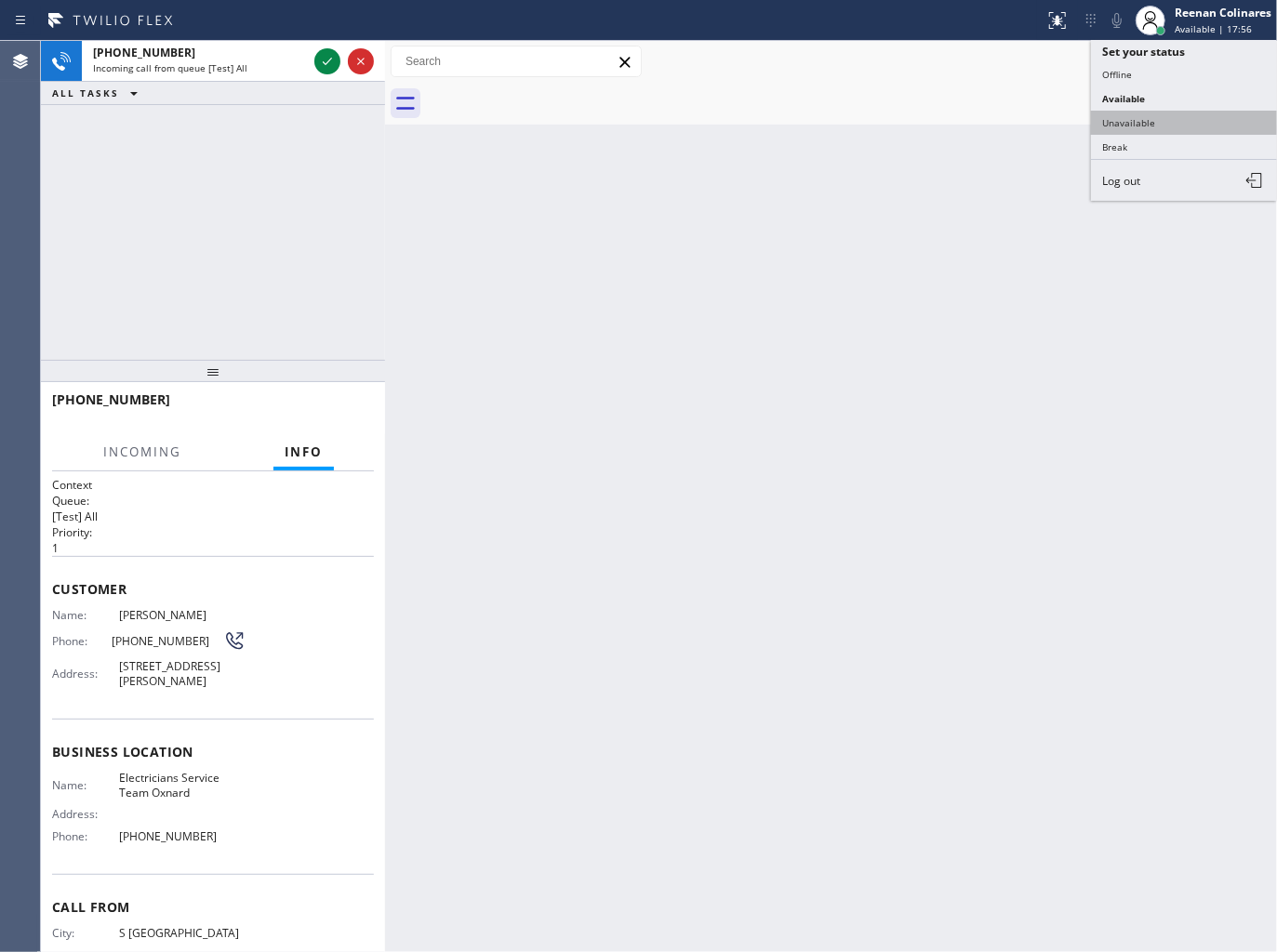
click at [1134, 126] on button "Unavailable" at bounding box center [1184, 123] width 186 height 24
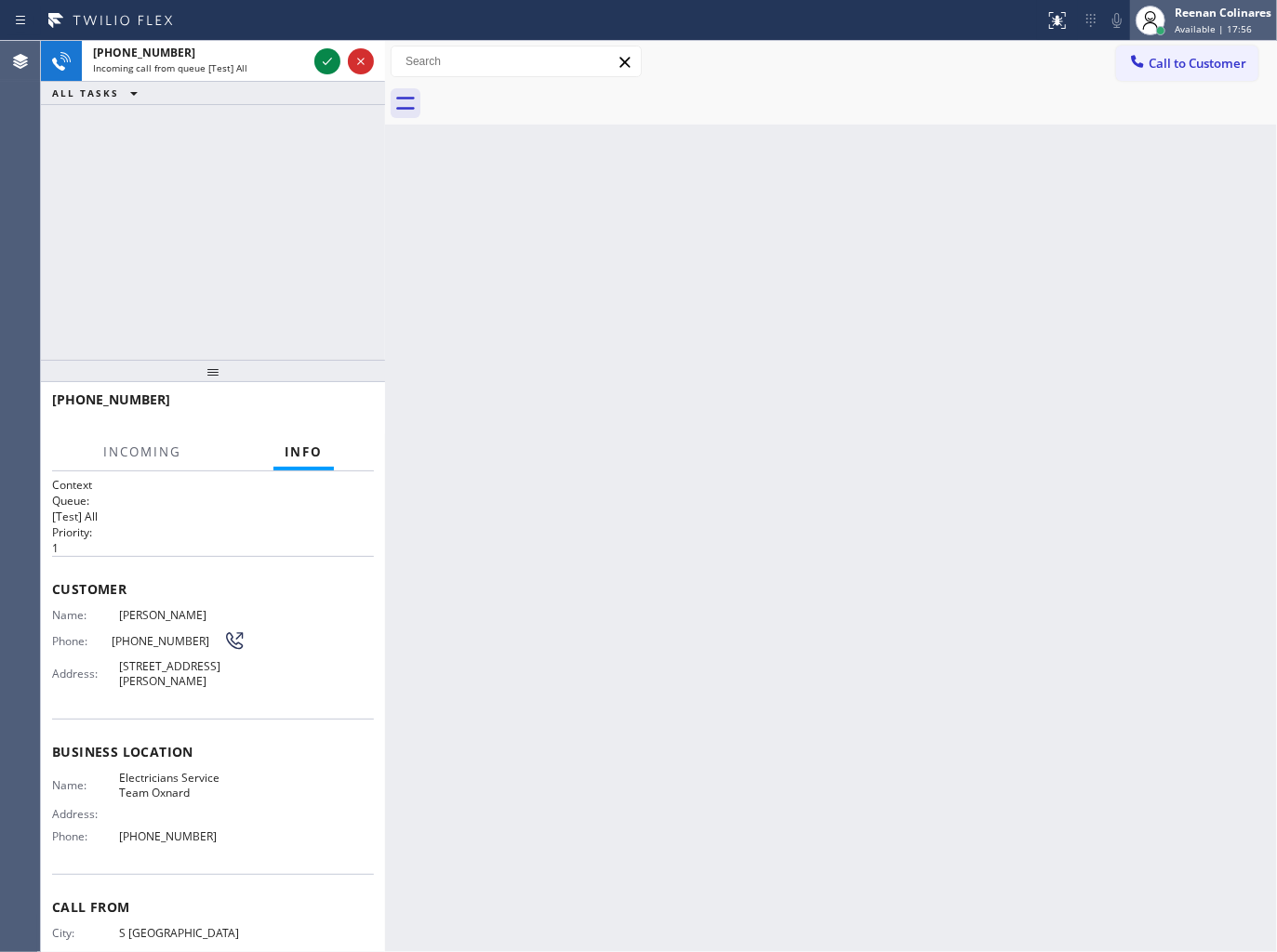
click at [1200, 0] on div "Reenan Colinares Available | 17:56" at bounding box center [1203, 21] width 146 height 41
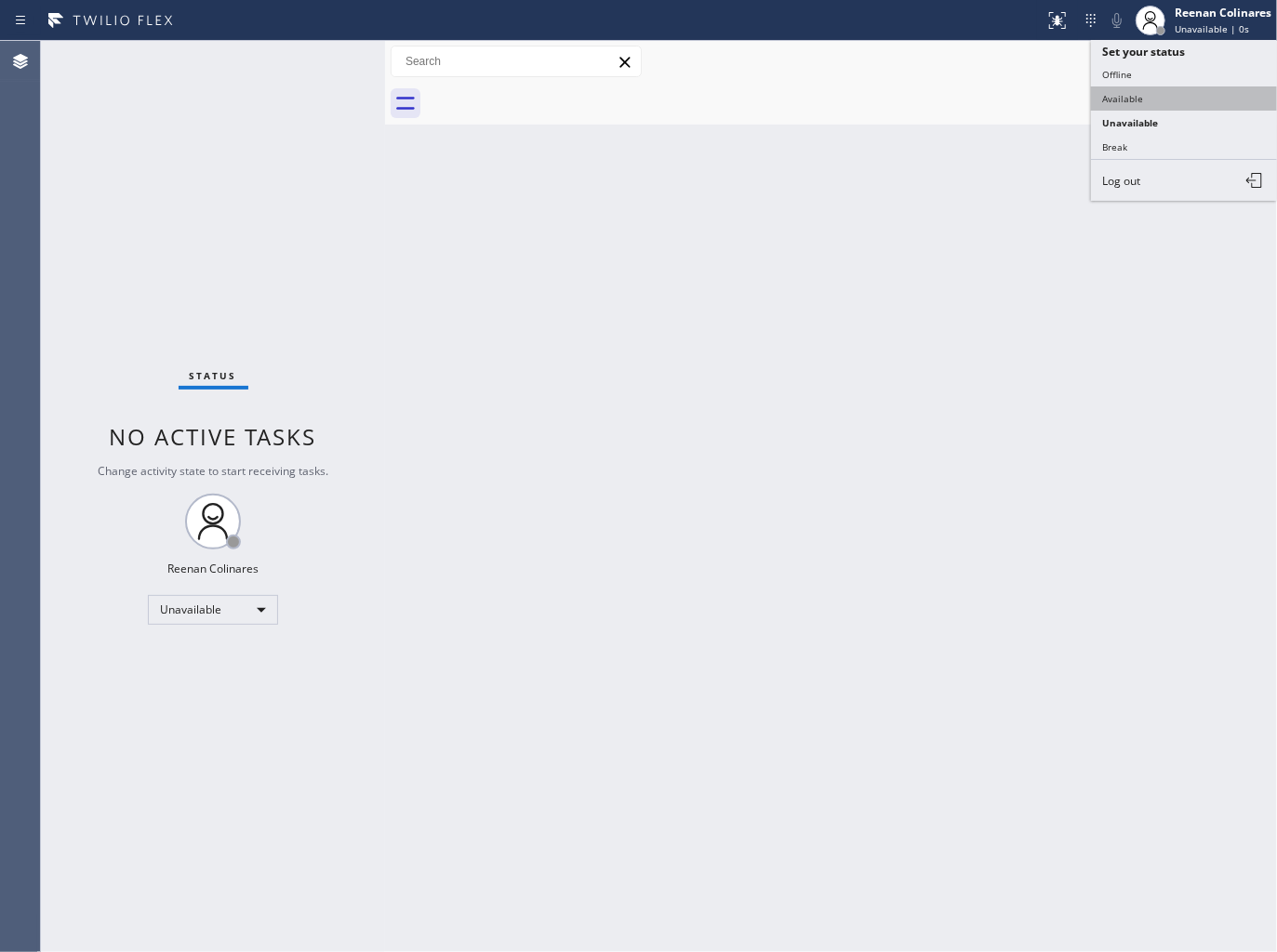
click at [1135, 96] on button "Available" at bounding box center [1184, 99] width 186 height 24
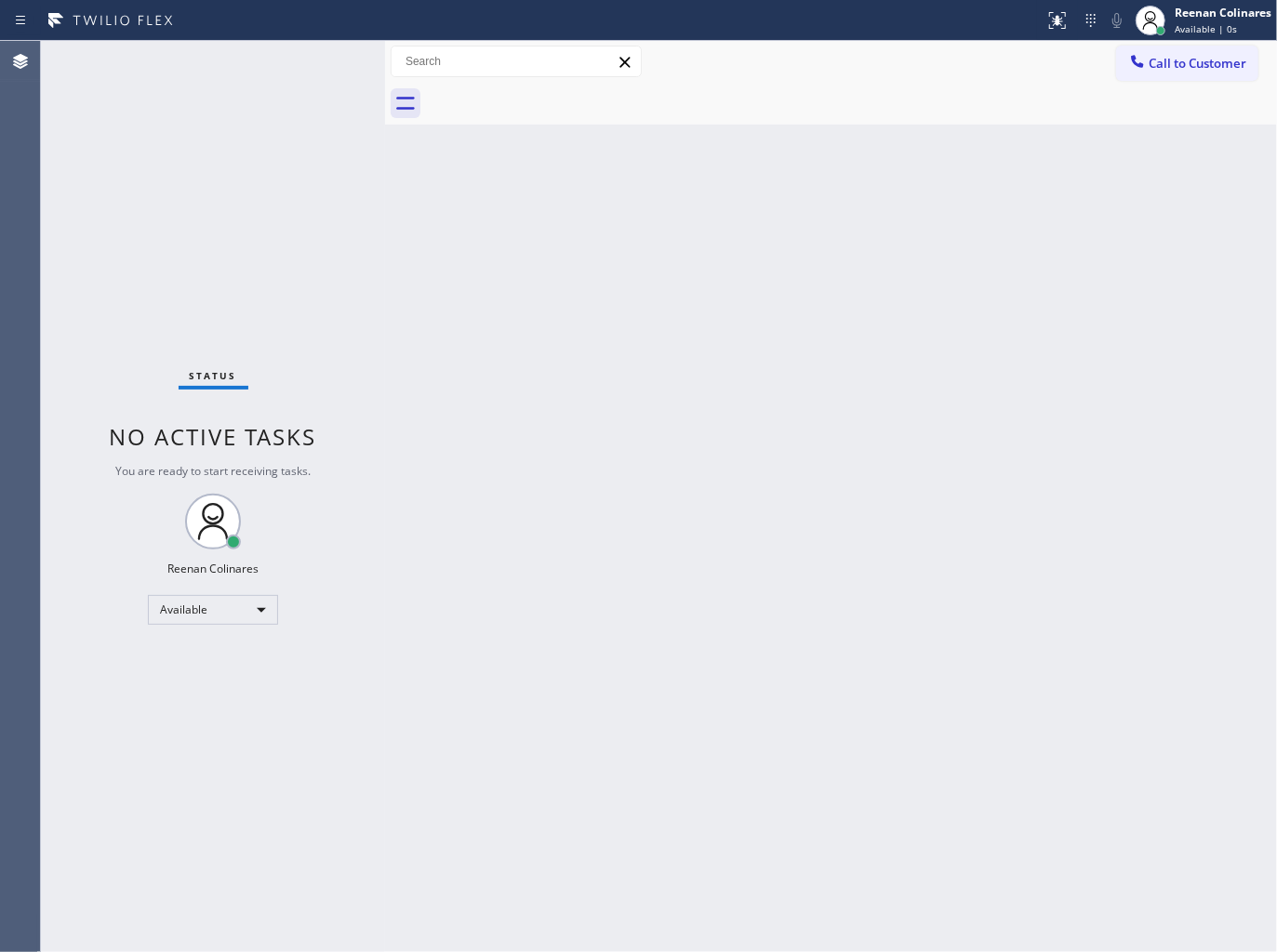
click at [308, 201] on div "Status No active tasks You are ready to start receiving tasks. Reenan Colinares…" at bounding box center [213, 497] width 344 height 911
click at [1010, 248] on div "Back to Dashboard Change Sender ID Customers Technicians Select a contact Outbo…" at bounding box center [831, 497] width 892 height 911
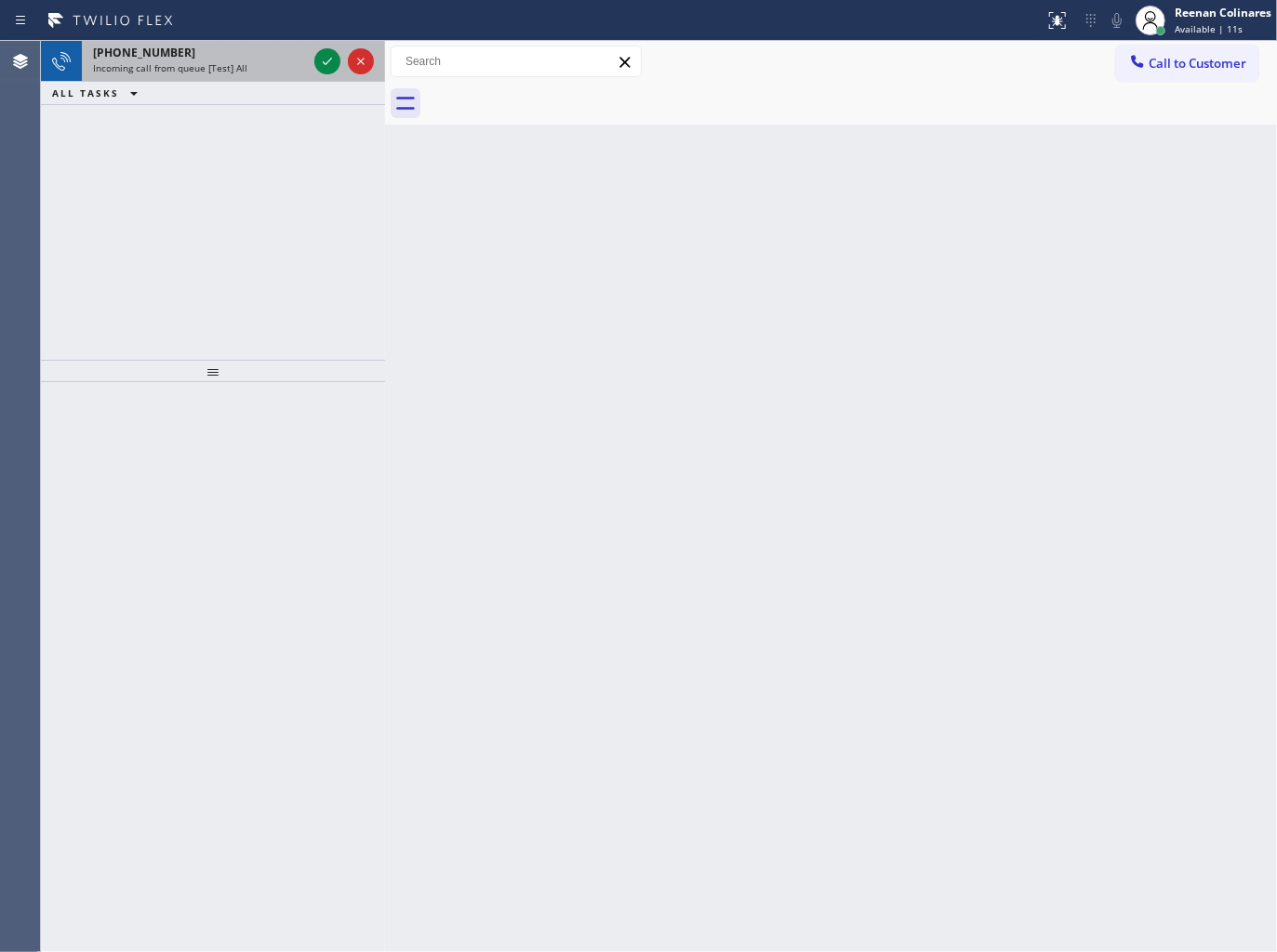
click at [241, 54] on div "[PHONE_NUMBER]" at bounding box center [200, 53] width 214 height 16
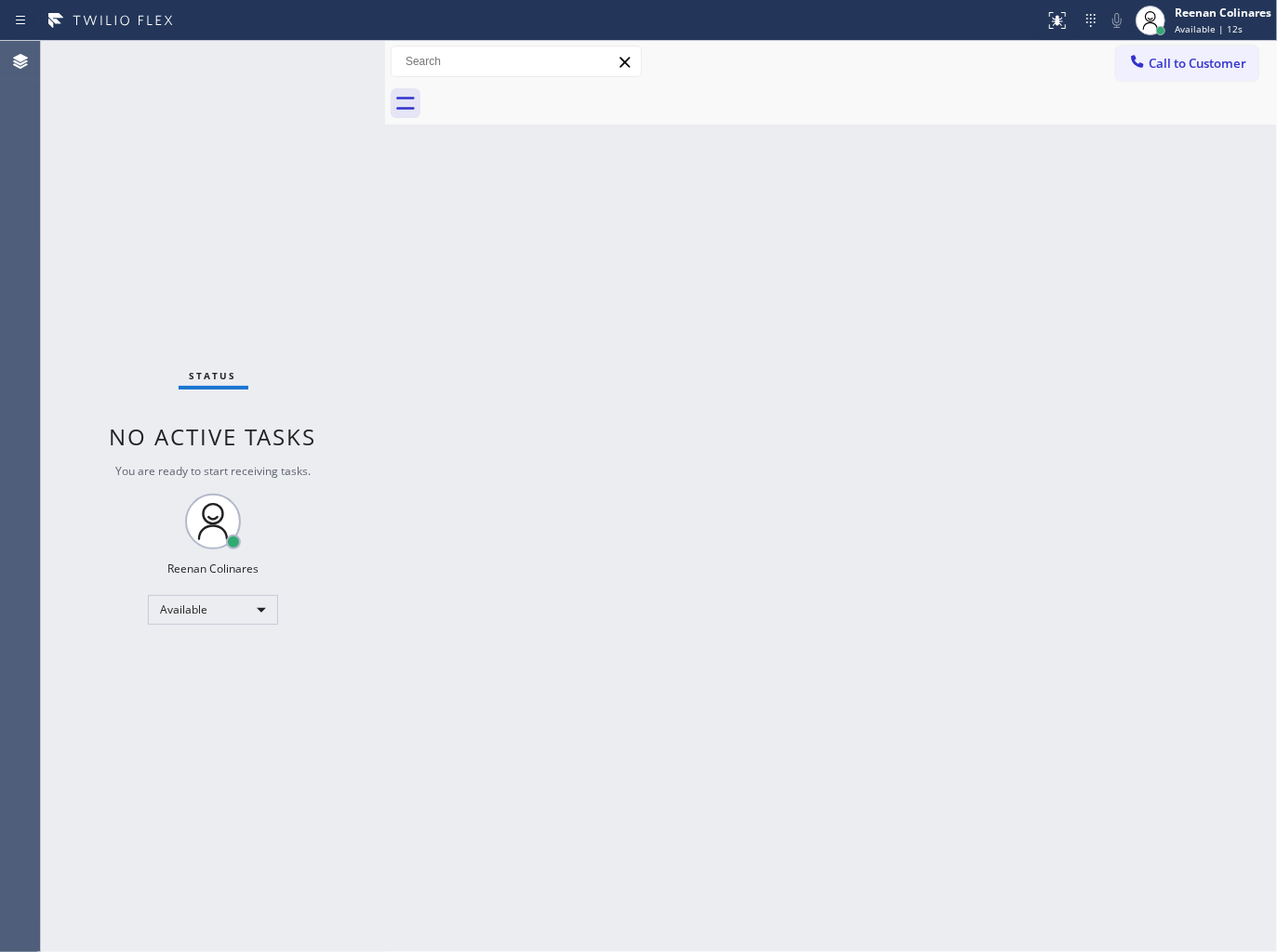
click at [272, 70] on div "Status No active tasks You are ready to start receiving tasks. Reenan Colinares…" at bounding box center [213, 497] width 344 height 911
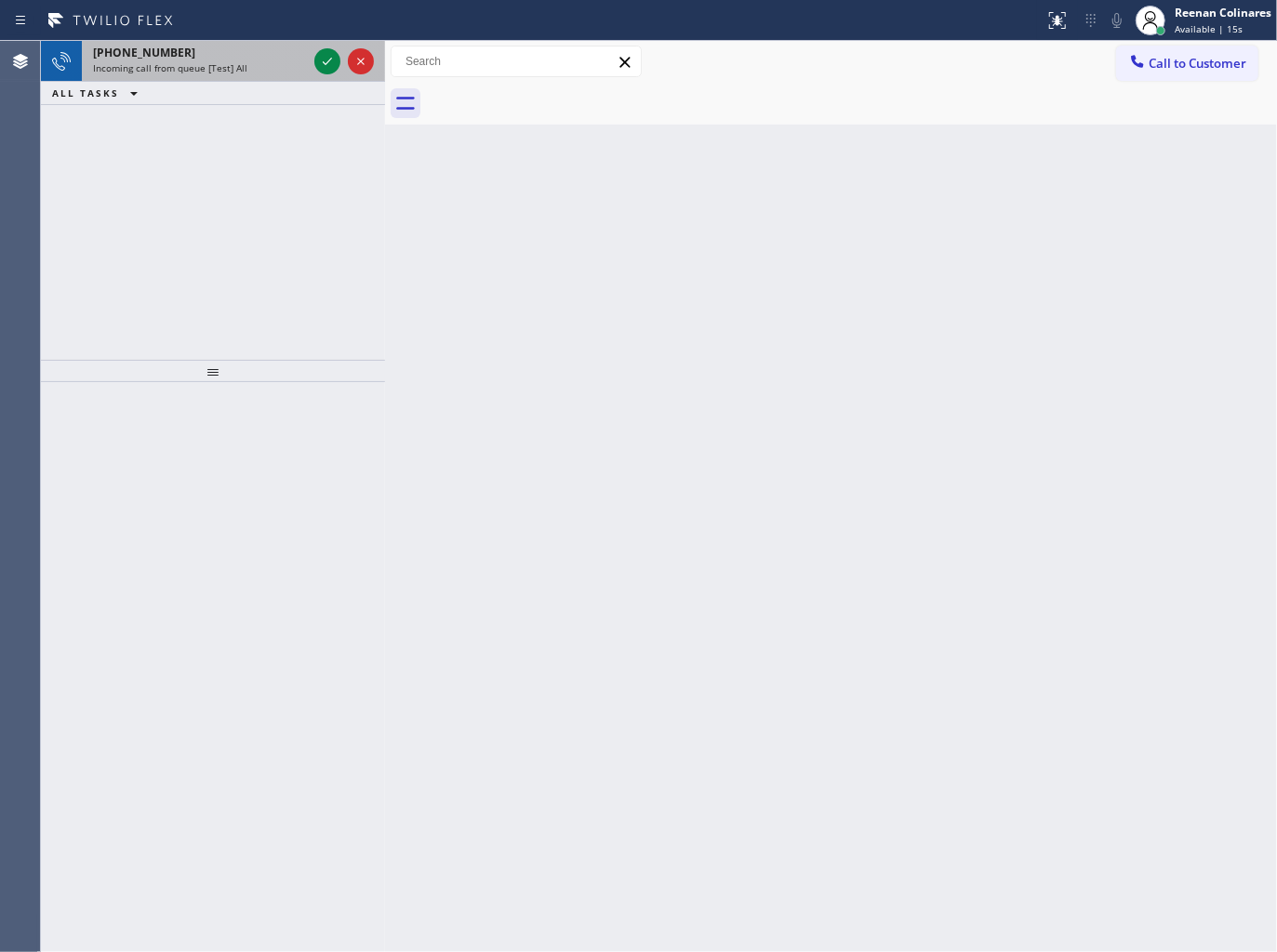
click at [246, 51] on div "[PHONE_NUMBER]" at bounding box center [200, 53] width 214 height 16
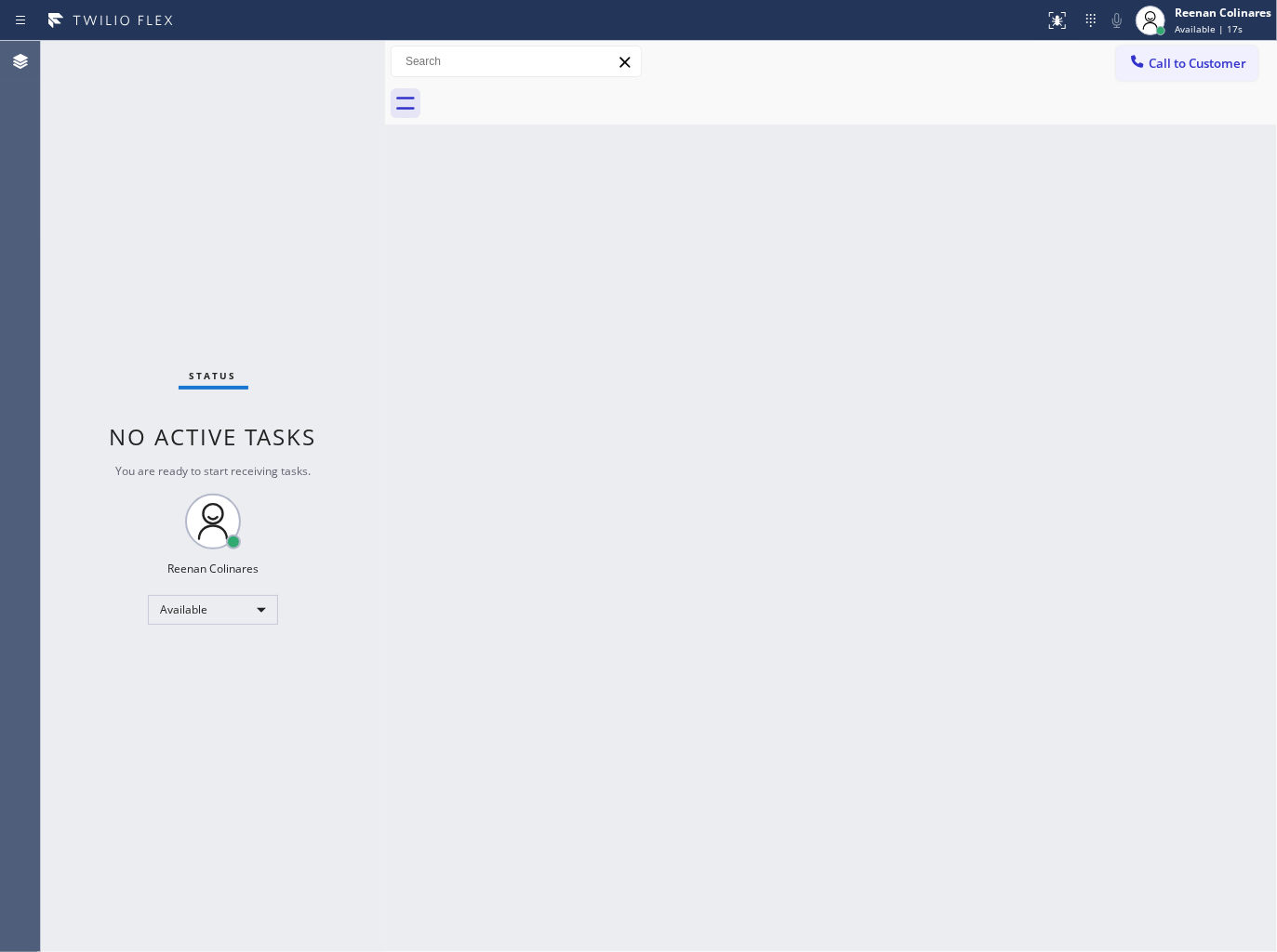
click at [265, 65] on div "Status No active tasks You are ready to start receiving tasks. Reenan Colinares…" at bounding box center [213, 497] width 344 height 911
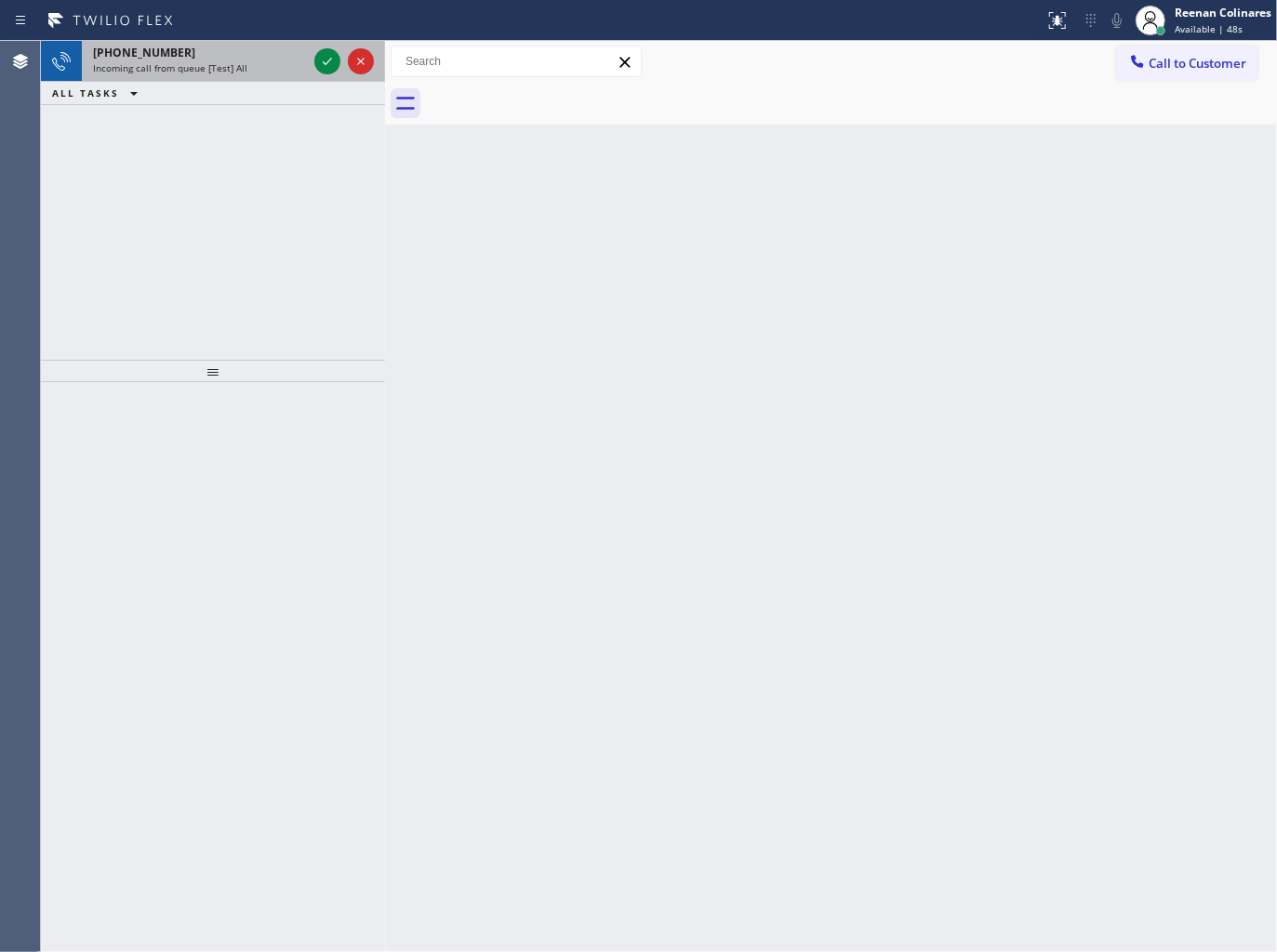
click at [247, 69] on div "Incoming call from queue [Test] All" at bounding box center [200, 68] width 214 height 13
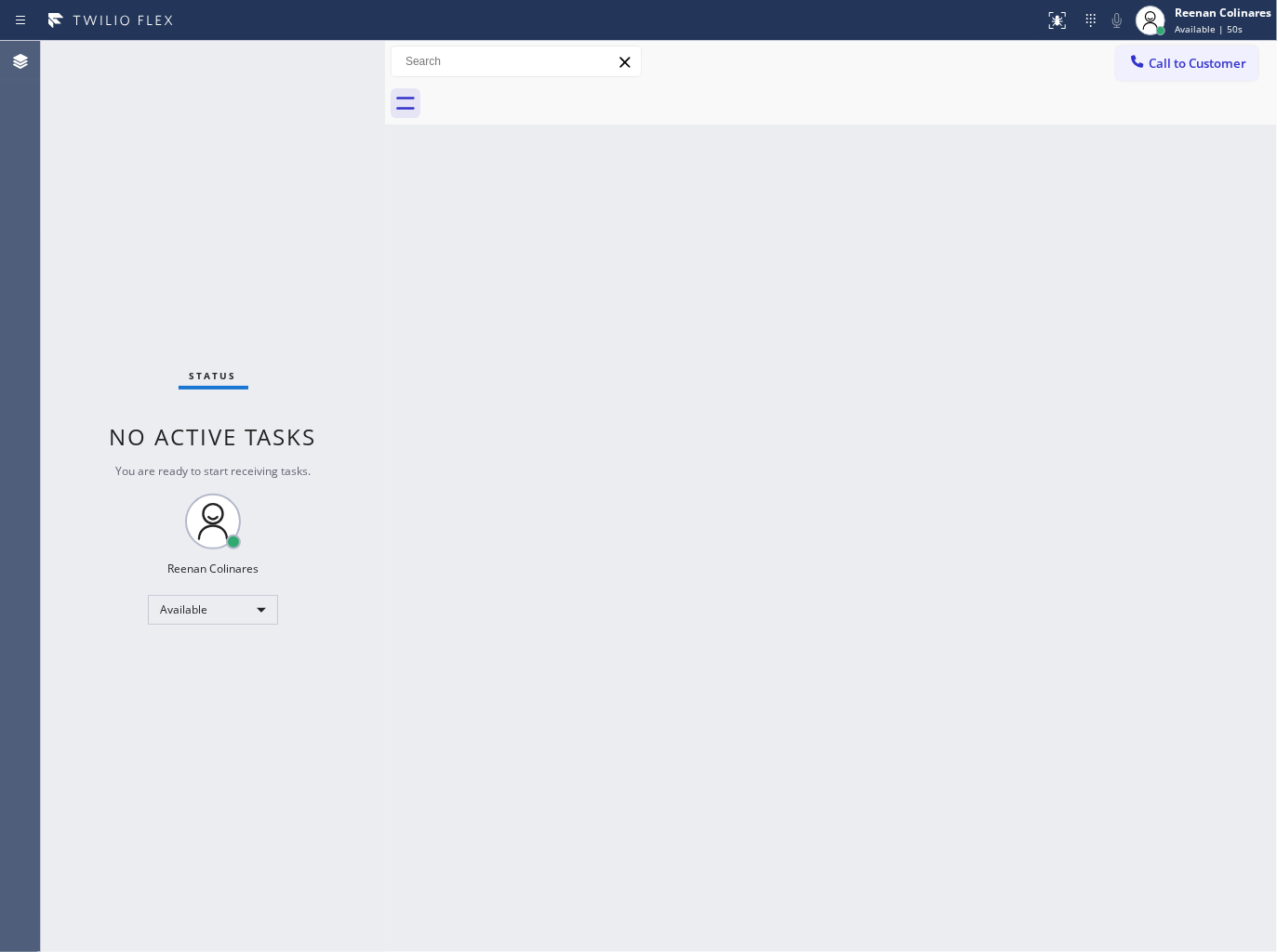
click at [271, 54] on div "Status No active tasks You are ready to start receiving tasks. Reenan Colinares…" at bounding box center [213, 497] width 344 height 911
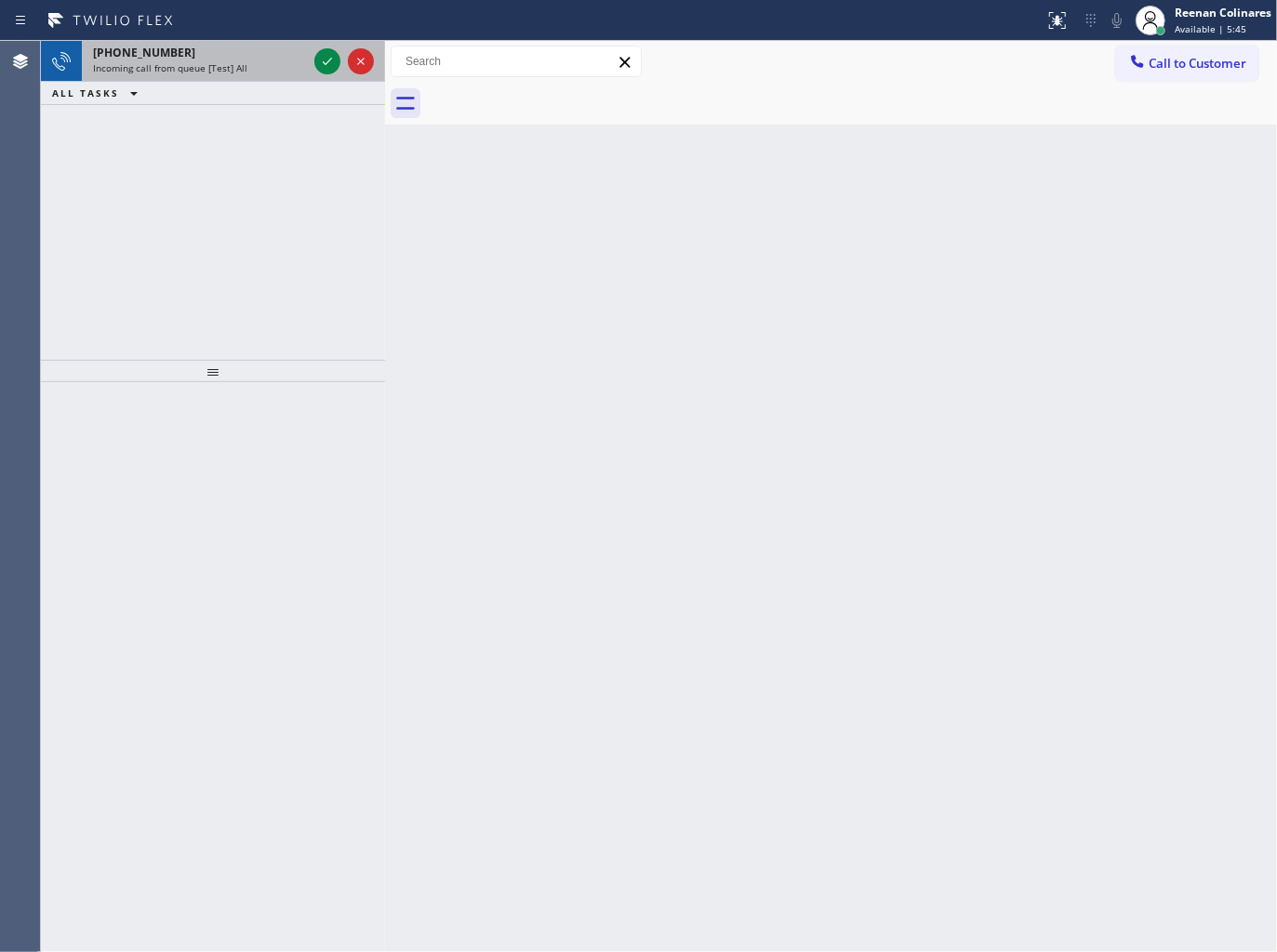
click at [230, 65] on span "Incoming call from queue [Test] All" at bounding box center [170, 68] width 154 height 13
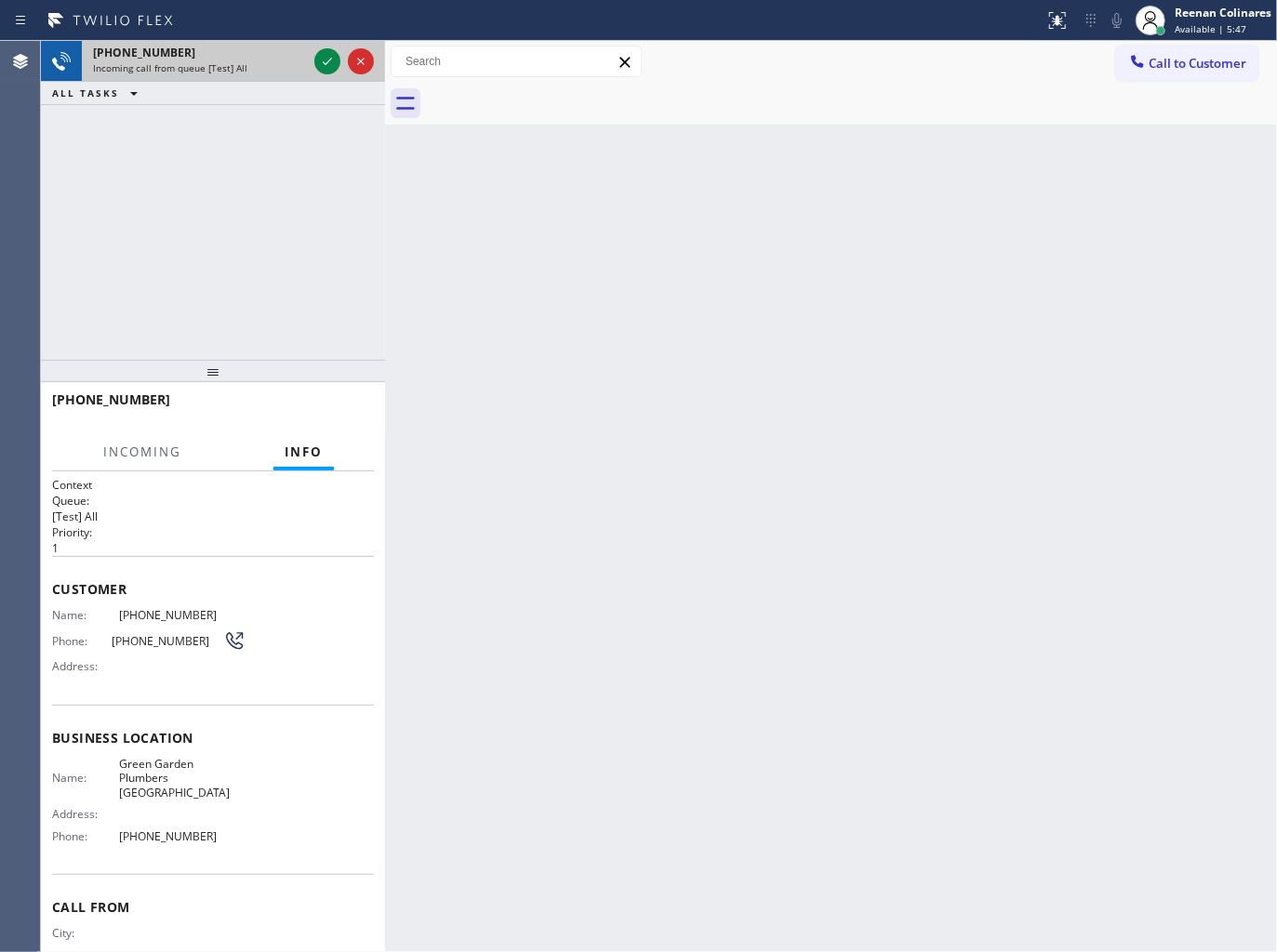
click at [275, 66] on div "Incoming call from queue [Test] All" at bounding box center [200, 68] width 214 height 13
click at [210, 184] on div "[PHONE_NUMBER] Incoming call from queue [Test] All ALL TASKS ALL TASKS ACTIVE T…" at bounding box center [213, 201] width 344 height 319
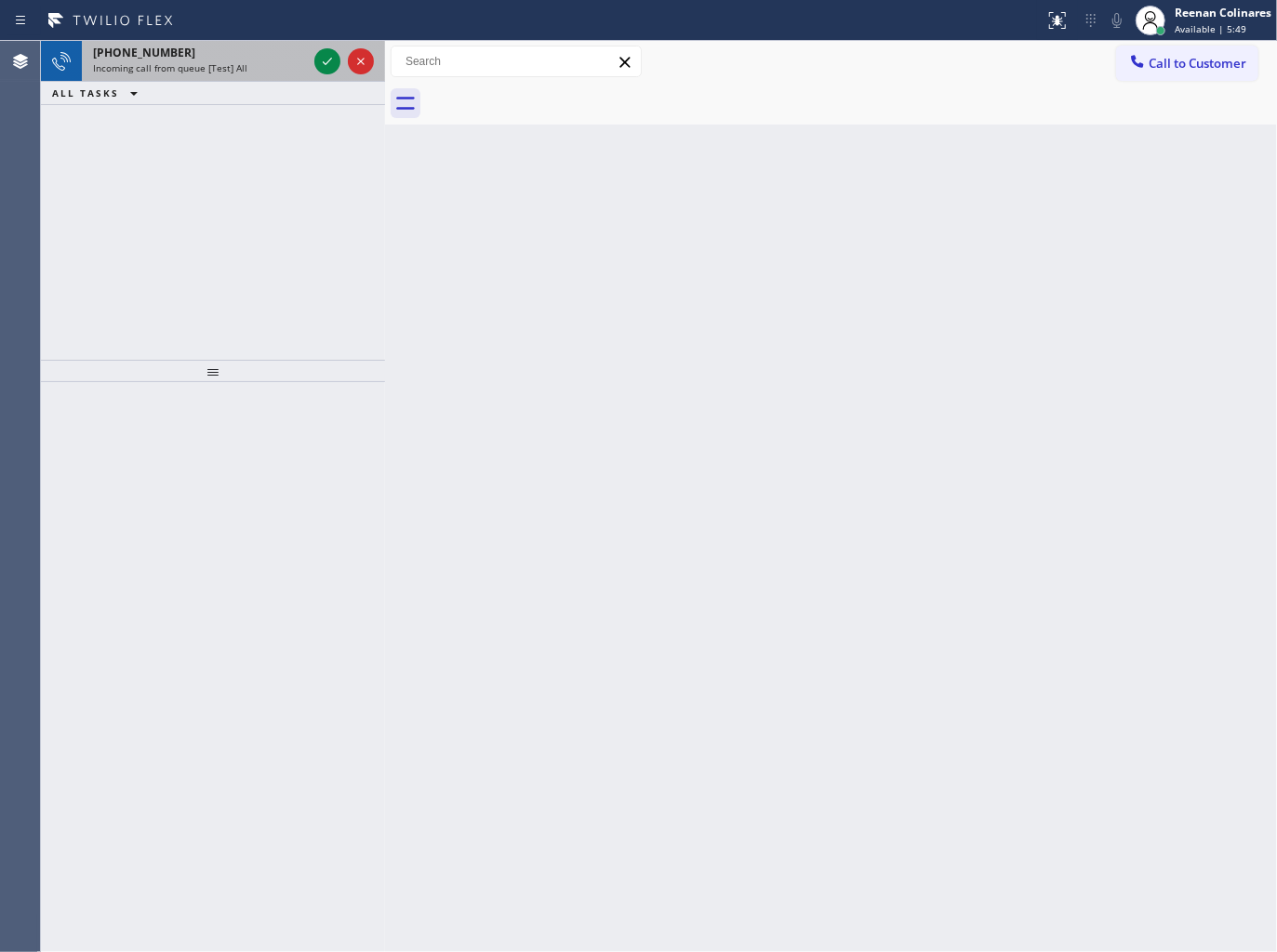
click at [234, 71] on span "Incoming call from queue [Test] All" at bounding box center [170, 68] width 154 height 13
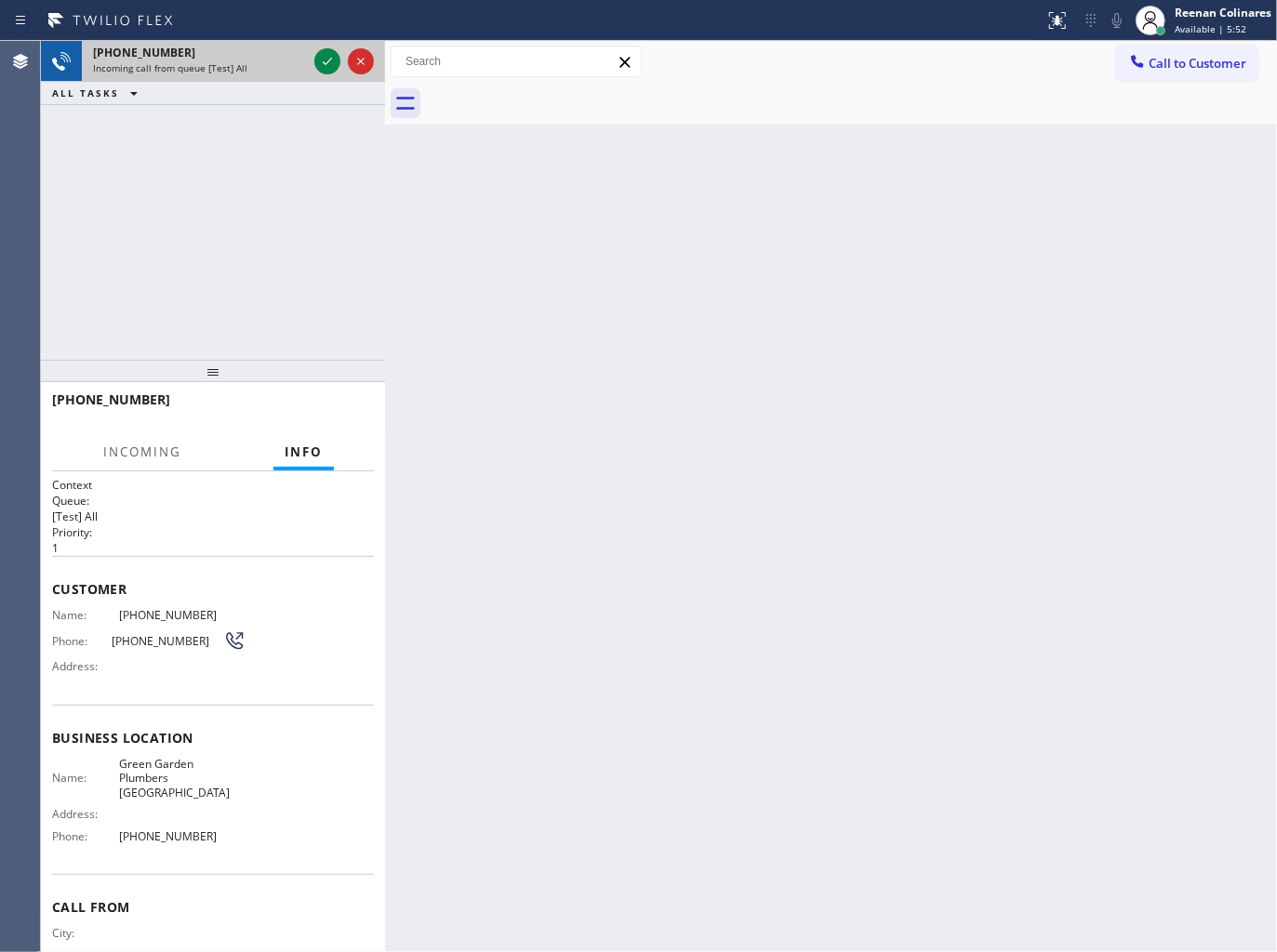
click at [236, 56] on div "[PHONE_NUMBER]" at bounding box center [200, 53] width 214 height 16
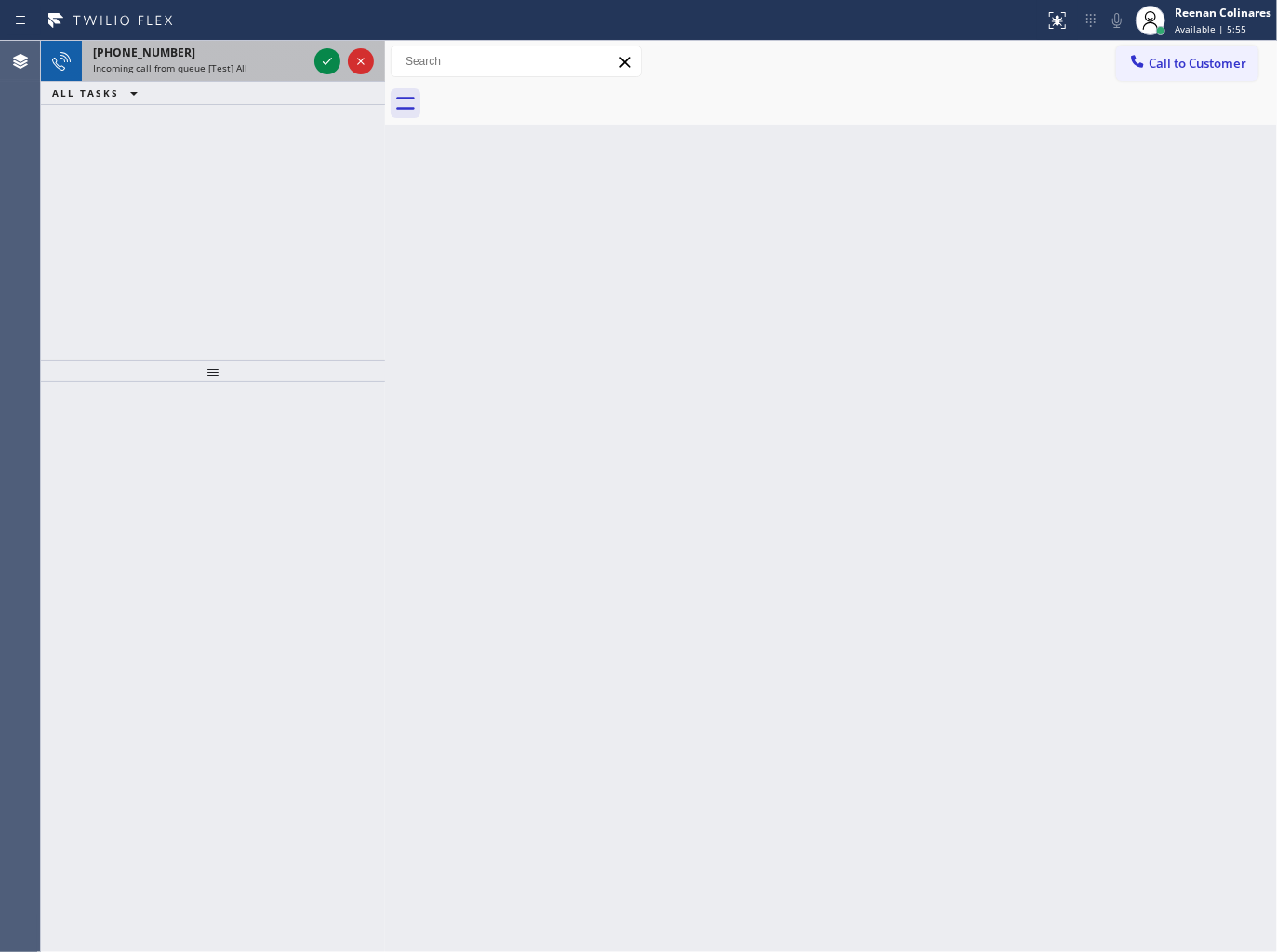
click at [226, 69] on span "Incoming call from queue [Test] All" at bounding box center [170, 68] width 154 height 13
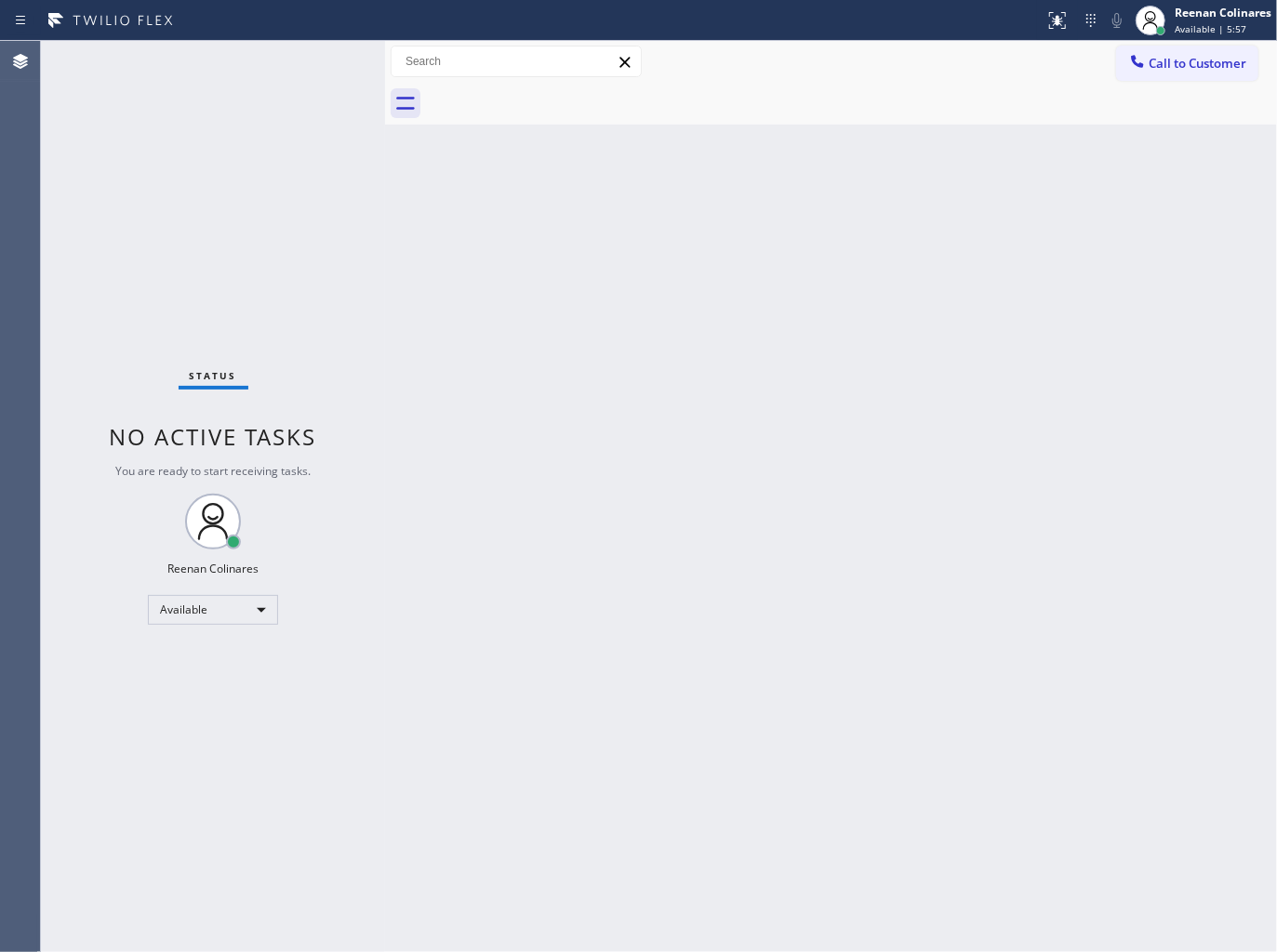
click at [548, 222] on div "Back to Dashboard Change Sender ID Customers Technicians Select a contact Outbo…" at bounding box center [831, 497] width 892 height 911
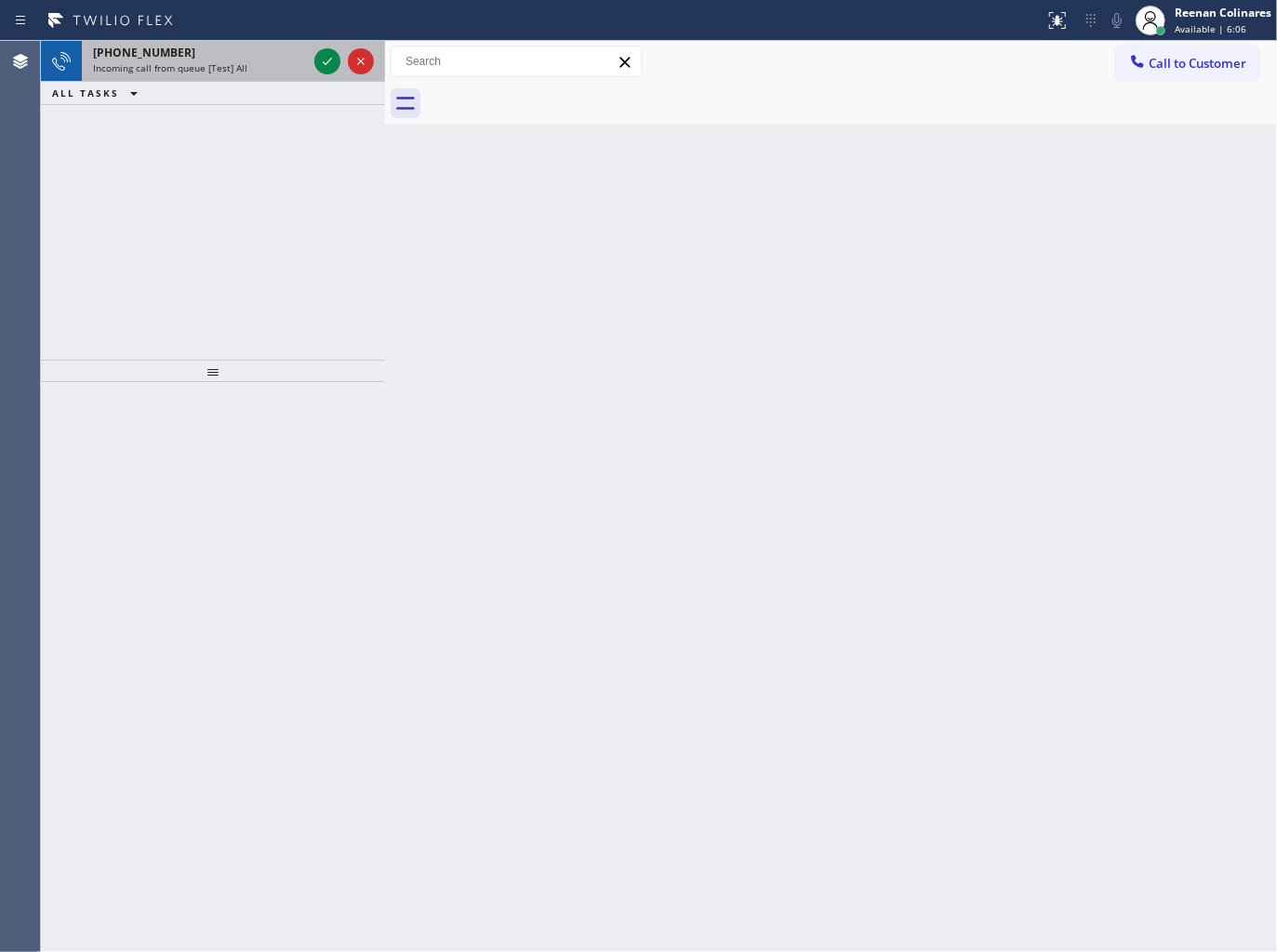
click at [233, 77] on div "[PHONE_NUMBER] Incoming call from queue [Test] All" at bounding box center [196, 62] width 229 height 41
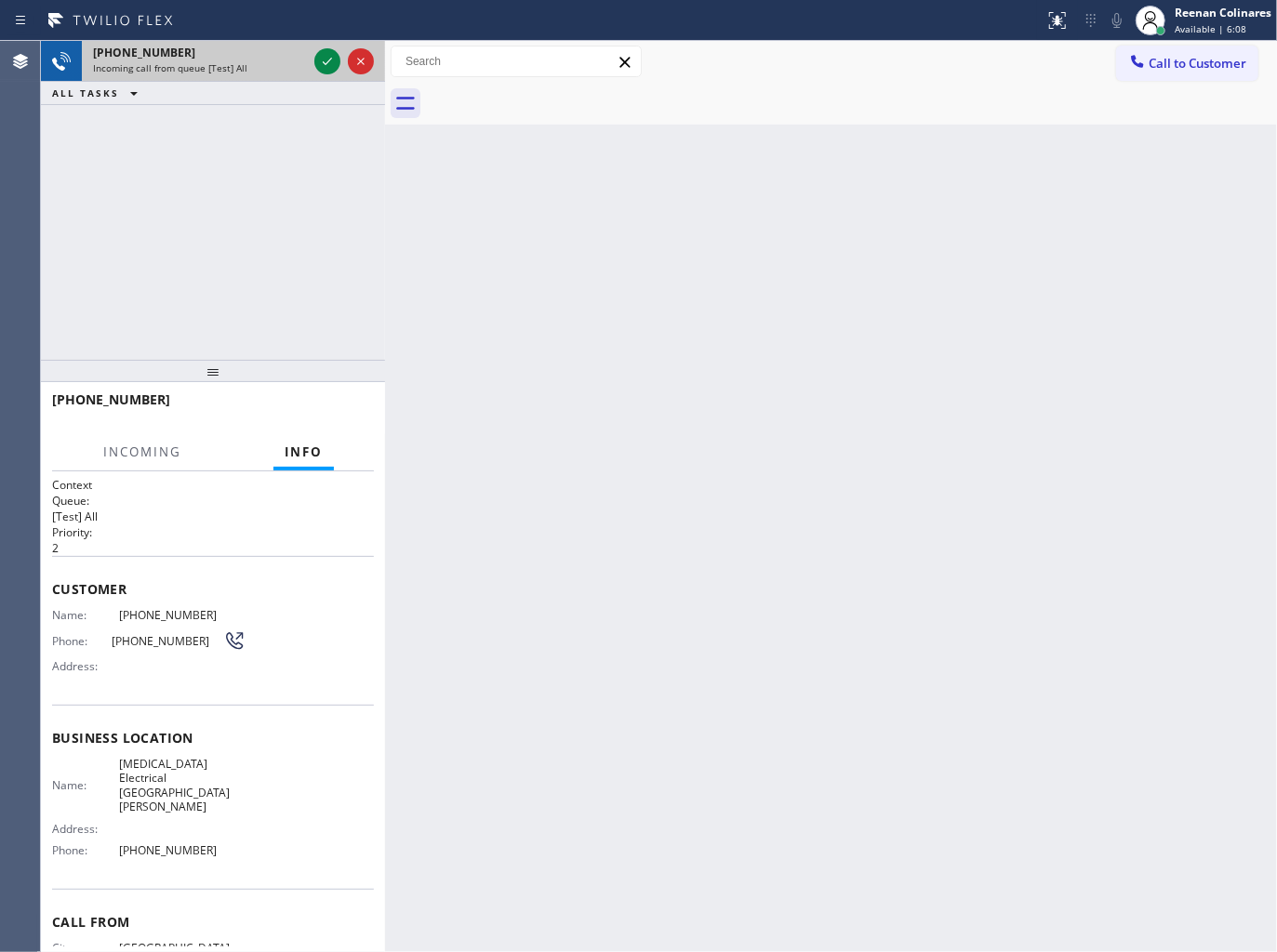
click at [254, 69] on div "Incoming call from queue [Test] All" at bounding box center [200, 68] width 214 height 13
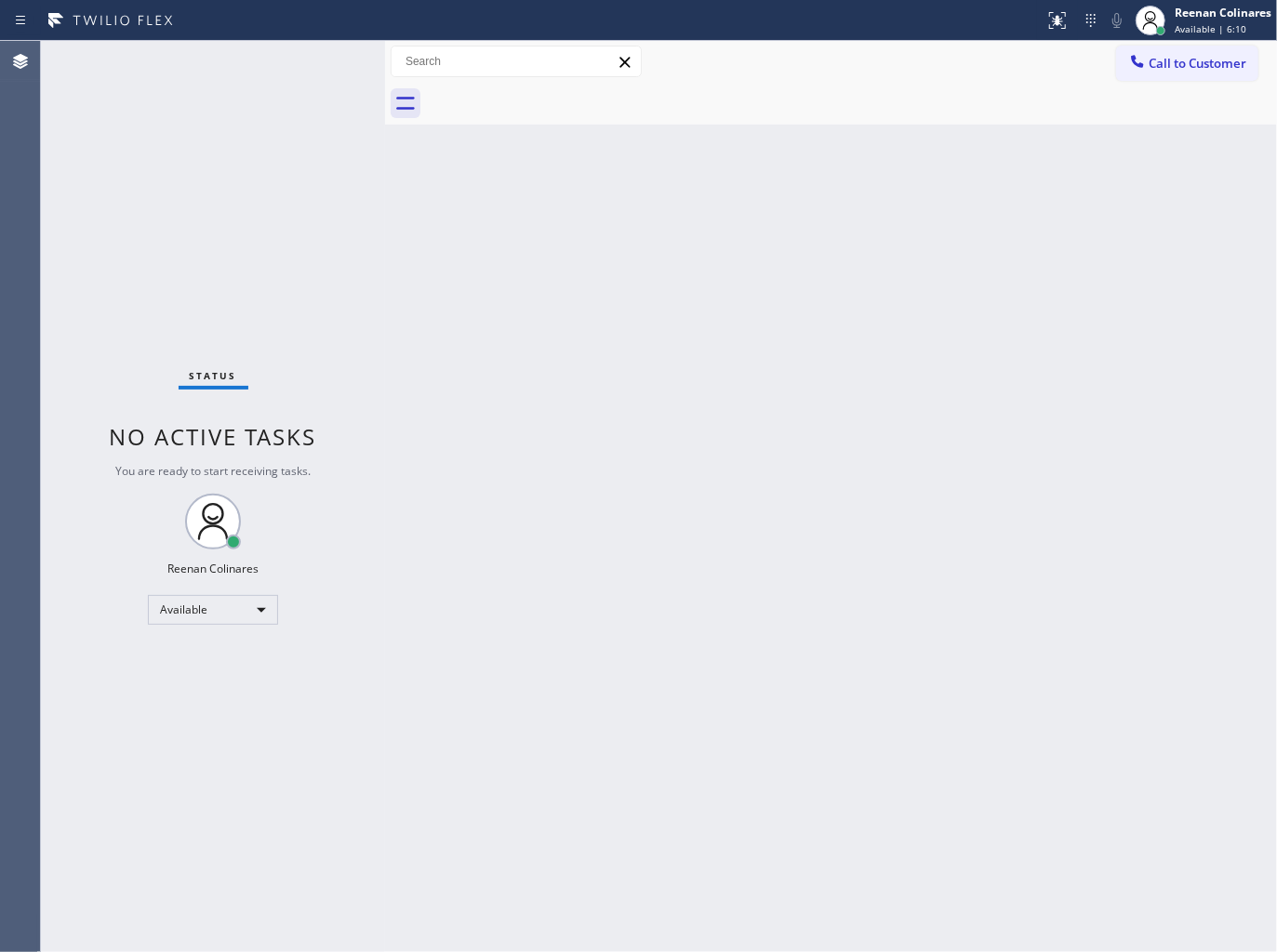
click at [249, 170] on div "Status No active tasks You are ready to start receiving tasks. Reenan Colinares…" at bounding box center [213, 497] width 344 height 911
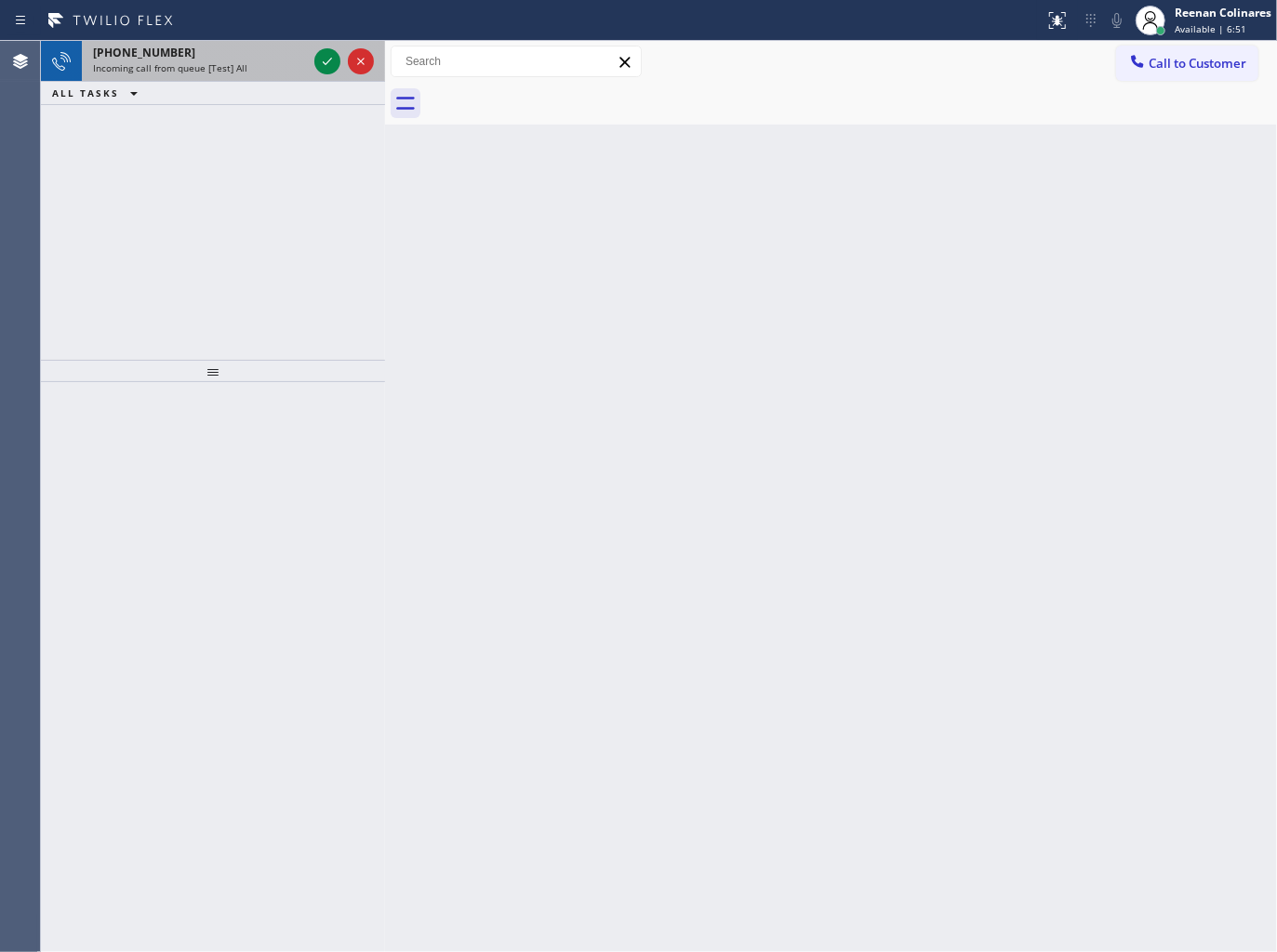
click at [217, 68] on span "Incoming call from queue [Test] All" at bounding box center [170, 68] width 154 height 13
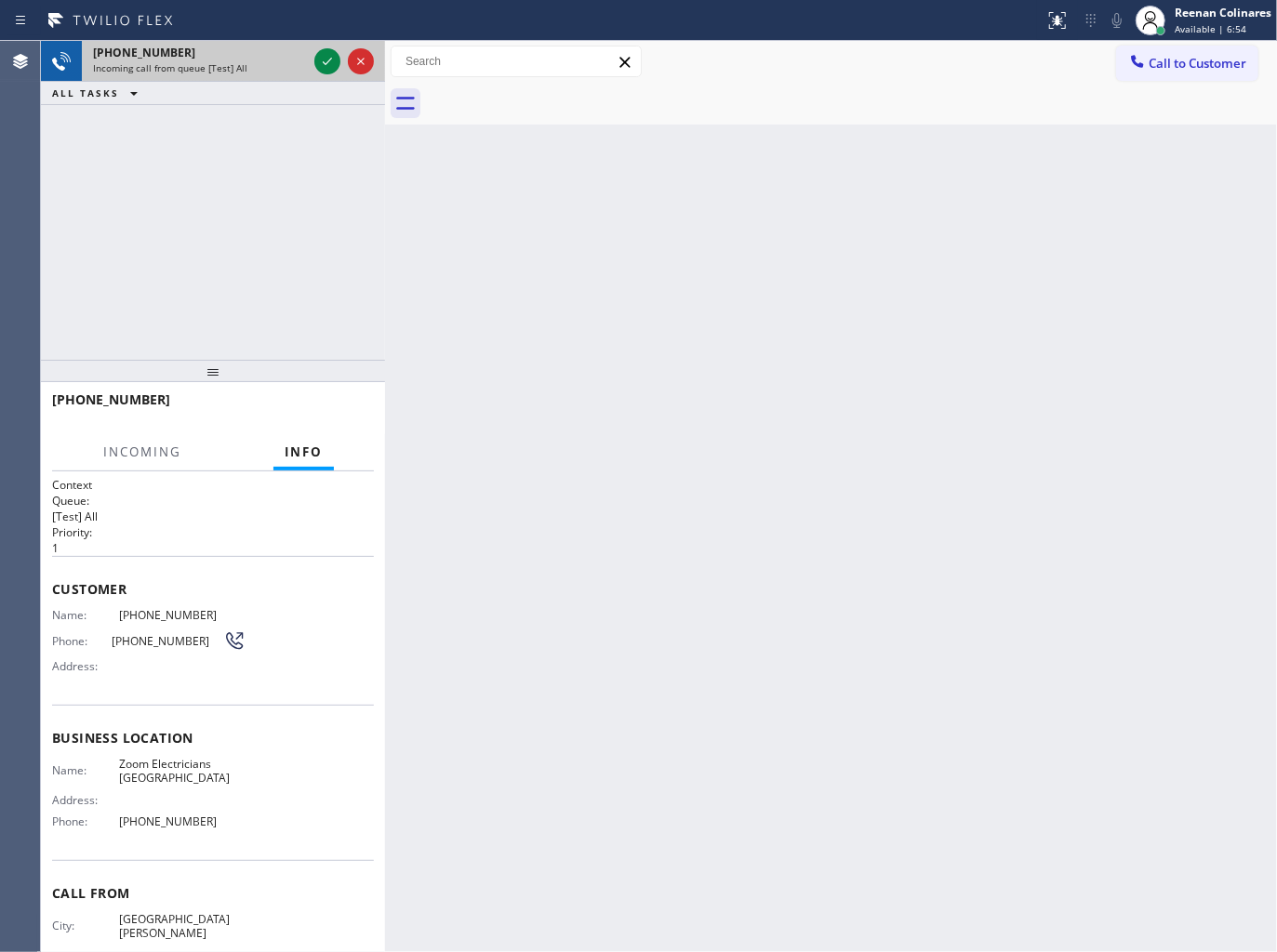
click at [227, 72] on span "Incoming call from queue [Test] All" at bounding box center [170, 68] width 154 height 13
click at [304, 61] on div "Incoming call from queue [Test] All" at bounding box center [200, 68] width 214 height 13
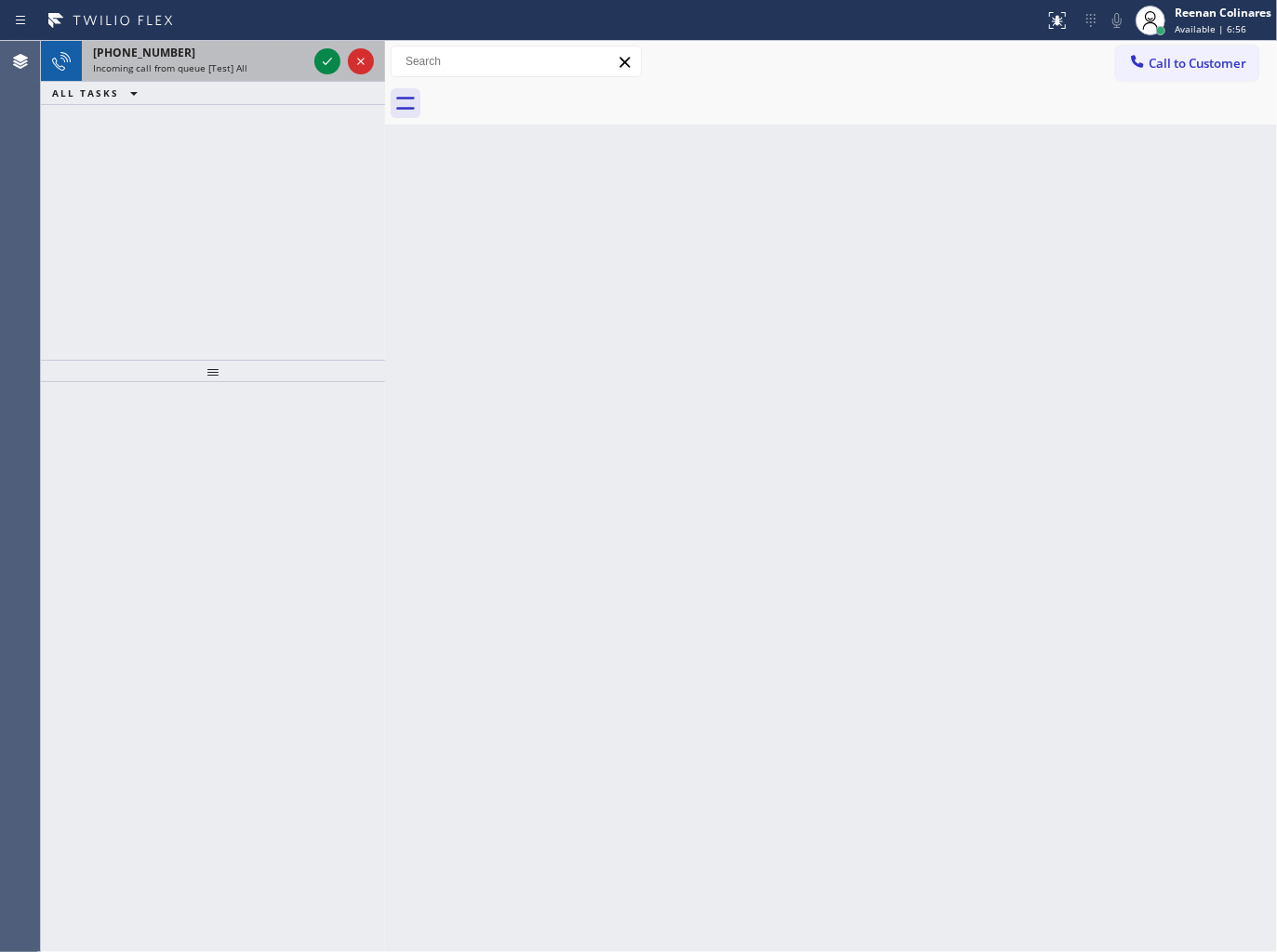
click at [272, 59] on div "[PHONE_NUMBER]" at bounding box center [200, 53] width 214 height 16
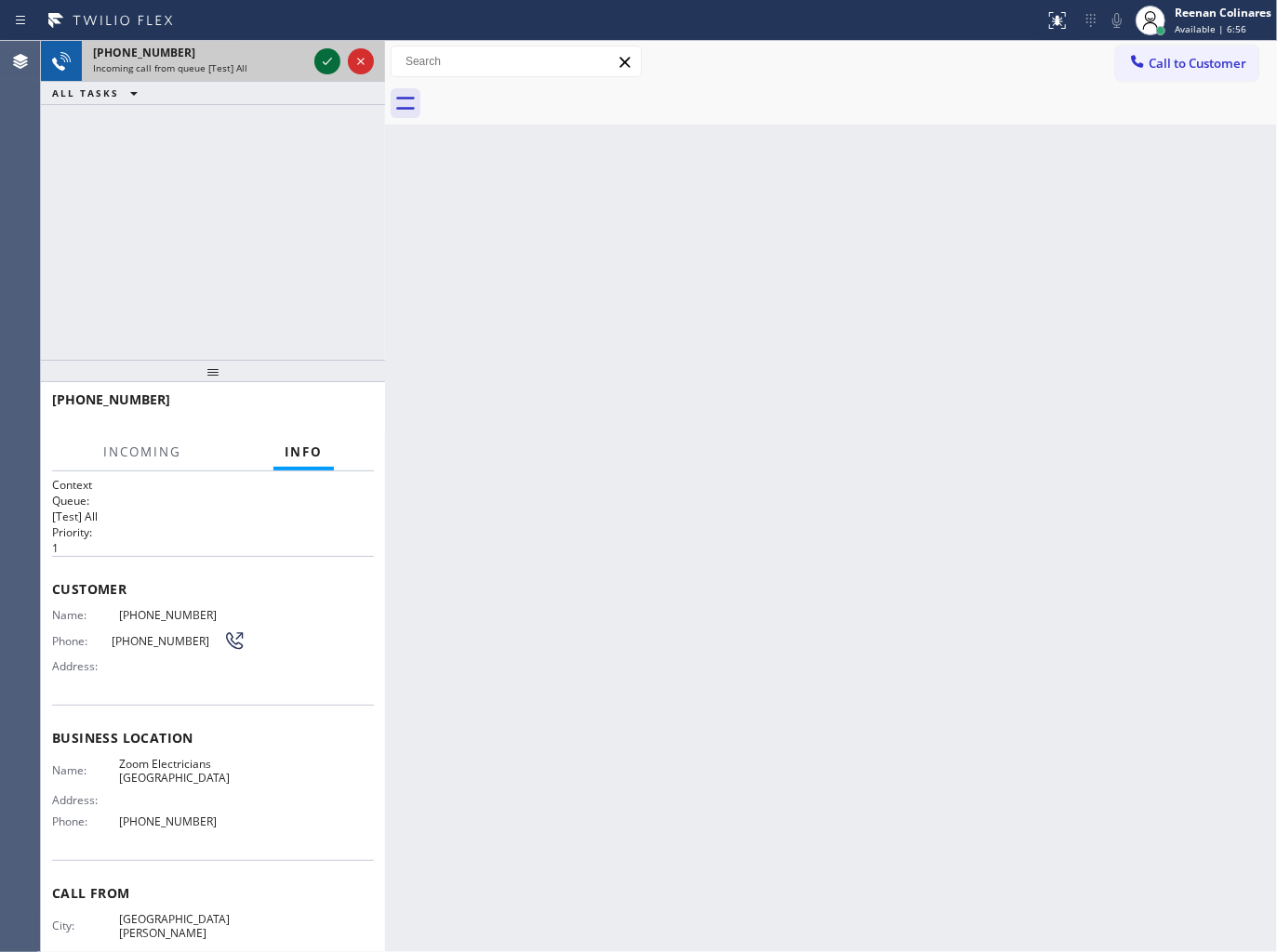
click at [323, 60] on icon at bounding box center [328, 61] width 23 height 23
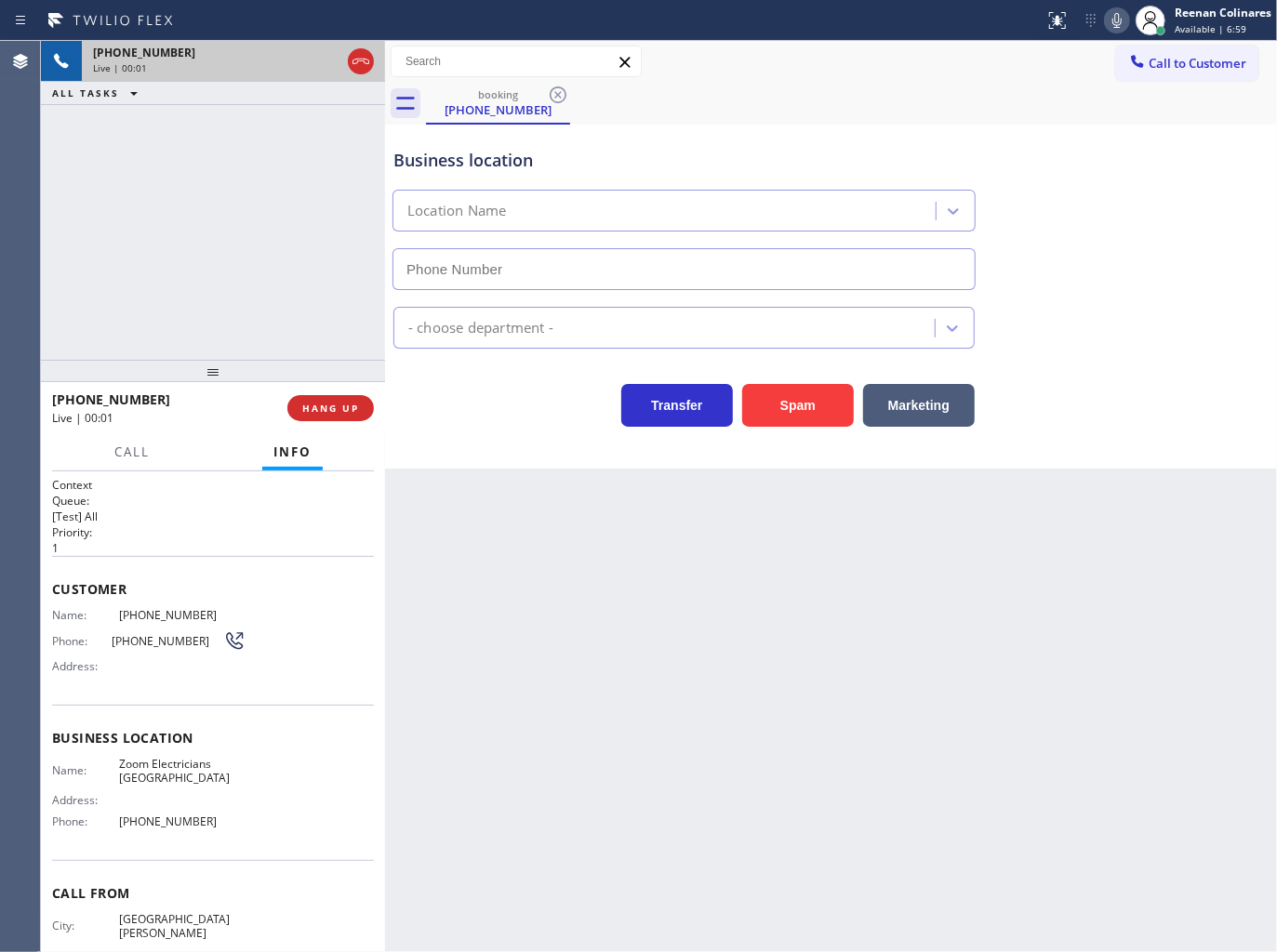
type input "[PHONE_NUMBER]"
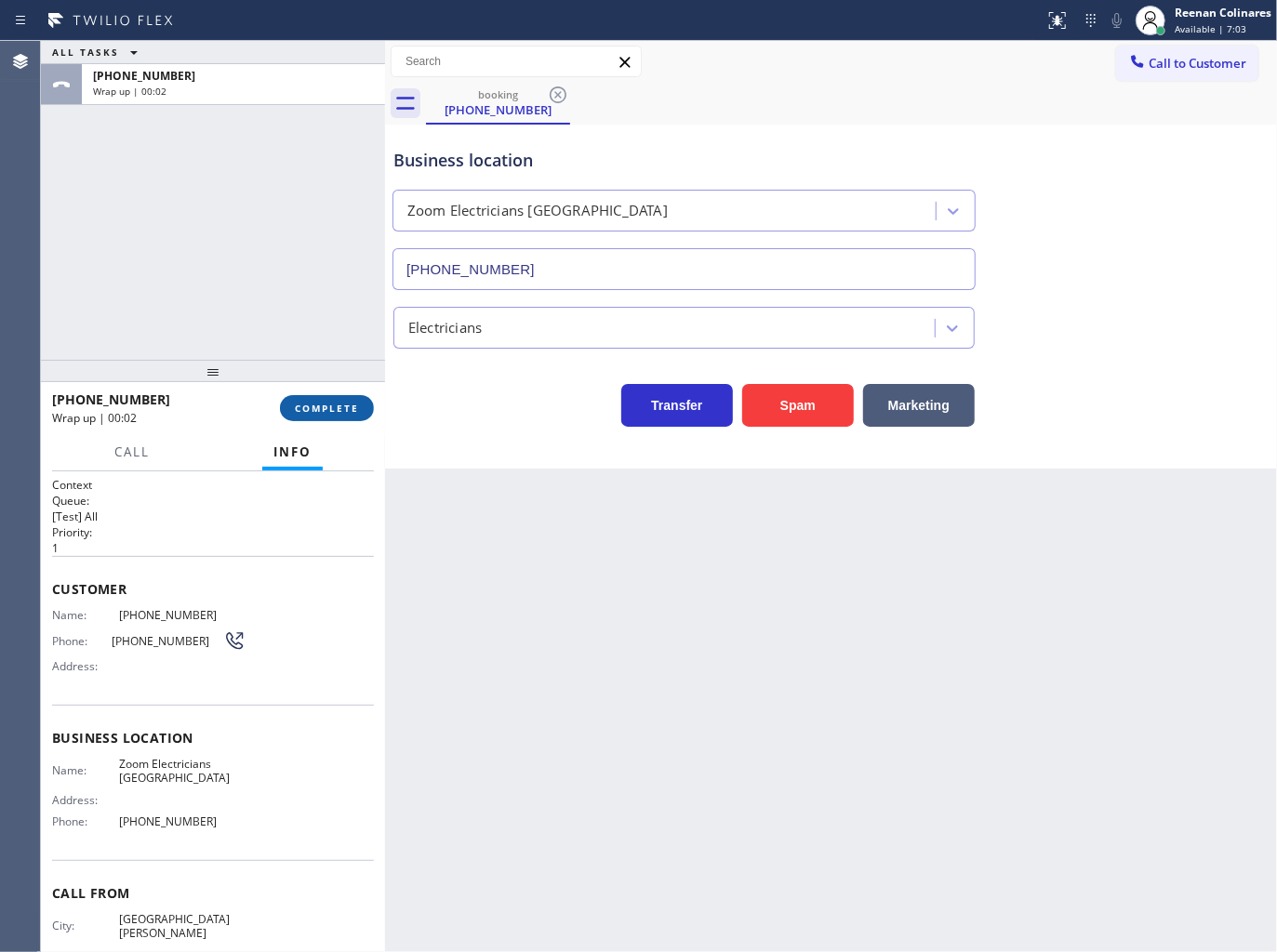
click at [338, 416] on button "COMPLETE" at bounding box center [327, 408] width 94 height 26
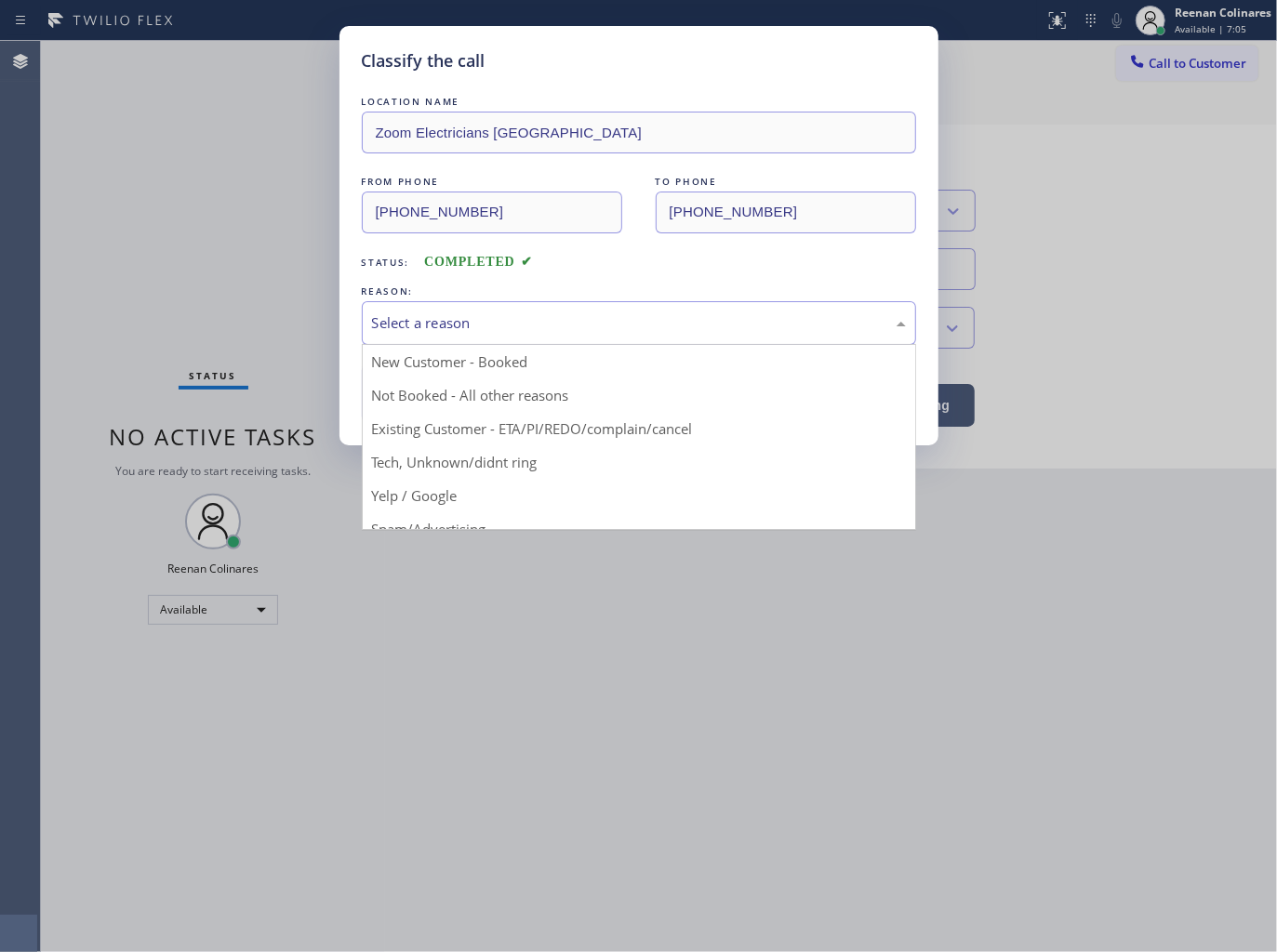
click at [415, 327] on div "Select a reason" at bounding box center [638, 323] width 533 height 22
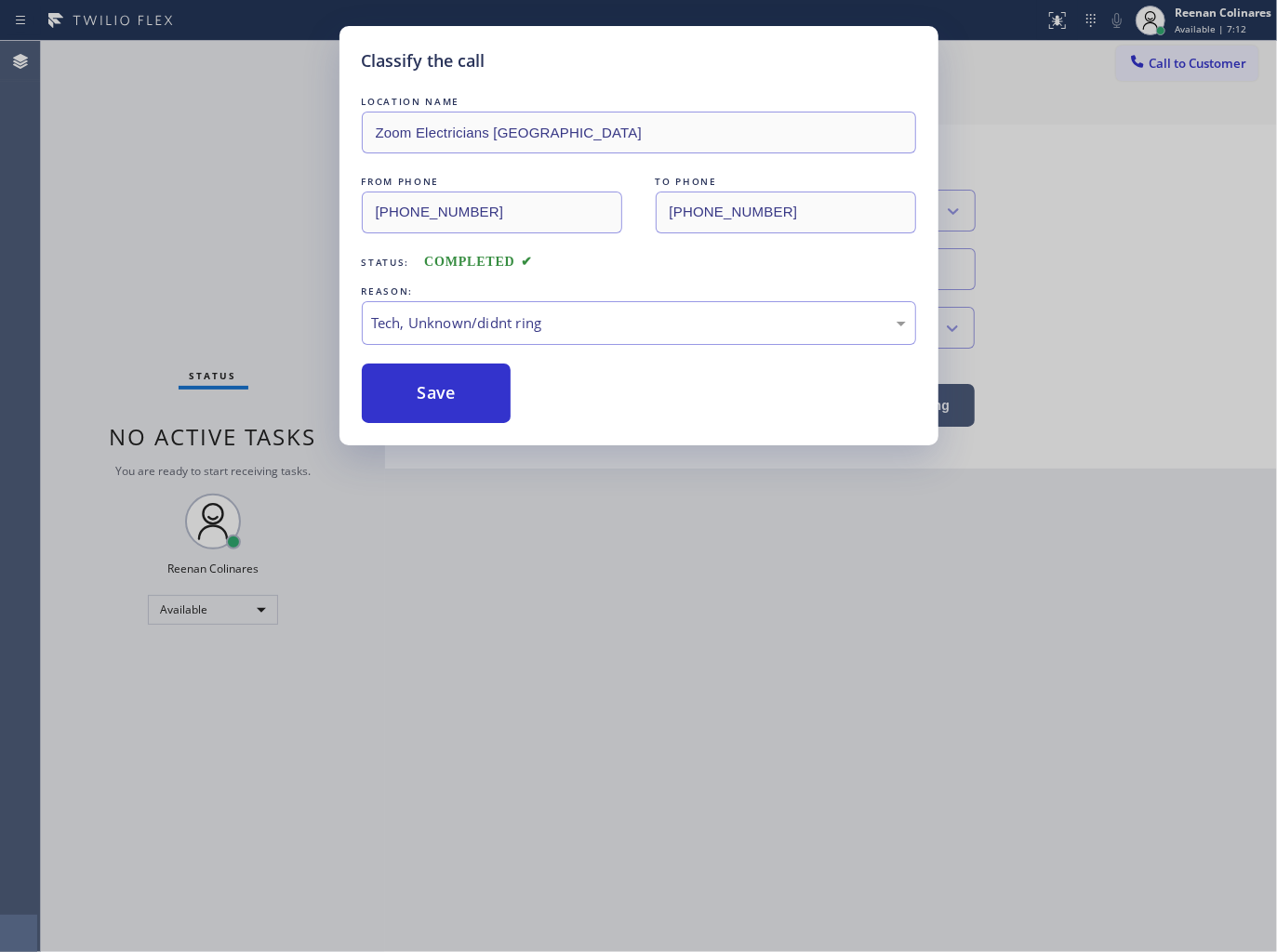
drag, startPoint x: 404, startPoint y: 396, endPoint x: 165, endPoint y: 296, distance: 259.1
click at [387, 393] on button "Save" at bounding box center [436, 392] width 149 height 59
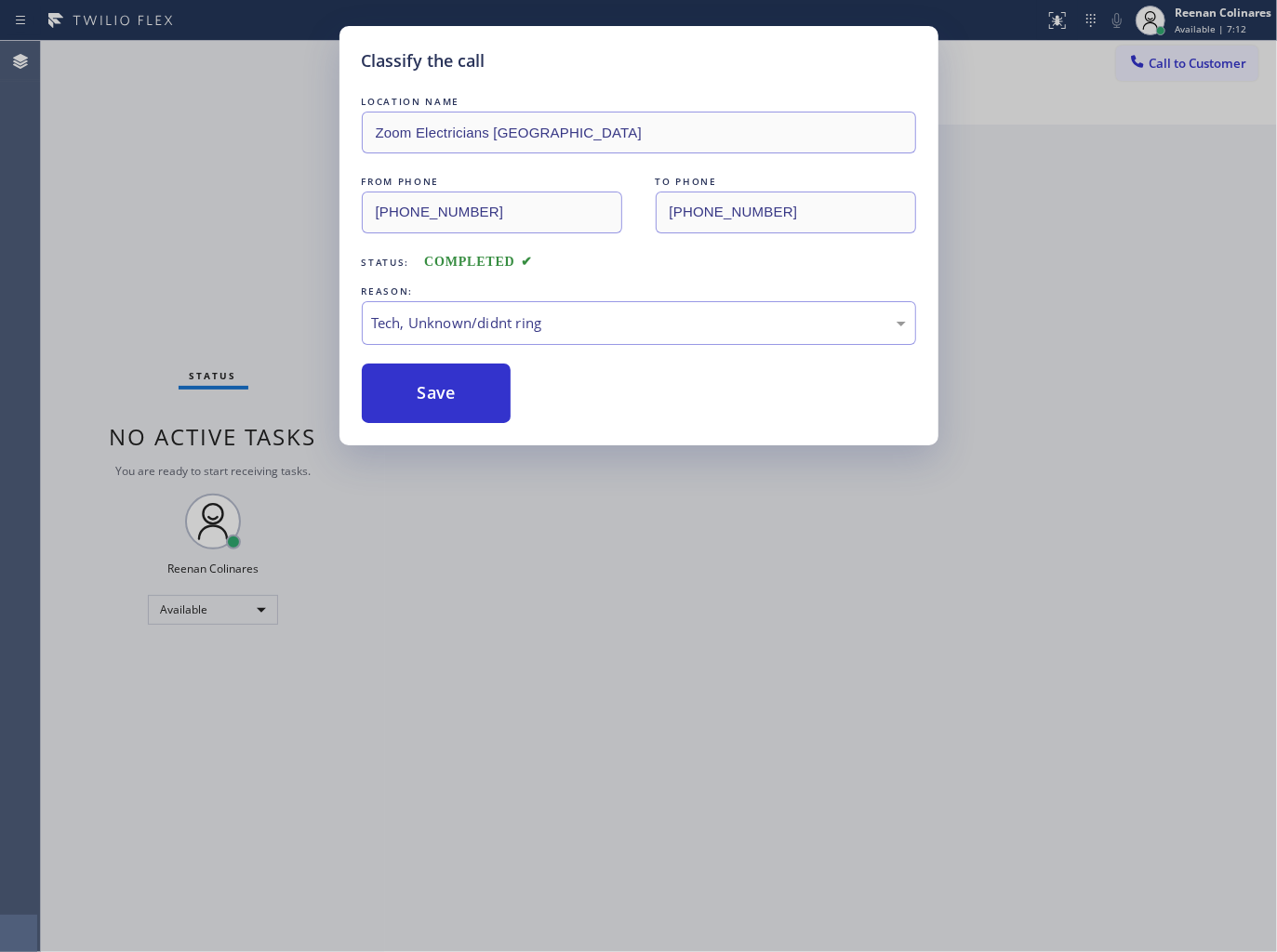
click at [161, 292] on div "Classify the call LOCATION NAME Zoom Electricians [GEOGRAPHIC_DATA] FROM PHONE …" at bounding box center [638, 476] width 1277 height 952
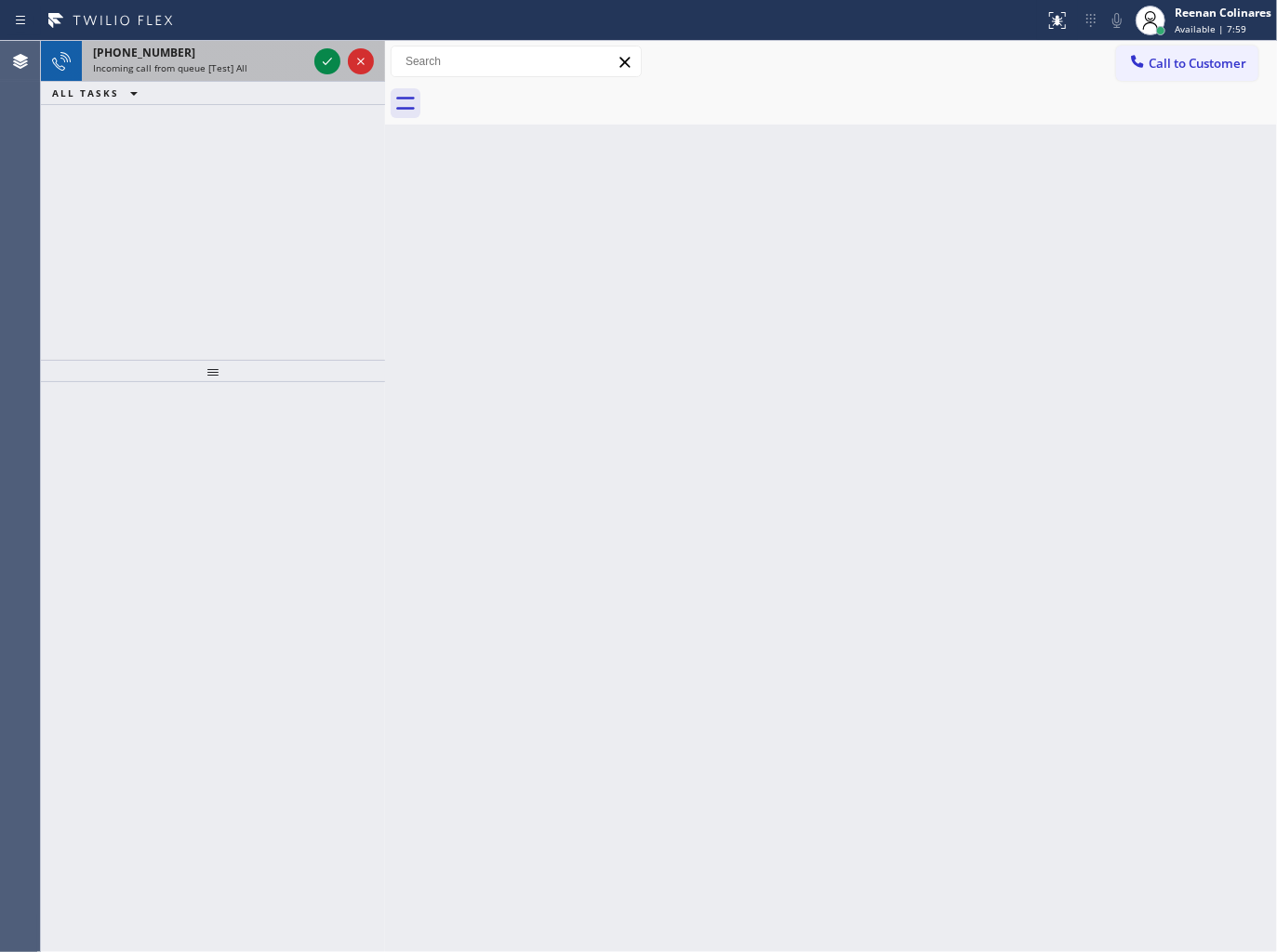
click at [221, 45] on div "[PHONE_NUMBER]" at bounding box center [200, 53] width 214 height 16
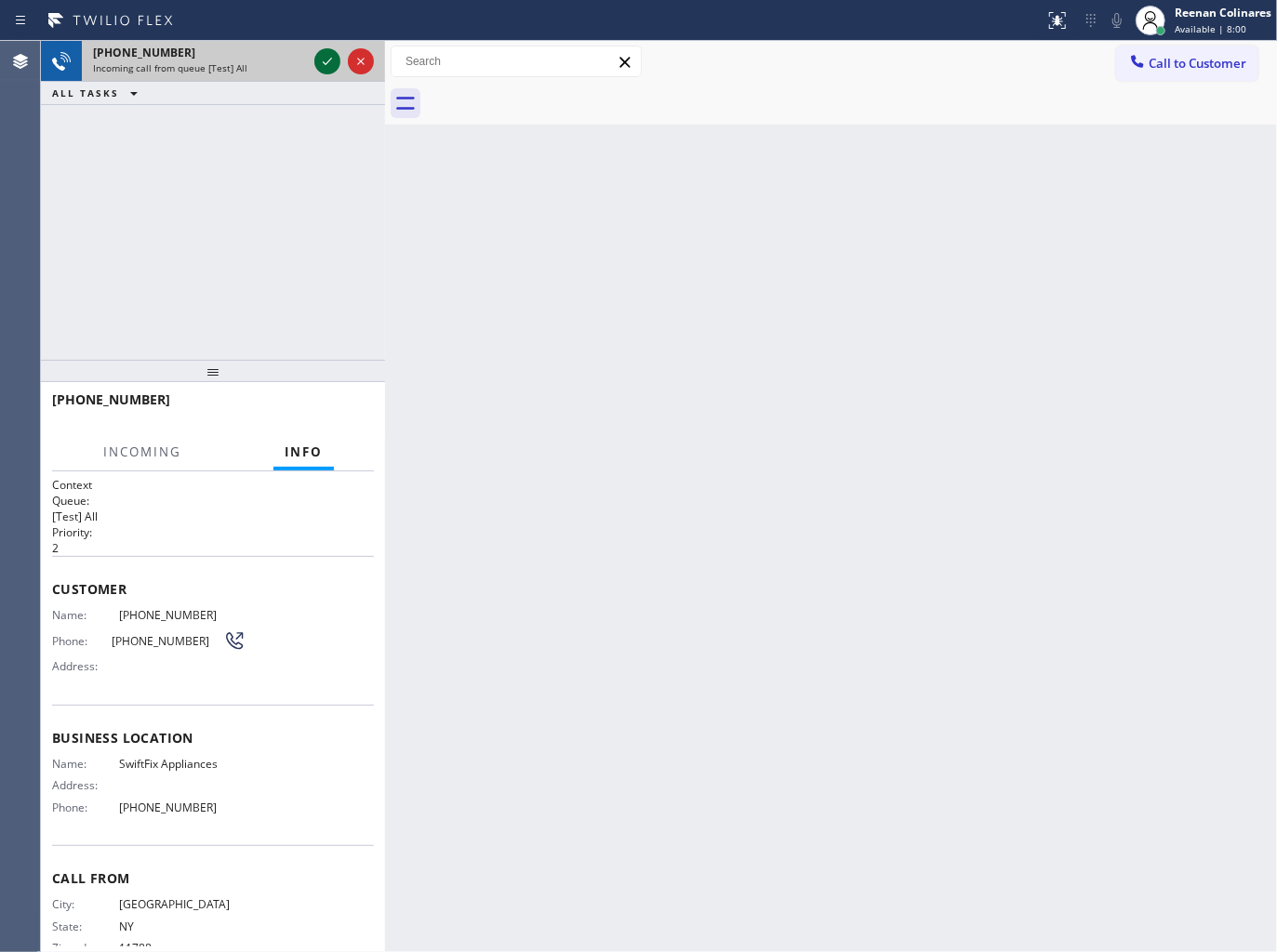
click at [328, 62] on icon at bounding box center [328, 61] width 9 height 8
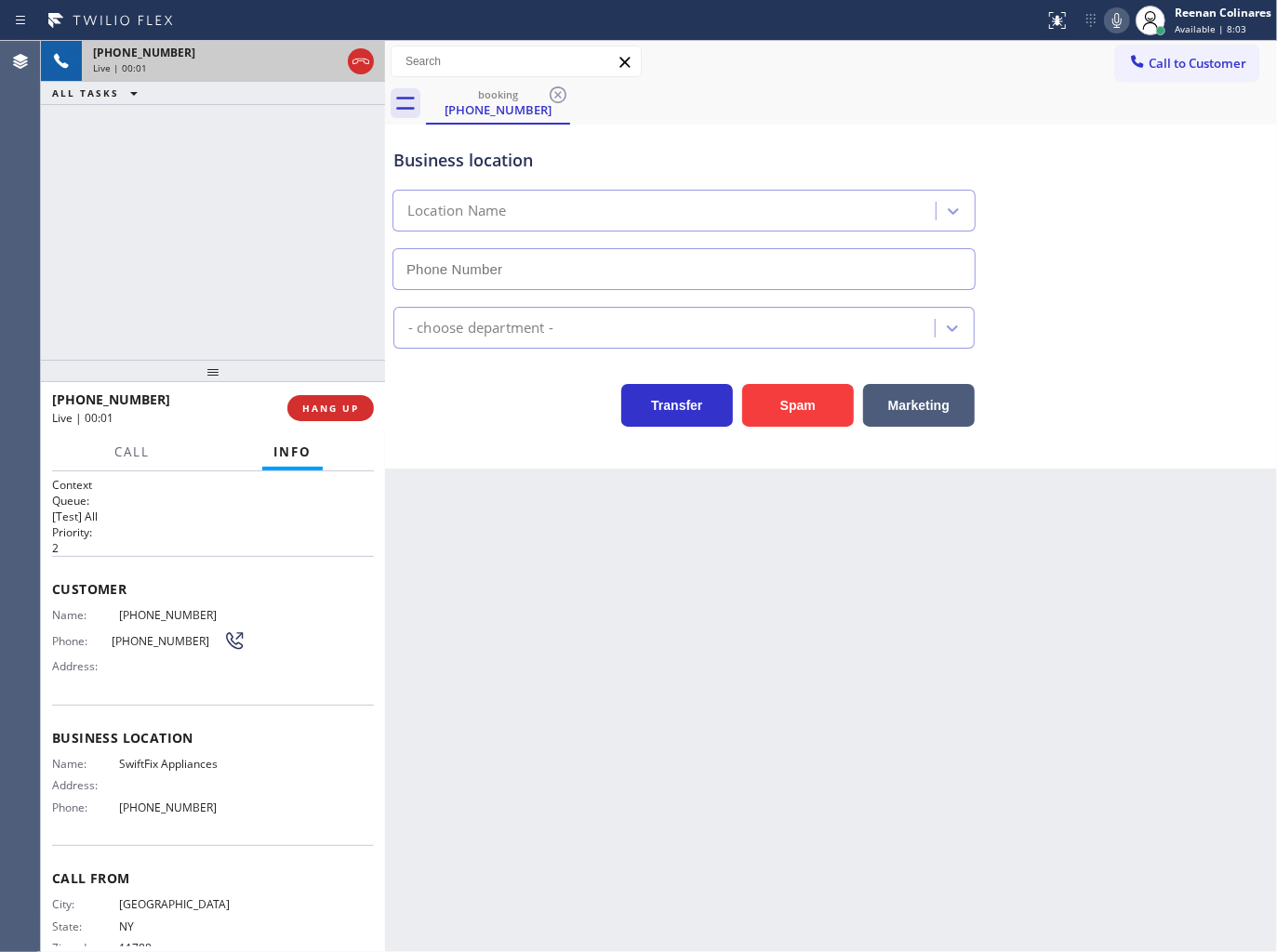
type input "[PHONE_NUMBER]"
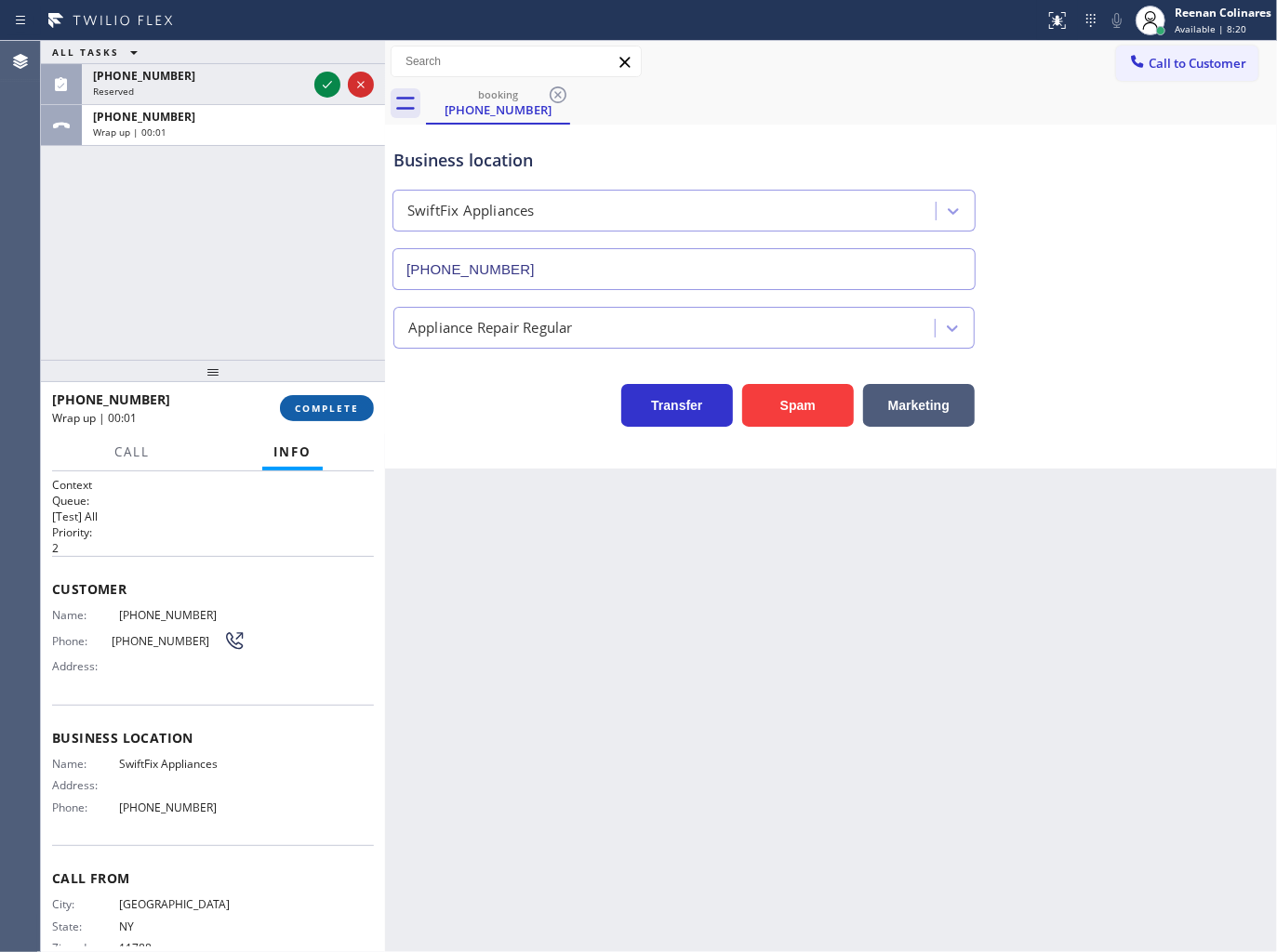
click at [330, 410] on span "COMPLETE" at bounding box center [327, 408] width 64 height 13
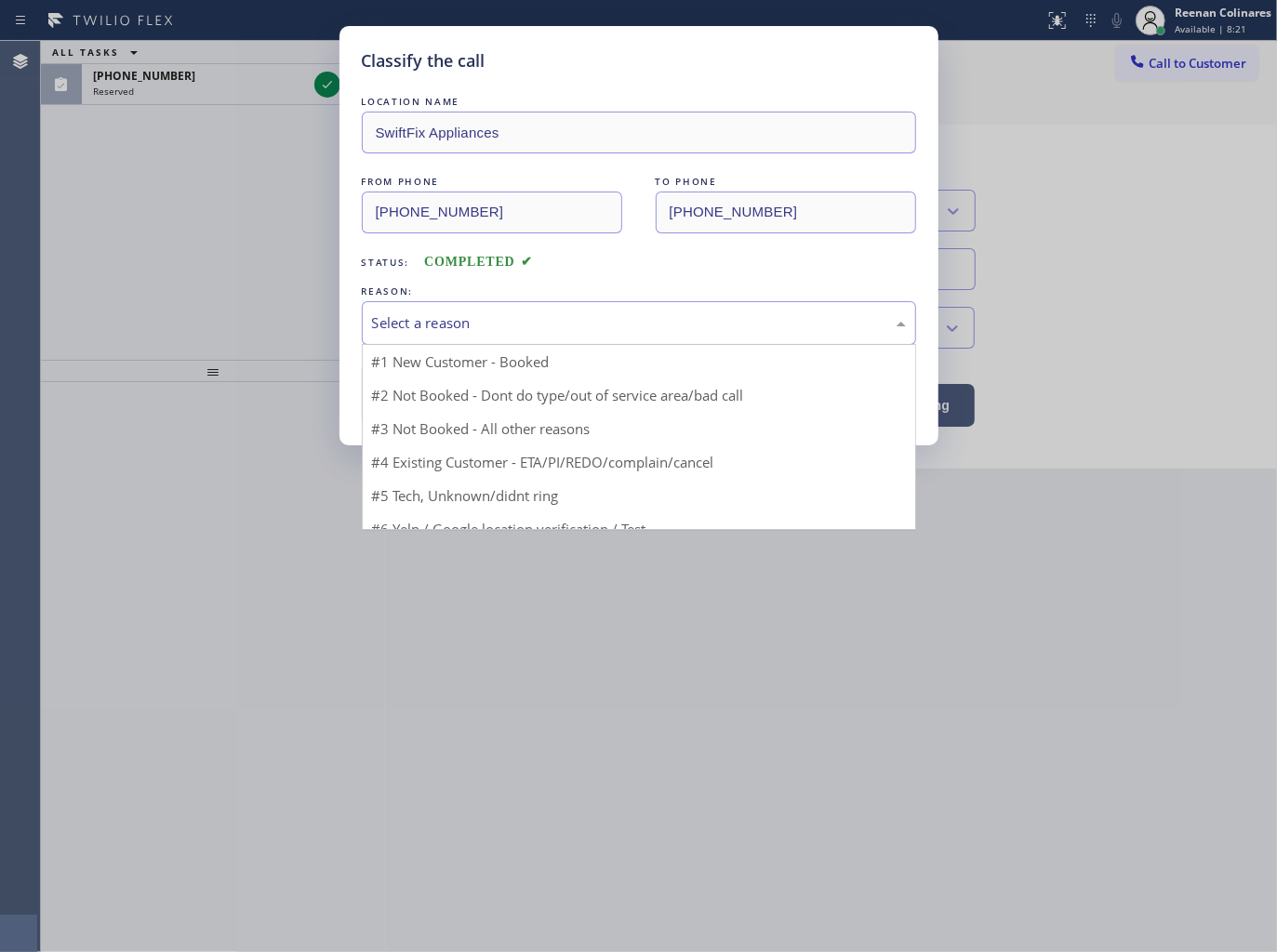
click at [444, 314] on div "Select a reason" at bounding box center [638, 323] width 533 height 22
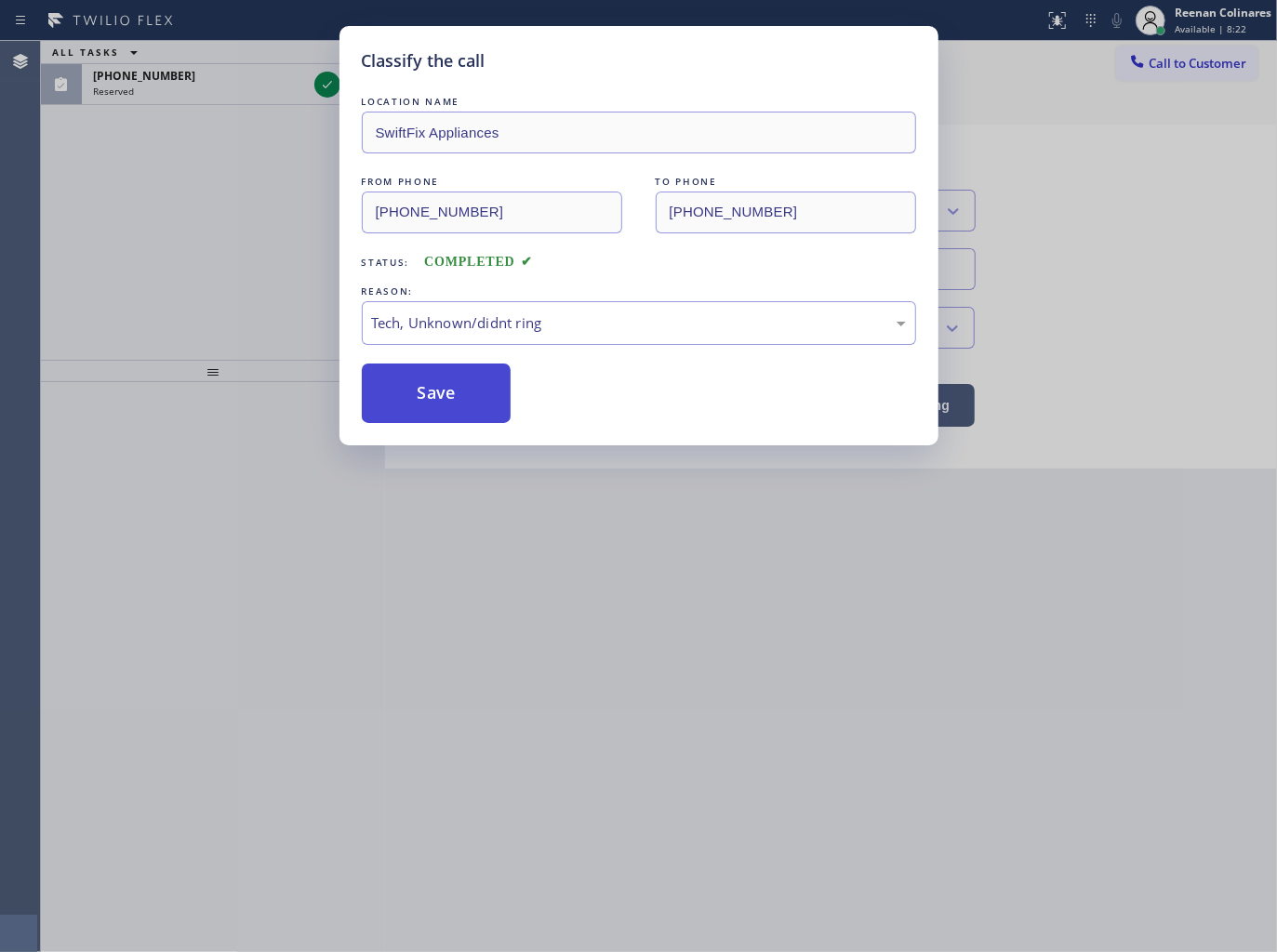
click at [433, 392] on button "Save" at bounding box center [436, 392] width 149 height 59
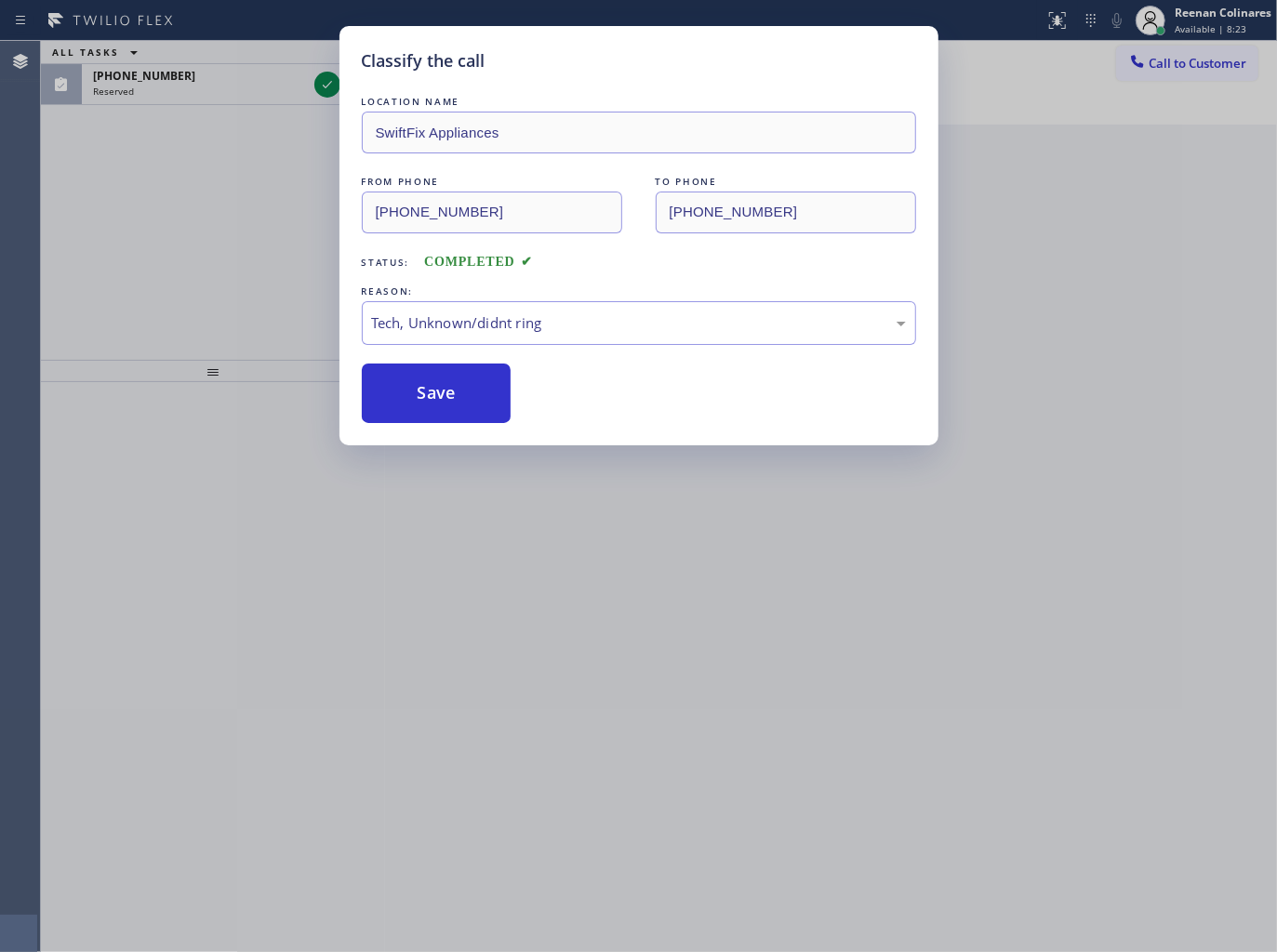
click at [228, 79] on div "Classify the call LOCATION NAME SwiftFix Appliances FROM PHONE [PHONE_NUMBER] T…" at bounding box center [638, 476] width 1277 height 952
click at [228, 79] on div "Classify the call LOCATION NAME 5 Star Appliance Repair FROM PHONE [PHONE_NUMBE…" at bounding box center [659, 497] width 1236 height 911
click at [228, 79] on div "[PHONE_NUMBER]" at bounding box center [200, 75] width 214 height 16
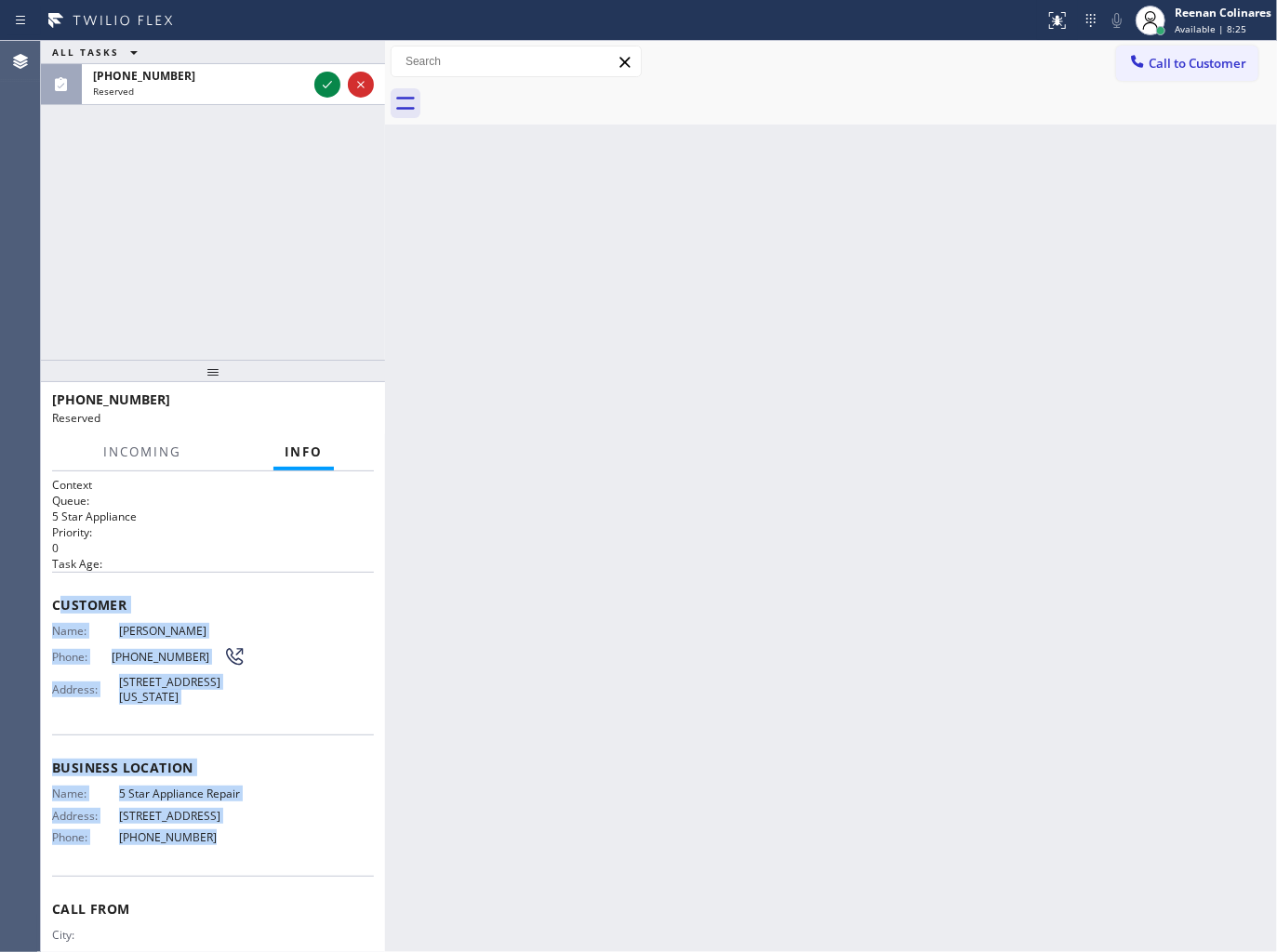
drag, startPoint x: 58, startPoint y: 607, endPoint x: 316, endPoint y: 861, distance: 362.0
click at [245, 852] on div "Context Queue: 5 Star Appliance Priority: 0 Task Age: Customer Name: [PERSON_NA…" at bounding box center [212, 746] width 322 height 539
copy div "ustomer Name: [PERSON_NAME] Phone: [PHONE_NUMBER] Address: [STREET_ADDRESS][US_…"
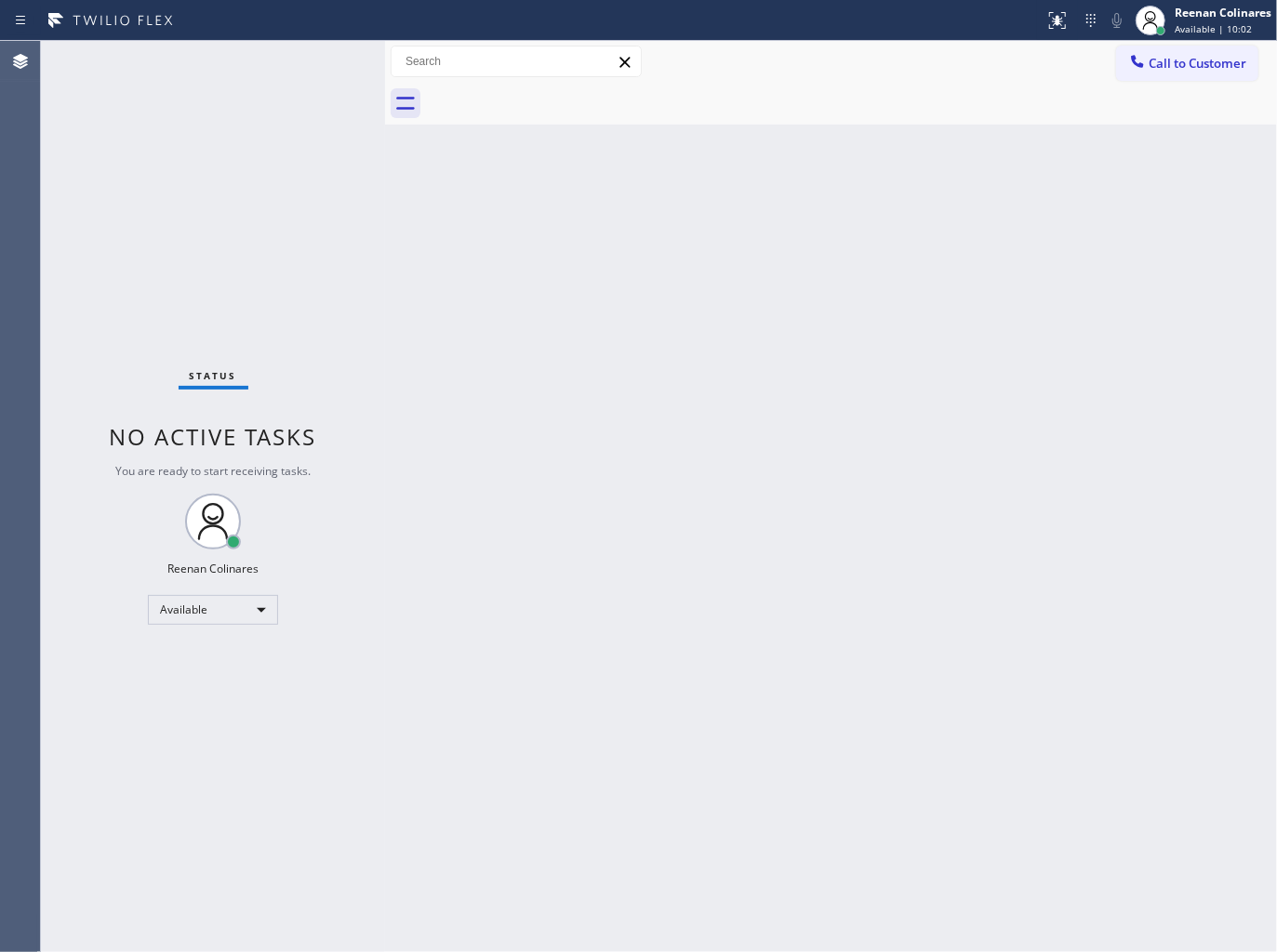
click at [788, 235] on div "Back to Dashboard Change Sender ID Customers Technicians Select a contact Outbo…" at bounding box center [831, 497] width 892 height 911
click at [903, 552] on div "Back to Dashboard Change Sender ID Customers Technicians Select a contact Outbo…" at bounding box center [831, 497] width 892 height 911
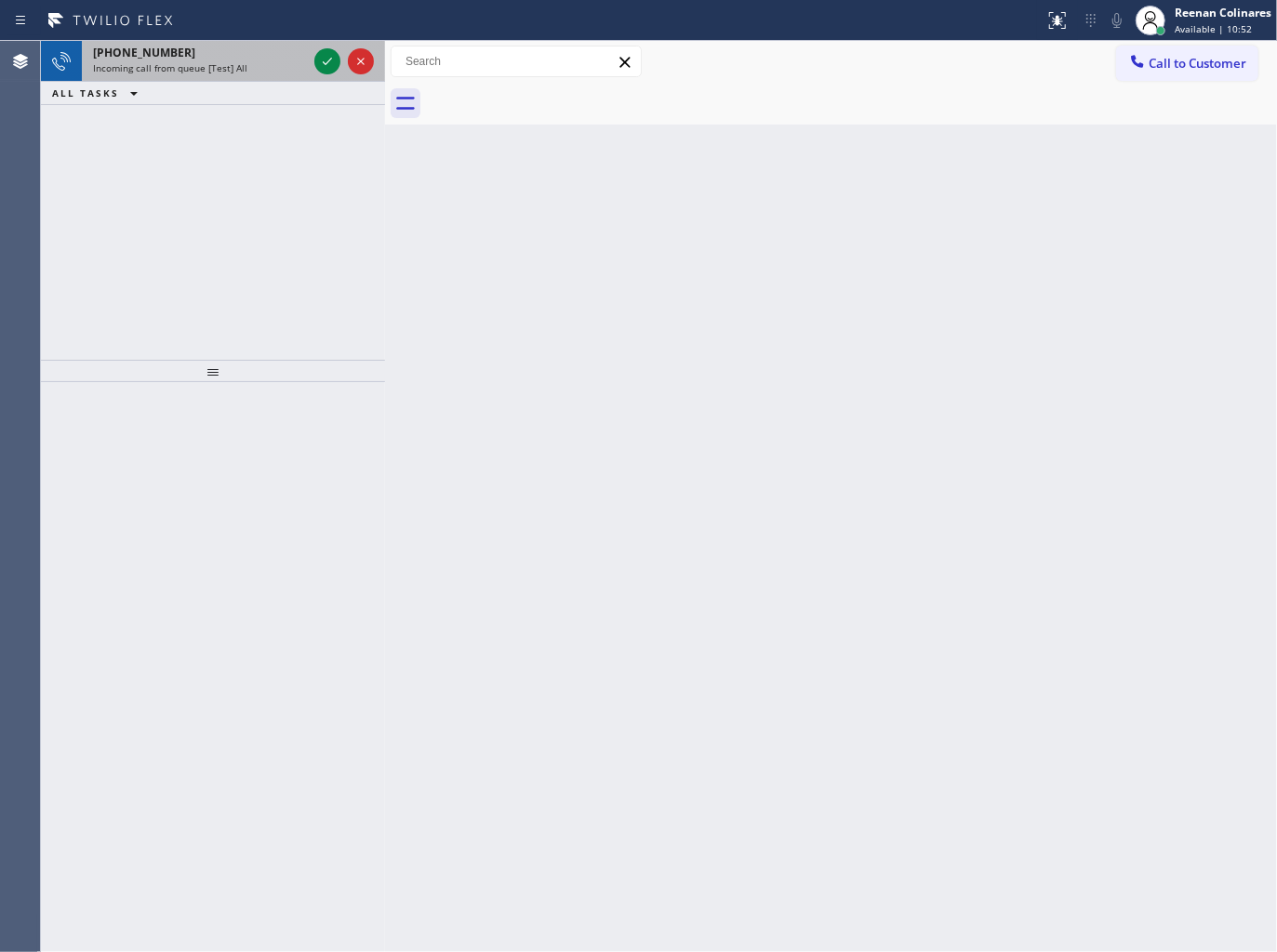
click at [242, 54] on div "[PHONE_NUMBER]" at bounding box center [200, 53] width 214 height 16
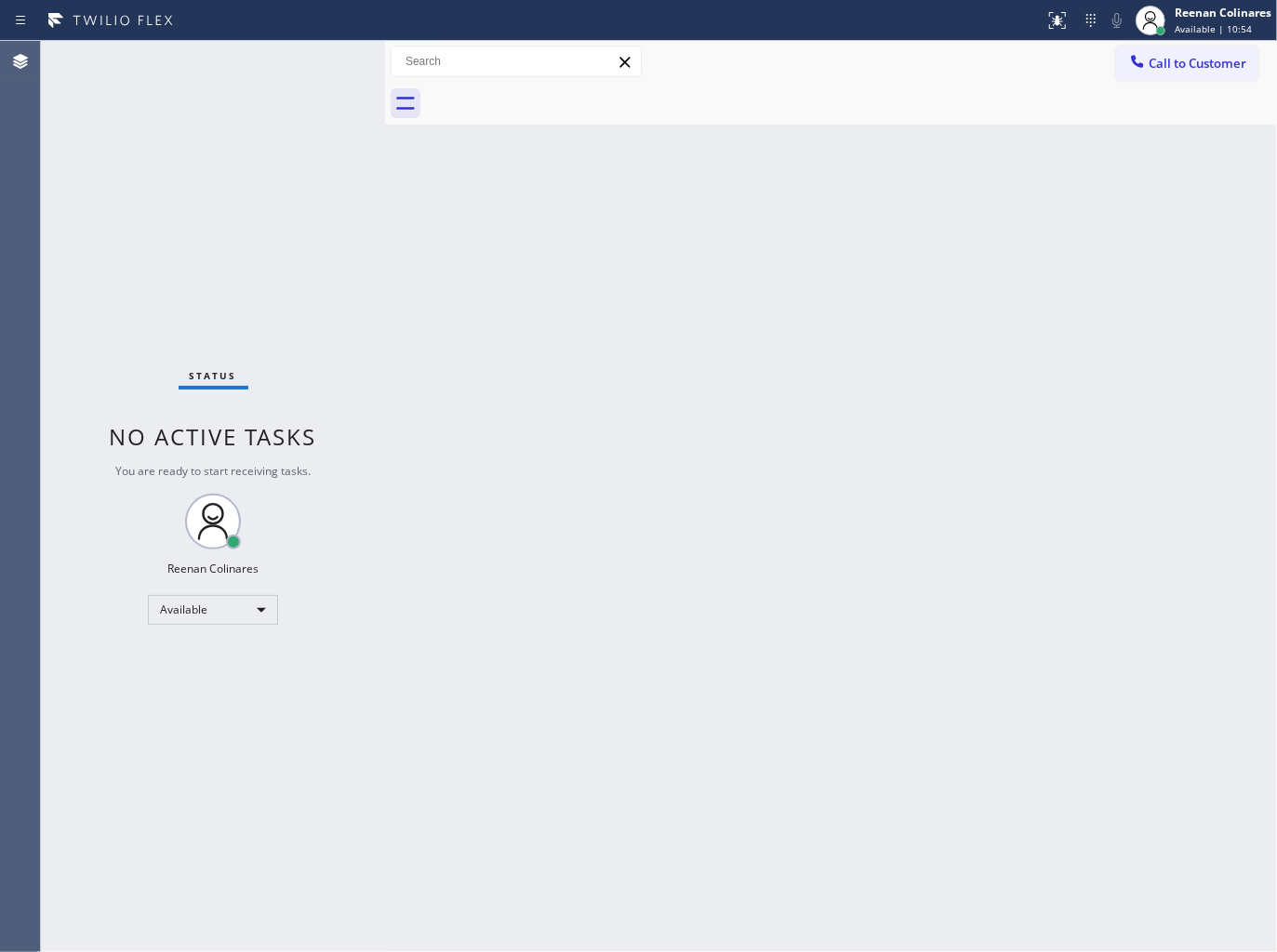
click at [317, 299] on div "Status No active tasks You are ready to start receiving tasks. Reenan Colinares…" at bounding box center [213, 497] width 344 height 911
click at [193, 52] on div "Status No active tasks You are ready to start receiving tasks. Reenan Colinares…" at bounding box center [213, 497] width 344 height 911
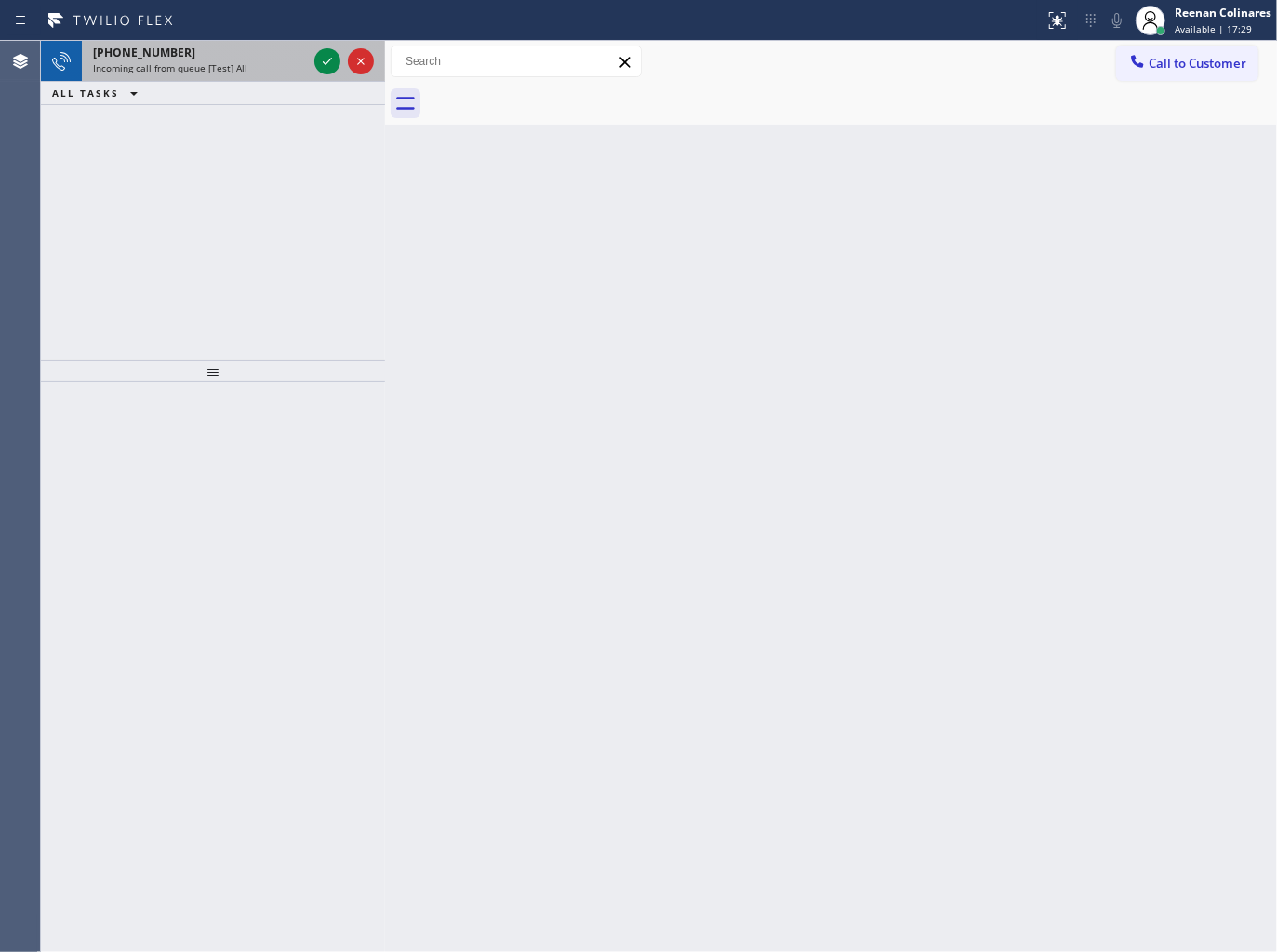
click at [238, 65] on span "Incoming call from queue [Test] All" at bounding box center [170, 68] width 154 height 13
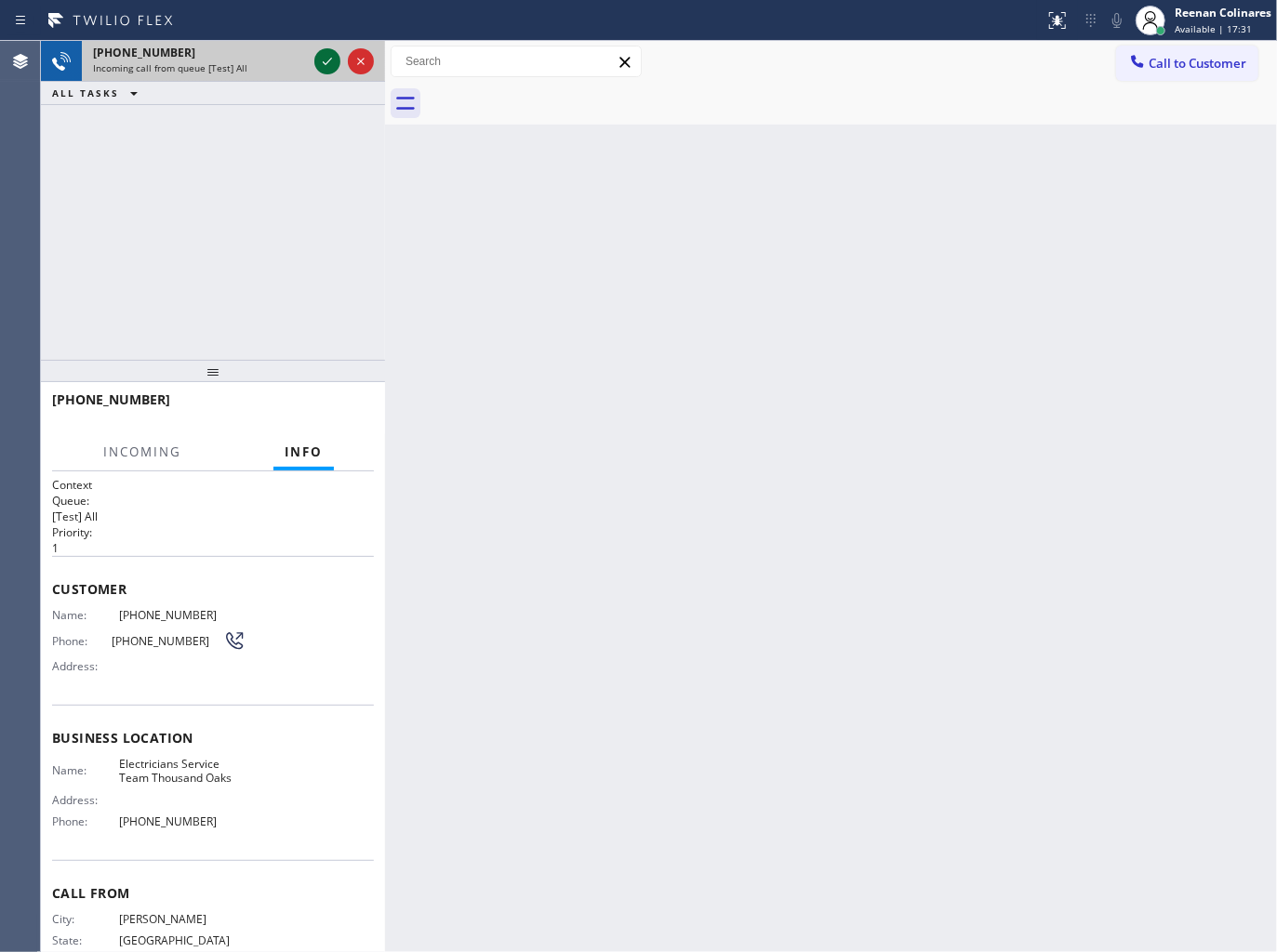
click at [329, 63] on icon at bounding box center [328, 61] width 23 height 23
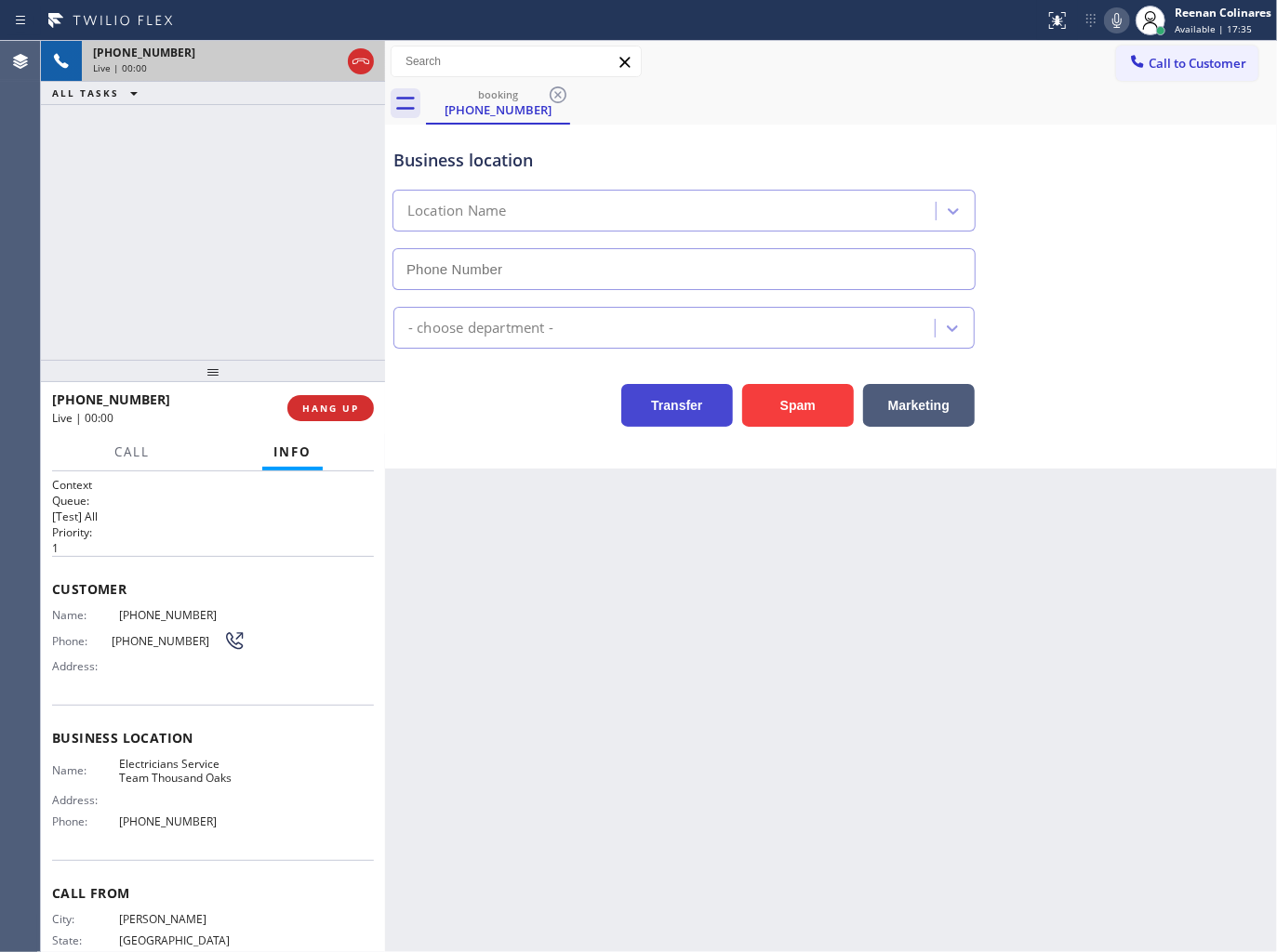
type input "[PHONE_NUMBER]"
click at [1112, 23] on icon at bounding box center [1116, 21] width 9 height 15
click at [1112, 24] on icon at bounding box center [1116, 21] width 23 height 23
click at [1112, 22] on icon at bounding box center [1116, 21] width 9 height 15
click at [951, 402] on button "Marketing" at bounding box center [918, 406] width 112 height 43
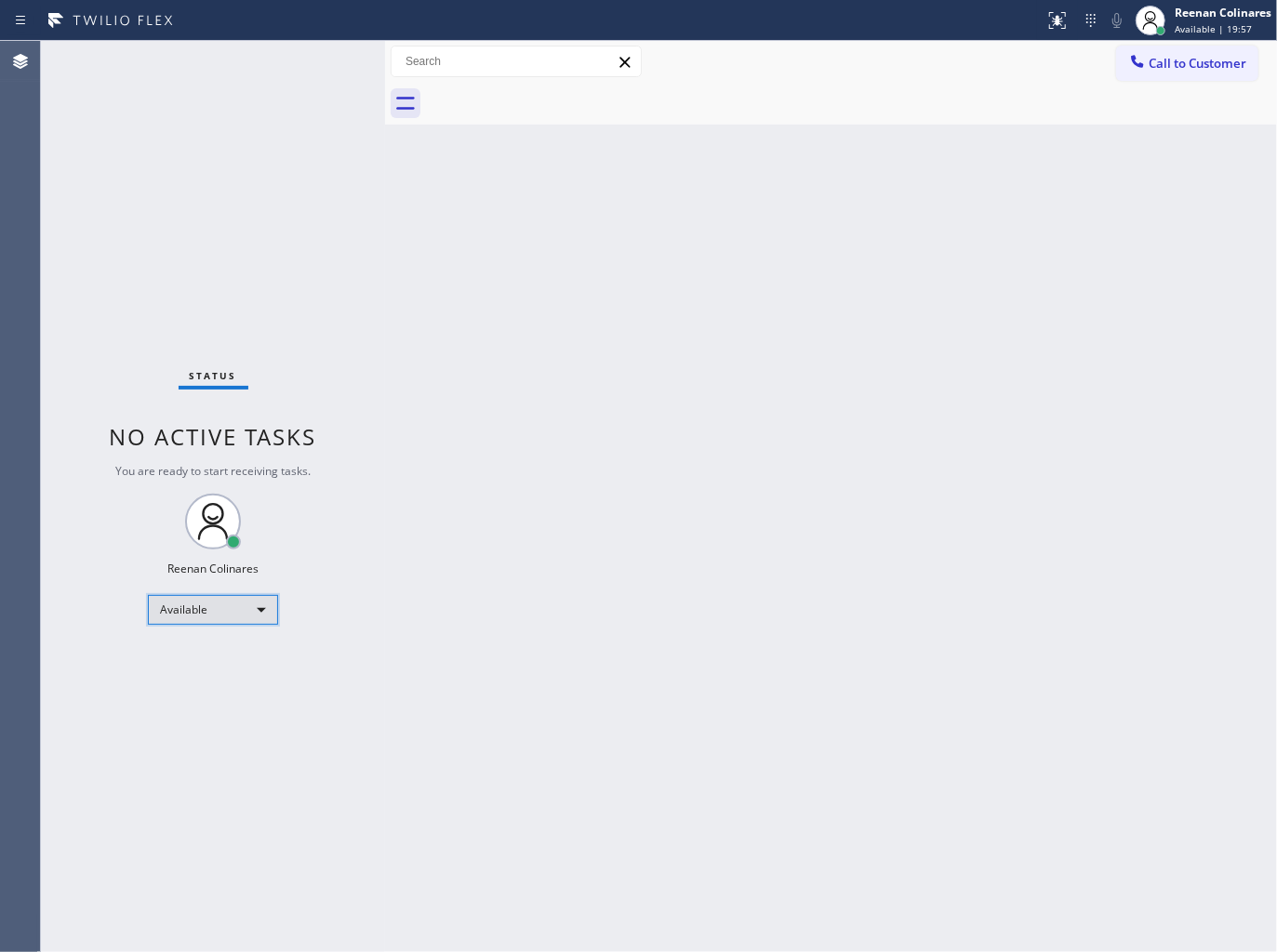
click at [230, 619] on div "Available" at bounding box center [212, 610] width 131 height 30
click at [178, 700] on li "Break" at bounding box center [211, 705] width 127 height 23
